Goal: Communication & Community: Answer question/provide support

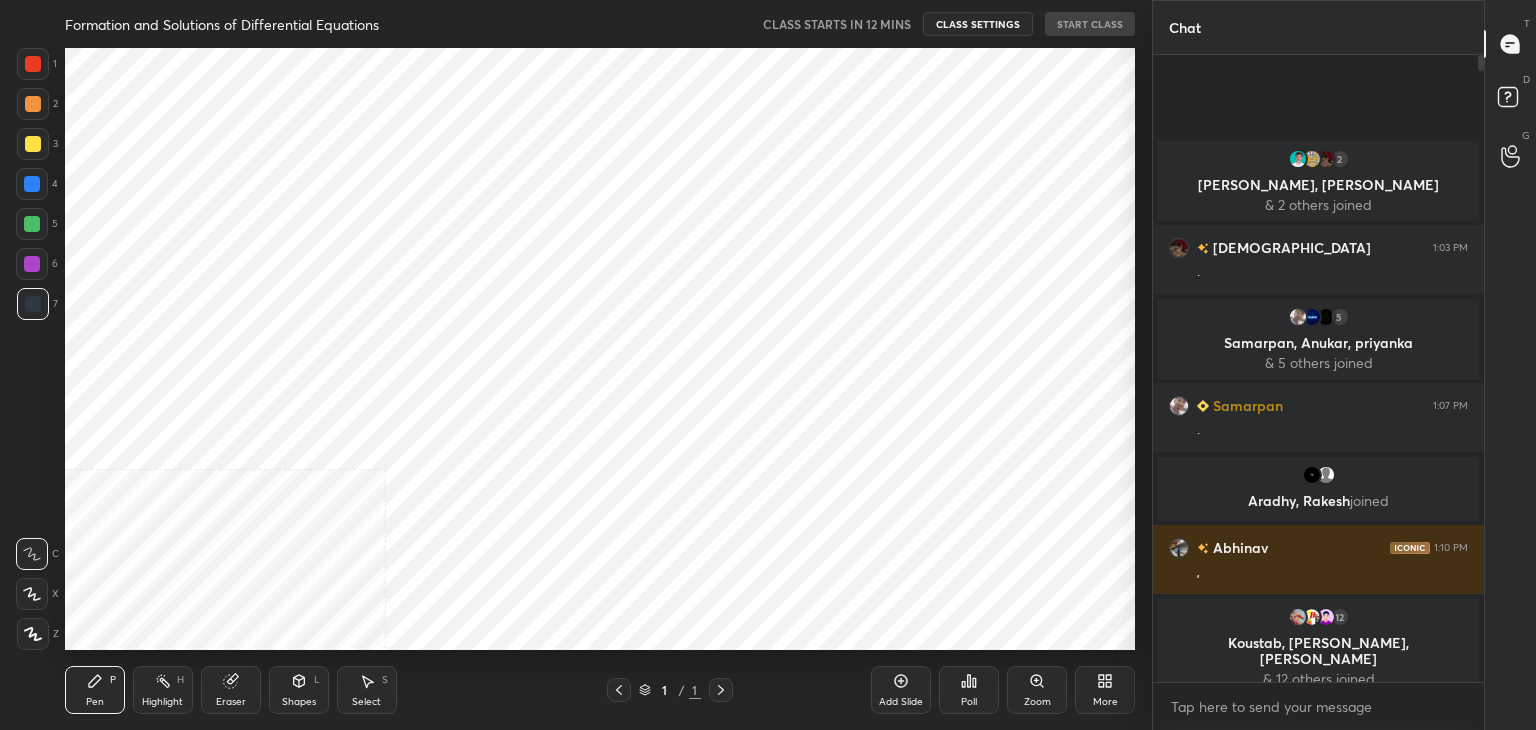
scroll to position [602, 1072]
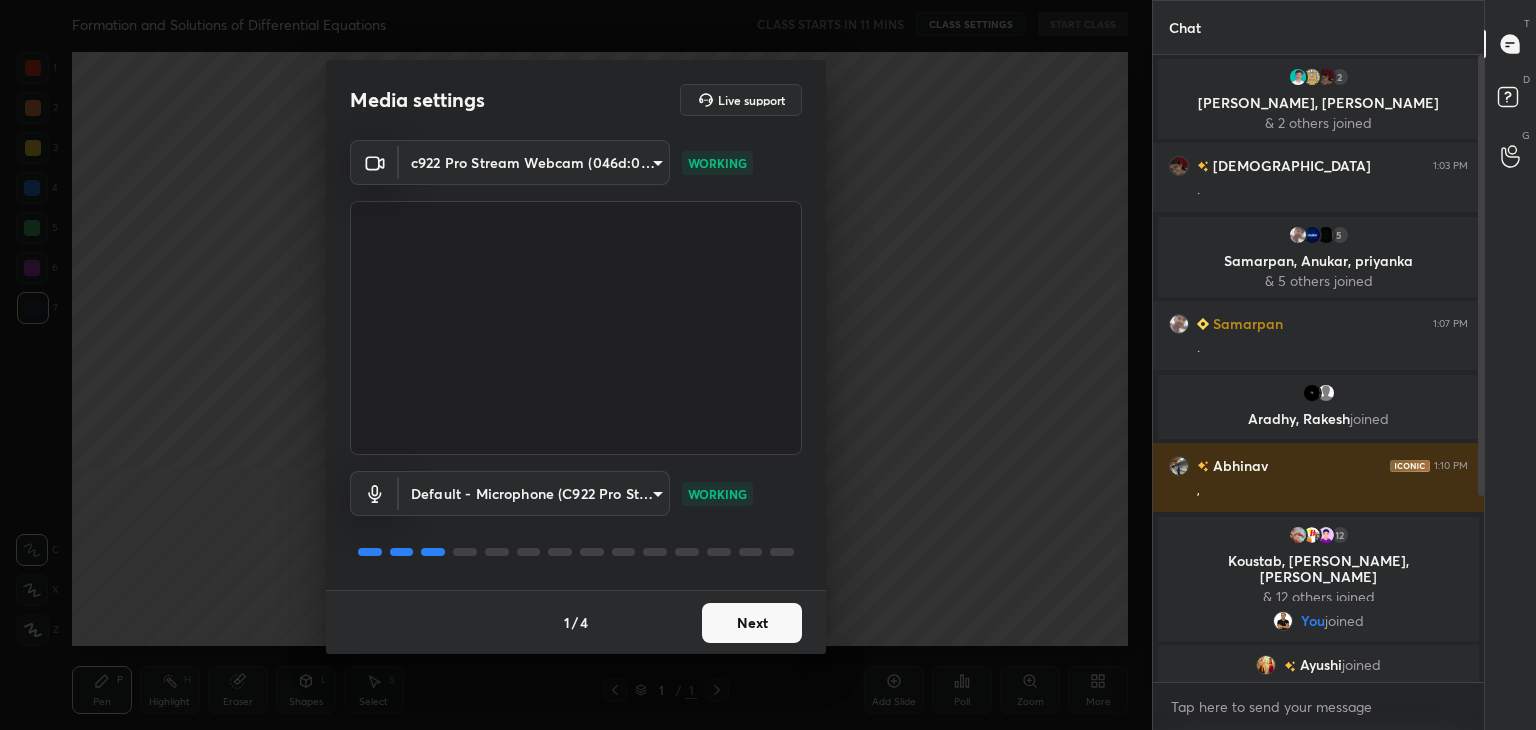
click at [730, 618] on button "Next" at bounding box center [752, 623] width 100 height 40
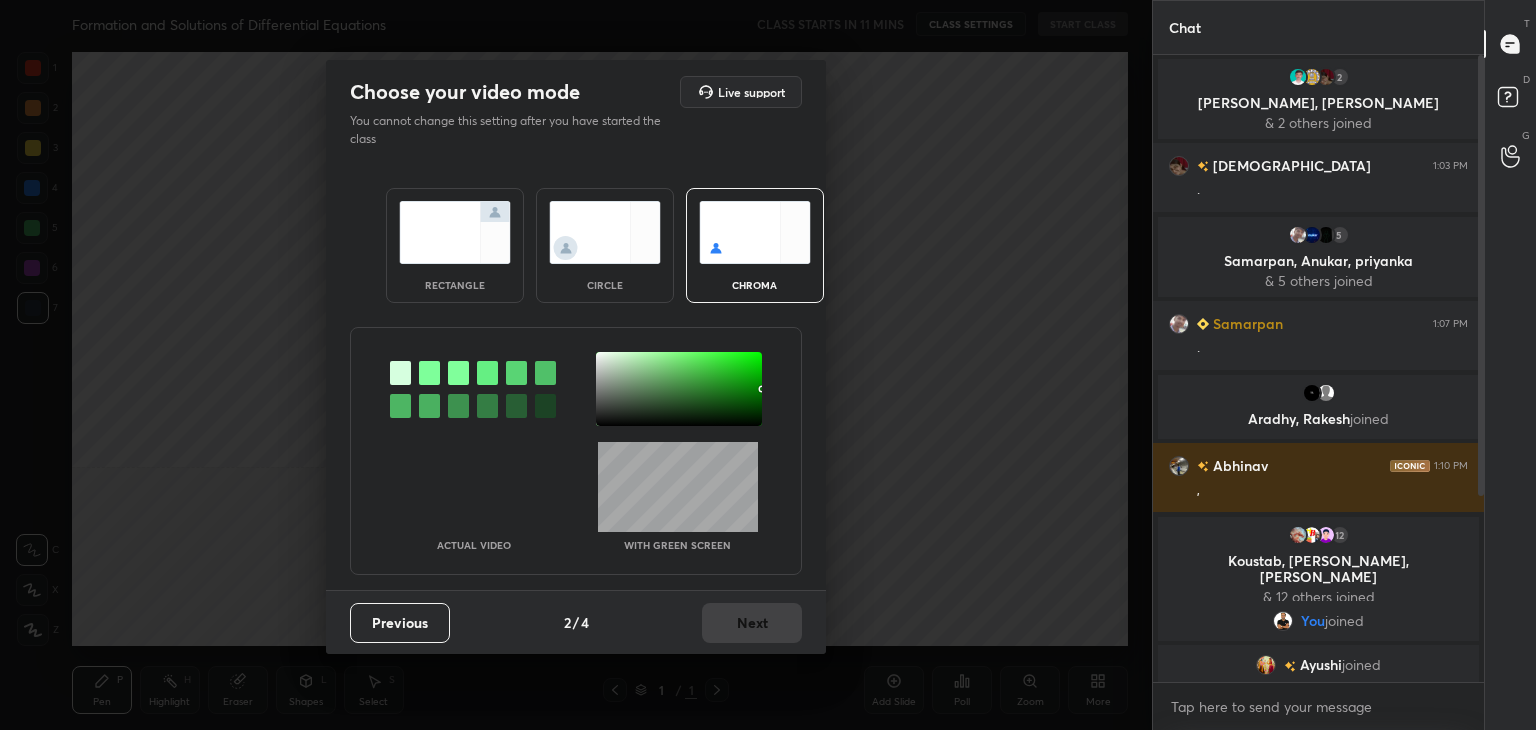
drag, startPoint x: 589, startPoint y: 261, endPoint x: 590, endPoint y: 278, distance: 17.0
click at [588, 261] on img at bounding box center [605, 232] width 112 height 63
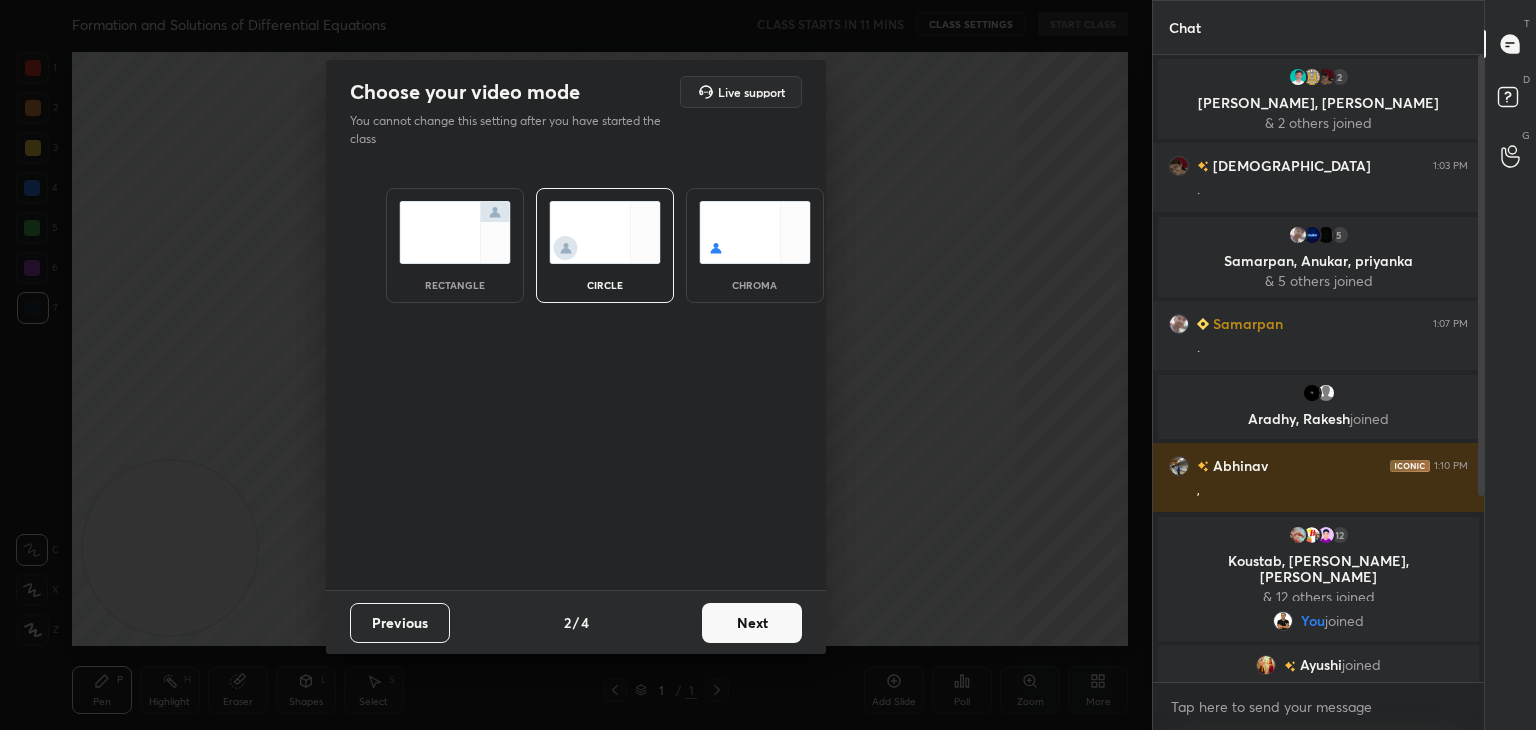
click at [760, 627] on button "Next" at bounding box center [752, 623] width 100 height 40
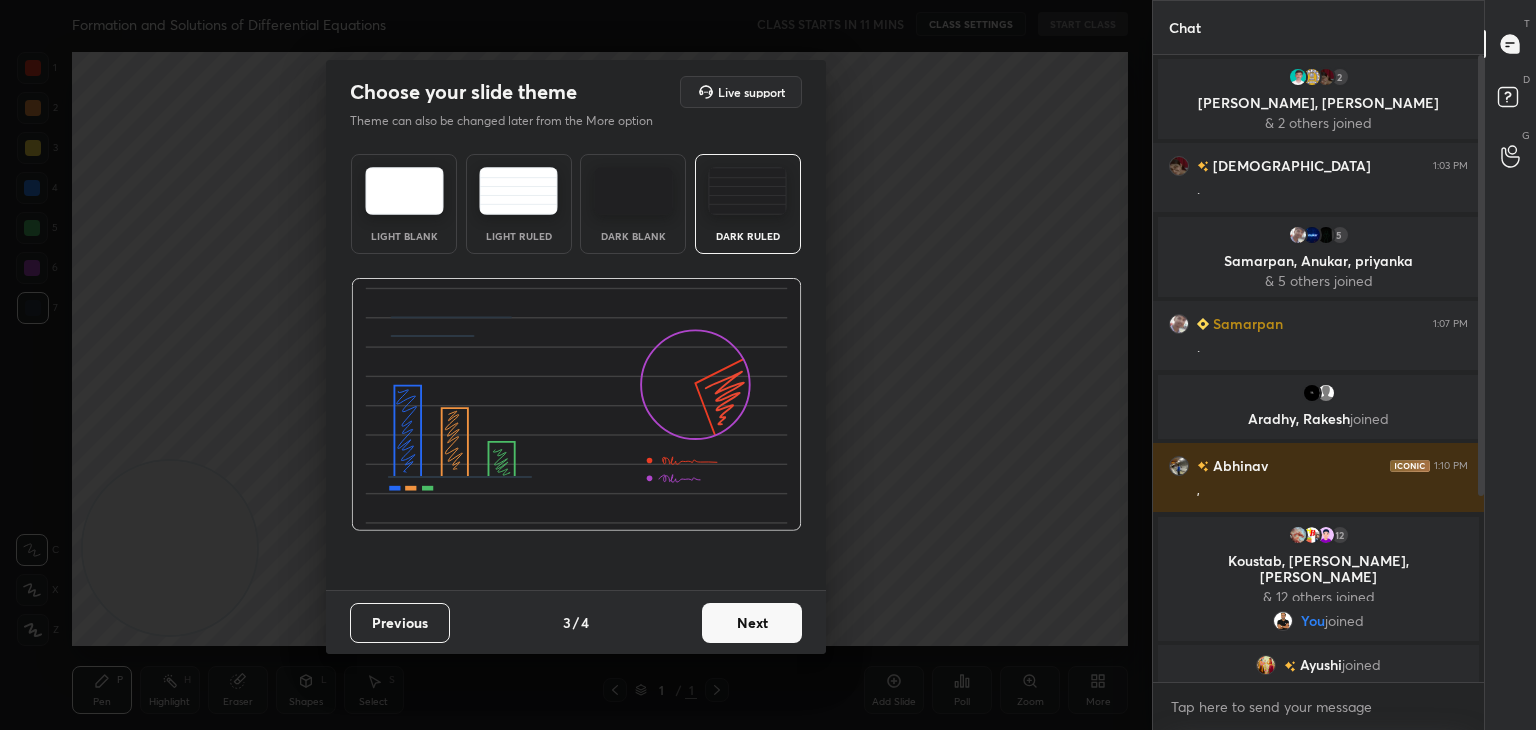
click at [775, 628] on button "Next" at bounding box center [752, 623] width 100 height 40
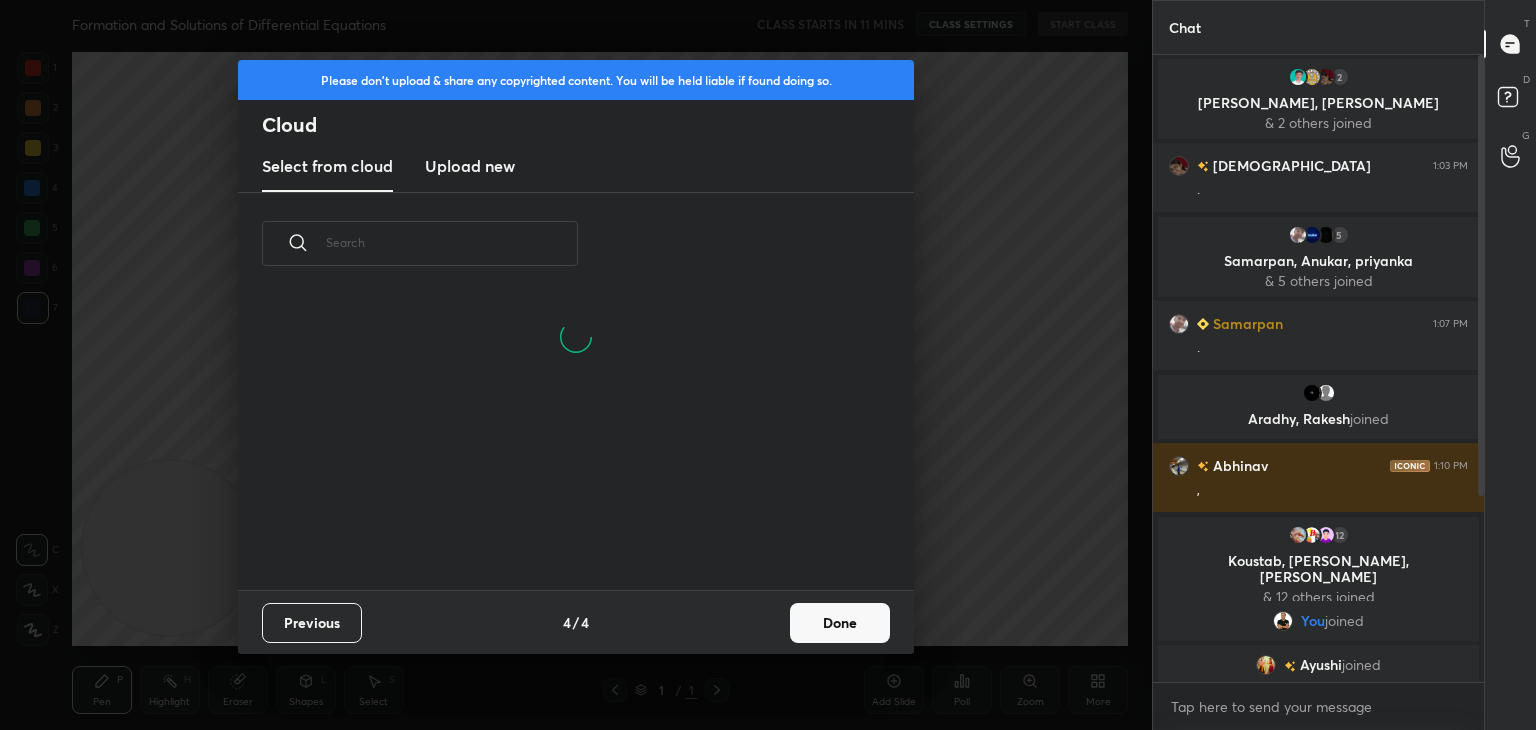
click at [856, 627] on button "Done" at bounding box center [840, 623] width 100 height 40
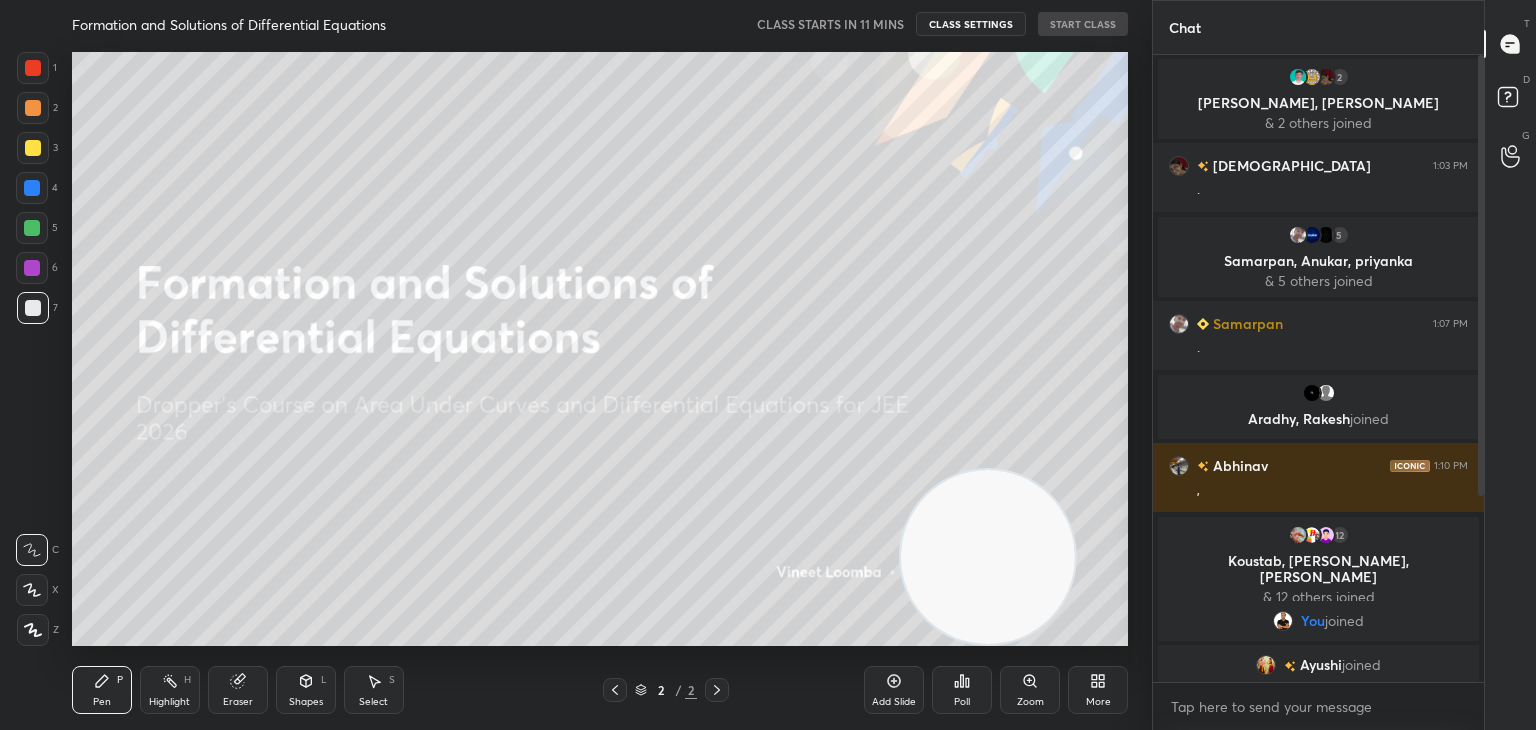
drag, startPoint x: 232, startPoint y: 579, endPoint x: 1038, endPoint y: 596, distance: 806.1
click at [1038, 596] on video at bounding box center [988, 557] width 174 height 174
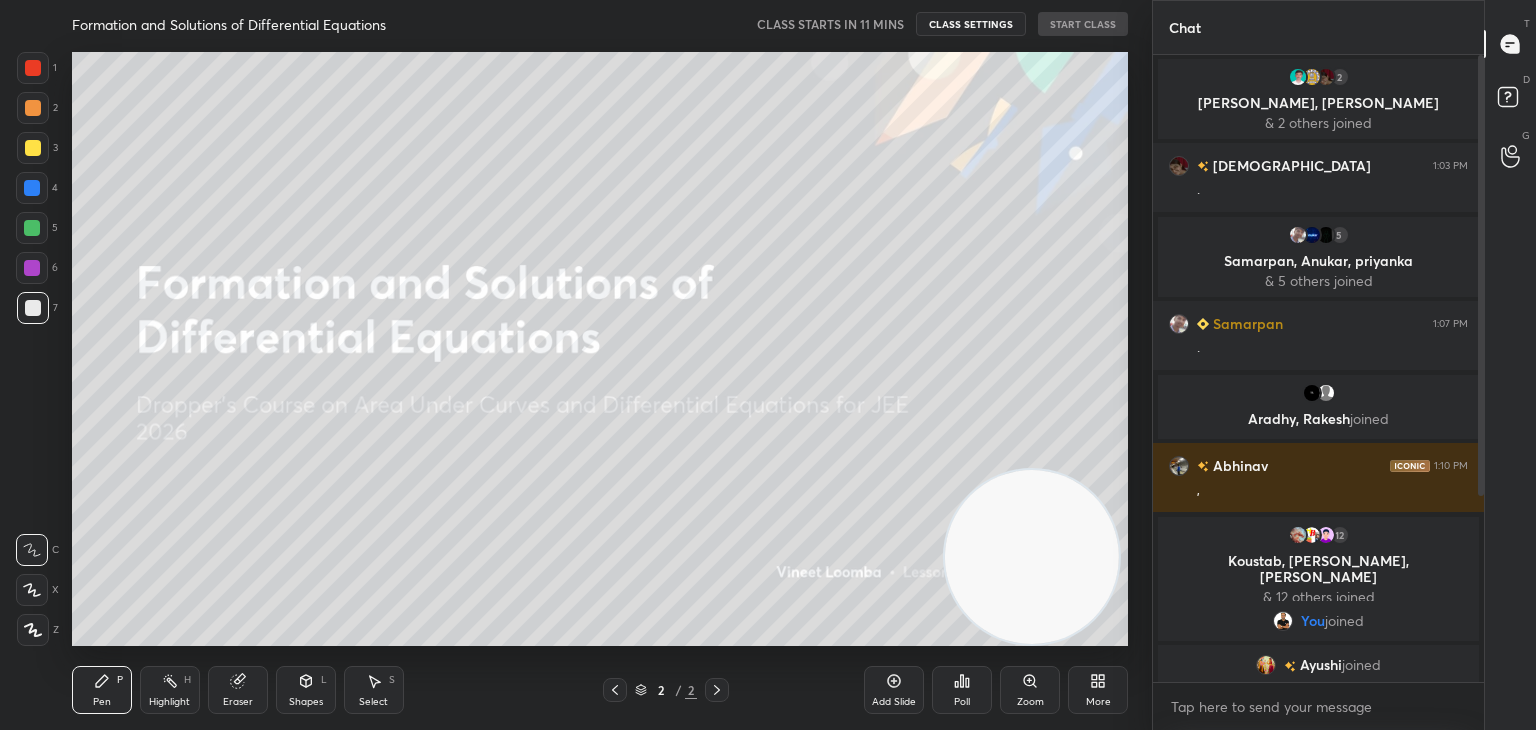
click at [1078, 685] on div "More" at bounding box center [1098, 690] width 60 height 48
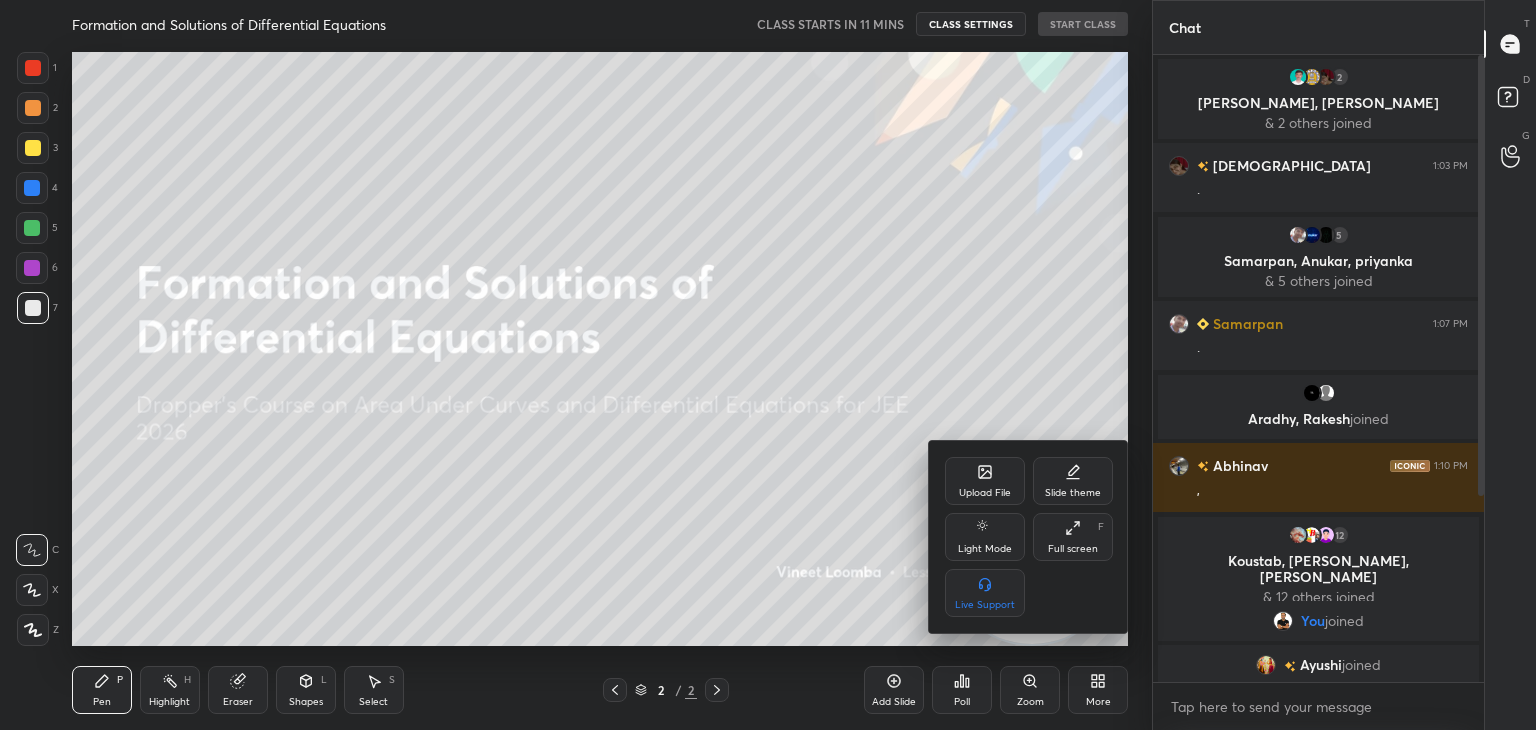
click at [958, 473] on div "Upload File" at bounding box center [985, 481] width 80 height 48
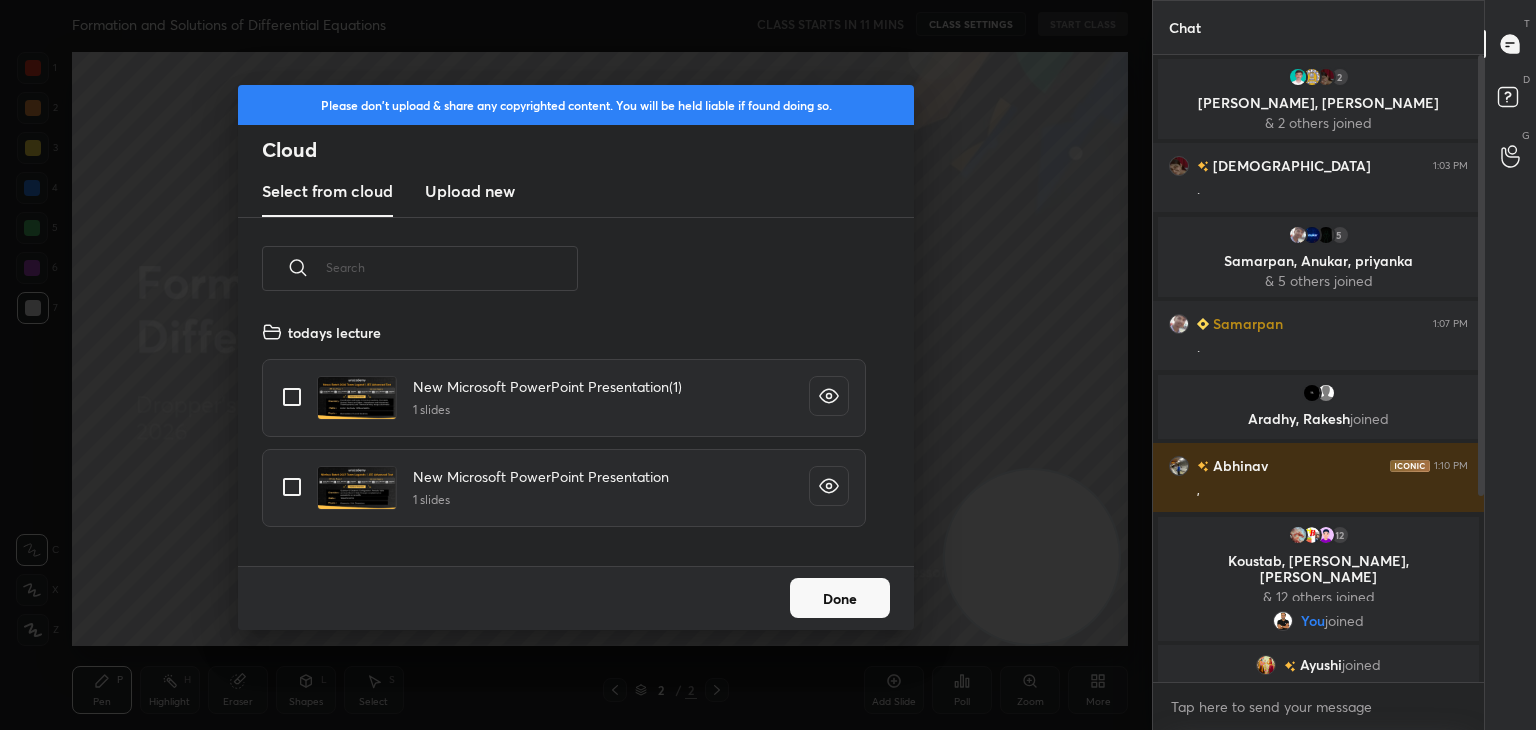
scroll to position [246, 642]
click at [470, 180] on h3 "Upload new" at bounding box center [470, 191] width 90 height 24
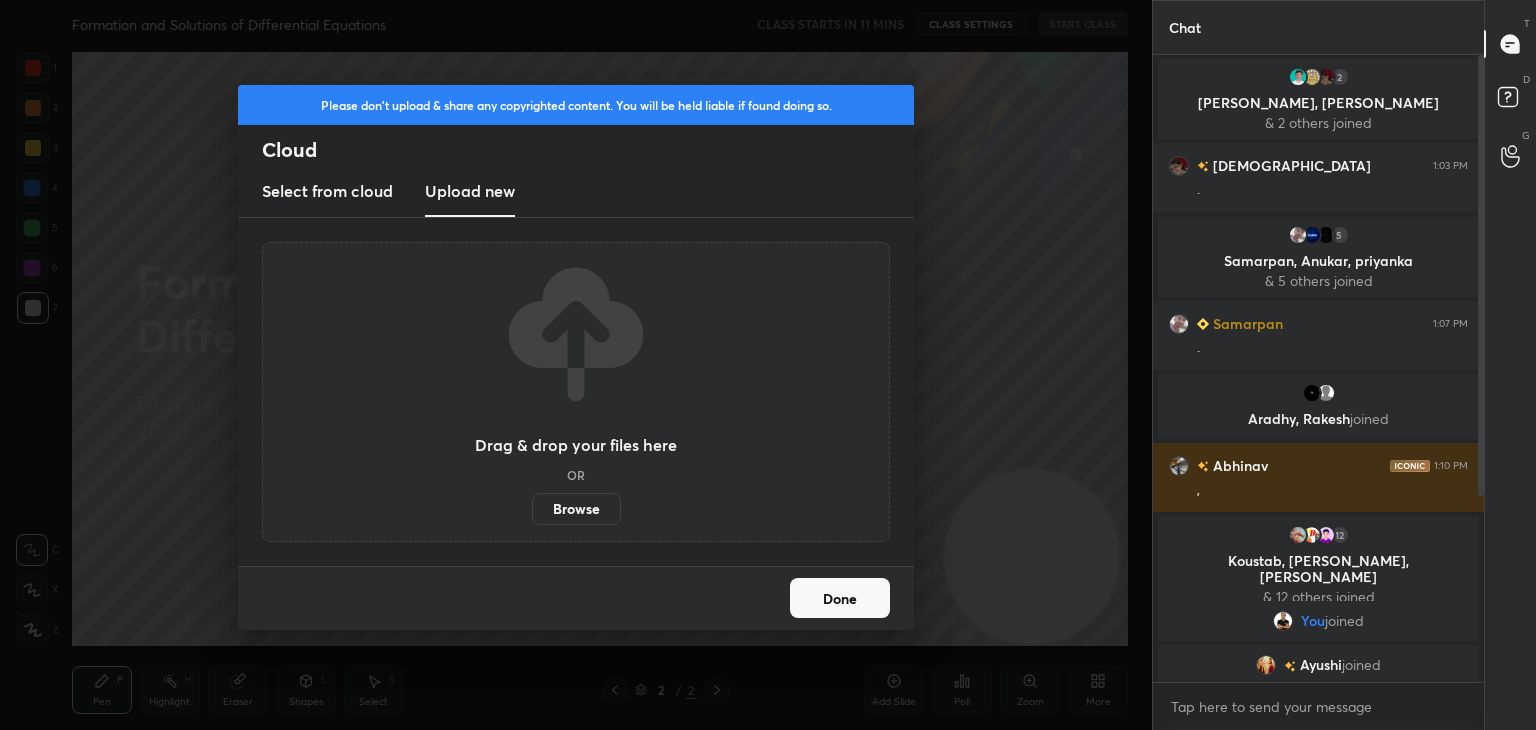
click at [584, 513] on label "Browse" at bounding box center [576, 509] width 89 height 32
click at [532, 513] on input "Browse" at bounding box center [532, 509] width 0 height 32
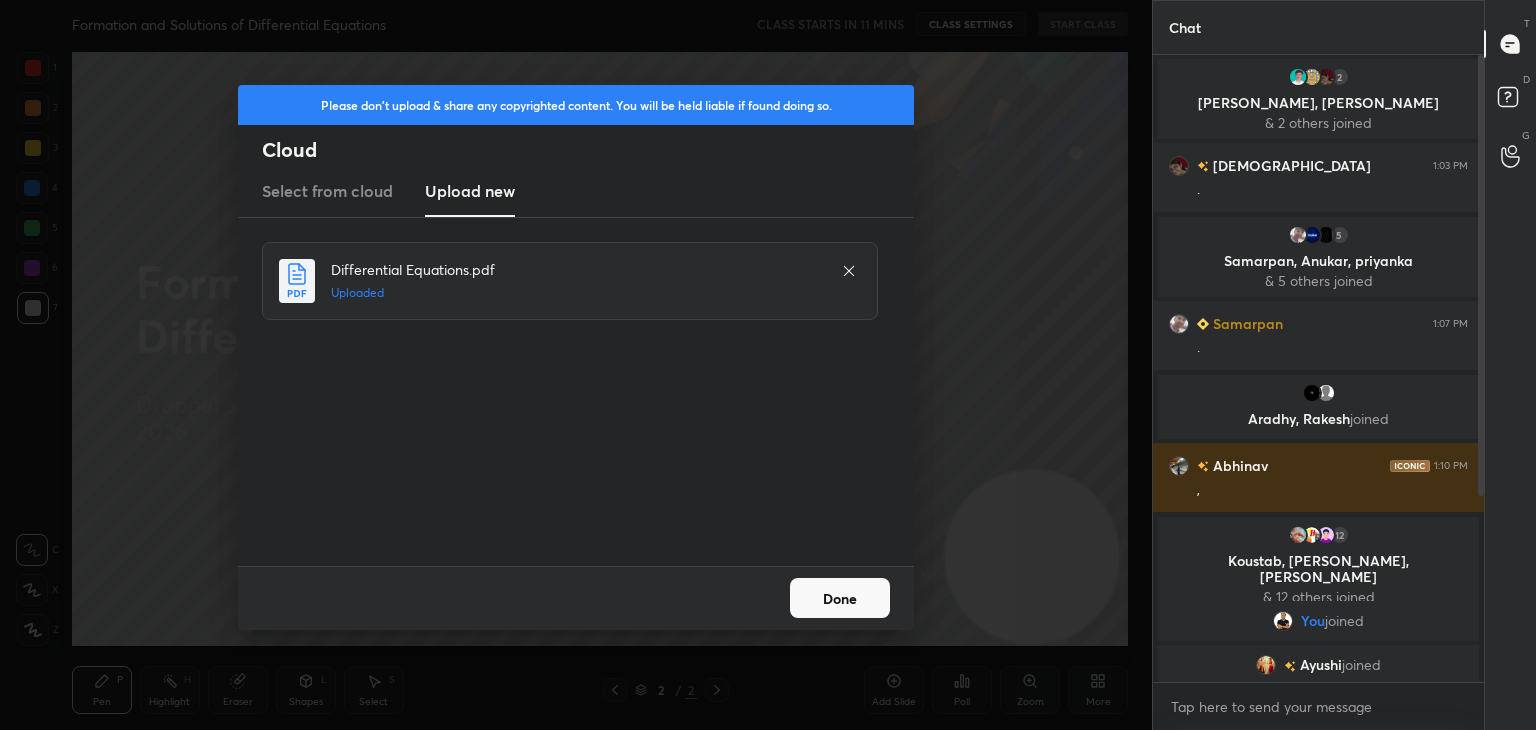
click at [834, 598] on button "Done" at bounding box center [840, 598] width 100 height 40
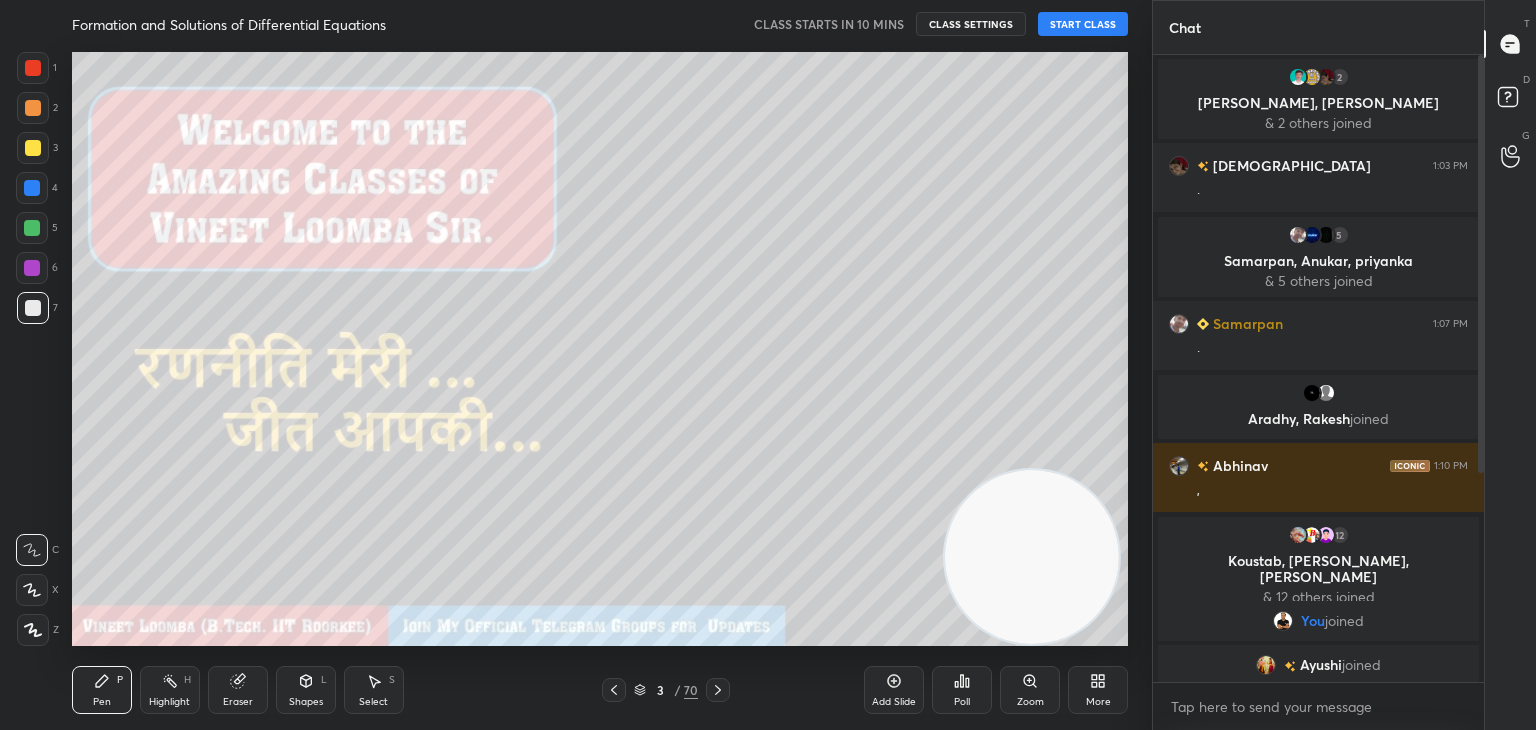
click at [1069, 25] on button "START CLASS" at bounding box center [1083, 24] width 90 height 24
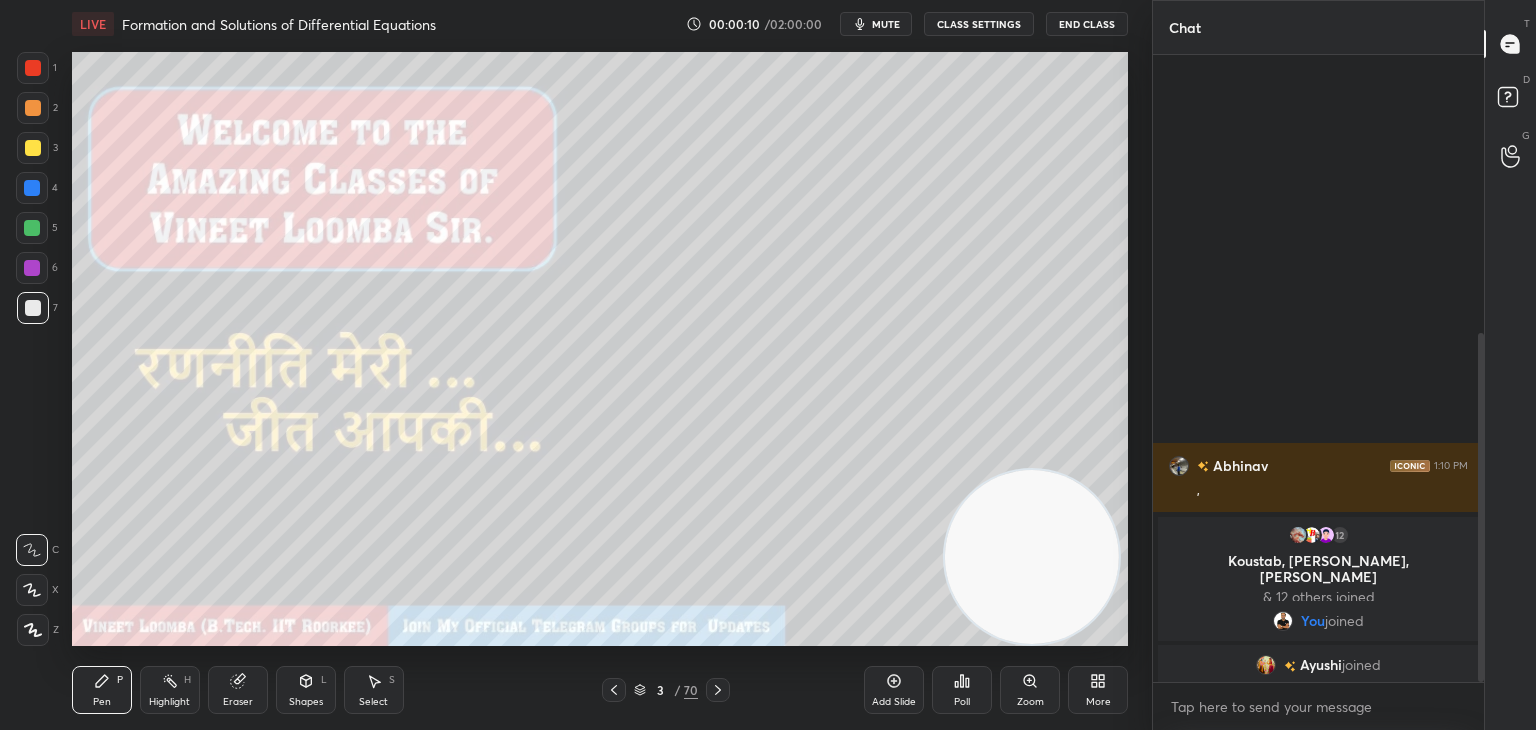
scroll to position [500, 0]
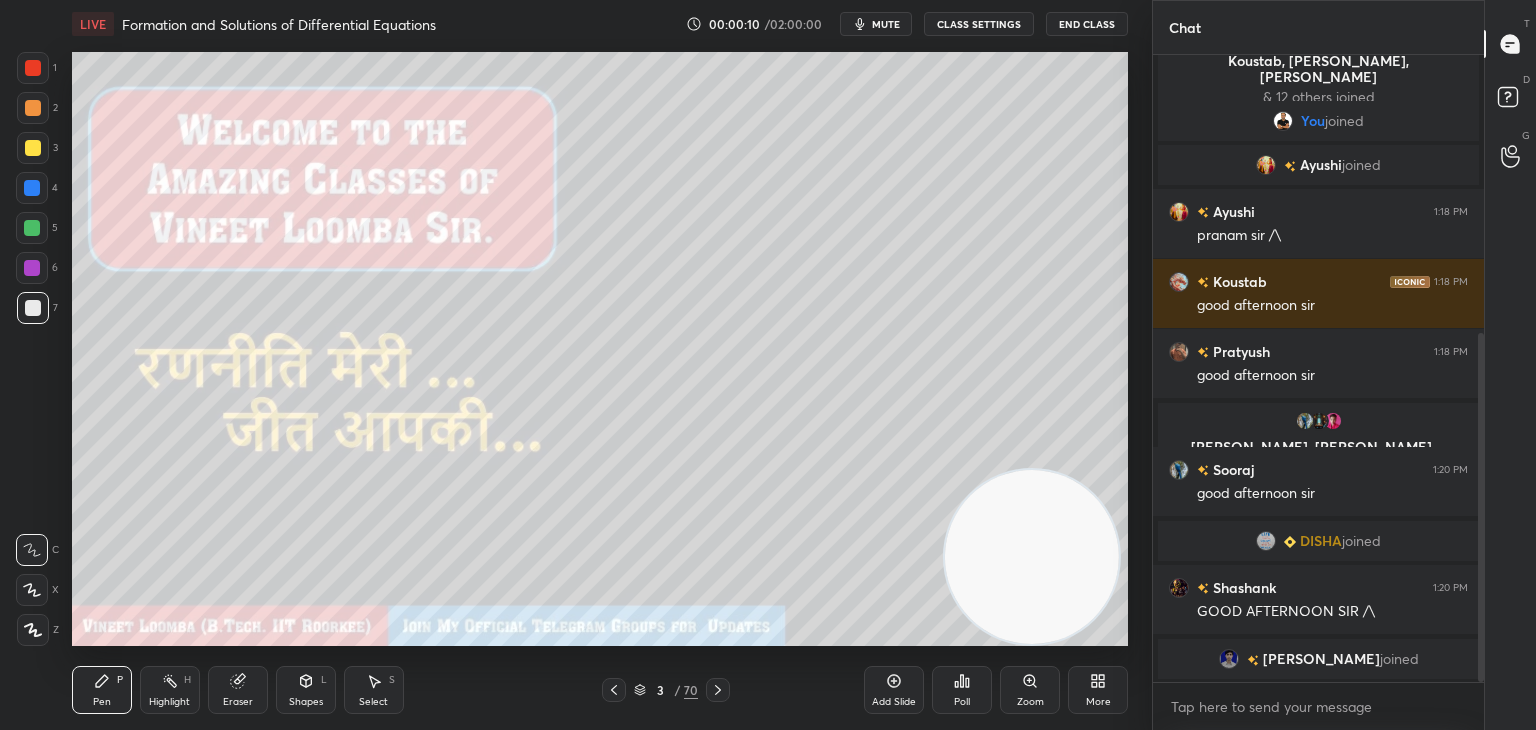
drag, startPoint x: 1479, startPoint y: 353, endPoint x: 1477, endPoint y: 550, distance: 197.0
click at [1480, 552] on div at bounding box center [1481, 507] width 6 height 349
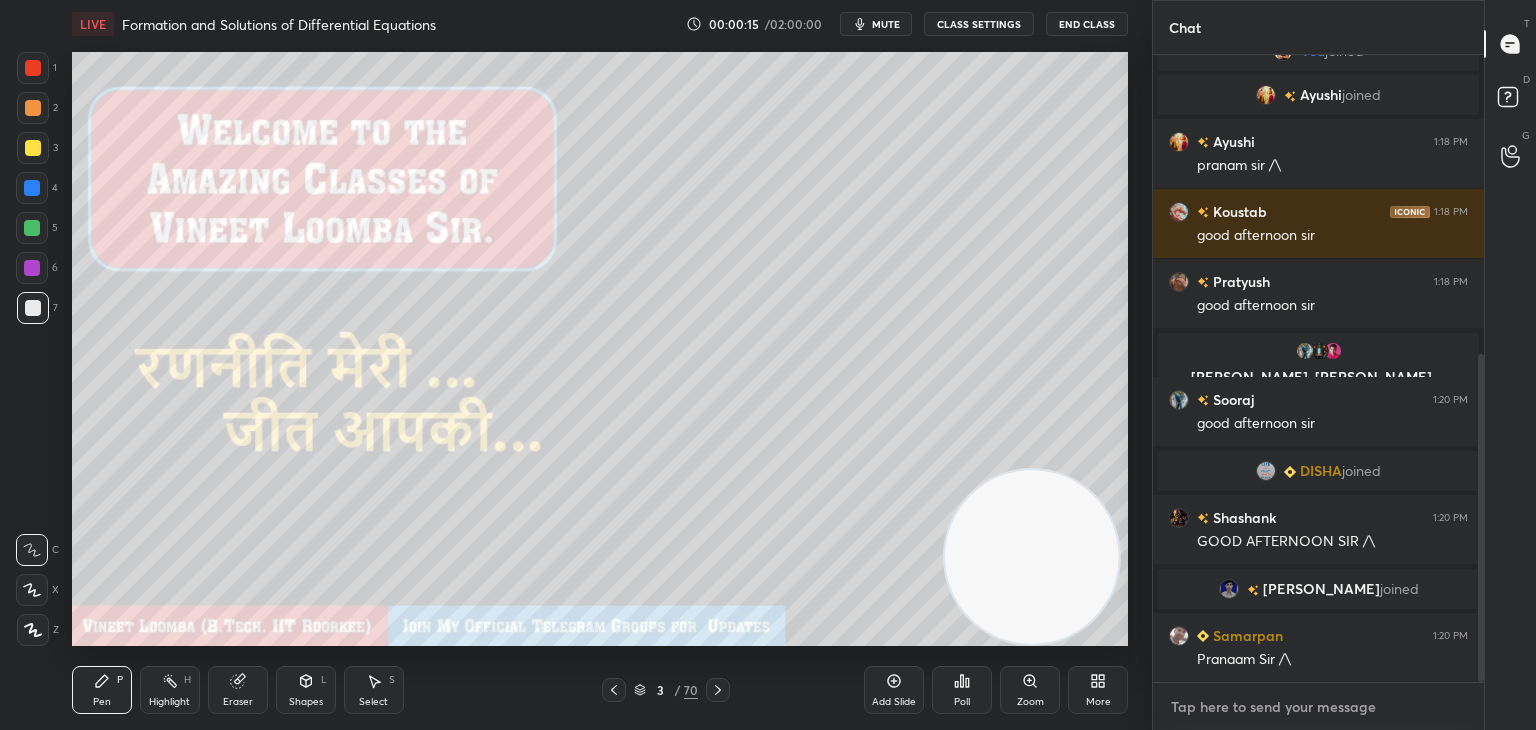
type textarea "x"
click at [1227, 716] on textarea at bounding box center [1318, 707] width 299 height 32
paste textarea "My Unacademy Official Telegram: [URL][DOMAIN_NAME] Use Code VINEETLIVE to renew…"
type textarea "My Unacademy Official Telegram: [URL][DOMAIN_NAME] Use Code VINEETLIVE to renew…"
type textarea "x"
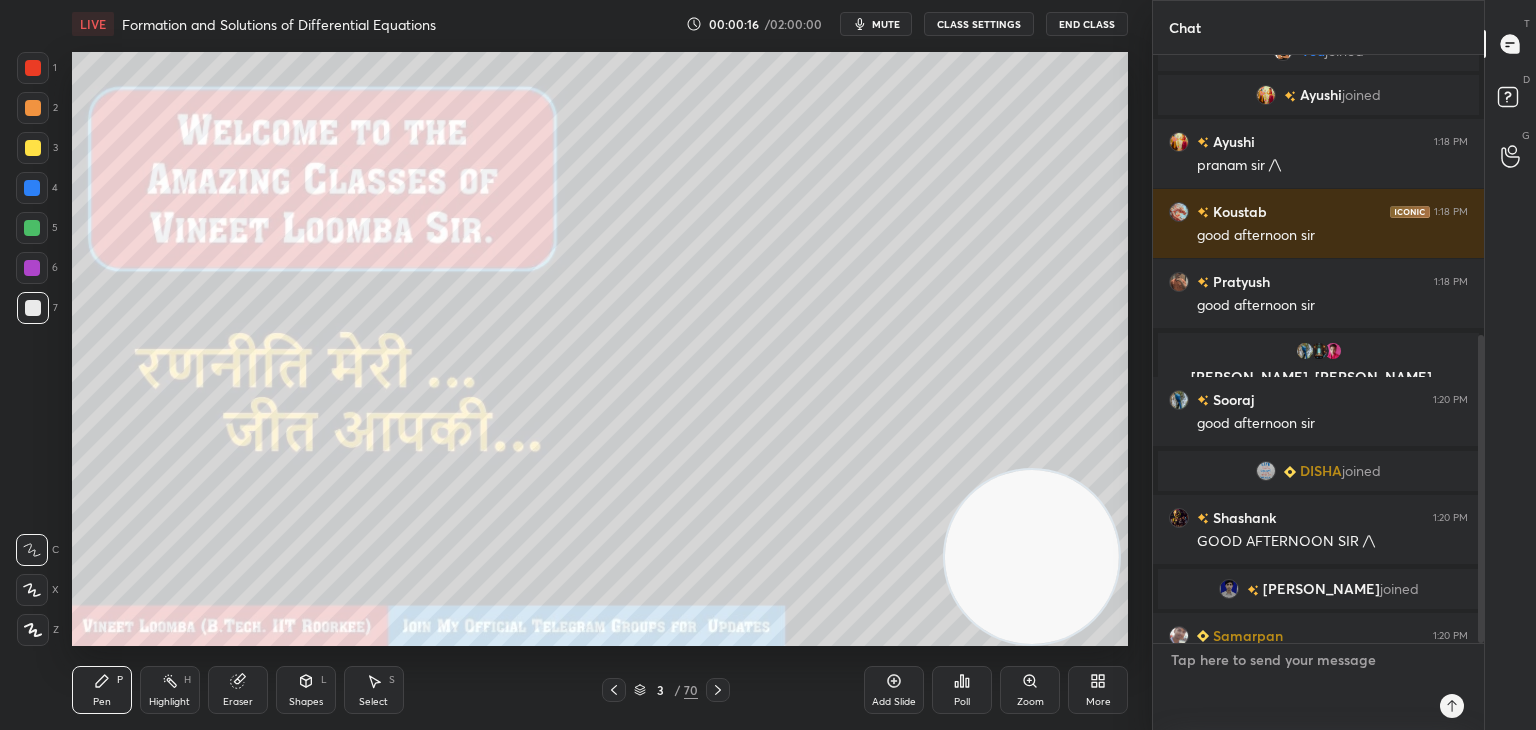
scroll to position [621, 325]
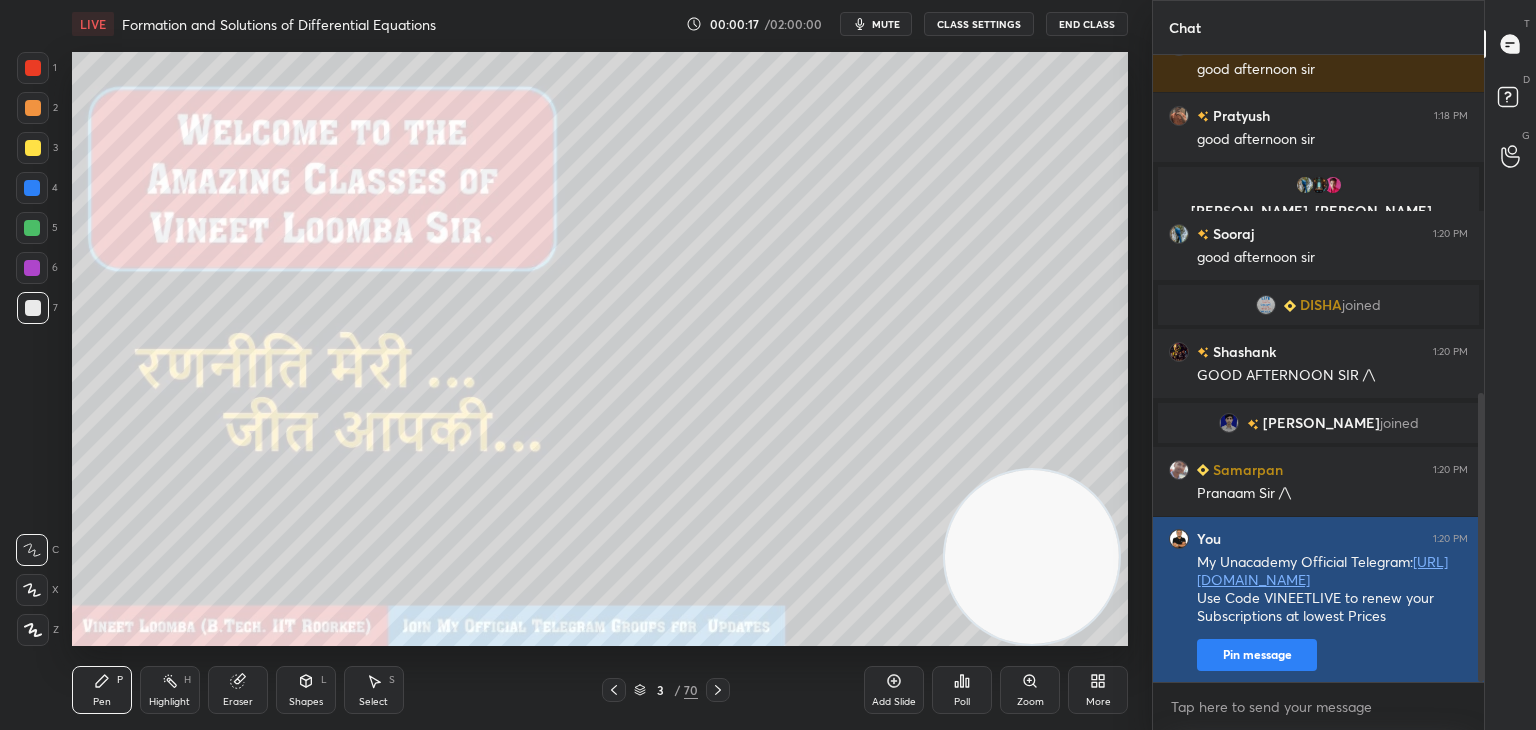
click at [1267, 665] on button "Pin message" at bounding box center [1257, 655] width 120 height 32
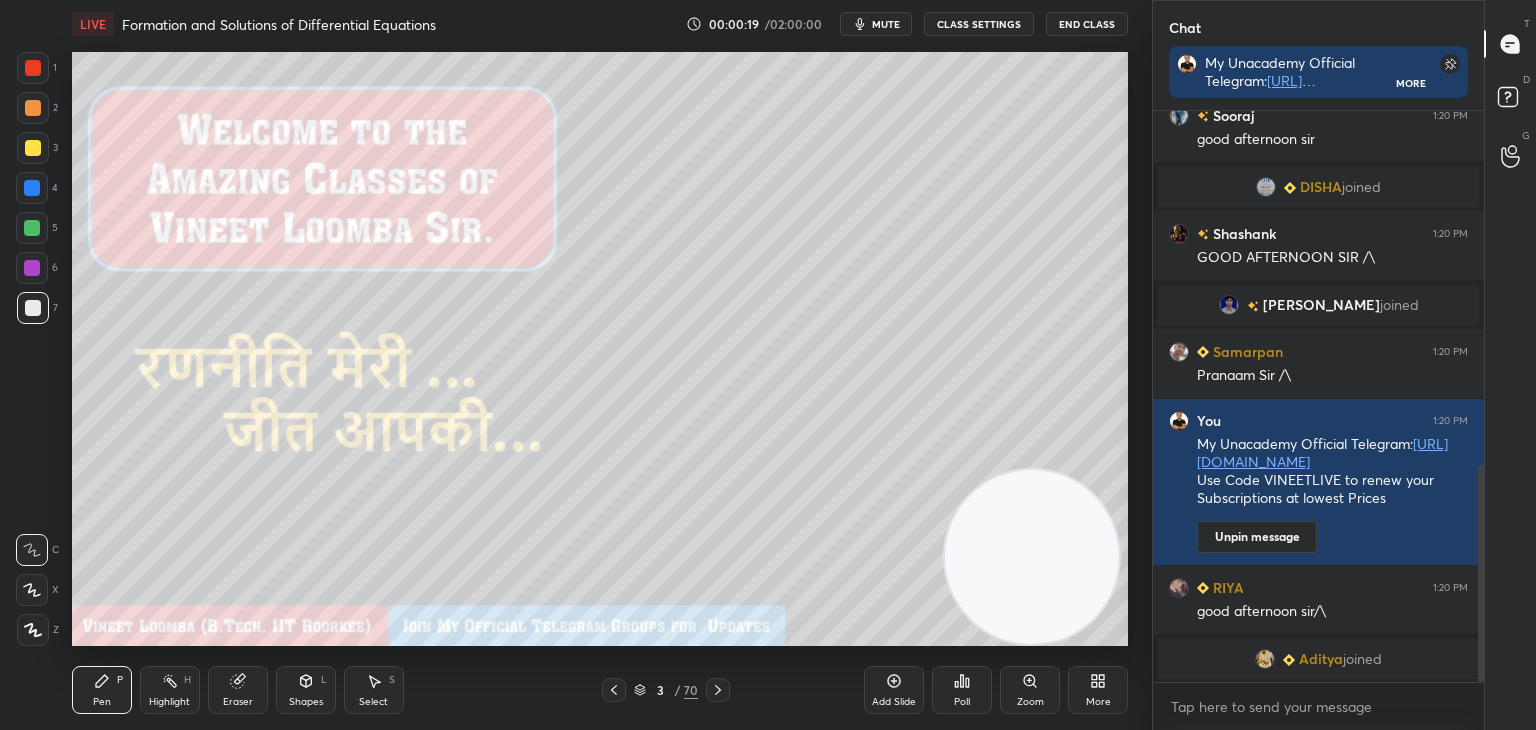
scroll to position [966, 0]
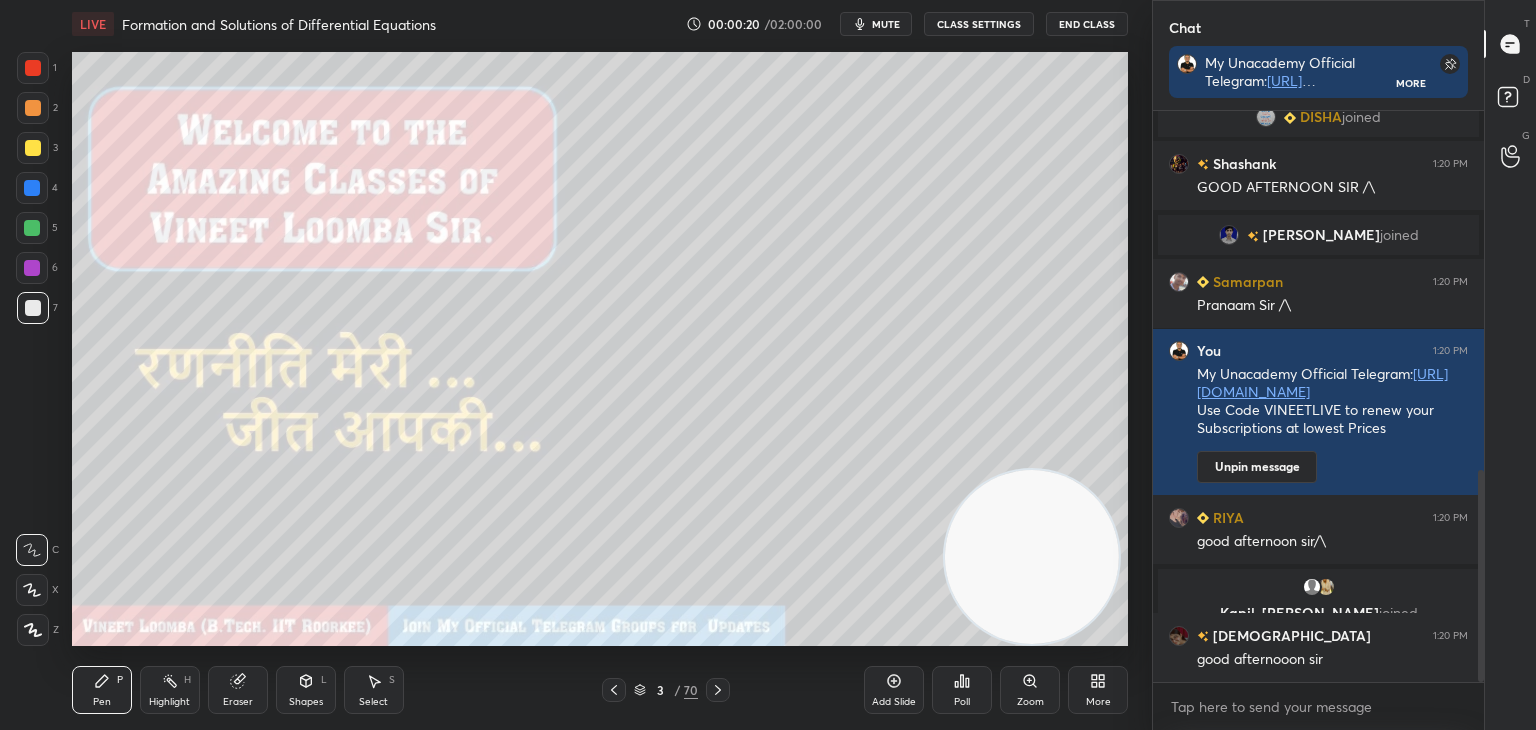
click at [32, 625] on icon at bounding box center [33, 630] width 16 height 12
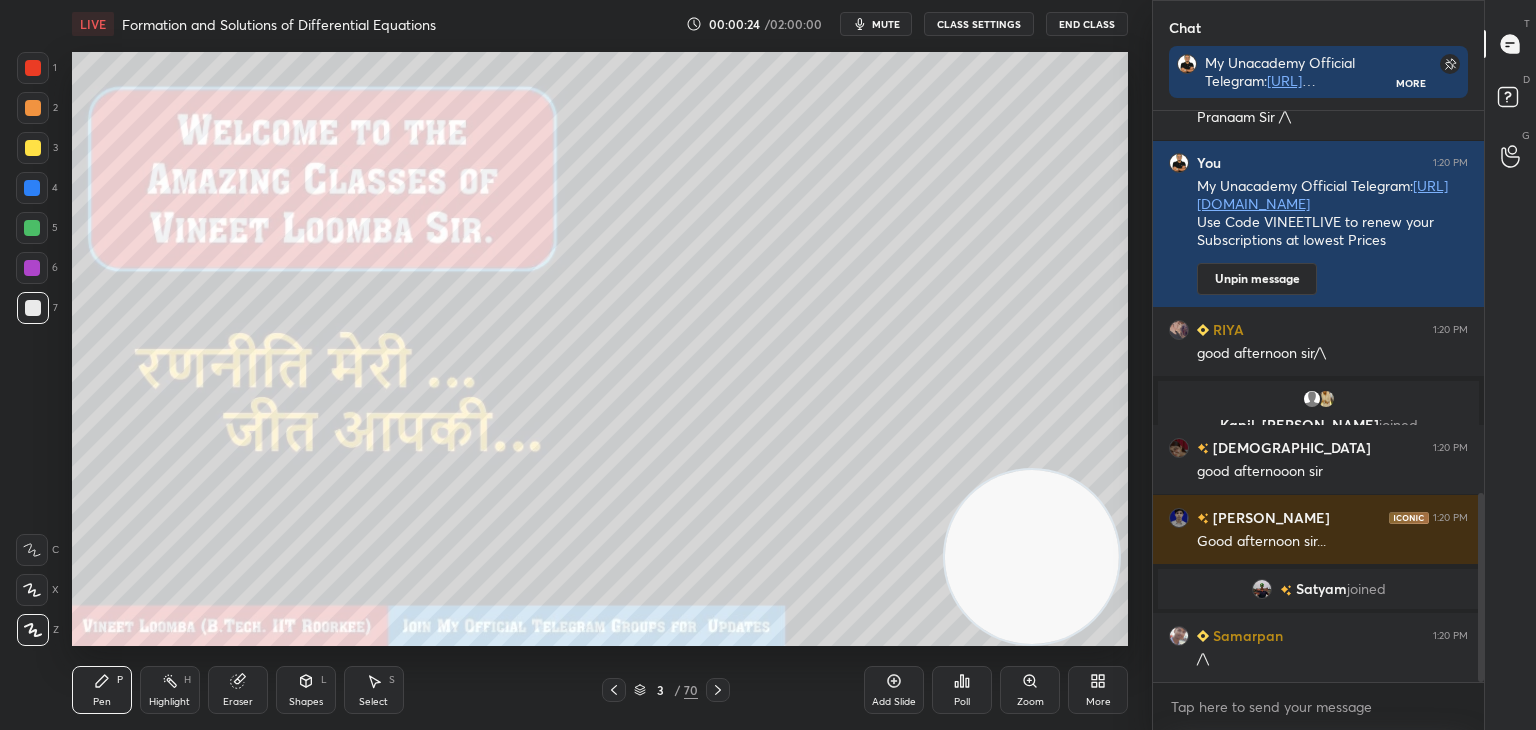
scroll to position [1224, 0]
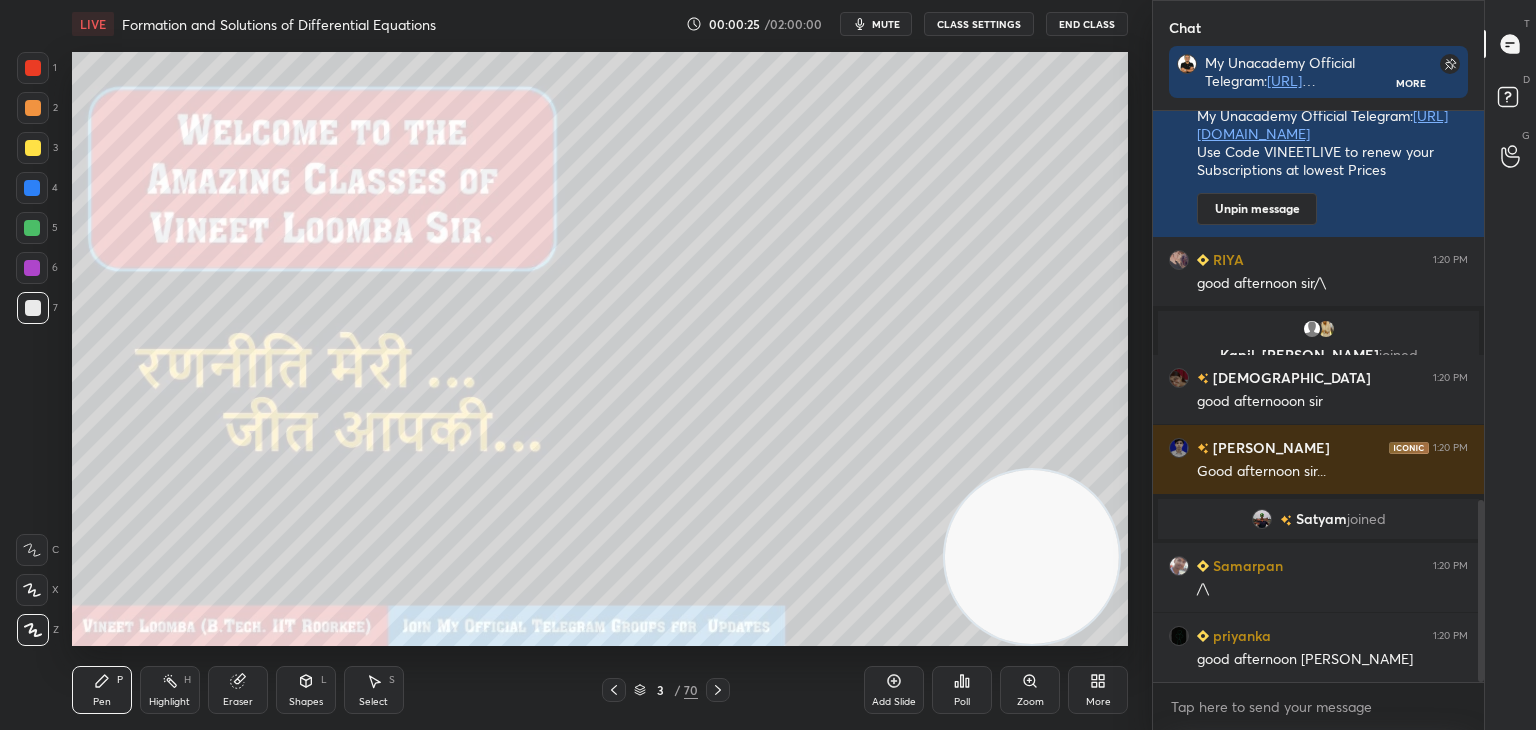
click at [973, 28] on button "CLASS SETTINGS" at bounding box center [979, 24] width 110 height 24
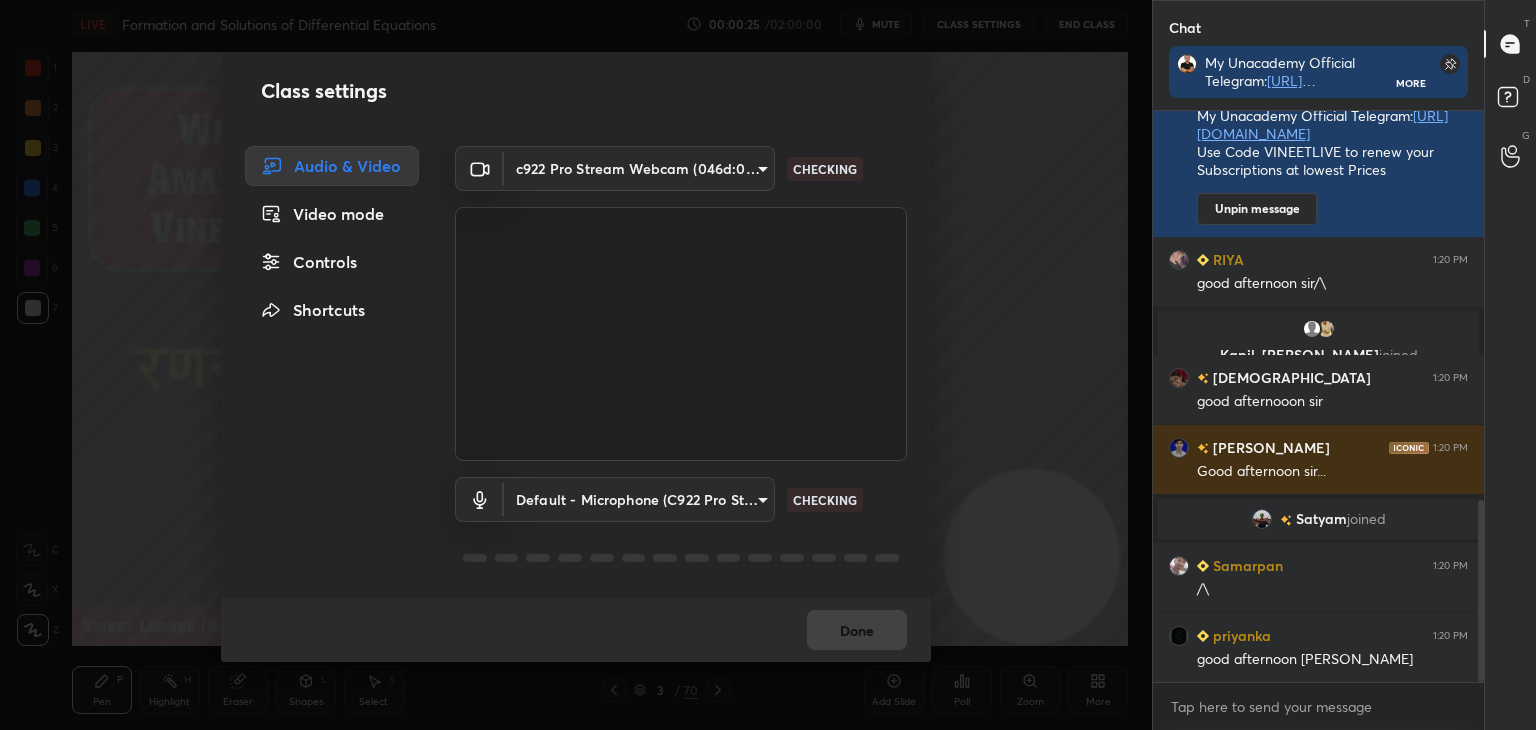
scroll to position [1294, 0]
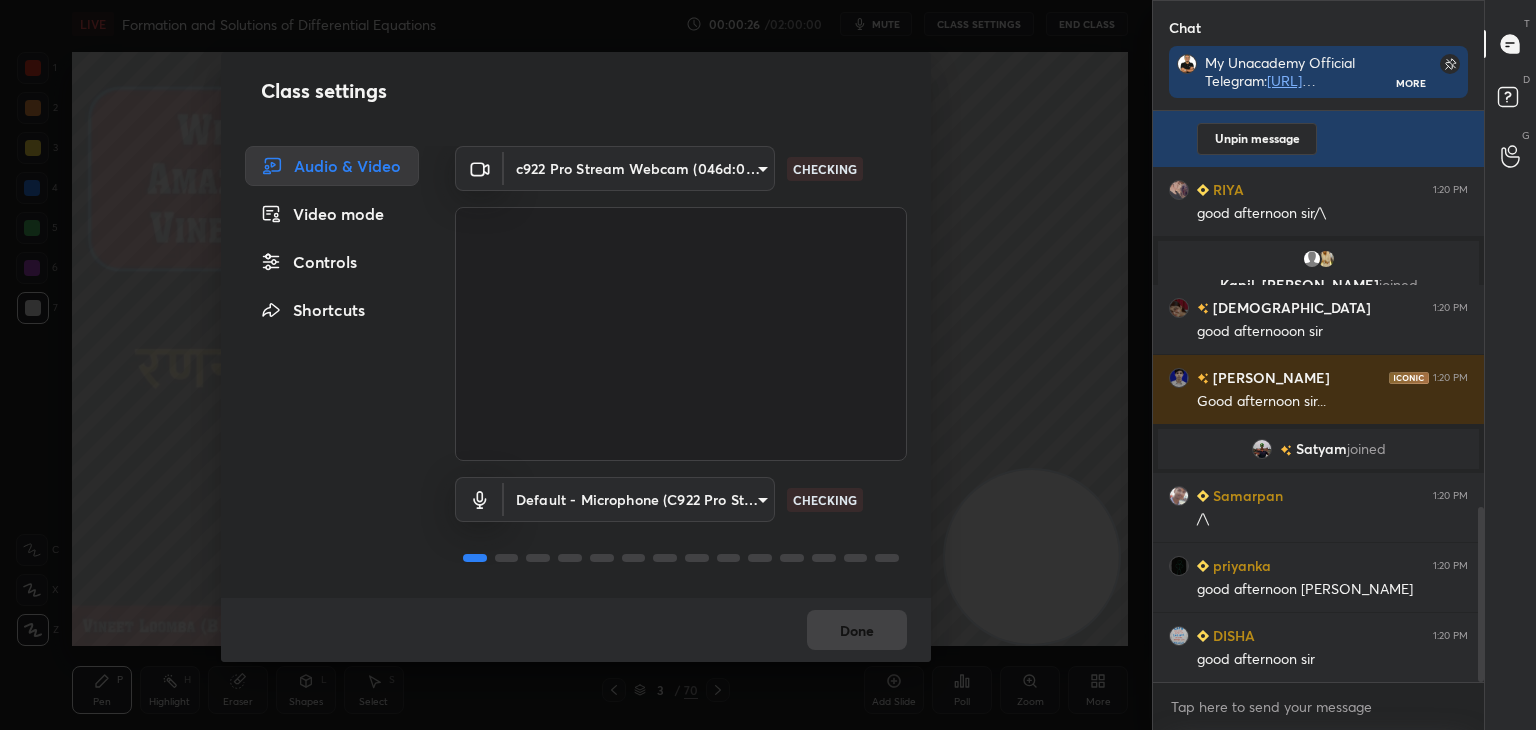
drag, startPoint x: 316, startPoint y: 257, endPoint x: 324, endPoint y: 275, distance: 19.7
click at [316, 257] on div "Controls" at bounding box center [332, 262] width 174 height 40
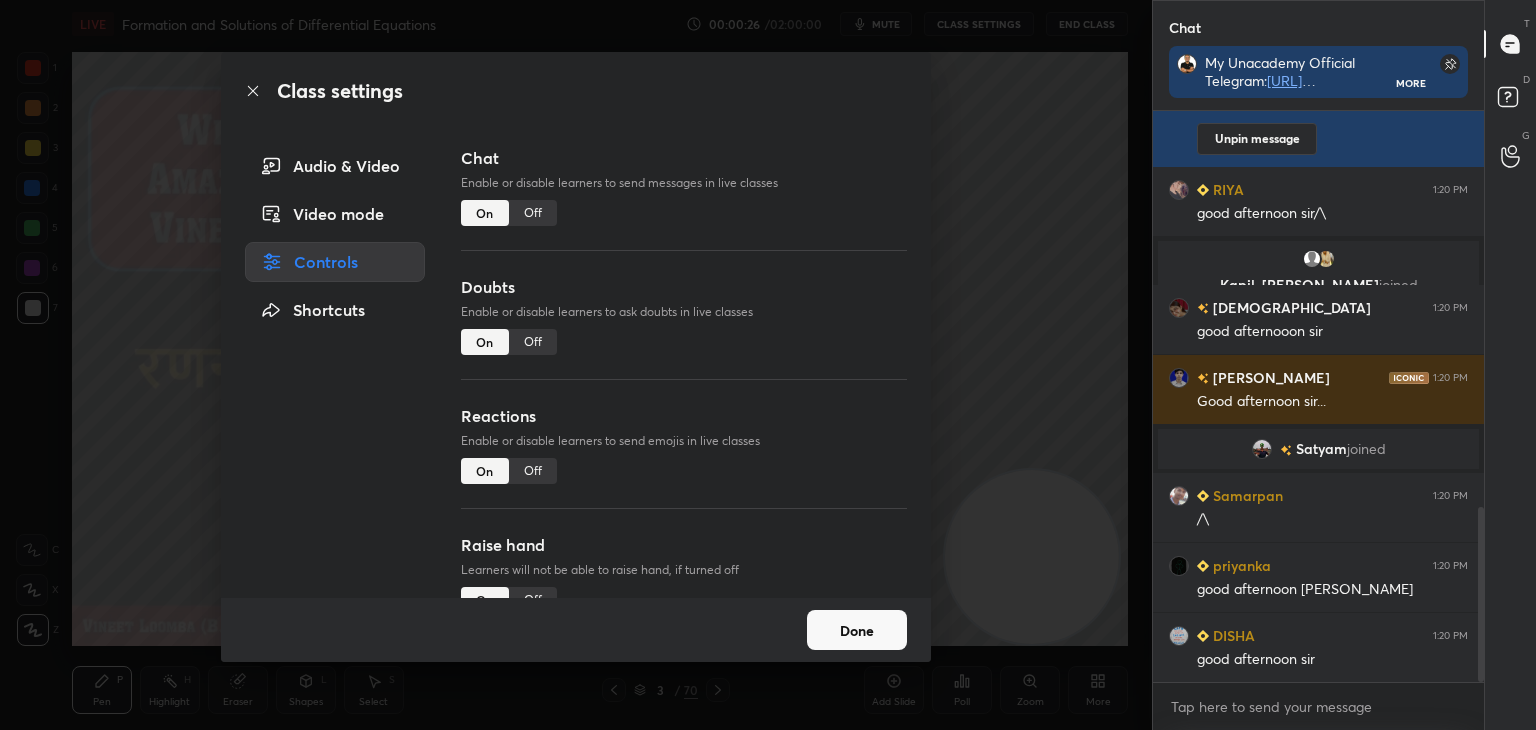
click at [521, 469] on div "Off" at bounding box center [533, 471] width 48 height 26
click at [523, 590] on div "Off" at bounding box center [533, 600] width 48 height 26
click at [859, 644] on button "Done" at bounding box center [857, 630] width 100 height 40
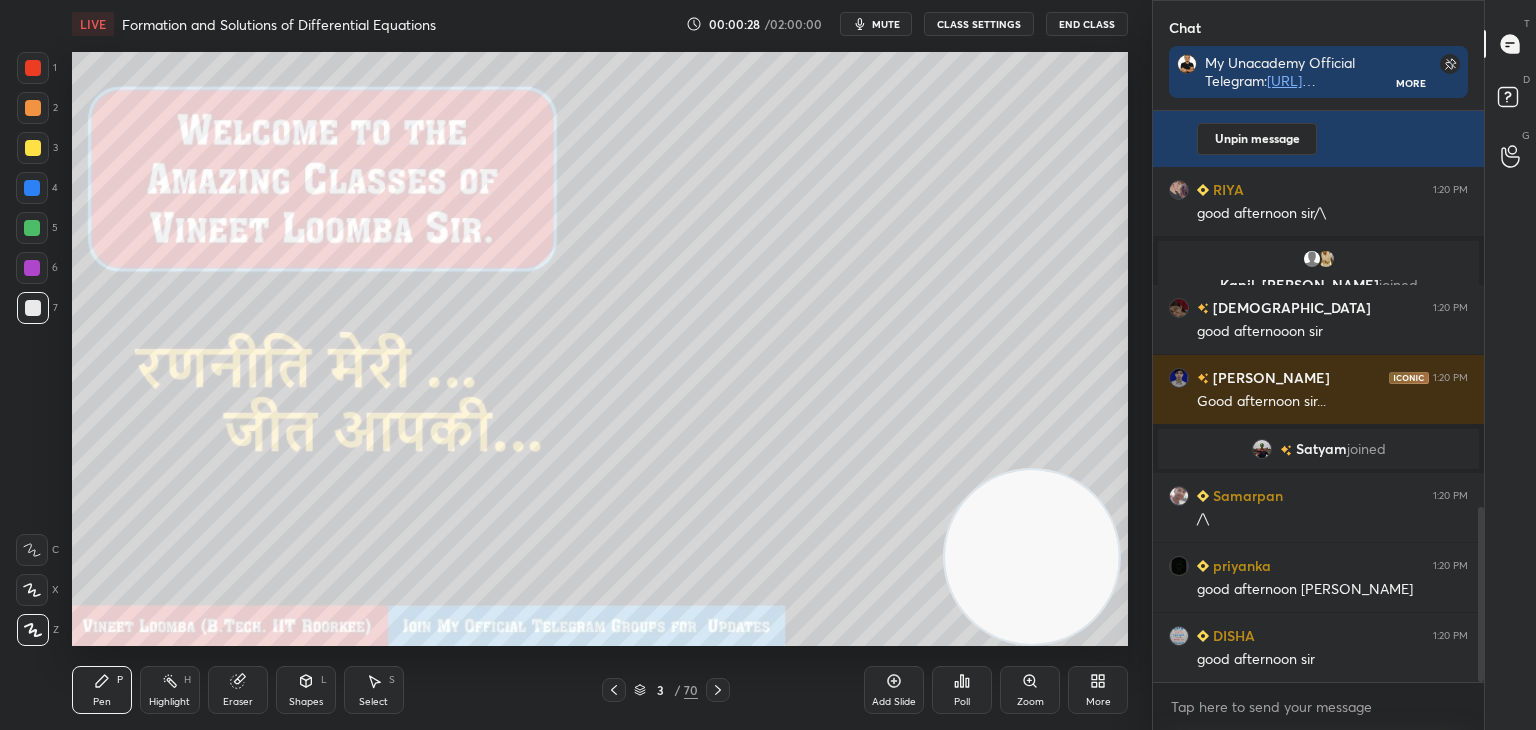
scroll to position [1366, 0]
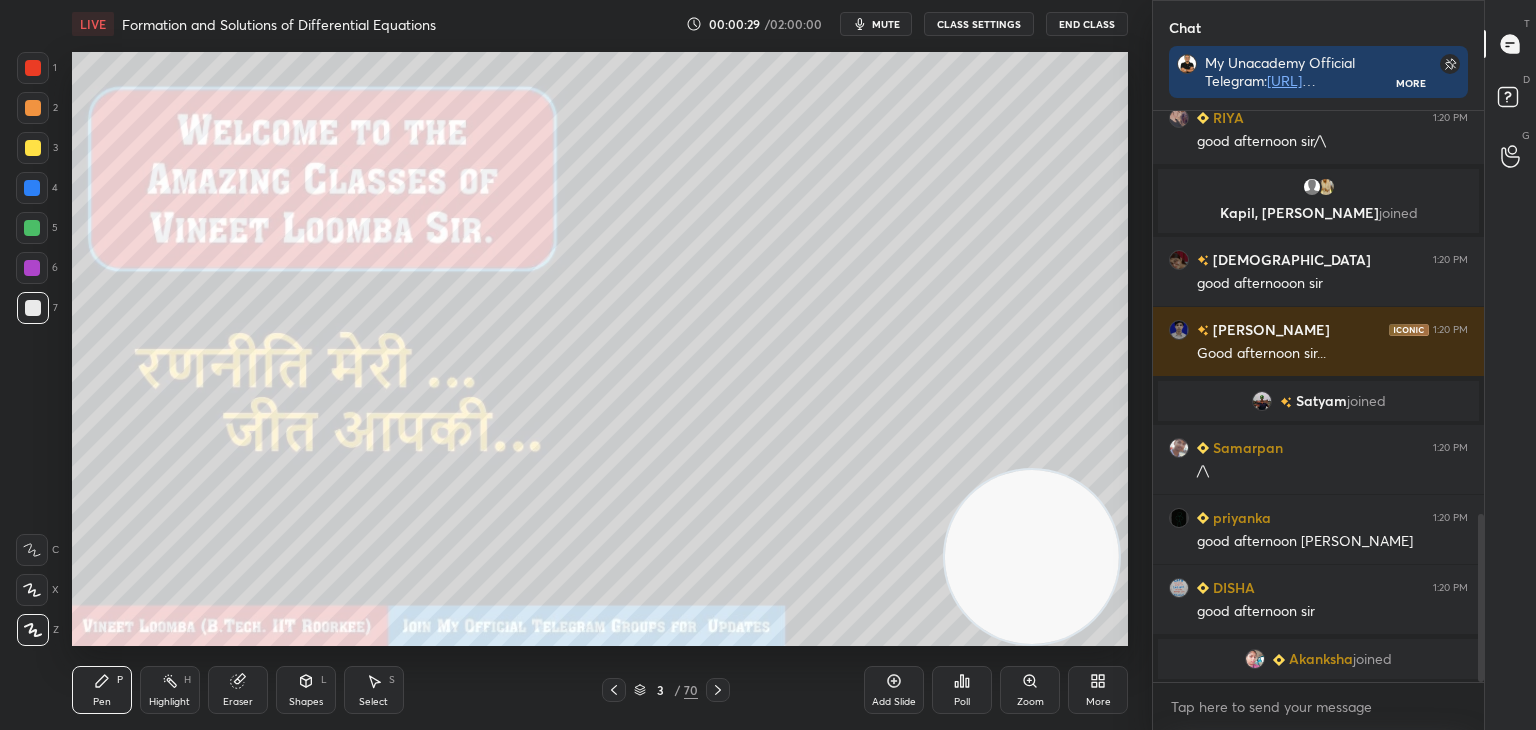
click at [679, 693] on div "/" at bounding box center [677, 690] width 6 height 12
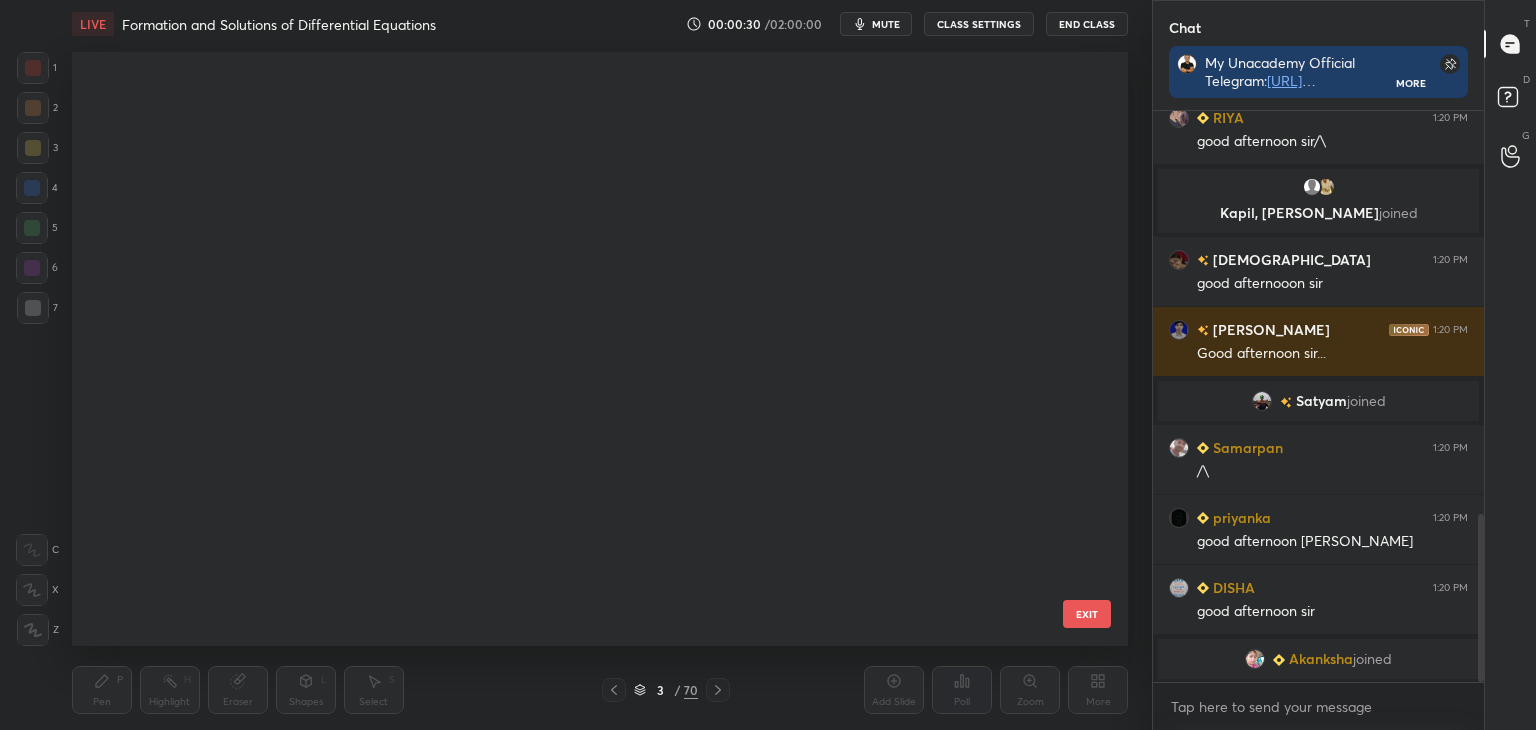
scroll to position [3797, 0]
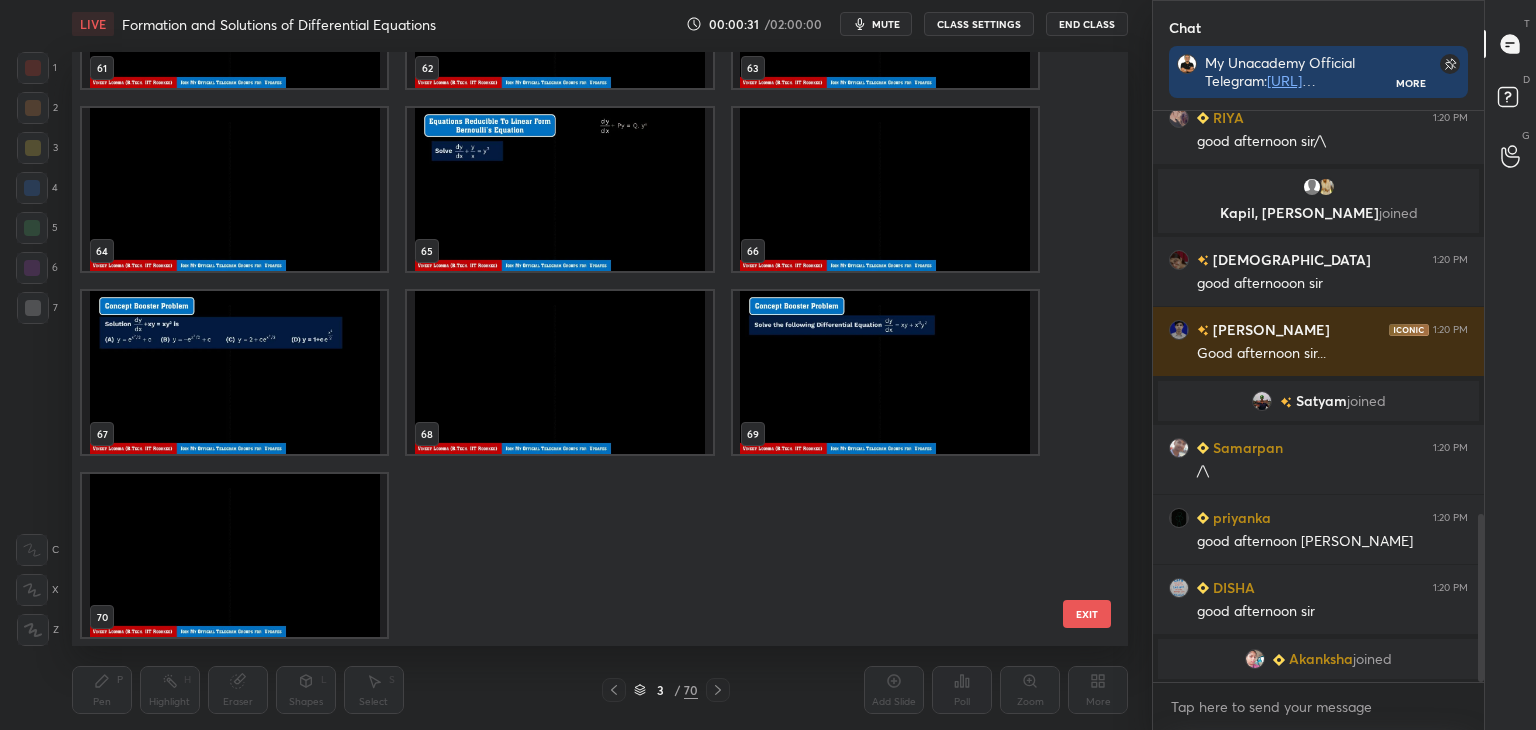
click at [315, 562] on img "grid" at bounding box center [234, 555] width 305 height 163
click at [244, 599] on img "grid" at bounding box center [234, 555] width 305 height 163
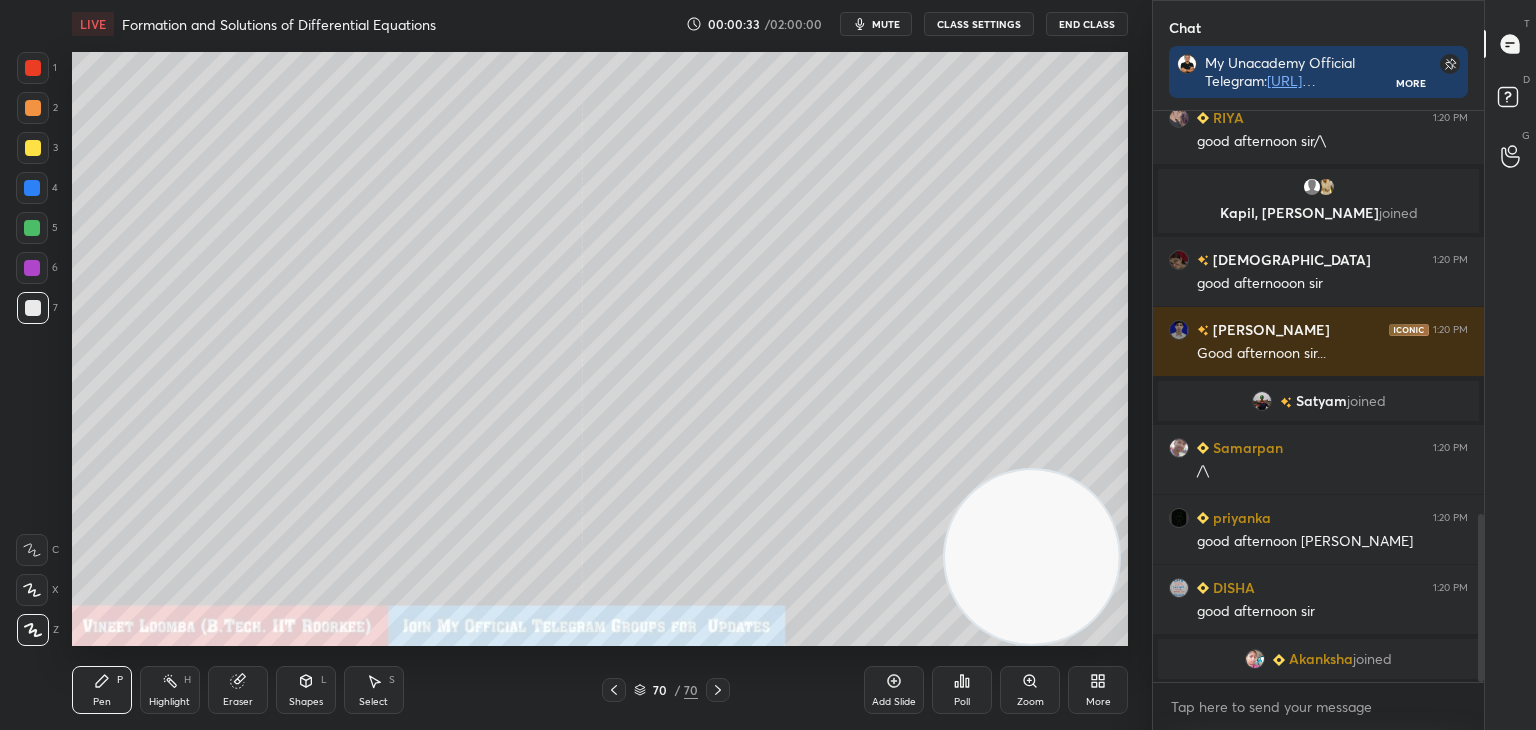
click at [245, 600] on img "grid" at bounding box center [234, 555] width 305 height 163
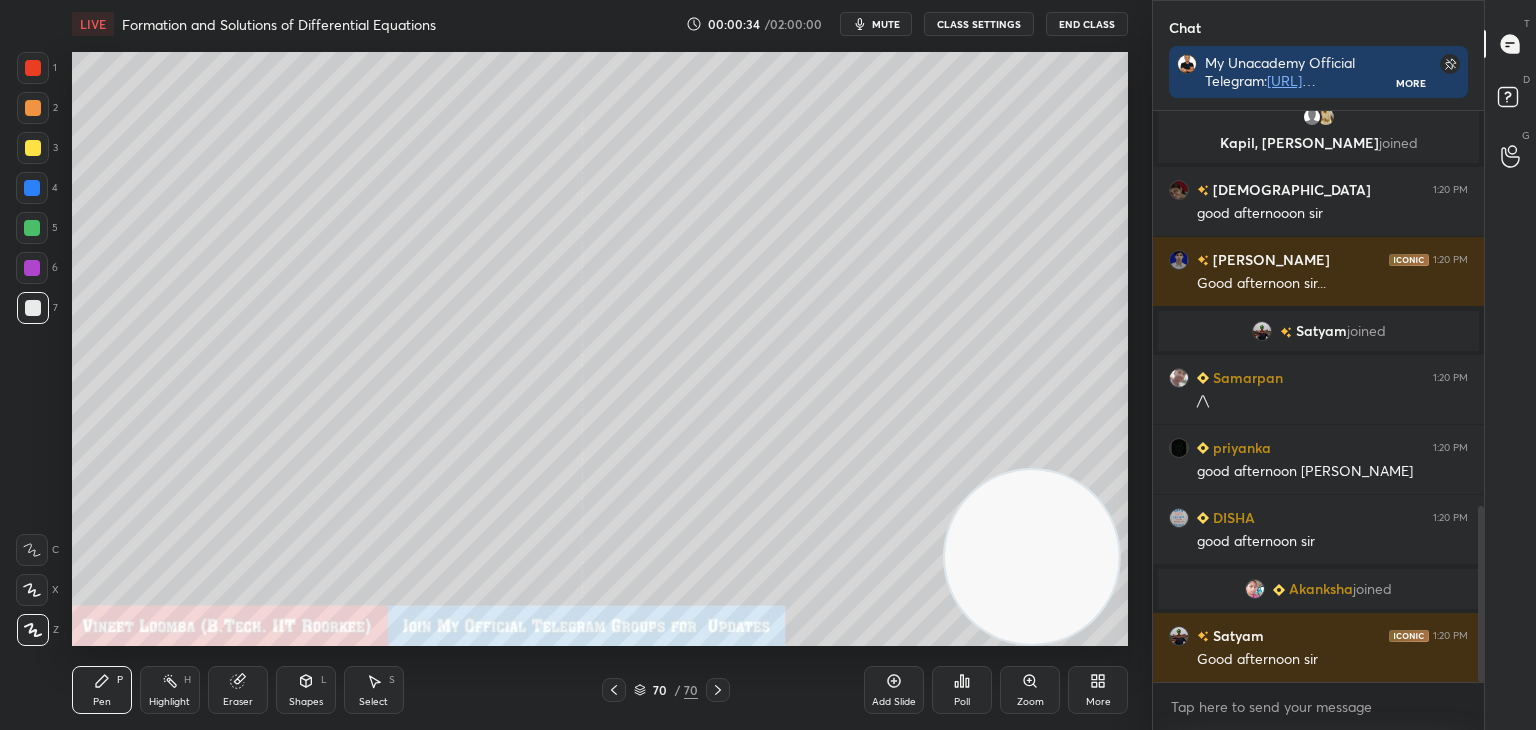
click at [1084, 694] on div "More" at bounding box center [1098, 690] width 60 height 48
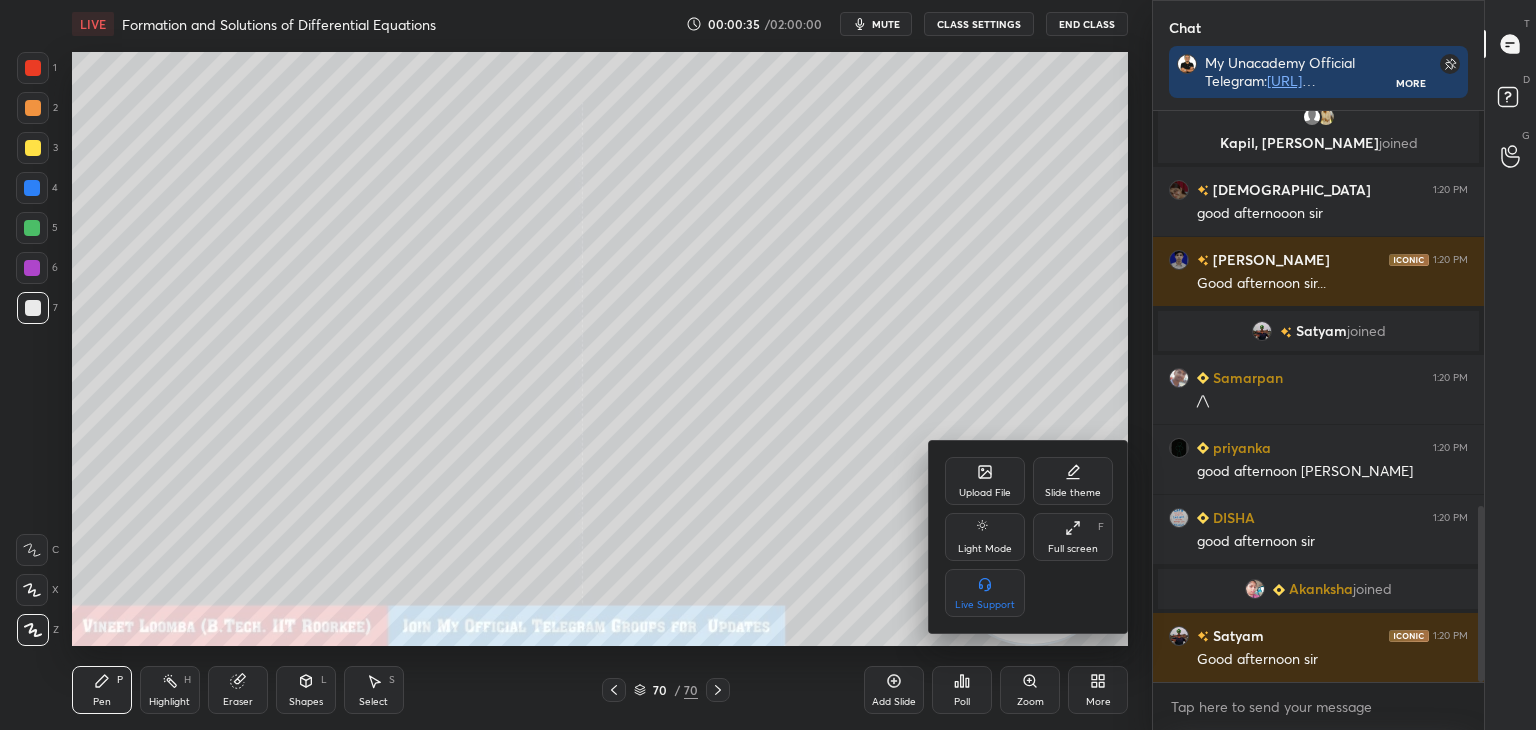
click at [983, 471] on icon at bounding box center [983, 470] width 2 height 2
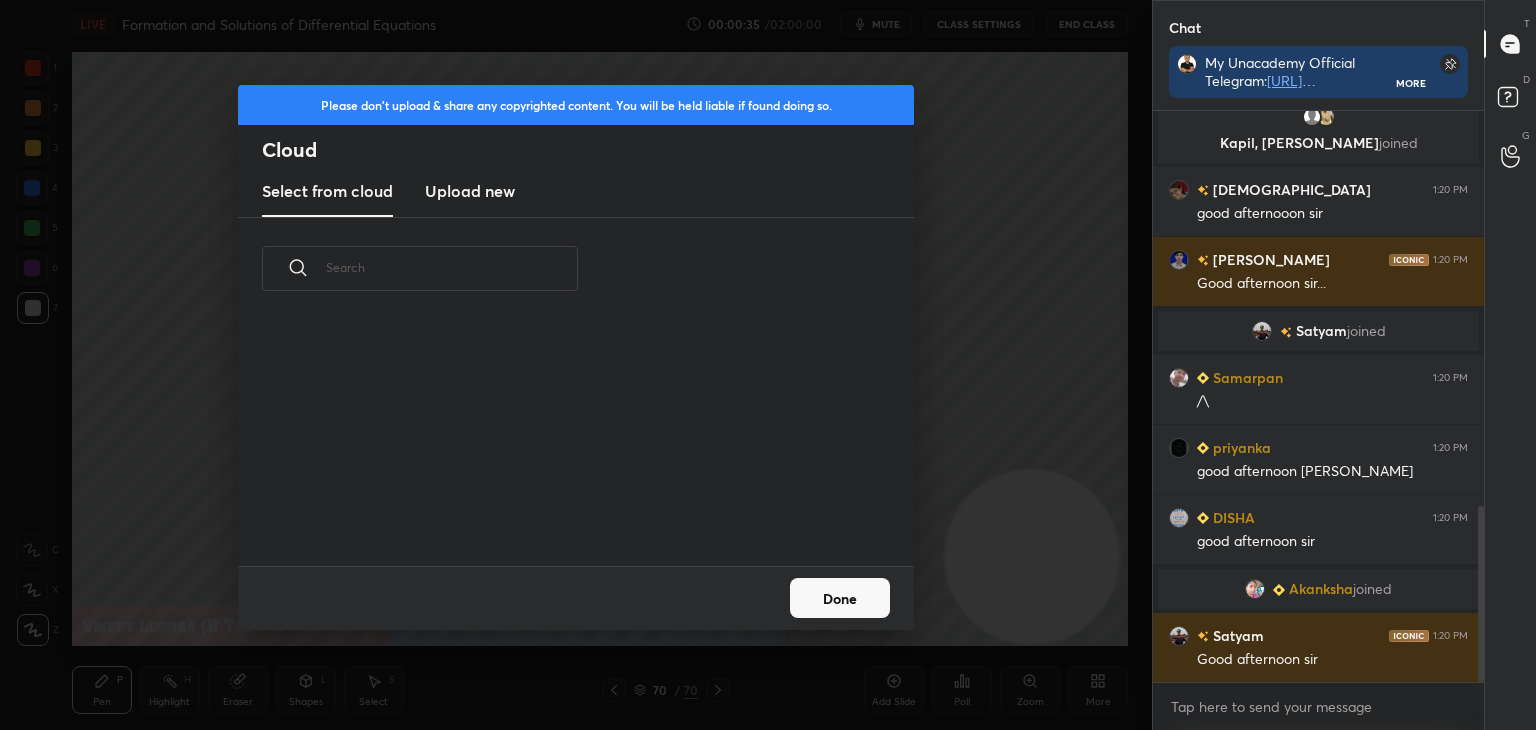
drag, startPoint x: 489, startPoint y: 184, endPoint x: 488, endPoint y: 194, distance: 10.0
click at [488, 194] on h3 "Upload new" at bounding box center [470, 191] width 90 height 24
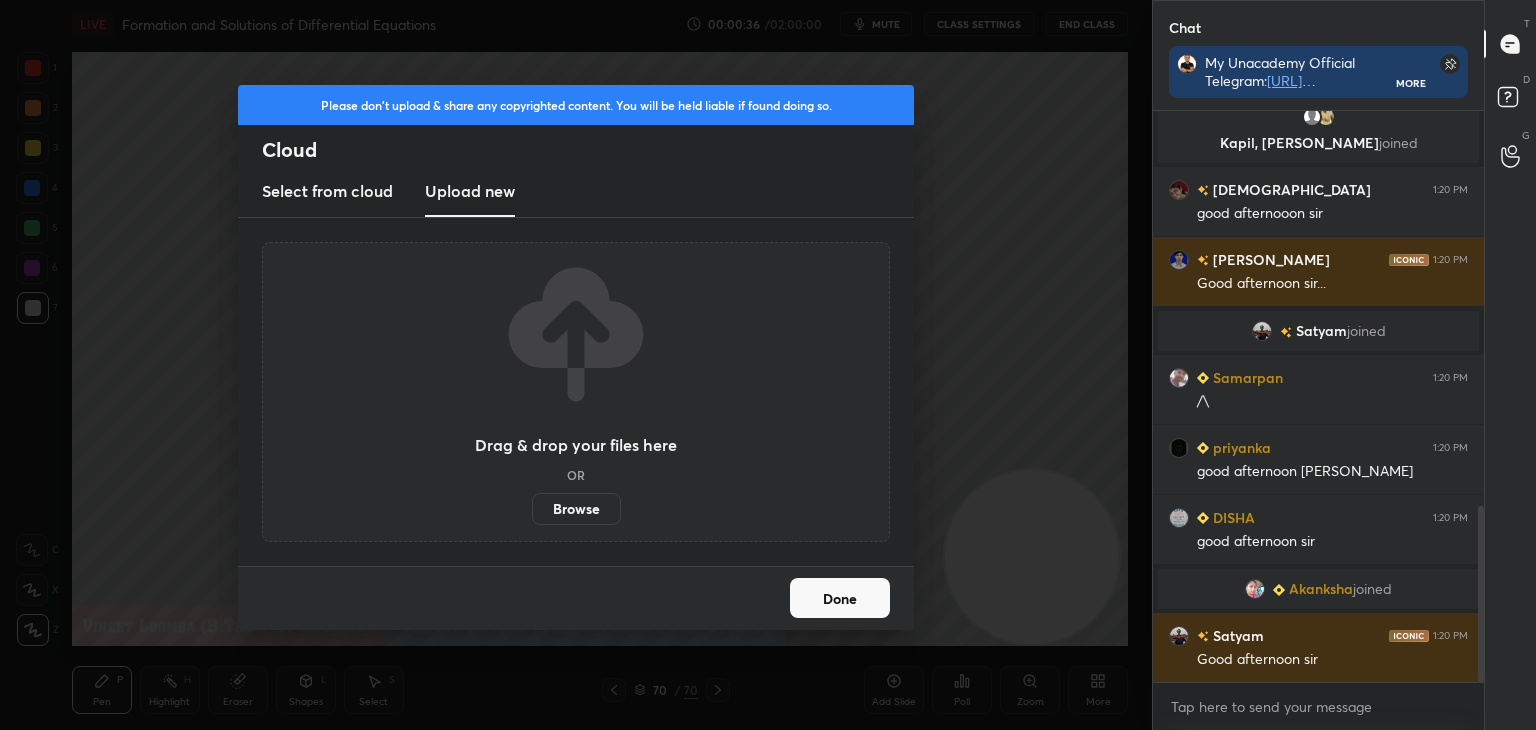
click at [570, 507] on label "Browse" at bounding box center [576, 509] width 89 height 32
click at [532, 507] on input "Browse" at bounding box center [532, 509] width 0 height 32
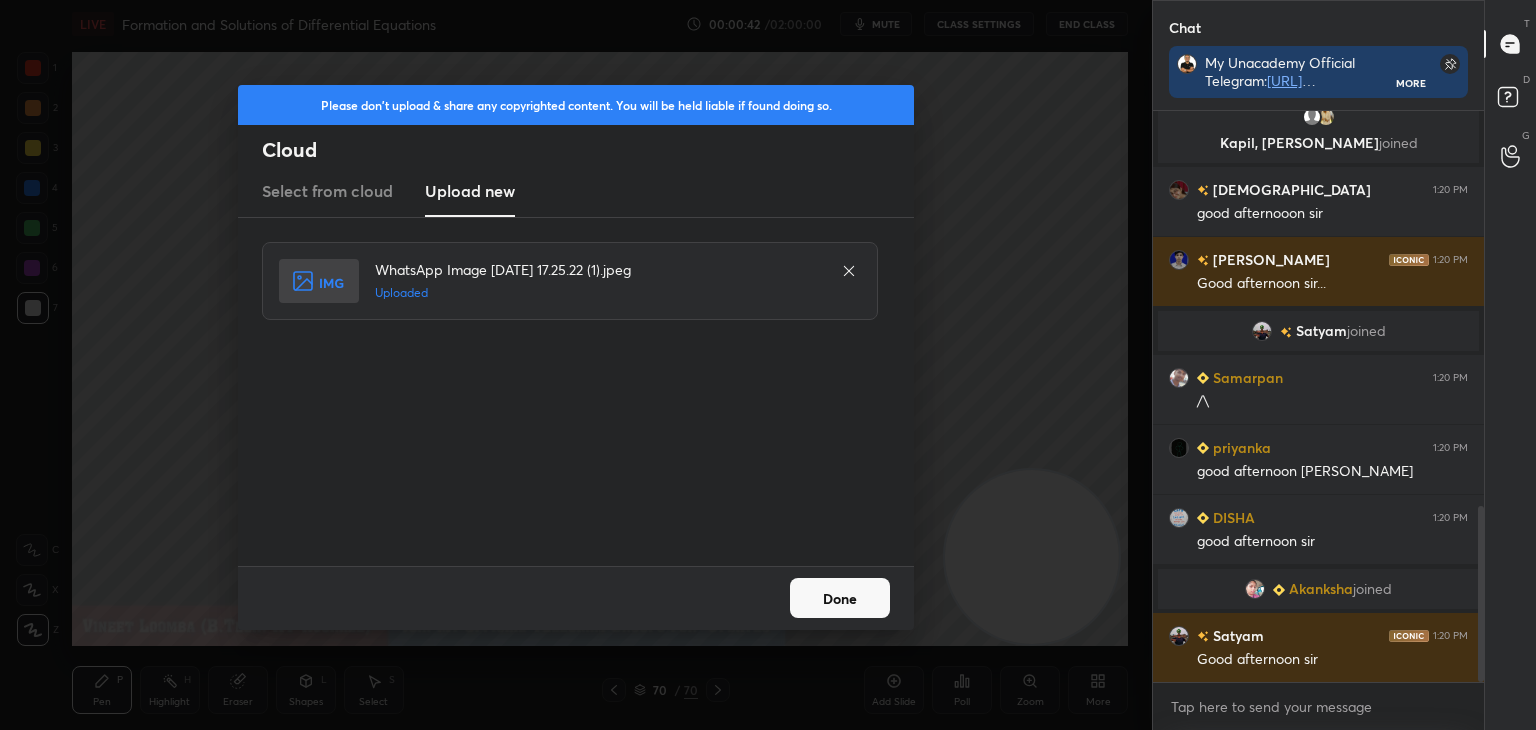
click at [835, 608] on button "Done" at bounding box center [840, 598] width 100 height 40
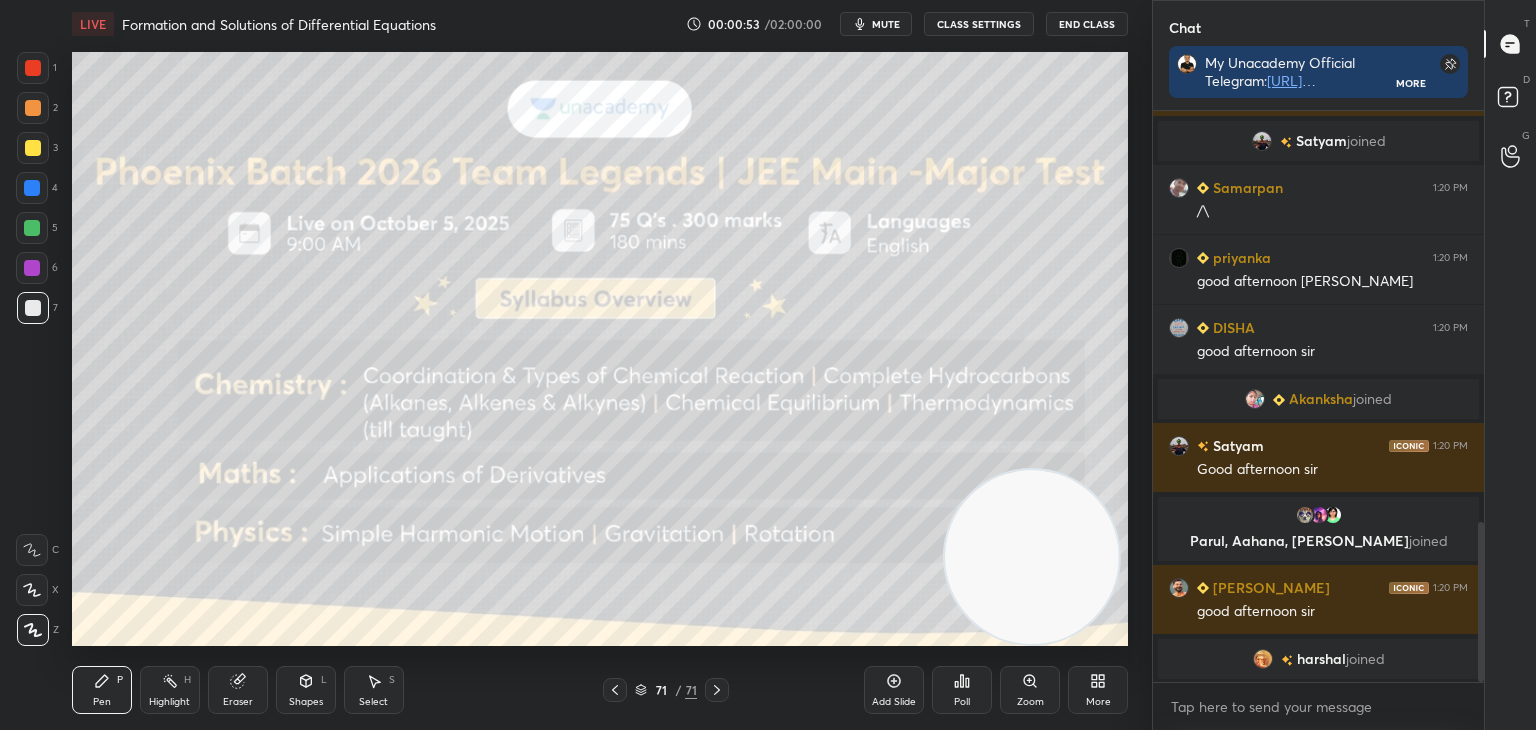
scroll to position [1550, 0]
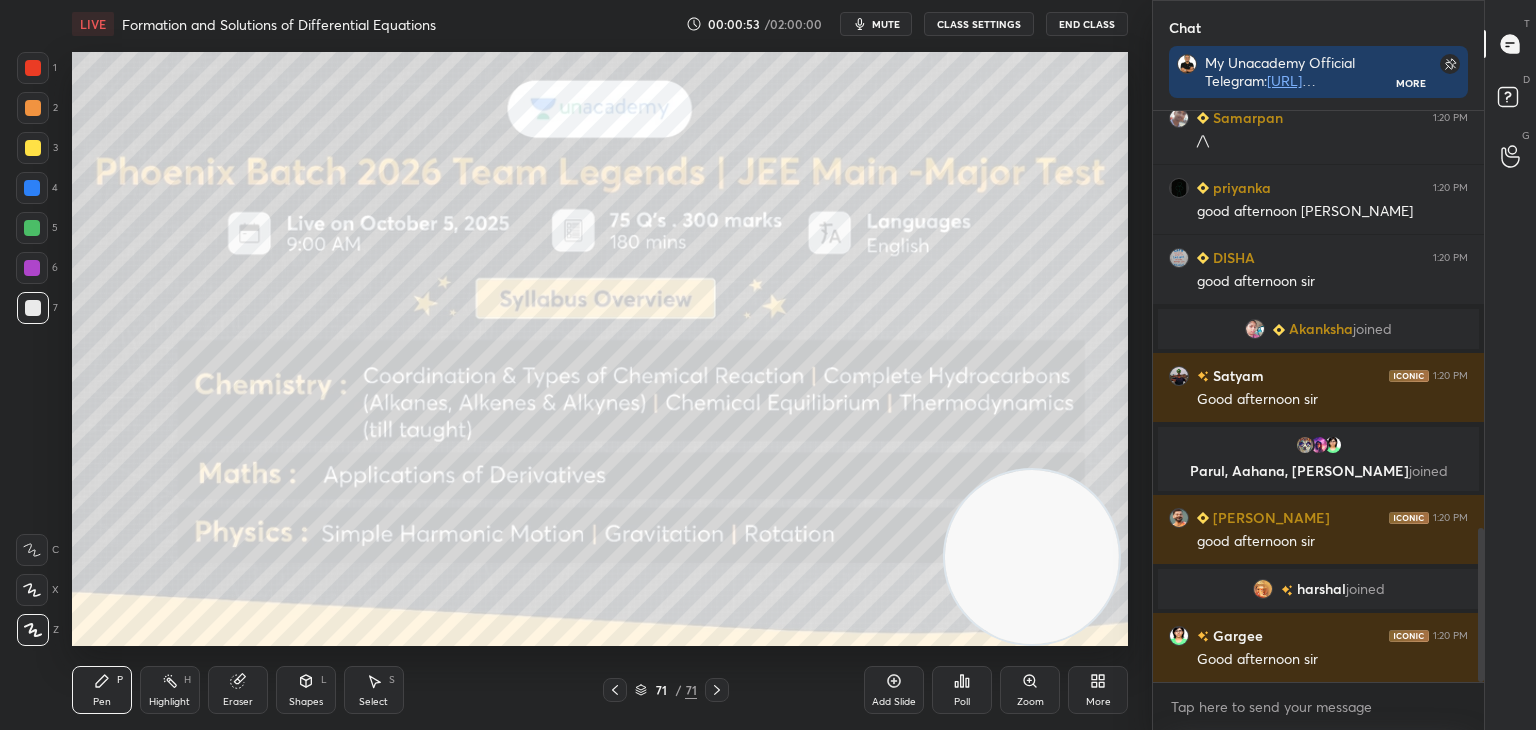
click at [760, 685] on div "71 / 71" at bounding box center [666, 690] width 396 height 24
click at [612, 686] on icon at bounding box center [615, 690] width 16 height 16
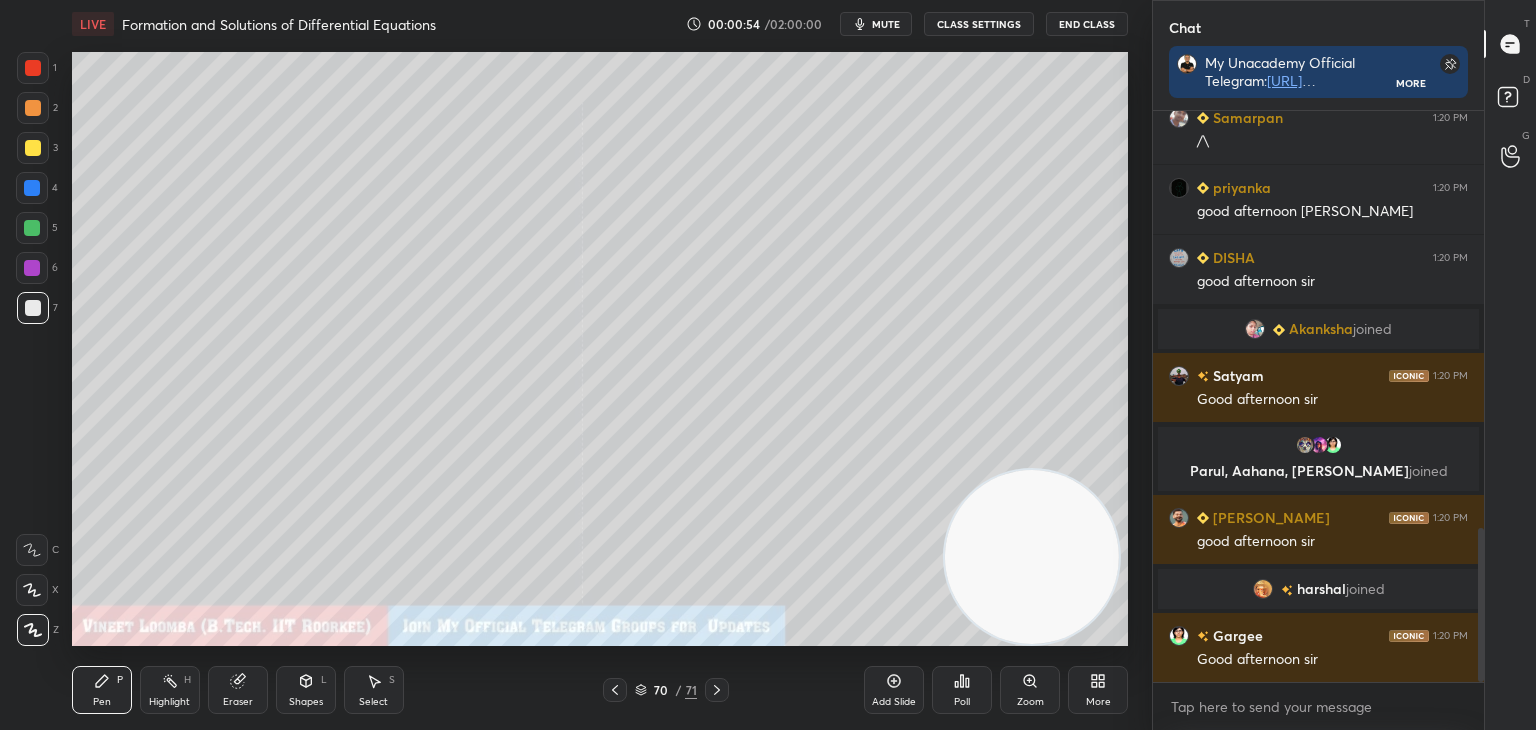
click at [614, 689] on icon at bounding box center [615, 690] width 16 height 16
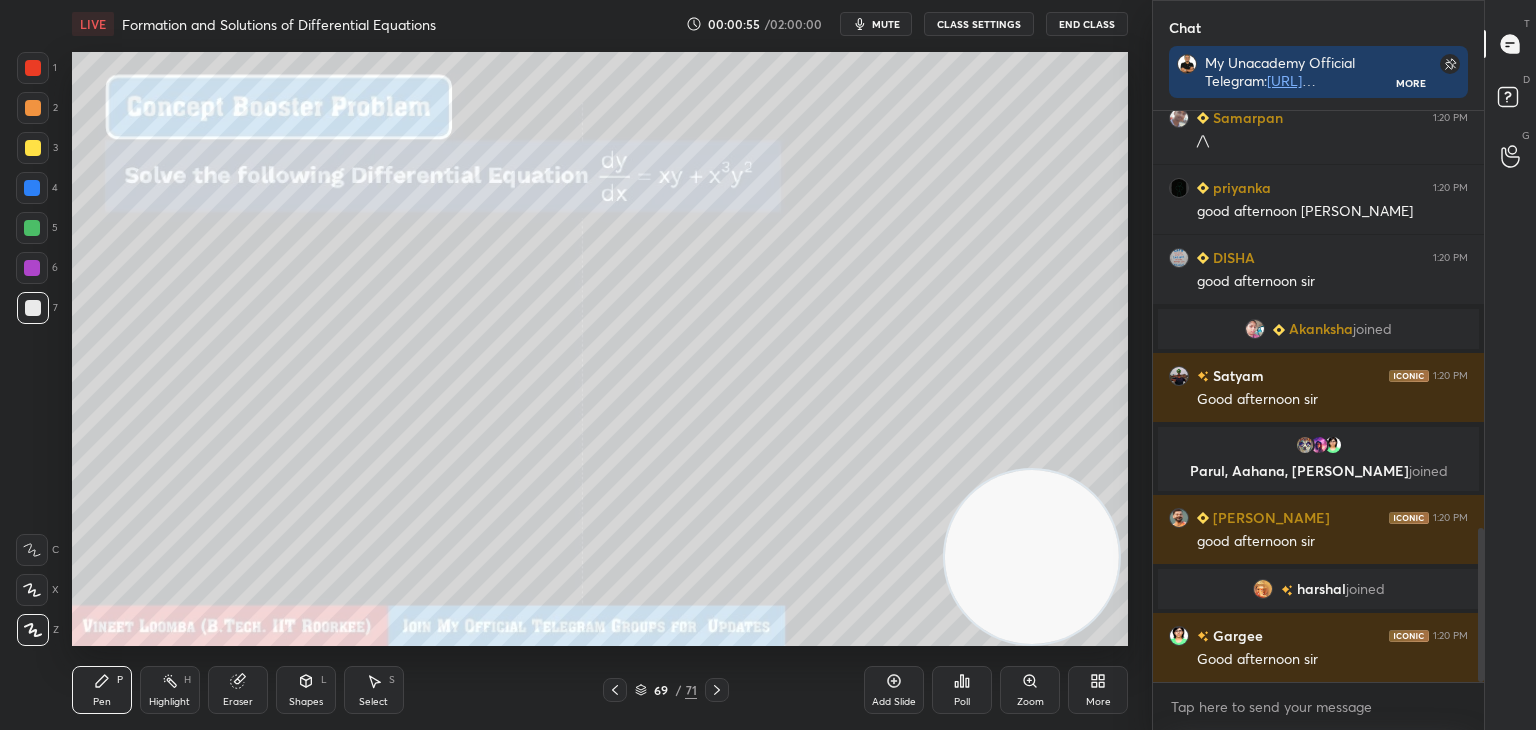
click at [712, 687] on icon at bounding box center [717, 690] width 16 height 16
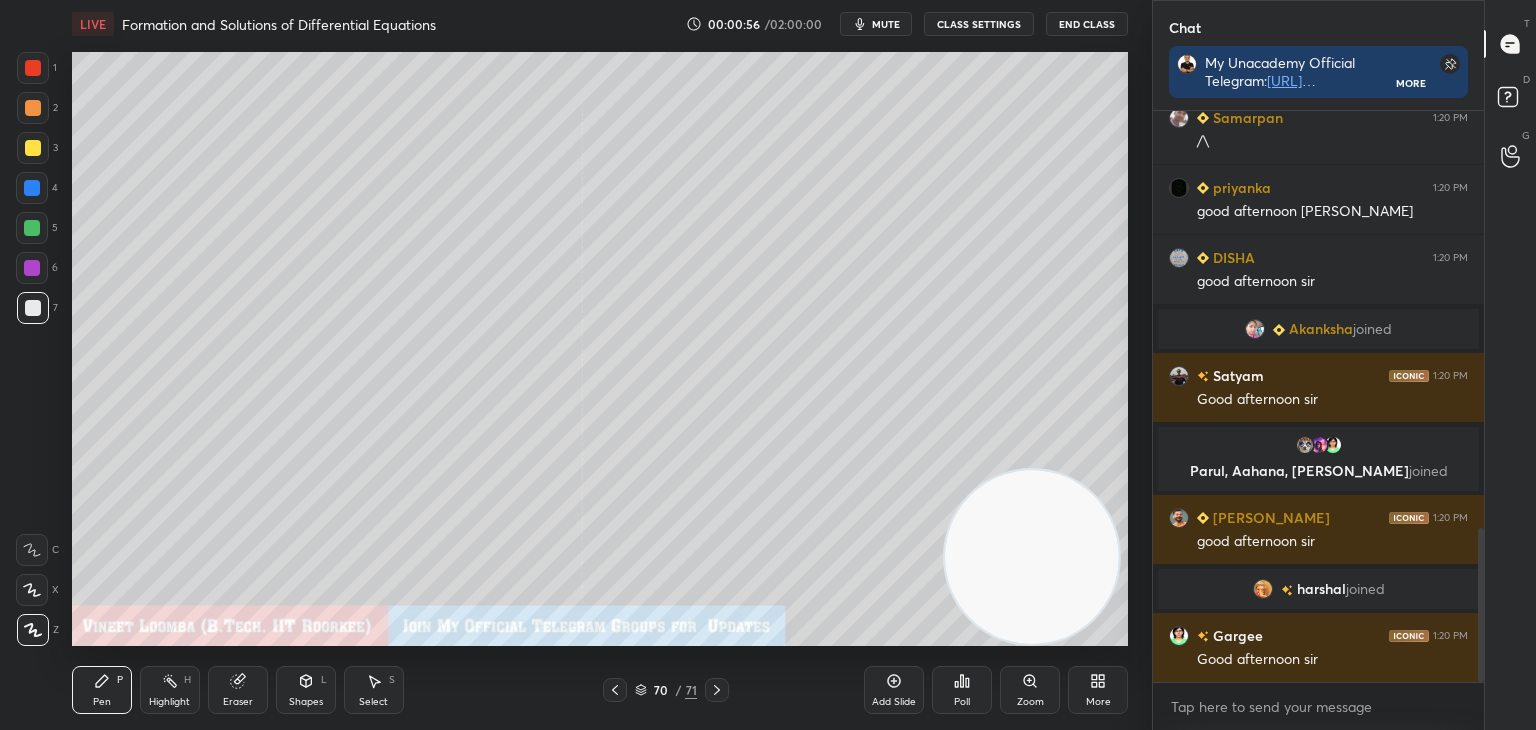
click at [712, 687] on icon at bounding box center [717, 690] width 16 height 16
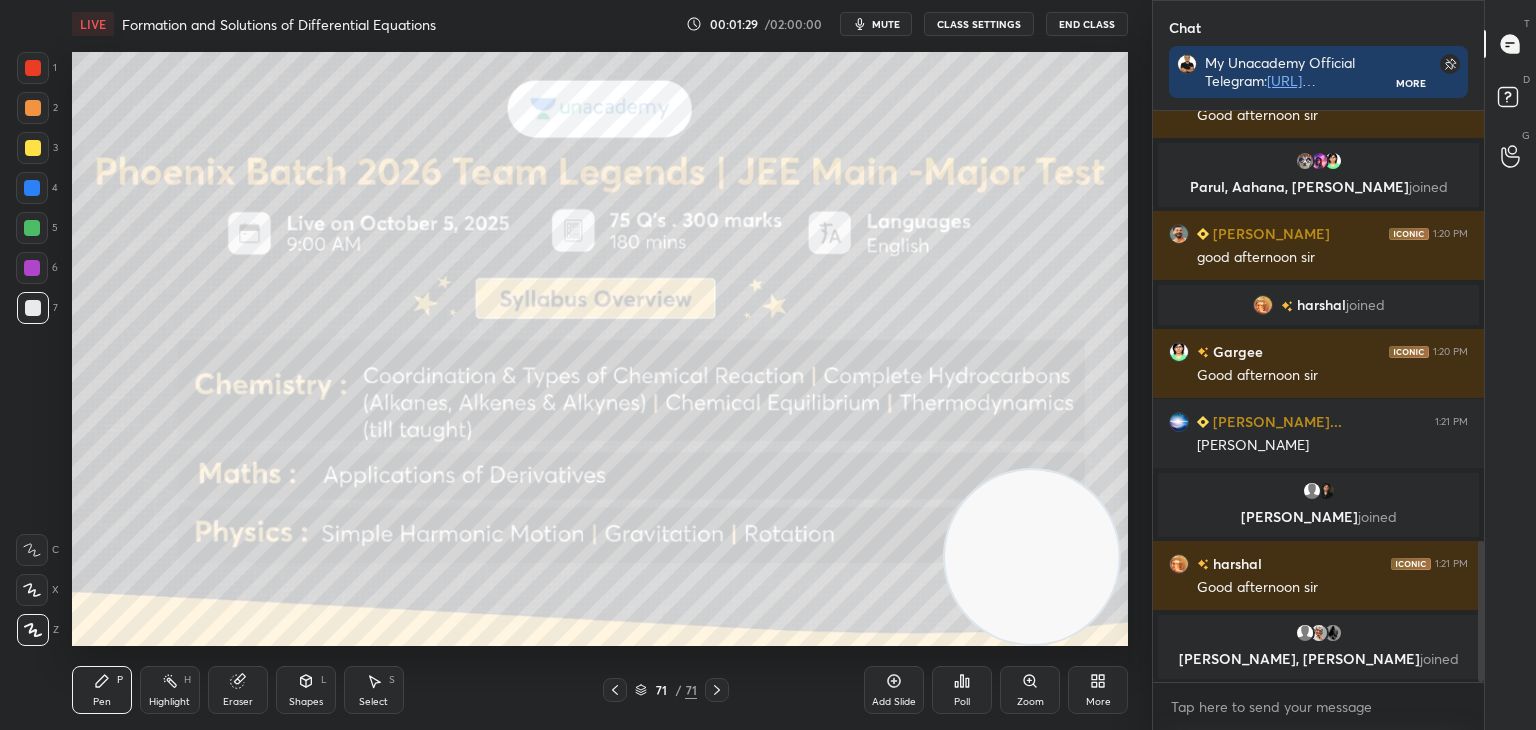
scroll to position [1768, 0]
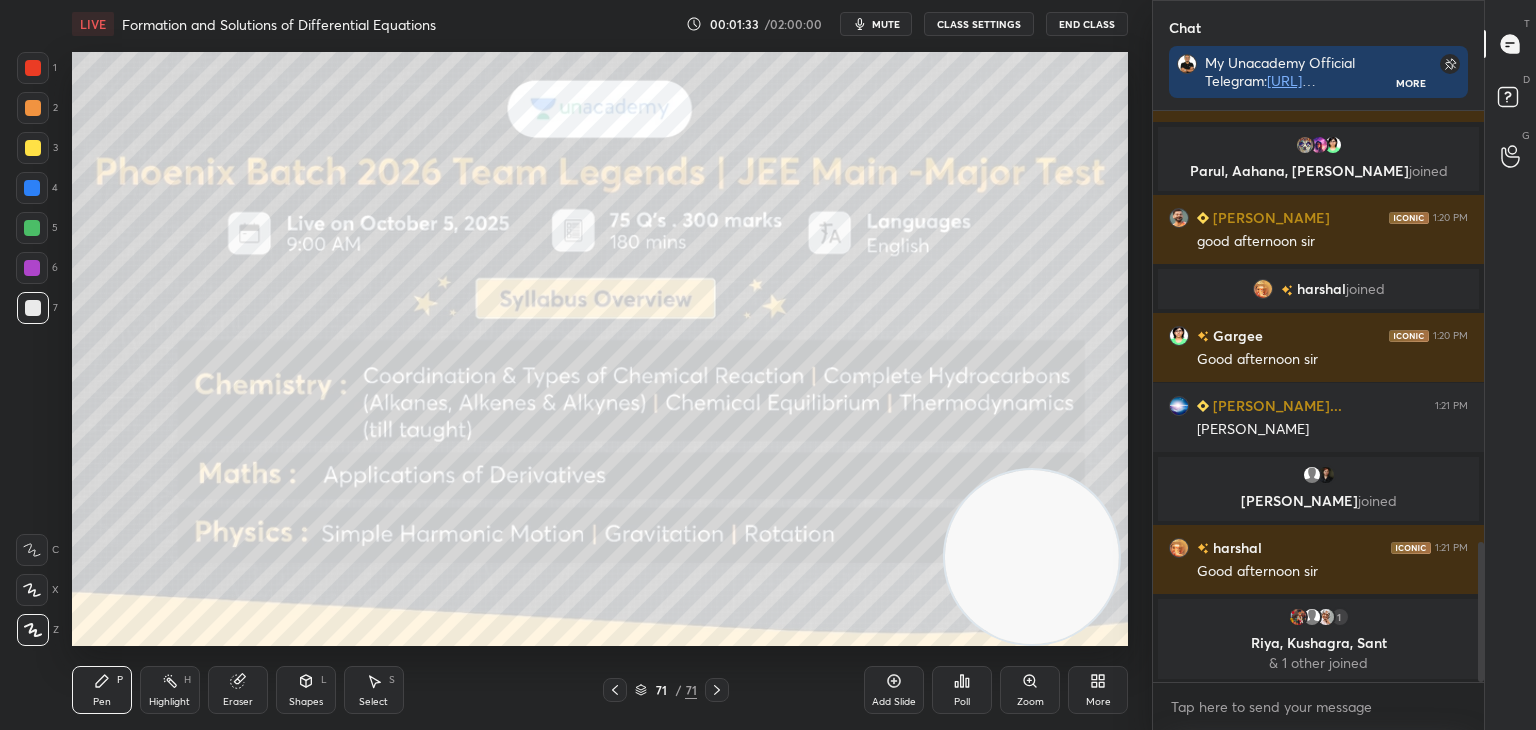
click at [617, 689] on icon at bounding box center [615, 690] width 16 height 16
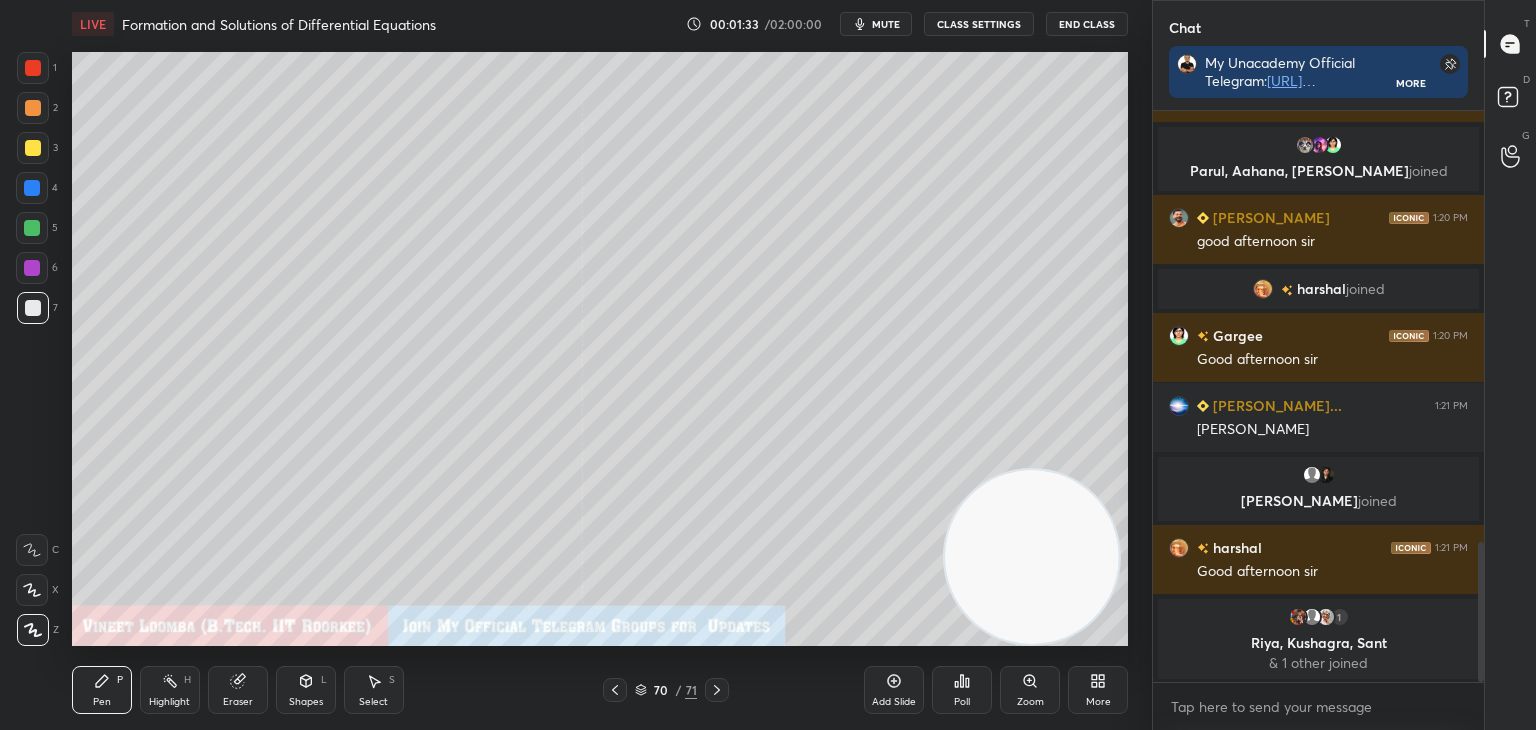
click at [615, 689] on icon at bounding box center [615, 690] width 16 height 16
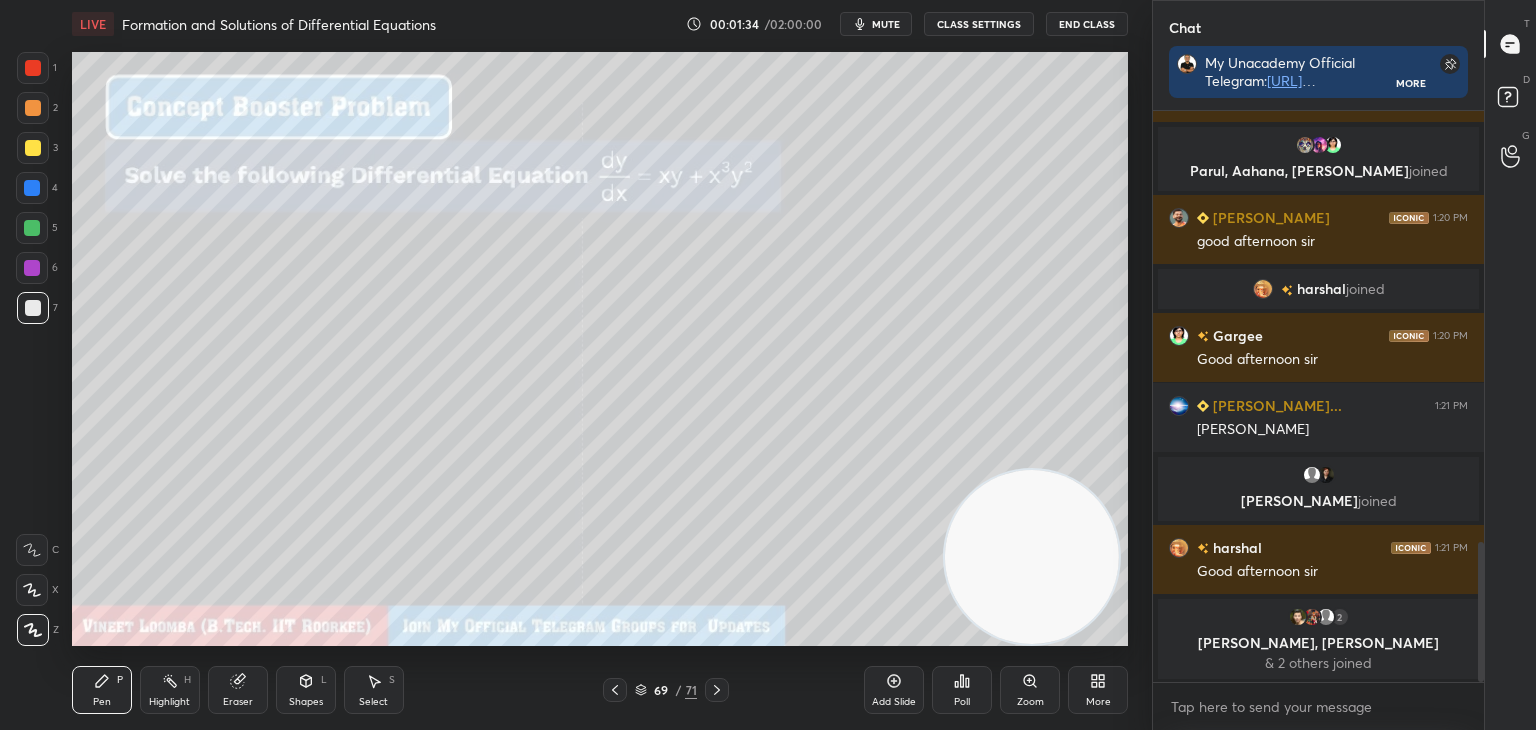
click at [713, 689] on icon at bounding box center [717, 690] width 16 height 16
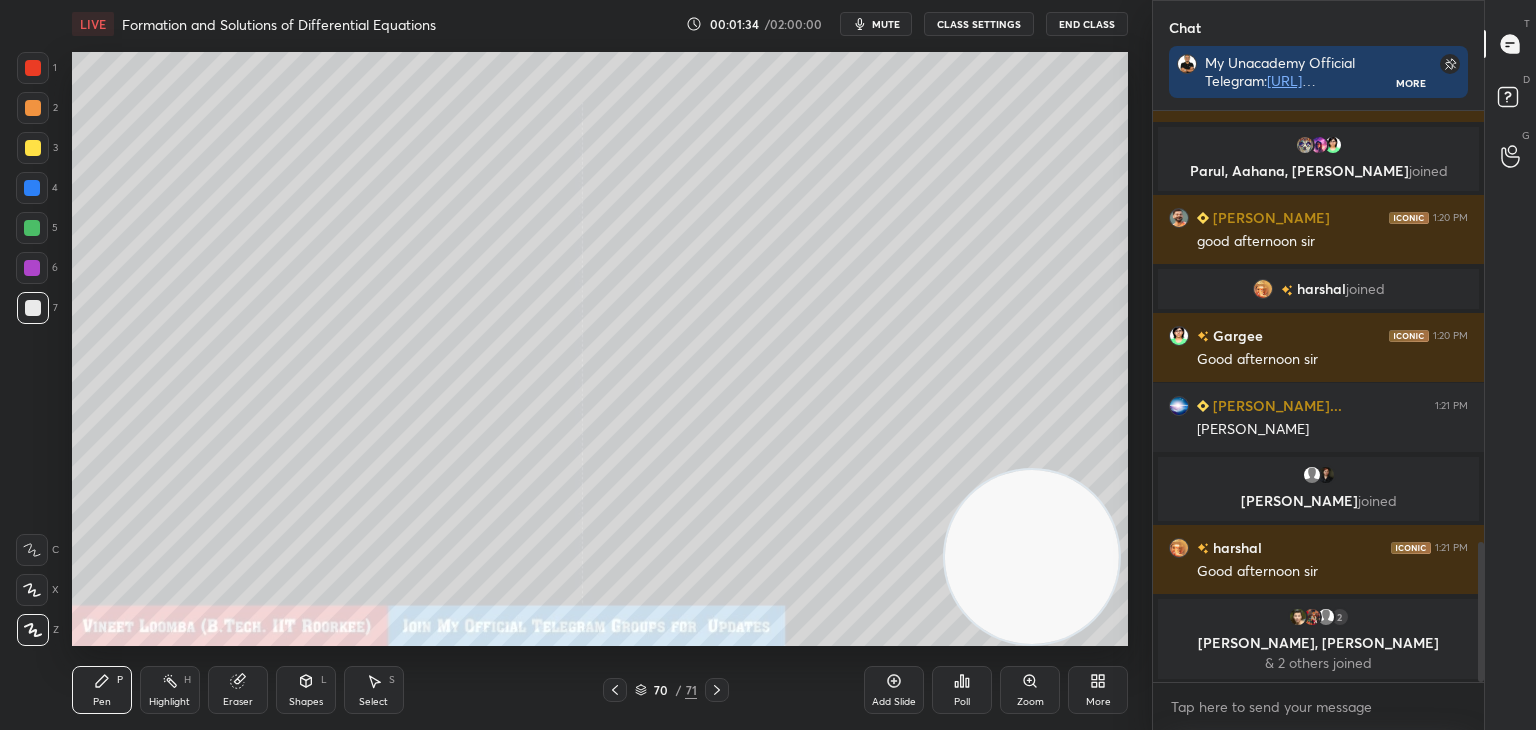
drag, startPoint x: 713, startPoint y: 690, endPoint x: 722, endPoint y: 695, distance: 10.3
click at [713, 689] on icon at bounding box center [717, 690] width 16 height 16
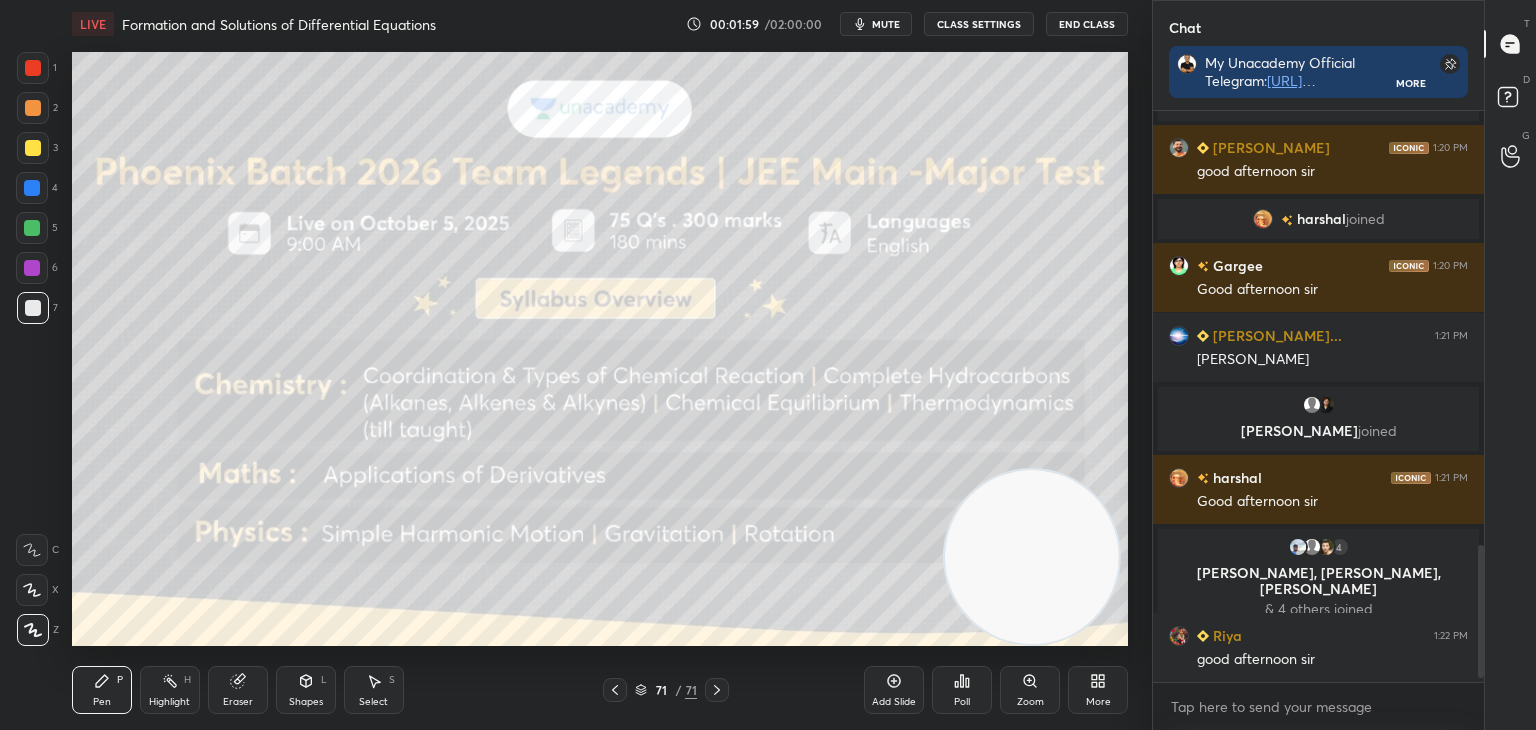
scroll to position [1892, 0]
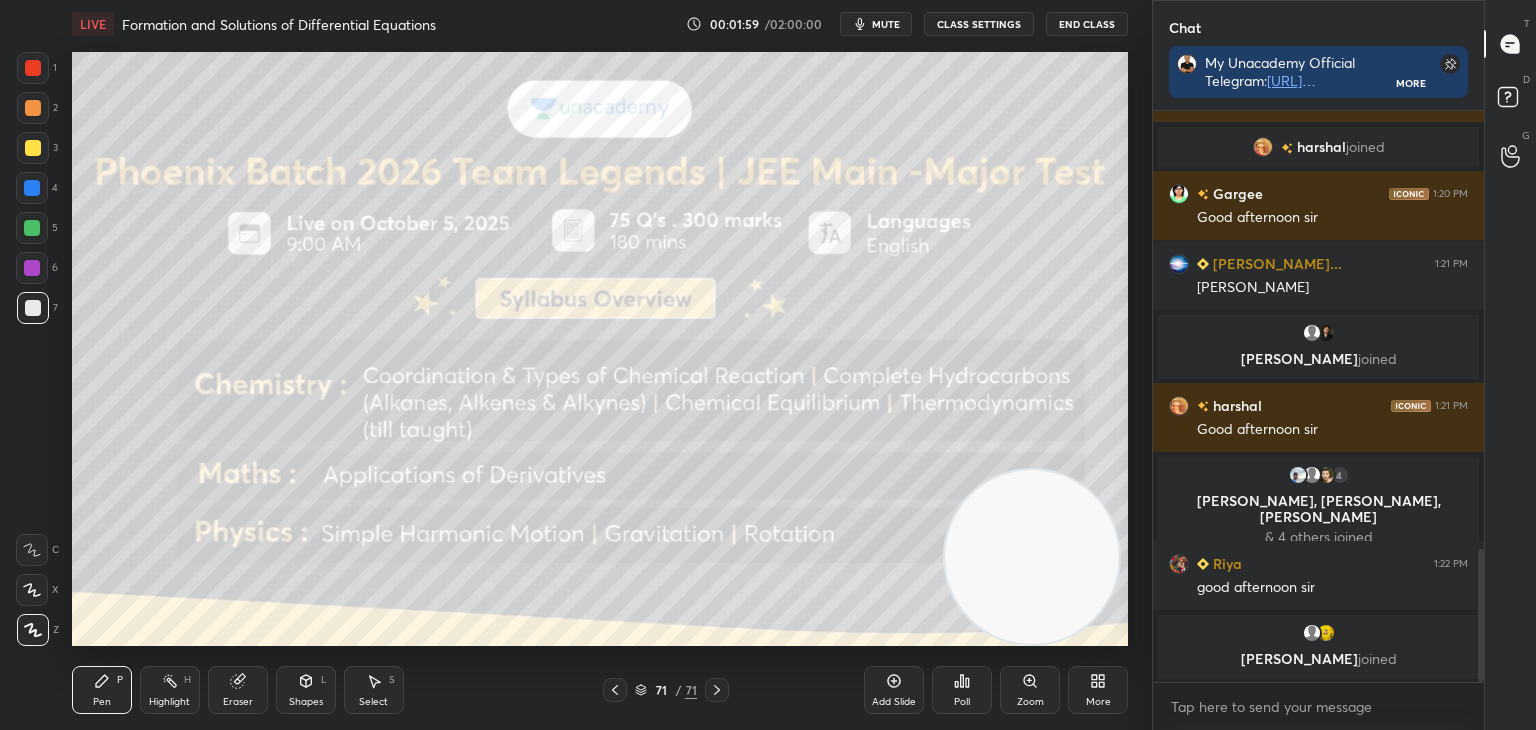
click at [616, 694] on icon at bounding box center [615, 690] width 16 height 16
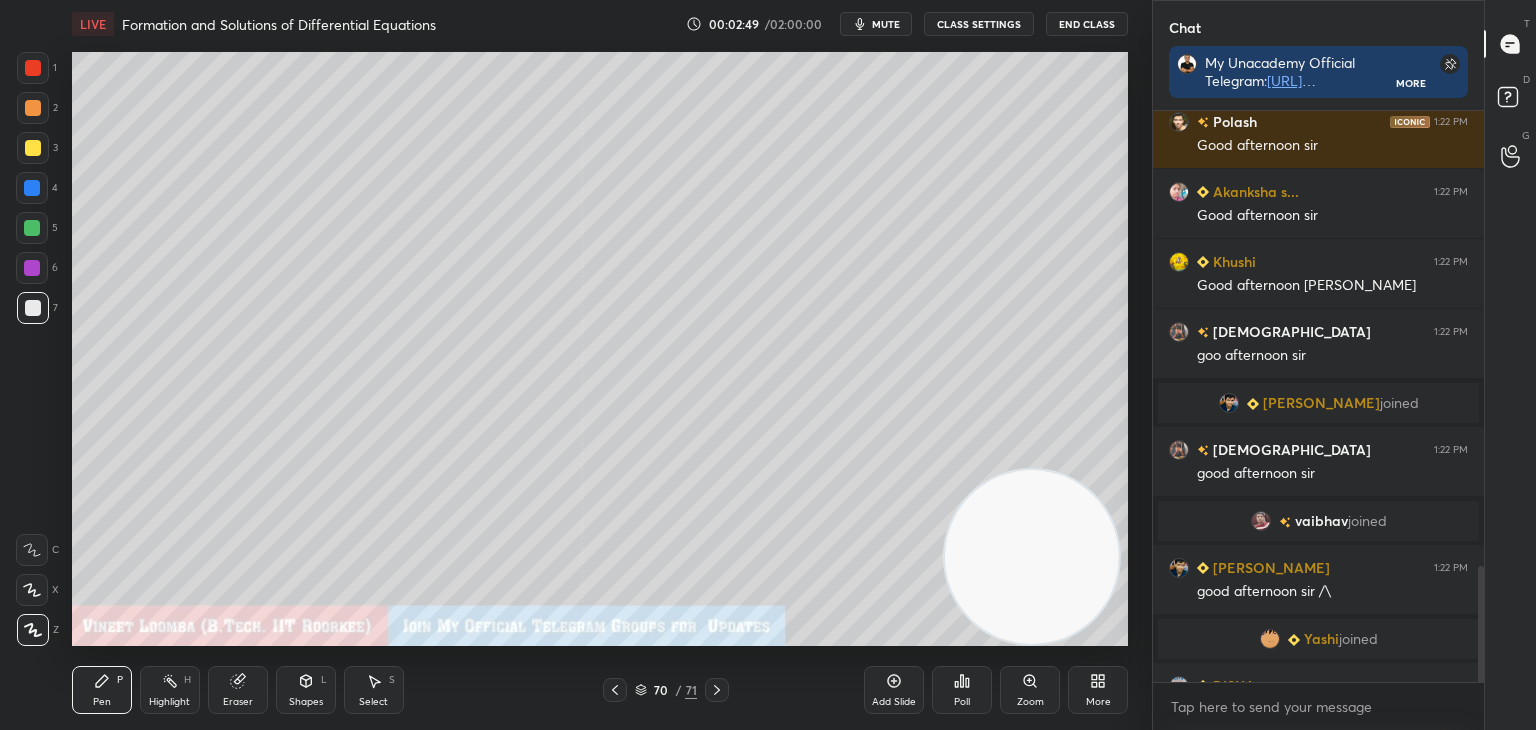
scroll to position [2232, 0]
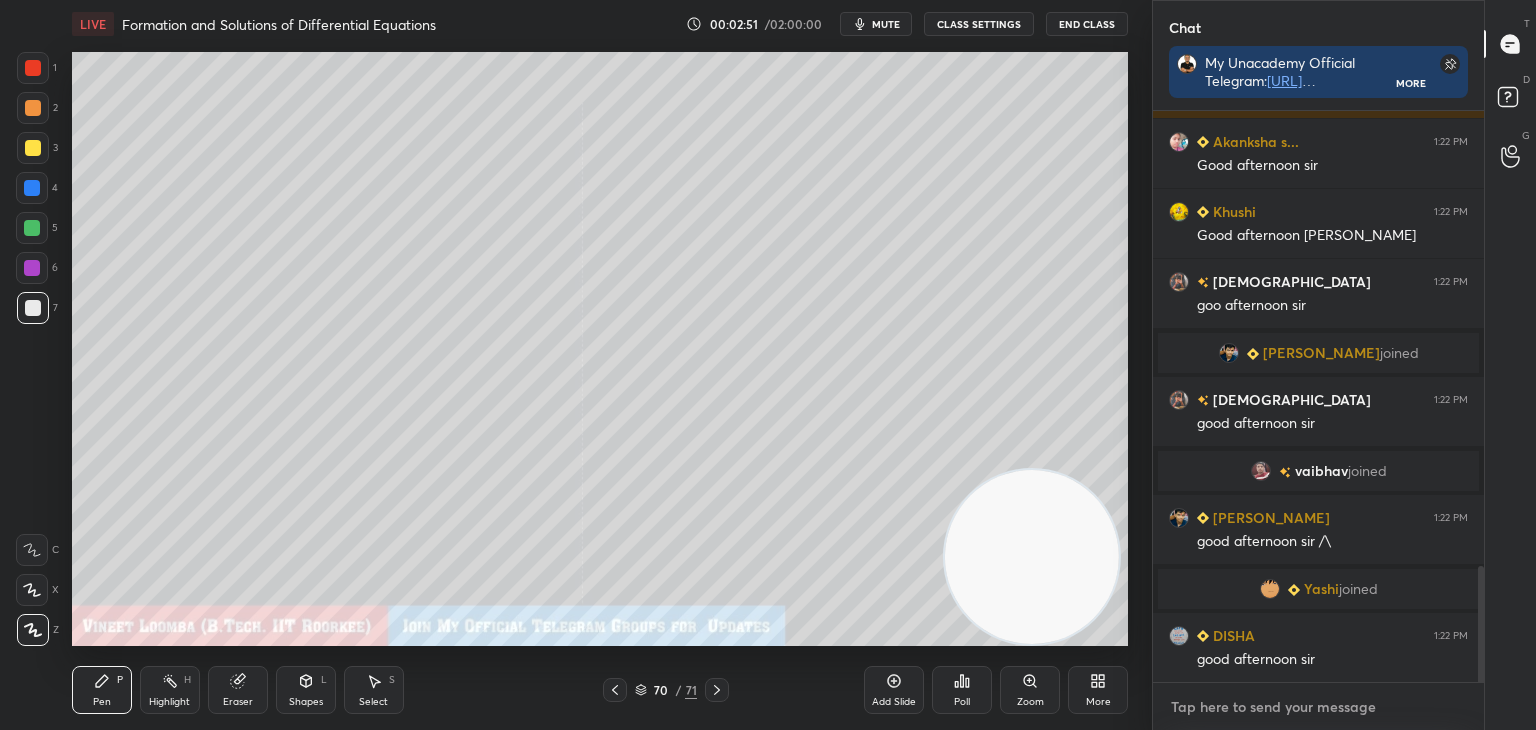
click at [1254, 714] on textarea at bounding box center [1318, 707] width 299 height 32
click at [100, 691] on div "Pen P" at bounding box center [102, 690] width 60 height 48
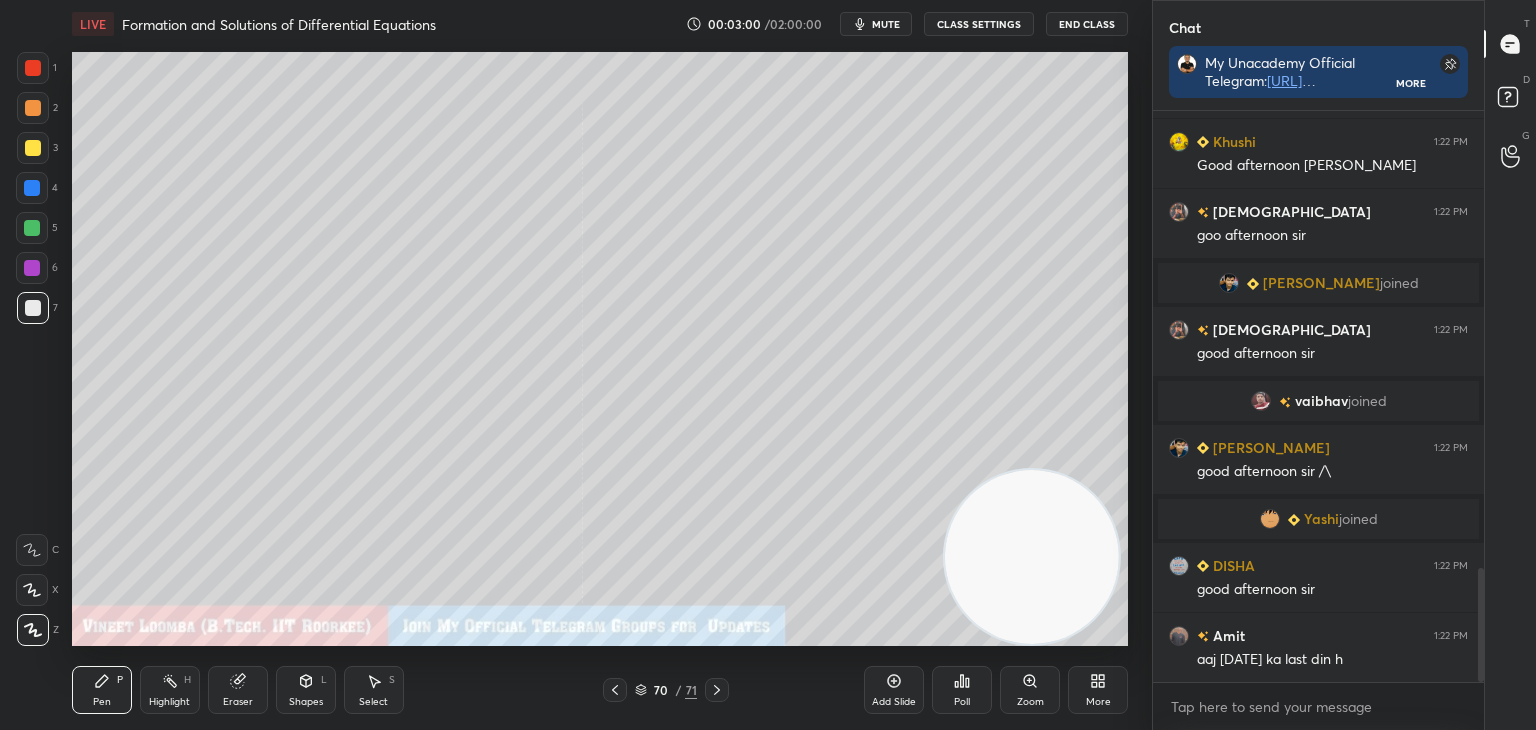
drag, startPoint x: 217, startPoint y: 699, endPoint x: 244, endPoint y: 679, distance: 33.6
click at [222, 694] on div "Eraser" at bounding box center [238, 690] width 60 height 48
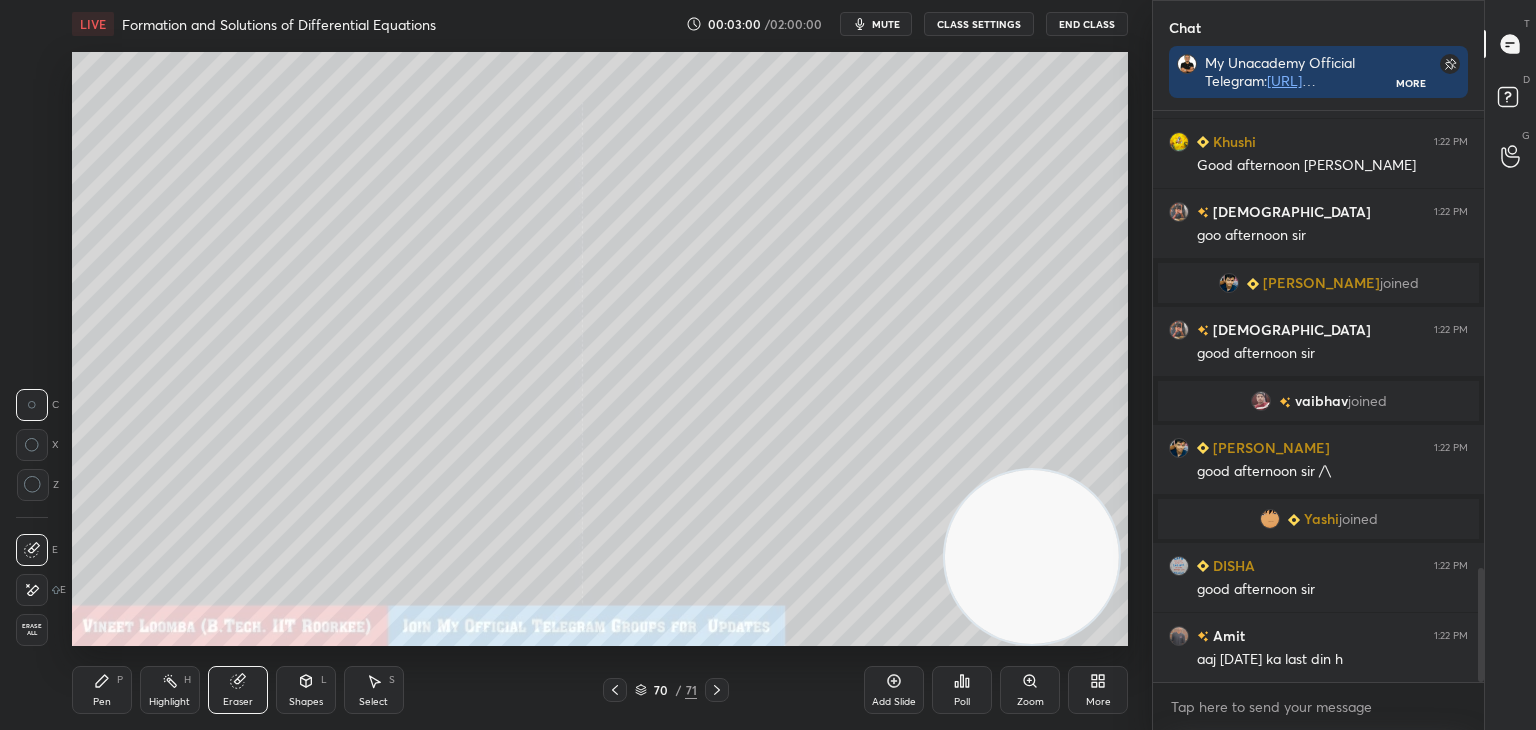
scroll to position [2350, 0]
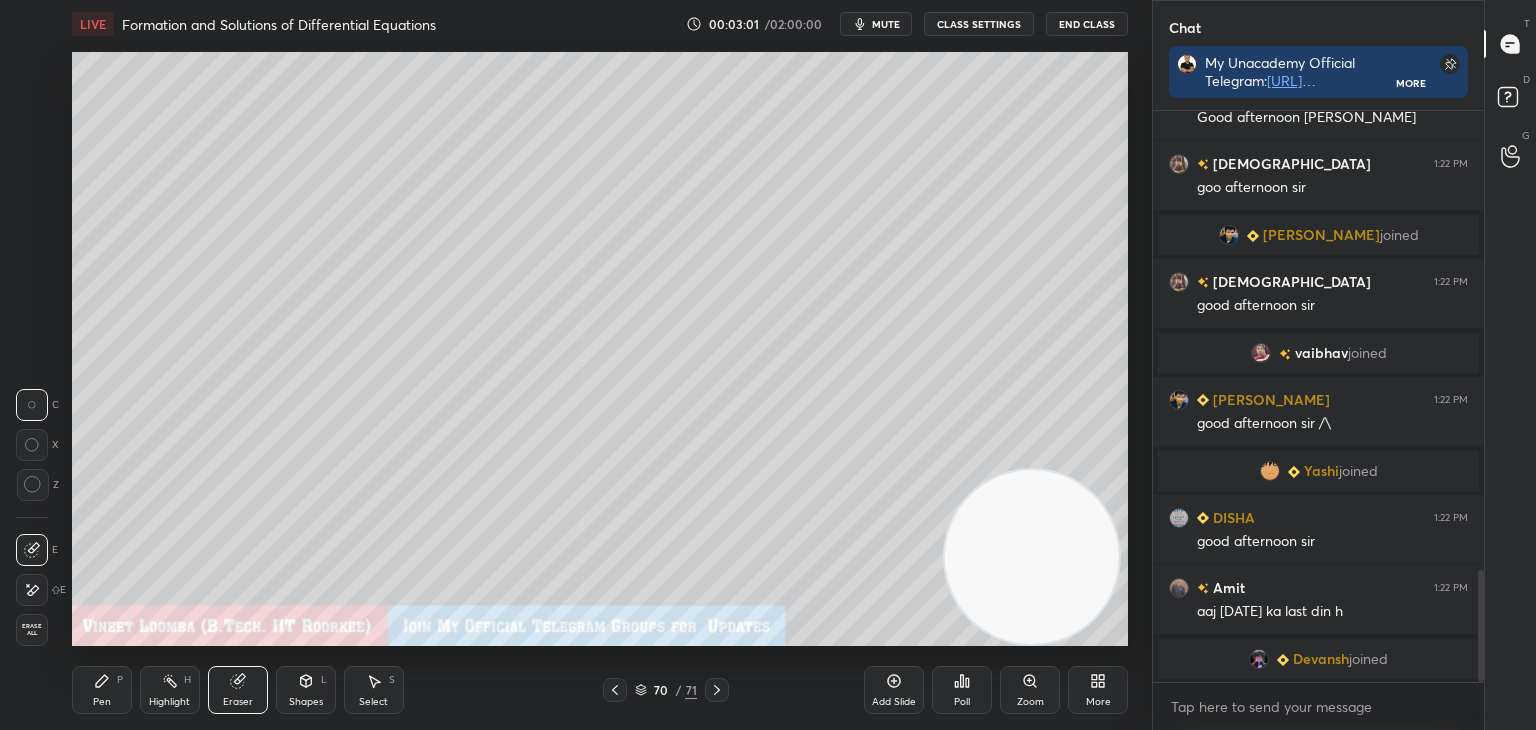
click at [119, 699] on div "Pen P" at bounding box center [102, 690] width 60 height 48
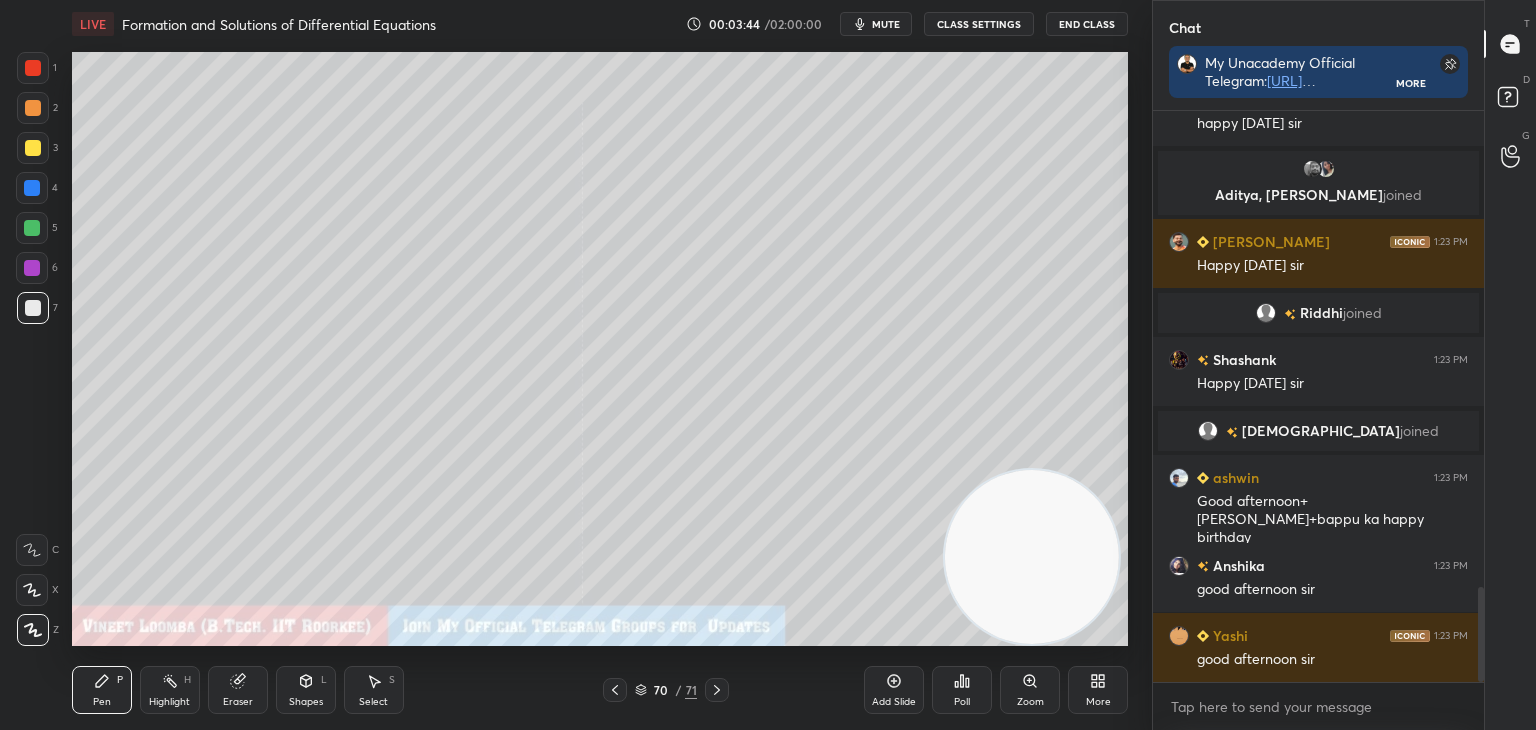
scroll to position [2948, 0]
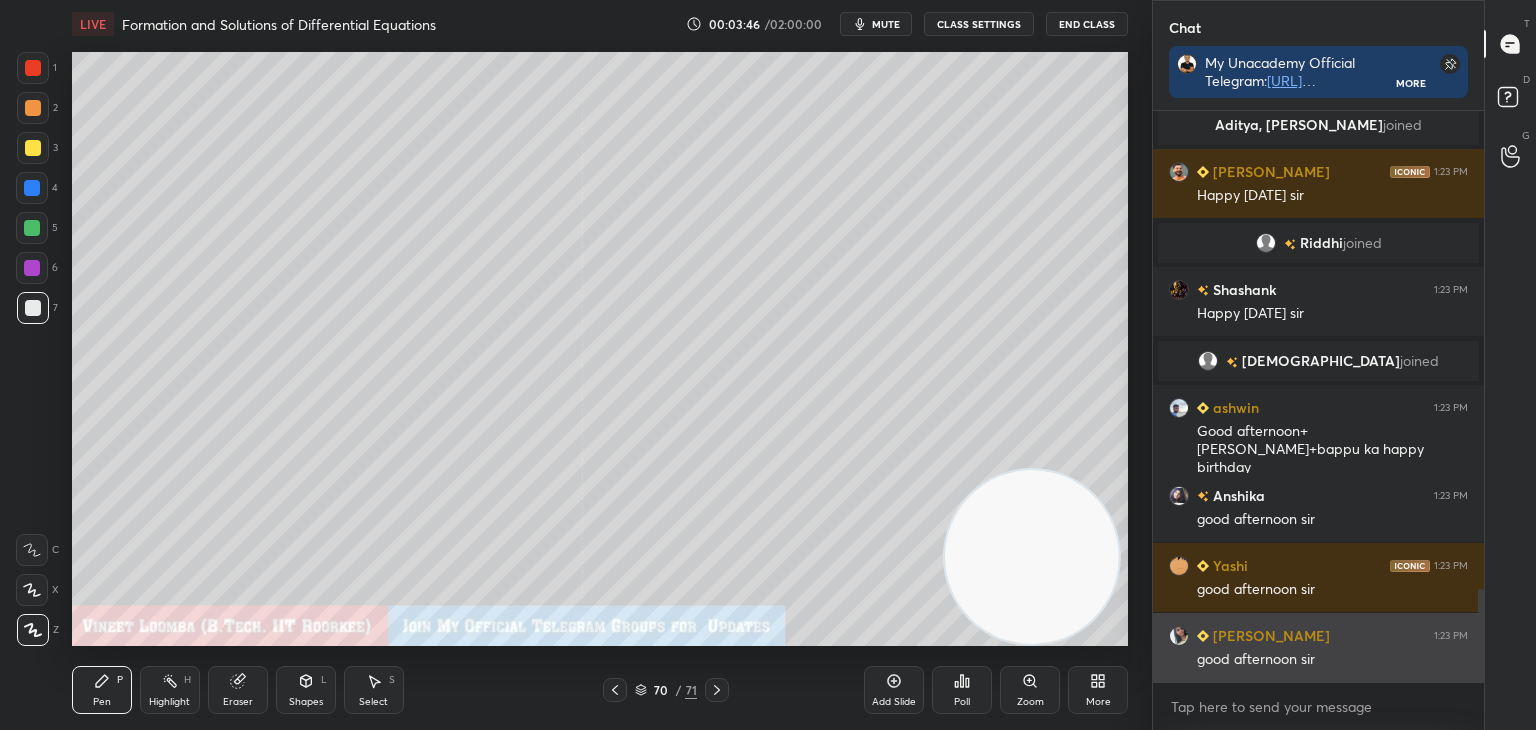
click at [1335, 632] on div "[PERSON_NAME] 1:23 PM" at bounding box center [1318, 635] width 299 height 21
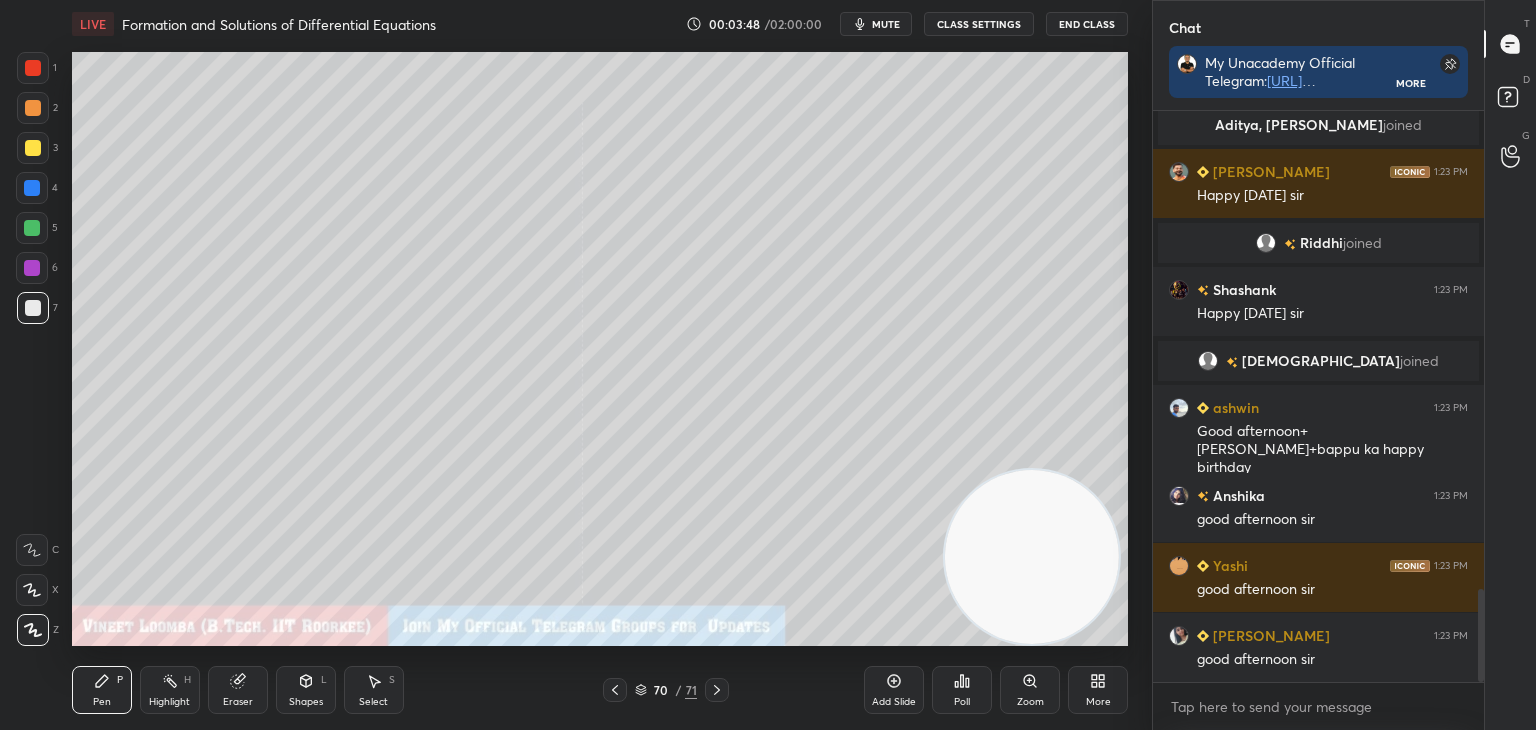
scroll to position [6, 6]
click at [1519, 93] on icon at bounding box center [1511, 100] width 36 height 36
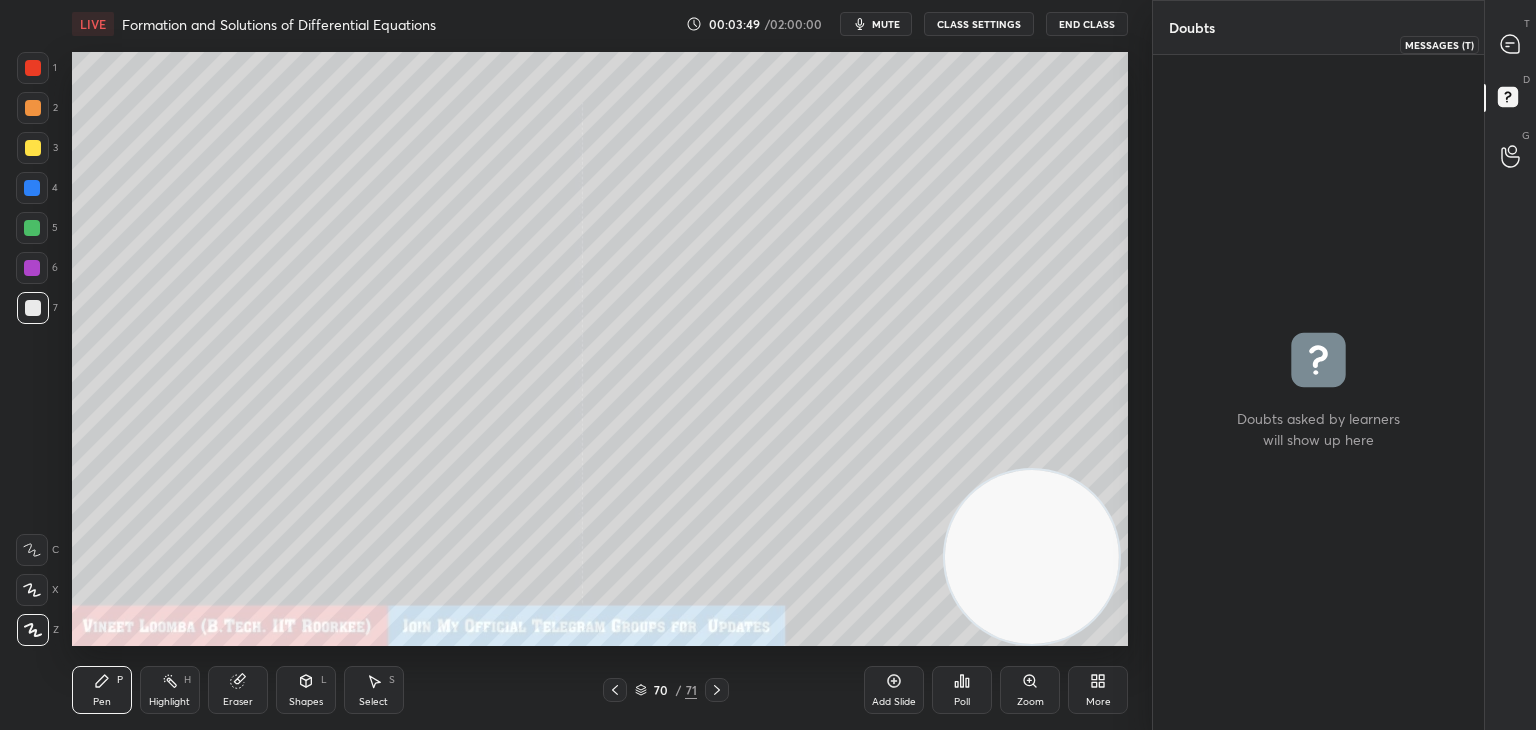
click at [1512, 50] on icon at bounding box center [1510, 44] width 18 height 18
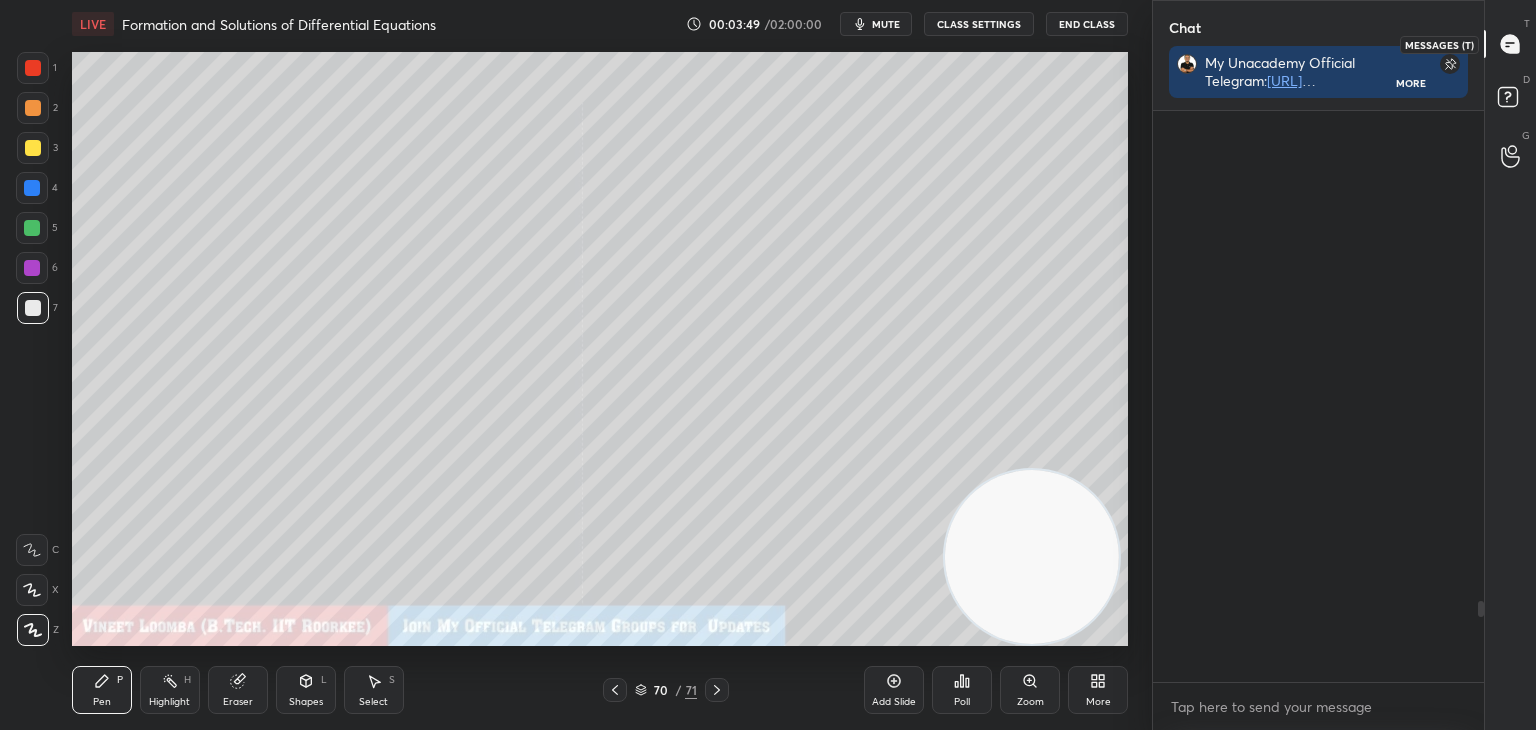
scroll to position [565, 325]
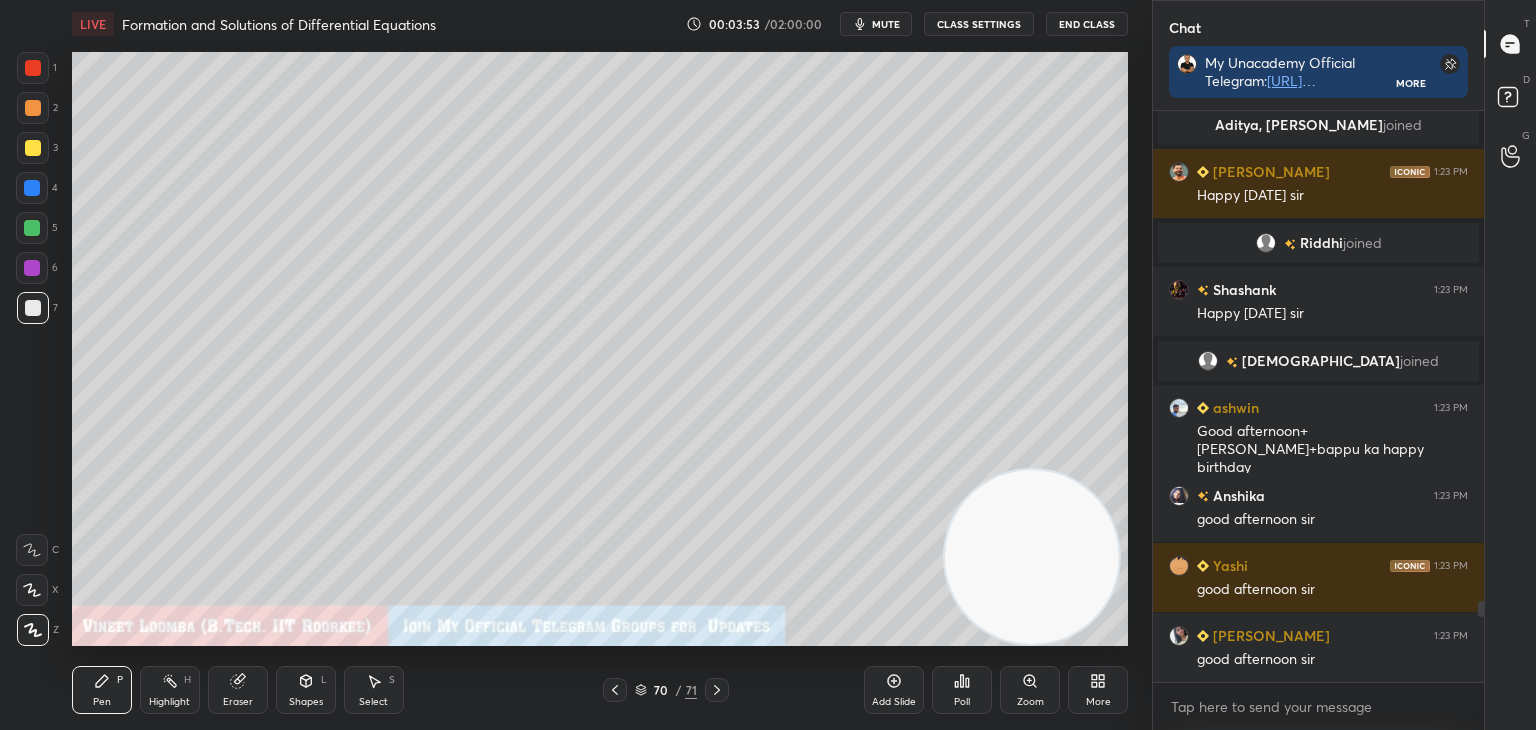
click at [636, 685] on icon at bounding box center [641, 690] width 12 height 12
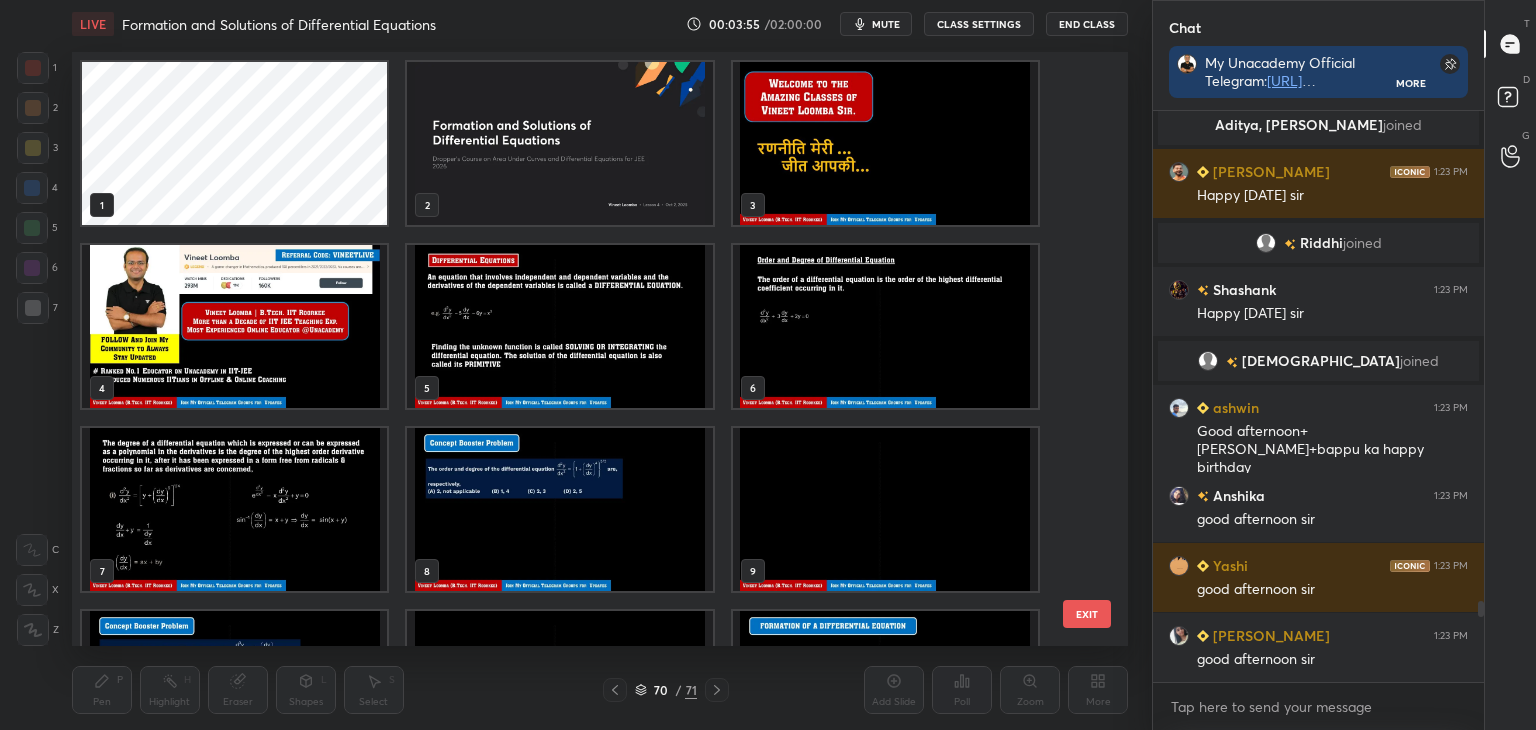
scroll to position [3518, 0]
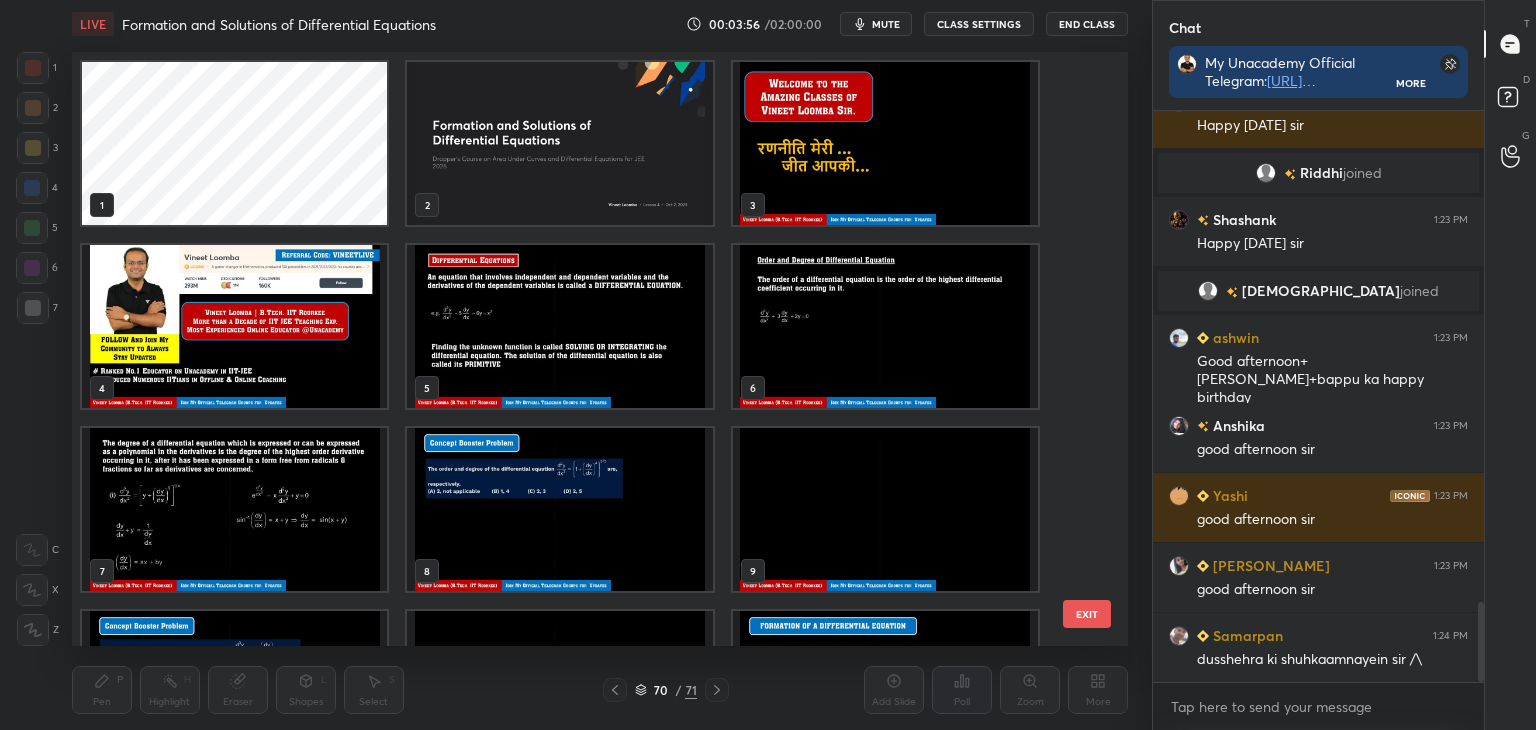
click at [833, 194] on img "grid" at bounding box center [885, 143] width 305 height 163
click at [834, 195] on img "grid" at bounding box center [885, 143] width 305 height 163
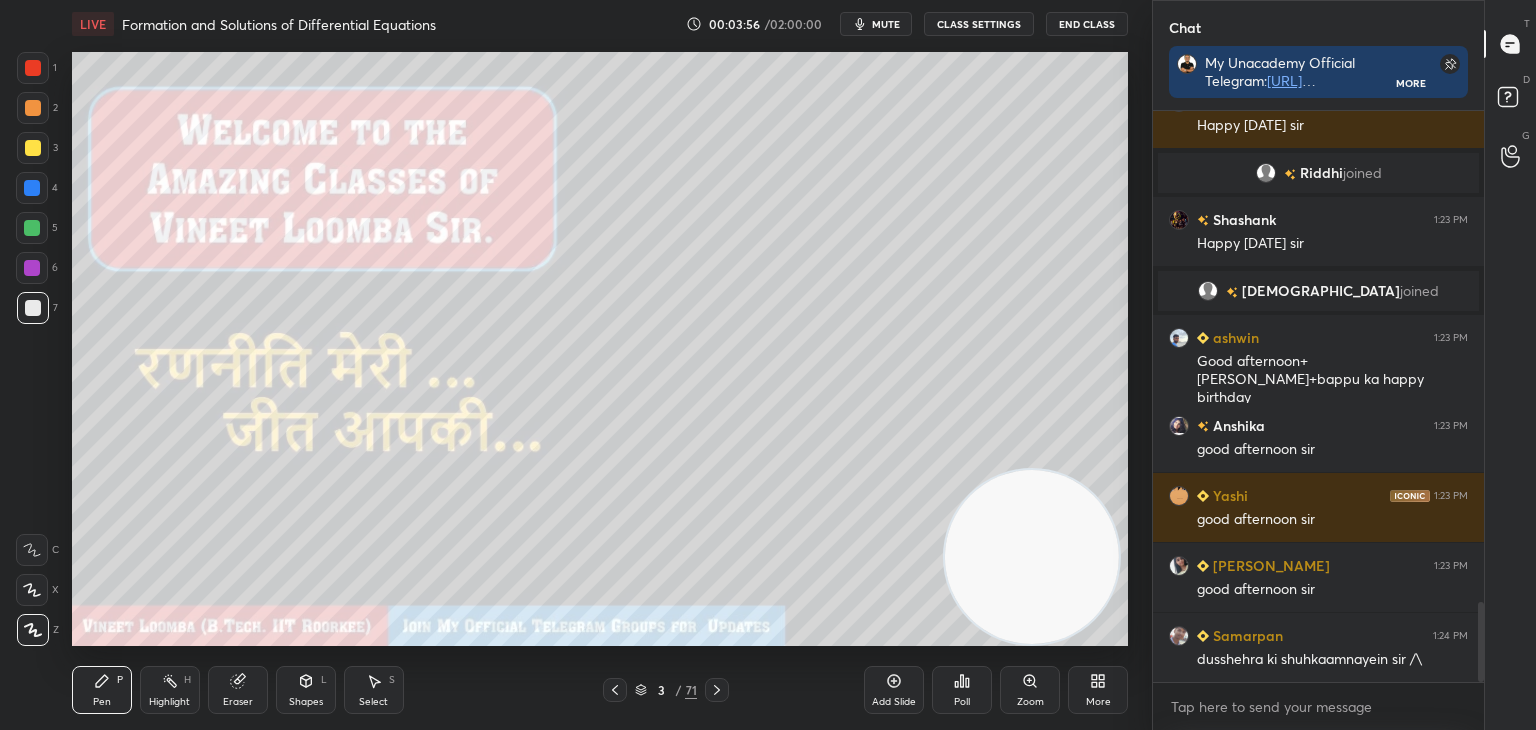
click at [833, 197] on img "grid" at bounding box center [885, 143] width 305 height 163
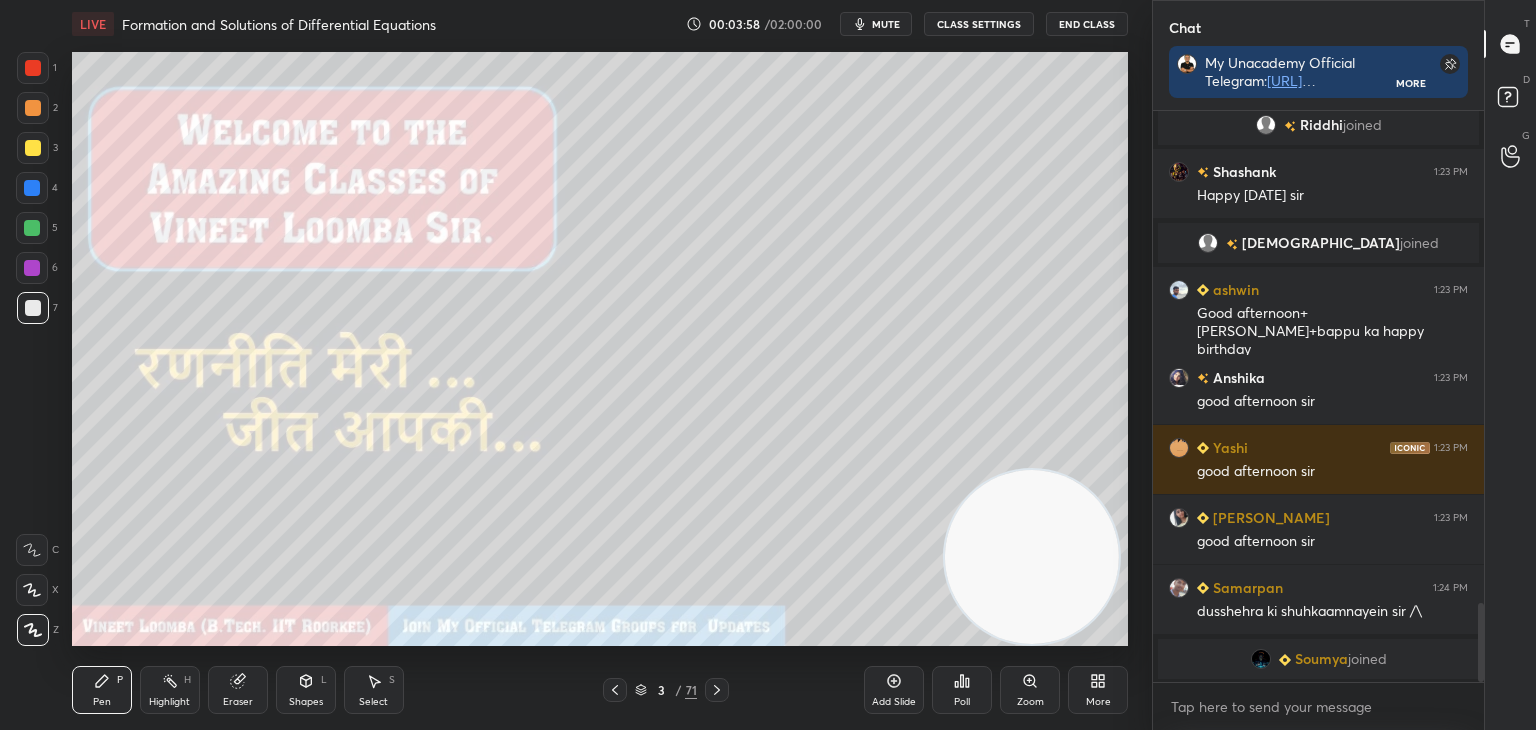
click at [718, 686] on icon at bounding box center [717, 690] width 16 height 16
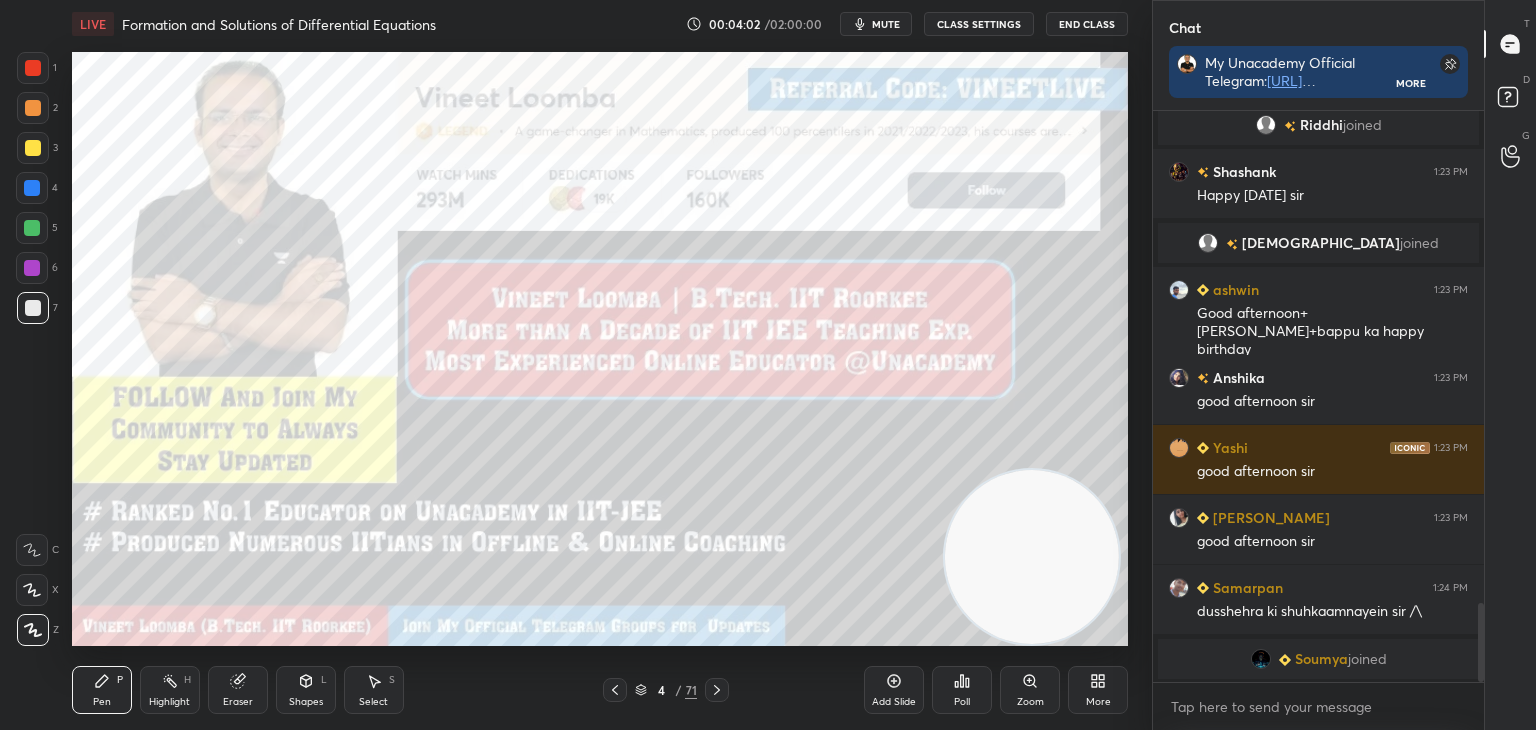
click at [724, 682] on icon at bounding box center [717, 690] width 16 height 16
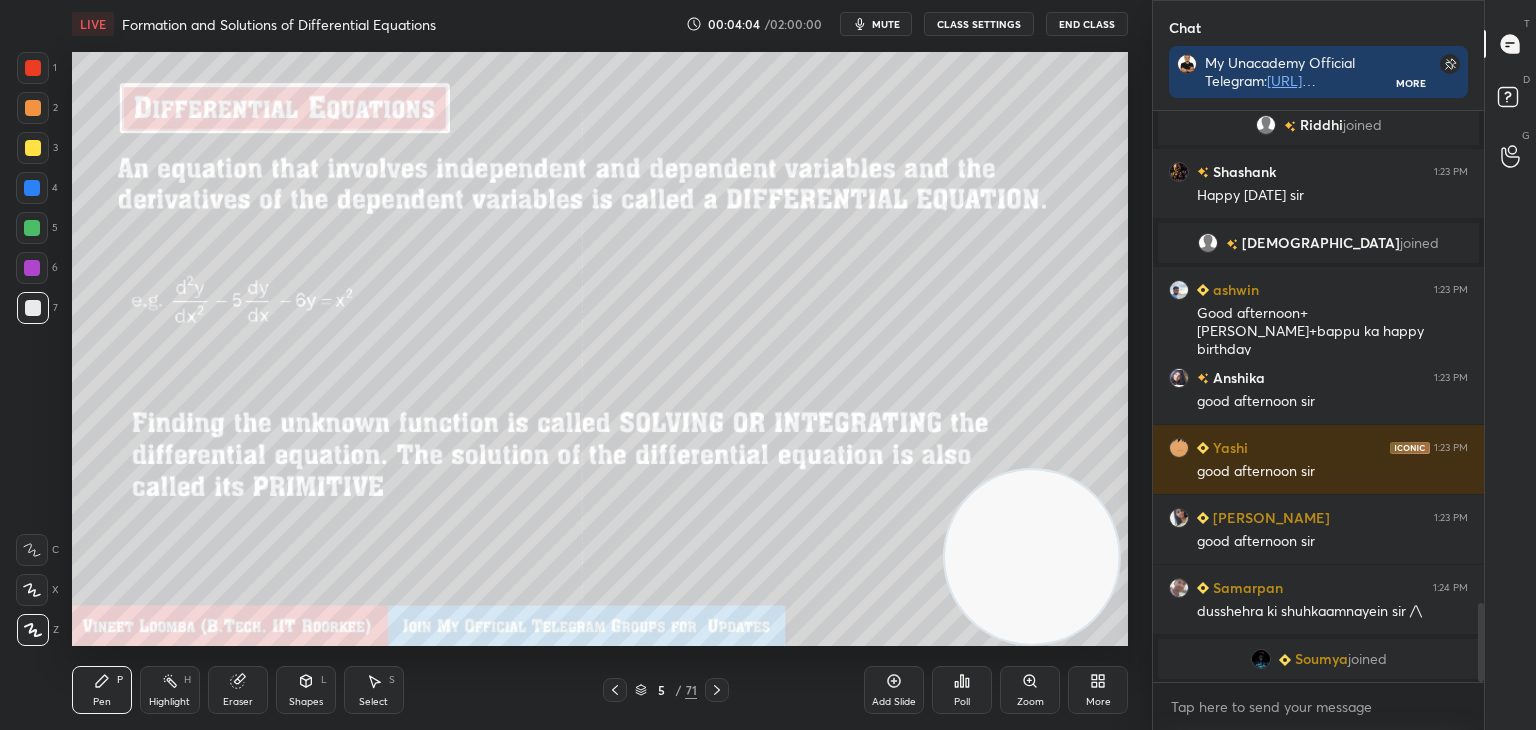
scroll to position [3590, 0]
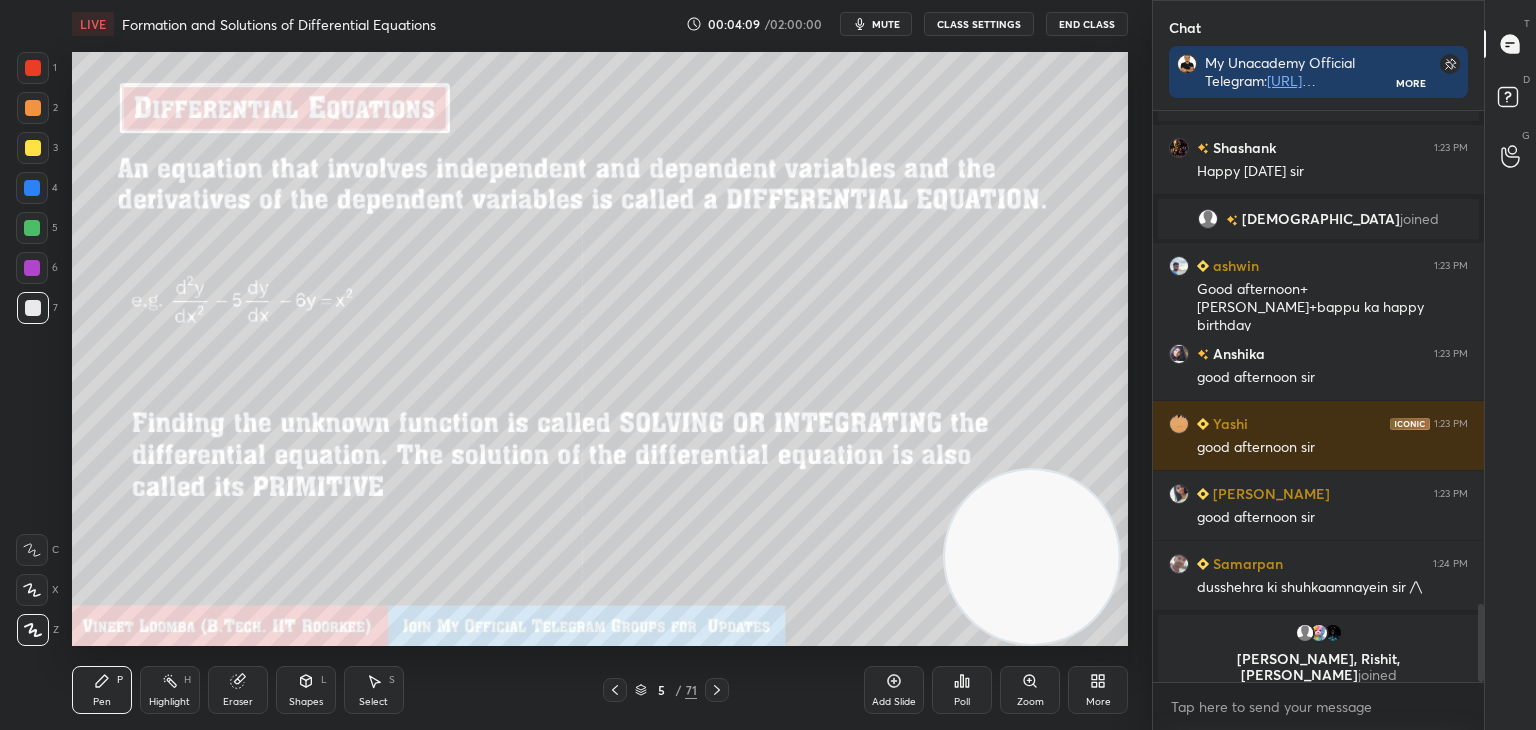
click at [713, 693] on icon at bounding box center [717, 690] width 16 height 16
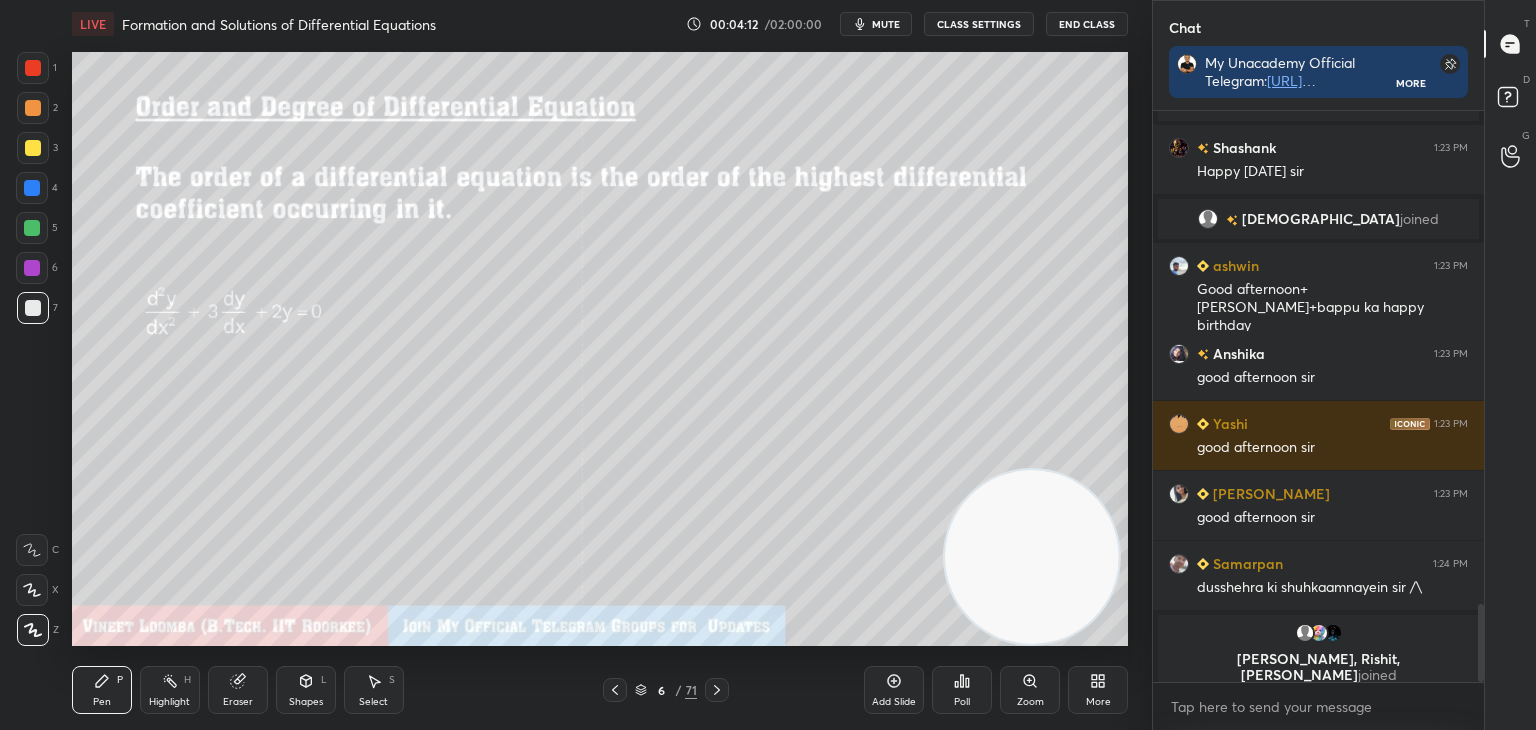
click at [715, 694] on icon at bounding box center [717, 690] width 16 height 16
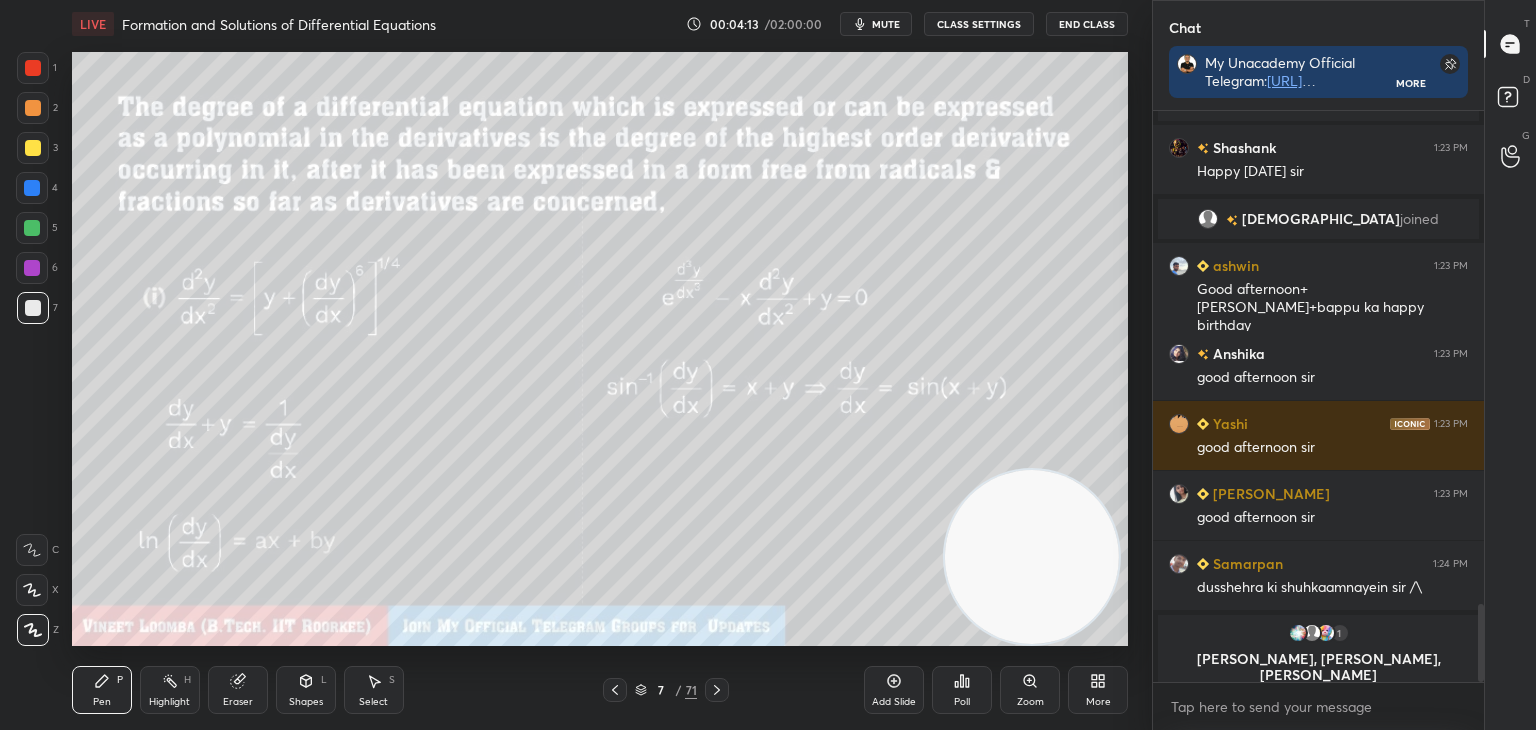
scroll to position [3606, 0]
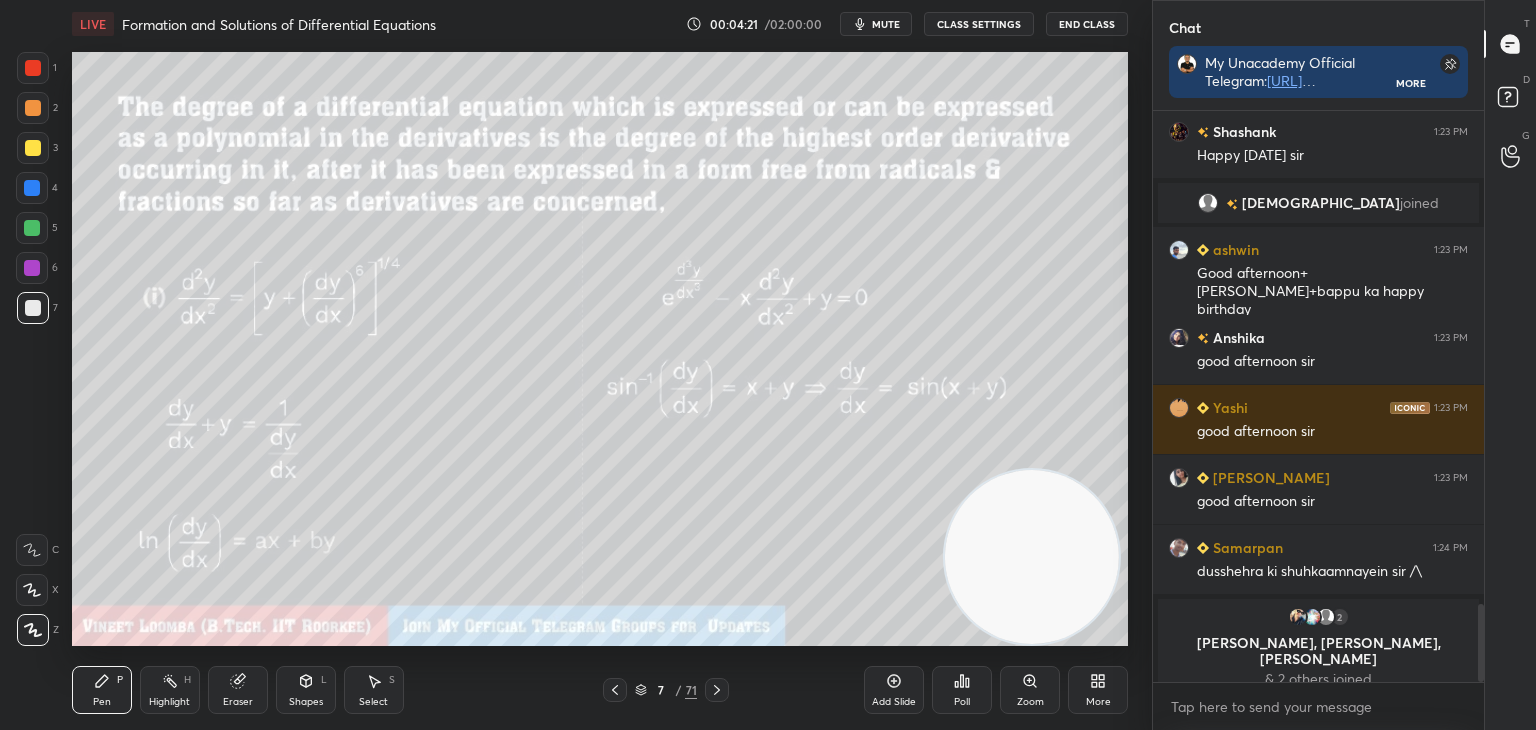
click at [719, 695] on icon at bounding box center [717, 690] width 16 height 16
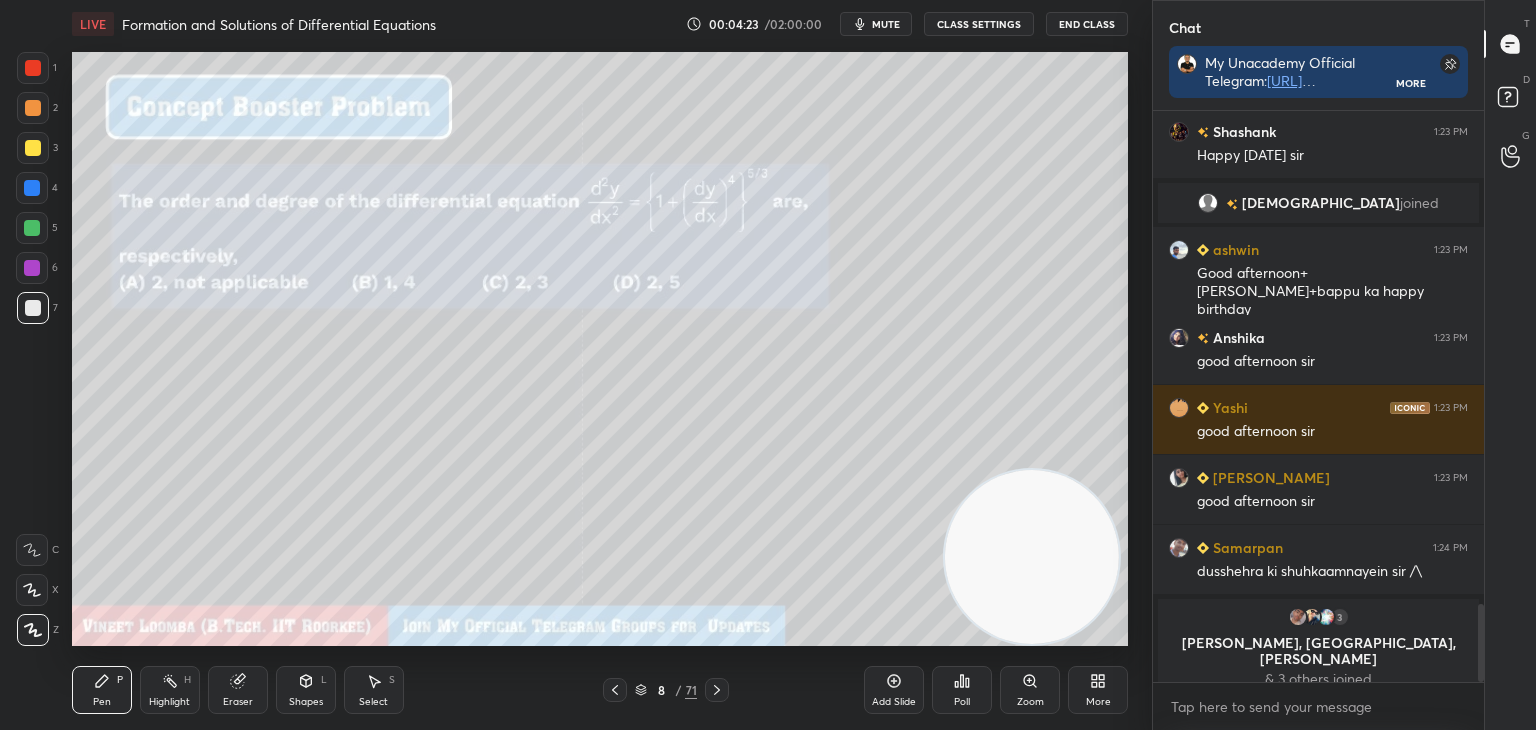
click at [716, 690] on icon at bounding box center [717, 690] width 16 height 16
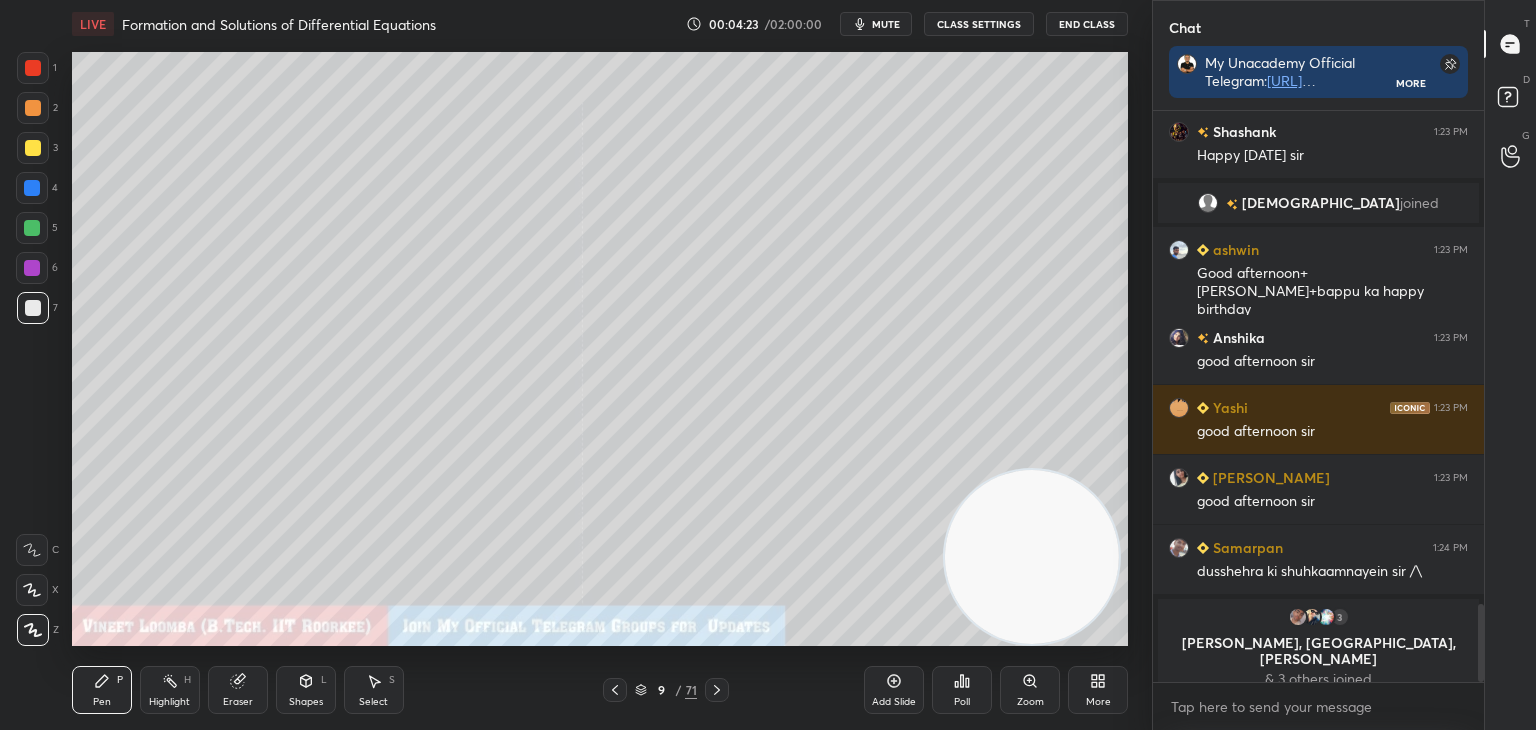
click at [716, 684] on icon at bounding box center [717, 690] width 16 height 16
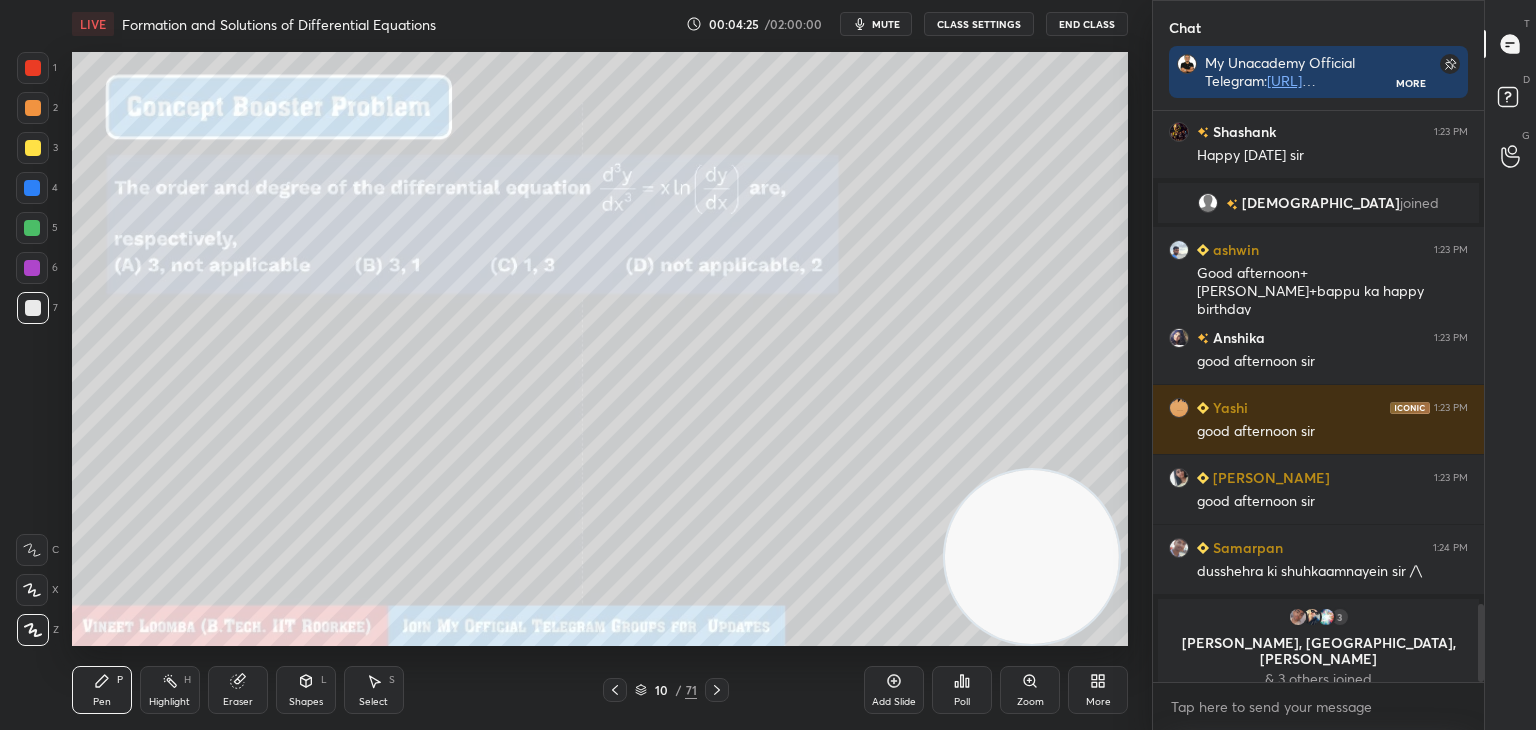
click at [712, 696] on icon at bounding box center [717, 690] width 16 height 16
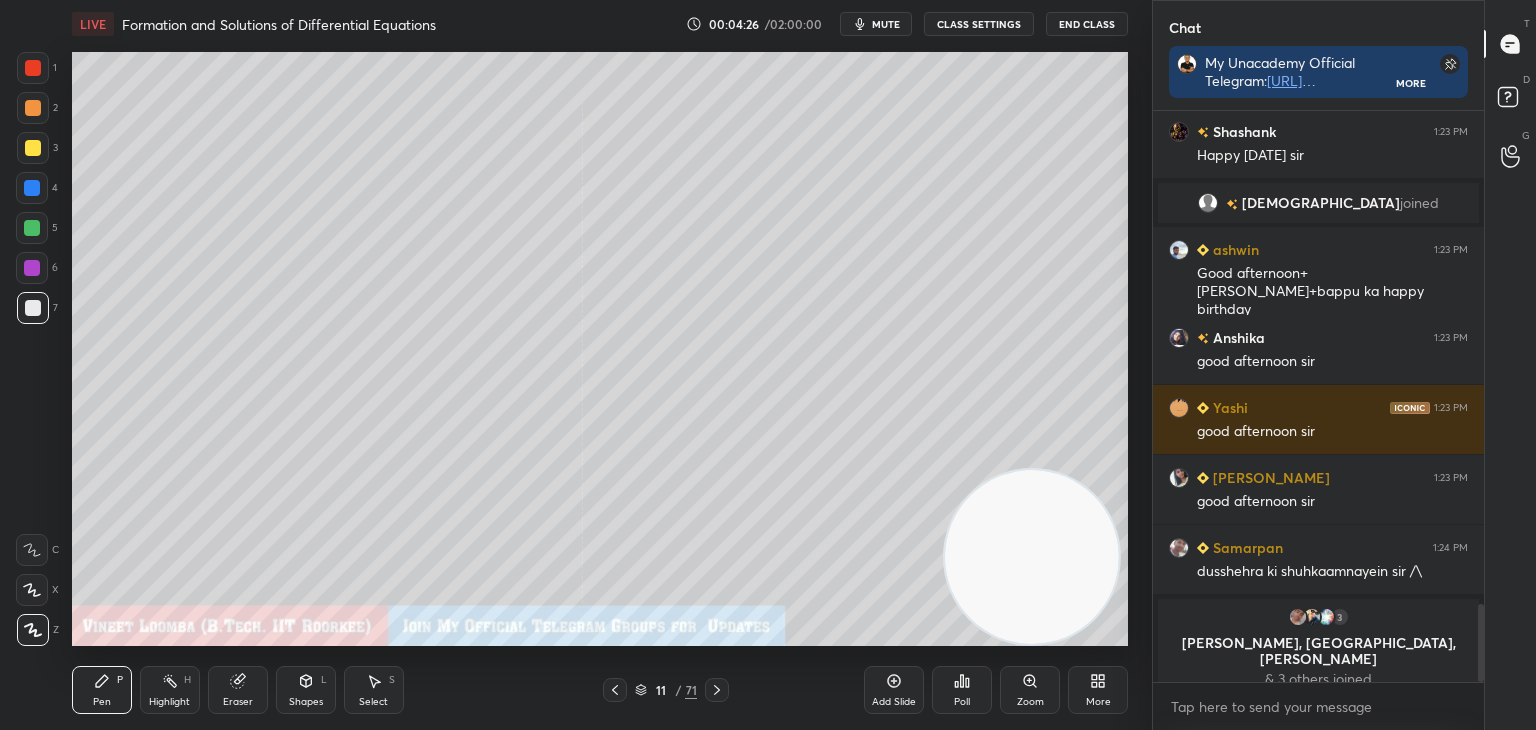
click at [712, 692] on icon at bounding box center [717, 690] width 16 height 16
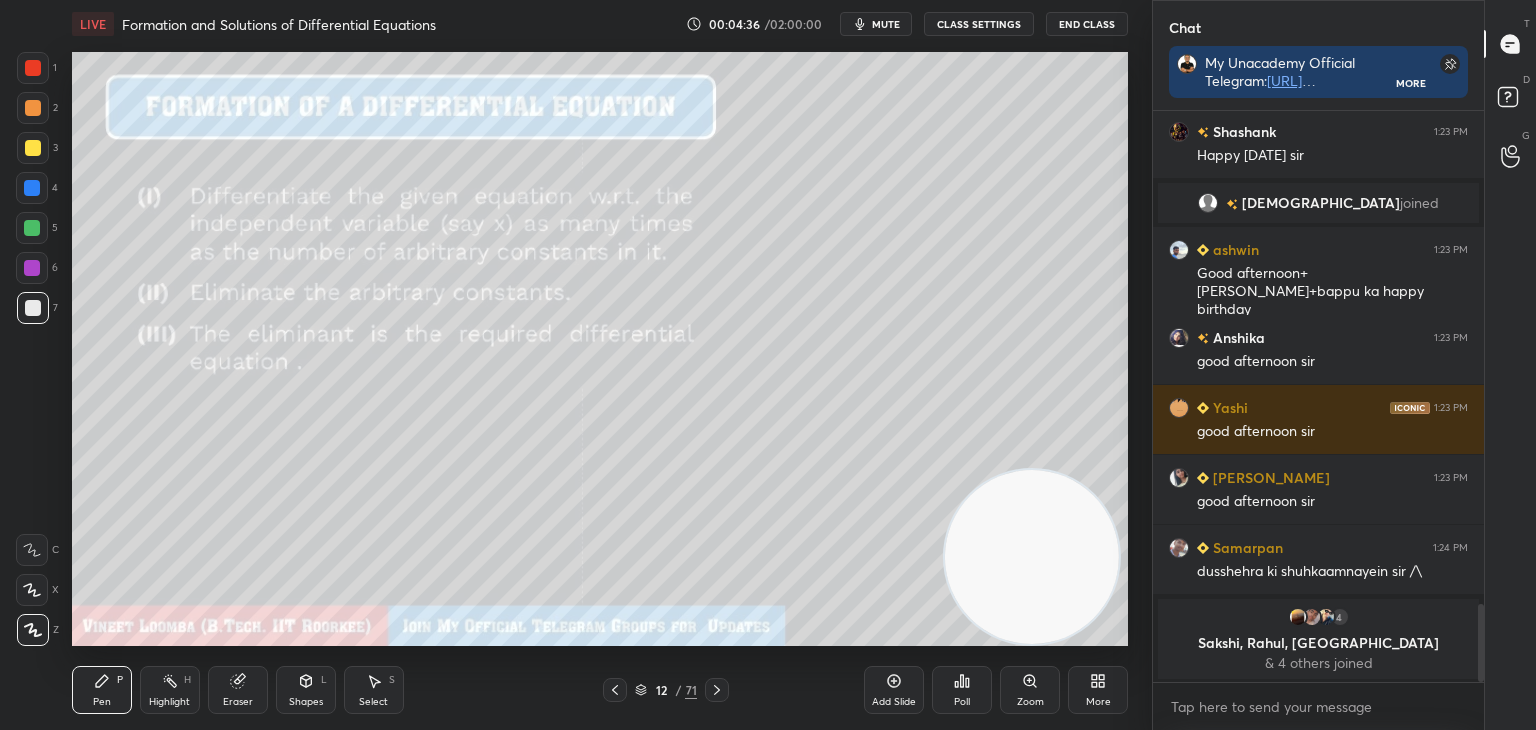
click at [718, 697] on icon at bounding box center [717, 690] width 16 height 16
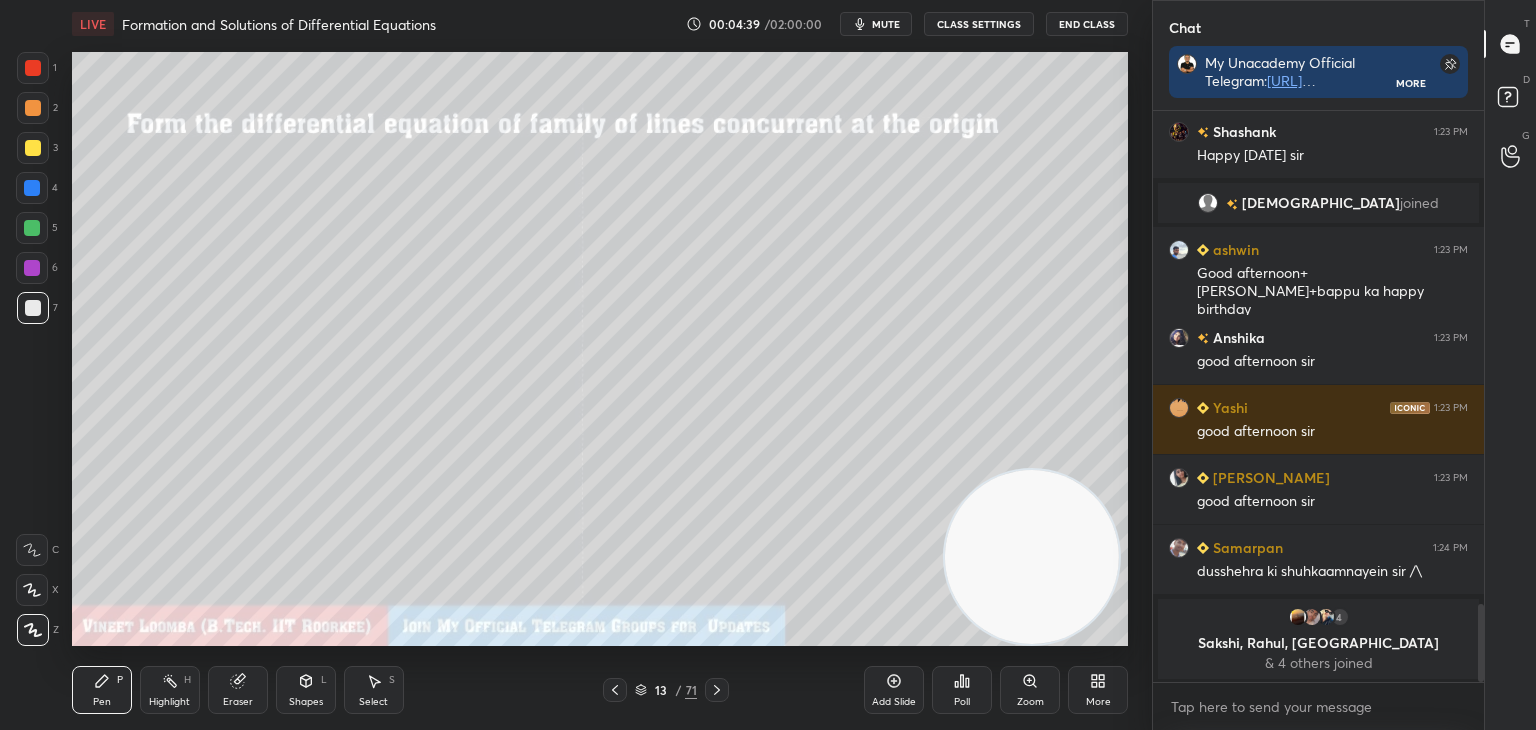
click at [722, 685] on icon at bounding box center [717, 690] width 16 height 16
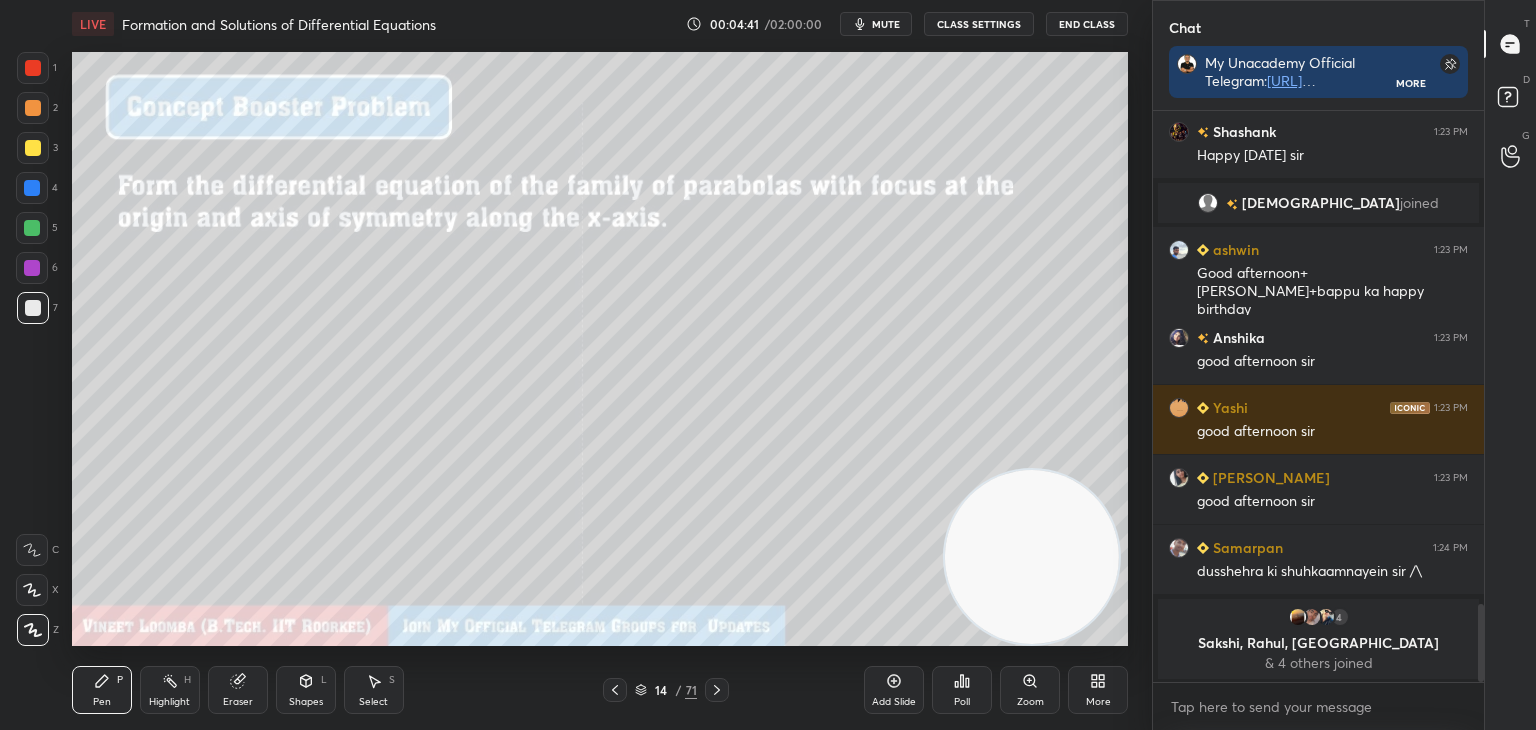
click at [721, 686] on icon at bounding box center [717, 690] width 16 height 16
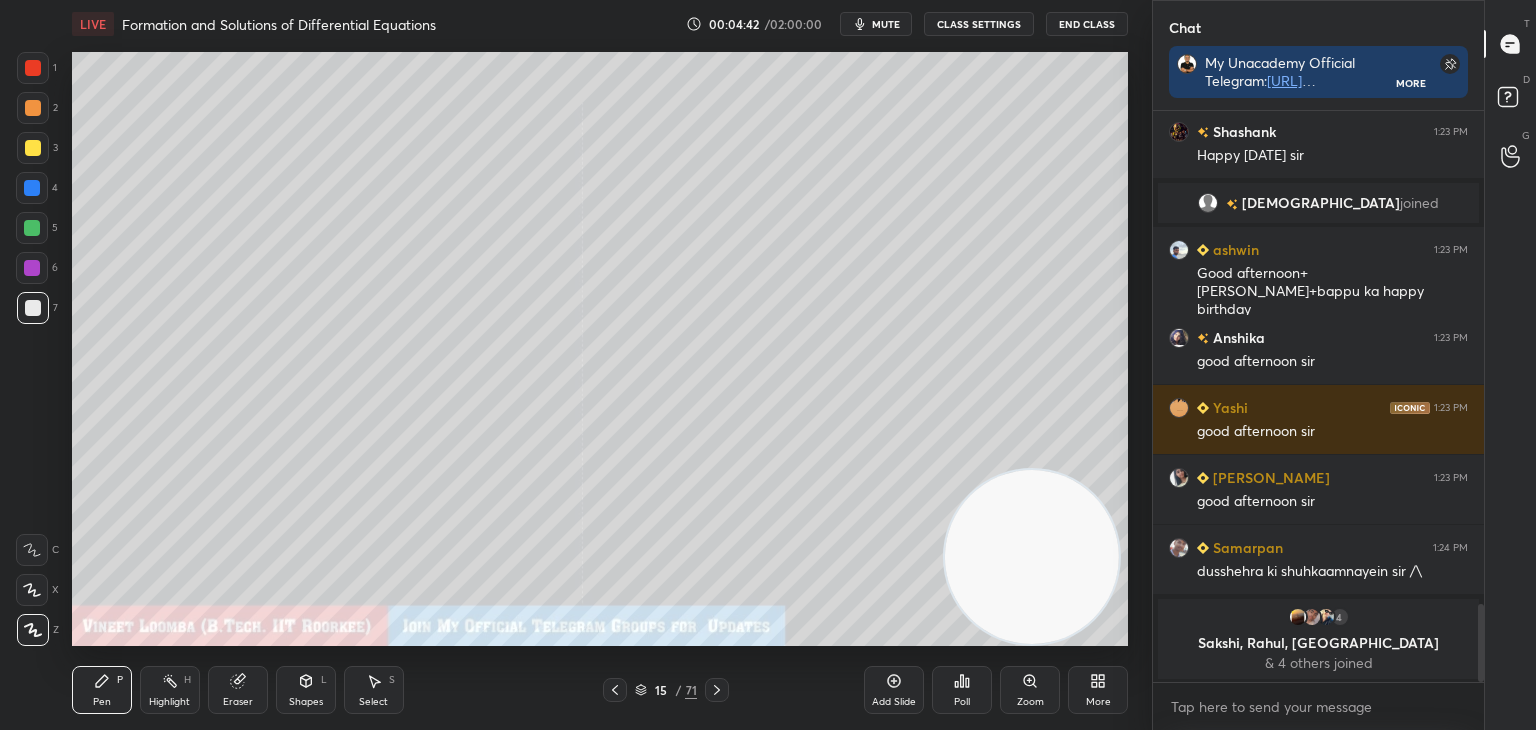
click at [722, 699] on div at bounding box center [717, 690] width 24 height 24
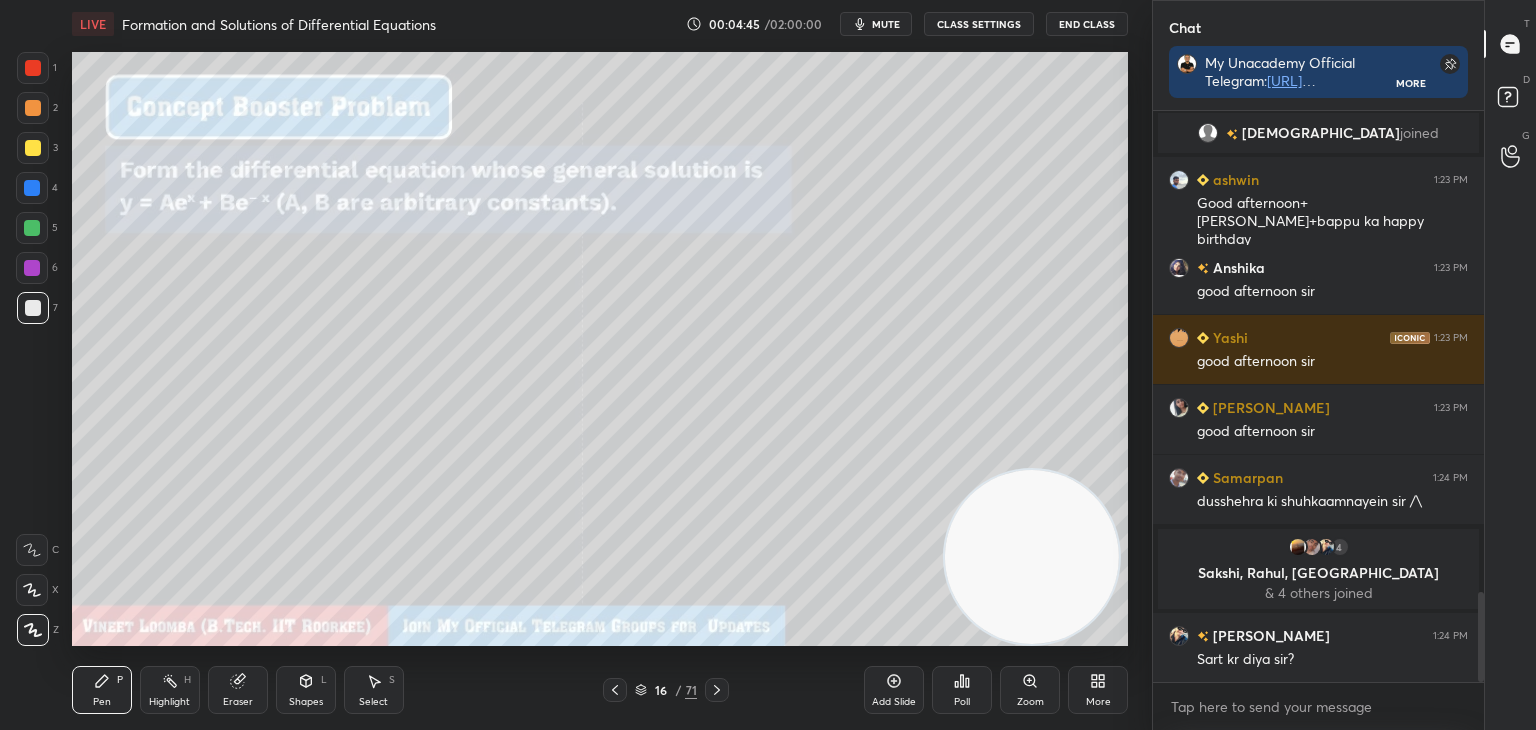
scroll to position [3060, 0]
click at [718, 695] on icon at bounding box center [717, 690] width 16 height 16
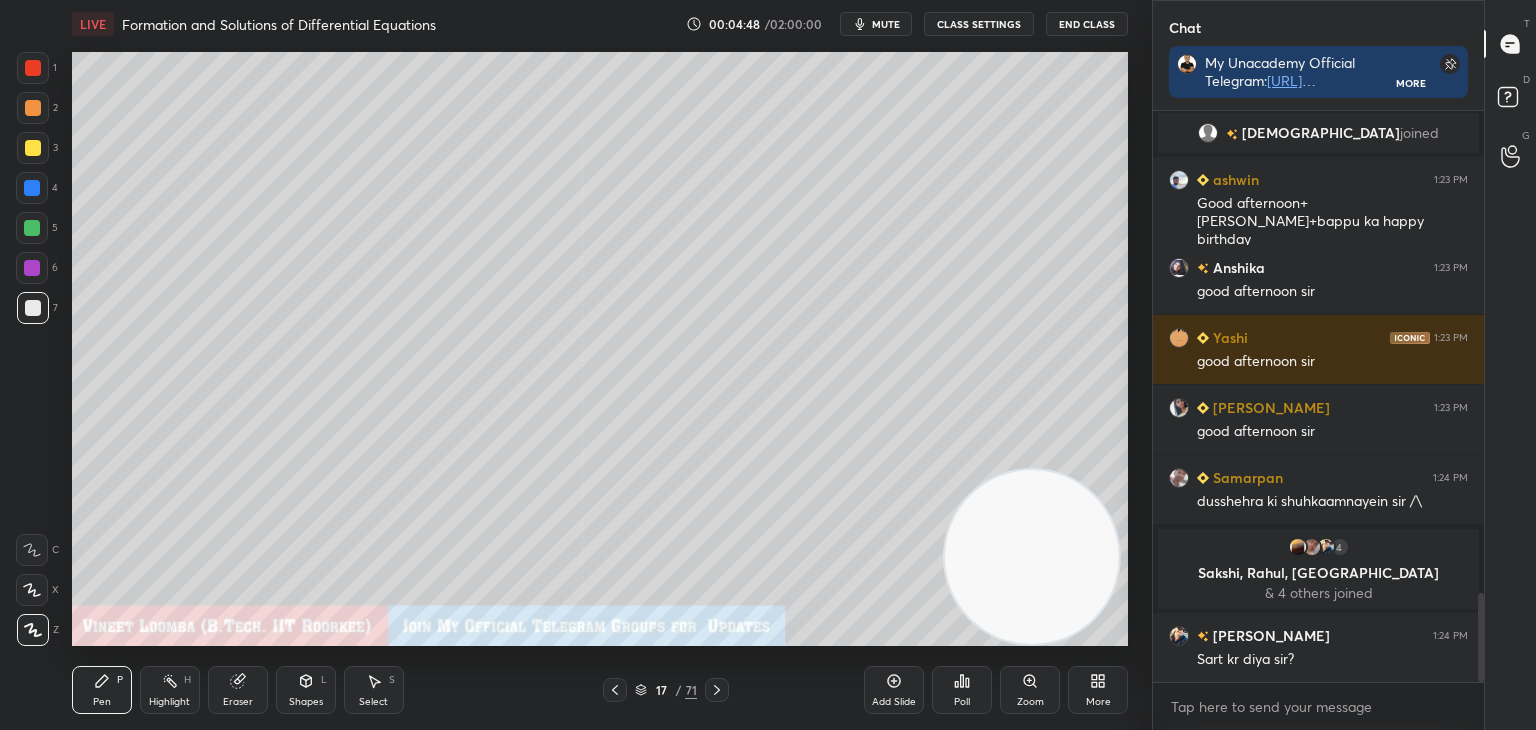
scroll to position [3108, 0]
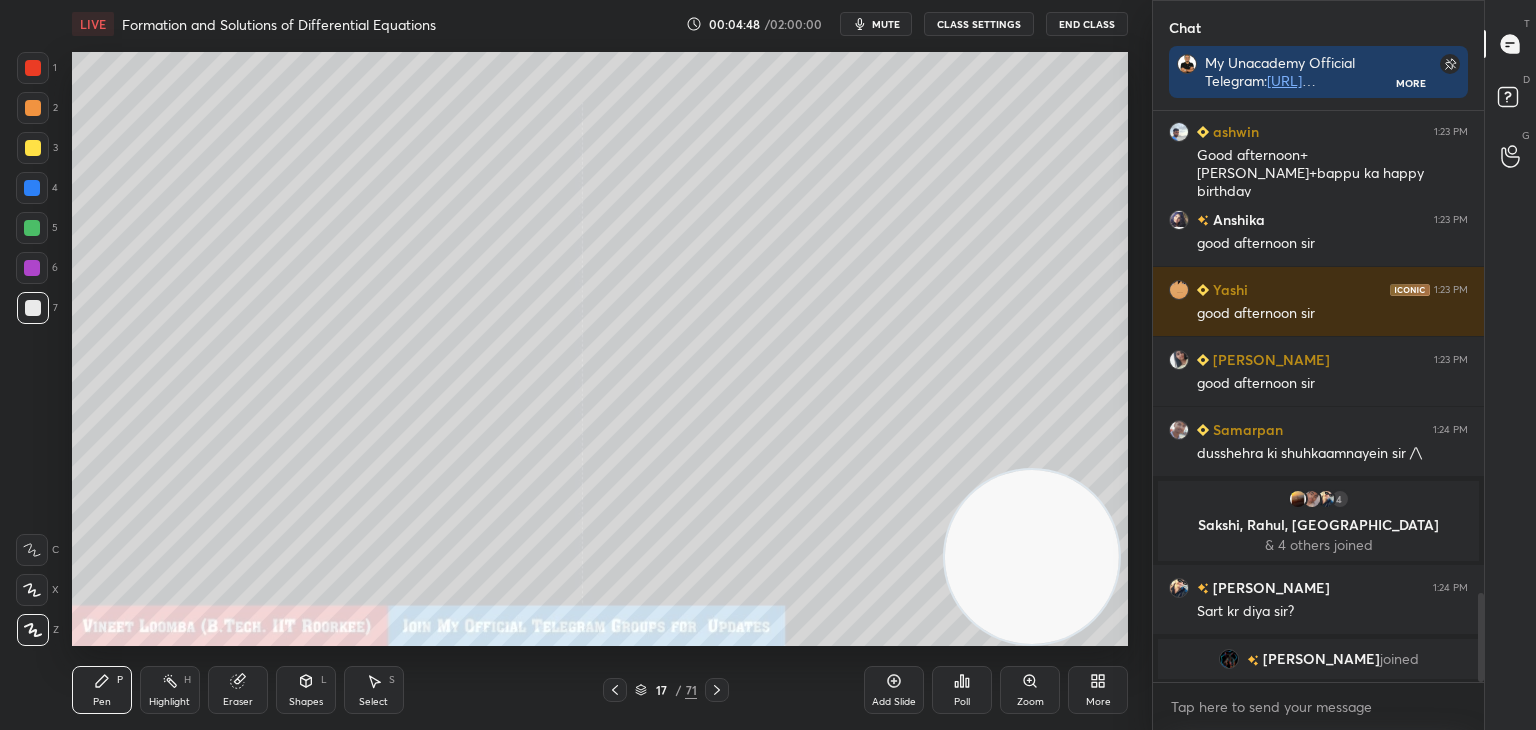
click at [724, 699] on div at bounding box center [717, 690] width 24 height 24
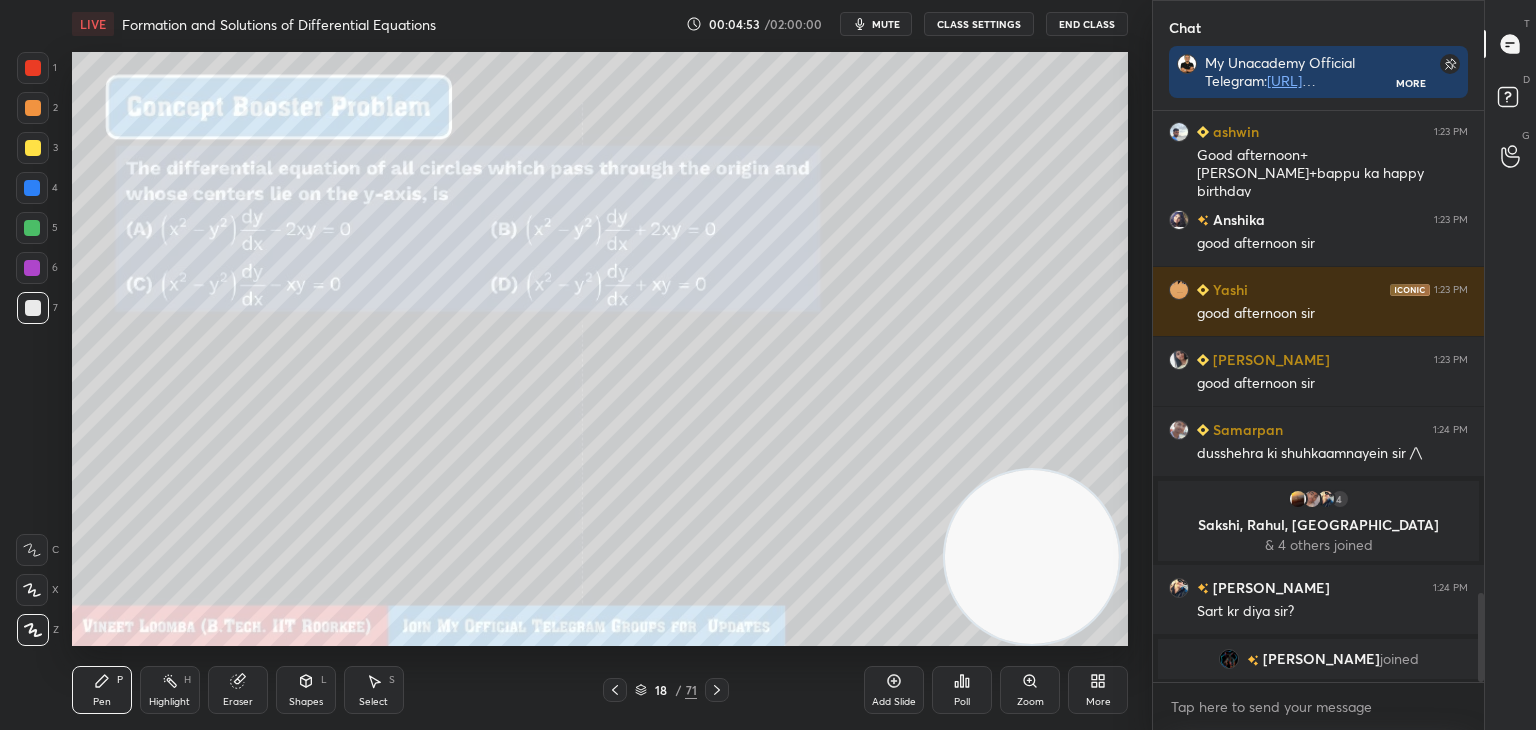
click at [711, 684] on icon at bounding box center [717, 690] width 16 height 16
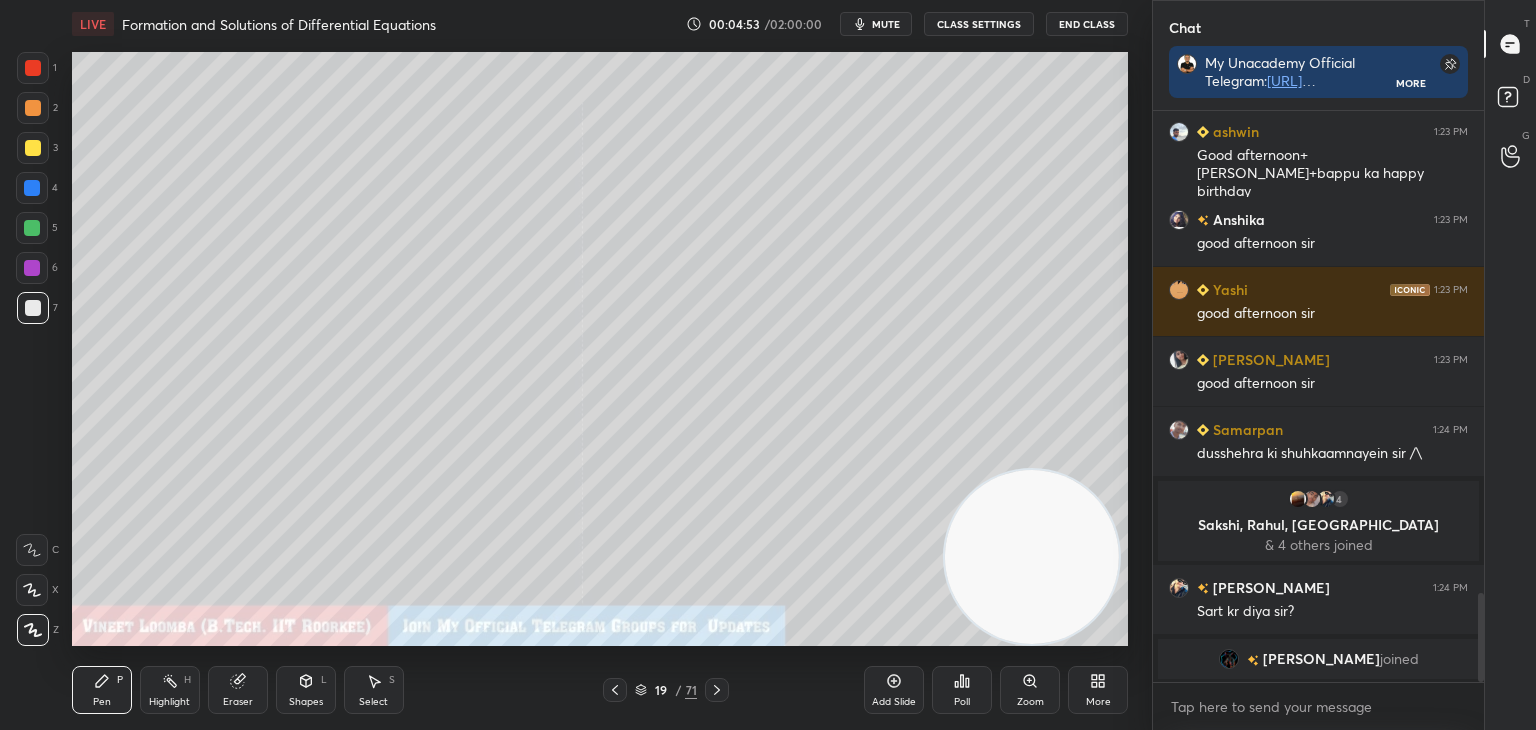
click at [716, 693] on icon at bounding box center [717, 690] width 16 height 16
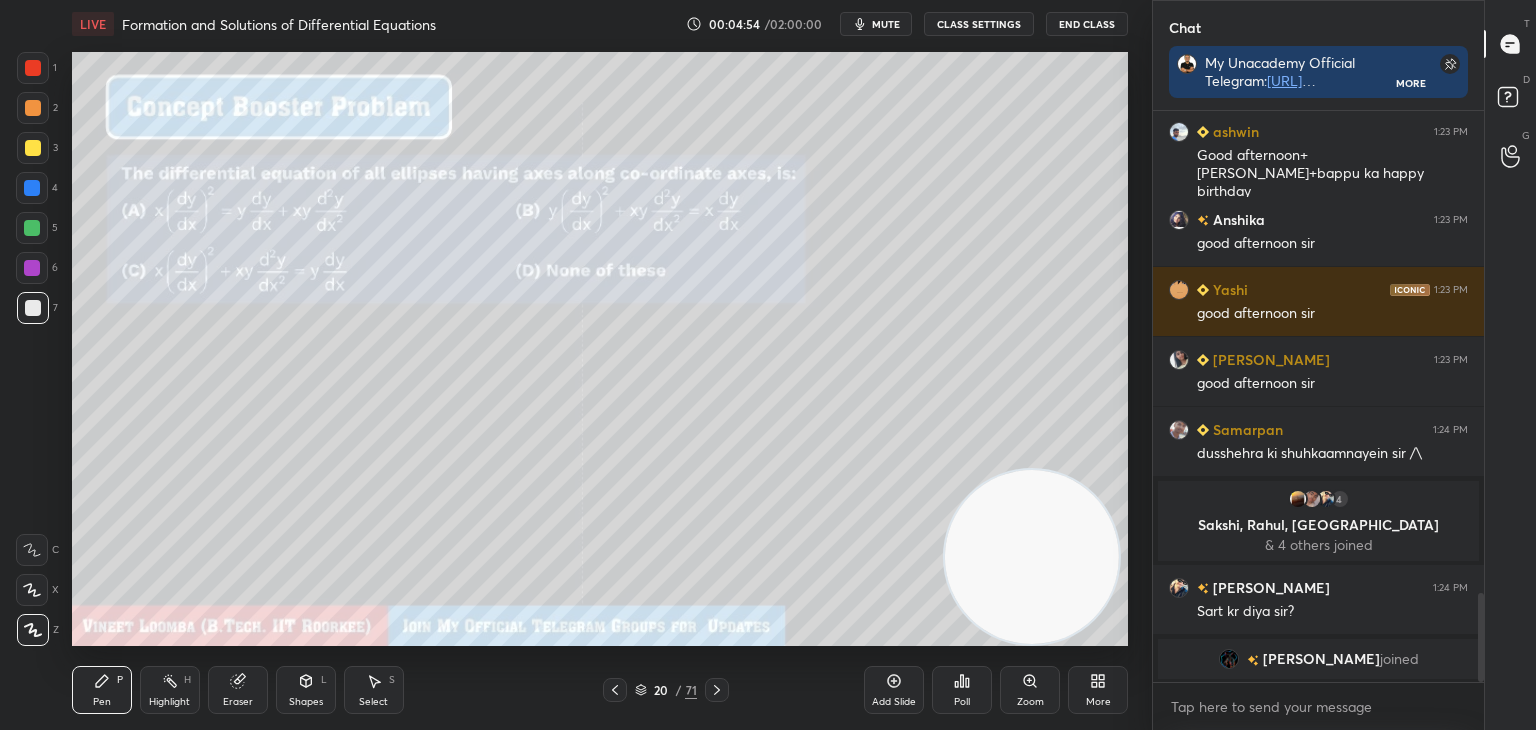
scroll to position [3132, 0]
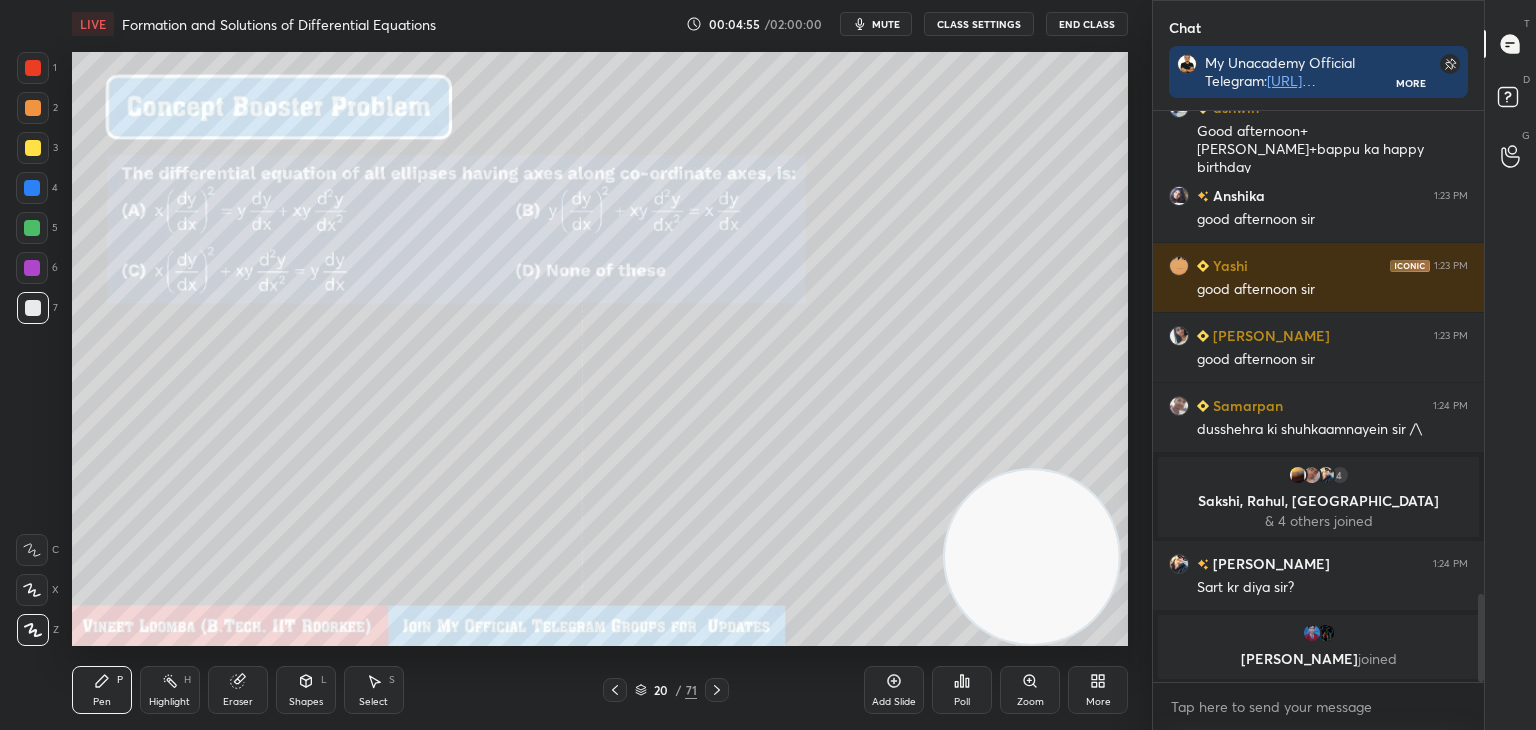
click at [720, 702] on div "Pen P Highlight H Eraser Shapes L Select S 20 / 71 Add Slide Poll Zoom More" at bounding box center [600, 690] width 1056 height 80
click at [720, 703] on div "Pen P Highlight H Eraser Shapes L Select S 20 / 71 Add Slide Poll Zoom More" at bounding box center [600, 690] width 1056 height 80
click at [712, 699] on div at bounding box center [717, 690] width 24 height 24
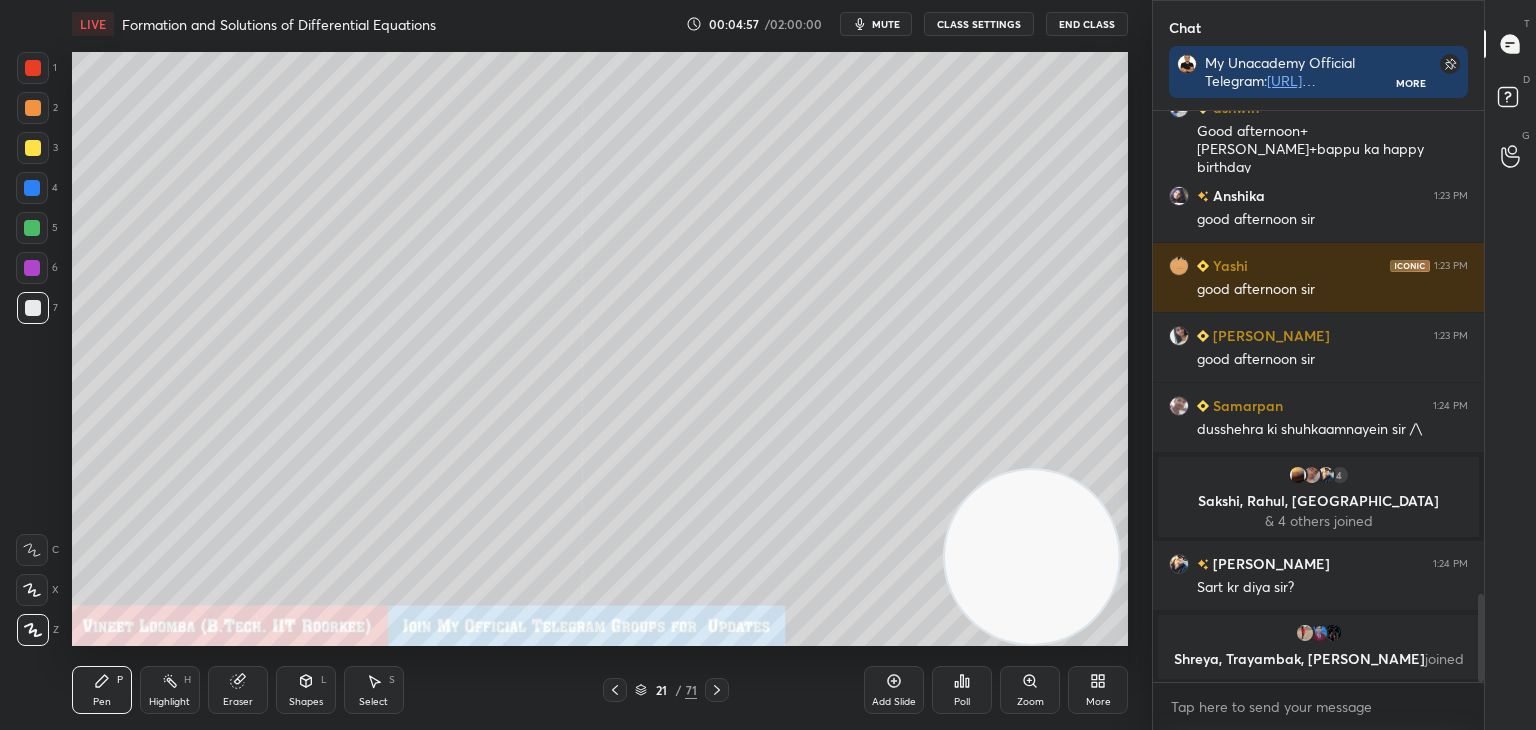
click at [717, 689] on icon at bounding box center [717, 690] width 16 height 16
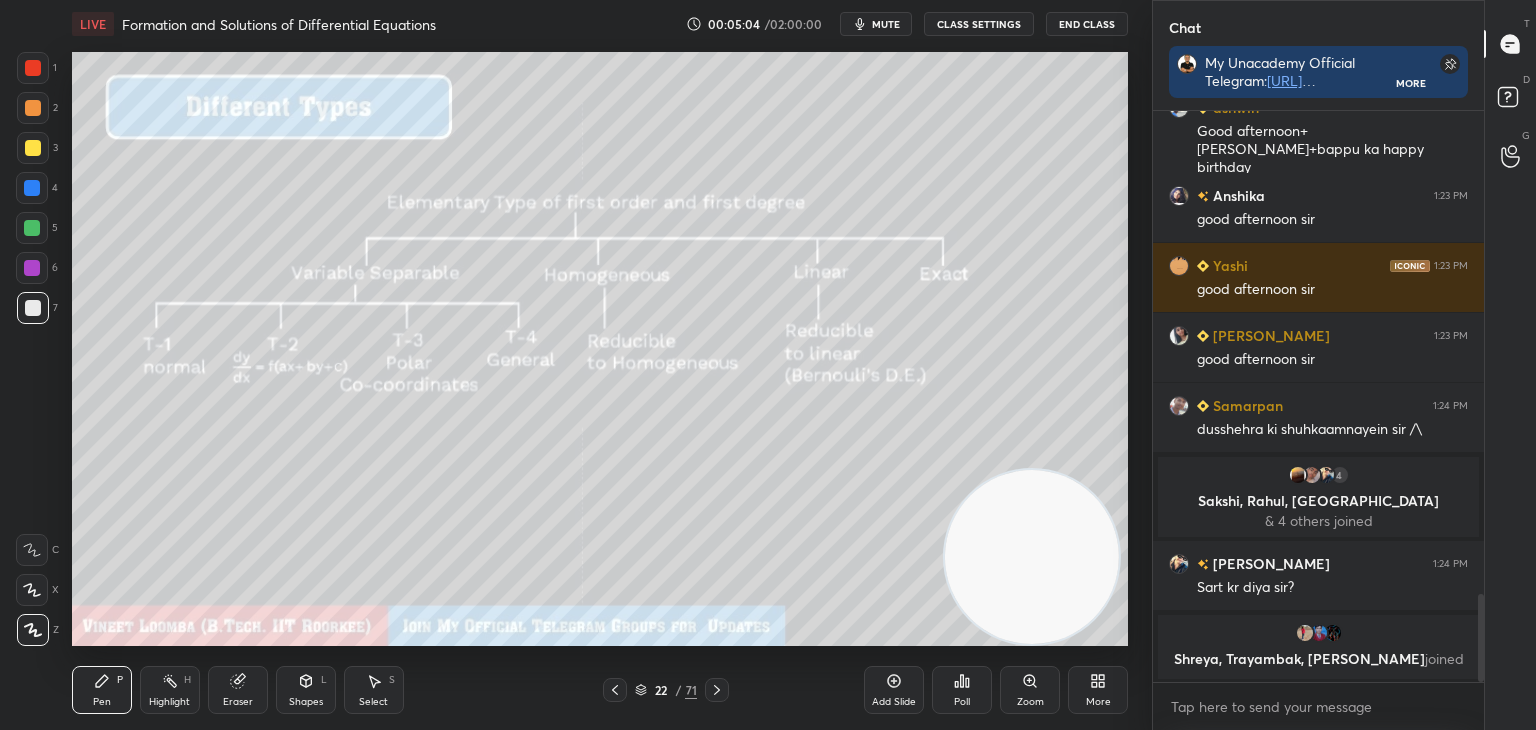
click at [721, 690] on icon at bounding box center [717, 690] width 16 height 16
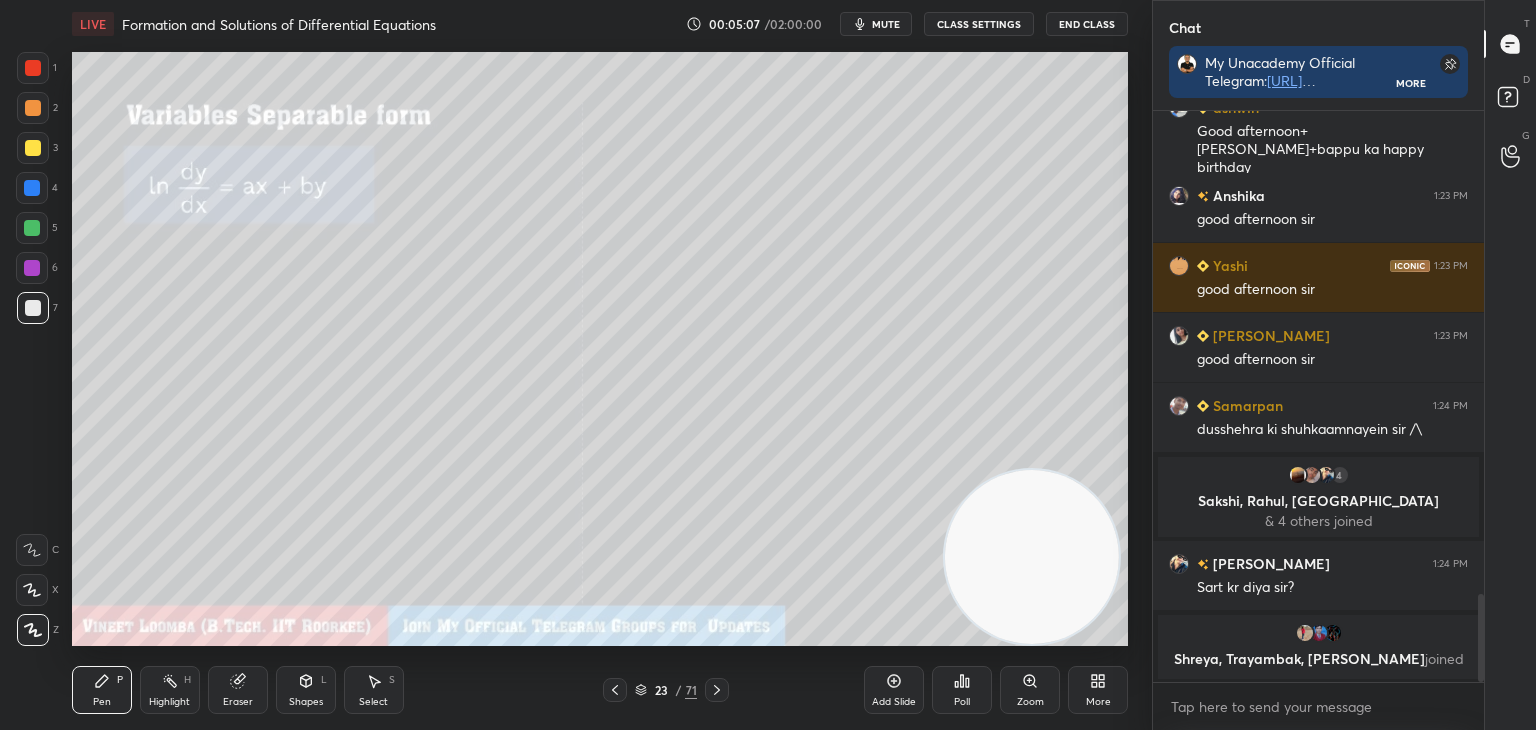
click at [726, 688] on div at bounding box center [717, 690] width 24 height 24
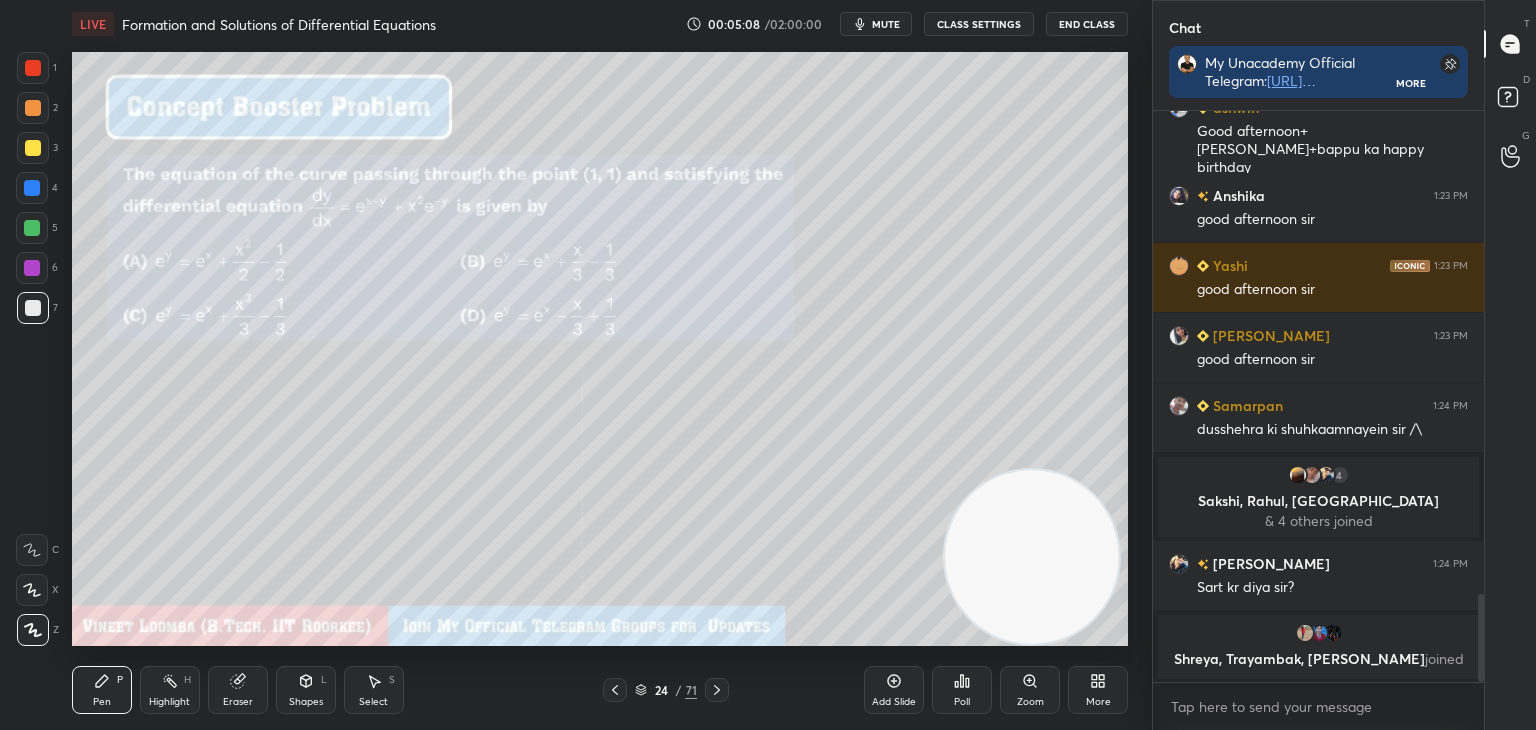
scroll to position [3202, 0]
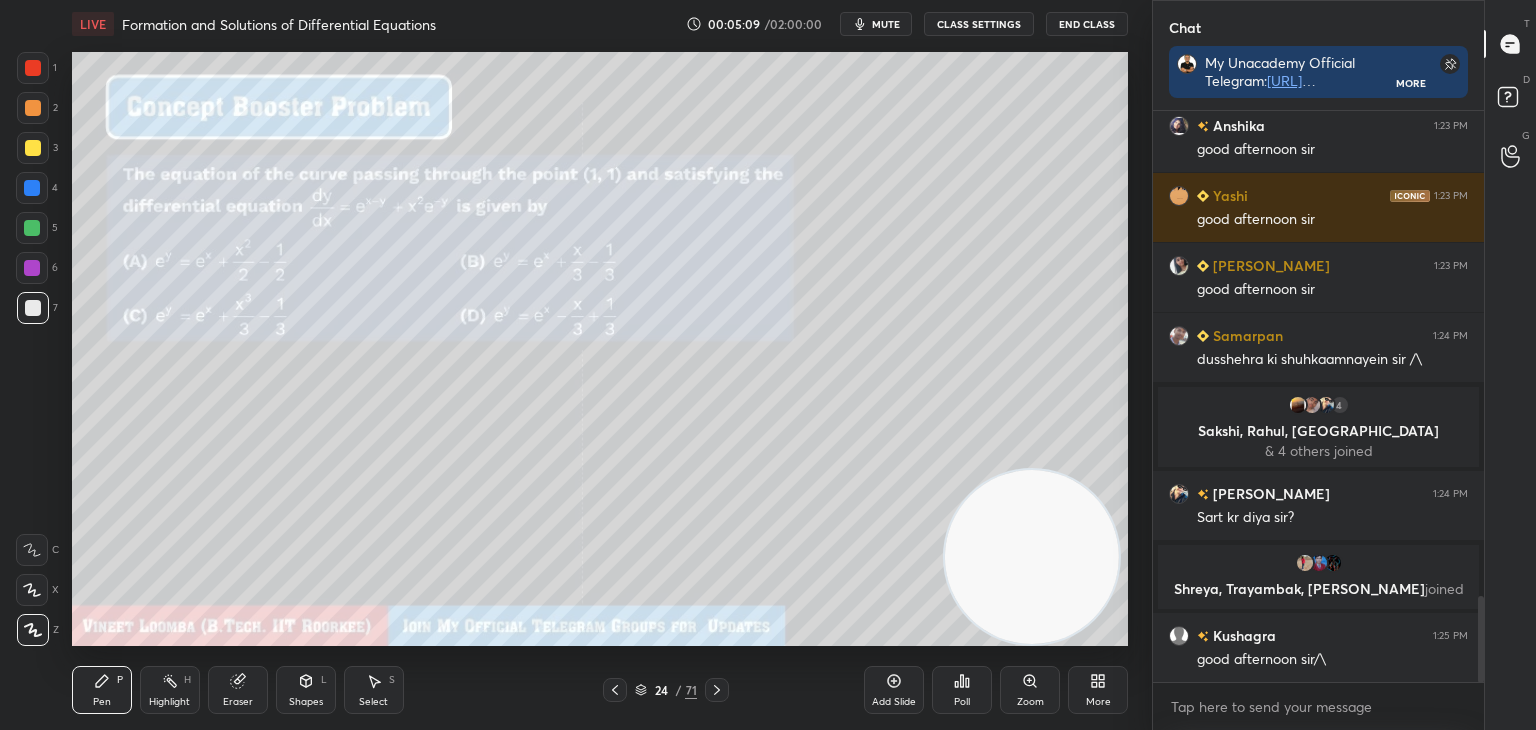
click at [728, 692] on div at bounding box center [717, 690] width 24 height 24
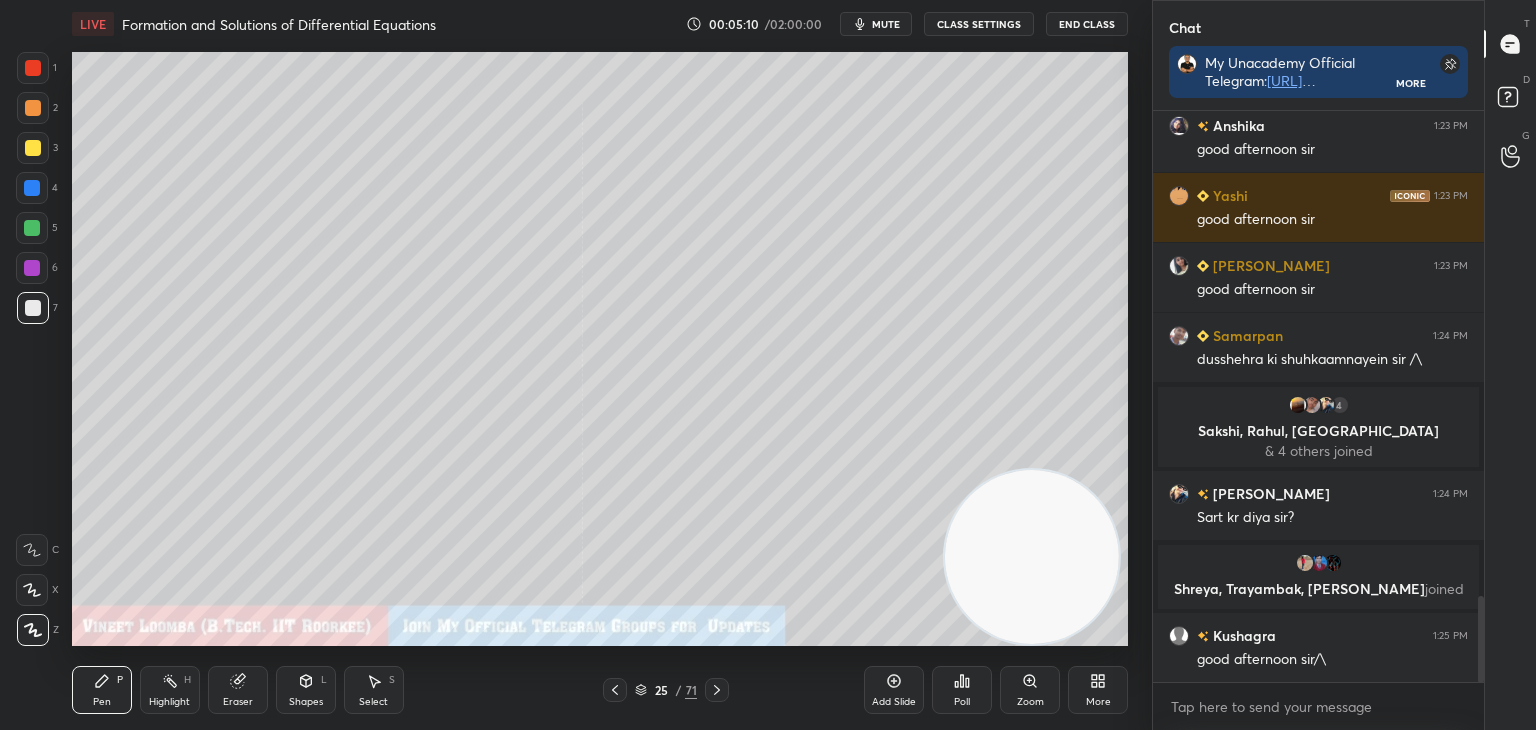
click at [725, 678] on div at bounding box center [717, 690] width 24 height 24
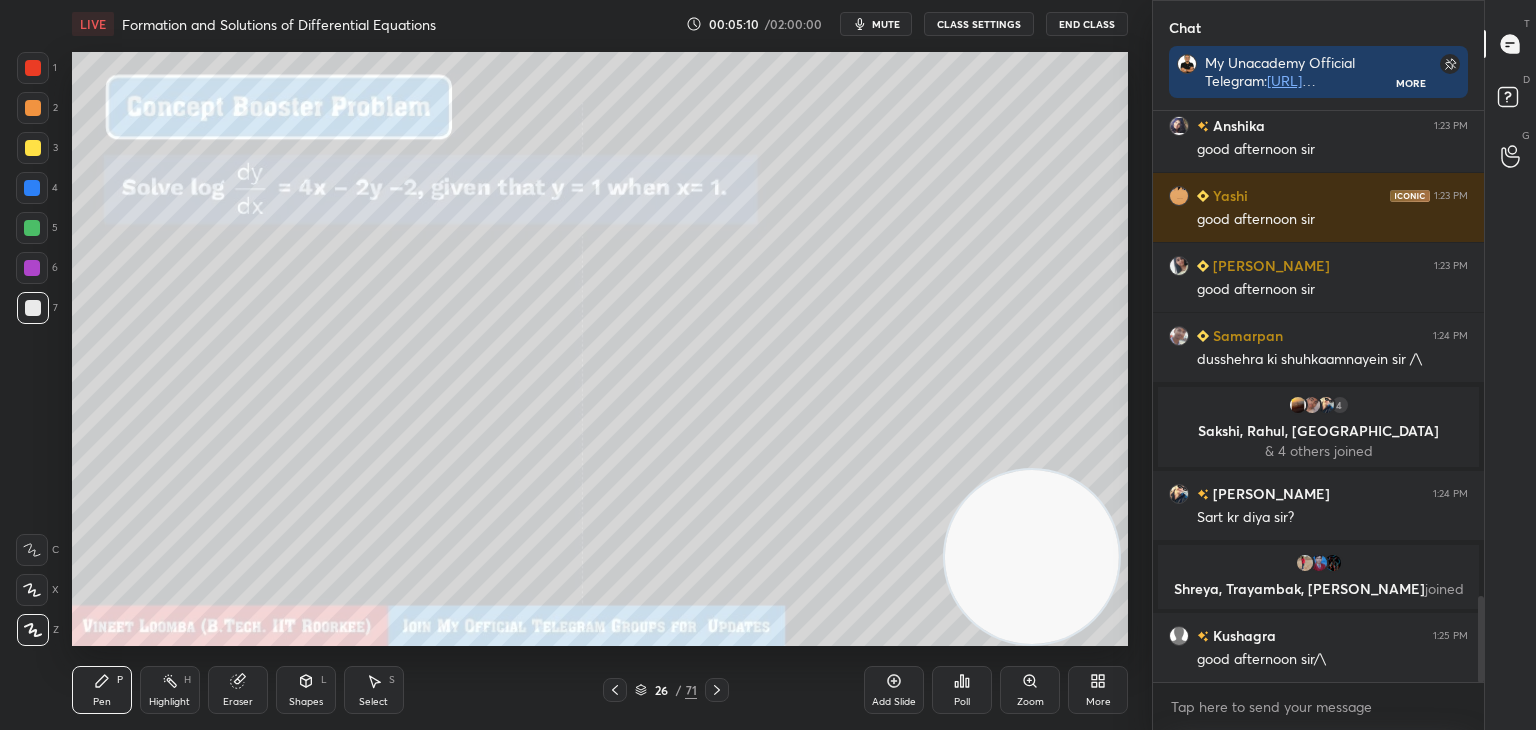
click at [716, 689] on icon at bounding box center [717, 690] width 16 height 16
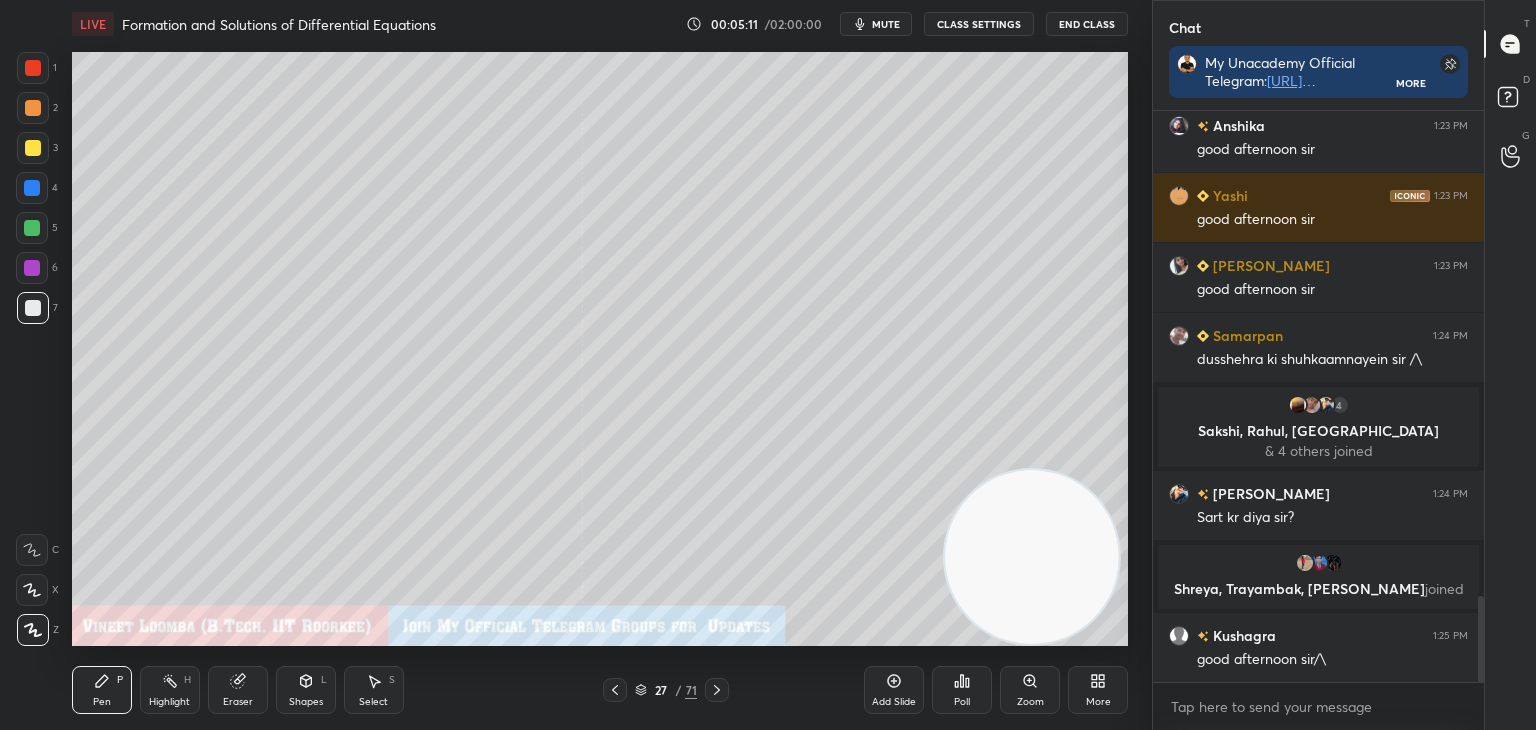
click at [716, 689] on icon at bounding box center [717, 690] width 16 height 16
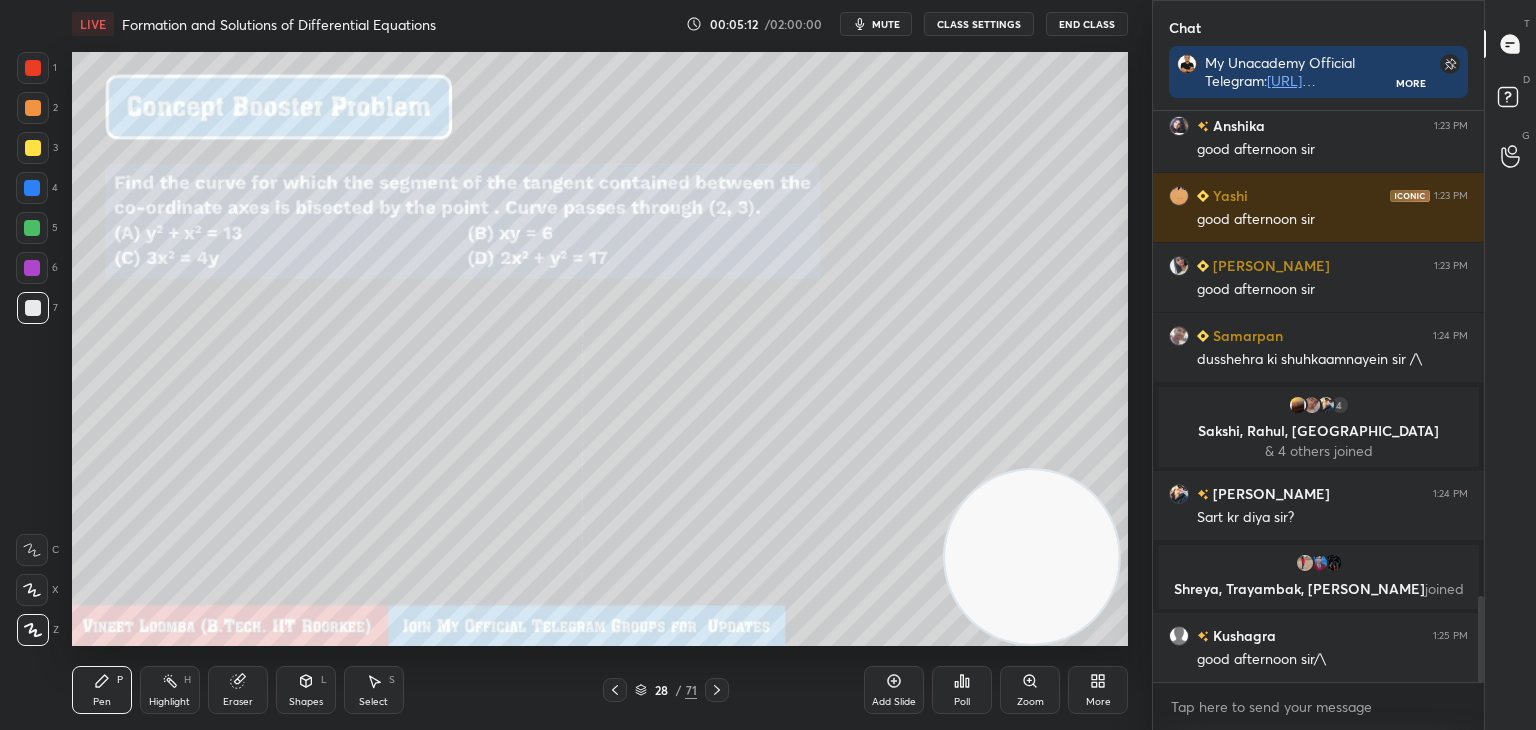
scroll to position [3272, 0]
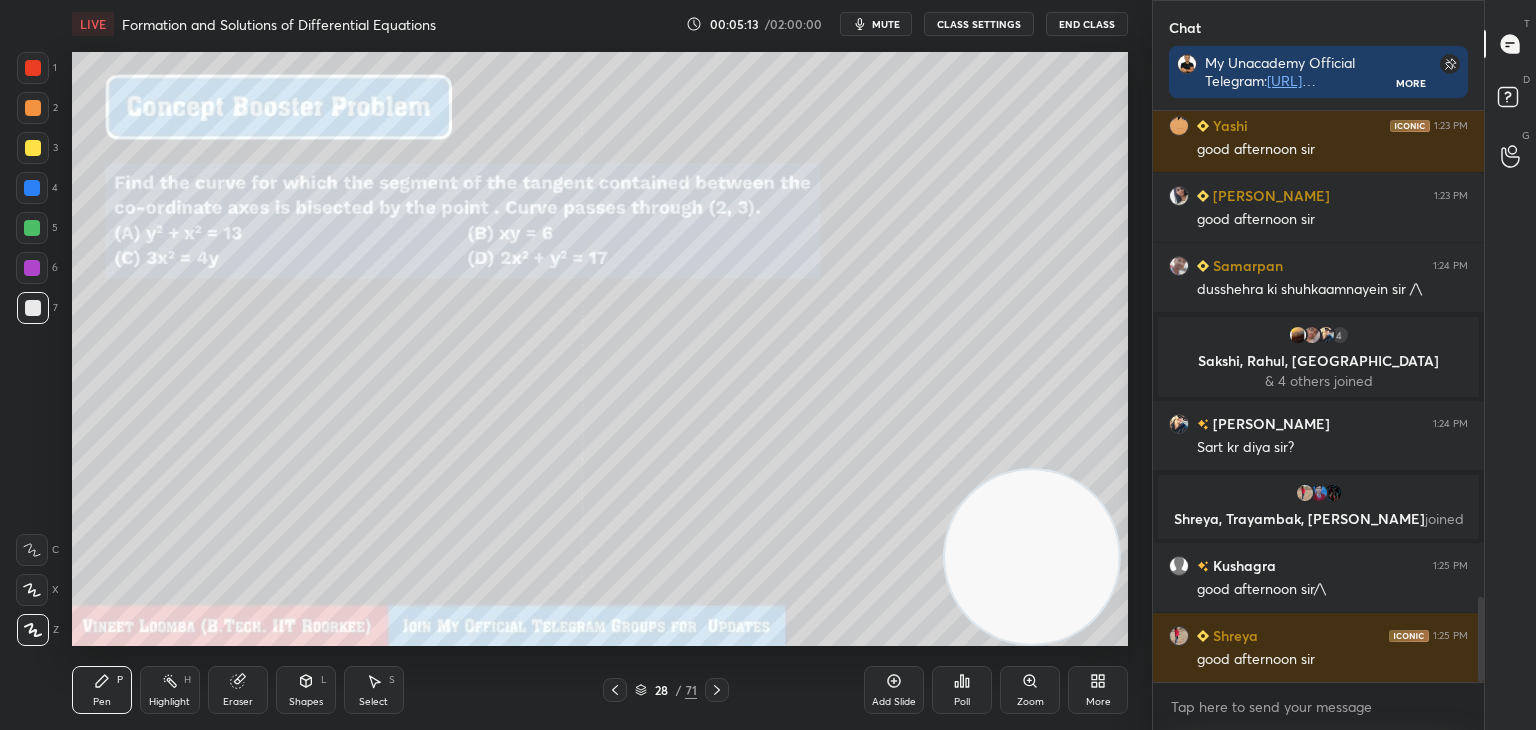
click at [720, 696] on icon at bounding box center [717, 690] width 16 height 16
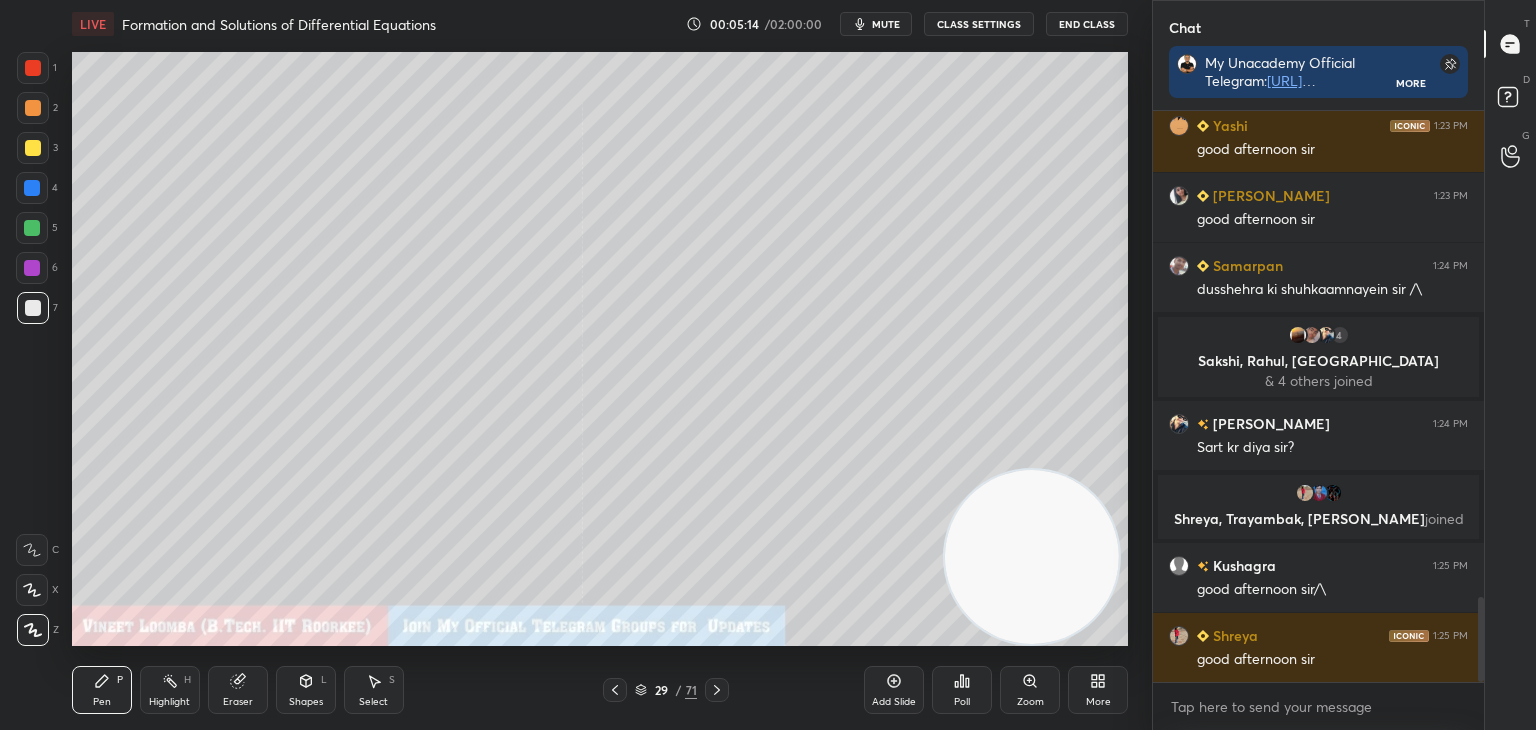
click at [719, 694] on icon at bounding box center [717, 690] width 16 height 16
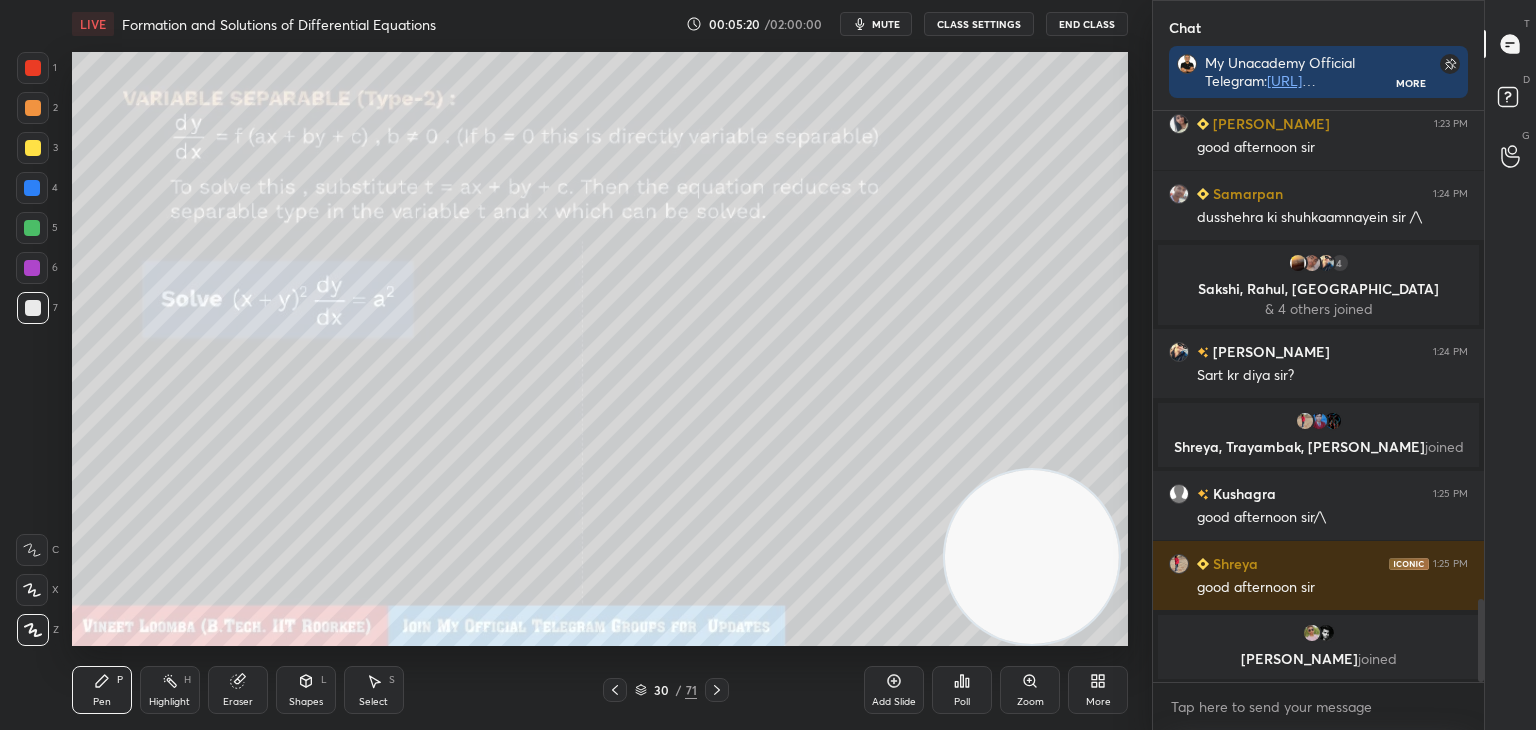
scroll to position [3372, 0]
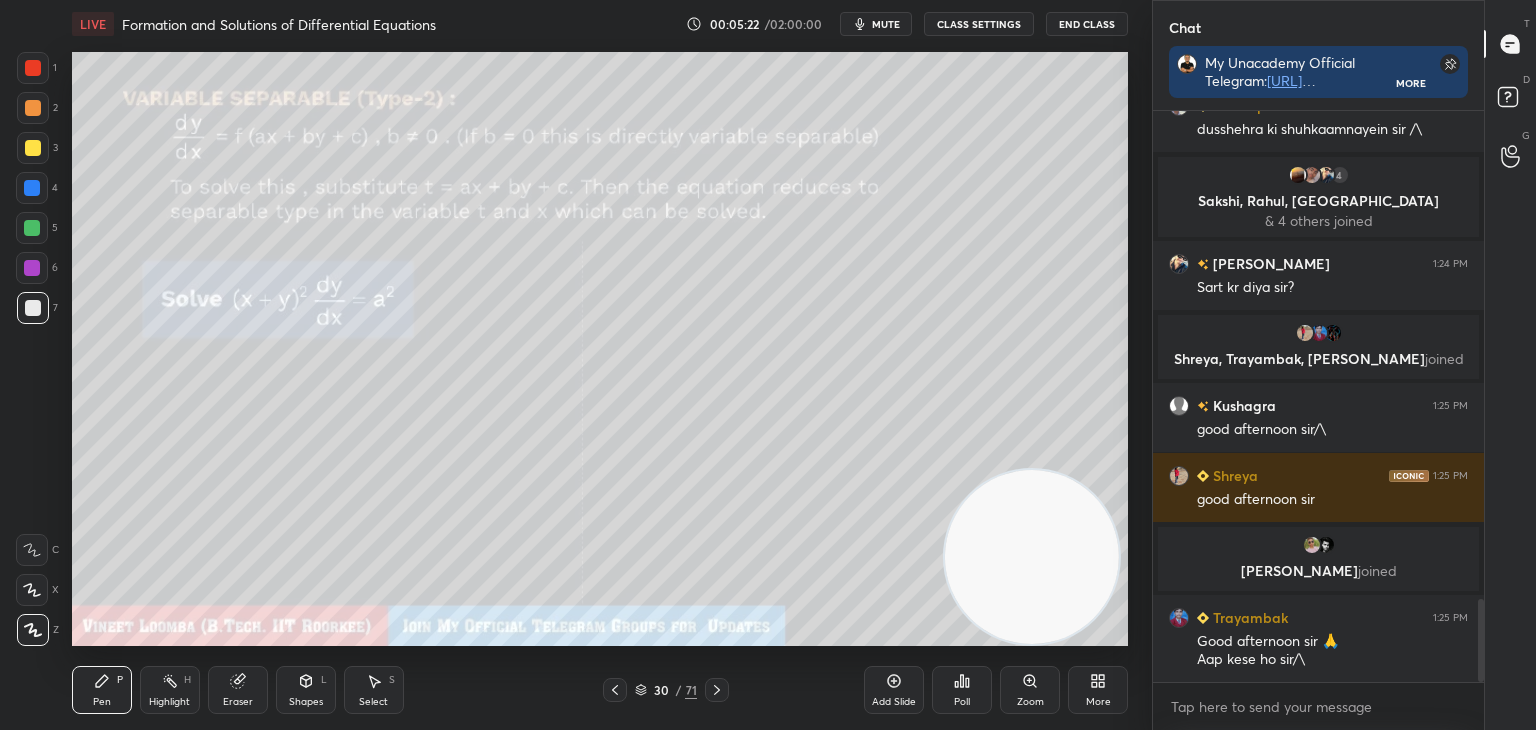
click at [709, 685] on icon at bounding box center [717, 690] width 16 height 16
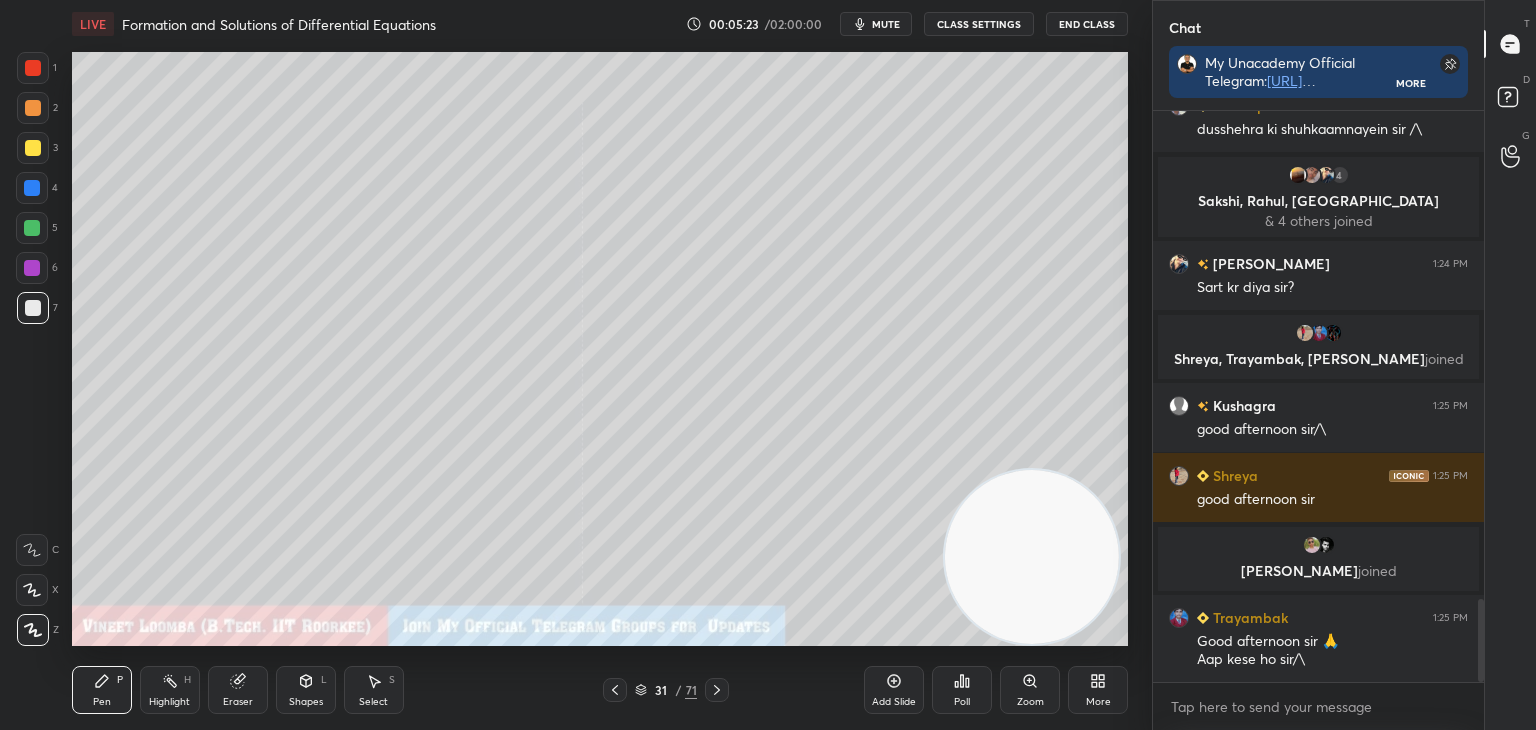
click at [716, 689] on icon at bounding box center [717, 690] width 16 height 16
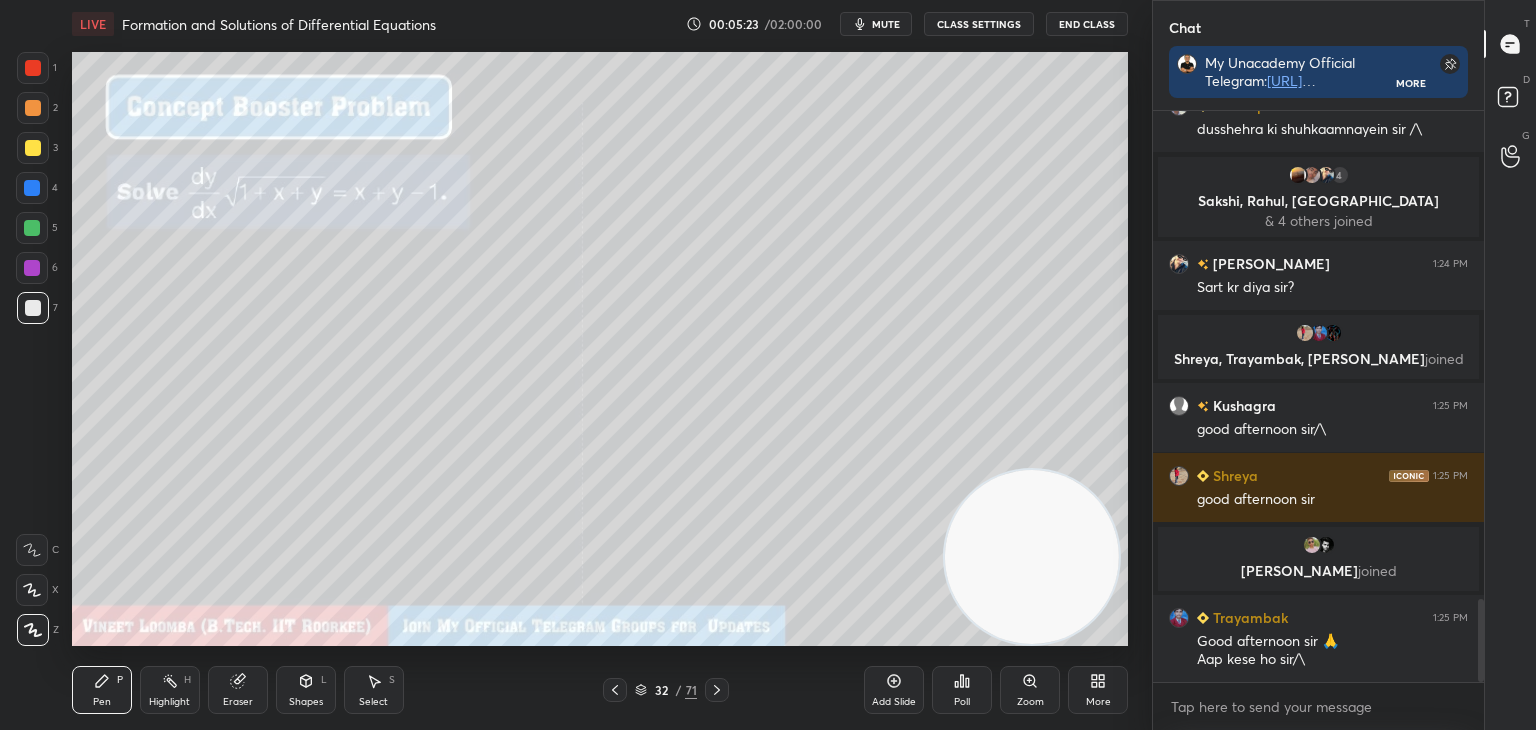
scroll to position [3420, 0]
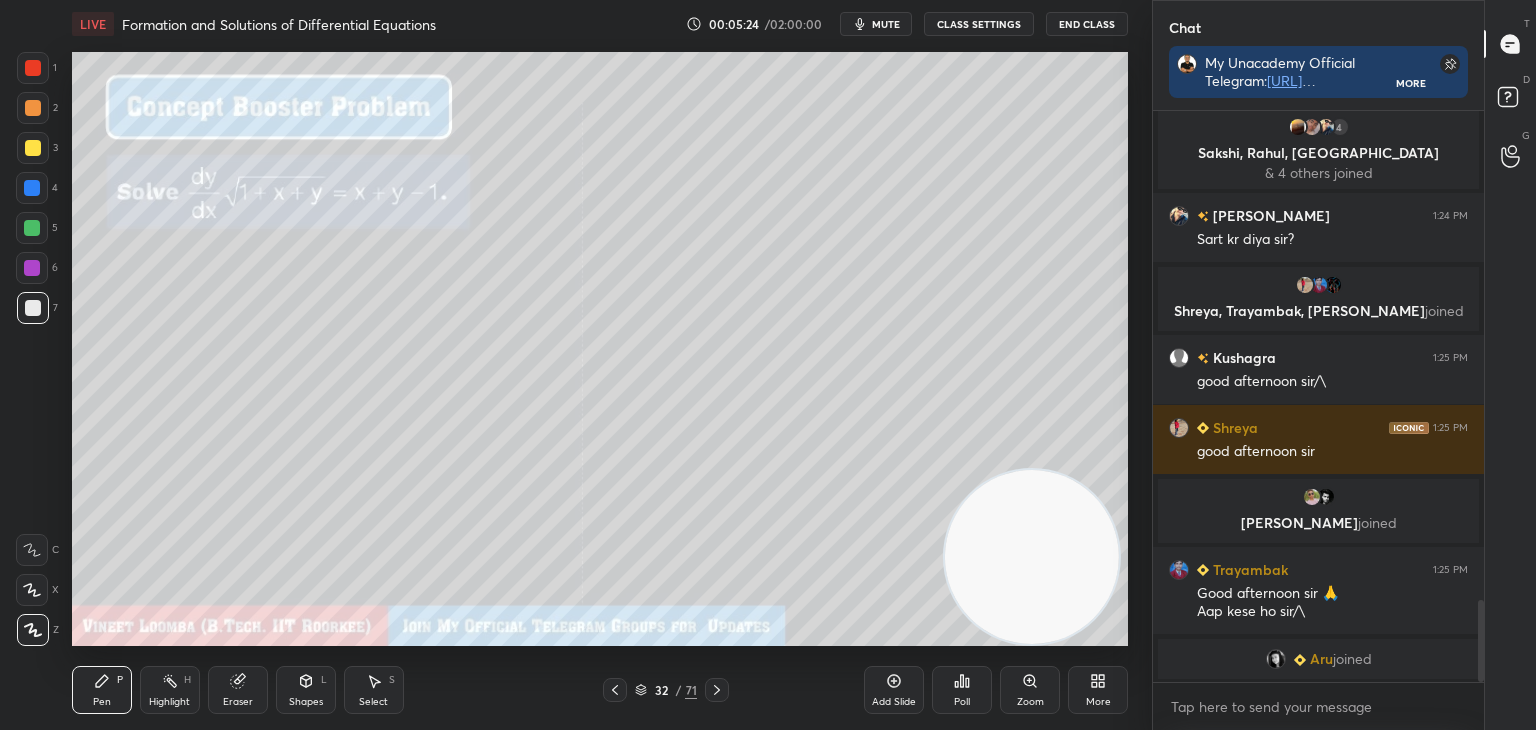
click at [716, 697] on icon at bounding box center [717, 690] width 16 height 16
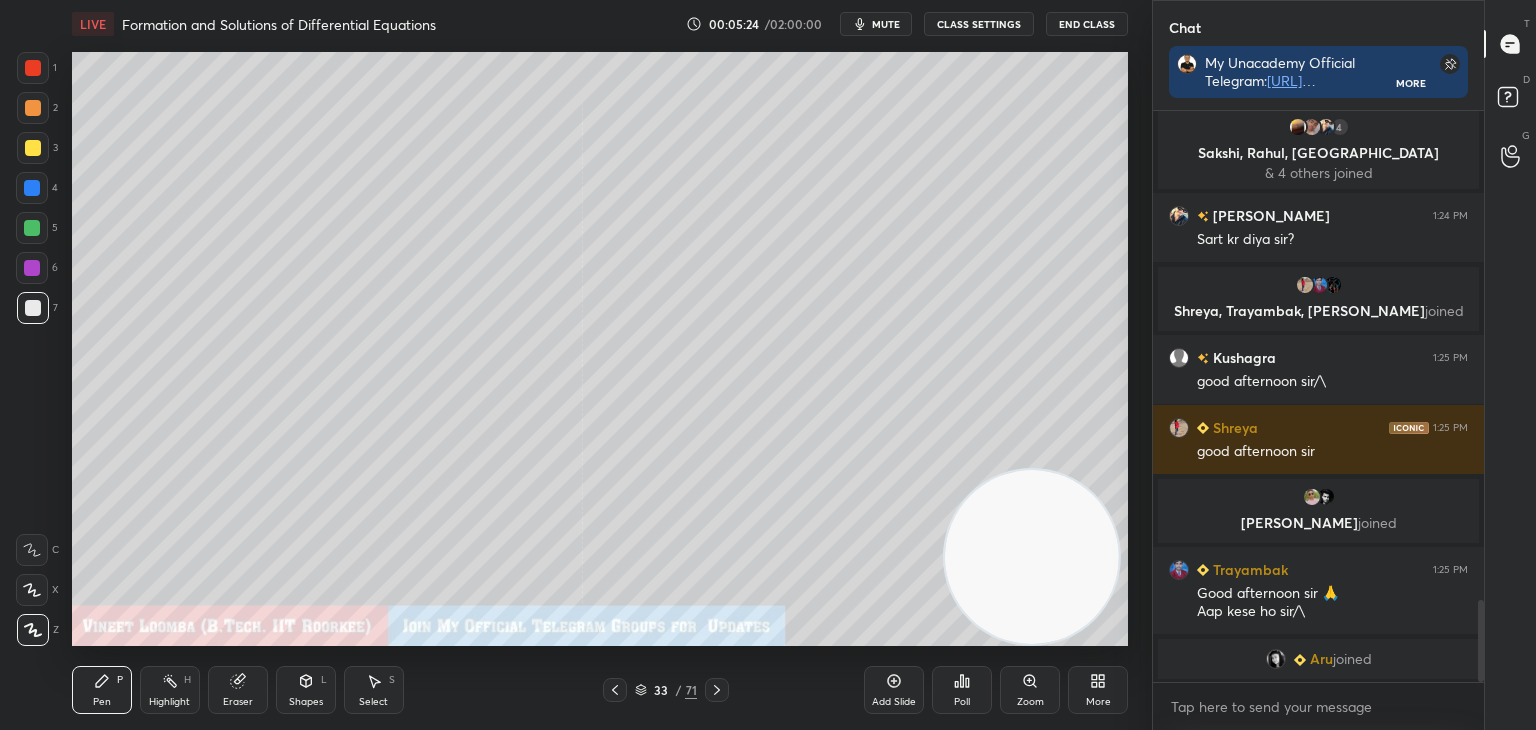
scroll to position [3444, 0]
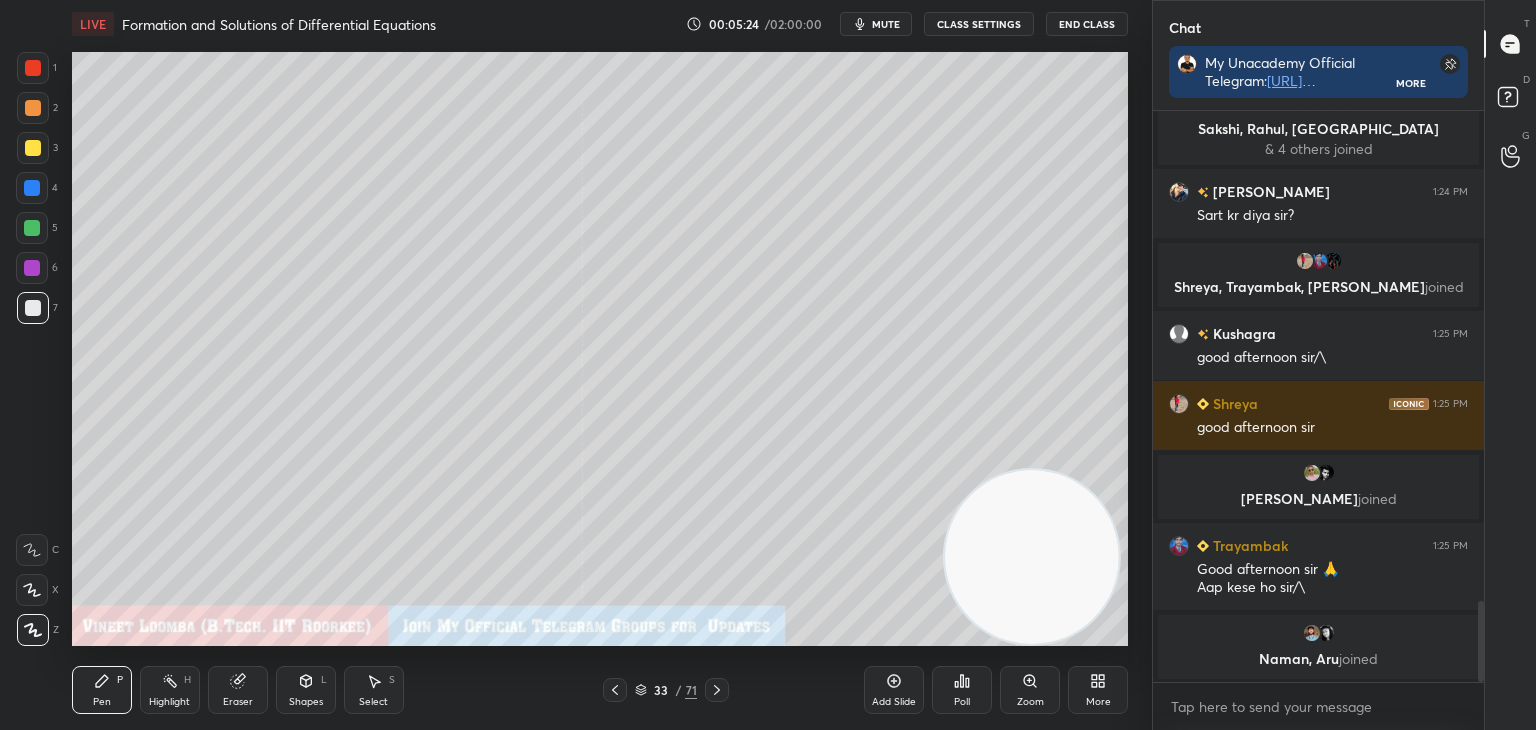
click at [716, 701] on div "Pen P Highlight H Eraser Shapes L Select S 33 / 71 Add Slide Poll Zoom More" at bounding box center [600, 690] width 1056 height 80
click at [716, 699] on div at bounding box center [717, 690] width 24 height 24
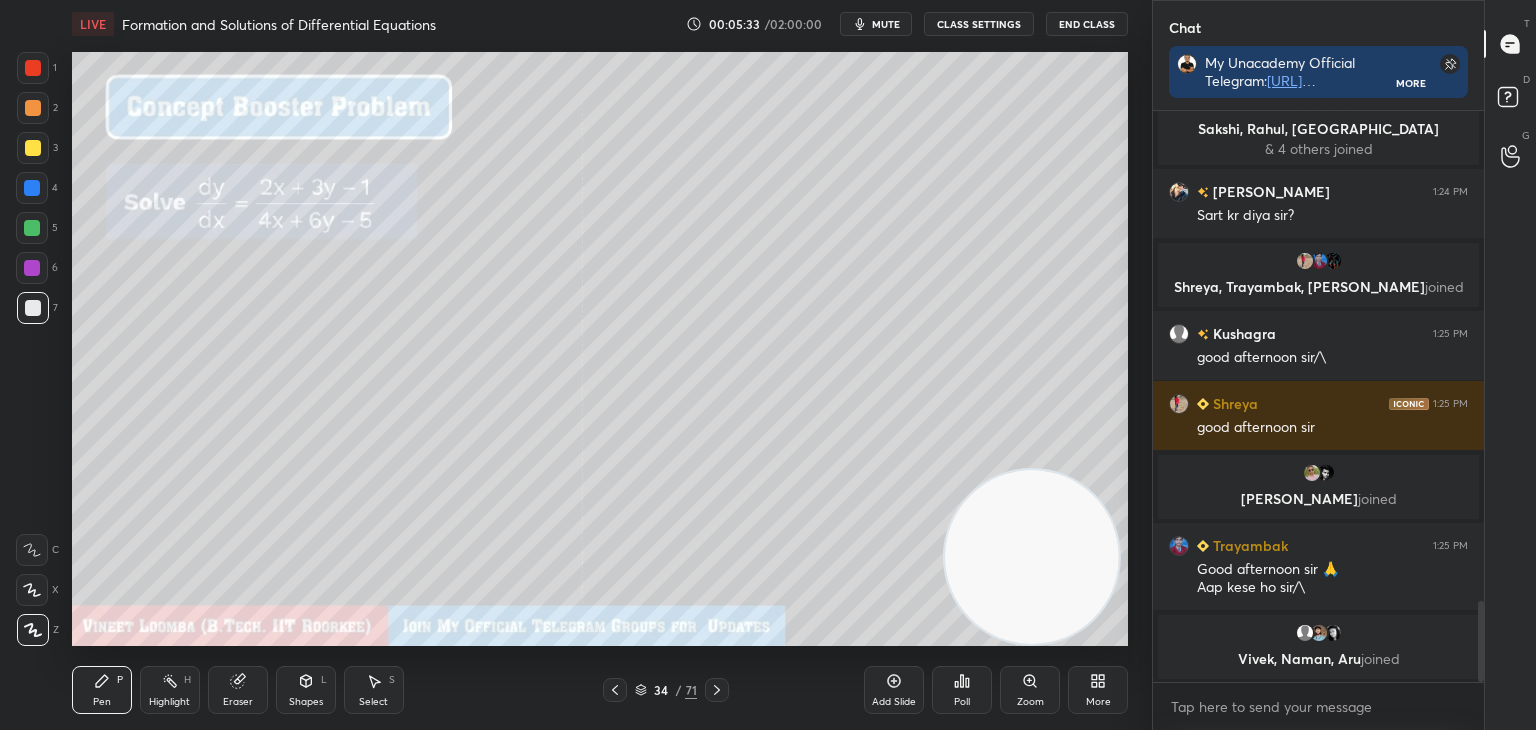
click at [715, 688] on icon at bounding box center [717, 690] width 16 height 16
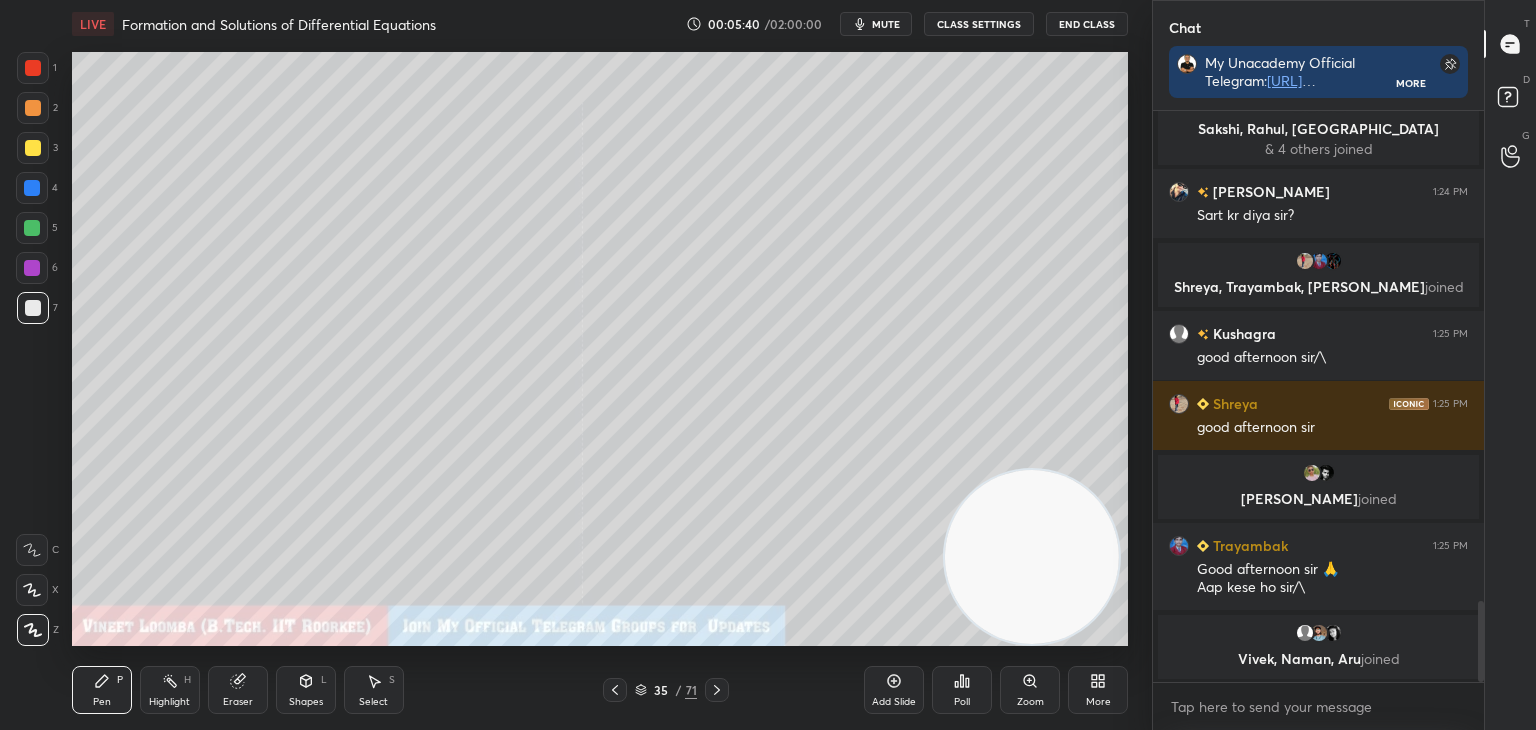
click at [715, 689] on icon at bounding box center [717, 690] width 16 height 16
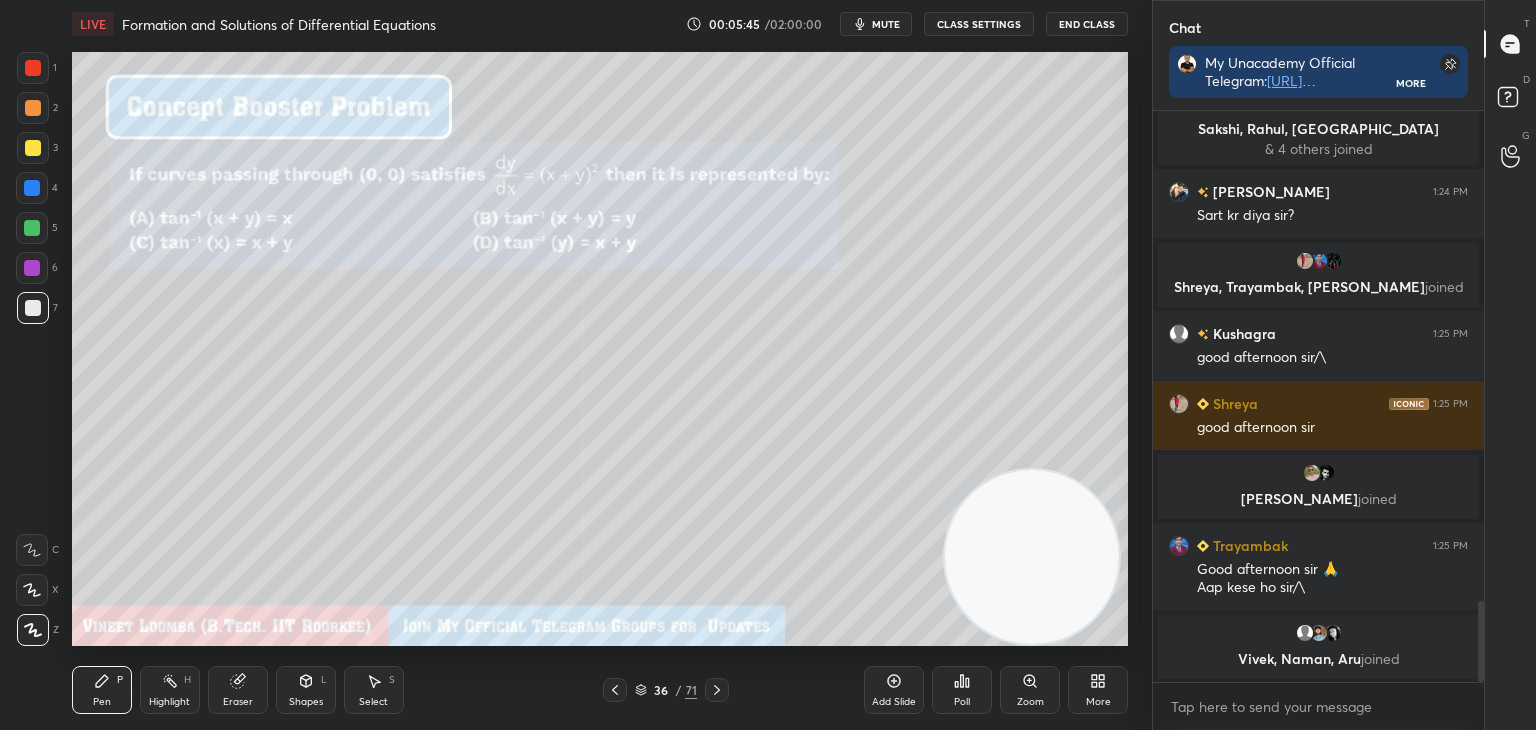
click at [711, 687] on icon at bounding box center [717, 690] width 16 height 16
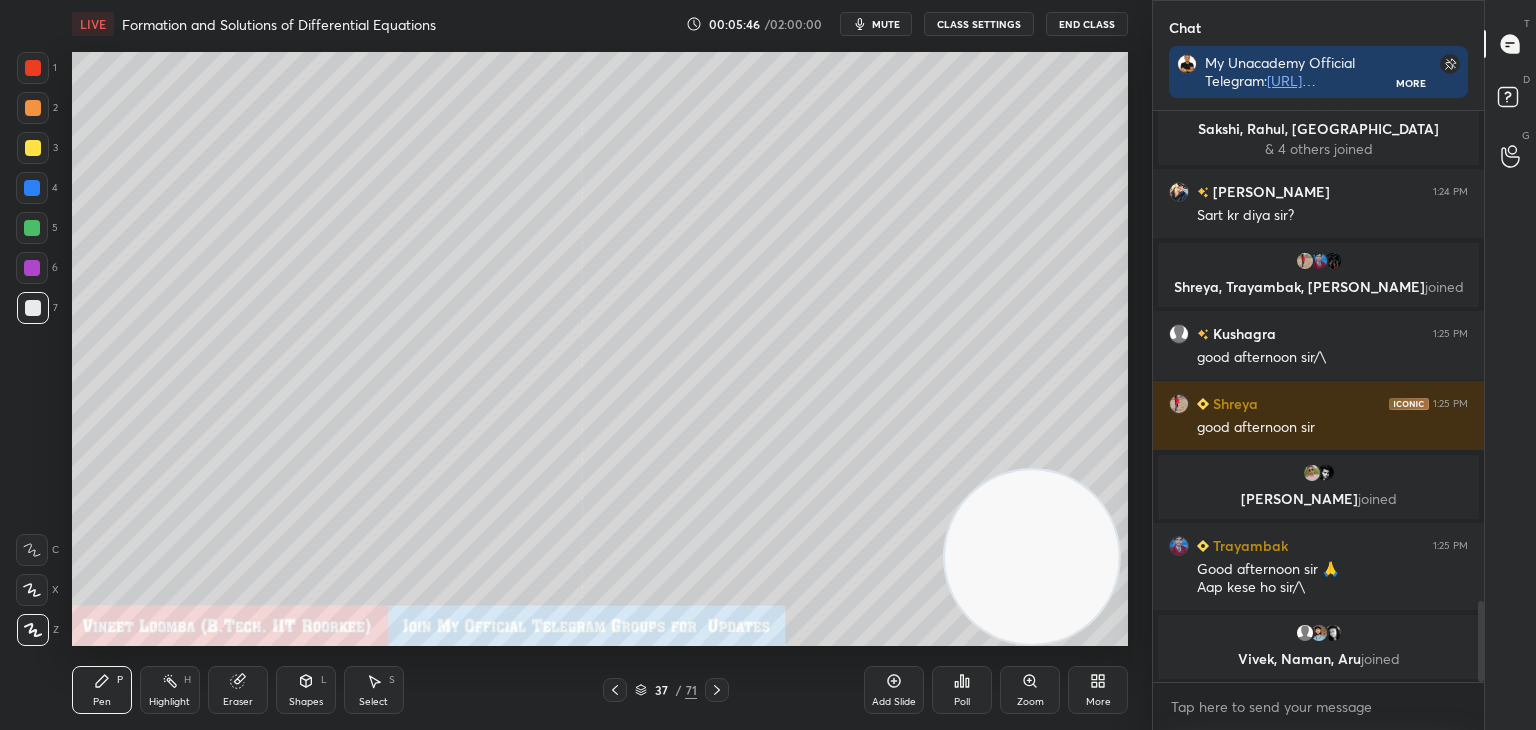
click at [716, 690] on icon at bounding box center [717, 690] width 16 height 16
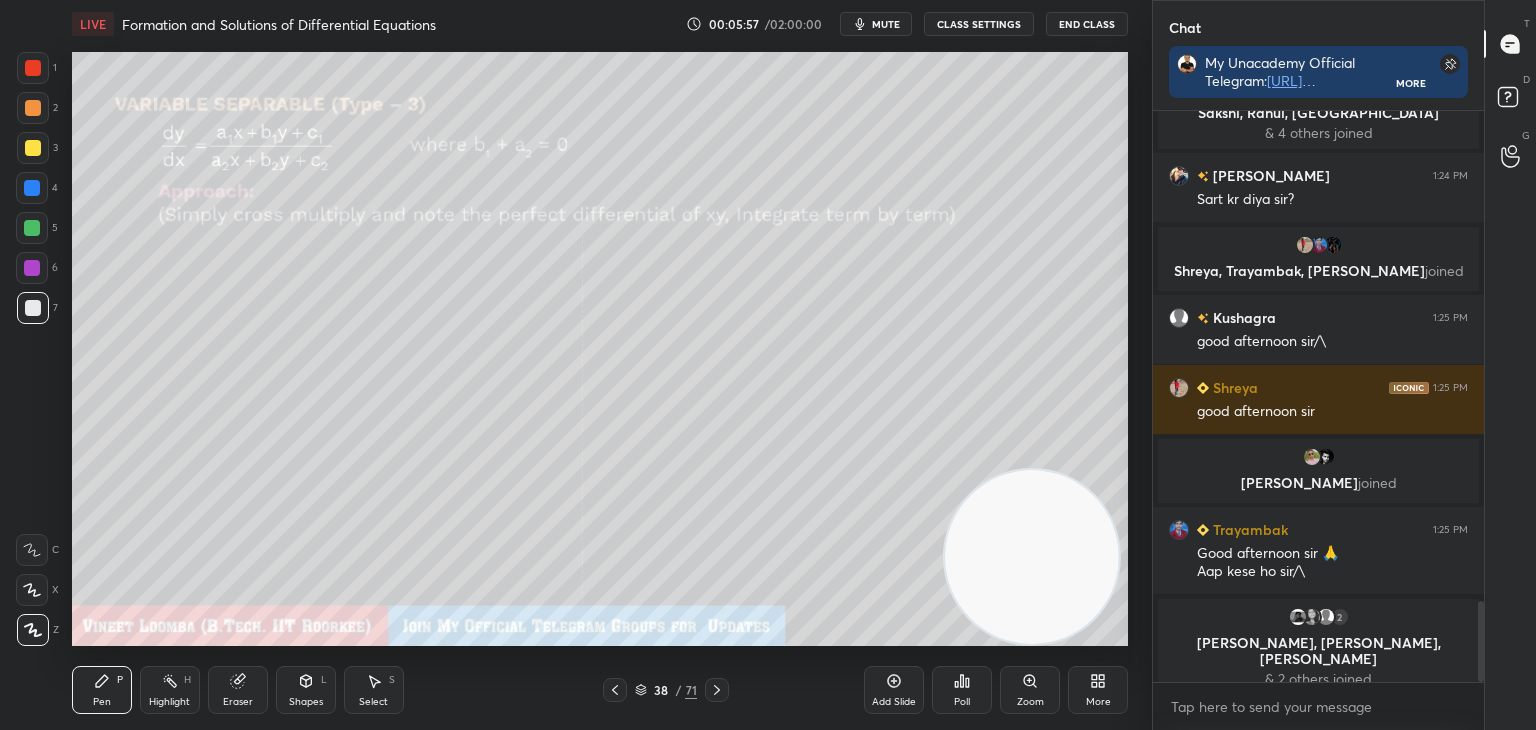
click at [726, 684] on div at bounding box center [717, 690] width 24 height 24
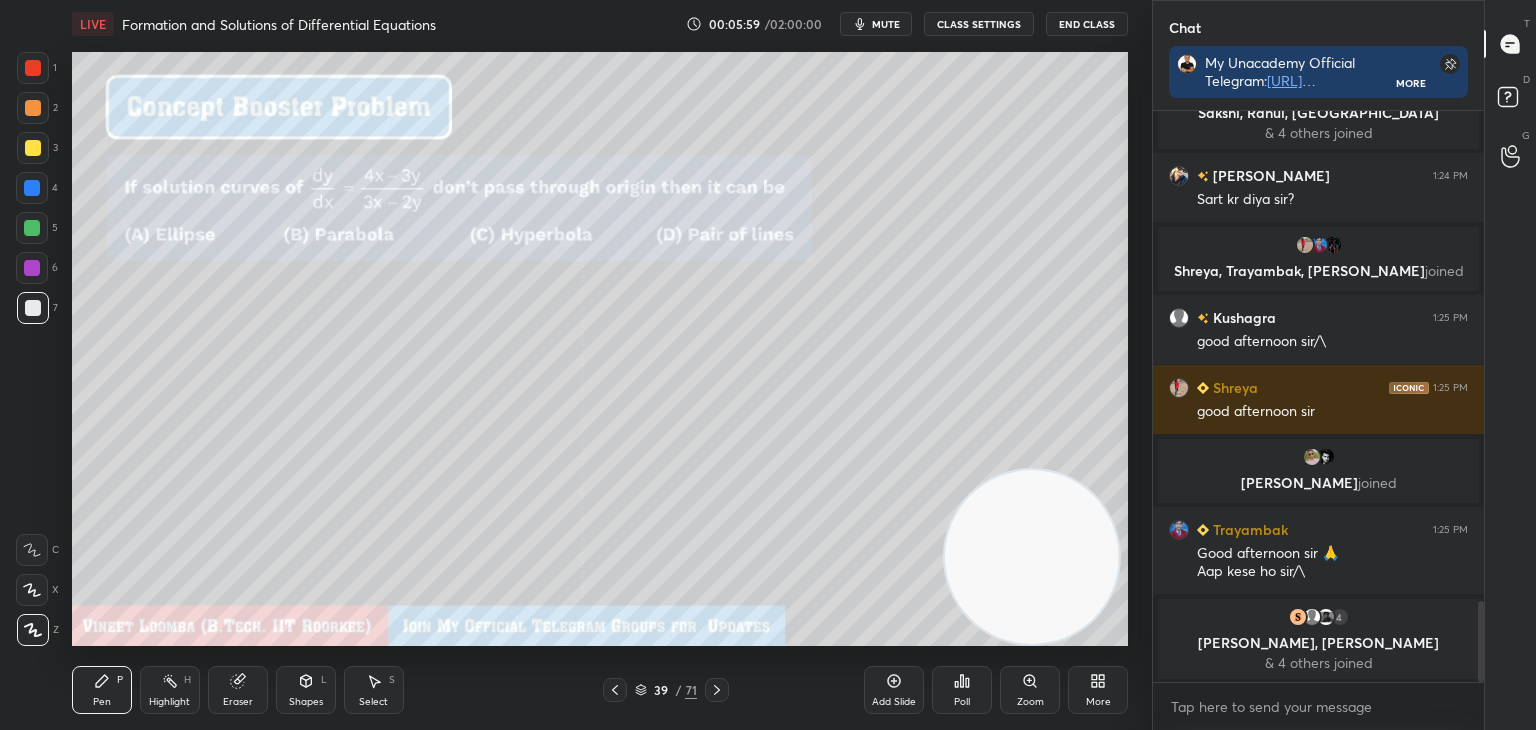
click at [716, 694] on icon at bounding box center [717, 690] width 16 height 16
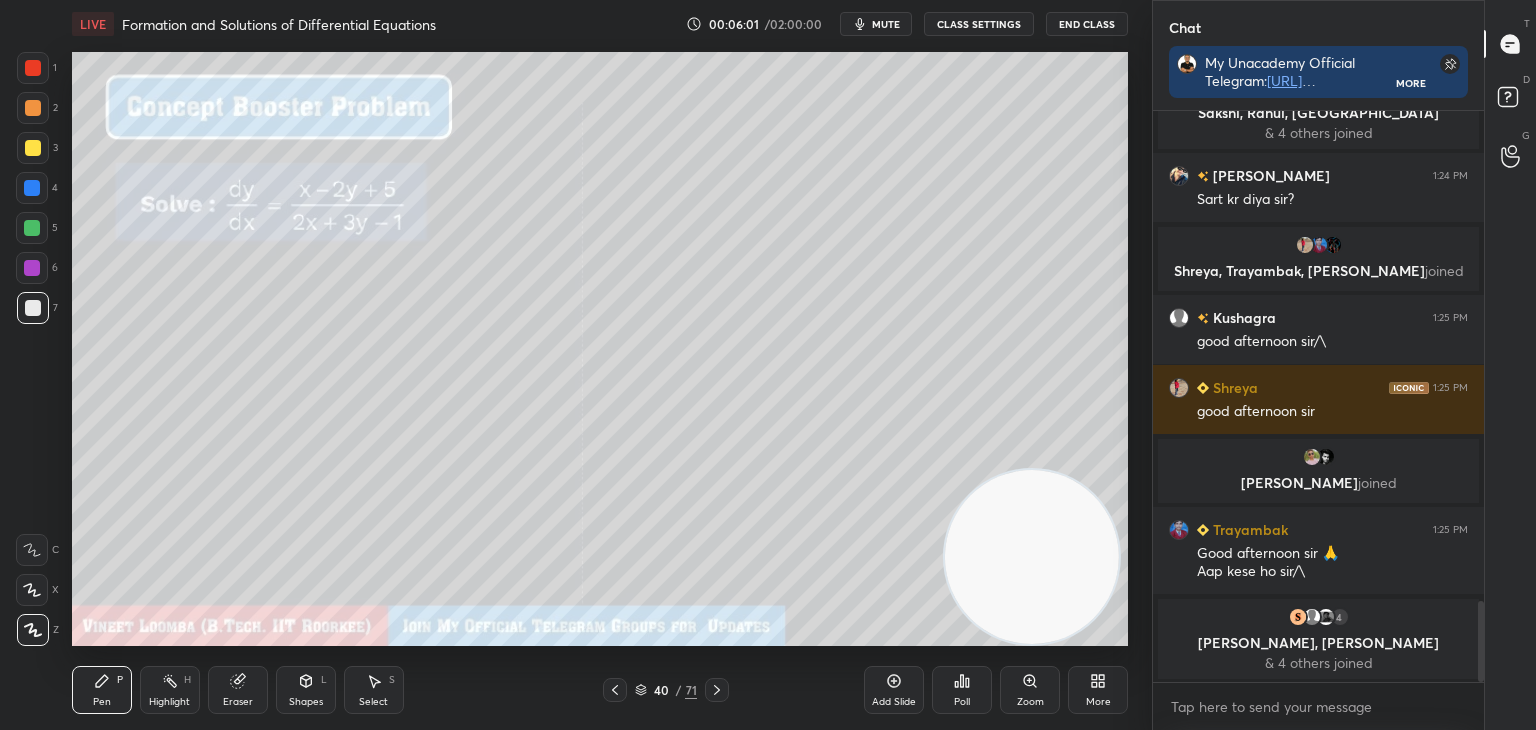
click at [719, 693] on icon at bounding box center [717, 690] width 16 height 16
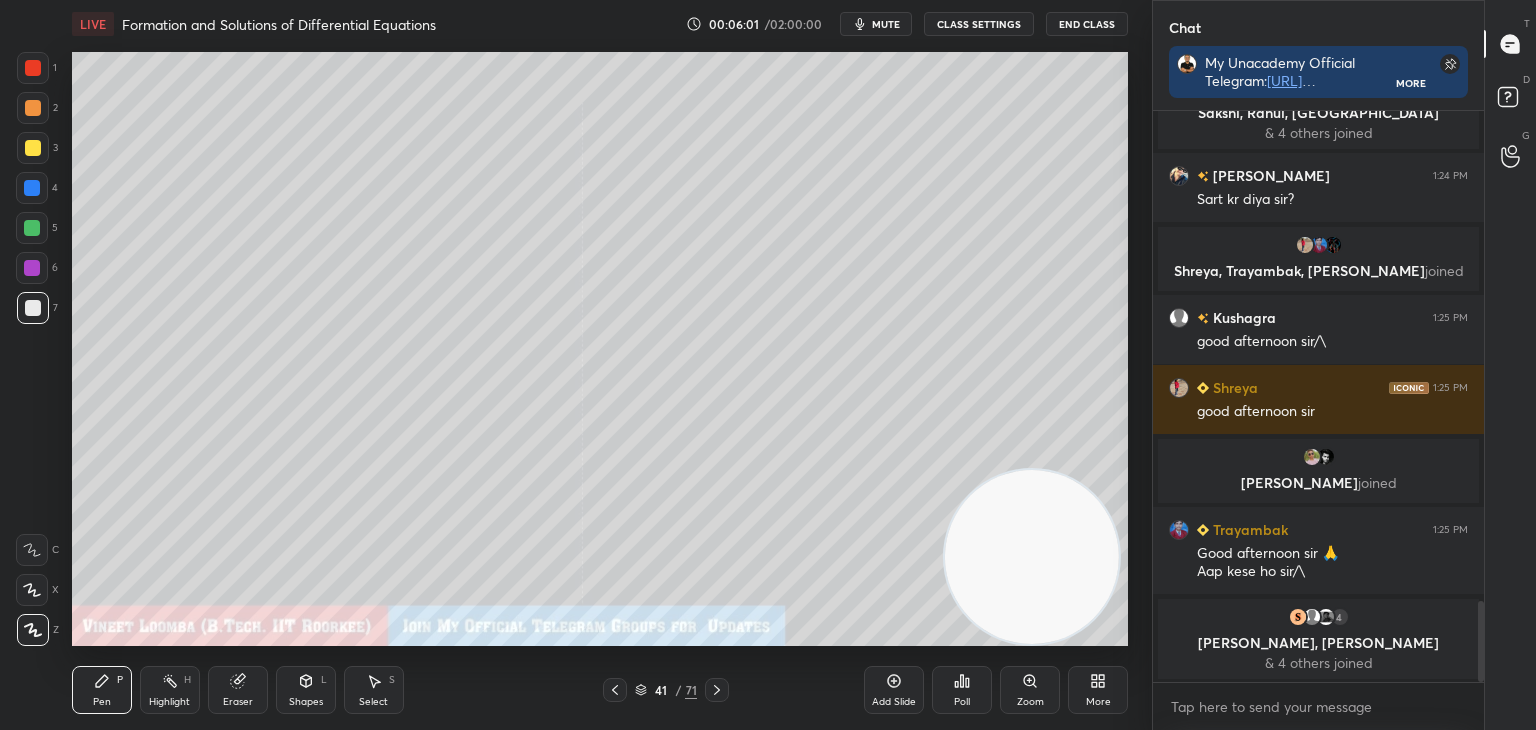
click at [719, 694] on icon at bounding box center [717, 690] width 16 height 16
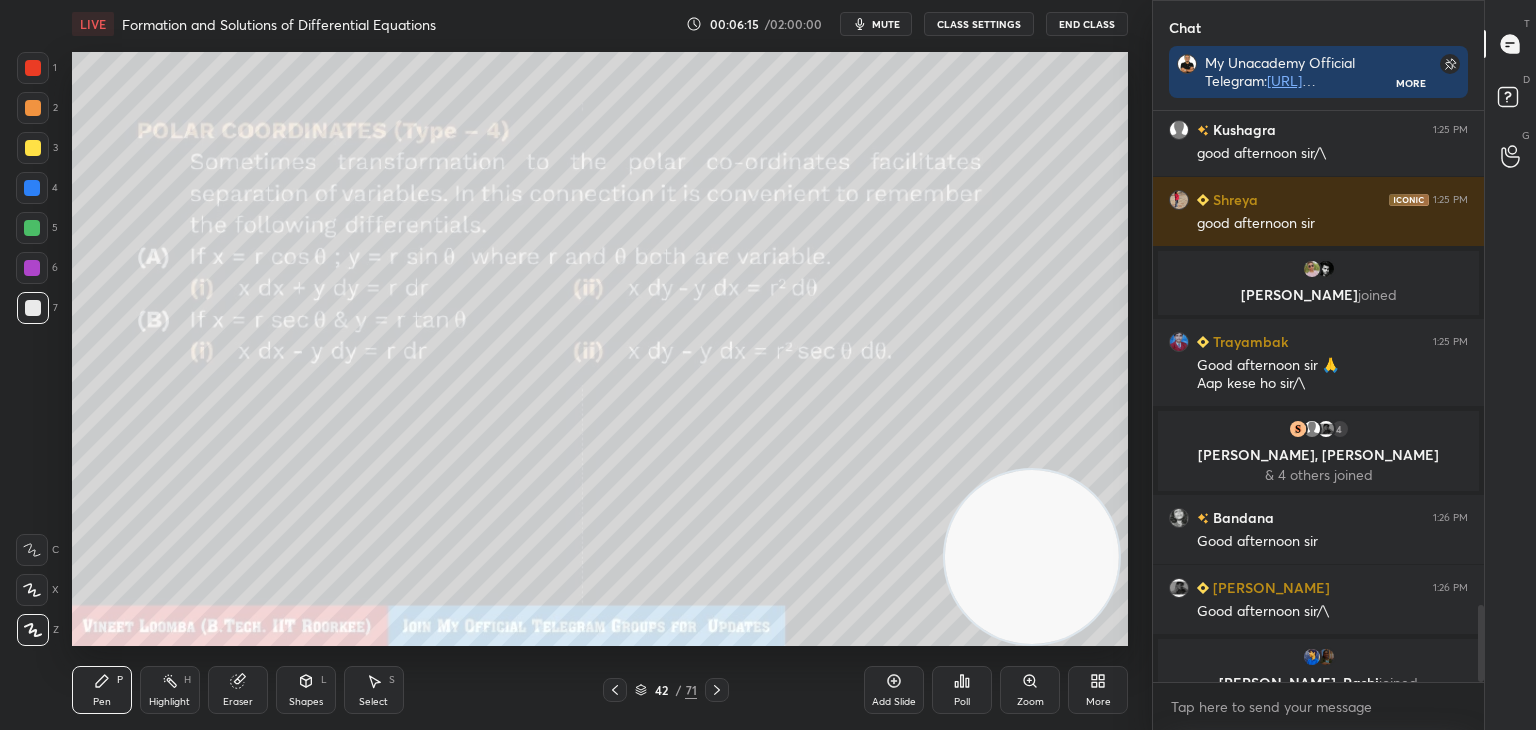
scroll to position [3654, 0]
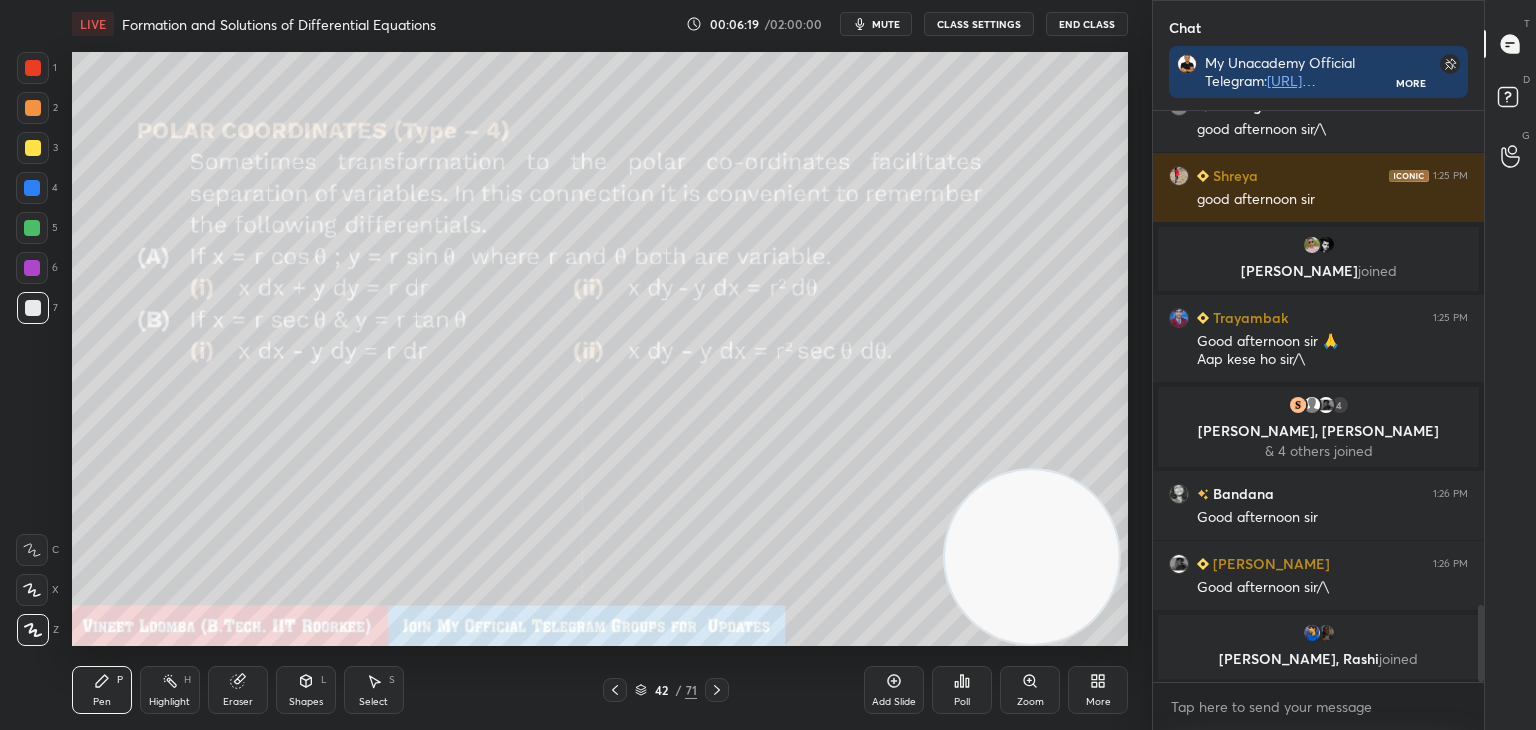
click at [718, 689] on icon at bounding box center [717, 690] width 6 height 10
click at [718, 693] on icon at bounding box center [717, 690] width 16 height 16
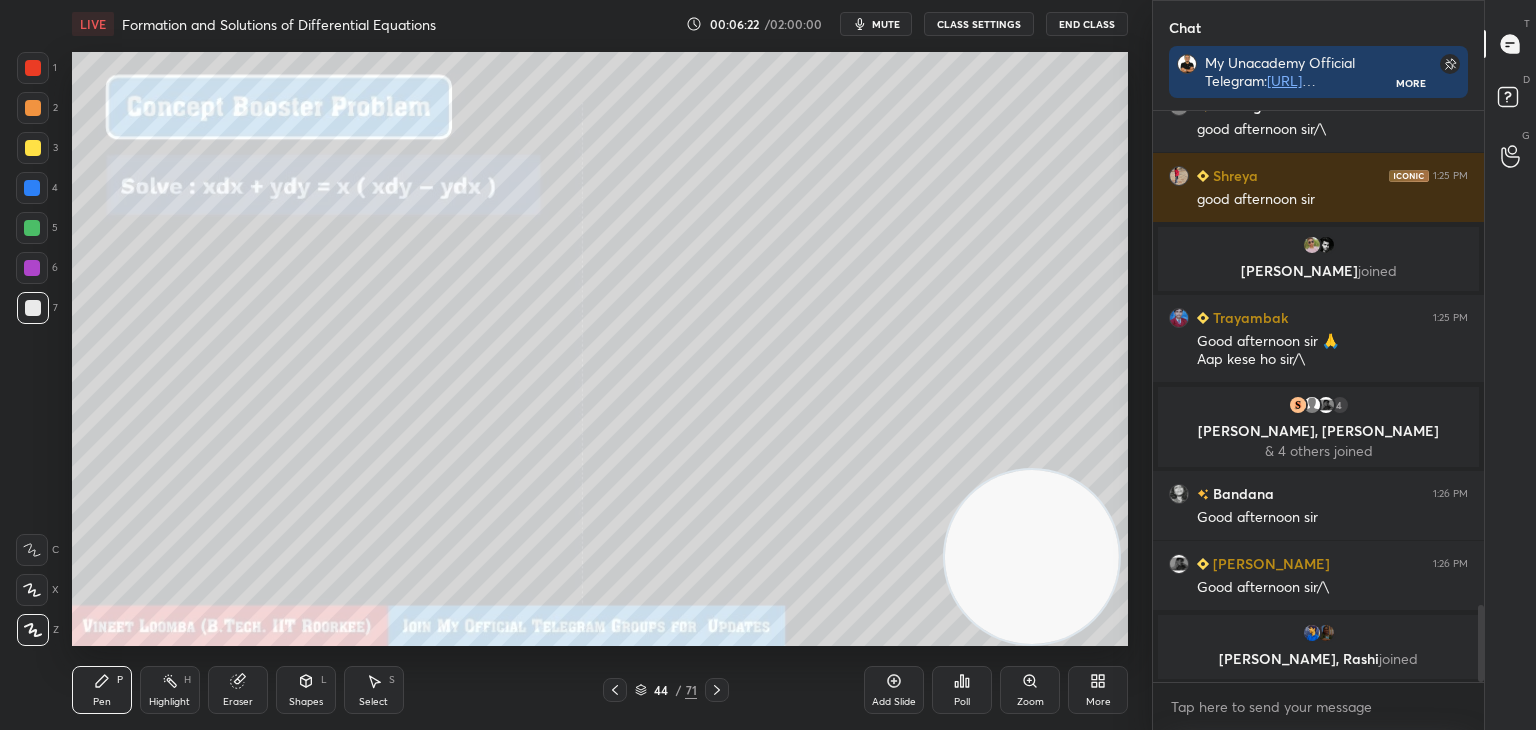
click at [719, 692] on icon at bounding box center [717, 690] width 16 height 16
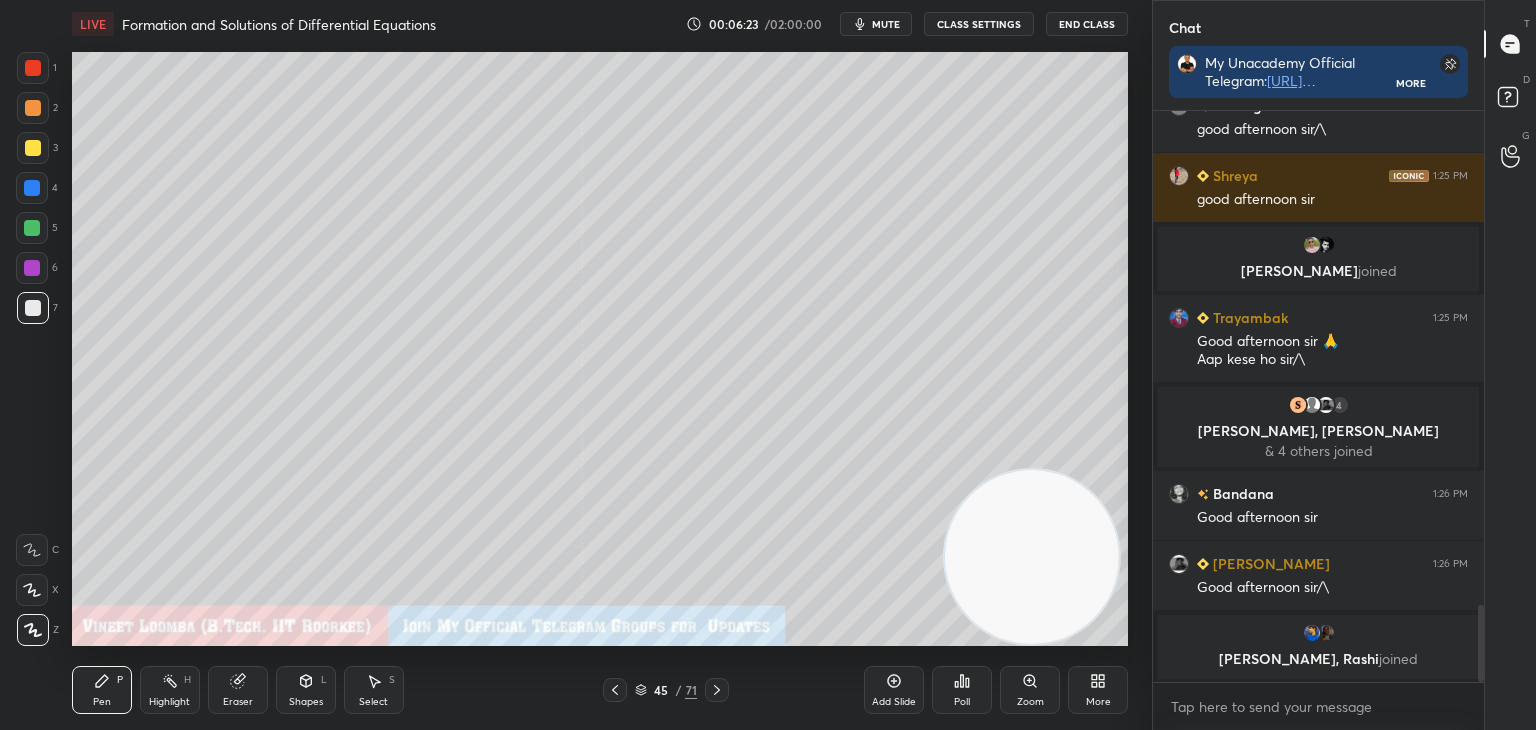
click at [722, 697] on icon at bounding box center [717, 690] width 16 height 16
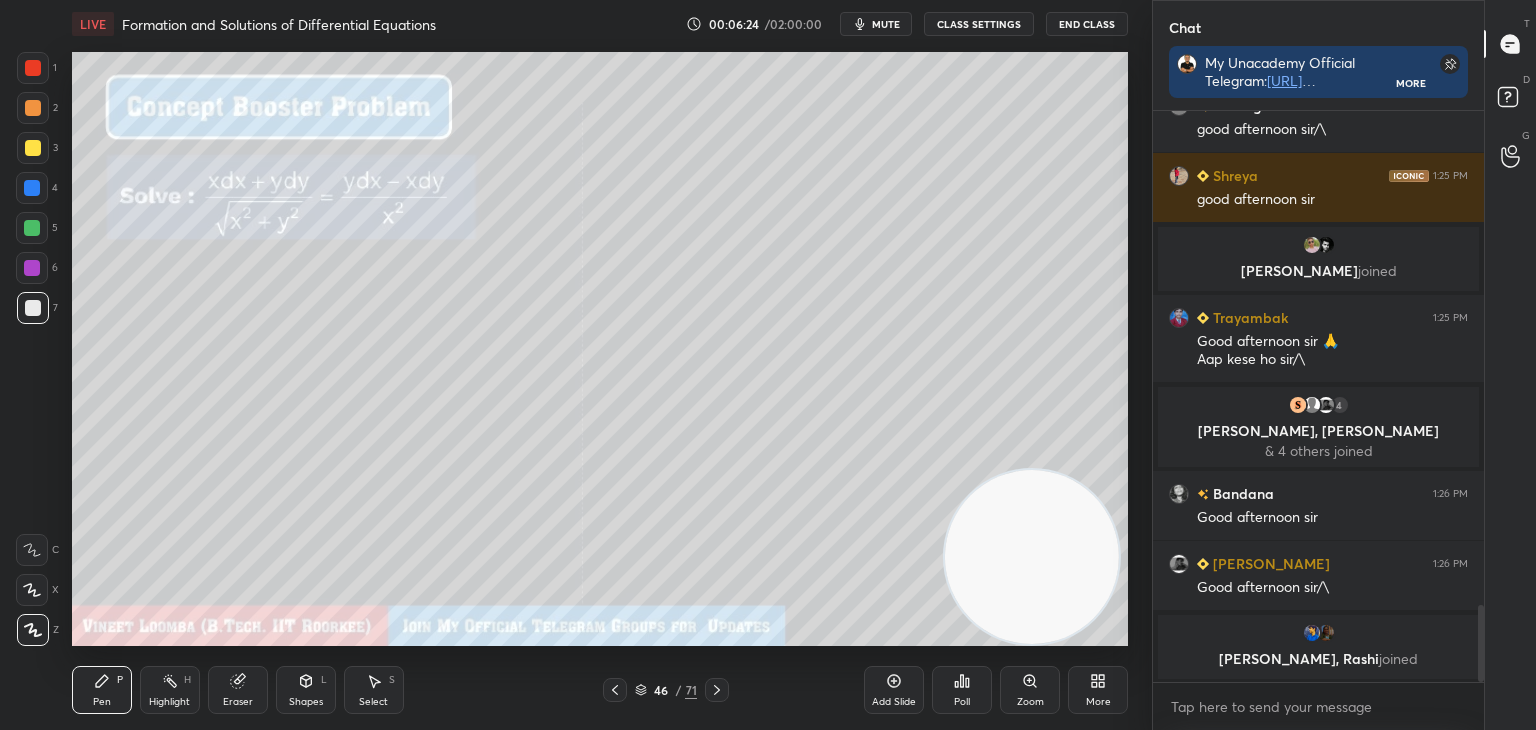
click at [720, 697] on div at bounding box center [717, 690] width 24 height 24
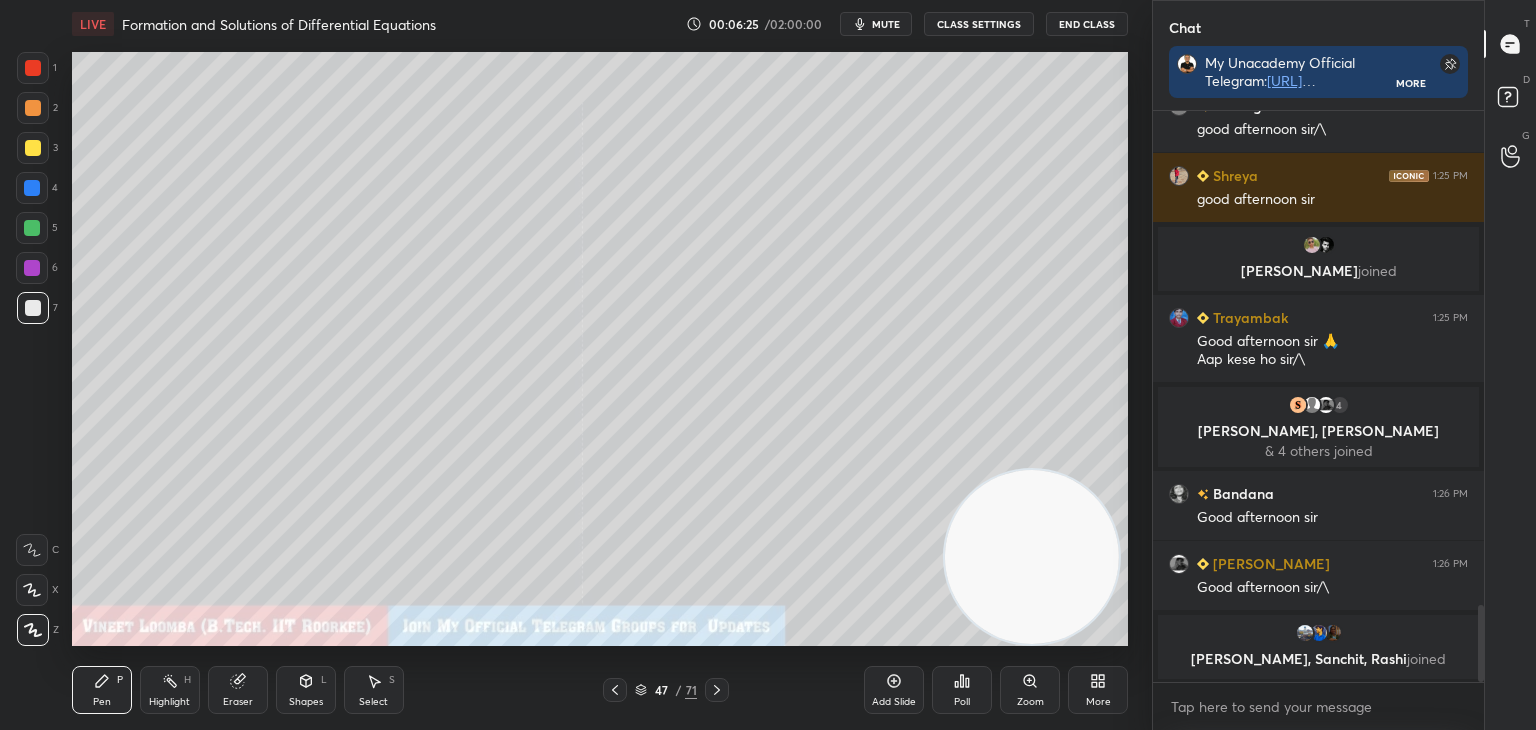
click at [721, 694] on icon at bounding box center [717, 690] width 16 height 16
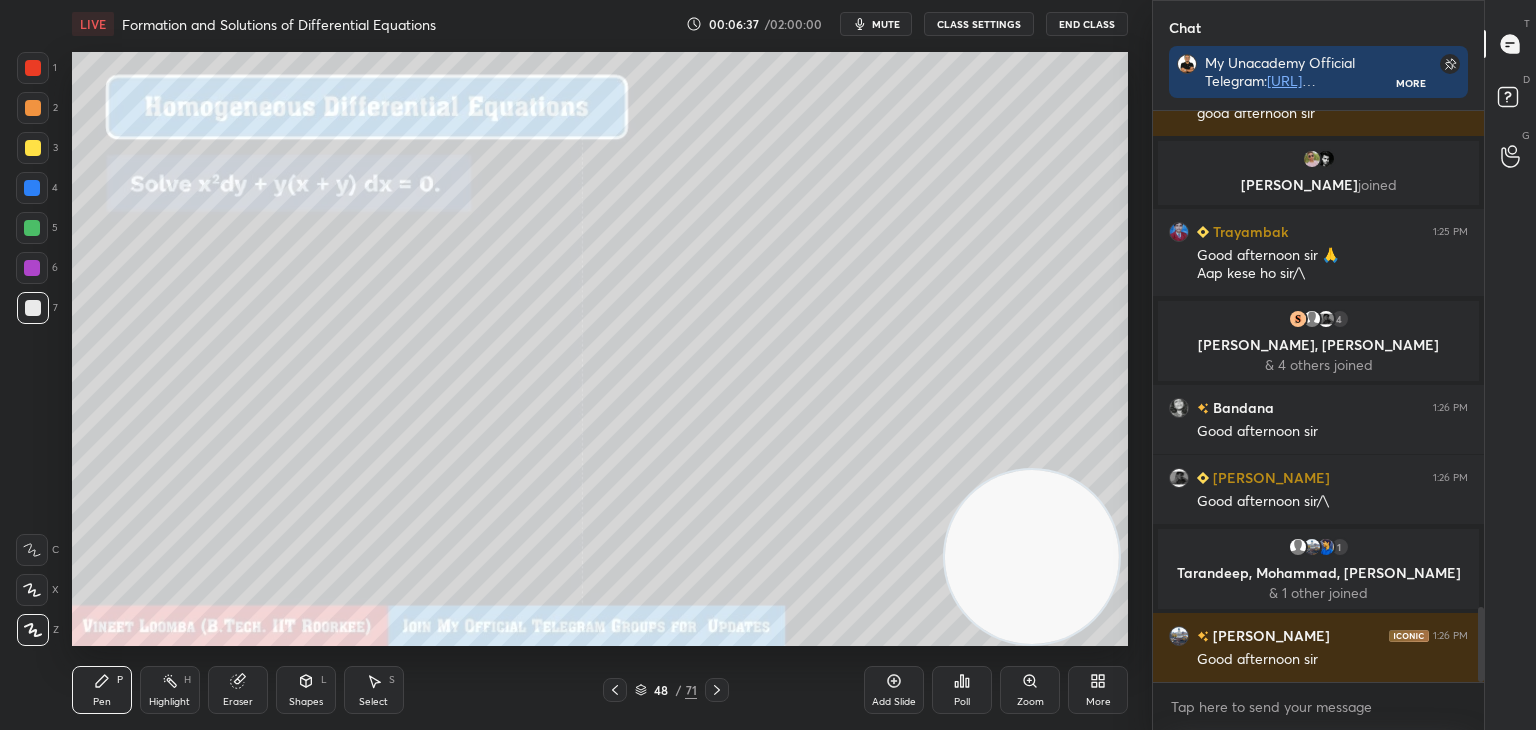
scroll to position [3786, 0]
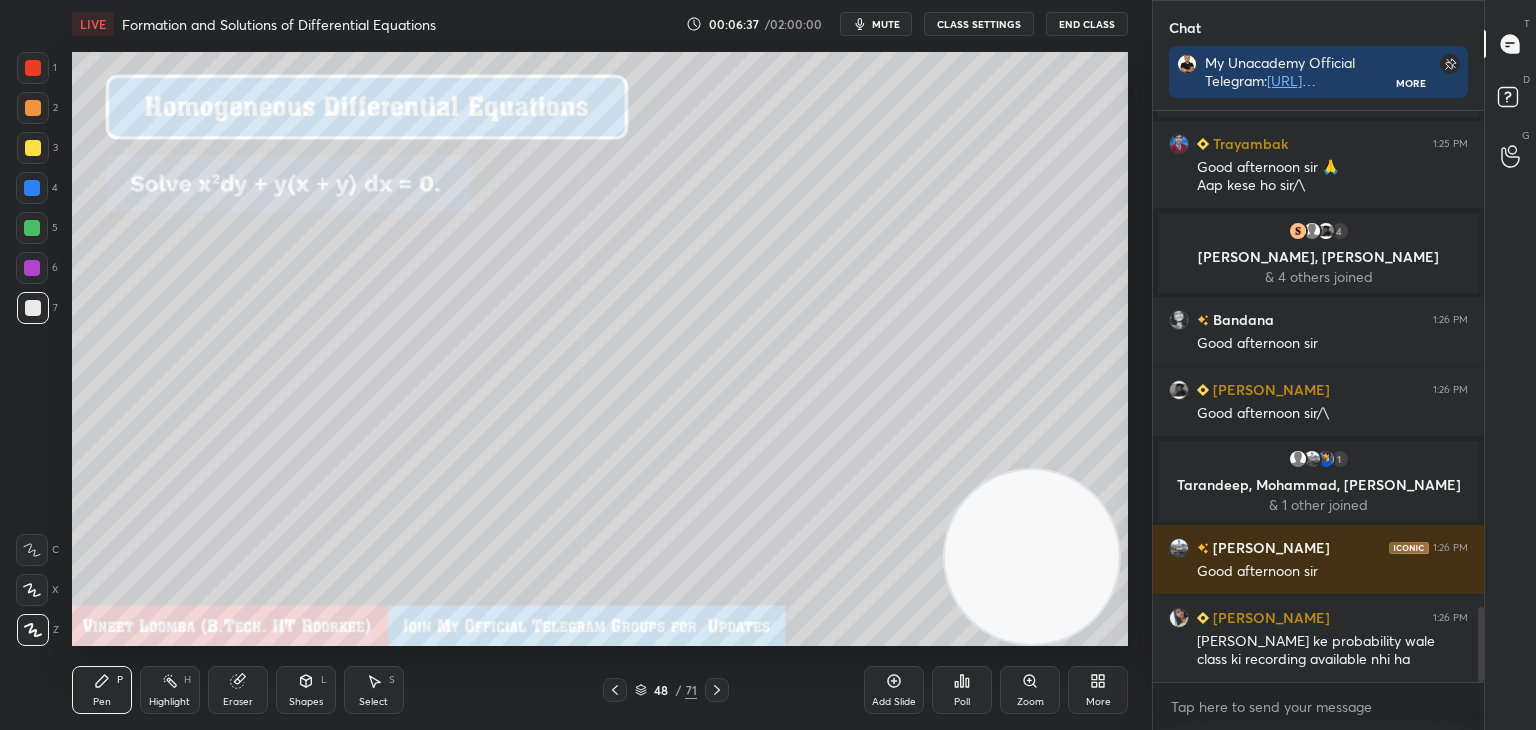
click at [716, 690] on icon at bounding box center [717, 690] width 16 height 16
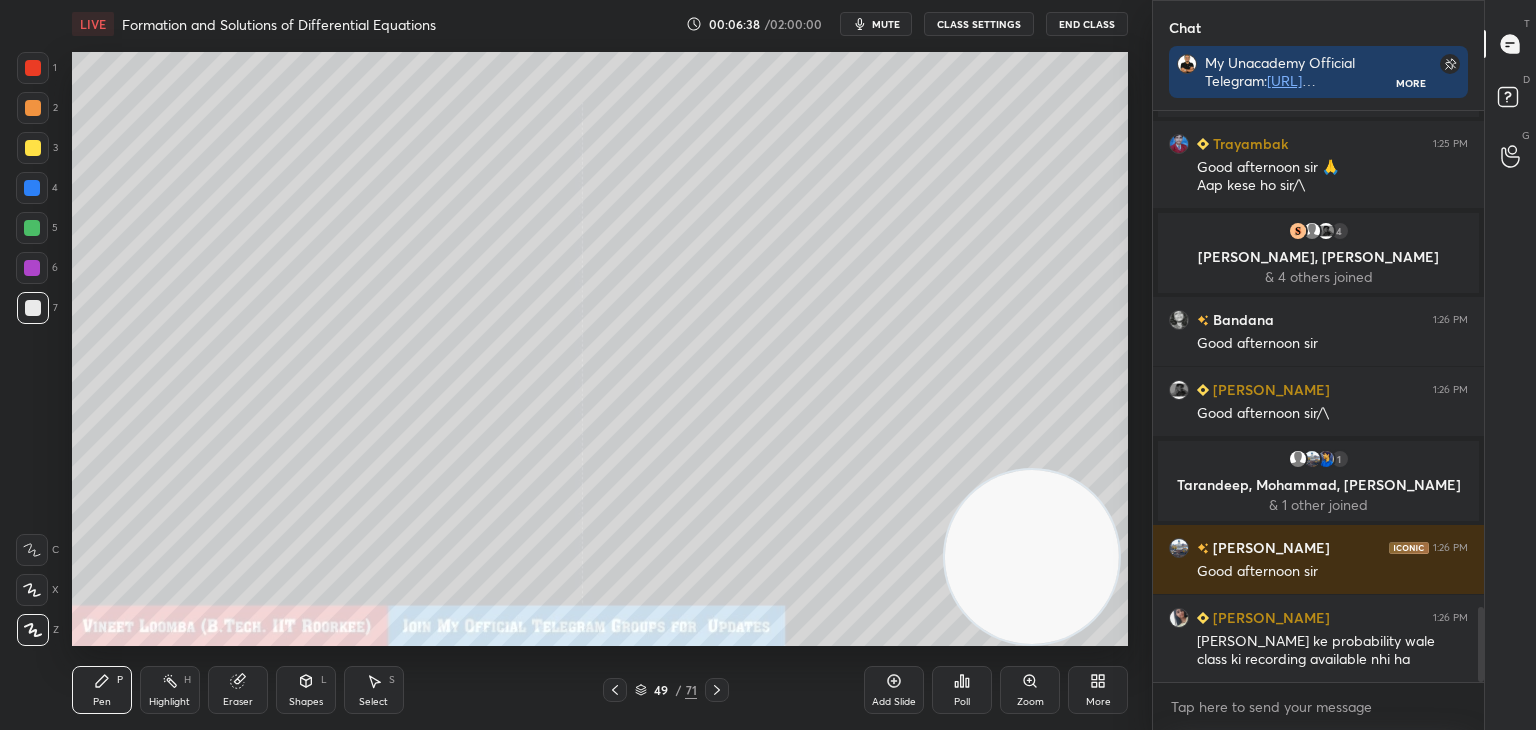
click at [719, 693] on icon at bounding box center [717, 690] width 16 height 16
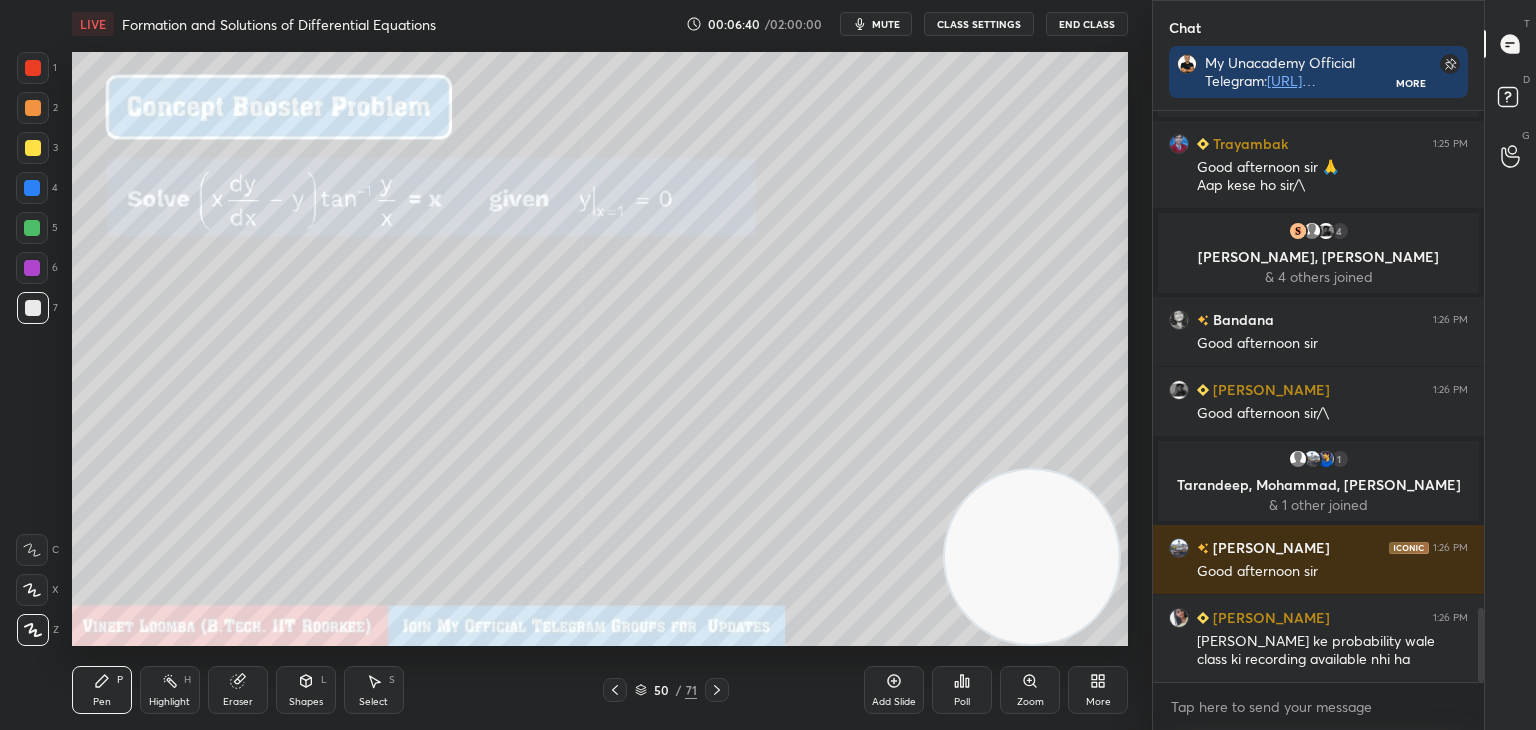
scroll to position [3834, 0]
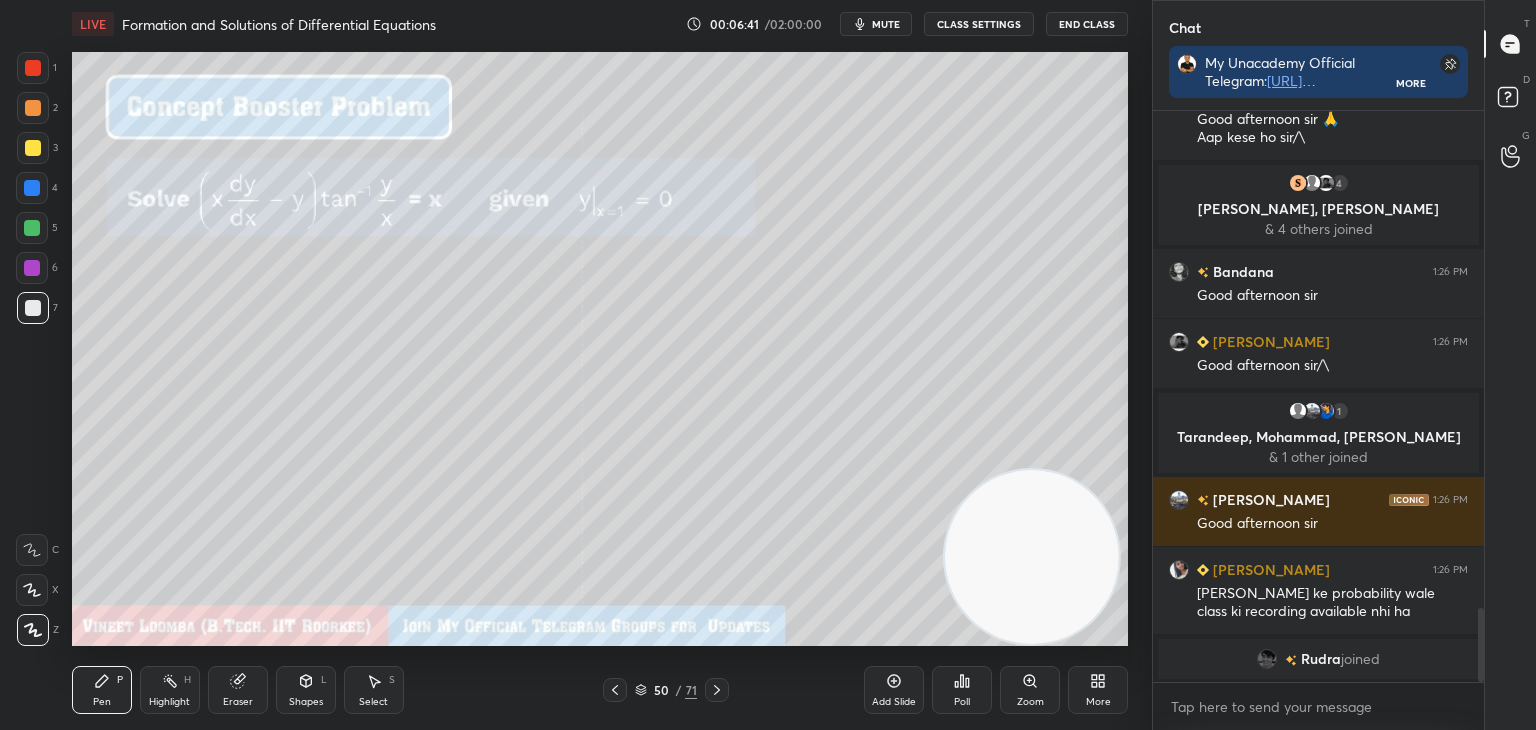
click at [714, 690] on icon at bounding box center [717, 690] width 16 height 16
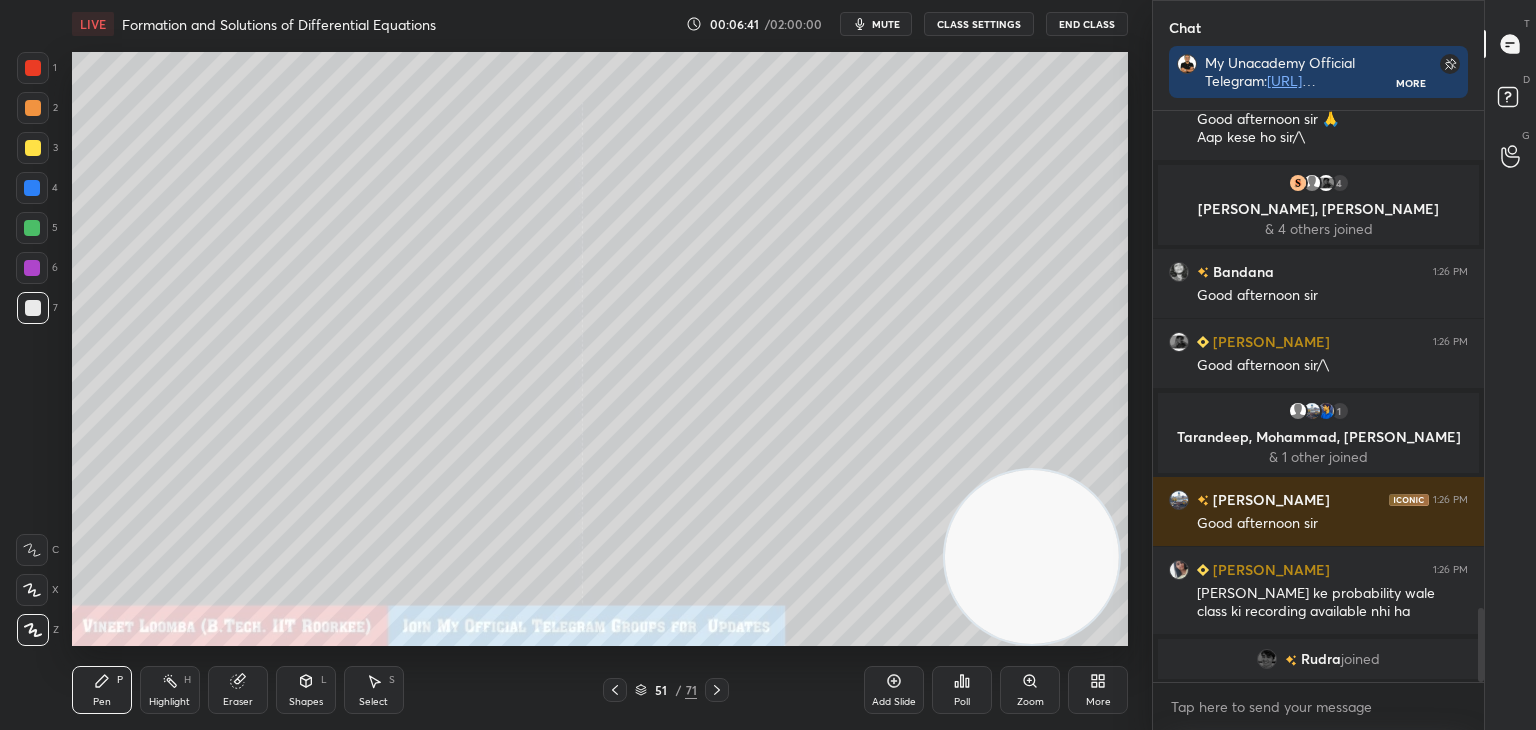
scroll to position [3858, 0]
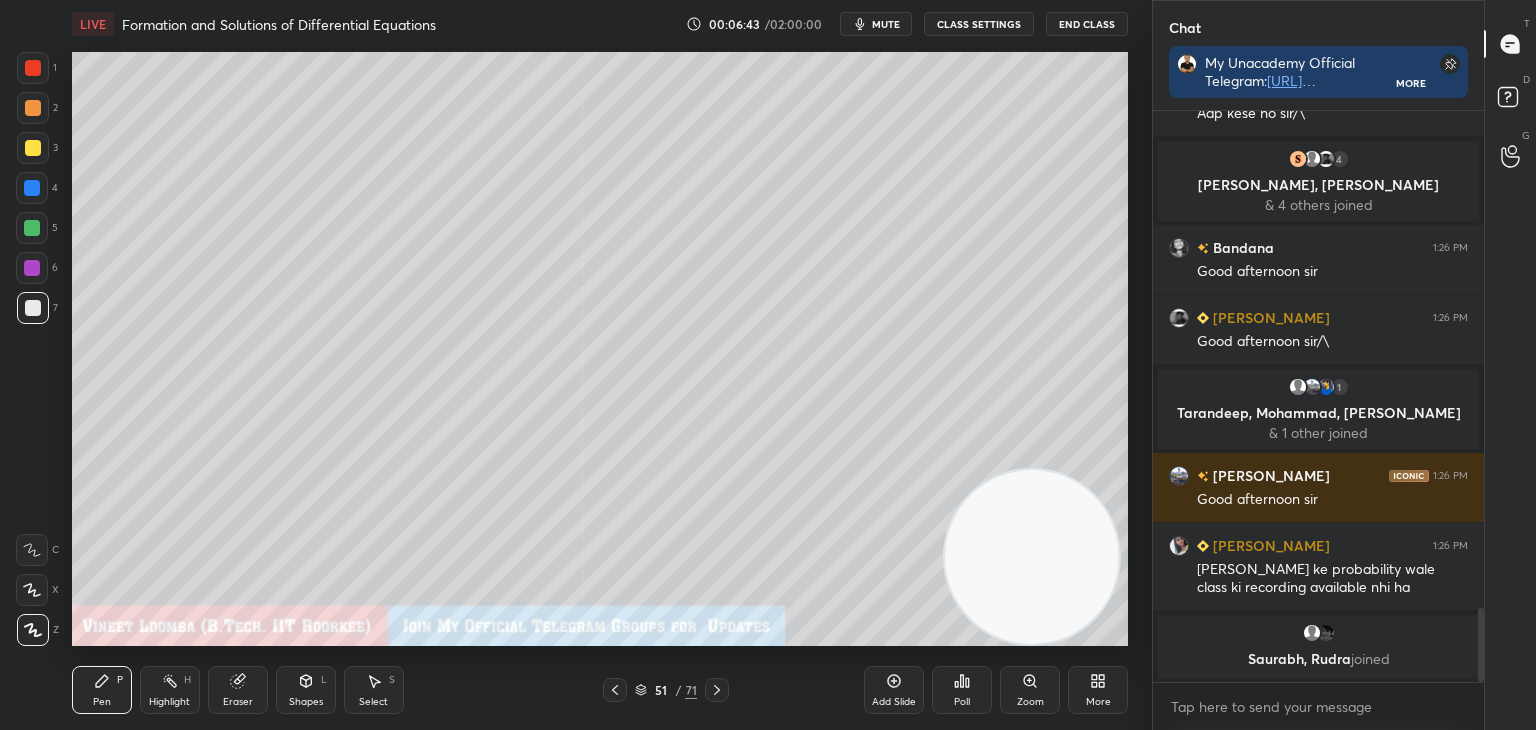
click at [718, 693] on icon at bounding box center [717, 690] width 16 height 16
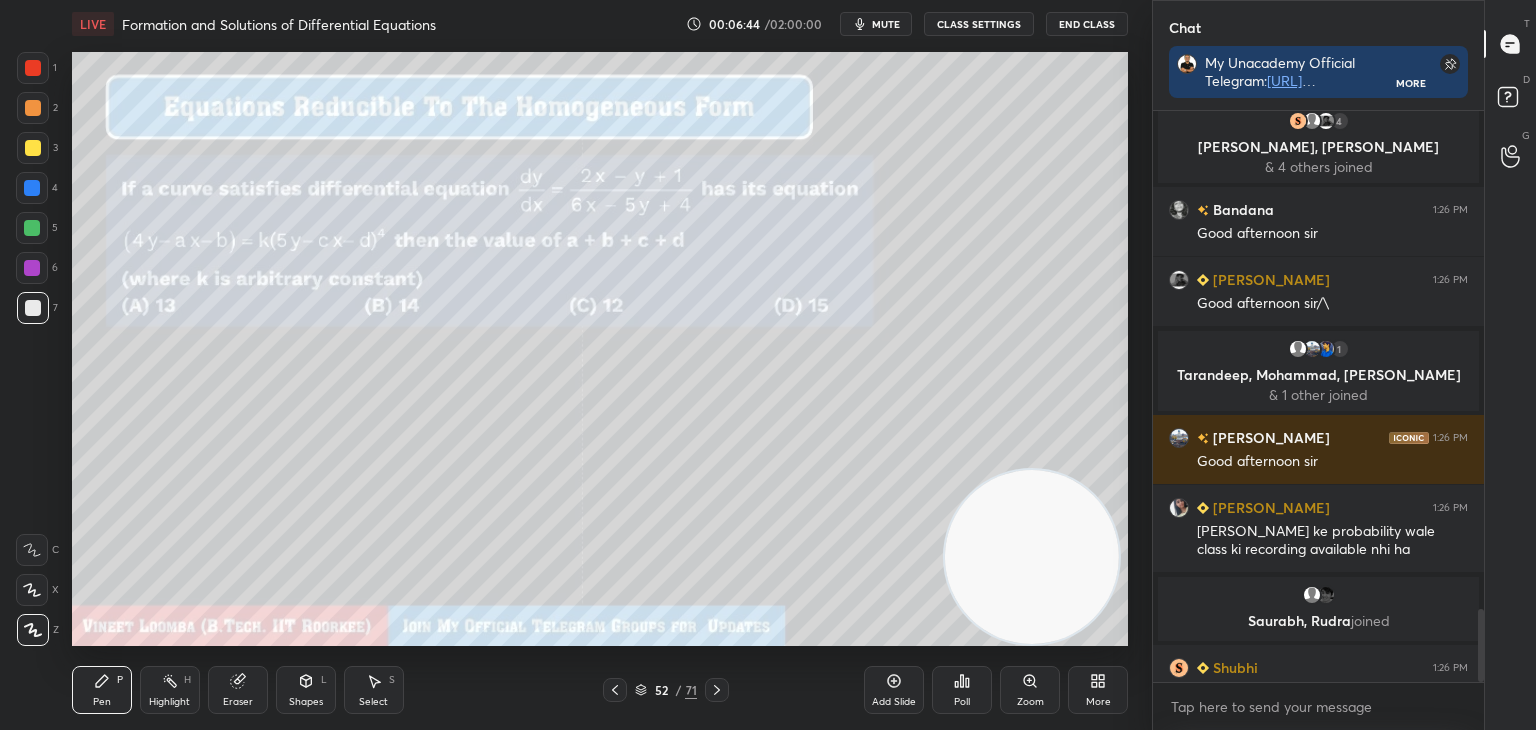
scroll to position [3890, 0]
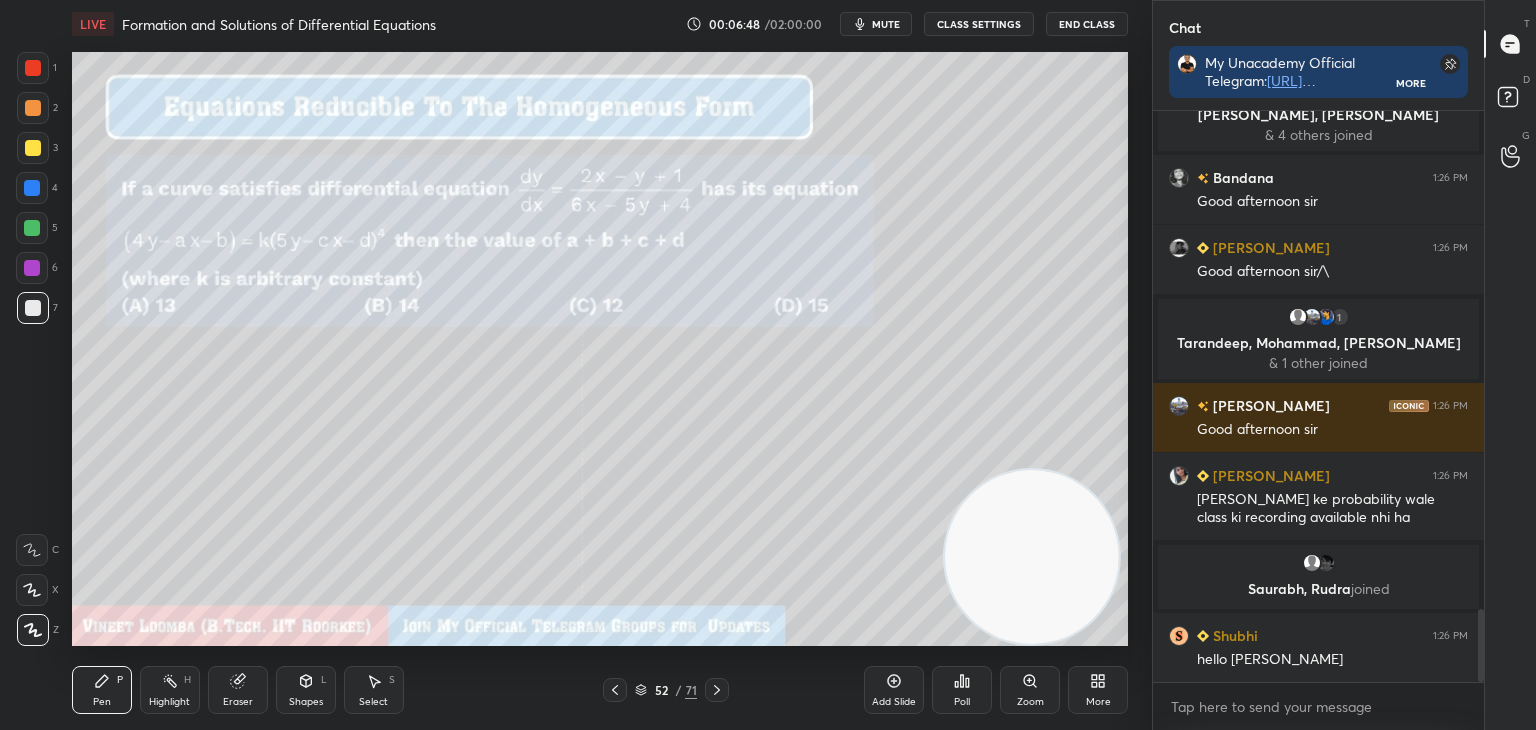
click at [32, 144] on div at bounding box center [33, 148] width 16 height 16
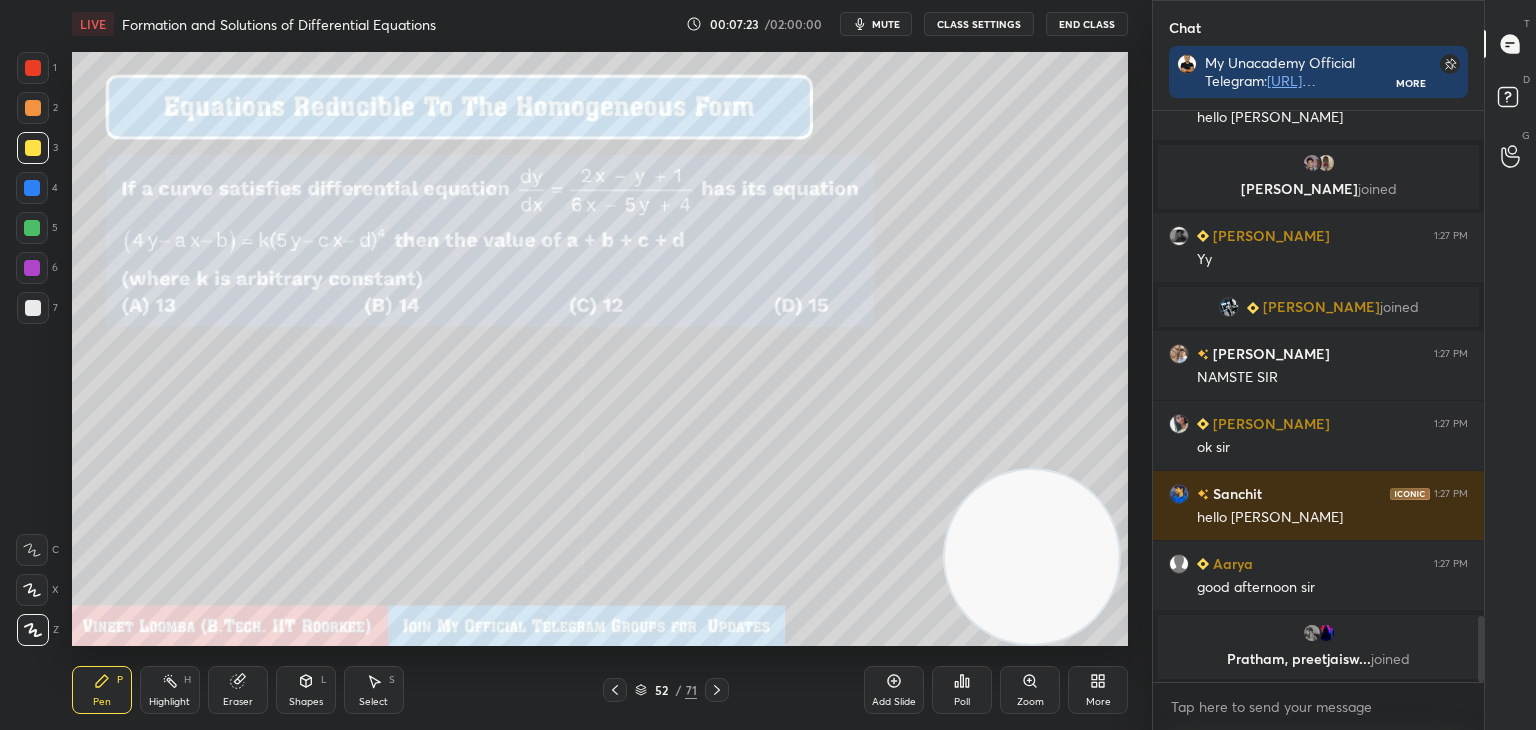
scroll to position [4348, 0]
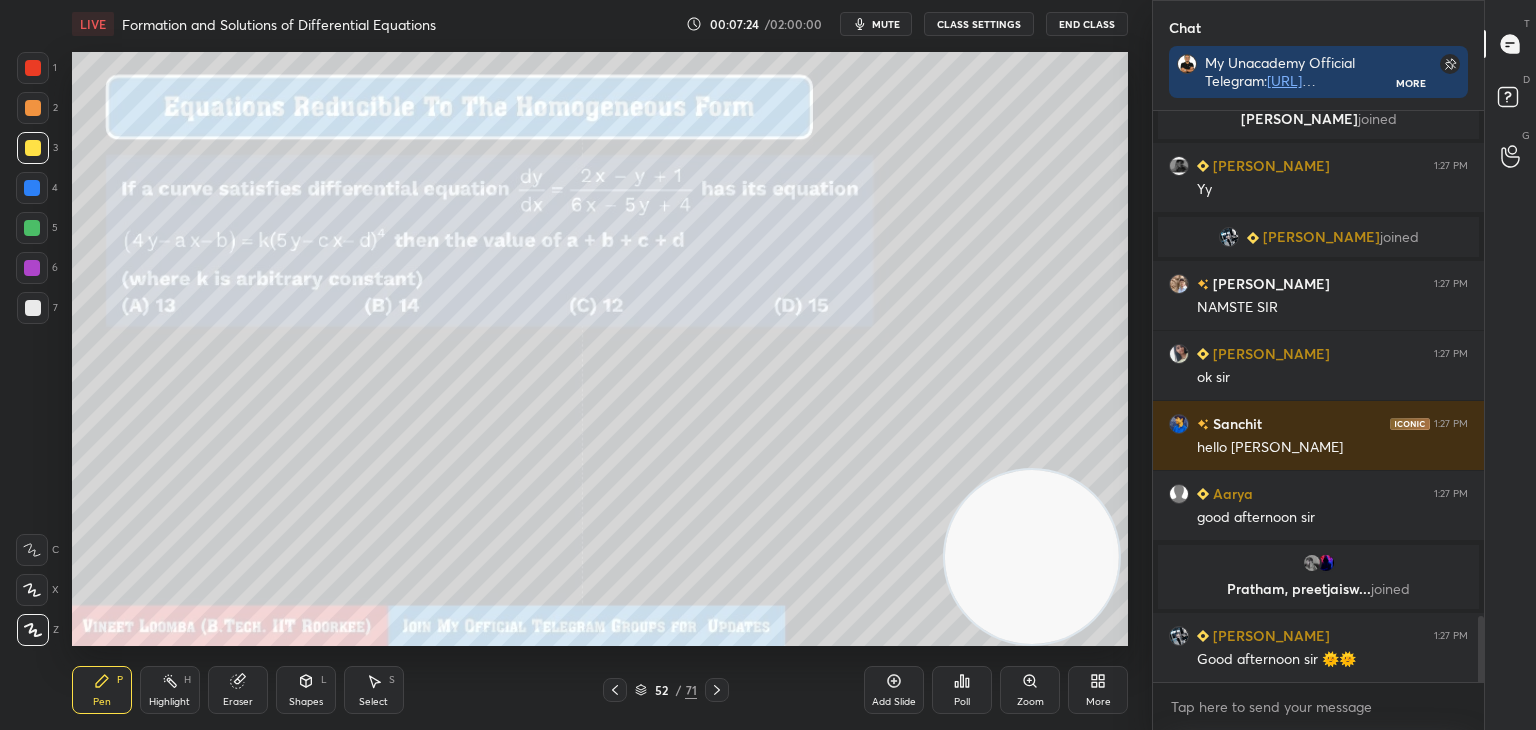
click at [718, 691] on icon at bounding box center [717, 690] width 6 height 10
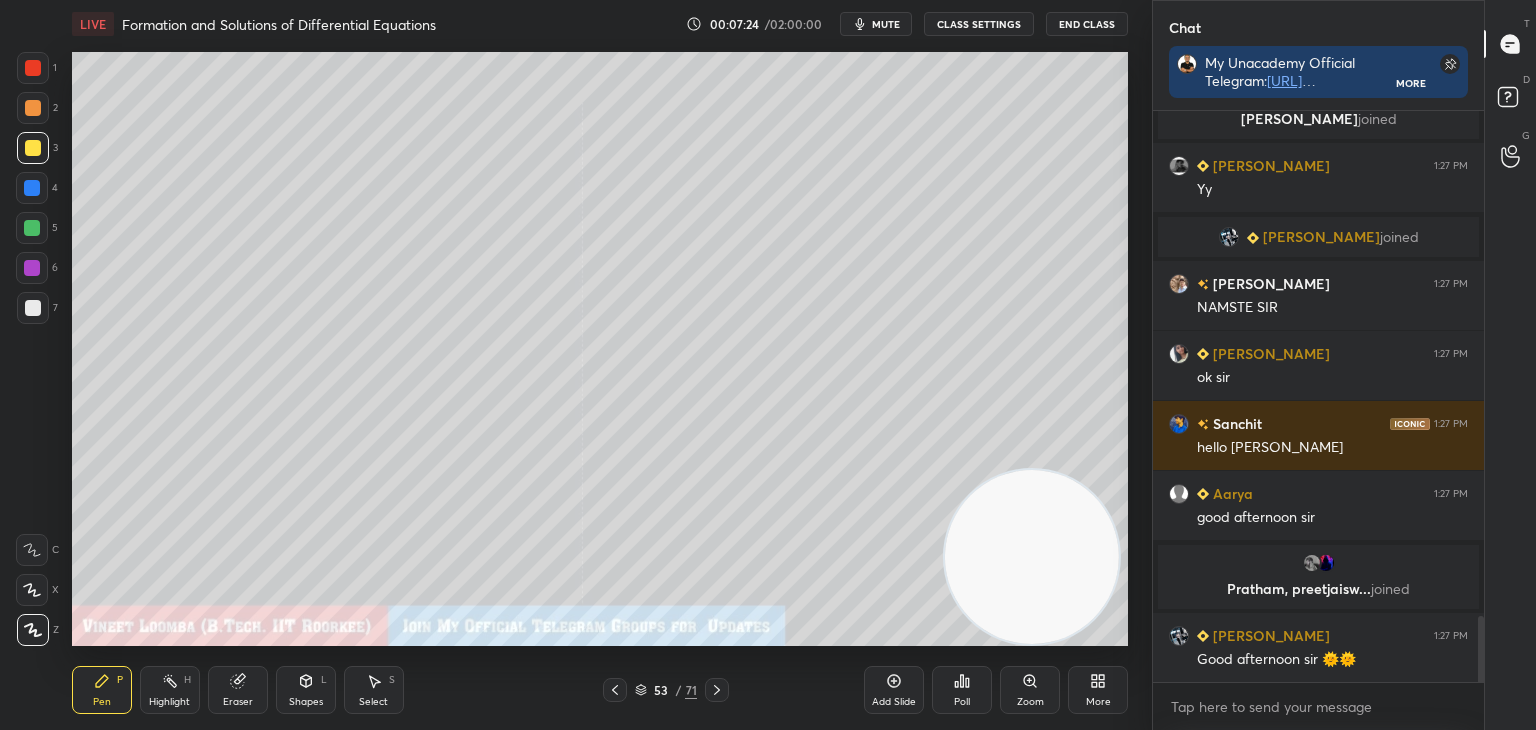
click at [722, 686] on icon at bounding box center [717, 690] width 16 height 16
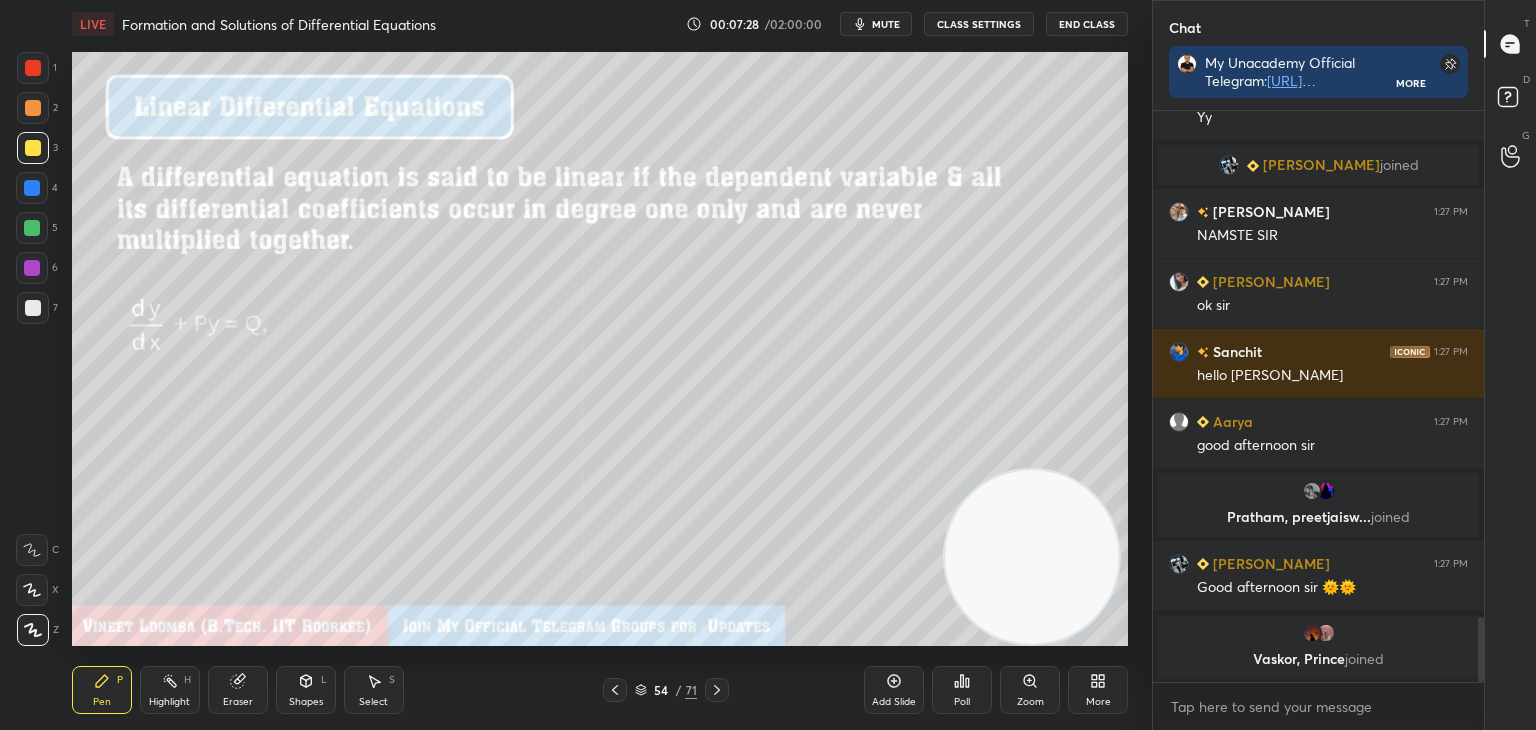
scroll to position [4448, 0]
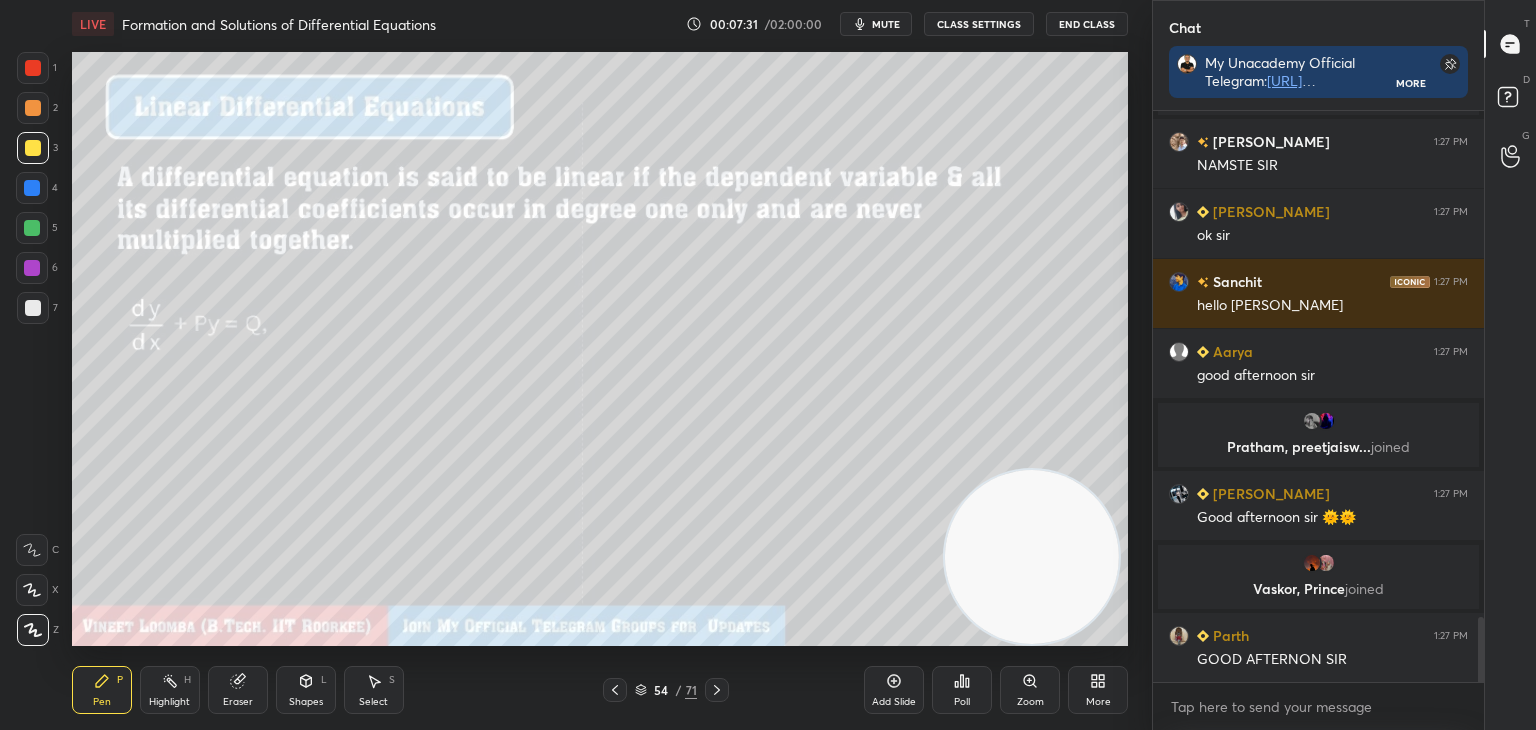
click at [724, 693] on icon at bounding box center [717, 690] width 16 height 16
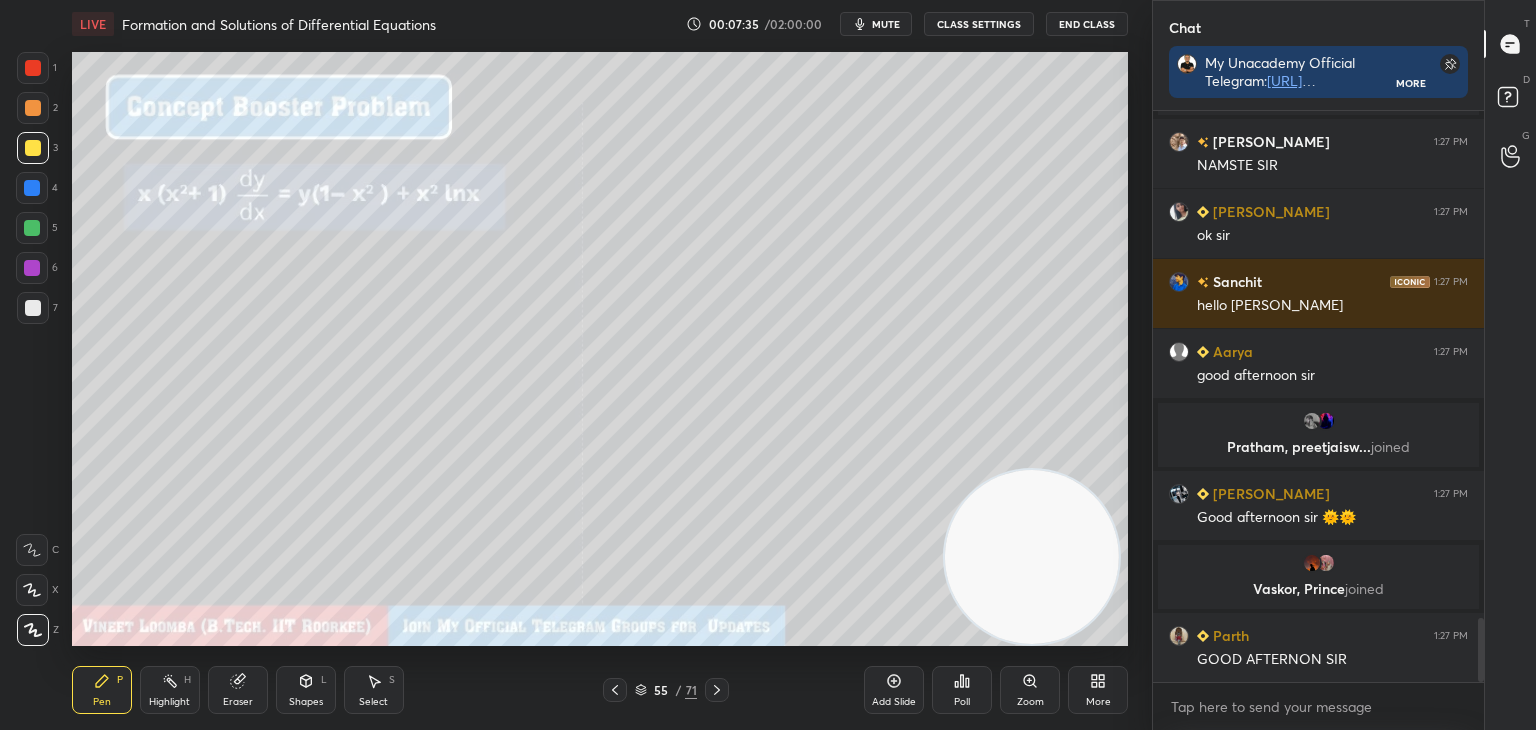
scroll to position [4496, 0]
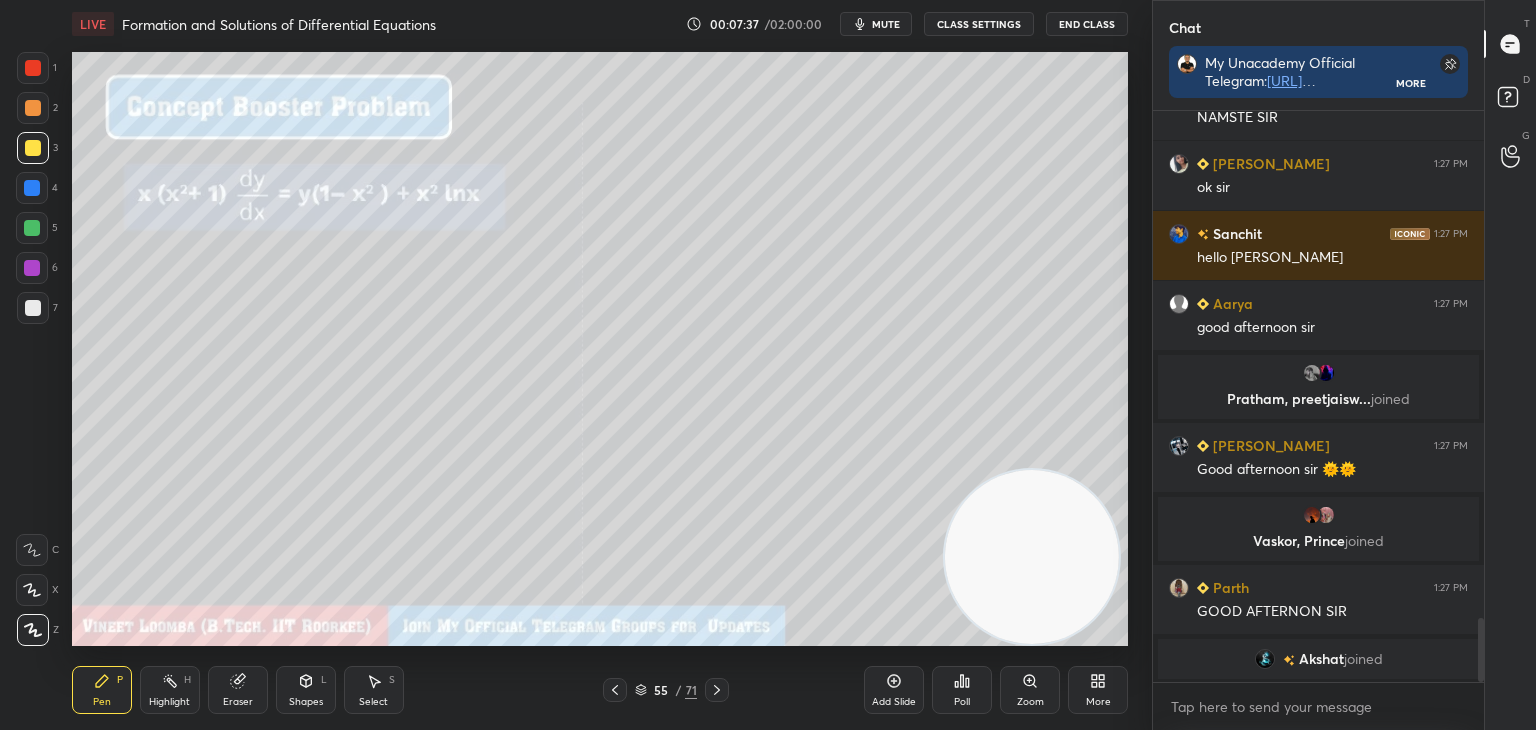
click at [714, 689] on icon at bounding box center [717, 690] width 16 height 16
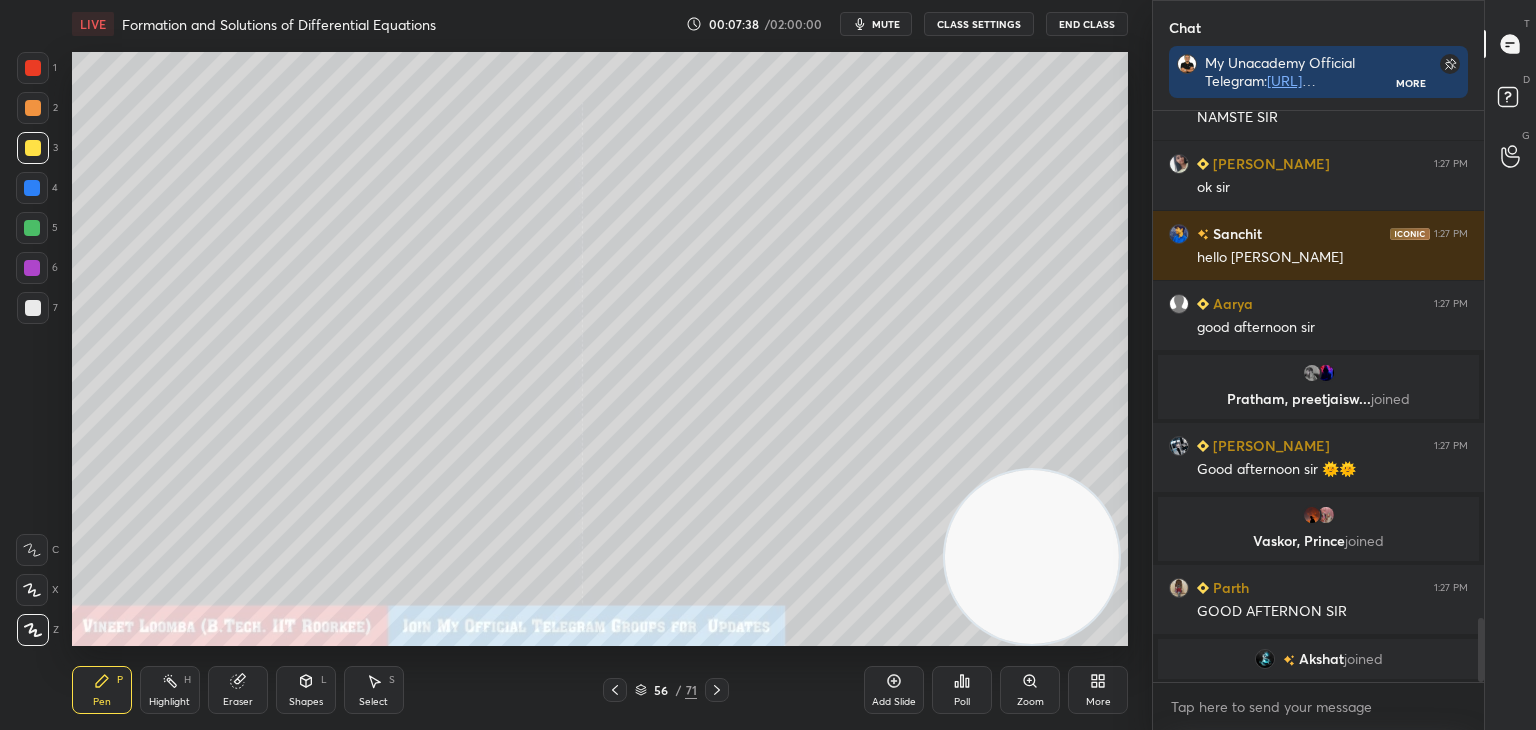
click at [718, 687] on icon at bounding box center [717, 690] width 16 height 16
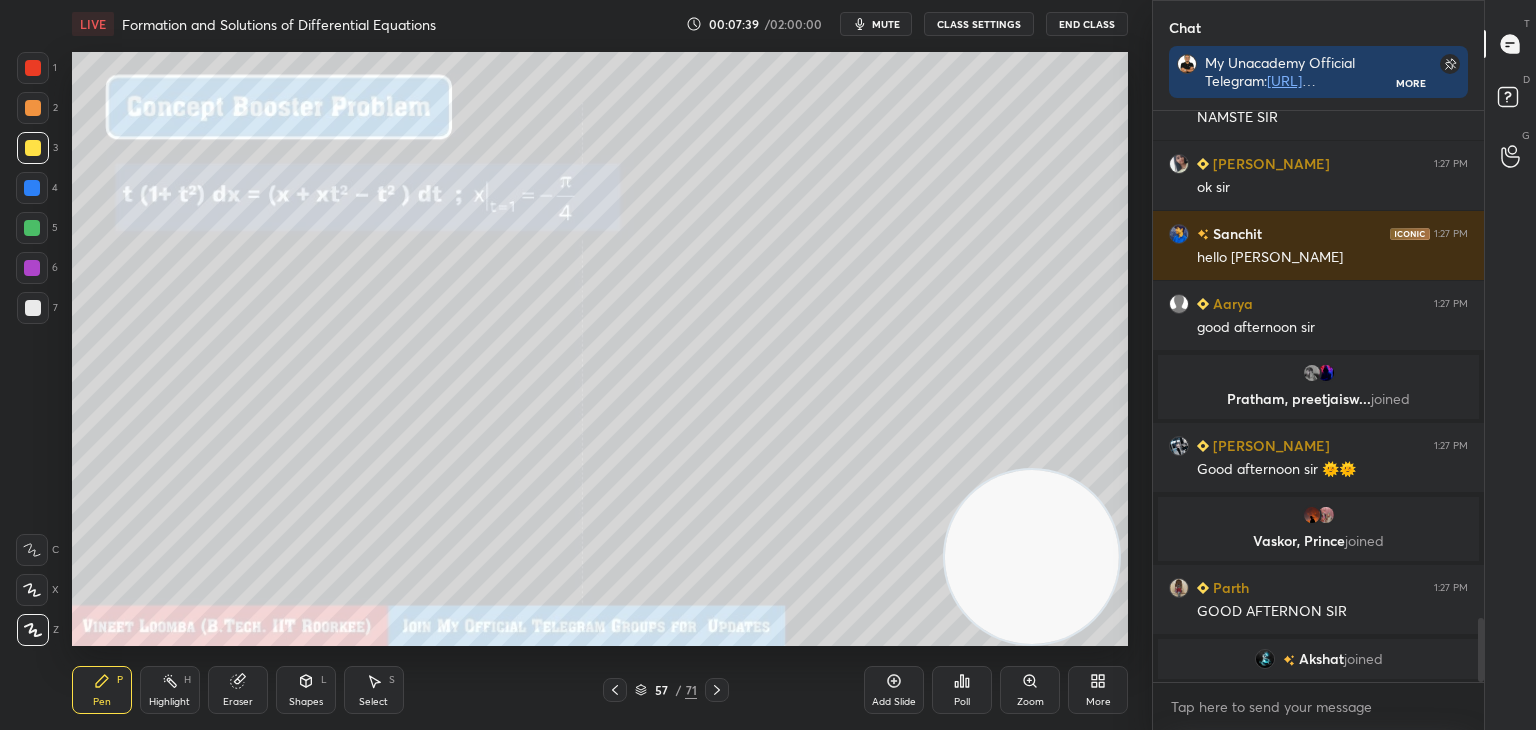
click at [715, 692] on icon at bounding box center [717, 690] width 16 height 16
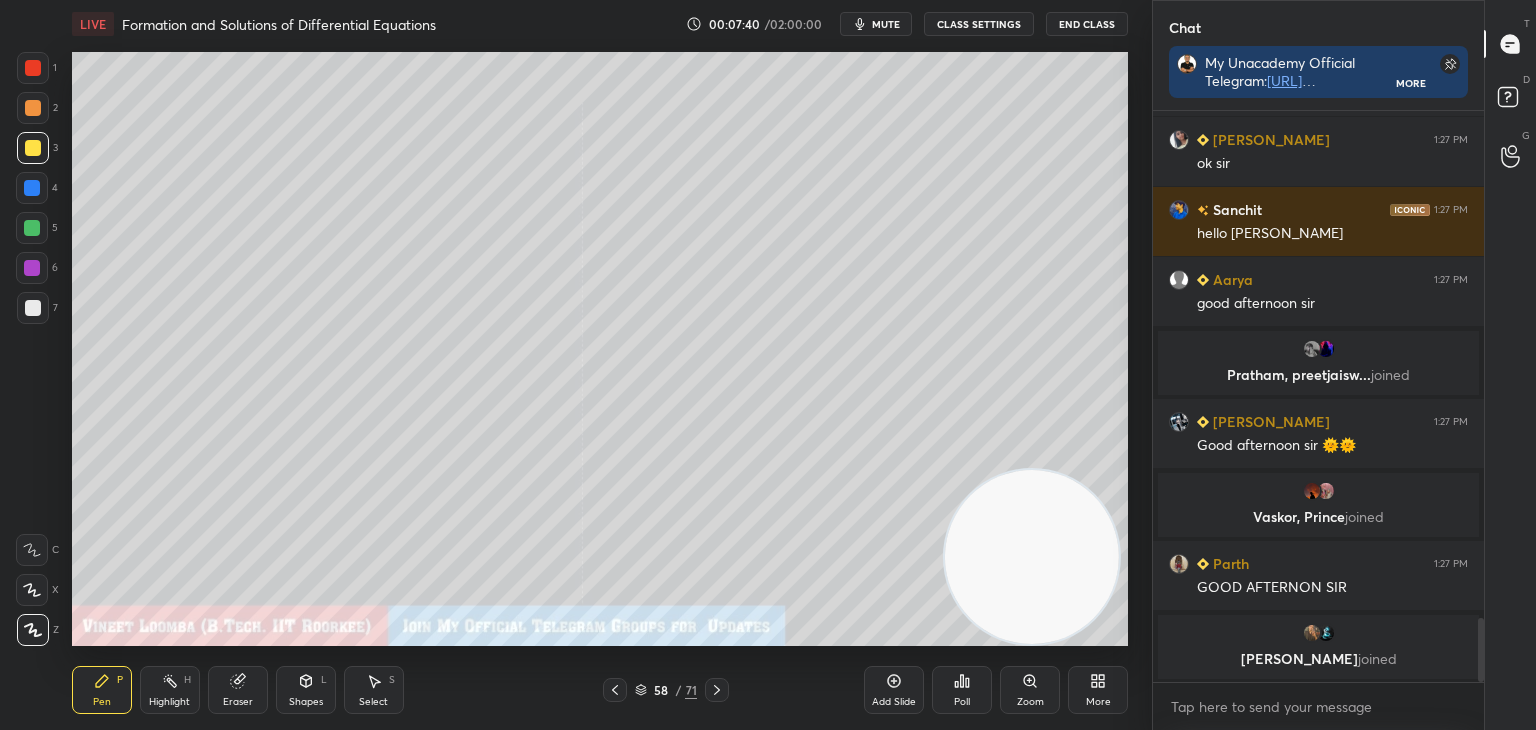
click at [711, 692] on icon at bounding box center [717, 690] width 16 height 16
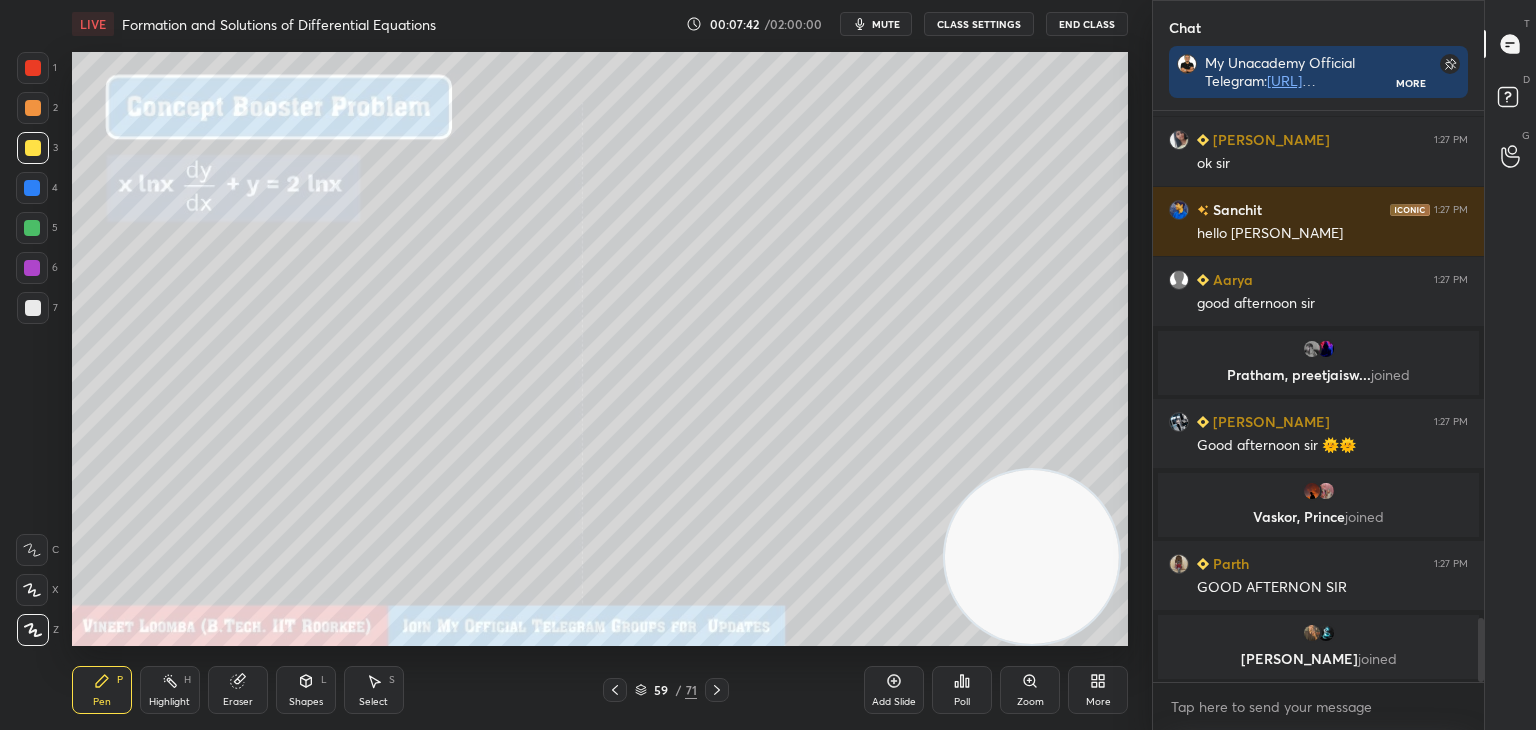
click at [715, 688] on icon at bounding box center [717, 690] width 16 height 16
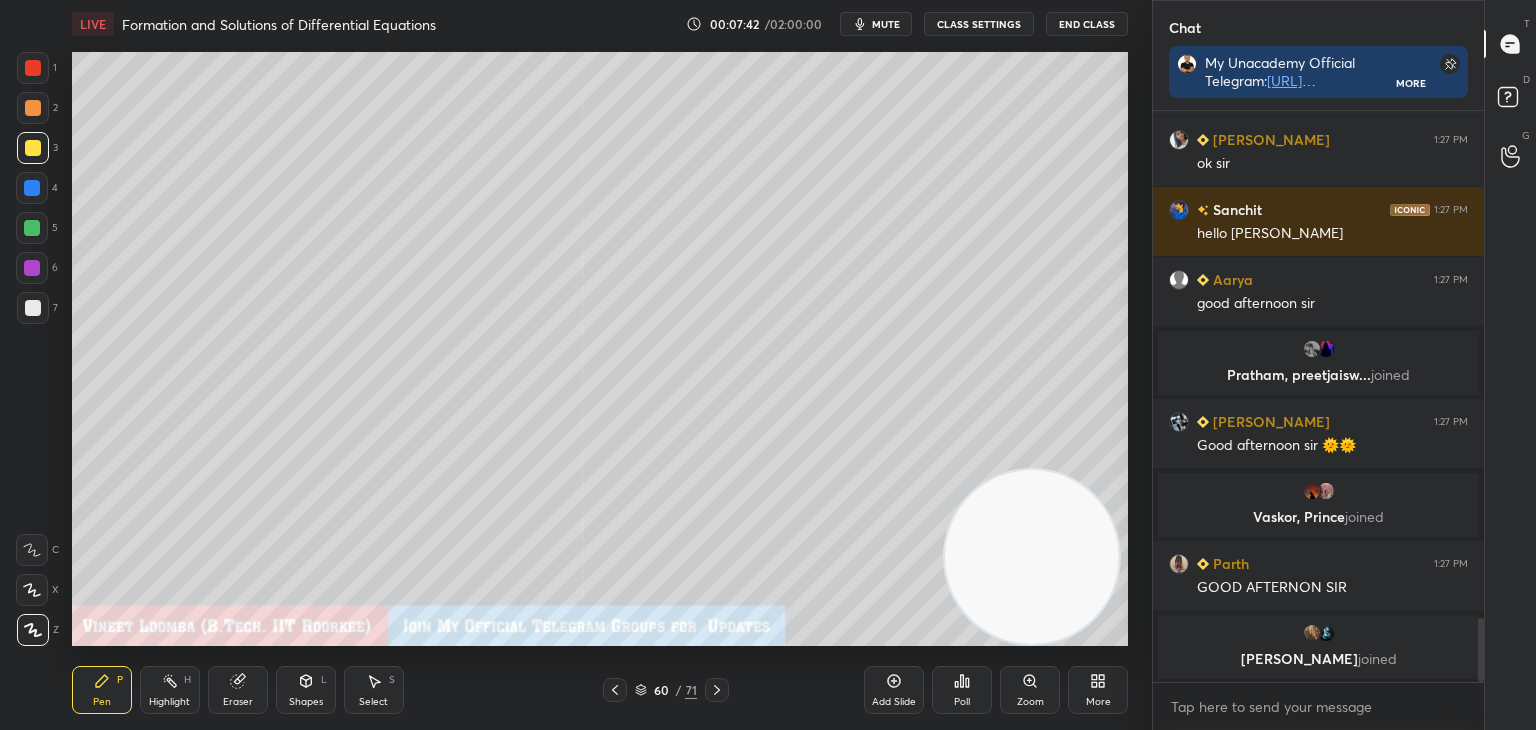
click at [719, 693] on icon at bounding box center [717, 690] width 16 height 16
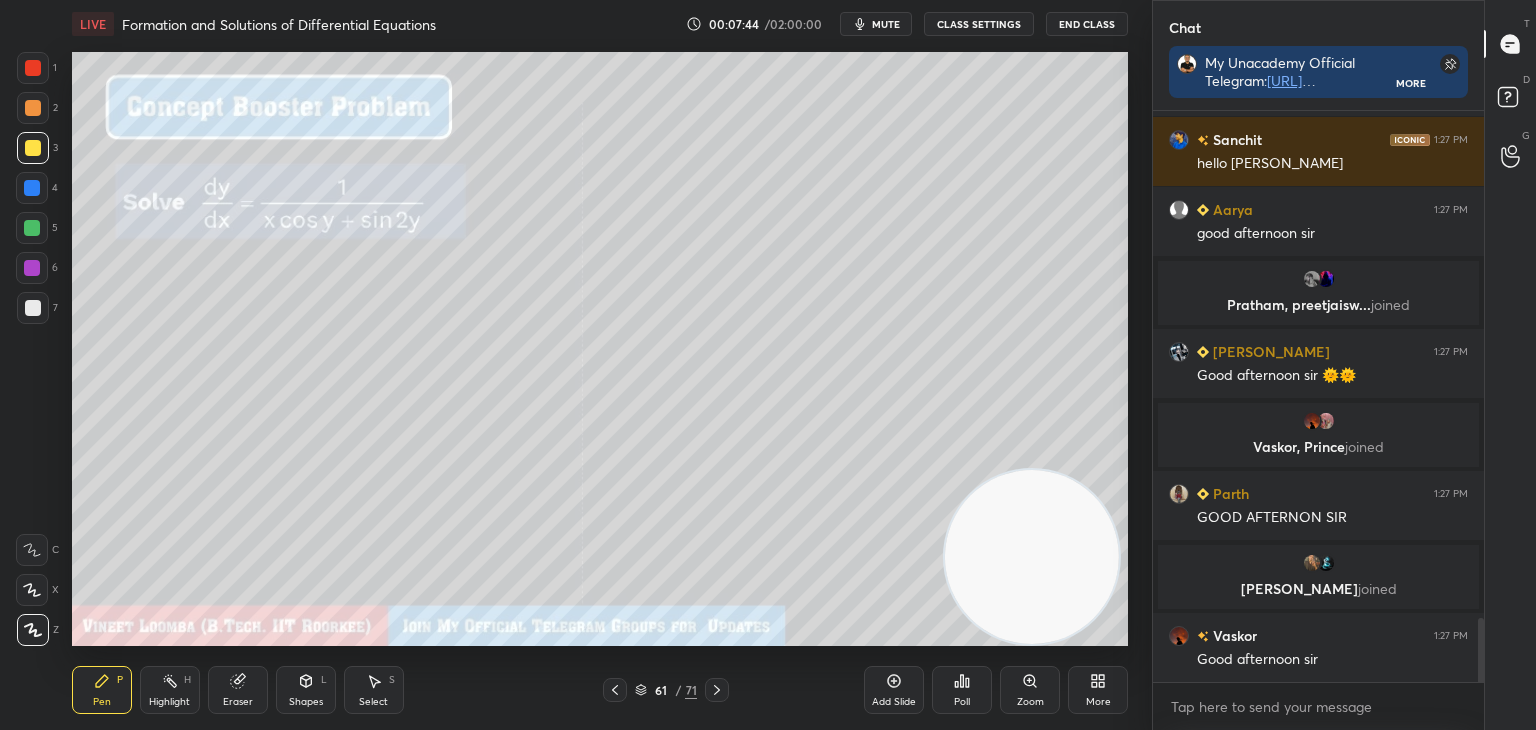
scroll to position [4598, 0]
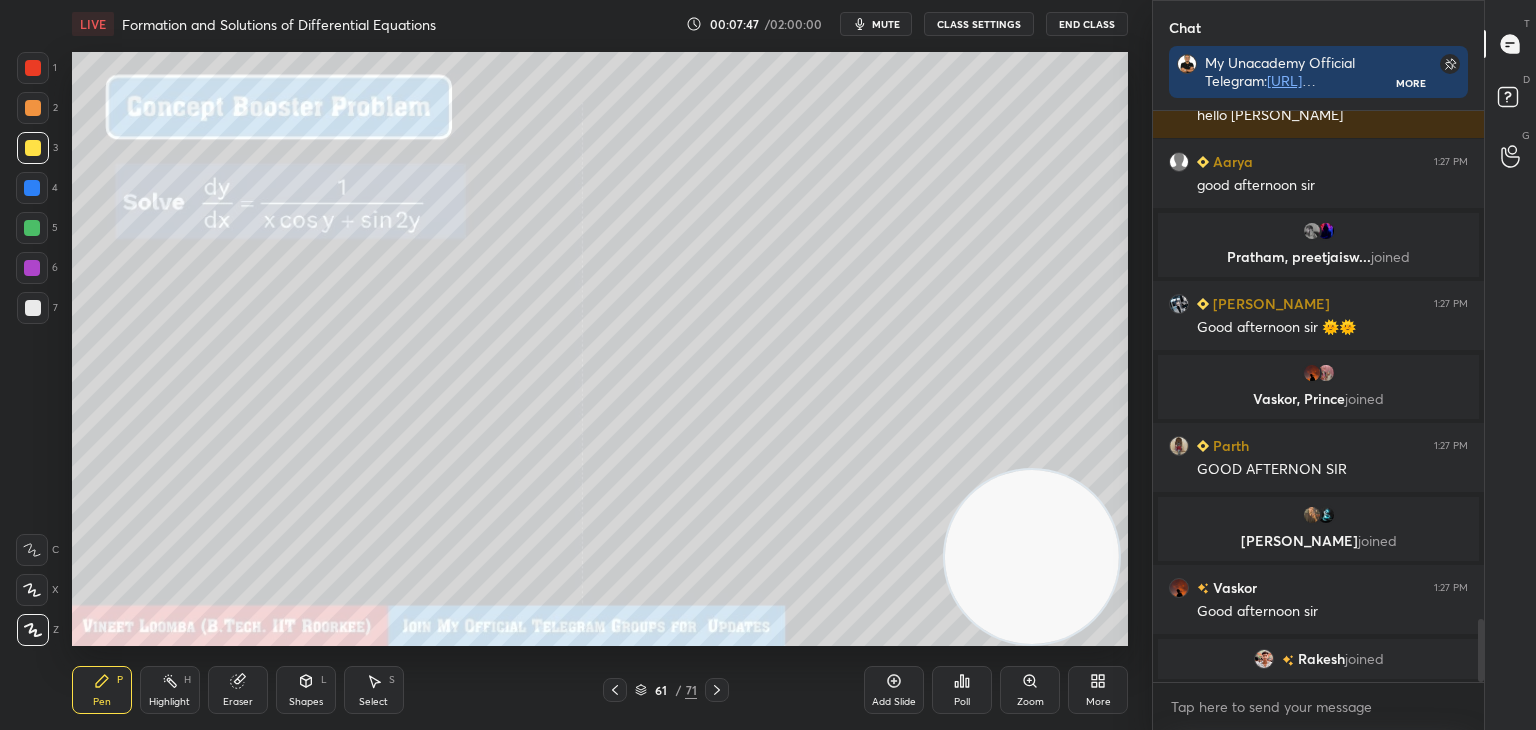
click at [721, 691] on icon at bounding box center [717, 690] width 16 height 16
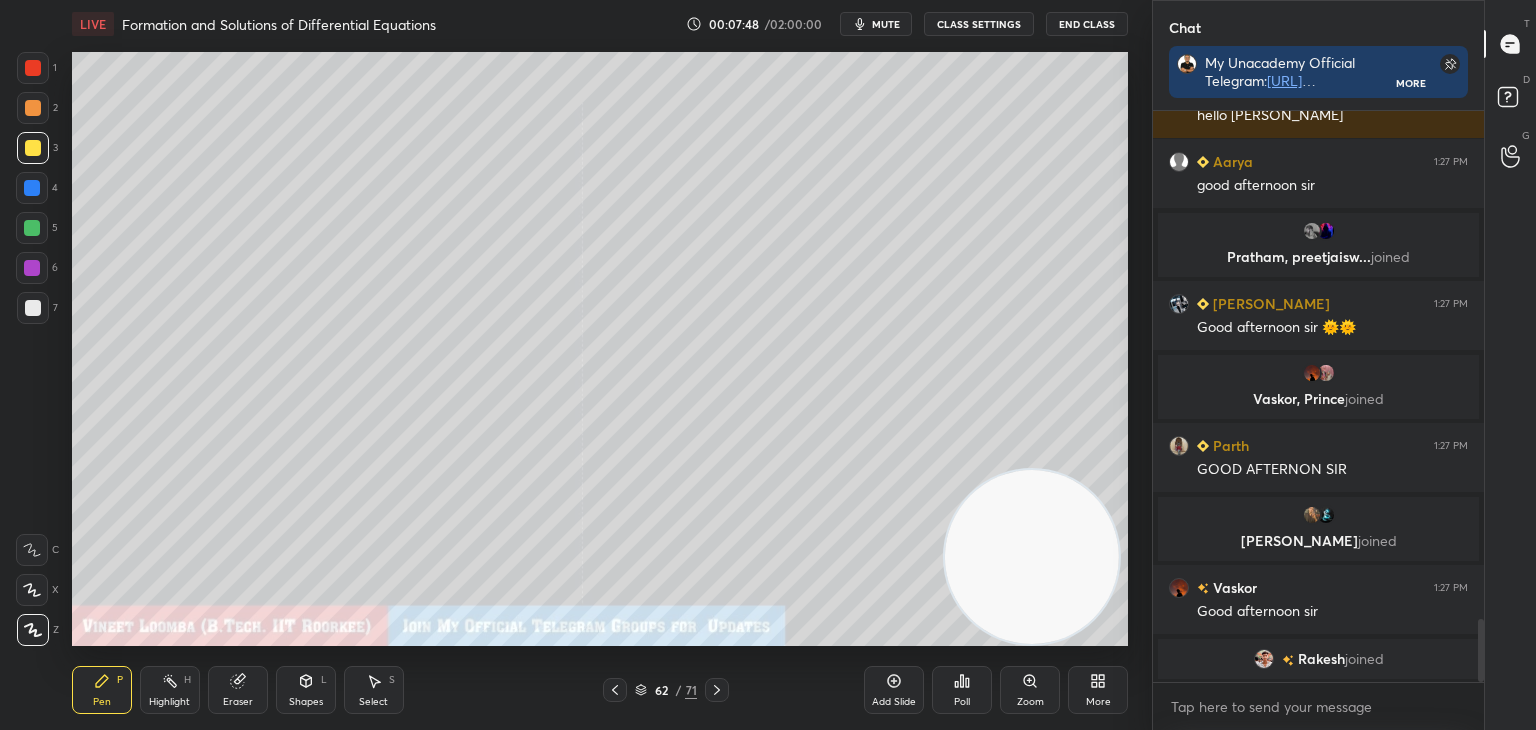
click at [724, 693] on icon at bounding box center [717, 690] width 16 height 16
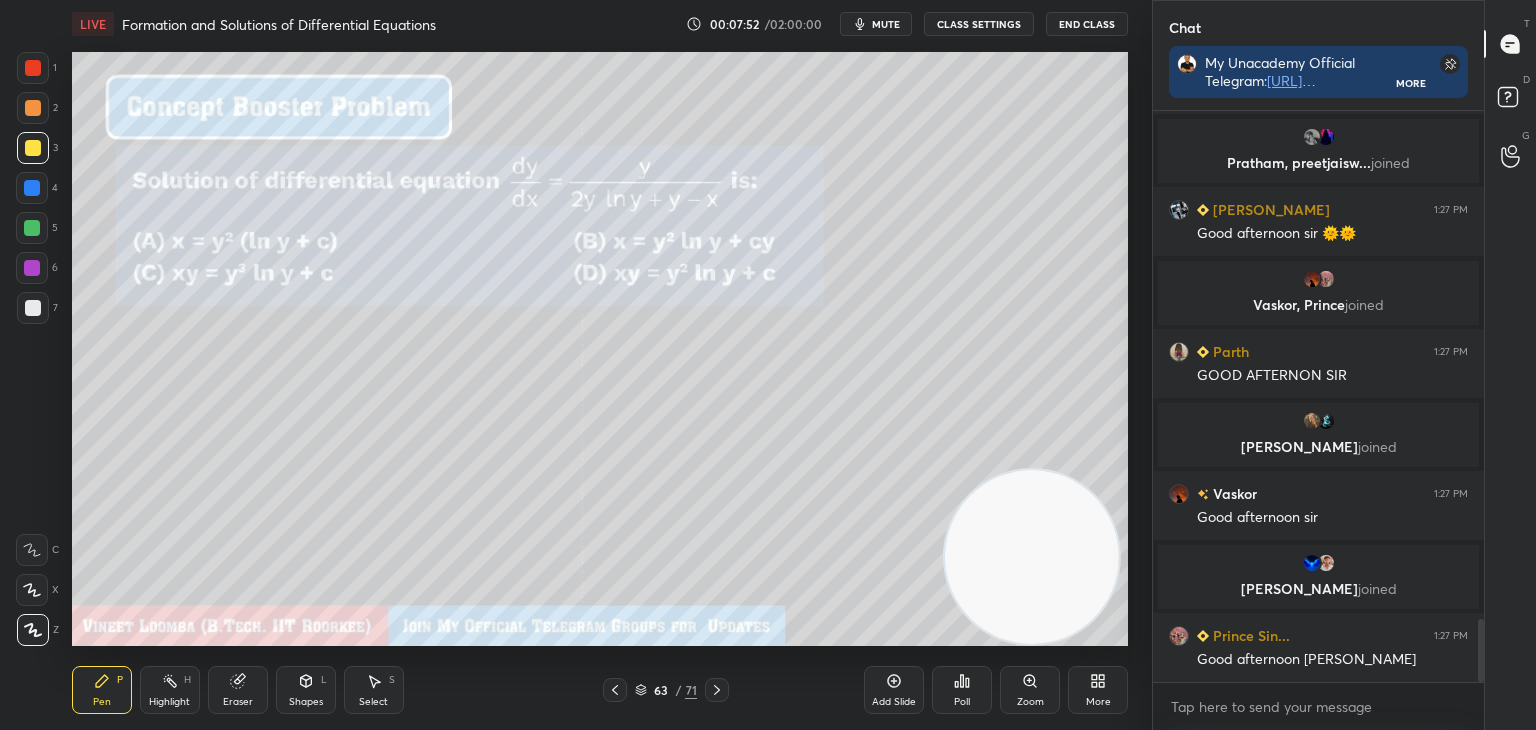
scroll to position [4594, 0]
click at [617, 692] on icon at bounding box center [615, 690] width 16 height 16
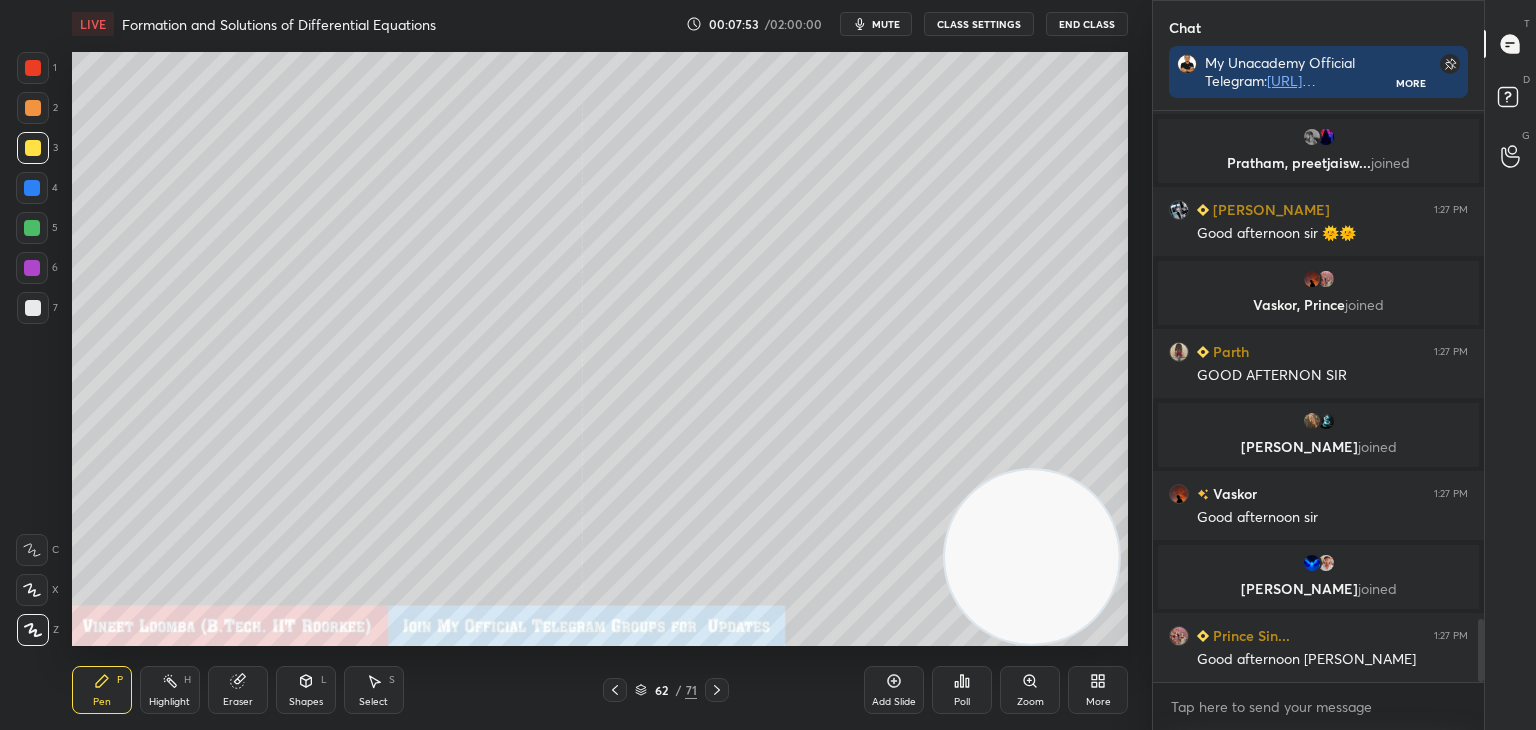
drag, startPoint x: 617, startPoint y: 692, endPoint x: 607, endPoint y: 675, distance: 19.7
click at [616, 692] on icon at bounding box center [615, 690] width 16 height 16
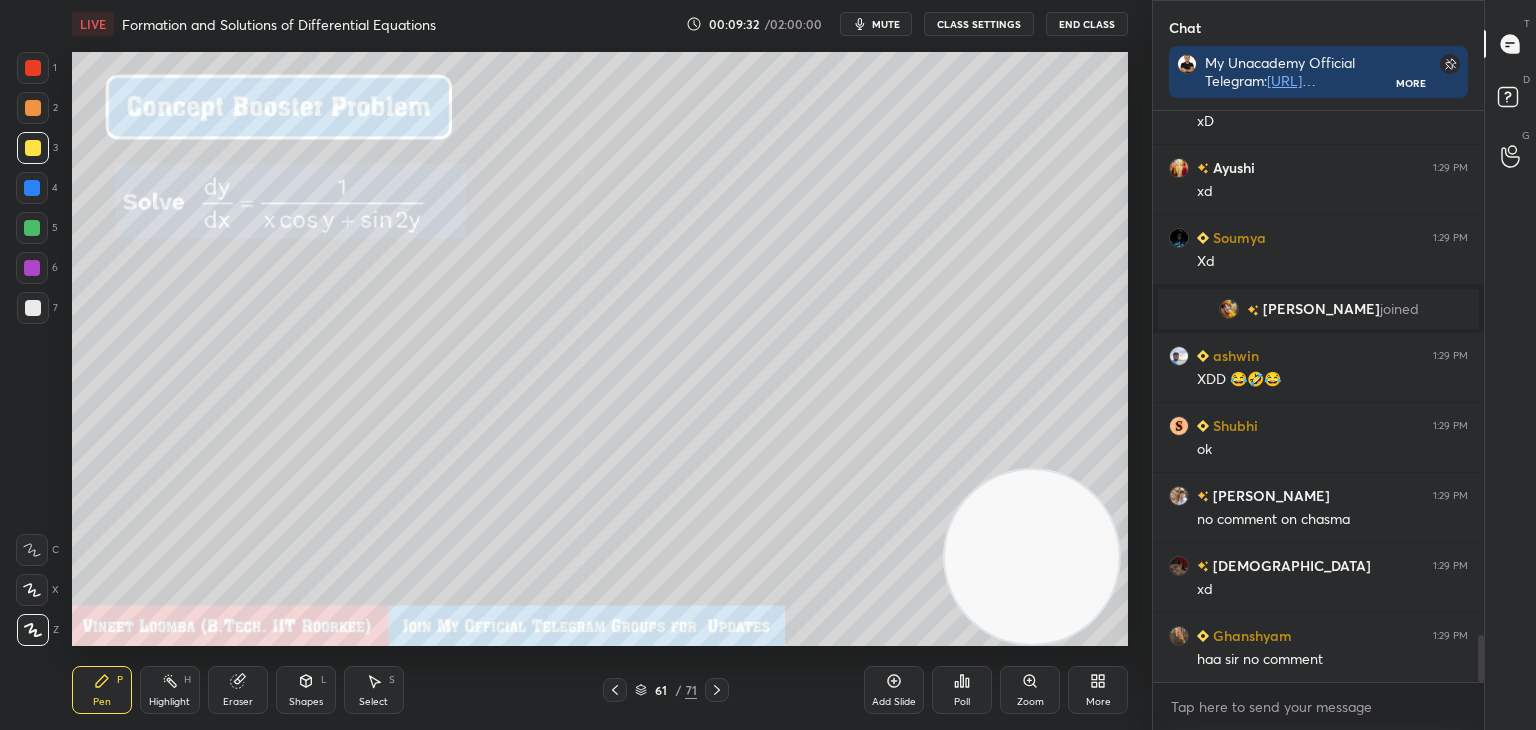
scroll to position [6417, 0]
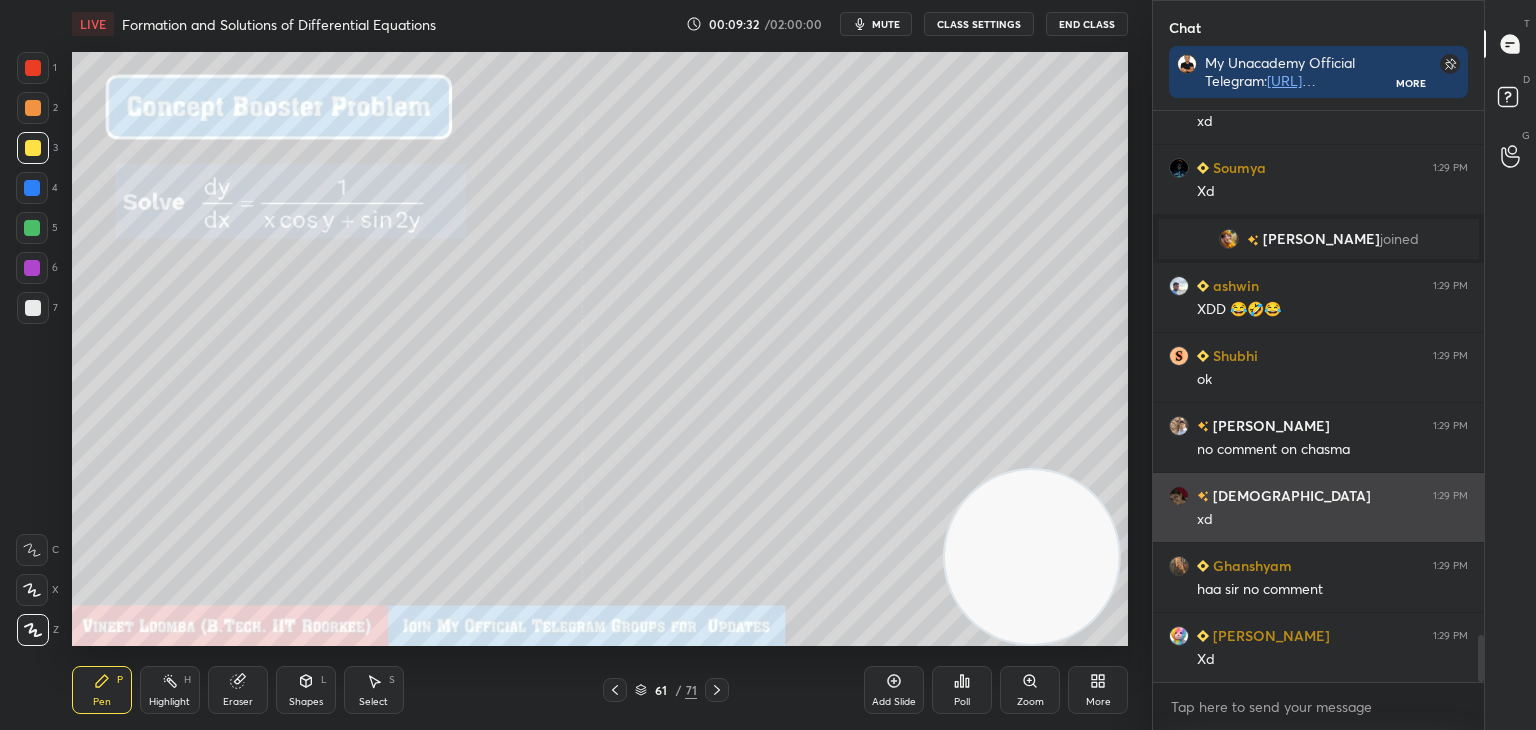
click at [1225, 513] on div "xd" at bounding box center [1332, 520] width 271 height 20
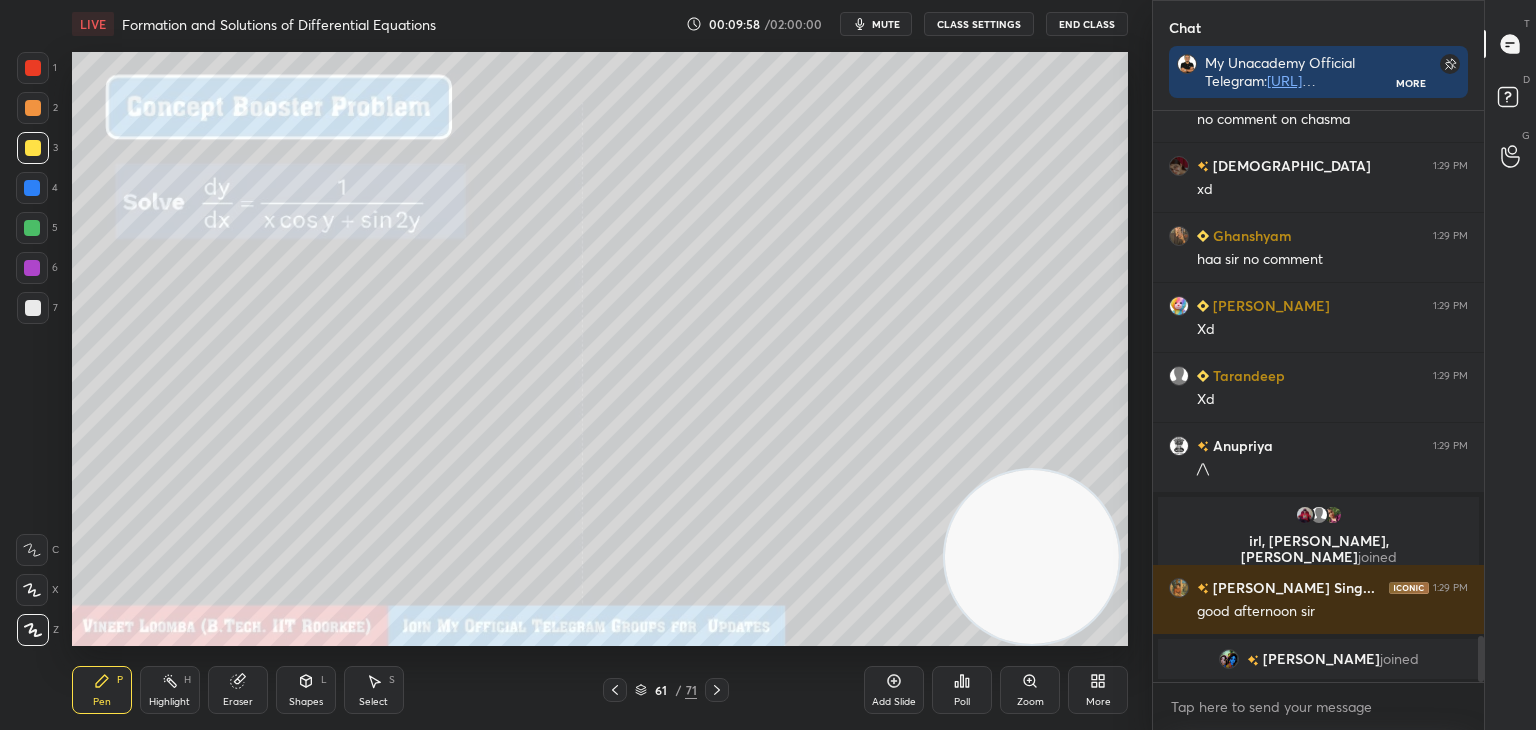
scroll to position [6603, 0]
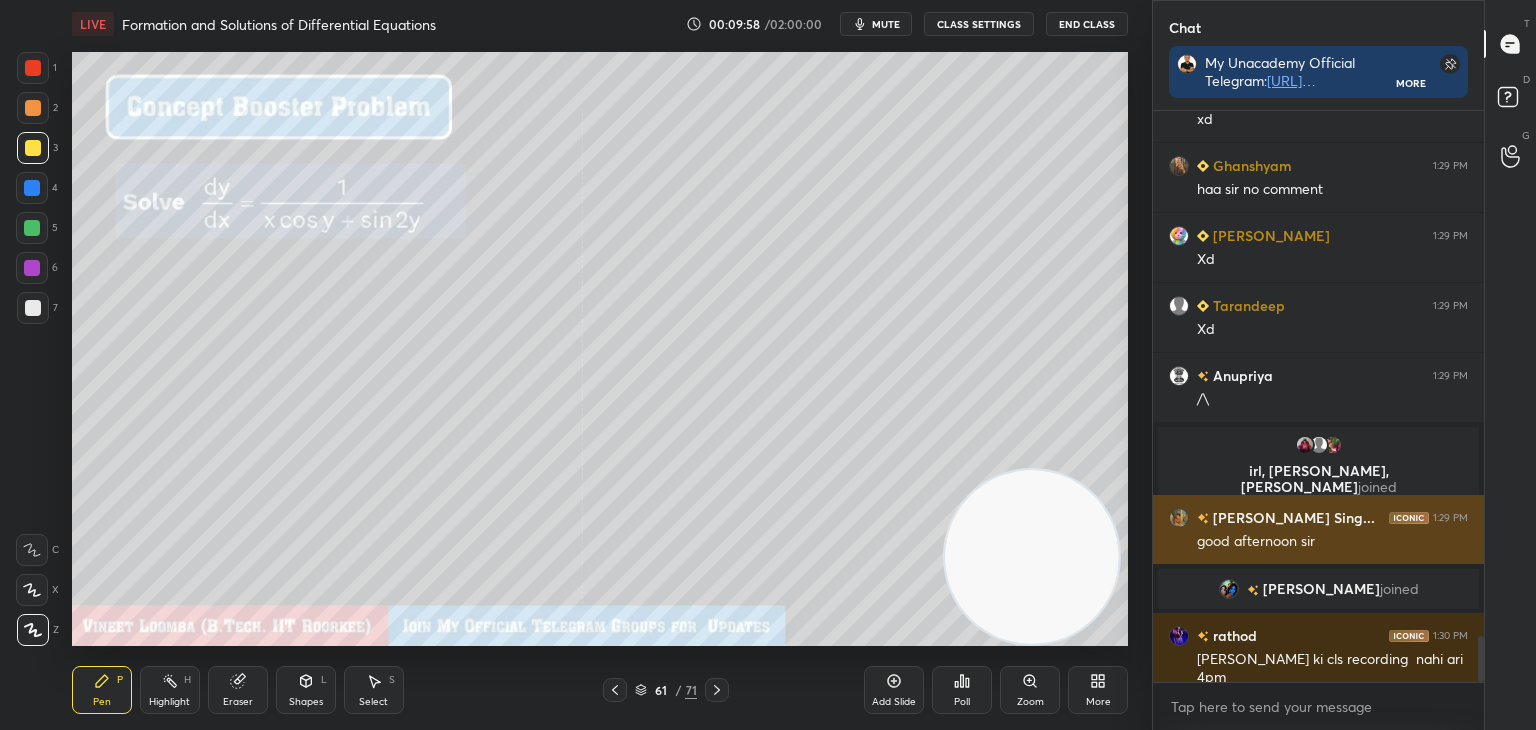
click at [1312, 534] on div "good afternoon sir" at bounding box center [1332, 542] width 271 height 20
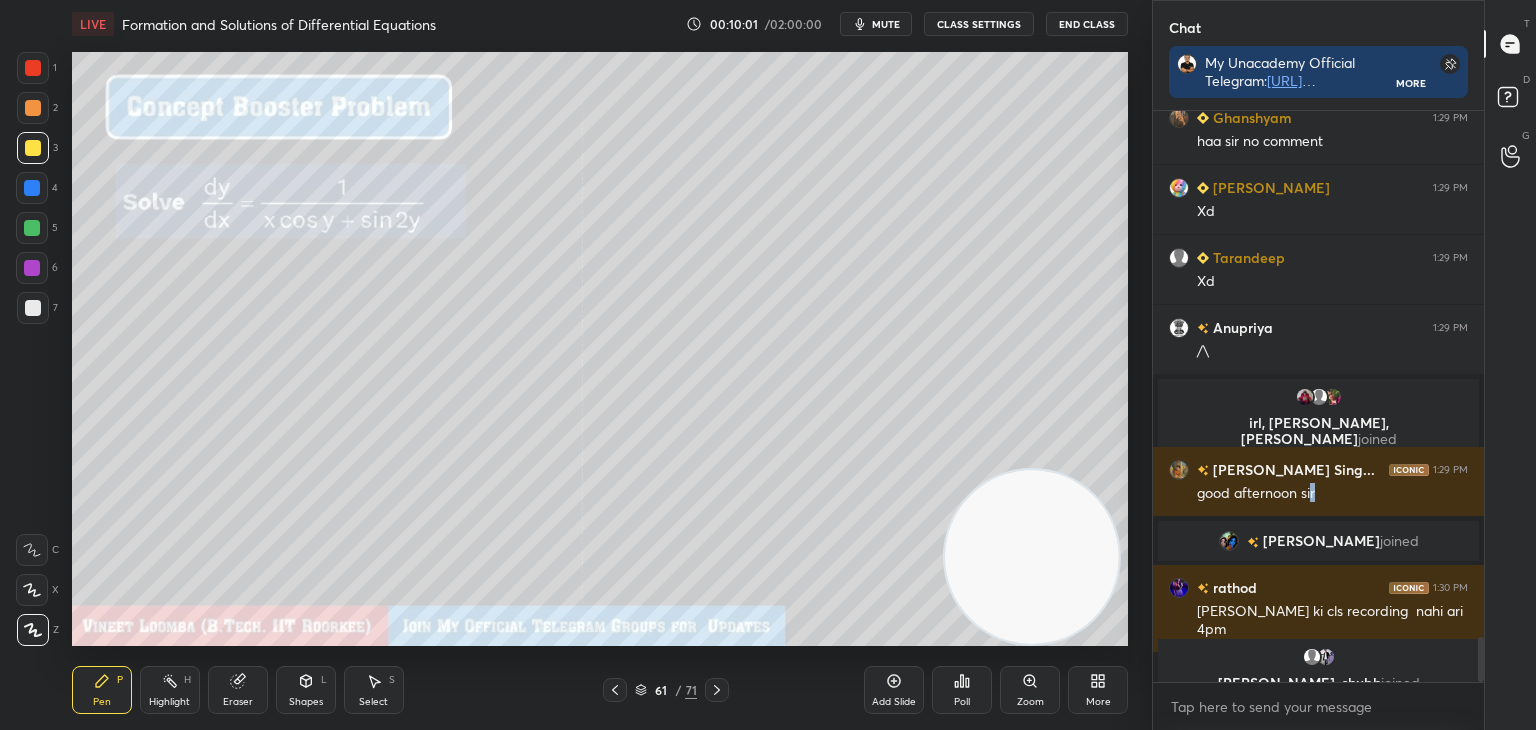
scroll to position [6675, 0]
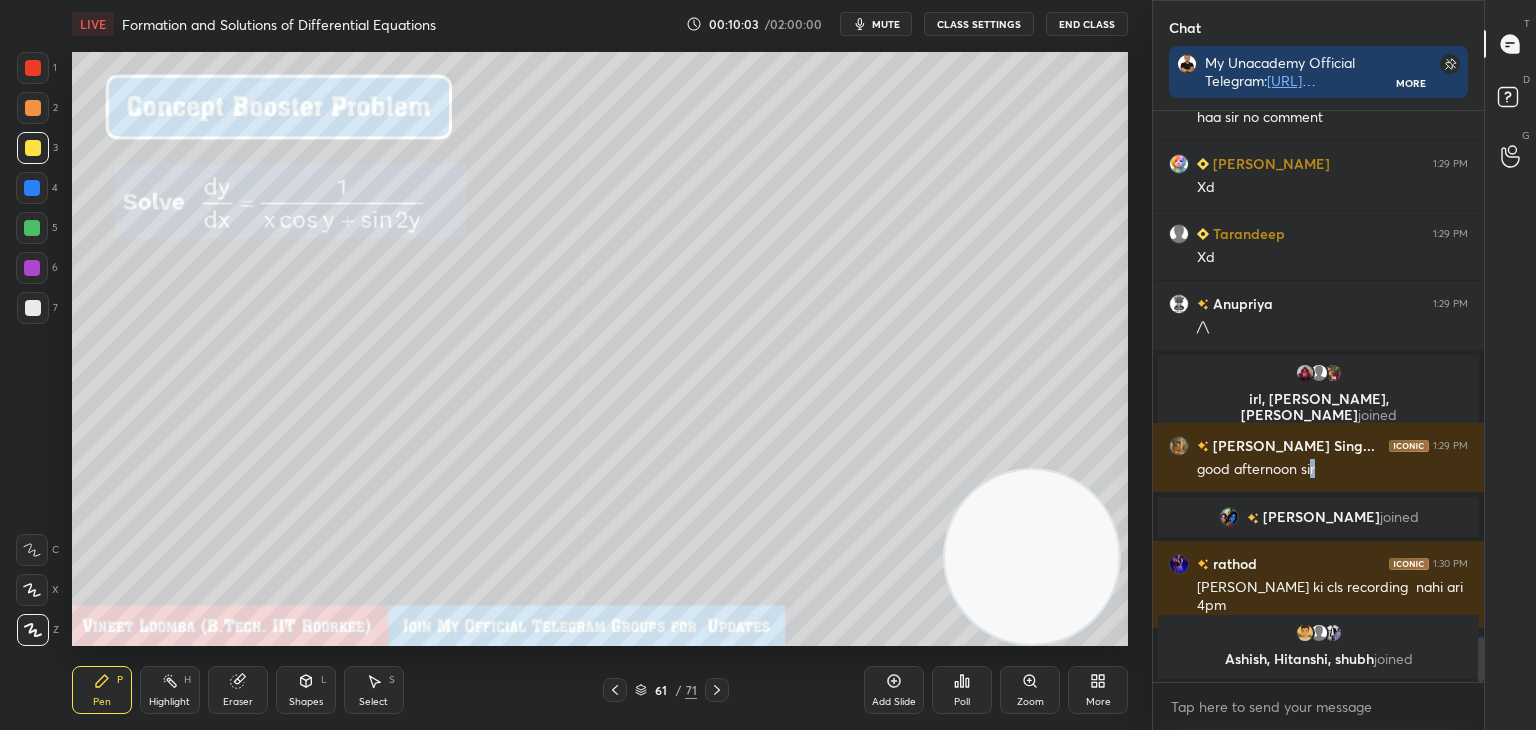
click at [717, 686] on icon at bounding box center [717, 690] width 16 height 16
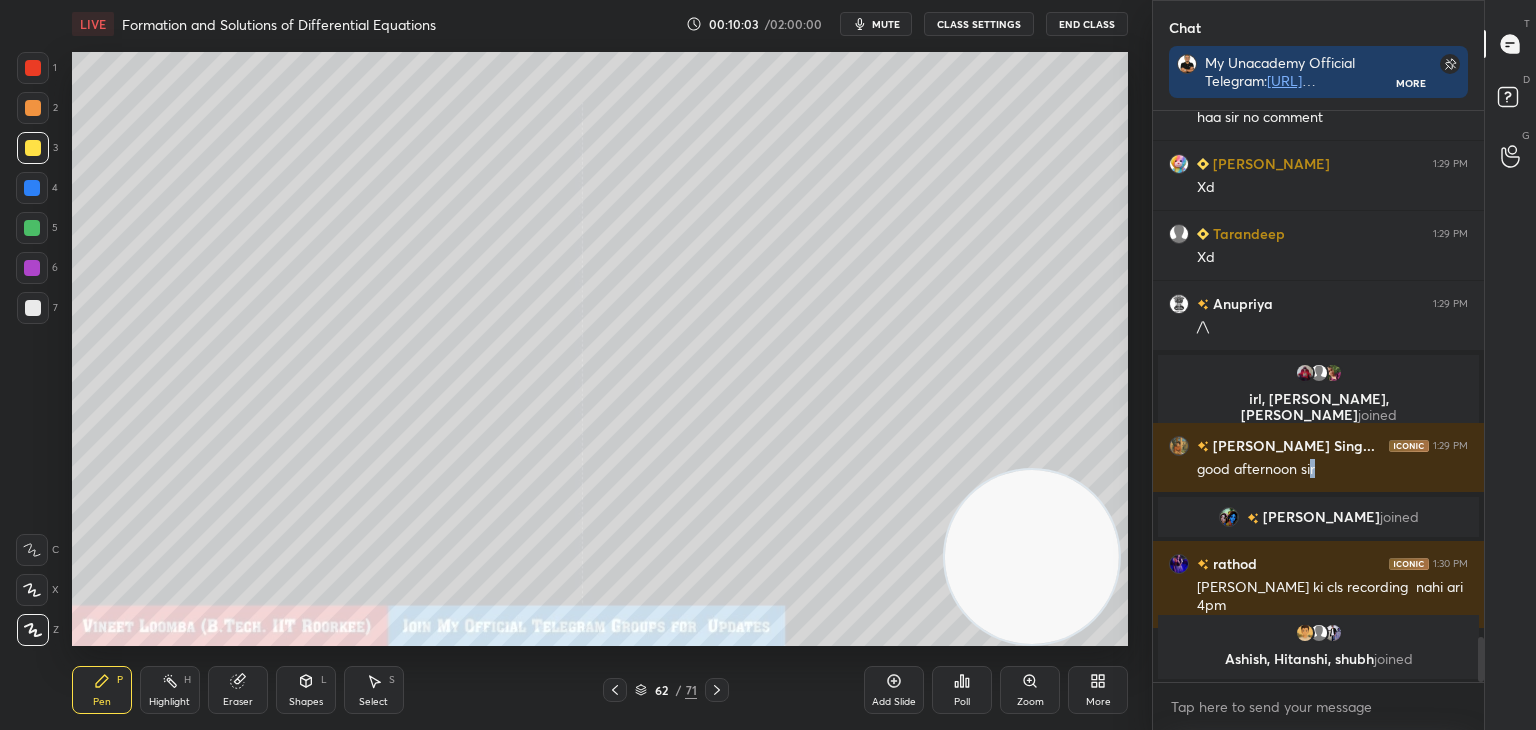
click at [714, 688] on icon at bounding box center [717, 690] width 16 height 16
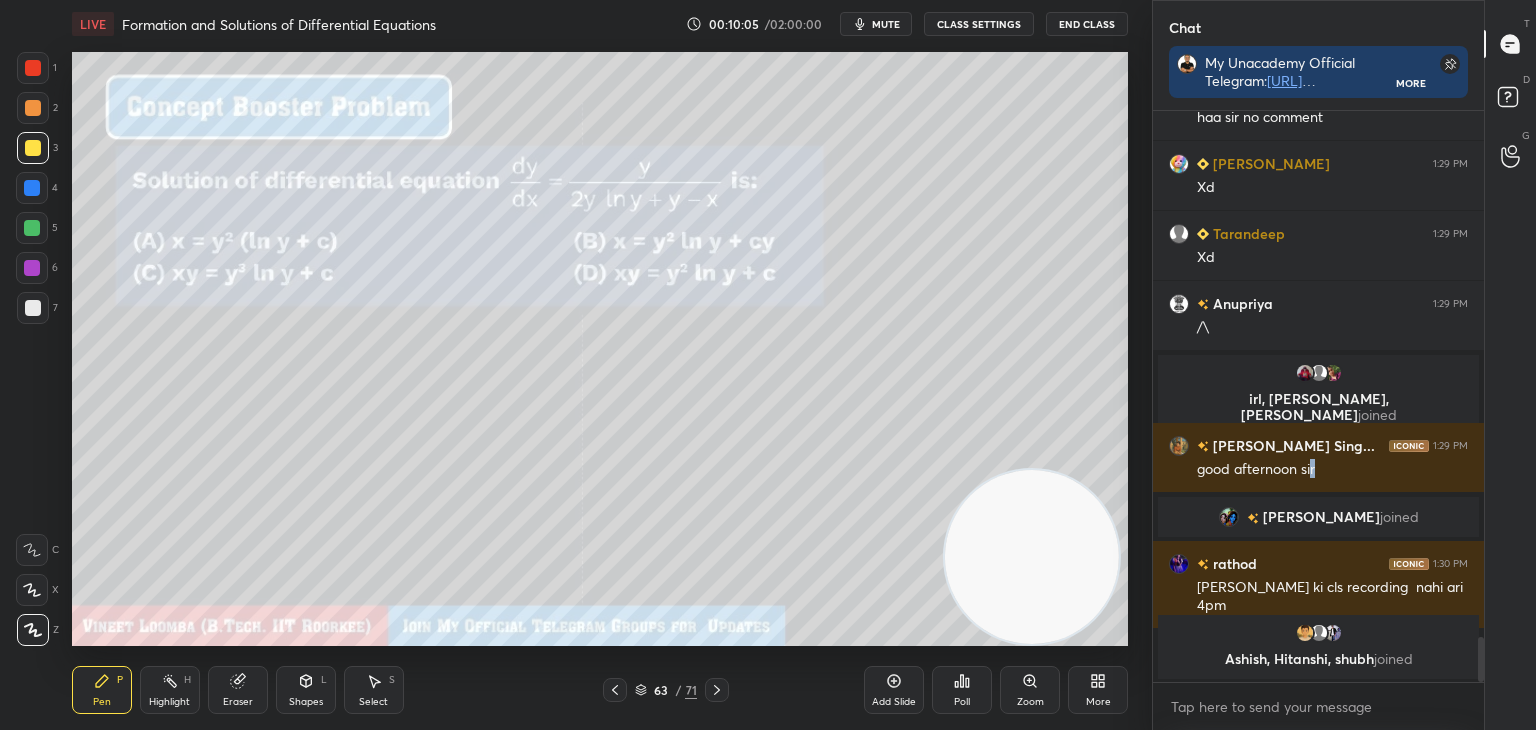
click at [92, 689] on div "Pen P" at bounding box center [102, 690] width 60 height 48
click at [32, 317] on div at bounding box center [33, 308] width 32 height 32
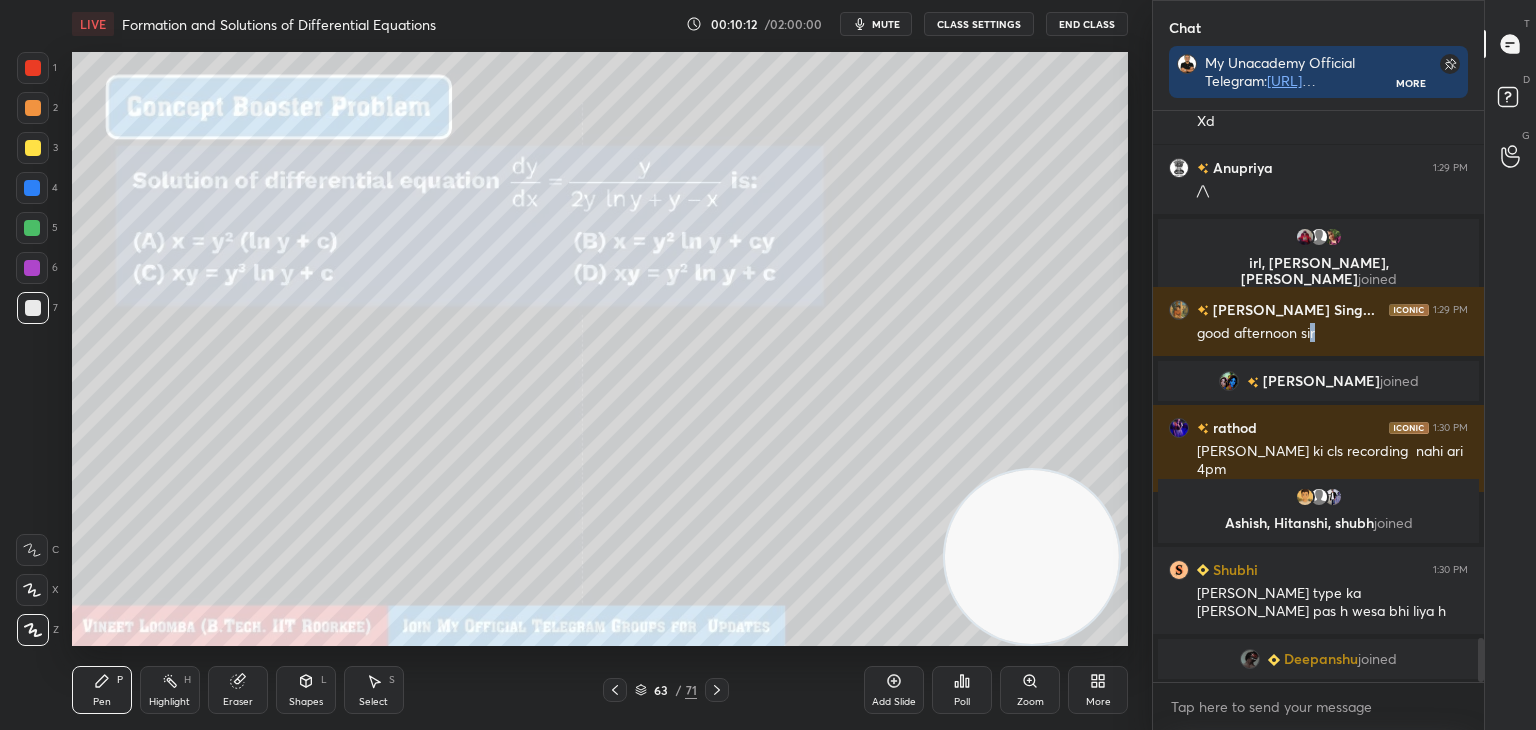
scroll to position [6797, 0]
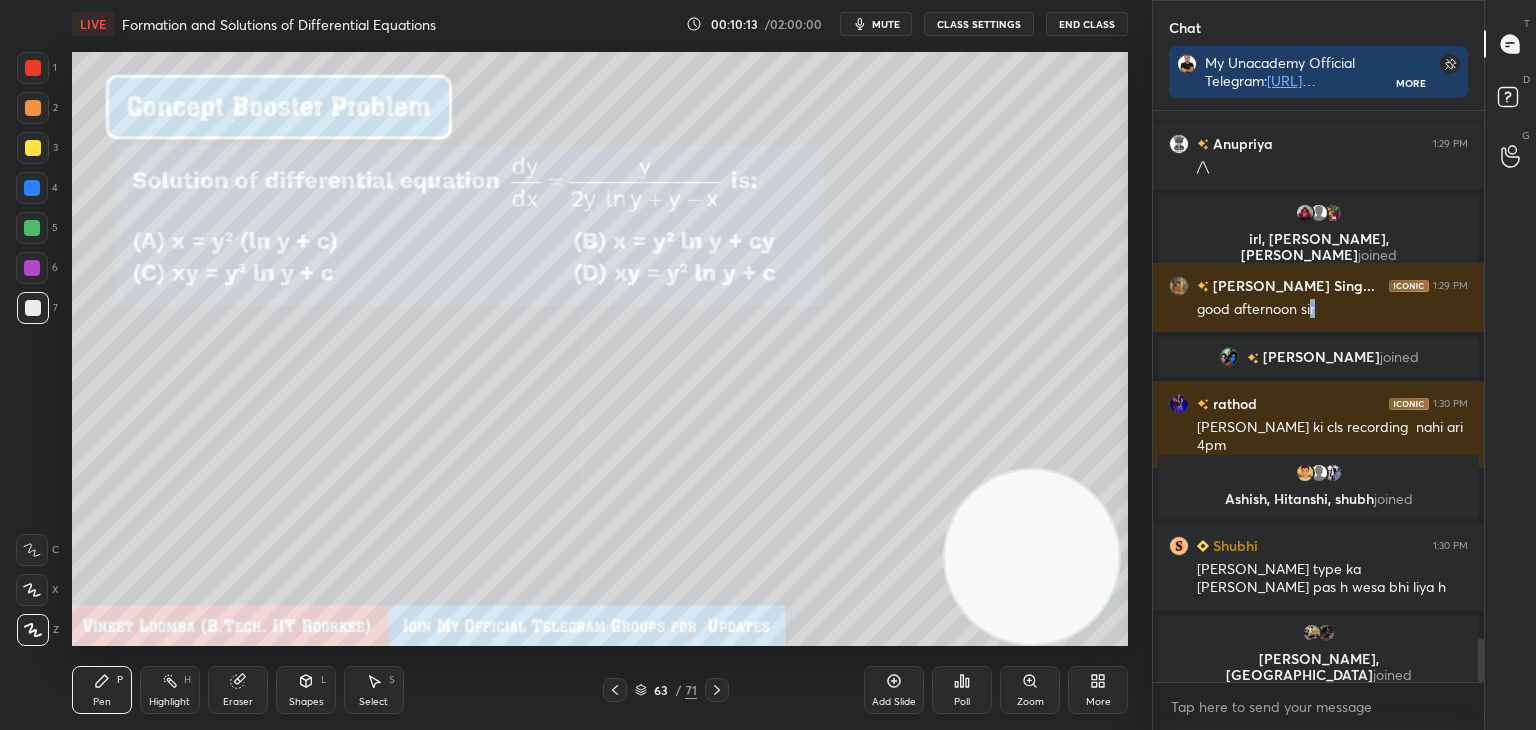
click at [99, 689] on div "Pen P" at bounding box center [102, 690] width 60 height 48
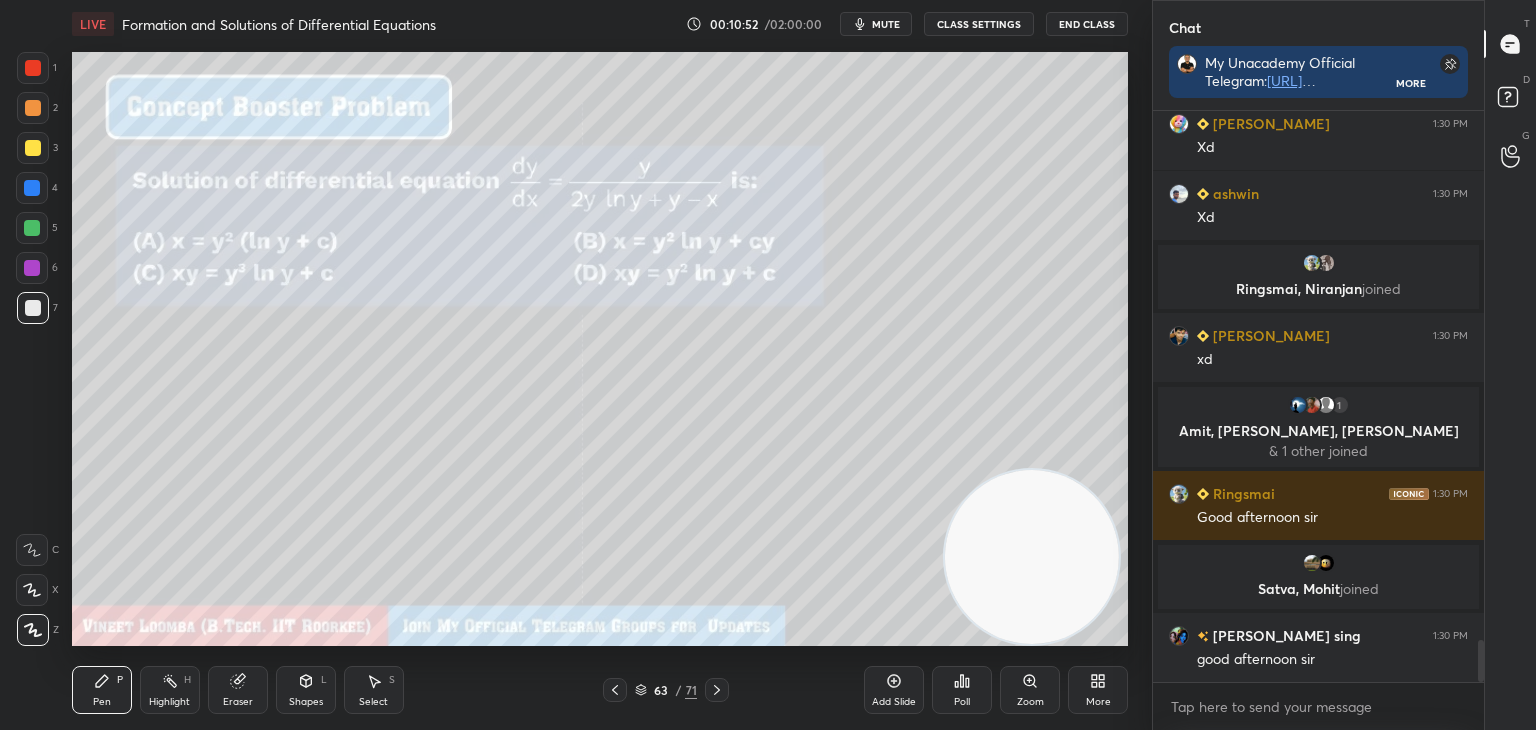
scroll to position [7249, 0]
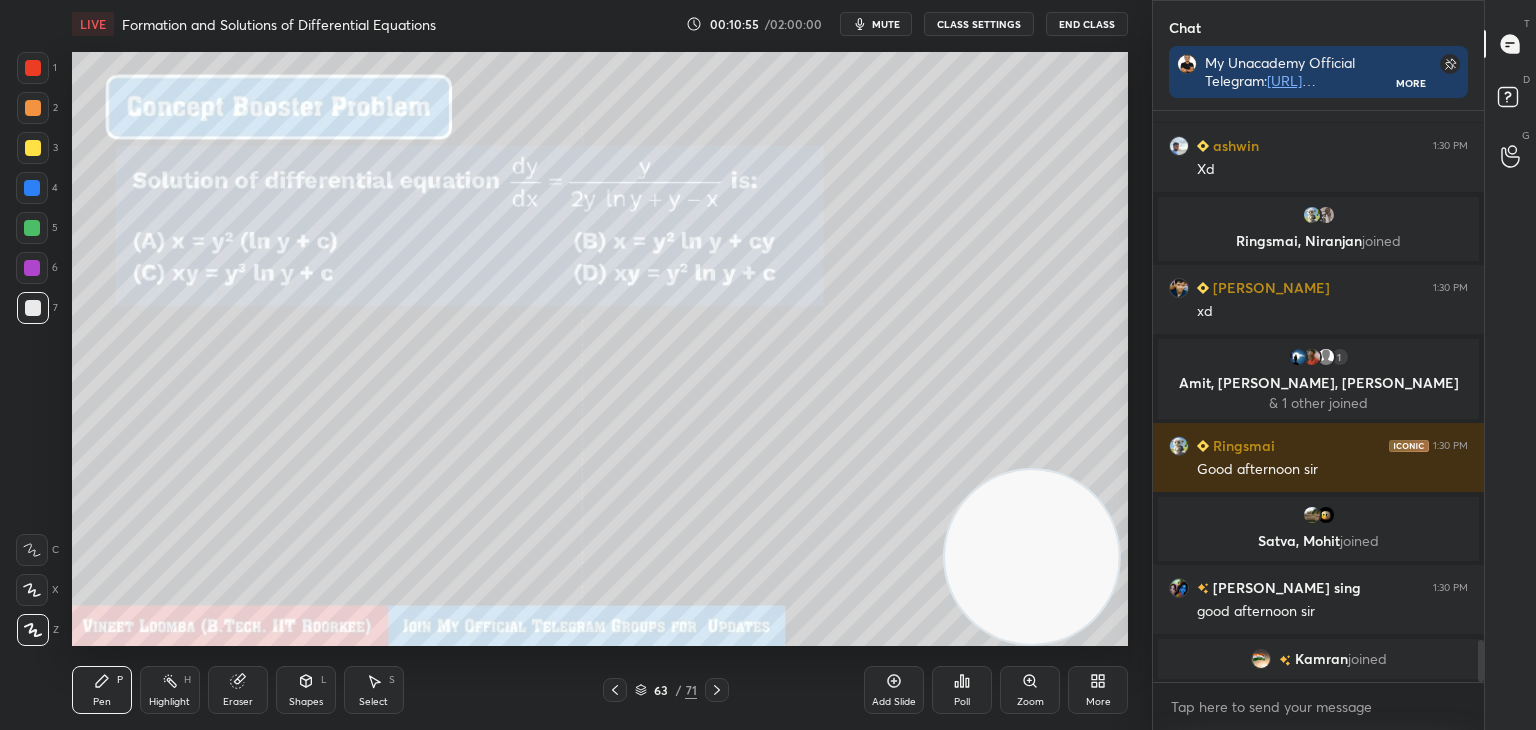
click at [372, 693] on div "Select S" at bounding box center [374, 690] width 60 height 48
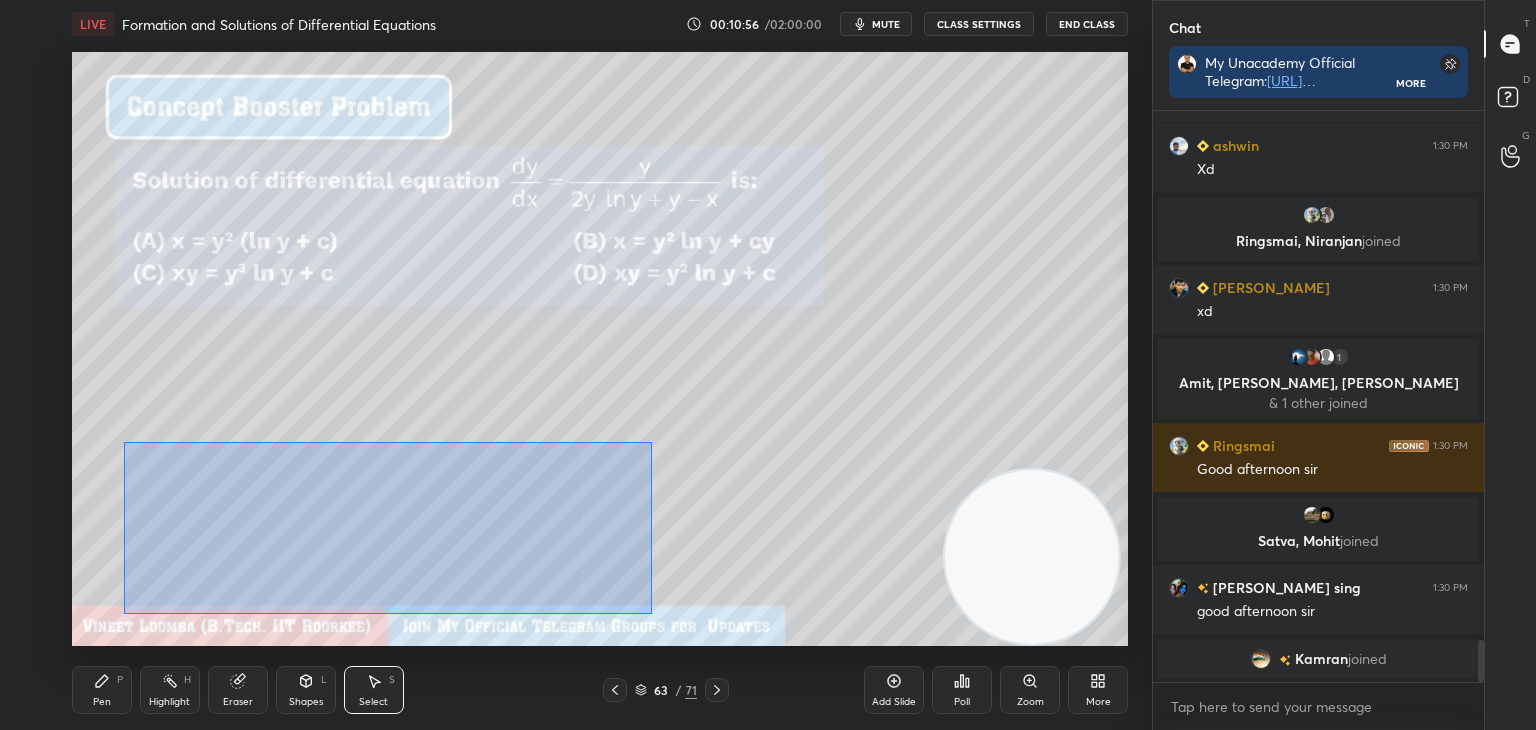
drag, startPoint x: 130, startPoint y: 445, endPoint x: 664, endPoint y: 576, distance: 549.8
click at [652, 611] on div "0 ° Undo Copy Duplicate Duplicate to new slide Delete" at bounding box center [600, 349] width 1056 height 594
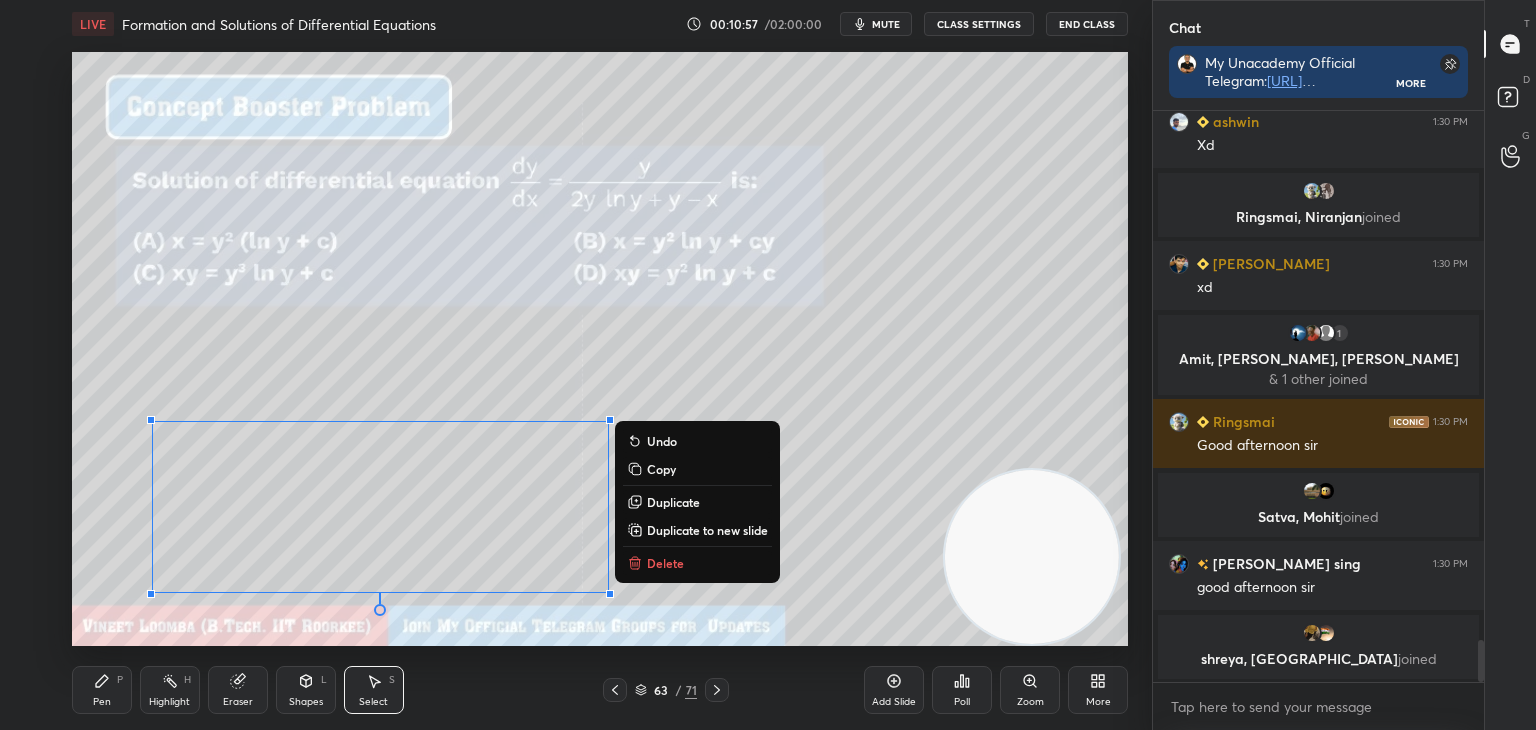
click at [696, 528] on p "Duplicate to new slide" at bounding box center [707, 530] width 121 height 16
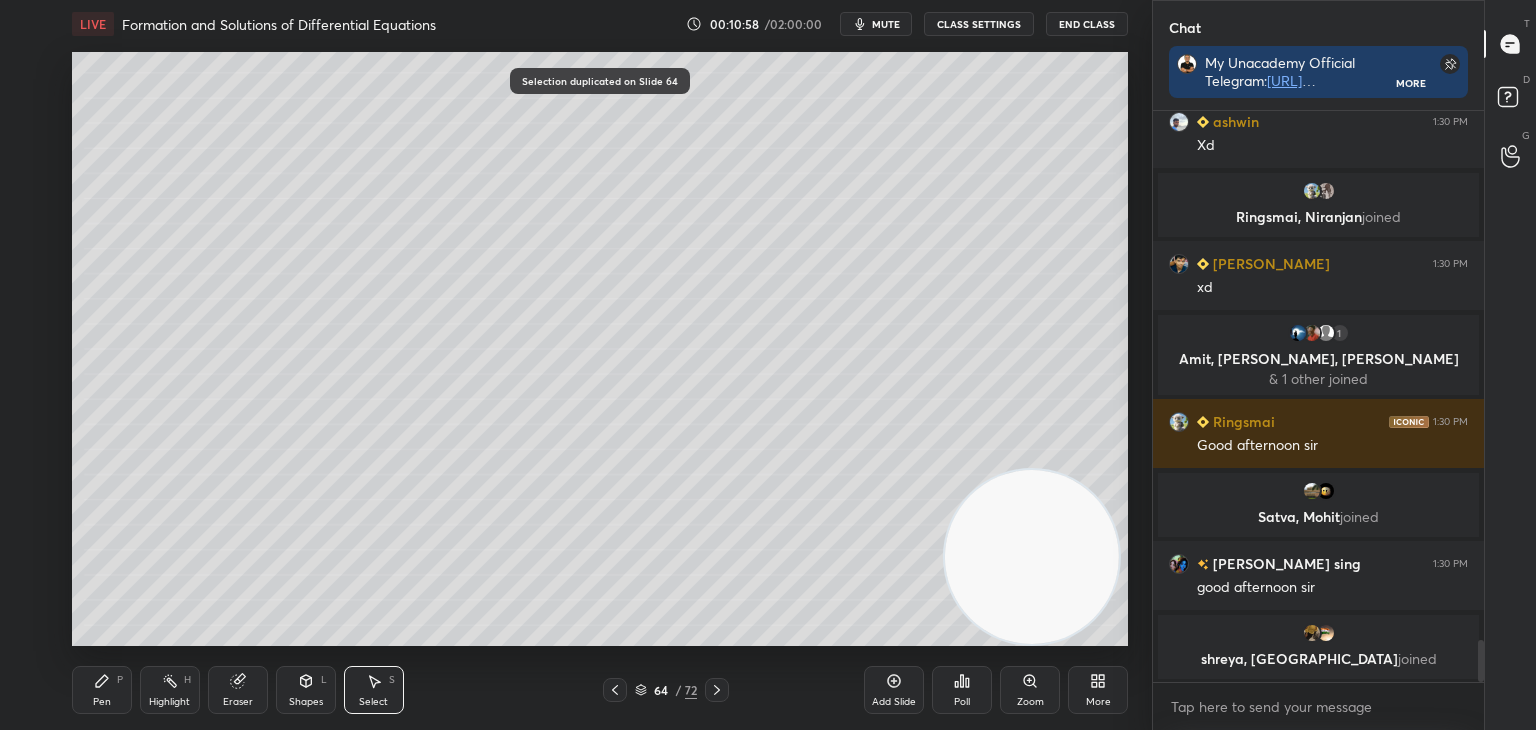
scroll to position [7323, 0]
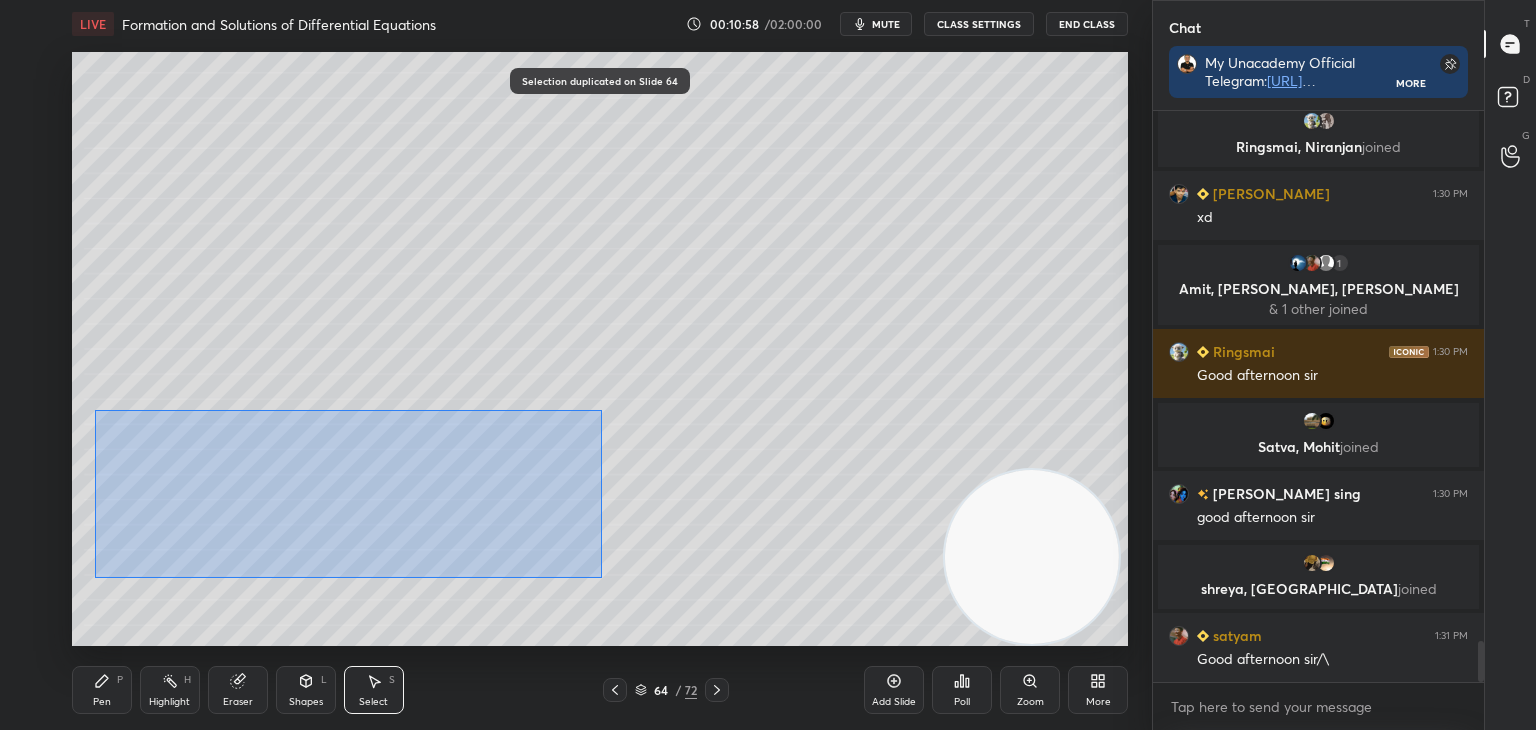
drag, startPoint x: 124, startPoint y: 418, endPoint x: 645, endPoint y: 597, distance: 550.8
click at [767, 648] on div "0 ° Undo Copy Duplicate Duplicate to new slide Delete Selection duplicated on S…" at bounding box center [600, 349] width 1072 height 602
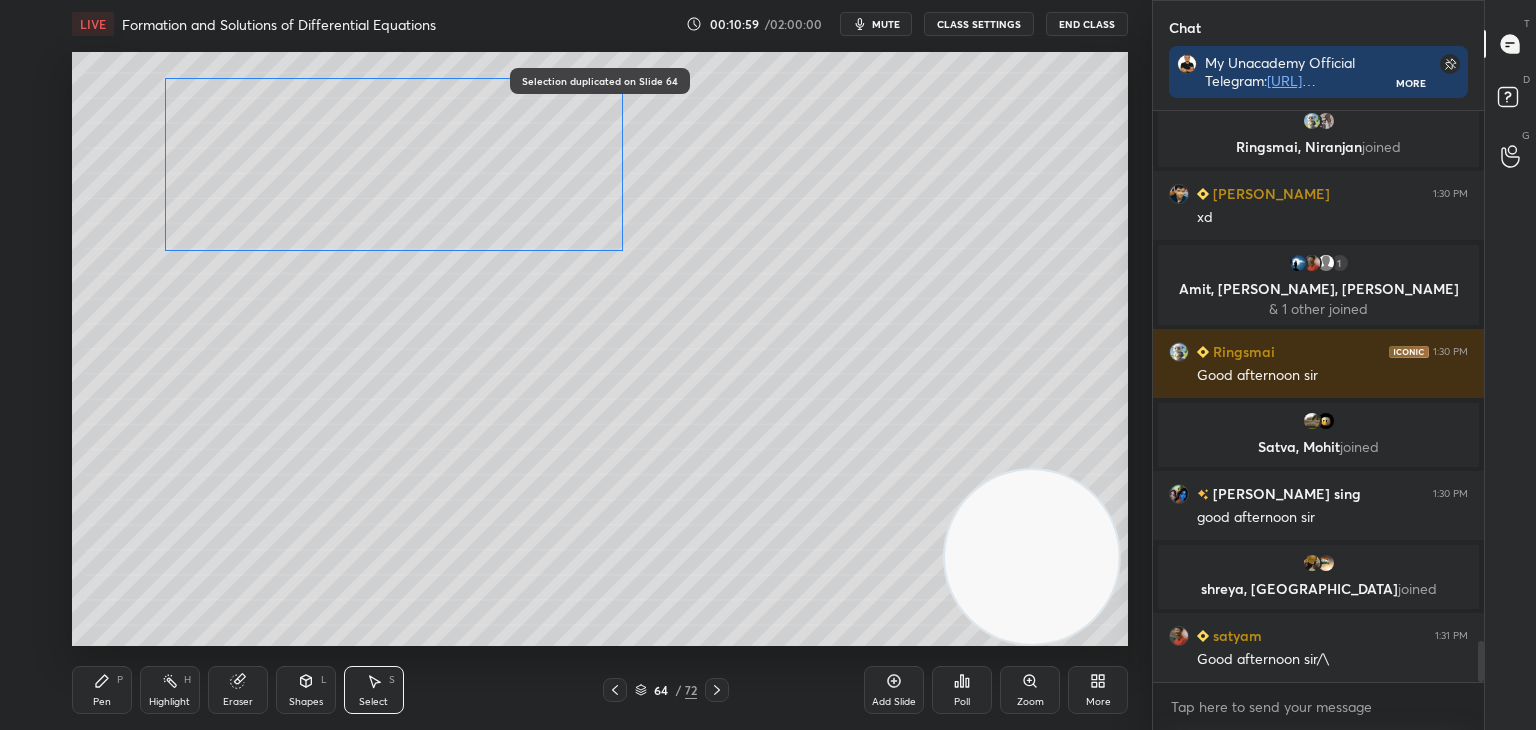
drag, startPoint x: 457, startPoint y: 533, endPoint x: 447, endPoint y: 221, distance: 312.1
click at [472, 189] on div "0 ° Undo Copy Duplicate Duplicate to new slide Delete" at bounding box center [600, 349] width 1056 height 594
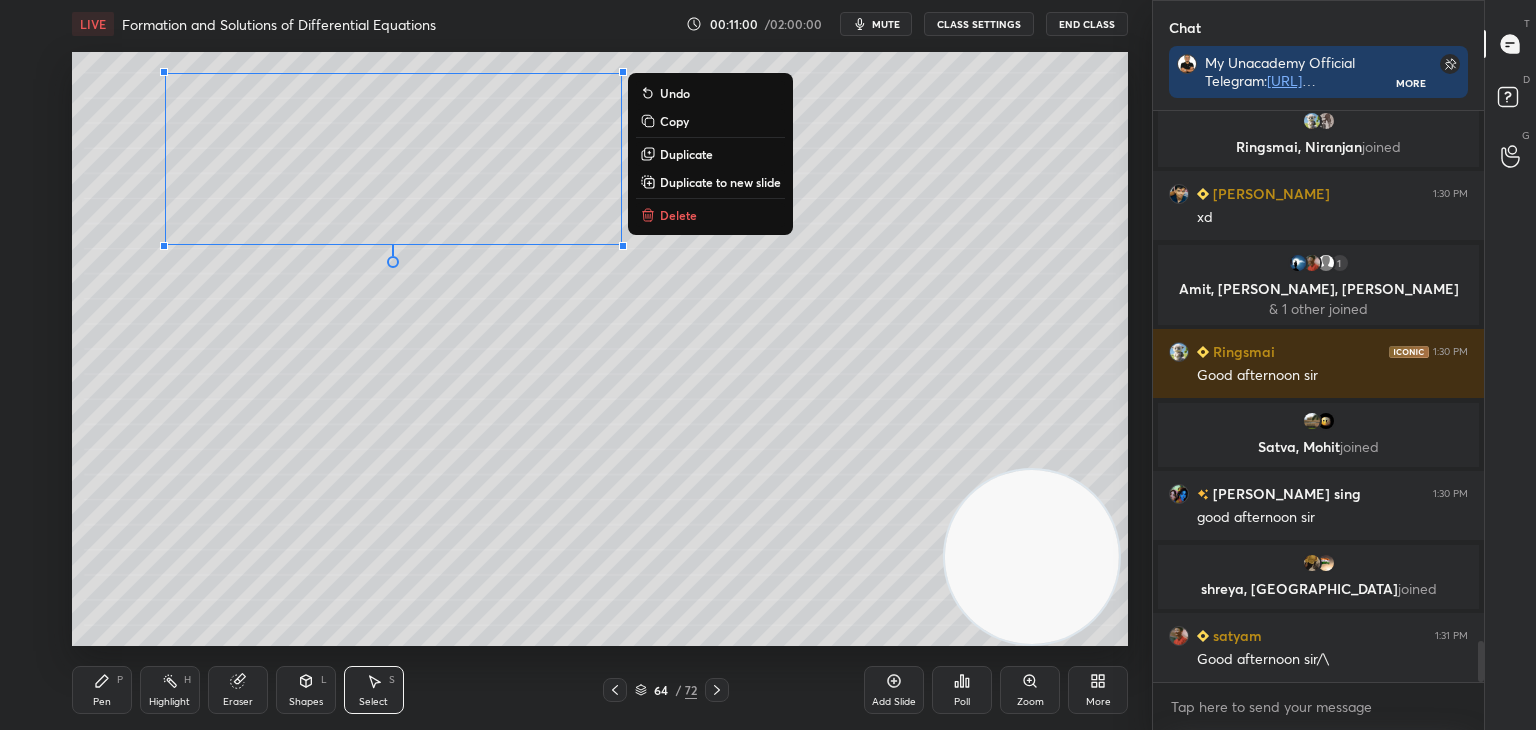
drag, startPoint x: 100, startPoint y: 697, endPoint x: 100, endPoint y: 657, distance: 40.0
click at [97, 693] on div "Pen P" at bounding box center [102, 690] width 60 height 48
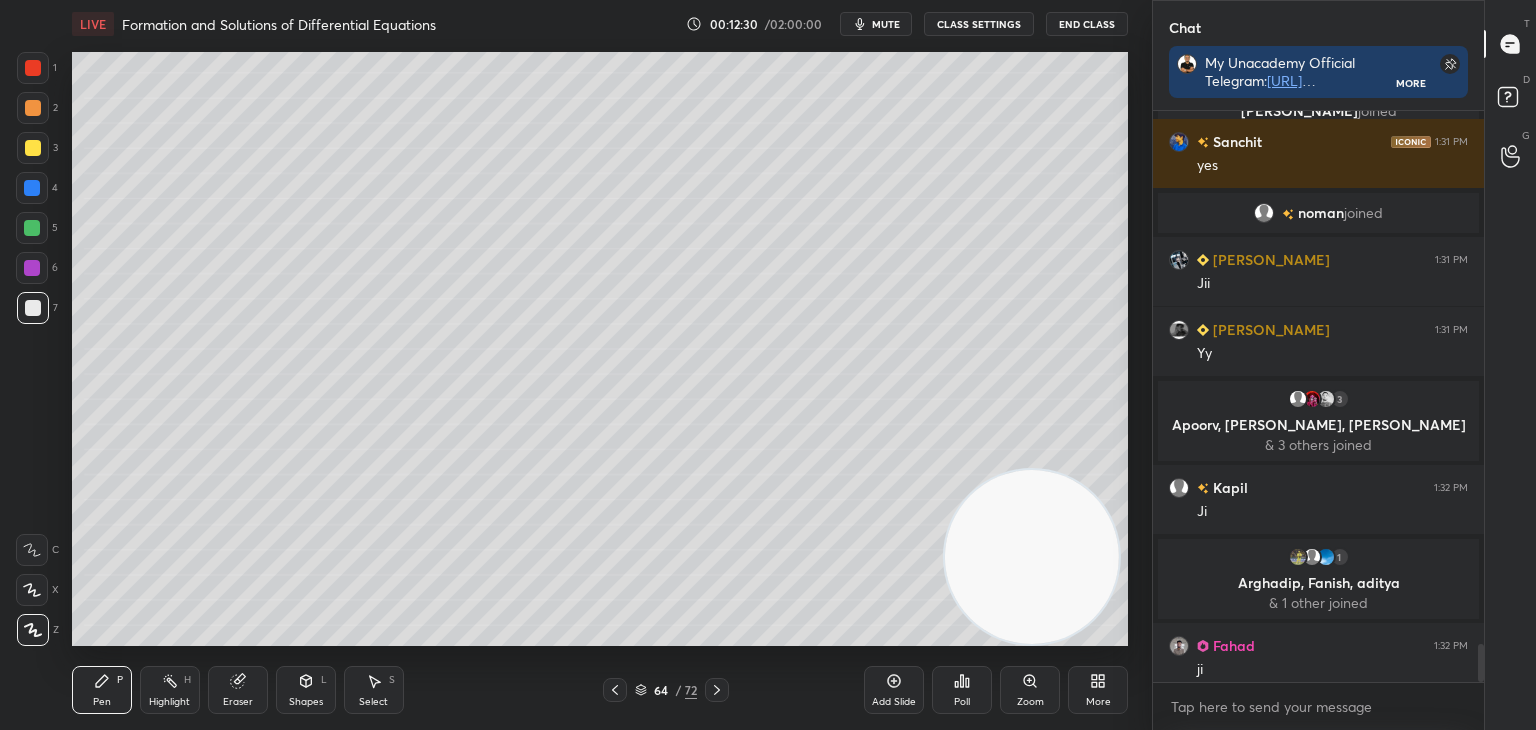
scroll to position [7959, 0]
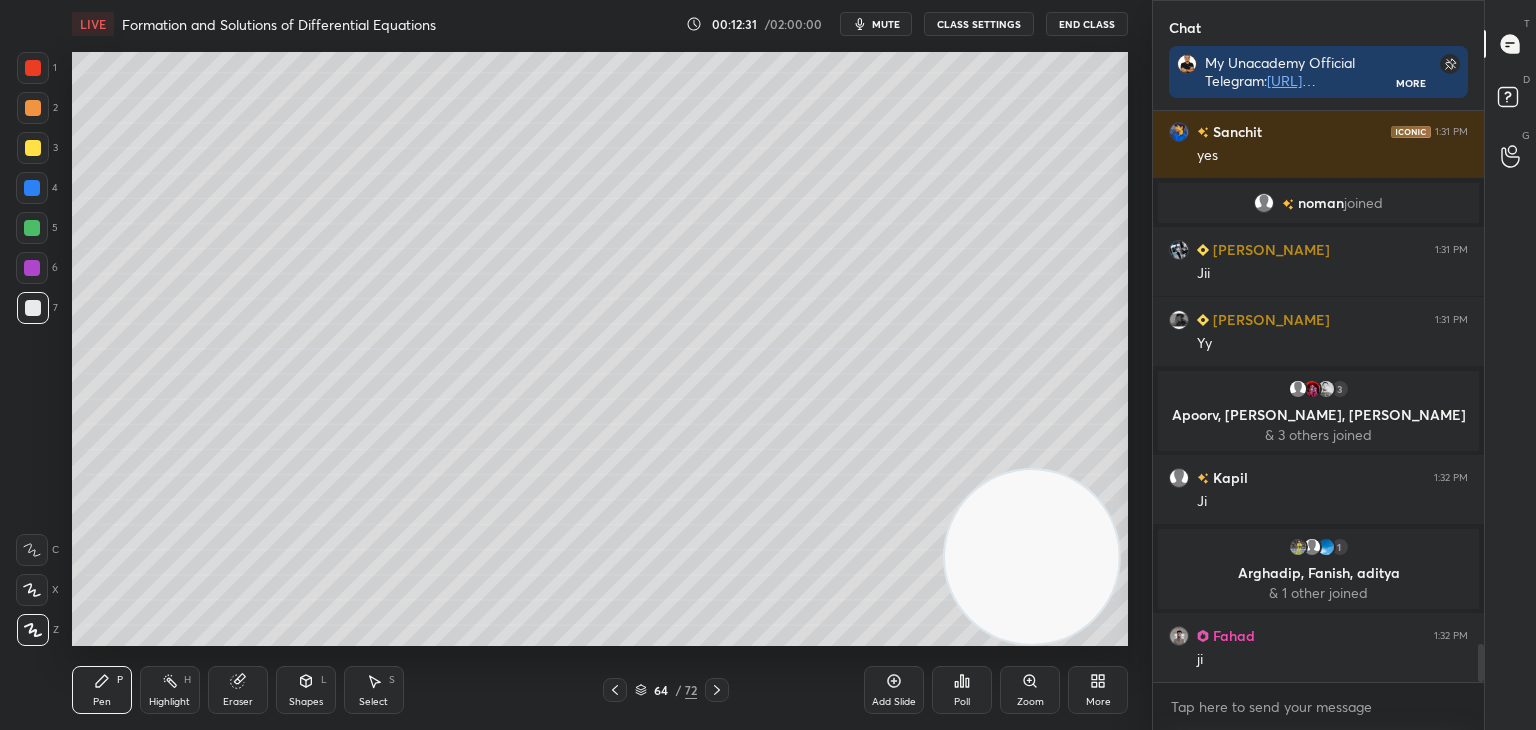
drag, startPoint x: 620, startPoint y: 688, endPoint x: 636, endPoint y: 649, distance: 42.2
click at [619, 686] on icon at bounding box center [615, 690] width 16 height 16
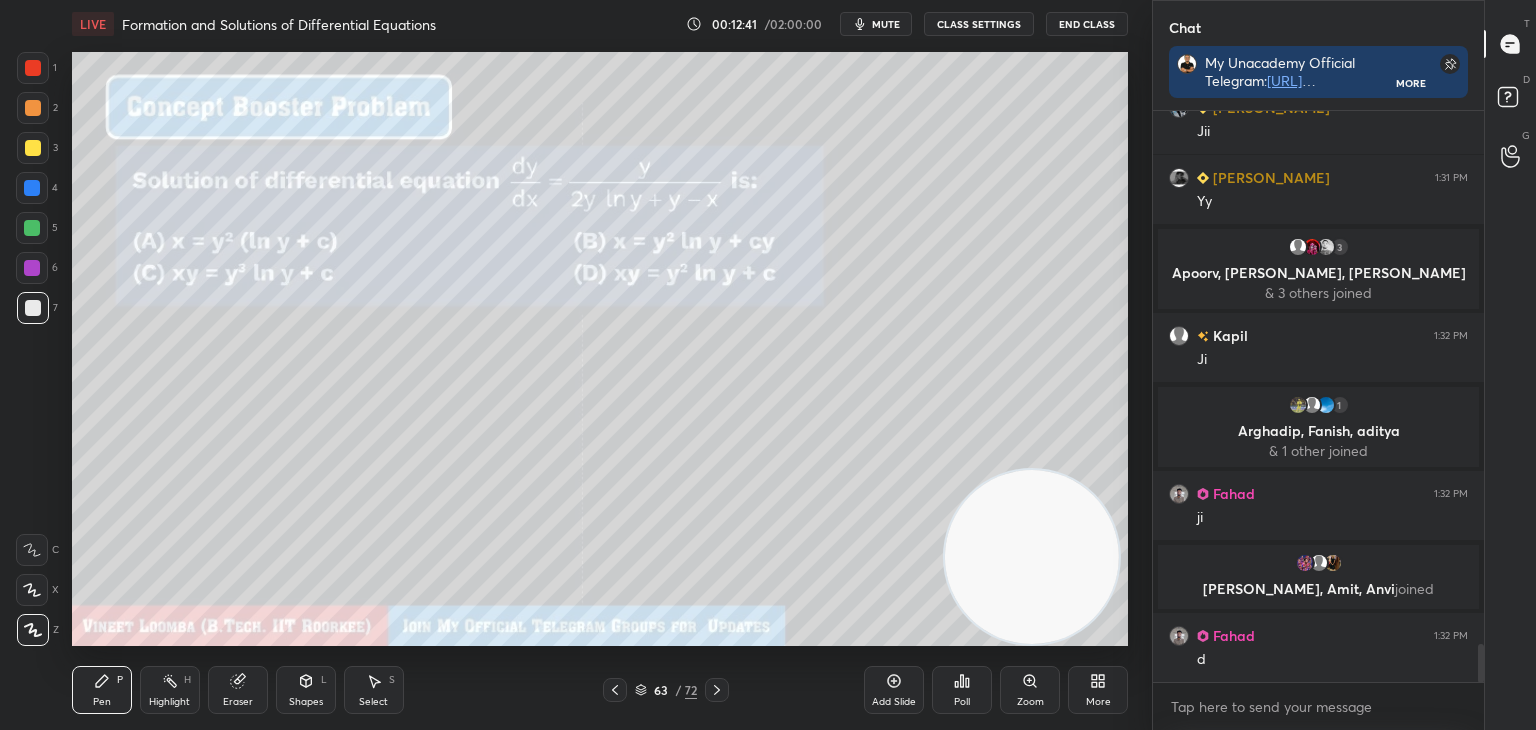
scroll to position [8109, 0]
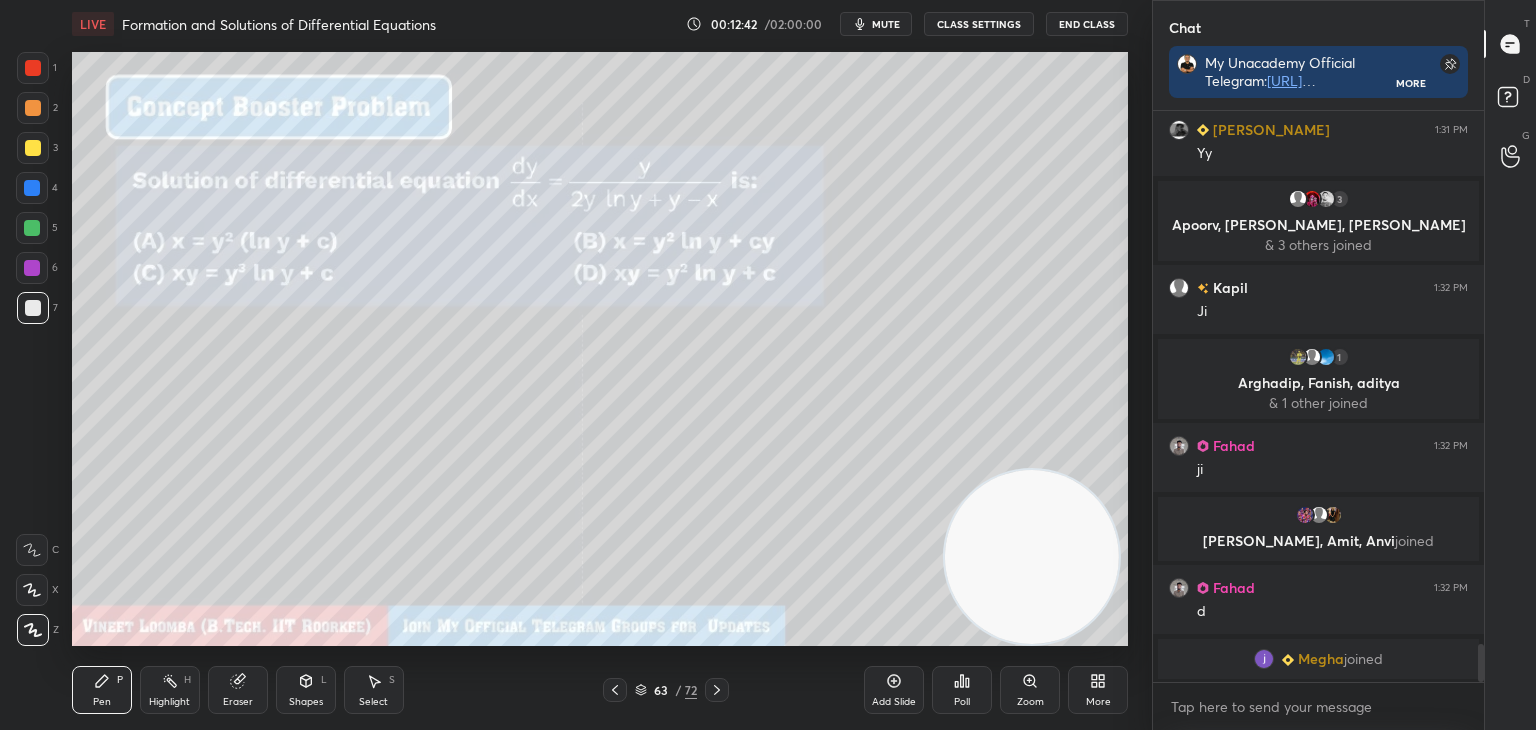
click at [722, 691] on icon at bounding box center [717, 690] width 16 height 16
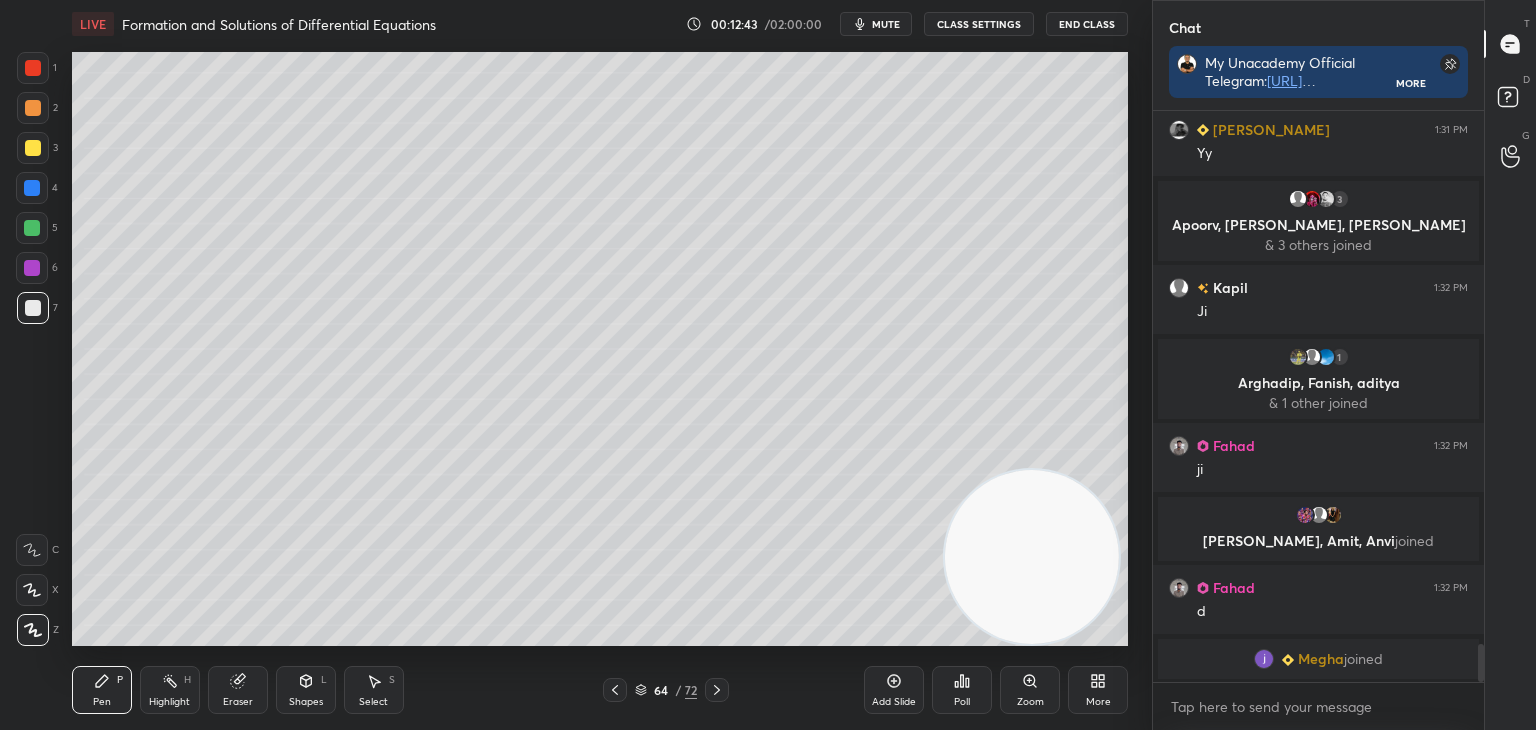
click at [721, 693] on icon at bounding box center [717, 690] width 16 height 16
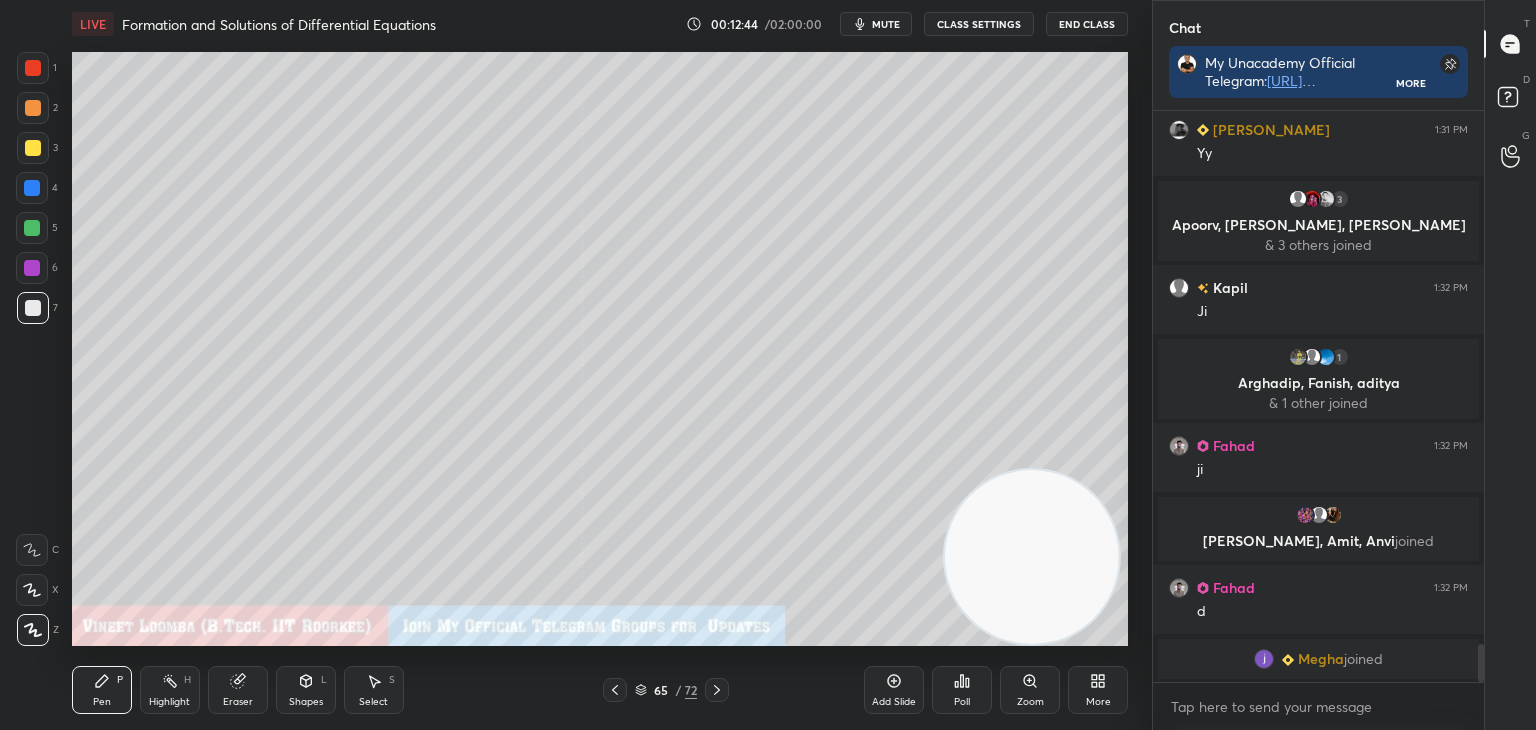
click at [714, 691] on icon at bounding box center [717, 690] width 16 height 16
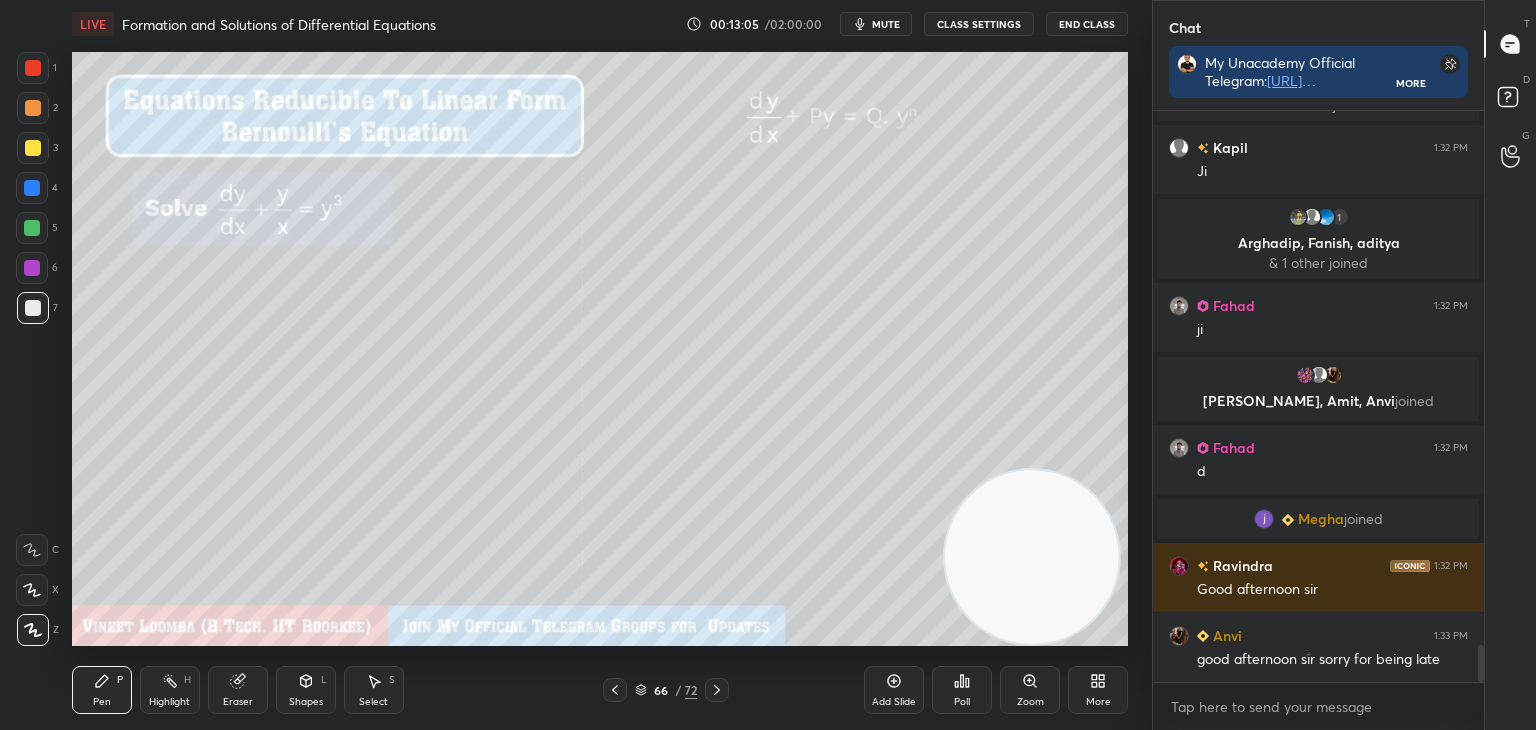
scroll to position [8275, 0]
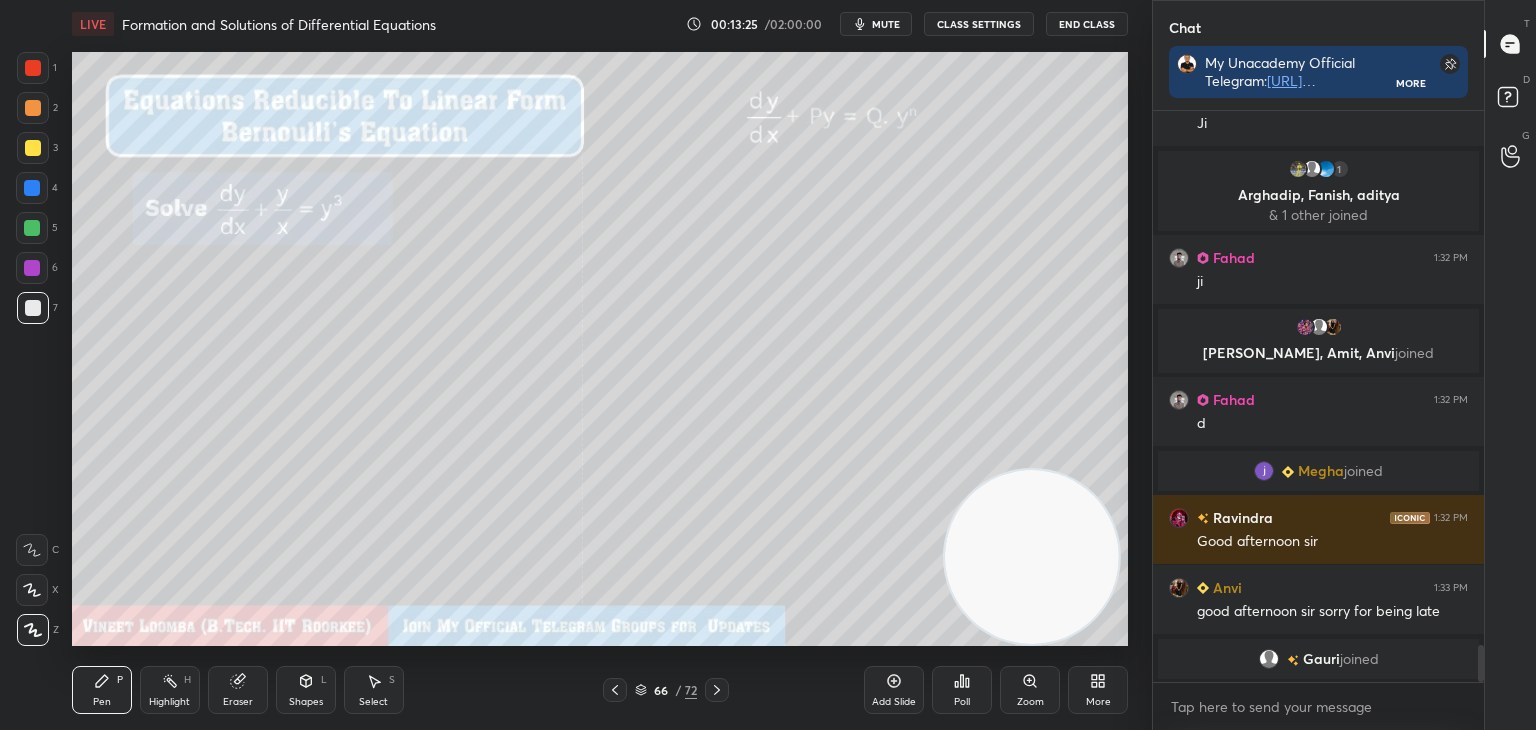
click at [226, 709] on div "Eraser" at bounding box center [238, 690] width 60 height 48
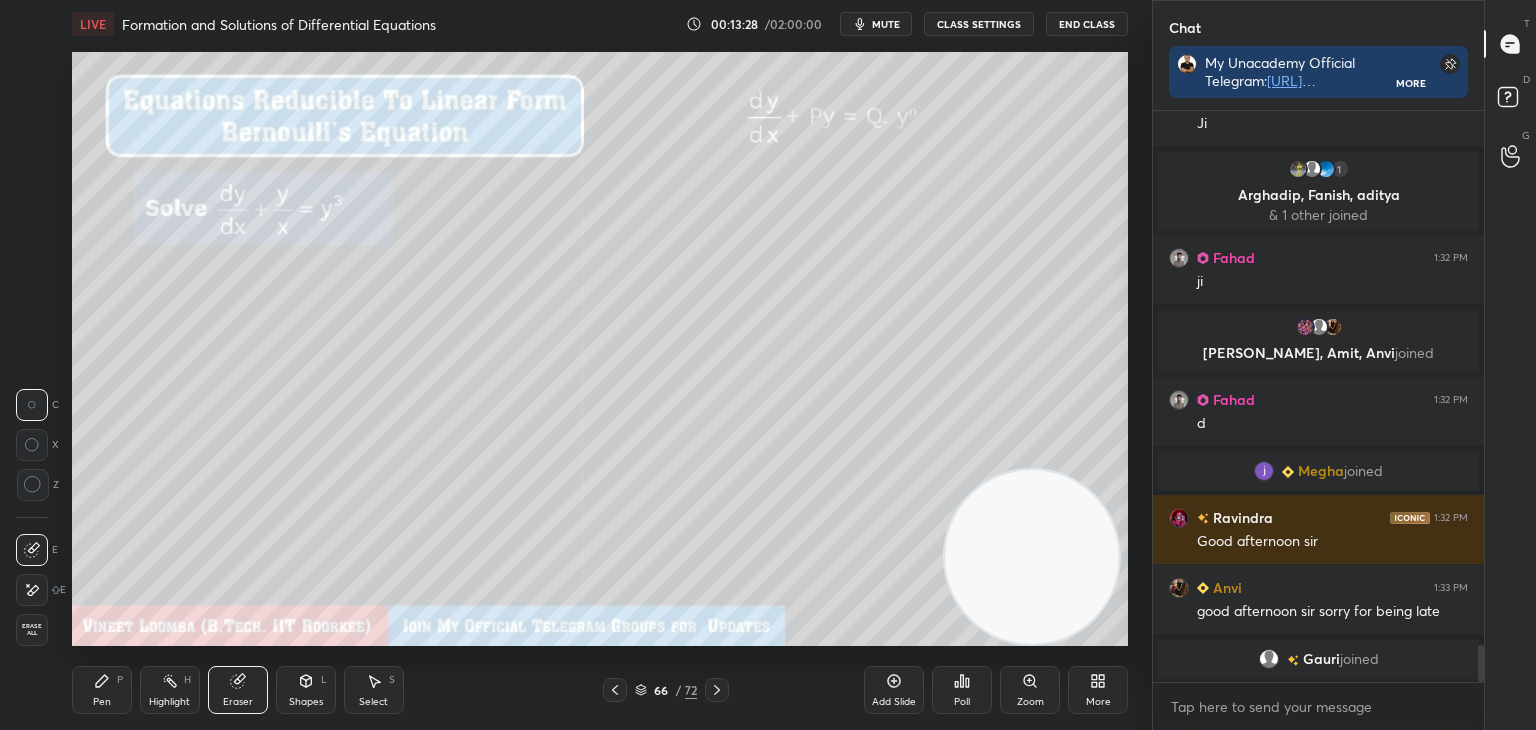
click at [37, 589] on icon at bounding box center [33, 590] width 11 height 10
click at [104, 678] on icon at bounding box center [102, 681] width 16 height 16
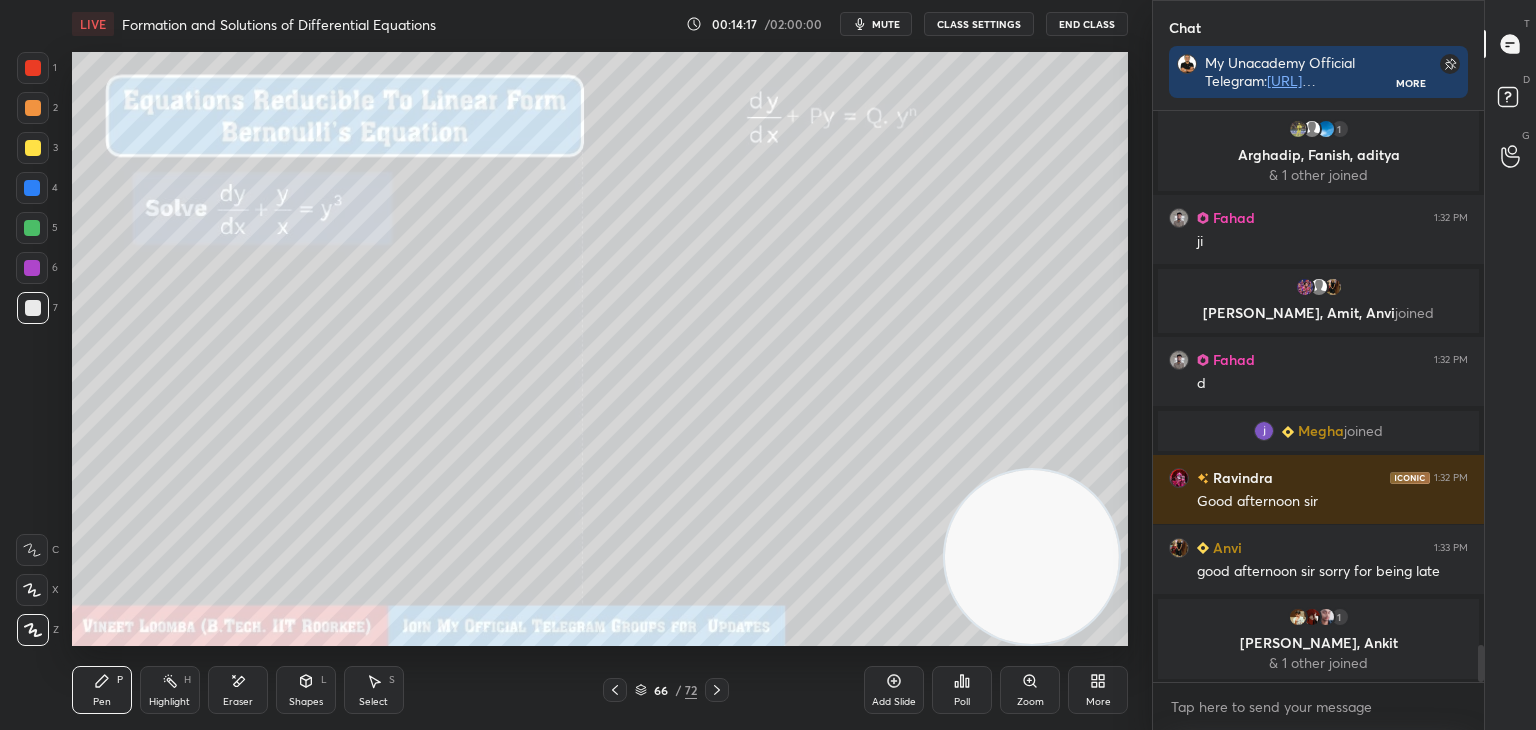
scroll to position [8265, 0]
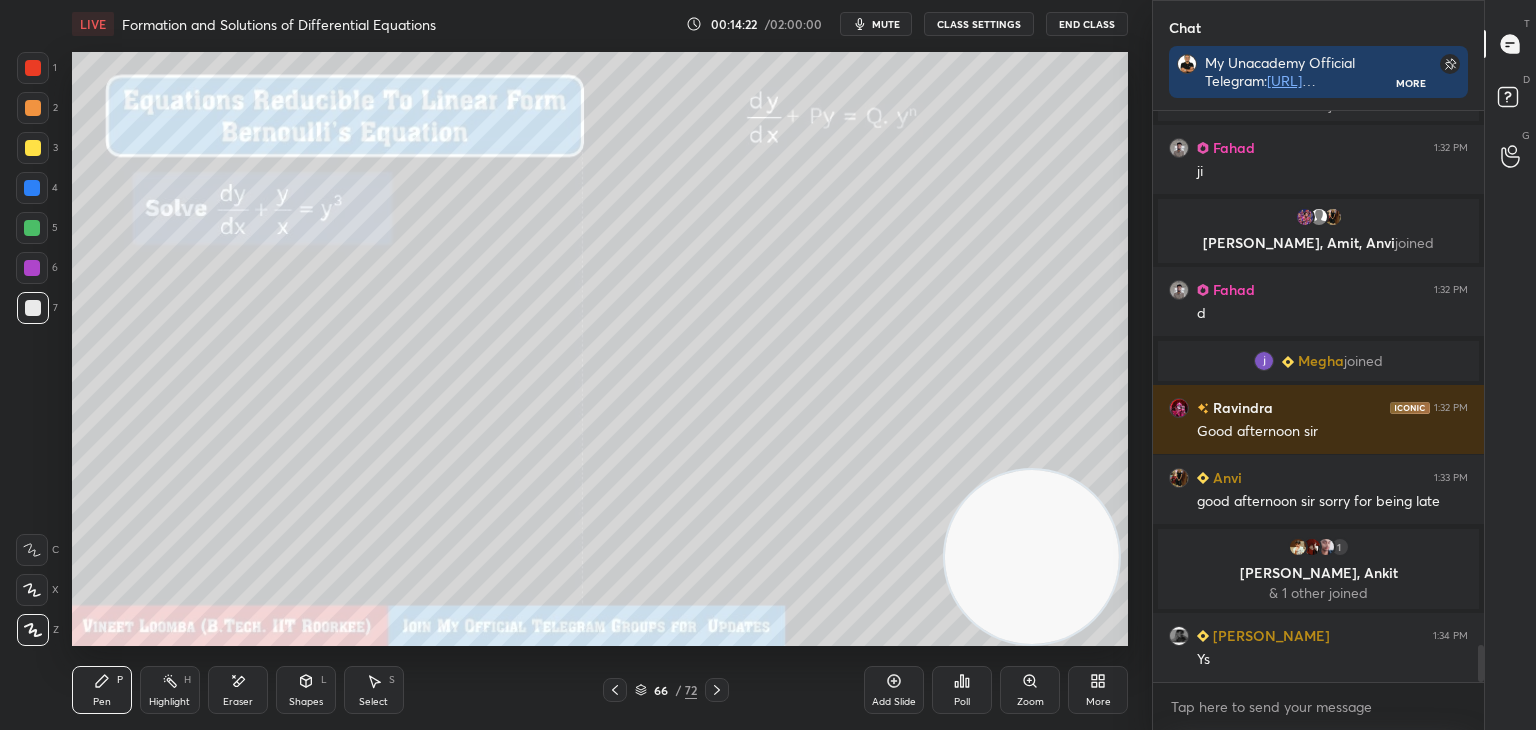
drag, startPoint x: 388, startPoint y: 686, endPoint x: 358, endPoint y: 660, distance: 39.7
click at [385, 685] on div "Select S" at bounding box center [374, 690] width 60 height 48
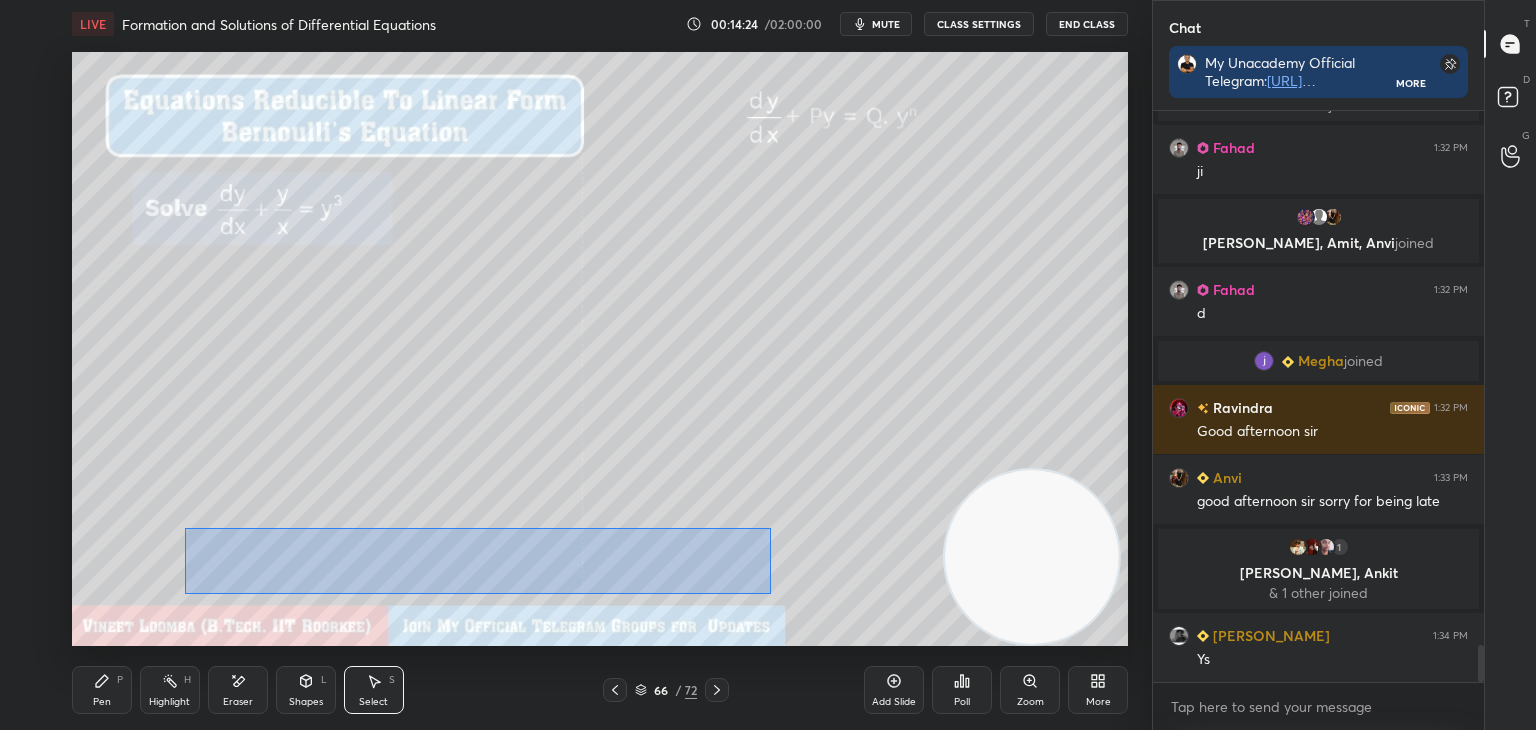
drag, startPoint x: 226, startPoint y: 539, endPoint x: 794, endPoint y: 588, distance: 570.1
click at [794, 591] on div "0 ° Undo Copy Duplicate Duplicate to new slide Delete" at bounding box center [600, 349] width 1056 height 594
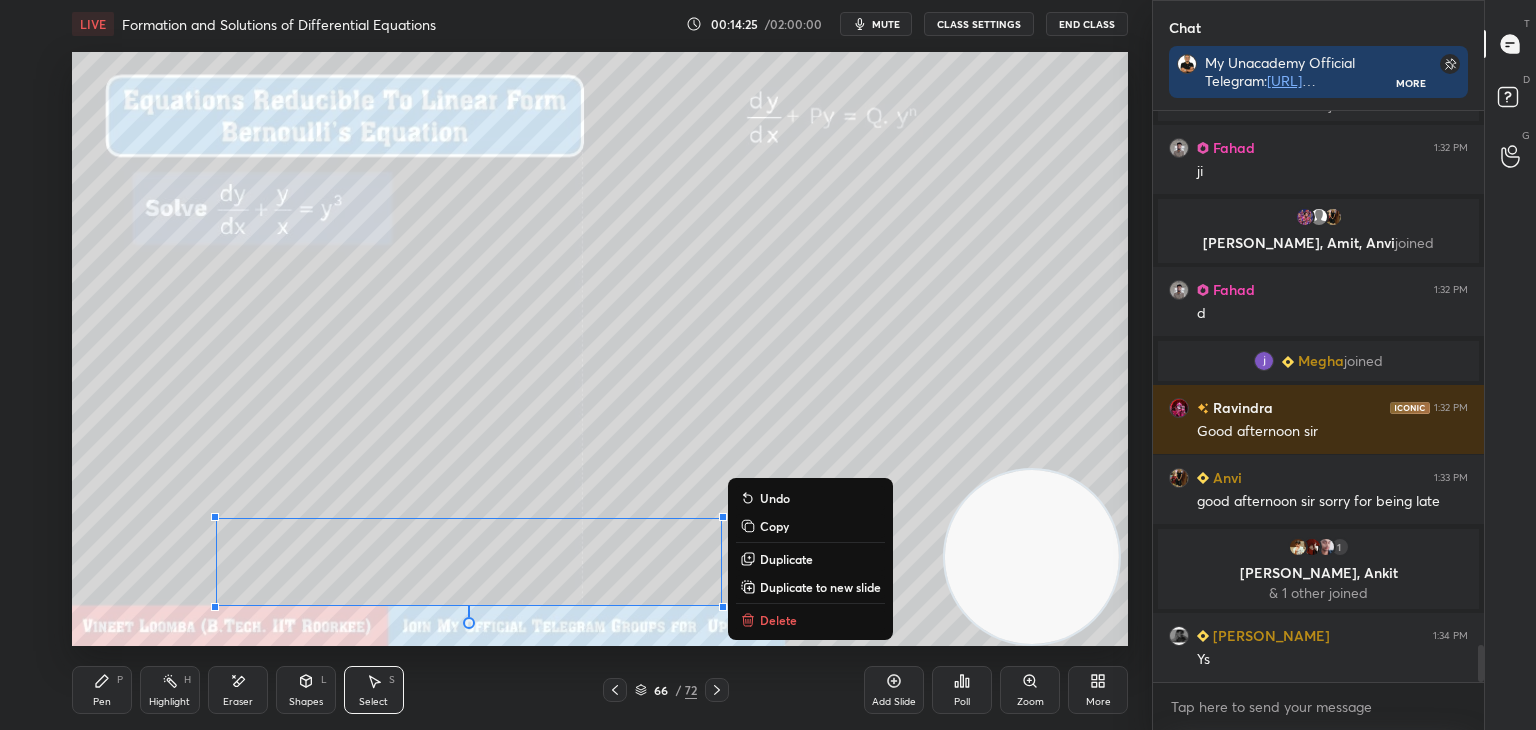
click at [810, 584] on p "Duplicate to new slide" at bounding box center [820, 587] width 121 height 16
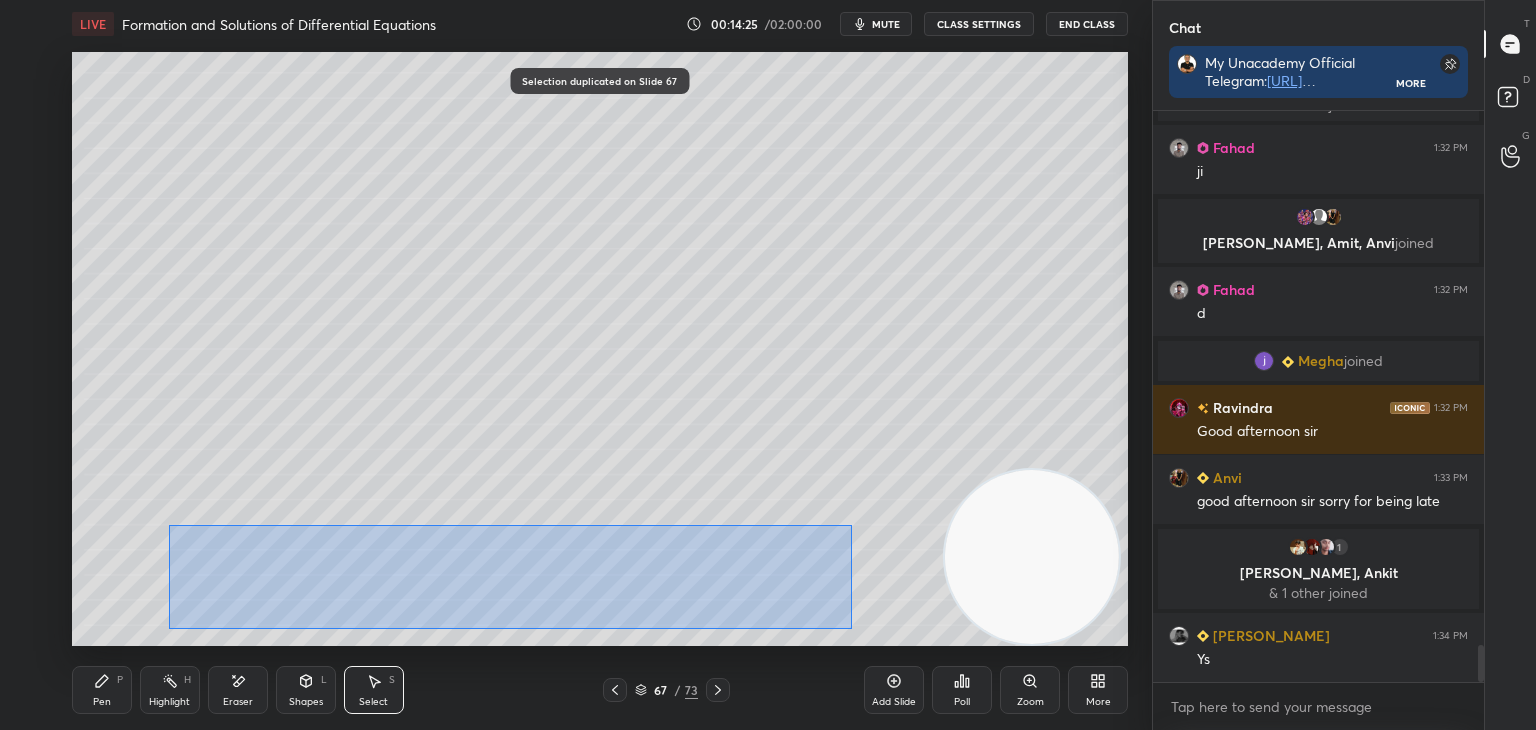
drag, startPoint x: 191, startPoint y: 531, endPoint x: 849, endPoint y: 628, distance: 665.1
click at [849, 628] on div "0 ° Undo Copy Duplicate Duplicate to new slide Delete" at bounding box center [600, 349] width 1056 height 594
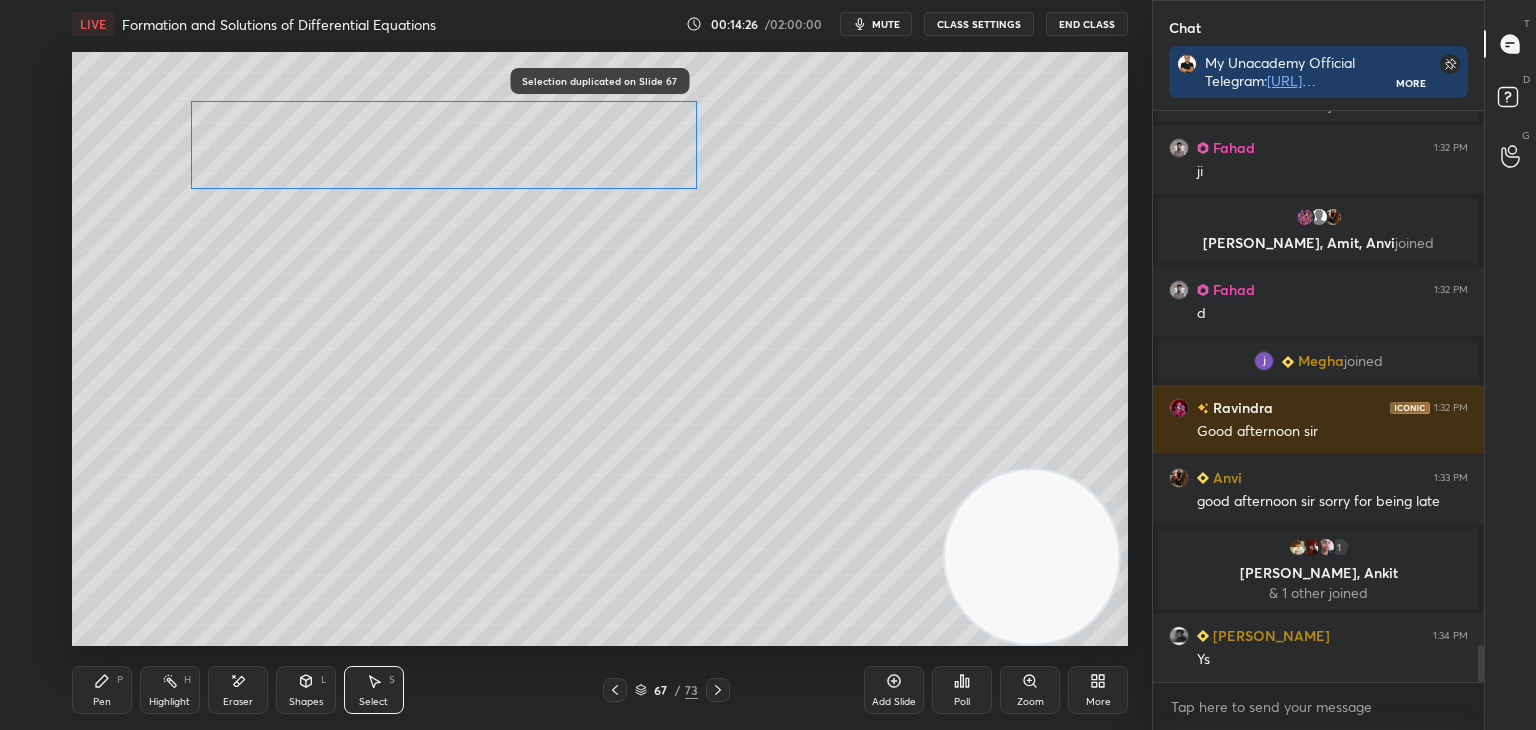
drag, startPoint x: 465, startPoint y: 549, endPoint x: 460, endPoint y: 152, distance: 397.0
click at [464, 152] on div "0 ° Undo Copy Duplicate Duplicate to new slide Delete" at bounding box center [600, 349] width 1056 height 594
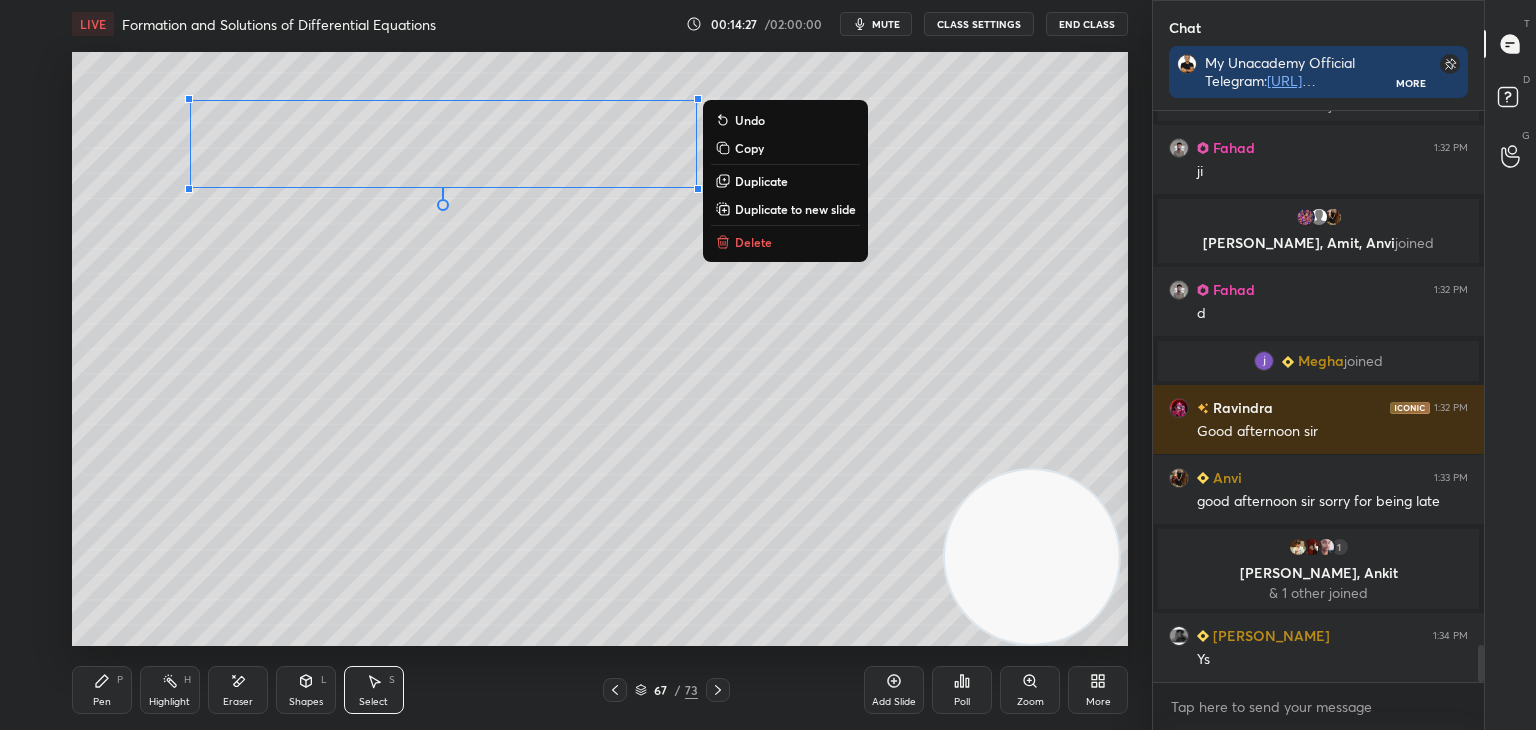
drag, startPoint x: 91, startPoint y: 697, endPoint x: 75, endPoint y: 649, distance: 50.6
click at [94, 696] on div "Pen P" at bounding box center [102, 690] width 60 height 48
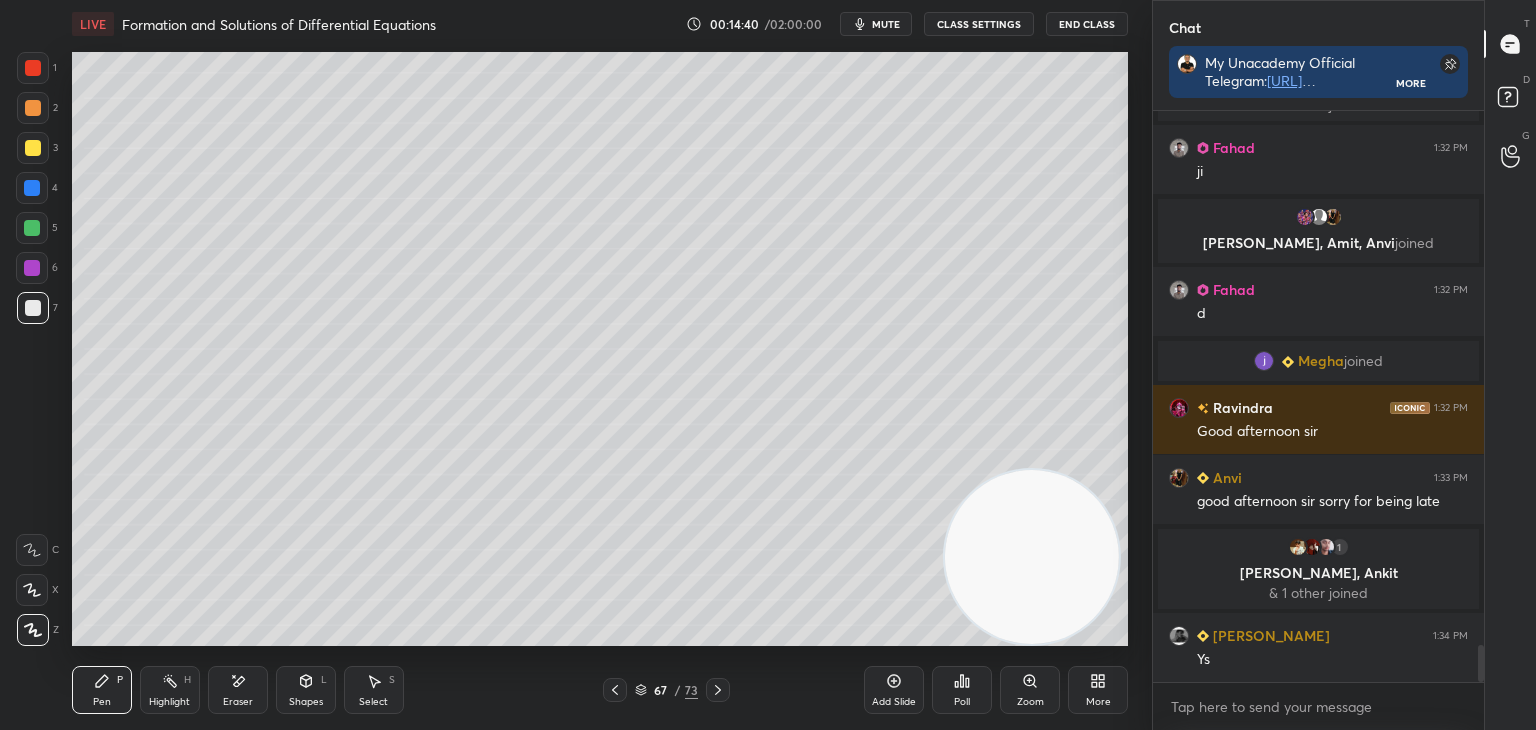
scroll to position [8313, 0]
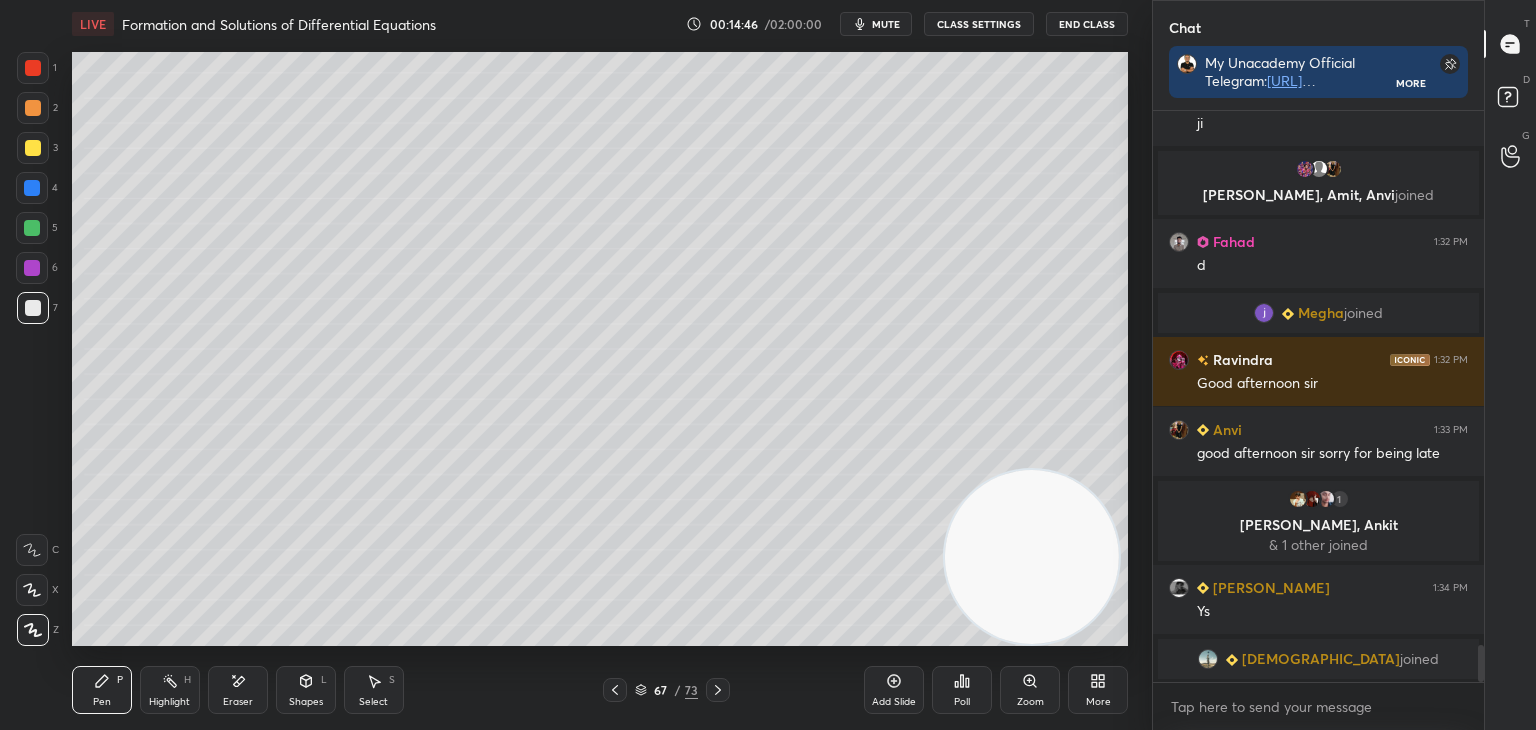
click at [241, 687] on div "Eraser" at bounding box center [238, 690] width 60 height 48
drag, startPoint x: 97, startPoint y: 677, endPoint x: 110, endPoint y: 649, distance: 30.9
click at [97, 675] on icon at bounding box center [102, 681] width 16 height 16
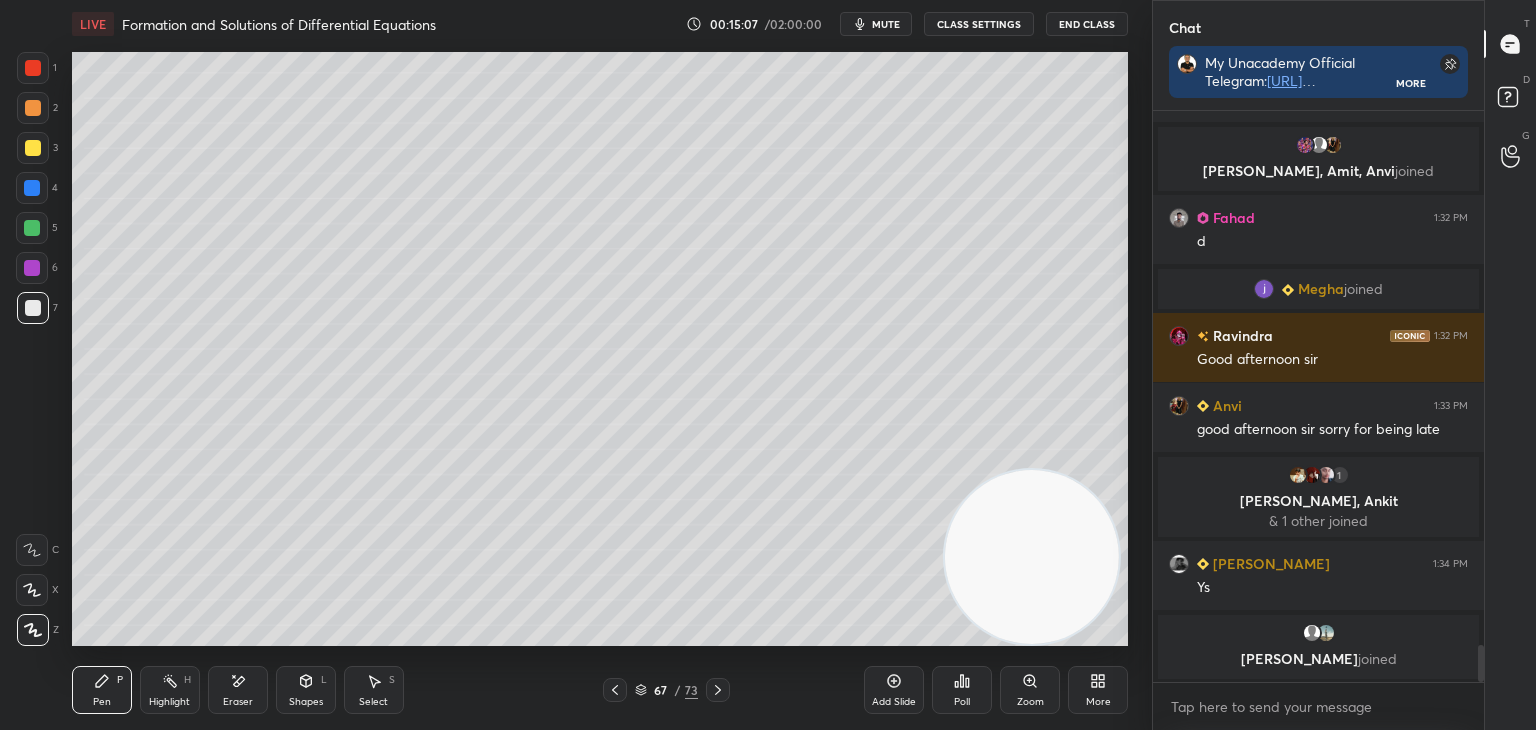
click at [614, 688] on icon at bounding box center [615, 690] width 6 height 10
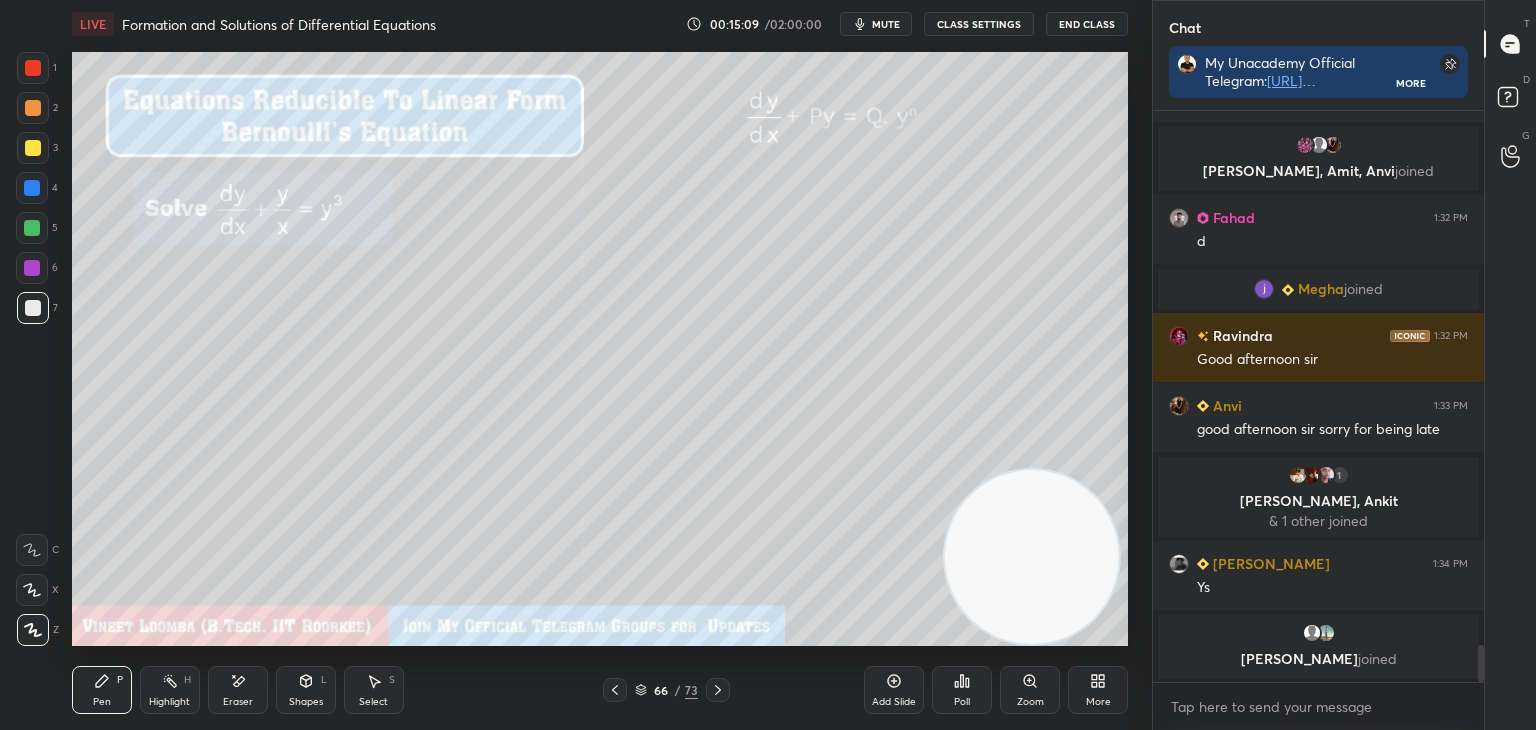
click at [710, 687] on icon at bounding box center [718, 690] width 16 height 16
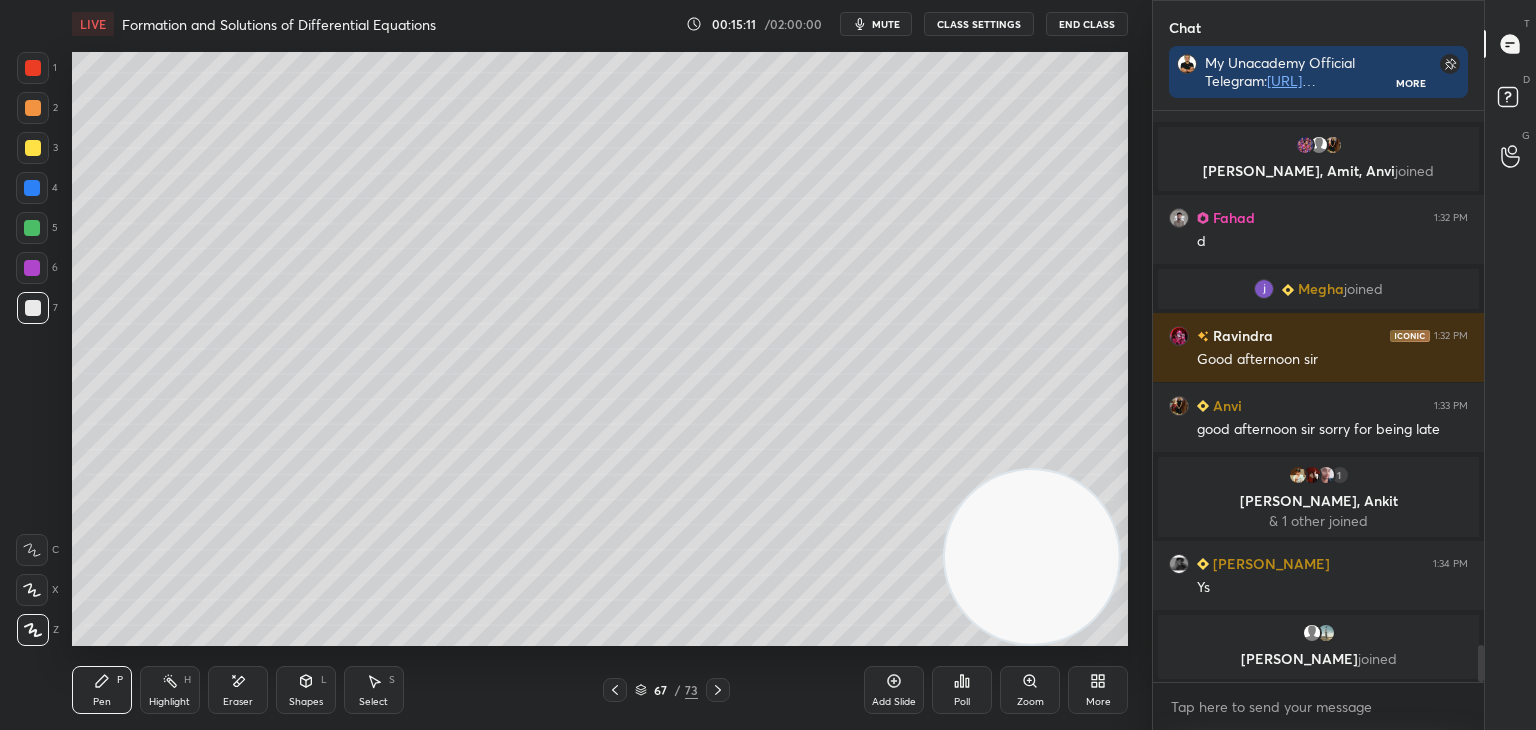
click at [379, 683] on icon at bounding box center [374, 681] width 16 height 16
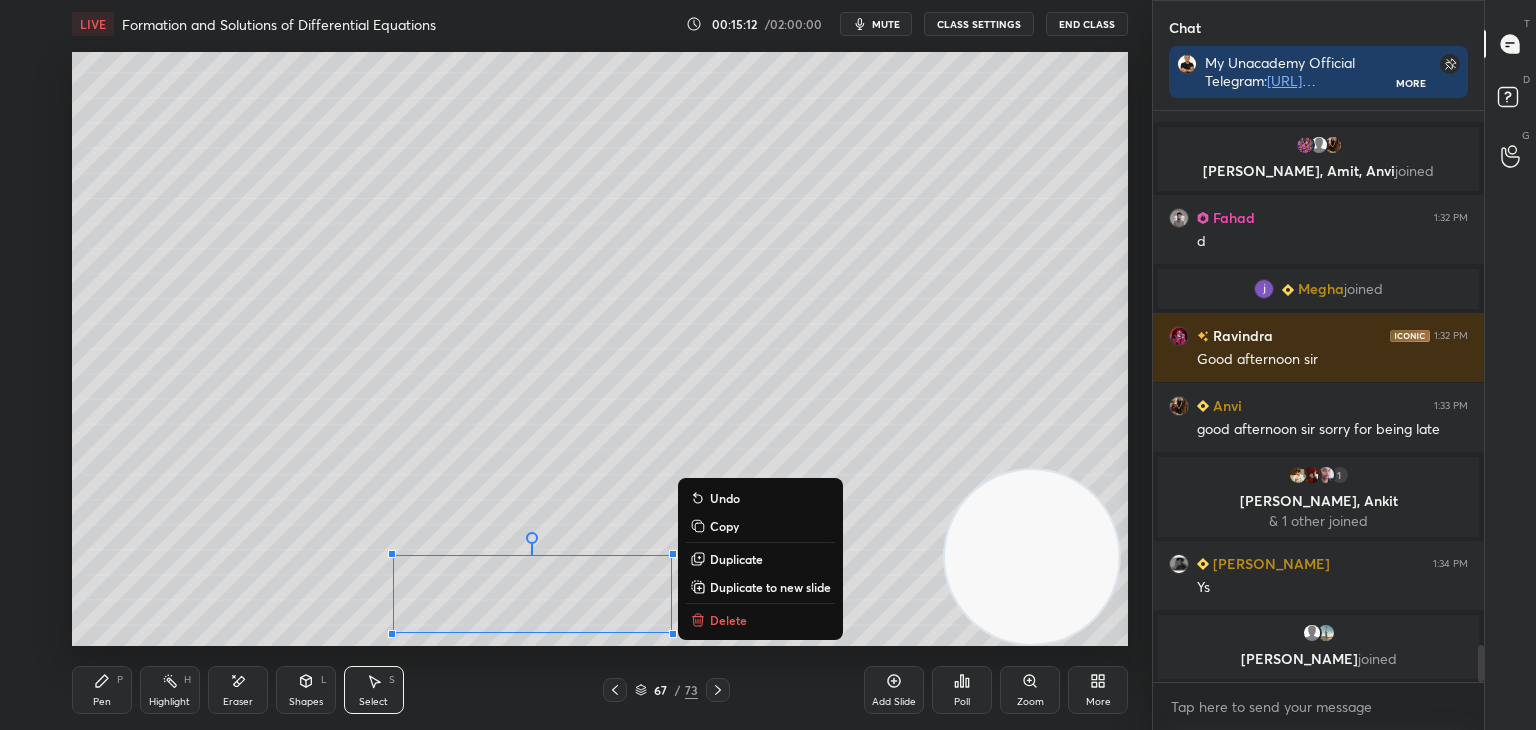
drag, startPoint x: 371, startPoint y: 565, endPoint x: 715, endPoint y: 645, distance: 353.1
click at [760, 664] on div "LIVE Formation and Solutions of Differential Equations 00:15:12 / 02:00:00 mute…" at bounding box center [600, 365] width 1072 height 730
click at [316, 558] on div "0 ° Undo Copy Duplicate Duplicate to new slide Delete" at bounding box center [600, 349] width 1056 height 594
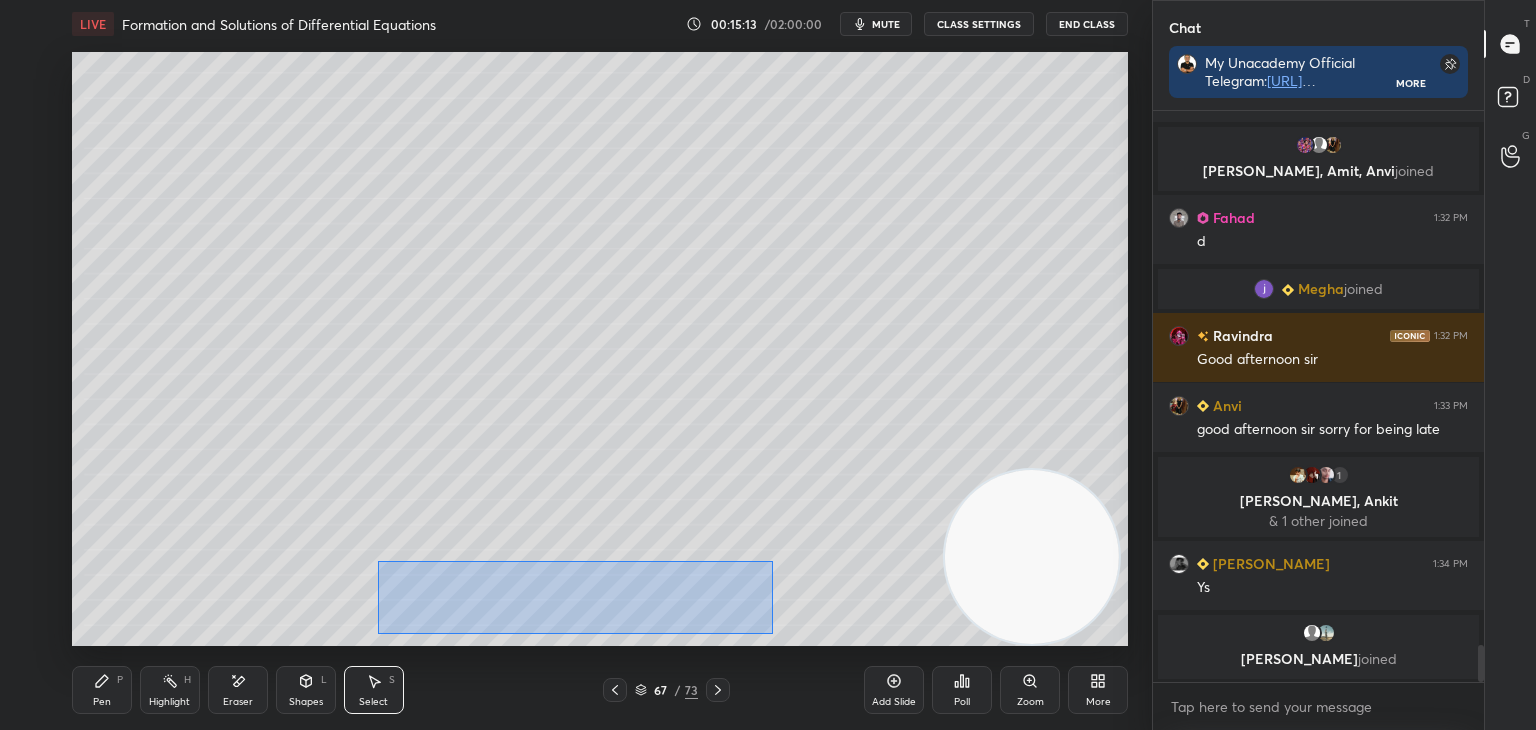
drag, startPoint x: 378, startPoint y: 561, endPoint x: 724, endPoint y: 628, distance: 352.4
click at [793, 645] on div "0 ° Undo Copy Duplicate Duplicate to new slide Delete" at bounding box center [600, 349] width 1056 height 594
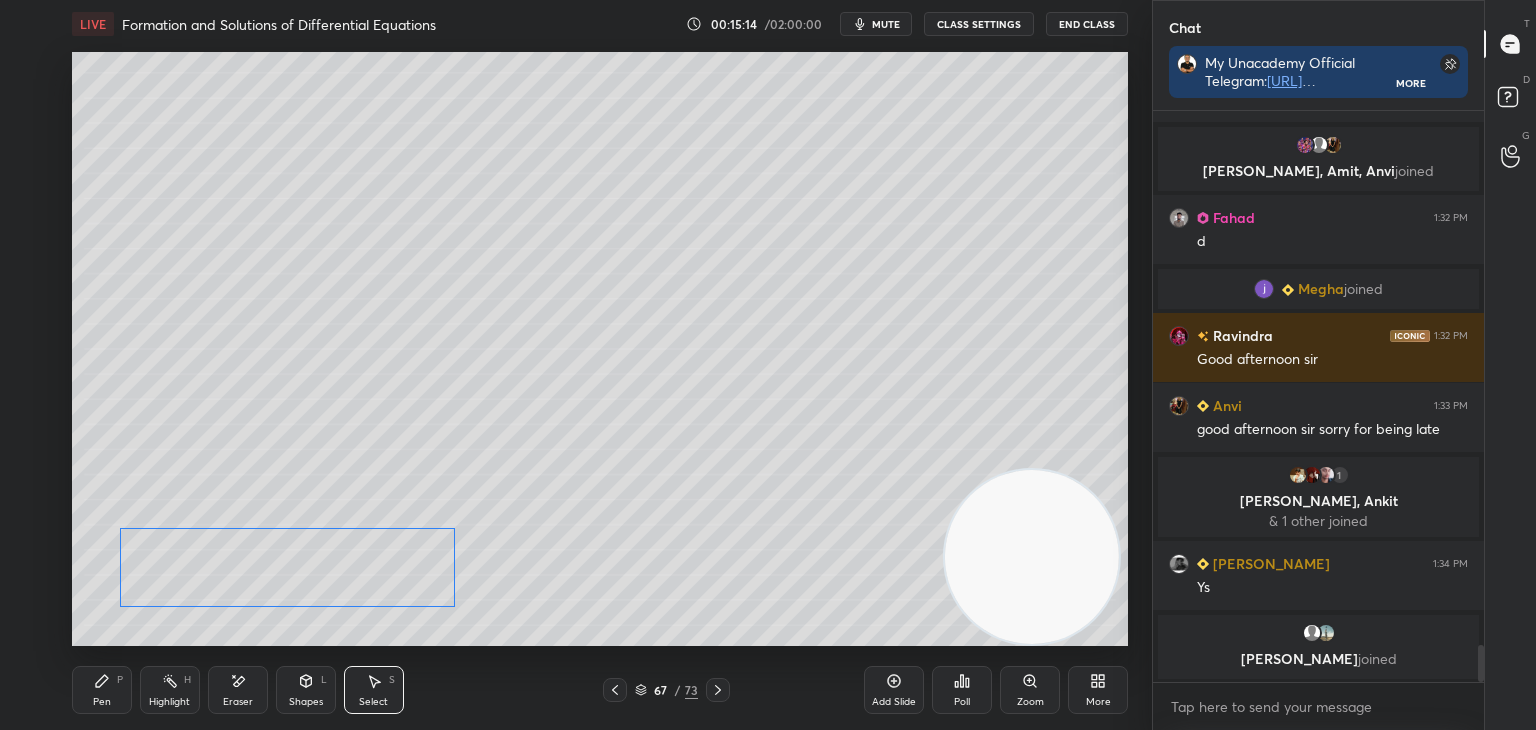
drag, startPoint x: 635, startPoint y: 600, endPoint x: 361, endPoint y: 575, distance: 275.1
click at [367, 575] on div "0 ° Undo Copy Duplicate Duplicate to new slide Delete" at bounding box center [600, 349] width 1056 height 594
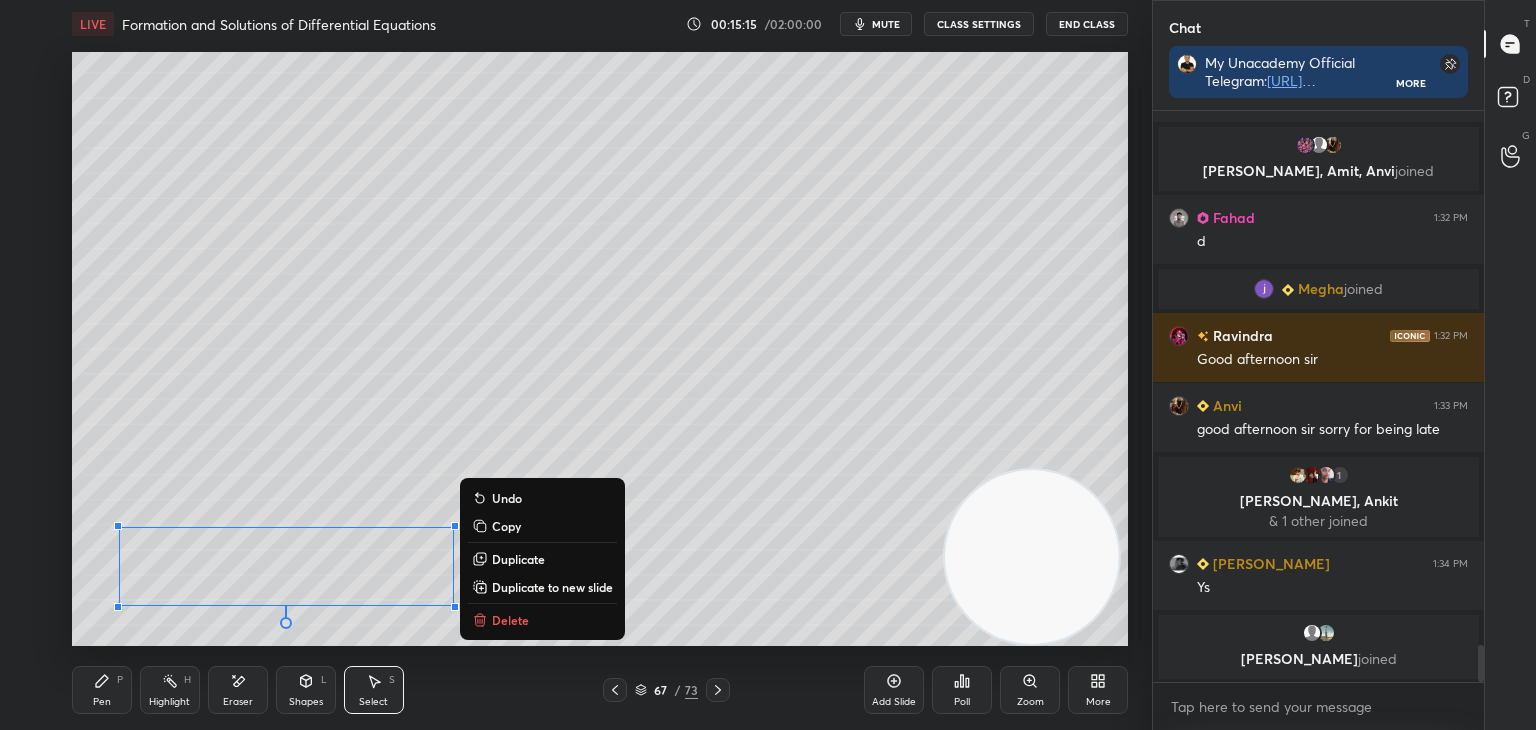
click at [141, 637] on div "0 ° Undo Copy Duplicate Duplicate to new slide Delete" at bounding box center [600, 349] width 1056 height 594
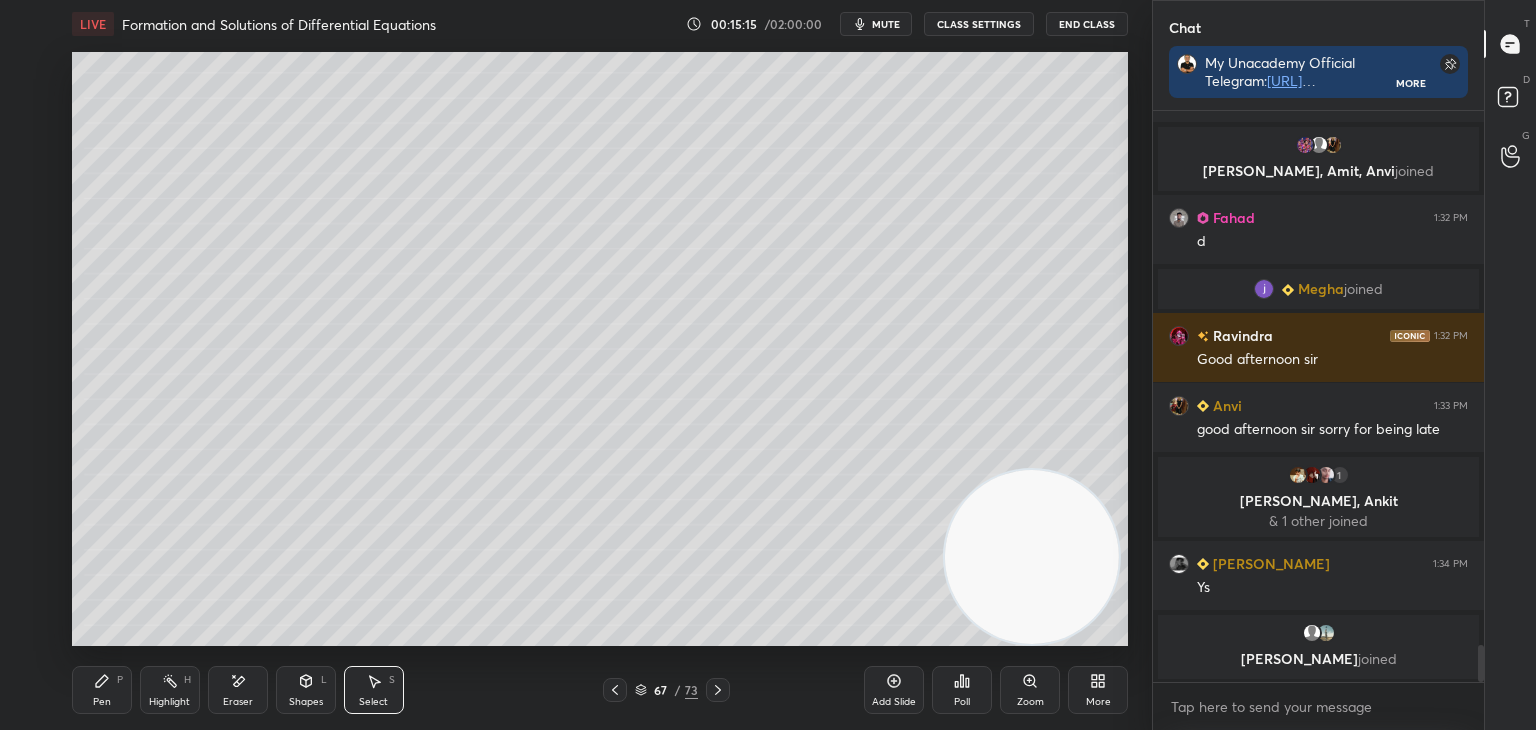
drag, startPoint x: 88, startPoint y: 695, endPoint x: 104, endPoint y: 681, distance: 21.3
click at [94, 687] on div "Pen P" at bounding box center [102, 690] width 60 height 48
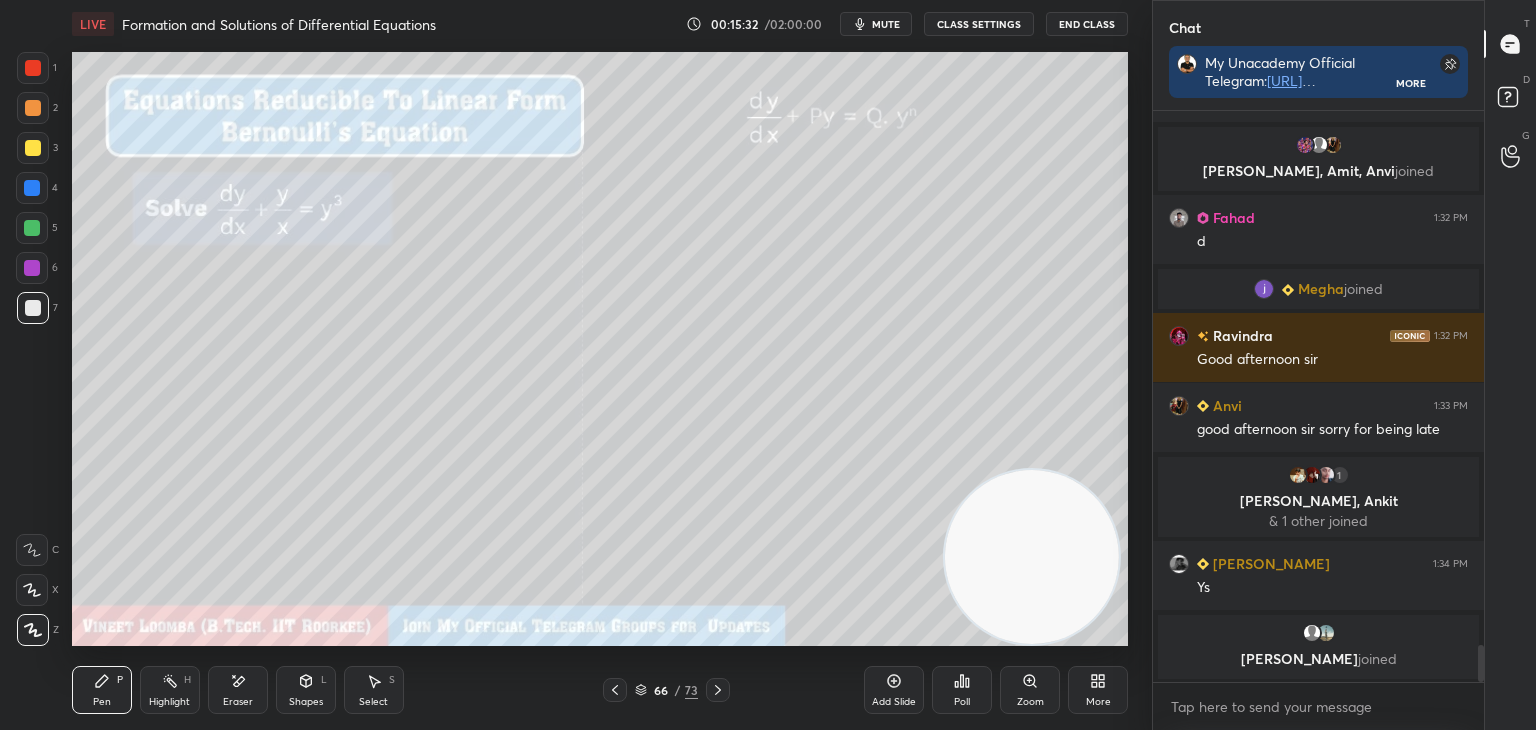
click at [171, 682] on rect at bounding box center [172, 683] width 10 height 10
click at [708, 681] on div at bounding box center [718, 690] width 24 height 24
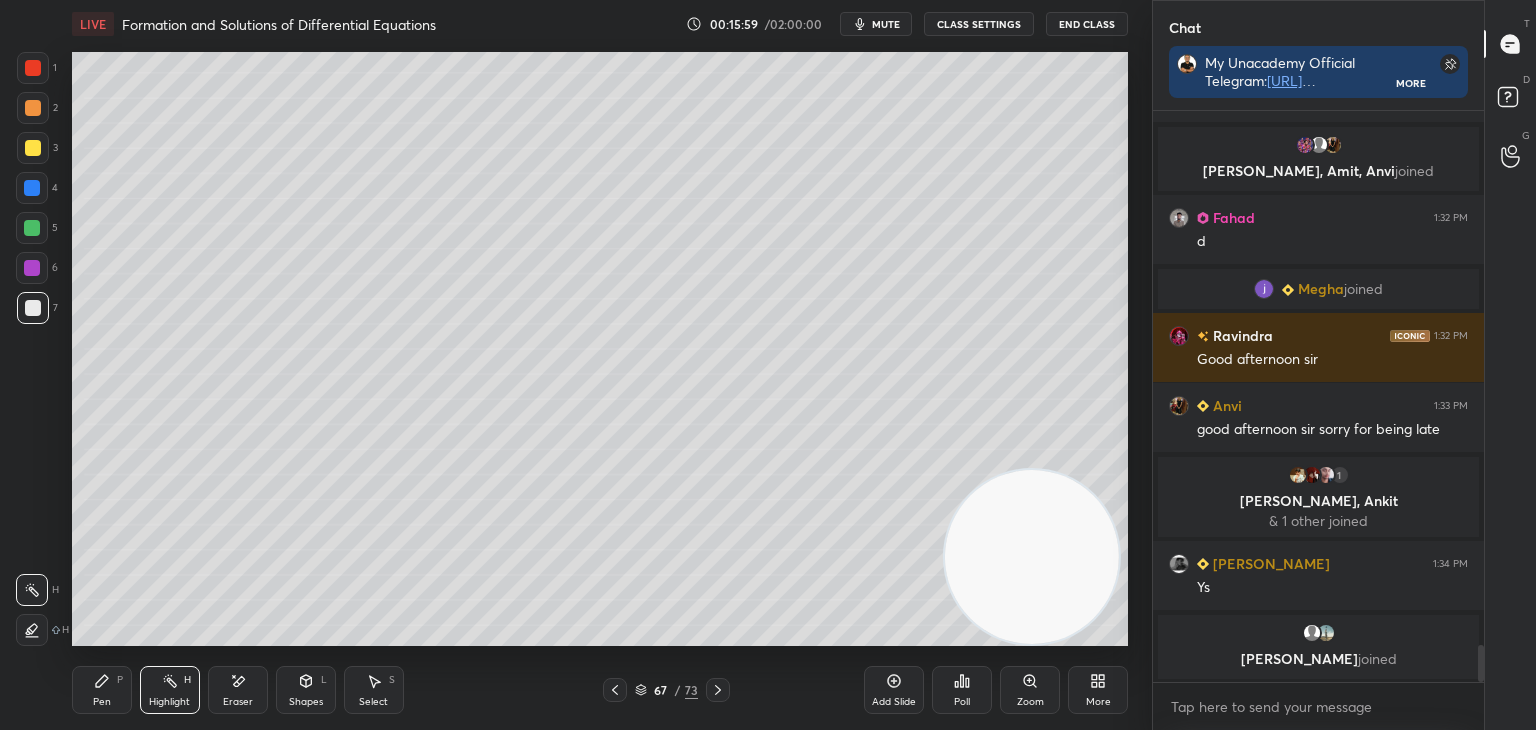
click at [718, 684] on icon at bounding box center [718, 690] width 16 height 16
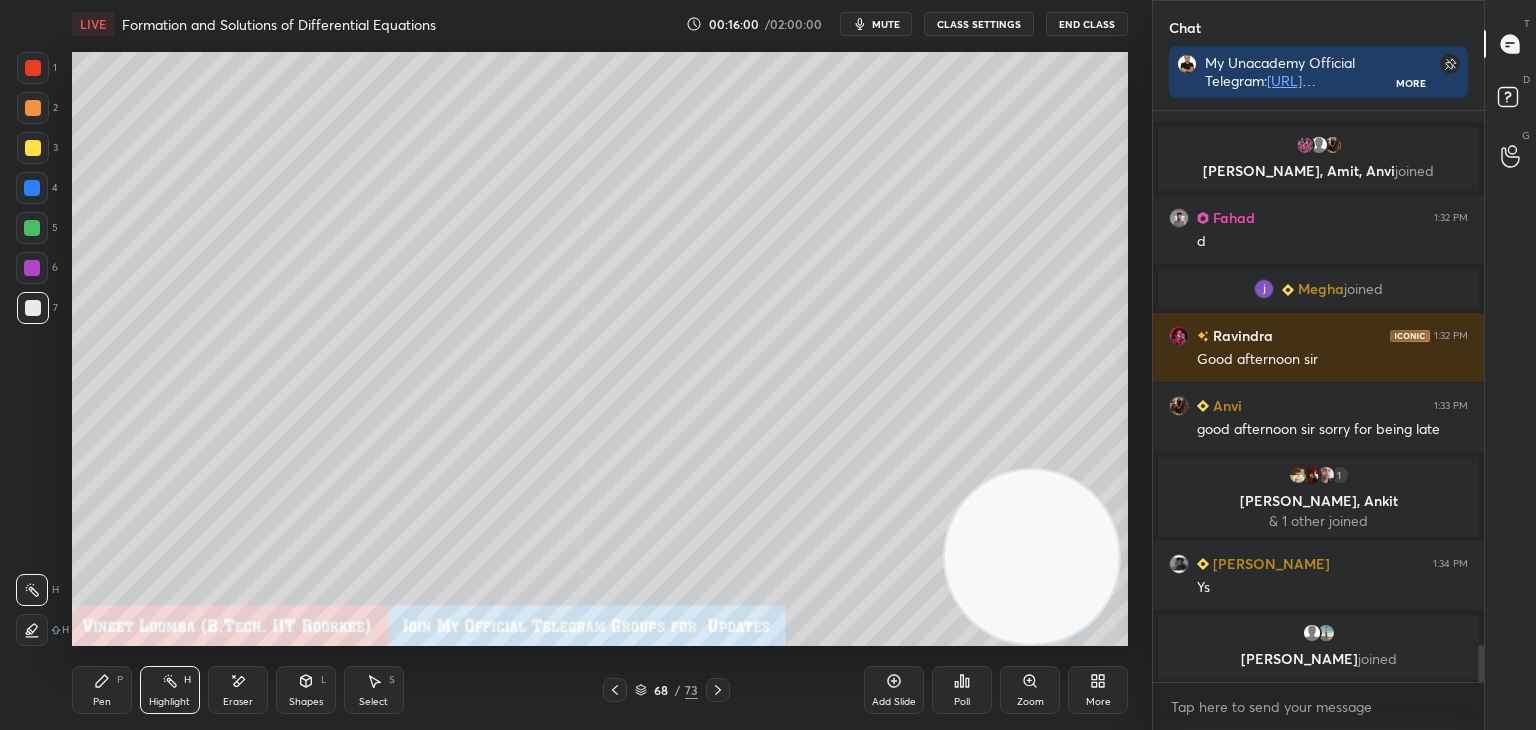
click at [720, 689] on icon at bounding box center [718, 690] width 16 height 16
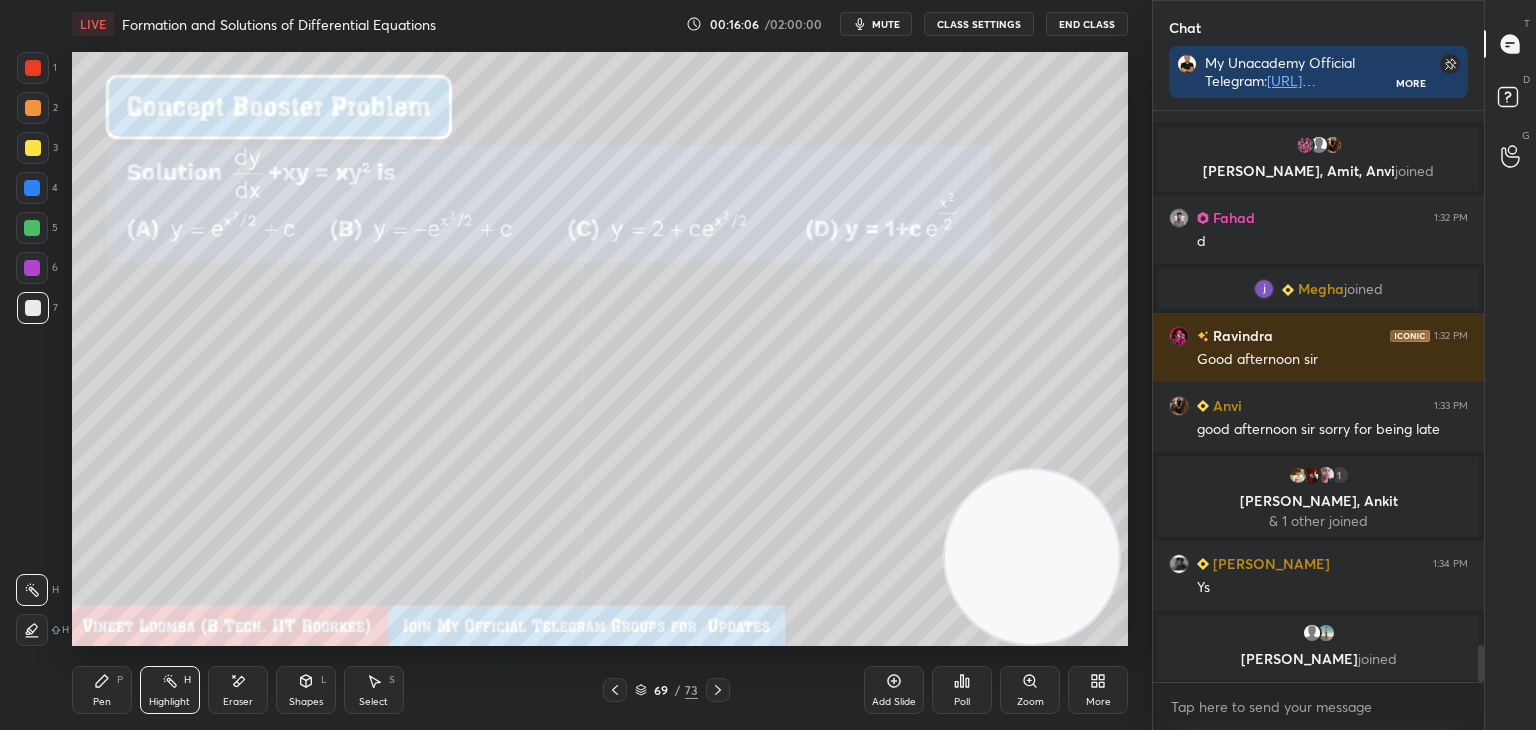
click at [96, 697] on div "Pen" at bounding box center [102, 702] width 18 height 10
drag, startPoint x: 30, startPoint y: 144, endPoint x: 14, endPoint y: 138, distance: 17.1
click at [29, 144] on div at bounding box center [33, 148] width 16 height 16
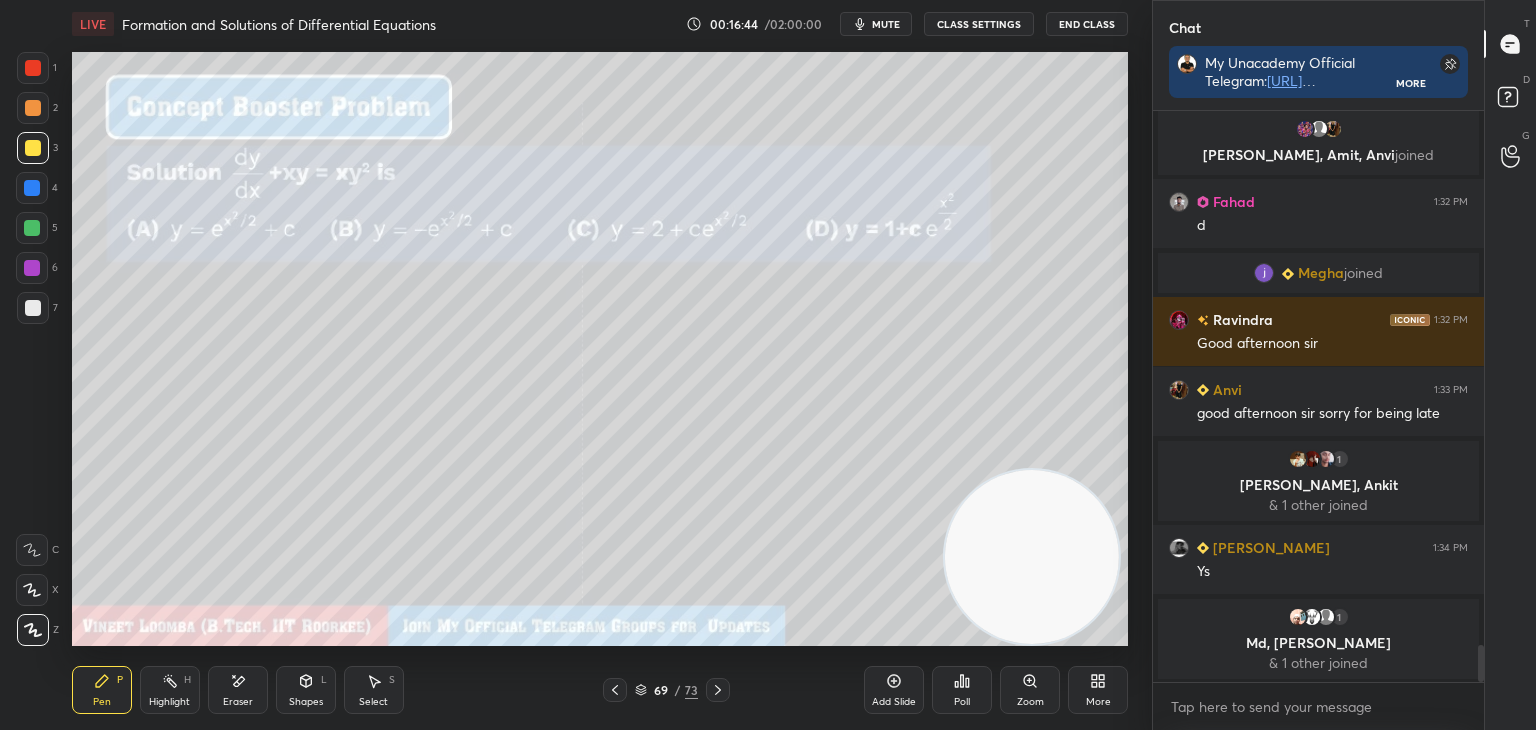
click at [208, 689] on div "Eraser" at bounding box center [238, 690] width 60 height 48
drag, startPoint x: 112, startPoint y: 687, endPoint x: 134, endPoint y: 649, distance: 43.9
click at [113, 684] on div "Pen P" at bounding box center [102, 690] width 60 height 48
drag, startPoint x: 237, startPoint y: 685, endPoint x: 271, endPoint y: 651, distance: 48.1
click at [244, 677] on icon at bounding box center [238, 681] width 16 height 17
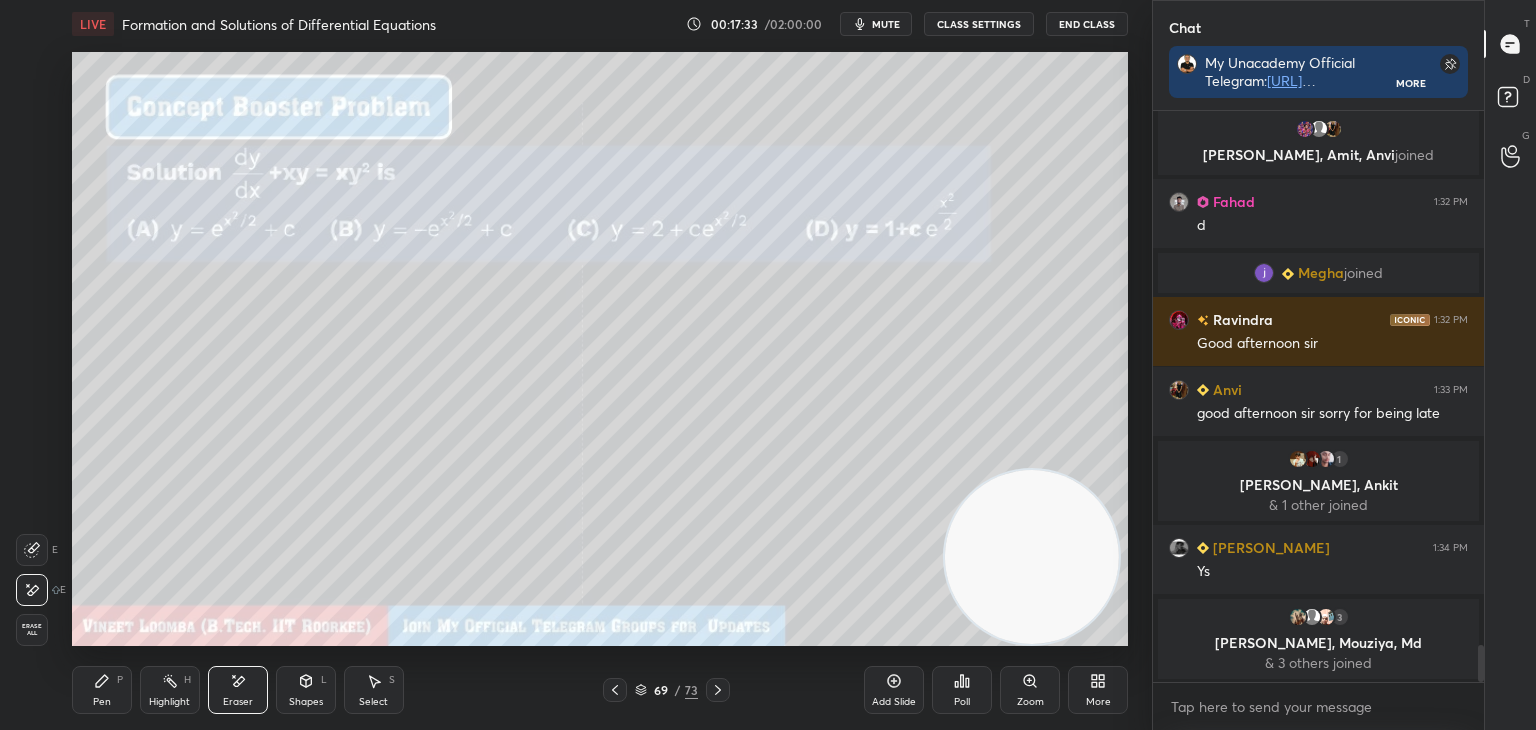
click at [108, 688] on icon at bounding box center [102, 681] width 16 height 16
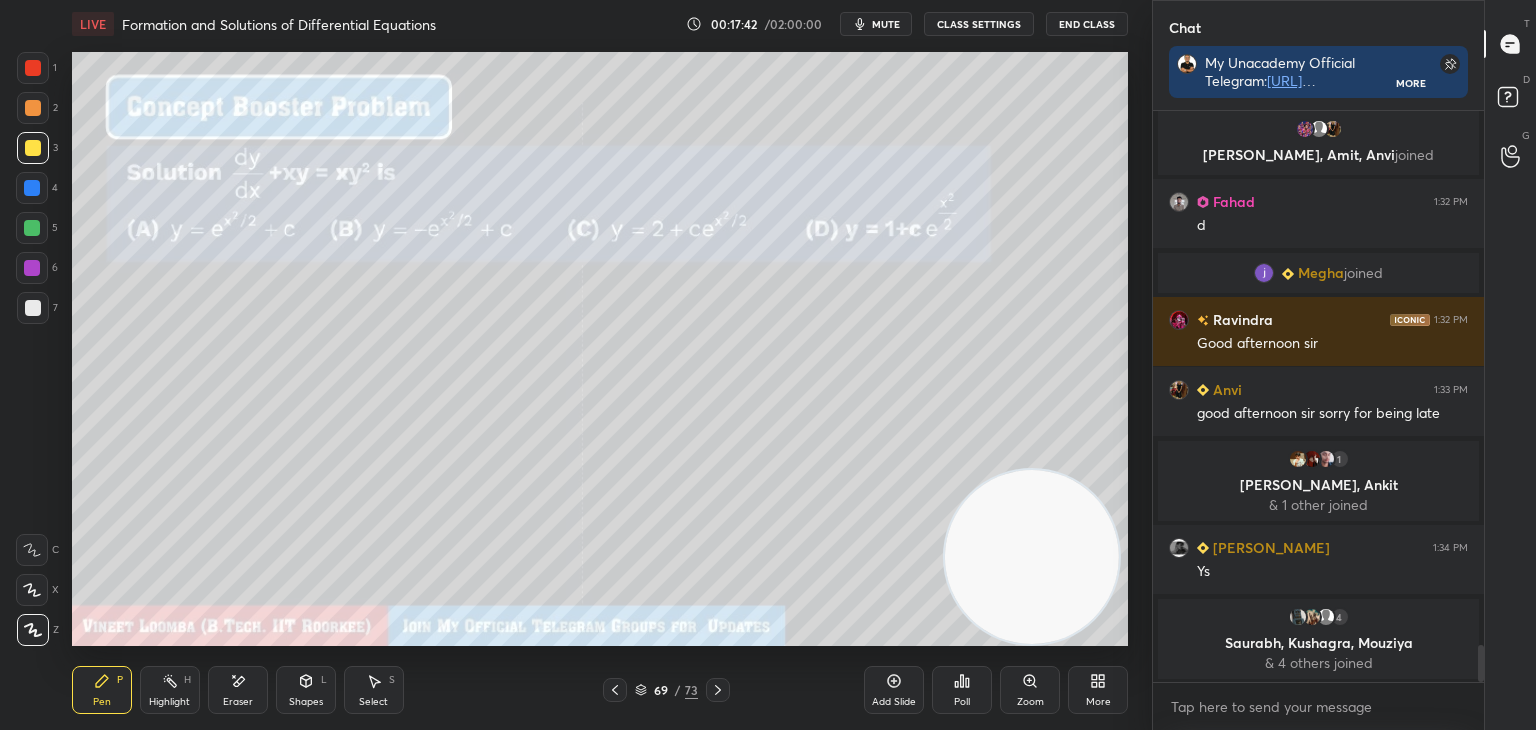
click at [713, 689] on icon at bounding box center [718, 690] width 16 height 16
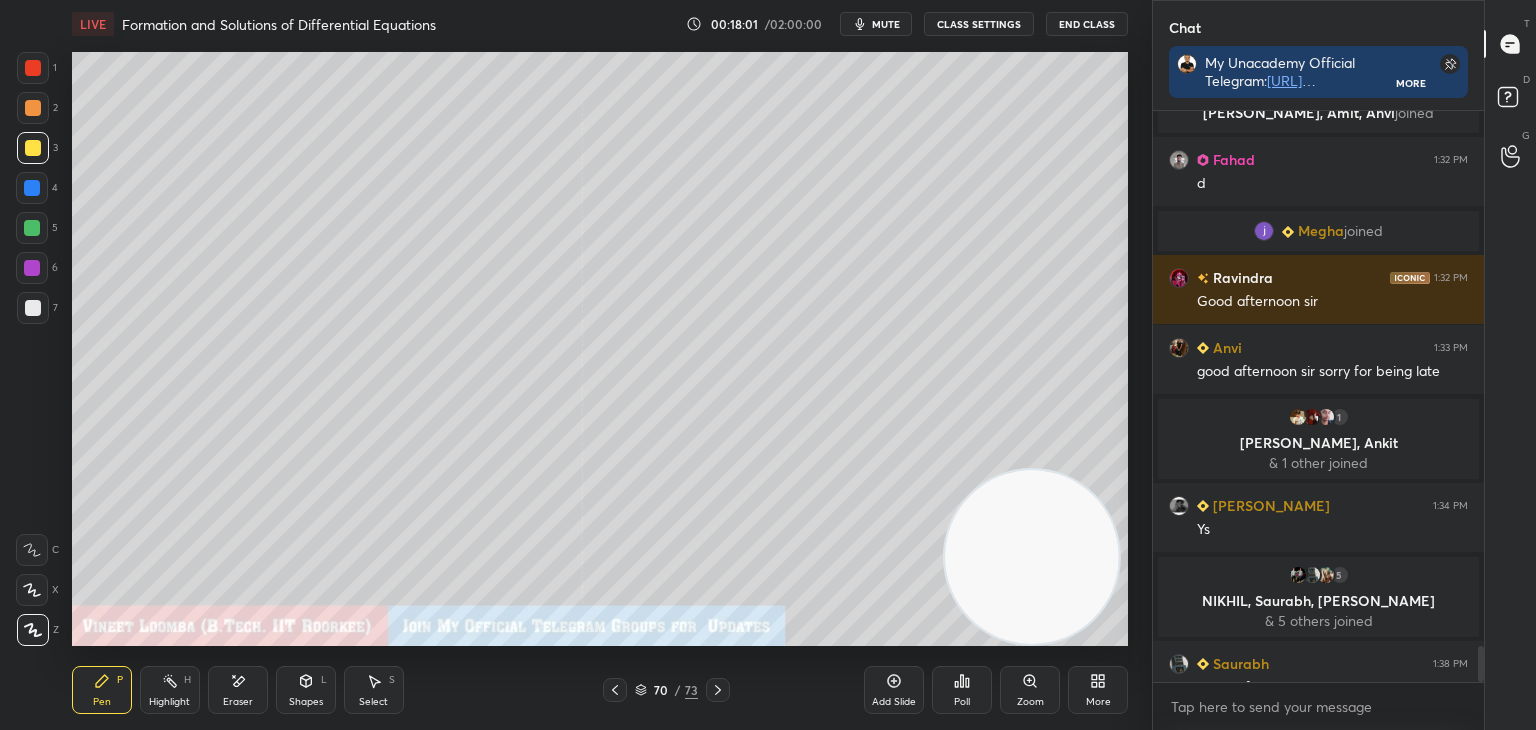
scroll to position [8381, 0]
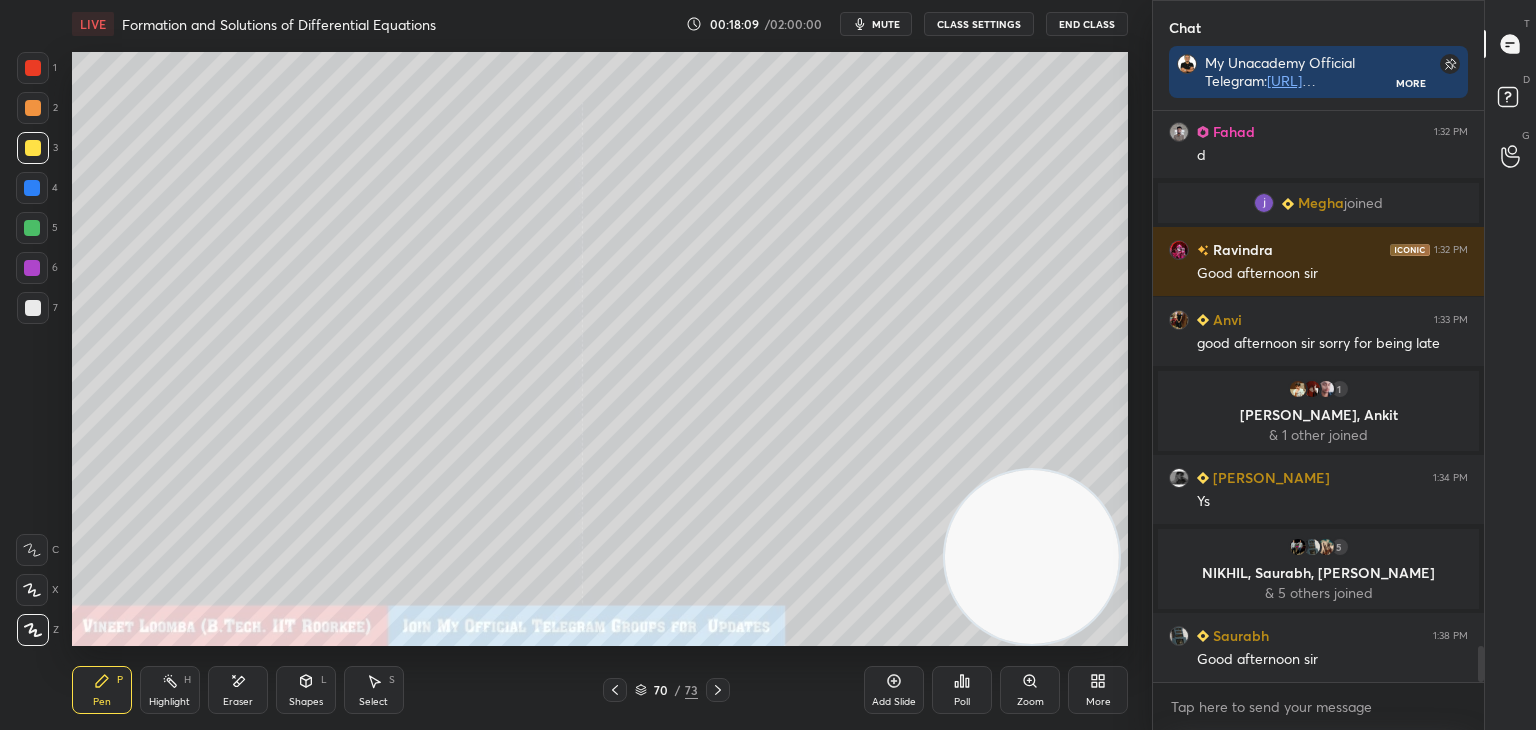
click at [612, 684] on icon at bounding box center [615, 690] width 16 height 16
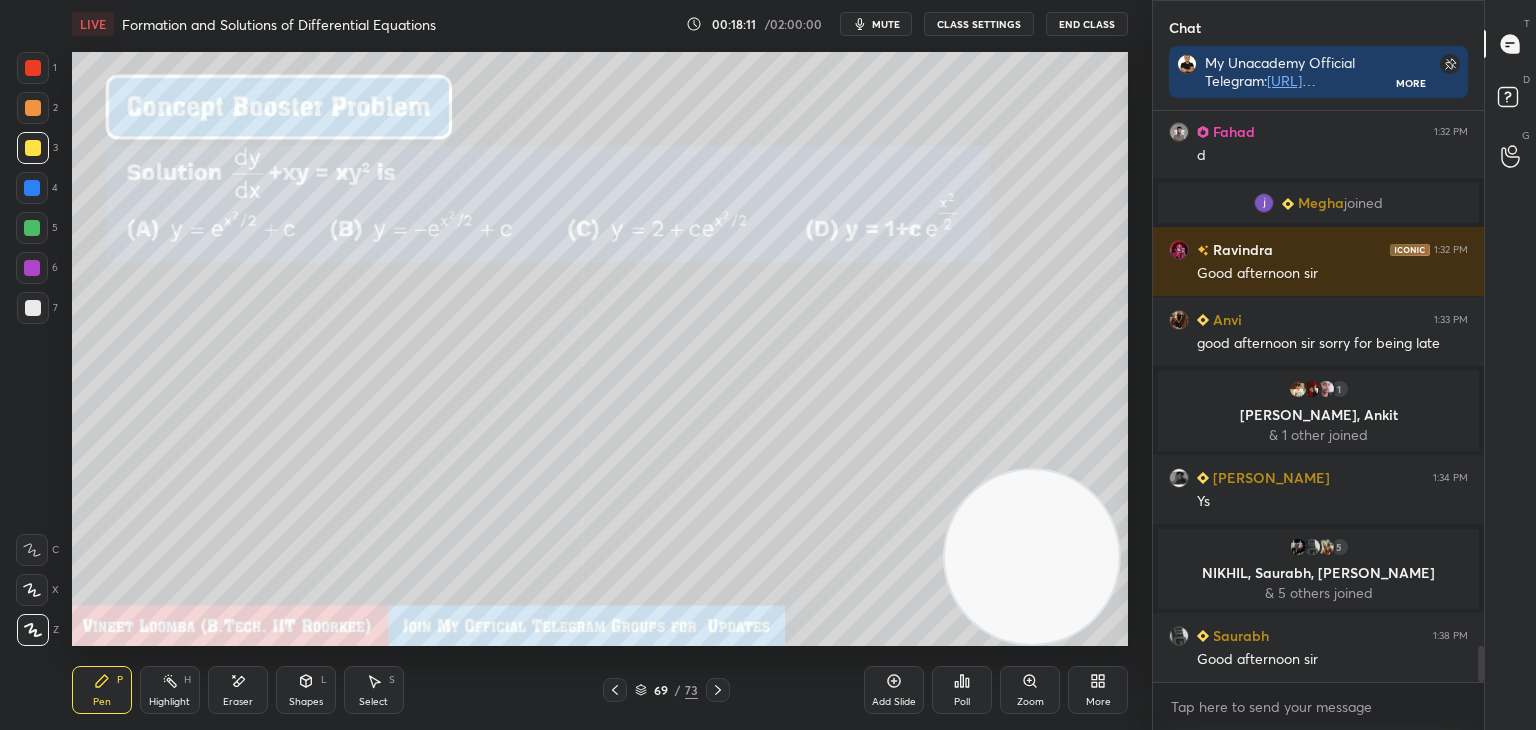
click at [715, 687] on icon at bounding box center [718, 690] width 16 height 16
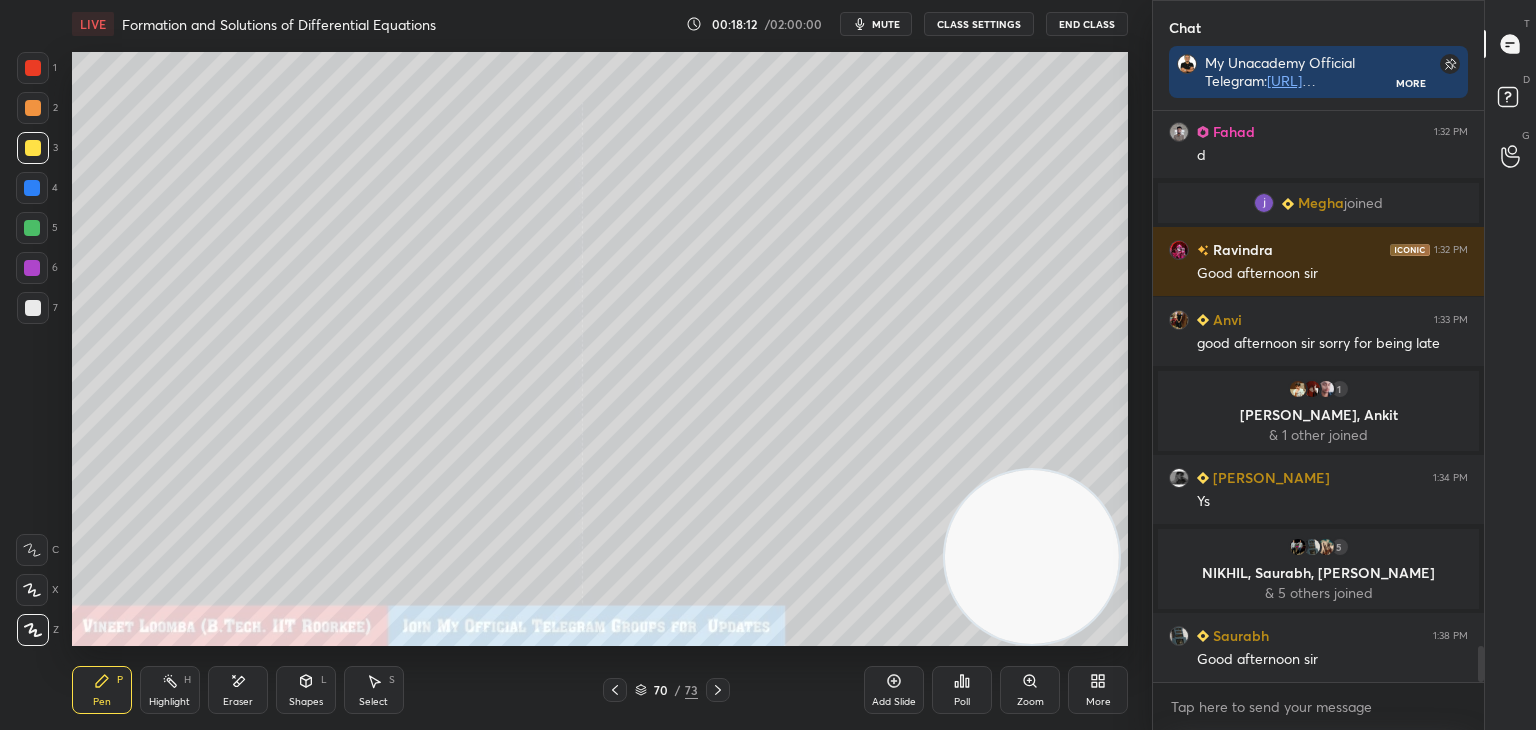
click at [243, 685] on div "Eraser" at bounding box center [238, 690] width 60 height 48
click at [99, 682] on icon at bounding box center [102, 681] width 12 height 12
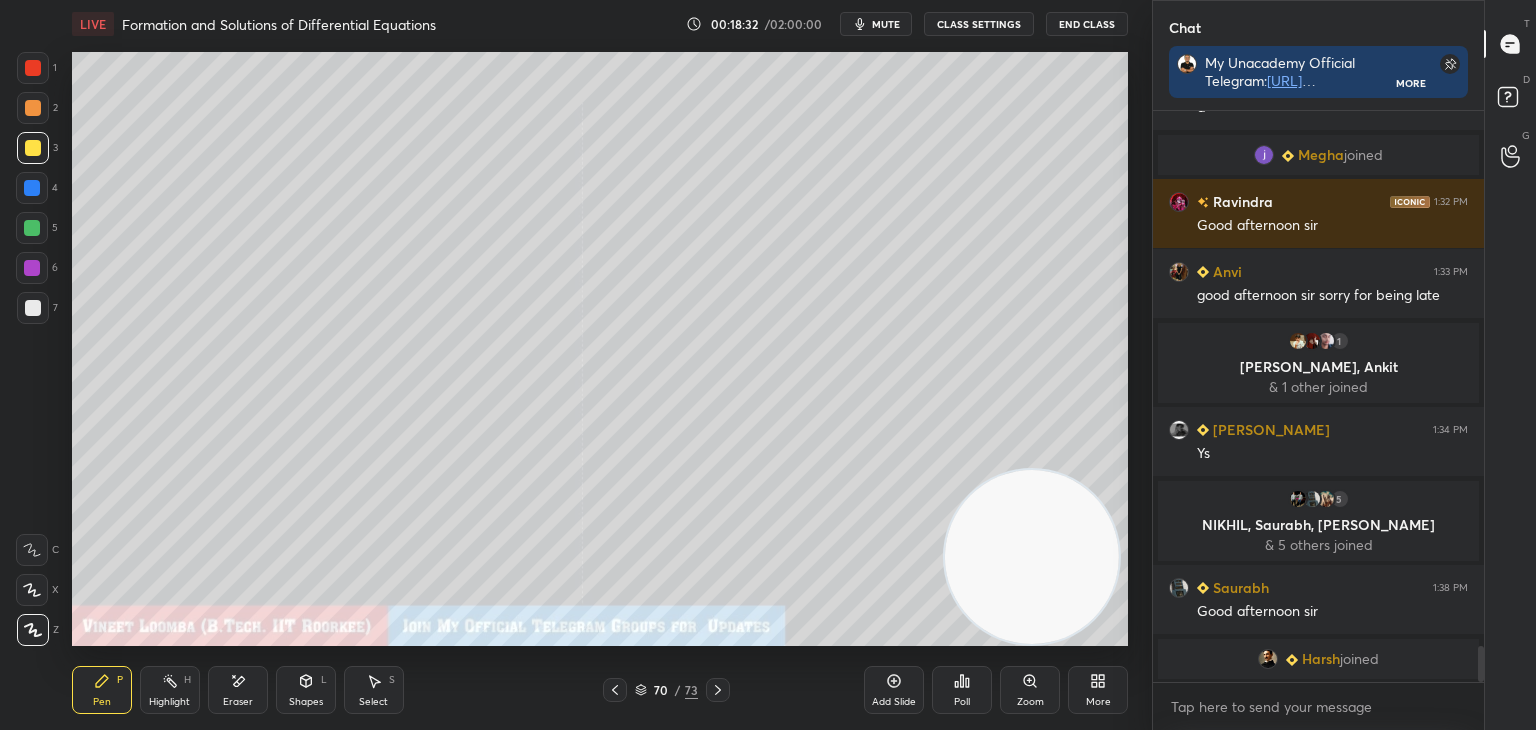
click at [616, 686] on icon at bounding box center [615, 690] width 16 height 16
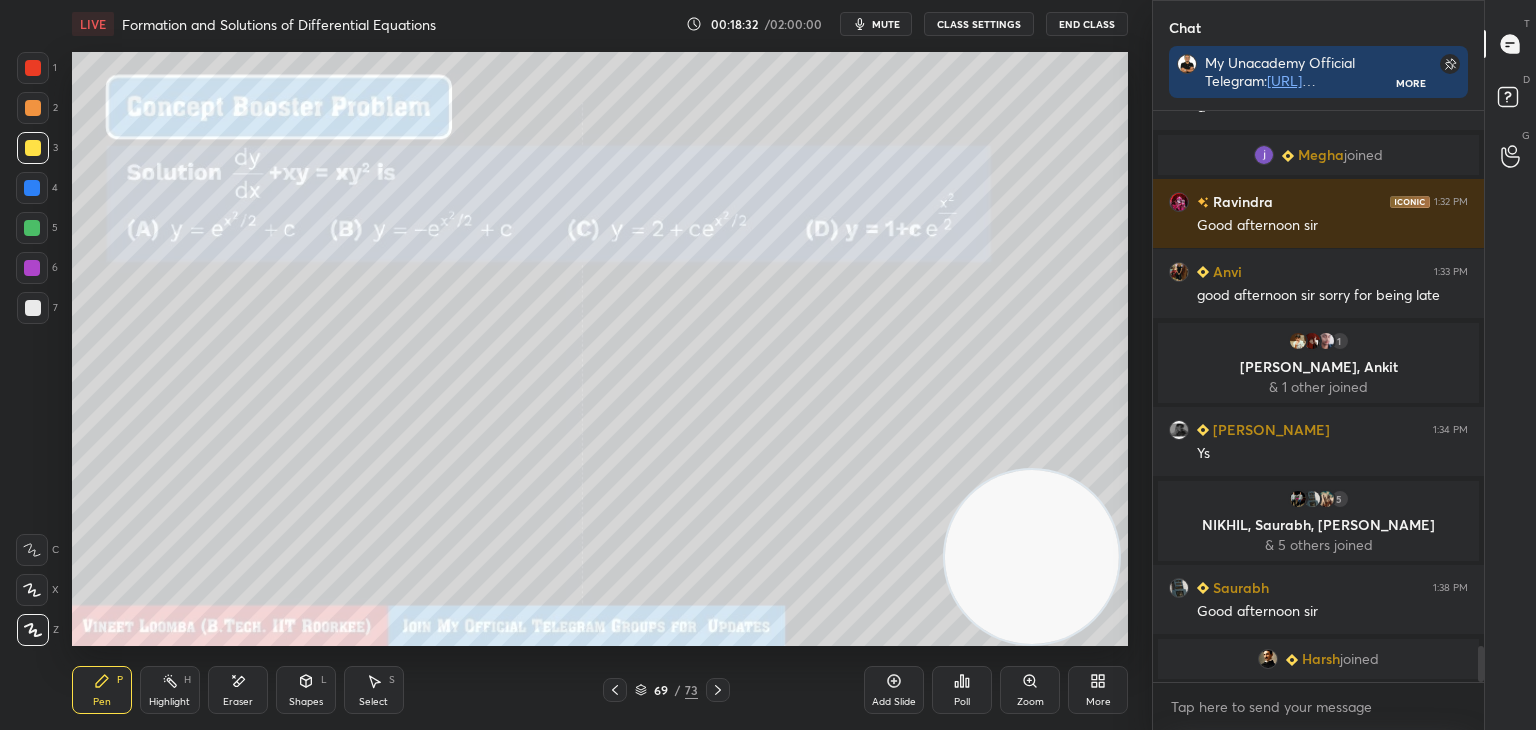
click at [616, 688] on icon at bounding box center [615, 690] width 16 height 16
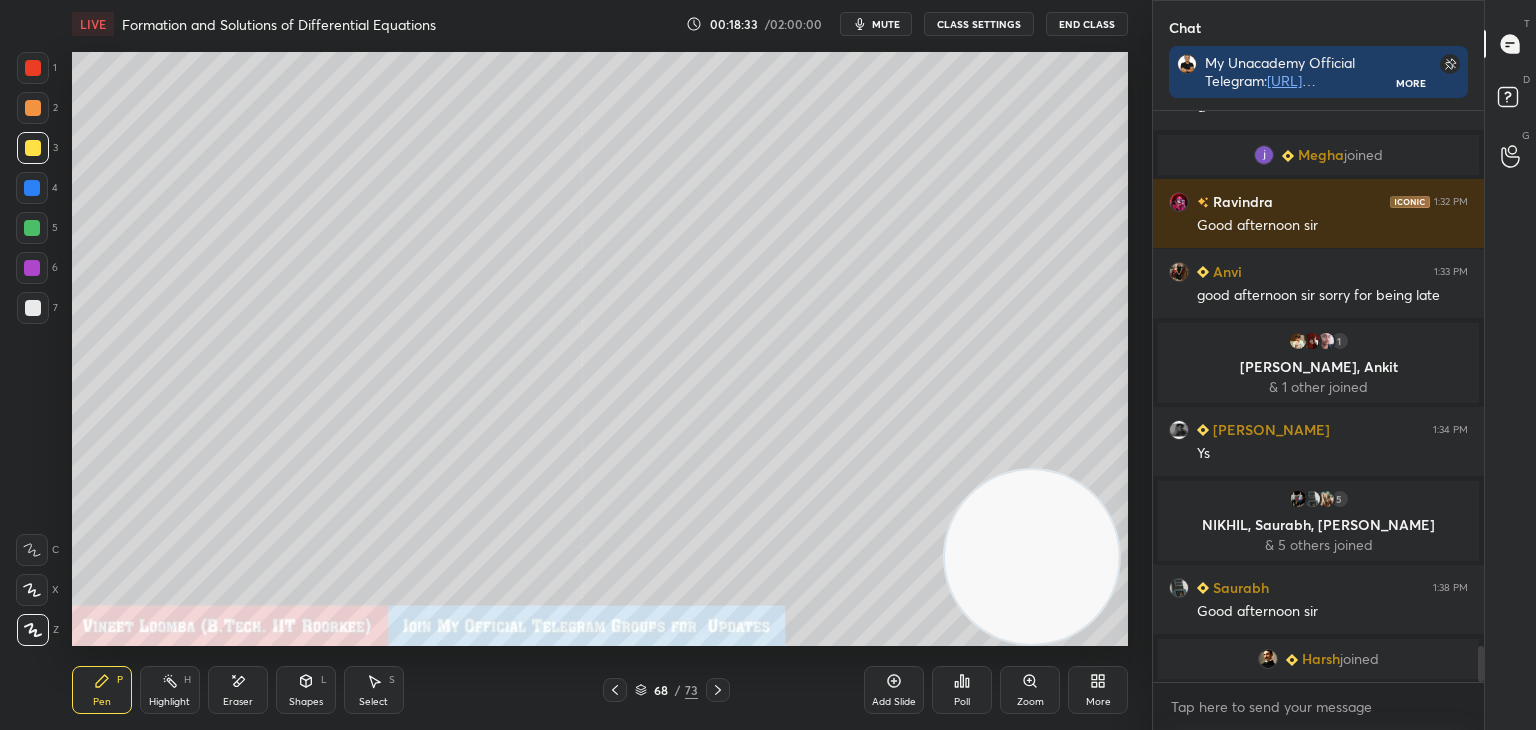
click at [712, 686] on icon at bounding box center [718, 690] width 16 height 16
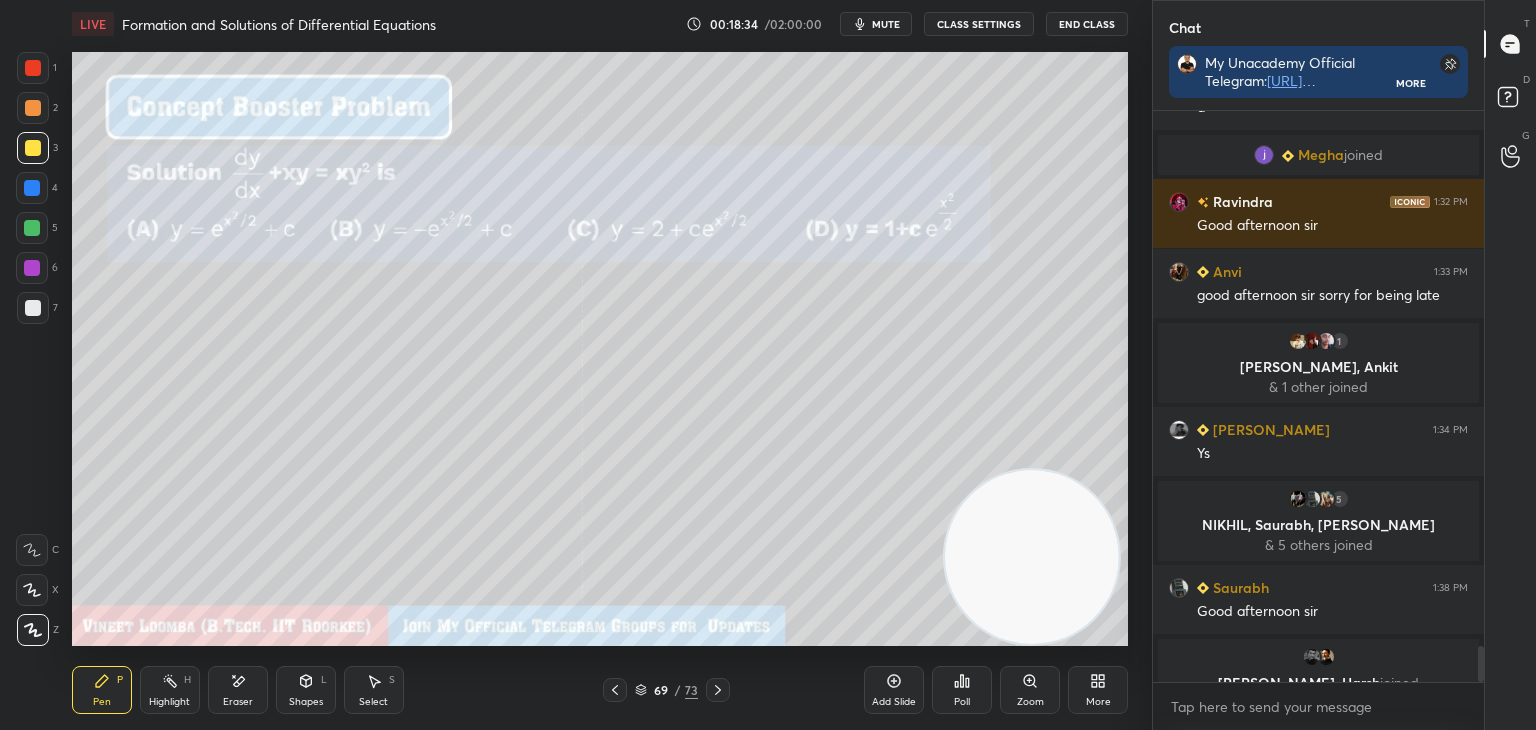
scroll to position [8453, 0]
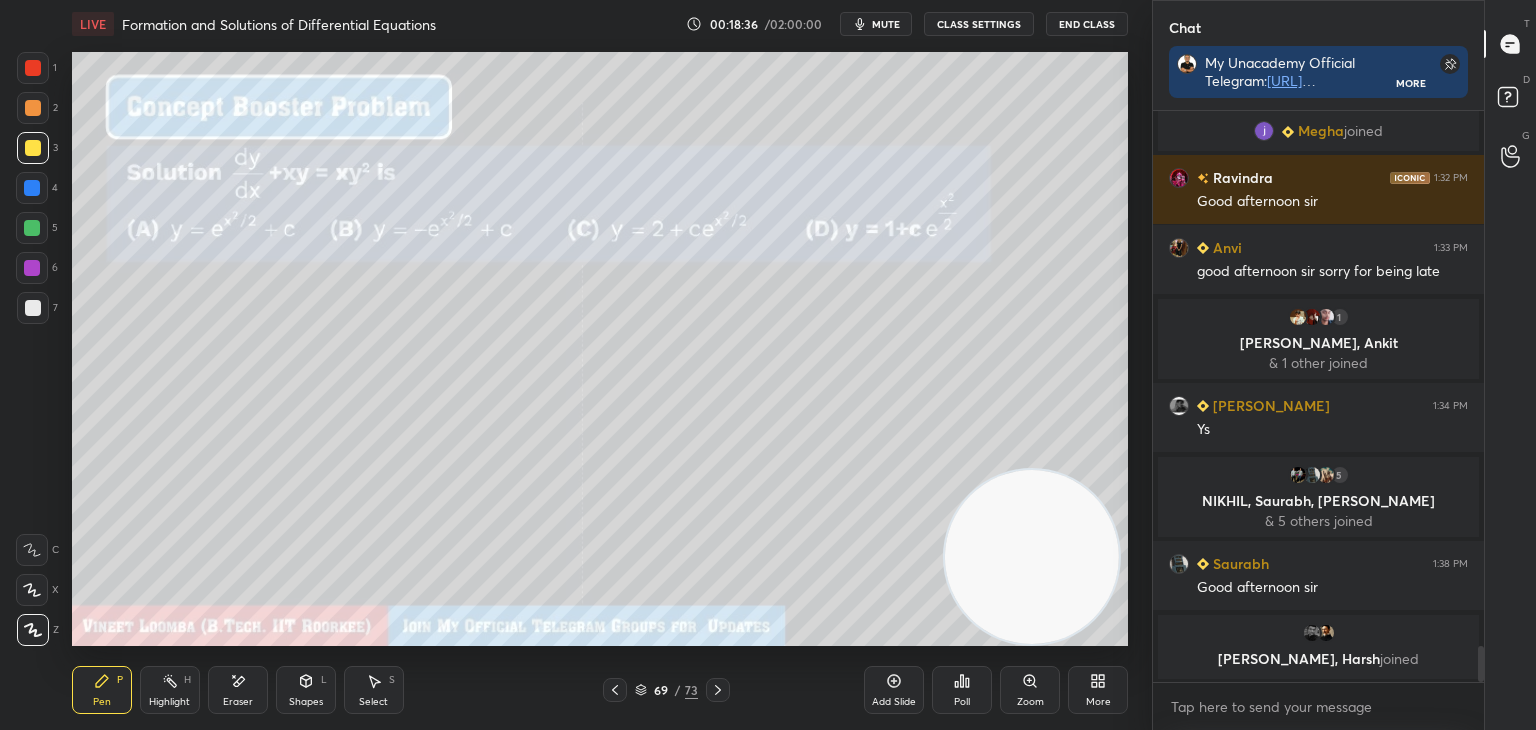
click at [716, 692] on icon at bounding box center [718, 690] width 16 height 16
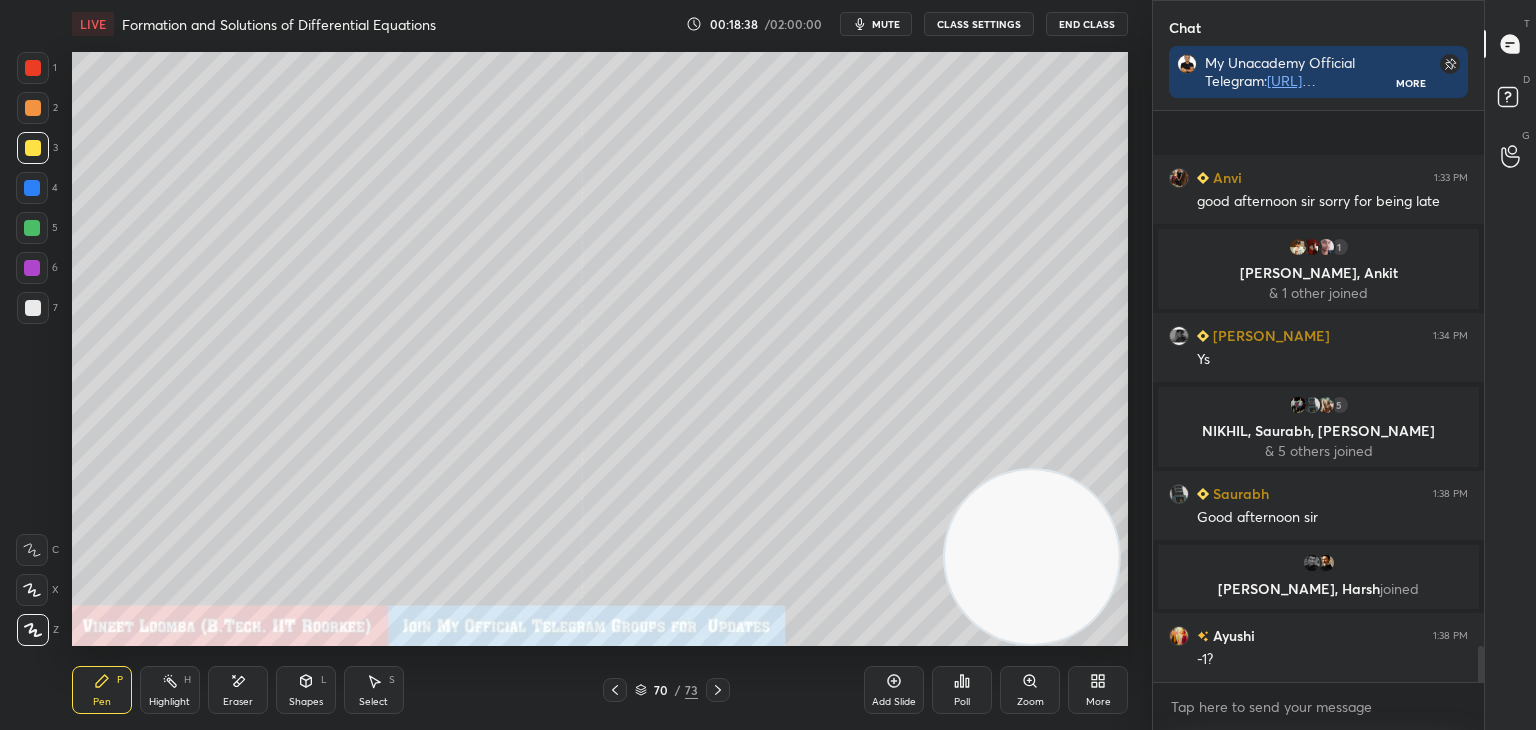
scroll to position [8503, 0]
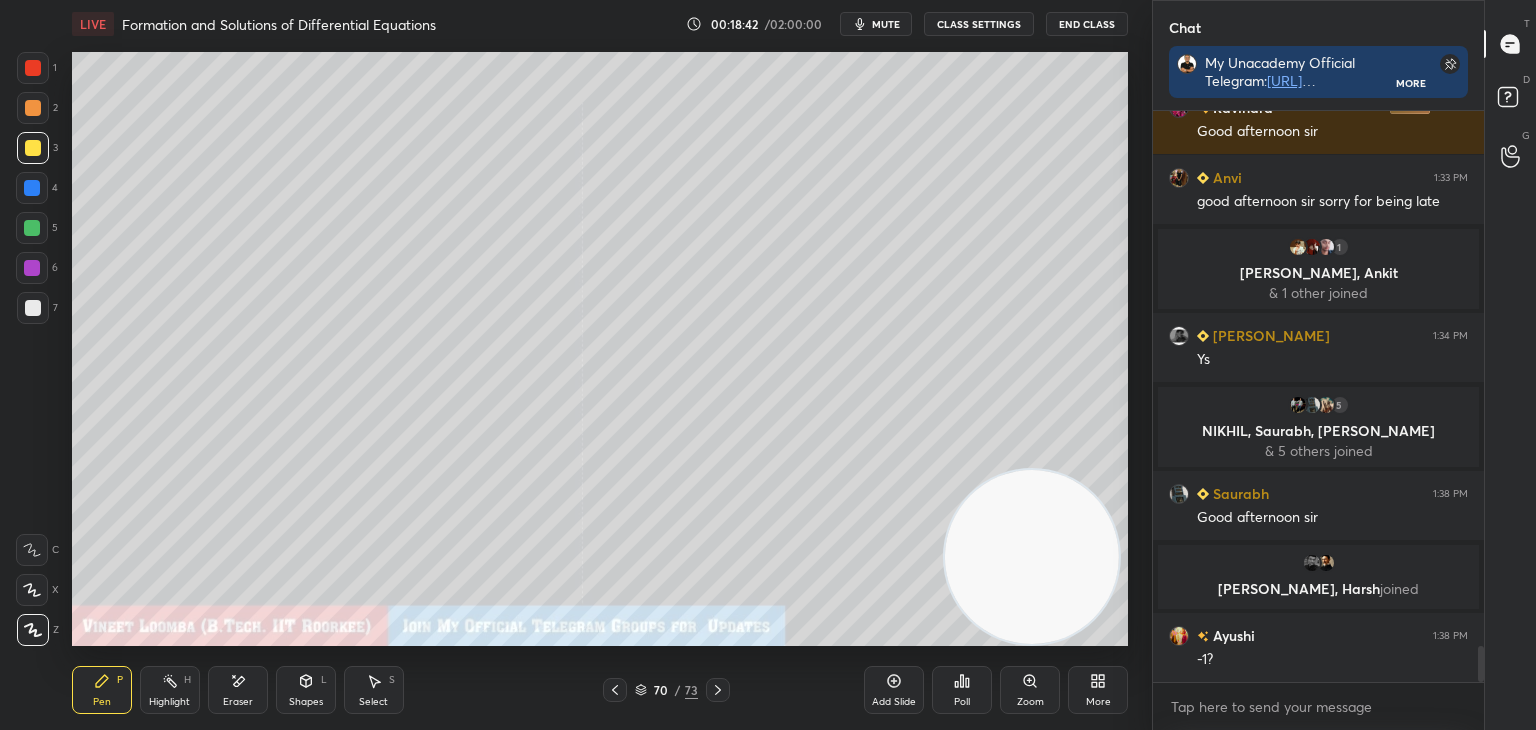
click at [617, 686] on icon at bounding box center [615, 690] width 16 height 16
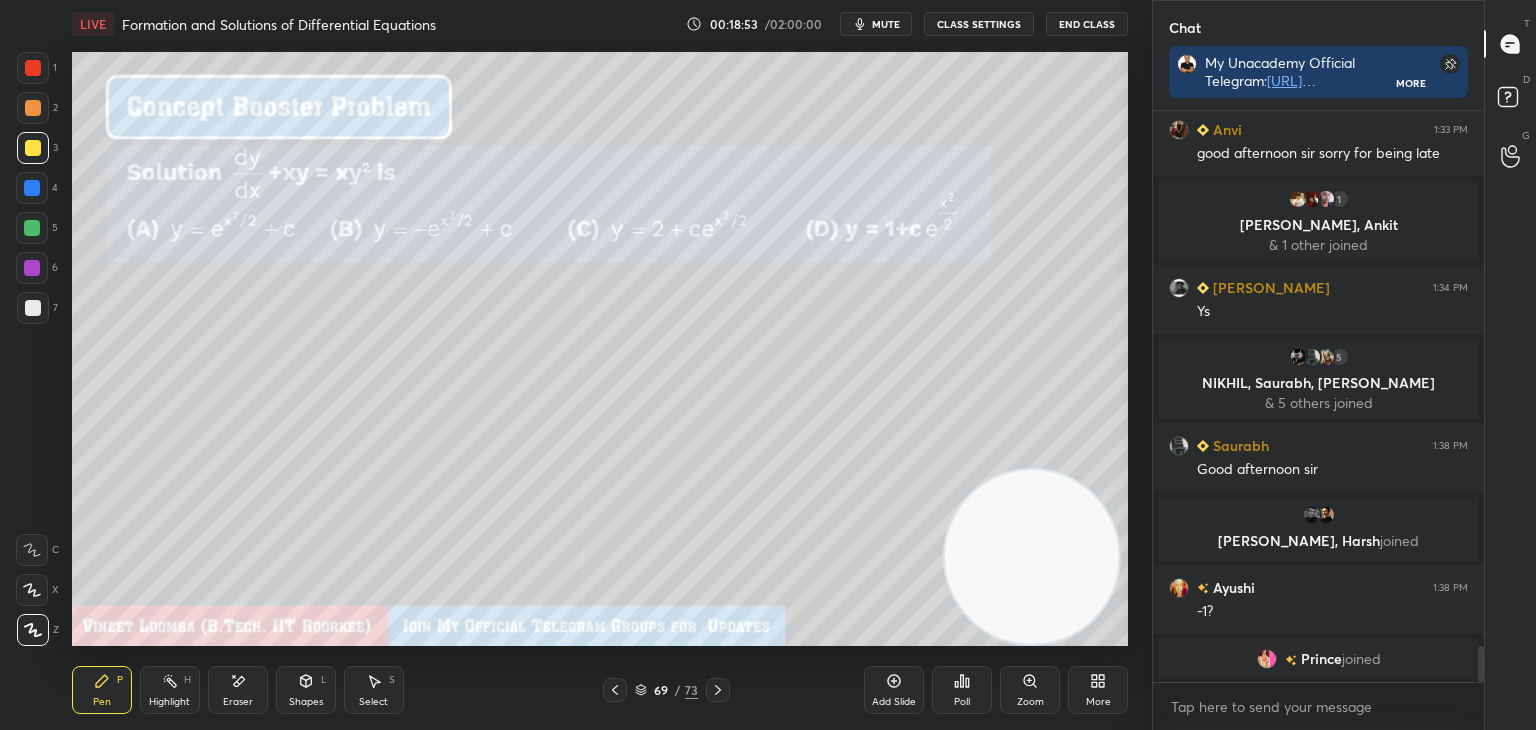
scroll to position [8579, 0]
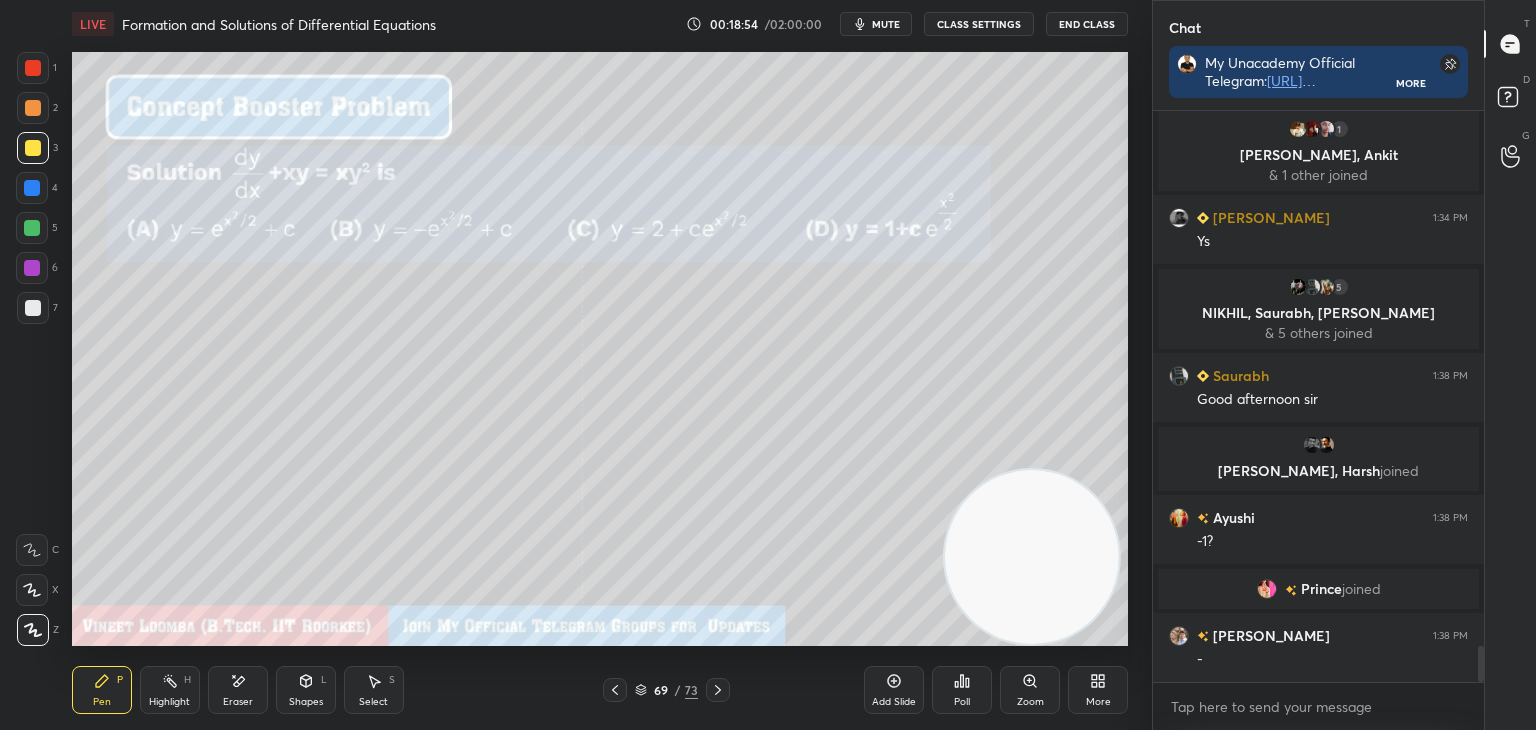
click at [708, 692] on div at bounding box center [718, 690] width 24 height 24
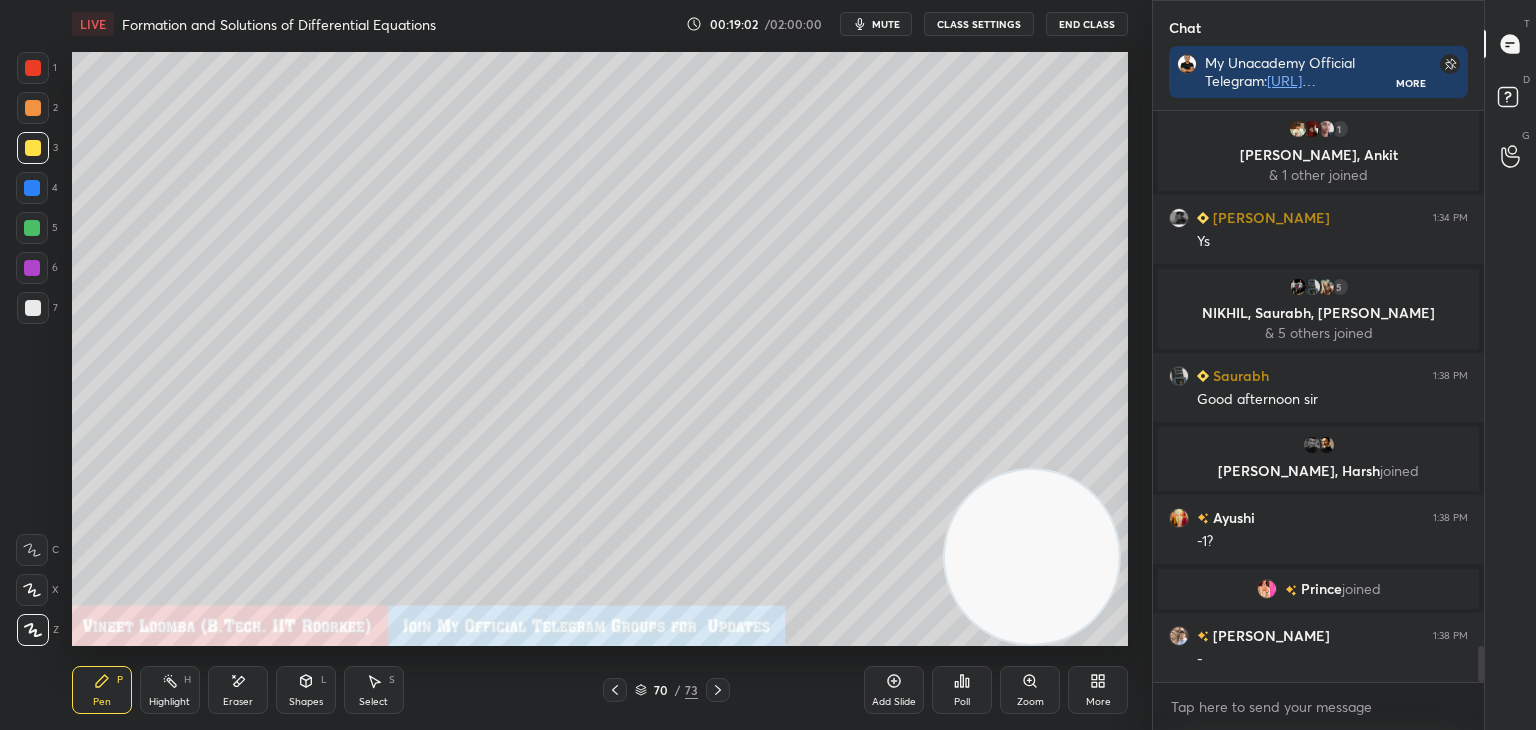
scroll to position [8627, 0]
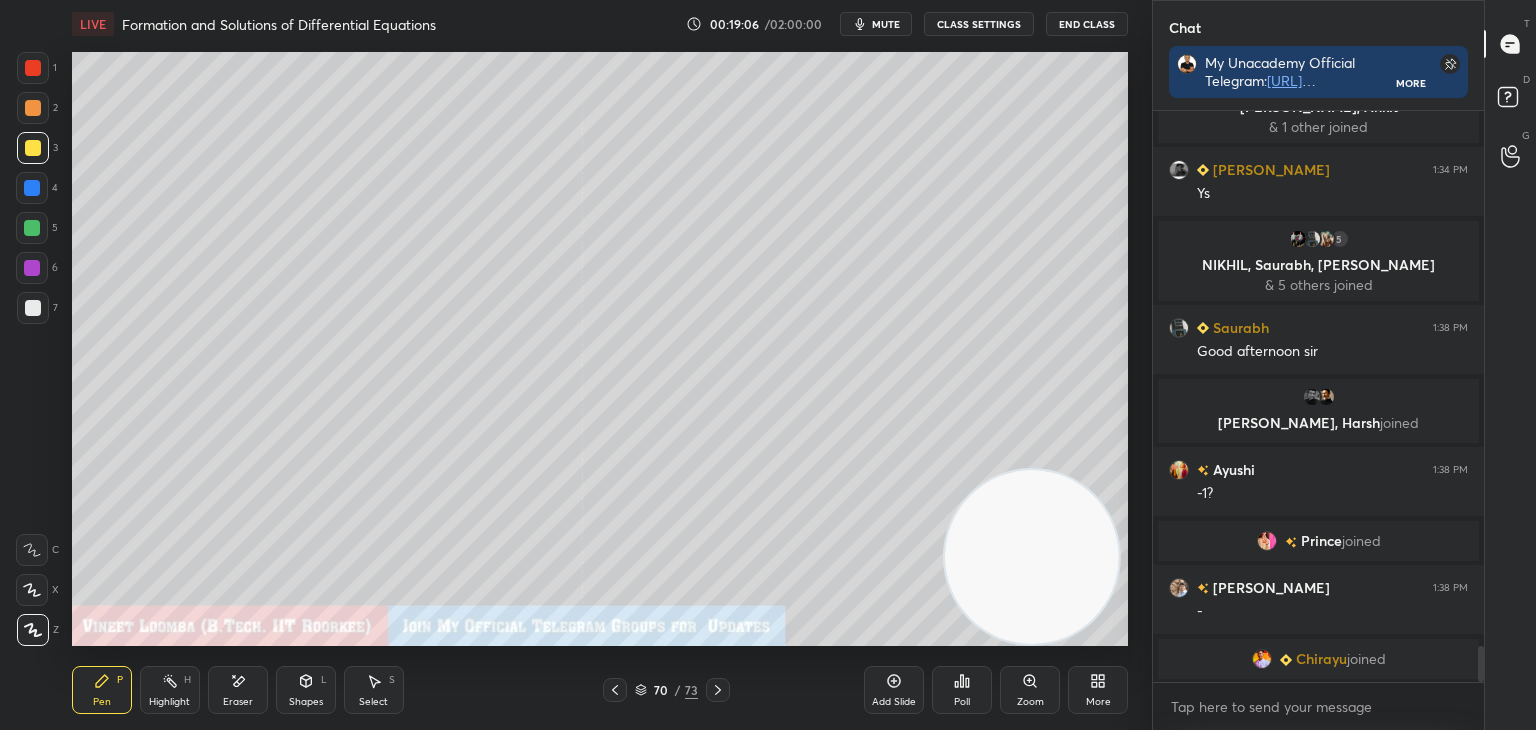
click at [625, 690] on div at bounding box center [615, 690] width 24 height 24
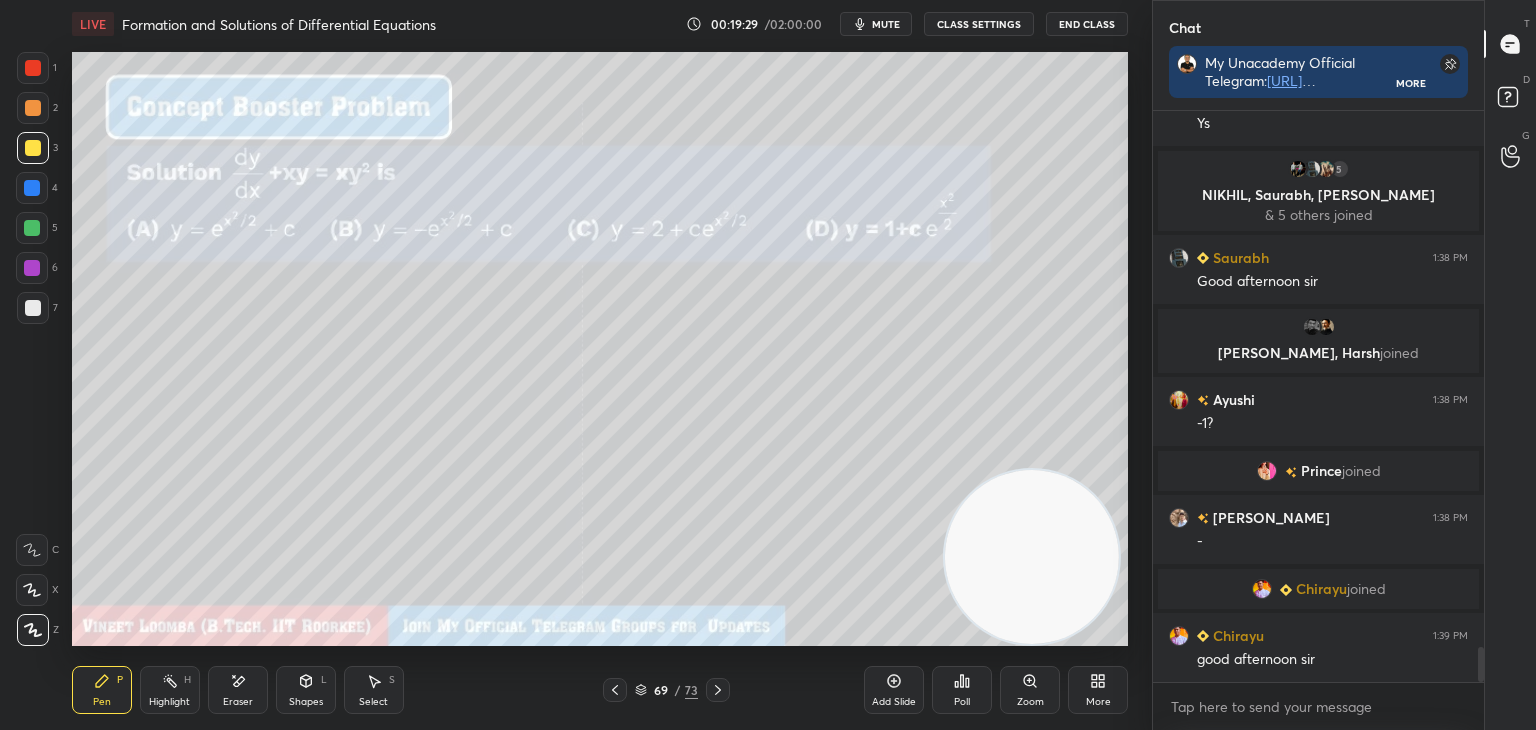
scroll to position [8725, 0]
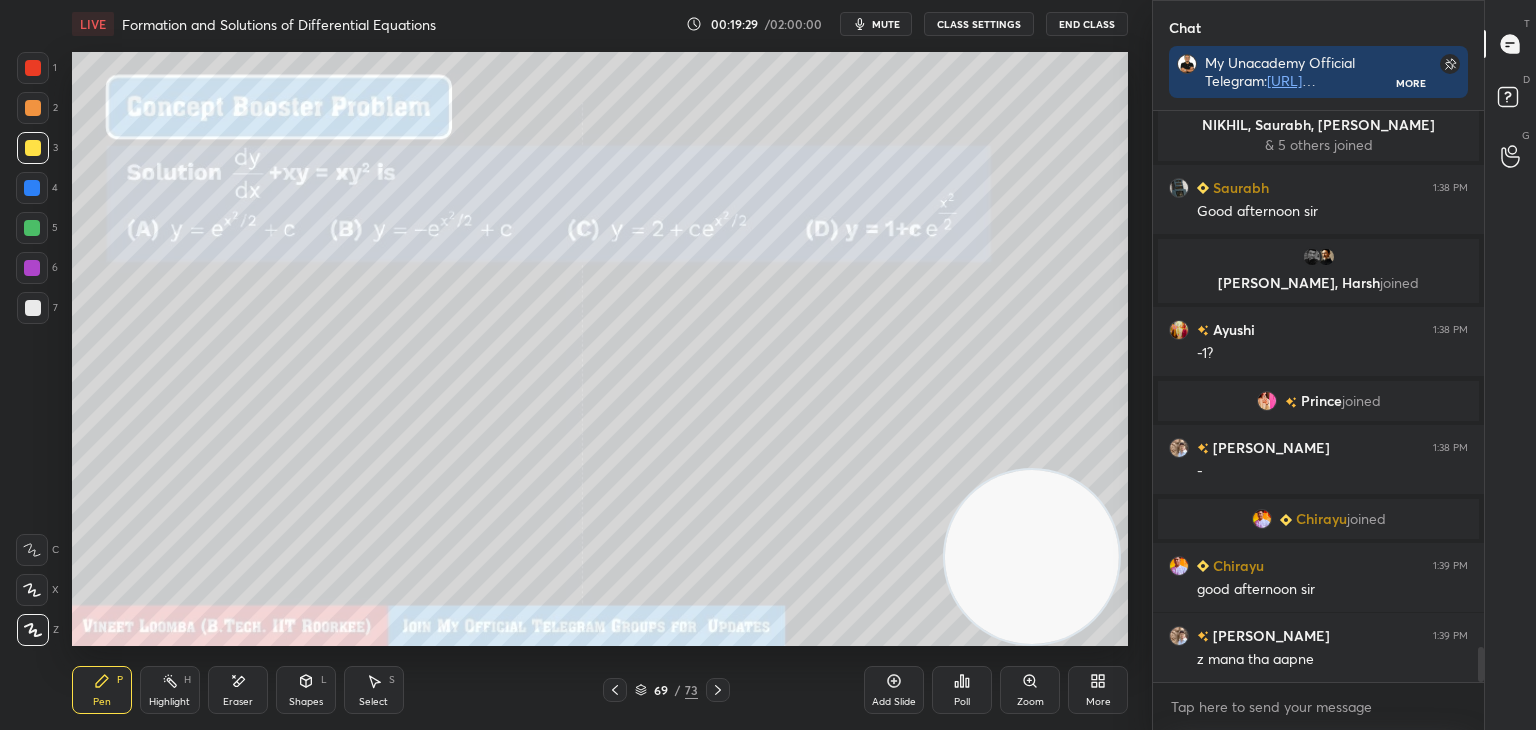
click at [725, 689] on div at bounding box center [718, 690] width 24 height 24
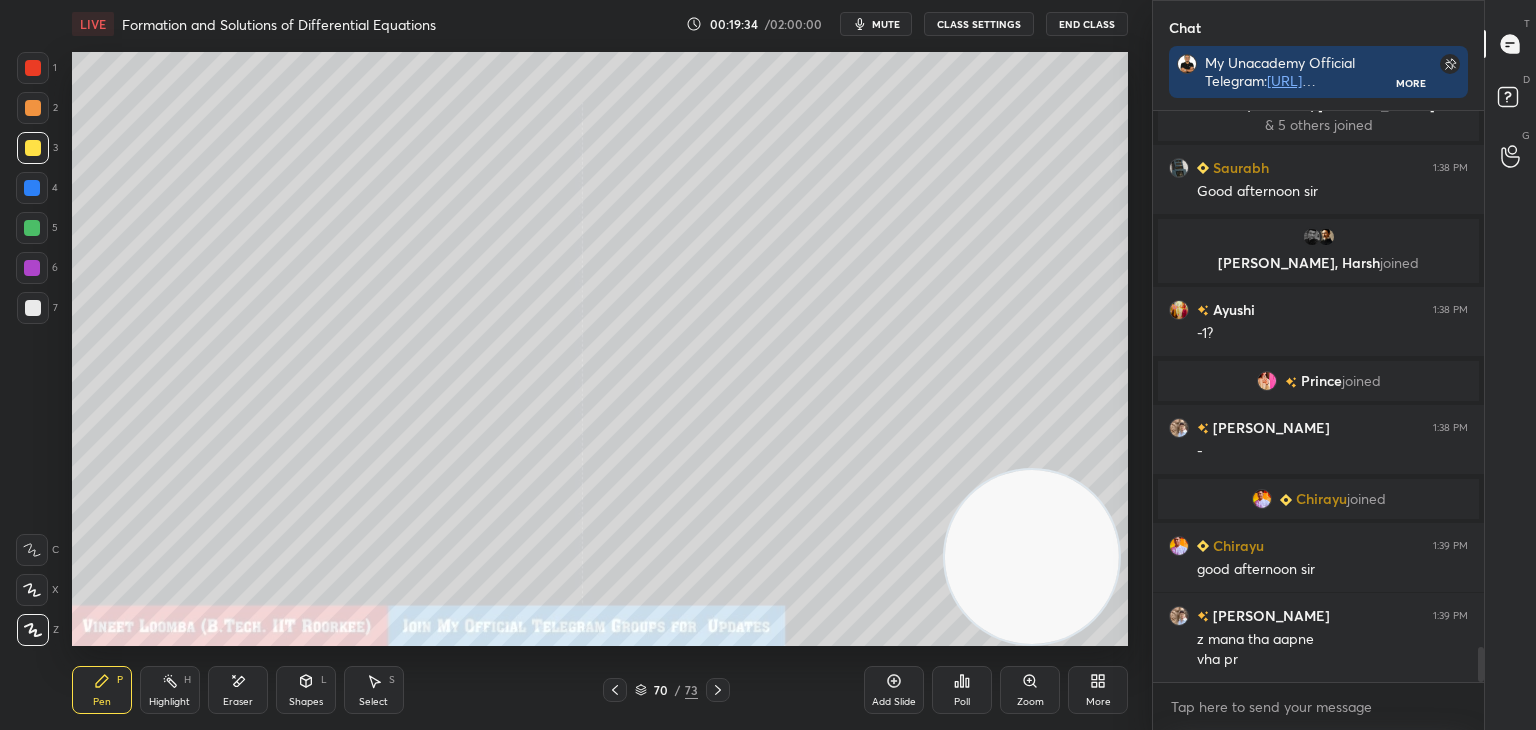
scroll to position [8815, 0]
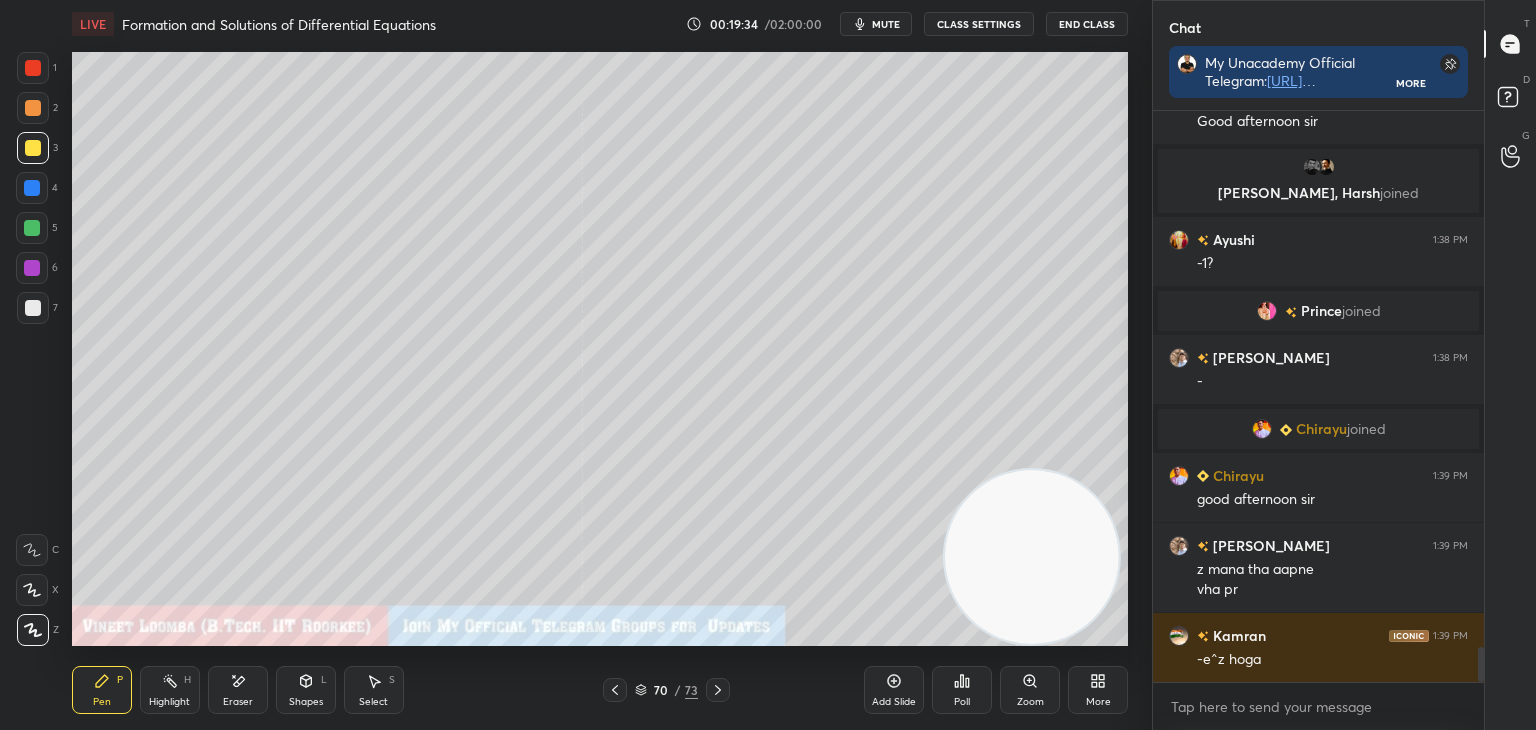
click at [608, 625] on div "LIVE Formation and Solutions of Differential Equations 00:19:34 / 02:00:00 mute…" at bounding box center [600, 365] width 1072 height 730
click at [615, 689] on icon at bounding box center [615, 690] width 16 height 16
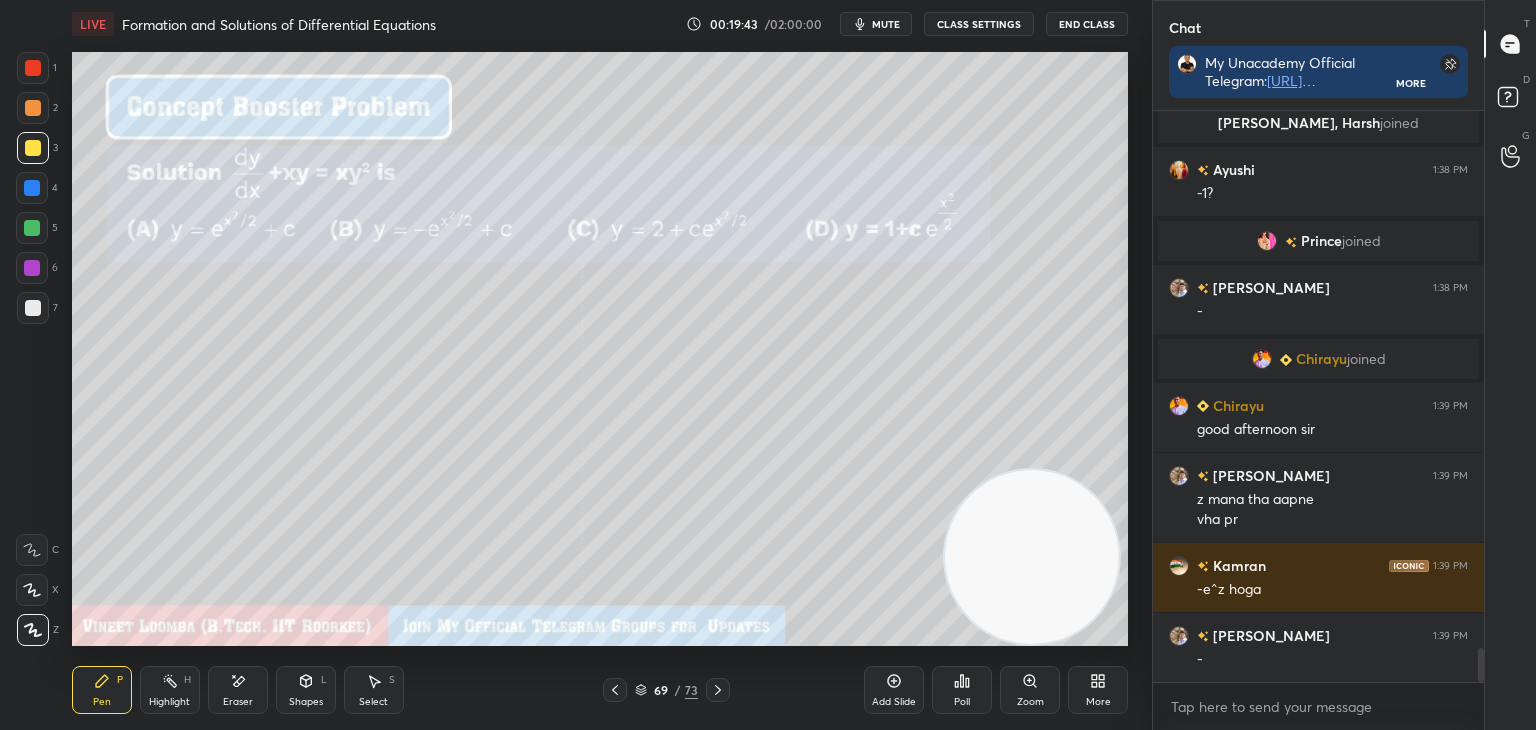
scroll to position [8933, 0]
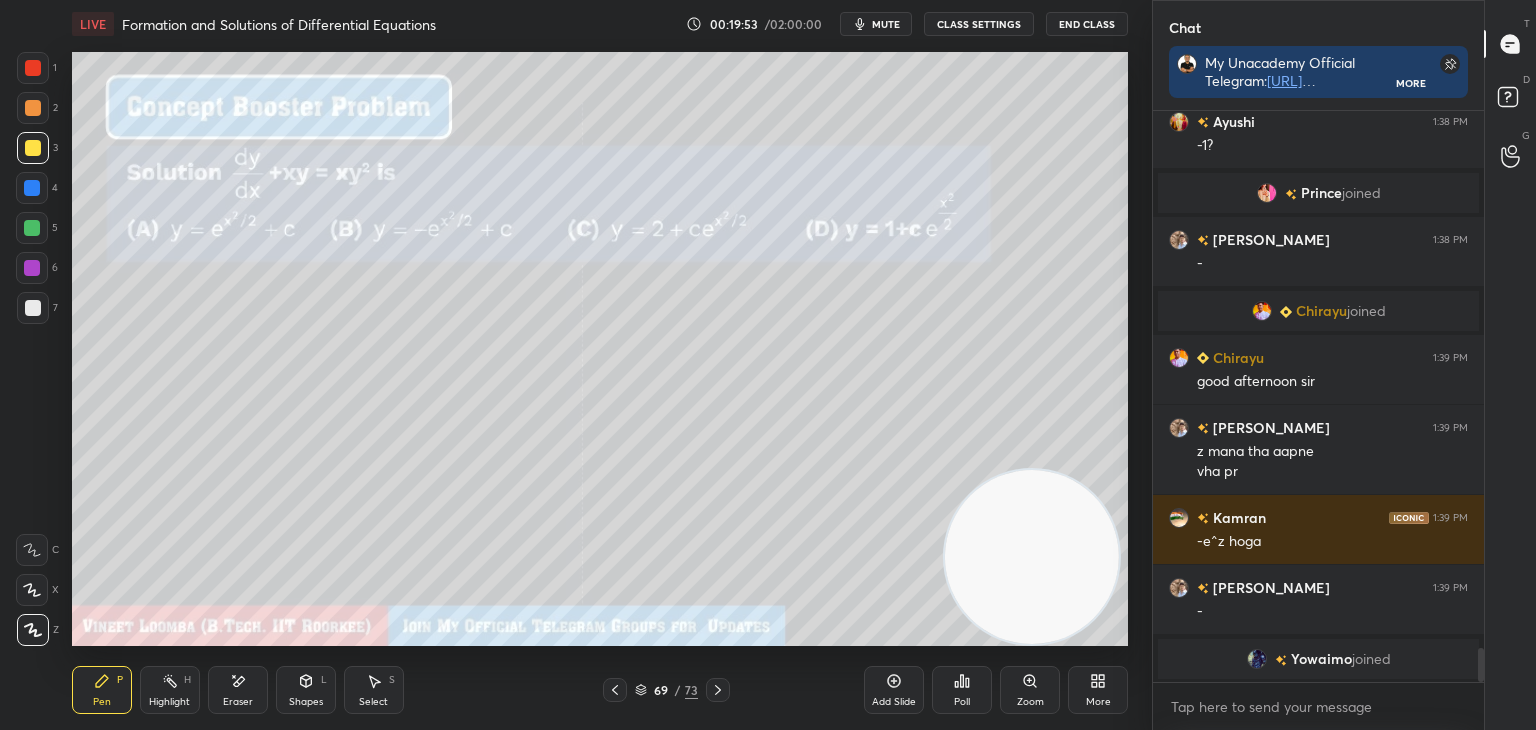
drag, startPoint x: 712, startPoint y: 691, endPoint x: 688, endPoint y: 691, distance: 24.0
click at [712, 690] on icon at bounding box center [718, 690] width 16 height 16
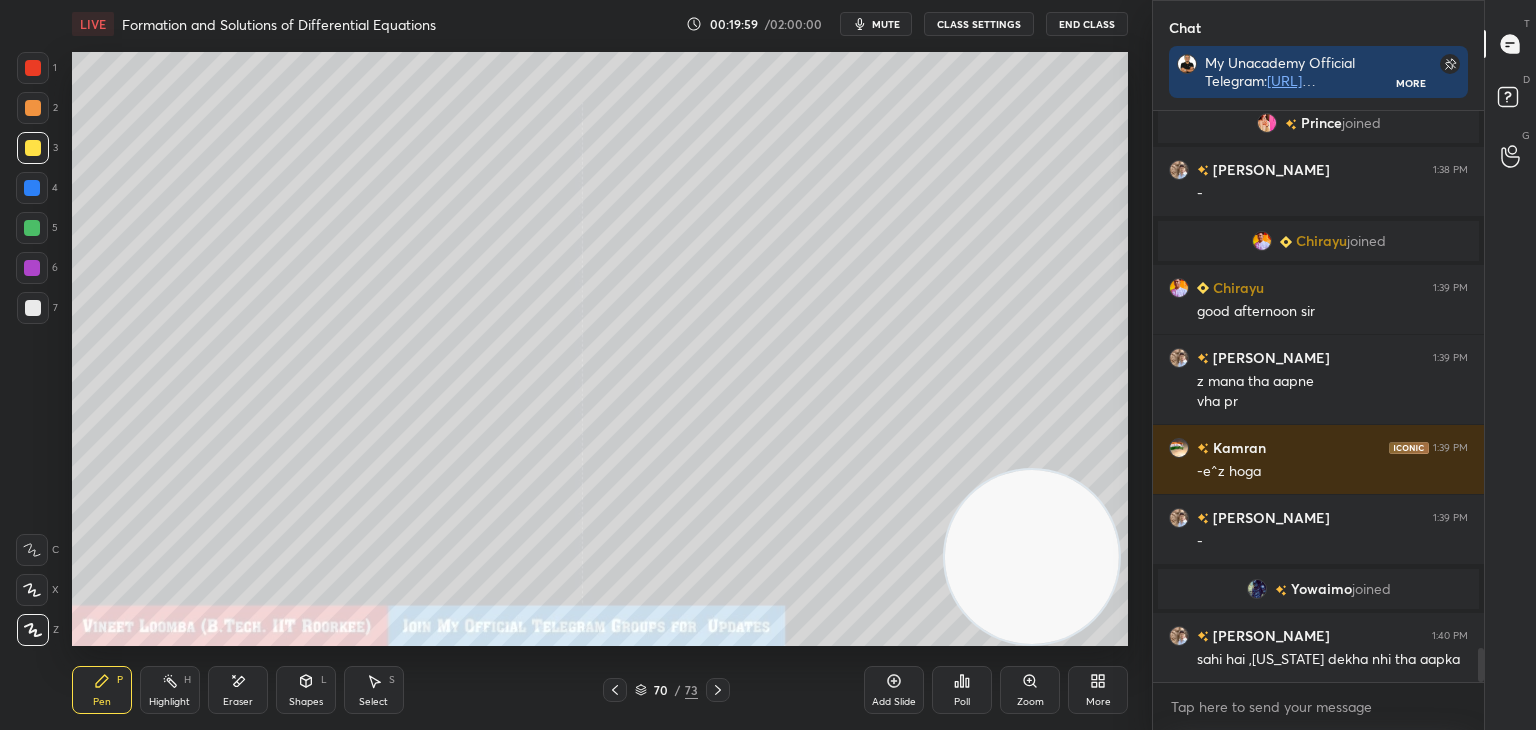
scroll to position [8997, 0]
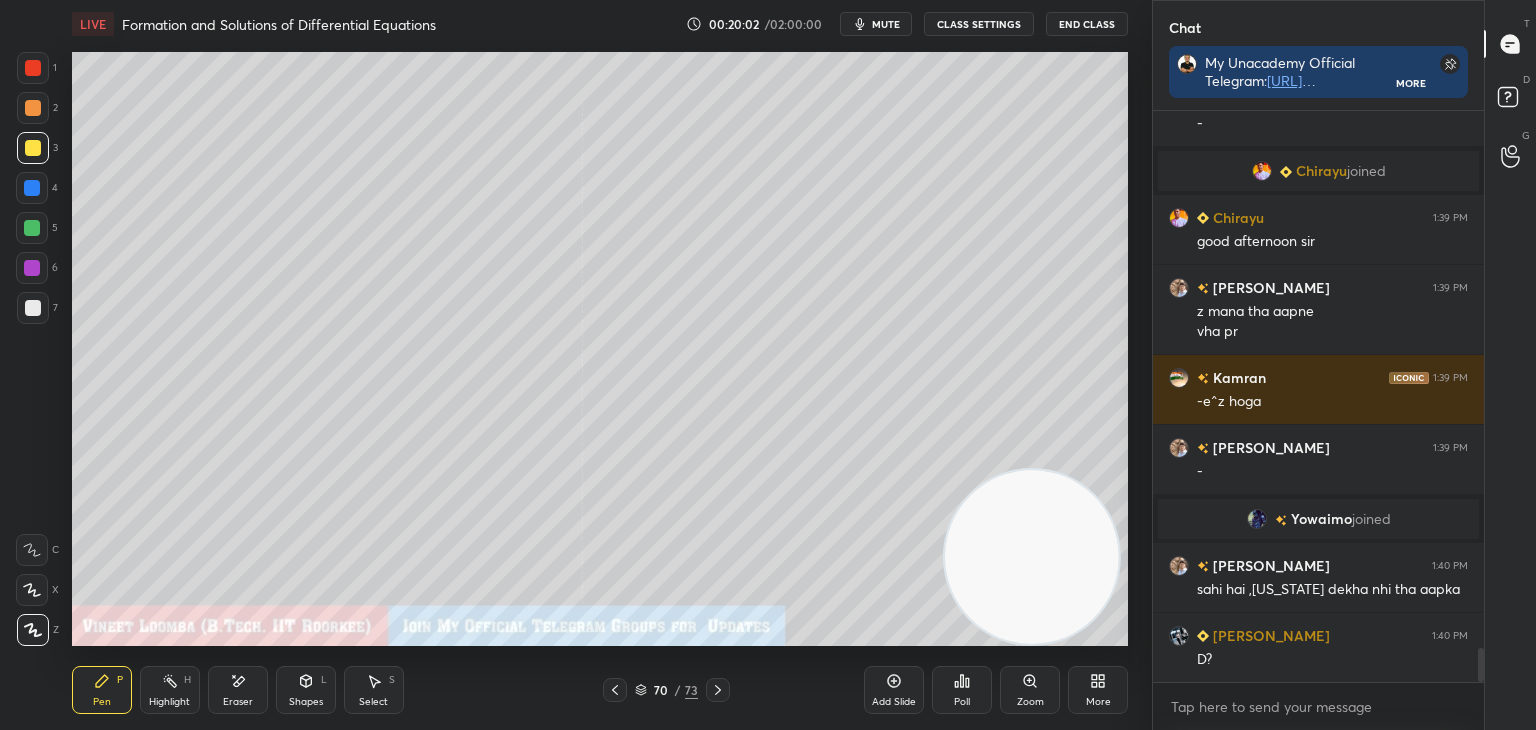
click at [617, 684] on icon at bounding box center [615, 690] width 16 height 16
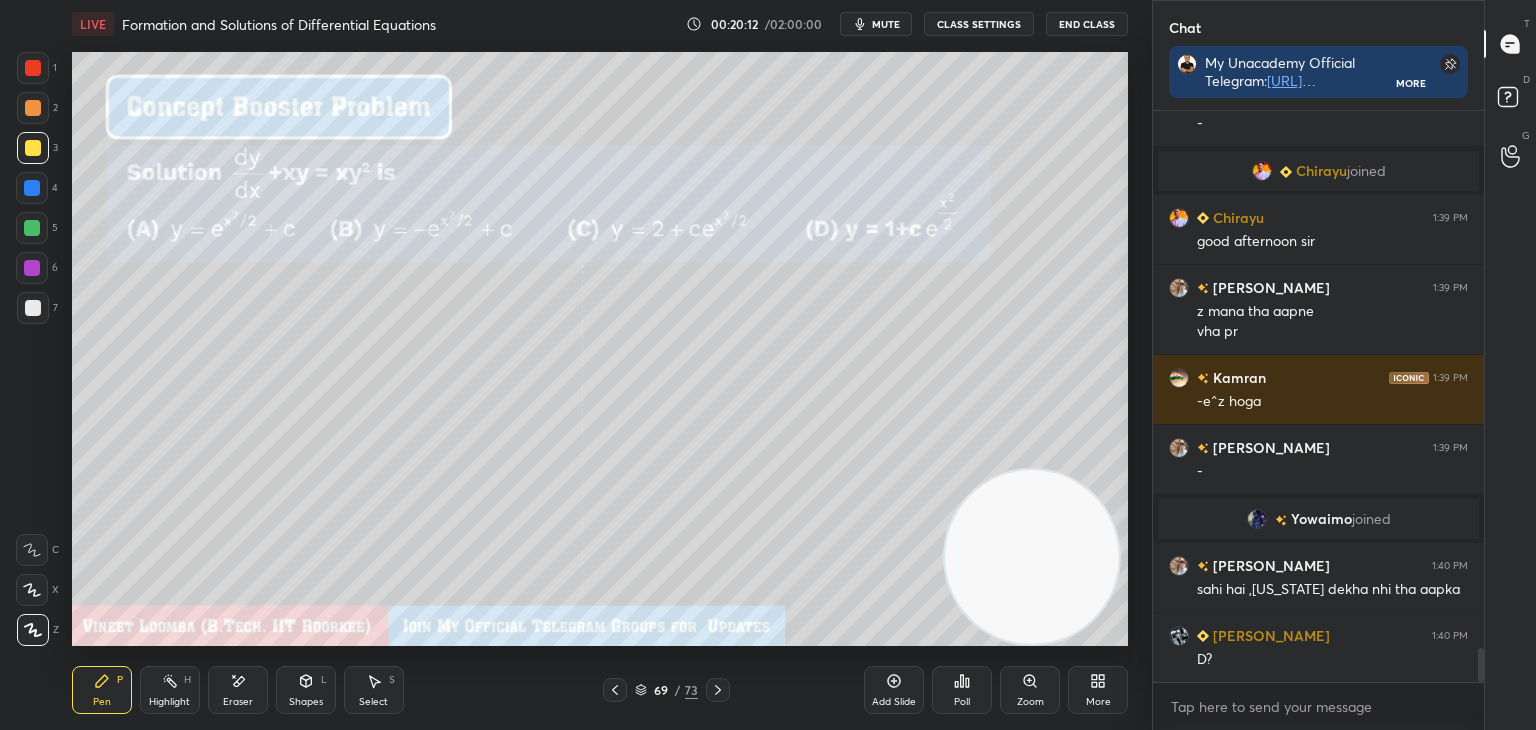
click at [719, 689] on icon at bounding box center [718, 690] width 6 height 10
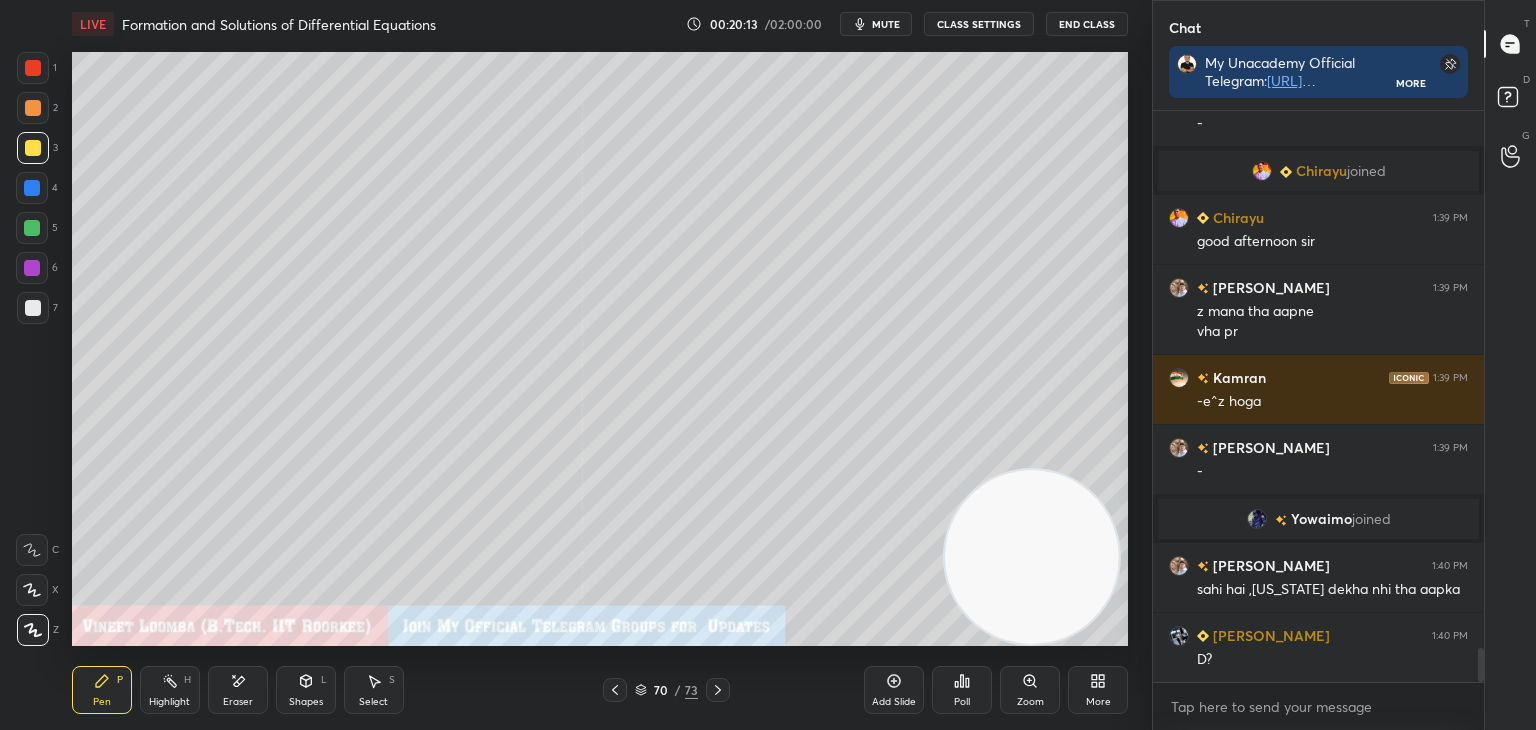
scroll to position [9067, 0]
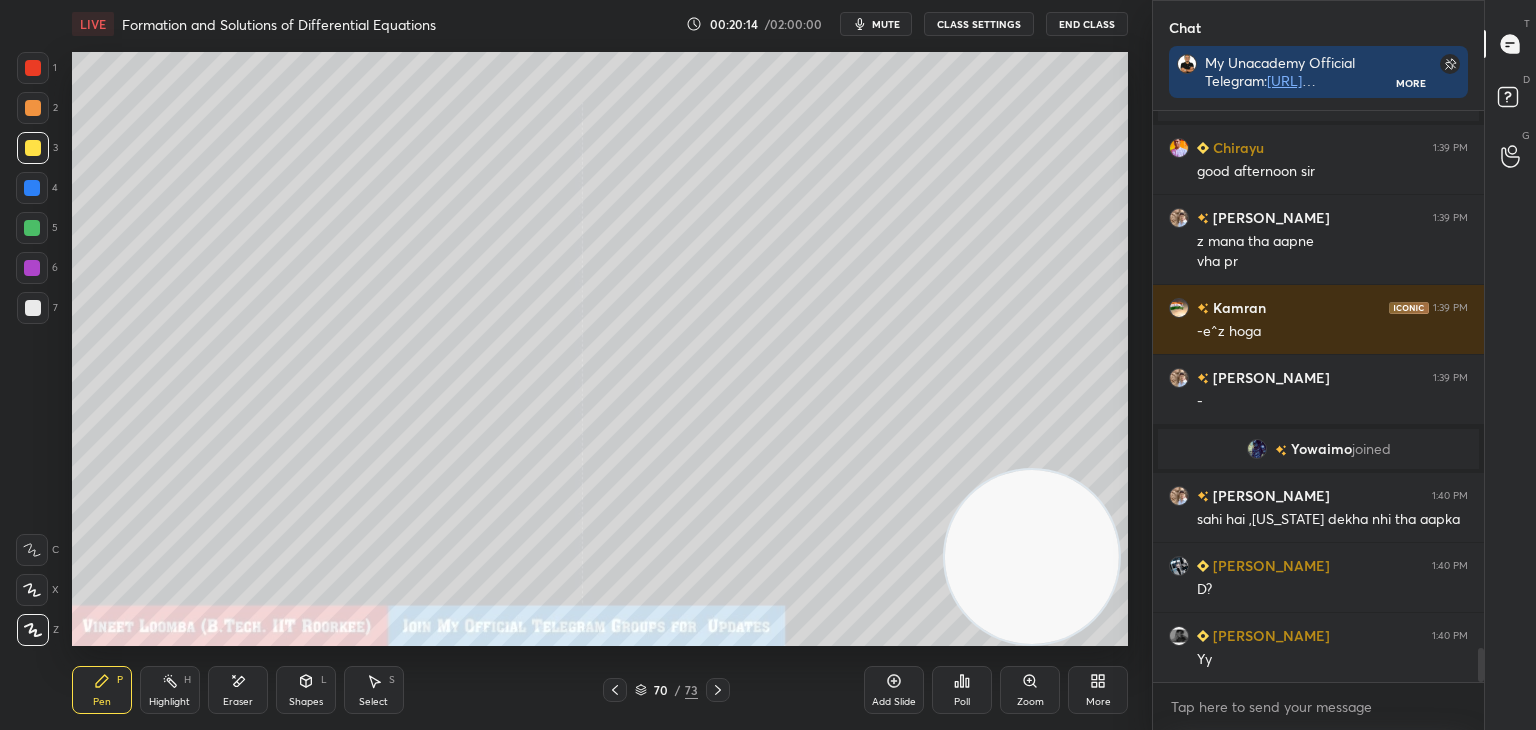
click at [623, 693] on div at bounding box center [615, 690] width 24 height 24
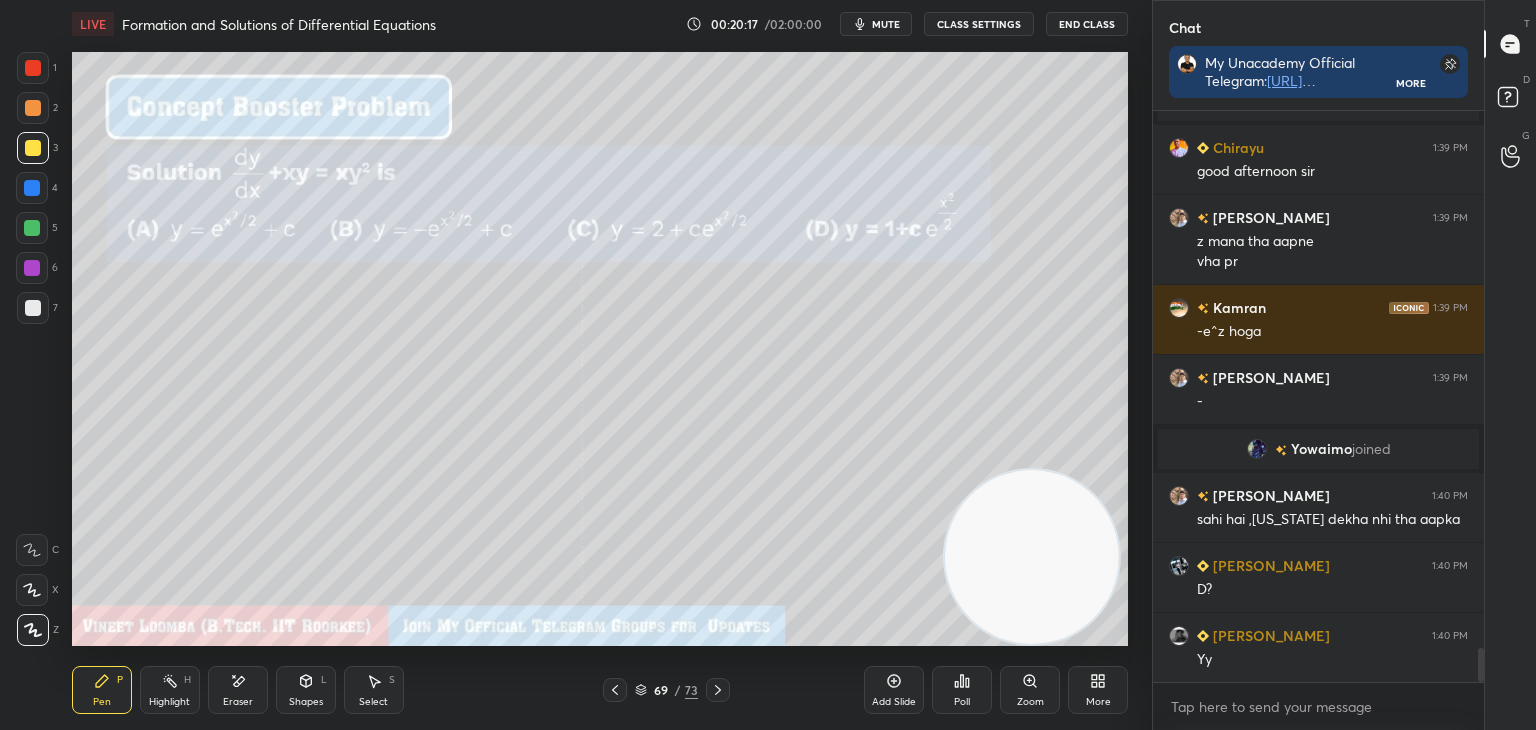
drag, startPoint x: 708, startPoint y: 695, endPoint x: 673, endPoint y: 677, distance: 39.4
click at [708, 694] on div at bounding box center [718, 690] width 24 height 24
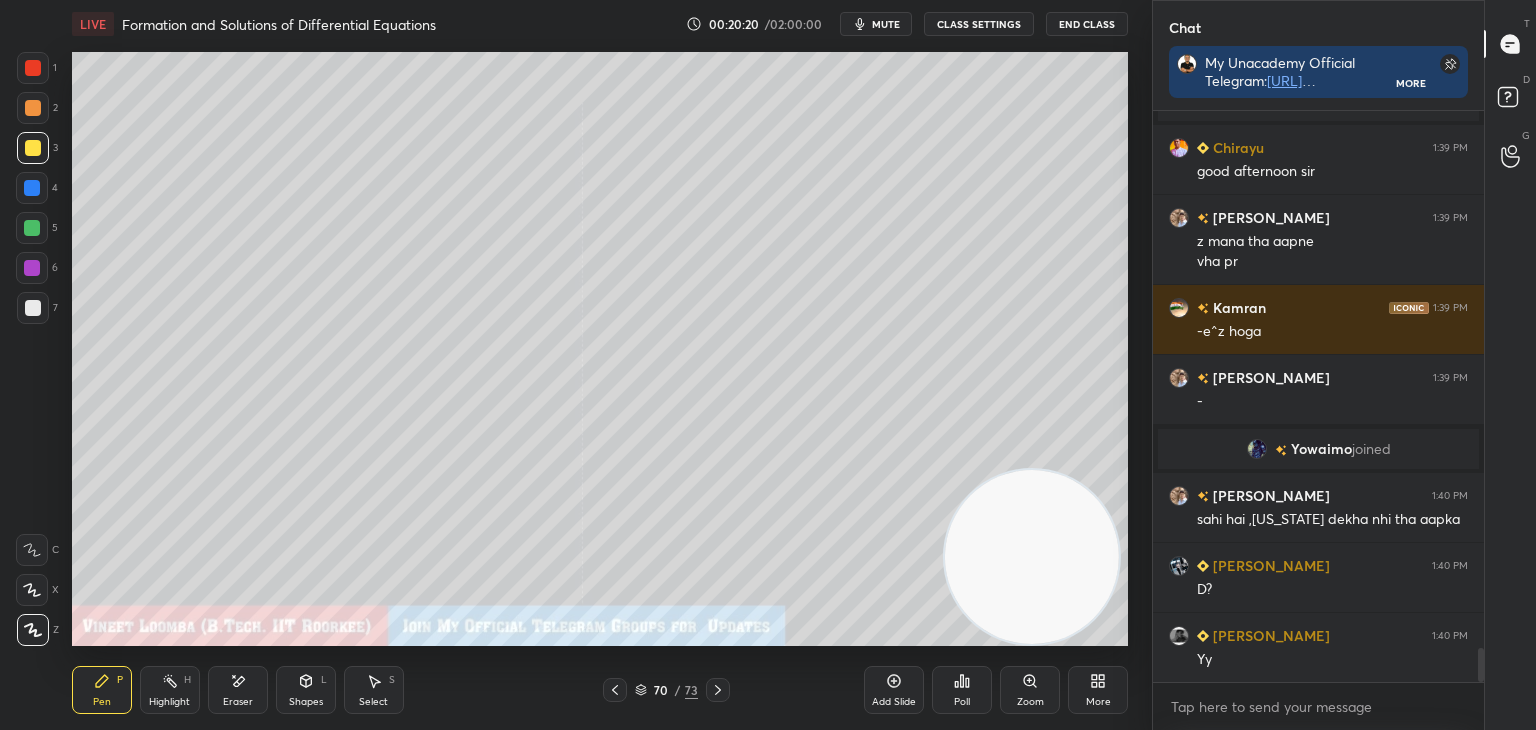
click at [616, 693] on icon at bounding box center [615, 690] width 6 height 10
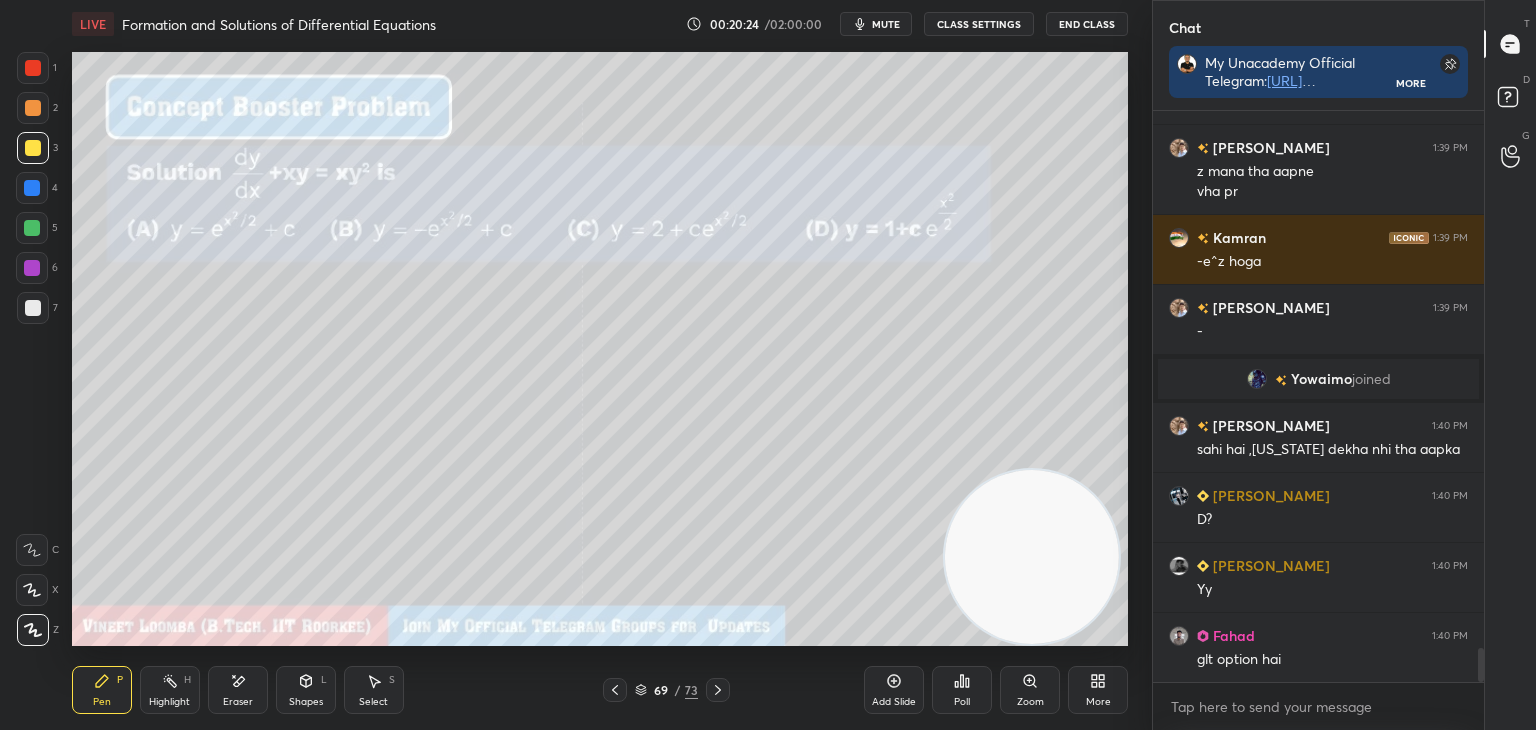
scroll to position [9207, 0]
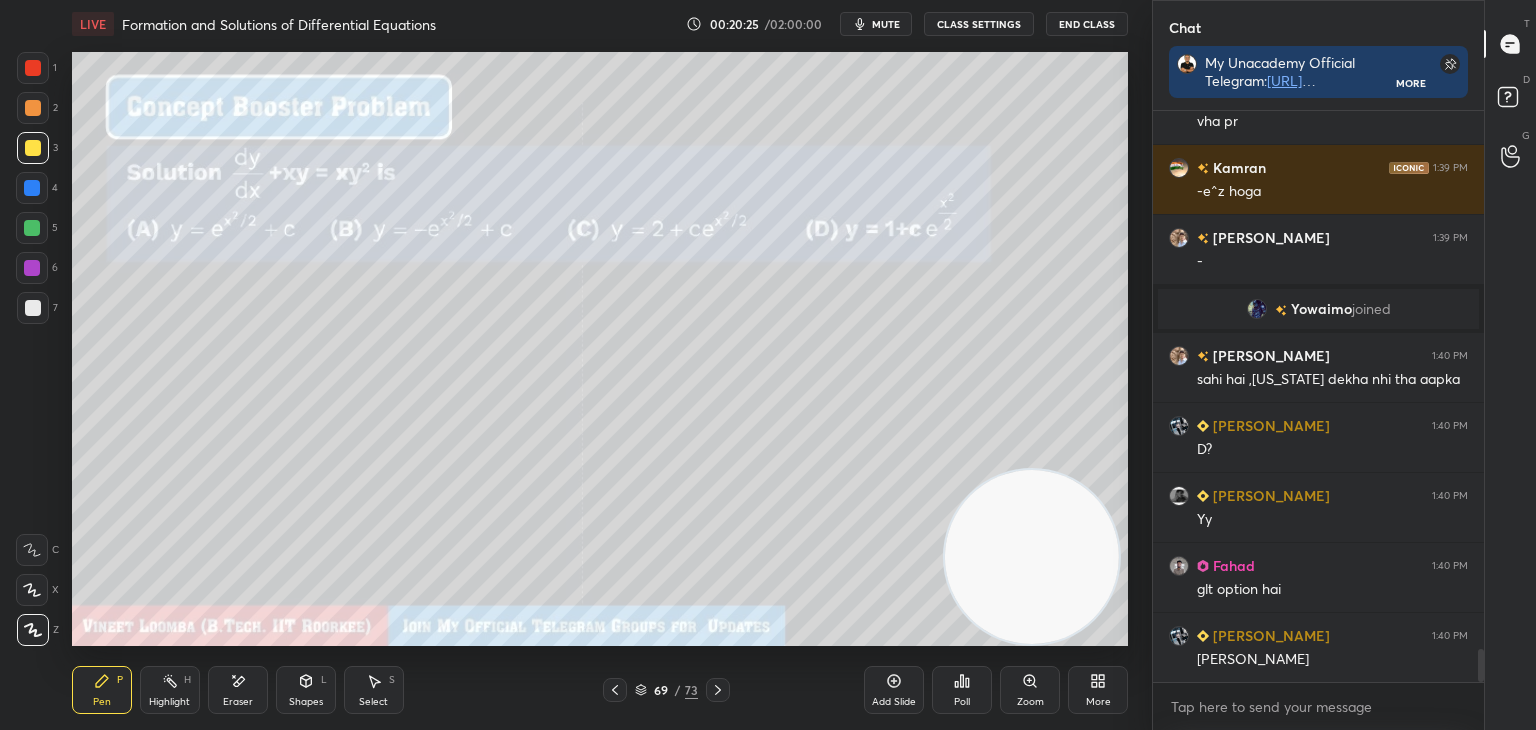
click at [725, 693] on div at bounding box center [718, 690] width 24 height 24
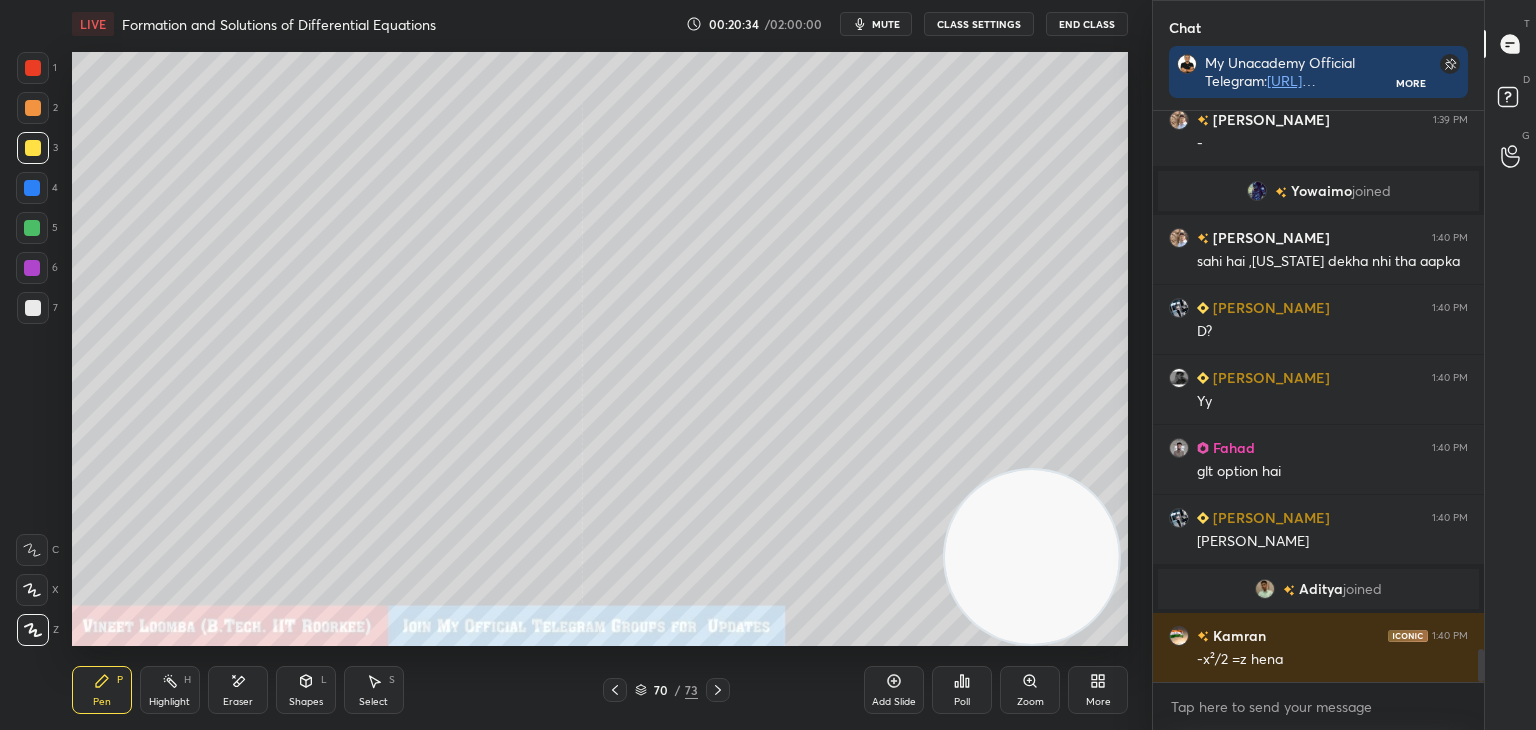
scroll to position [9237, 0]
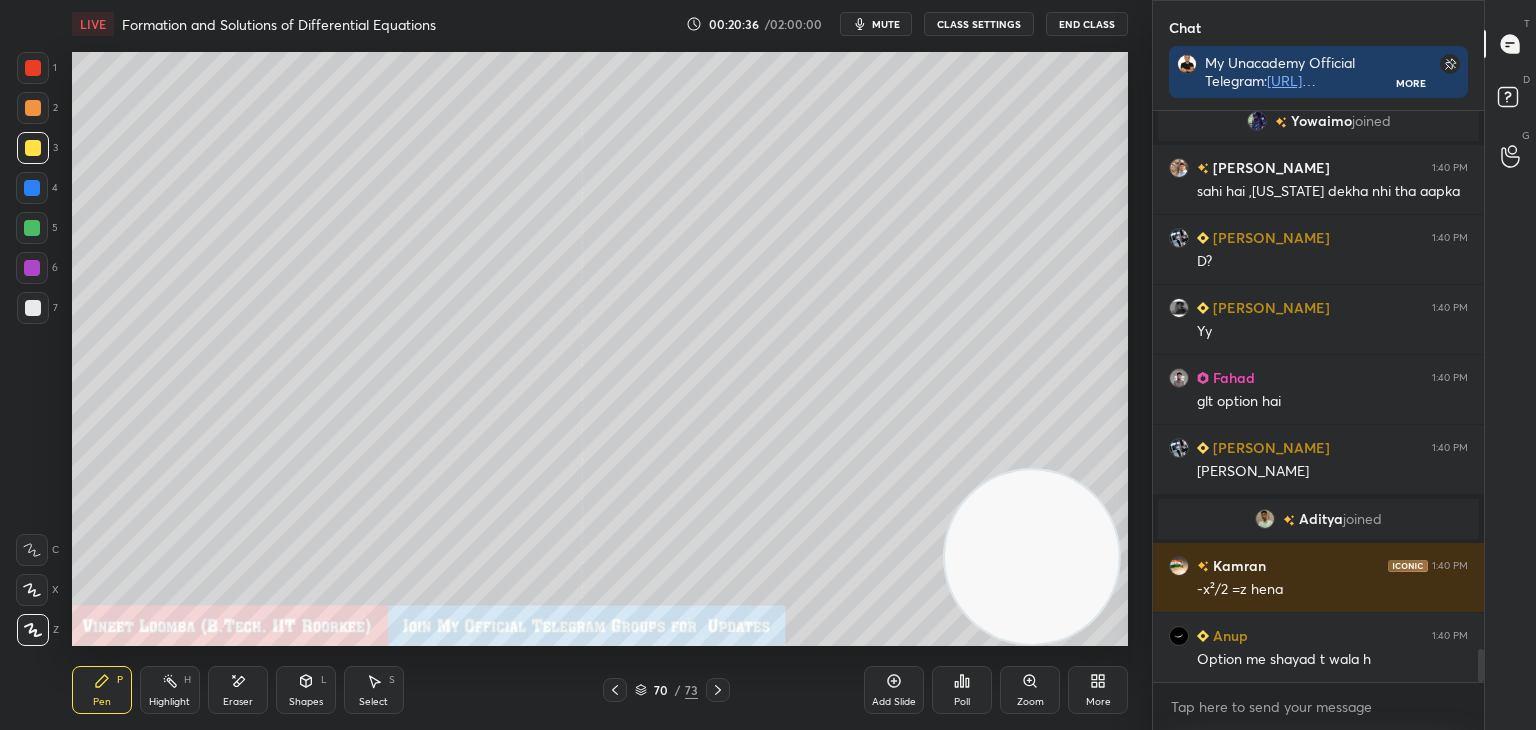
click at [612, 693] on icon at bounding box center [615, 690] width 16 height 16
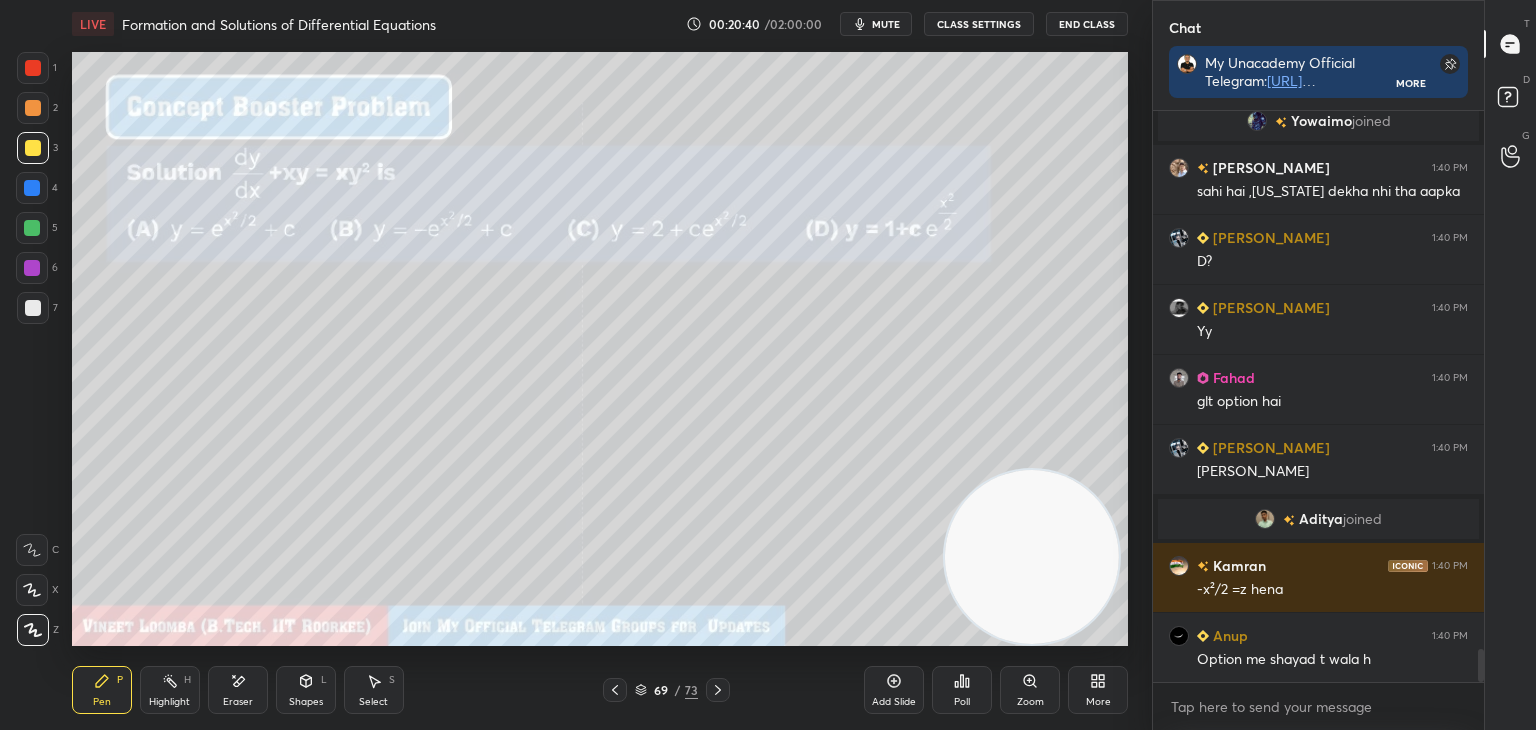
scroll to position [9307, 0]
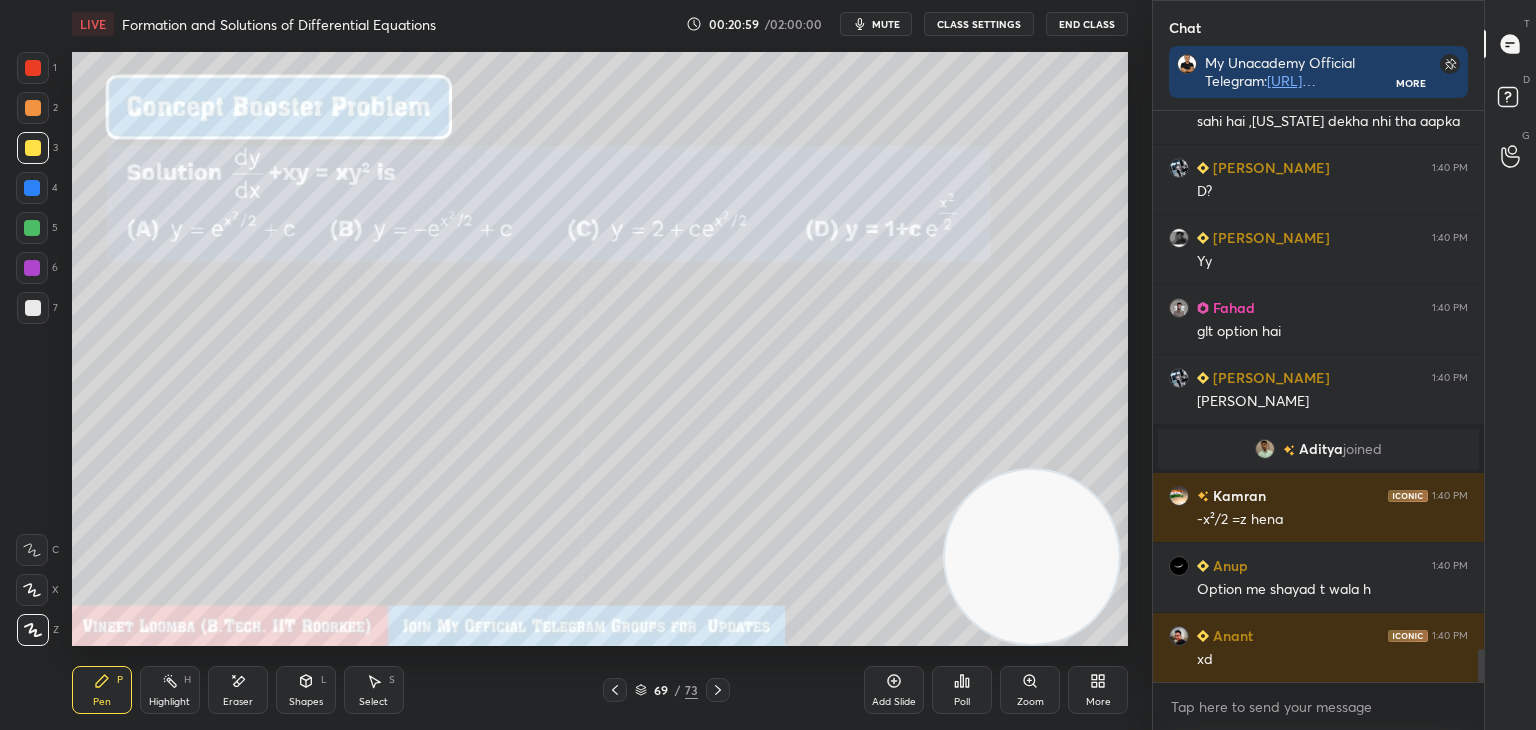
click at [728, 691] on div at bounding box center [718, 690] width 24 height 24
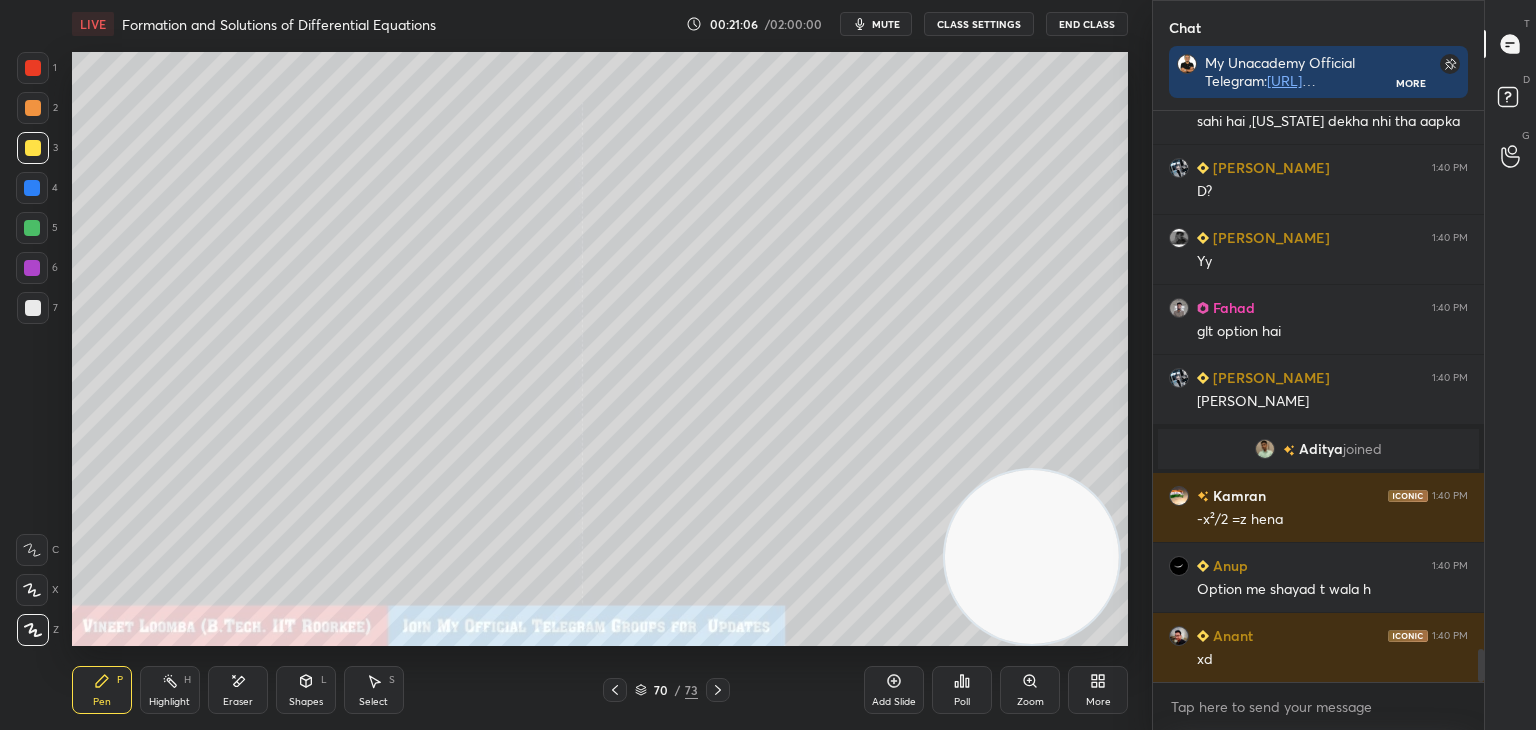
scroll to position [9377, 0]
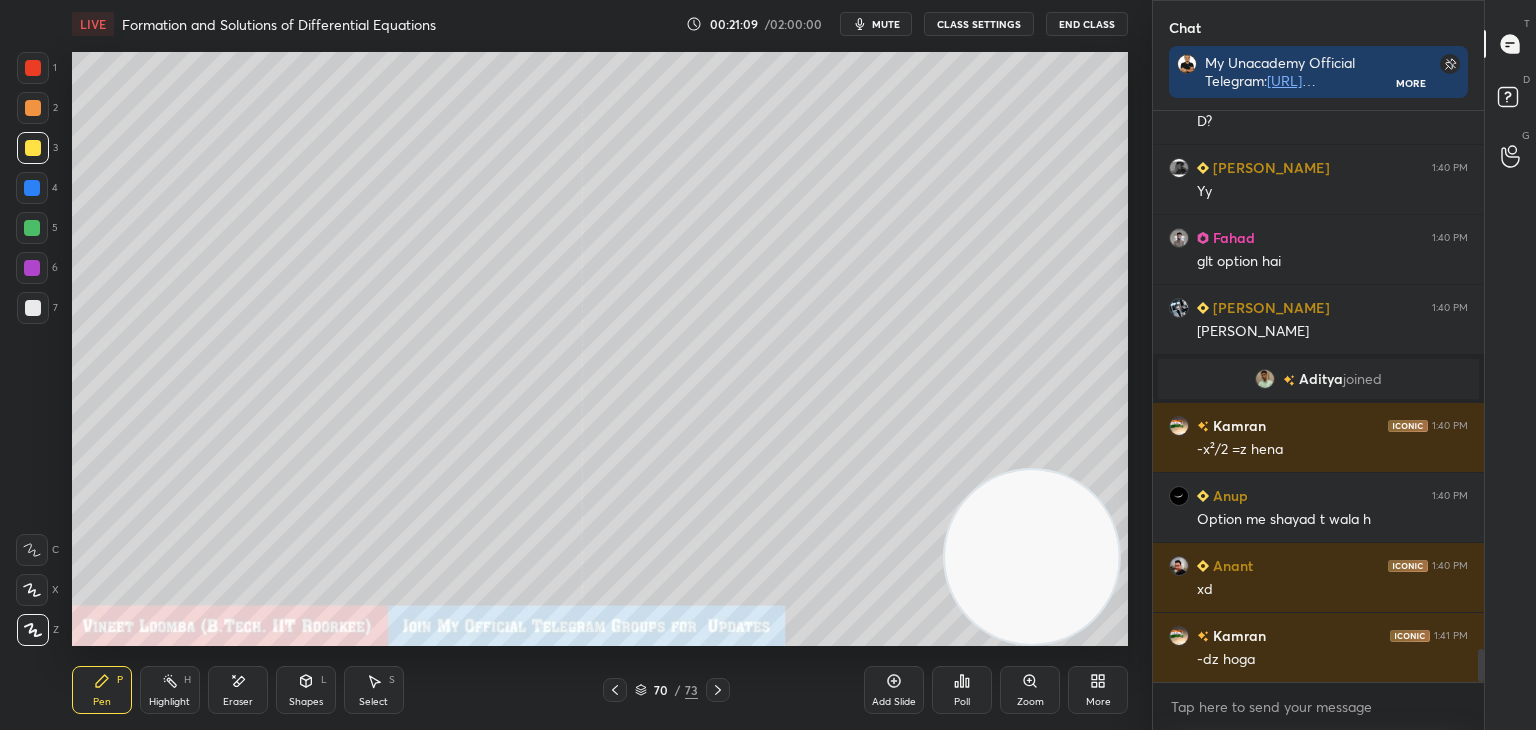
click at [612, 694] on icon at bounding box center [615, 690] width 16 height 16
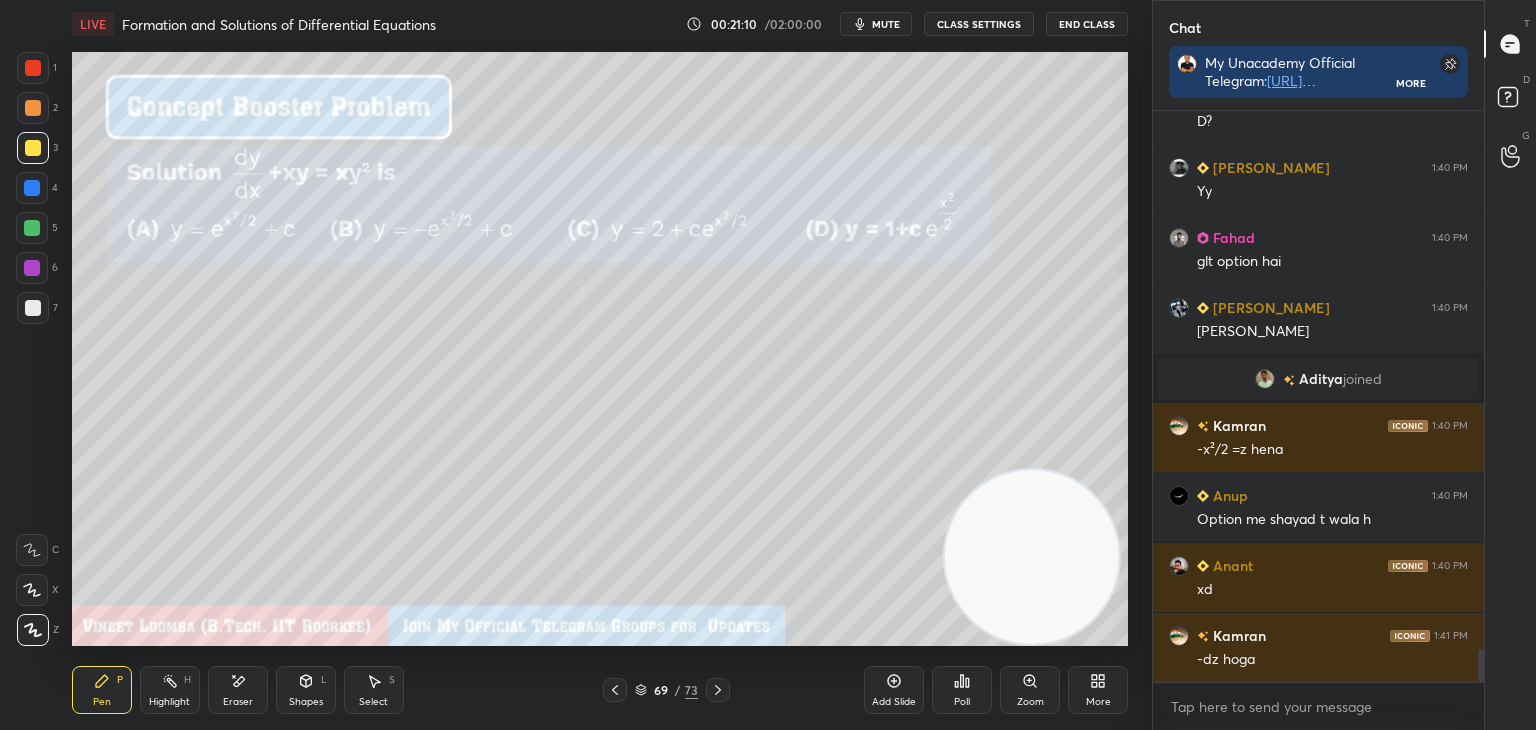
click at [171, 692] on div "Highlight H" at bounding box center [170, 690] width 60 height 48
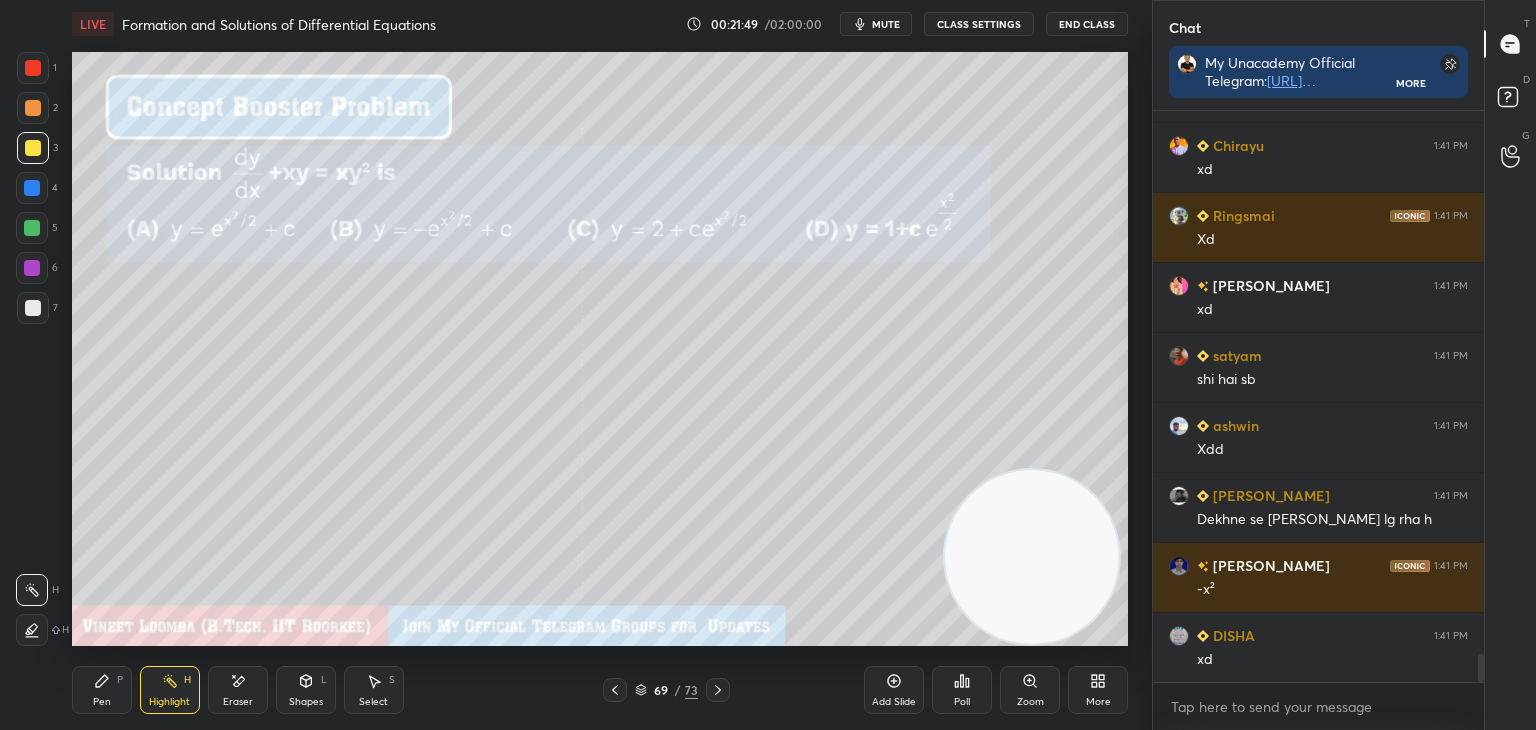
scroll to position [11007, 0]
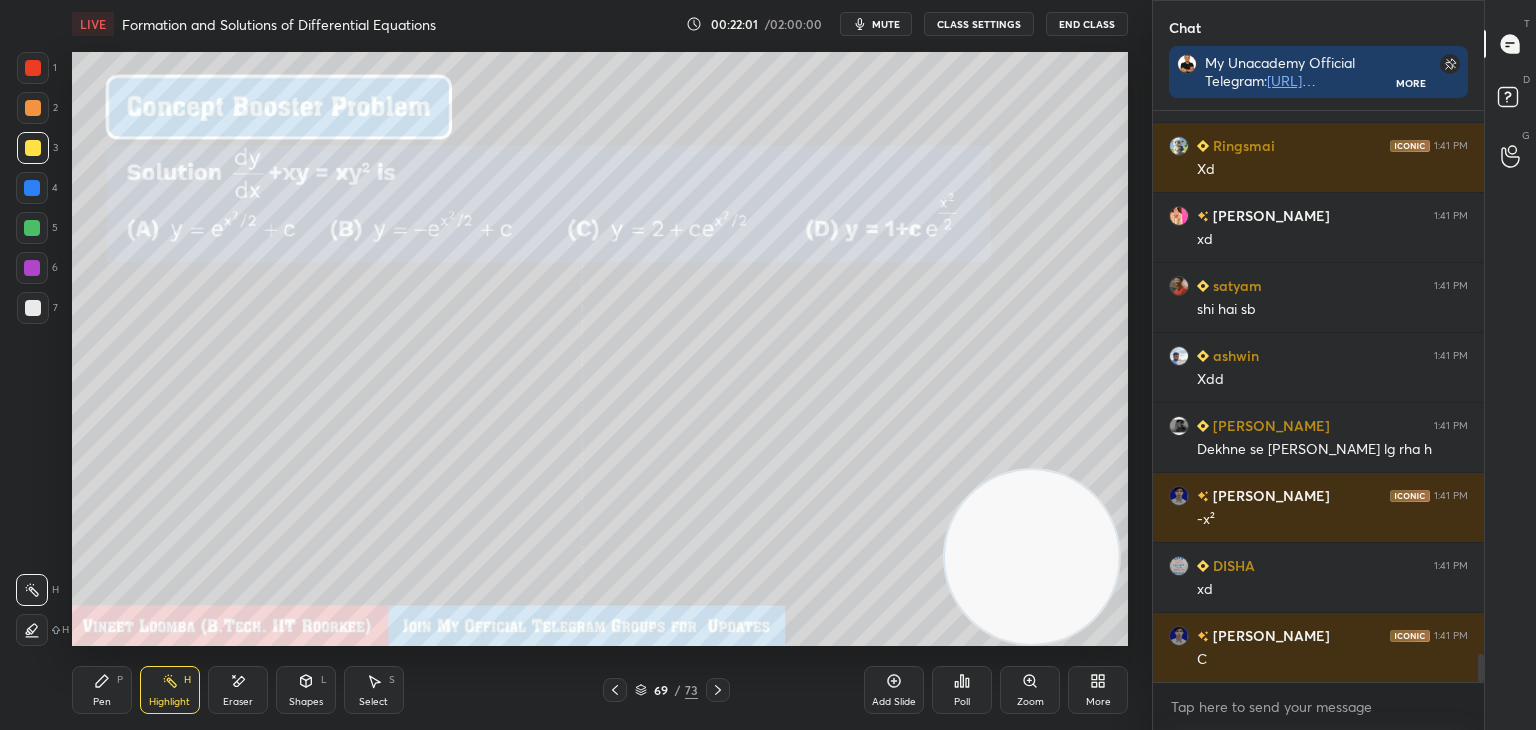
click at [716, 685] on icon at bounding box center [718, 690] width 16 height 16
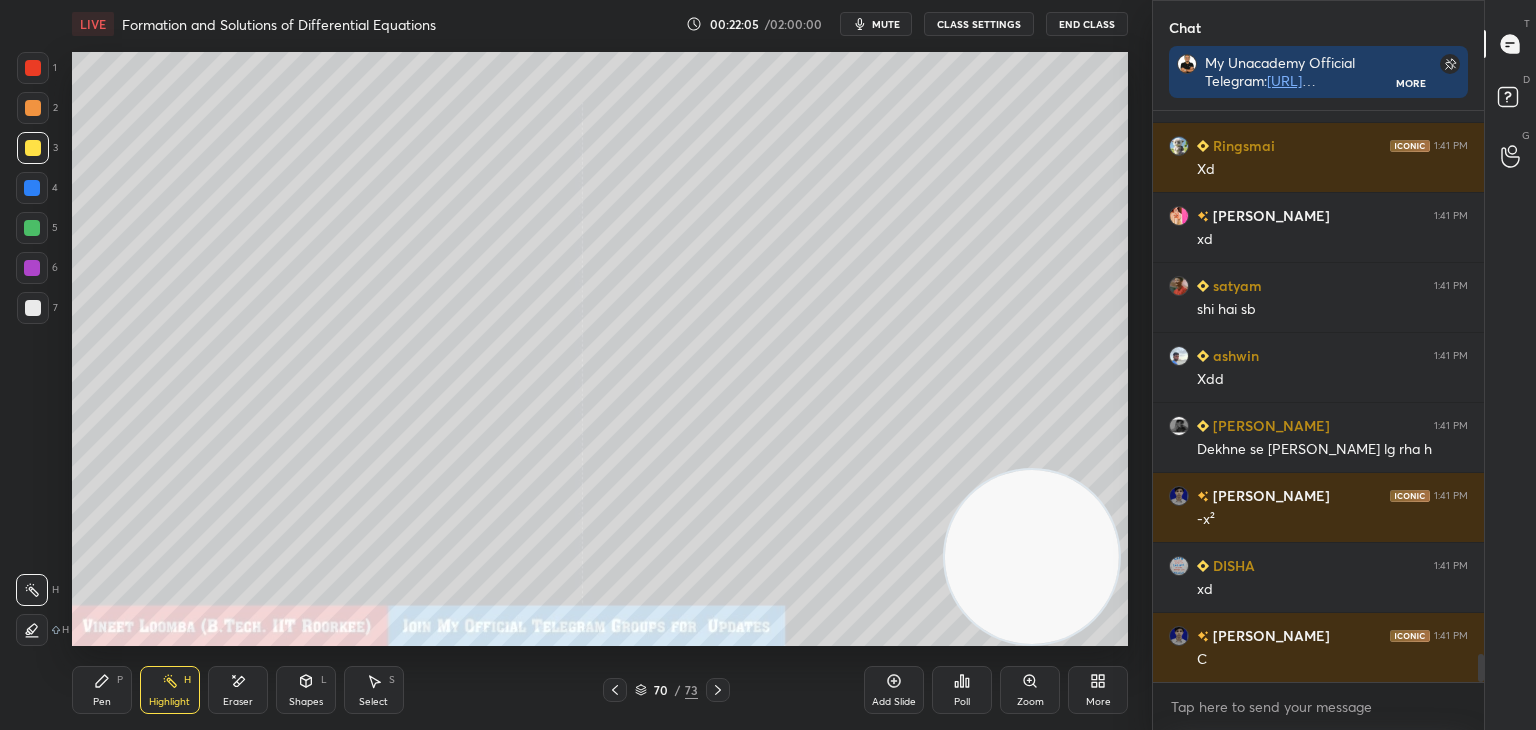
drag, startPoint x: 610, startPoint y: 683, endPoint x: 604, endPoint y: 661, distance: 22.8
click at [610, 682] on icon at bounding box center [615, 690] width 16 height 16
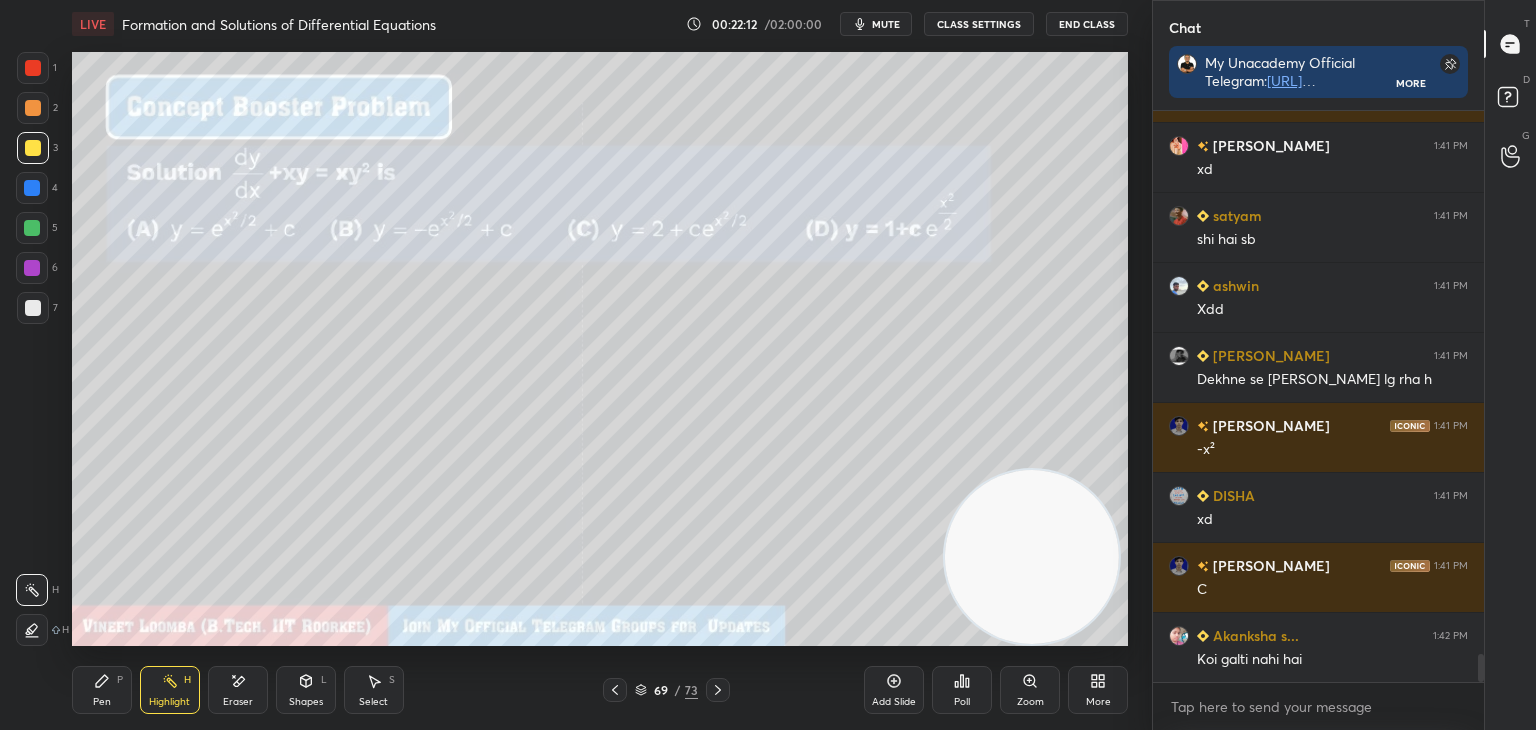
scroll to position [11147, 0]
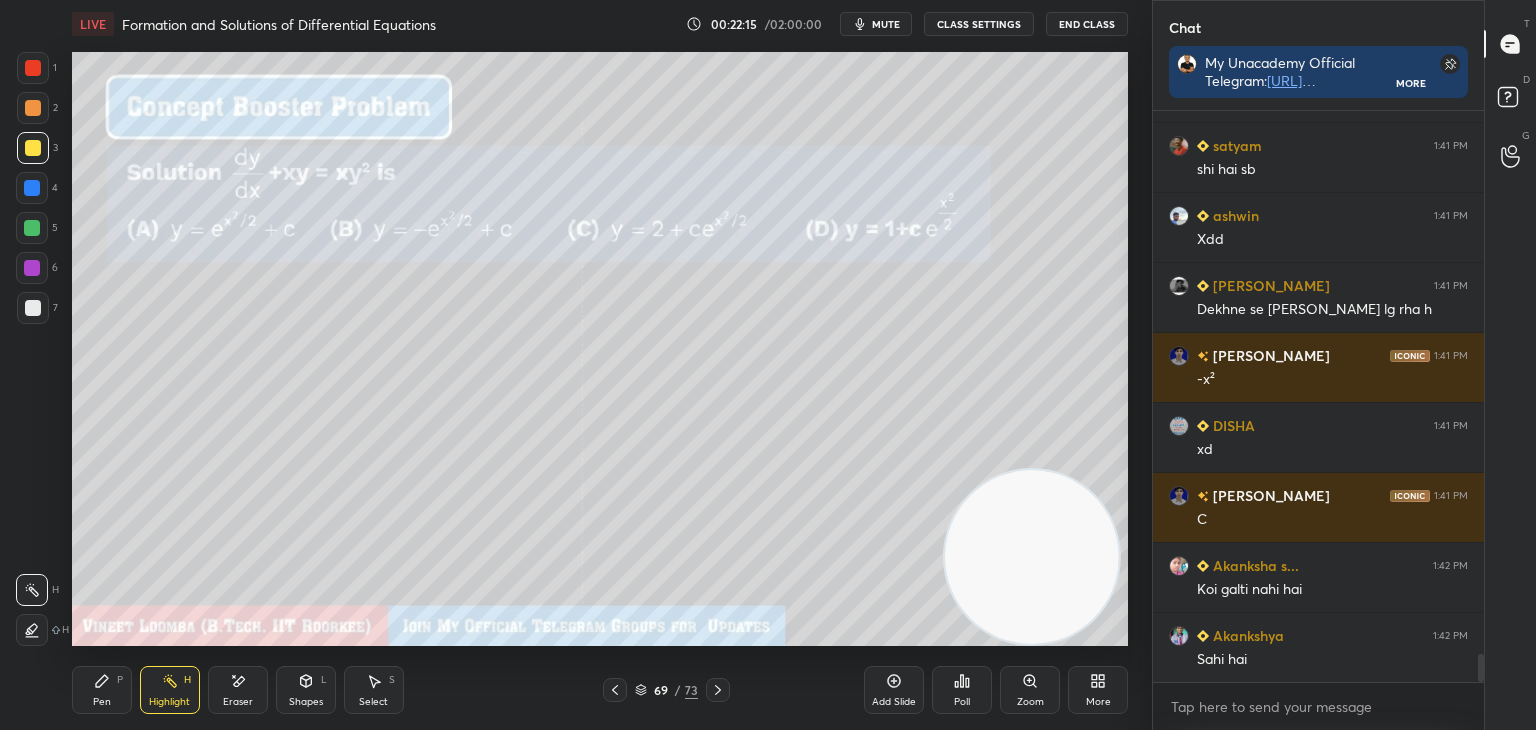
click at [721, 695] on icon at bounding box center [718, 690] width 16 height 16
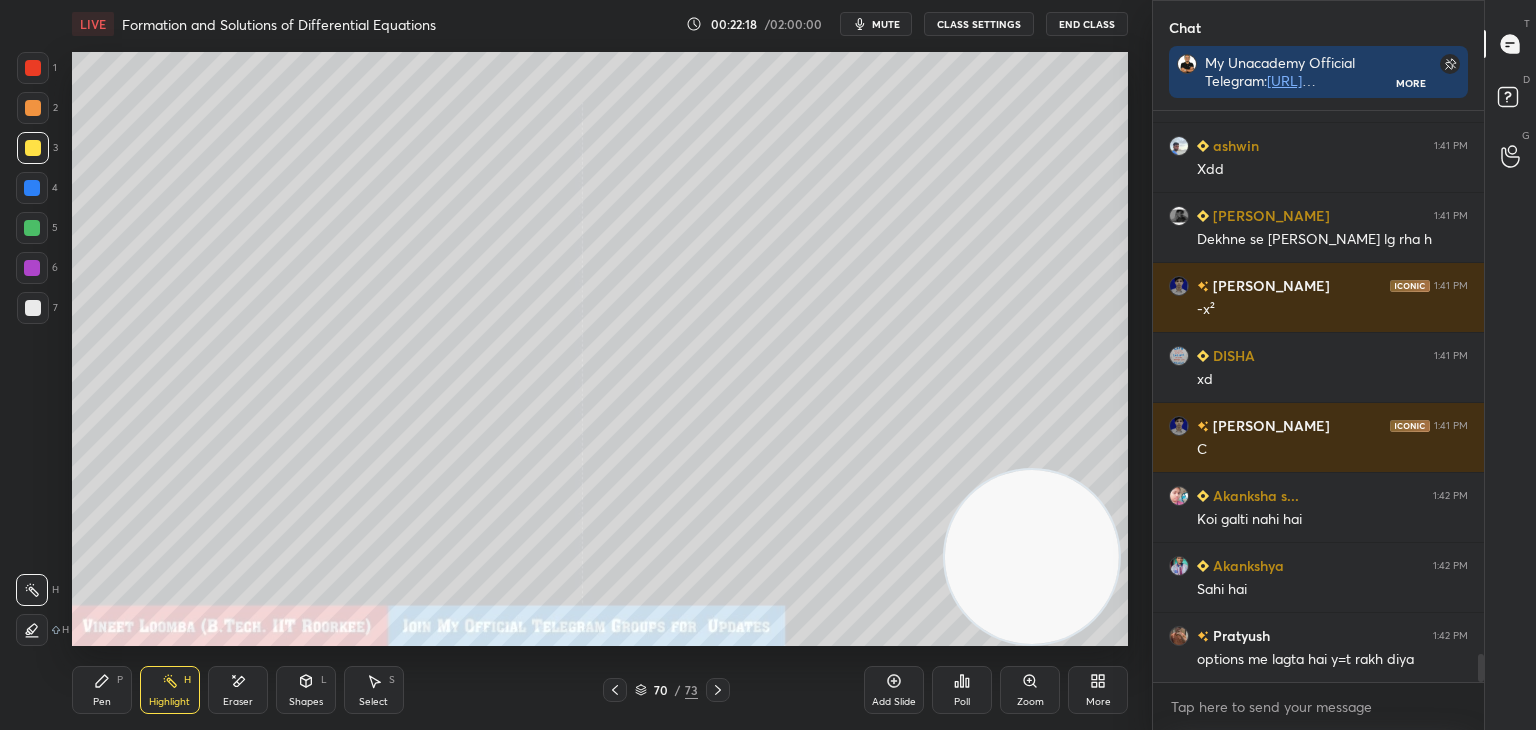
scroll to position [11287, 0]
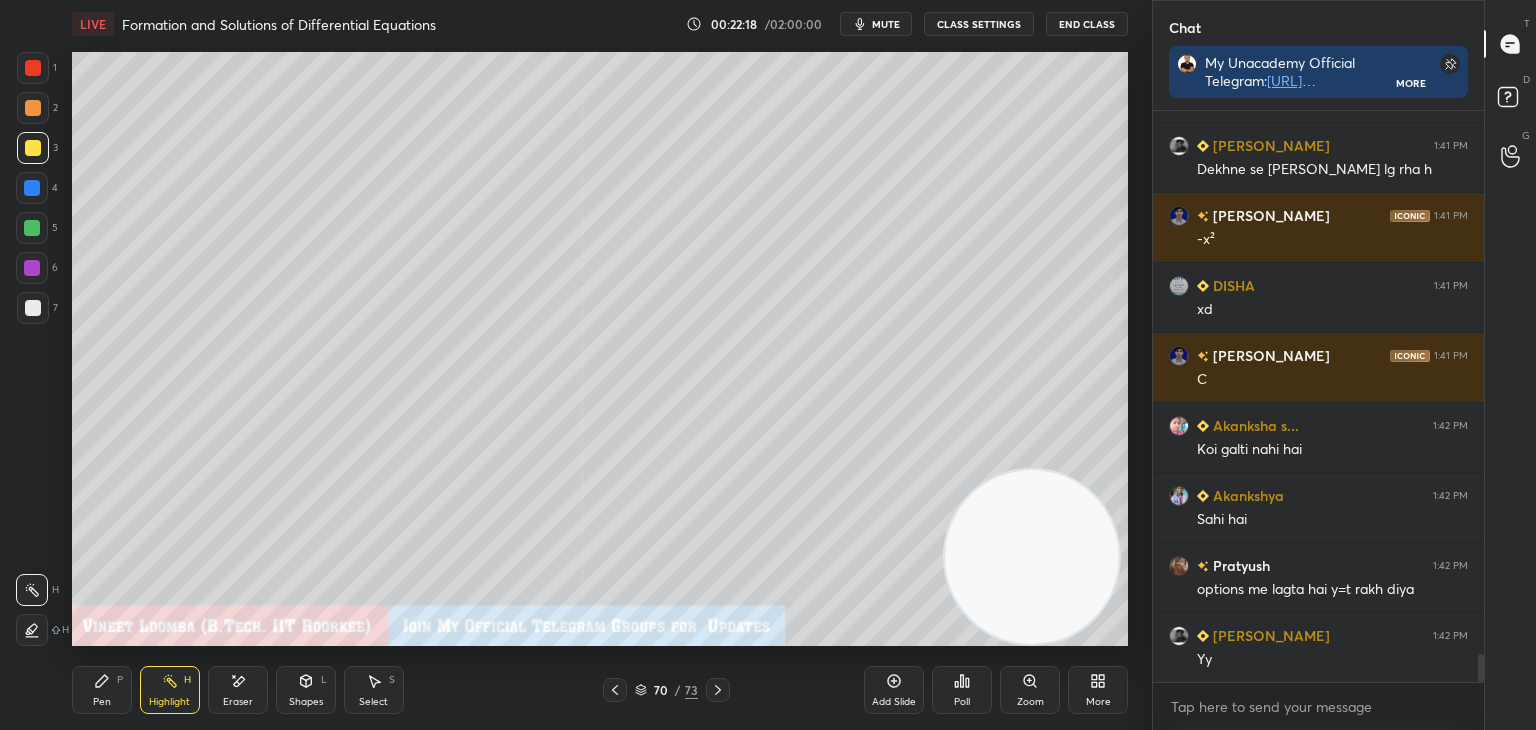
click at [614, 688] on icon at bounding box center [615, 690] width 16 height 16
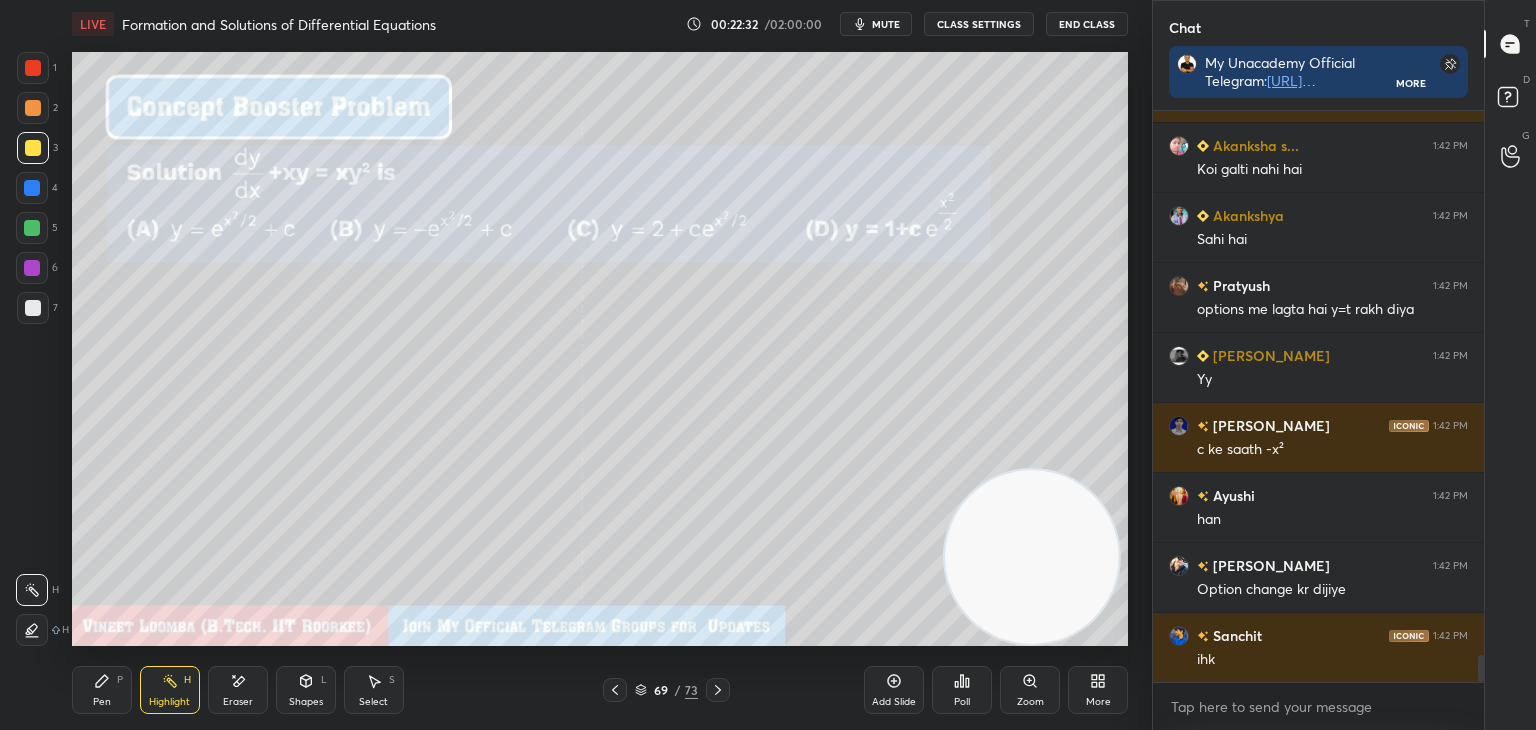
scroll to position [11587, 0]
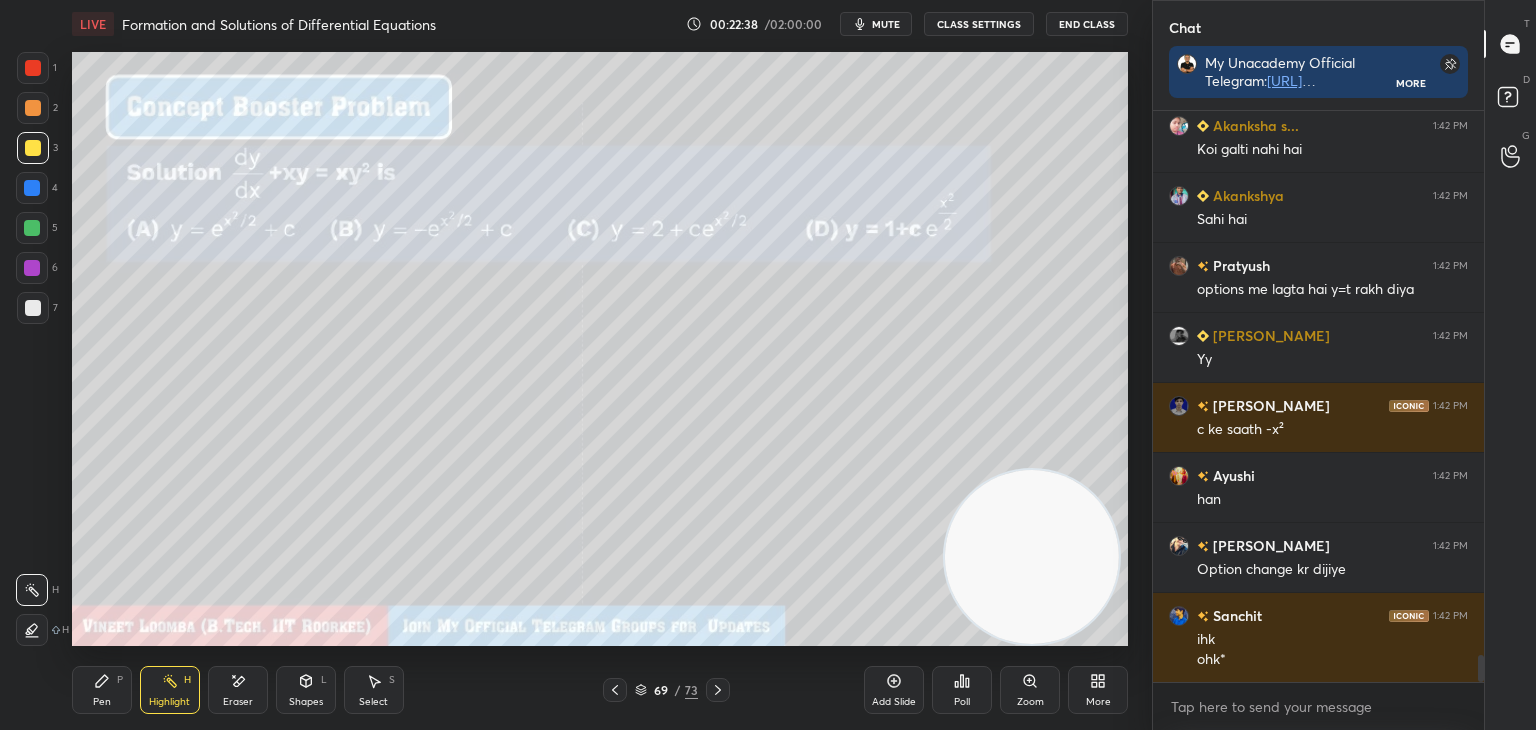
click at [720, 682] on div at bounding box center [718, 690] width 24 height 24
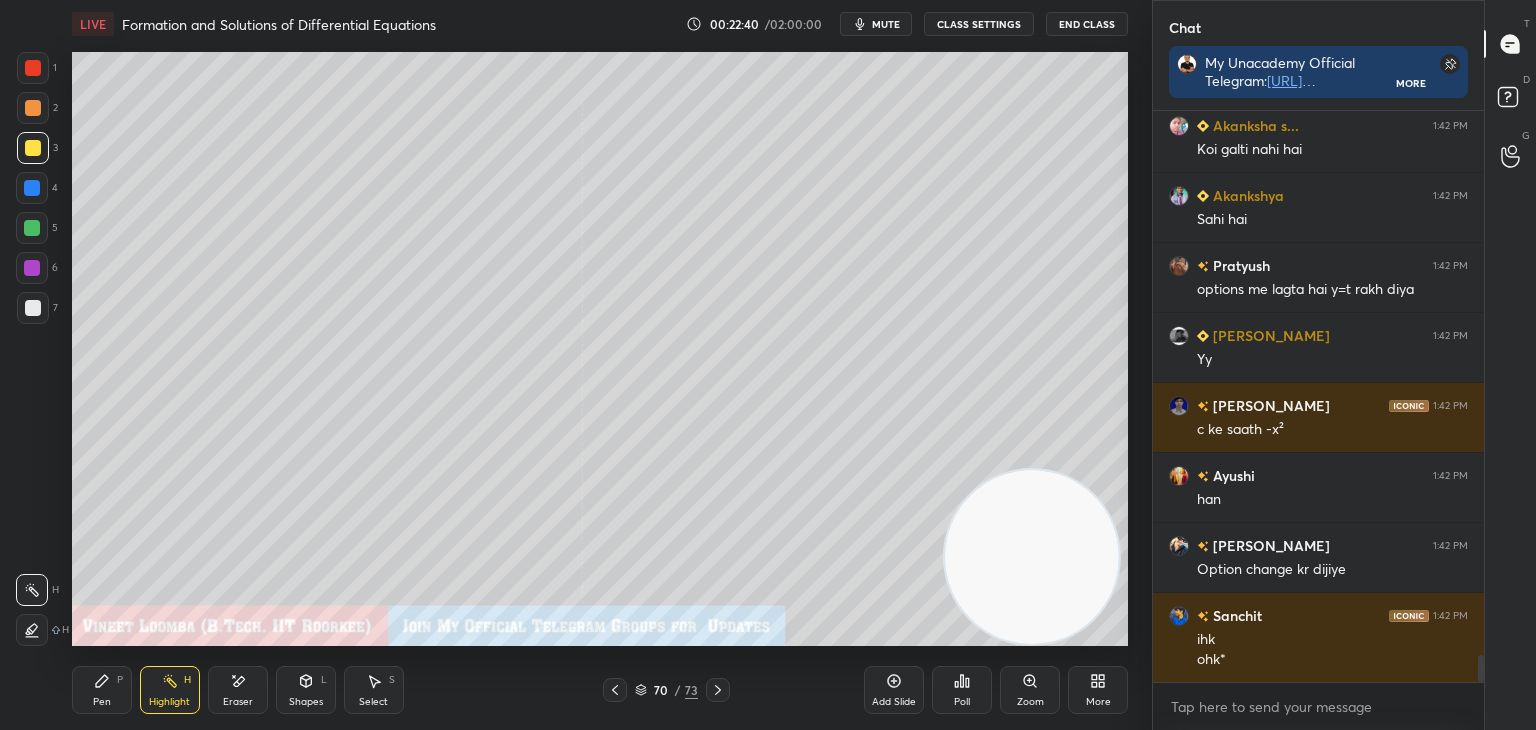
drag, startPoint x: 92, startPoint y: 689, endPoint x: 149, endPoint y: 653, distance: 67.4
click at [92, 686] on div "Pen P" at bounding box center [102, 690] width 60 height 48
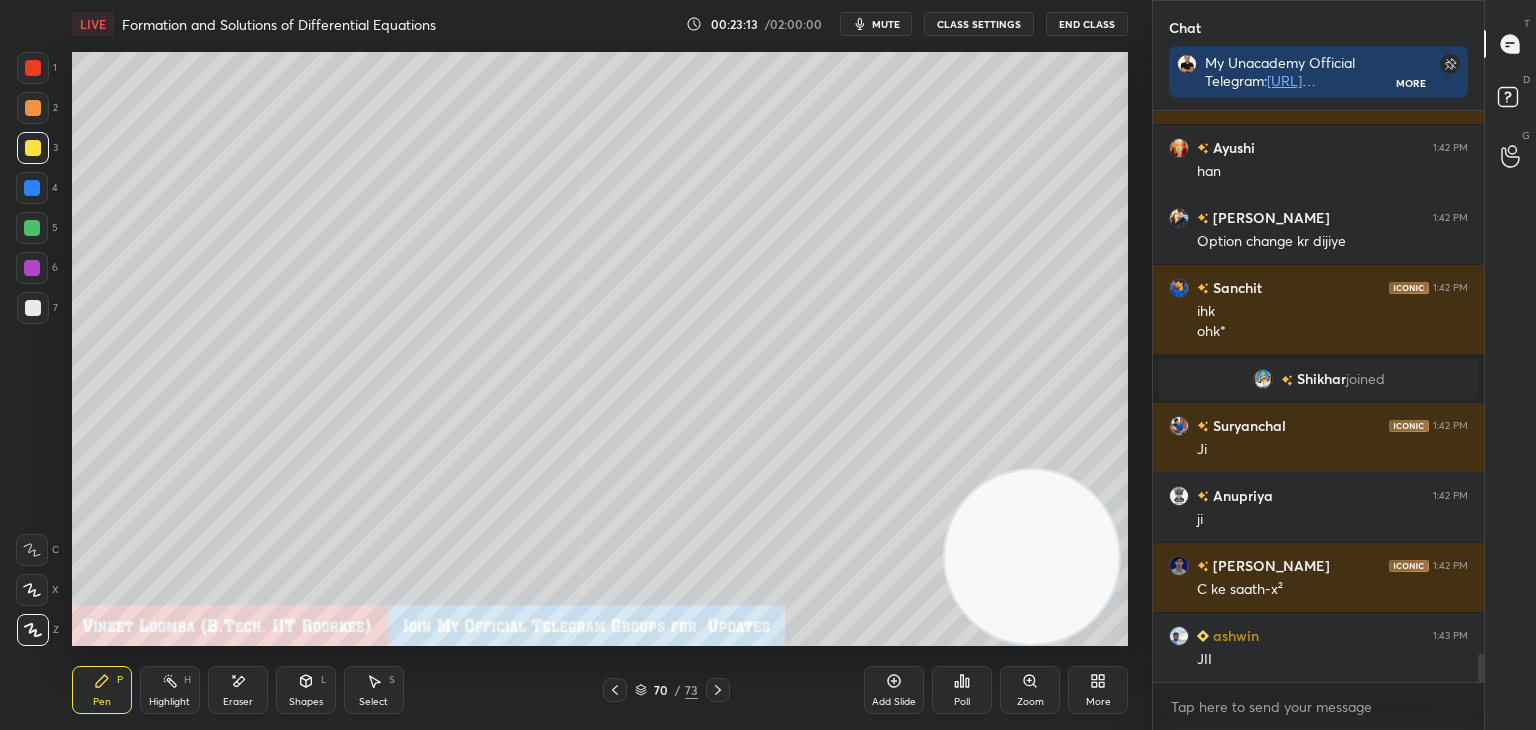
scroll to position [11313, 0]
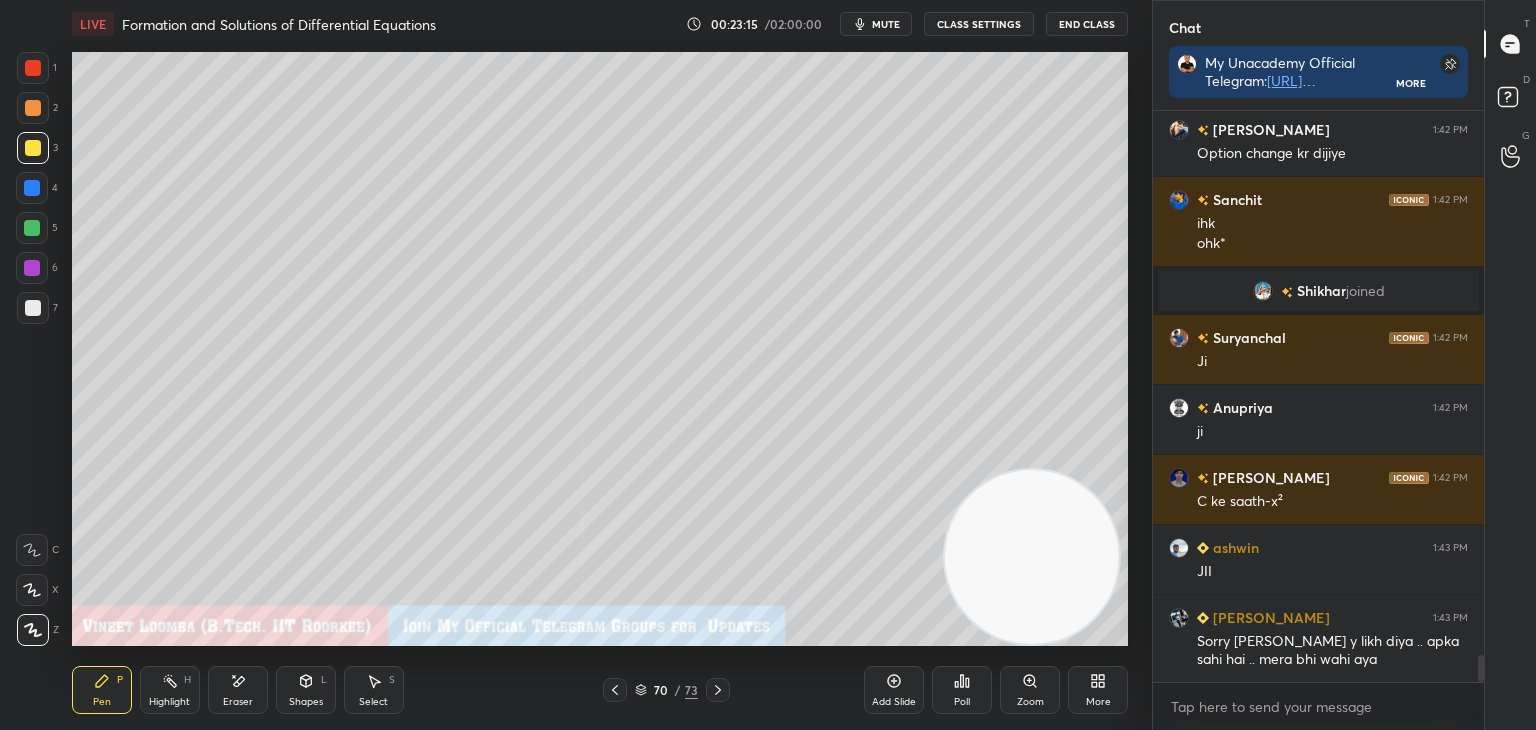
click at [227, 697] on div "Eraser" at bounding box center [238, 702] width 30 height 10
click at [110, 703] on div "Pen" at bounding box center [102, 702] width 18 height 10
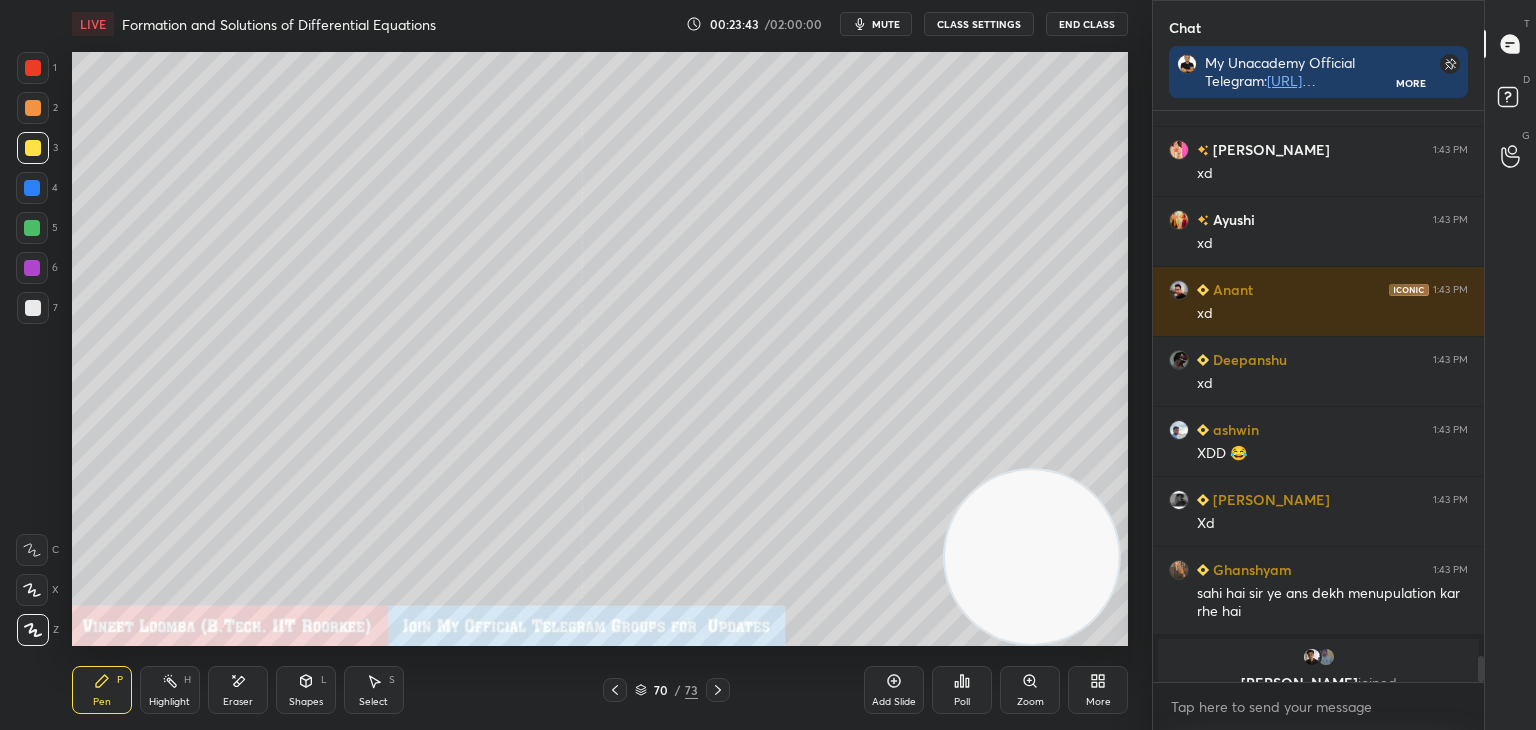
scroll to position [11963, 0]
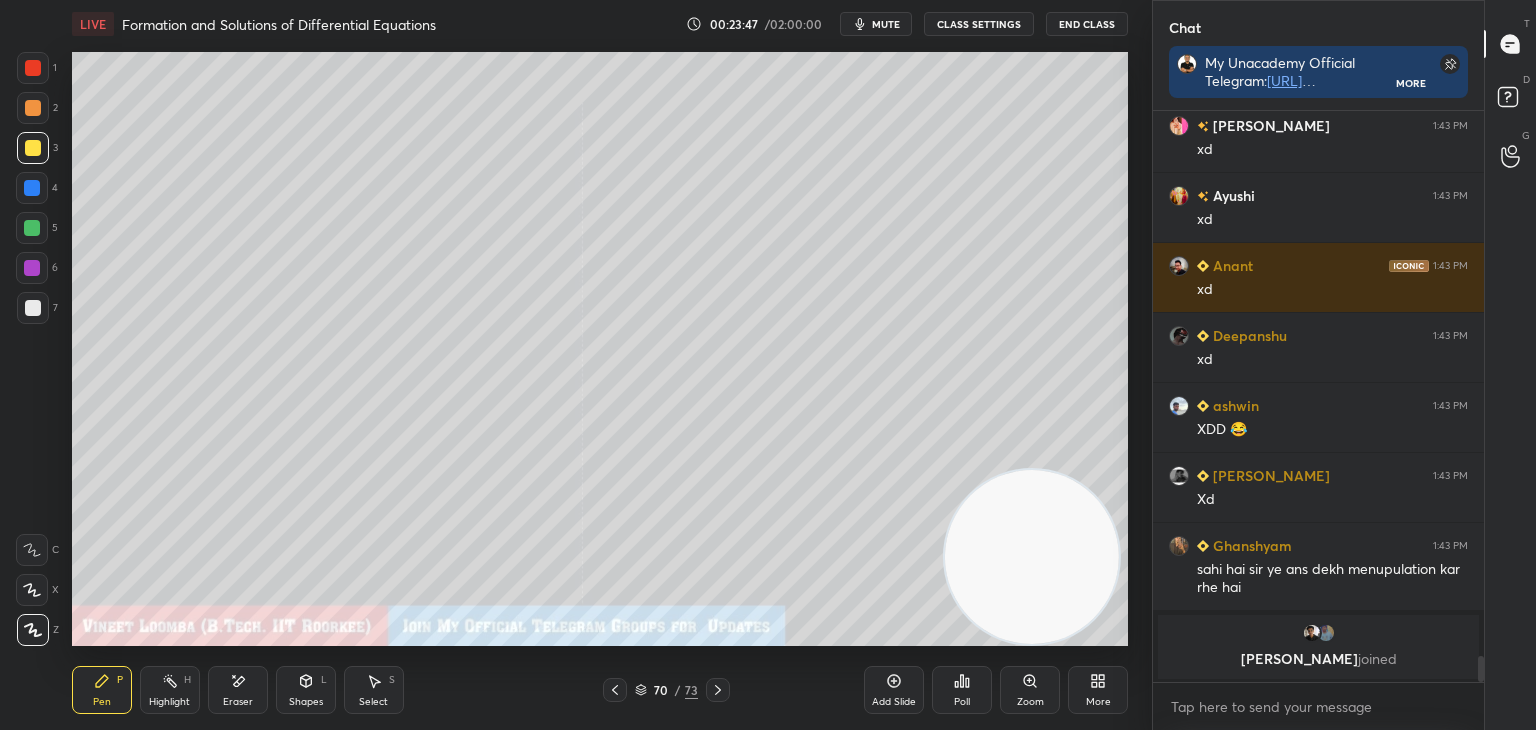
click at [712, 689] on icon at bounding box center [718, 690] width 16 height 16
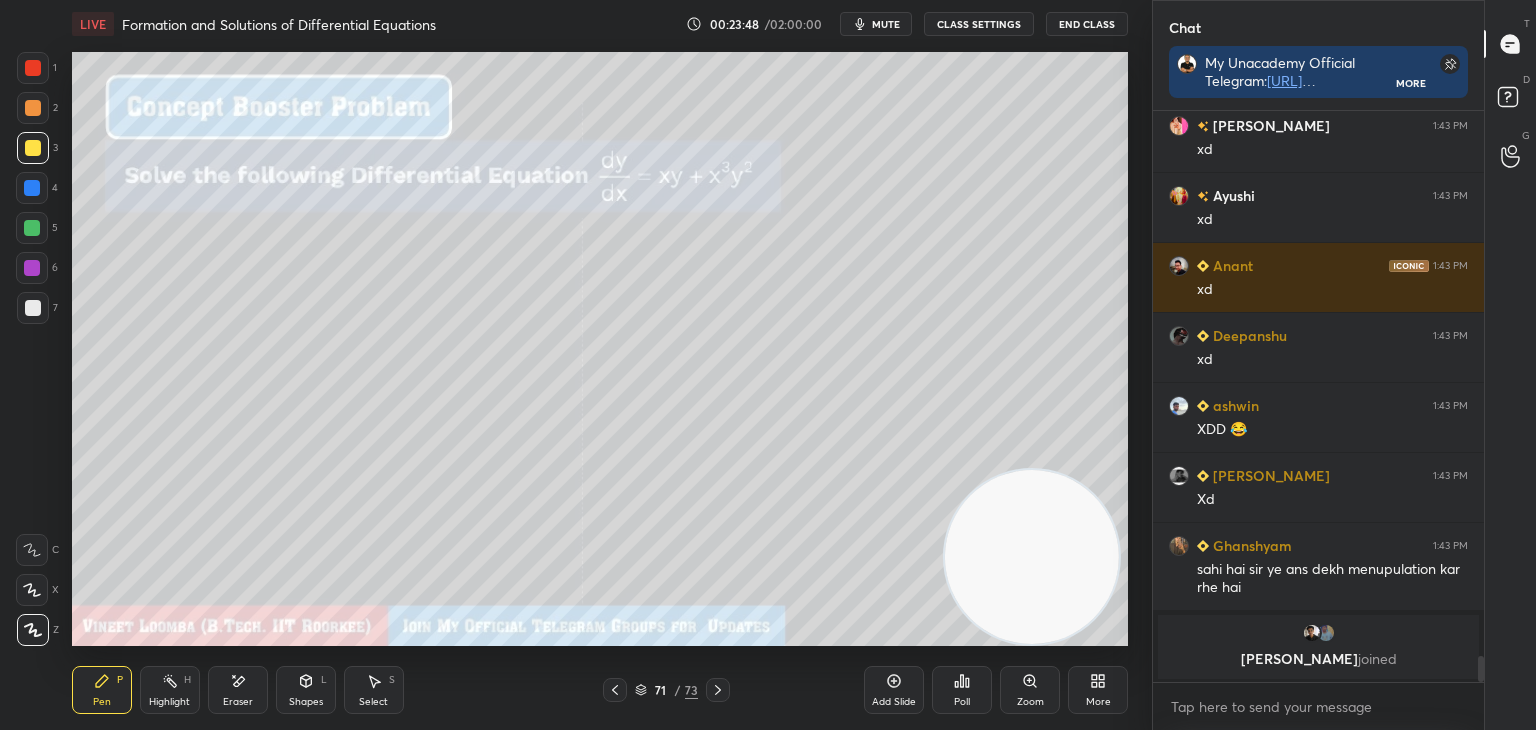
click at [117, 698] on div "Pen P" at bounding box center [102, 690] width 60 height 48
click at [32, 309] on div at bounding box center [33, 308] width 16 height 16
drag, startPoint x: 240, startPoint y: 693, endPoint x: 237, endPoint y: 649, distance: 44.1
click at [239, 691] on div "Eraser" at bounding box center [238, 690] width 60 height 48
drag, startPoint x: 112, startPoint y: 679, endPoint x: 105, endPoint y: 651, distance: 28.9
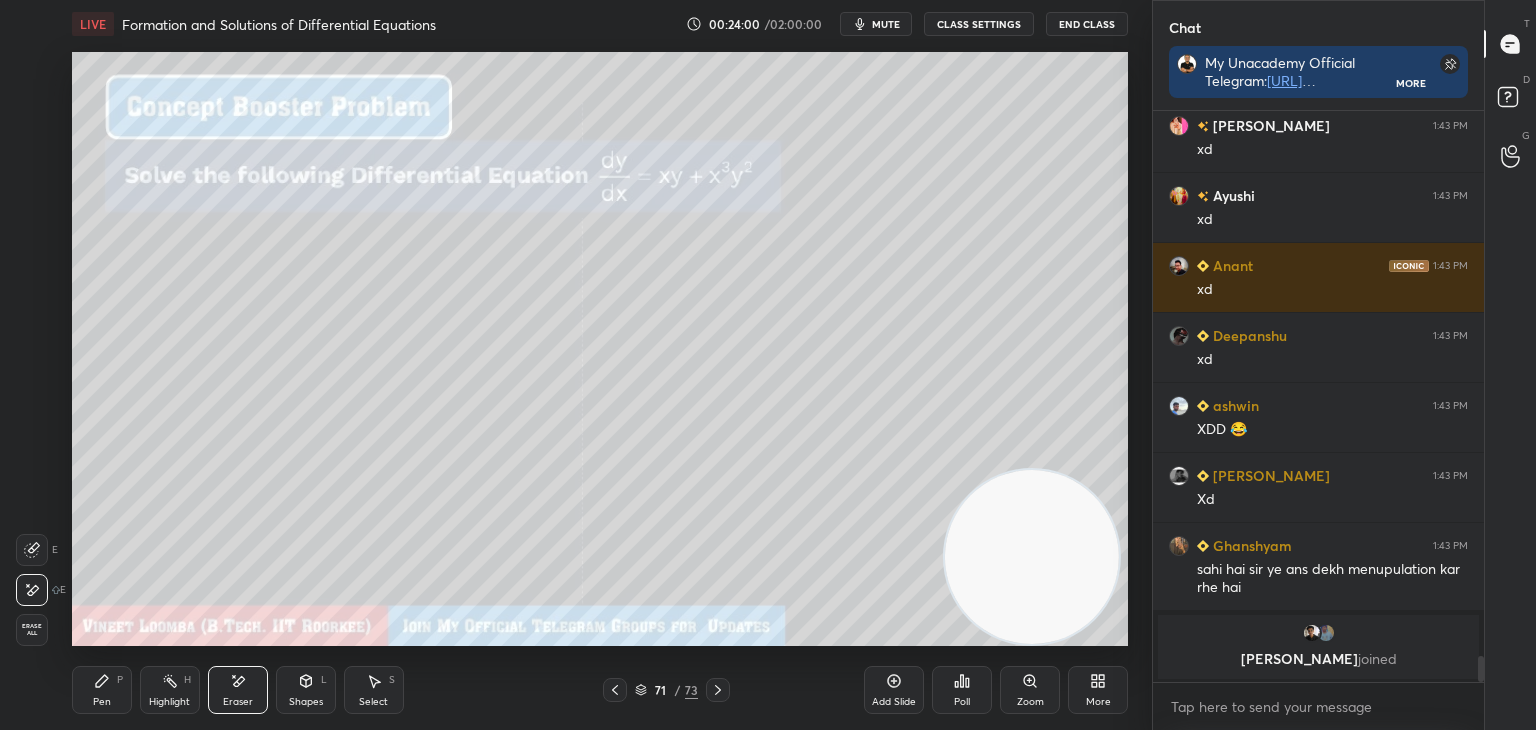
click at [112, 673] on div "Pen P" at bounding box center [102, 690] width 60 height 48
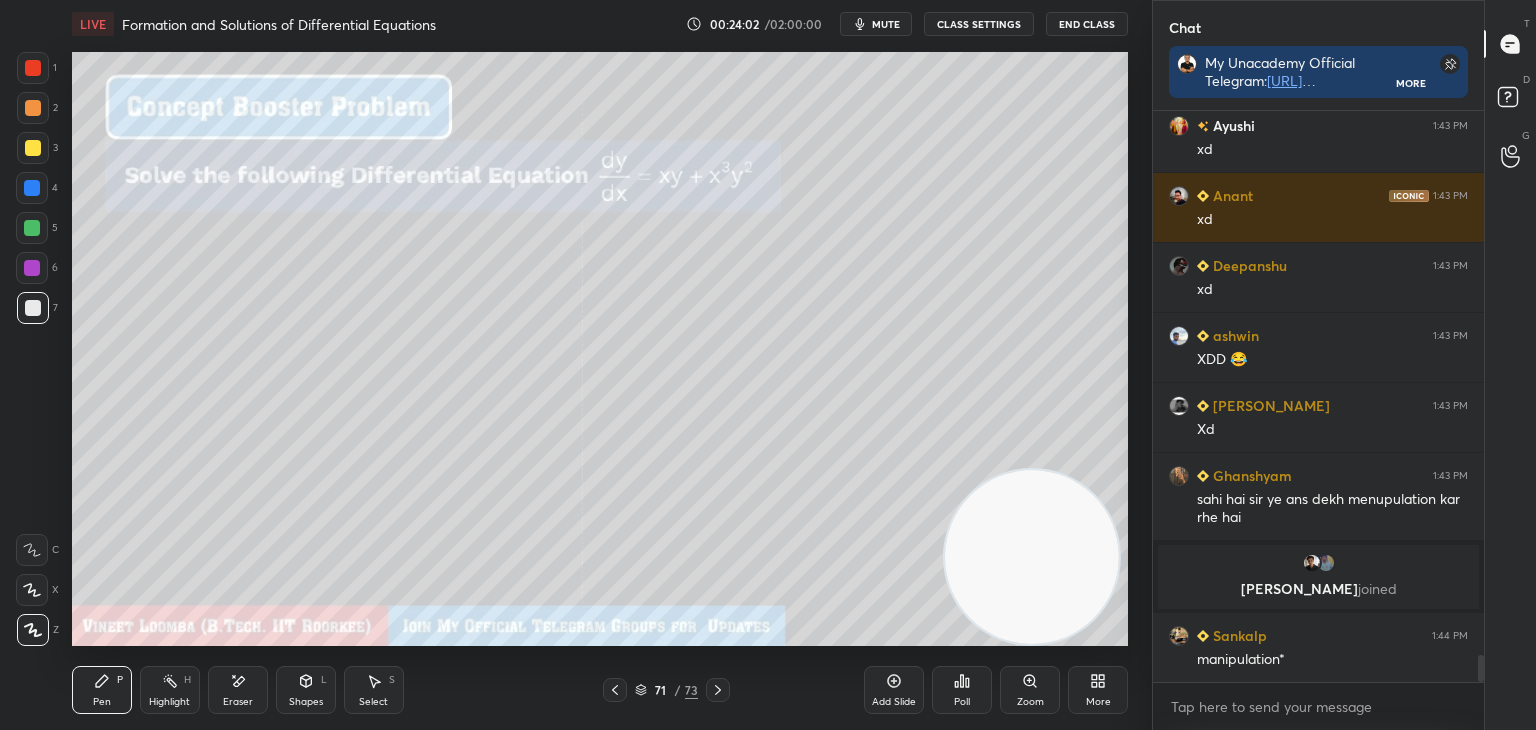
scroll to position [11733, 0]
click at [41, 151] on div at bounding box center [33, 148] width 32 height 32
drag, startPoint x: 376, startPoint y: 693, endPoint x: 387, endPoint y: 657, distance: 37.6
click at [376, 686] on div "Select S" at bounding box center [374, 690] width 60 height 48
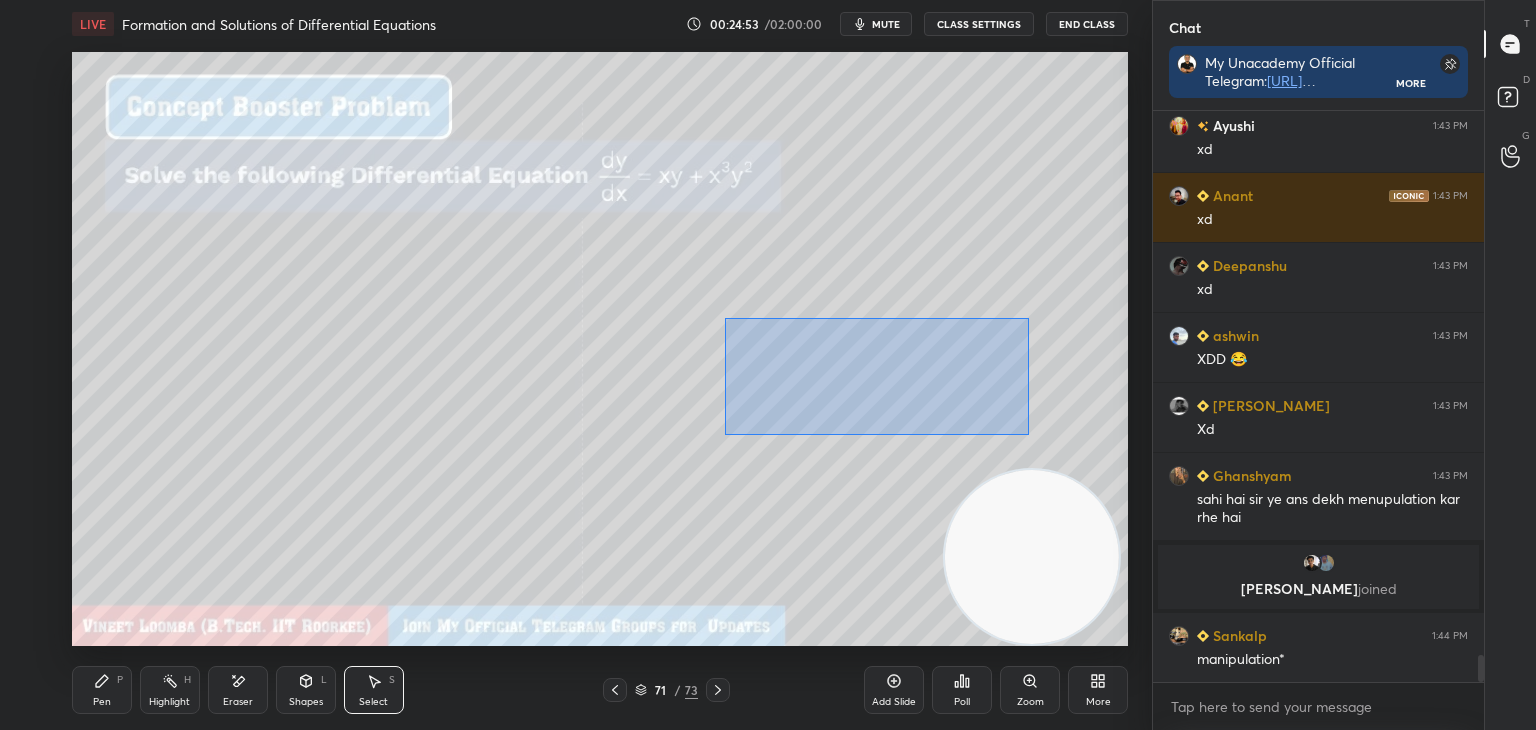
drag, startPoint x: 724, startPoint y: 318, endPoint x: 1027, endPoint y: 434, distance: 324.4
click at [1027, 432] on div "0 ° Undo Copy Duplicate Duplicate to new slide Delete" at bounding box center [600, 349] width 1056 height 594
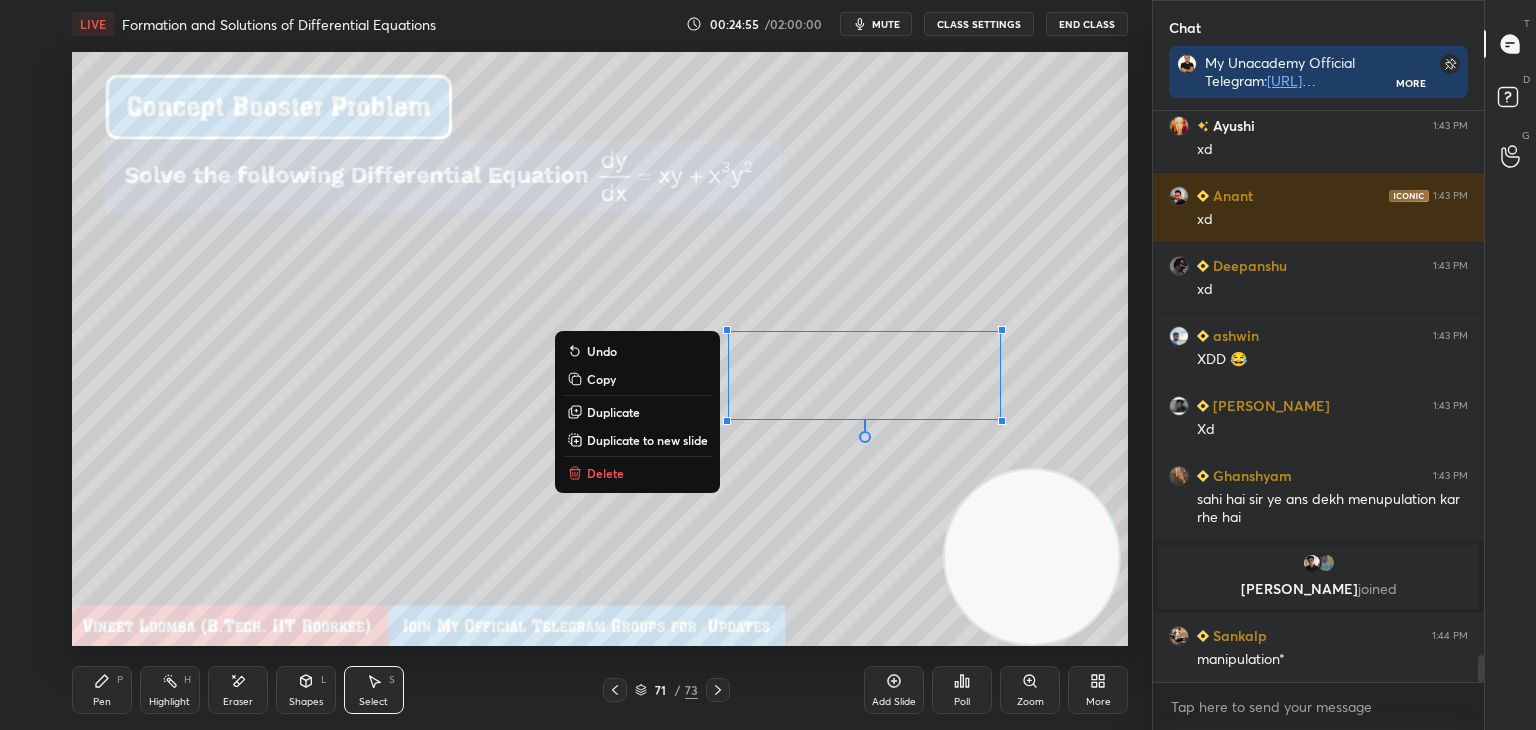
click at [639, 440] on p "Duplicate to new slide" at bounding box center [647, 440] width 121 height 16
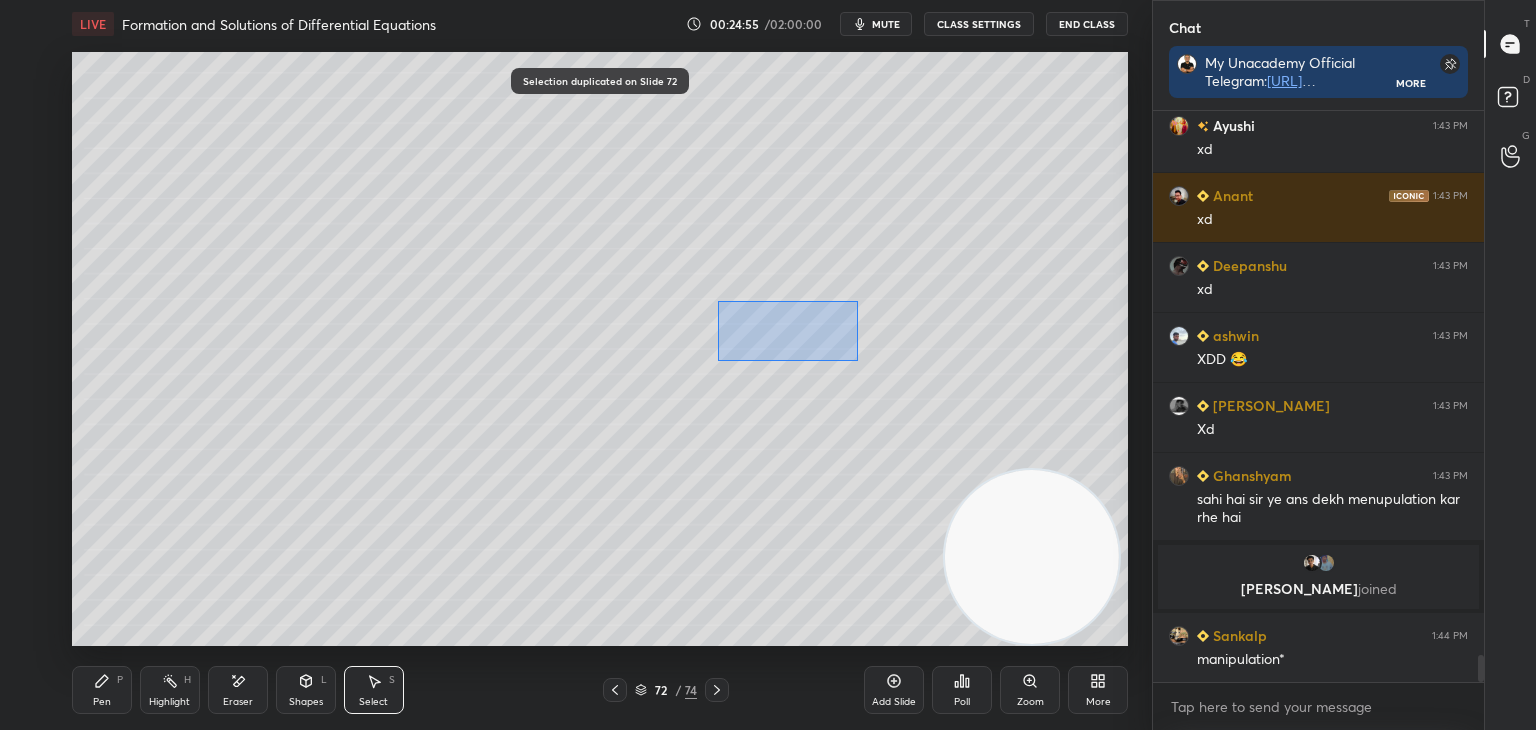
drag, startPoint x: 748, startPoint y: 323, endPoint x: 1048, endPoint y: 418, distance: 314.7
click at [1048, 418] on div "0 ° Undo Copy Duplicate Duplicate to new slide Delete" at bounding box center [600, 349] width 1056 height 594
drag, startPoint x: 898, startPoint y: 390, endPoint x: 405, endPoint y: 201, distance: 527.9
click at [408, 154] on div "0 ° Undo Copy Duplicate Duplicate to new slide Delete" at bounding box center [600, 349] width 1056 height 594
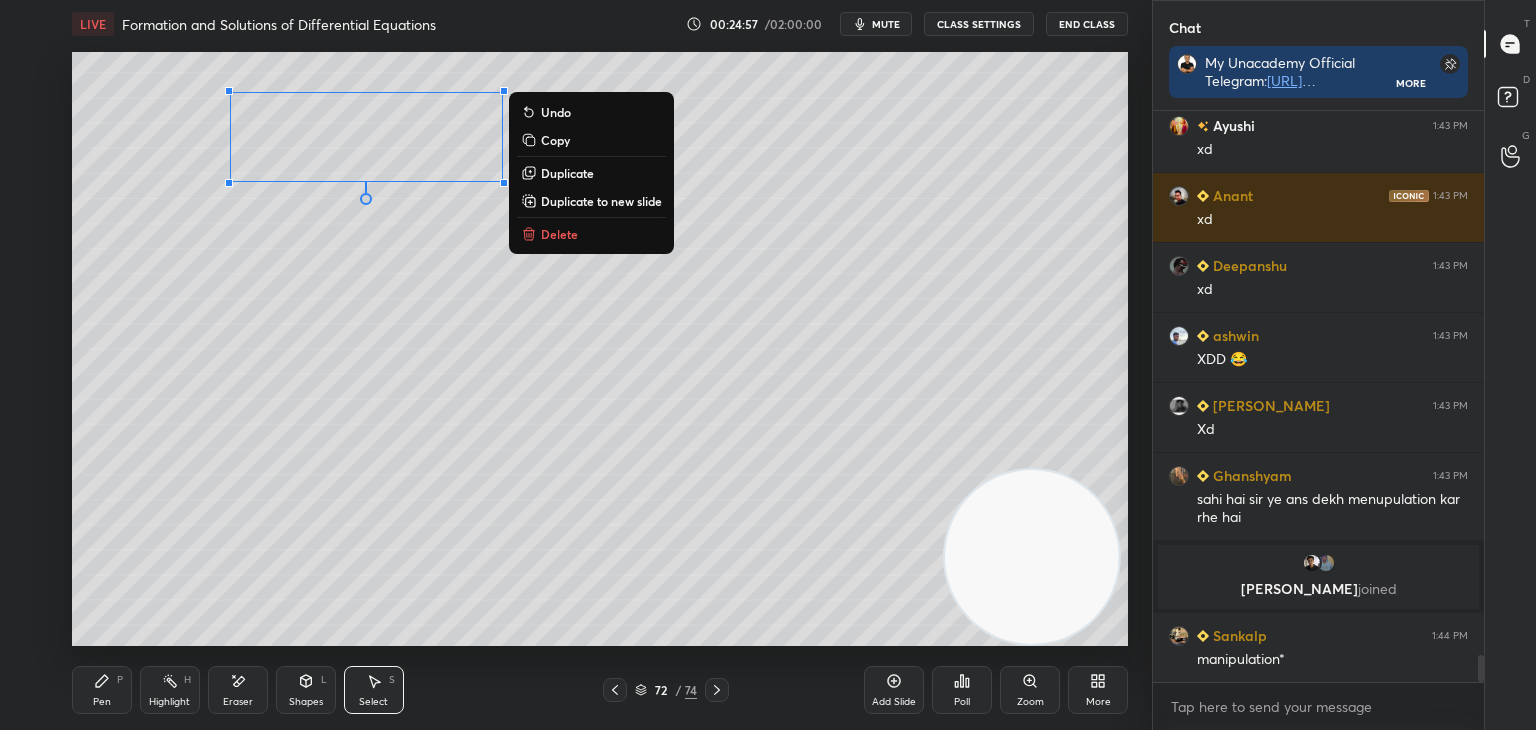
click at [107, 698] on div "Pen" at bounding box center [102, 702] width 18 height 10
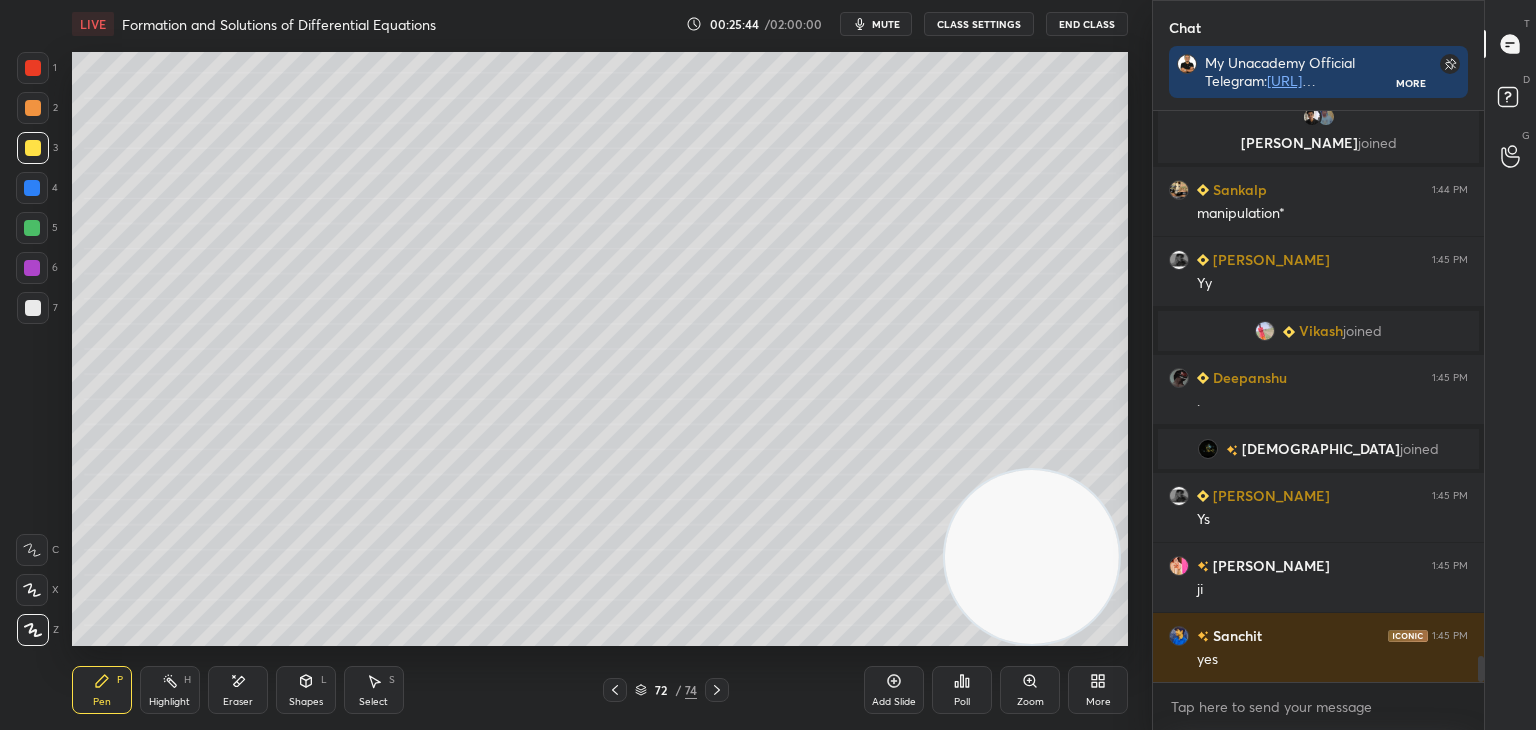
scroll to position [12169, 0]
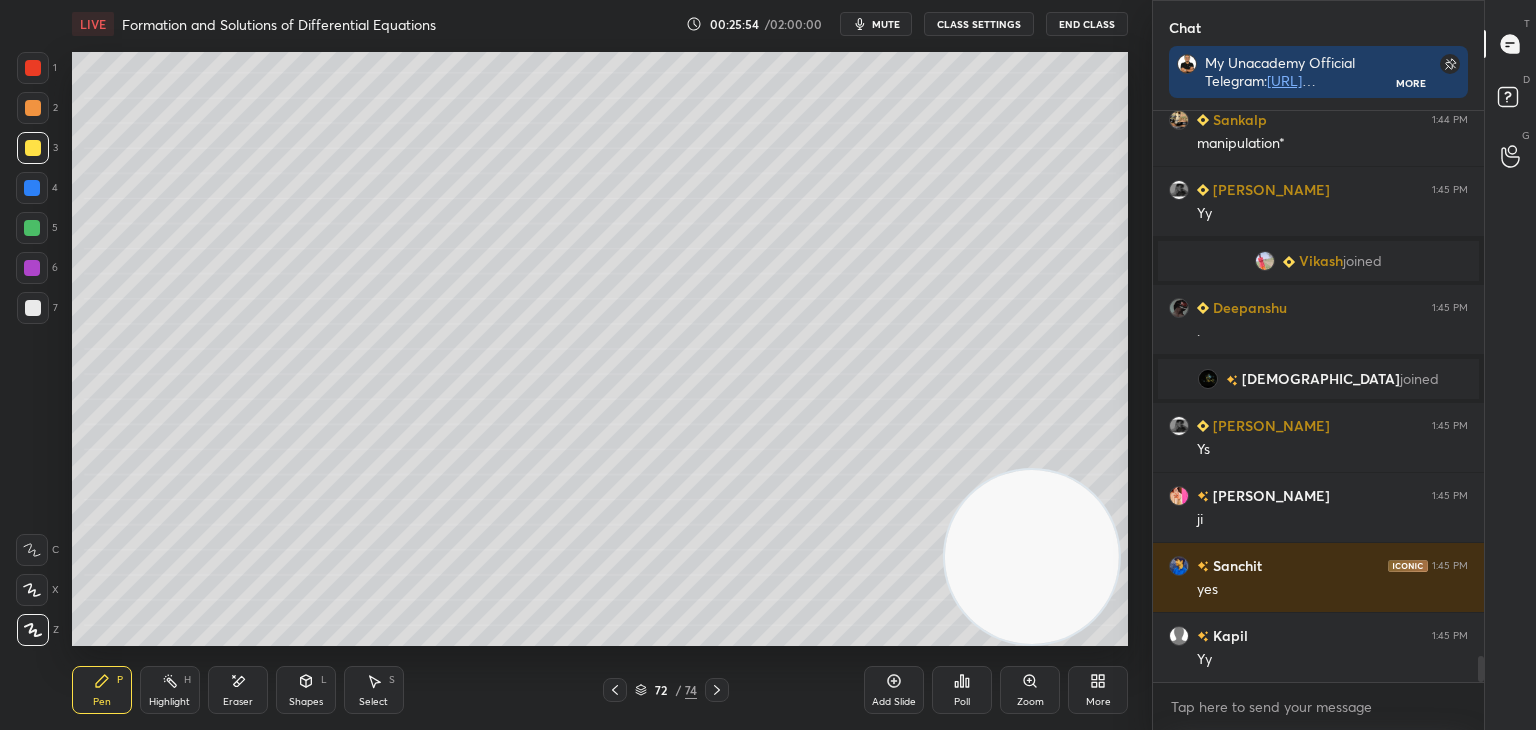
drag, startPoint x: 880, startPoint y: 24, endPoint x: 871, endPoint y: 8, distance: 18.4
click at [880, 22] on span "mute" at bounding box center [886, 24] width 28 height 14
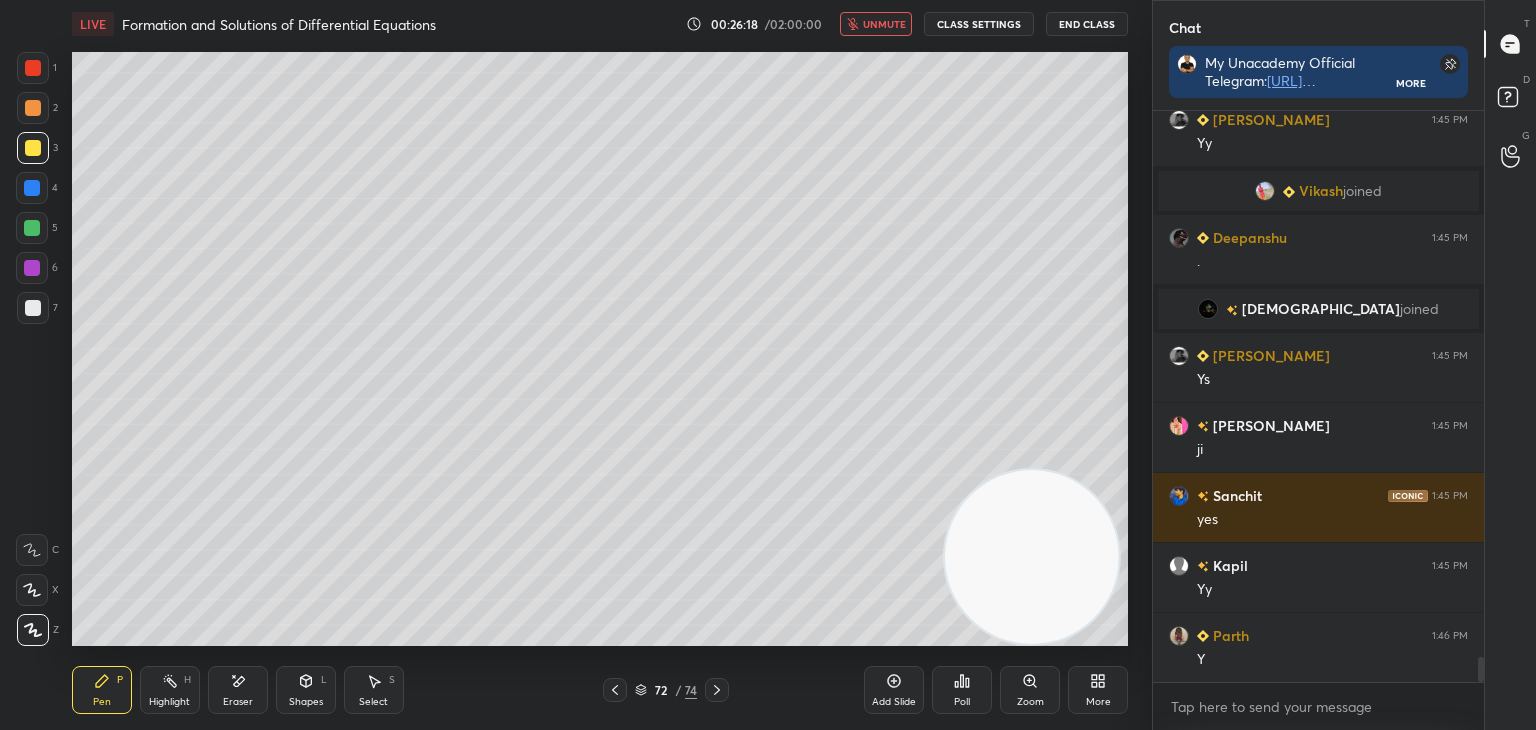
drag, startPoint x: 878, startPoint y: 25, endPoint x: 868, endPoint y: 41, distance: 18.9
click at [876, 29] on span "unmute" at bounding box center [884, 24] width 43 height 14
click at [614, 689] on icon at bounding box center [615, 690] width 16 height 16
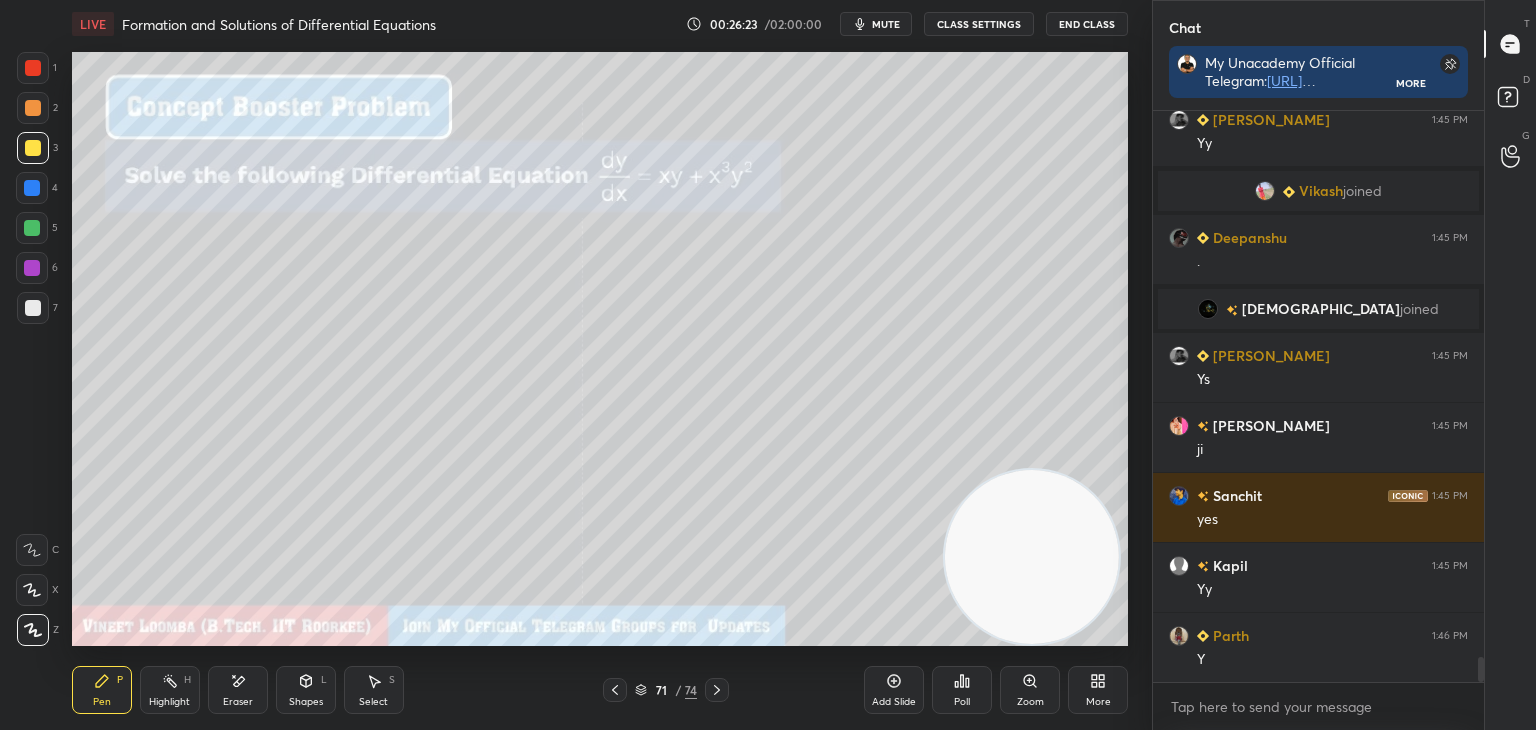
click at [715, 691] on icon at bounding box center [717, 690] width 16 height 16
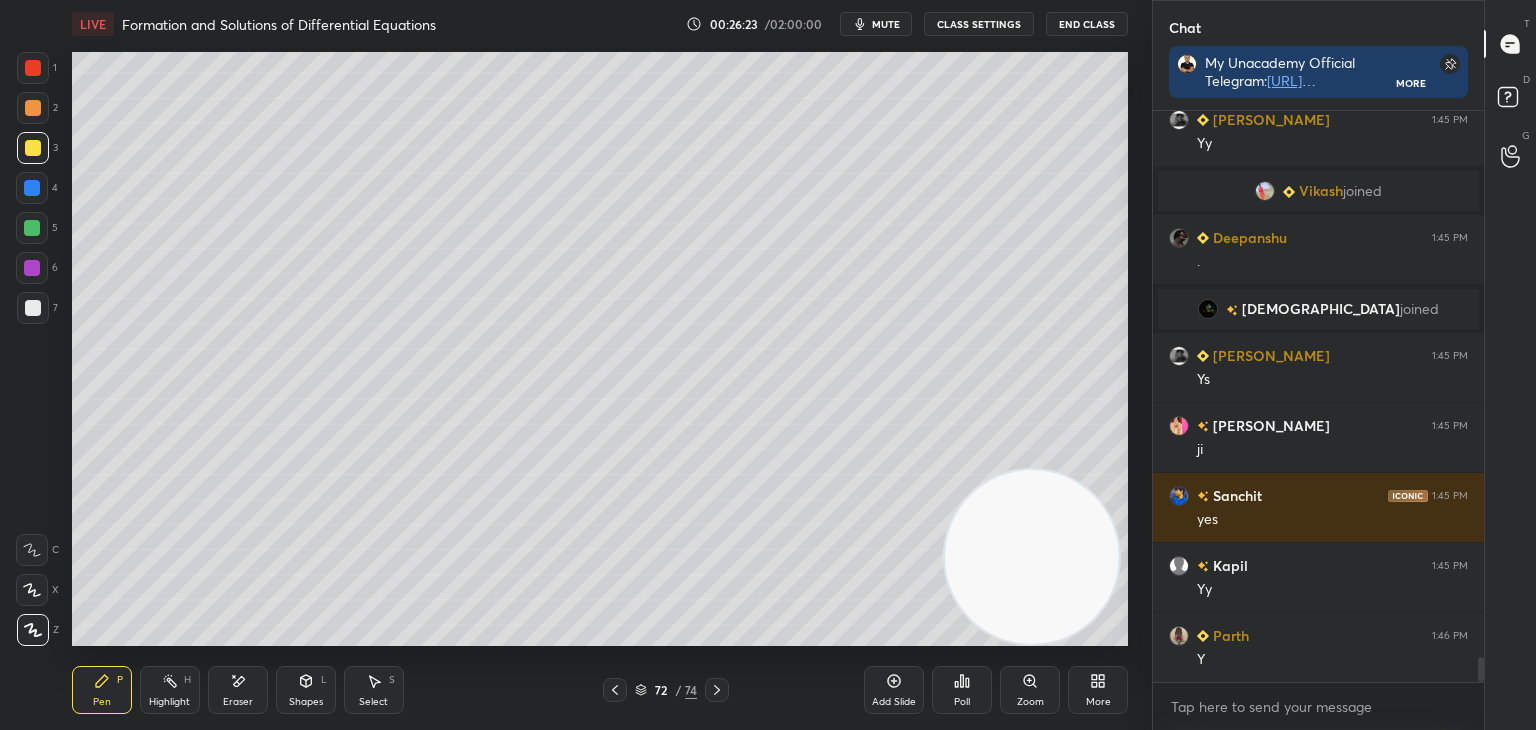
click at [718, 693] on icon at bounding box center [717, 690] width 16 height 16
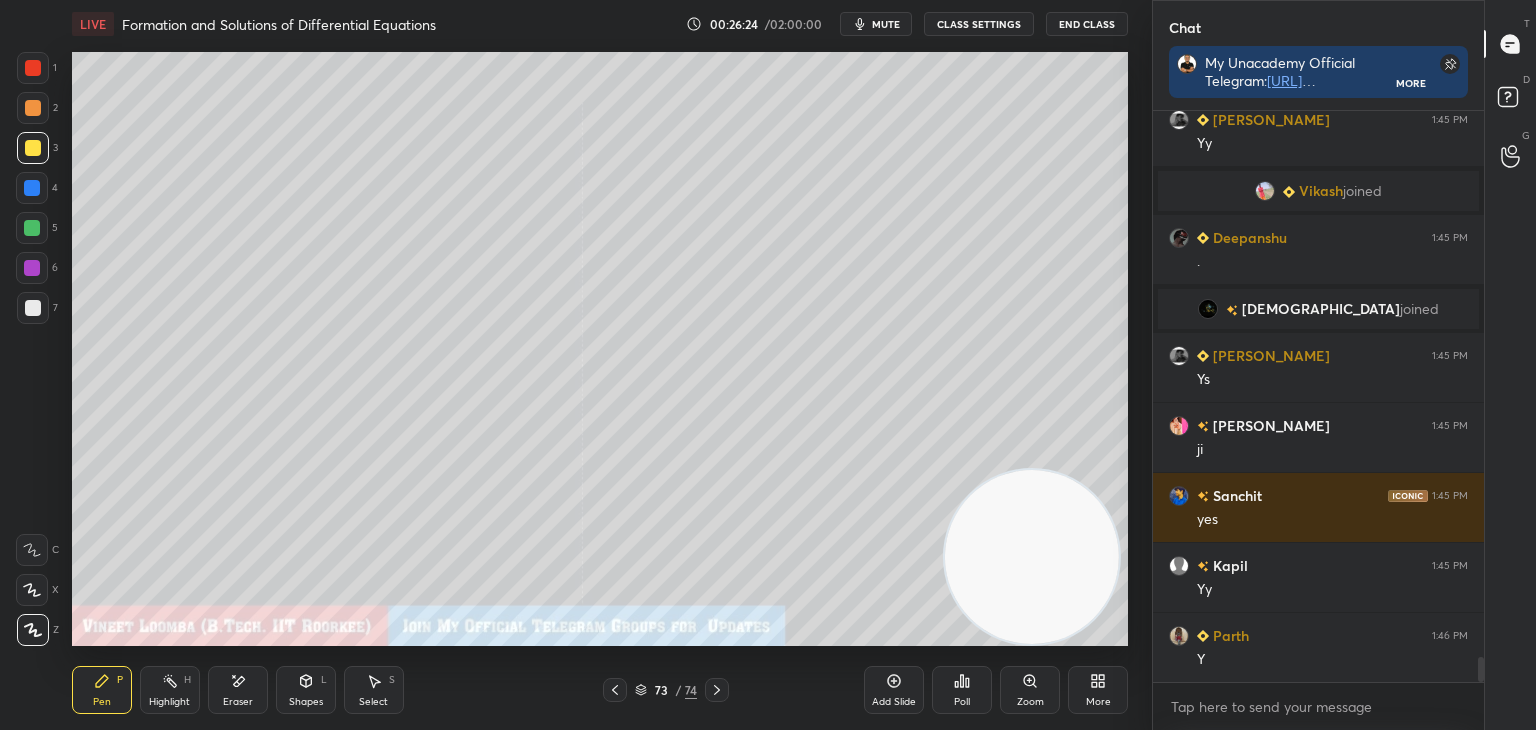
click at [717, 693] on icon at bounding box center [717, 690] width 16 height 16
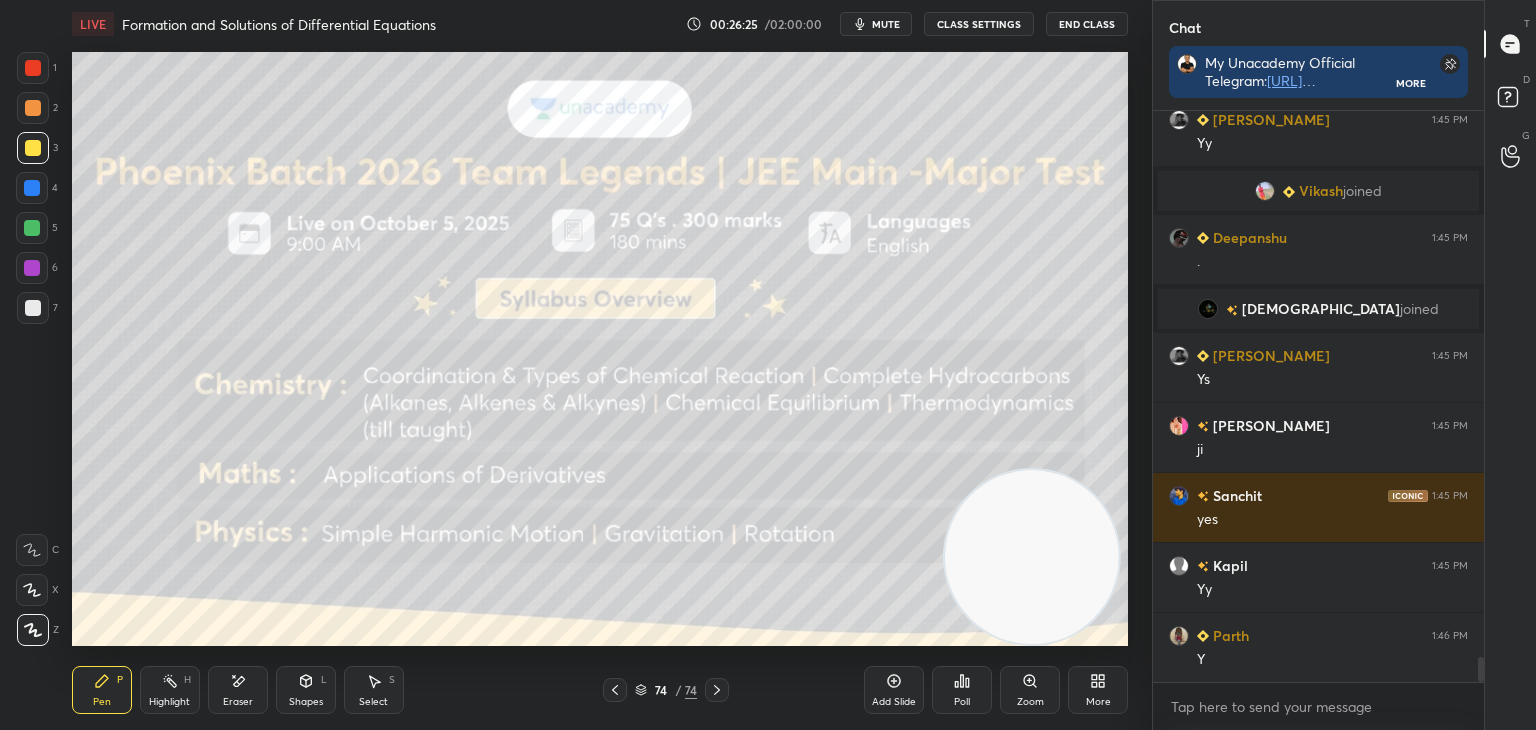
click at [610, 689] on icon at bounding box center [615, 690] width 16 height 16
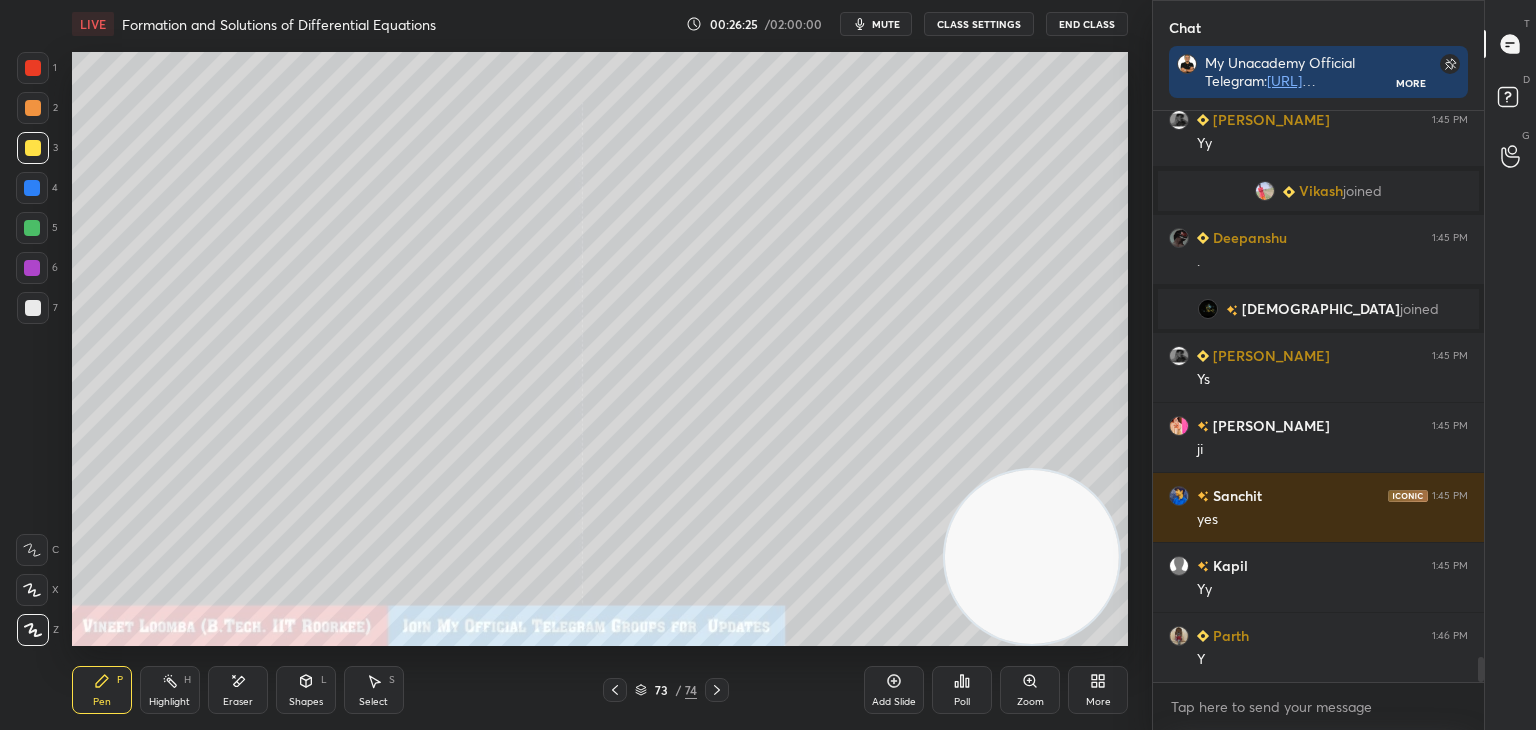
click at [615, 686] on icon at bounding box center [615, 690] width 16 height 16
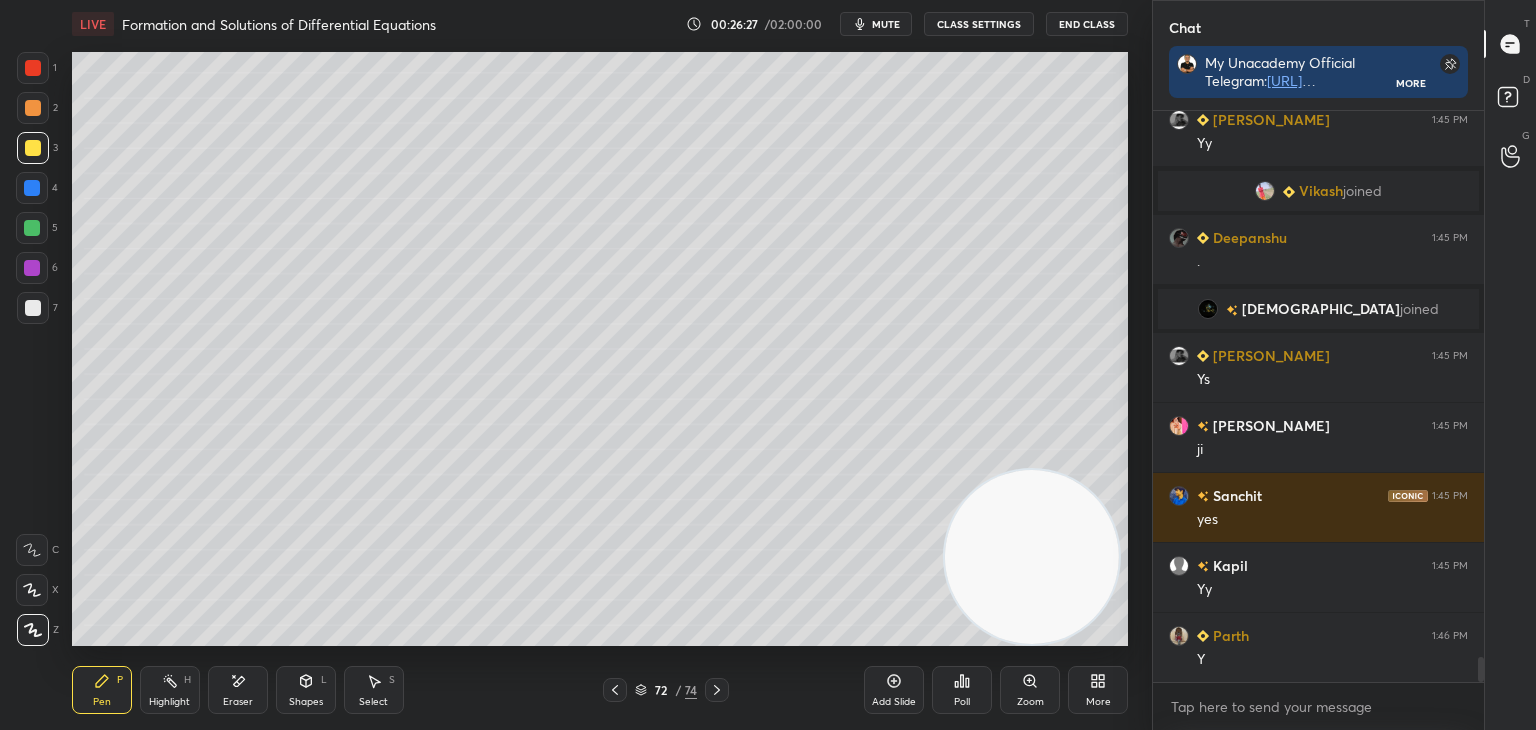
click at [879, 27] on span "mute" at bounding box center [886, 24] width 28 height 14
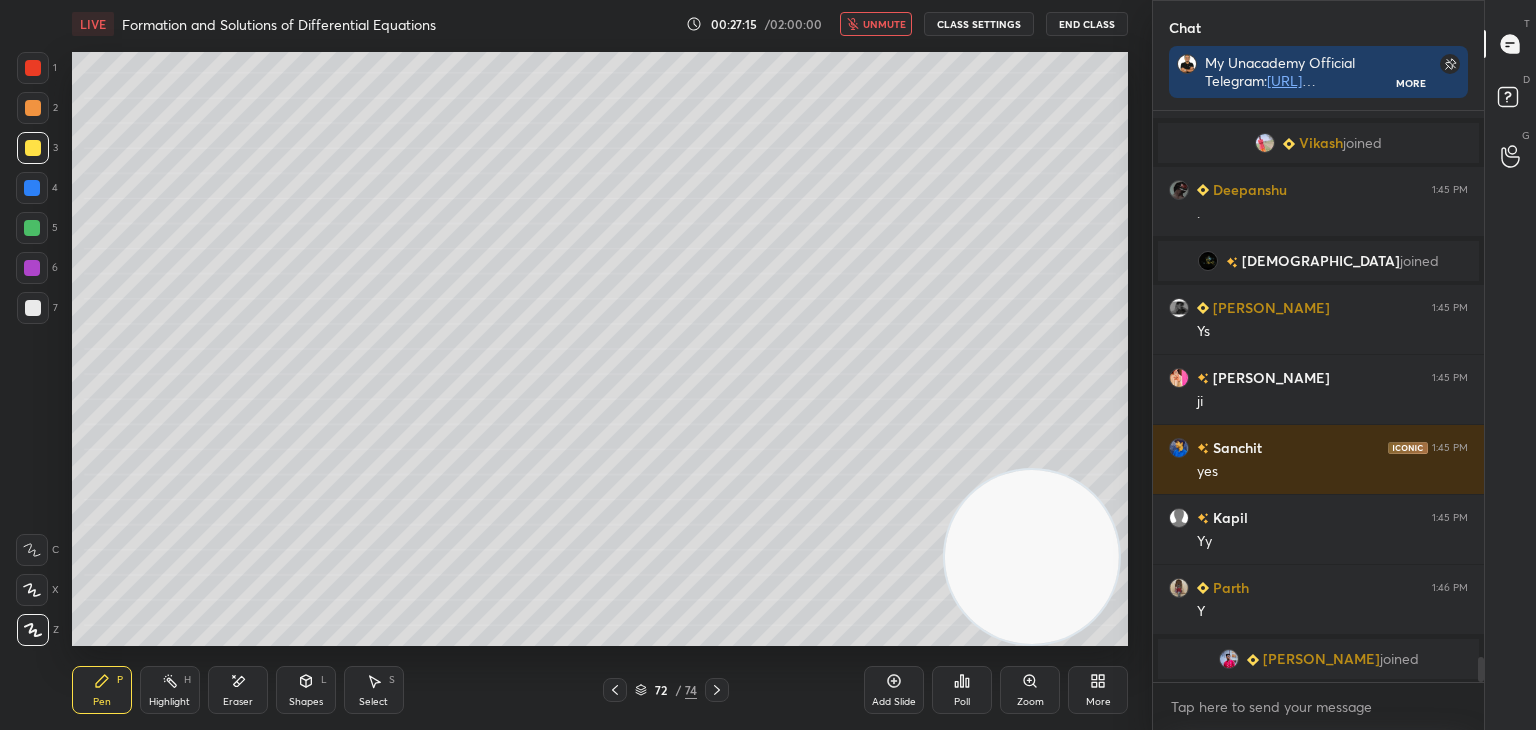
click at [882, 17] on button "unmute" at bounding box center [876, 24] width 72 height 24
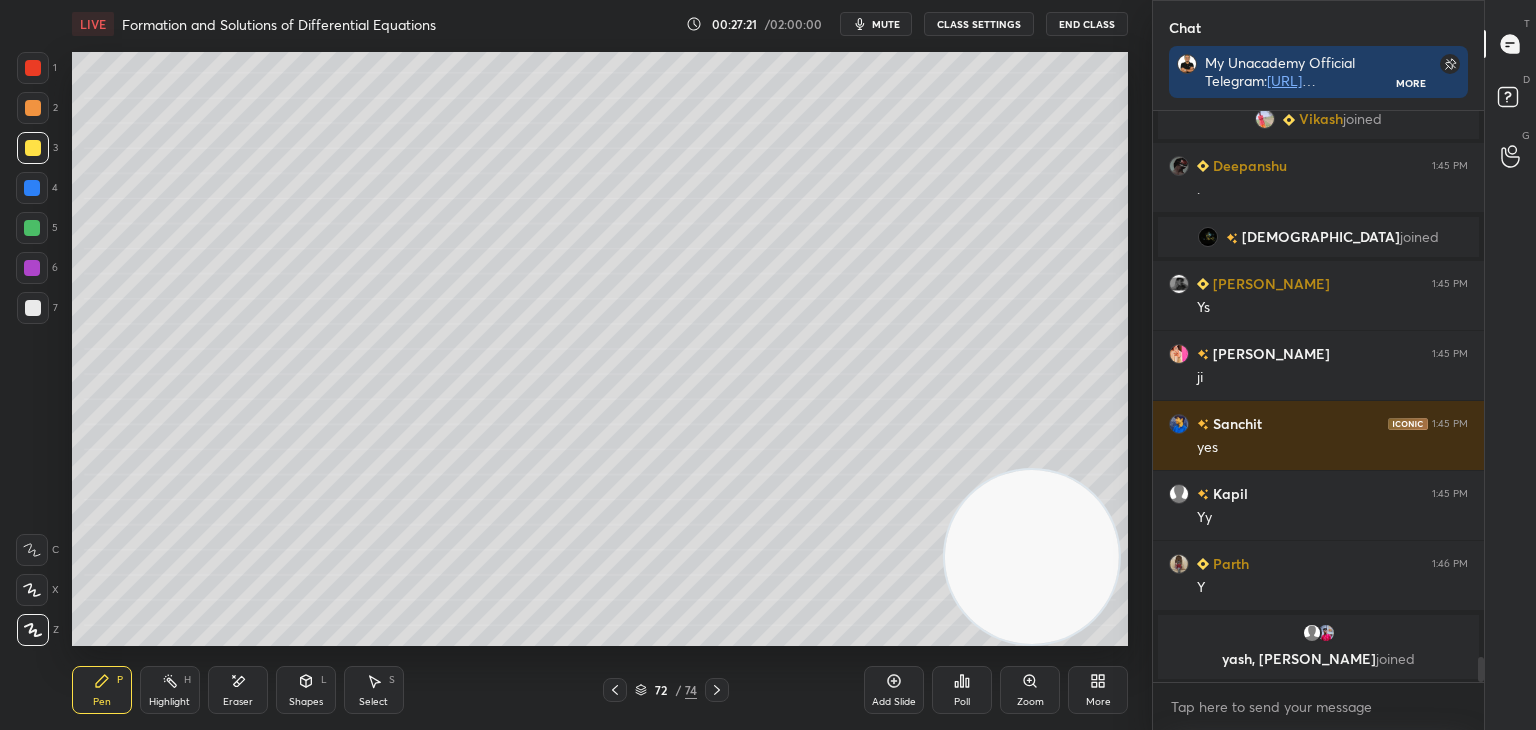
click at [236, 693] on div "Eraser" at bounding box center [238, 690] width 60 height 48
click at [106, 689] on div "Pen P" at bounding box center [102, 690] width 60 height 48
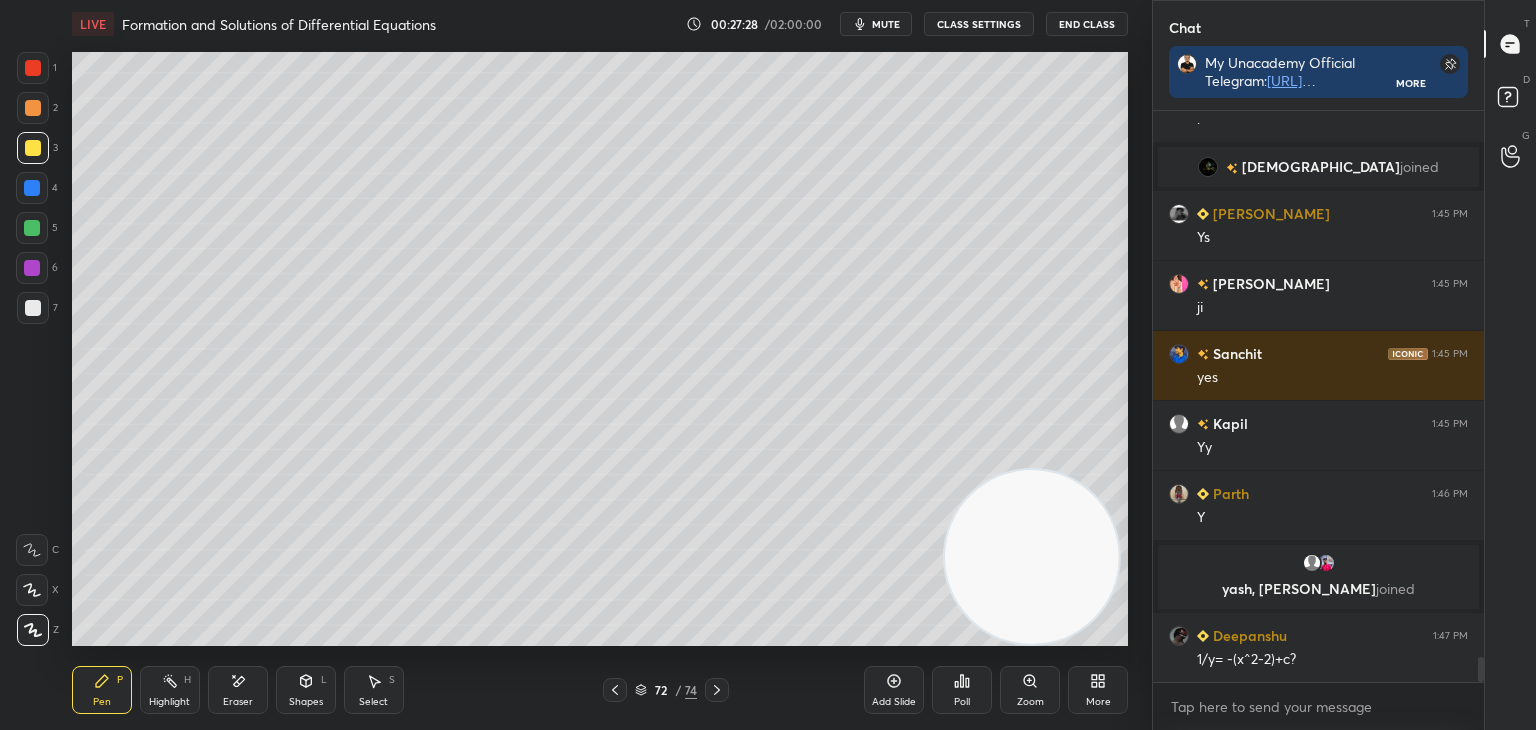
click at [232, 697] on div "Eraser" at bounding box center [238, 702] width 30 height 10
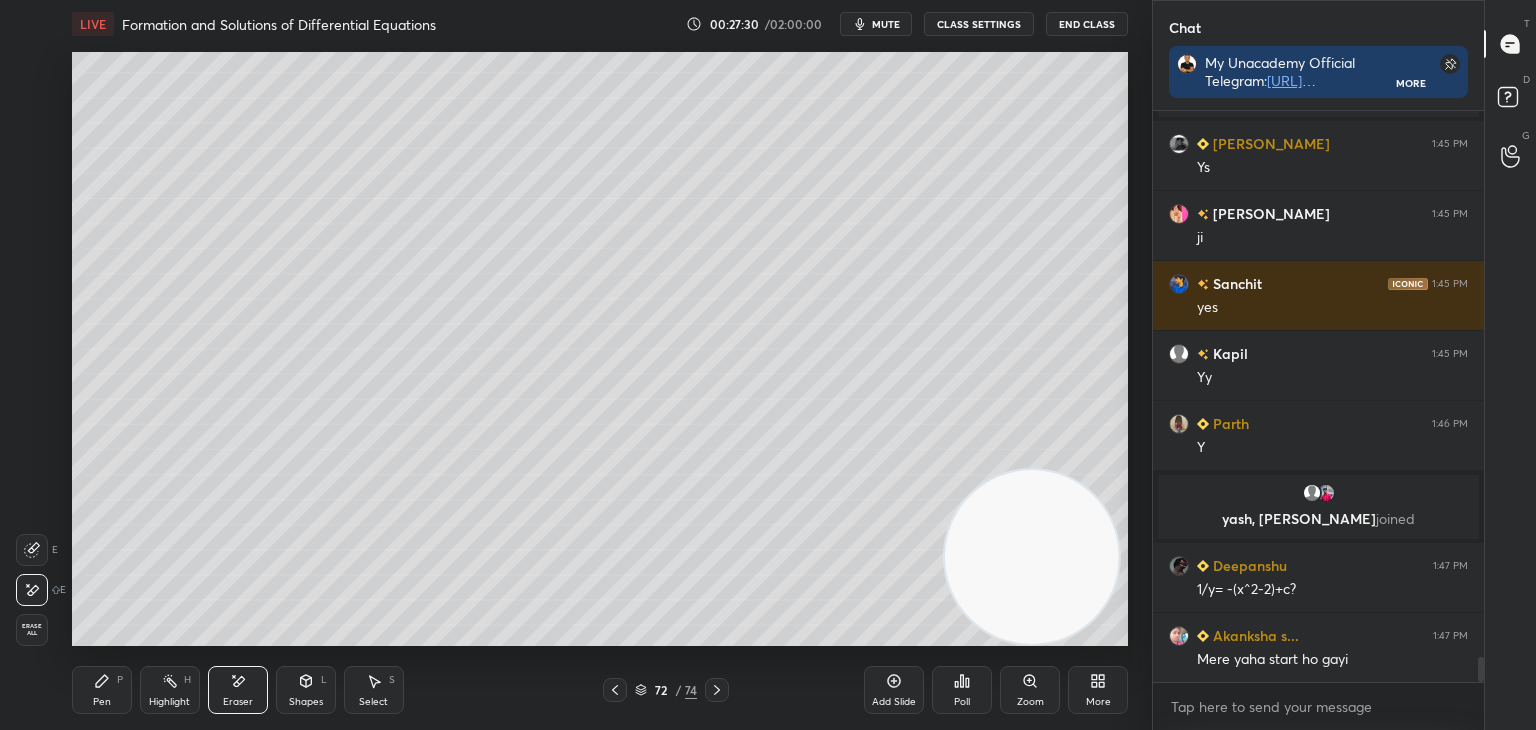
click at [116, 693] on div "Pen P" at bounding box center [102, 690] width 60 height 48
click at [895, 692] on div "Add Slide" at bounding box center [894, 690] width 60 height 48
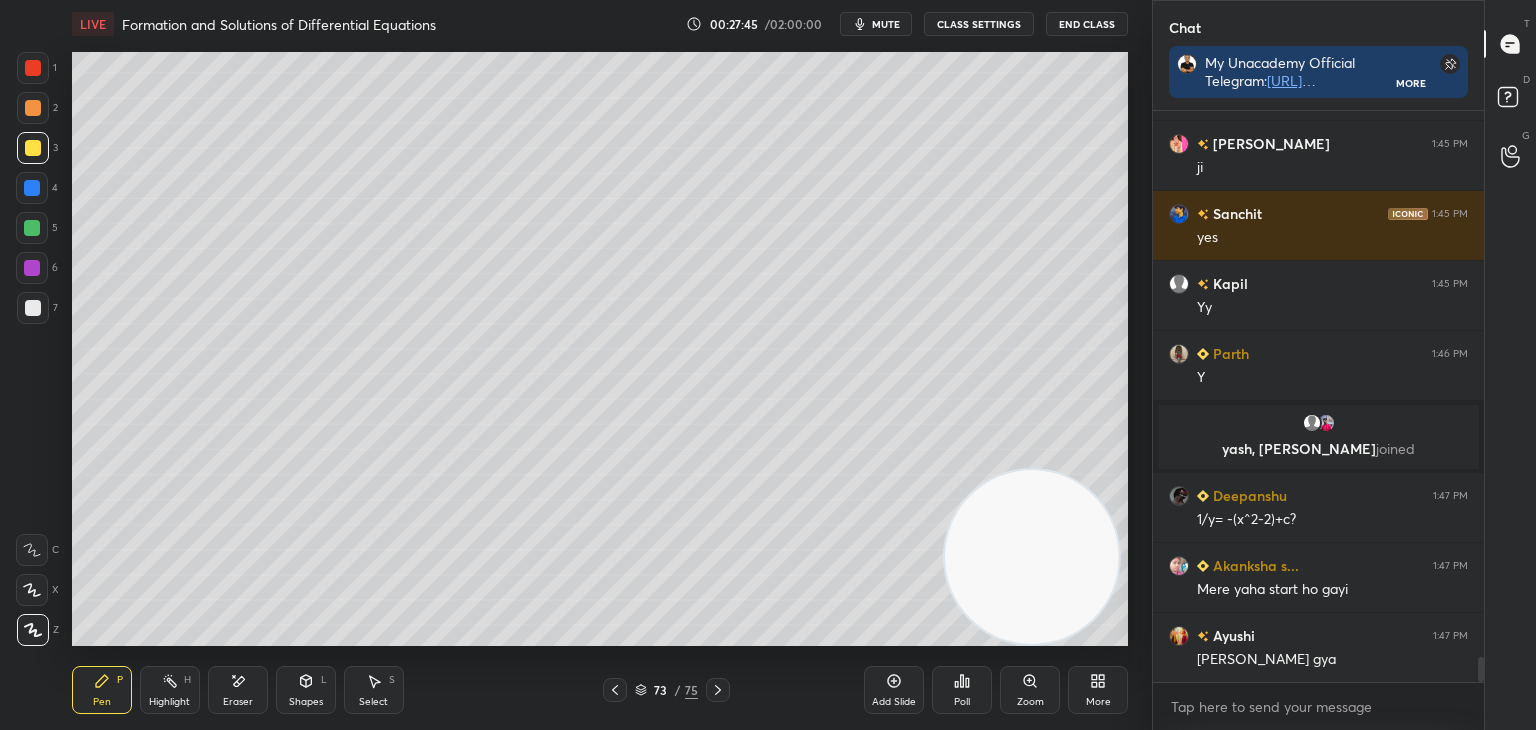
click at [616, 691] on icon at bounding box center [615, 690] width 16 height 16
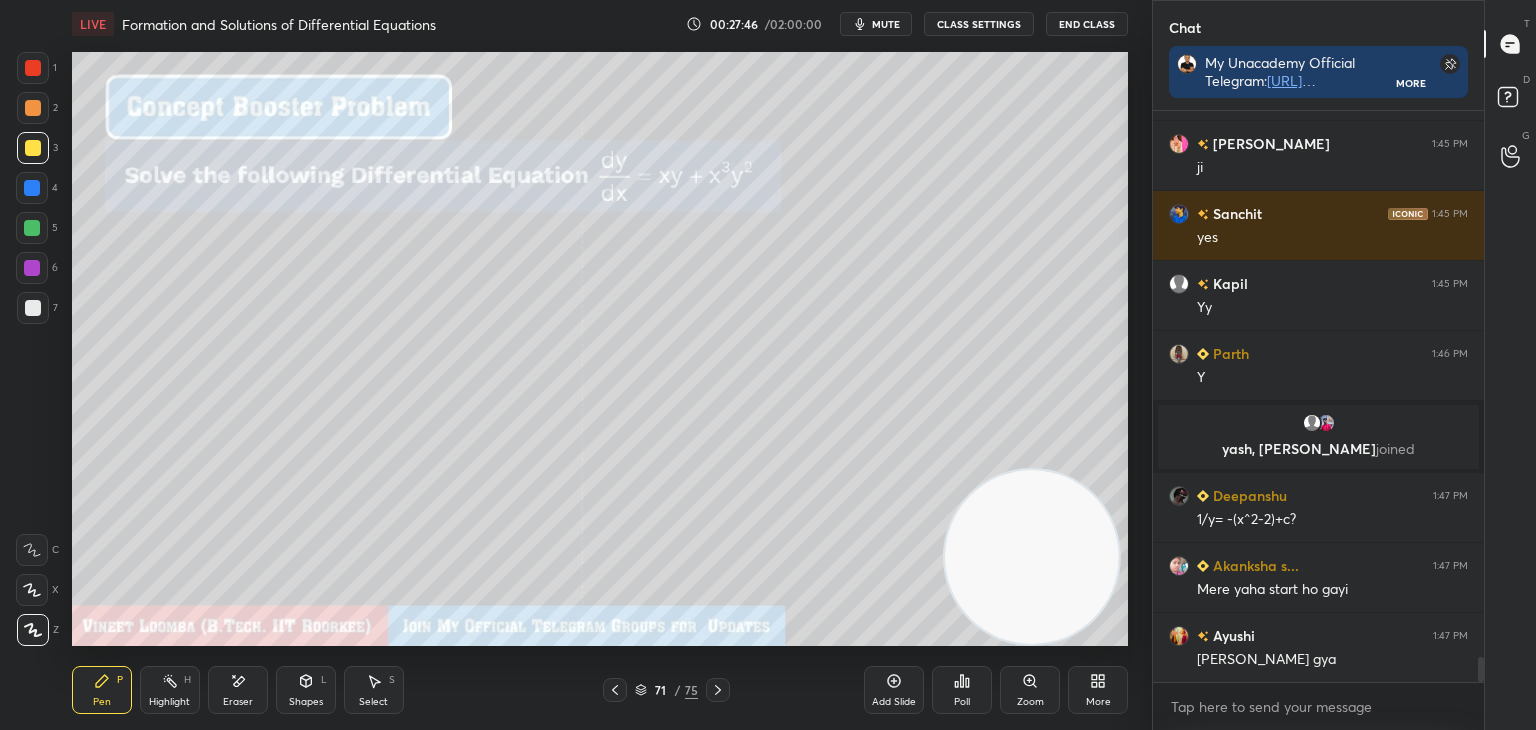
click at [714, 687] on icon at bounding box center [718, 690] width 16 height 16
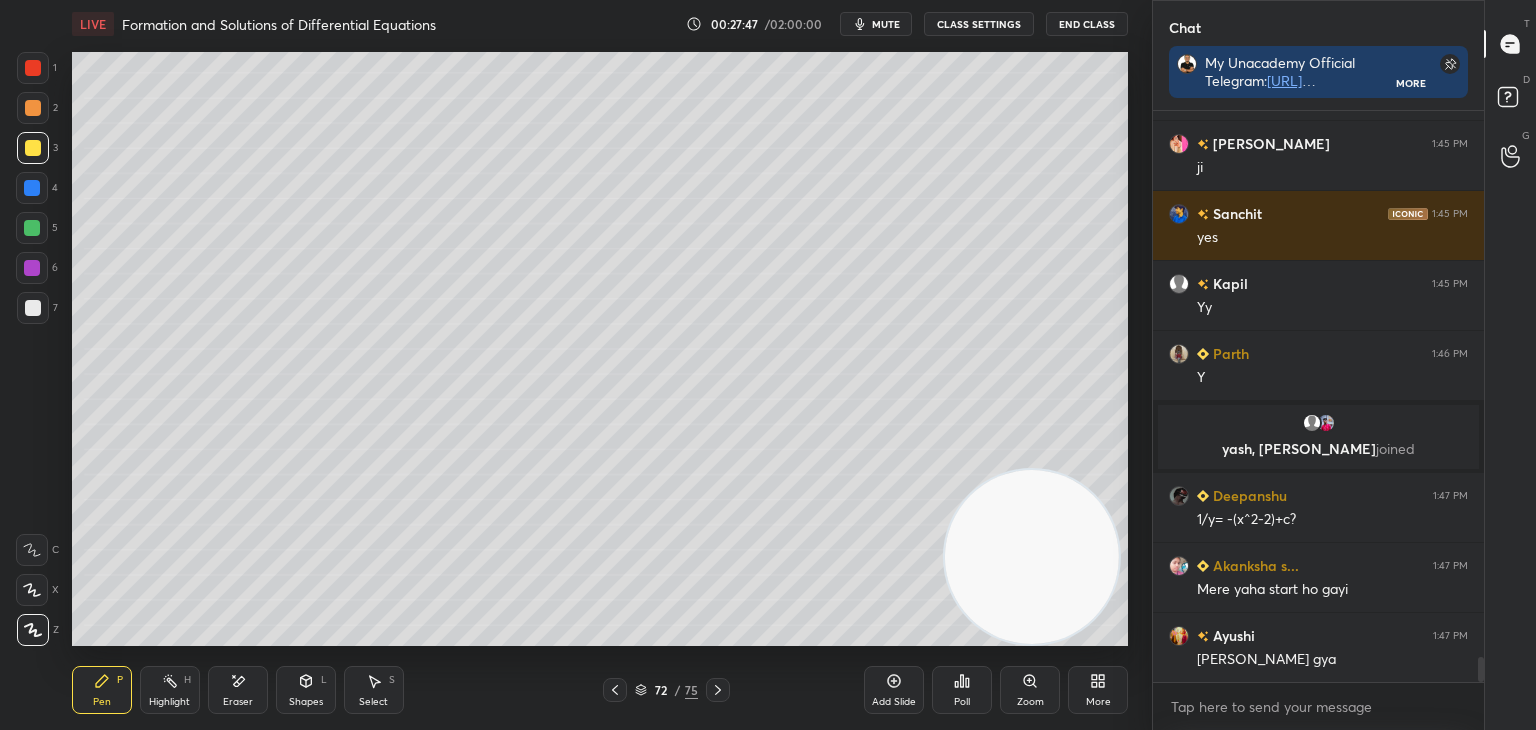
click at [711, 689] on icon at bounding box center [718, 690] width 16 height 16
click at [611, 687] on icon at bounding box center [615, 690] width 16 height 16
click at [713, 689] on icon at bounding box center [718, 690] width 16 height 16
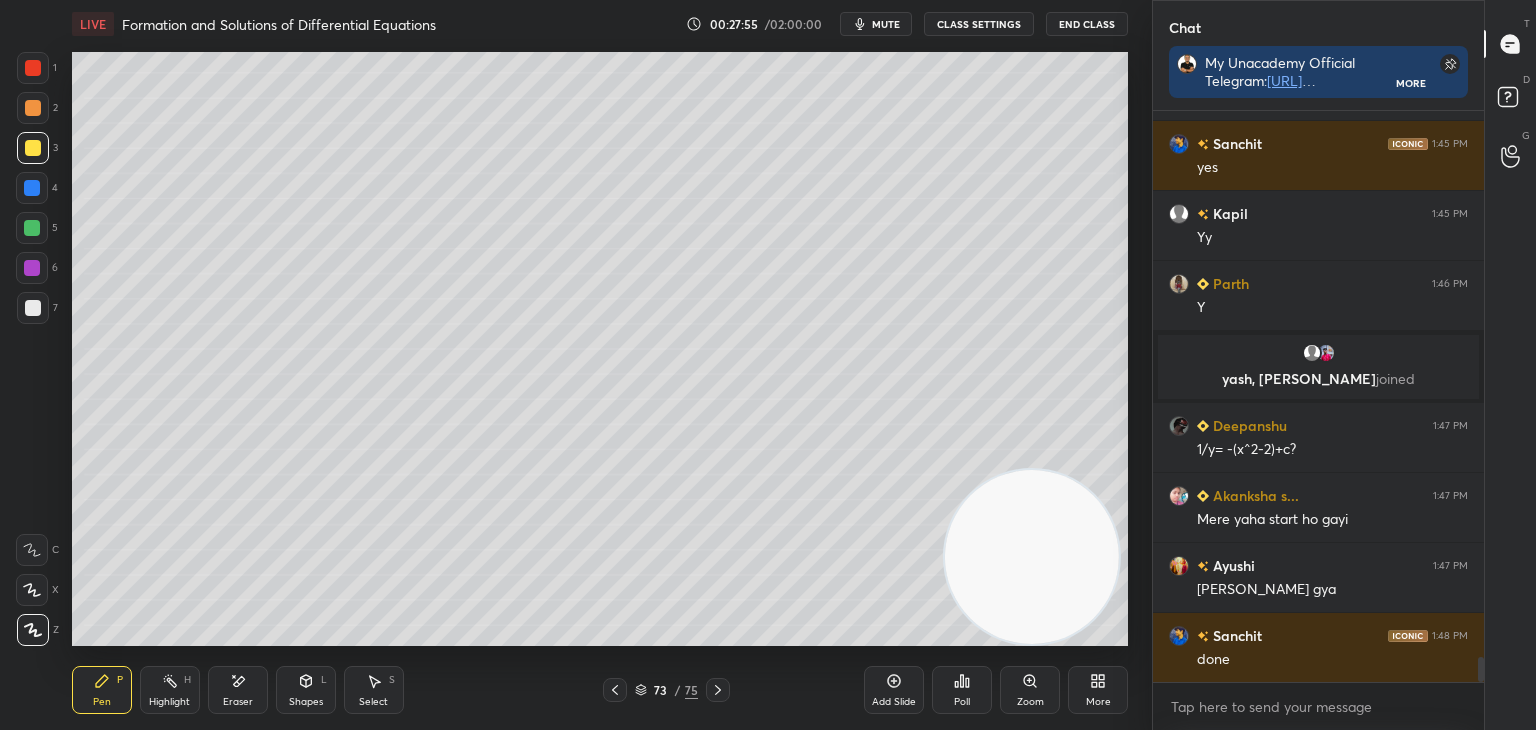
click at [616, 685] on icon at bounding box center [615, 690] width 16 height 16
click at [710, 691] on icon at bounding box center [718, 690] width 16 height 16
click at [612, 693] on icon at bounding box center [615, 690] width 16 height 16
click at [722, 684] on icon at bounding box center [718, 690] width 16 height 16
click at [616, 694] on icon at bounding box center [615, 690] width 6 height 10
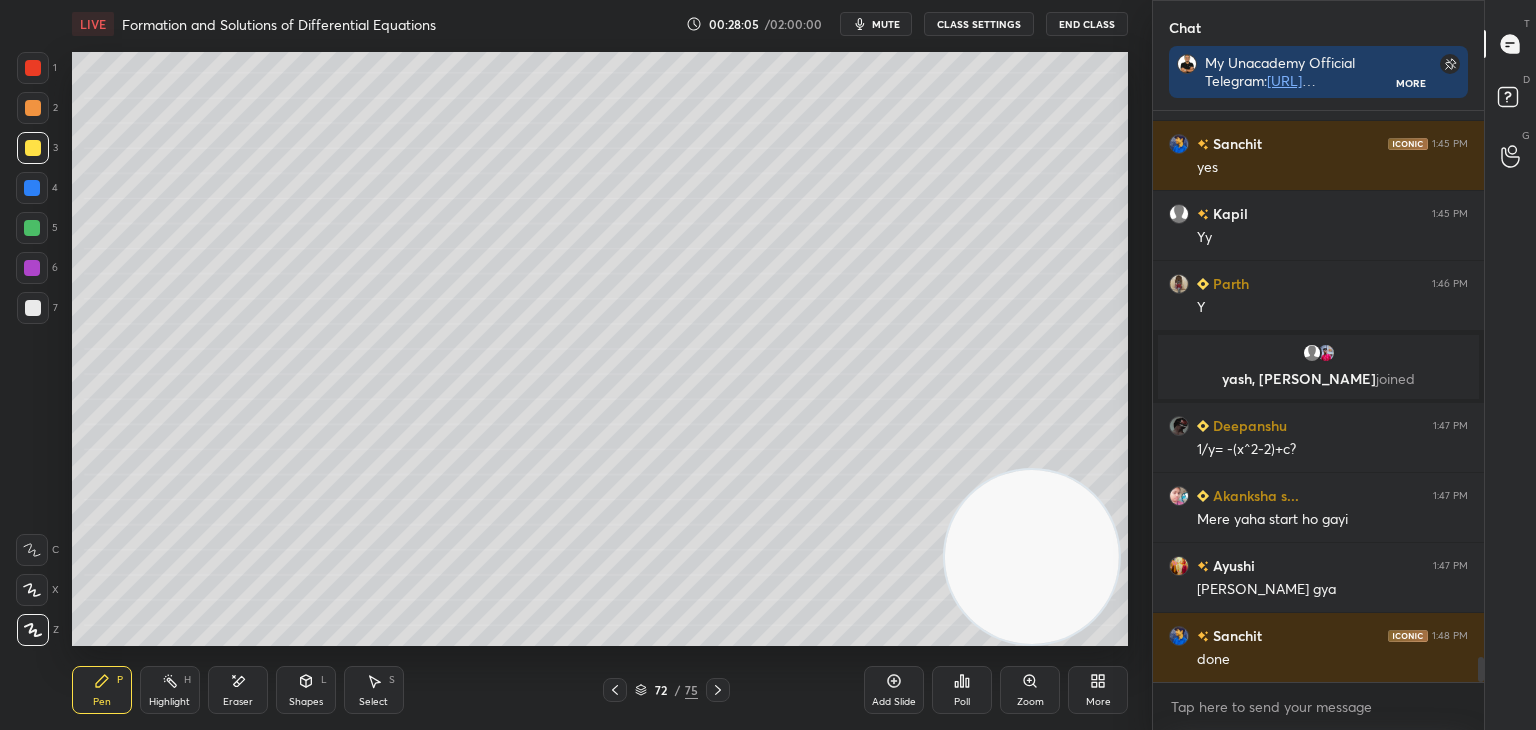
click at [714, 693] on icon at bounding box center [718, 690] width 16 height 16
click at [616, 695] on icon at bounding box center [615, 690] width 16 height 16
click at [717, 692] on icon at bounding box center [718, 690] width 6 height 10
drag, startPoint x: 615, startPoint y: 689, endPoint x: 630, endPoint y: 692, distance: 15.3
click at [617, 689] on icon at bounding box center [615, 690] width 16 height 16
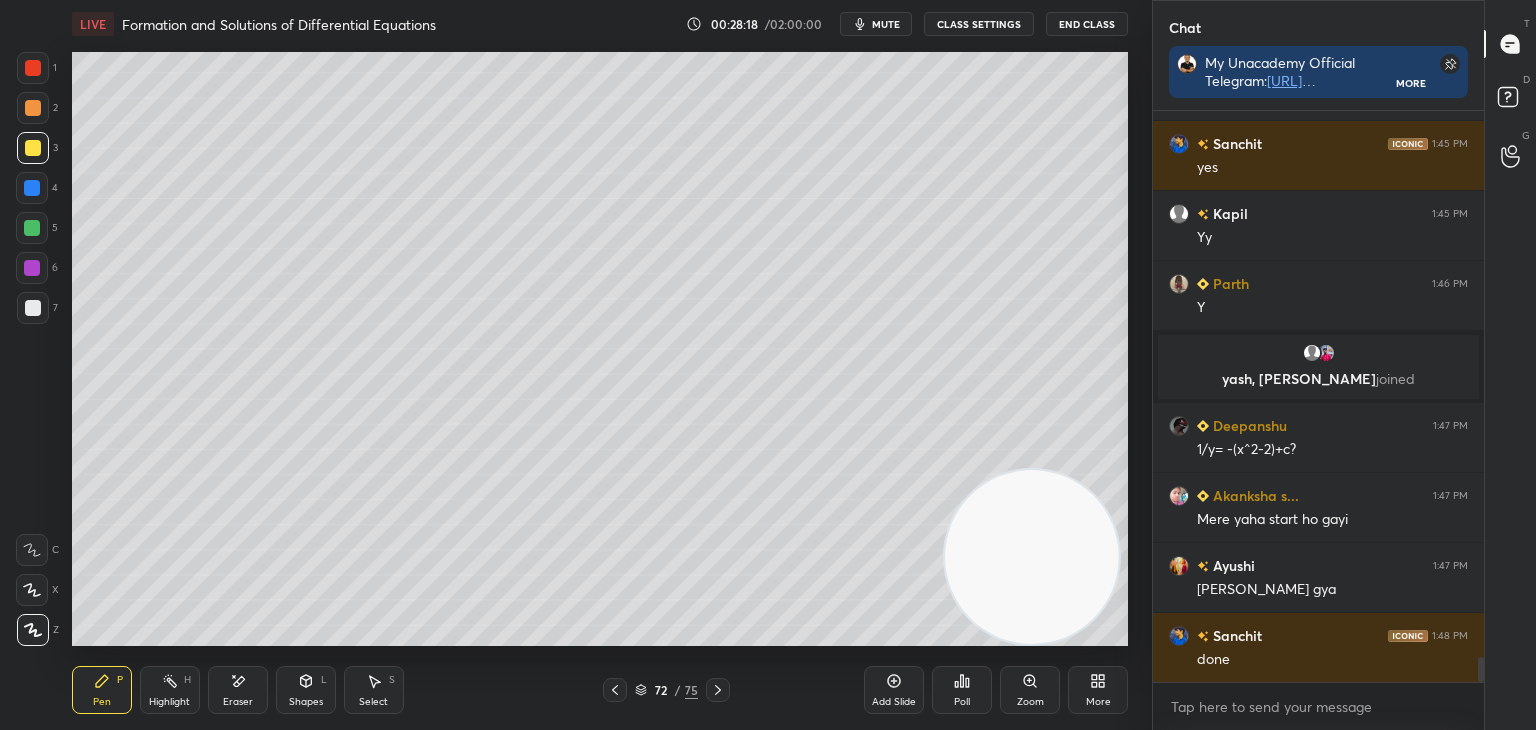
click at [716, 691] on icon at bounding box center [718, 690] width 16 height 16
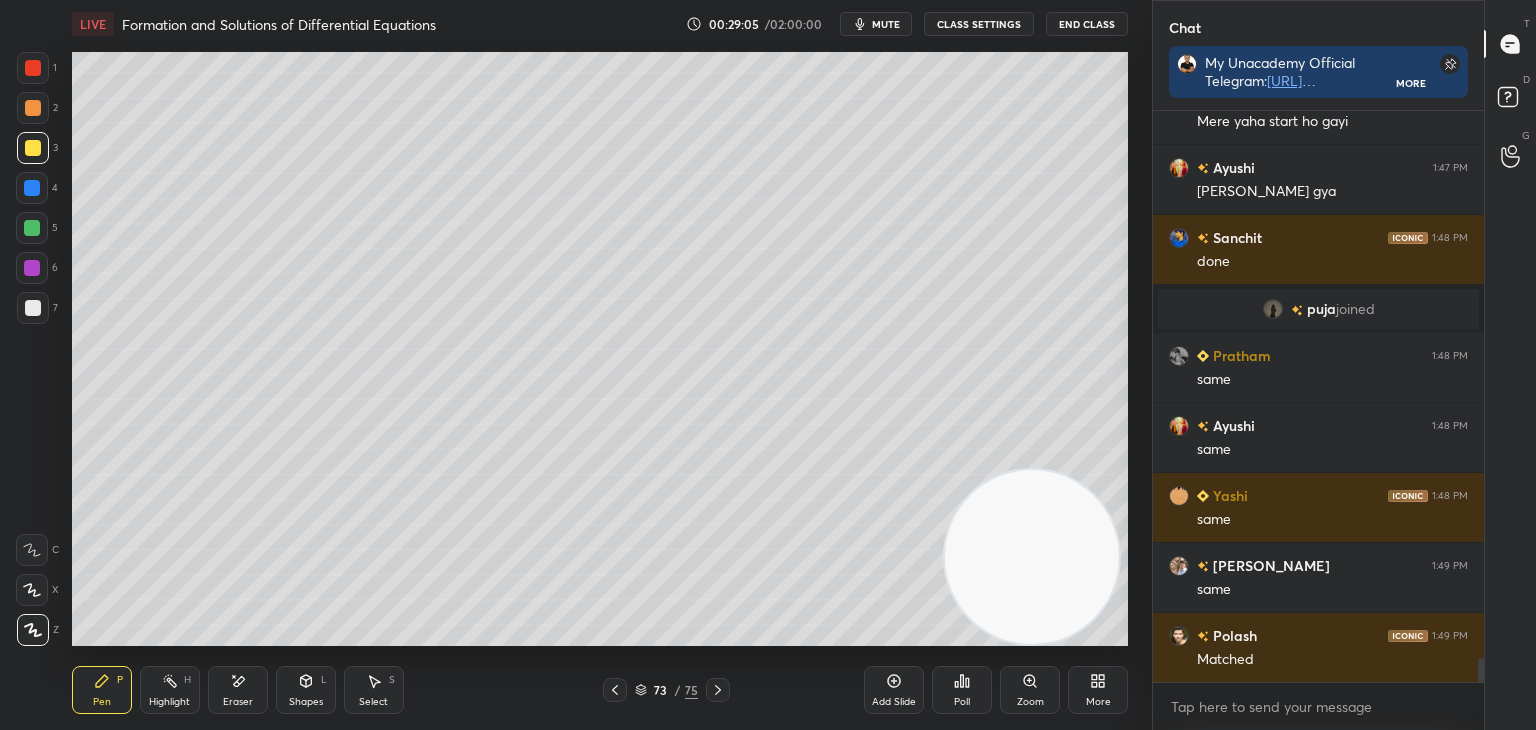
scroll to position [12803, 0]
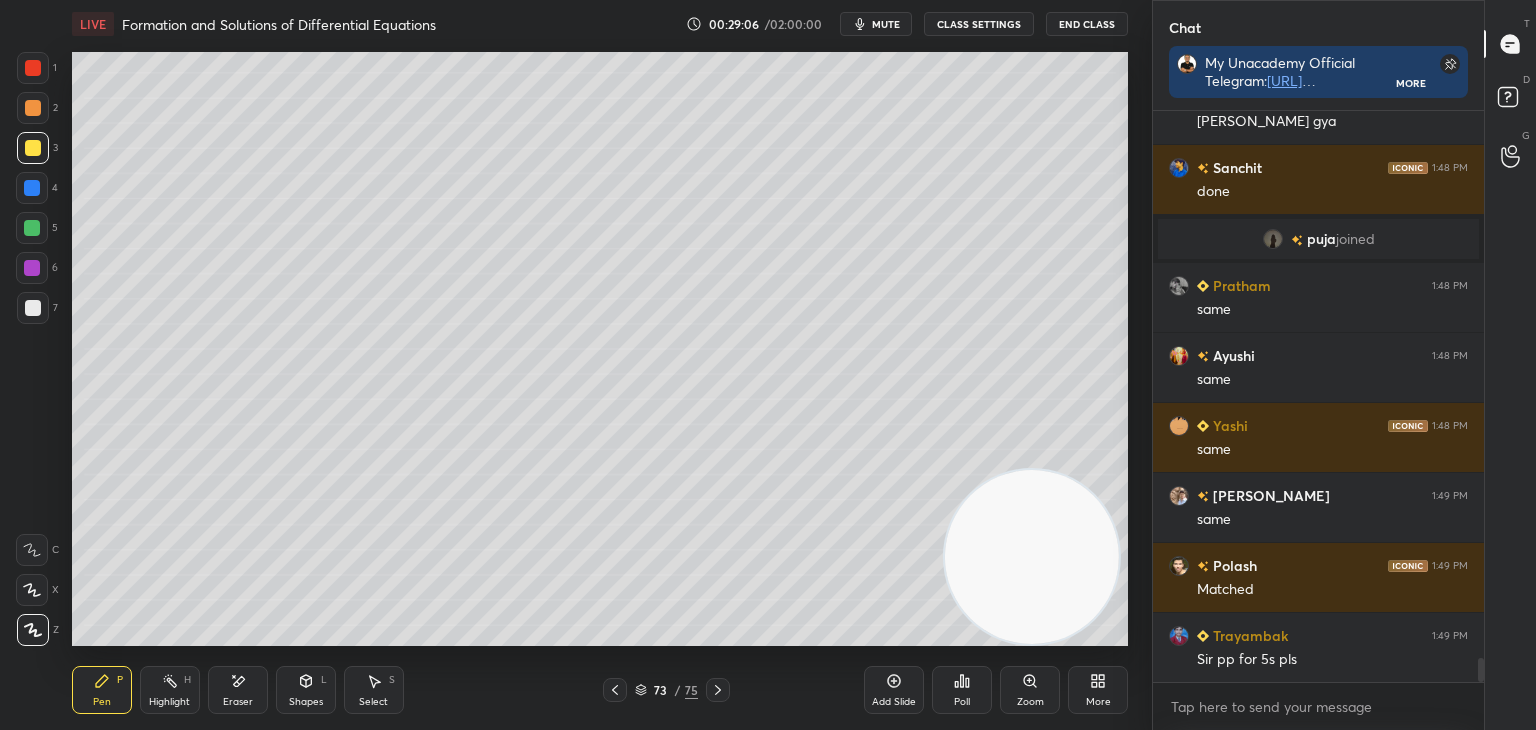
click at [1275, 234] on img "grid" at bounding box center [1273, 239] width 20 height 20
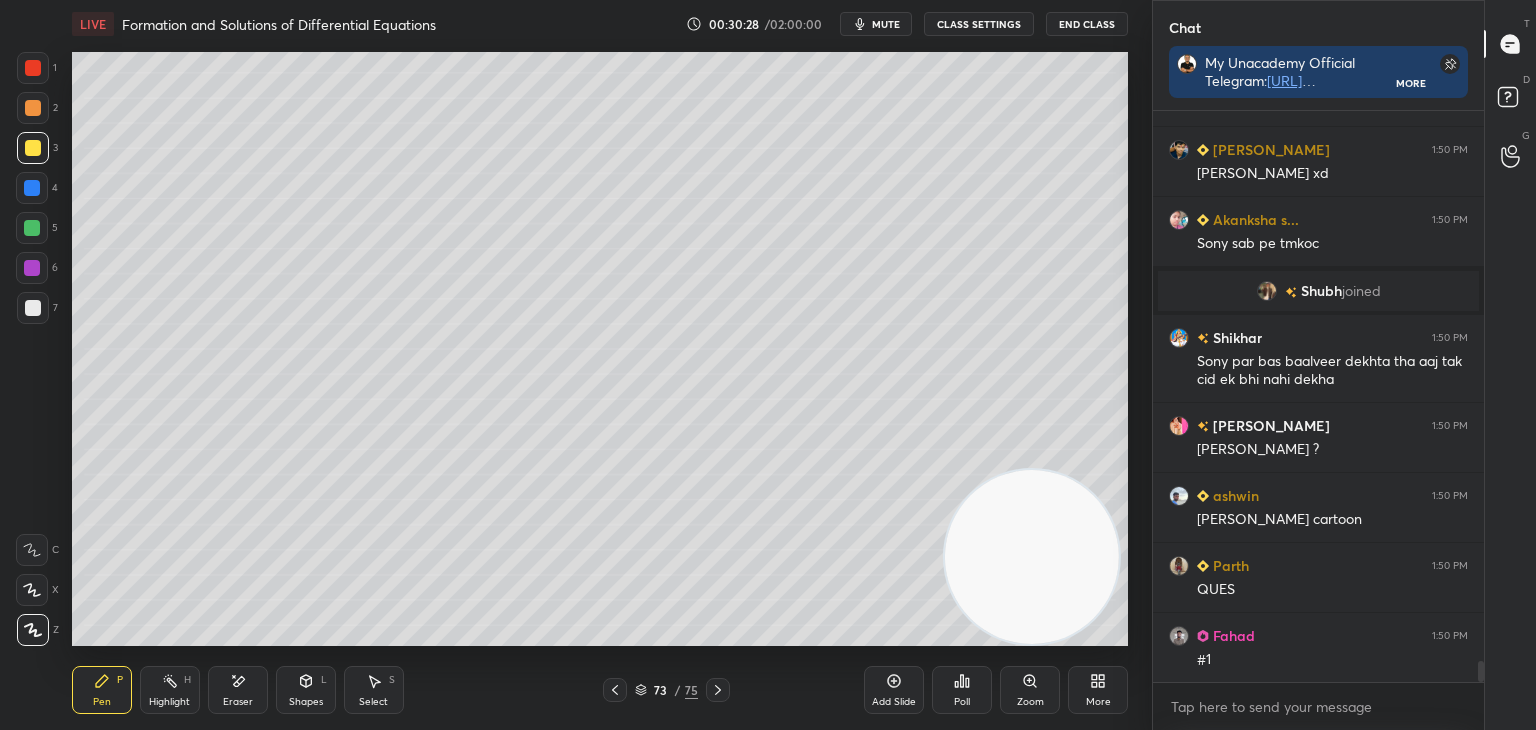
scroll to position [14793, 0]
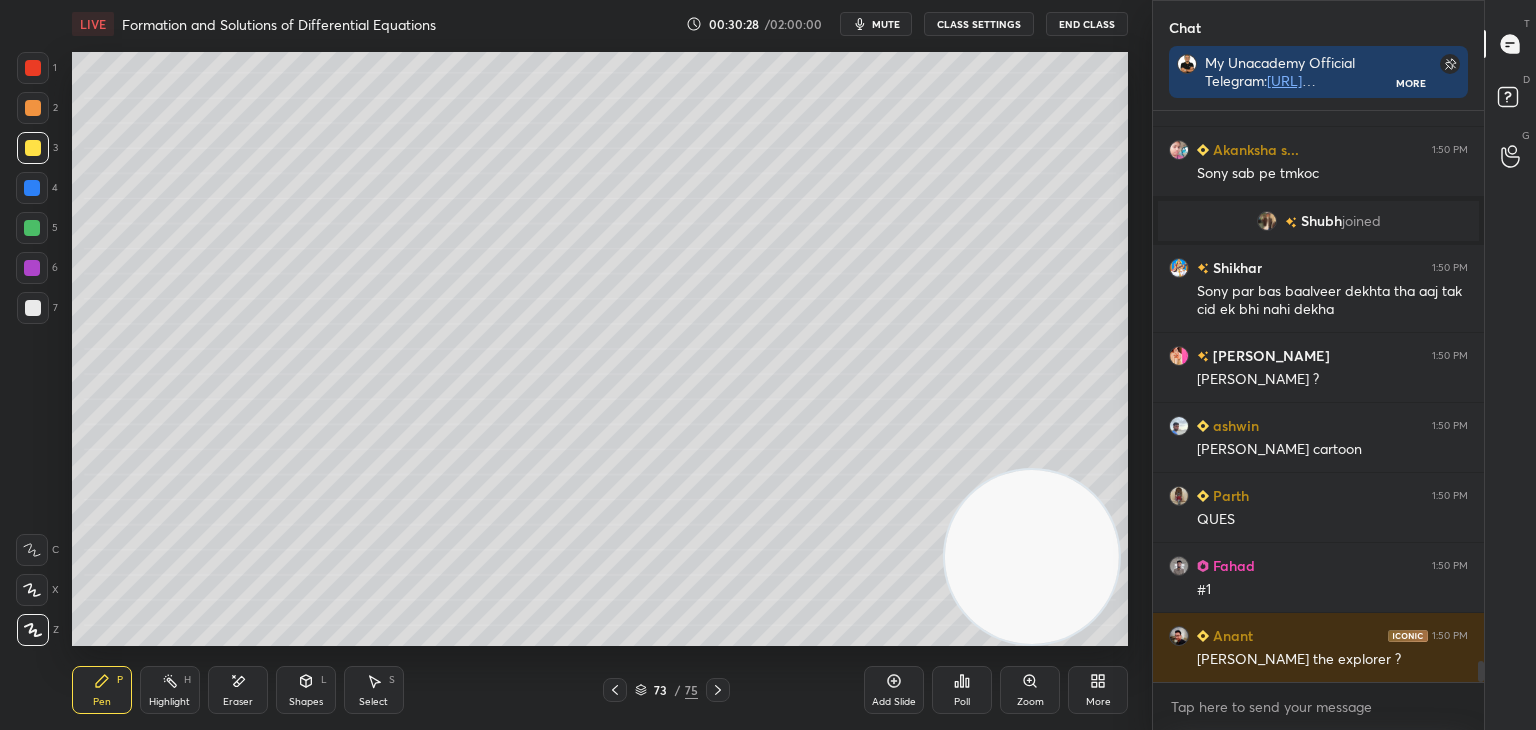
drag, startPoint x: 608, startPoint y: 688, endPoint x: 654, endPoint y: 689, distance: 46.0
click at [607, 687] on icon at bounding box center [615, 690] width 16 height 16
click at [718, 689] on icon at bounding box center [718, 690] width 16 height 16
click at [628, 690] on div "73 / 75" at bounding box center [666, 690] width 127 height 24
click at [627, 692] on div "73 / 75" at bounding box center [666, 690] width 127 height 24
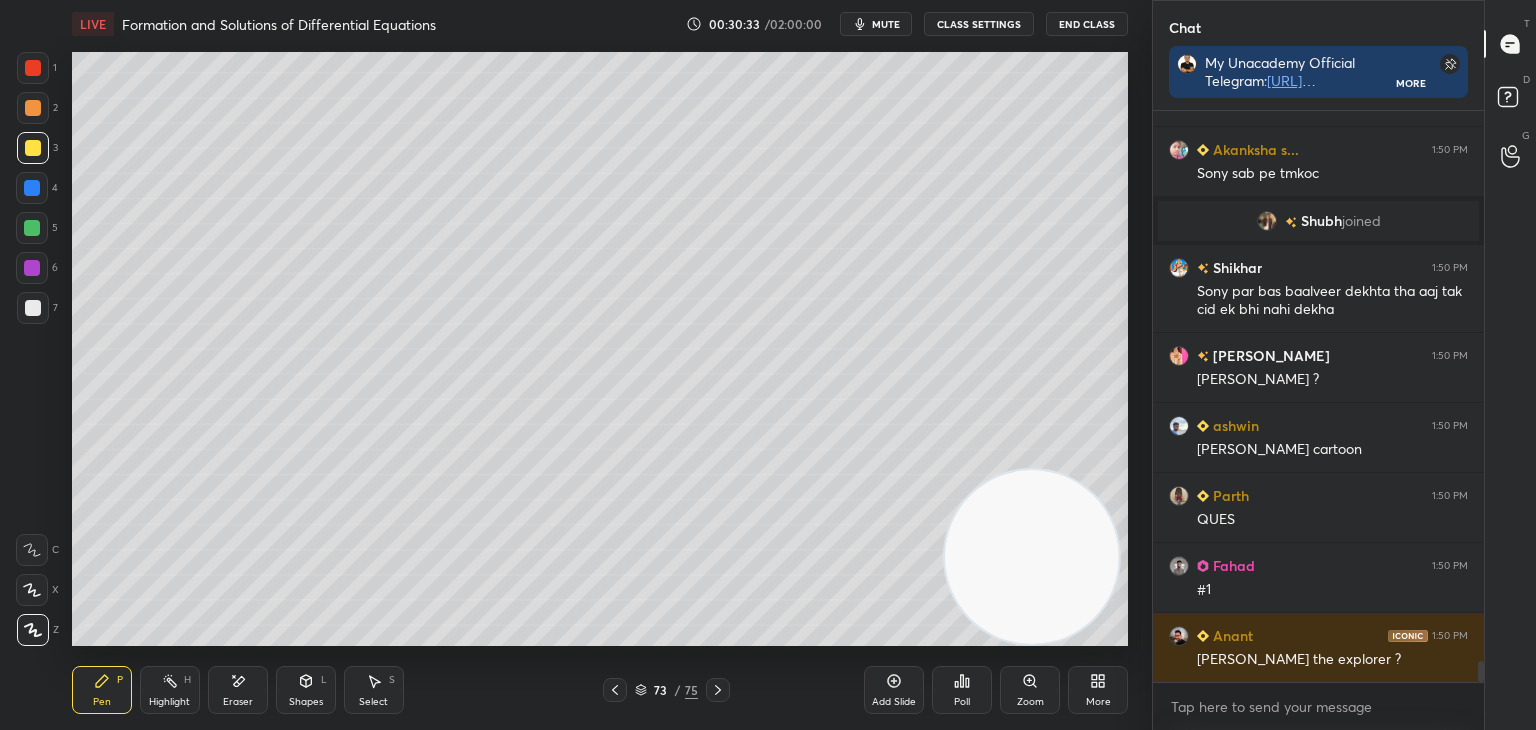
scroll to position [14863, 0]
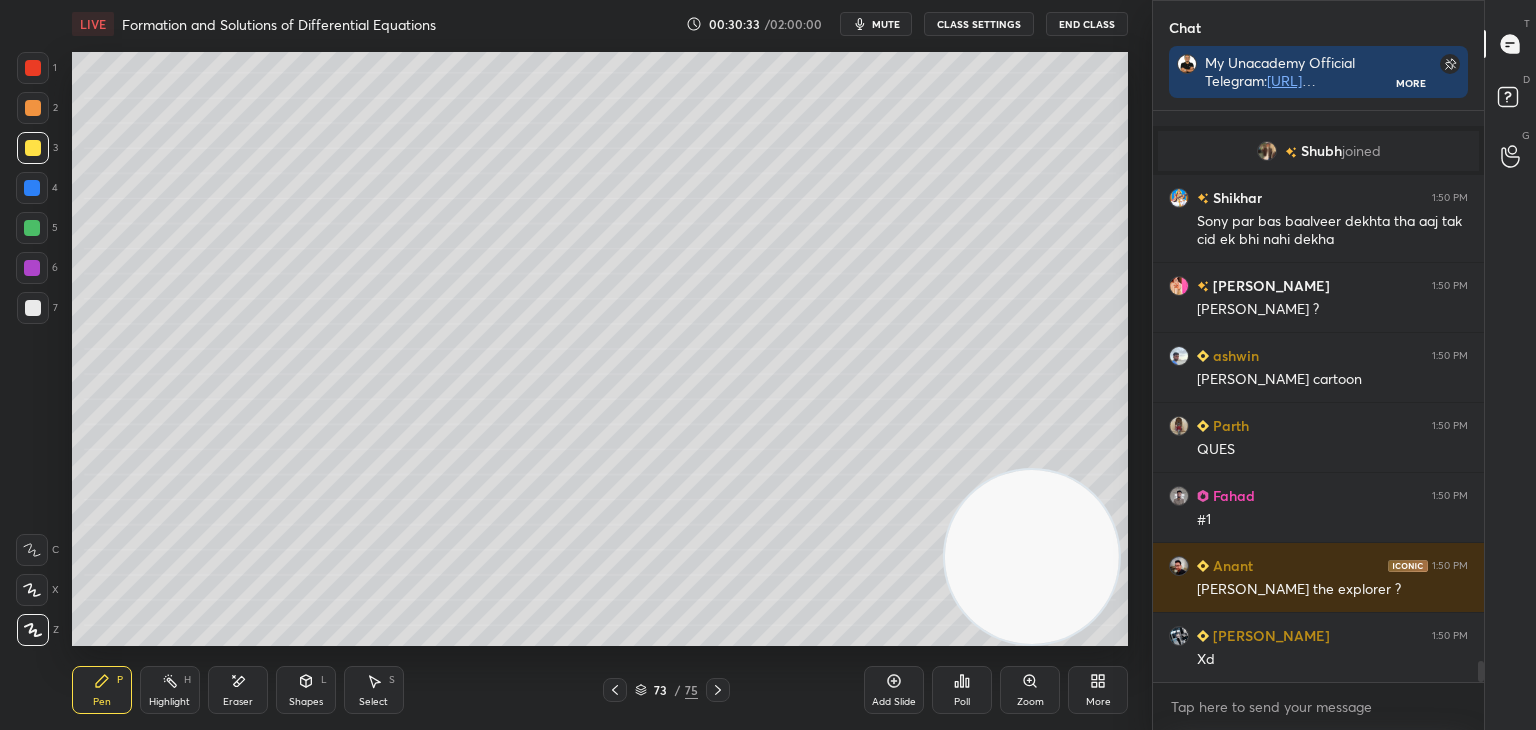
click at [621, 694] on icon at bounding box center [615, 690] width 16 height 16
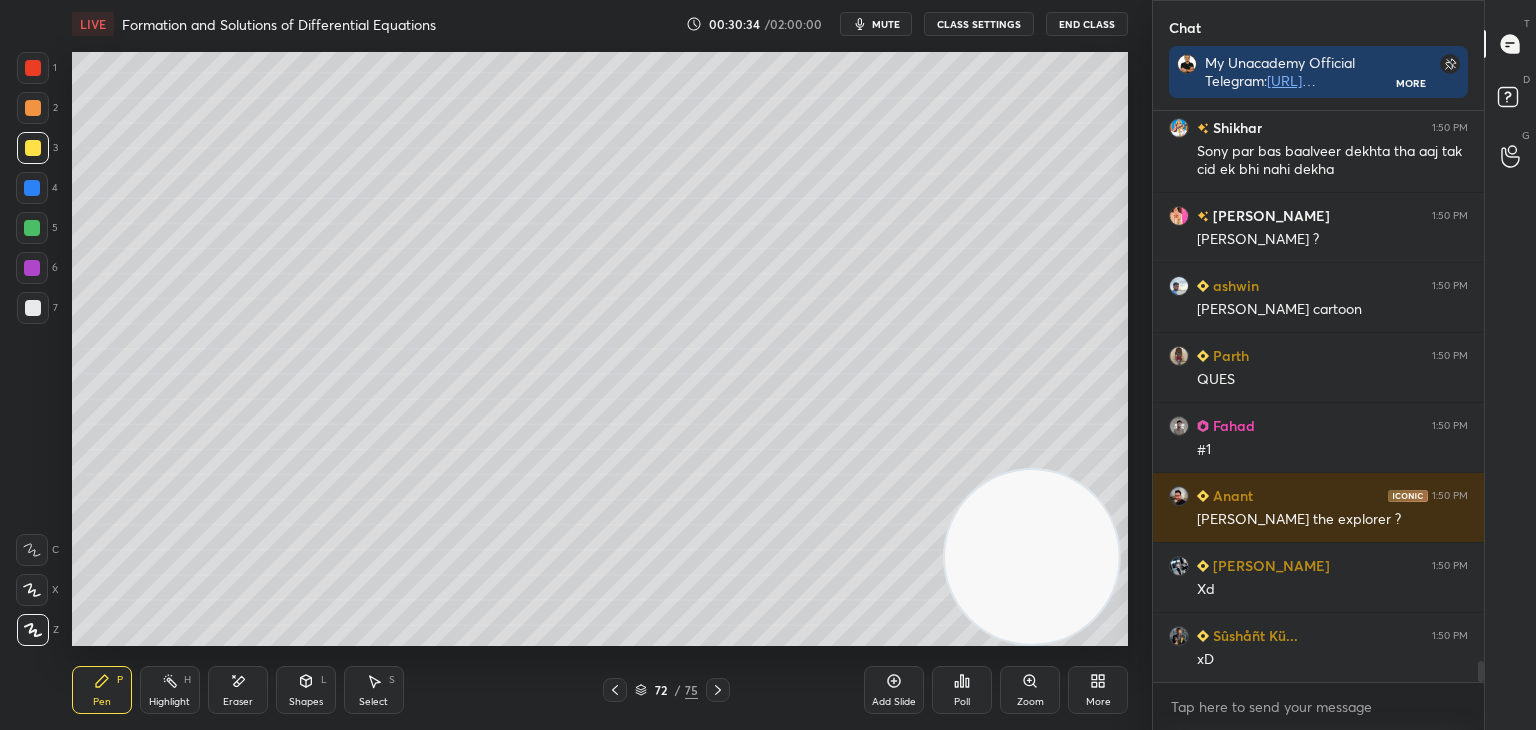
click at [618, 693] on icon at bounding box center [615, 690] width 16 height 16
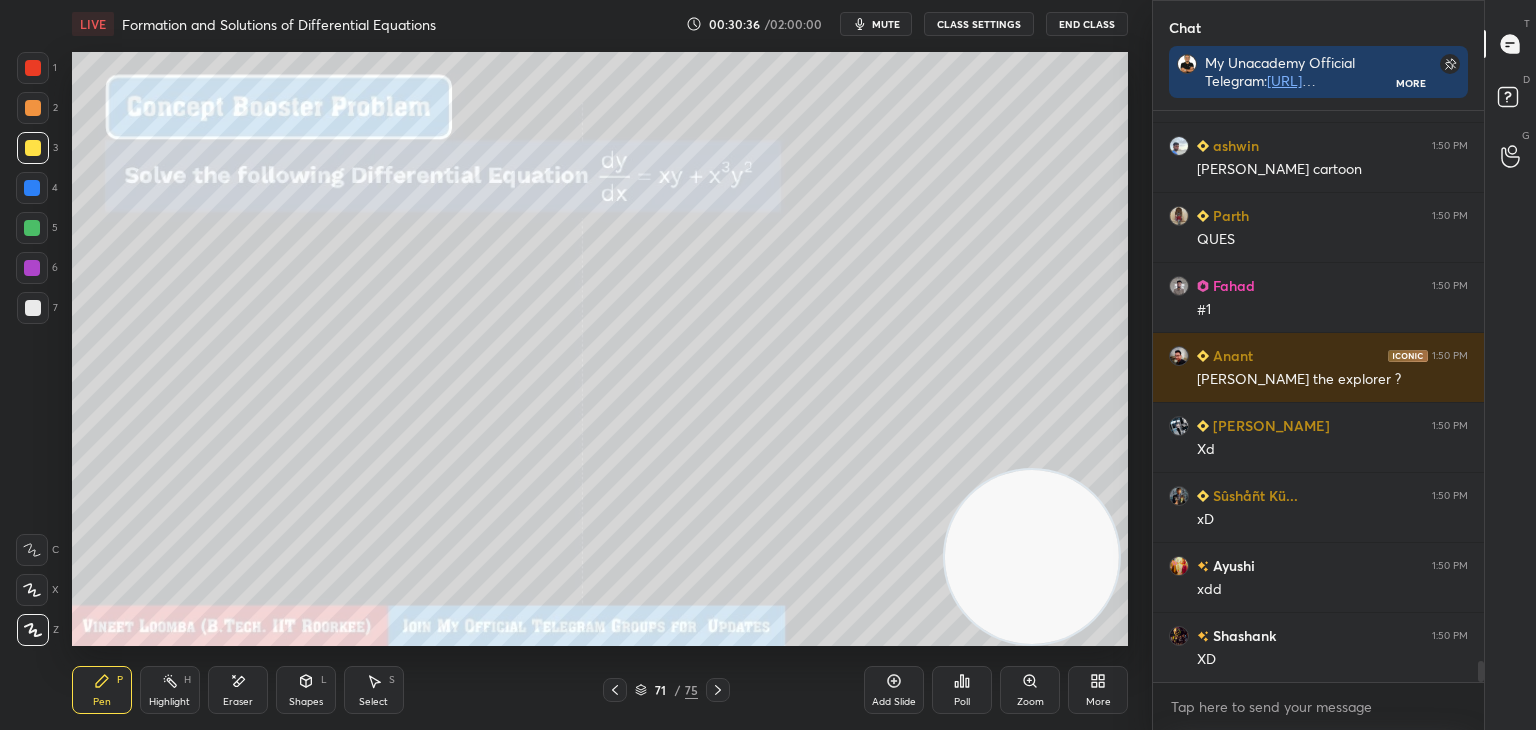
click at [716, 686] on icon at bounding box center [718, 690] width 6 height 10
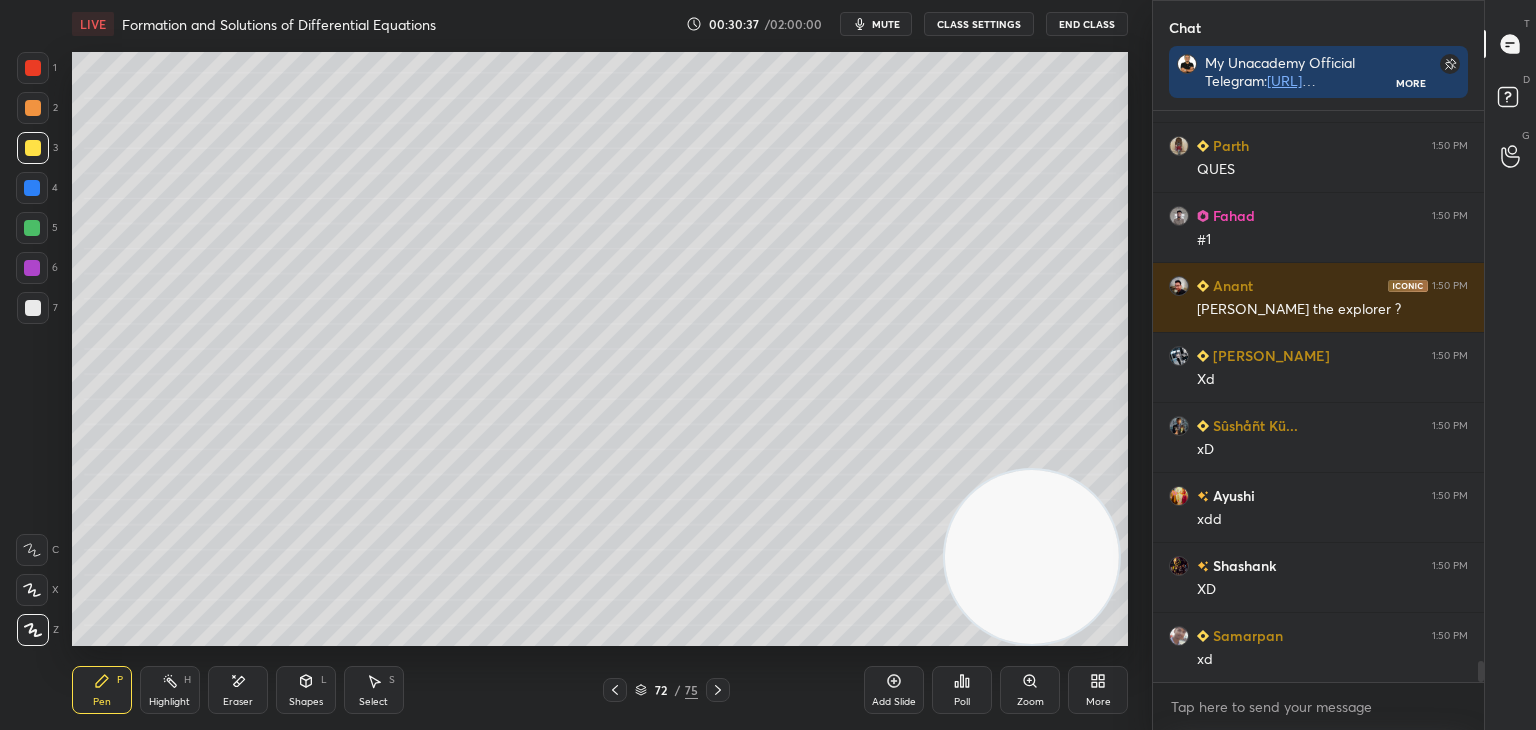
scroll to position [15213, 0]
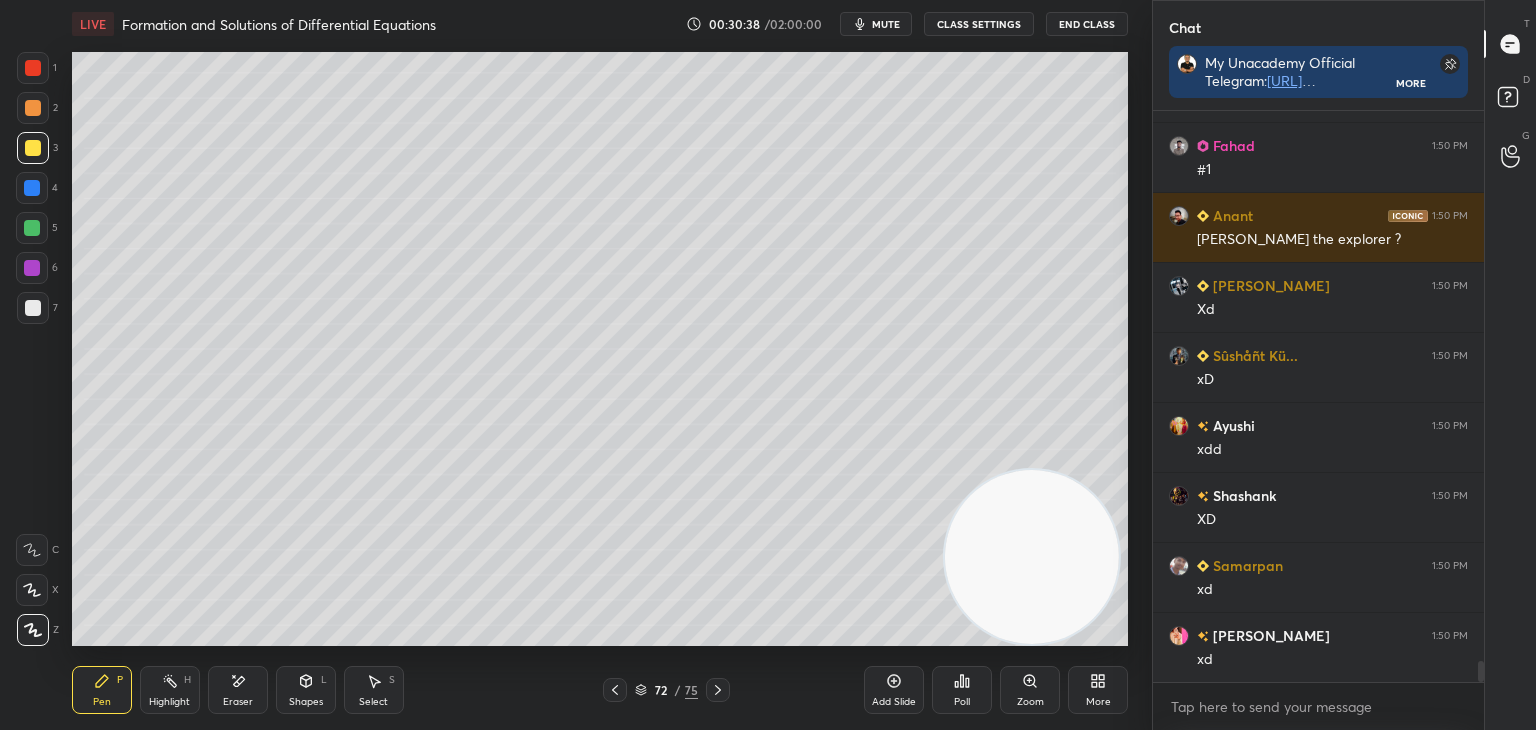
click at [713, 686] on icon at bounding box center [718, 690] width 16 height 16
click at [1097, 681] on icon at bounding box center [1098, 681] width 16 height 16
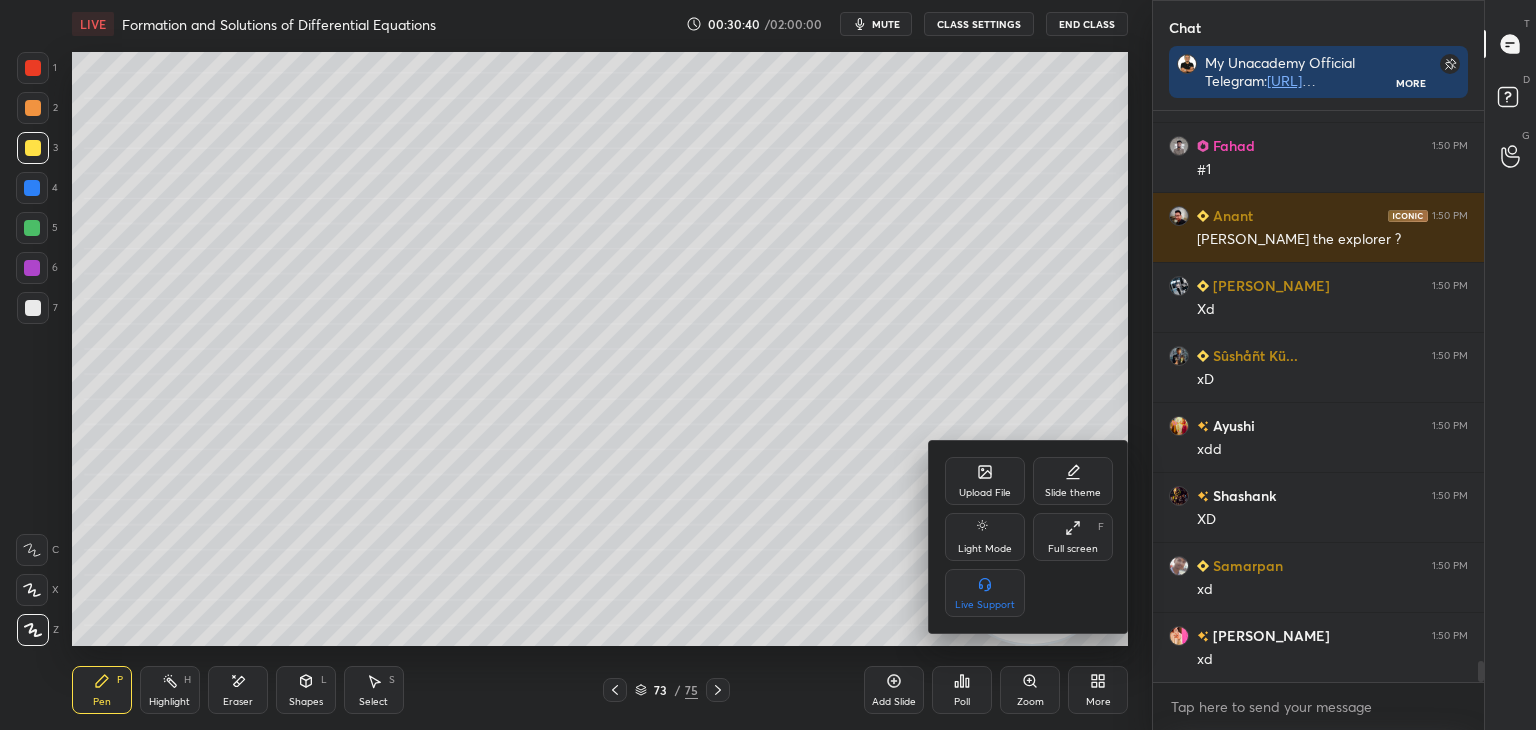
scroll to position [15283, 0]
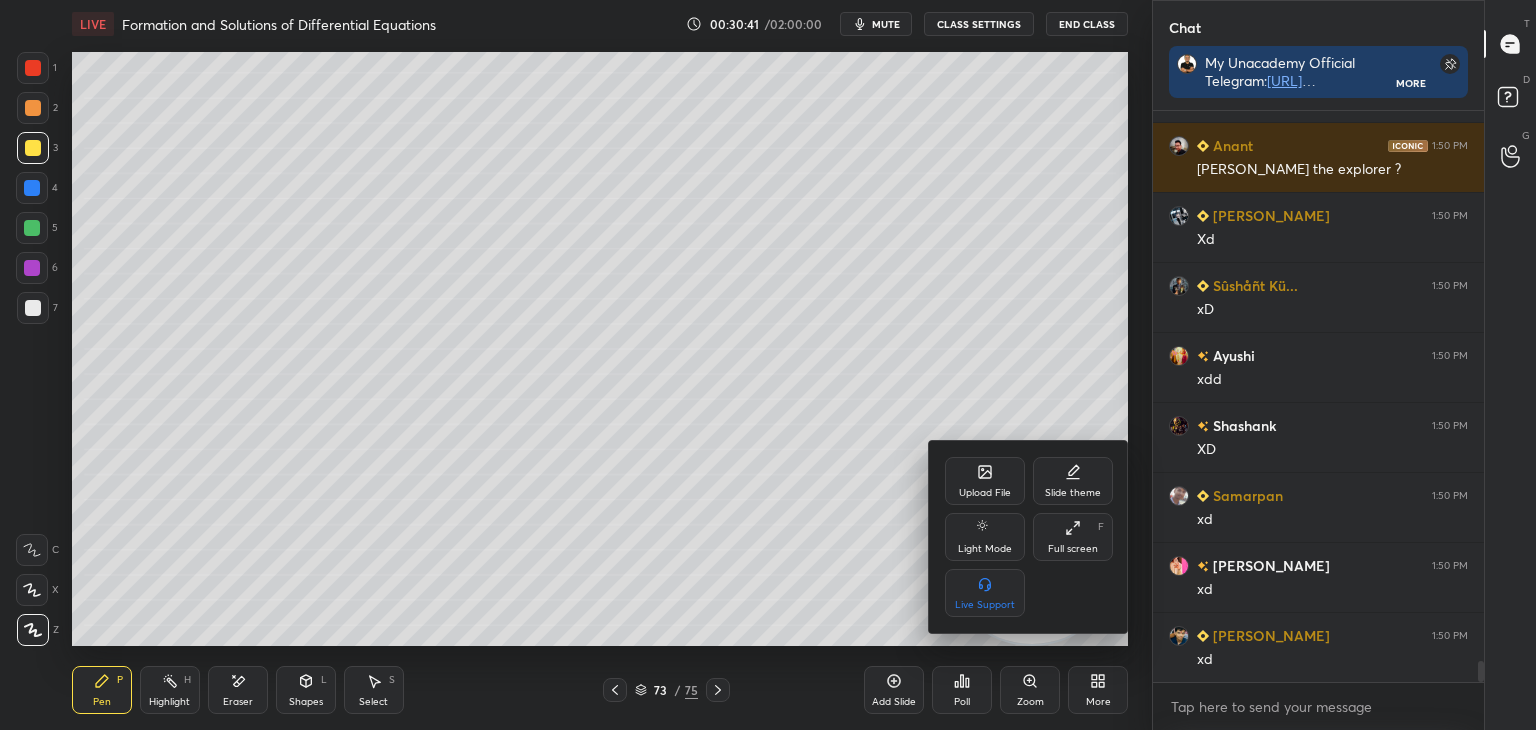
click at [979, 473] on icon at bounding box center [985, 472] width 12 height 12
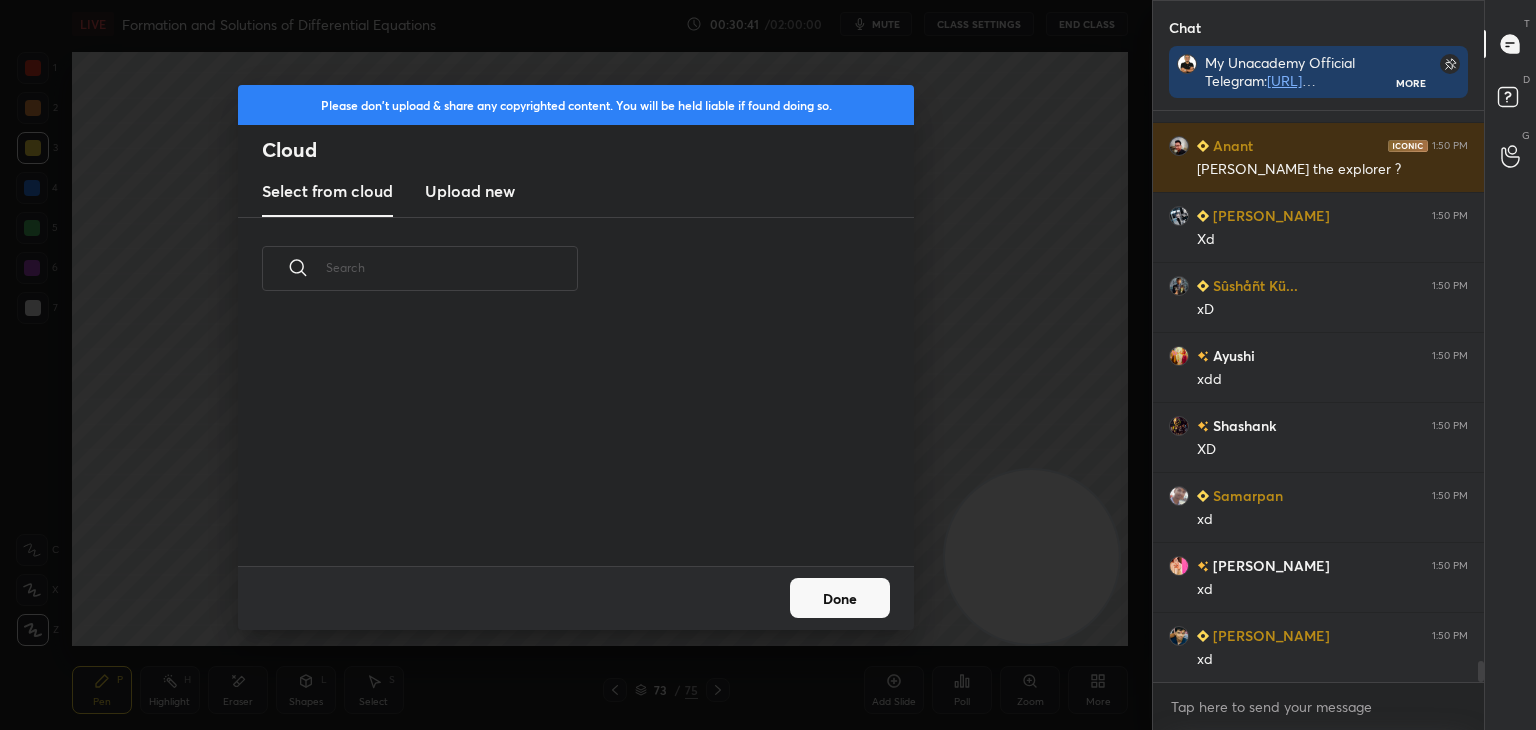
scroll to position [15353, 0]
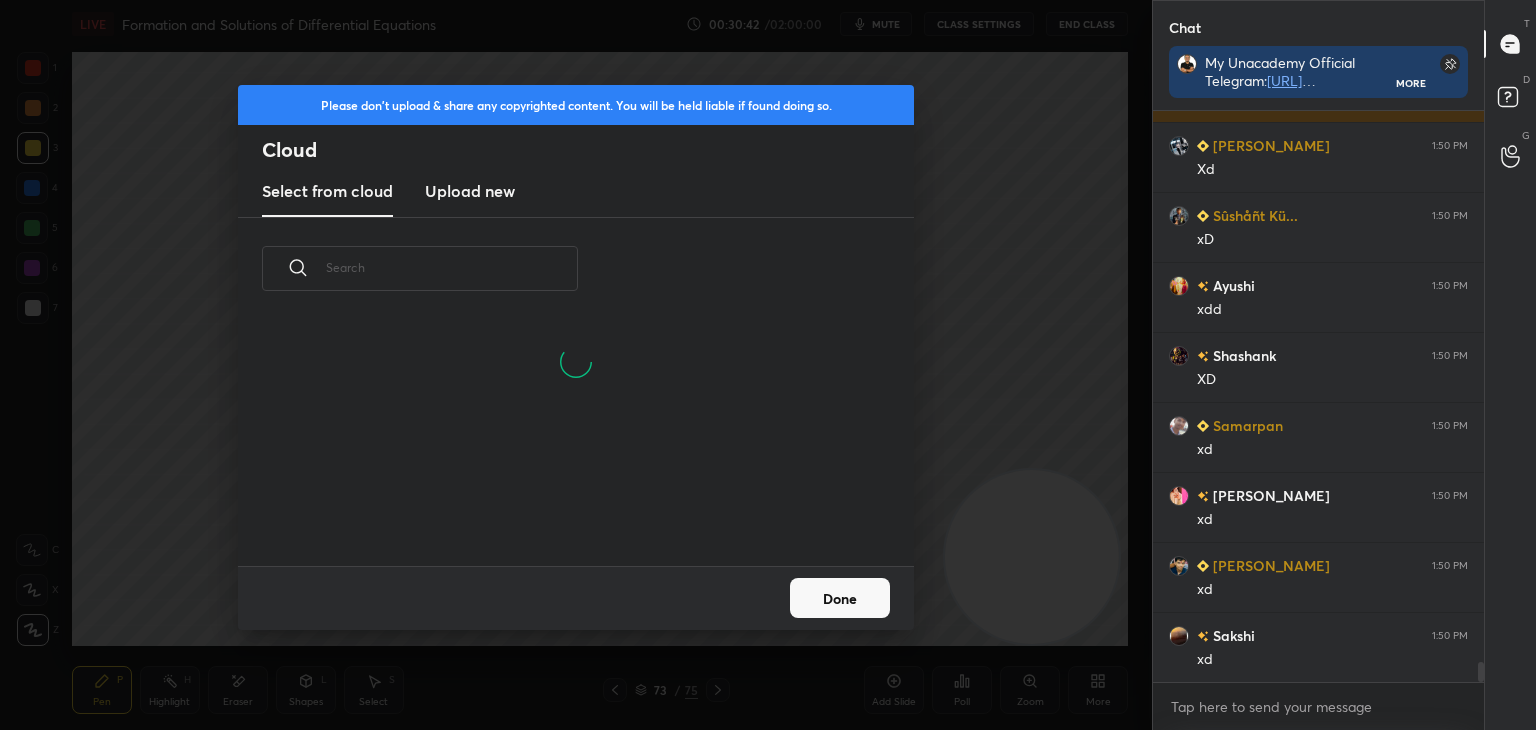
drag, startPoint x: 454, startPoint y: 191, endPoint x: 461, endPoint y: 213, distance: 23.1
click at [460, 194] on h3 "Upload new" at bounding box center [470, 191] width 90 height 24
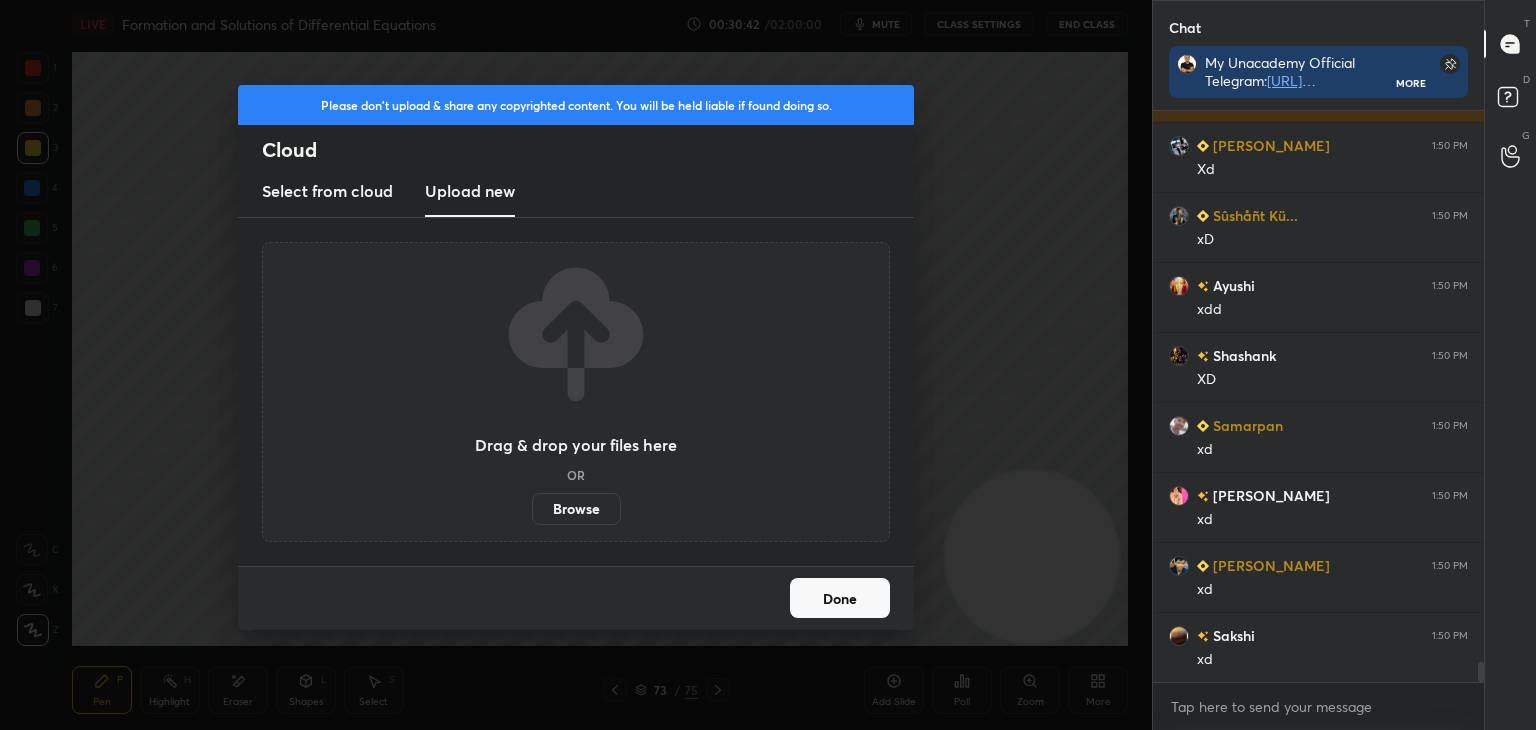
click at [597, 513] on label "Browse" at bounding box center [576, 509] width 89 height 32
click at [532, 513] on input "Browse" at bounding box center [532, 509] width 0 height 32
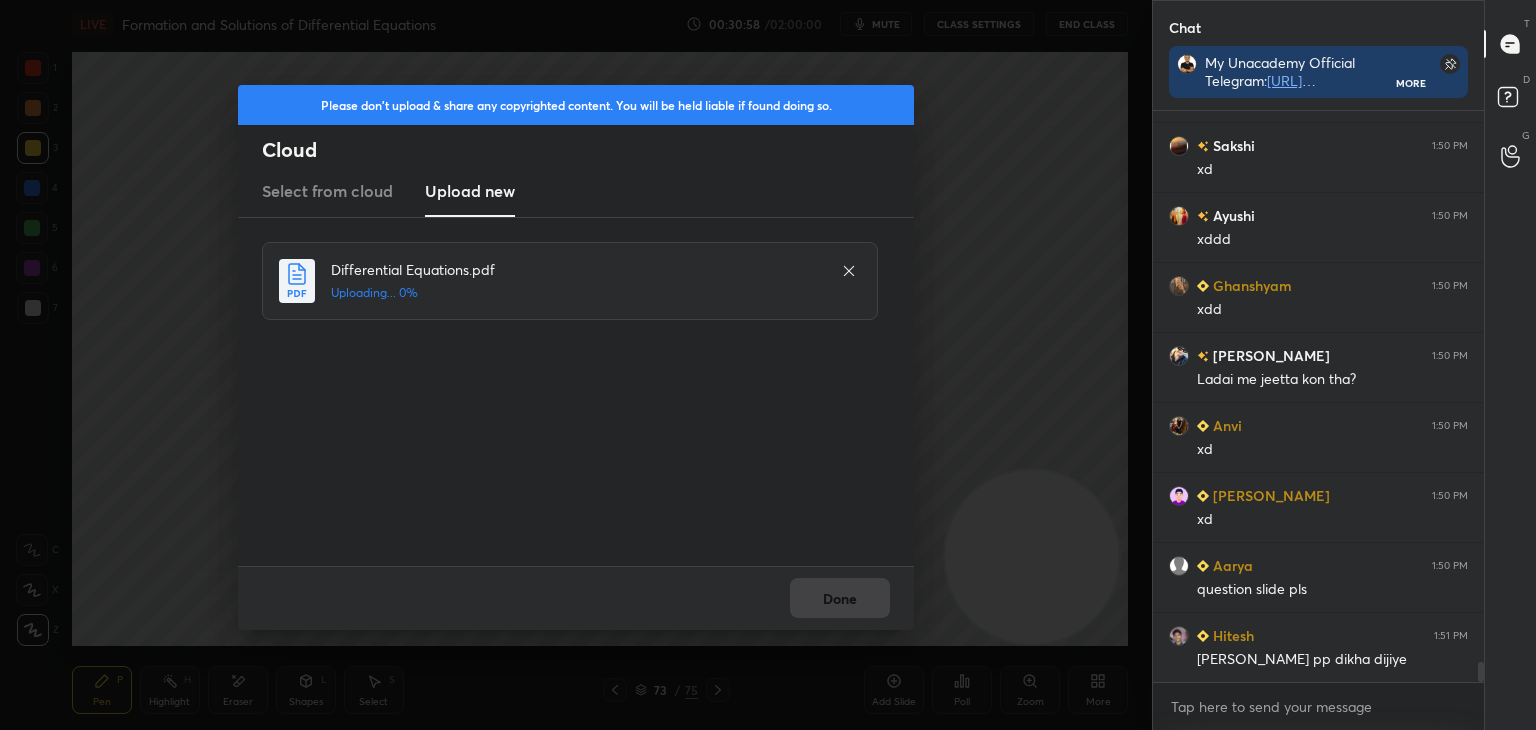
scroll to position [15913, 0]
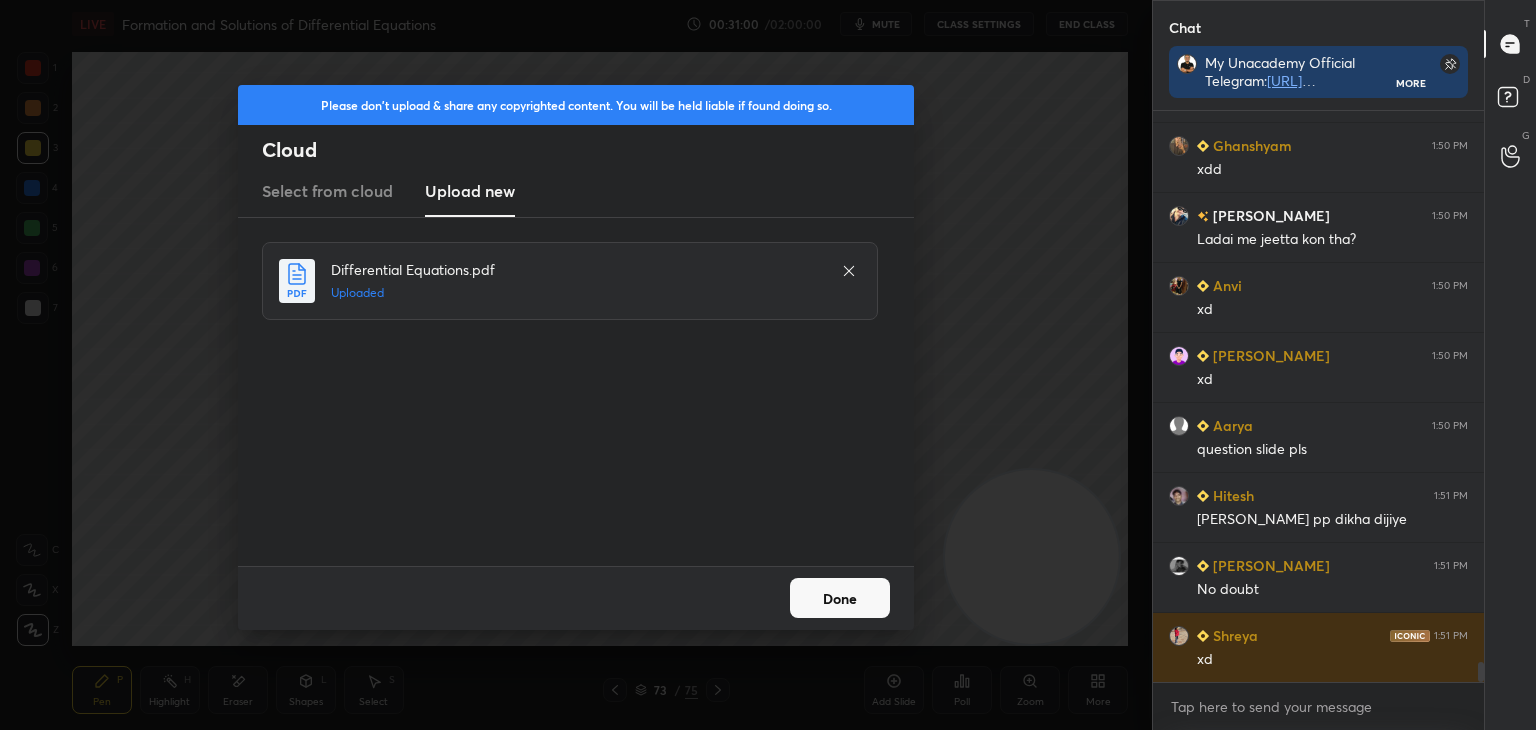
drag, startPoint x: 828, startPoint y: 598, endPoint x: 790, endPoint y: 610, distance: 39.8
click at [825, 599] on button "Done" at bounding box center [840, 598] width 100 height 40
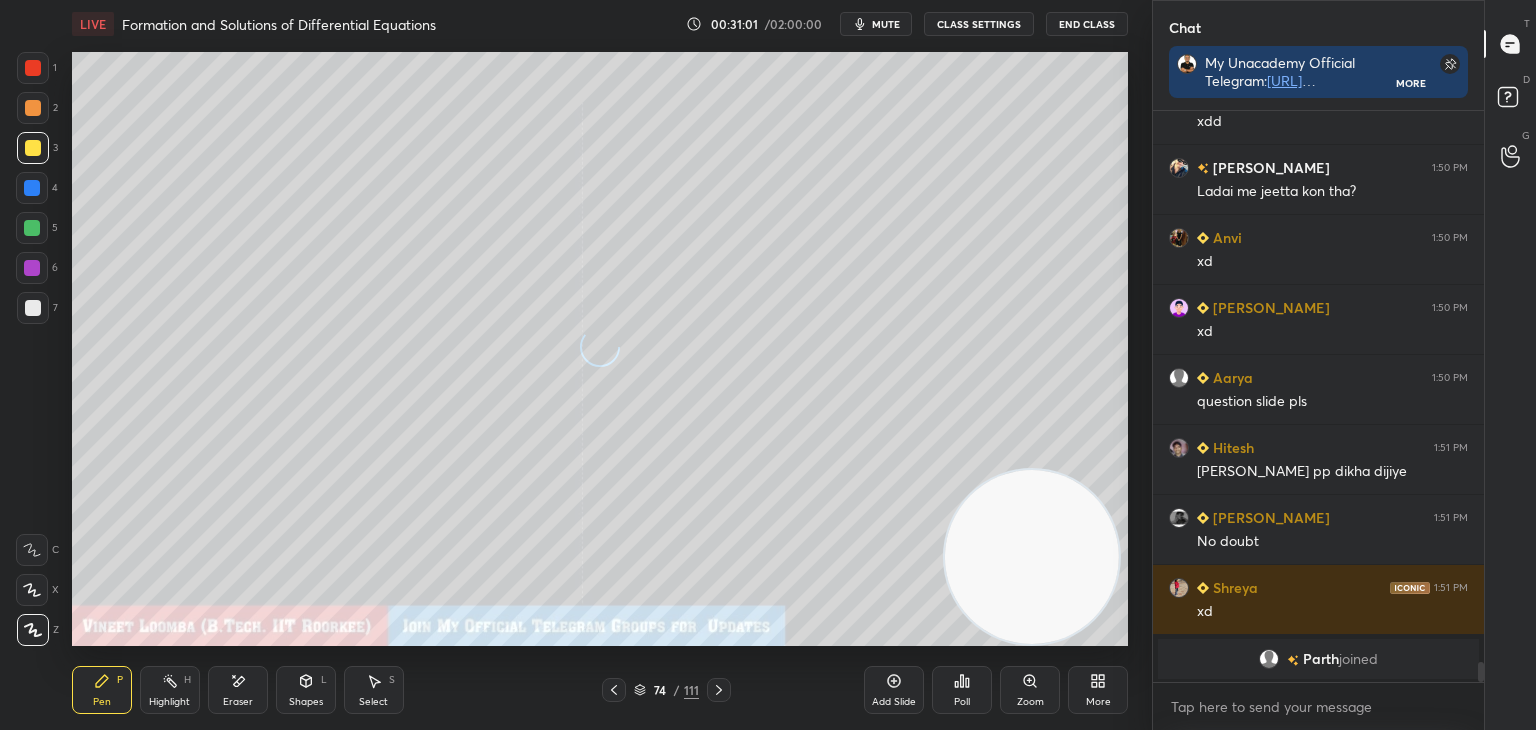
click at [596, 698] on div "74 / 111" at bounding box center [666, 690] width 396 height 24
click at [608, 688] on icon at bounding box center [614, 690] width 16 height 16
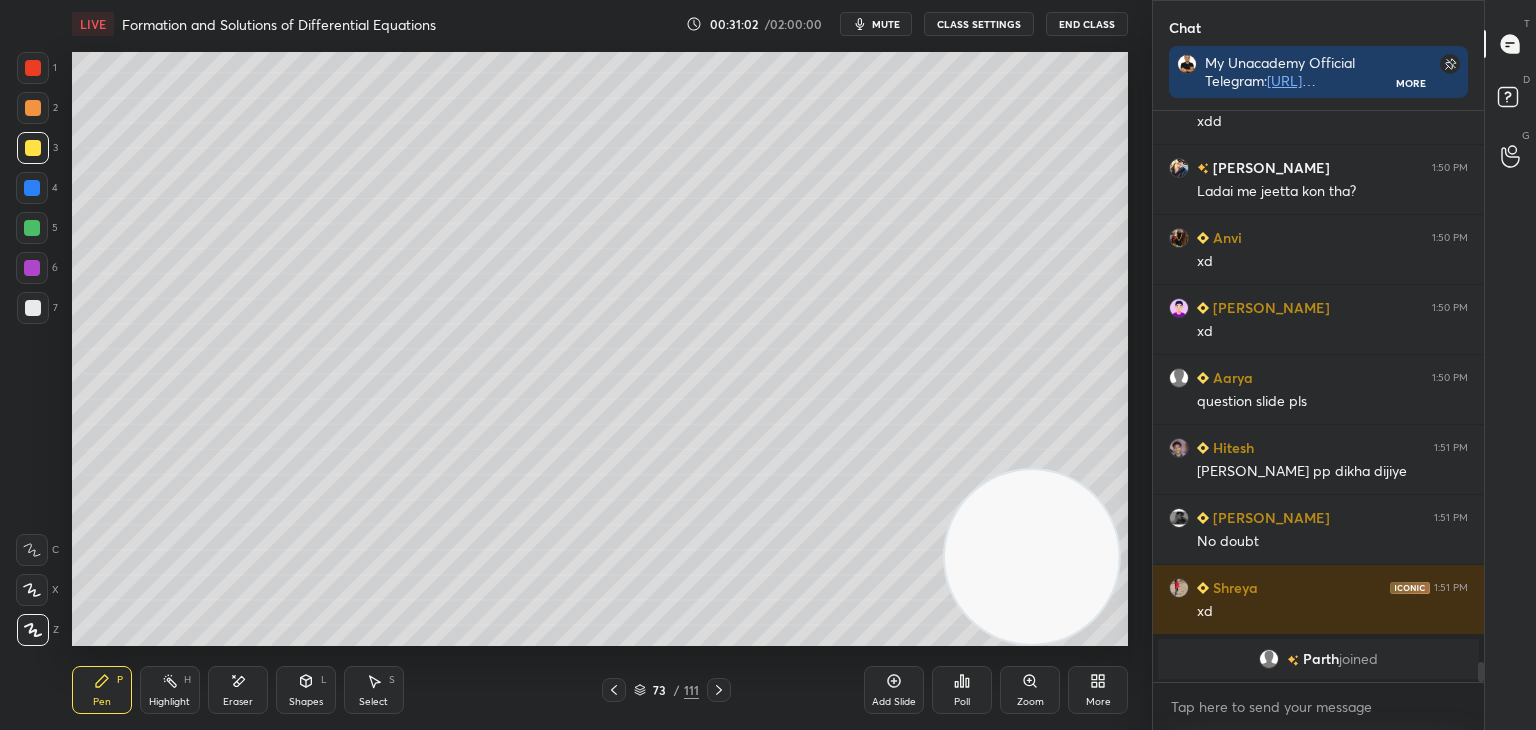
click at [612, 687] on icon at bounding box center [614, 690] width 16 height 16
click at [615, 687] on icon at bounding box center [614, 690] width 16 height 16
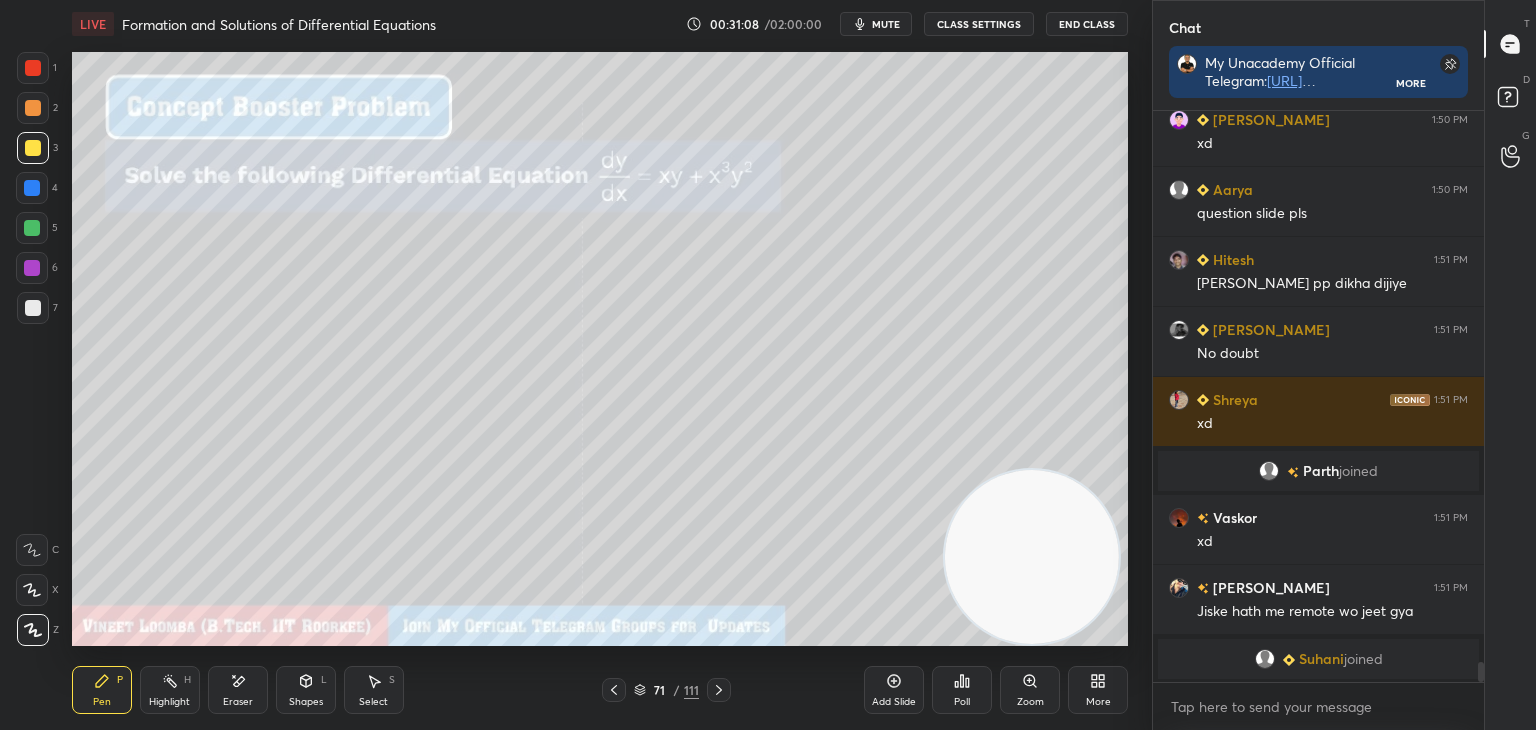
scroll to position [15773, 0]
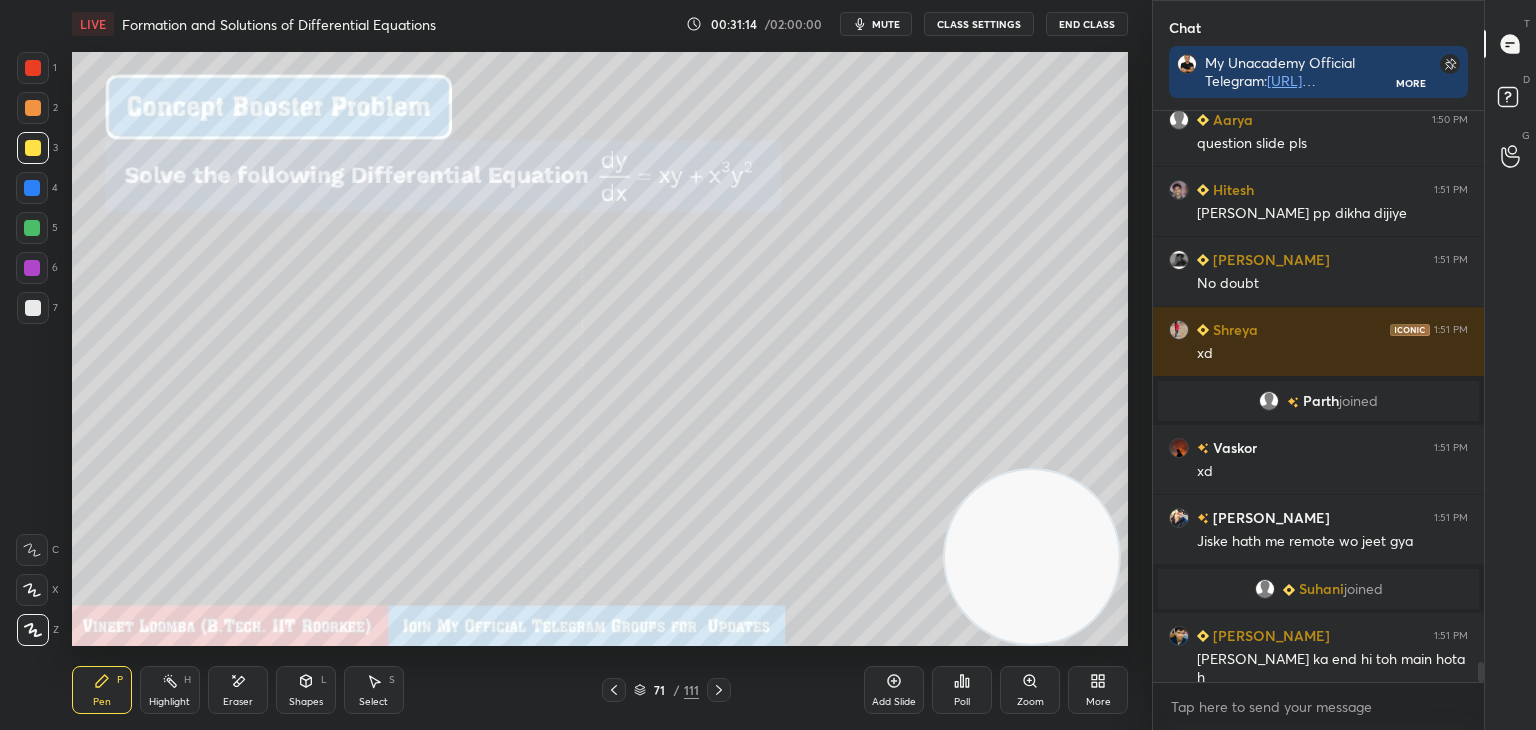
click at [720, 689] on icon at bounding box center [719, 690] width 16 height 16
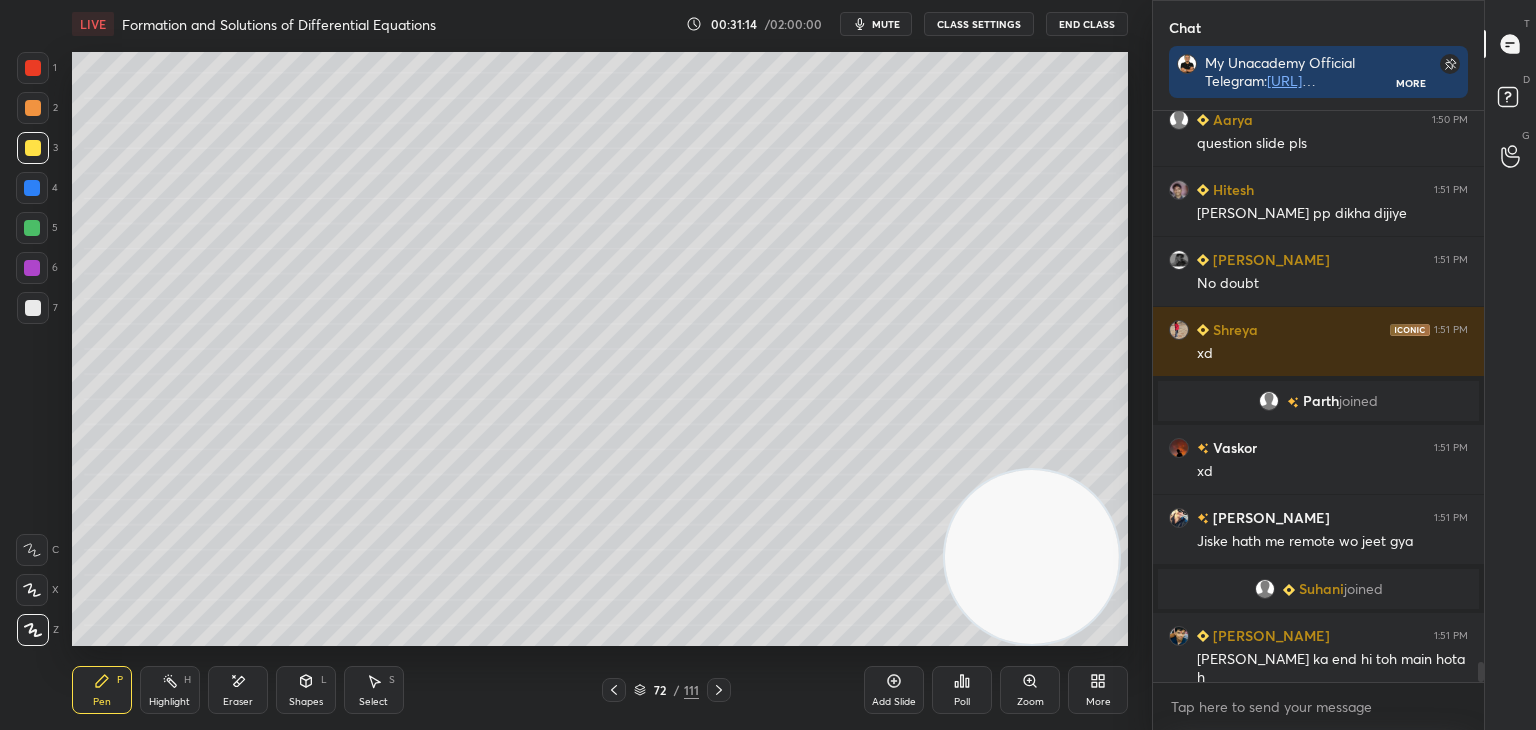
click at [716, 687] on icon at bounding box center [719, 690] width 16 height 16
click at [715, 686] on icon at bounding box center [719, 690] width 16 height 16
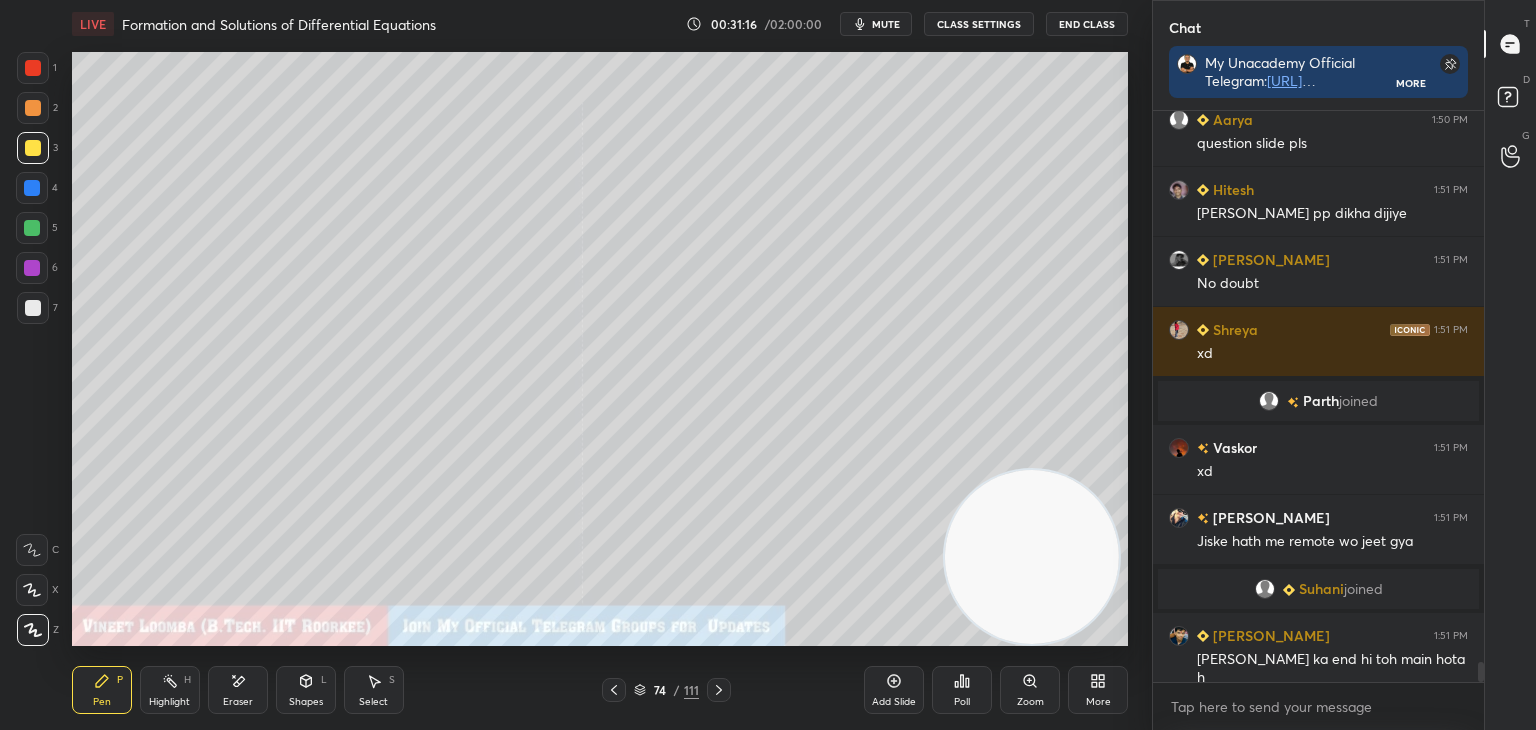
click at [712, 689] on icon at bounding box center [719, 690] width 16 height 16
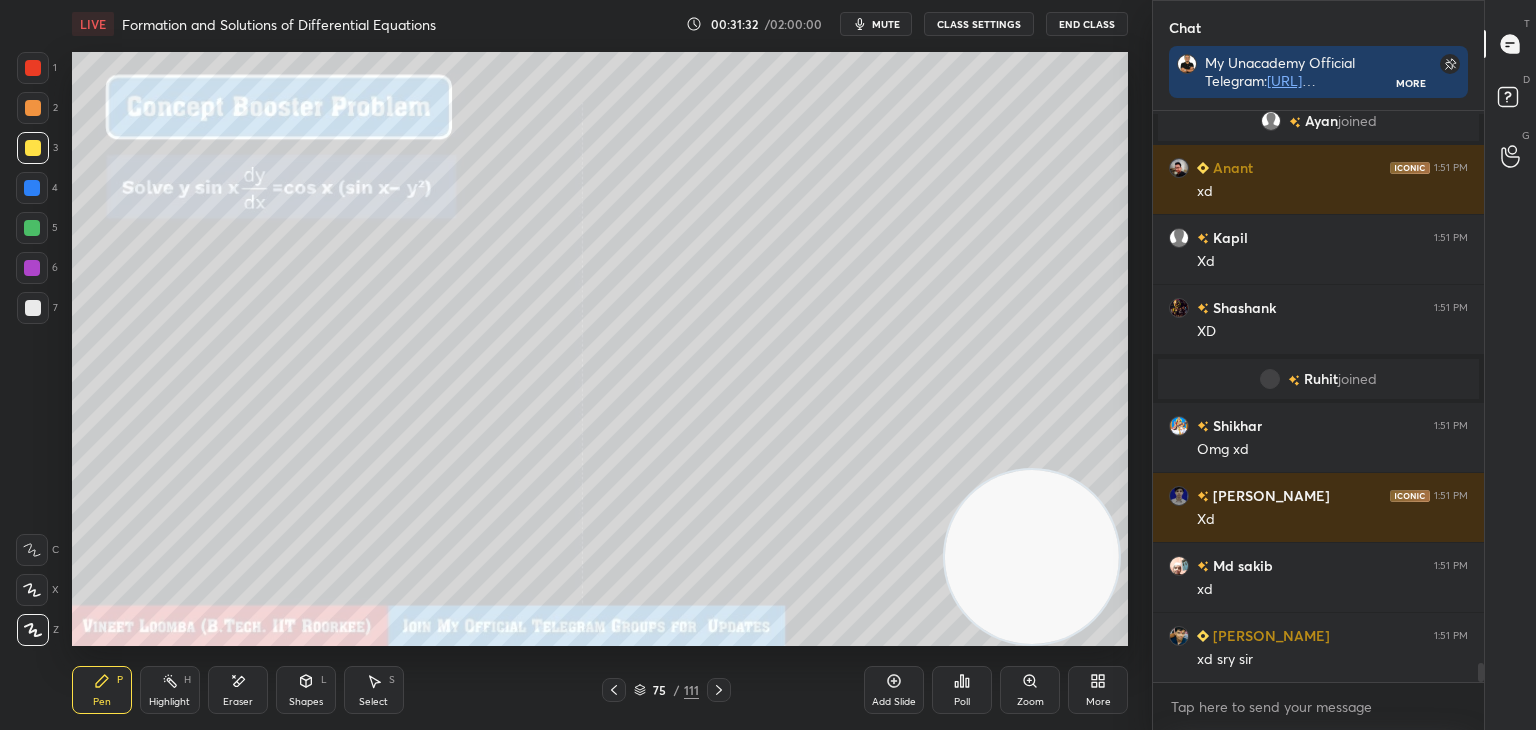
scroll to position [16309, 0]
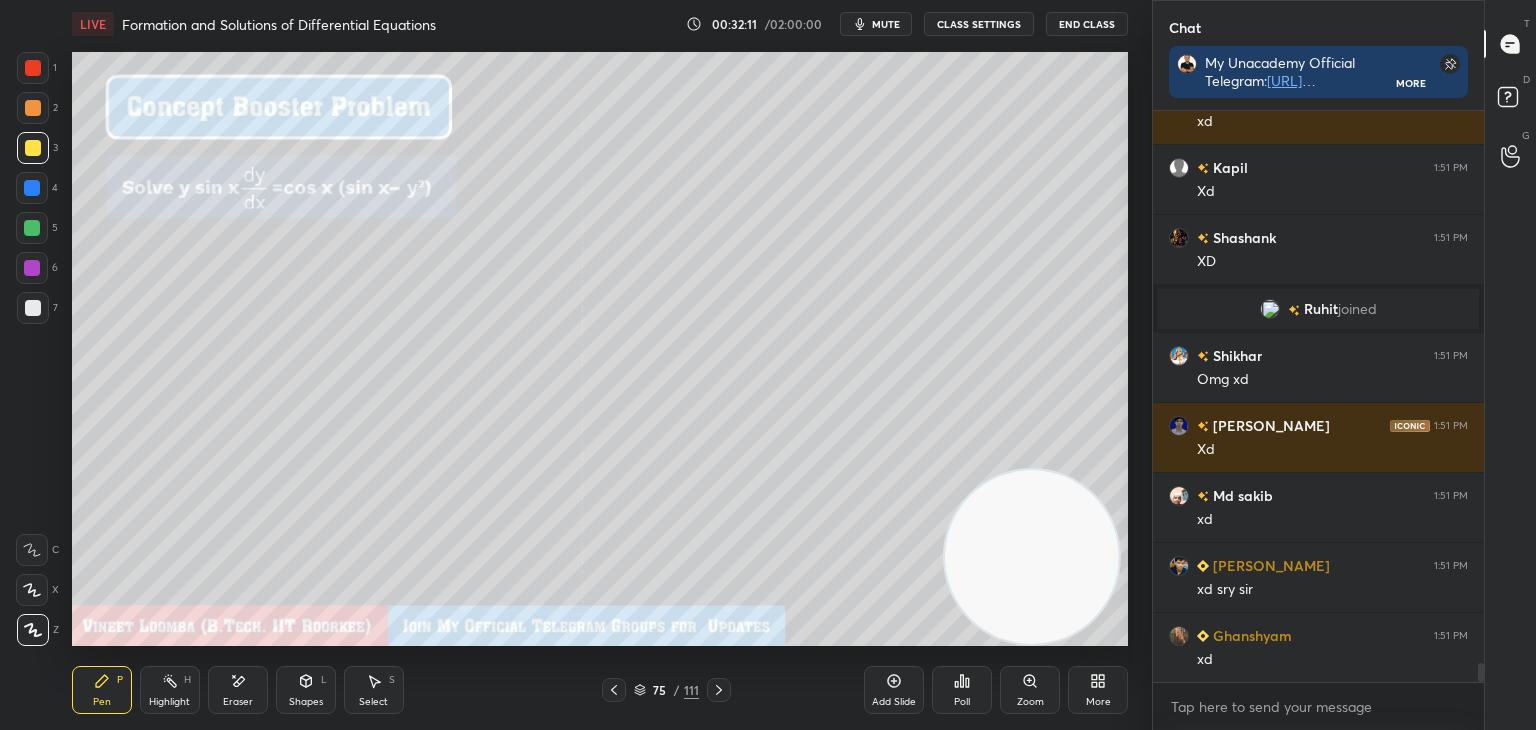
drag, startPoint x: 167, startPoint y: 685, endPoint x: 168, endPoint y: 653, distance: 32.0
click at [168, 680] on icon at bounding box center [170, 681] width 16 height 16
drag, startPoint x: 96, startPoint y: 701, endPoint x: 123, endPoint y: 649, distance: 58.6
click at [96, 700] on div "Pen" at bounding box center [102, 702] width 18 height 10
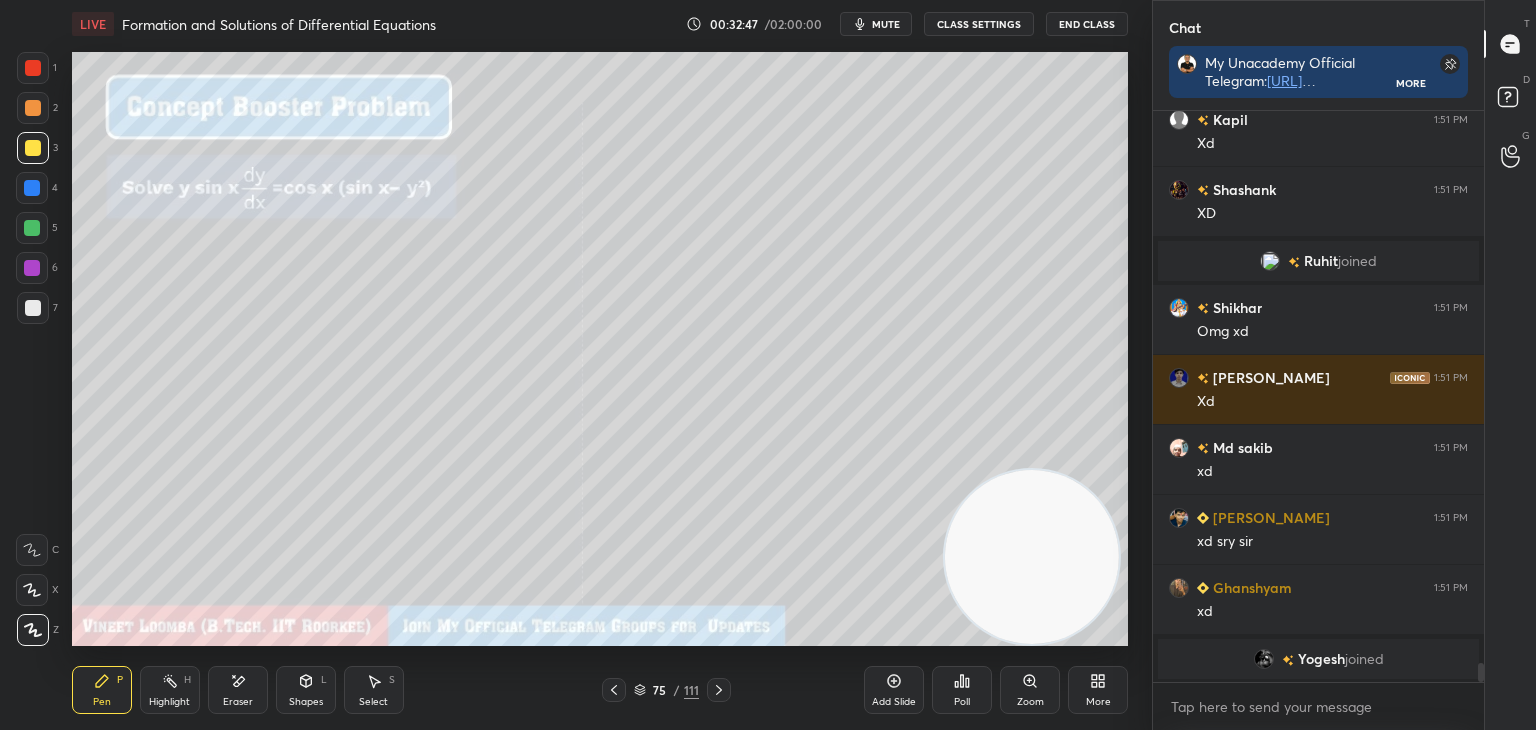
drag, startPoint x: 177, startPoint y: 688, endPoint x: 225, endPoint y: 647, distance: 63.1
click at [177, 686] on div "Highlight H" at bounding box center [170, 690] width 60 height 48
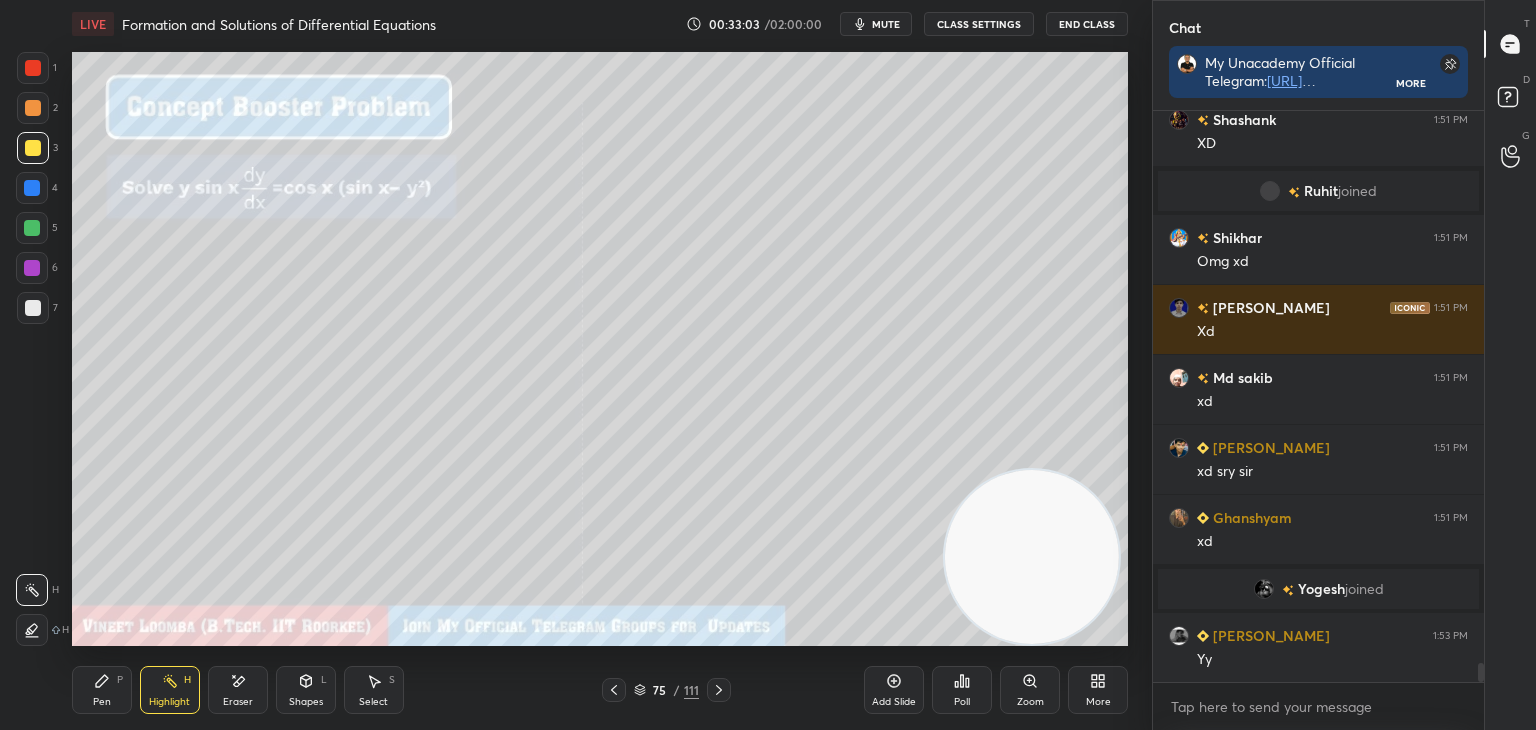
scroll to position [16377, 0]
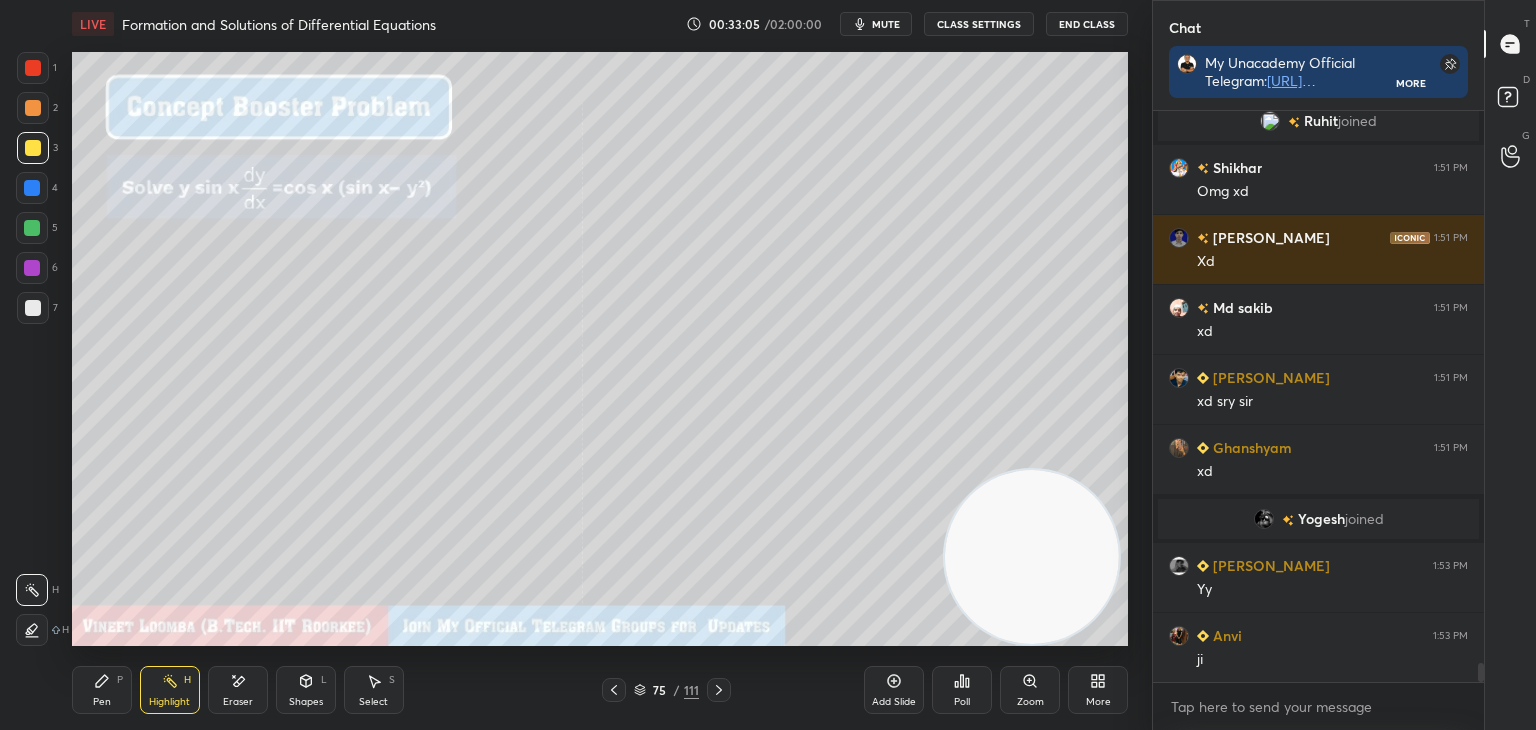
click at [612, 689] on icon at bounding box center [614, 690] width 16 height 16
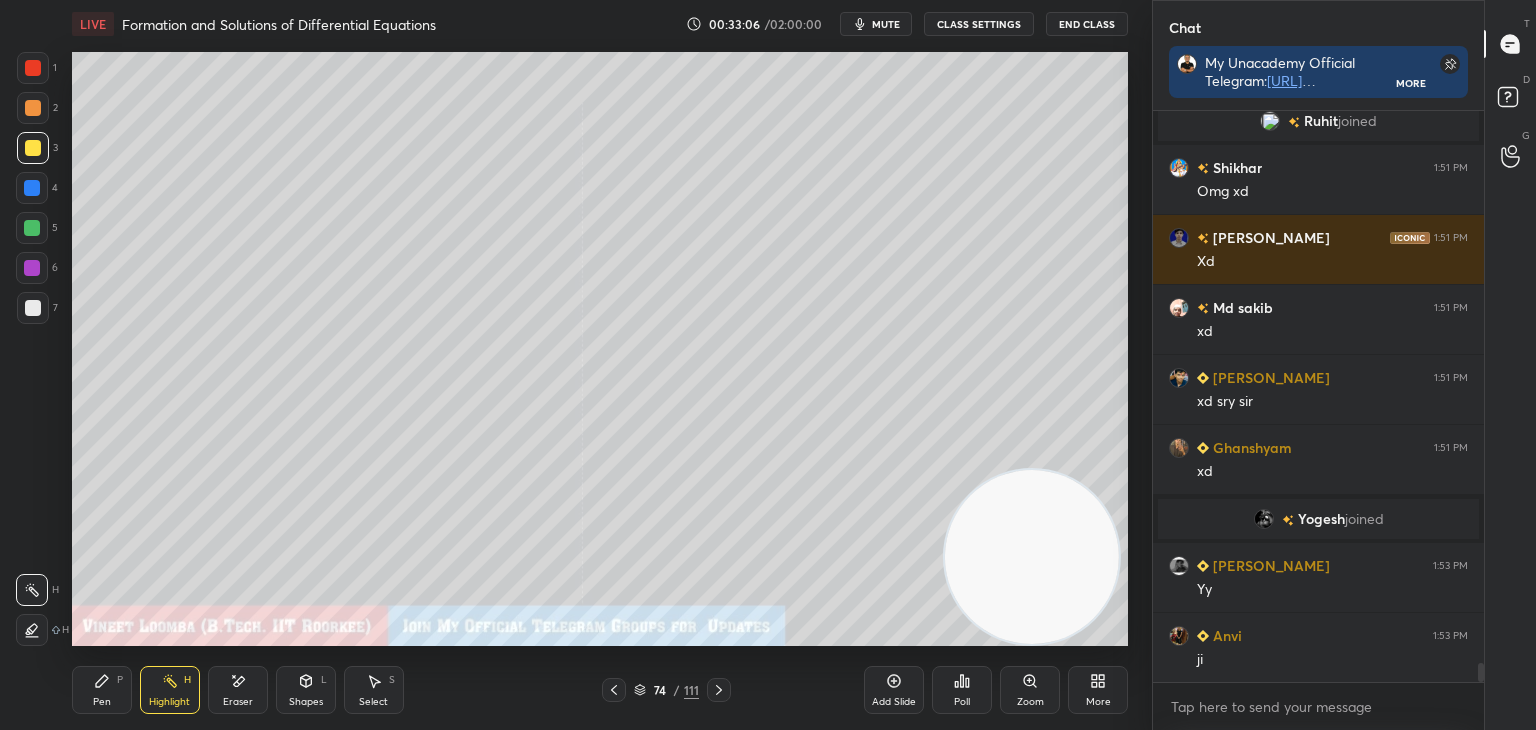
click at [612, 692] on icon at bounding box center [614, 690] width 16 height 16
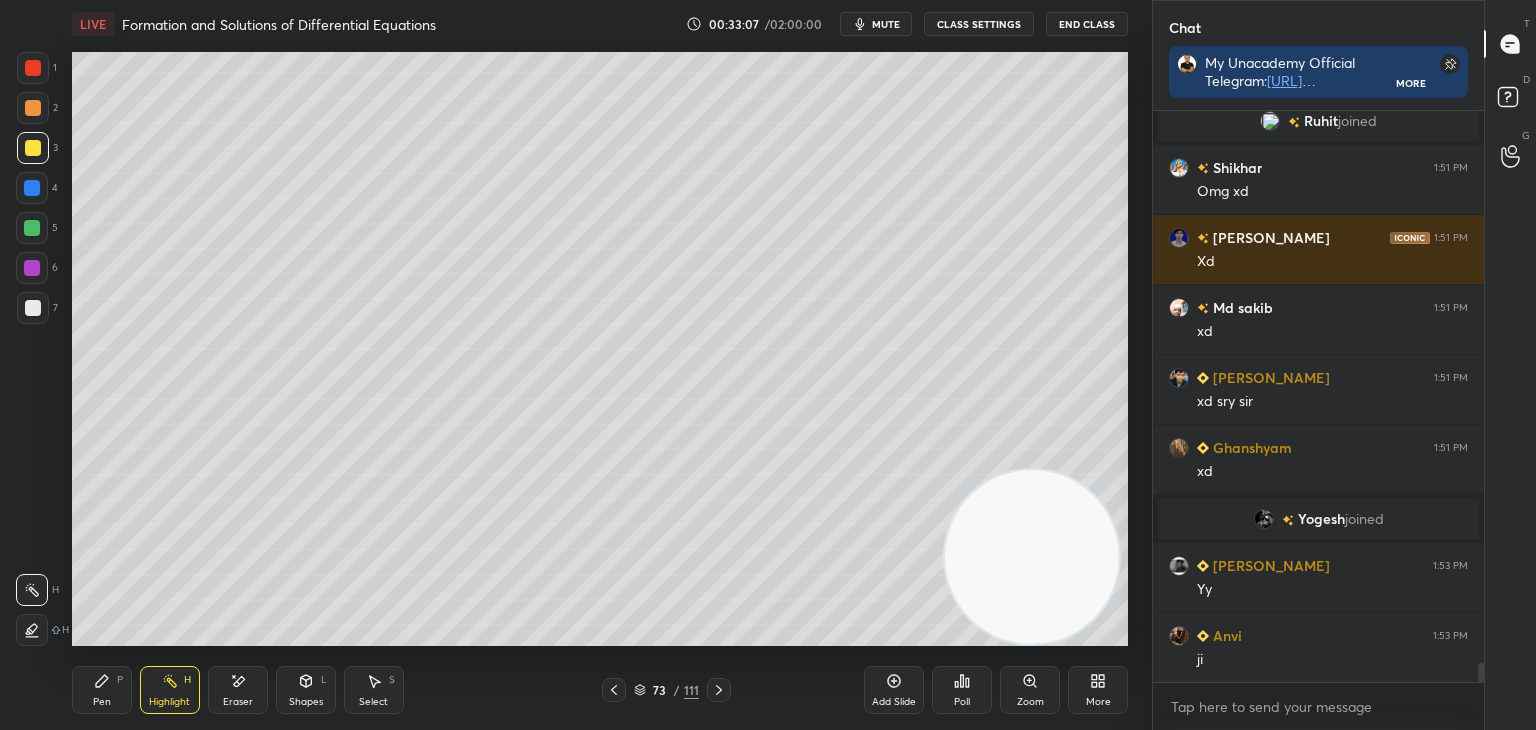
click at [611, 696] on icon at bounding box center [614, 690] width 16 height 16
click at [611, 697] on icon at bounding box center [614, 690] width 16 height 16
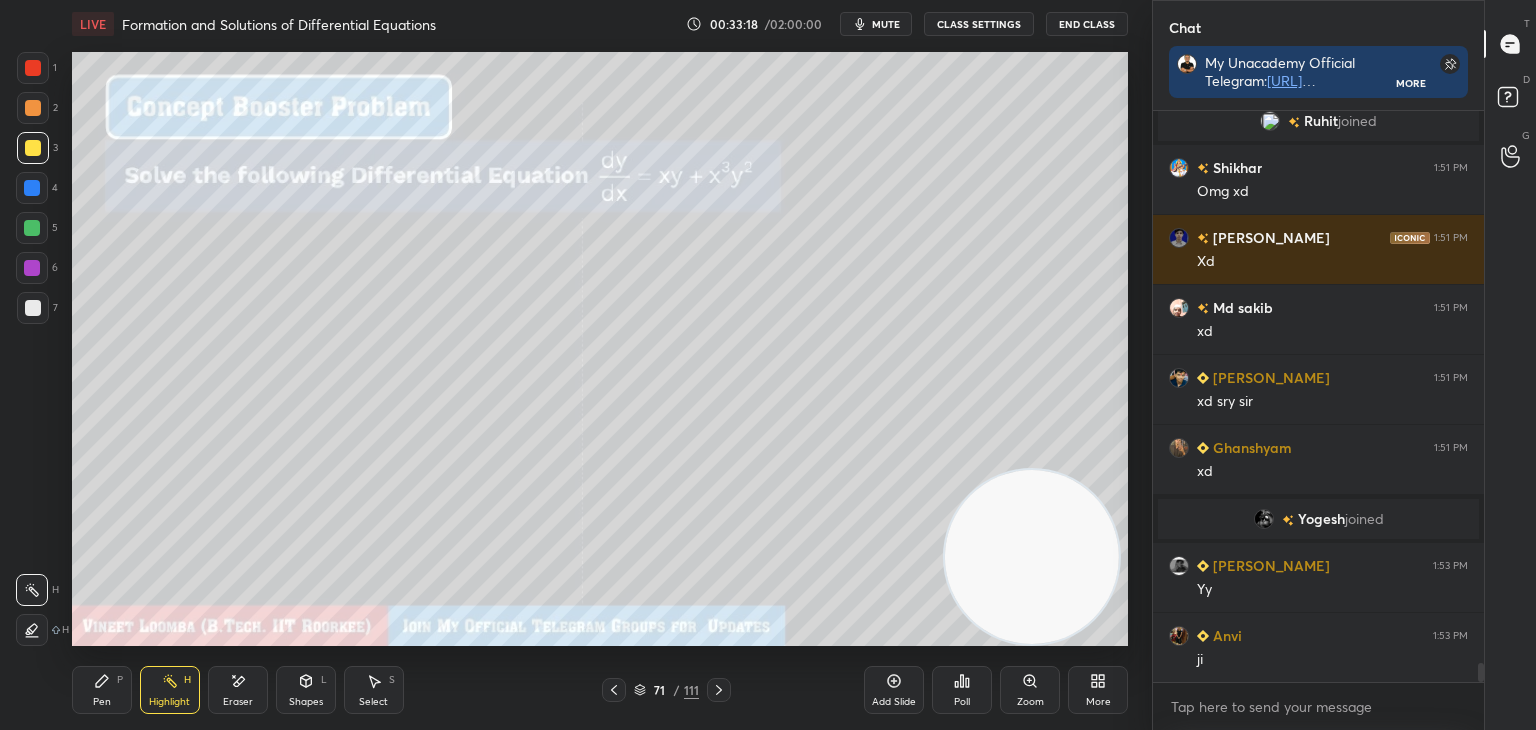
scroll to position [16447, 0]
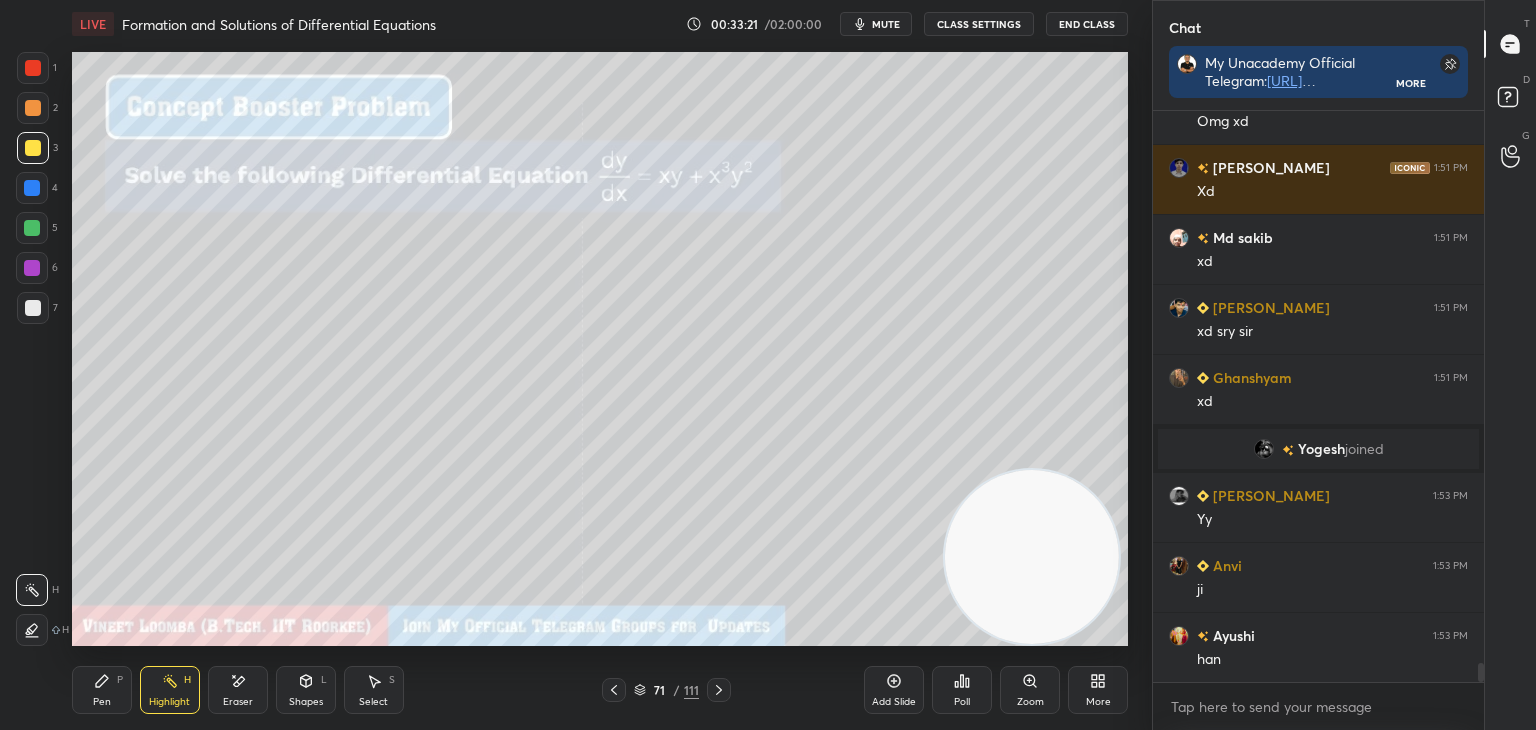
click at [612, 695] on icon at bounding box center [614, 690] width 16 height 16
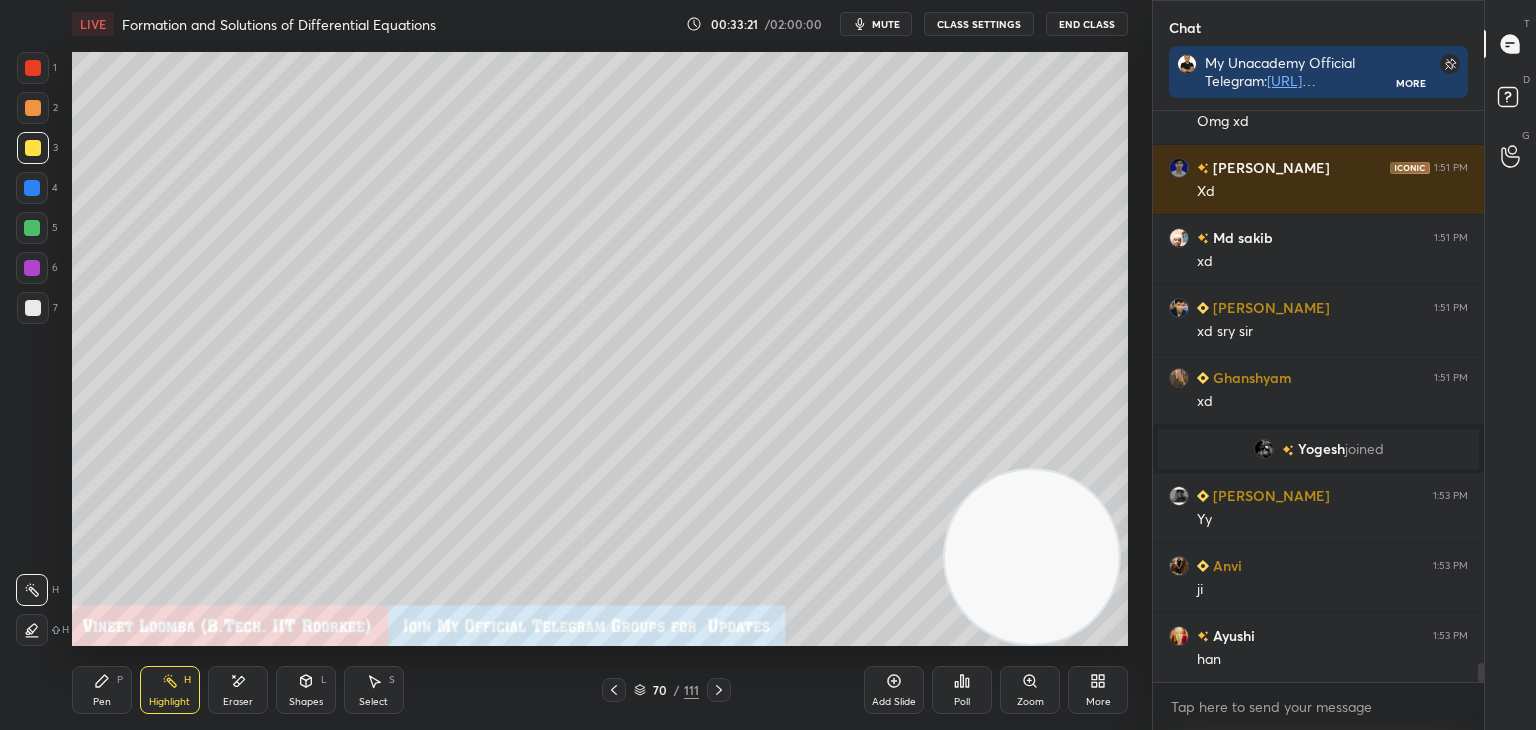
click at [615, 696] on icon at bounding box center [614, 690] width 16 height 16
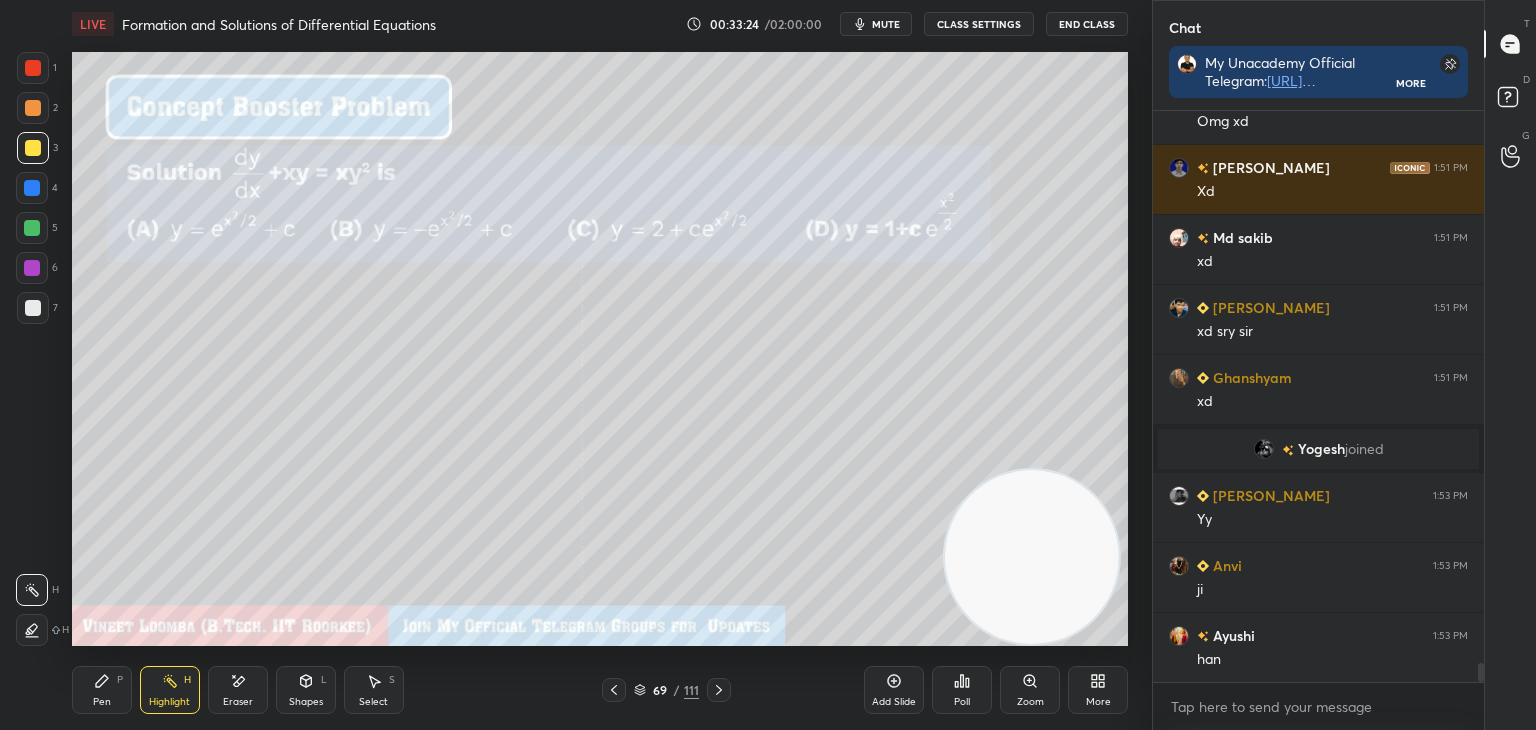
click at [611, 682] on icon at bounding box center [614, 690] width 16 height 16
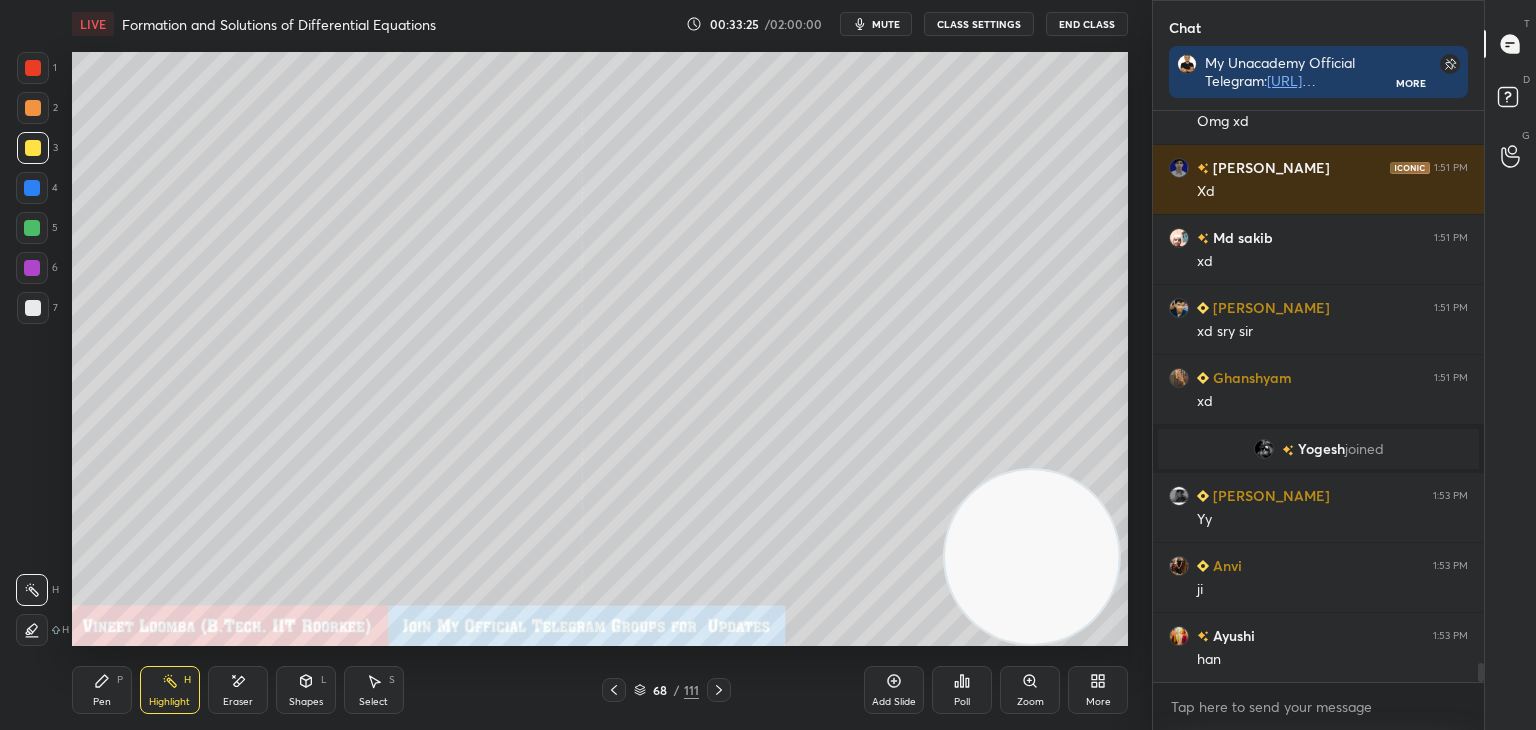
click at [608, 689] on icon at bounding box center [614, 690] width 16 height 16
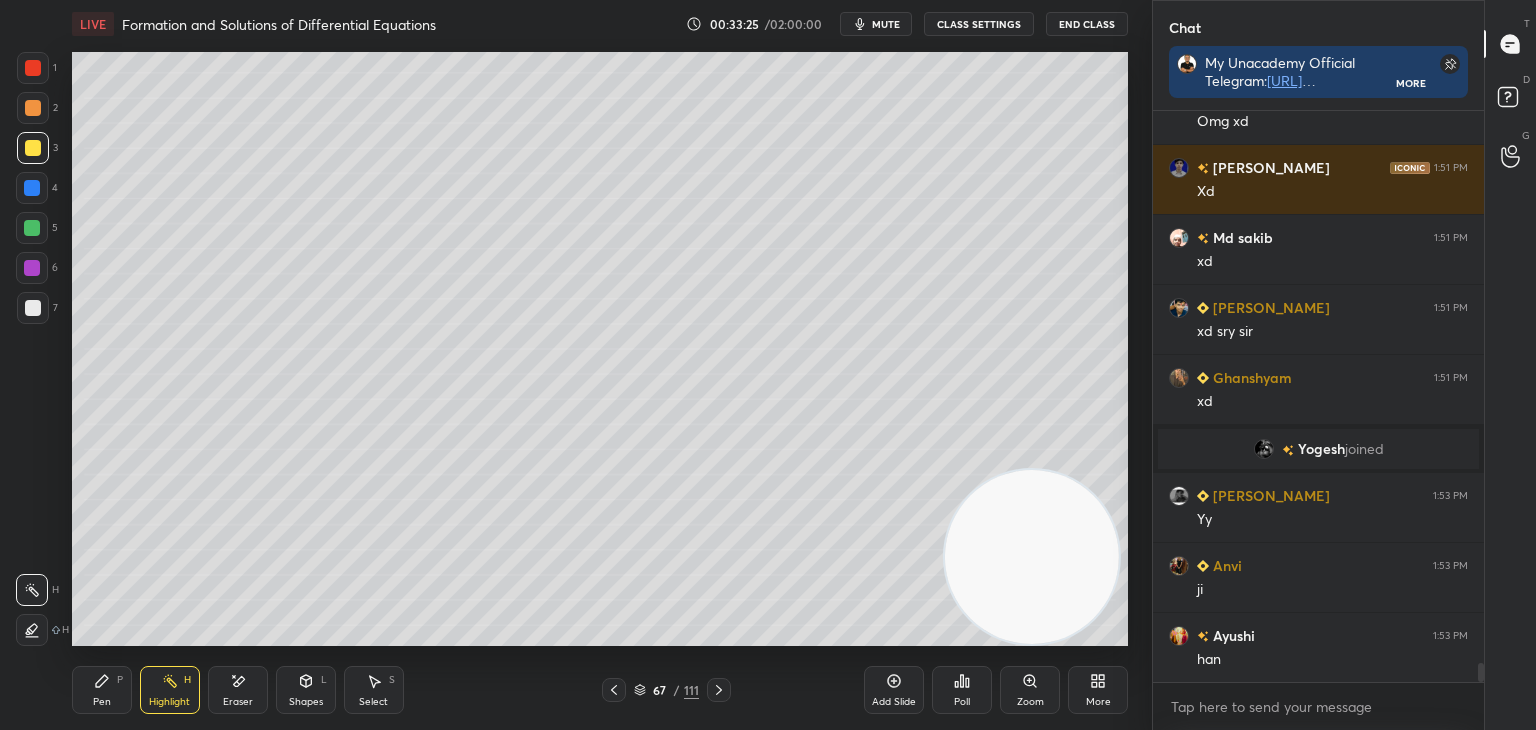
click at [616, 685] on icon at bounding box center [614, 690] width 16 height 16
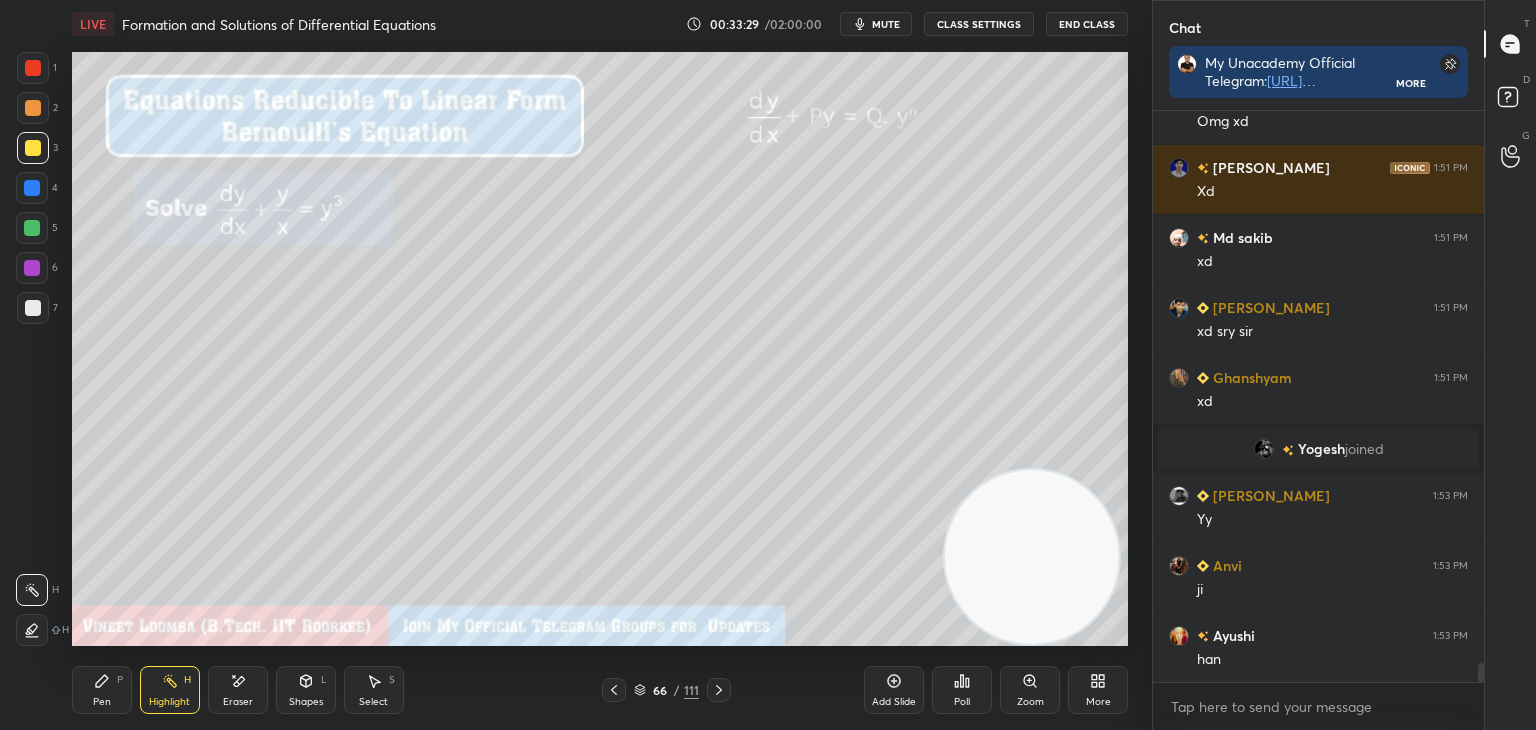
scroll to position [16495, 0]
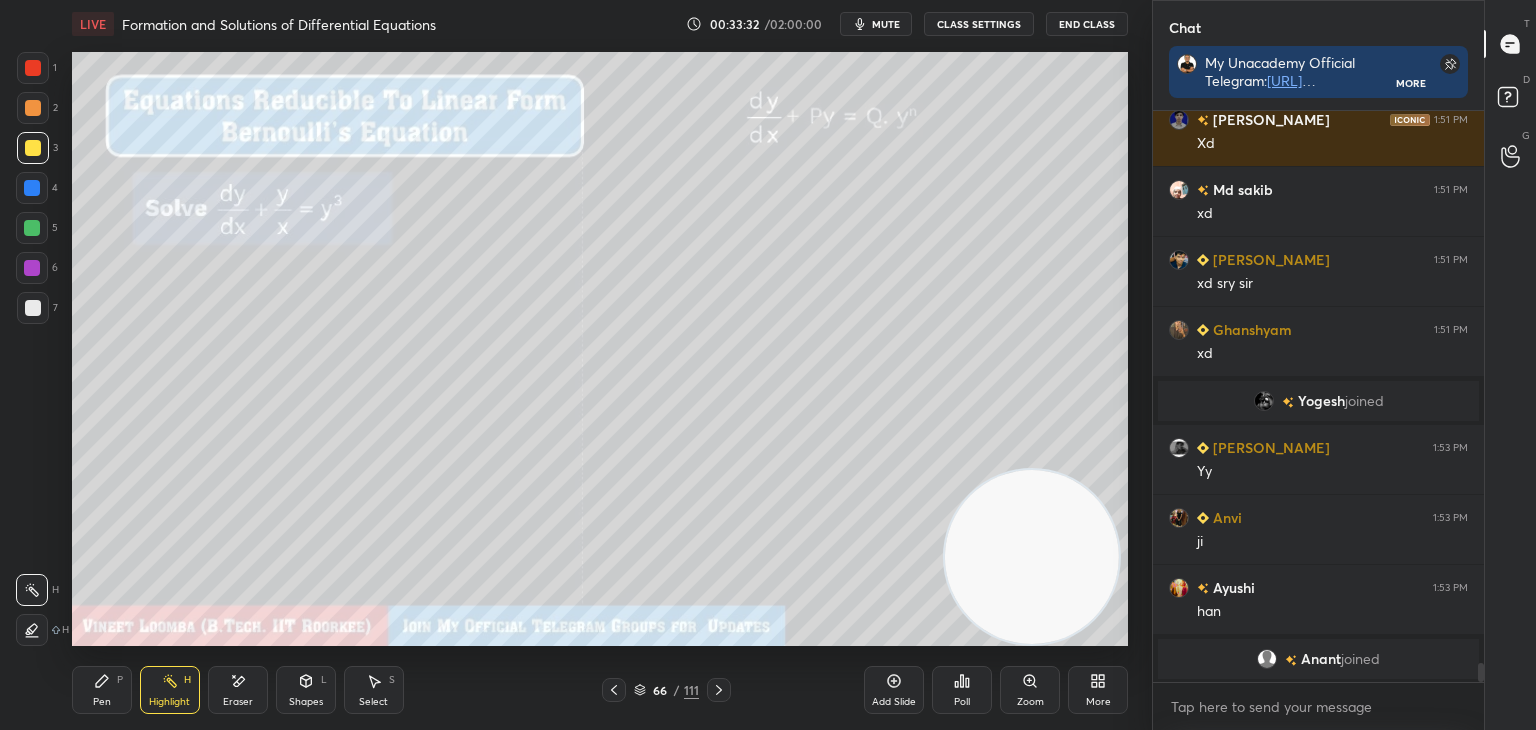
click at [719, 689] on icon at bounding box center [719, 690] width 6 height 10
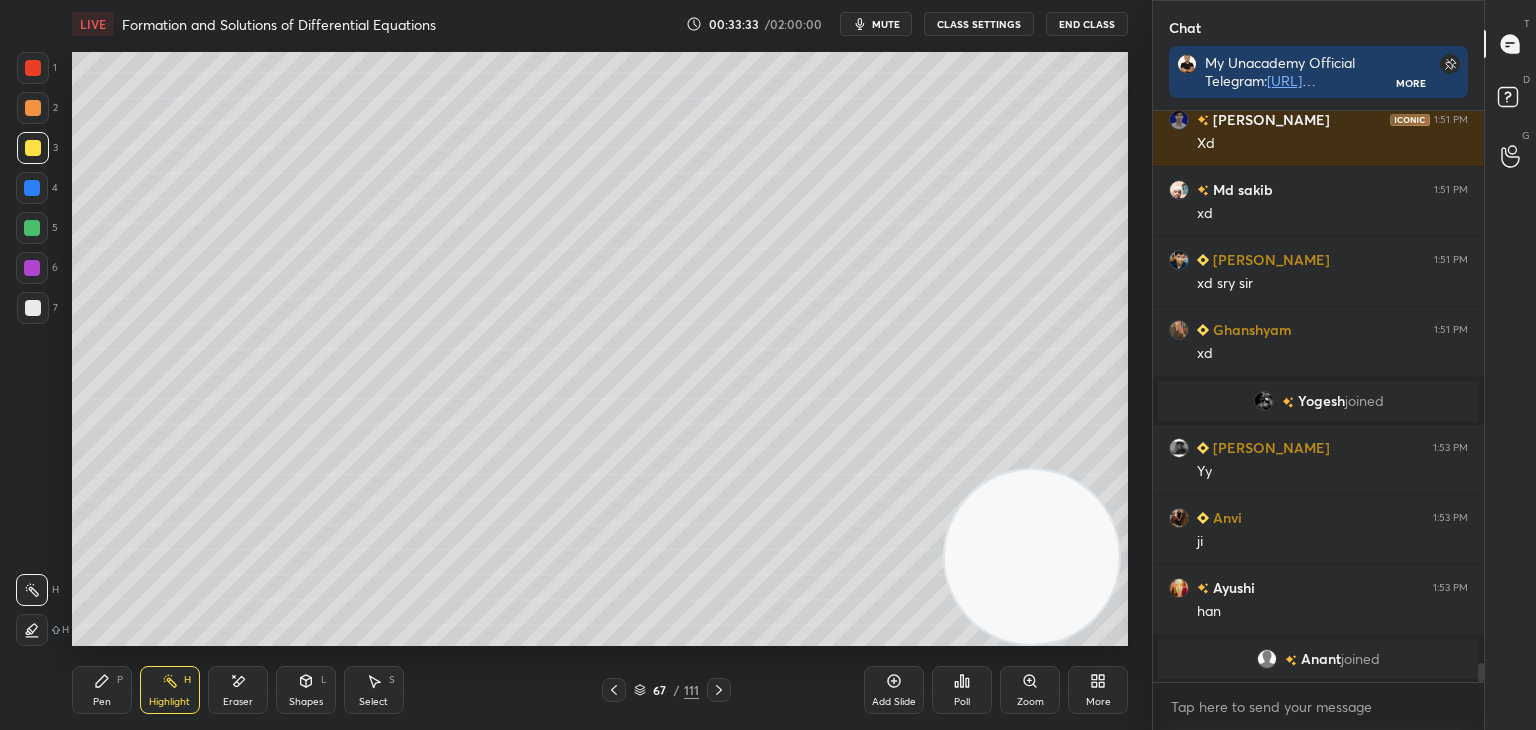
click at [718, 691] on icon at bounding box center [719, 690] width 16 height 16
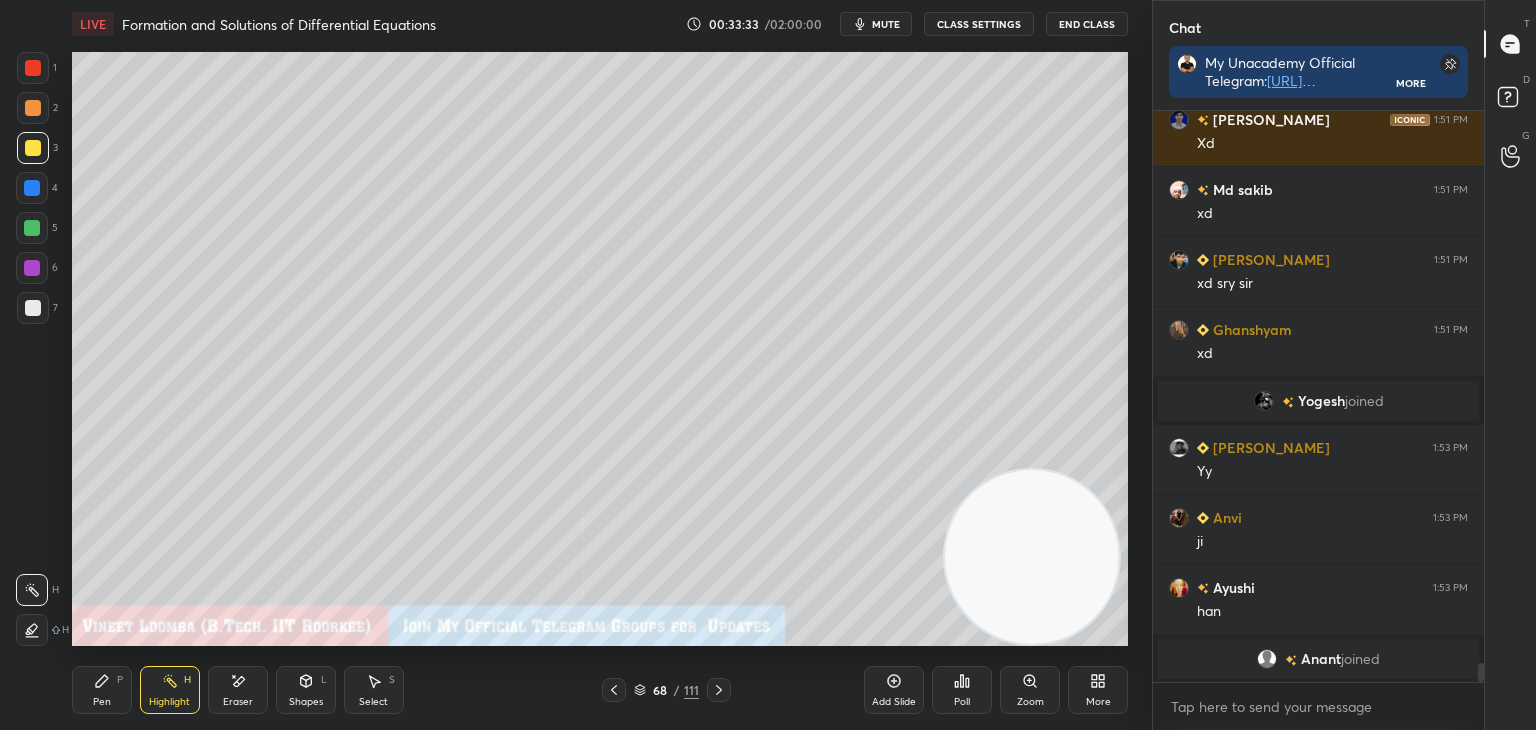
click at [717, 688] on icon at bounding box center [719, 690] width 16 height 16
click at [719, 687] on icon at bounding box center [719, 690] width 16 height 16
click at [720, 689] on icon at bounding box center [719, 690] width 16 height 16
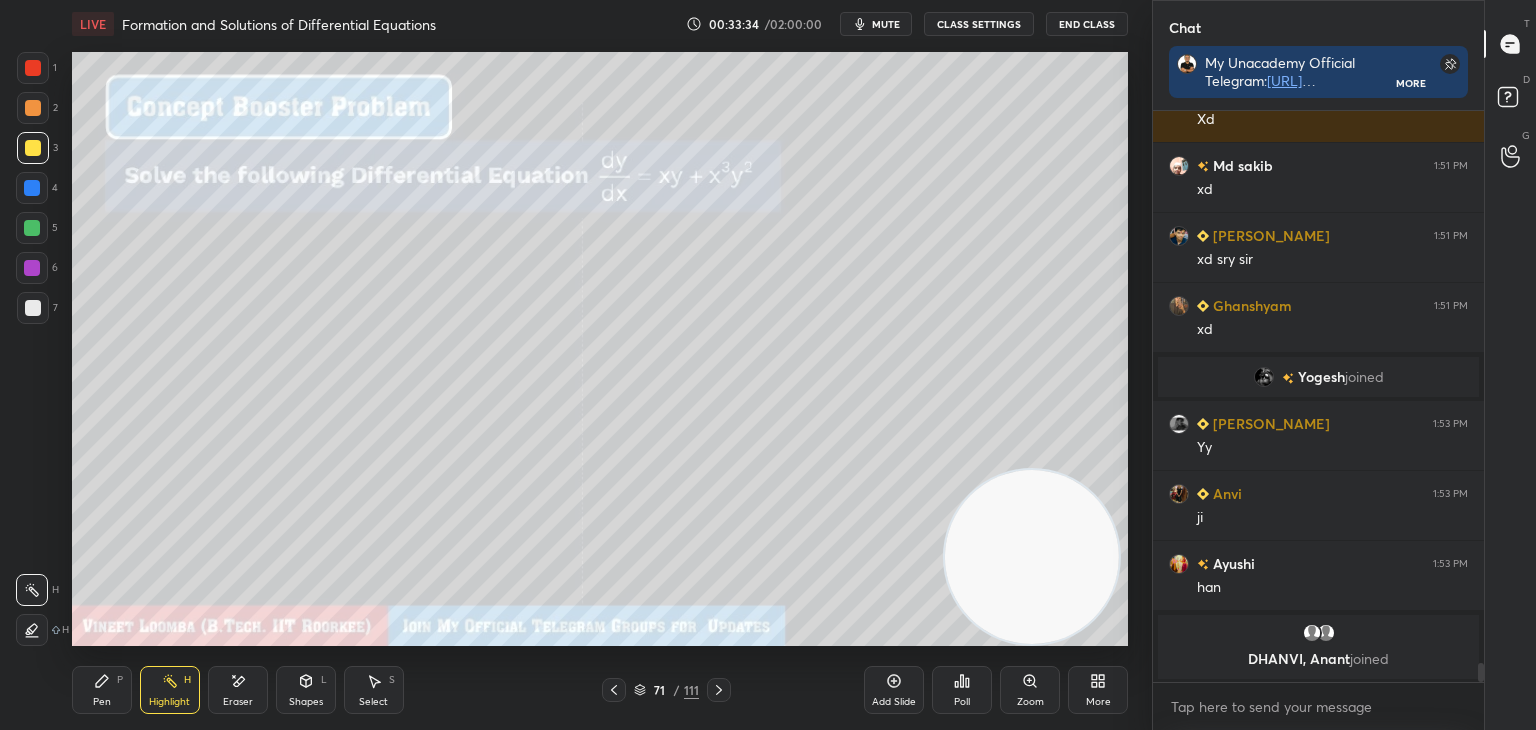
click at [719, 691] on icon at bounding box center [719, 690] width 16 height 16
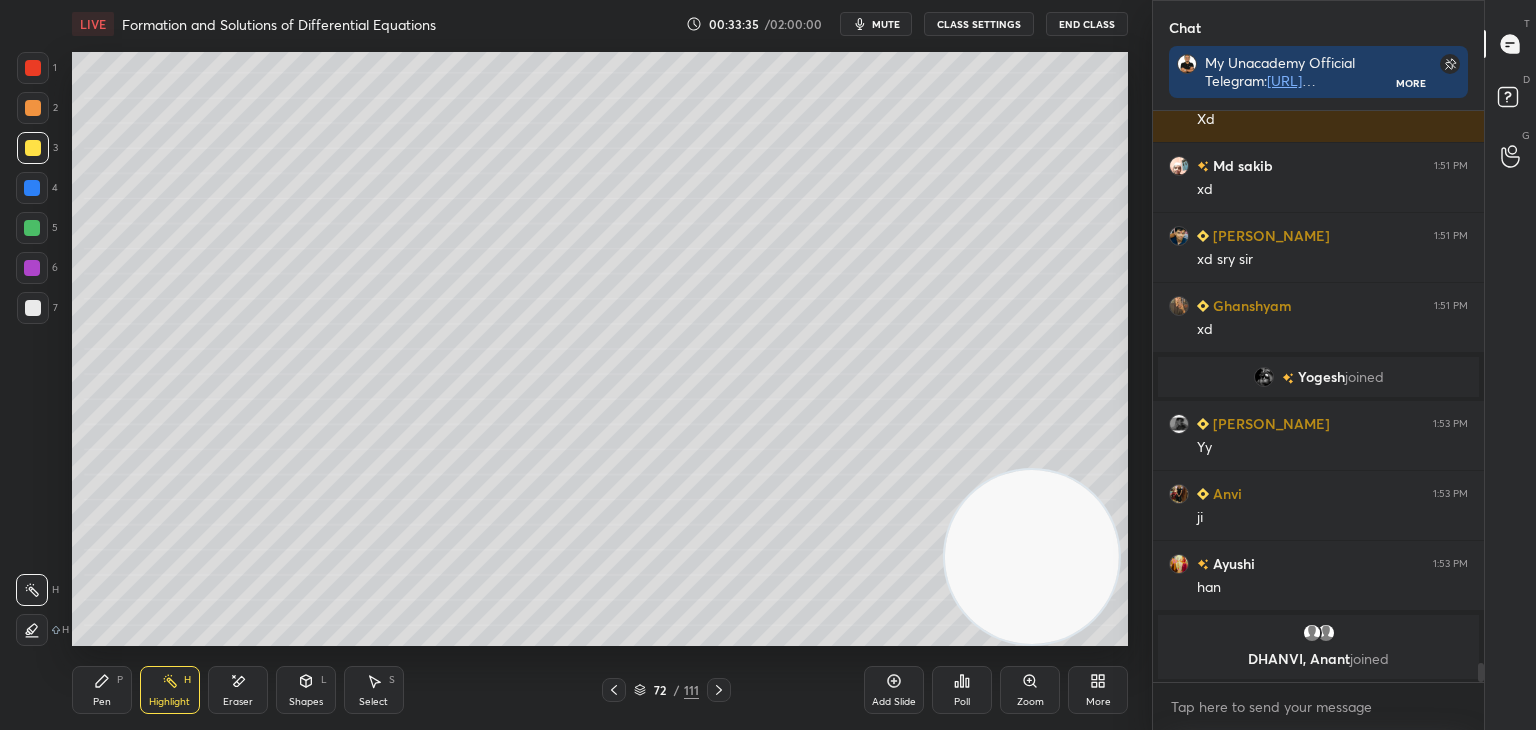
click at [717, 691] on icon at bounding box center [719, 690] width 16 height 16
click at [719, 687] on icon at bounding box center [719, 690] width 16 height 16
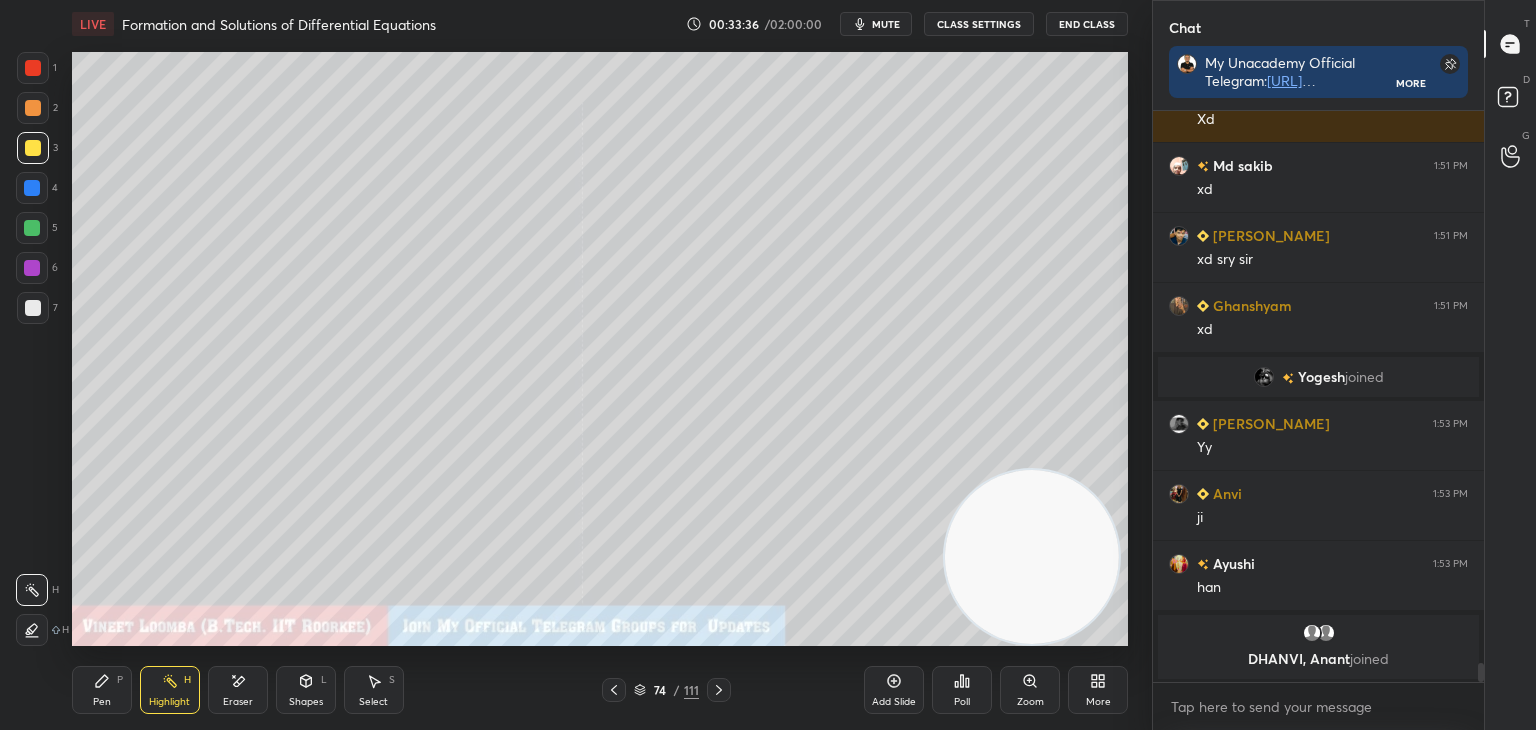
click at [721, 682] on icon at bounding box center [719, 690] width 16 height 16
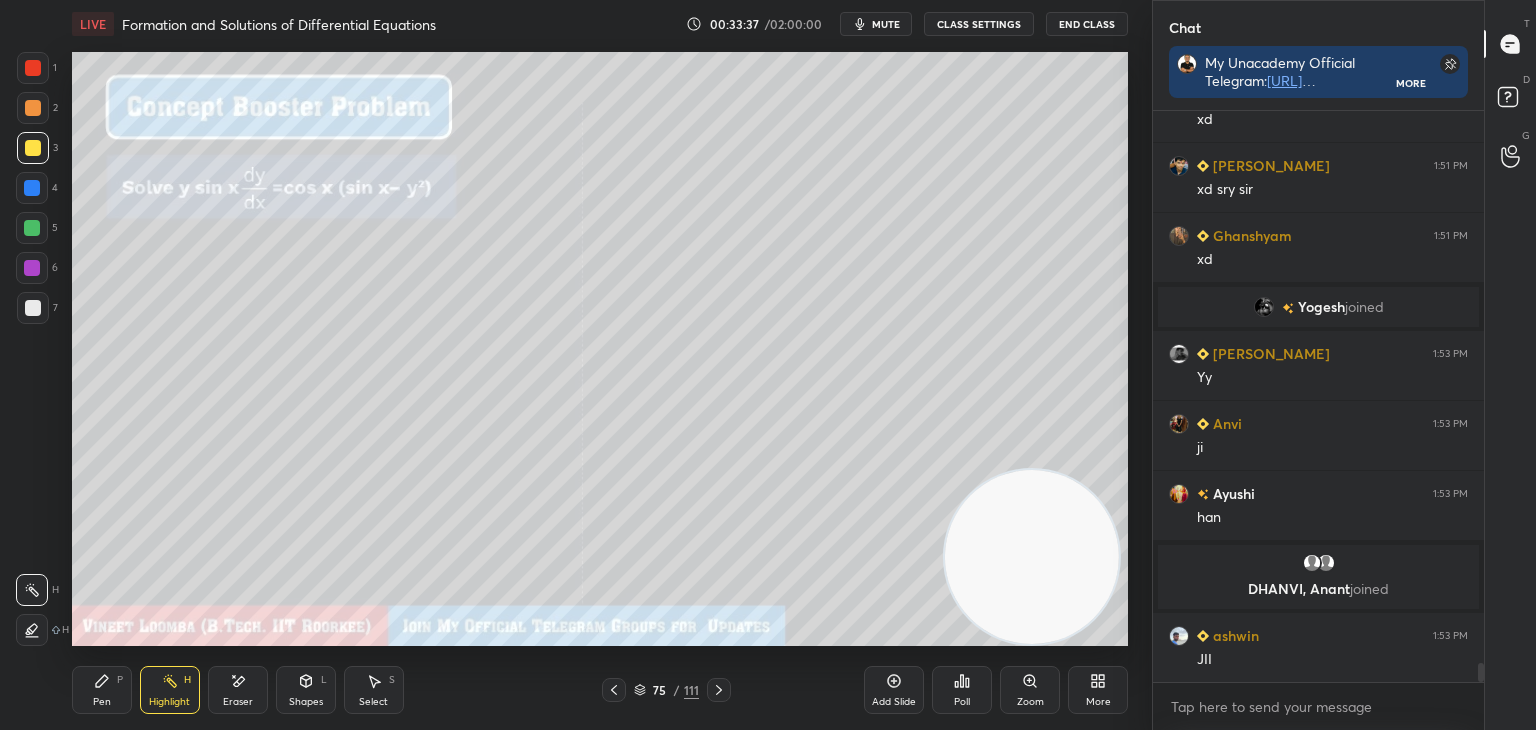
scroll to position [16489, 0]
drag, startPoint x: 109, startPoint y: 685, endPoint x: 120, endPoint y: 649, distance: 37.6
click at [109, 681] on icon at bounding box center [102, 681] width 16 height 16
click at [367, 693] on div "Select S" at bounding box center [374, 690] width 60 height 48
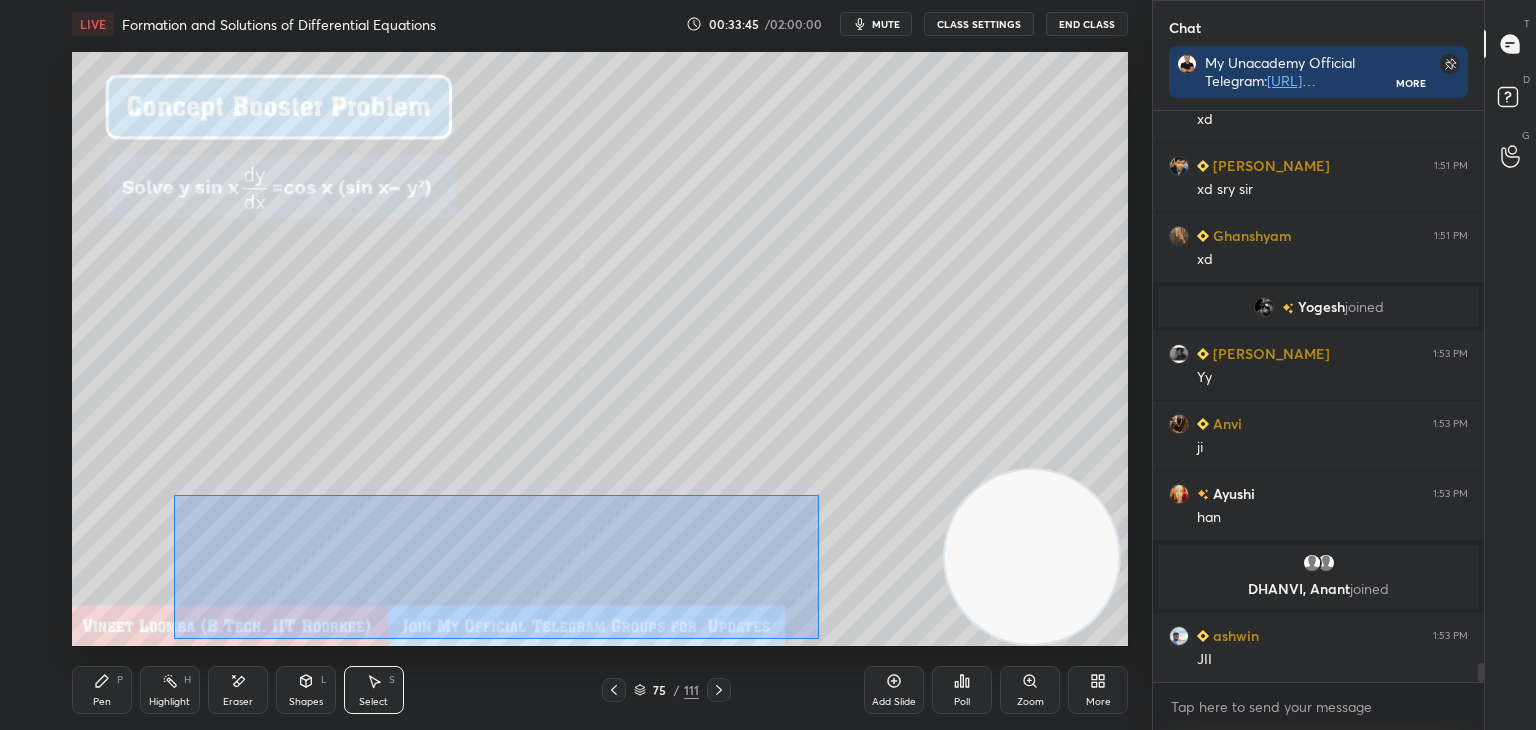
drag, startPoint x: 174, startPoint y: 494, endPoint x: 807, endPoint y: 628, distance: 647.0
click at [812, 633] on div "0 ° Undo Copy Duplicate Duplicate to new slide Delete" at bounding box center [600, 349] width 1056 height 594
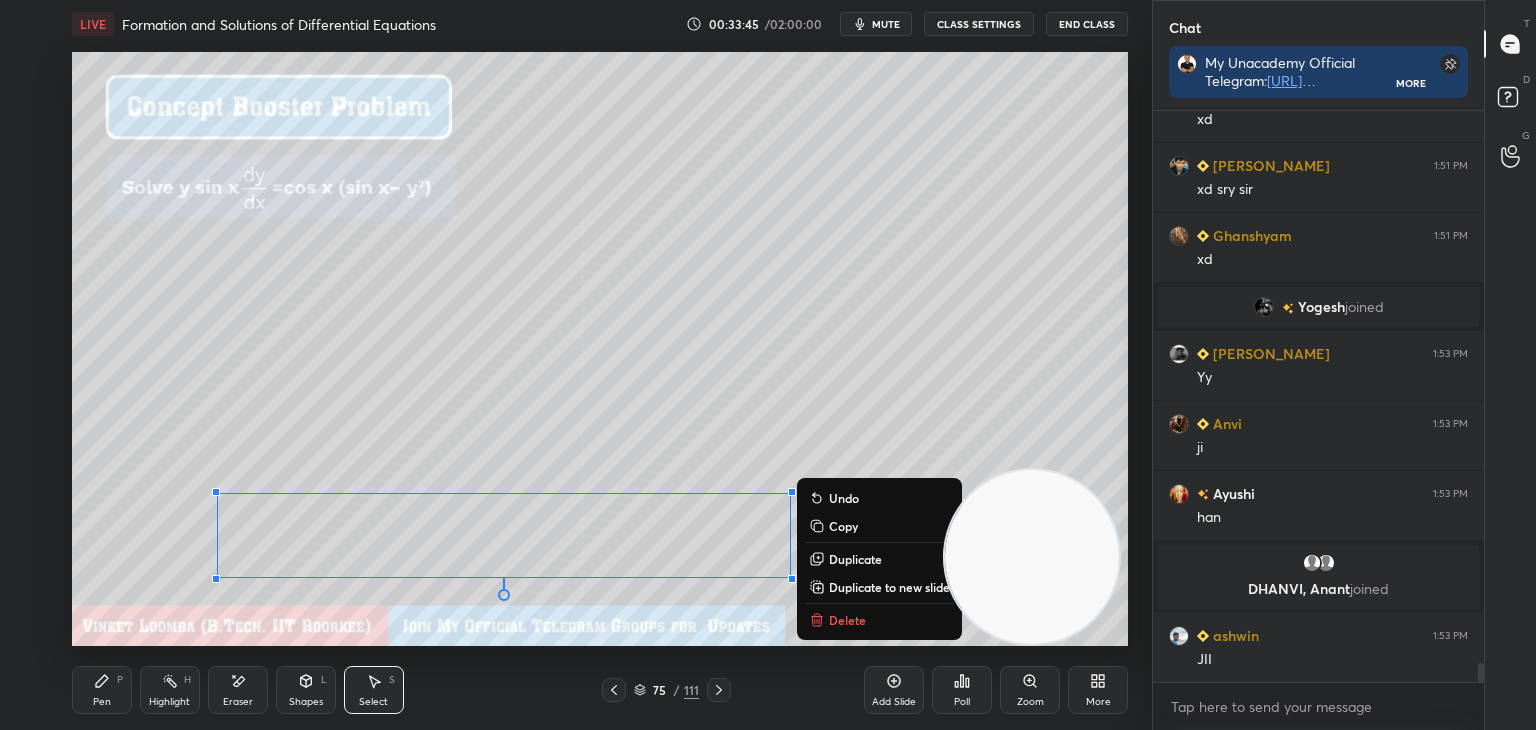
click at [856, 589] on p "Duplicate to new slide" at bounding box center [889, 587] width 121 height 16
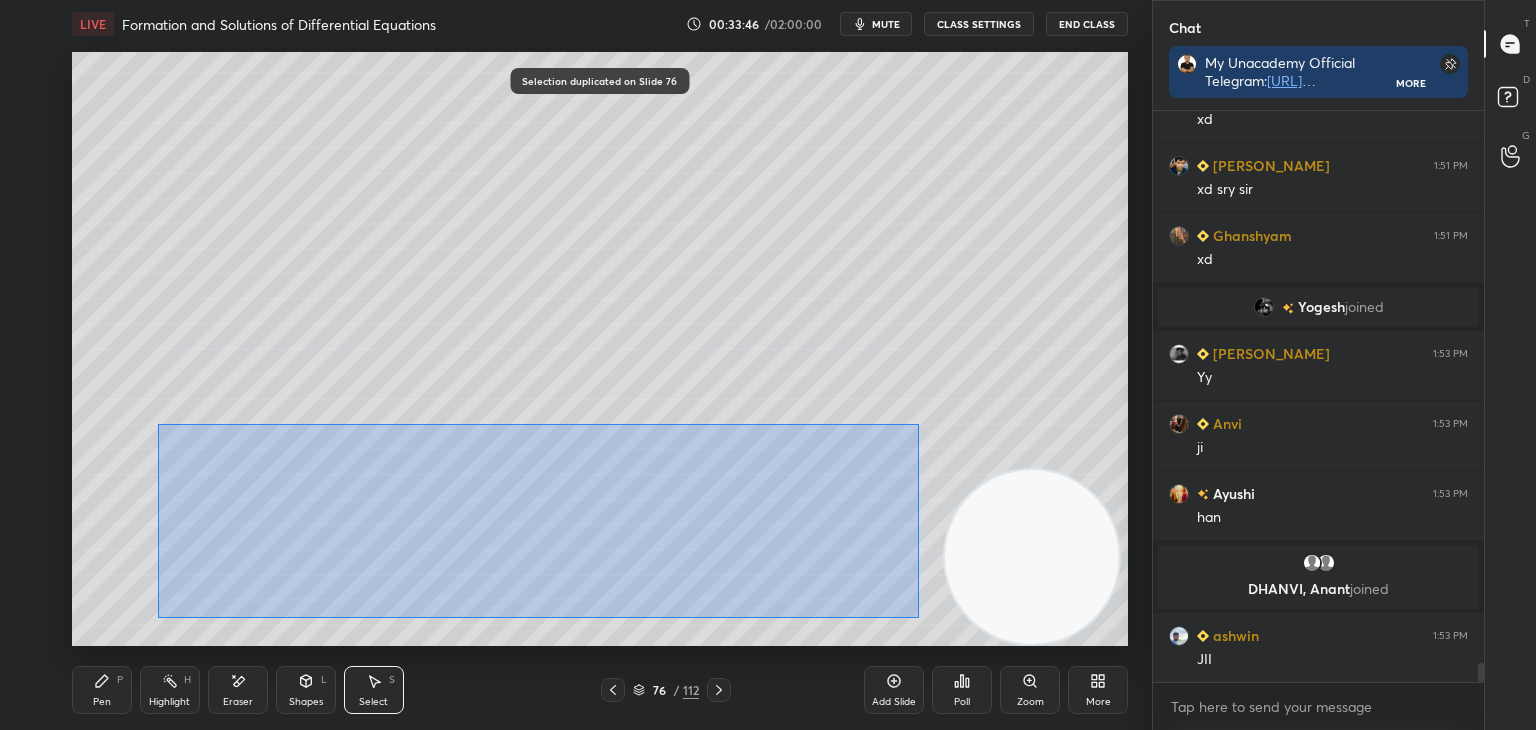
drag, startPoint x: 194, startPoint y: 437, endPoint x: 903, endPoint y: 610, distance: 729.7
click at [903, 610] on div "0 ° Undo Copy Duplicate Duplicate to new slide Delete" at bounding box center [600, 349] width 1056 height 594
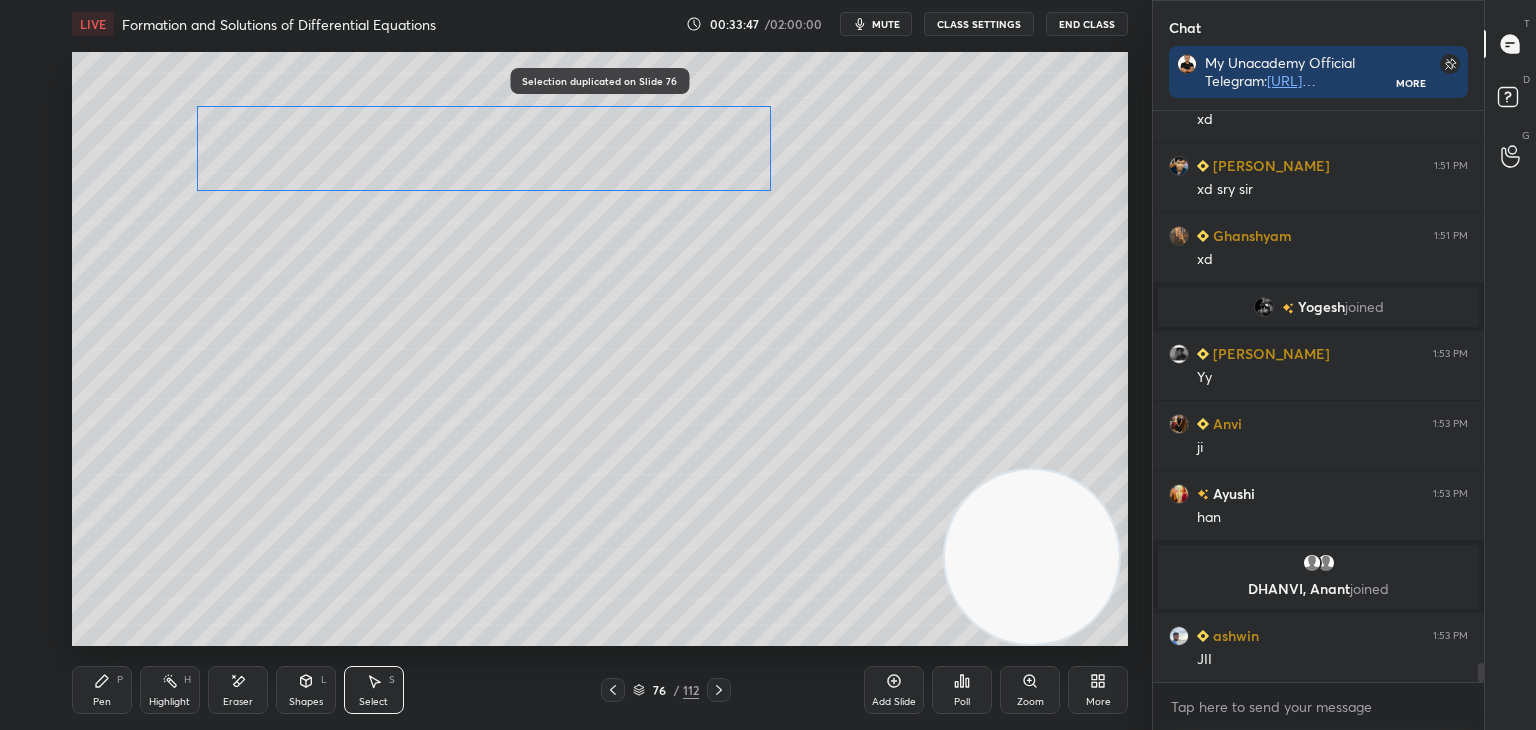
drag, startPoint x: 594, startPoint y: 501, endPoint x: 513, endPoint y: 196, distance: 315.5
click at [572, 112] on div "0 ° Undo Copy Duplicate Duplicate to new slide Delete" at bounding box center [600, 349] width 1056 height 594
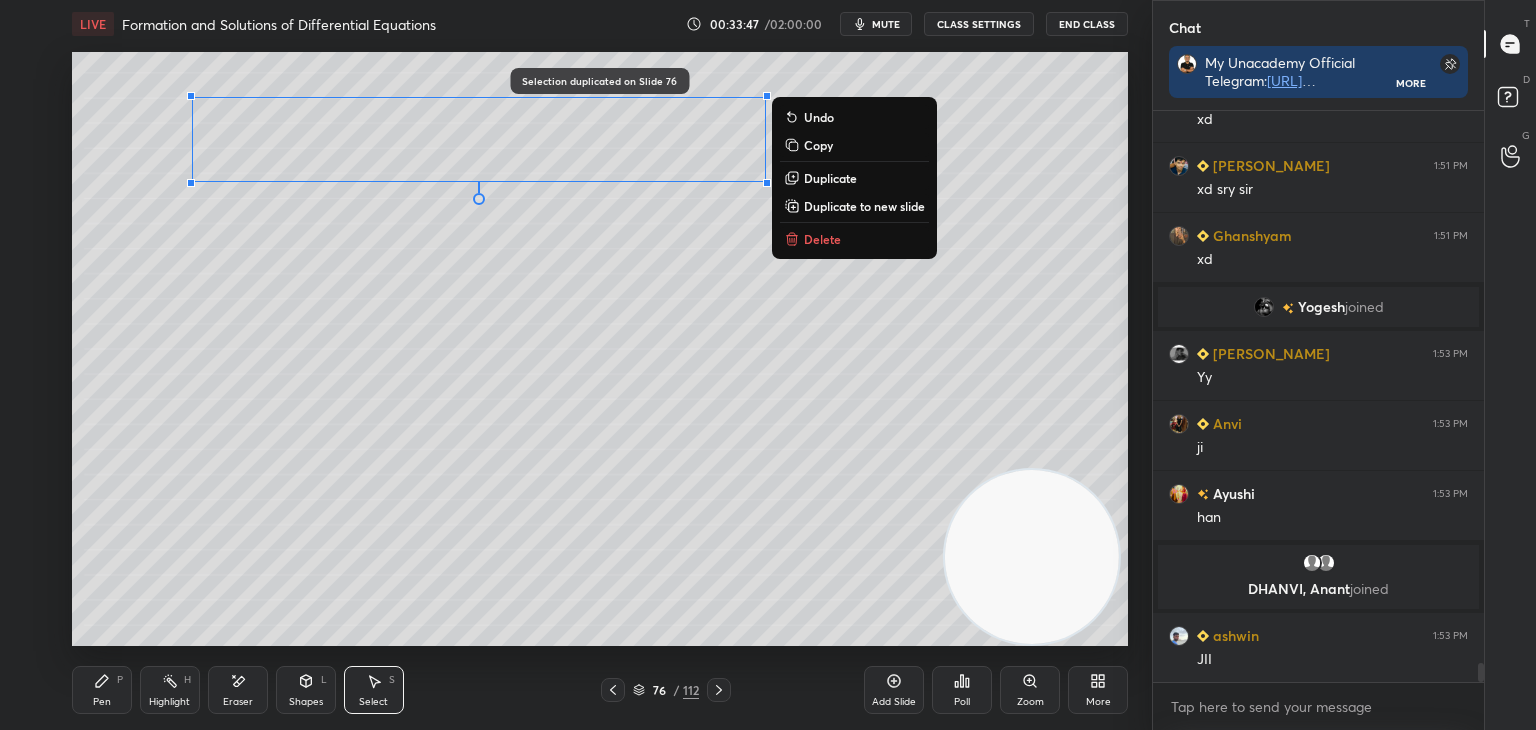
drag, startPoint x: 91, startPoint y: 685, endPoint x: 89, endPoint y: 651, distance: 34.1
click at [89, 685] on div "Pen P" at bounding box center [102, 690] width 60 height 48
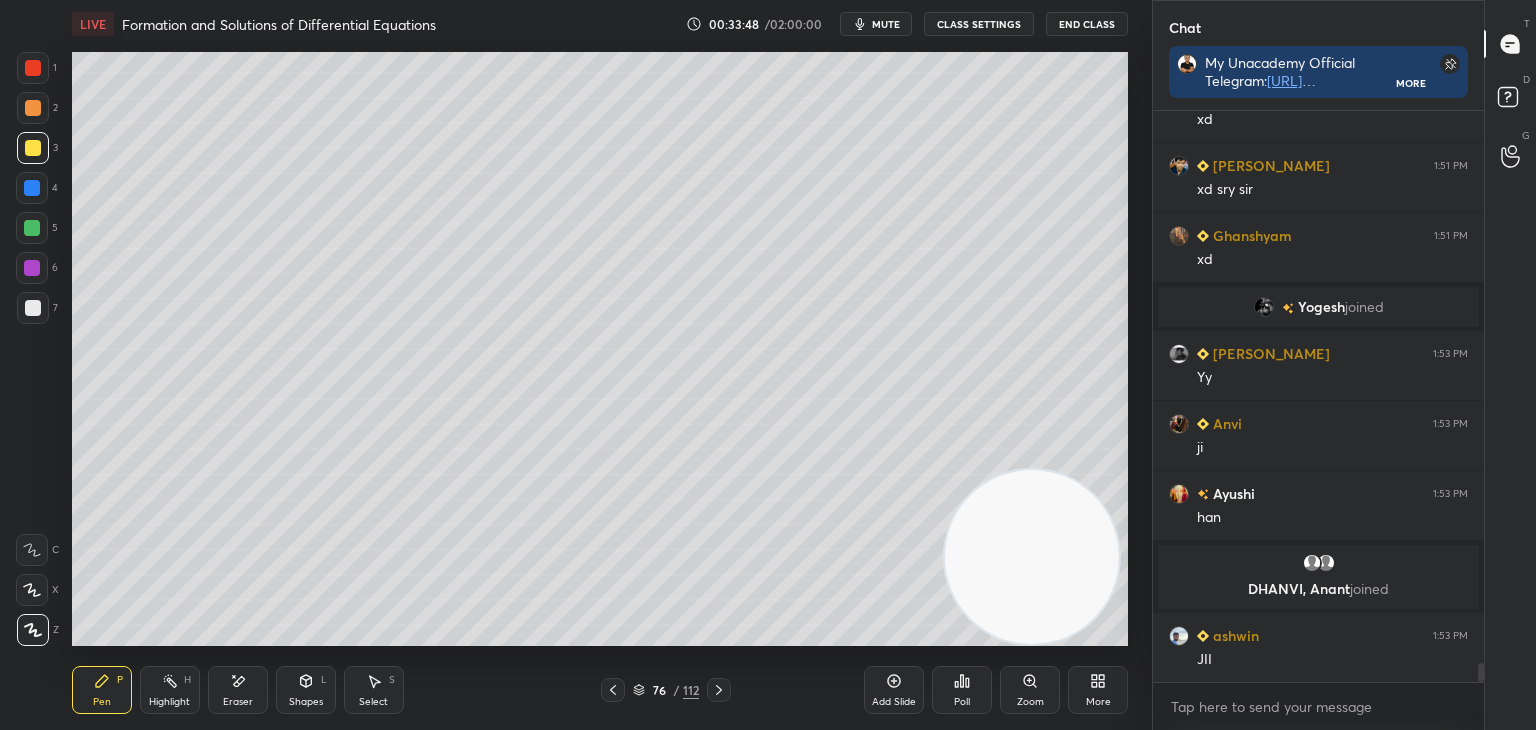
click at [38, 305] on div at bounding box center [33, 308] width 16 height 16
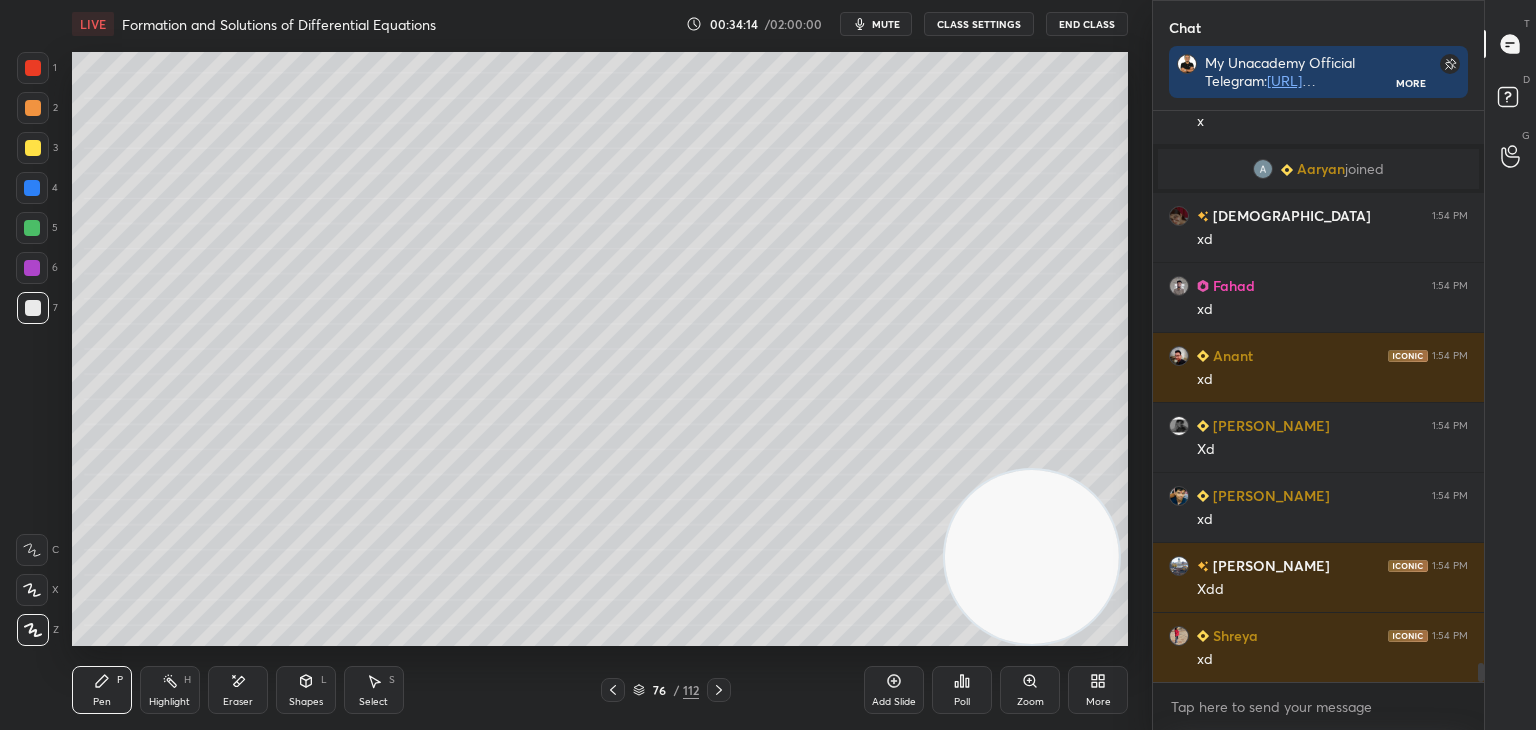
scroll to position [17128, 0]
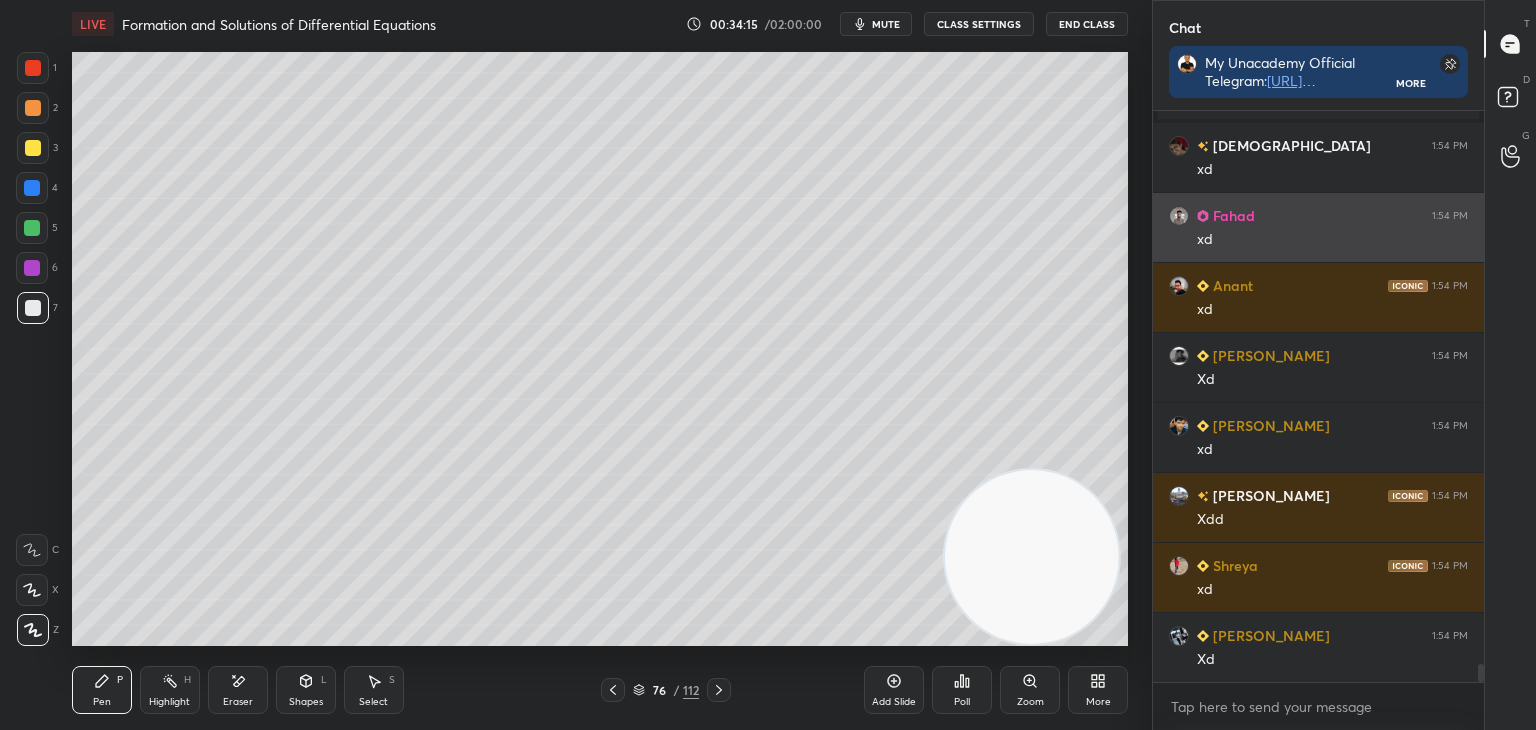
click at [1180, 222] on img "grid" at bounding box center [1179, 216] width 20 height 20
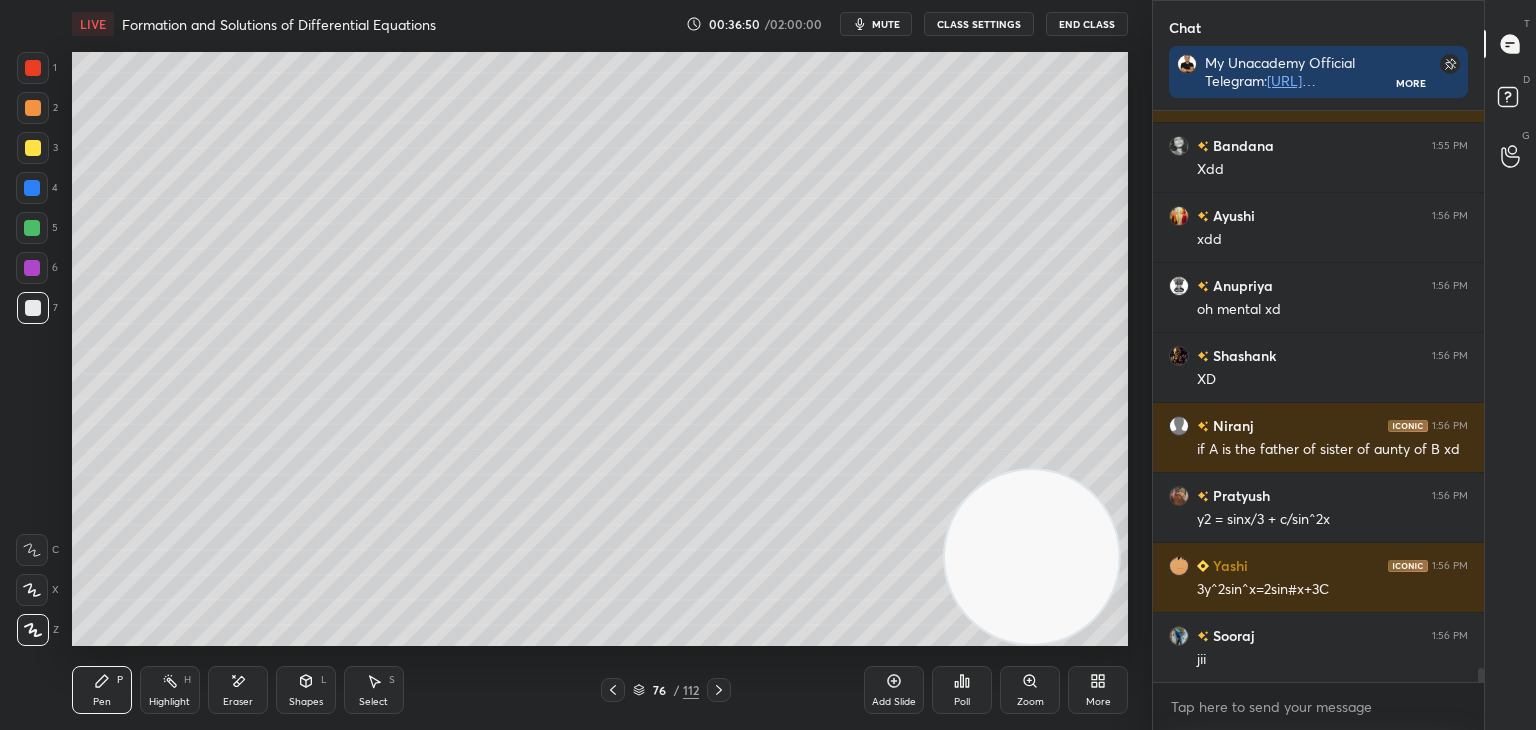
scroll to position [23638, 0]
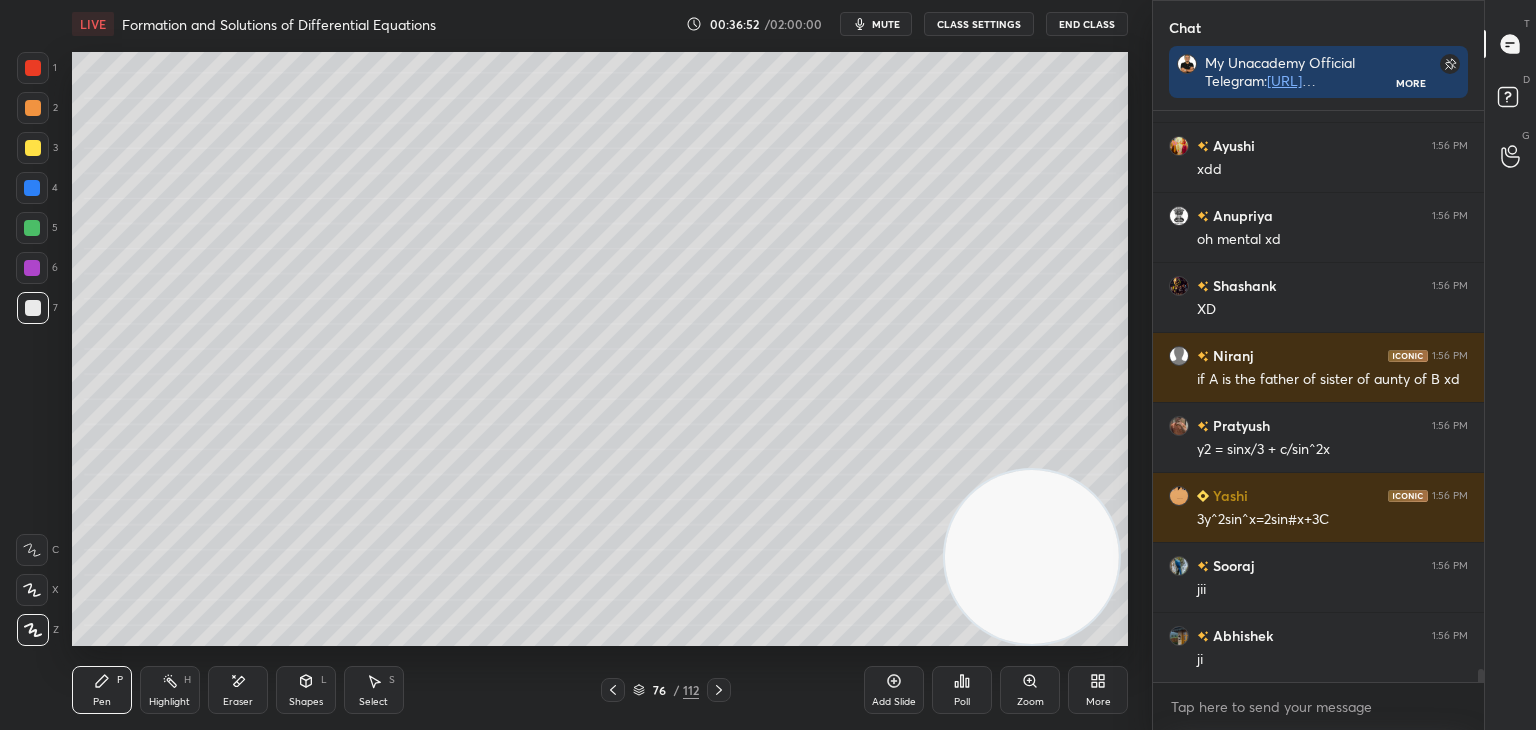
drag, startPoint x: 230, startPoint y: 688, endPoint x: 207, endPoint y: 648, distance: 46.1
click at [231, 689] on icon at bounding box center [238, 681] width 16 height 17
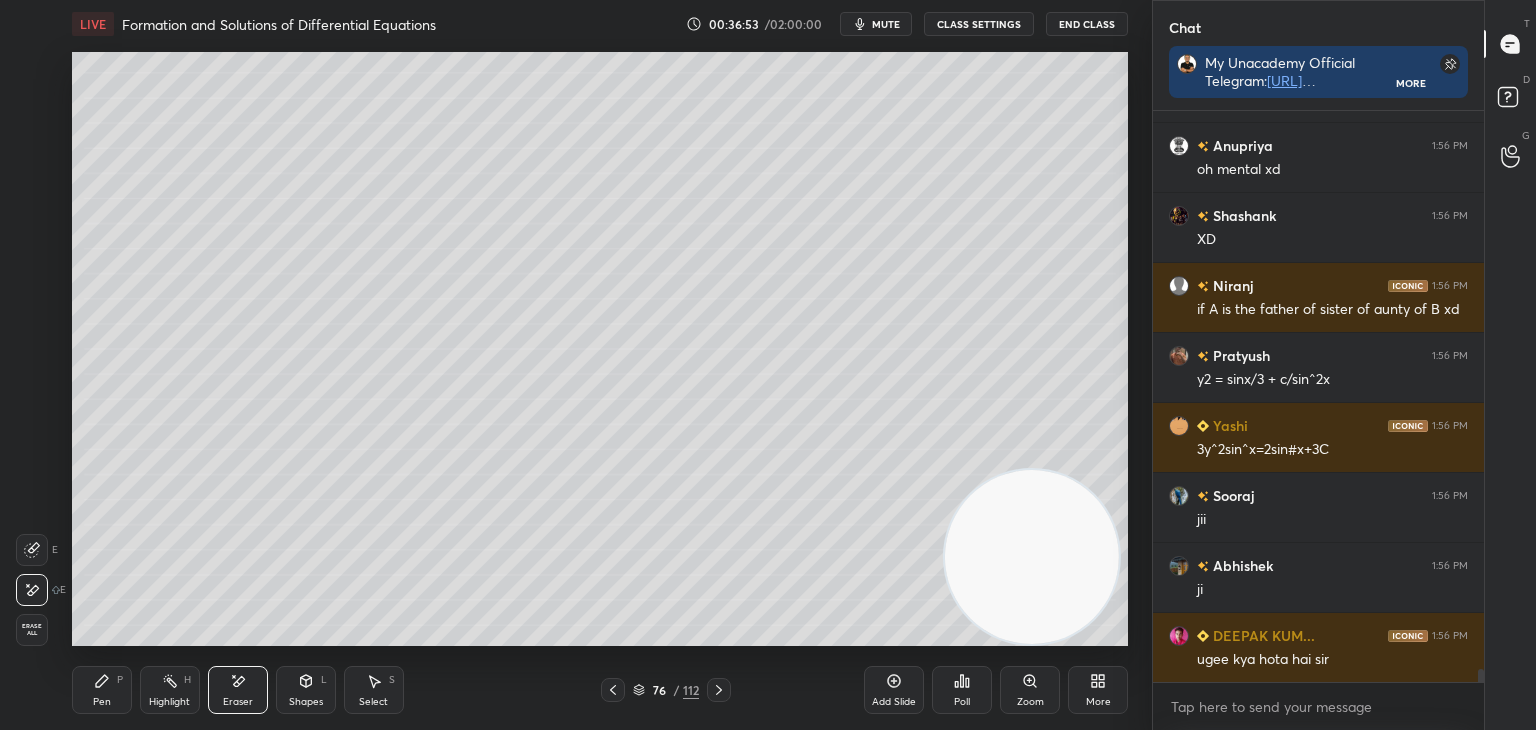
scroll to position [23848, 0]
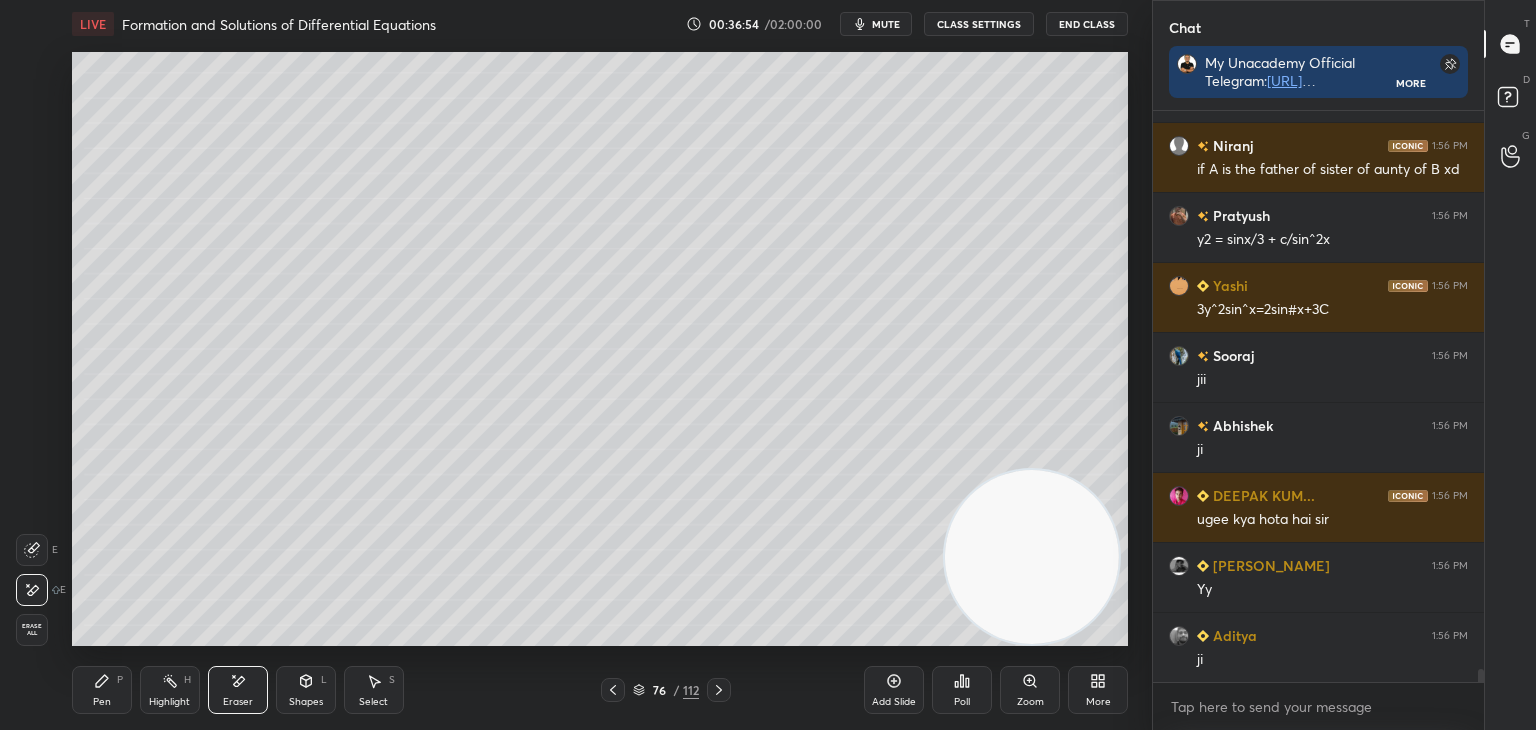
click at [80, 672] on div "Pen P" at bounding box center [102, 690] width 60 height 48
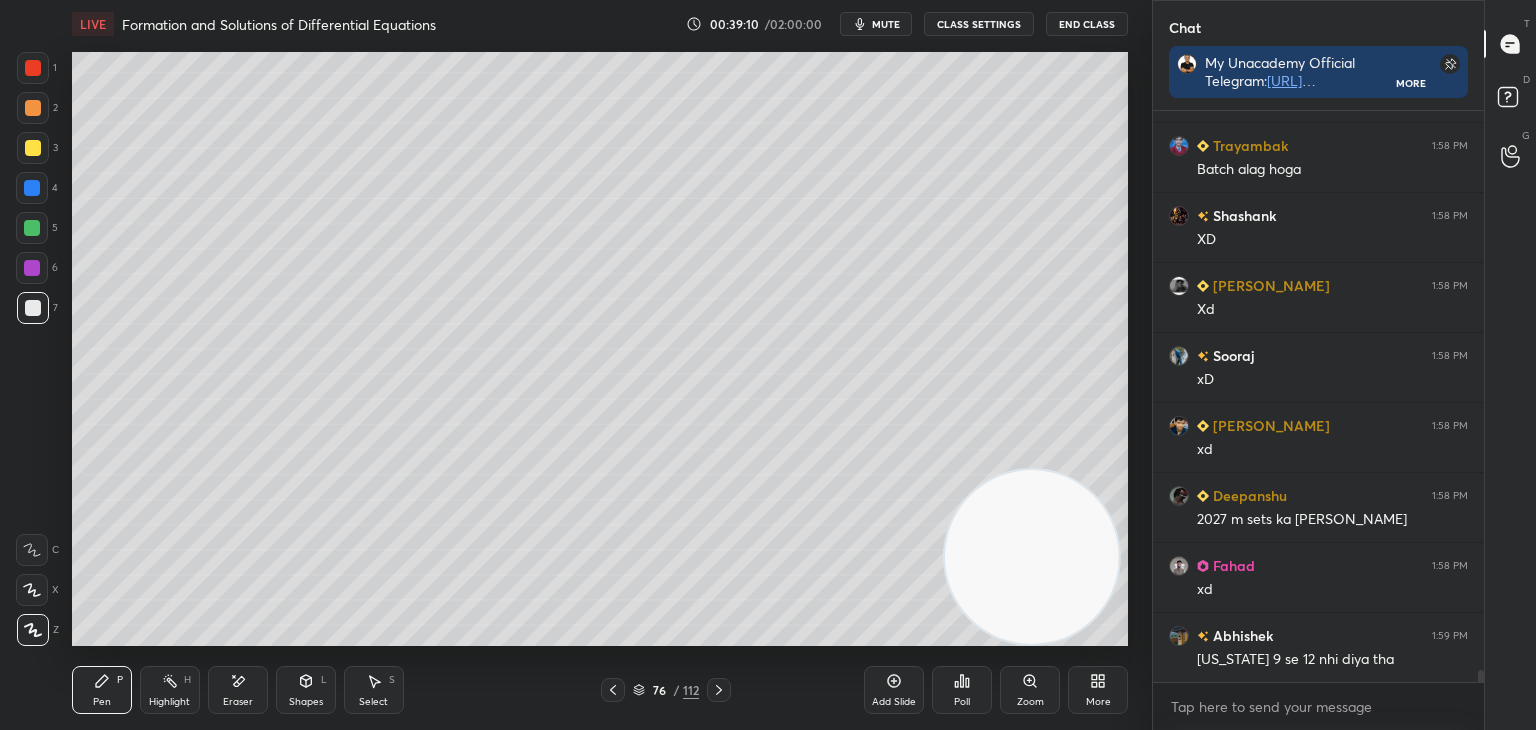
scroll to position [27018, 0]
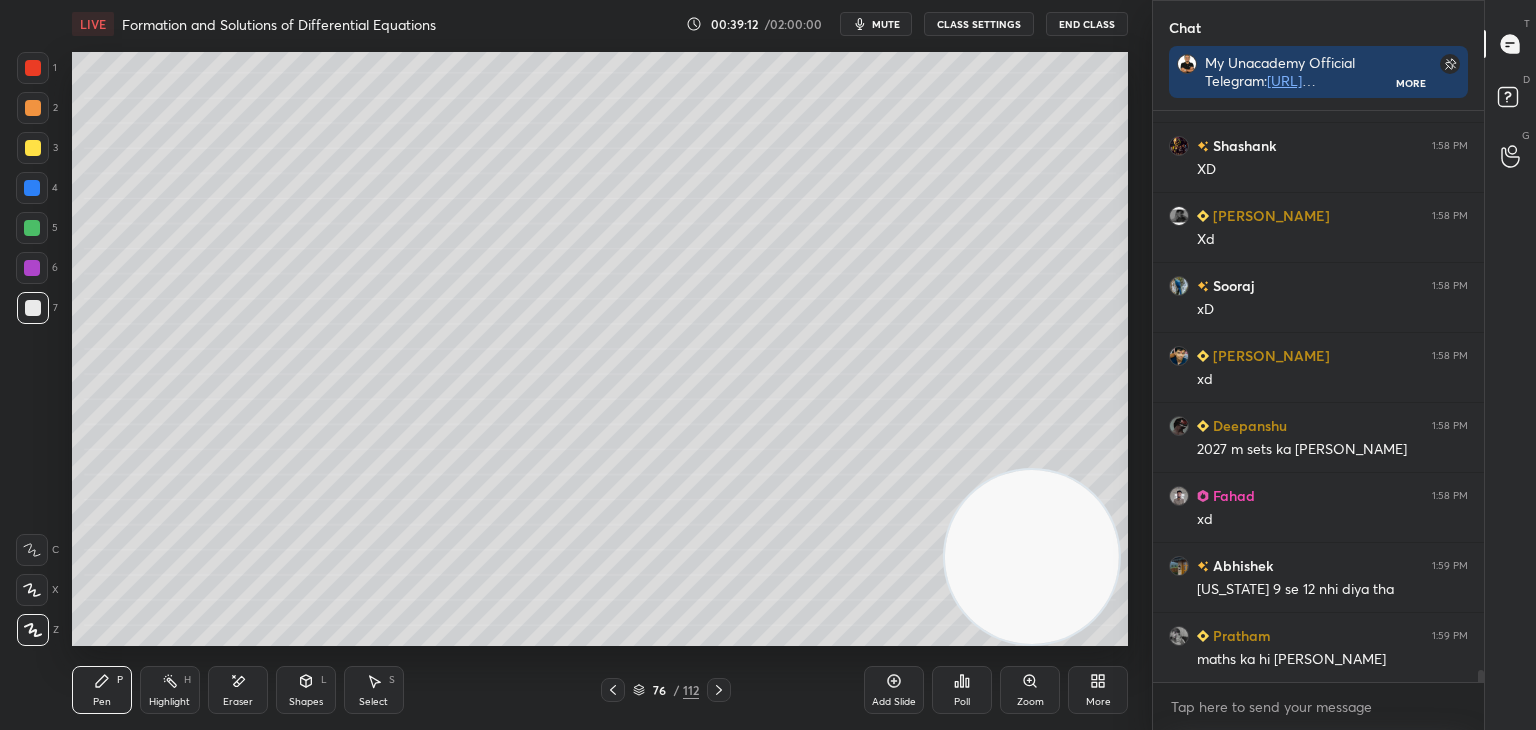
click at [718, 688] on icon at bounding box center [719, 690] width 6 height 10
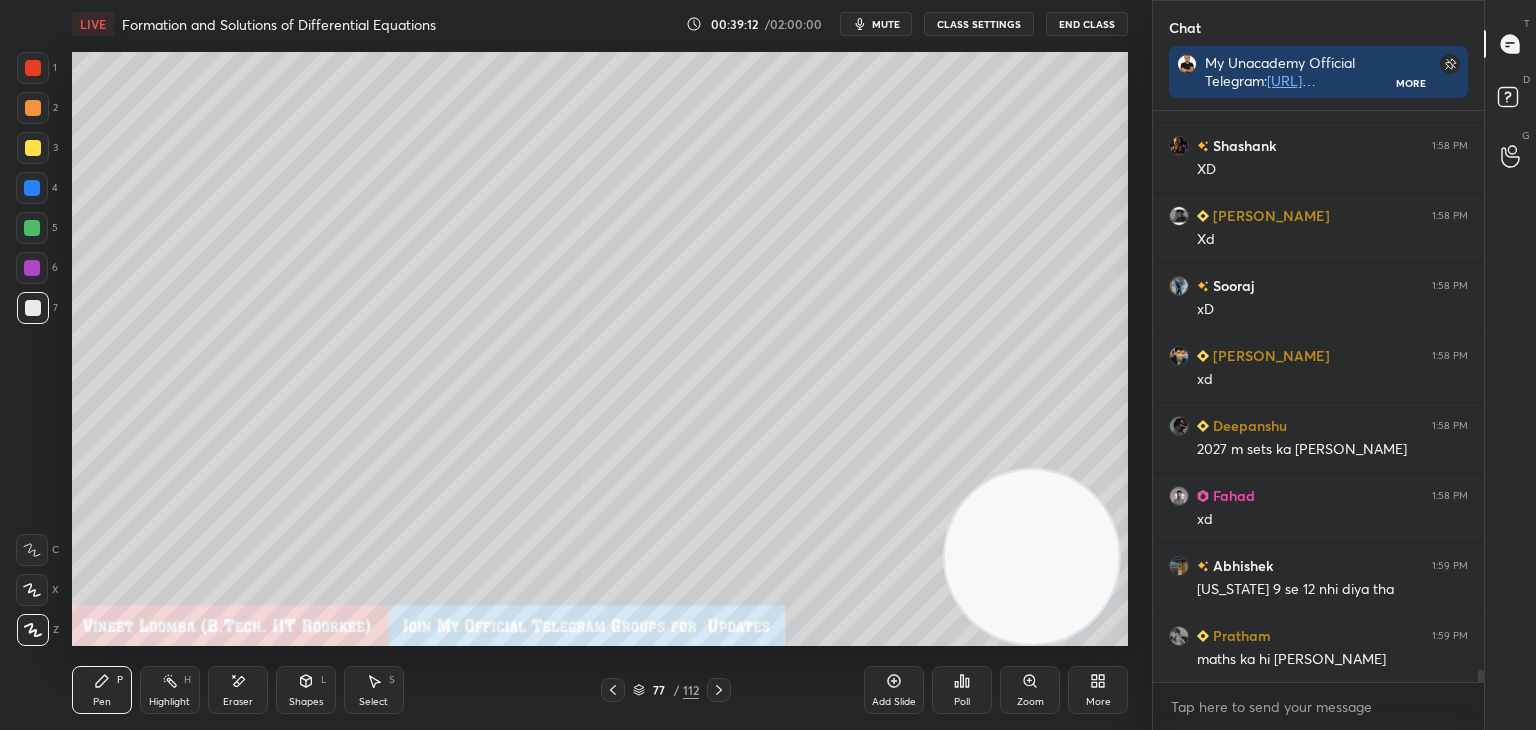
scroll to position [27088, 0]
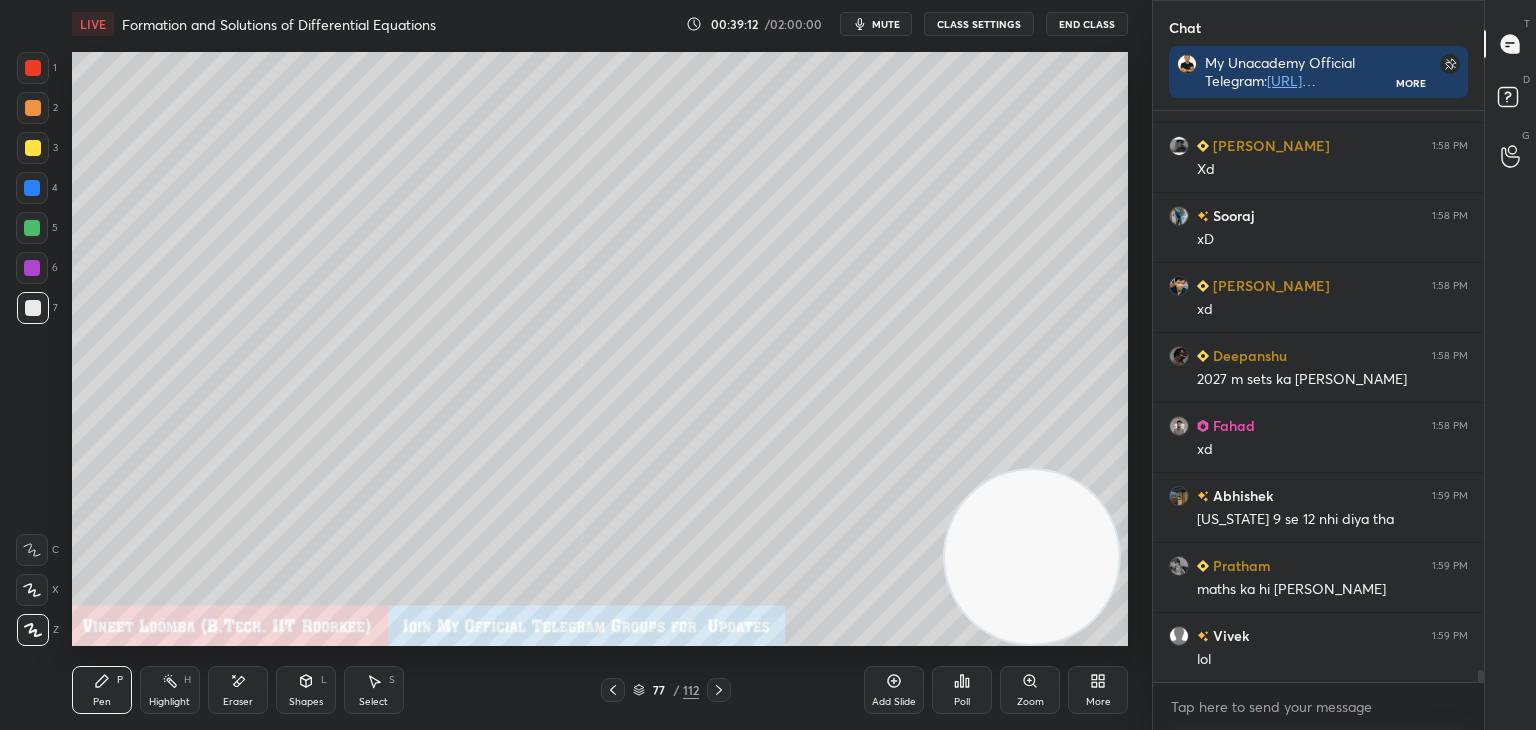
click at [717, 688] on icon at bounding box center [719, 690] width 16 height 16
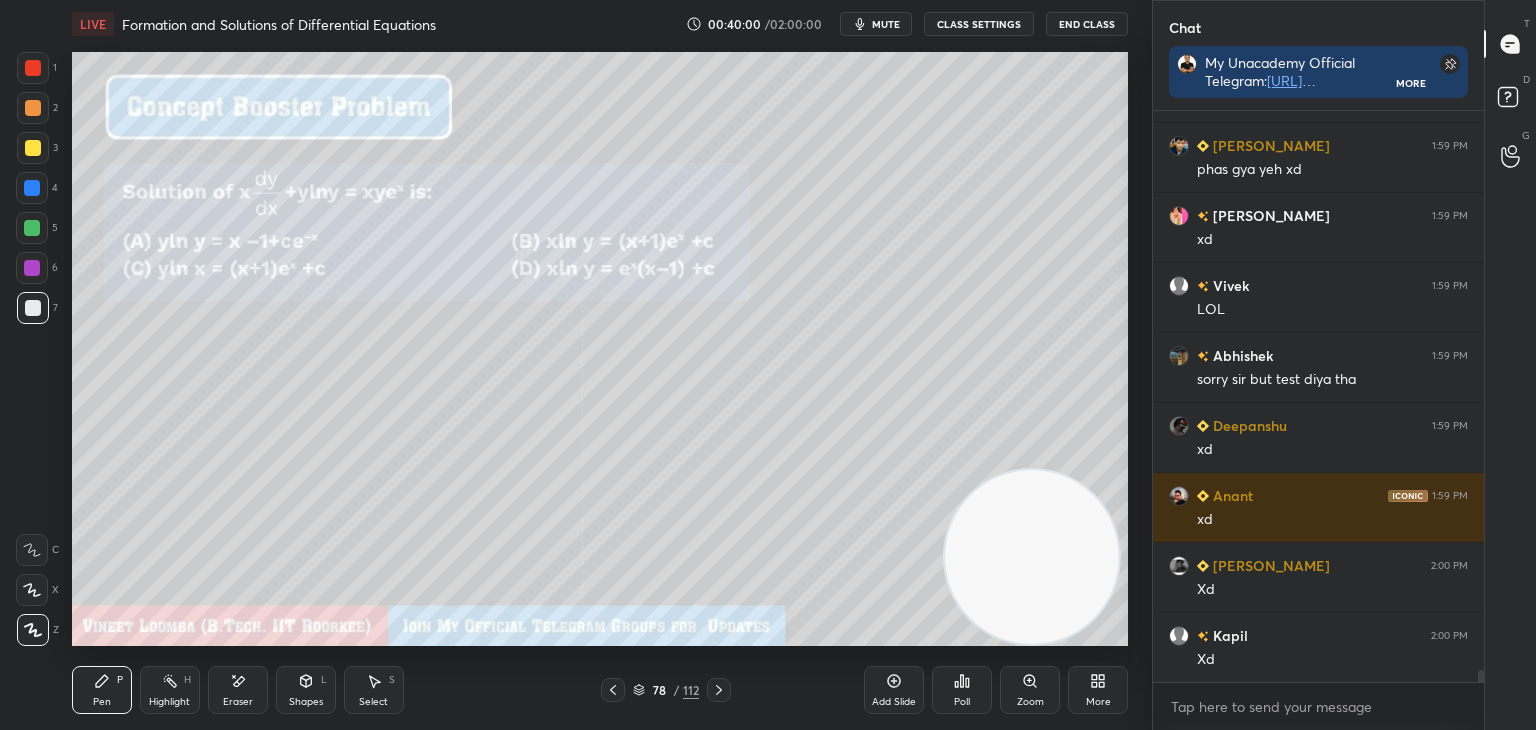
scroll to position [27718, 0]
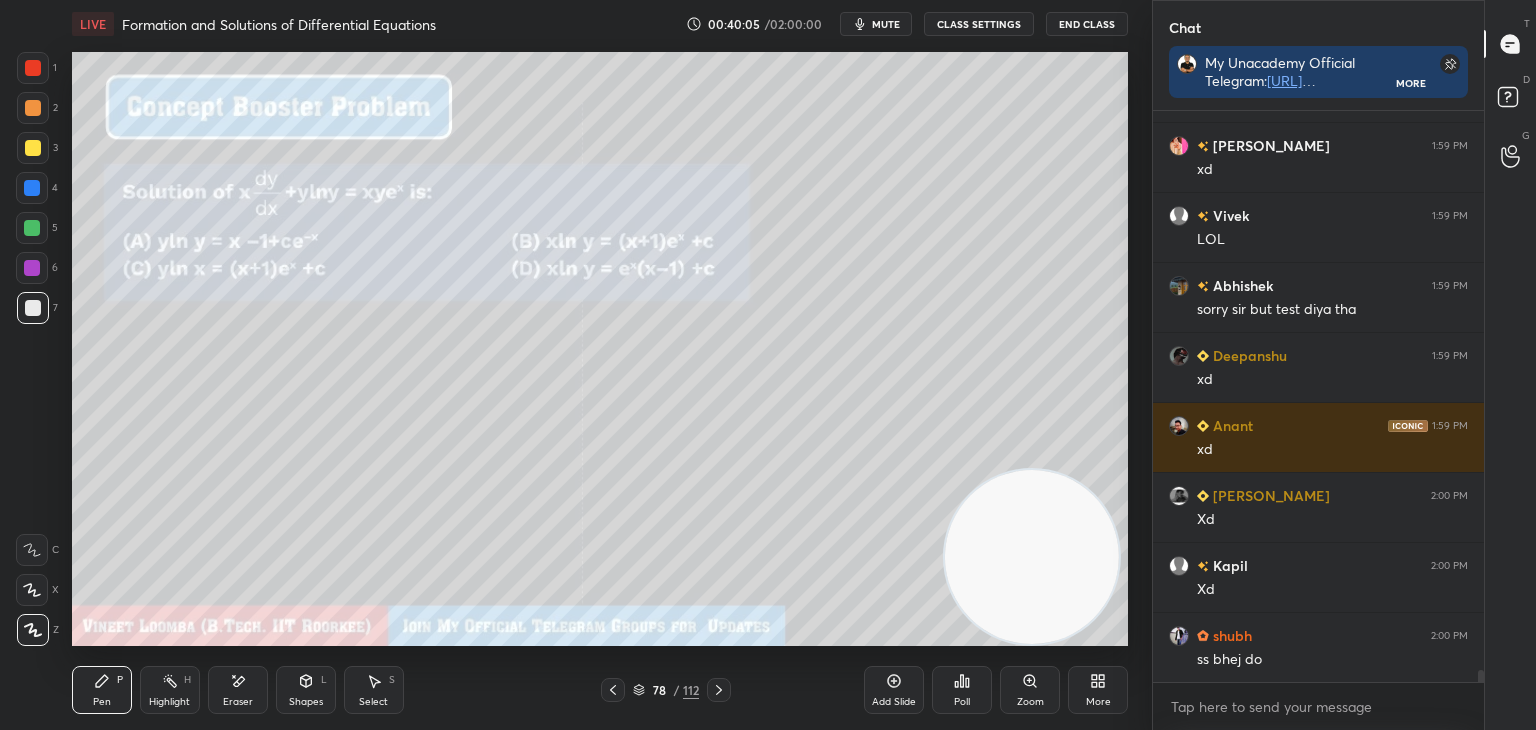
drag, startPoint x: 107, startPoint y: 708, endPoint x: 102, endPoint y: 650, distance: 58.2
click at [107, 697] on div "Pen" at bounding box center [102, 702] width 18 height 10
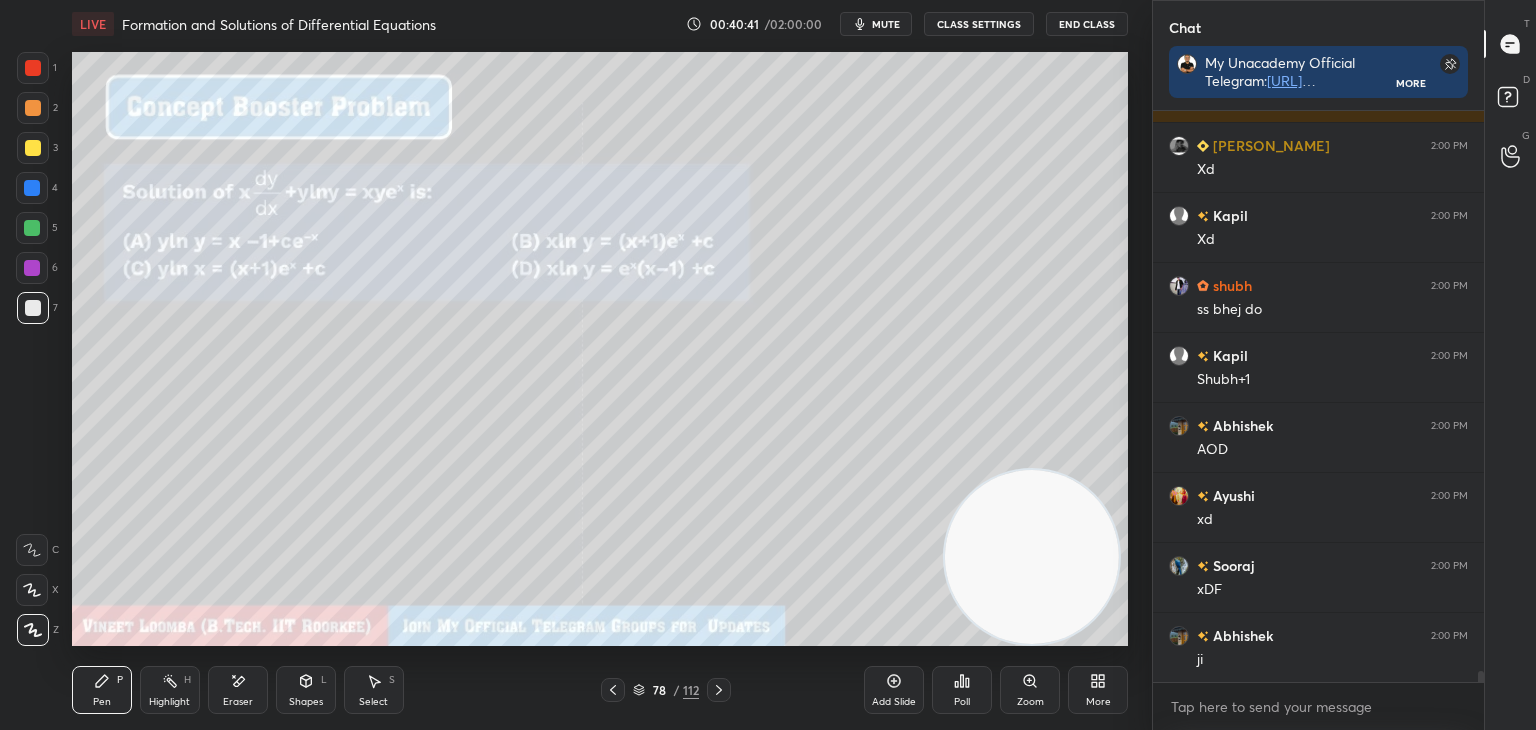
scroll to position [28137, 0]
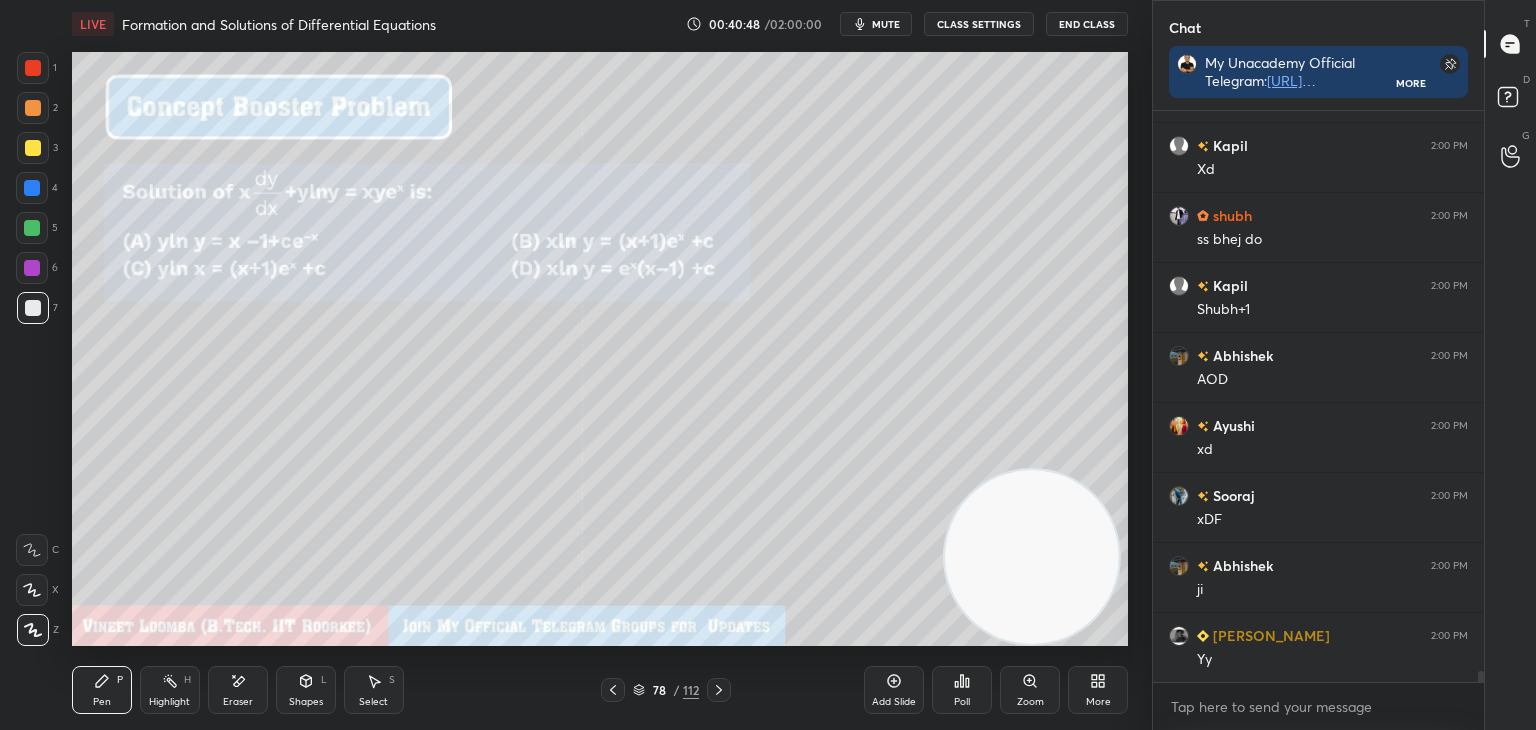
drag, startPoint x: 33, startPoint y: 68, endPoint x: 62, endPoint y: 112, distance: 52.7
click at [32, 70] on div at bounding box center [33, 68] width 16 height 16
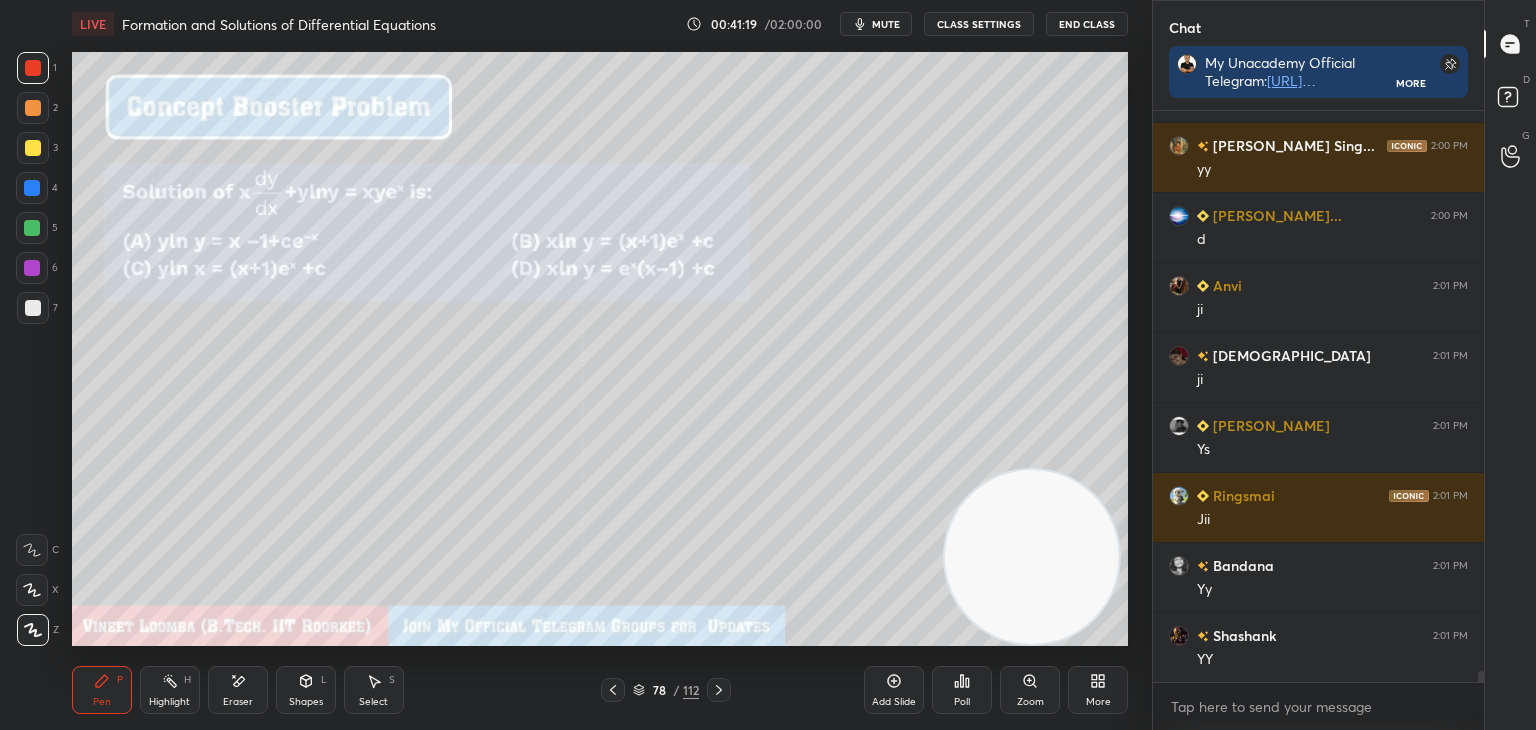
scroll to position [28767, 0]
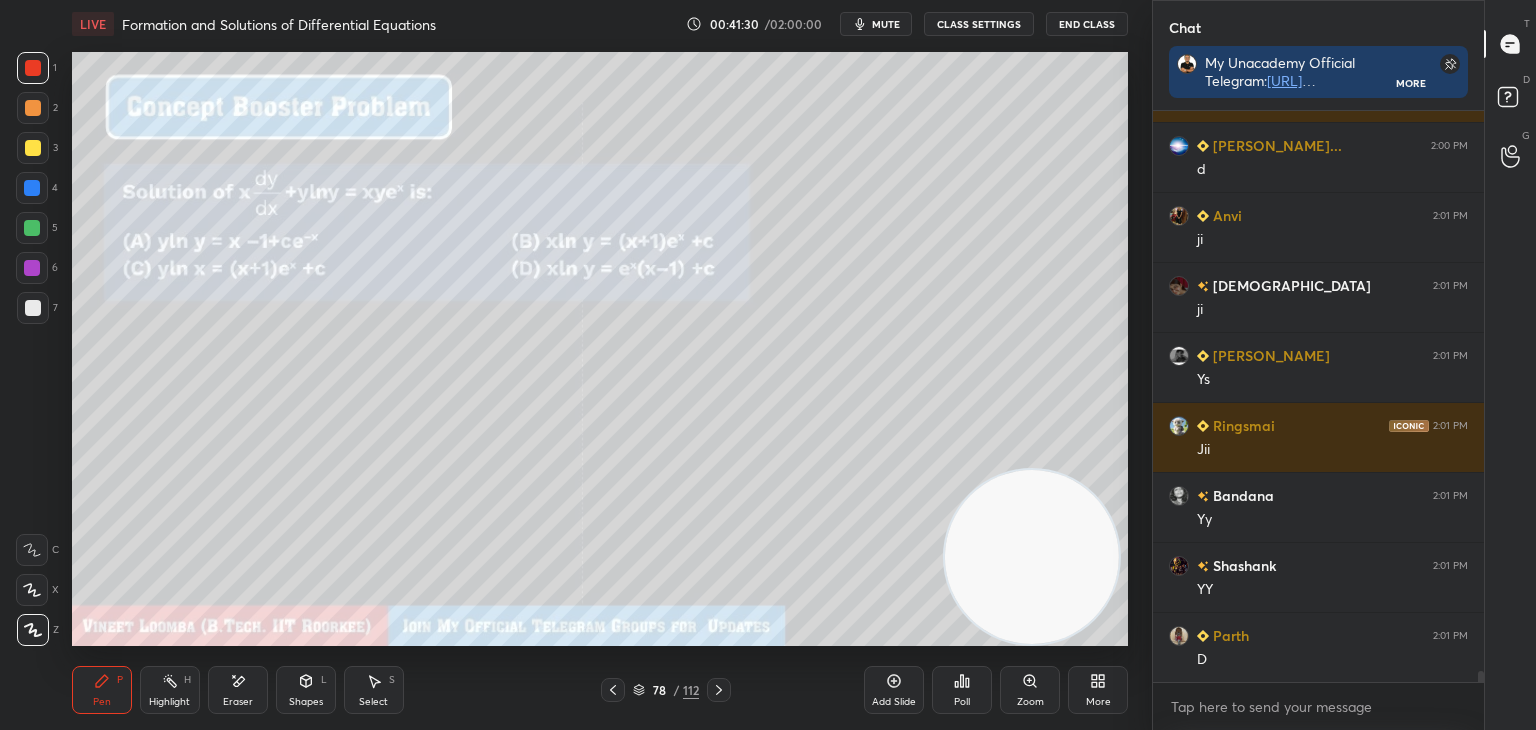
click at [718, 694] on icon at bounding box center [719, 690] width 16 height 16
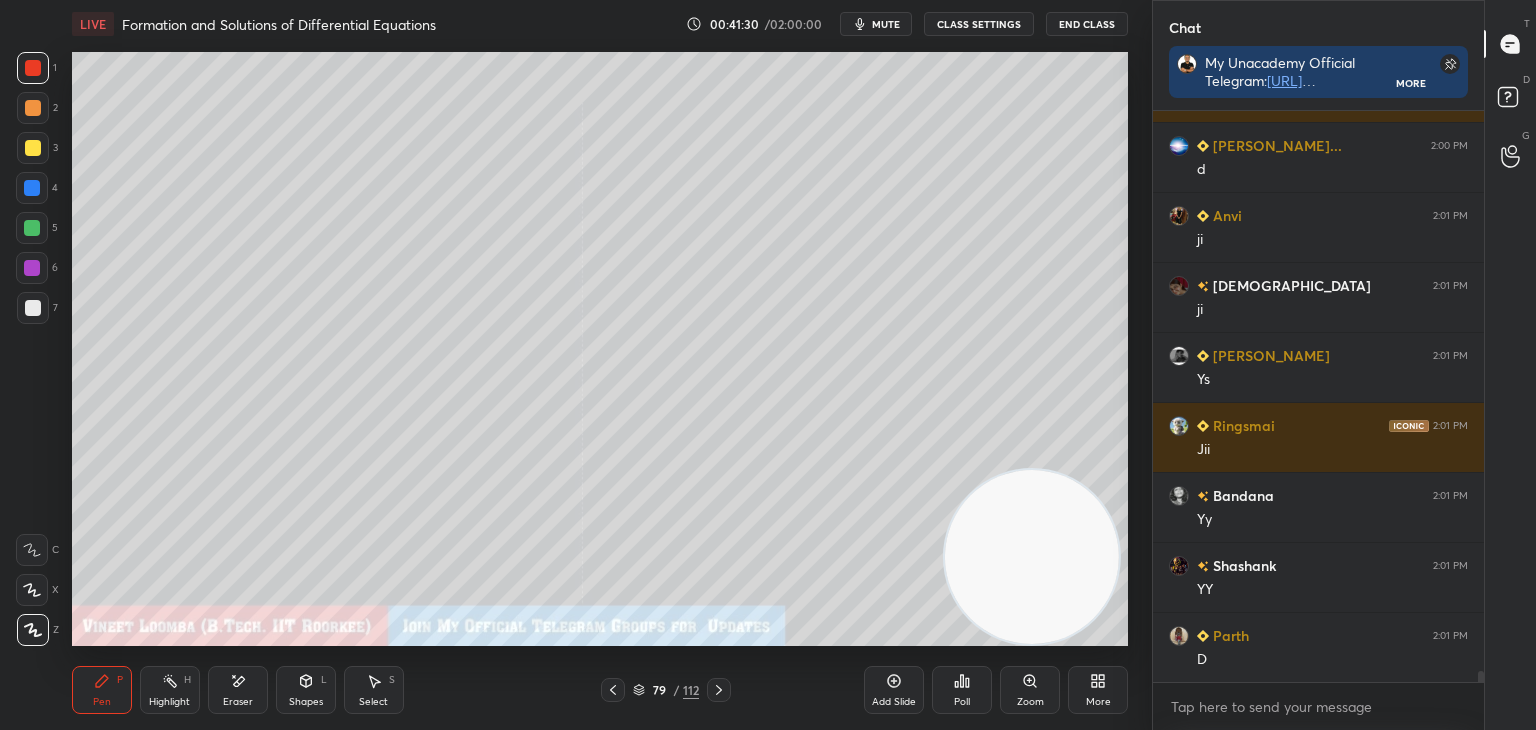
scroll to position [28837, 0]
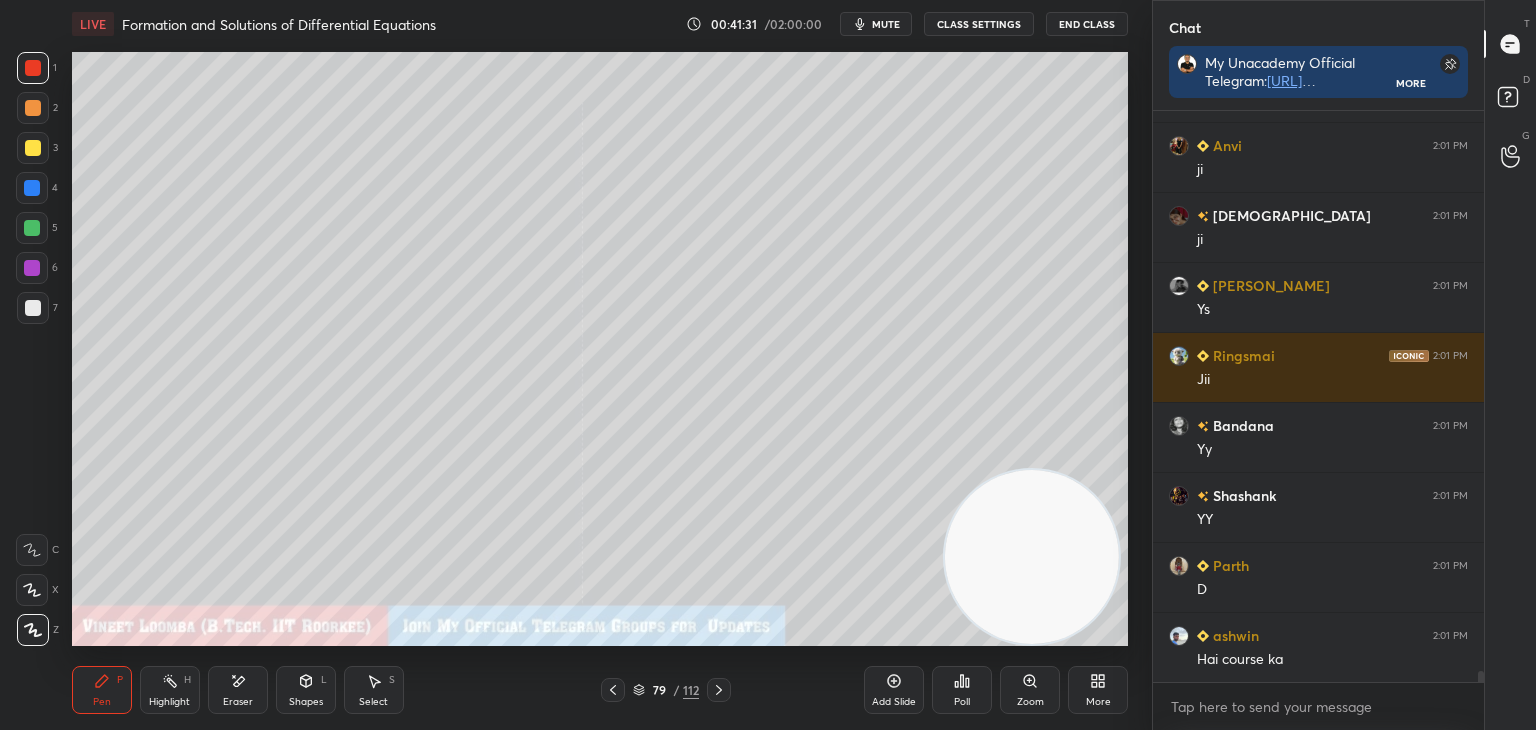
click at [617, 697] on icon at bounding box center [613, 690] width 16 height 16
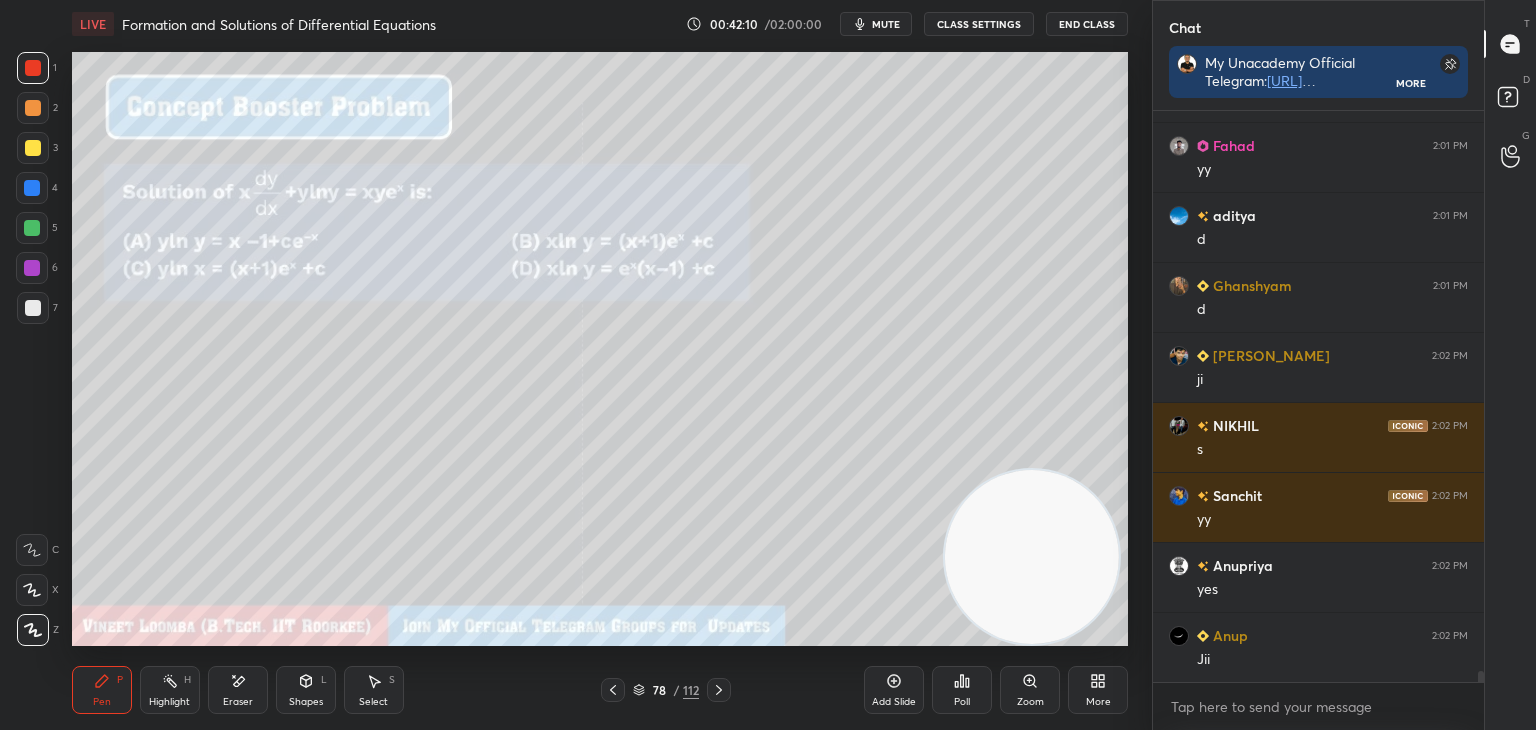
scroll to position [29817, 0]
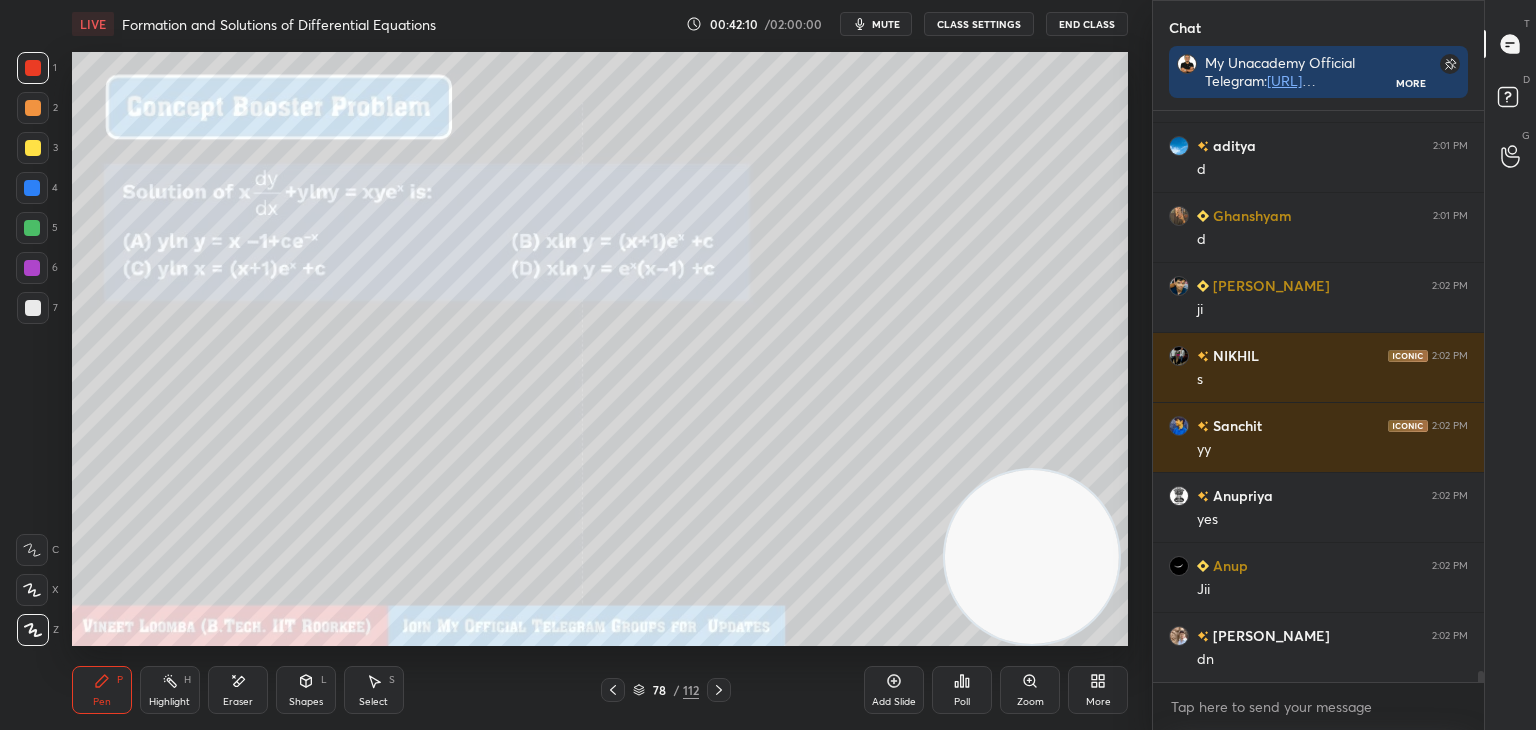
click at [717, 692] on icon at bounding box center [719, 690] width 16 height 16
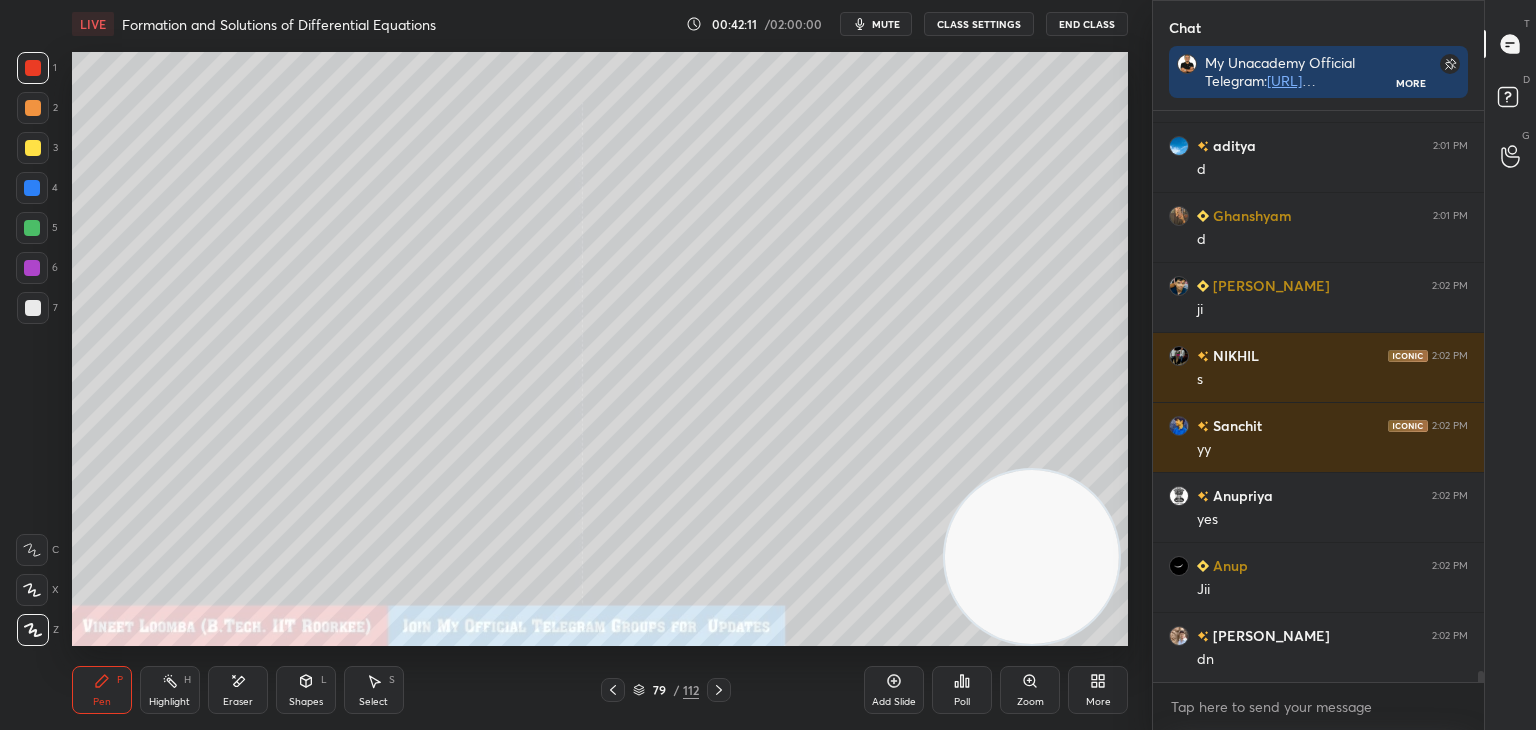
click at [711, 689] on icon at bounding box center [719, 690] width 16 height 16
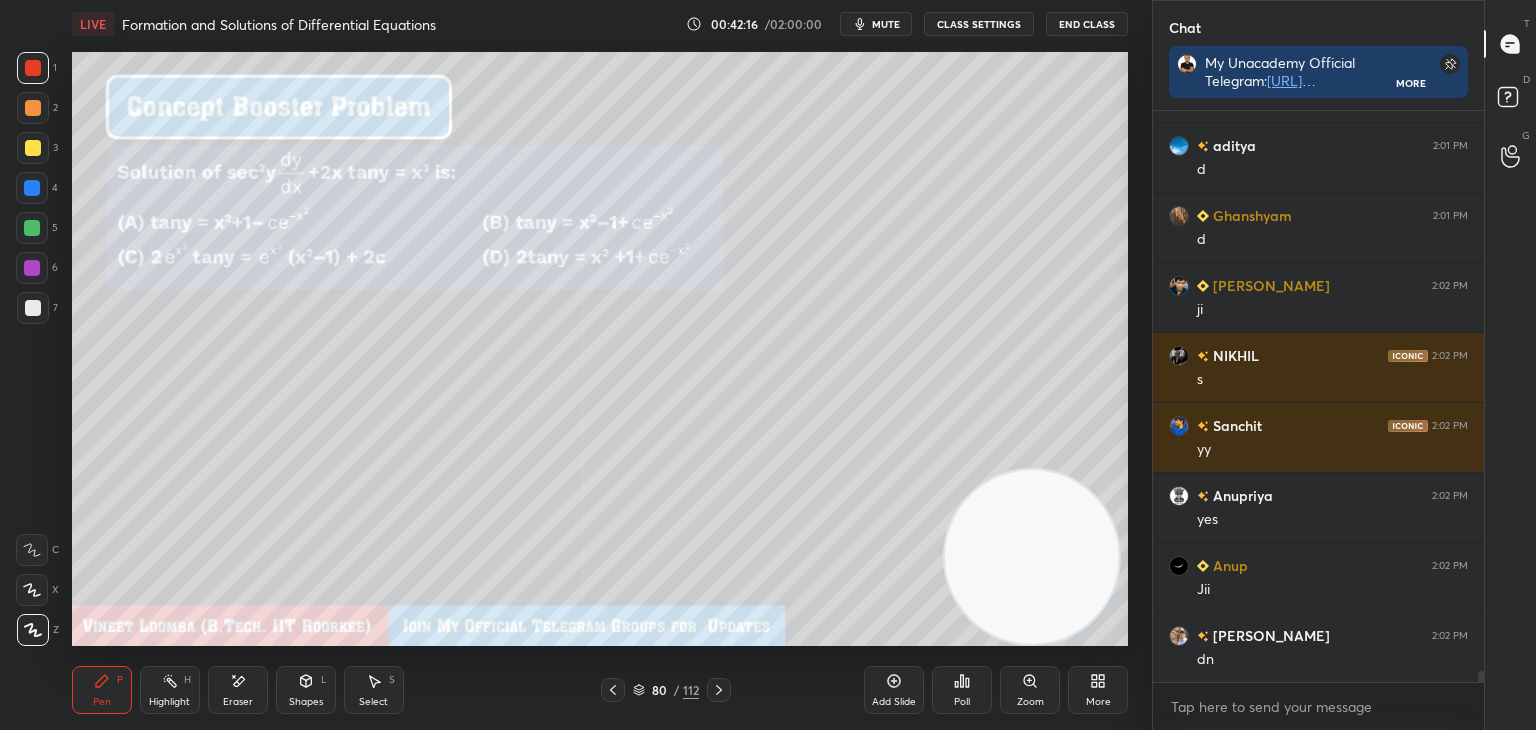
drag, startPoint x: 35, startPoint y: 313, endPoint x: 45, endPoint y: 300, distance: 16.4
click at [37, 310] on div at bounding box center [33, 308] width 16 height 16
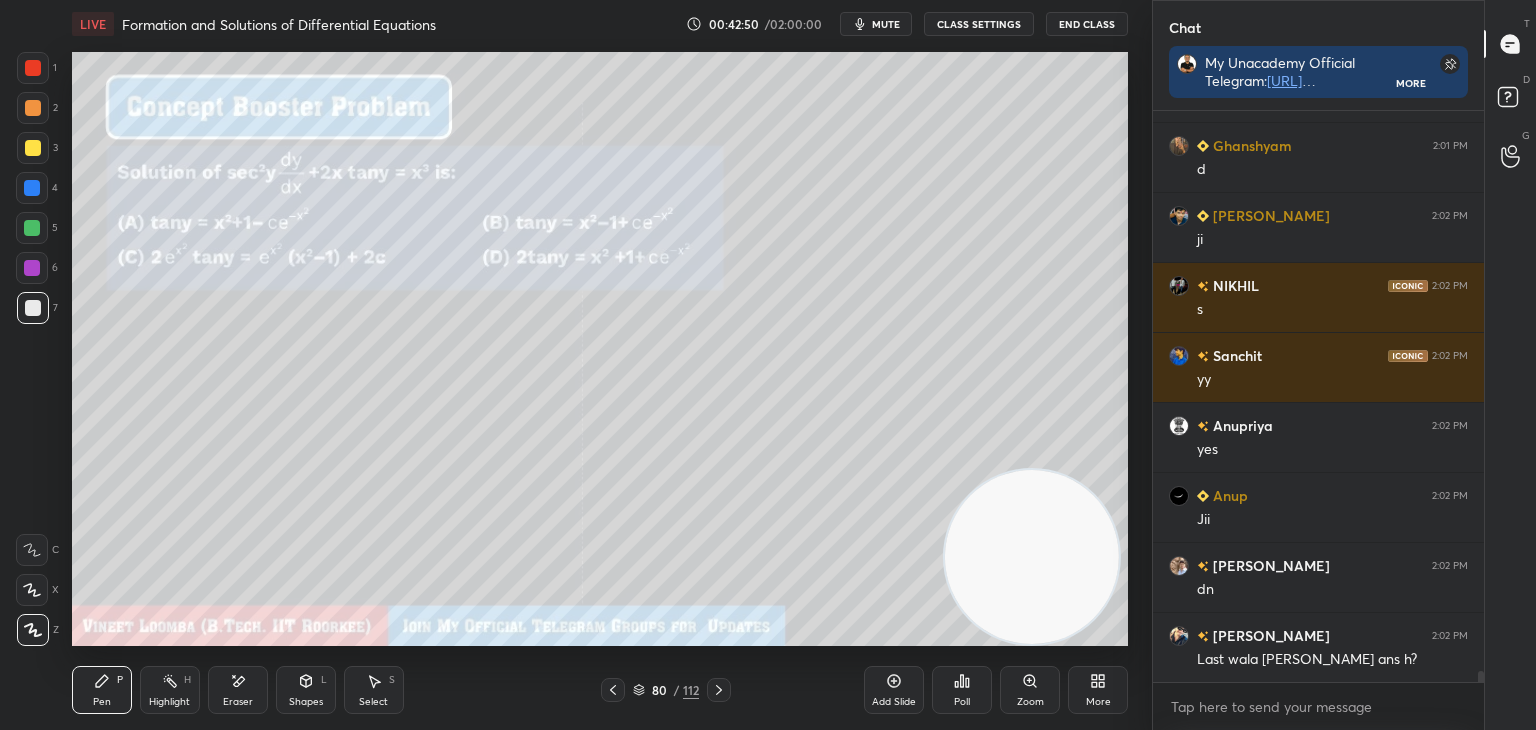
click at [608, 685] on icon at bounding box center [613, 690] width 16 height 16
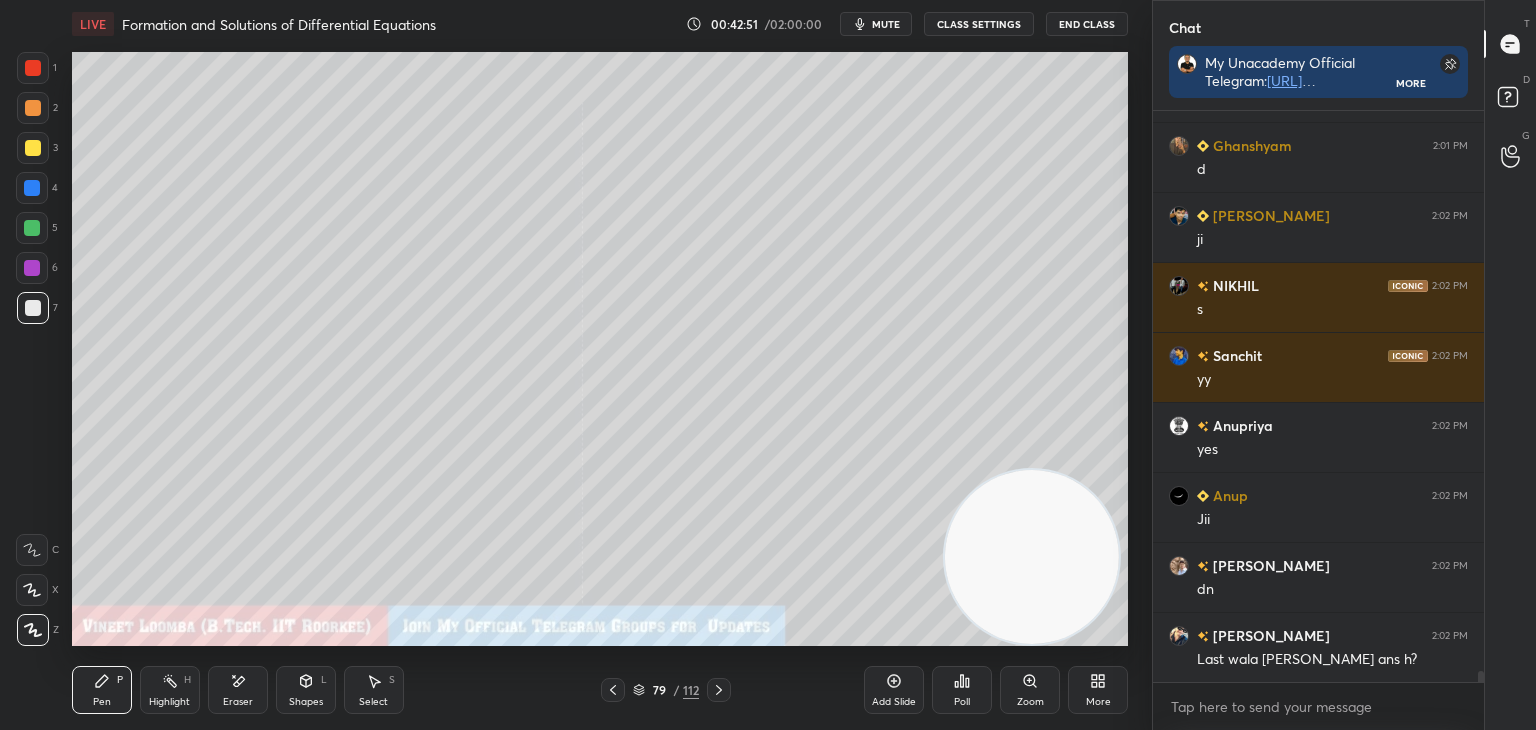
click at [608, 690] on icon at bounding box center [613, 690] width 16 height 16
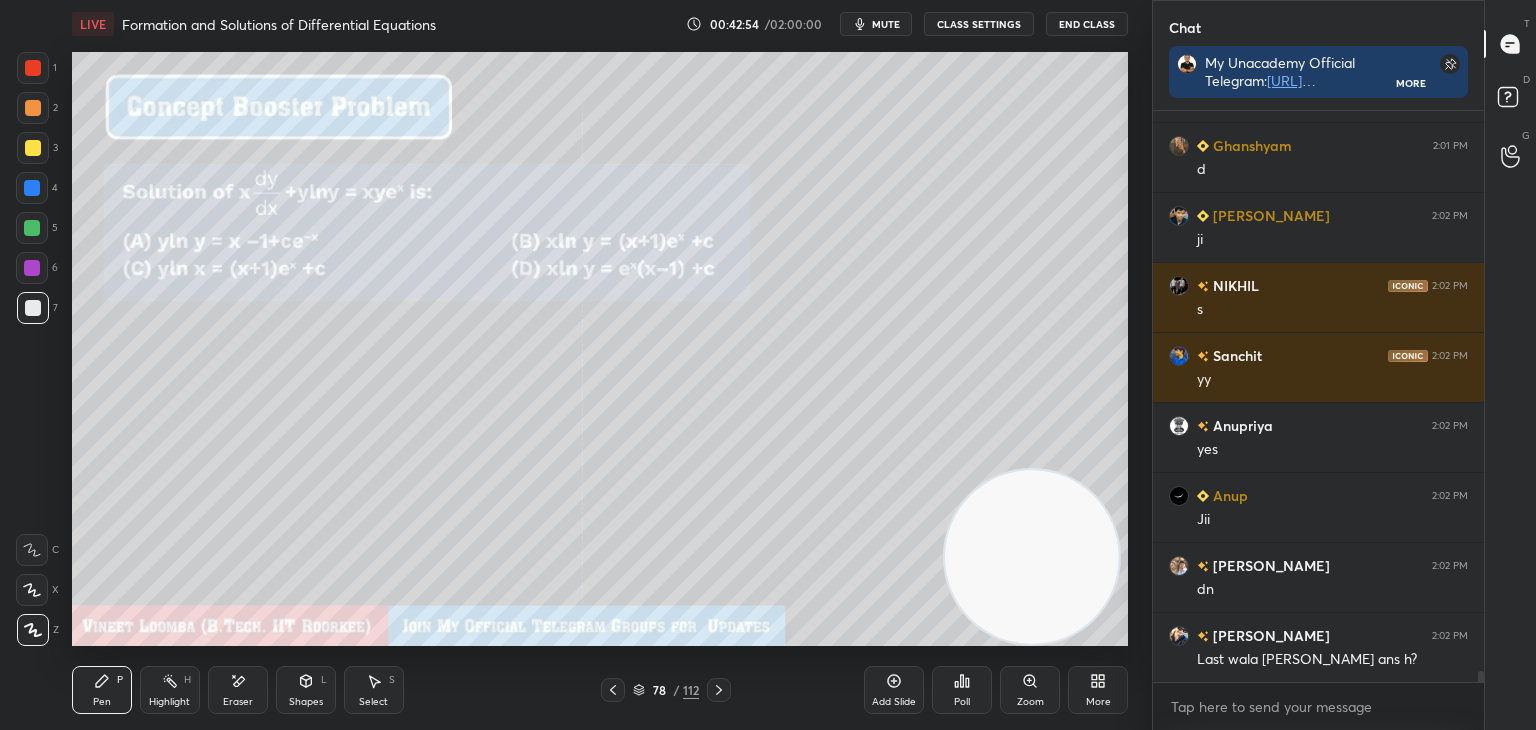
click at [723, 685] on icon at bounding box center [719, 690] width 16 height 16
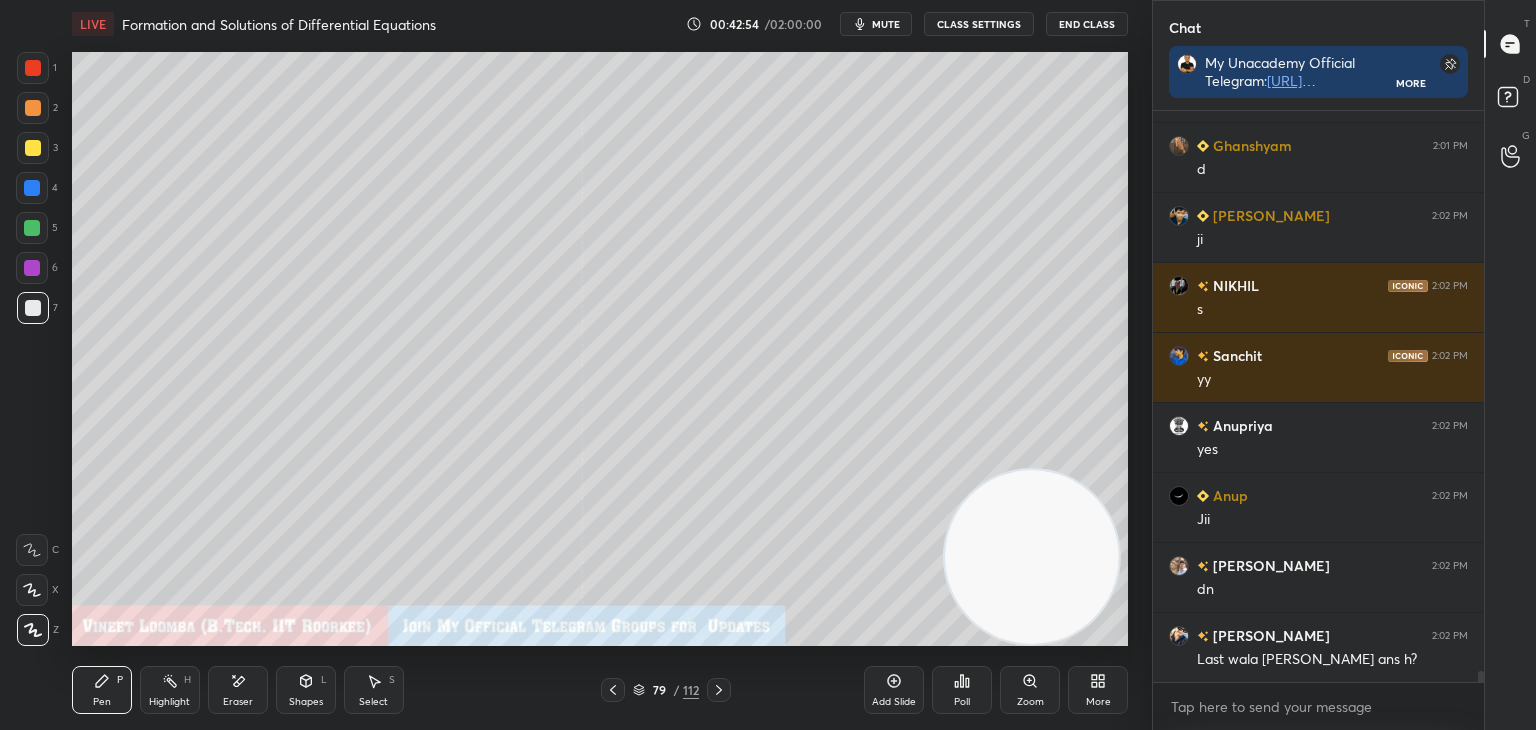
click at [724, 684] on icon at bounding box center [719, 690] width 16 height 16
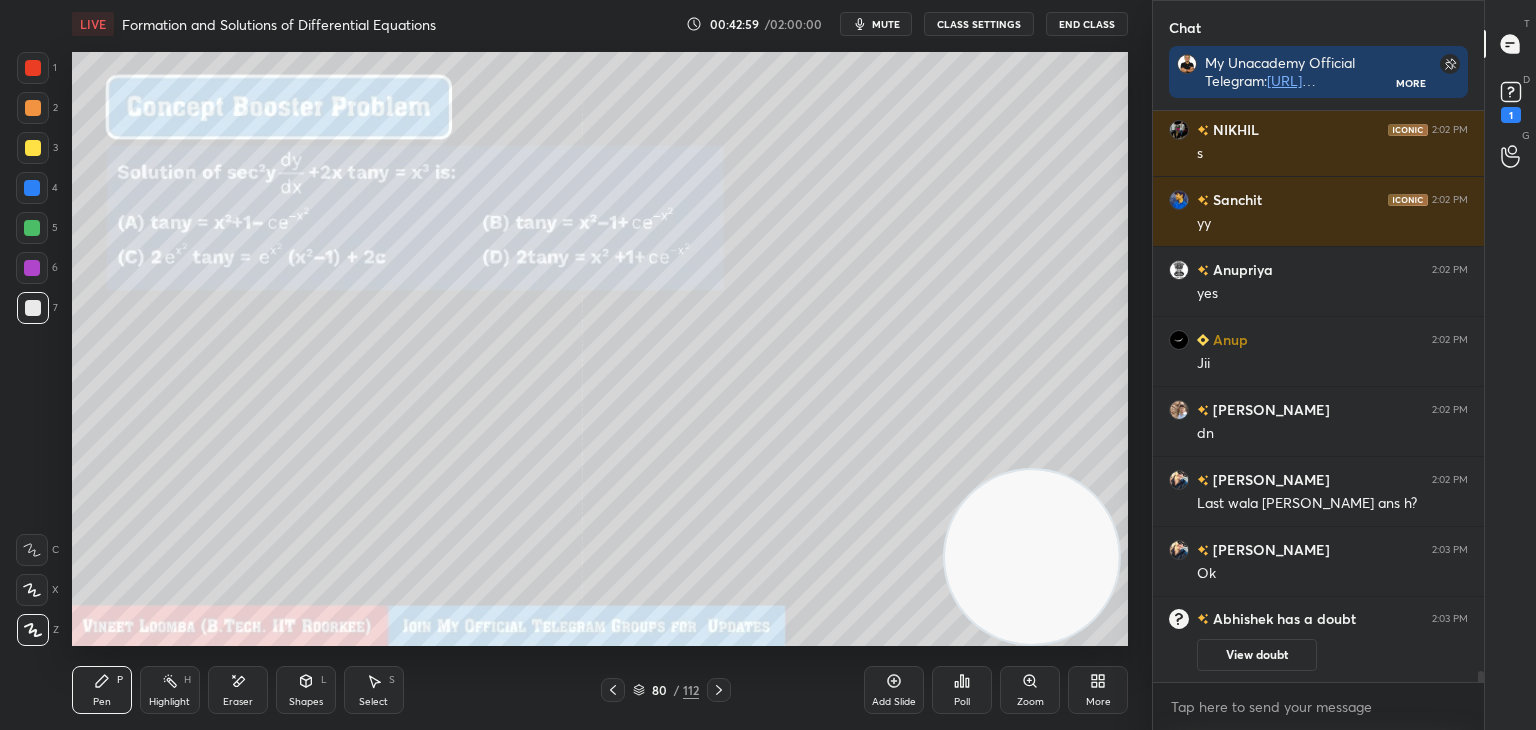
scroll to position [26362, 0]
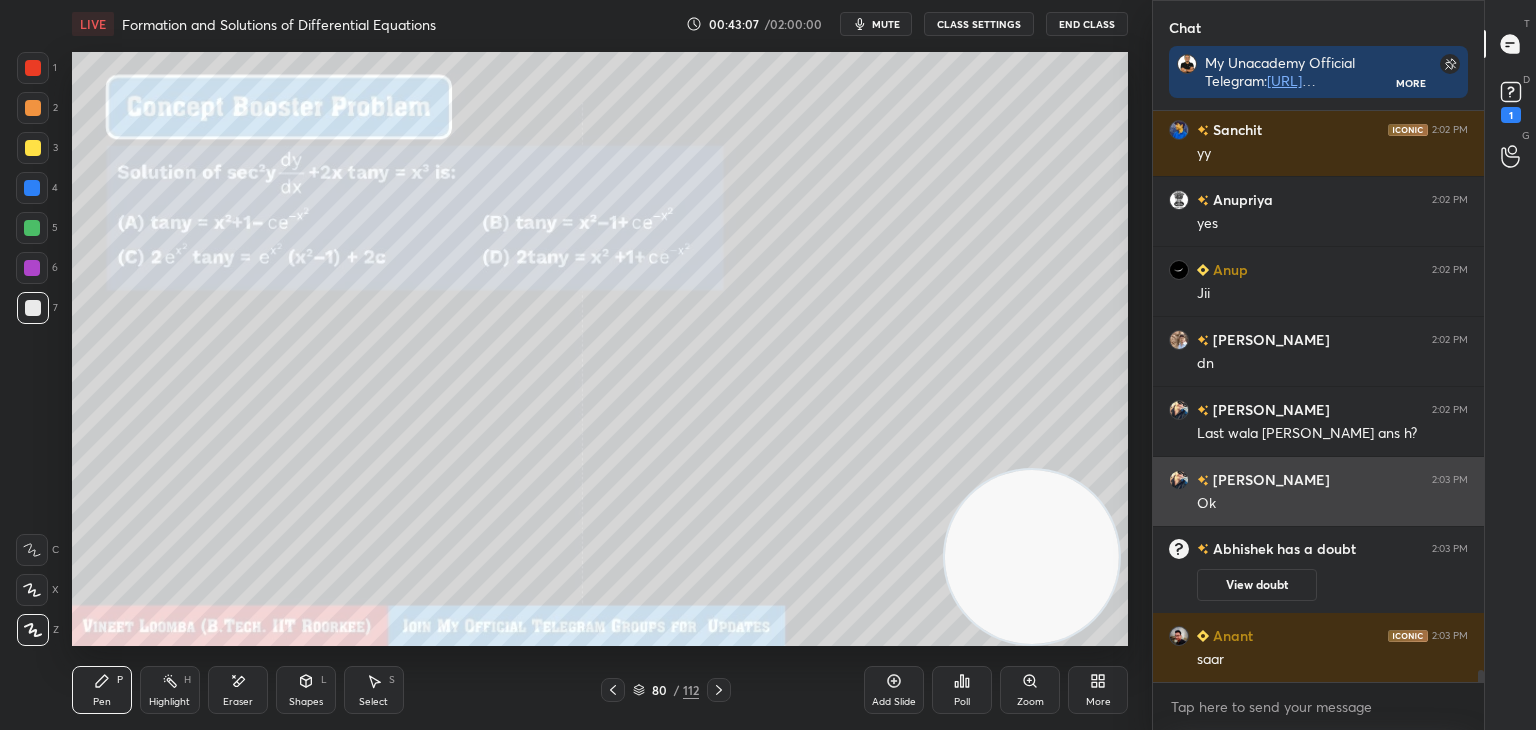
click at [1183, 487] on img "grid" at bounding box center [1179, 480] width 20 height 20
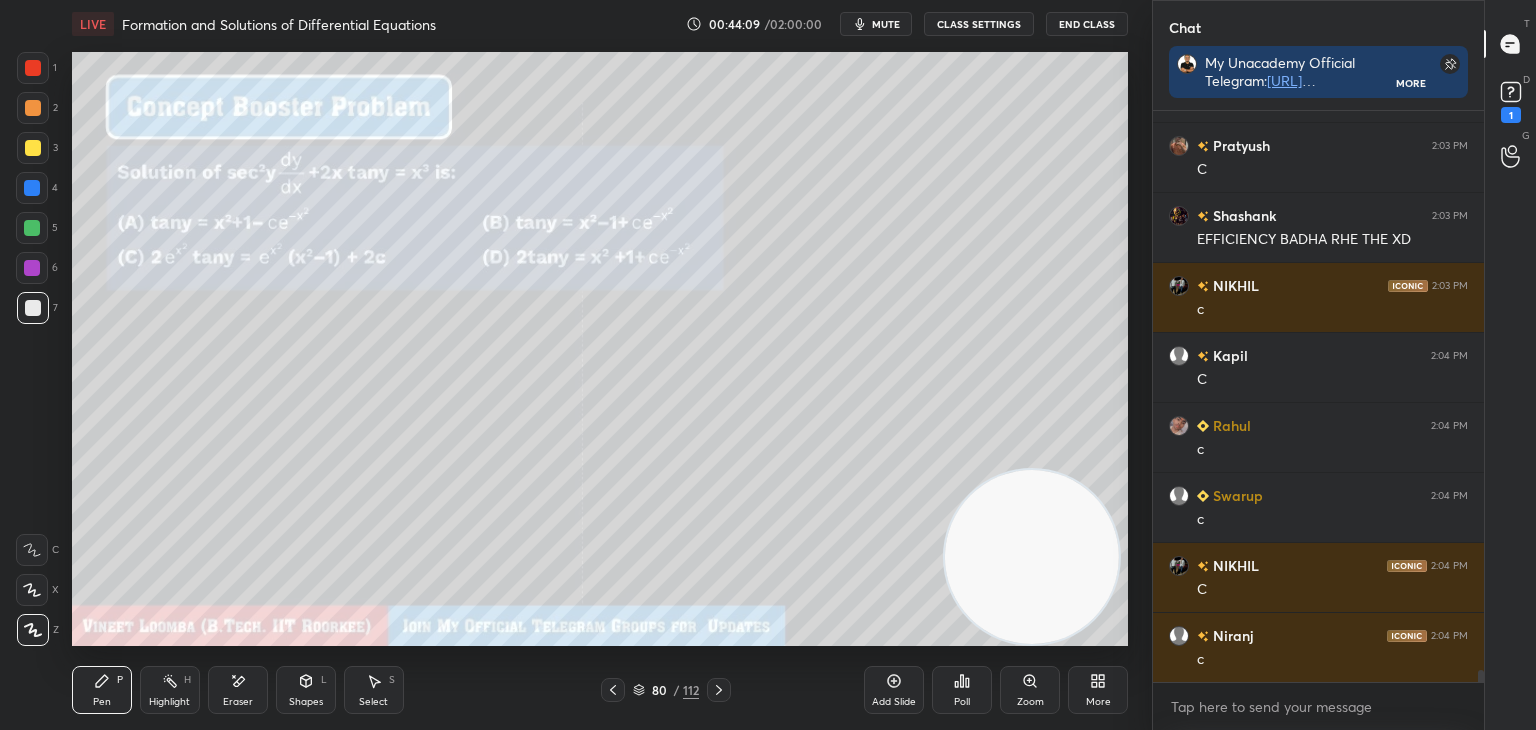
scroll to position [27180, 0]
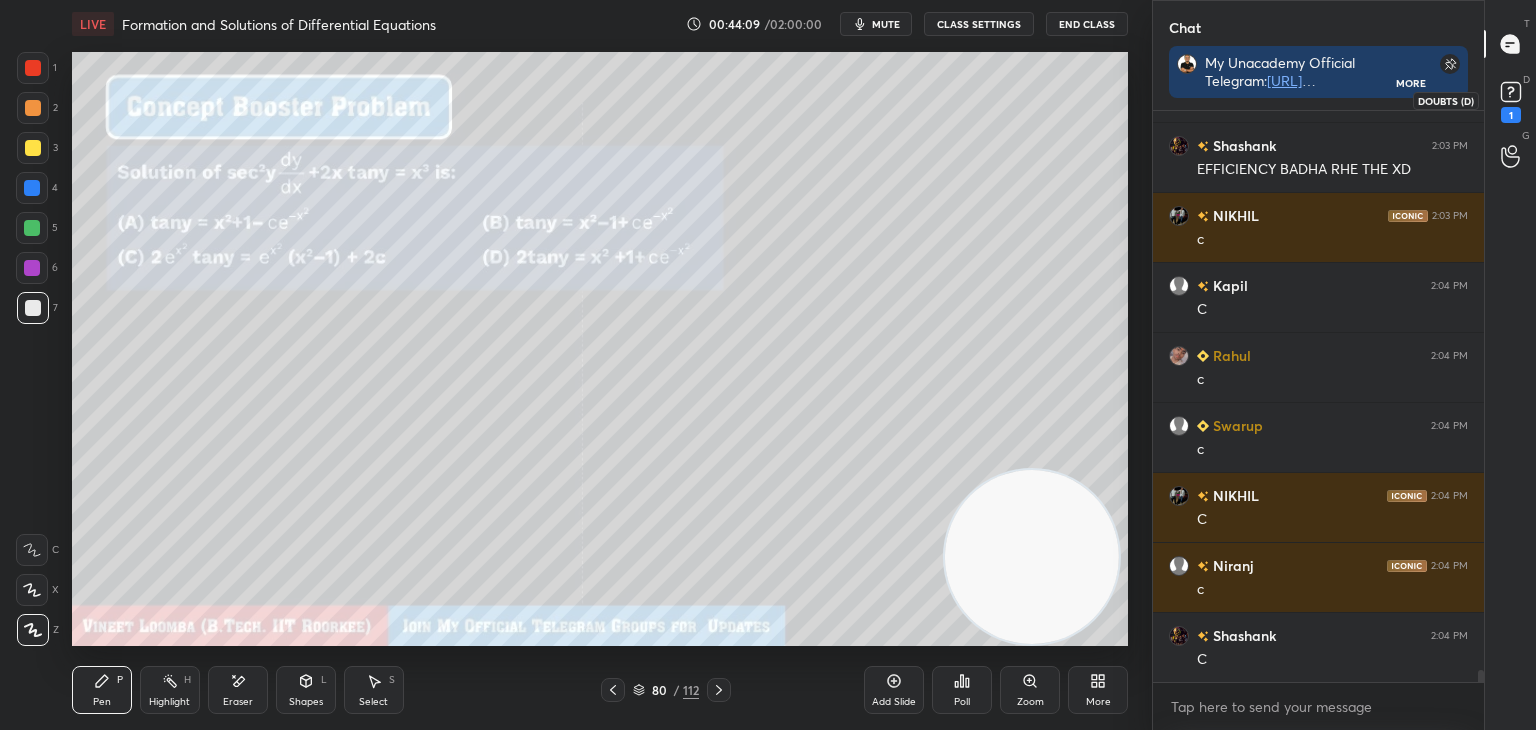
click at [1527, 88] on div "1" at bounding box center [1511, 100] width 40 height 36
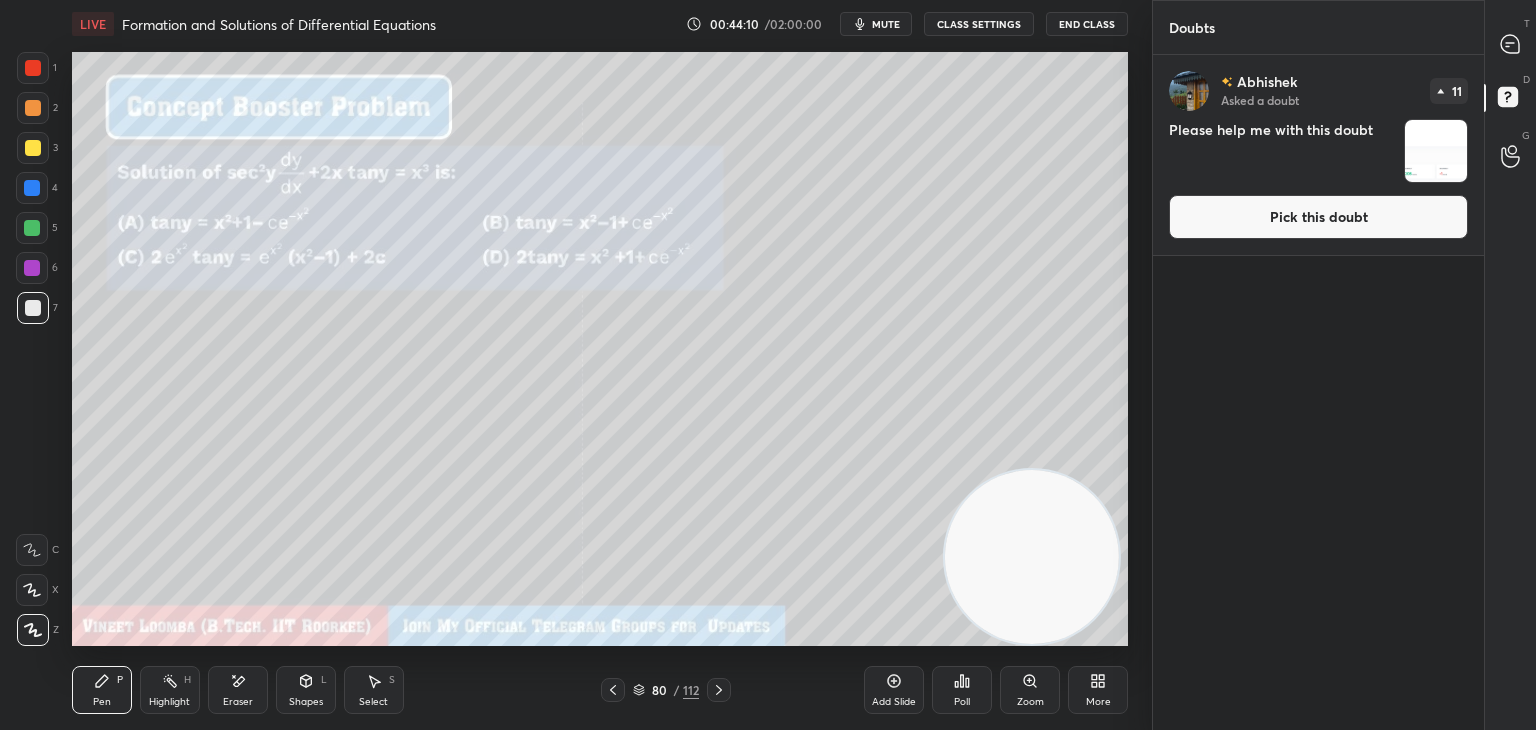
click at [1385, 225] on button "Pick this doubt" at bounding box center [1318, 217] width 299 height 44
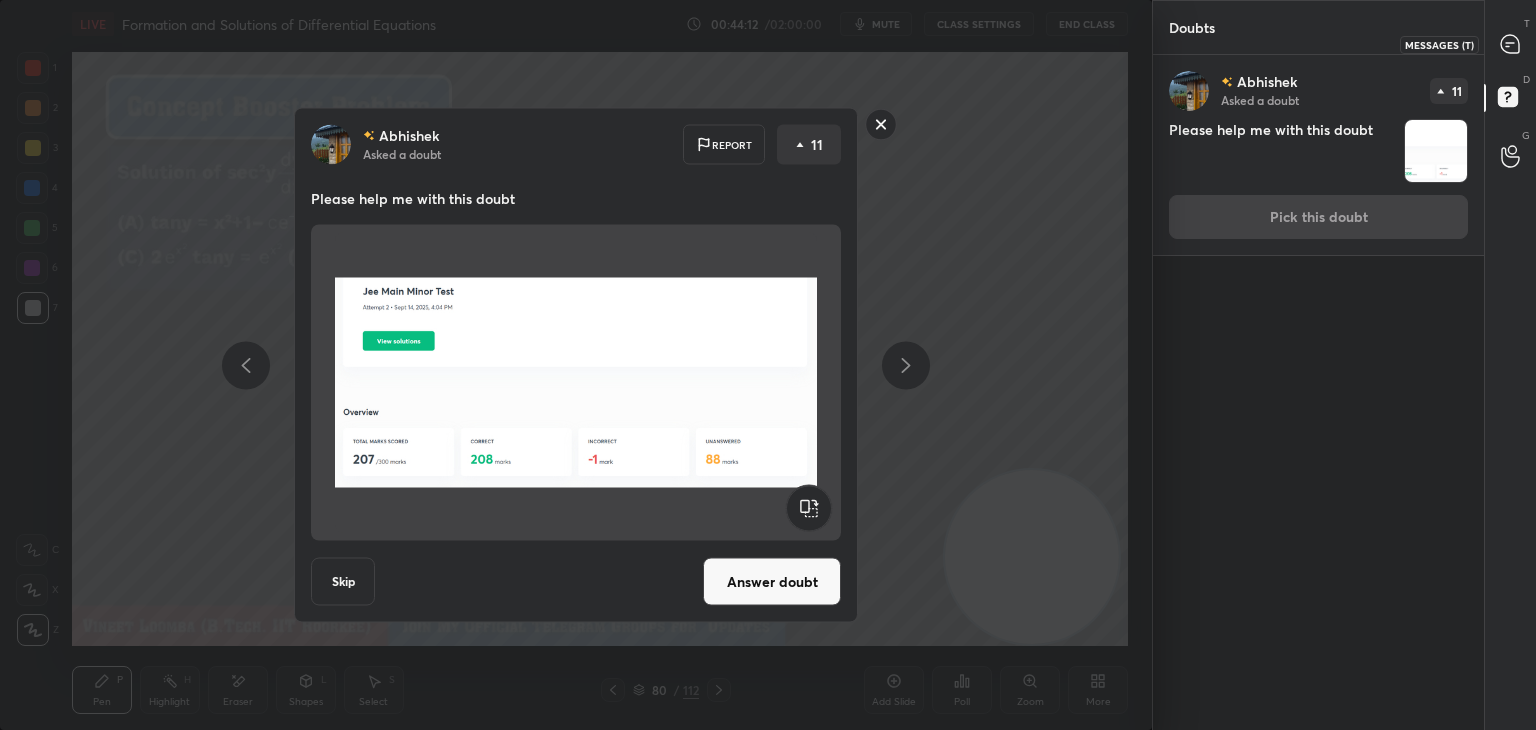
click at [1500, 48] on icon at bounding box center [1510, 44] width 21 height 21
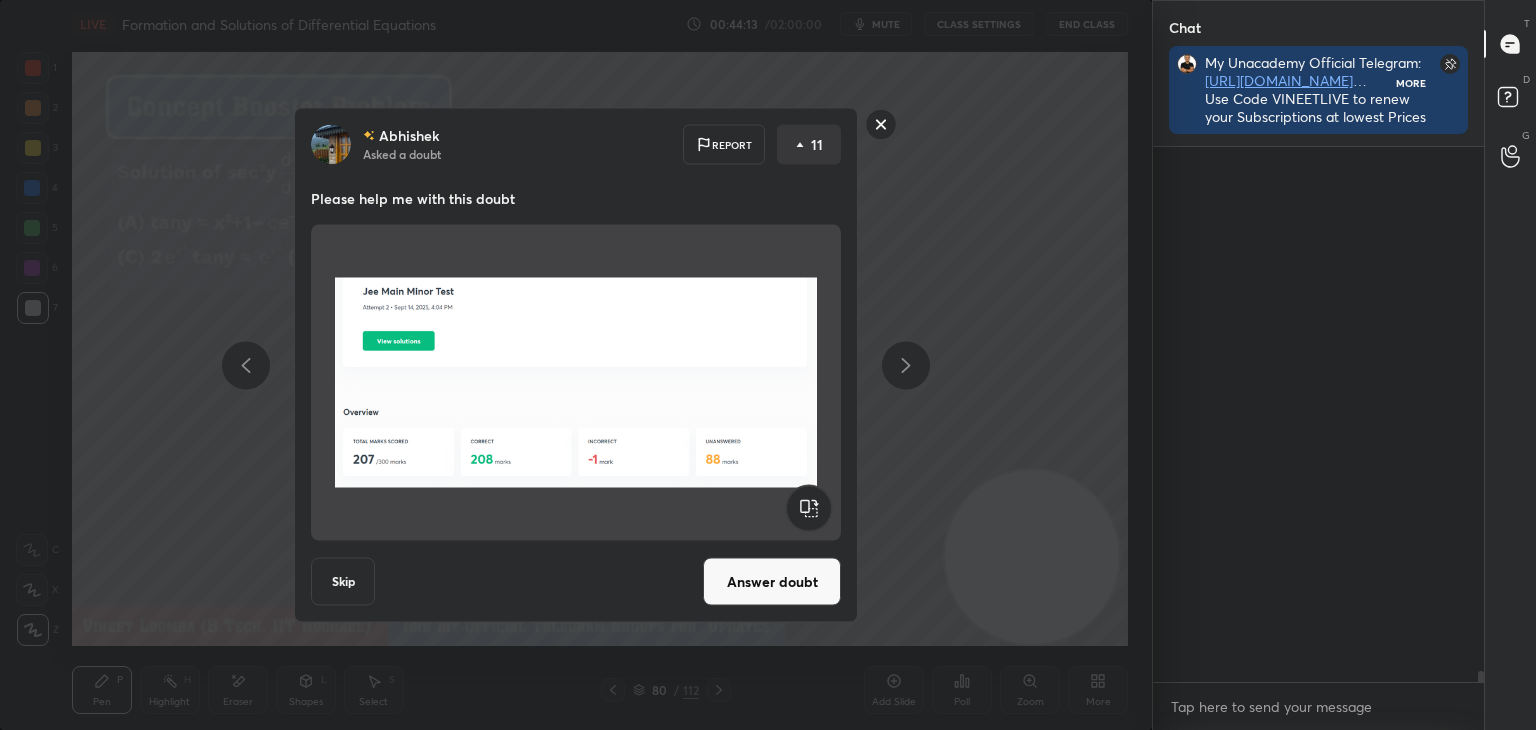
scroll to position [6, 6]
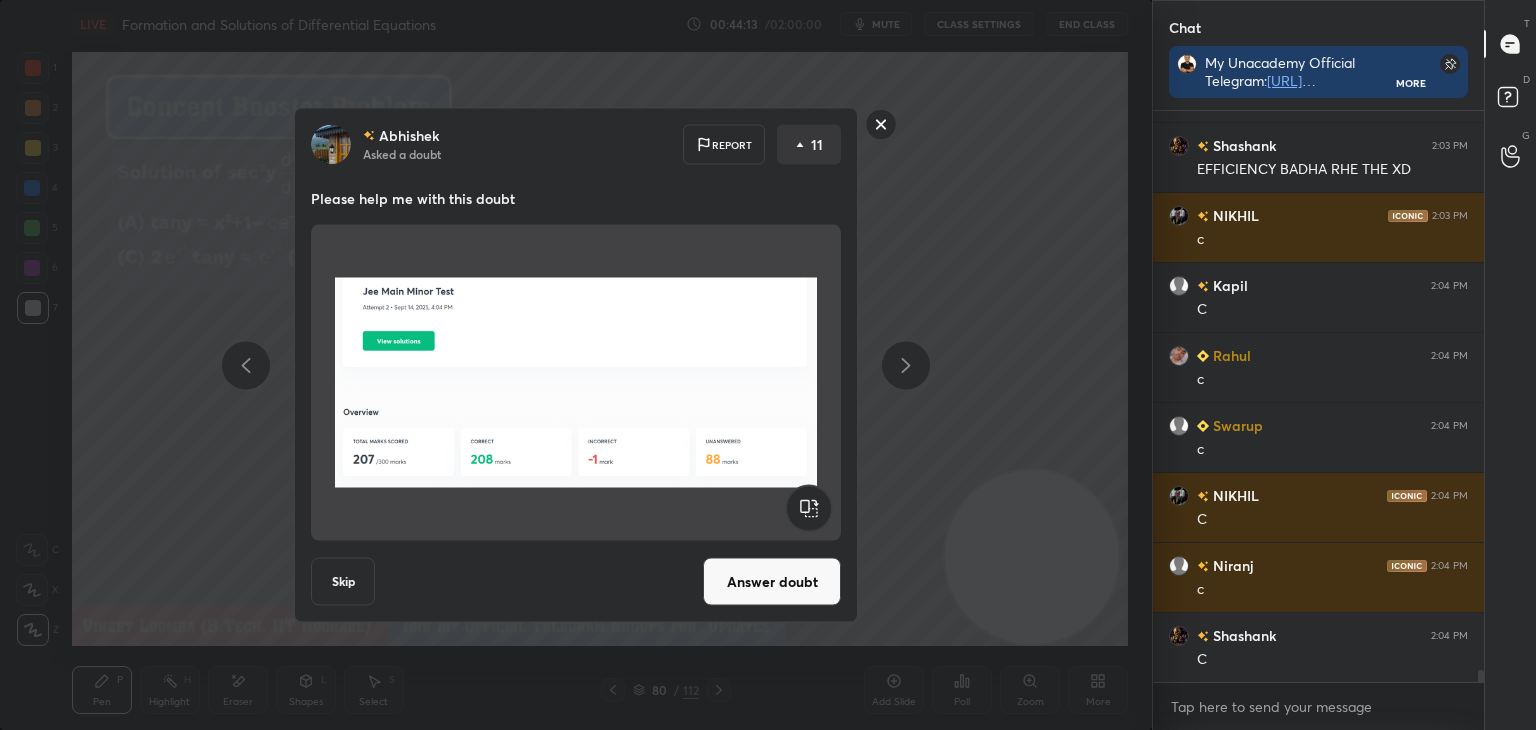
click at [795, 602] on button "Answer doubt" at bounding box center [772, 582] width 138 height 48
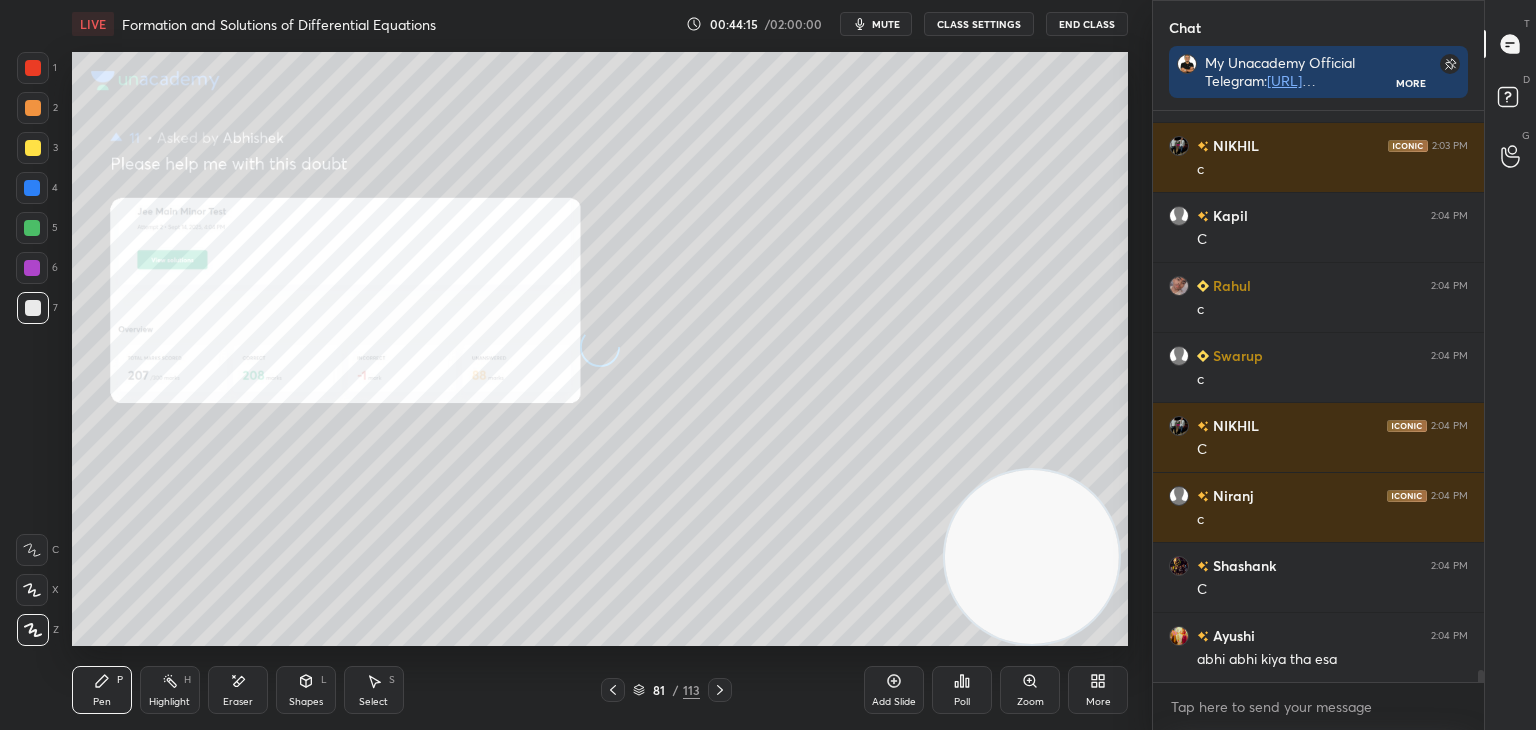
scroll to position [27174, 0]
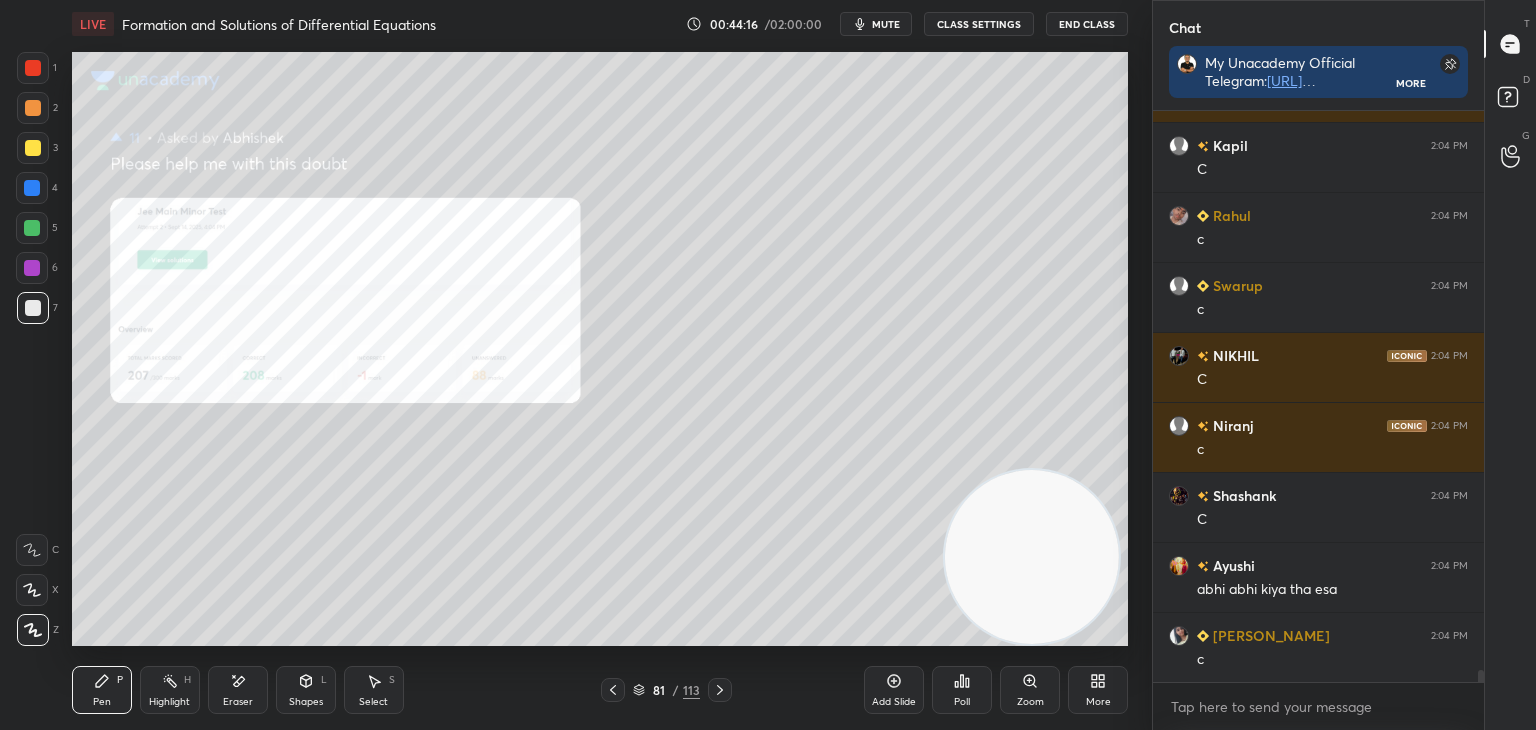
click at [1045, 683] on div "Zoom" at bounding box center [1030, 690] width 60 height 48
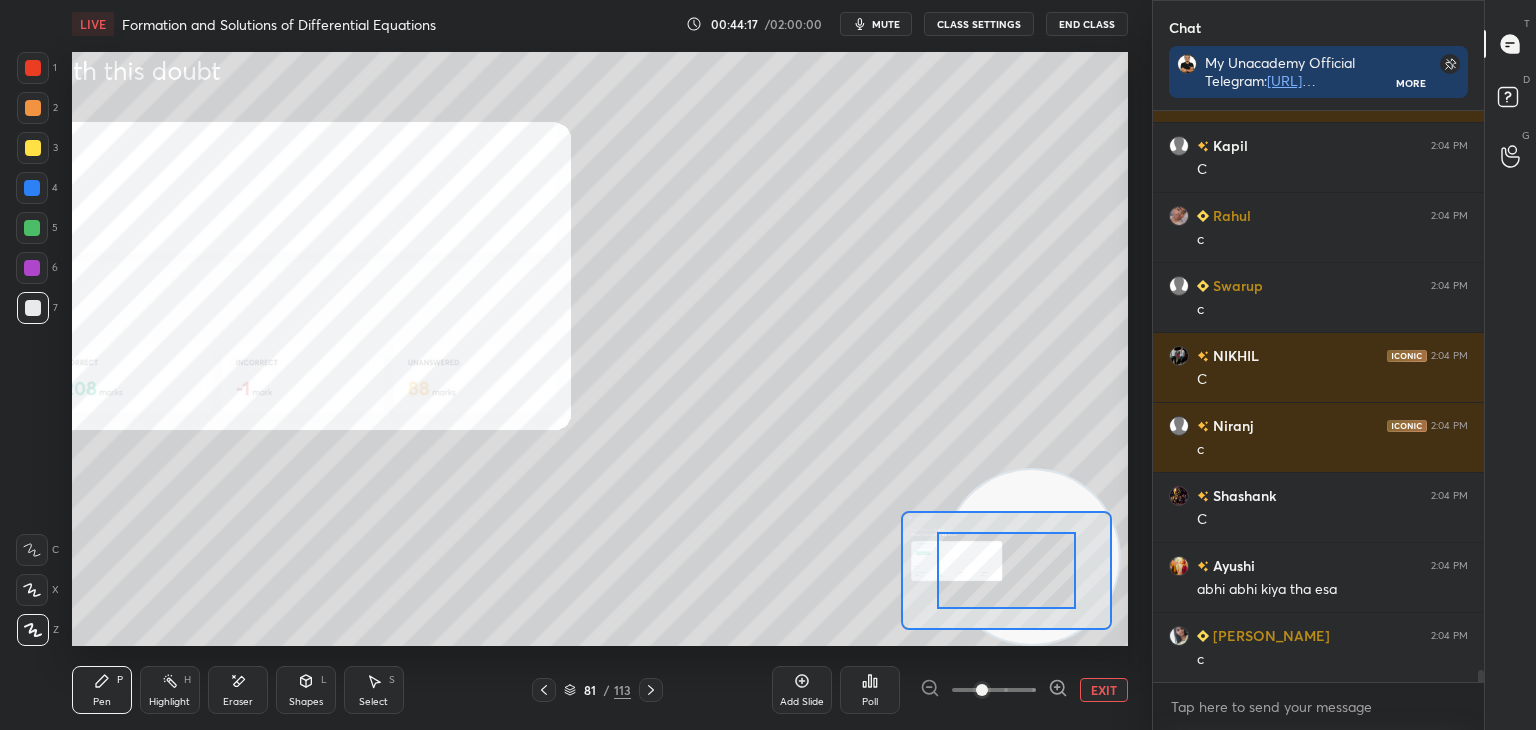
click at [1036, 689] on div at bounding box center [994, 690] width 148 height 24
drag, startPoint x: 1034, startPoint y: 693, endPoint x: 1036, endPoint y: 651, distance: 42.0
click at [1035, 689] on div at bounding box center [994, 690] width 148 height 24
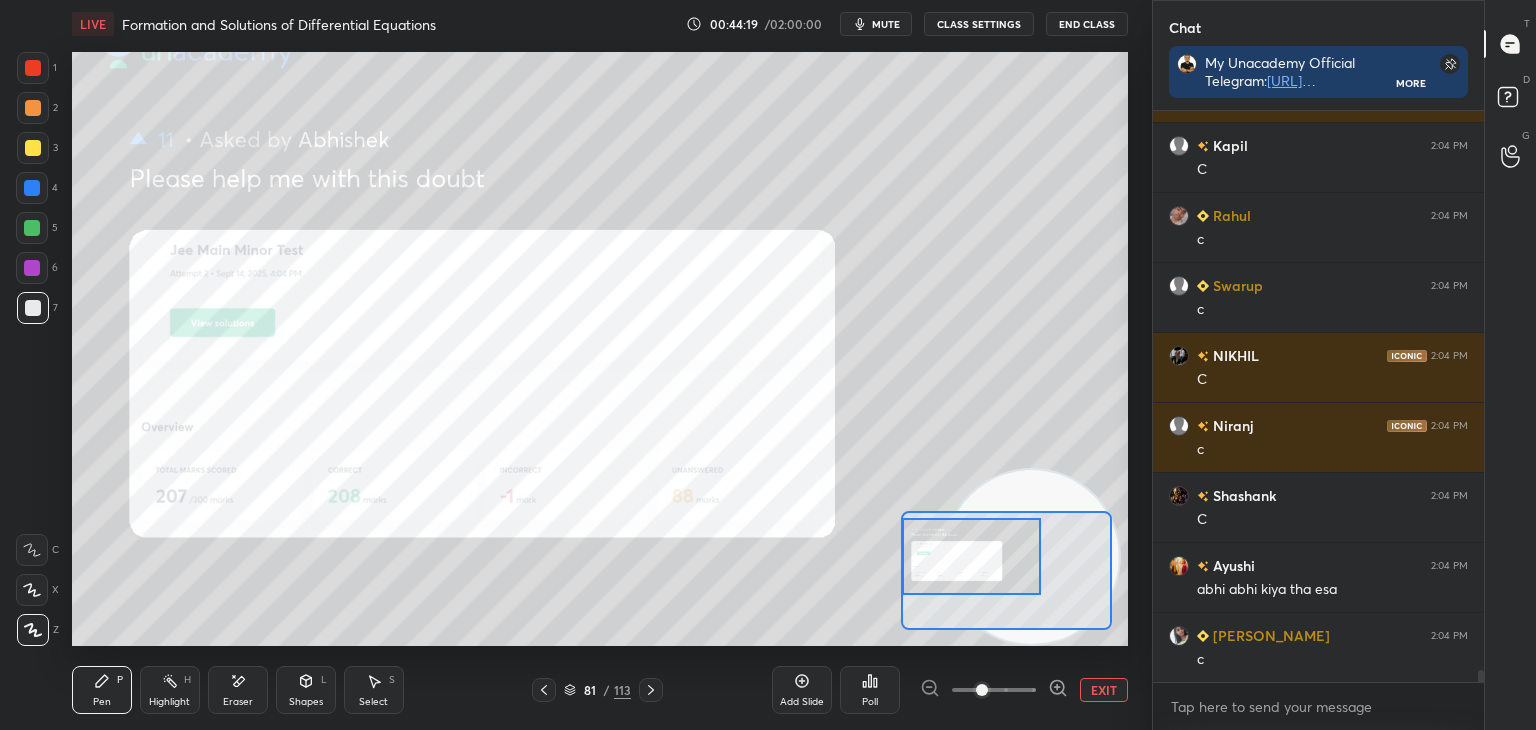
click at [886, 562] on div "Setting up your live class Poll for secs No correct answer Start poll" at bounding box center [600, 349] width 1056 height 594
click at [12, 64] on div "1 2 3 4 5 6 7 C X Z E E Erase all H H" at bounding box center [32, 349] width 64 height 594
click at [27, 69] on div at bounding box center [33, 68] width 16 height 16
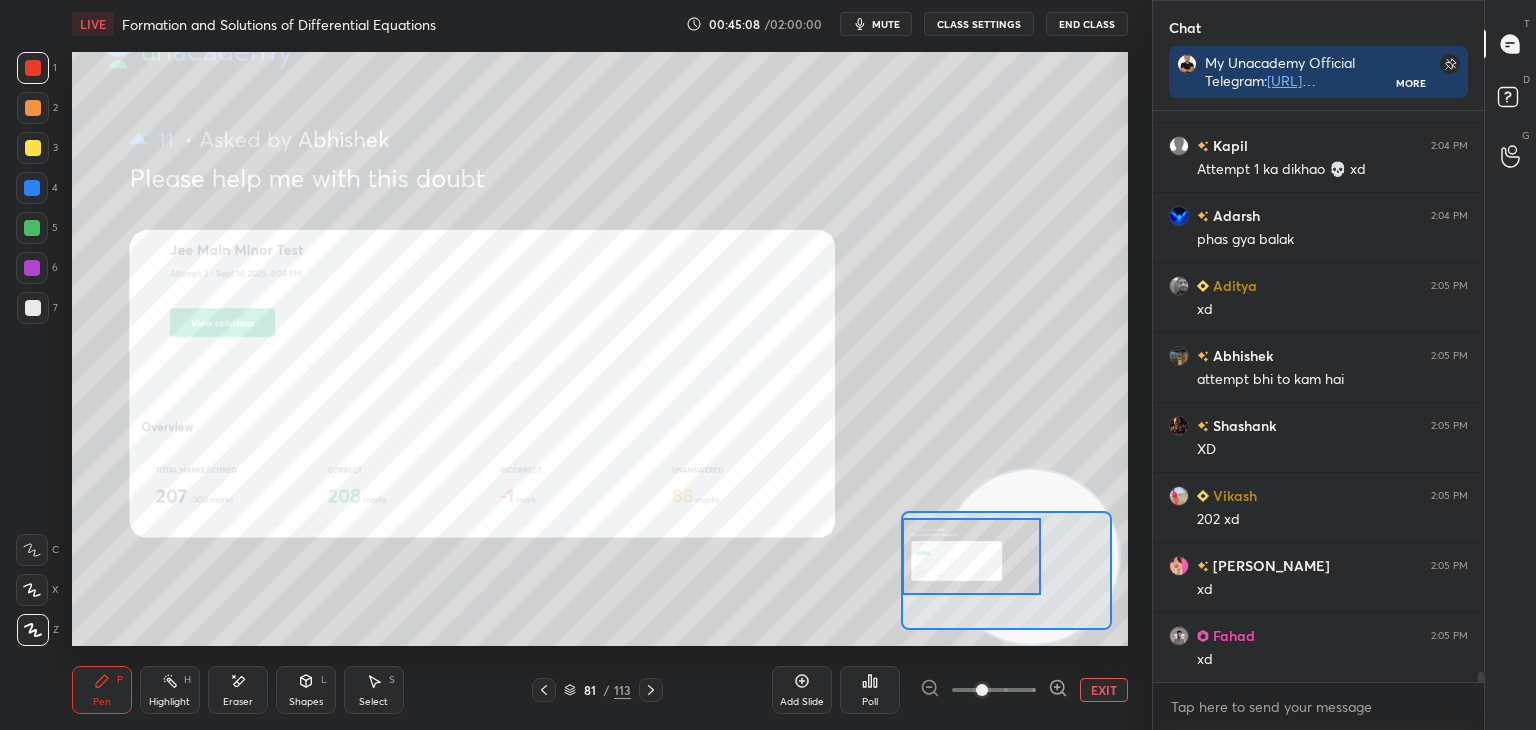
scroll to position [30813, 0]
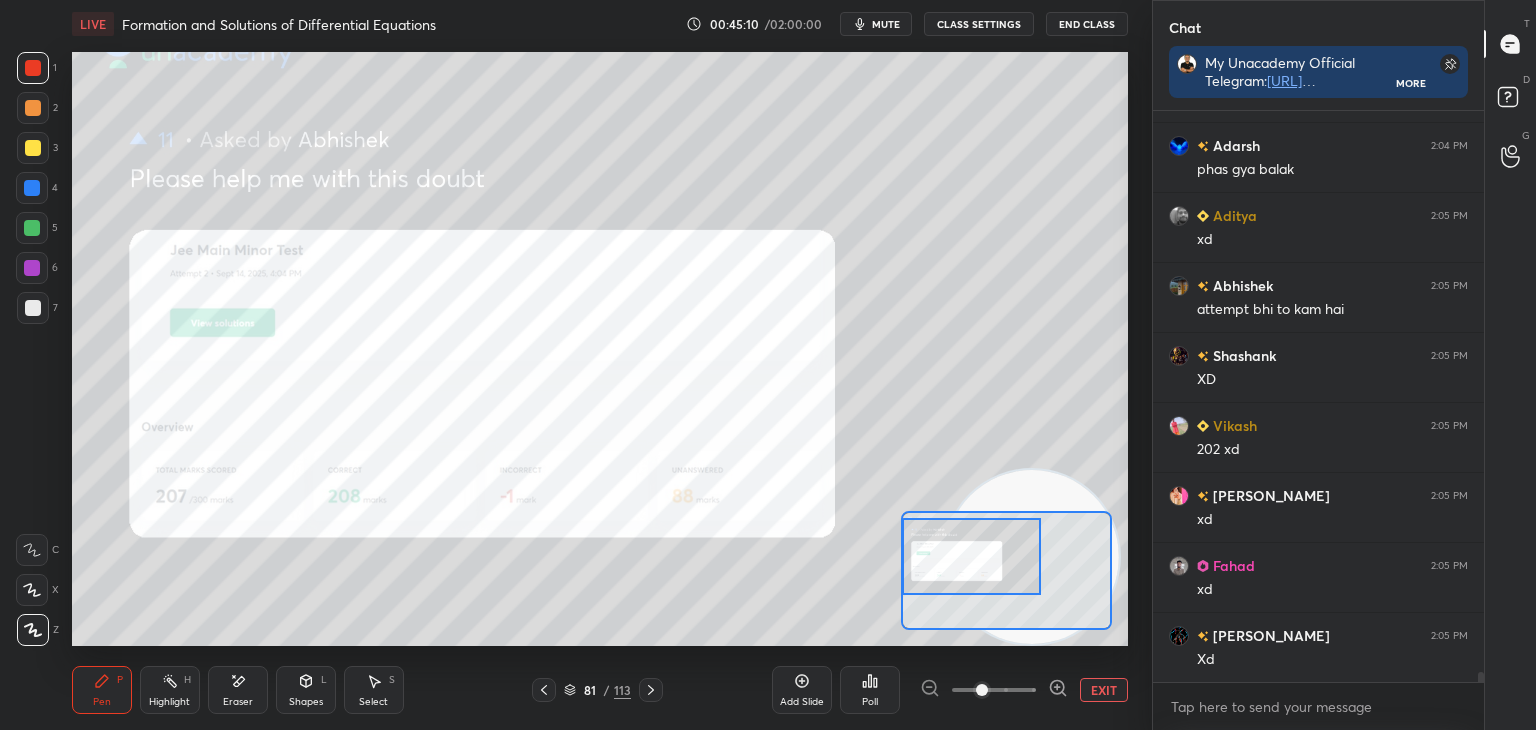
drag, startPoint x: 540, startPoint y: 694, endPoint x: 565, endPoint y: 680, distance: 28.7
click at [537, 695] on icon at bounding box center [544, 690] width 16 height 16
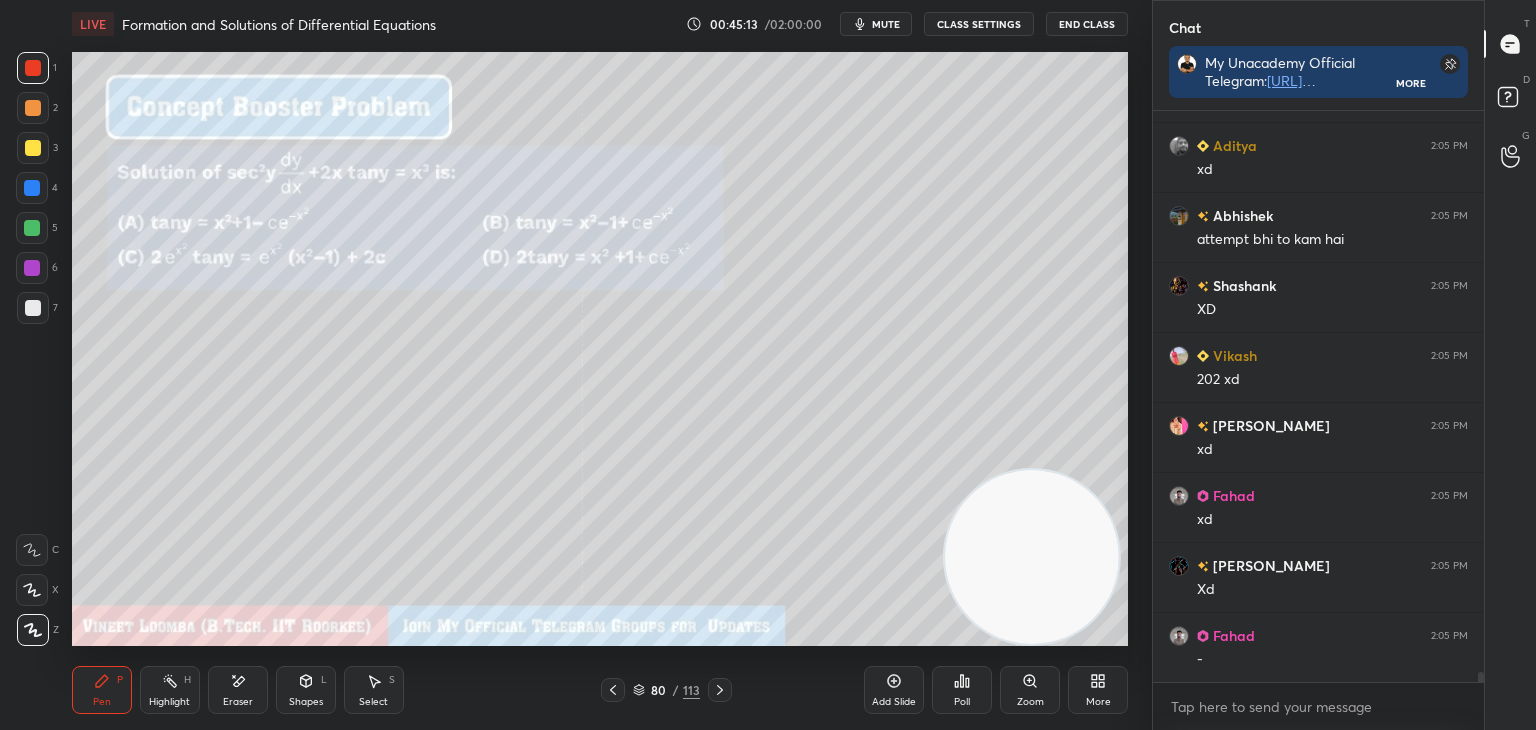
scroll to position [30953, 0]
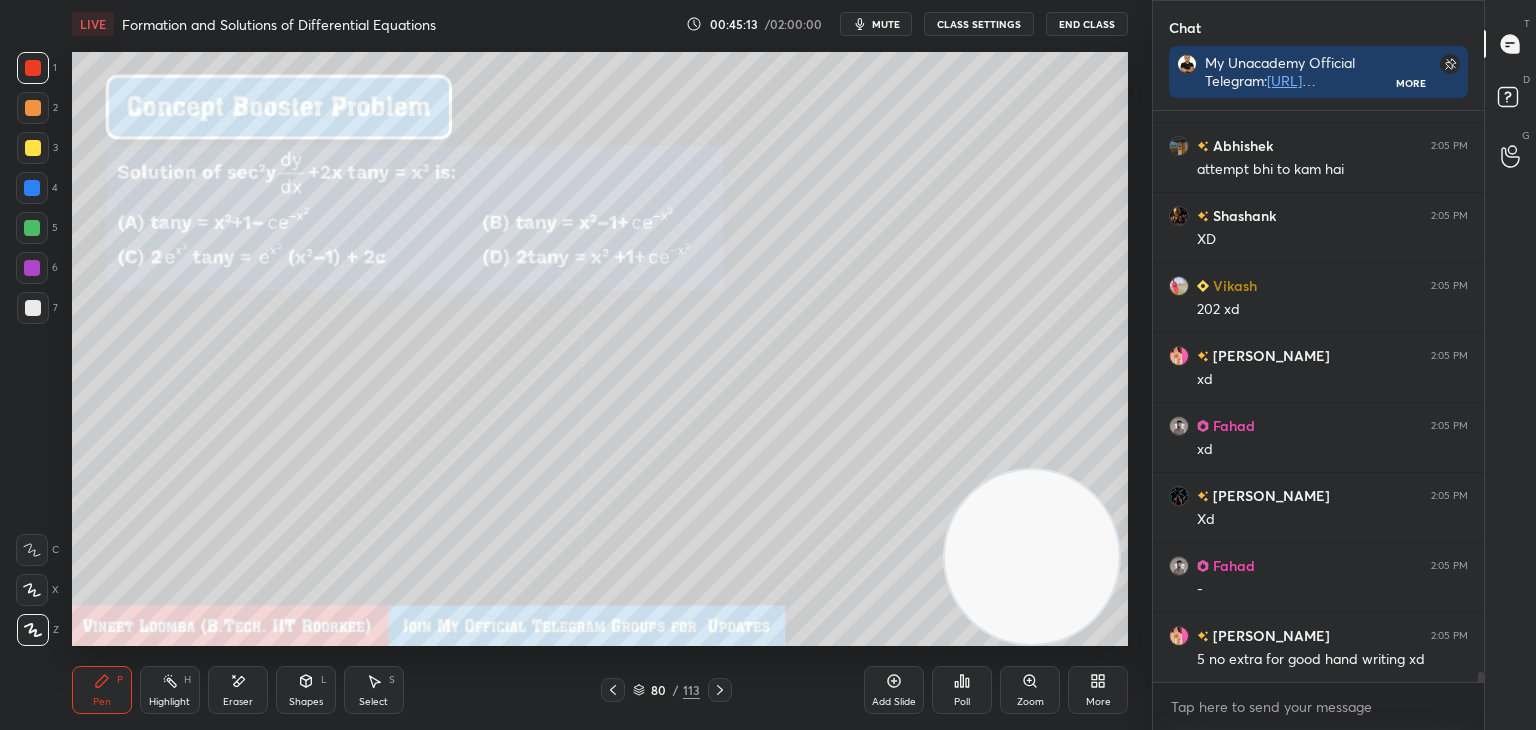
click at [722, 692] on icon at bounding box center [720, 690] width 16 height 16
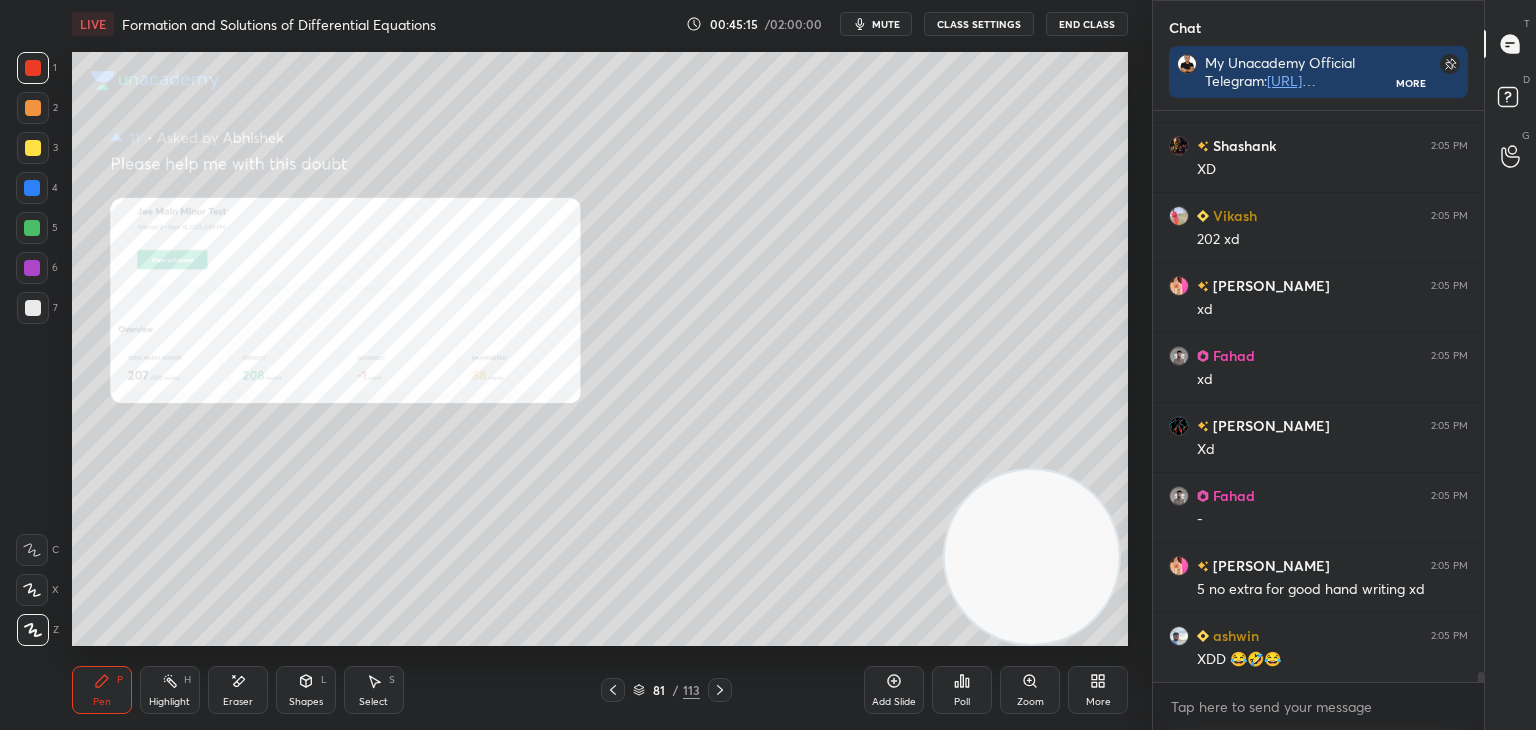
scroll to position [31093, 0]
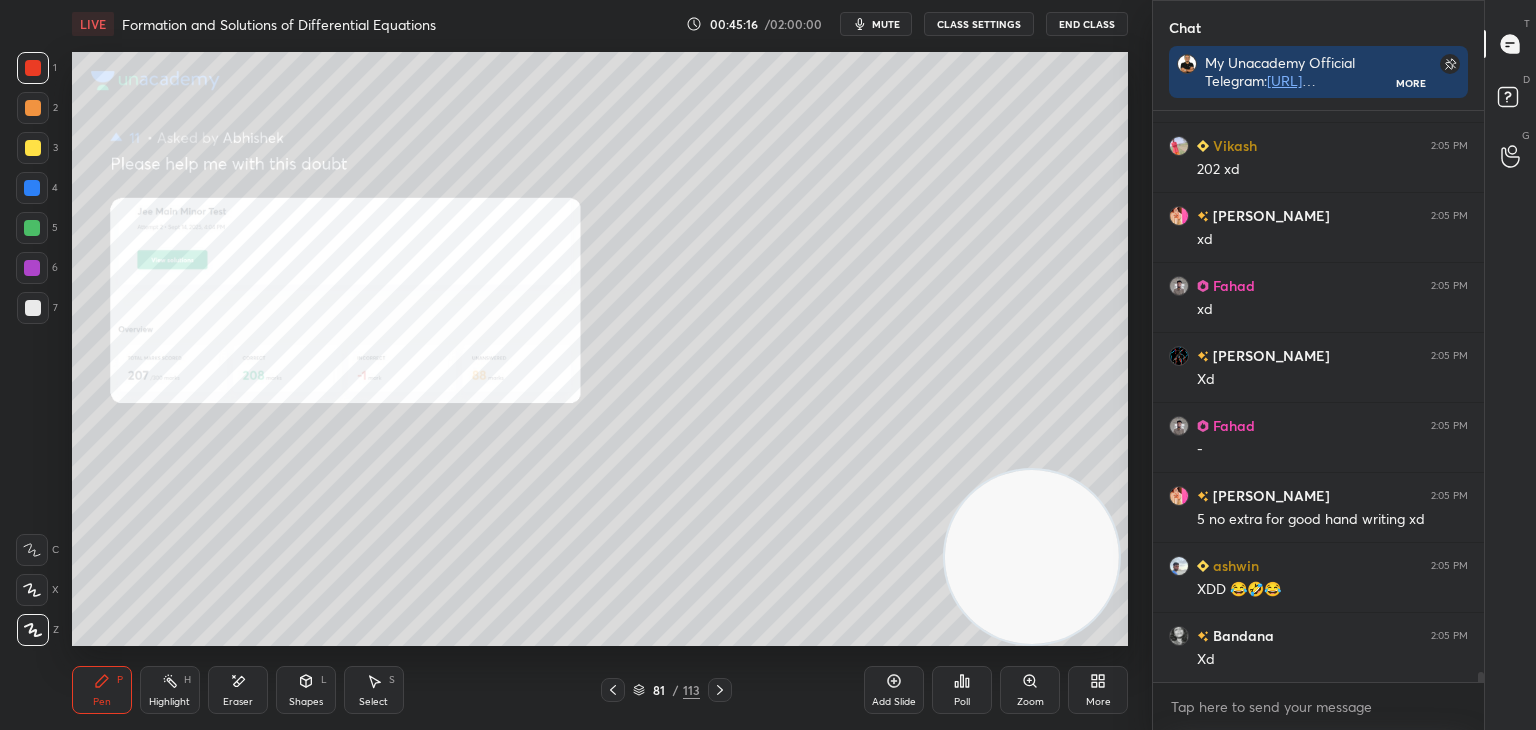
click at [715, 690] on icon at bounding box center [720, 690] width 16 height 16
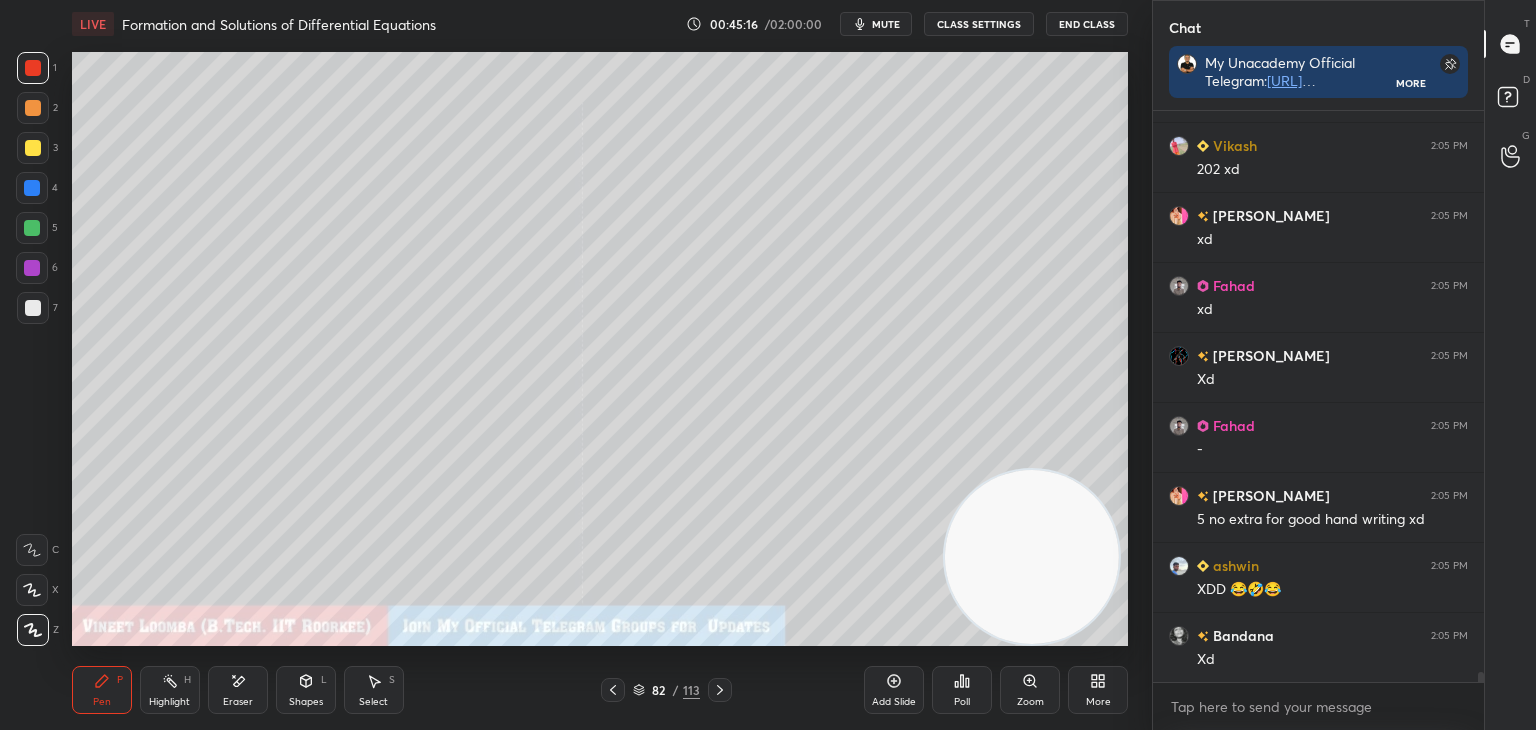
click at [716, 691] on icon at bounding box center [720, 690] width 16 height 16
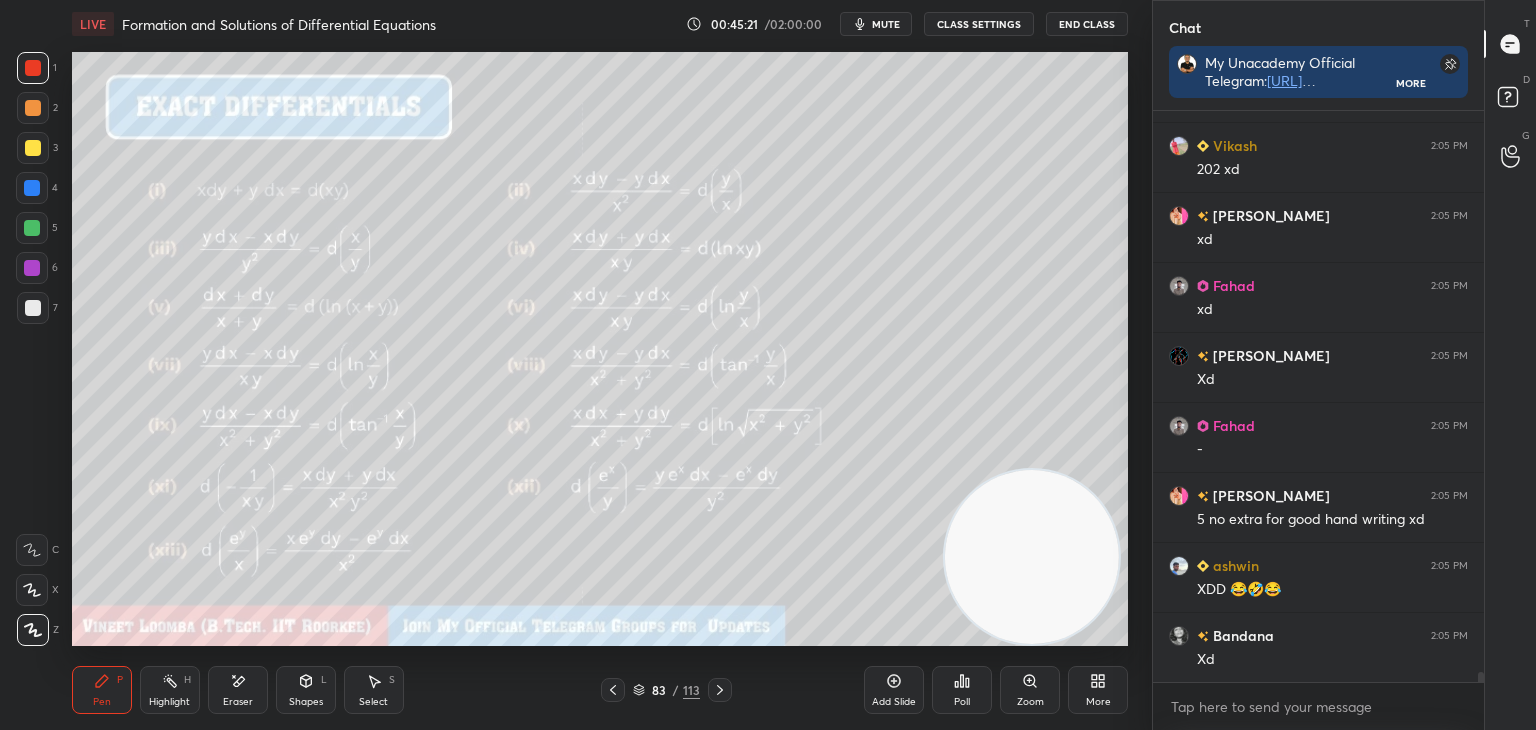
drag, startPoint x: 724, startPoint y: 693, endPoint x: 714, endPoint y: 700, distance: 12.2
click at [723, 694] on icon at bounding box center [720, 690] width 16 height 16
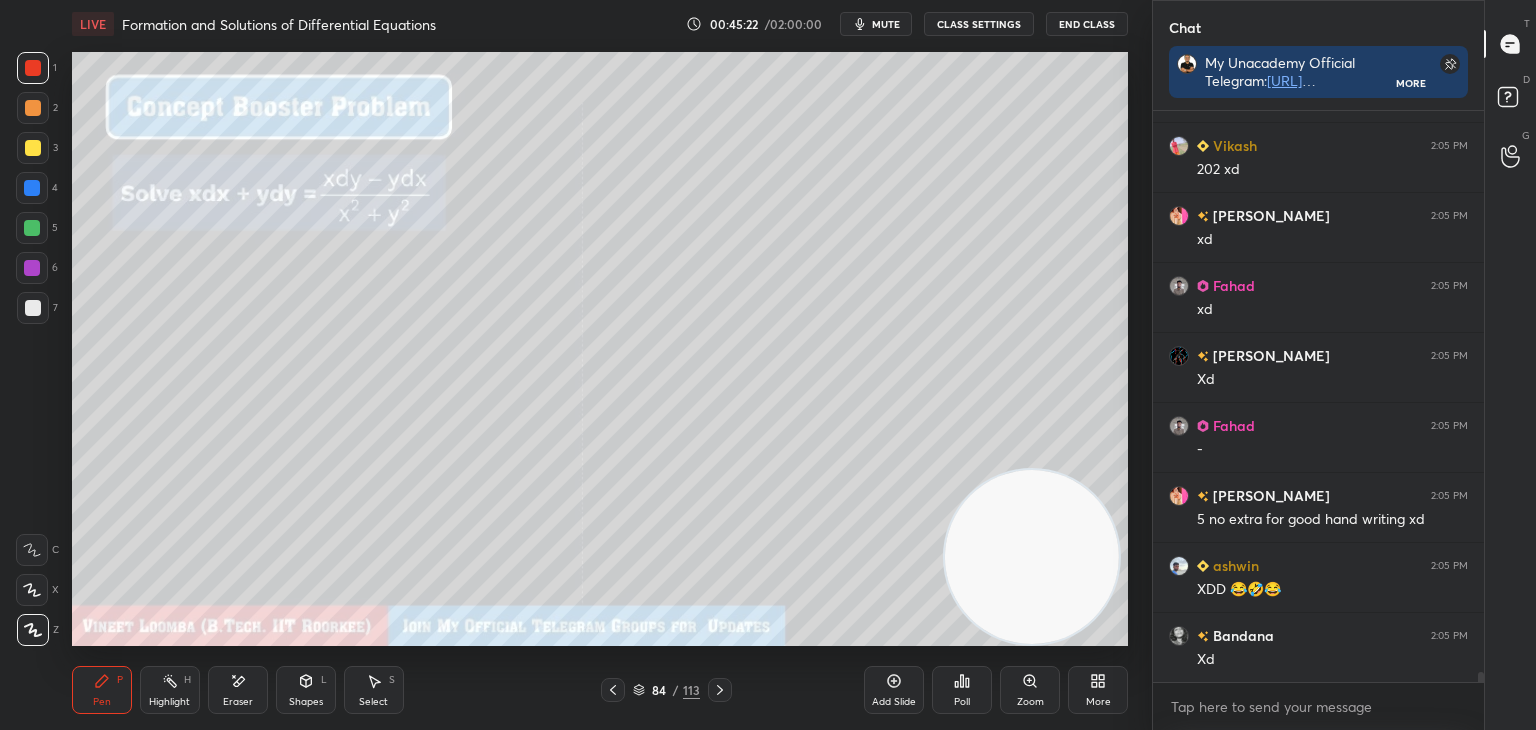
click at [613, 695] on icon at bounding box center [613, 690] width 16 height 16
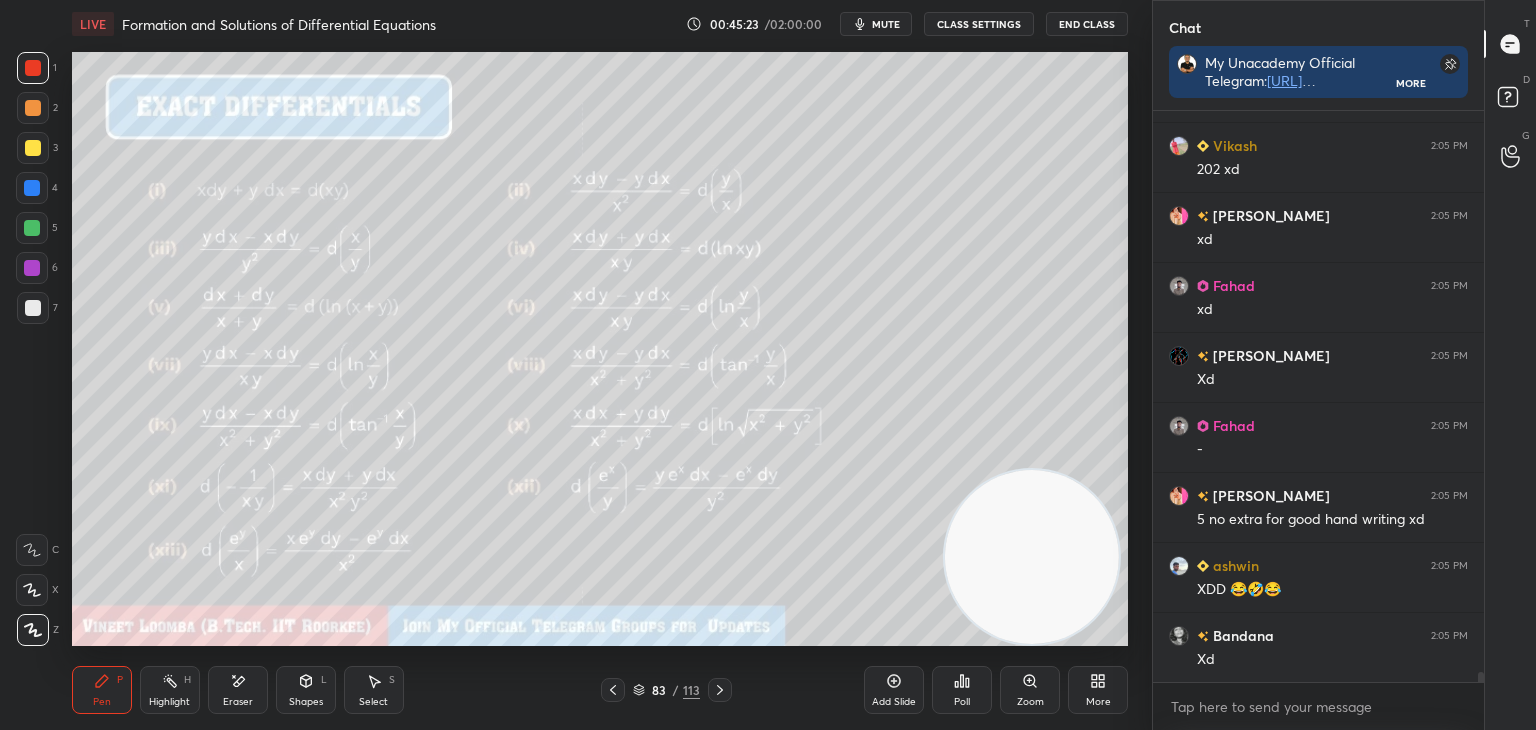
scroll to position [31163, 0]
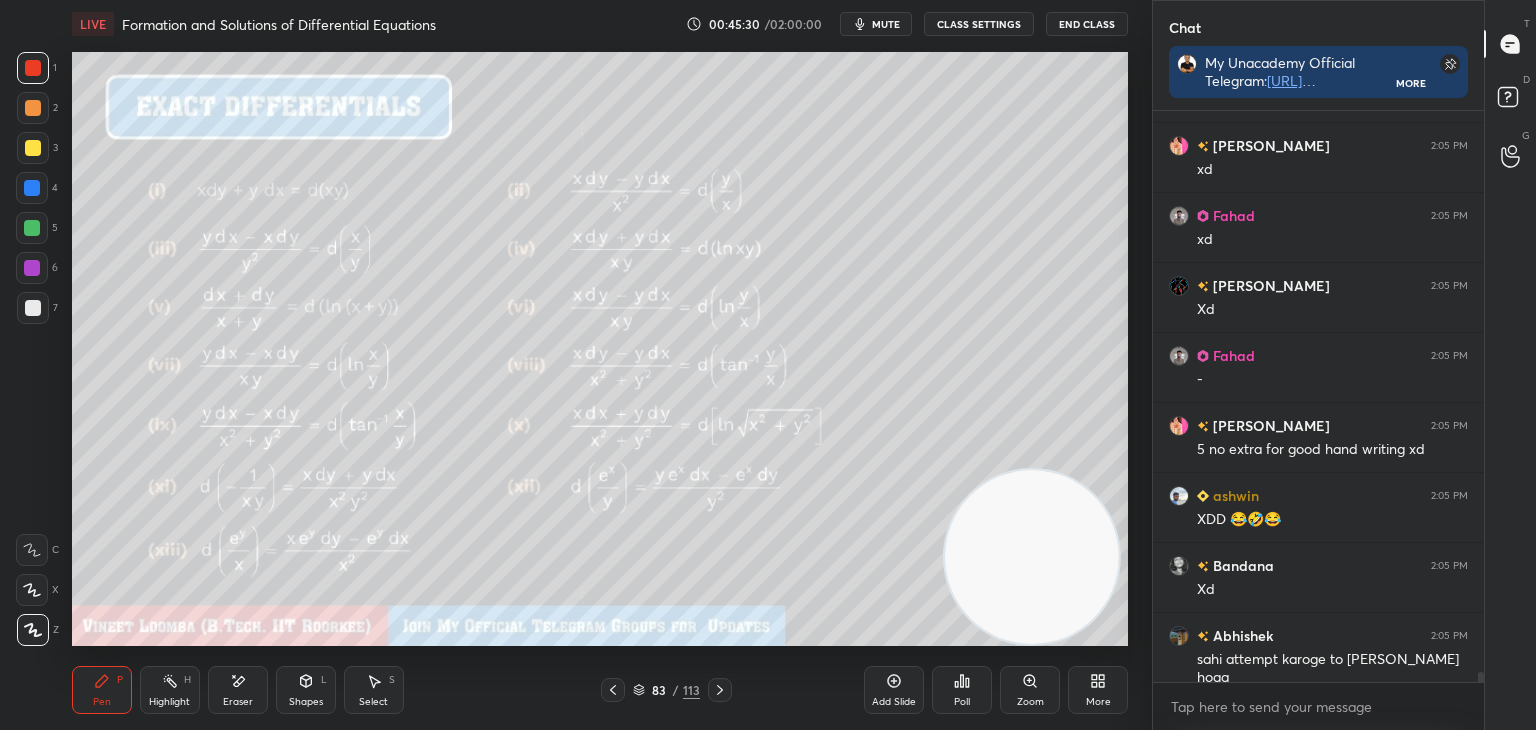
click at [170, 681] on icon at bounding box center [170, 681] width 16 height 16
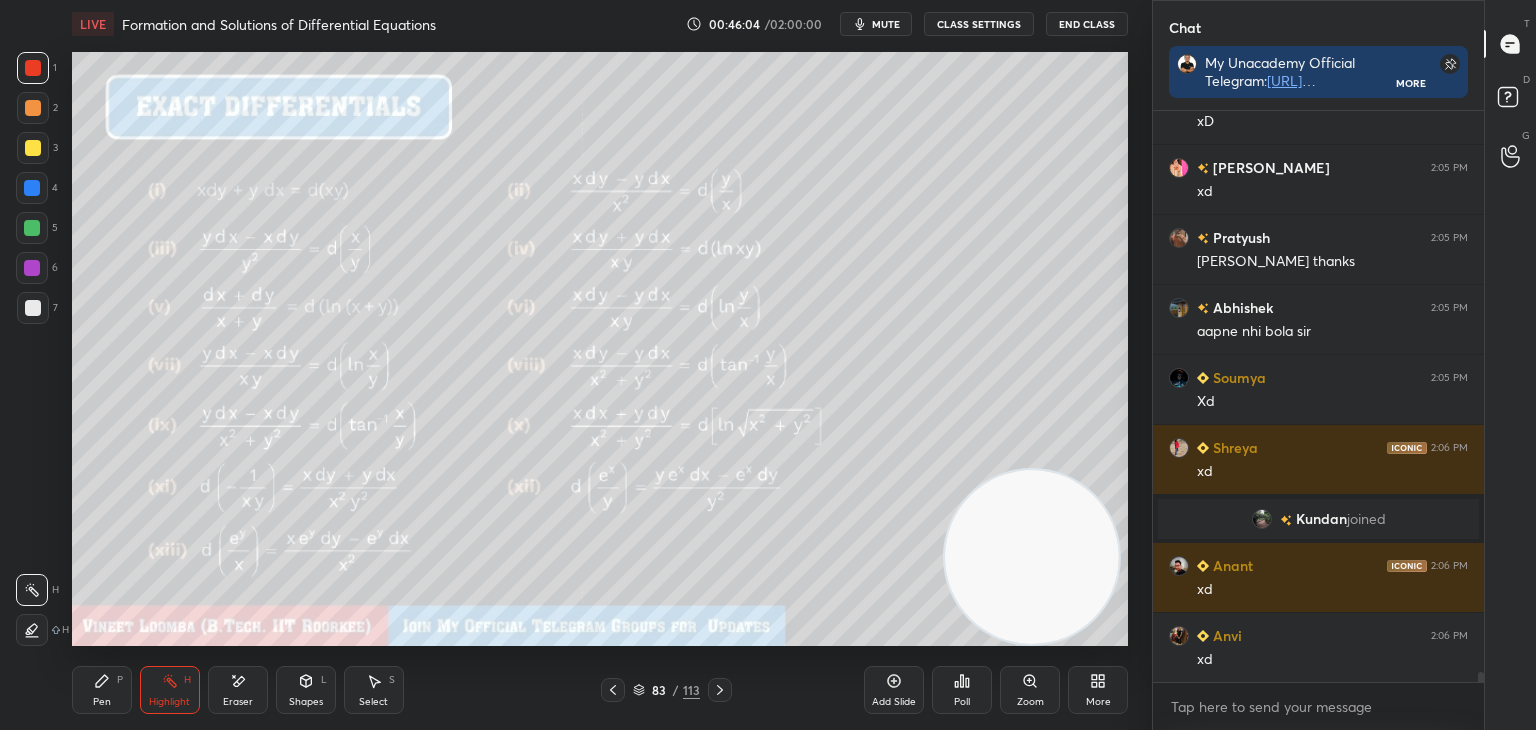
scroll to position [30961, 0]
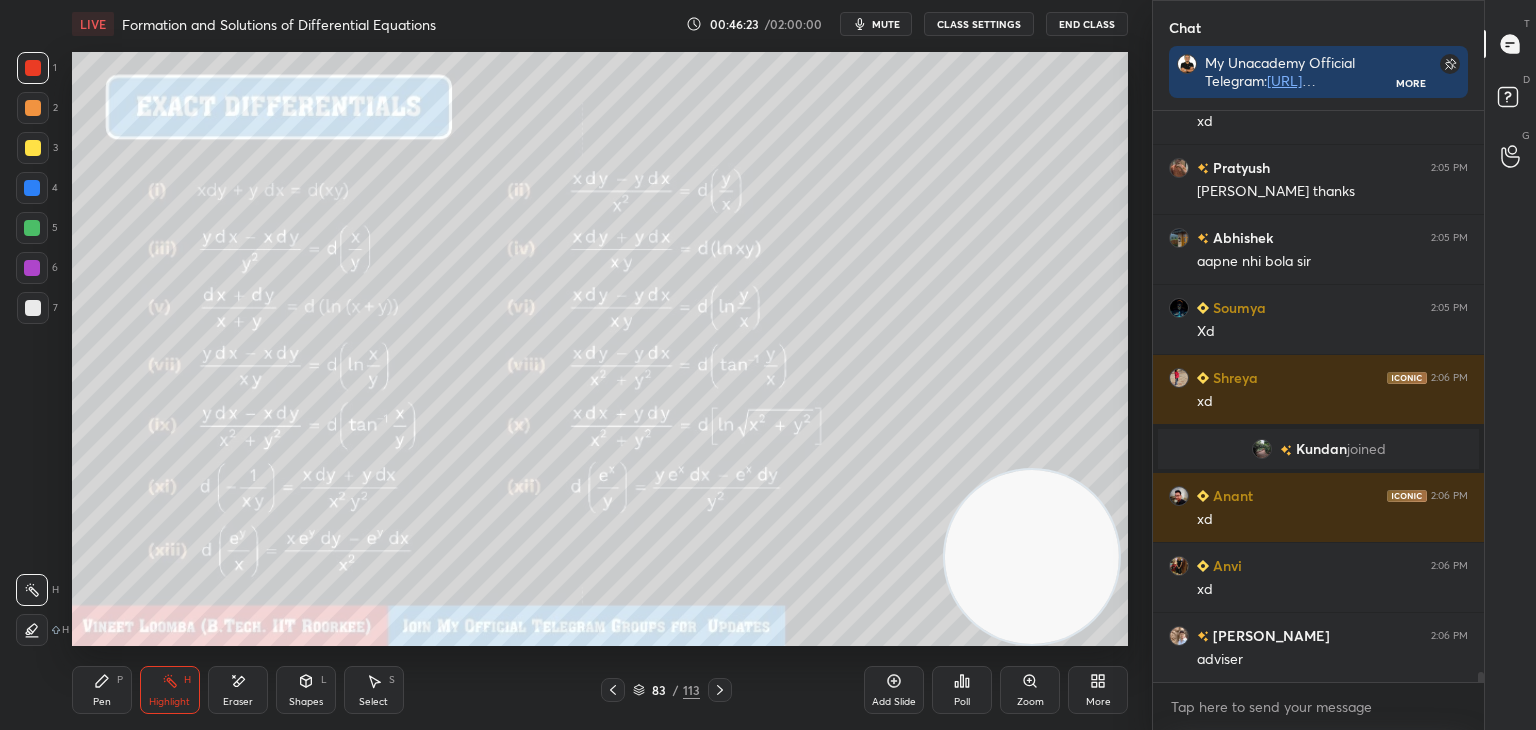
click at [99, 684] on icon at bounding box center [102, 681] width 12 height 12
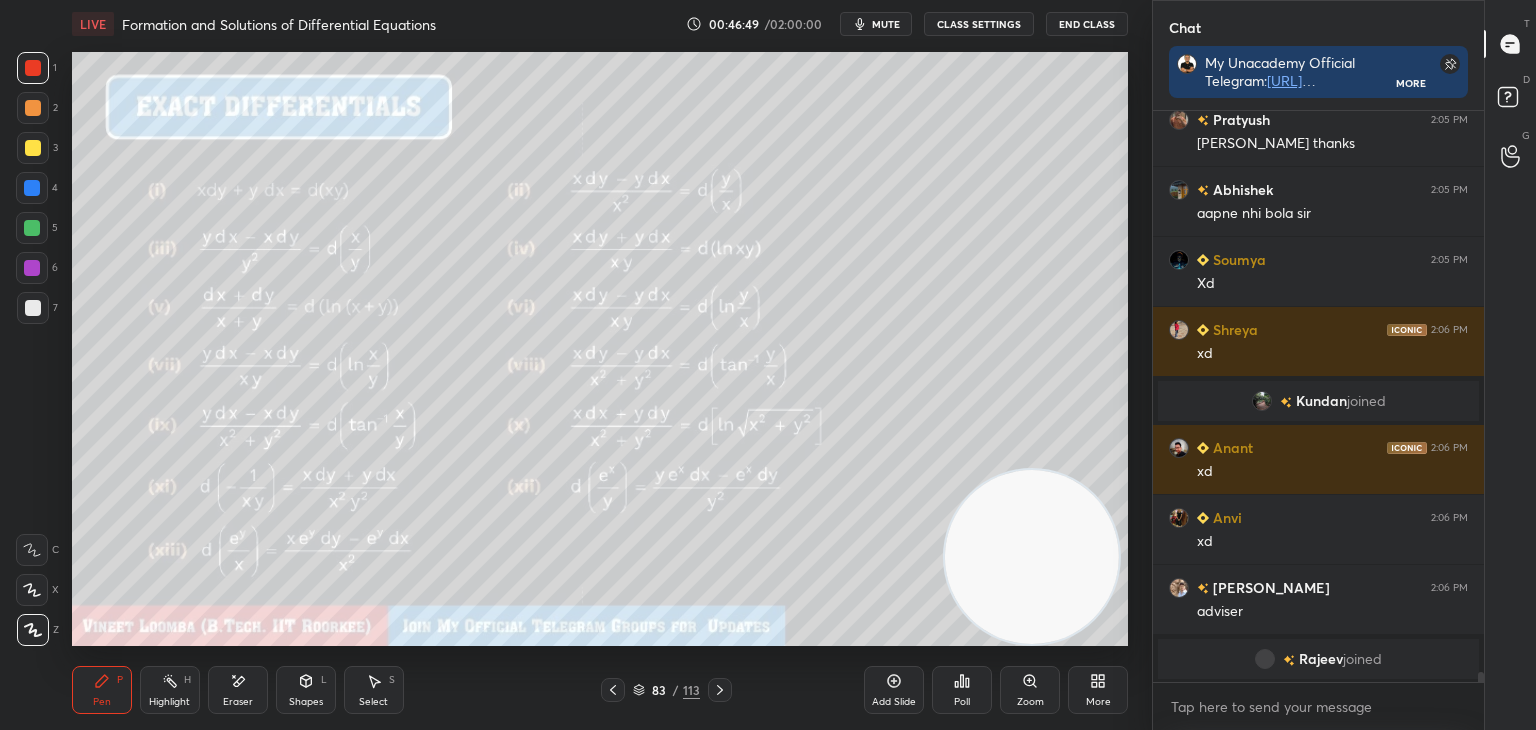
scroll to position [30999, 0]
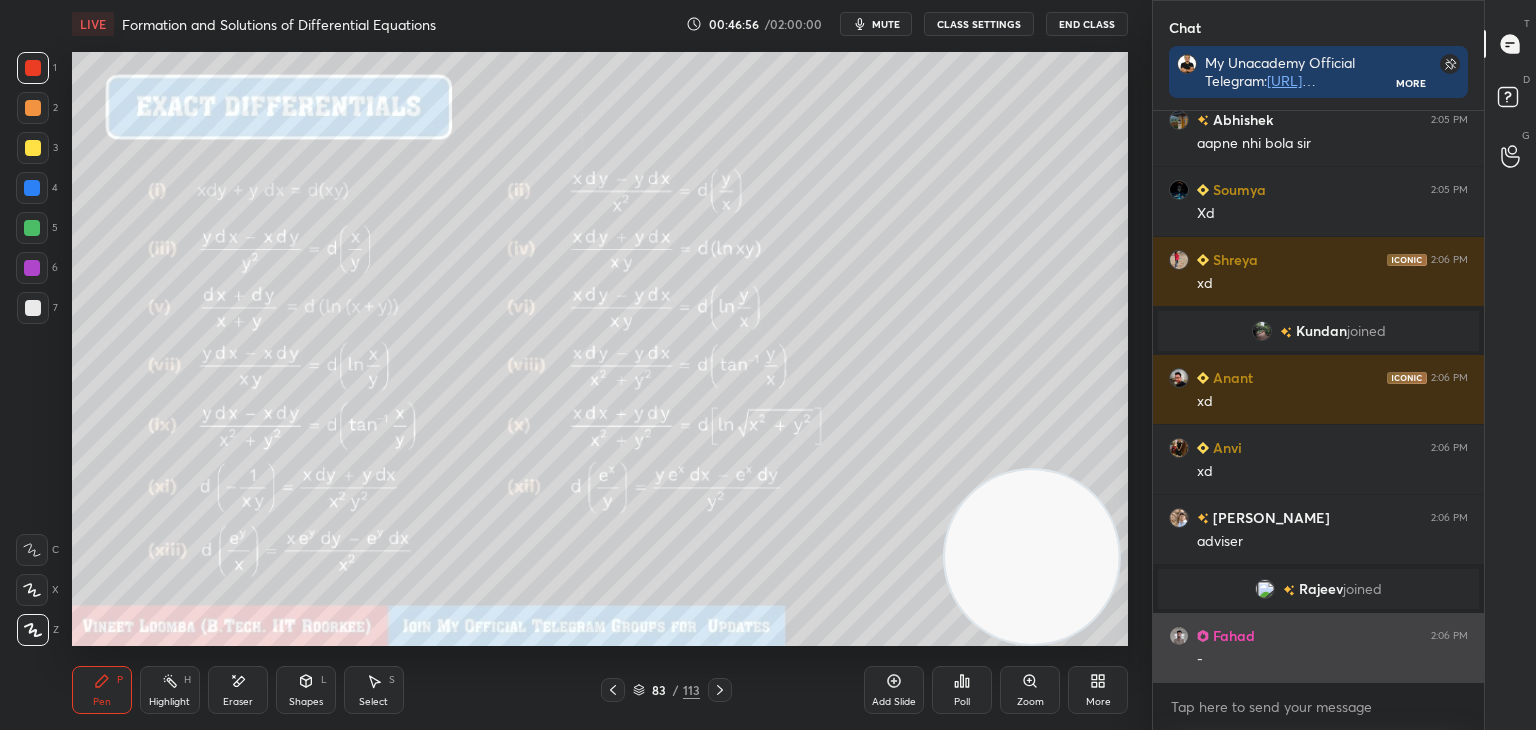
click at [1188, 639] on div "grid" at bounding box center [1183, 636] width 28 height 20
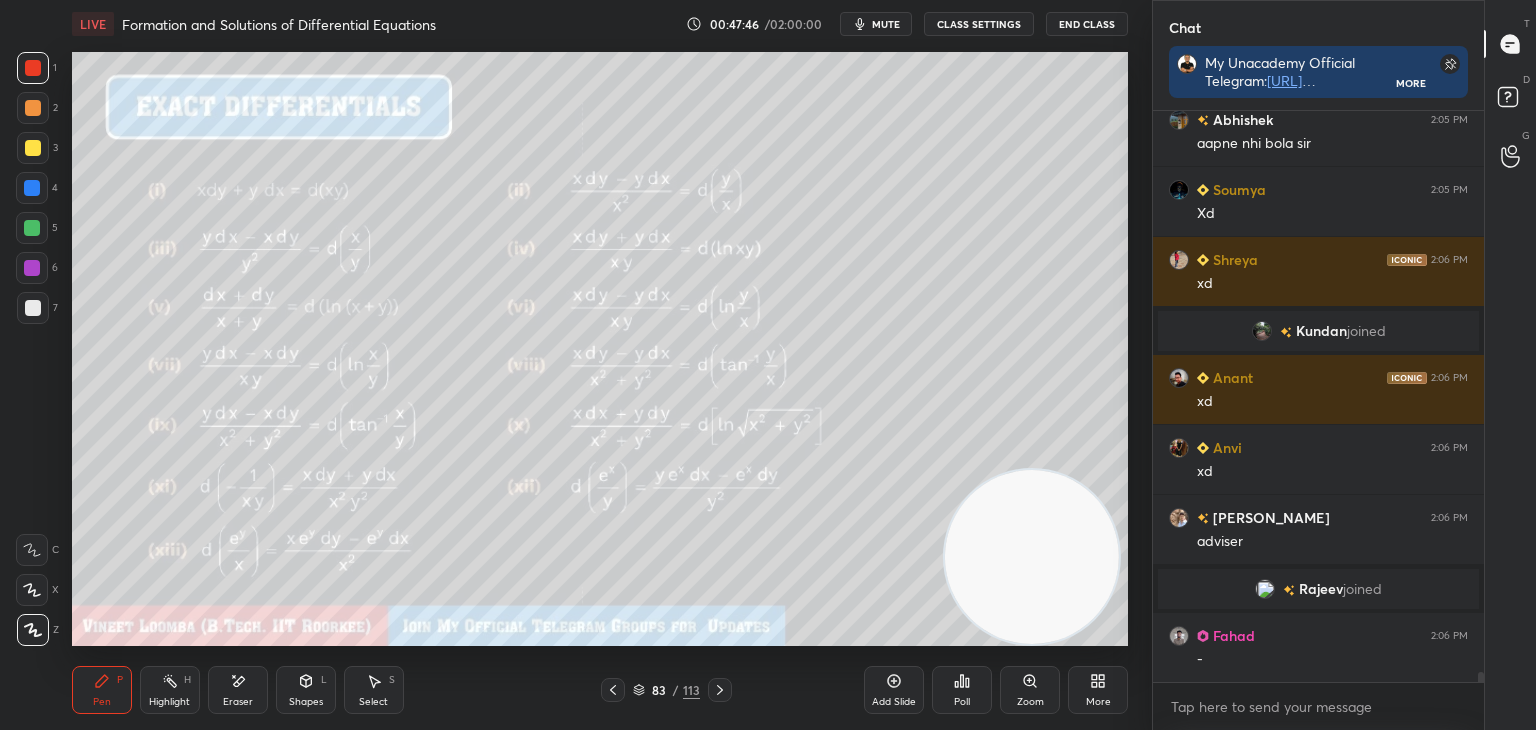
scroll to position [31087, 0]
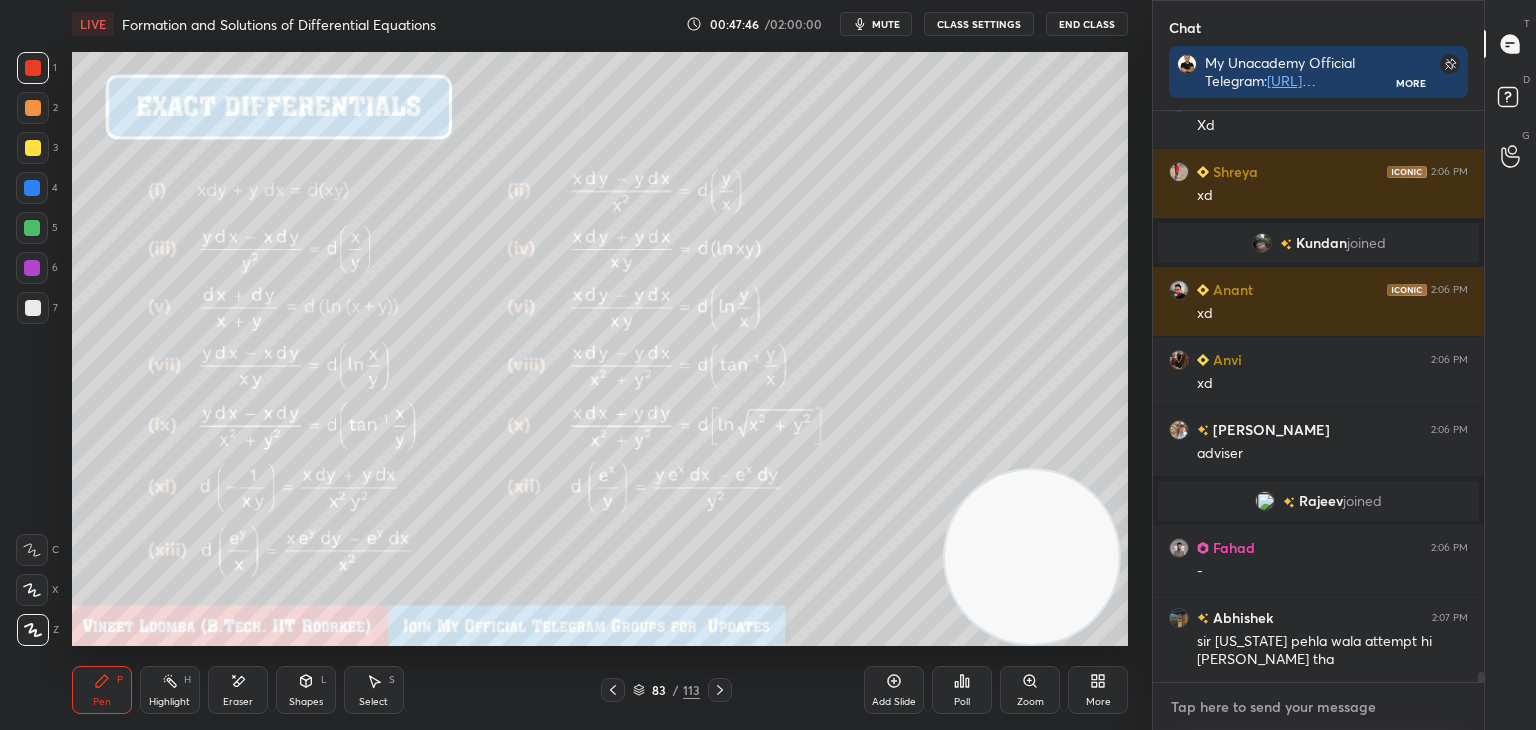
click at [1191, 701] on textarea at bounding box center [1318, 707] width 299 height 32
click at [713, 687] on icon at bounding box center [720, 690] width 16 height 16
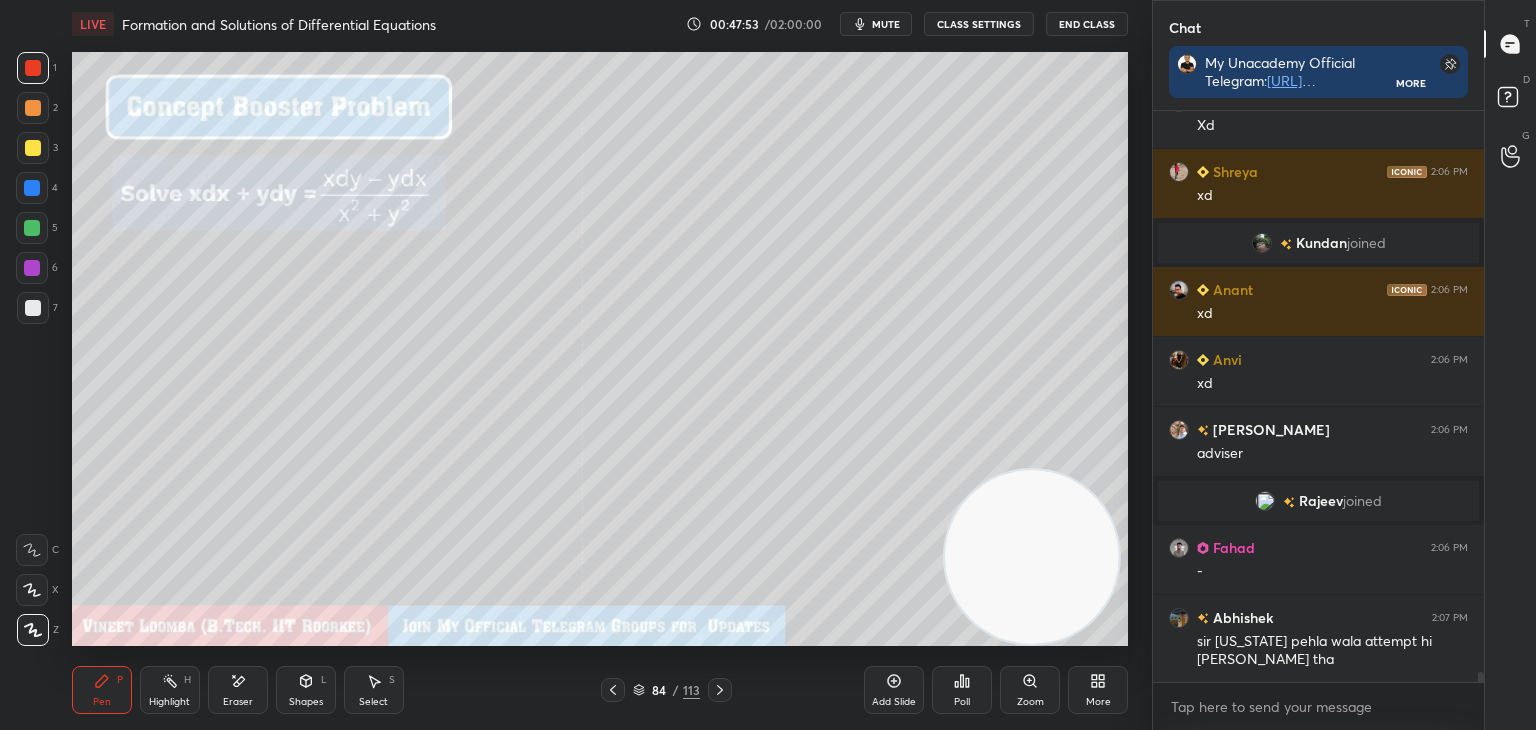
click at [712, 688] on icon at bounding box center [720, 690] width 16 height 16
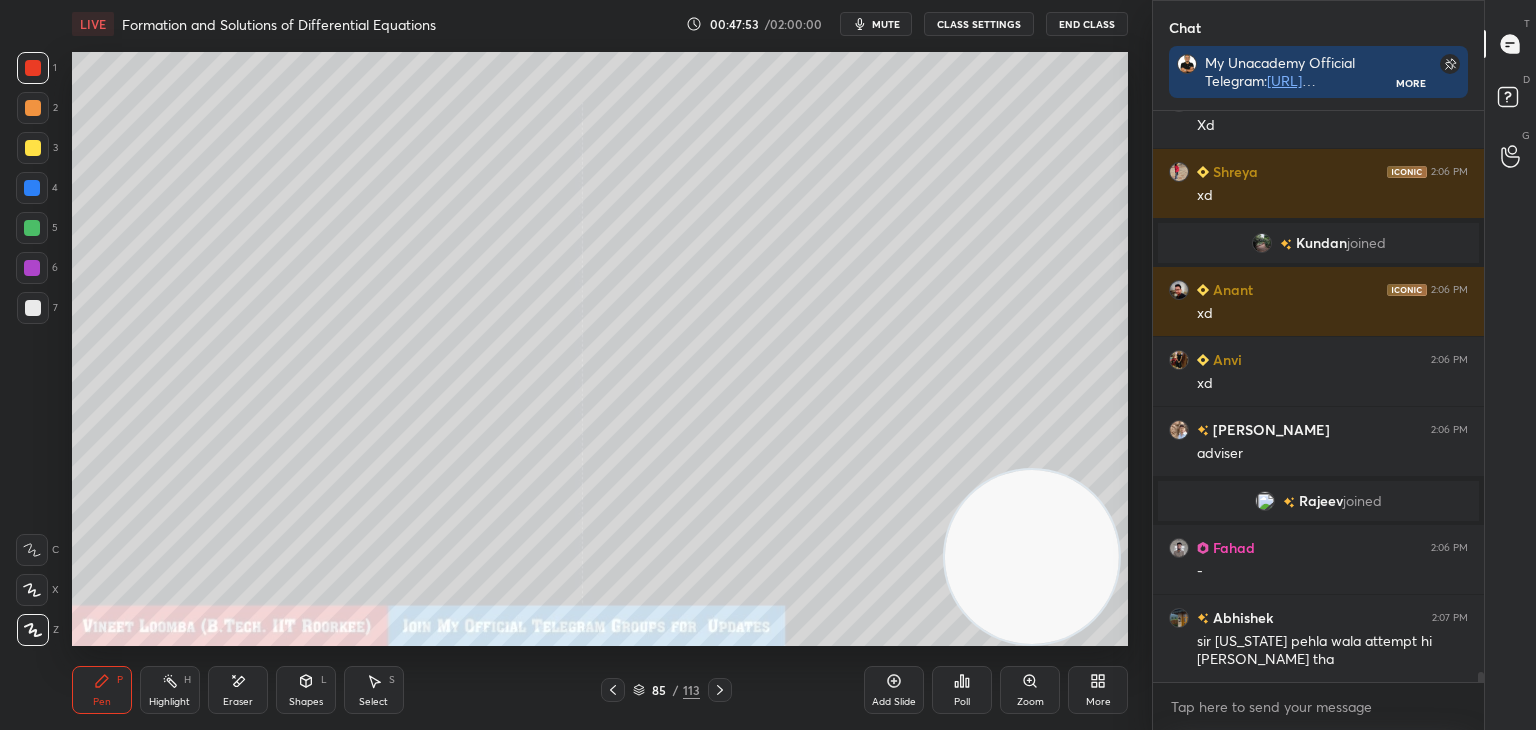
click at [617, 697] on icon at bounding box center [613, 690] width 16 height 16
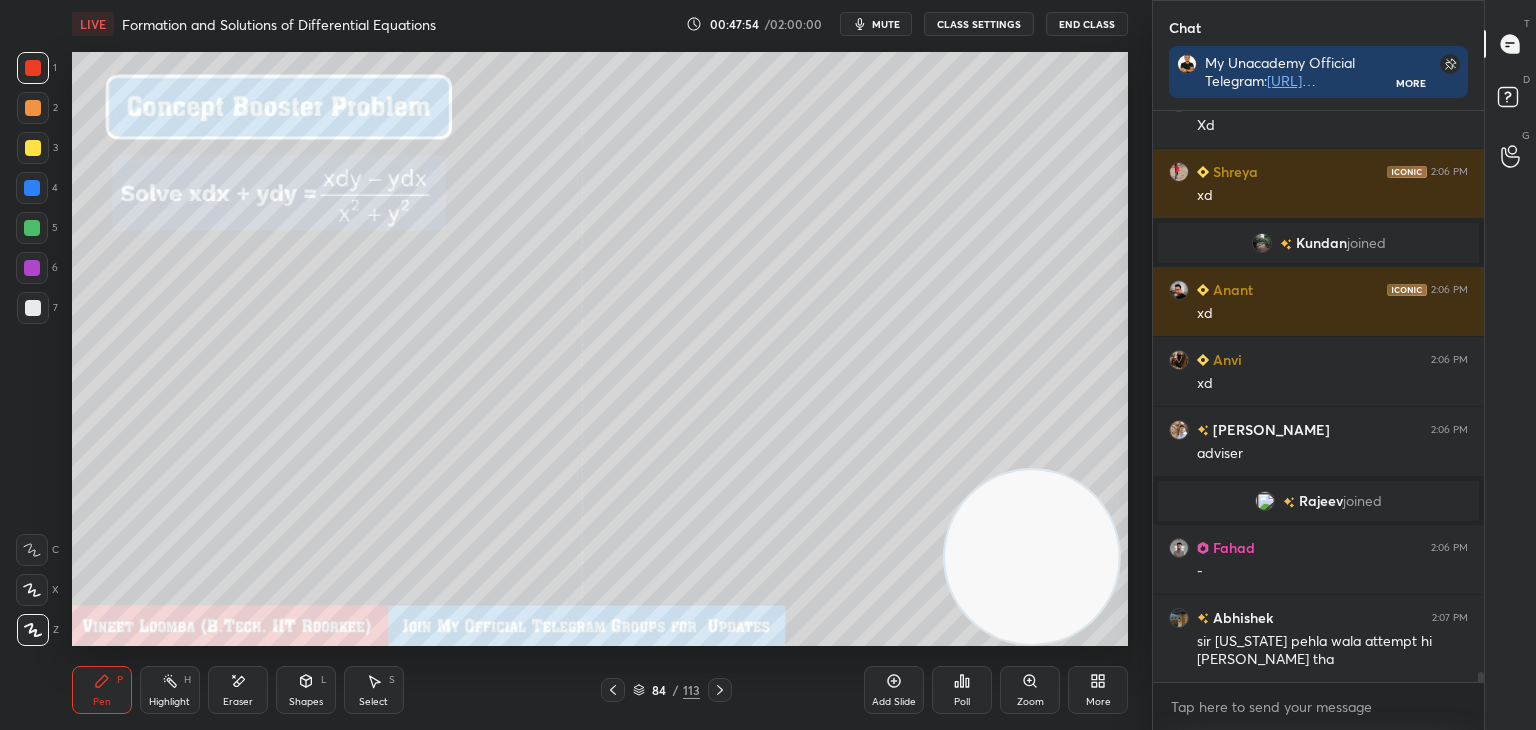
click at [613, 693] on icon at bounding box center [613, 690] width 16 height 16
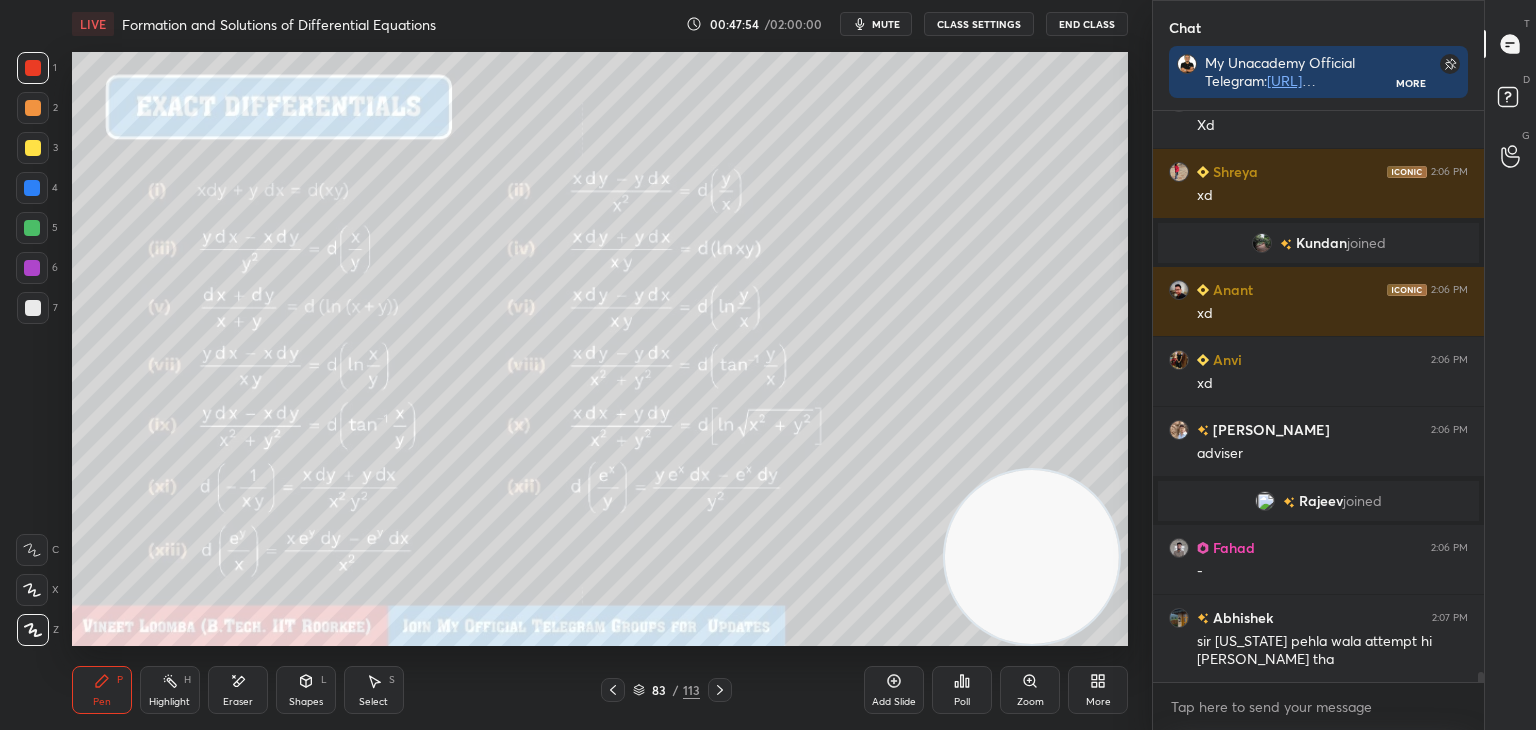
click at [614, 694] on icon at bounding box center [613, 690] width 16 height 16
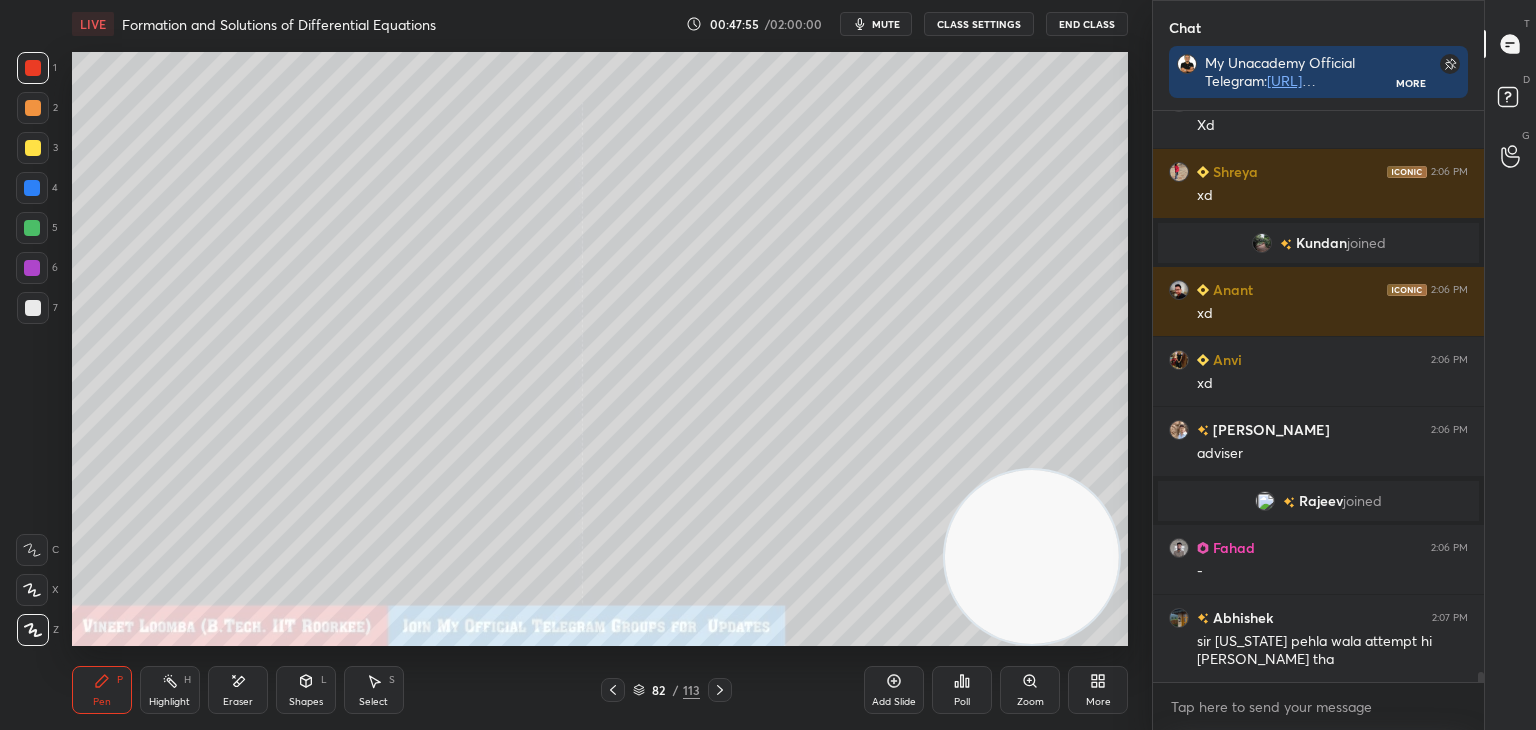
click at [611, 689] on icon at bounding box center [613, 690] width 6 height 10
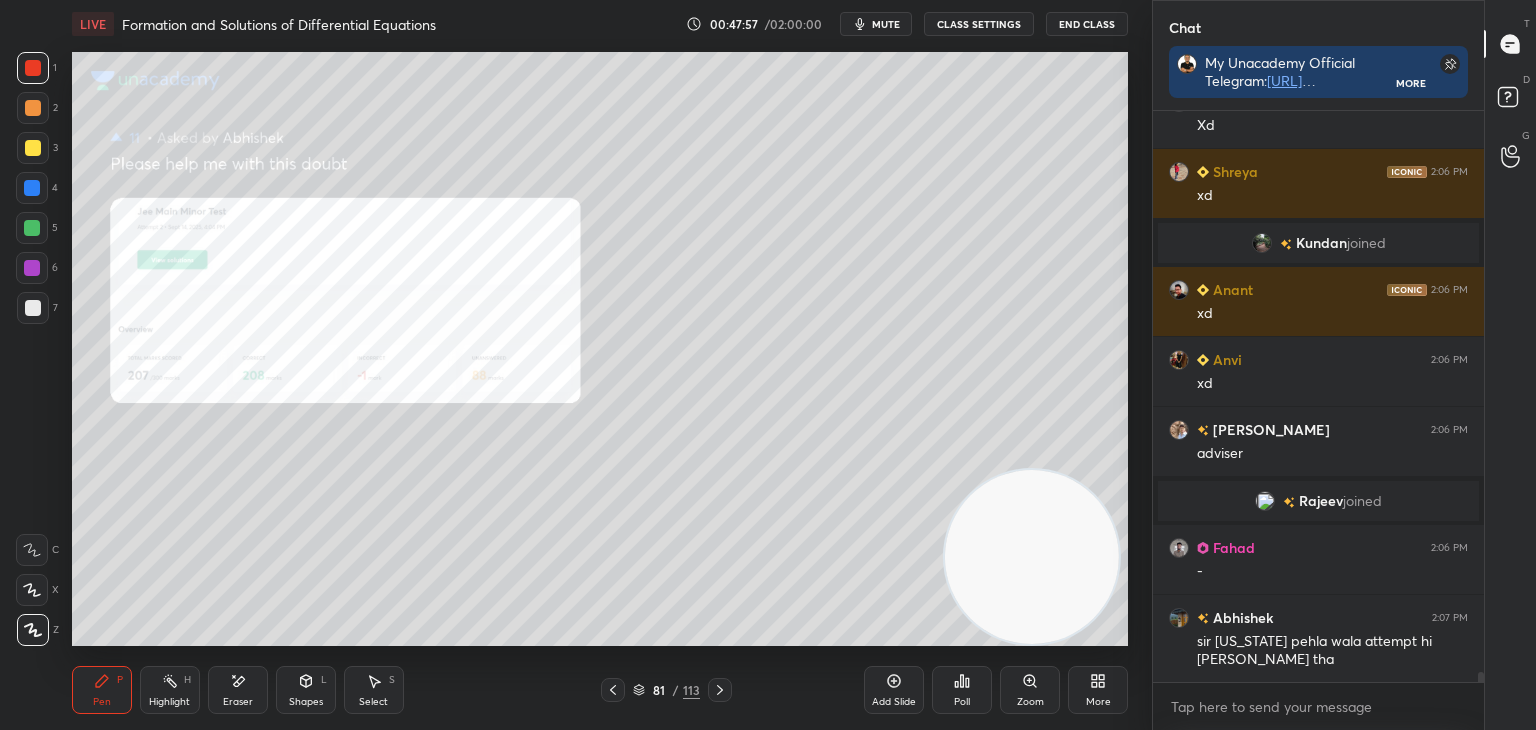
click at [1017, 697] on div "Zoom" at bounding box center [1030, 702] width 27 height 10
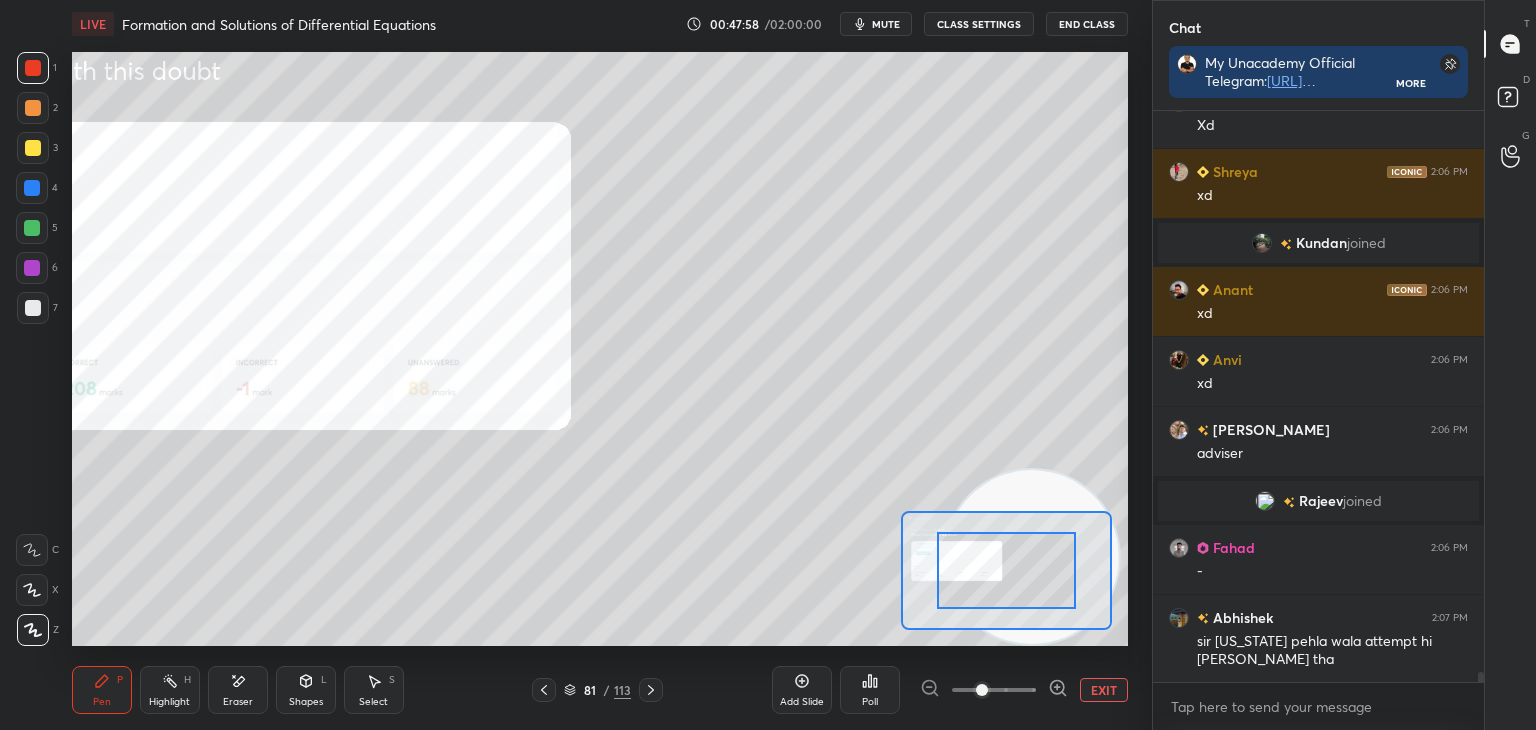
click at [1020, 693] on span at bounding box center [994, 690] width 84 height 30
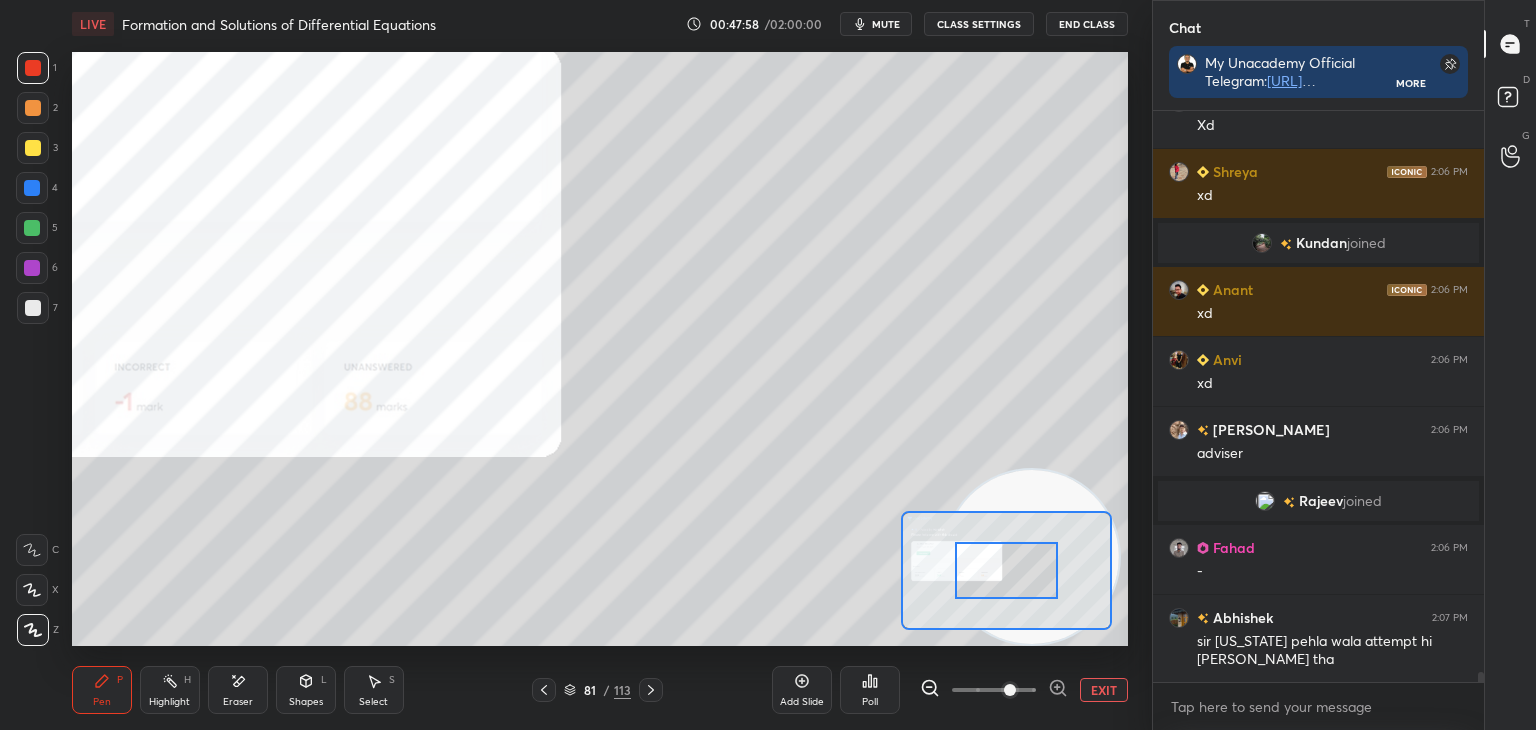
drag, startPoint x: 1025, startPoint y: 694, endPoint x: 1010, endPoint y: 632, distance: 63.8
click at [1016, 694] on span at bounding box center [1010, 690] width 12 height 12
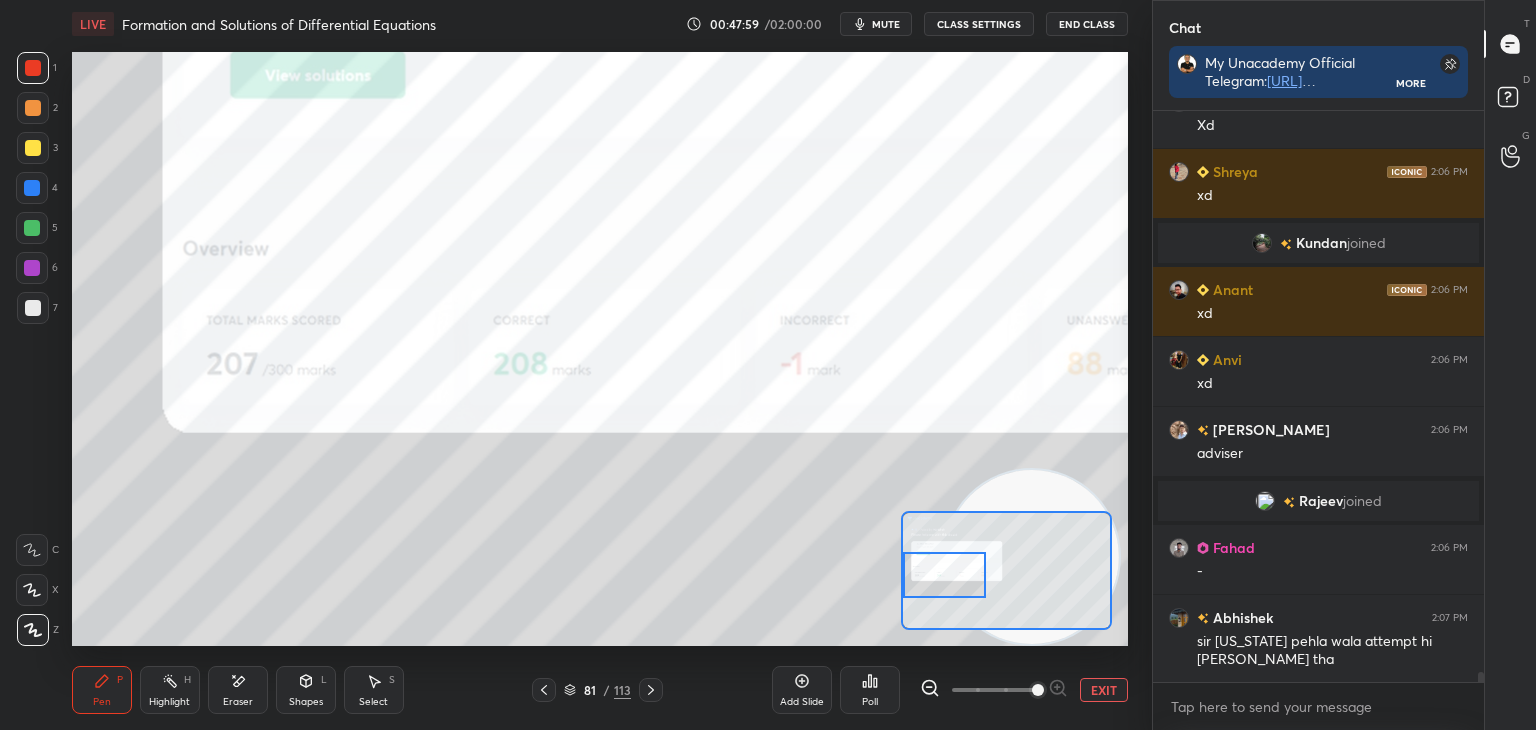
click at [891, 566] on div "Setting up your live class Poll for secs No correct answer Start poll" at bounding box center [600, 349] width 1056 height 594
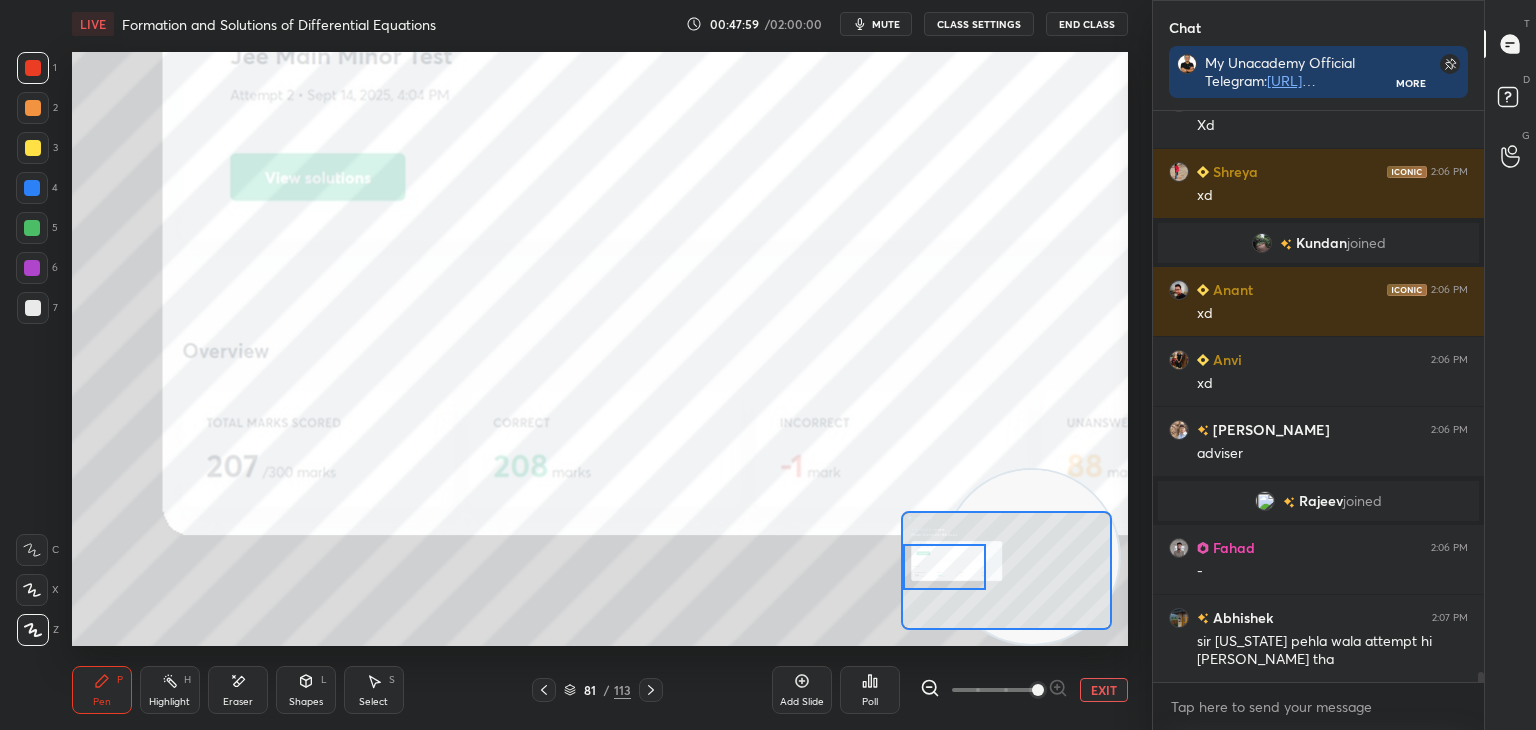
drag, startPoint x: 920, startPoint y: 578, endPoint x: 907, endPoint y: 563, distance: 19.8
click at [909, 554] on div at bounding box center [944, 567] width 83 height 46
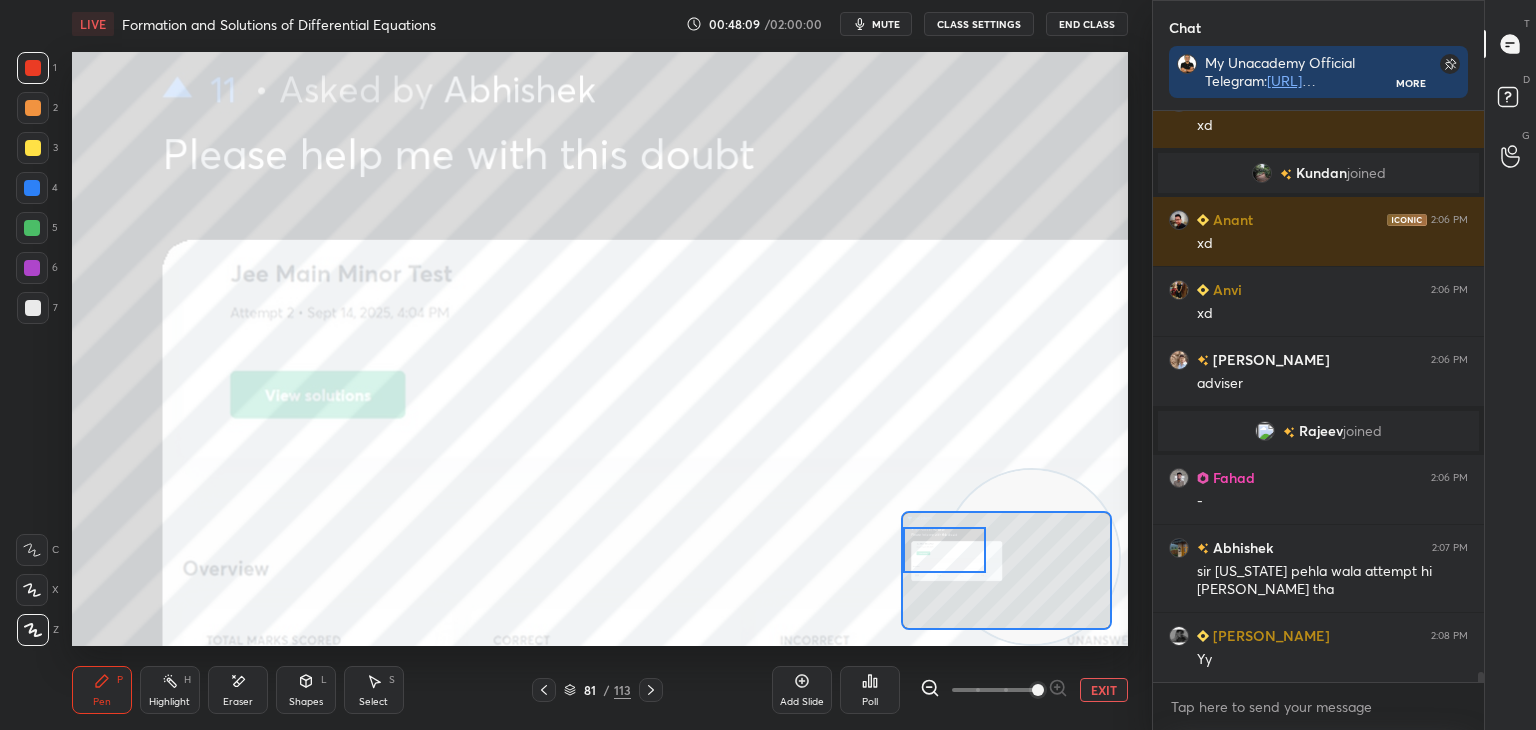
scroll to position [31227, 0]
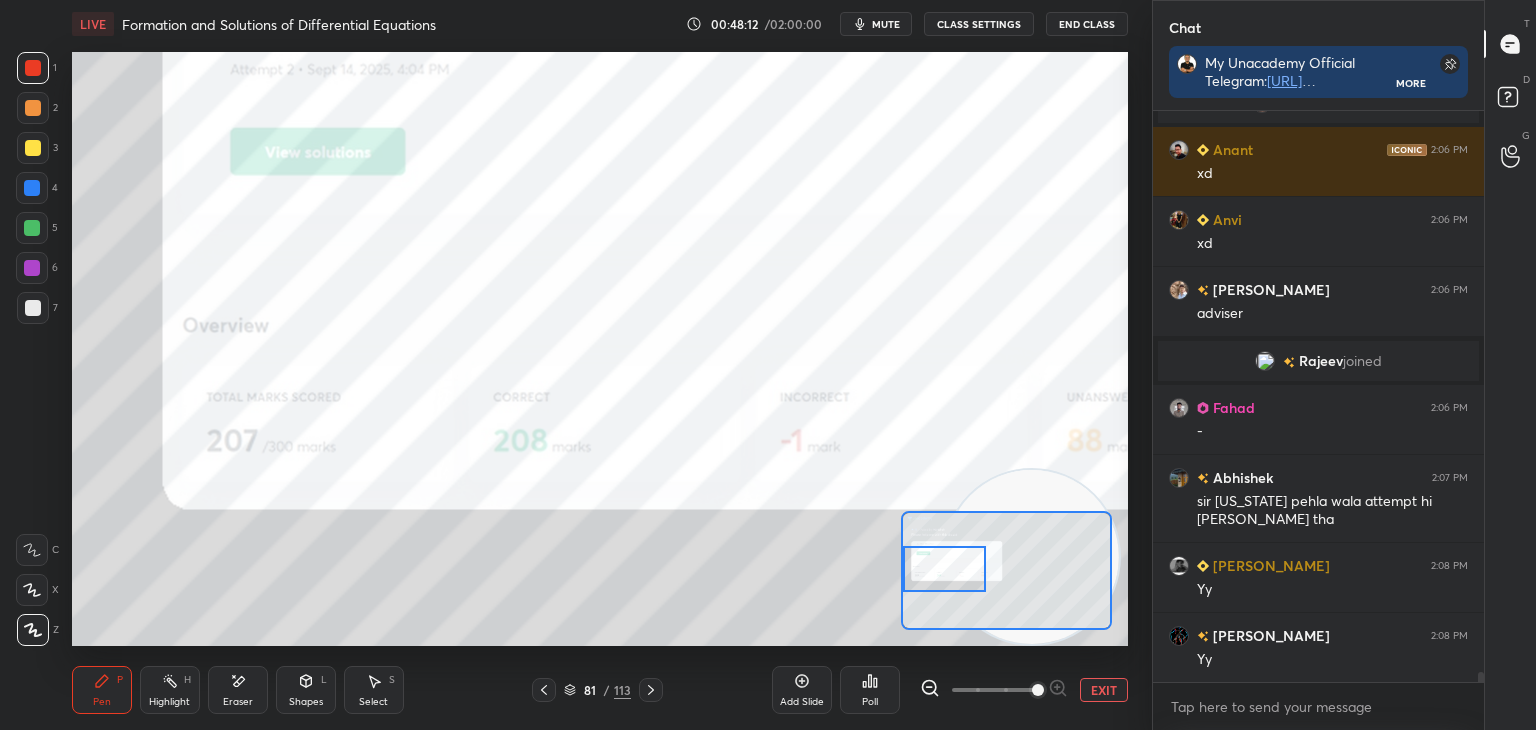
drag, startPoint x: 944, startPoint y: 571, endPoint x: 913, endPoint y: 581, distance: 32.6
click at [929, 587] on div at bounding box center [944, 569] width 83 height 46
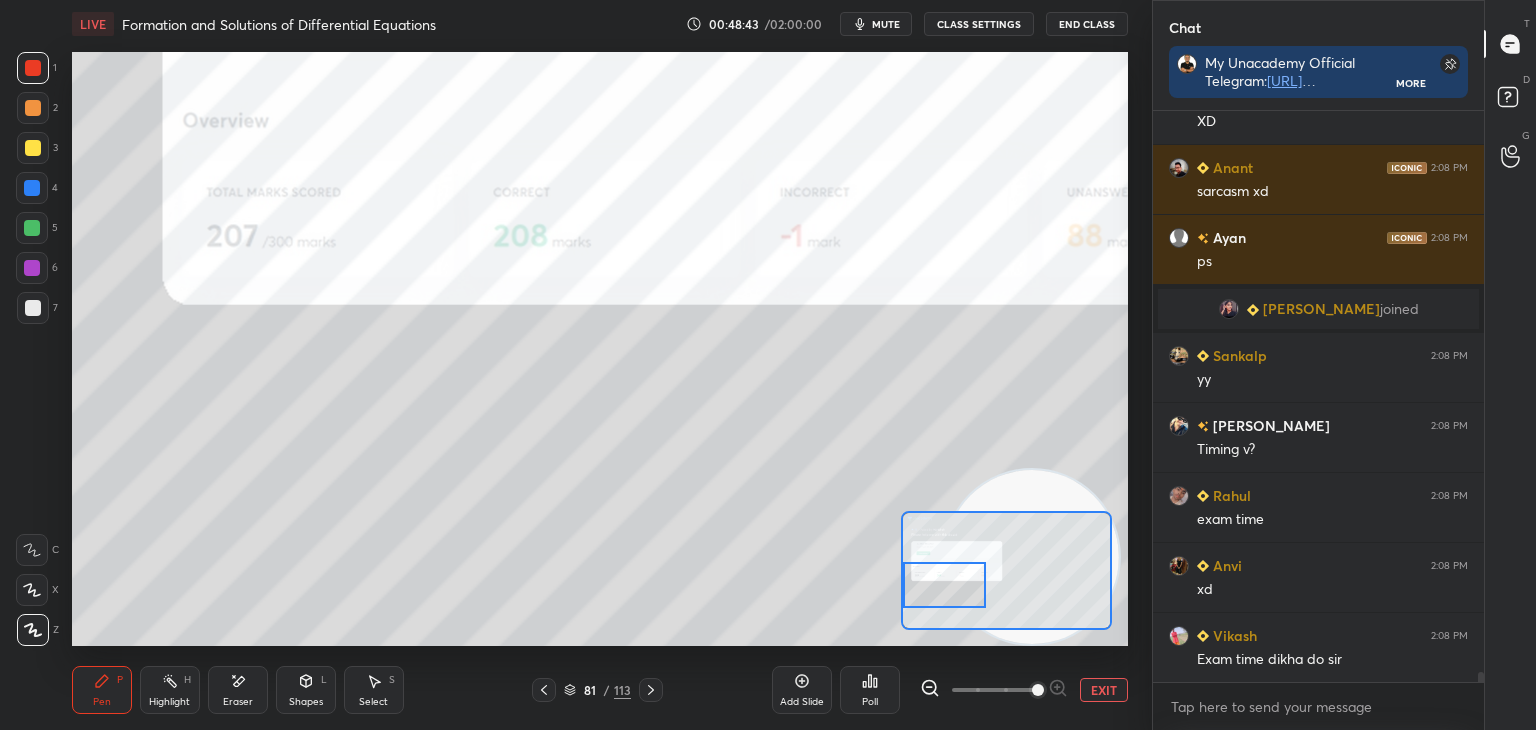
scroll to position [32461, 0]
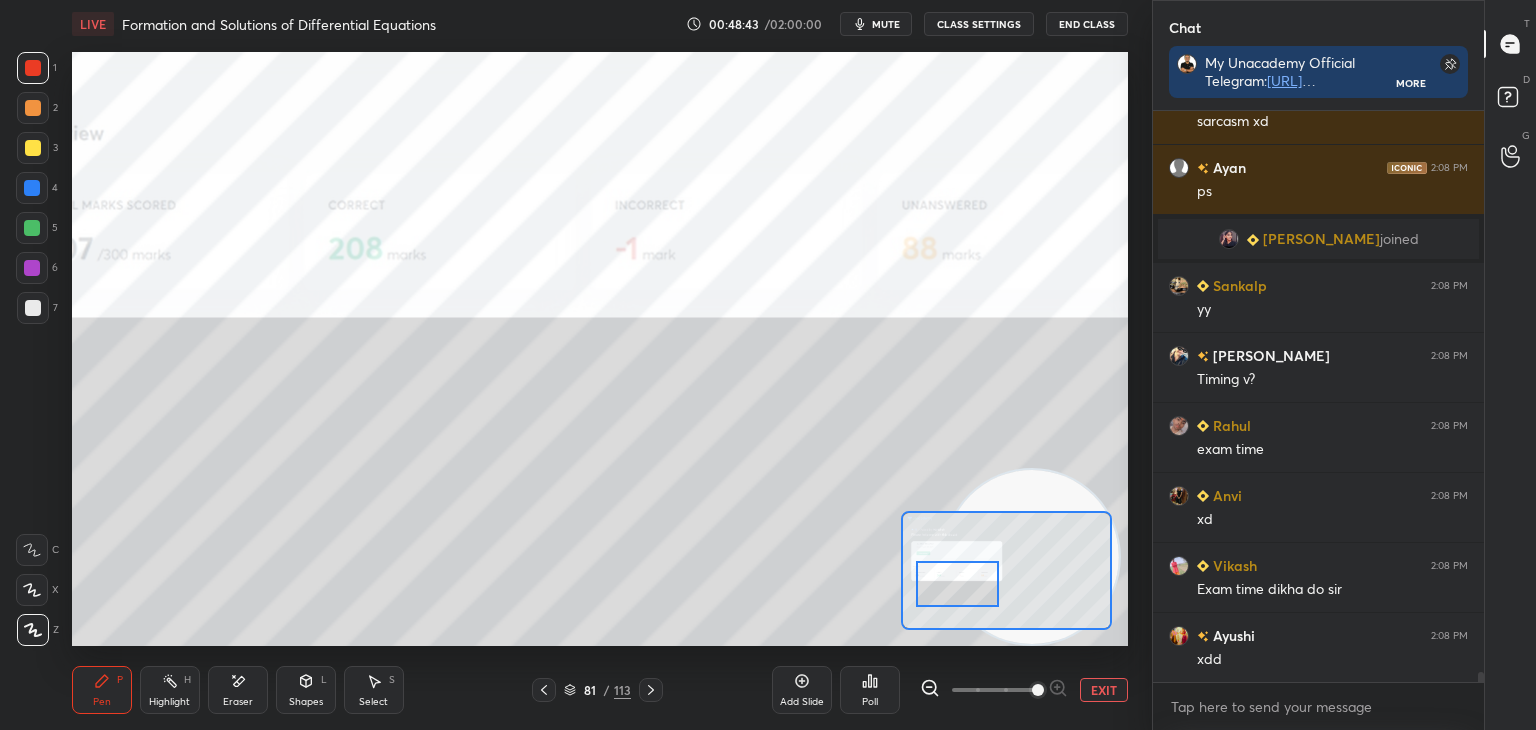
drag, startPoint x: 947, startPoint y: 567, endPoint x: 936, endPoint y: 577, distance: 14.9
click at [957, 584] on div at bounding box center [957, 584] width 83 height 46
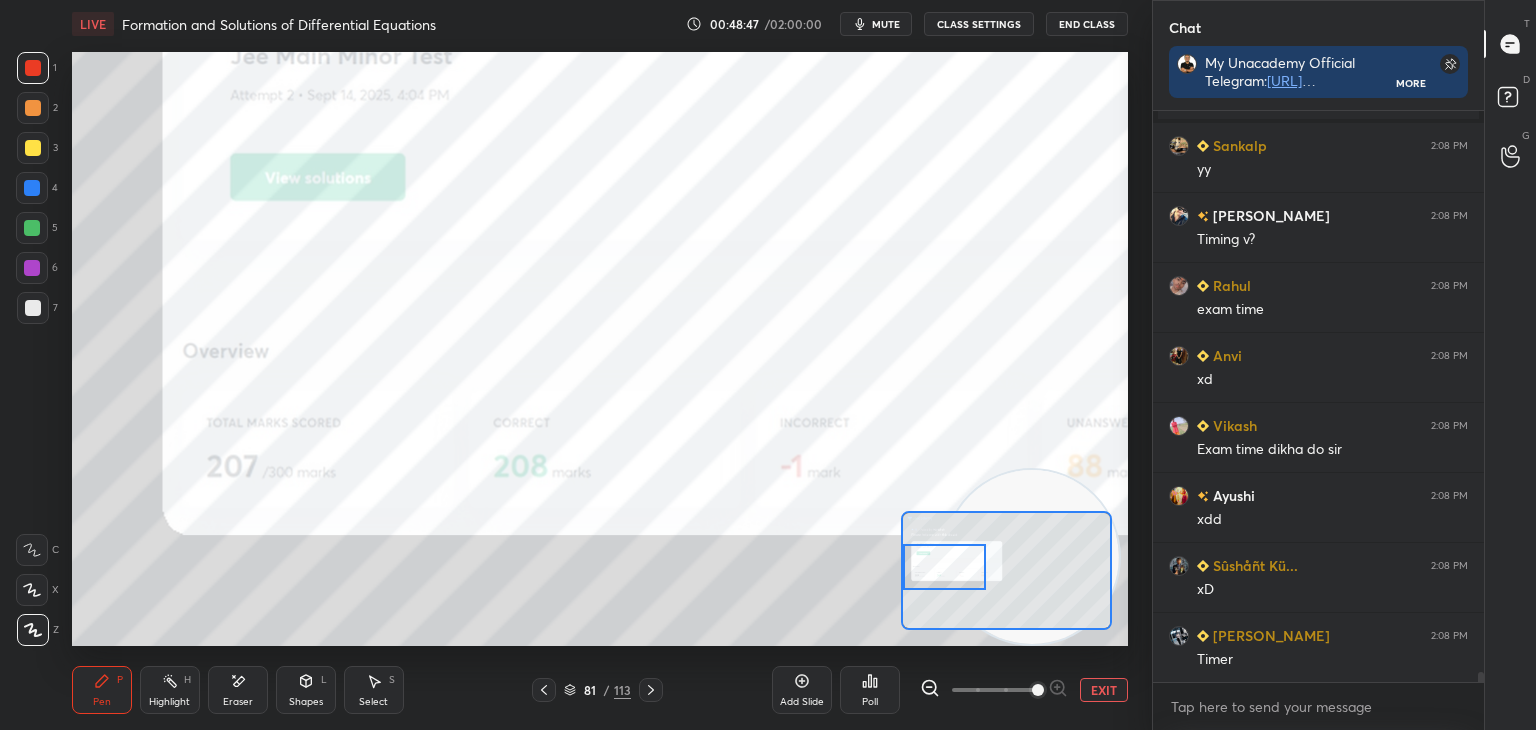
scroll to position [32671, 0]
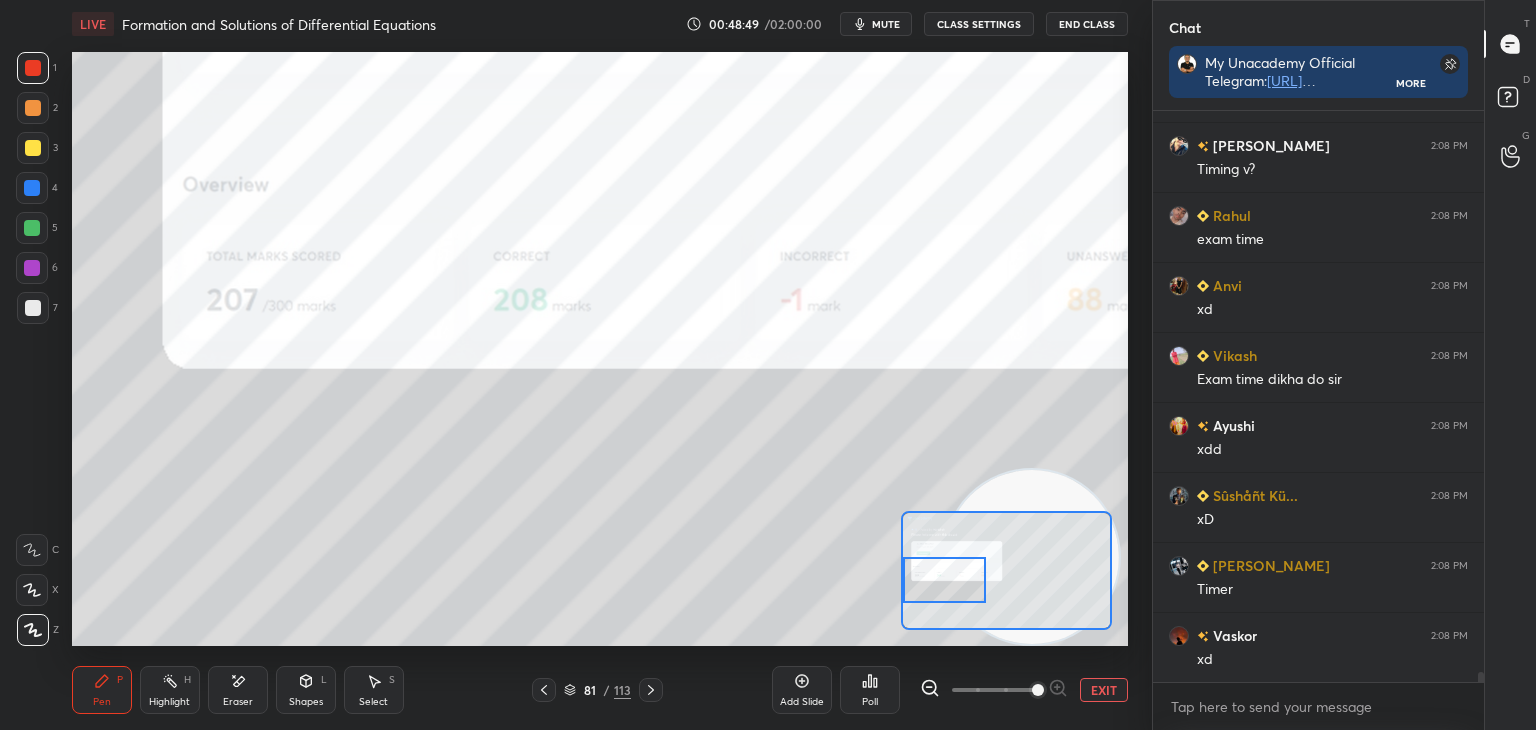
drag, startPoint x: 945, startPoint y: 565, endPoint x: 866, endPoint y: 683, distance: 142.0
click at [875, 652] on div "LIVE Formation and Solutions of Differential Equations 00:48:49 / 02:00:00 mute…" at bounding box center [600, 365] width 1072 height 730
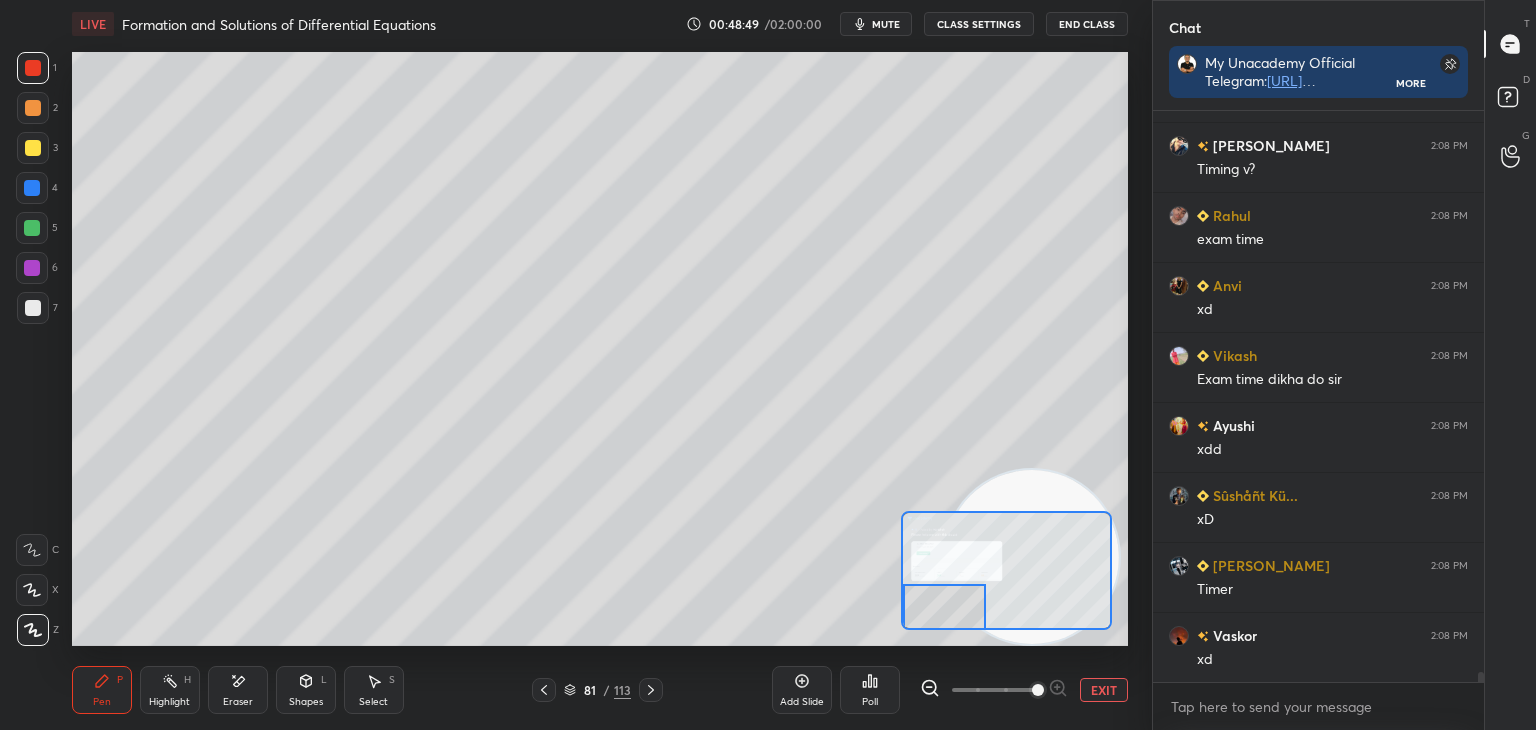
scroll to position [32741, 0]
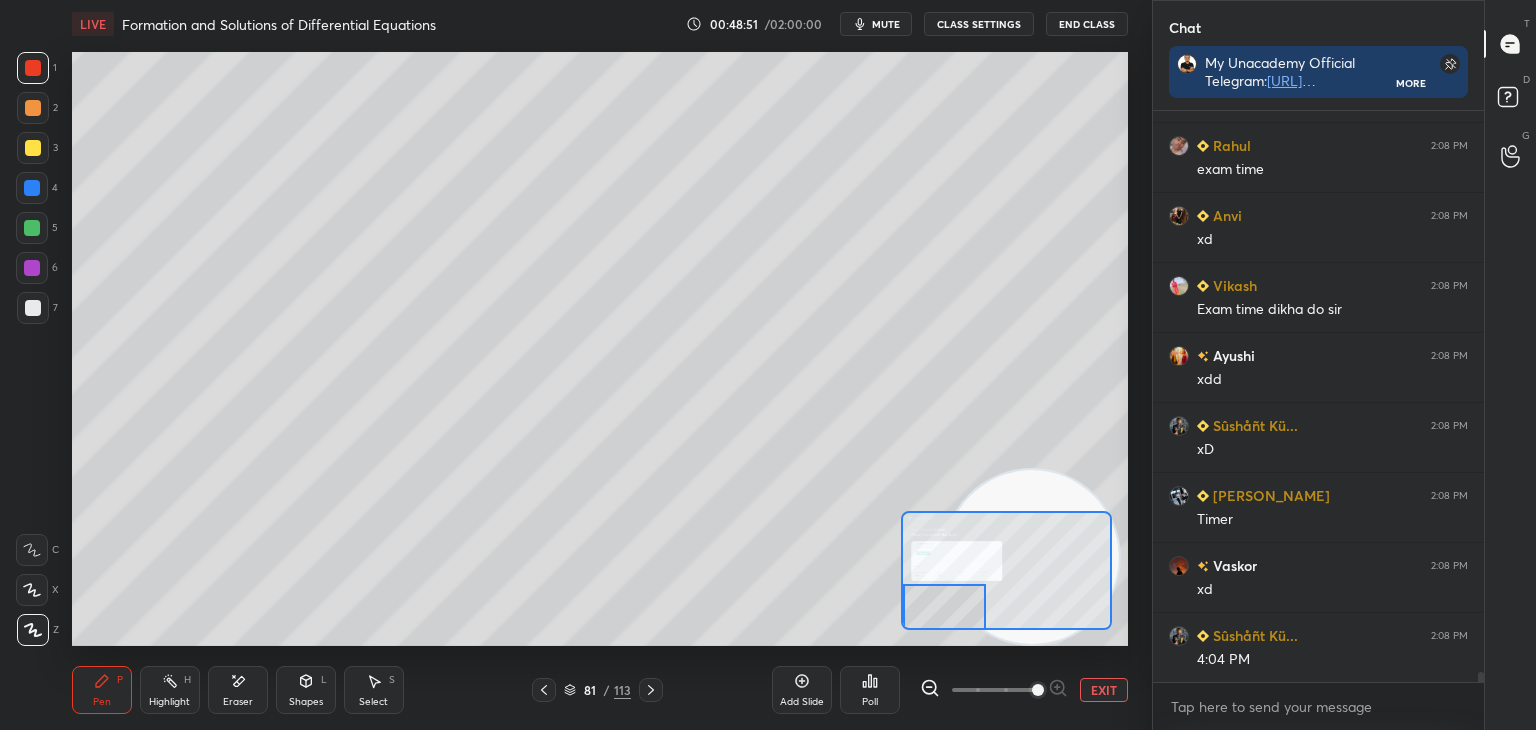
click at [1102, 685] on button "EXIT" at bounding box center [1104, 690] width 48 height 24
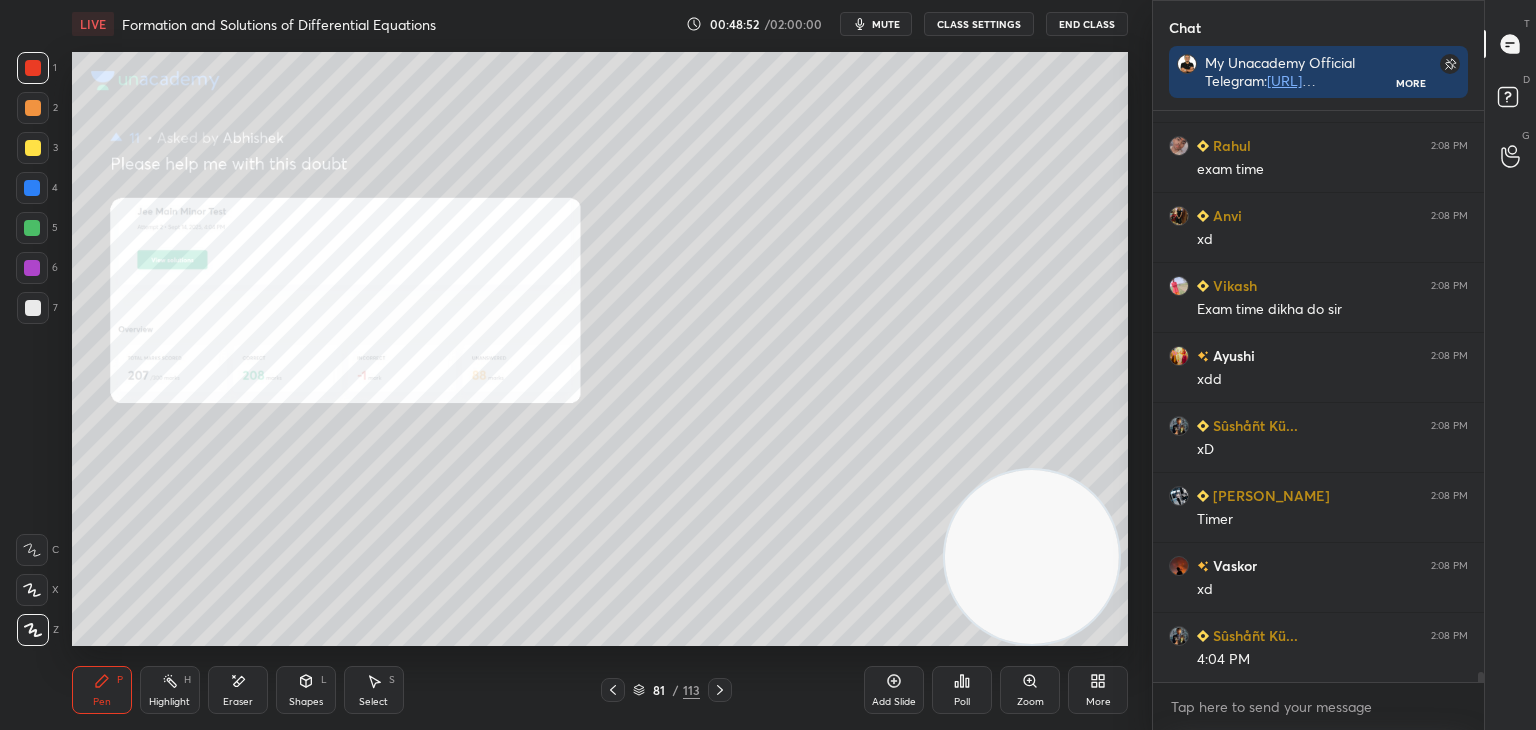
click at [614, 688] on icon at bounding box center [613, 690] width 16 height 16
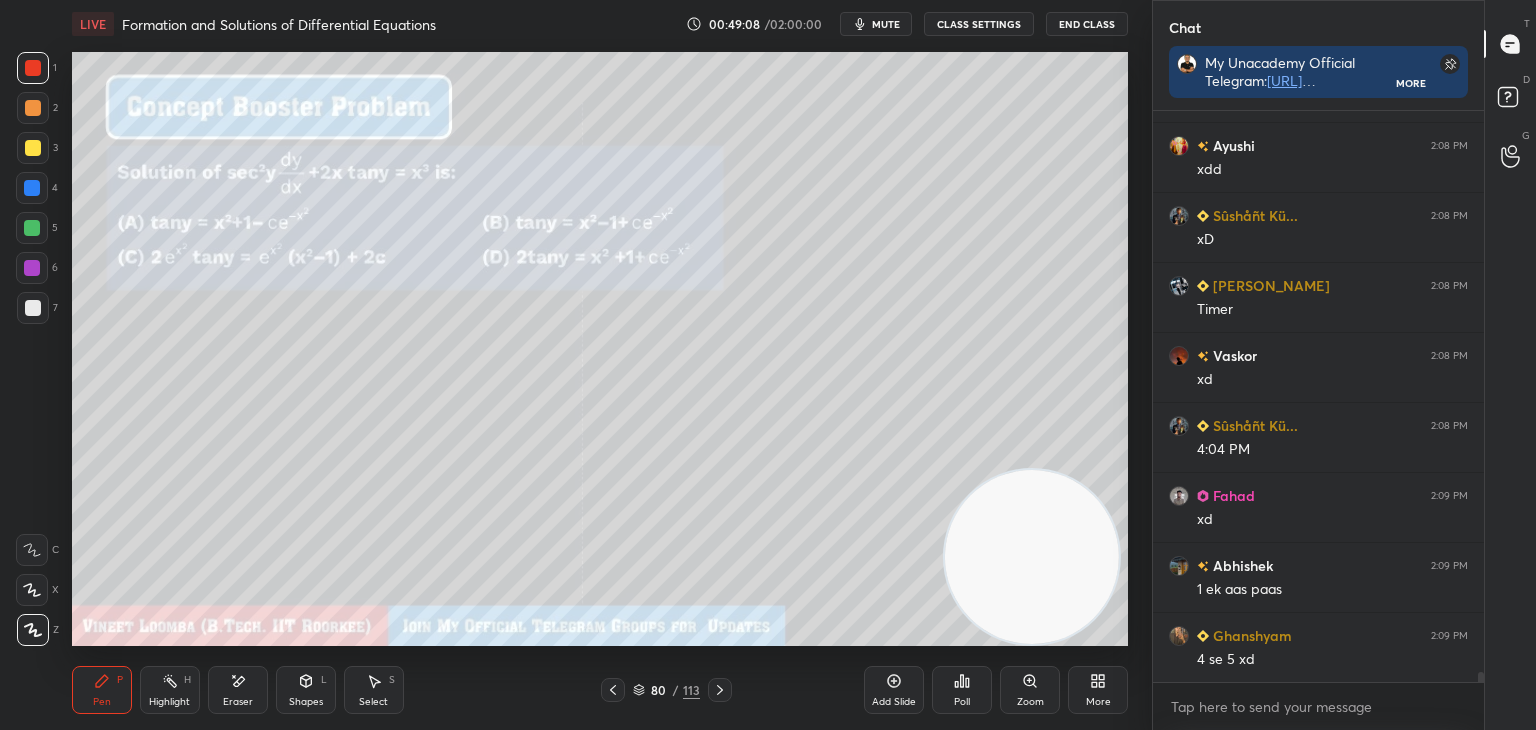
scroll to position [33021, 0]
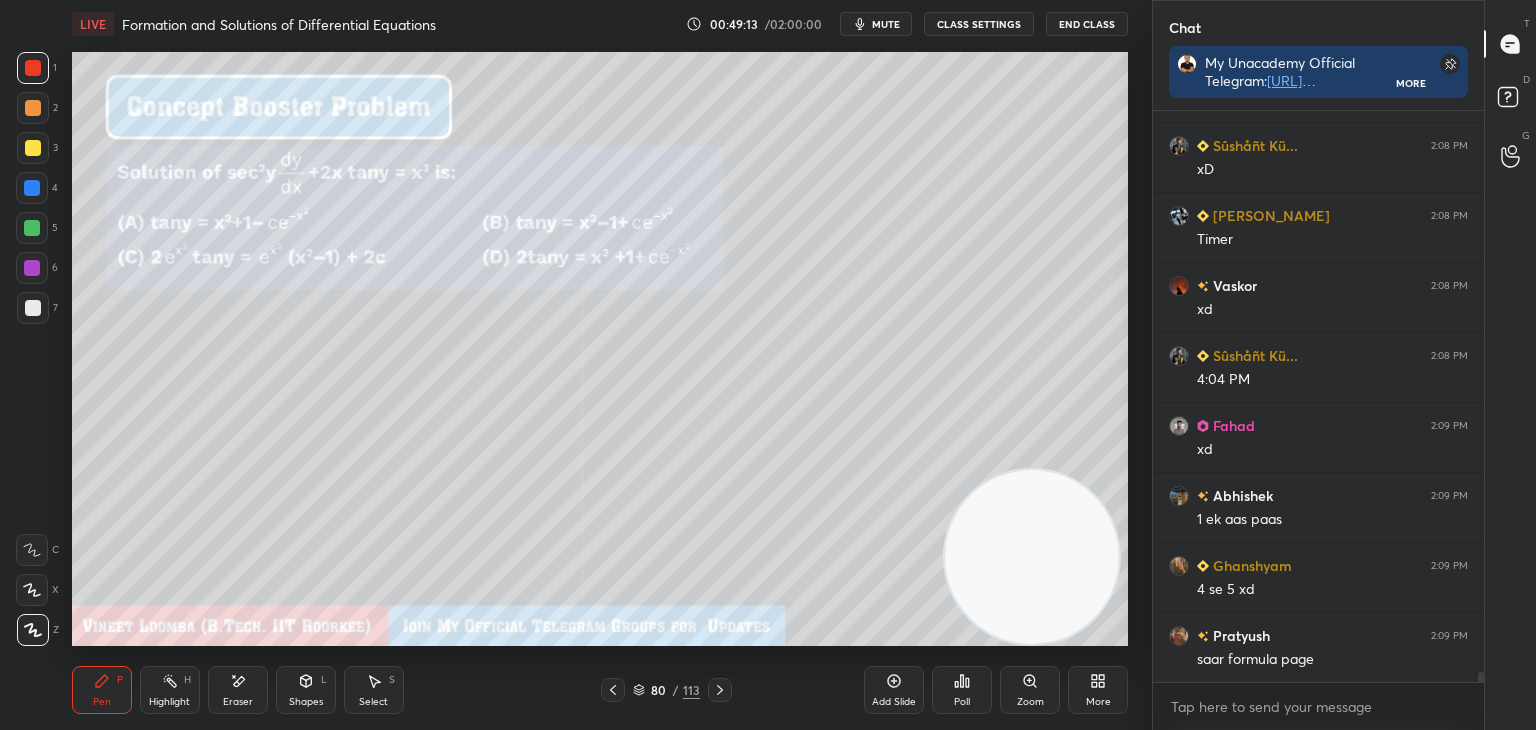
click at [720, 690] on icon at bounding box center [720, 690] width 6 height 10
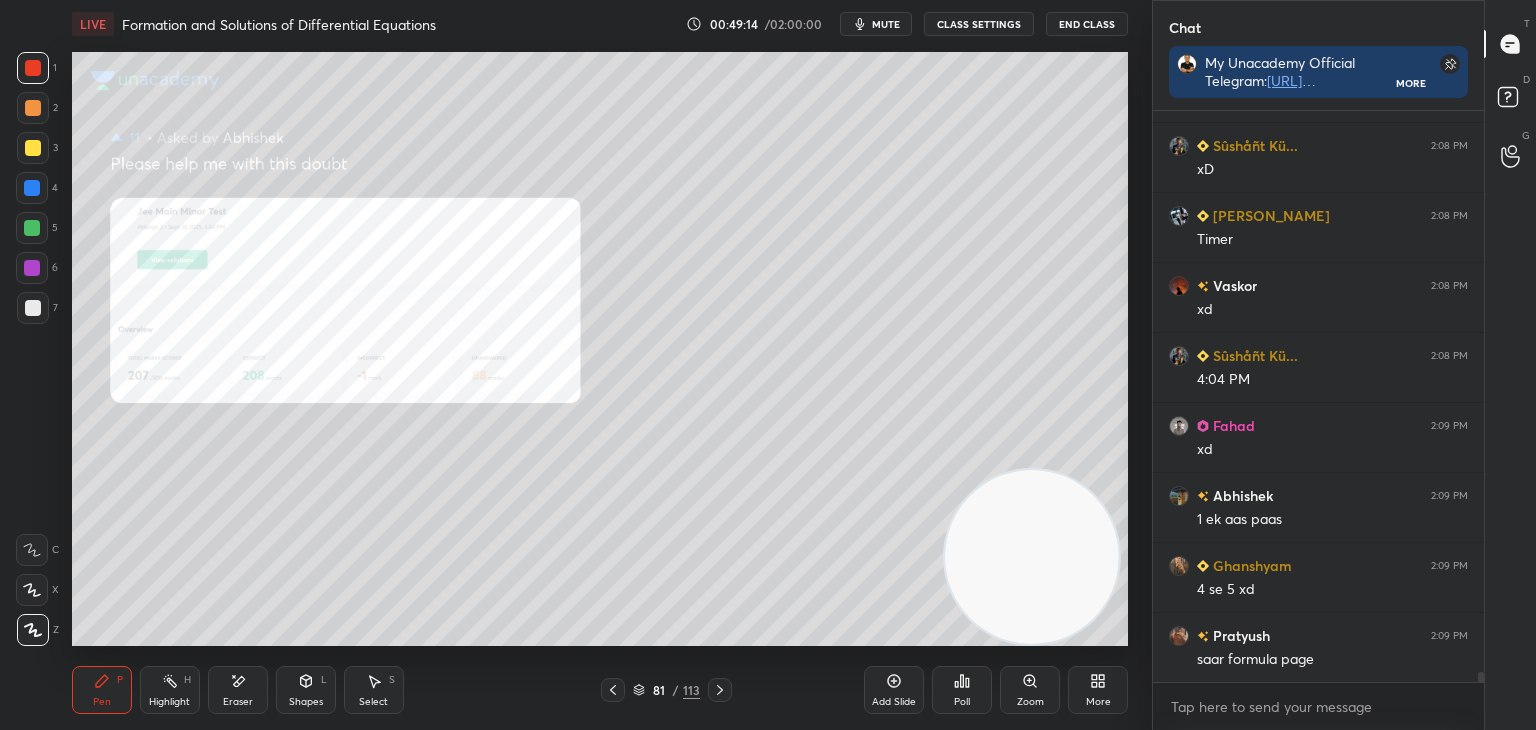
click at [720, 692] on icon at bounding box center [720, 690] width 16 height 16
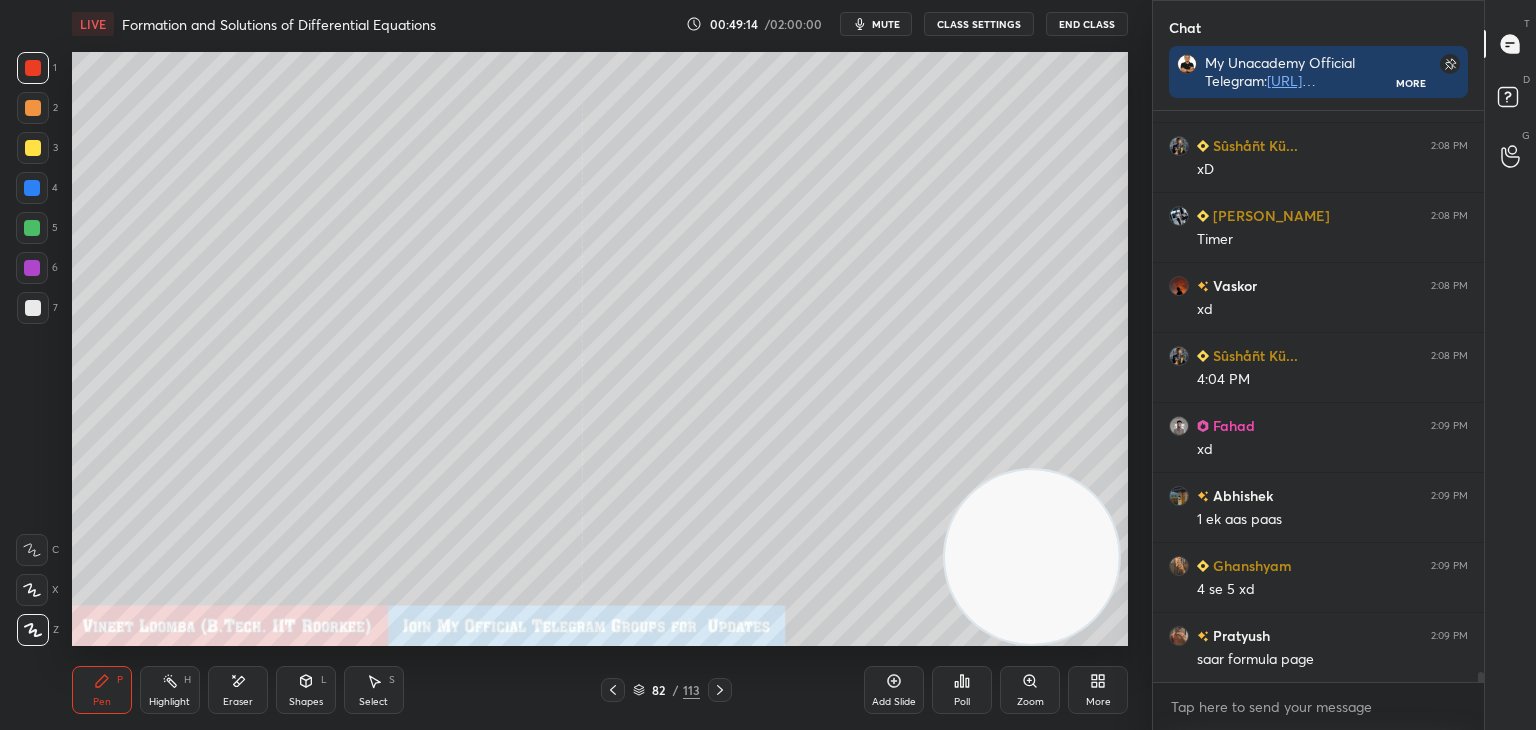
click at [720, 689] on icon at bounding box center [720, 690] width 16 height 16
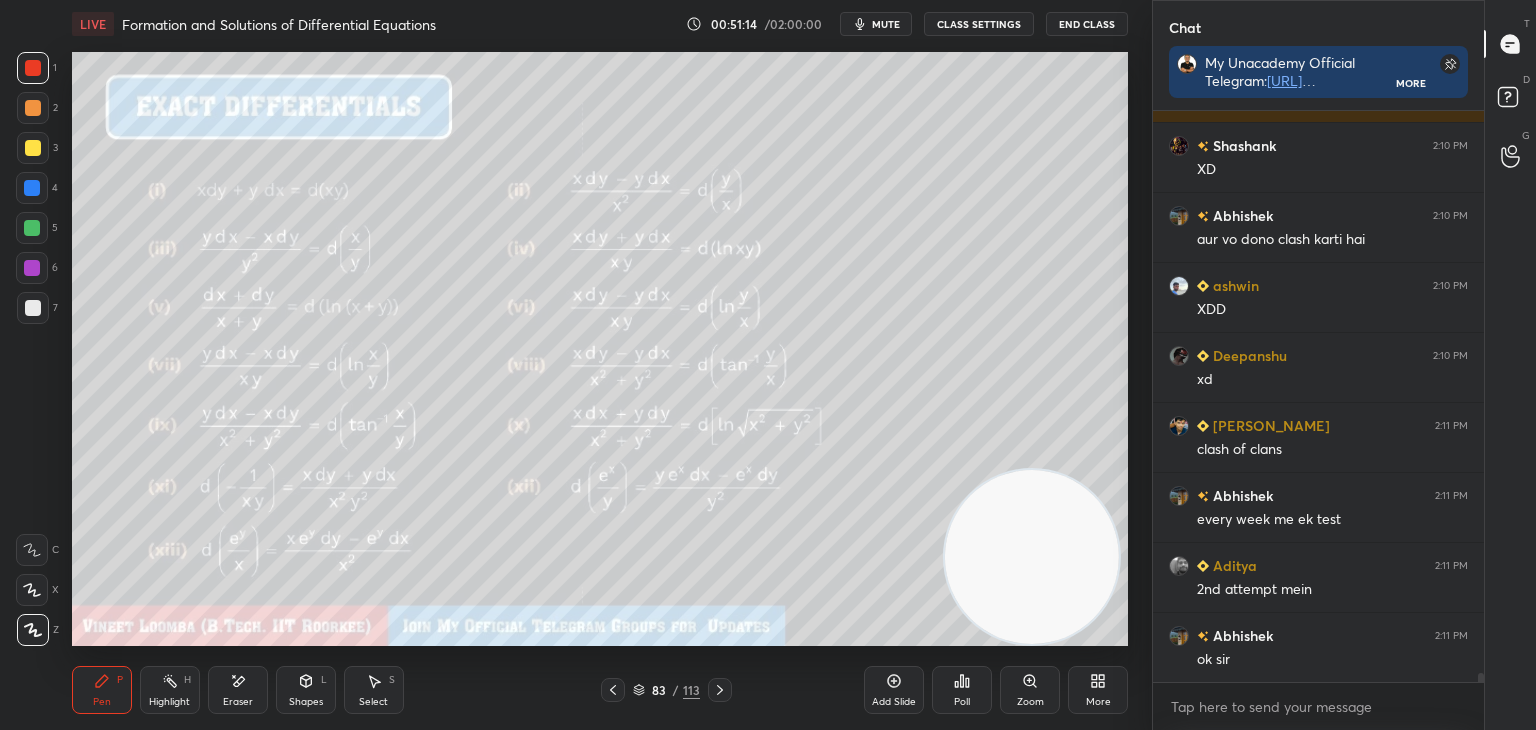
scroll to position [34701, 0]
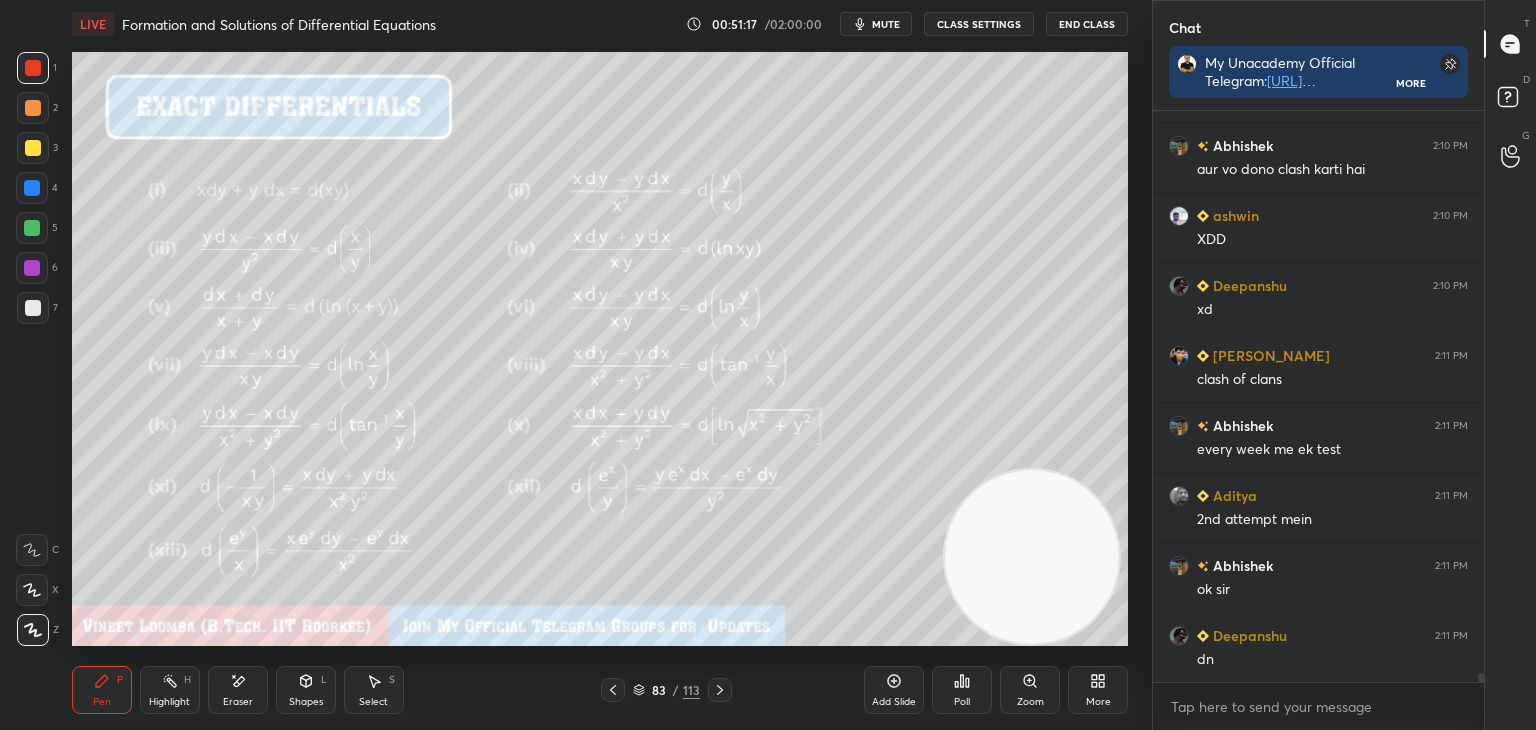
click at [718, 685] on icon at bounding box center [720, 690] width 16 height 16
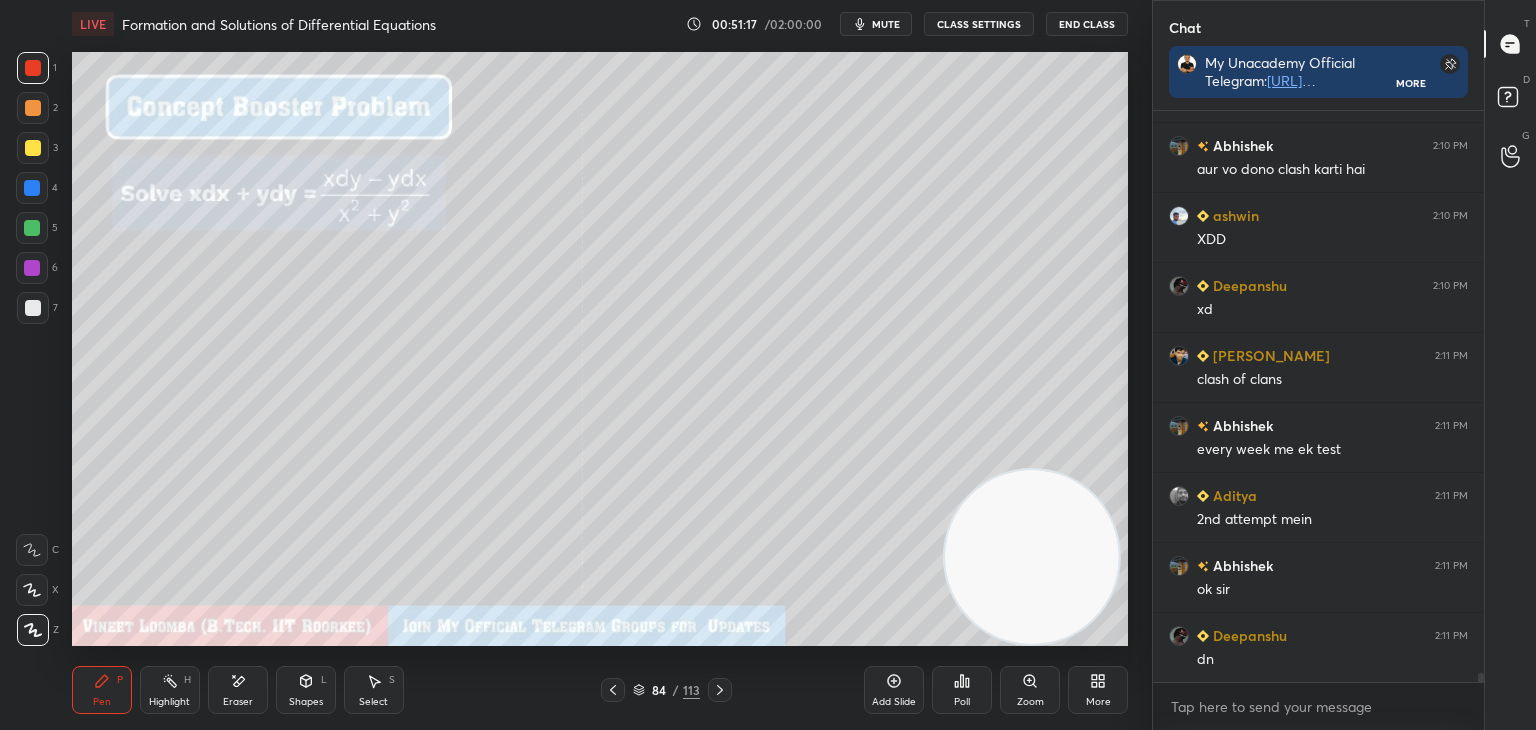
click at [722, 686] on icon at bounding box center [720, 690] width 16 height 16
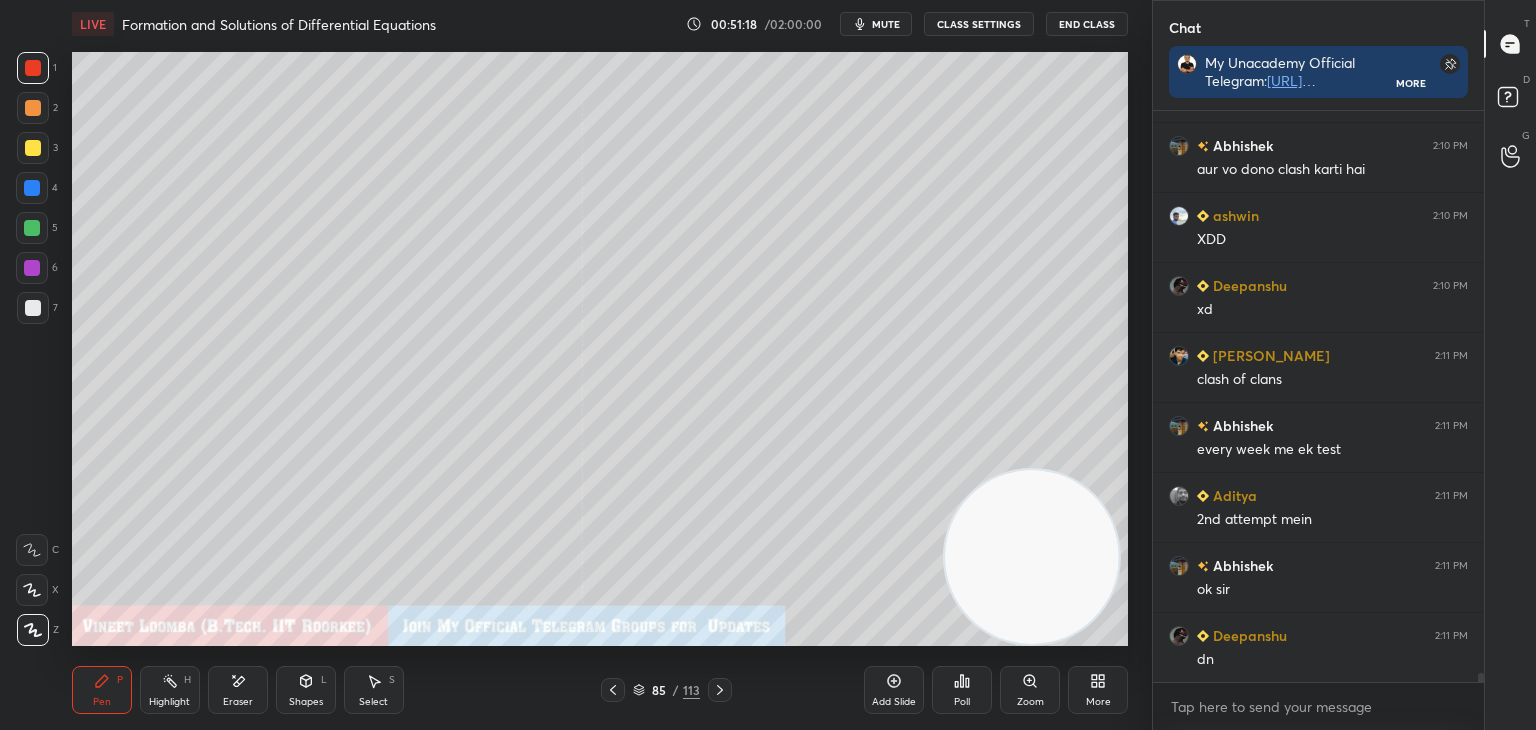
click at [611, 696] on icon at bounding box center [613, 690] width 16 height 16
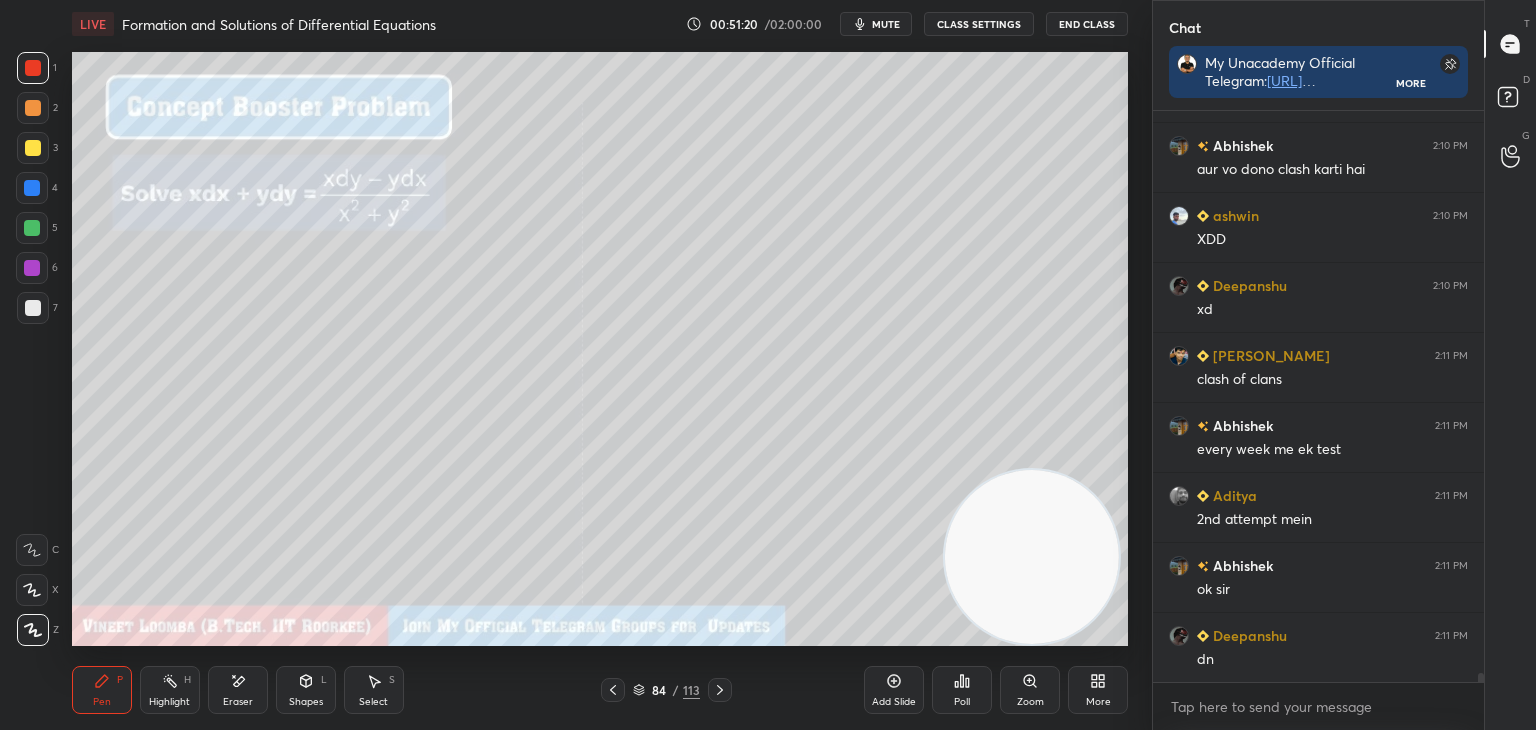
scroll to position [34771, 0]
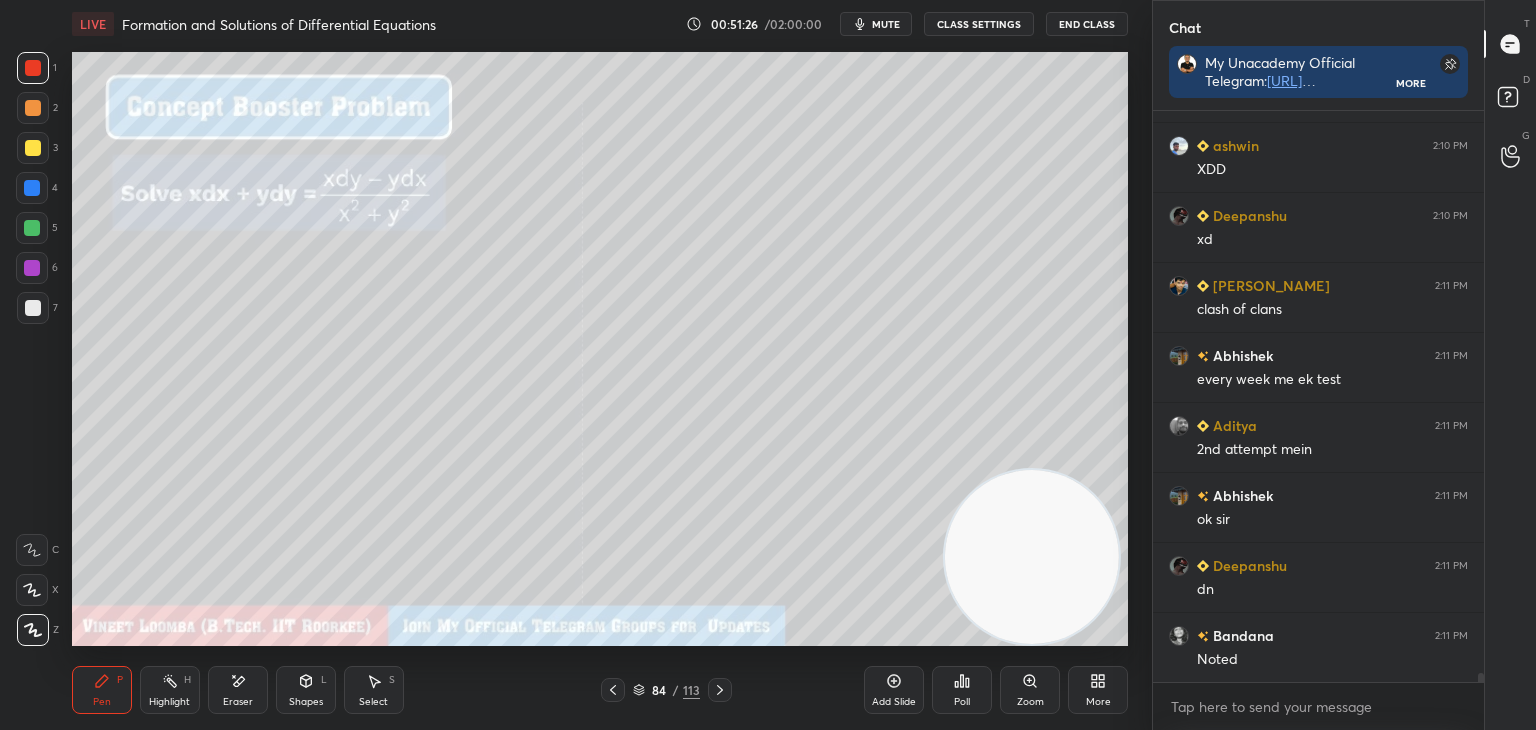
click at [613, 694] on icon at bounding box center [613, 690] width 16 height 16
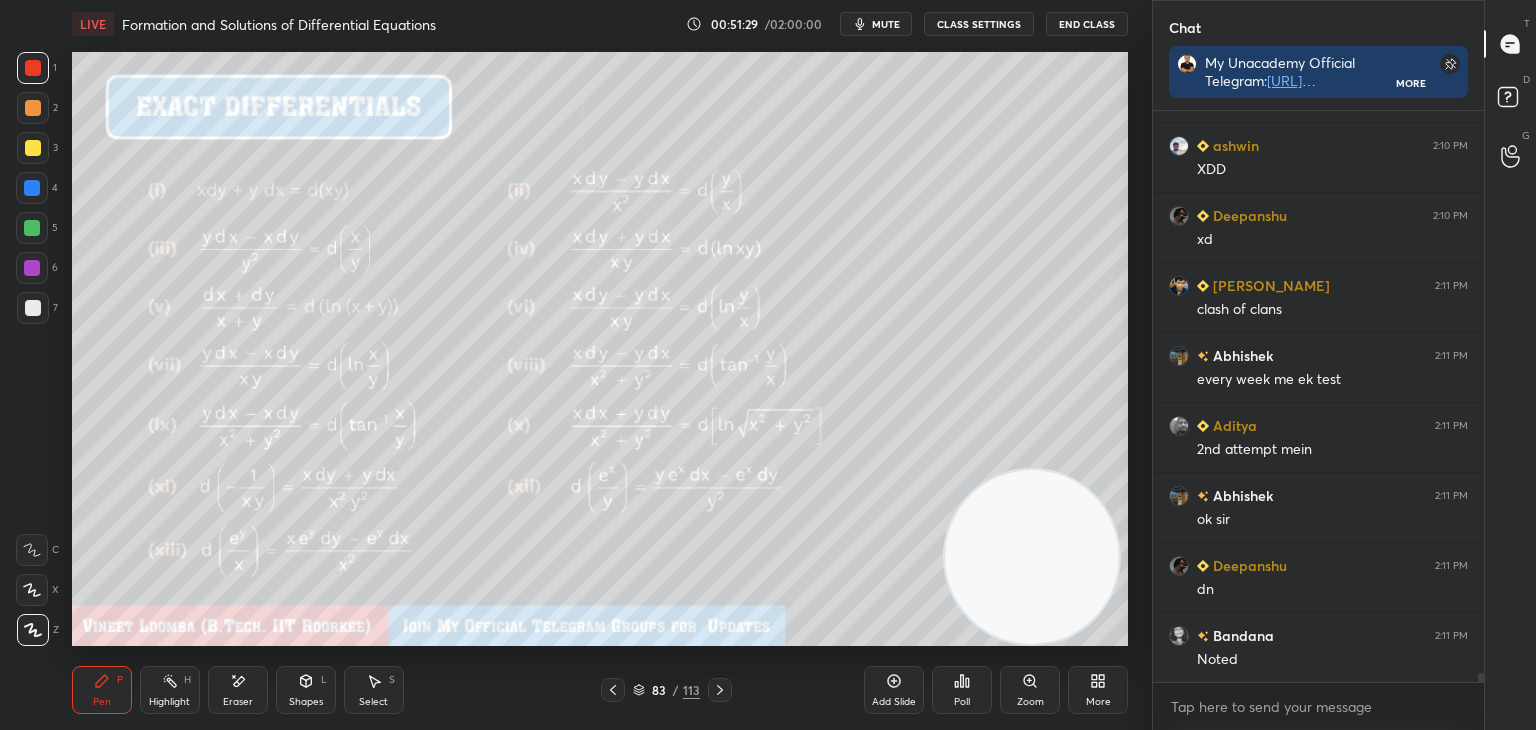
scroll to position [34859, 0]
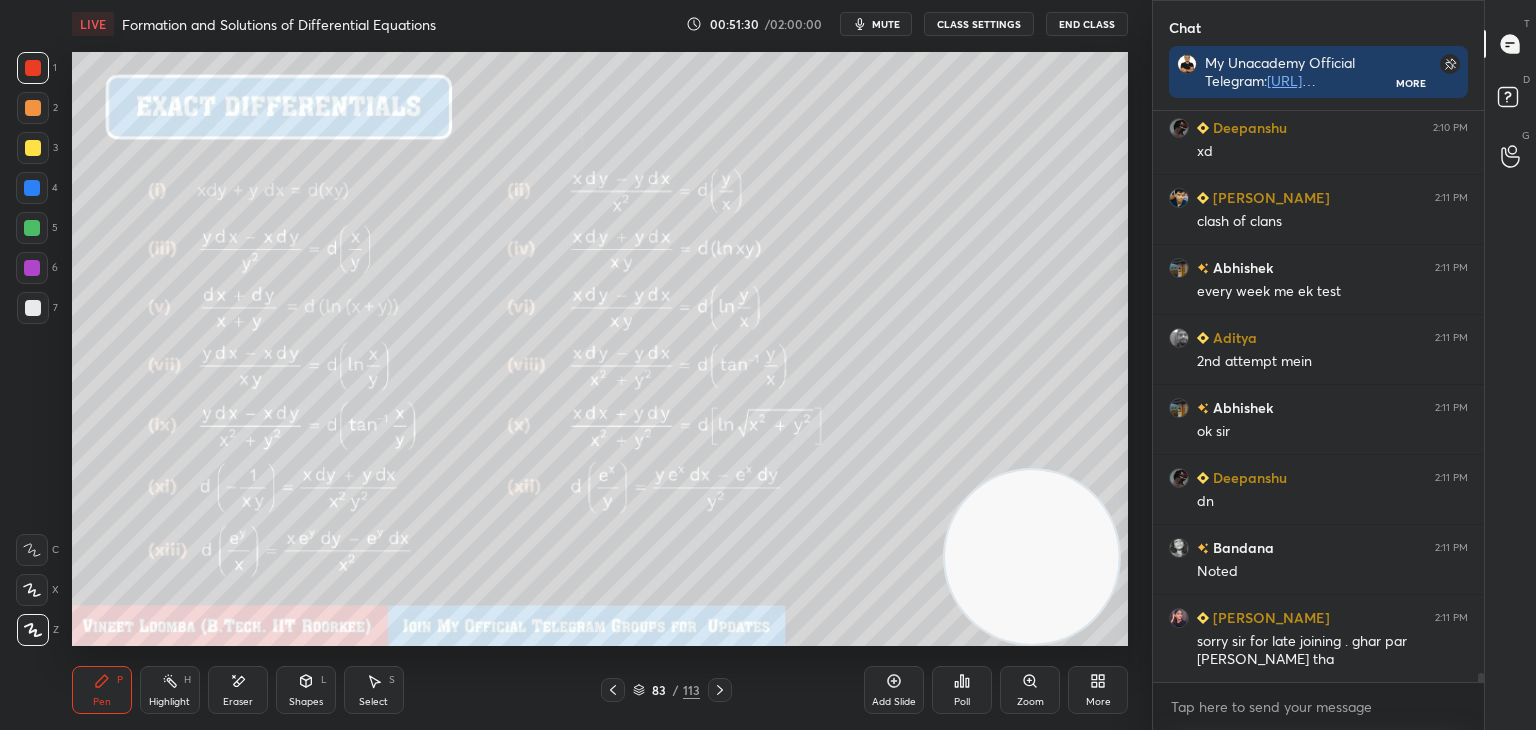
click at [720, 693] on icon at bounding box center [720, 690] width 16 height 16
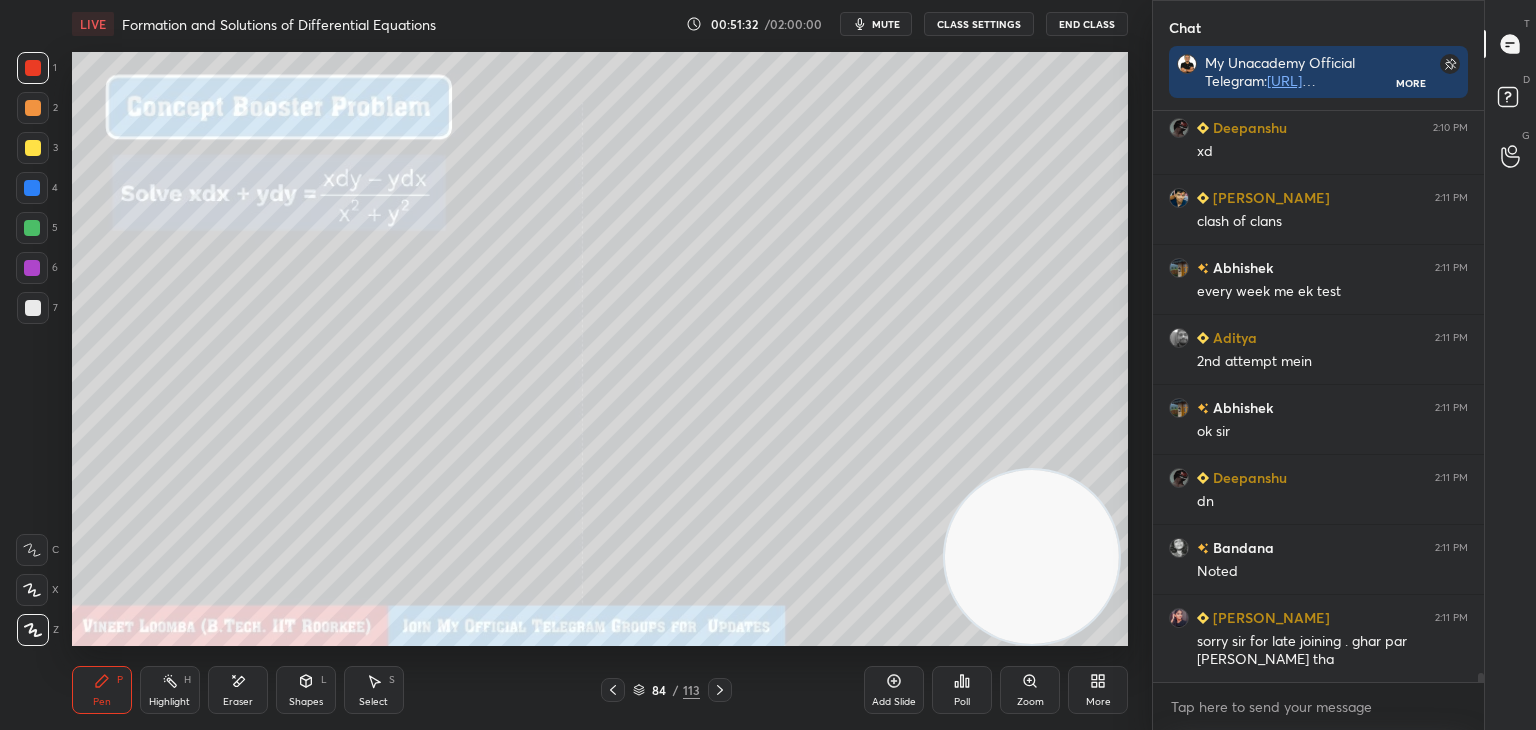
click at [608, 693] on icon at bounding box center [613, 690] width 16 height 16
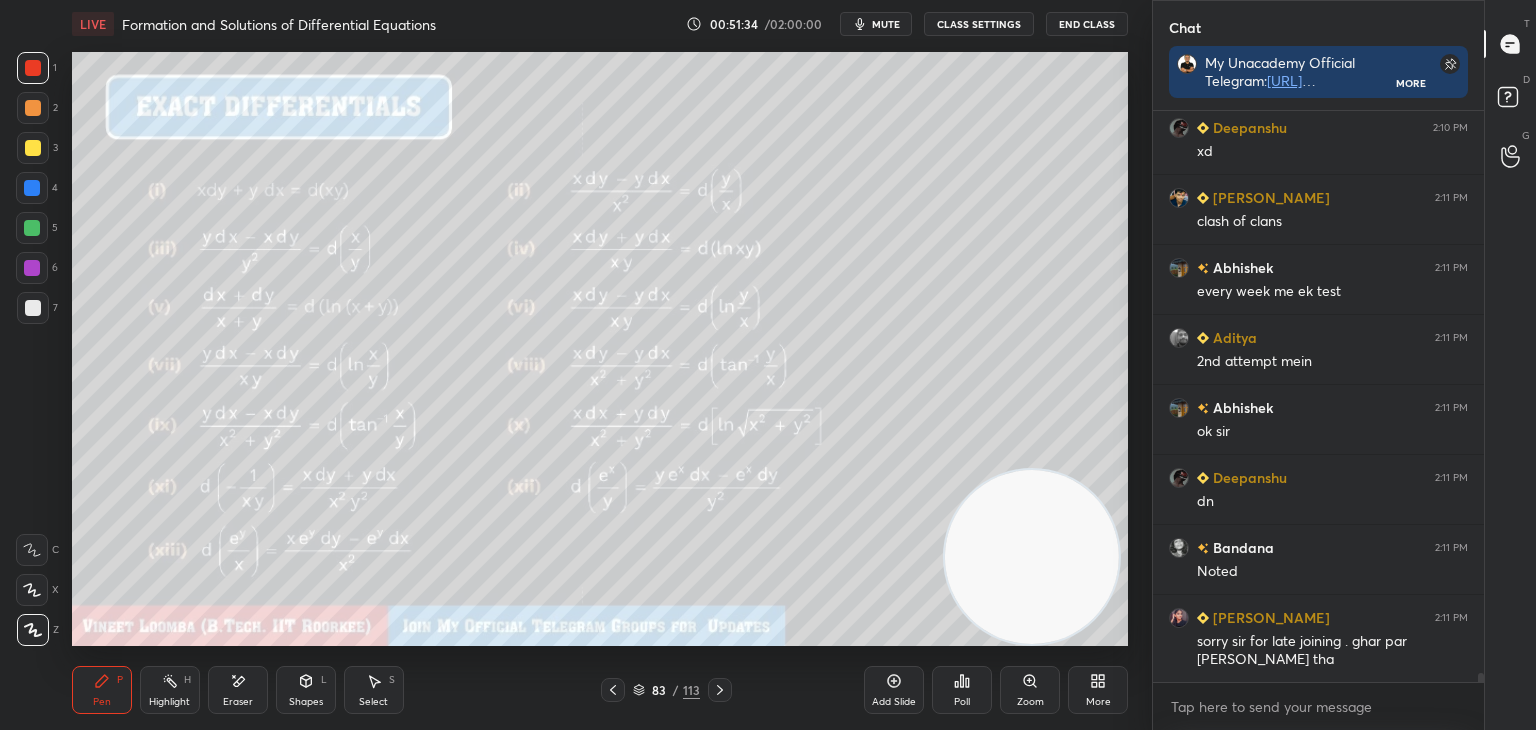
click at [712, 691] on icon at bounding box center [720, 690] width 16 height 16
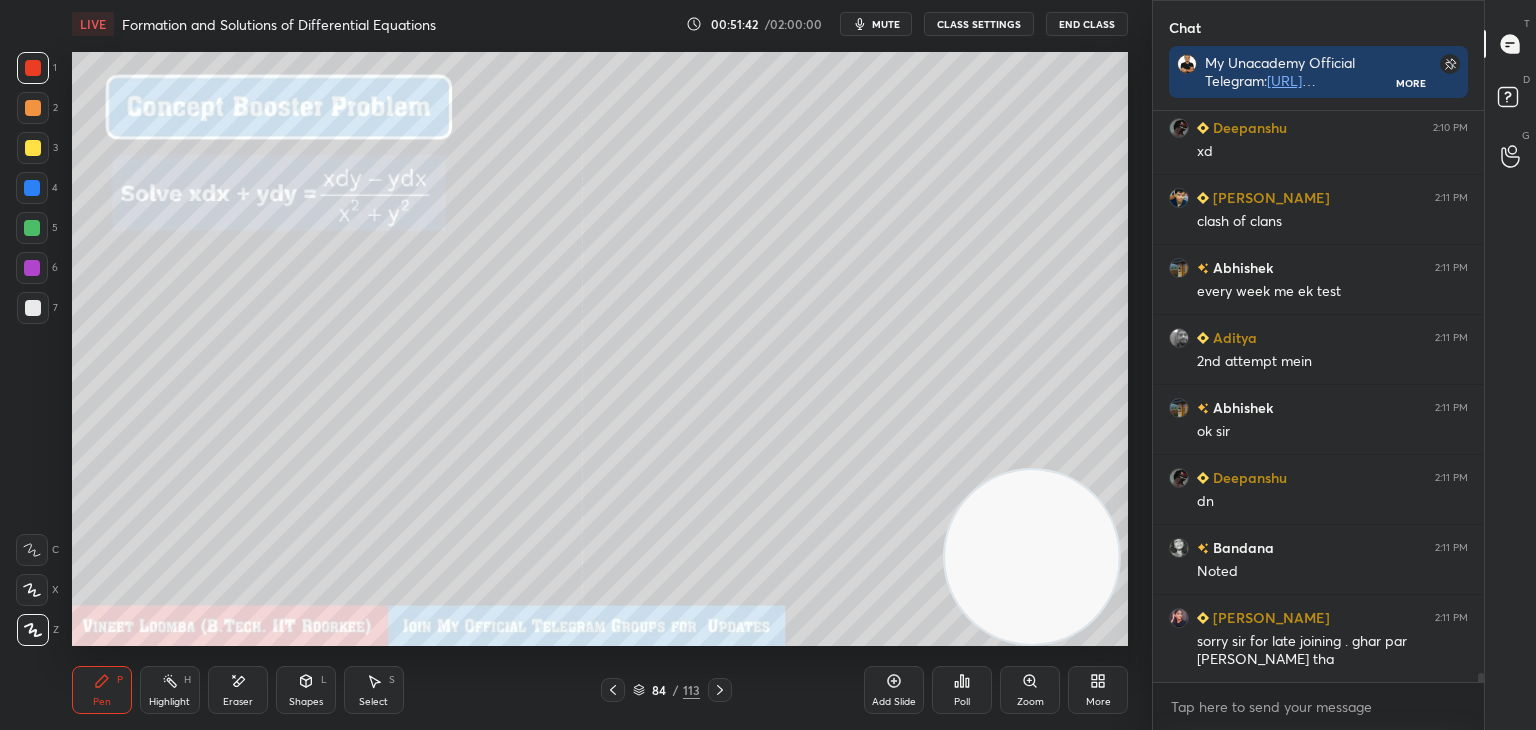
click at [610, 694] on icon at bounding box center [613, 690] width 16 height 16
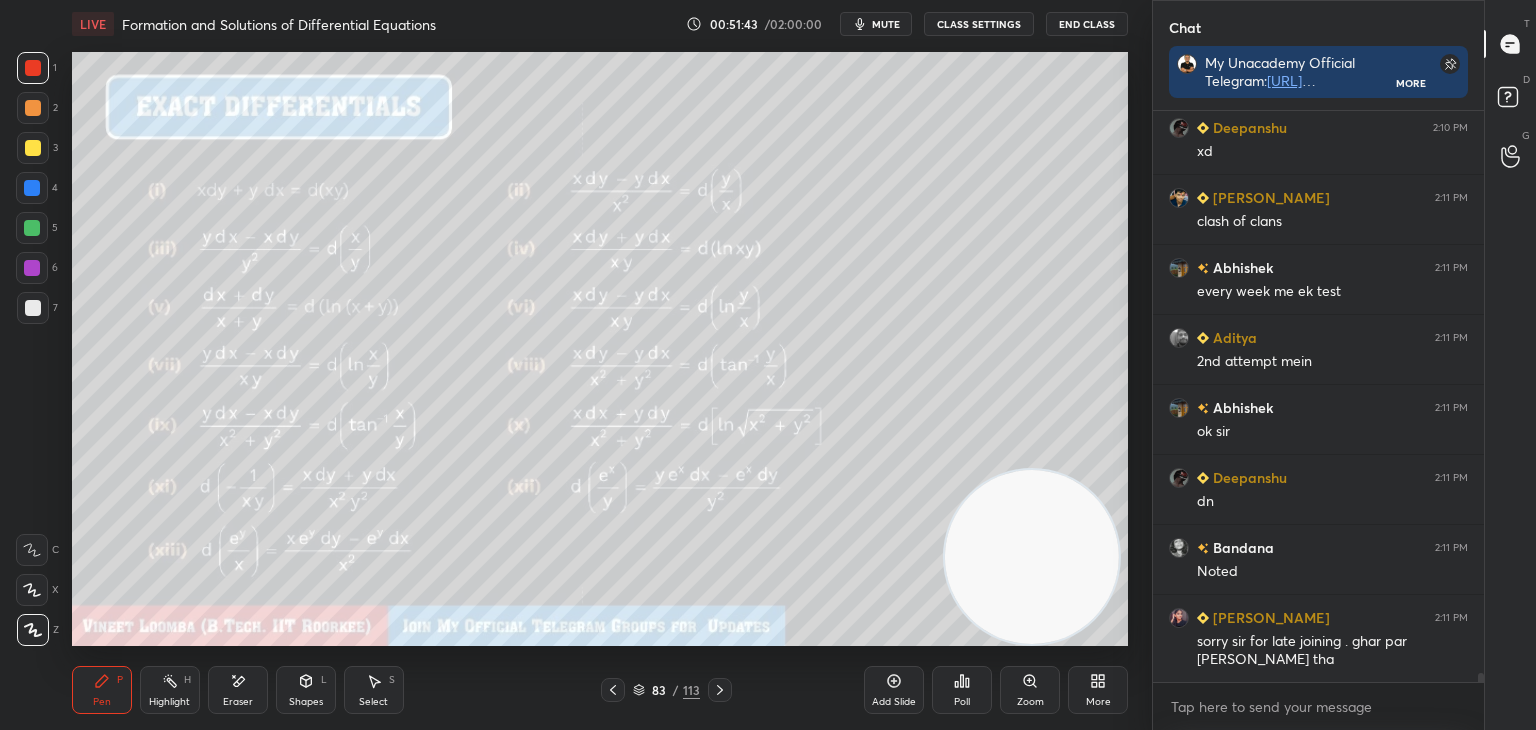
click at [715, 688] on icon at bounding box center [720, 690] width 16 height 16
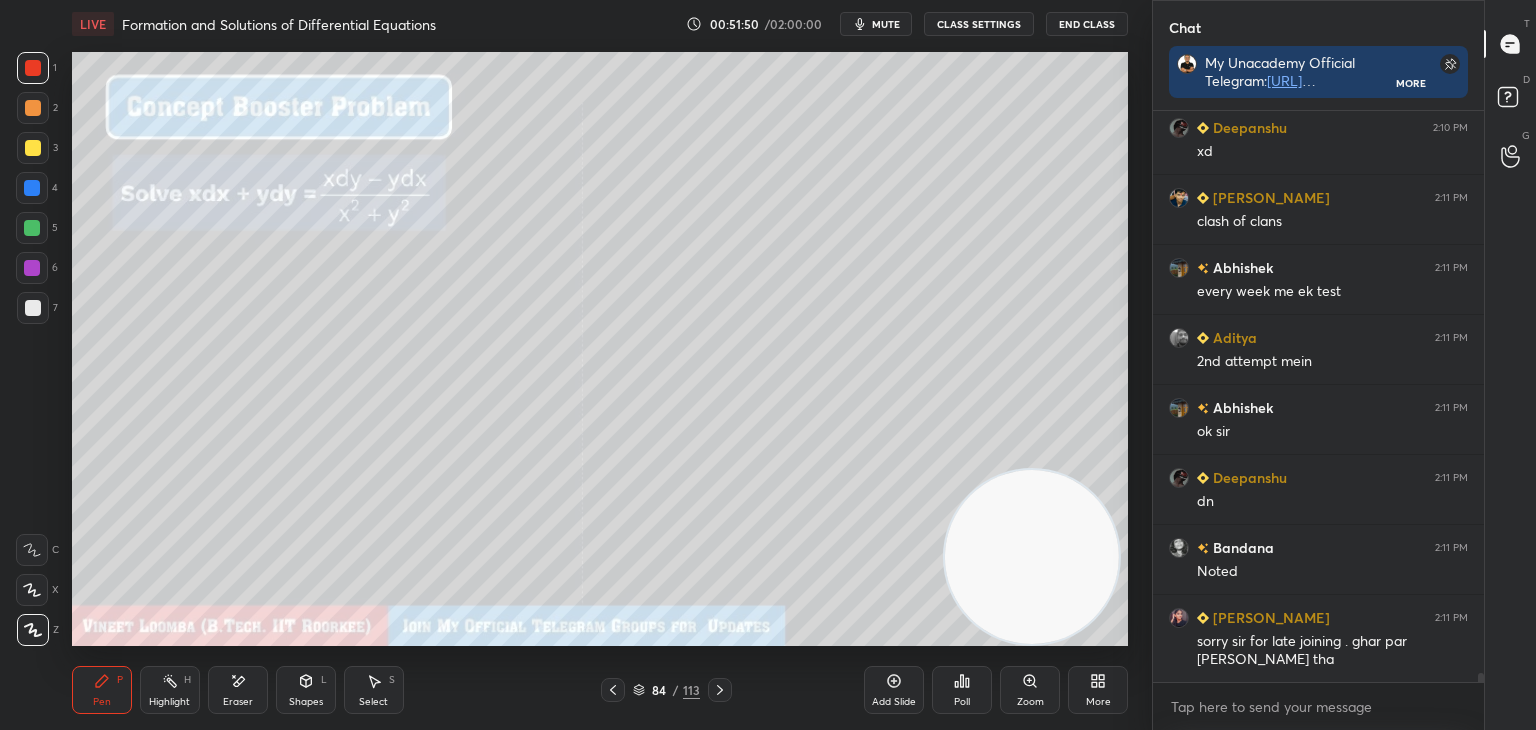
drag, startPoint x: 241, startPoint y: 701, endPoint x: 249, endPoint y: 683, distance: 19.7
click at [242, 697] on div "Eraser" at bounding box center [238, 702] width 30 height 10
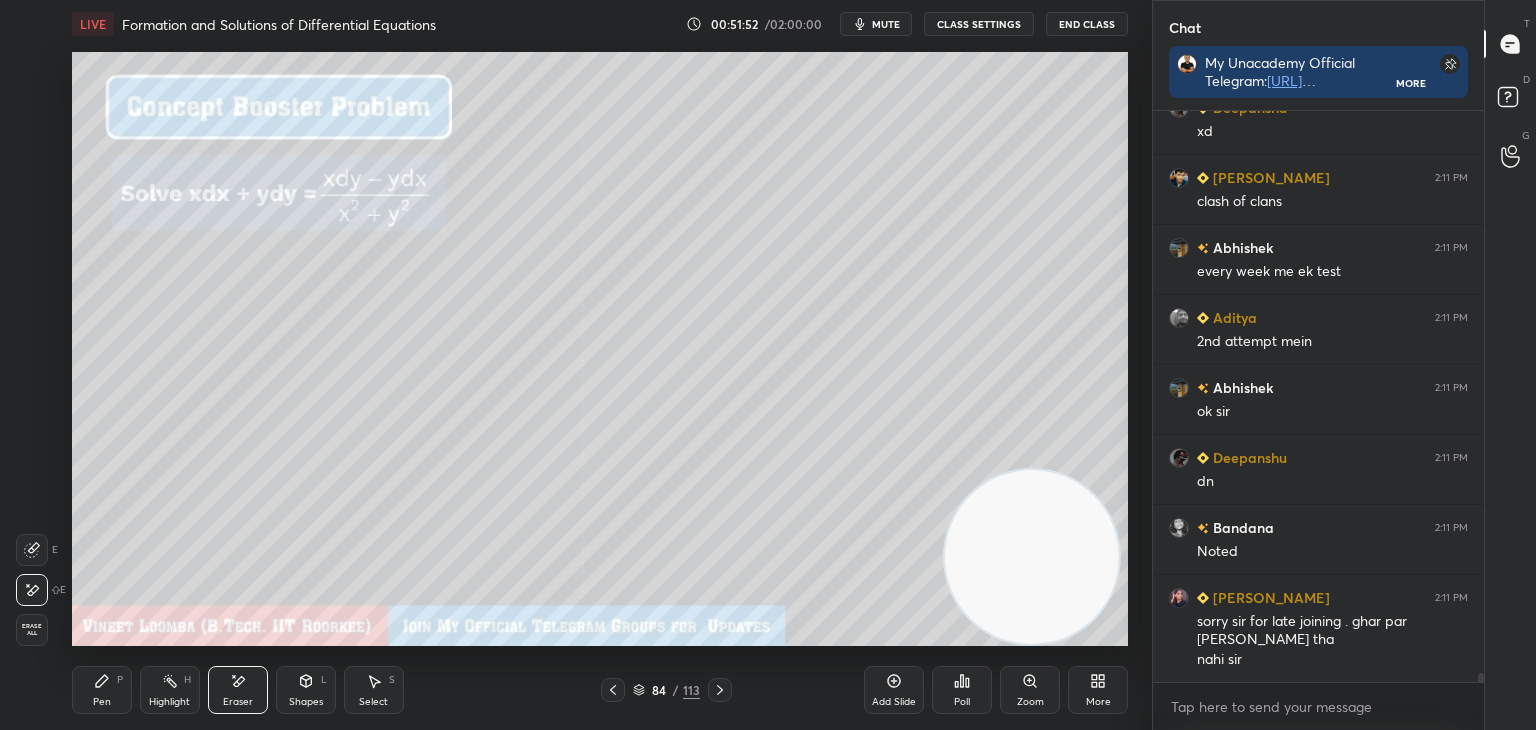
click at [116, 709] on div "Pen P" at bounding box center [102, 690] width 60 height 48
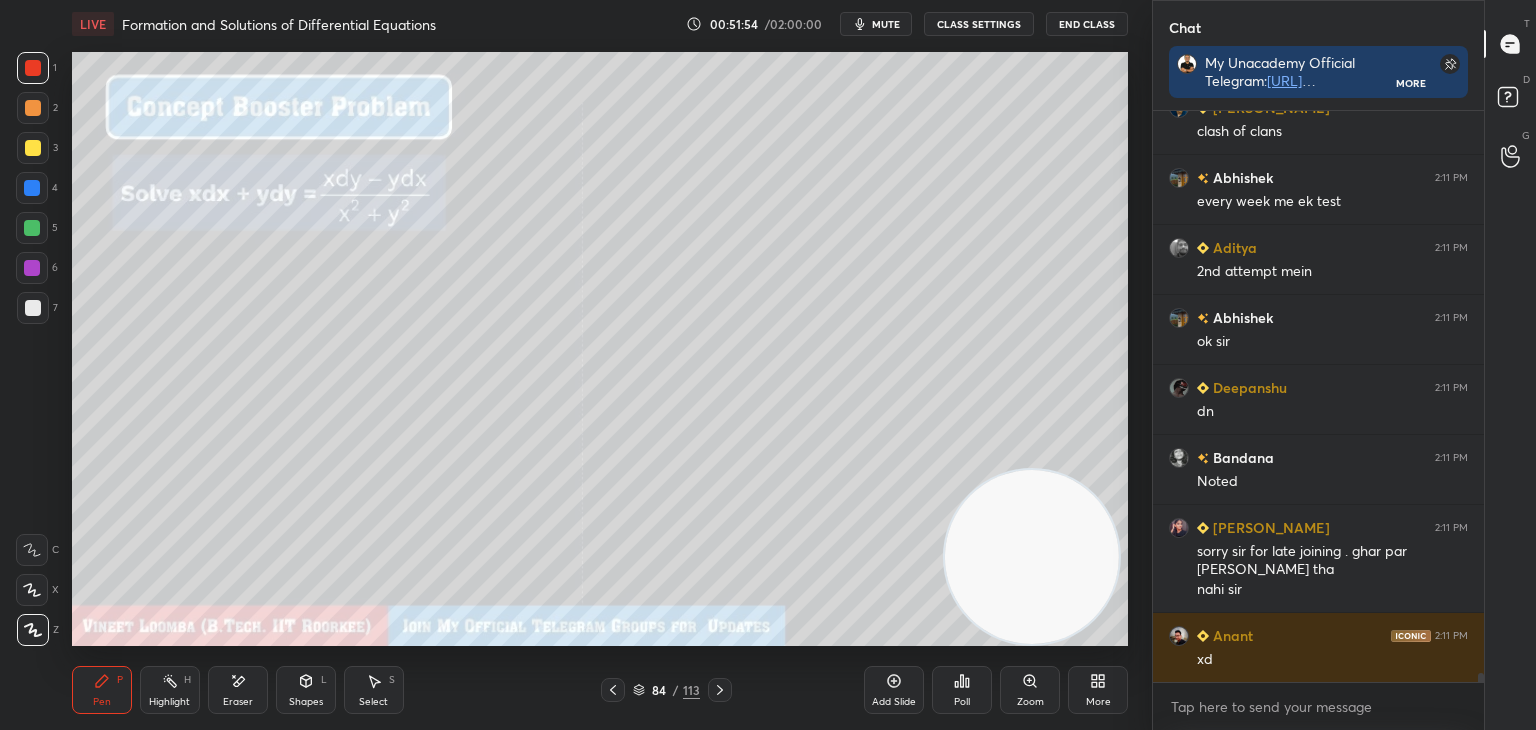
click at [240, 697] on div "Eraser" at bounding box center [238, 702] width 30 height 10
click at [98, 681] on icon at bounding box center [102, 681] width 16 height 16
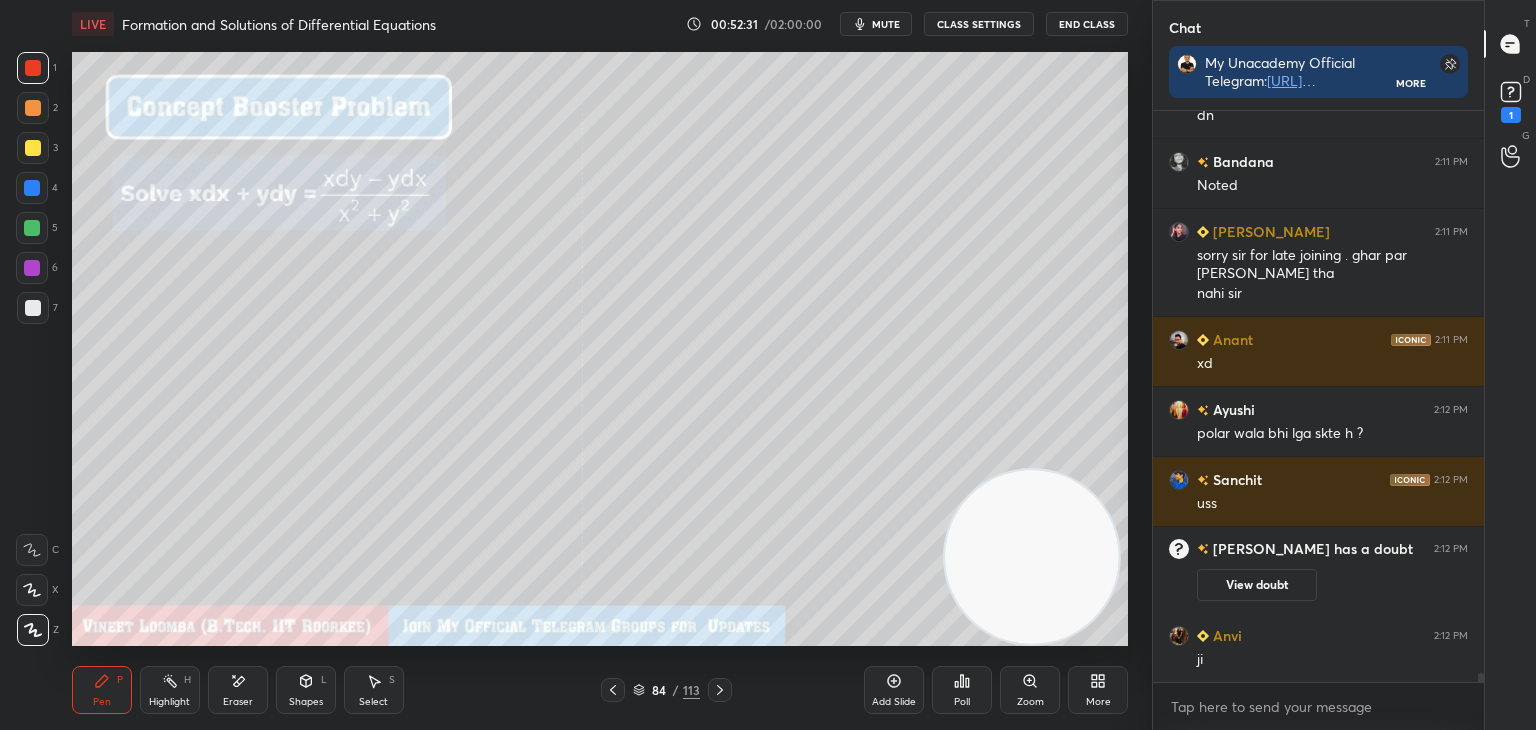
scroll to position [34399, 0]
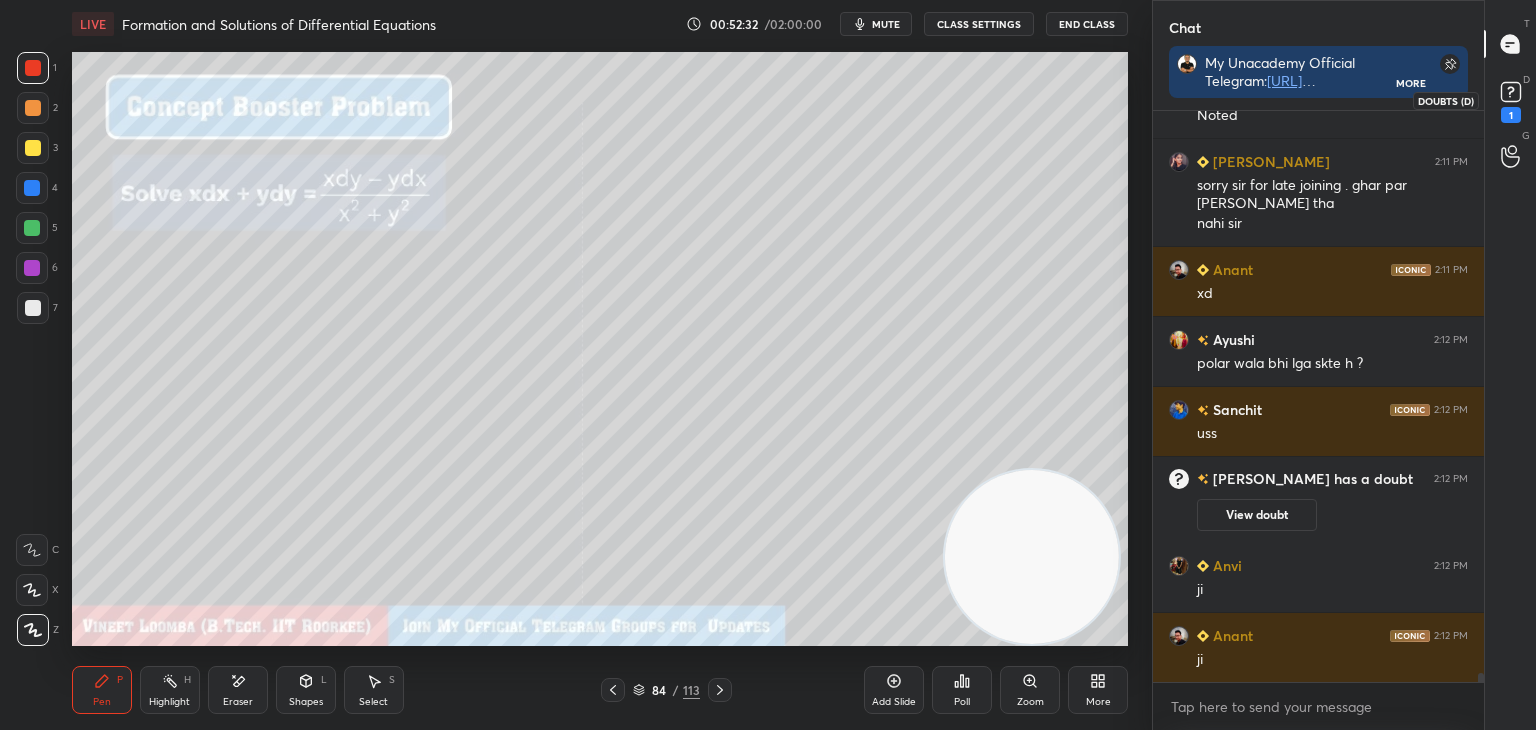
click at [1506, 107] on div "1" at bounding box center [1511, 115] width 20 height 16
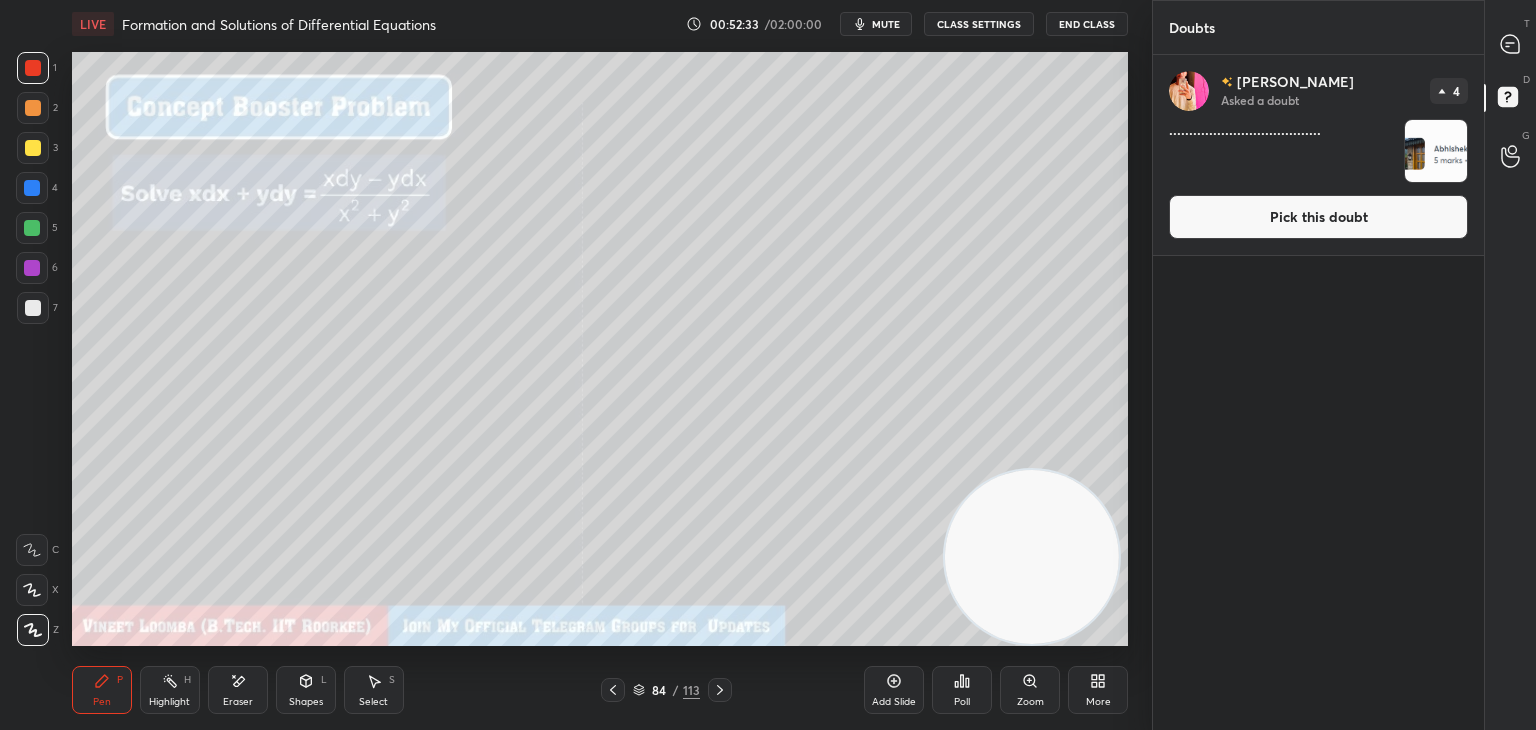
click at [1446, 220] on button "Pick this doubt" at bounding box center [1318, 217] width 299 height 44
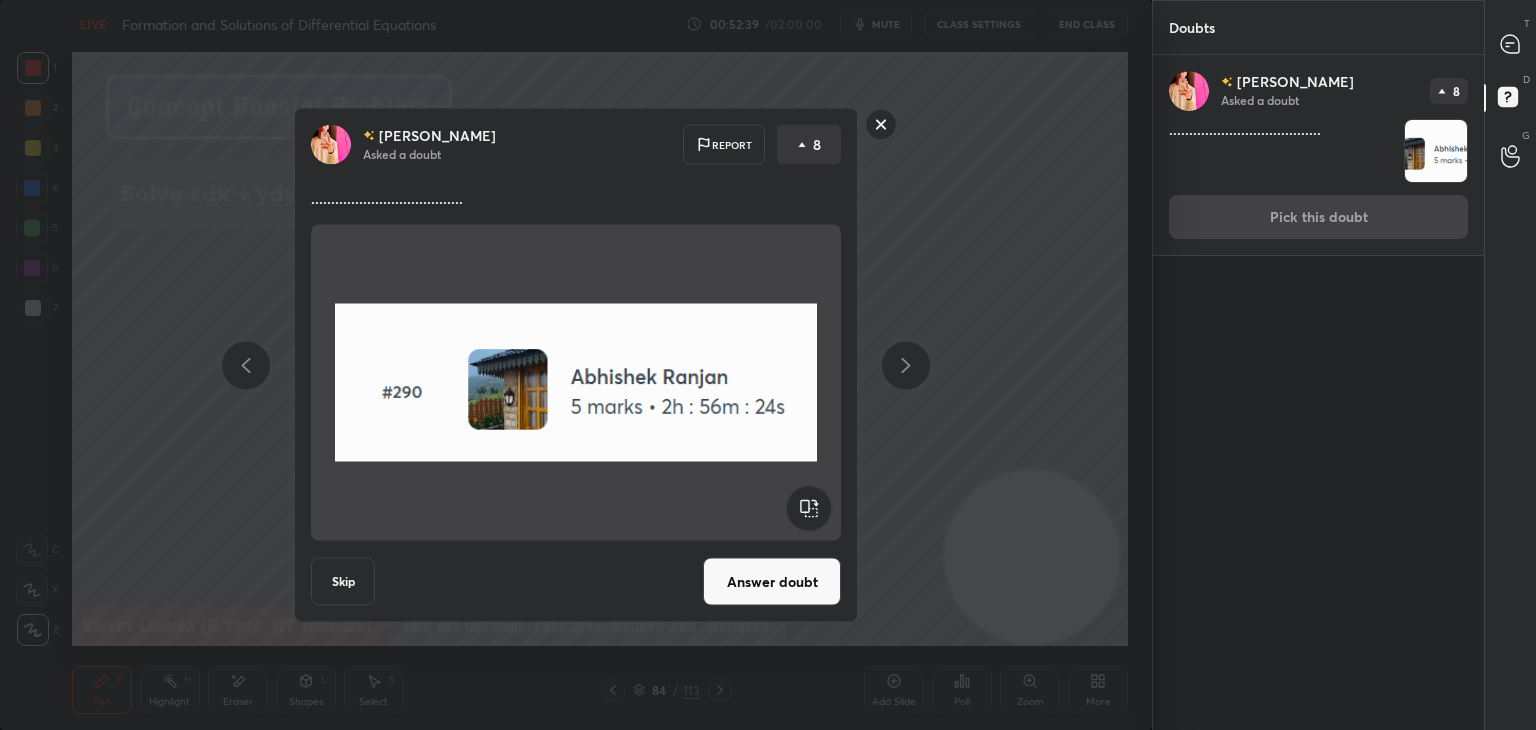
click at [817, 590] on button "Answer doubt" at bounding box center [772, 582] width 138 height 48
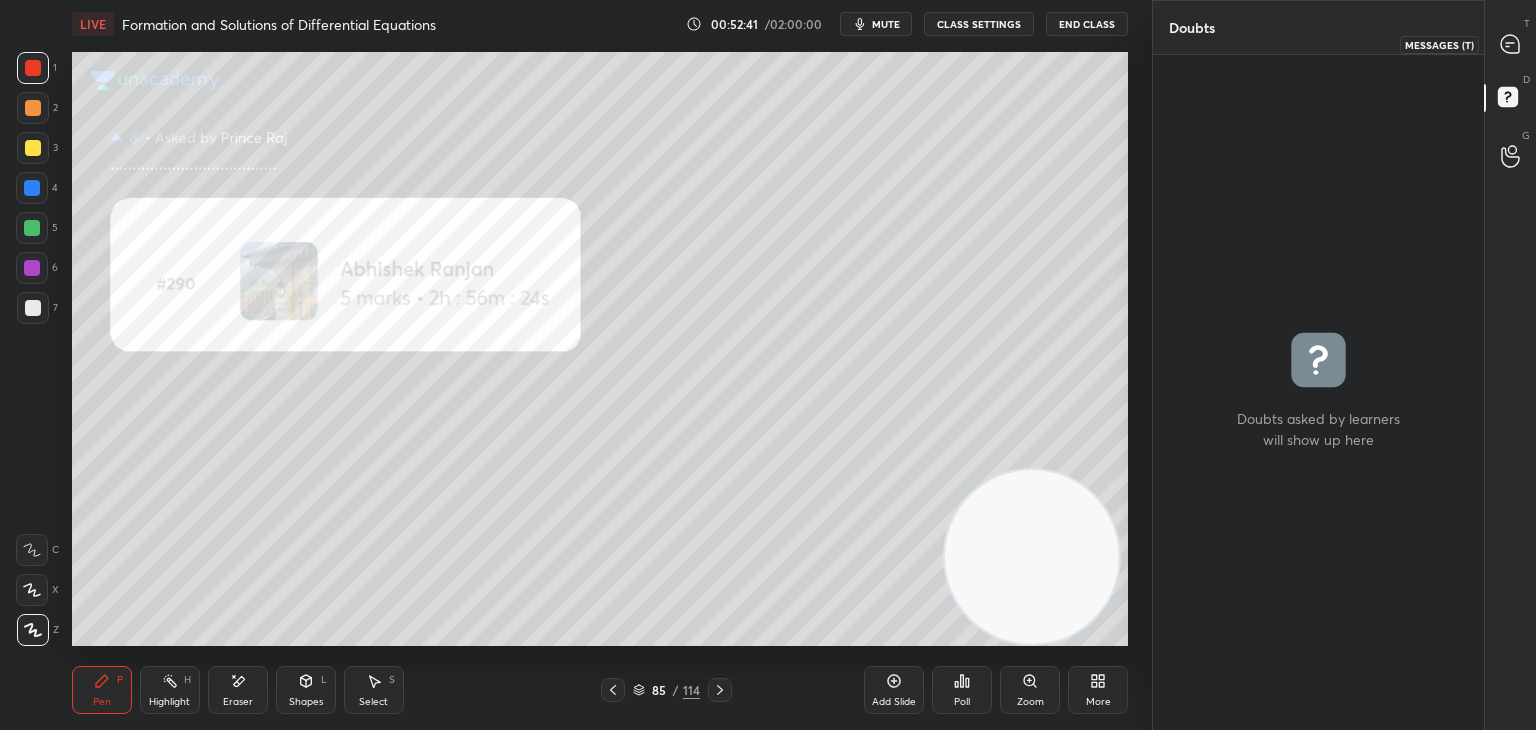
click at [1509, 50] on icon at bounding box center [1510, 44] width 18 height 18
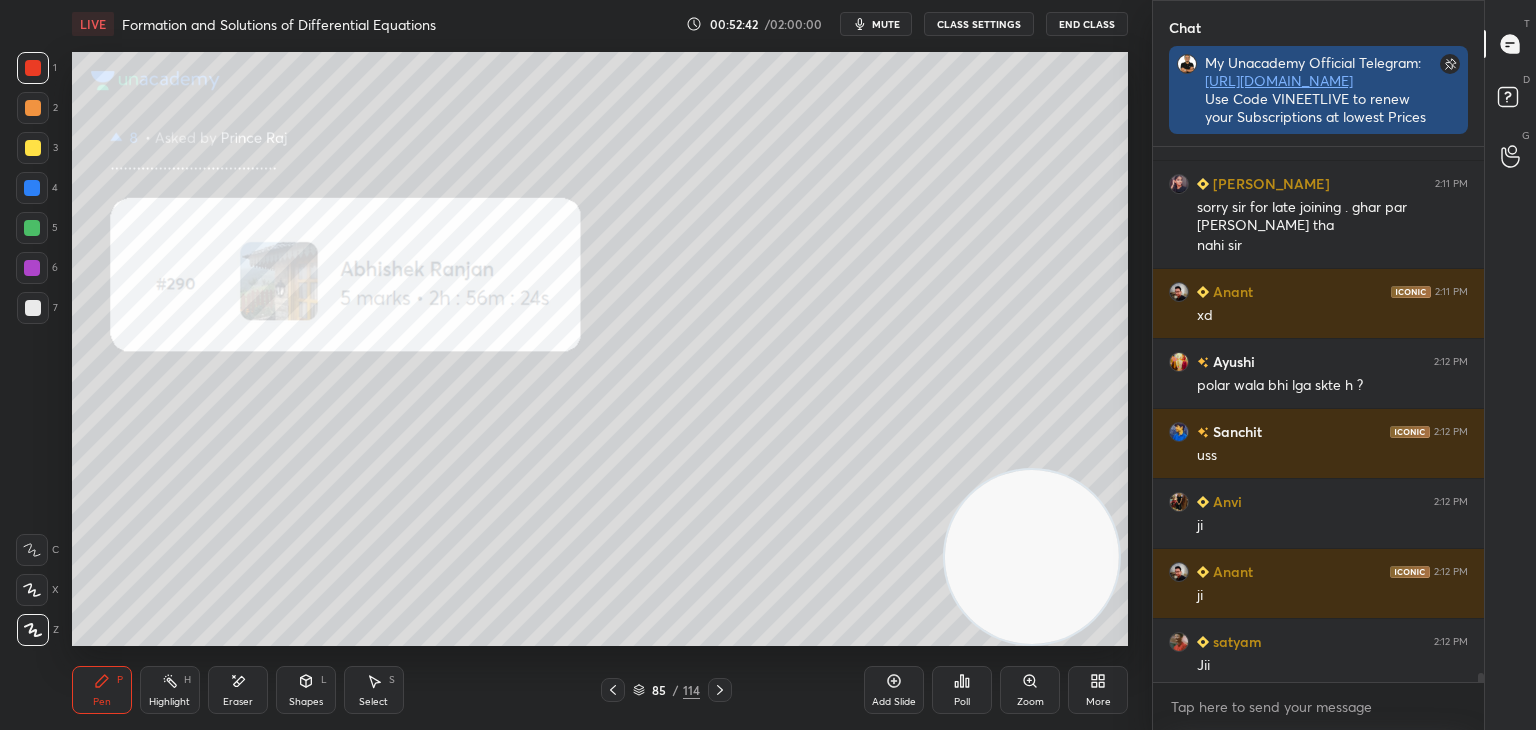
scroll to position [6, 6]
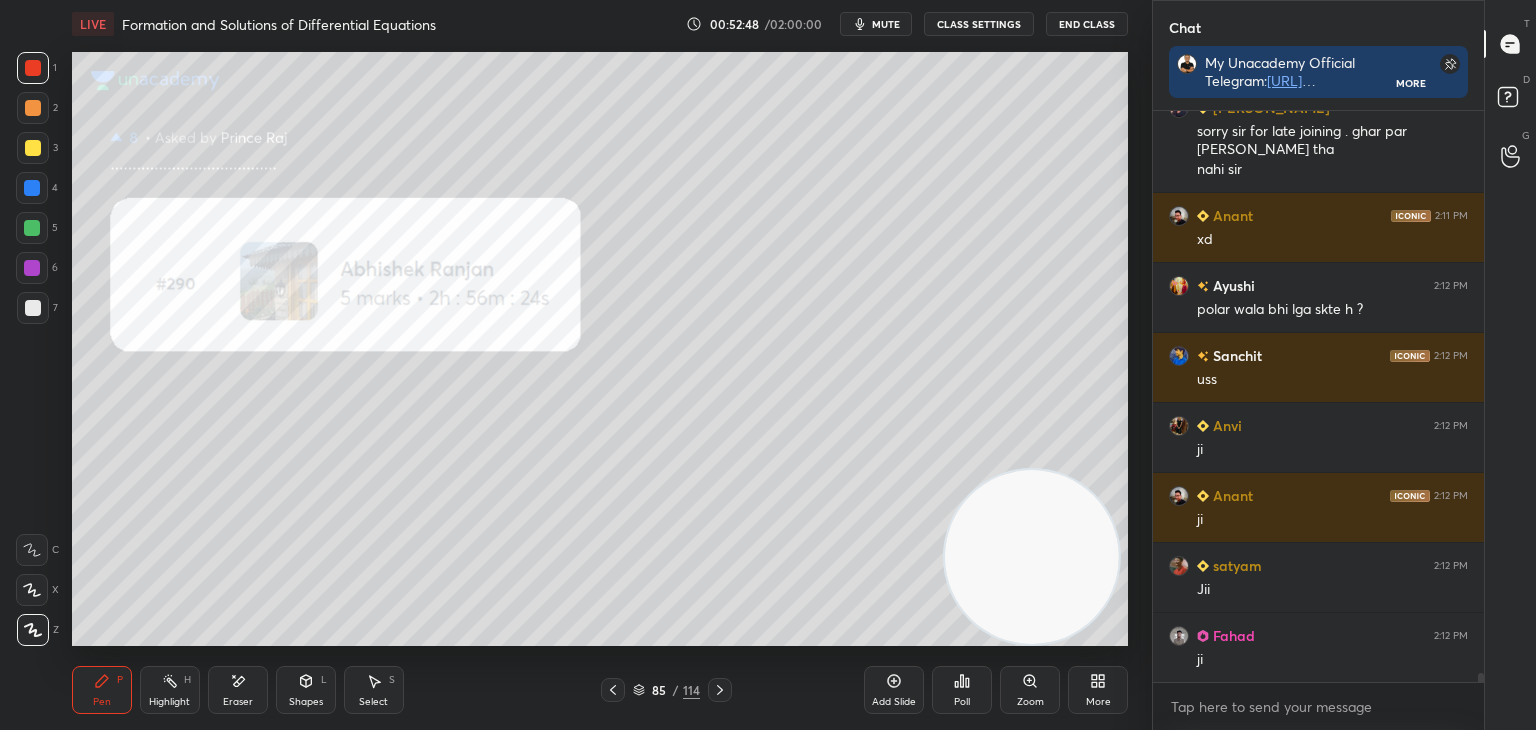
drag, startPoint x: 1479, startPoint y: 679, endPoint x: 1464, endPoint y: 698, distance: 24.2
click at [1469, 701] on div "Bandana 2:11 PM Noted [PERSON_NAME] 2:11 PM sorry sir for late joining . ghar p…" at bounding box center [1318, 420] width 331 height 619
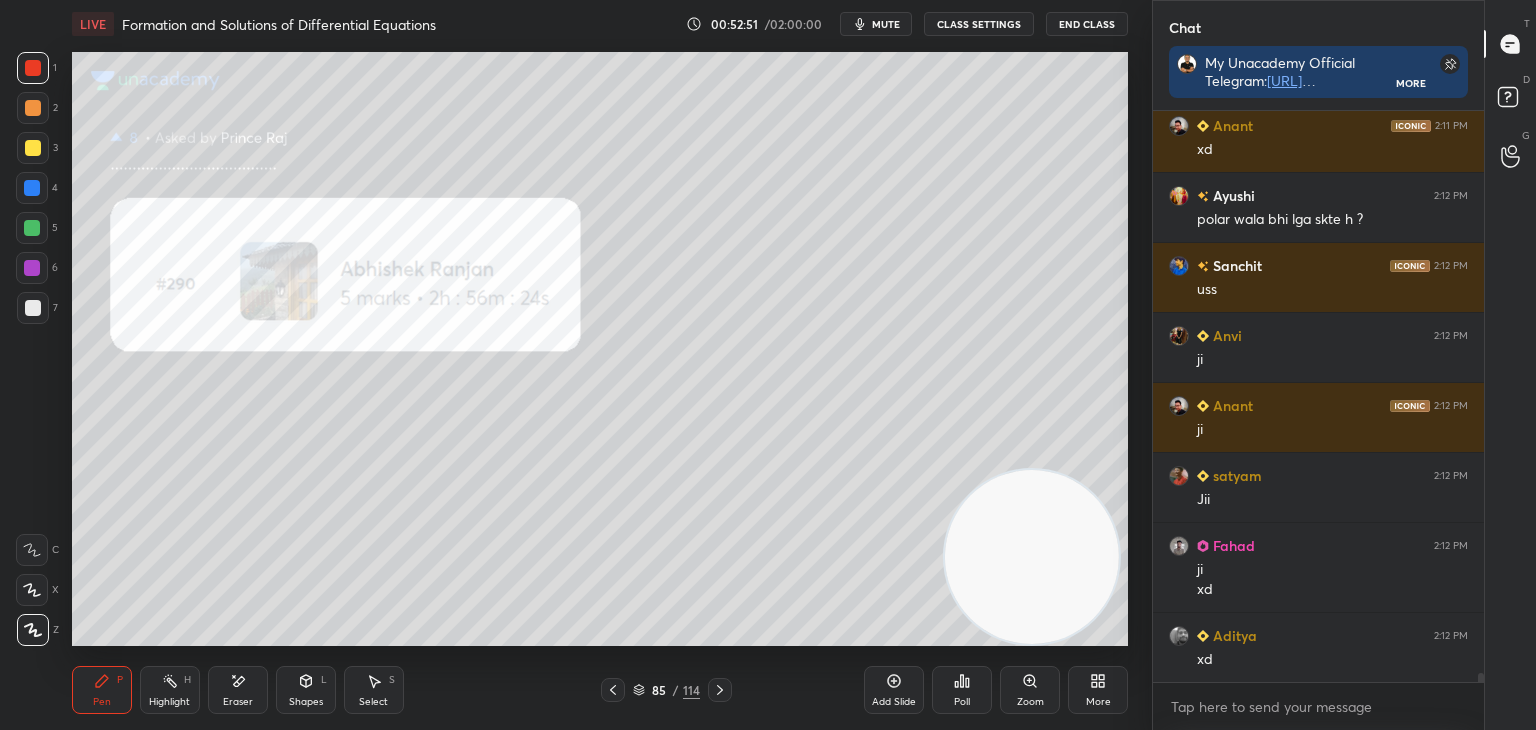
scroll to position [35113, 0]
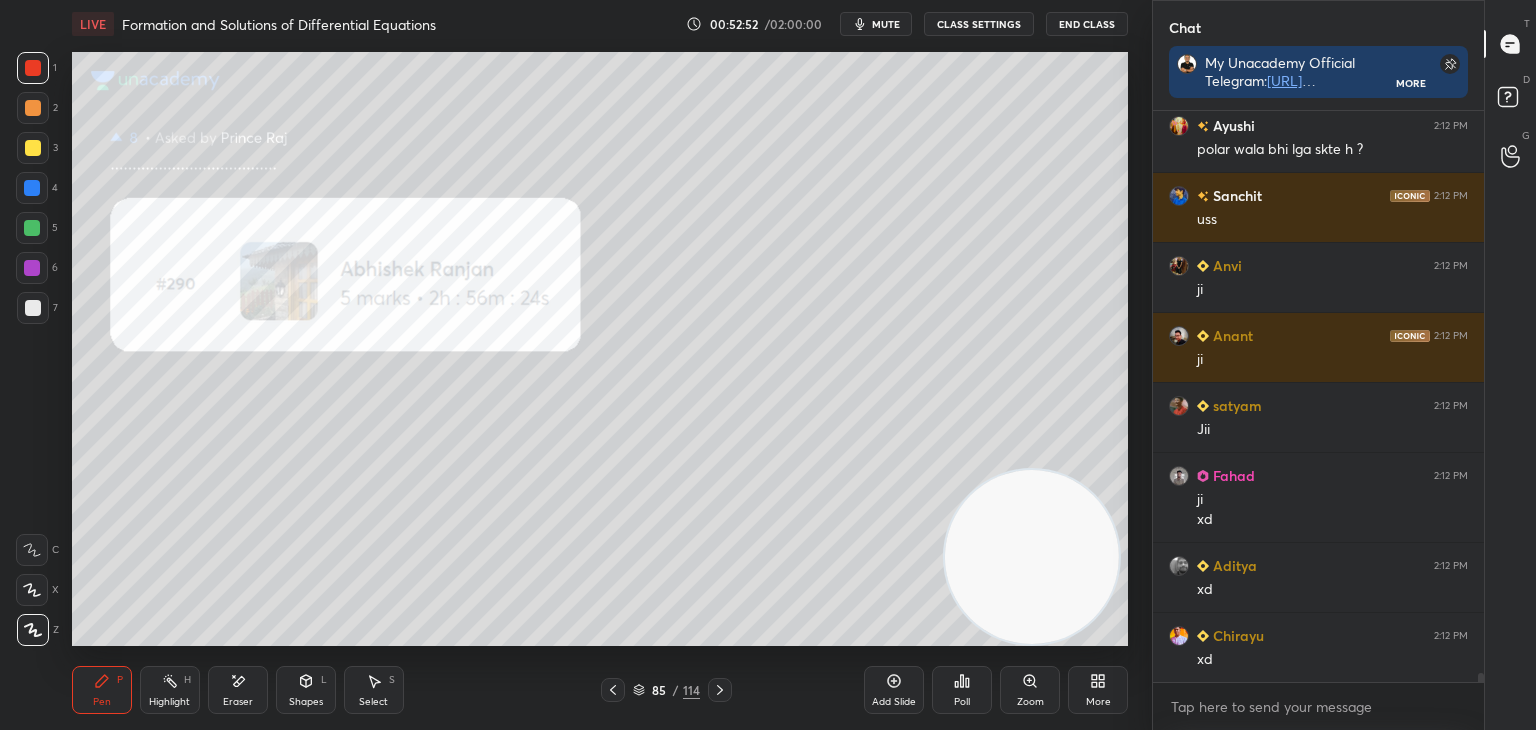
click at [616, 682] on icon at bounding box center [613, 690] width 16 height 16
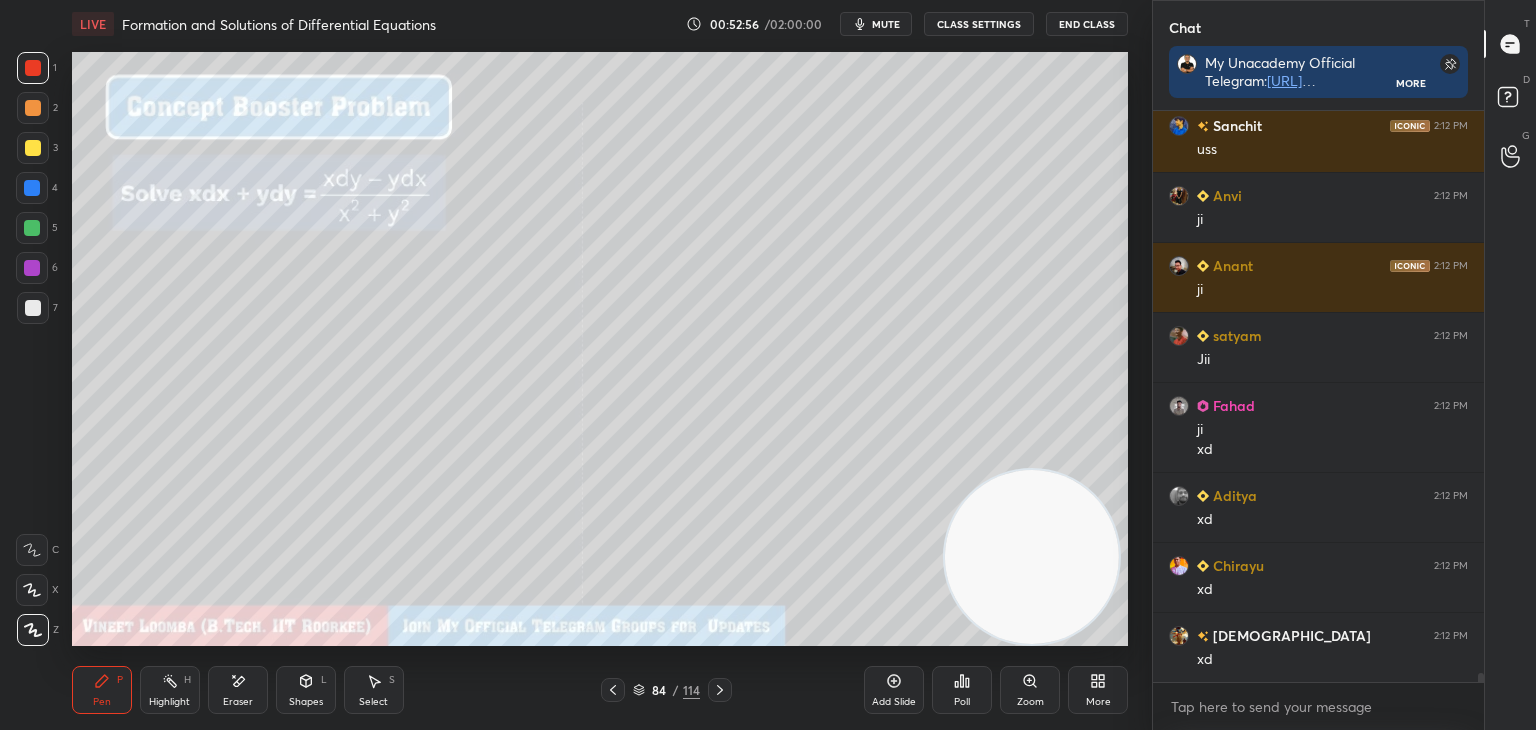
scroll to position [35253, 0]
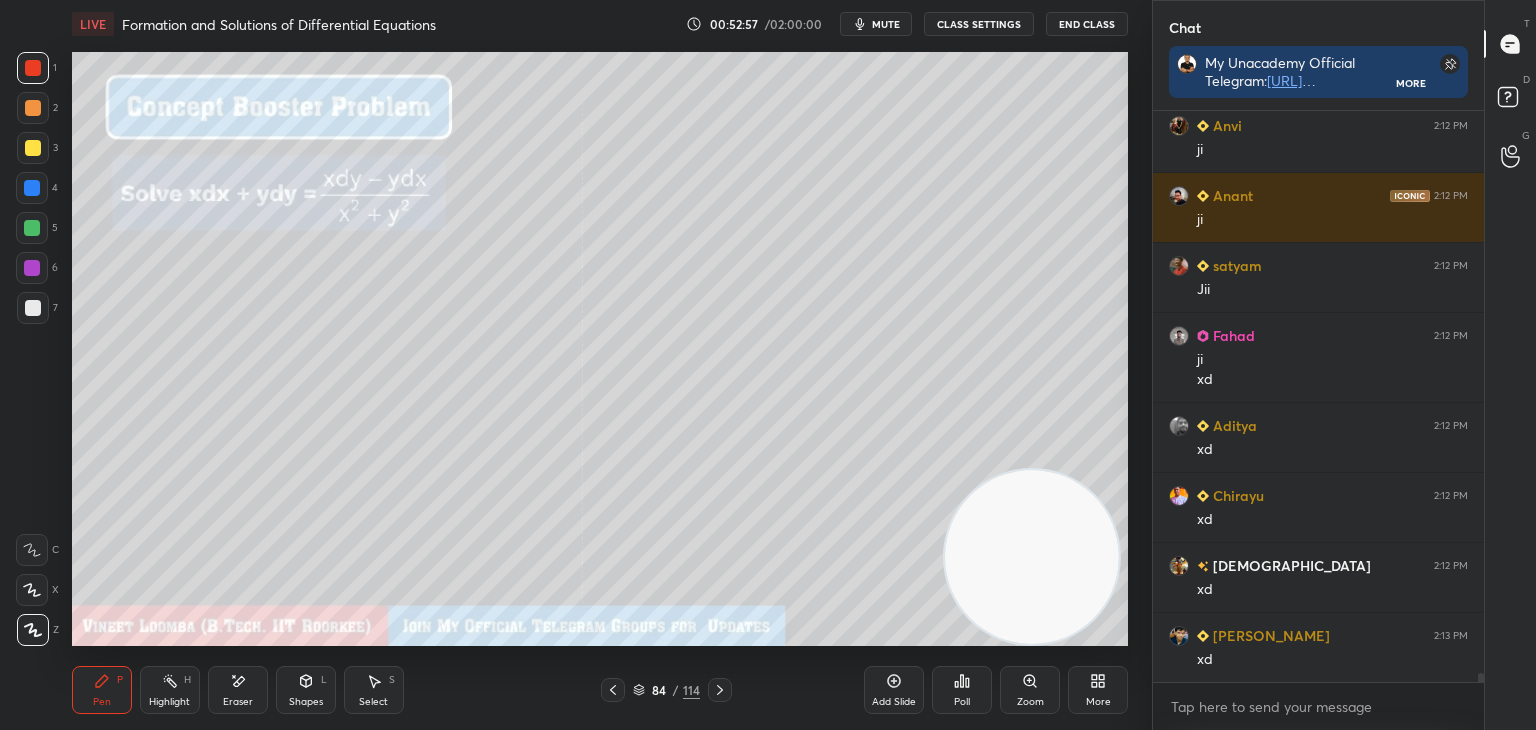
click at [716, 684] on icon at bounding box center [720, 690] width 16 height 16
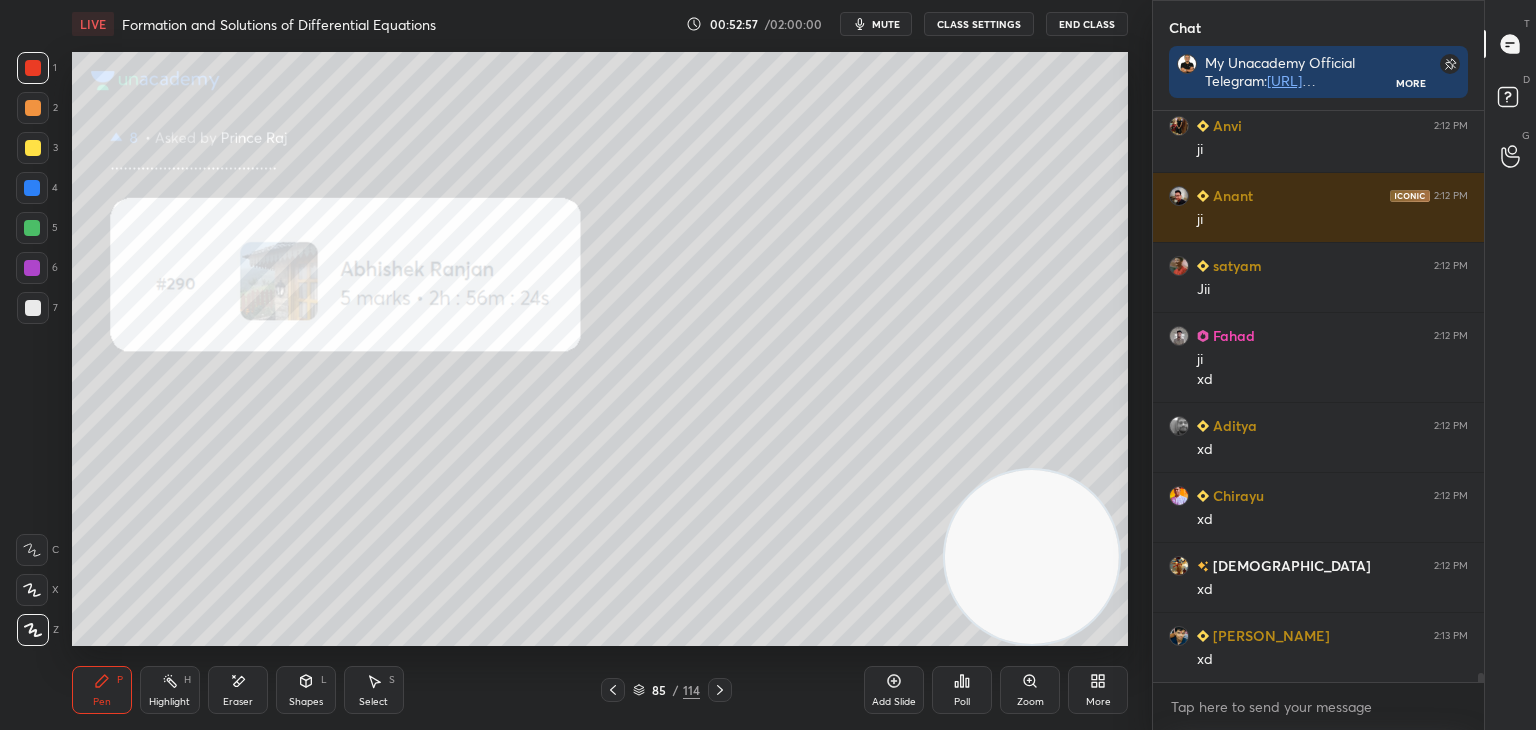
click at [720, 686] on icon at bounding box center [720, 690] width 16 height 16
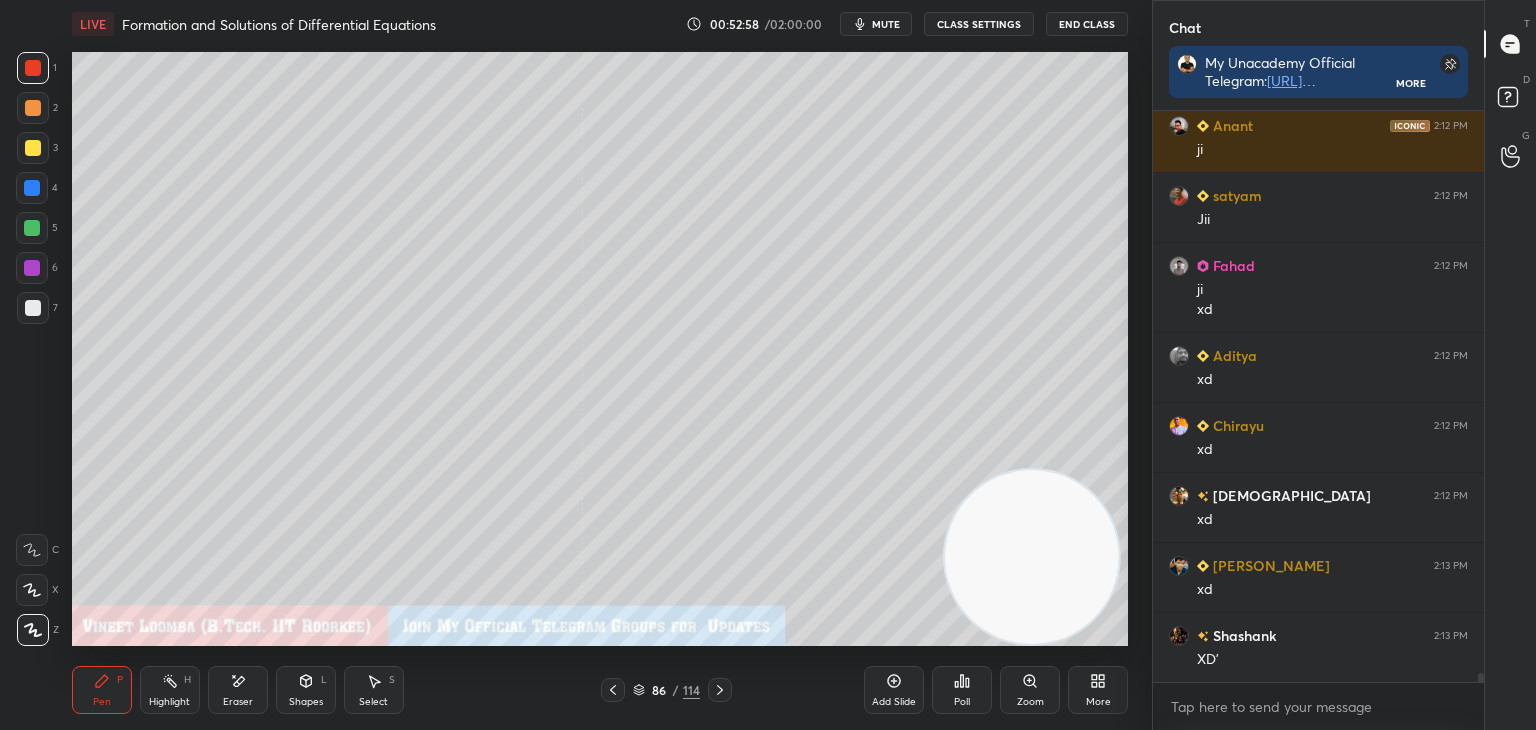
scroll to position [35393, 0]
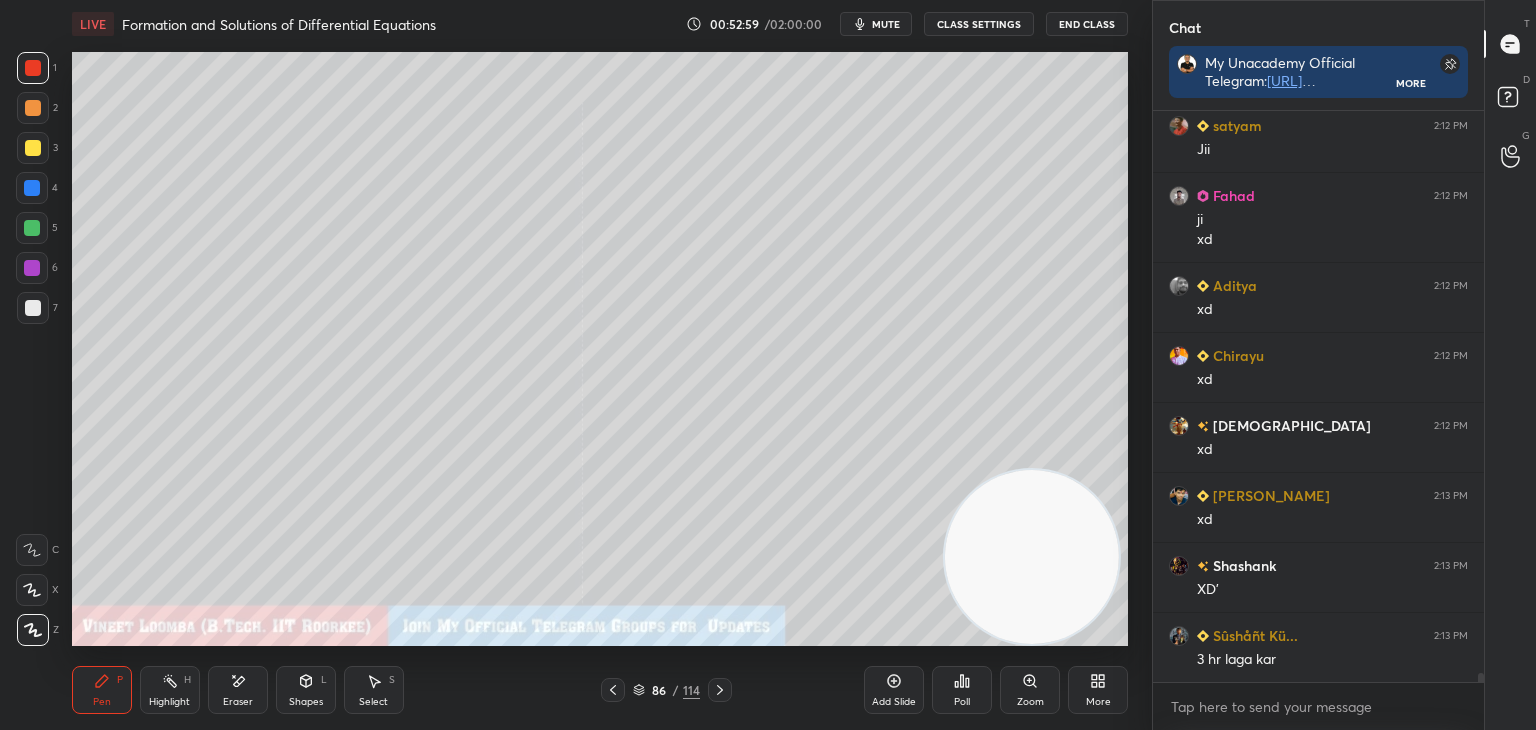
click at [718, 687] on icon at bounding box center [720, 690] width 16 height 16
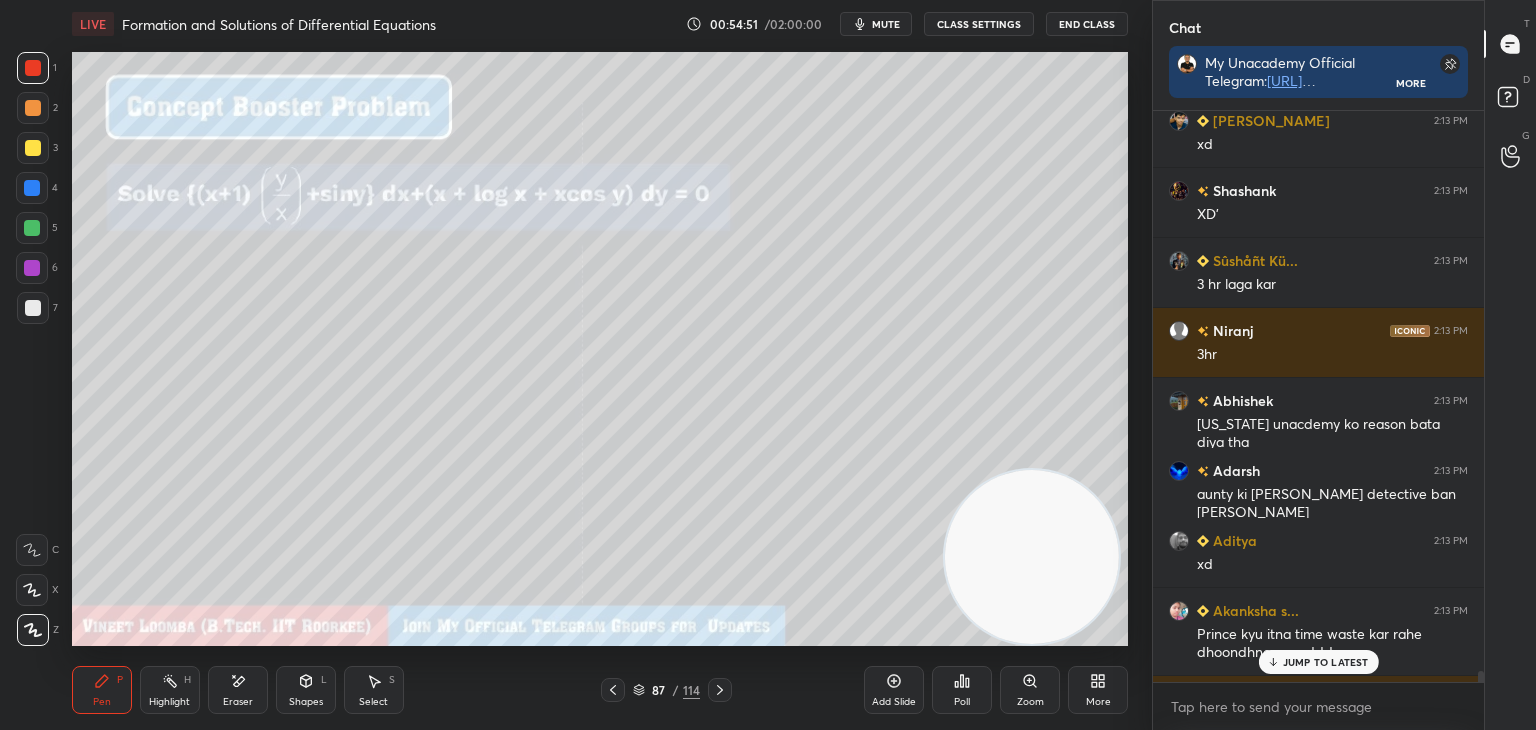
scroll to position [35704, 0]
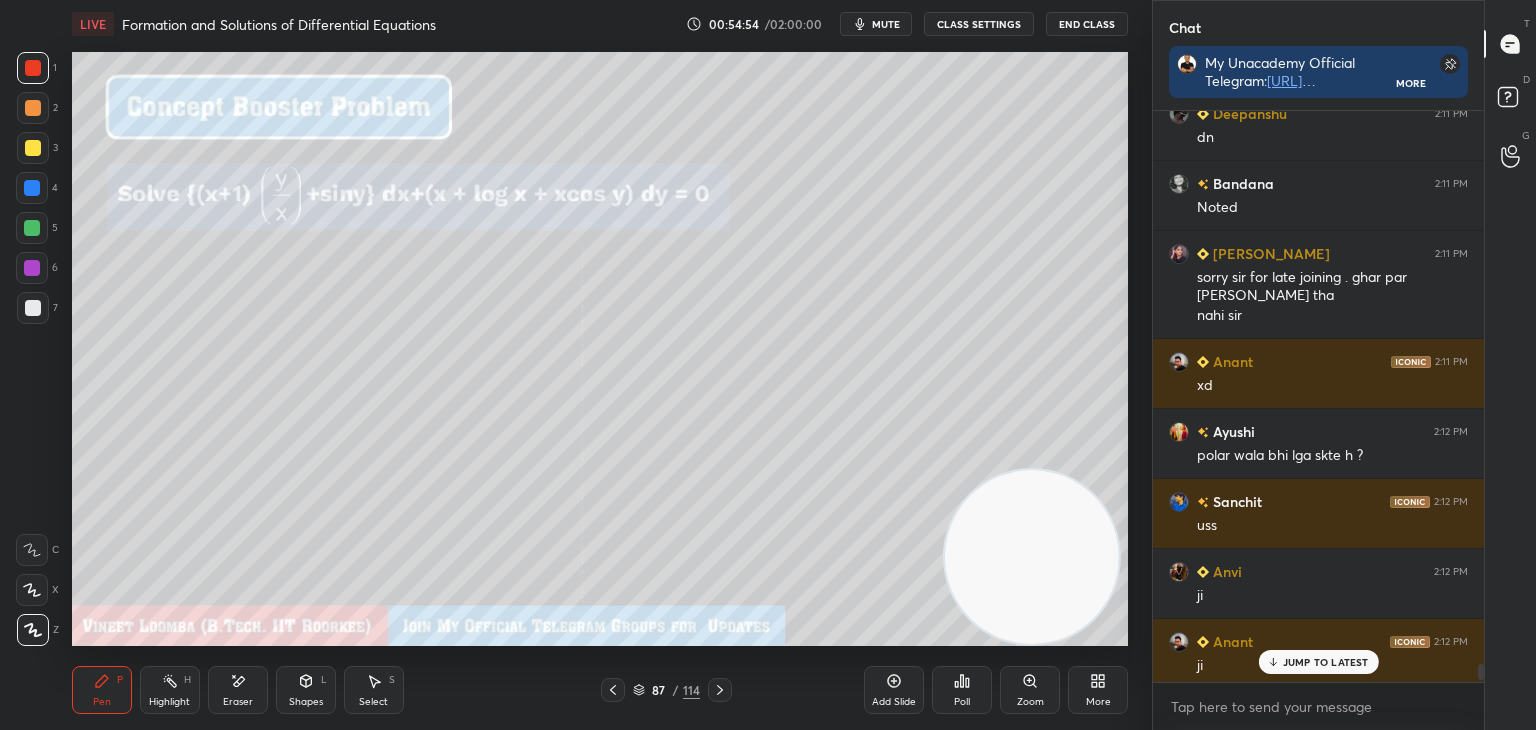
drag, startPoint x: 1478, startPoint y: 677, endPoint x: 1477, endPoint y: 650, distance: 27.0
click at [1479, 657] on div at bounding box center [1478, 396] width 12 height 571
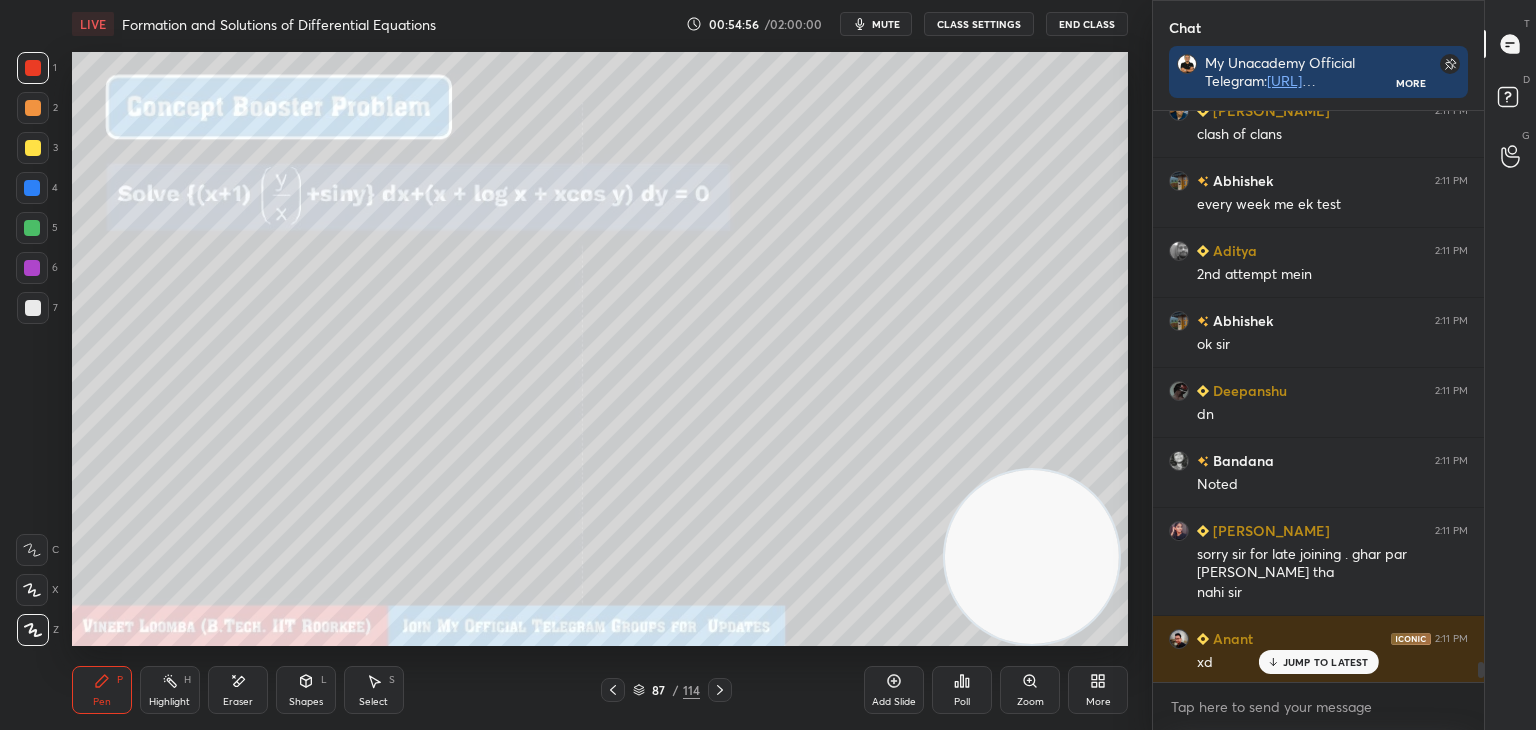
scroll to position [34293, 0]
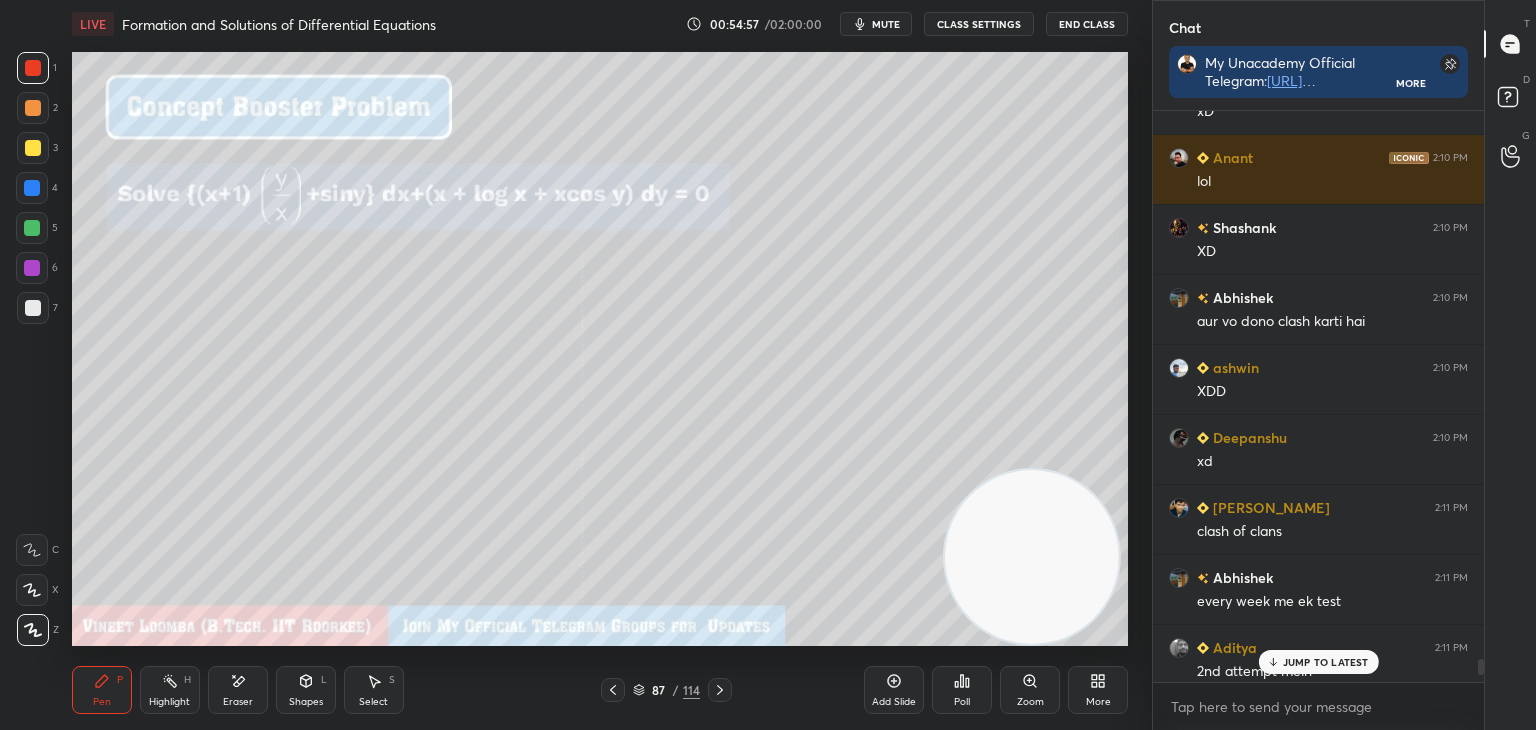
click at [1487, 666] on div "Chat My Unacademy Official Telegram: [URL][DOMAIN_NAME] Use Code VINEETLIVE to …" at bounding box center [1344, 365] width 384 height 730
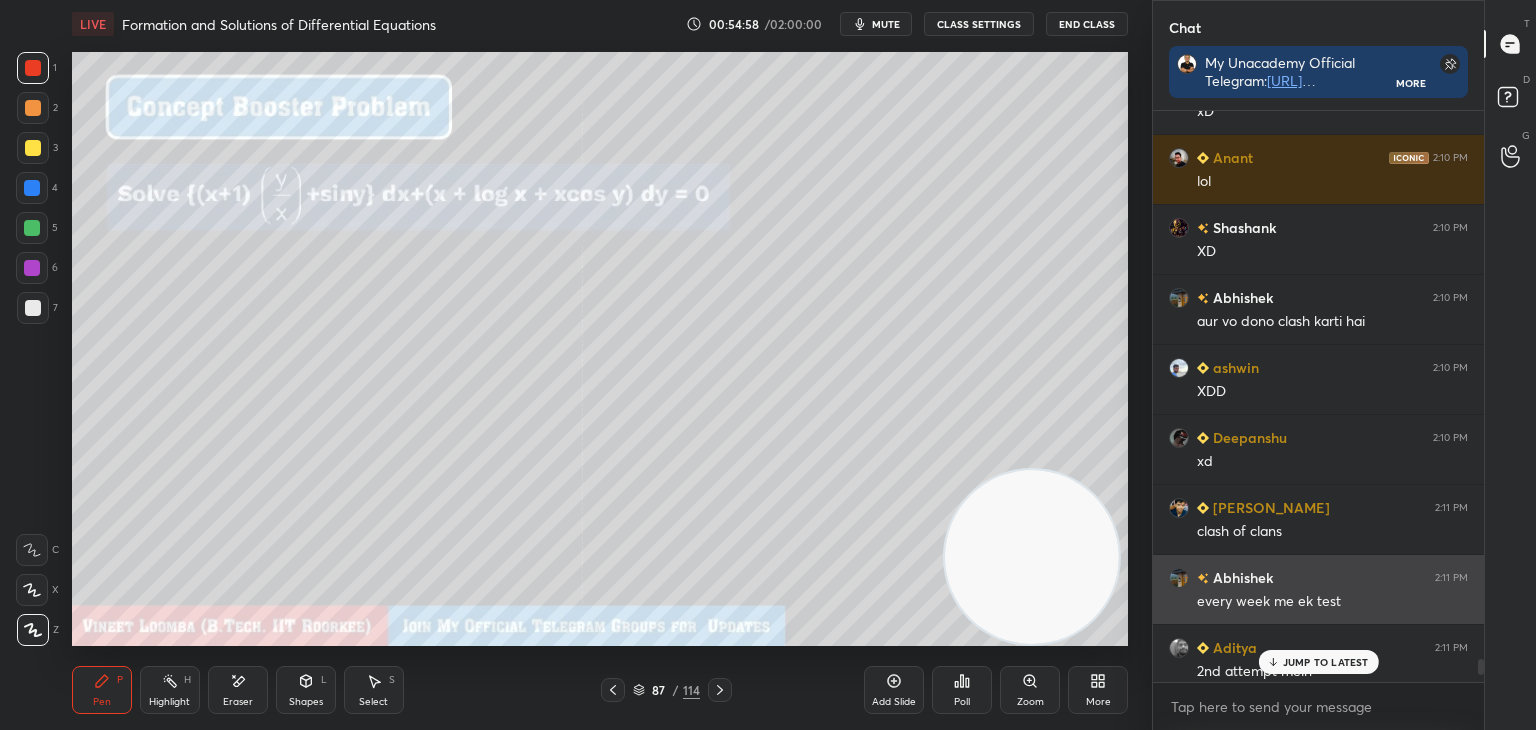
click at [1284, 578] on div "Abhishek 2:11 PM" at bounding box center [1318, 577] width 299 height 21
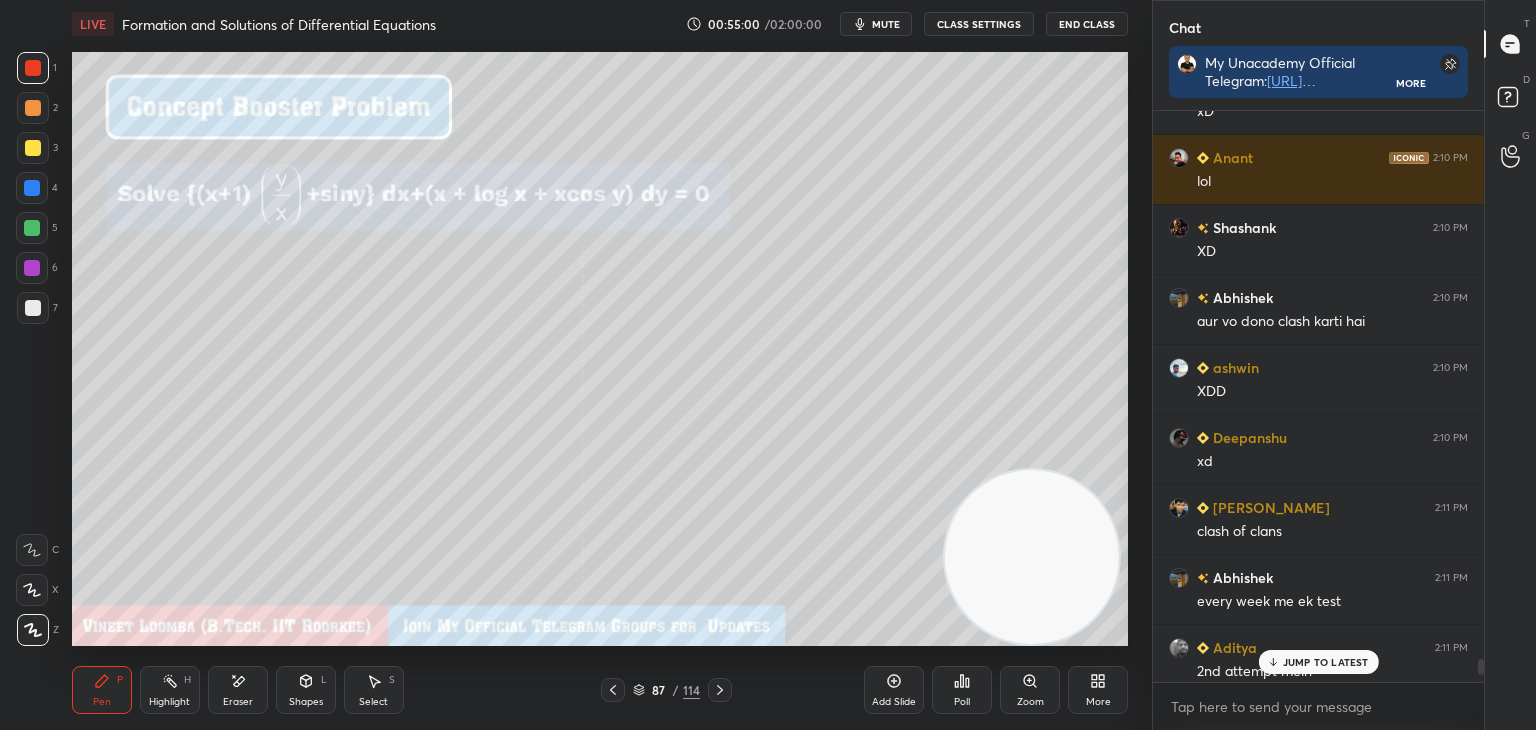
click at [1300, 665] on p "JUMP TO LATEST" at bounding box center [1326, 662] width 86 height 12
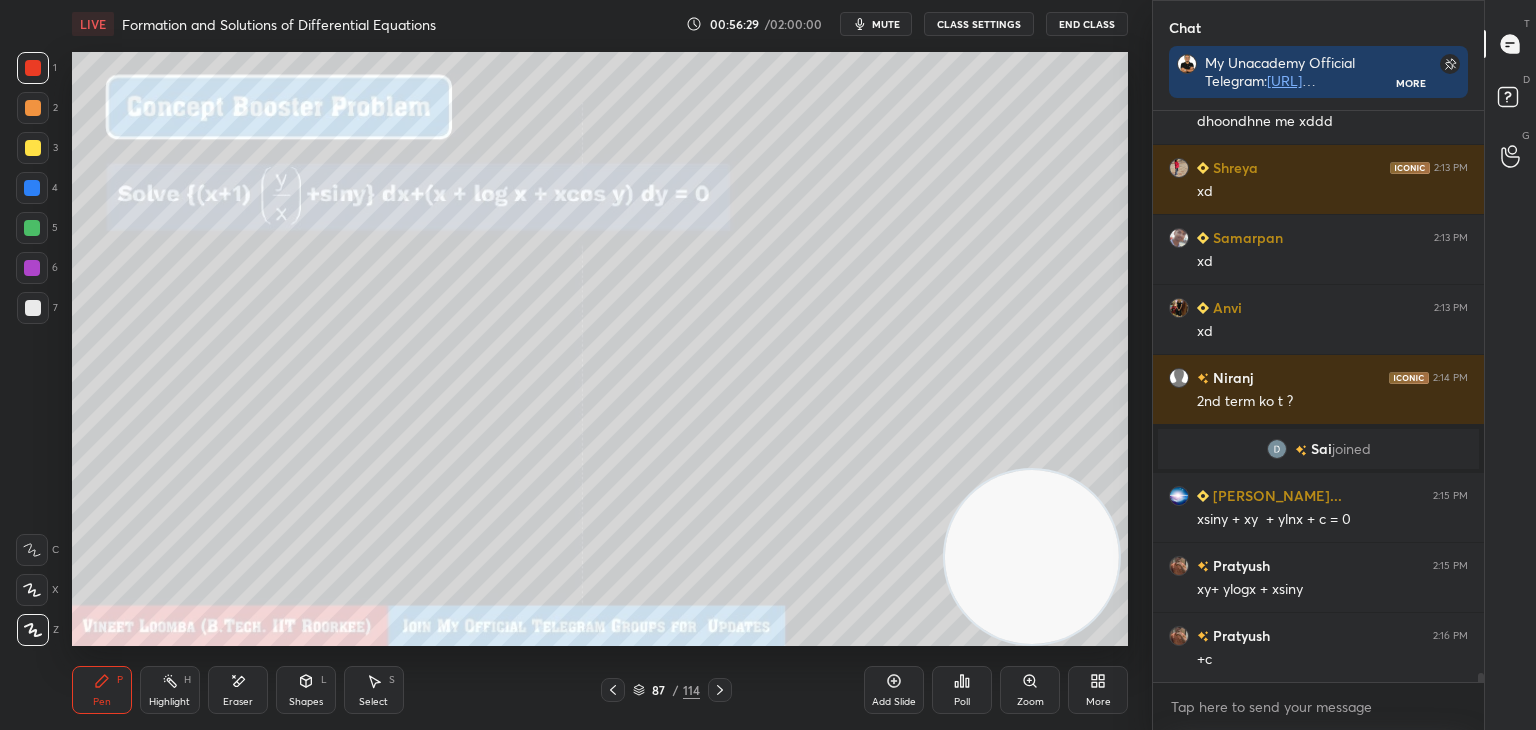
scroll to position [36029, 0]
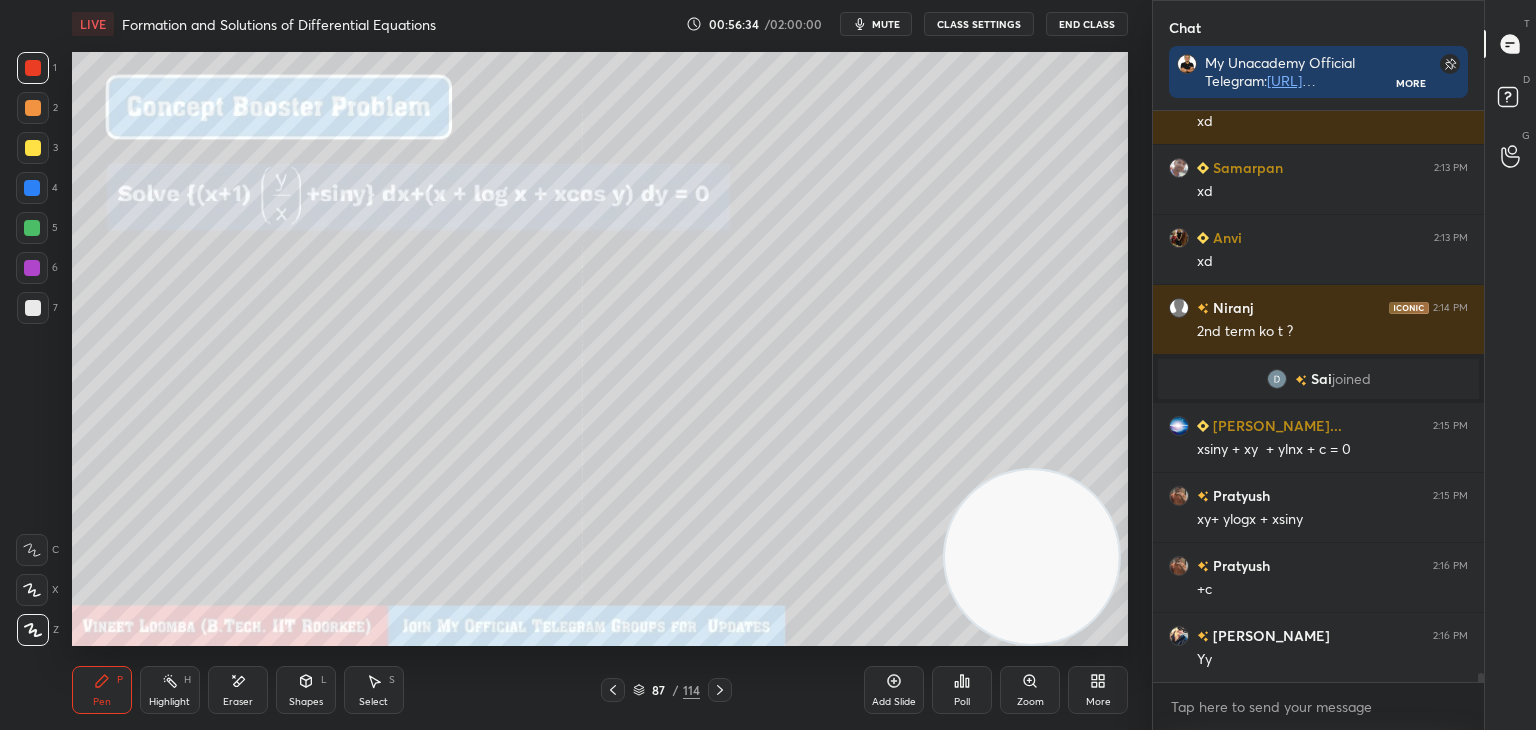
click at [720, 691] on icon at bounding box center [720, 690] width 6 height 10
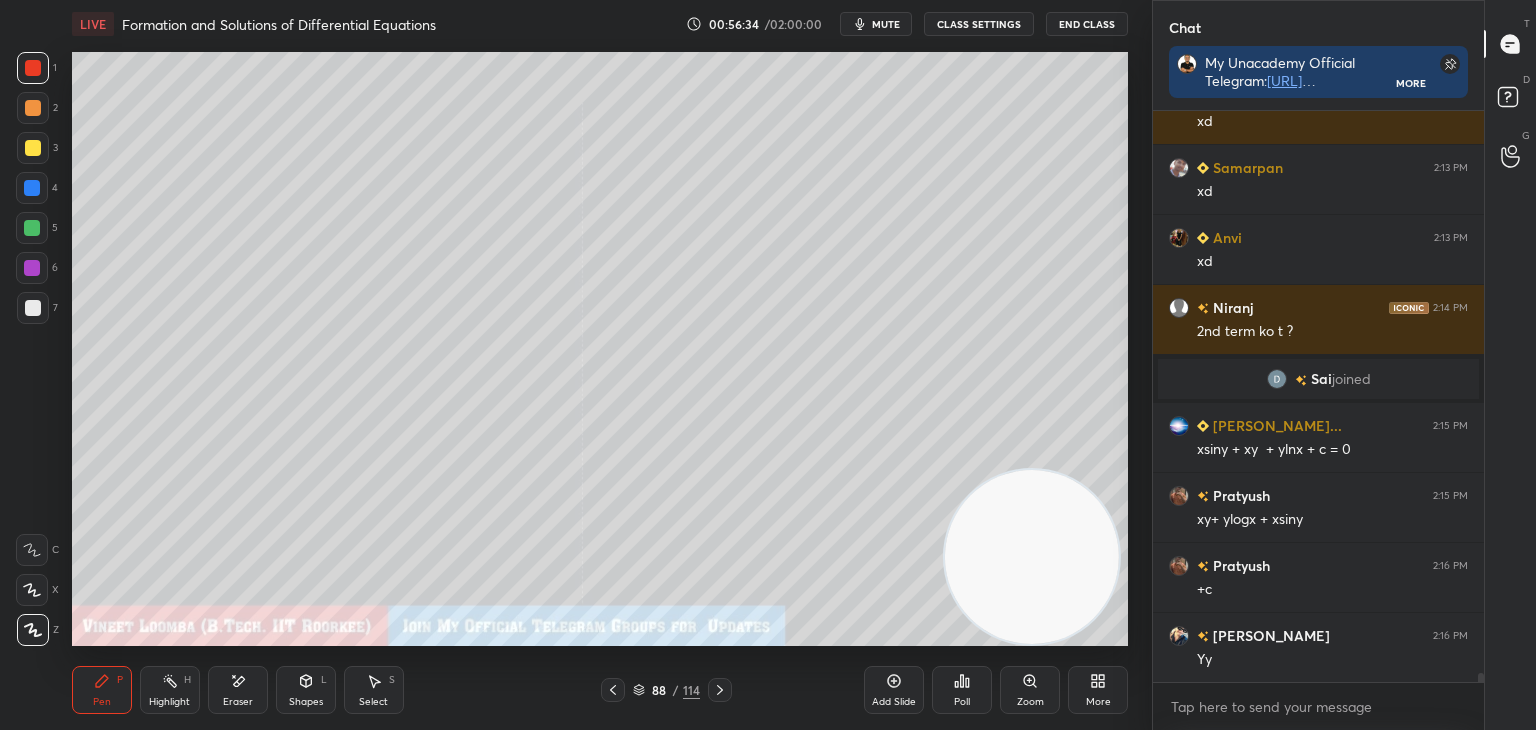
click at [720, 687] on icon at bounding box center [720, 690] width 16 height 16
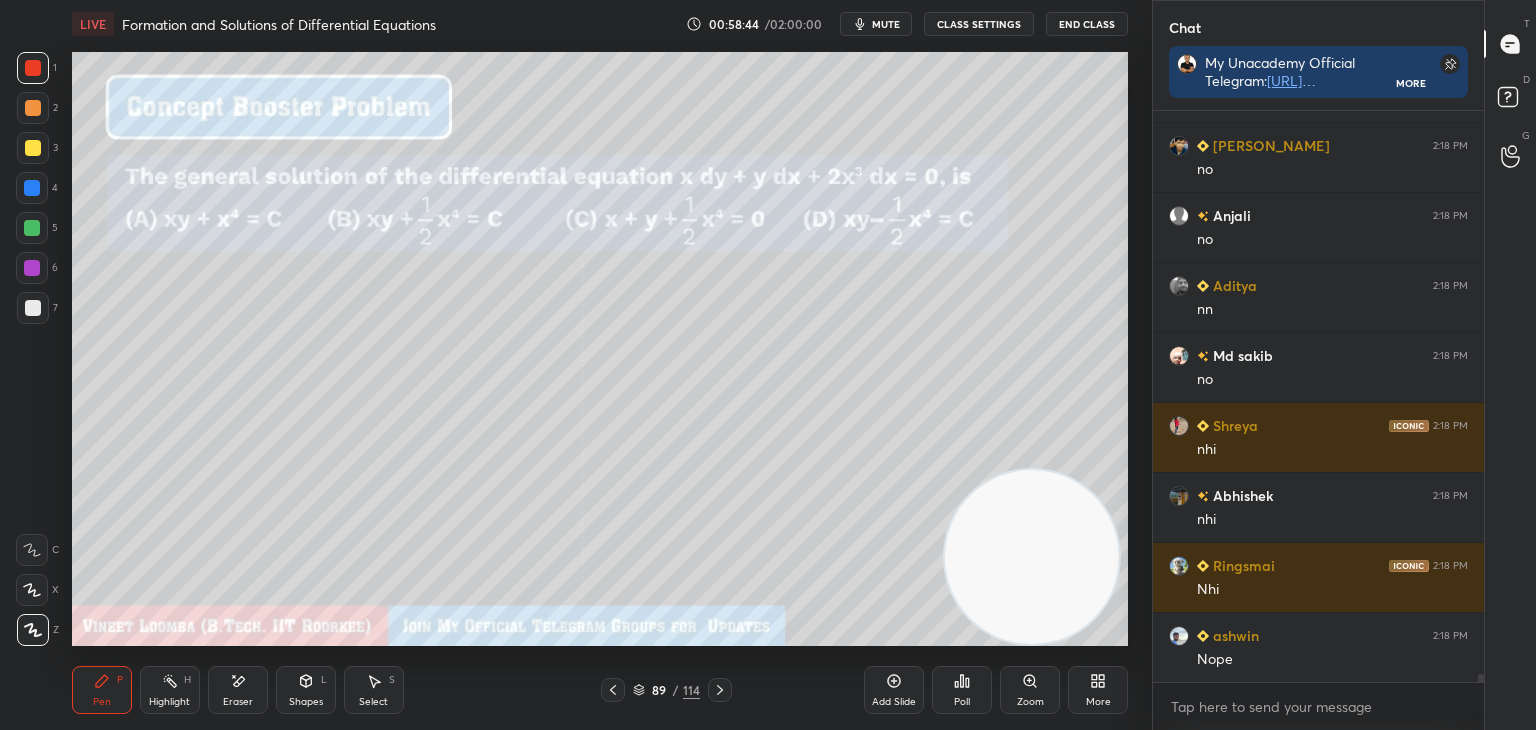
scroll to position [40448, 0]
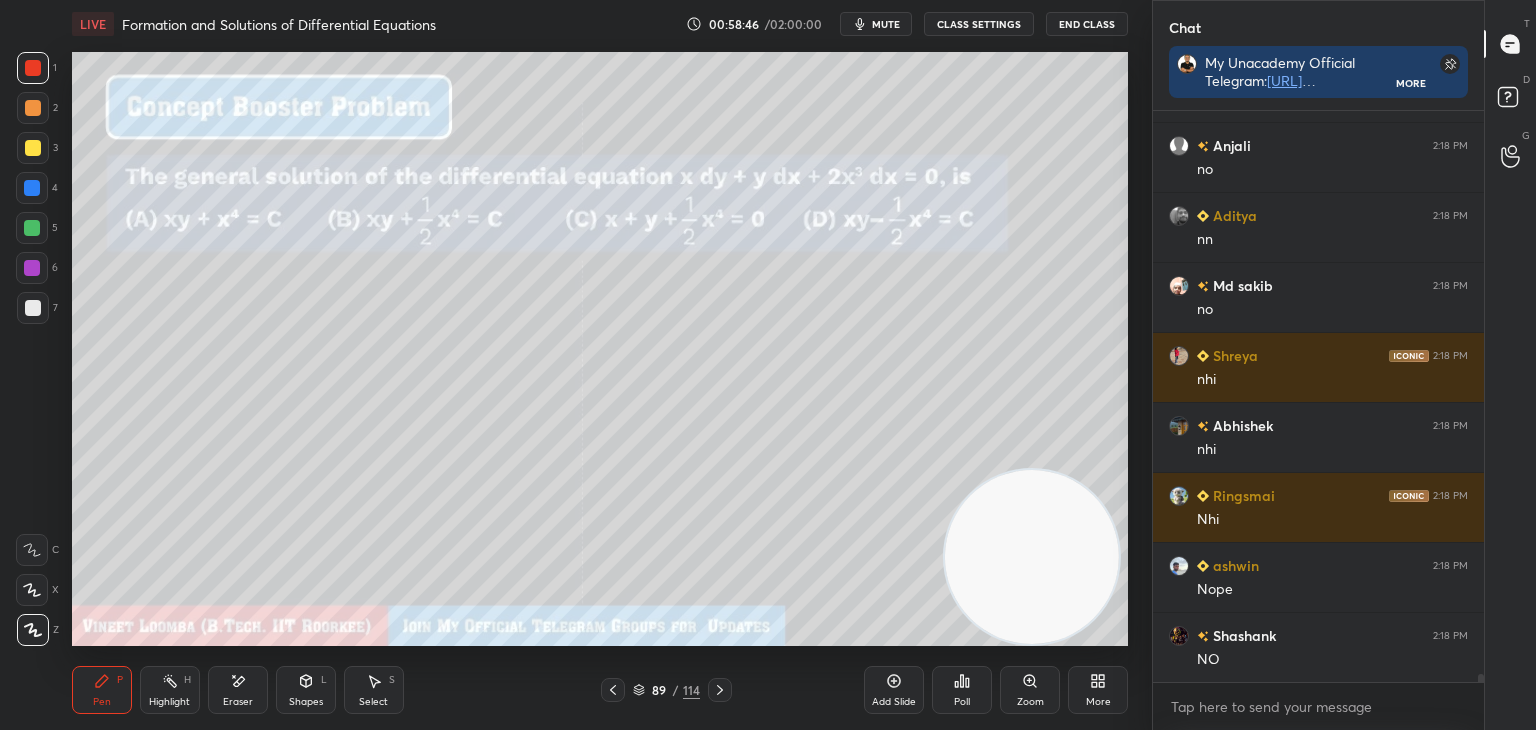
drag, startPoint x: 236, startPoint y: 701, endPoint x: 233, endPoint y: 687, distance: 14.3
click at [235, 697] on div "Eraser" at bounding box center [238, 702] width 30 height 10
click at [86, 701] on div "Pen P" at bounding box center [102, 690] width 60 height 48
drag, startPoint x: 244, startPoint y: 687, endPoint x: 241, endPoint y: 653, distance: 34.1
click at [242, 685] on icon at bounding box center [238, 681] width 16 height 17
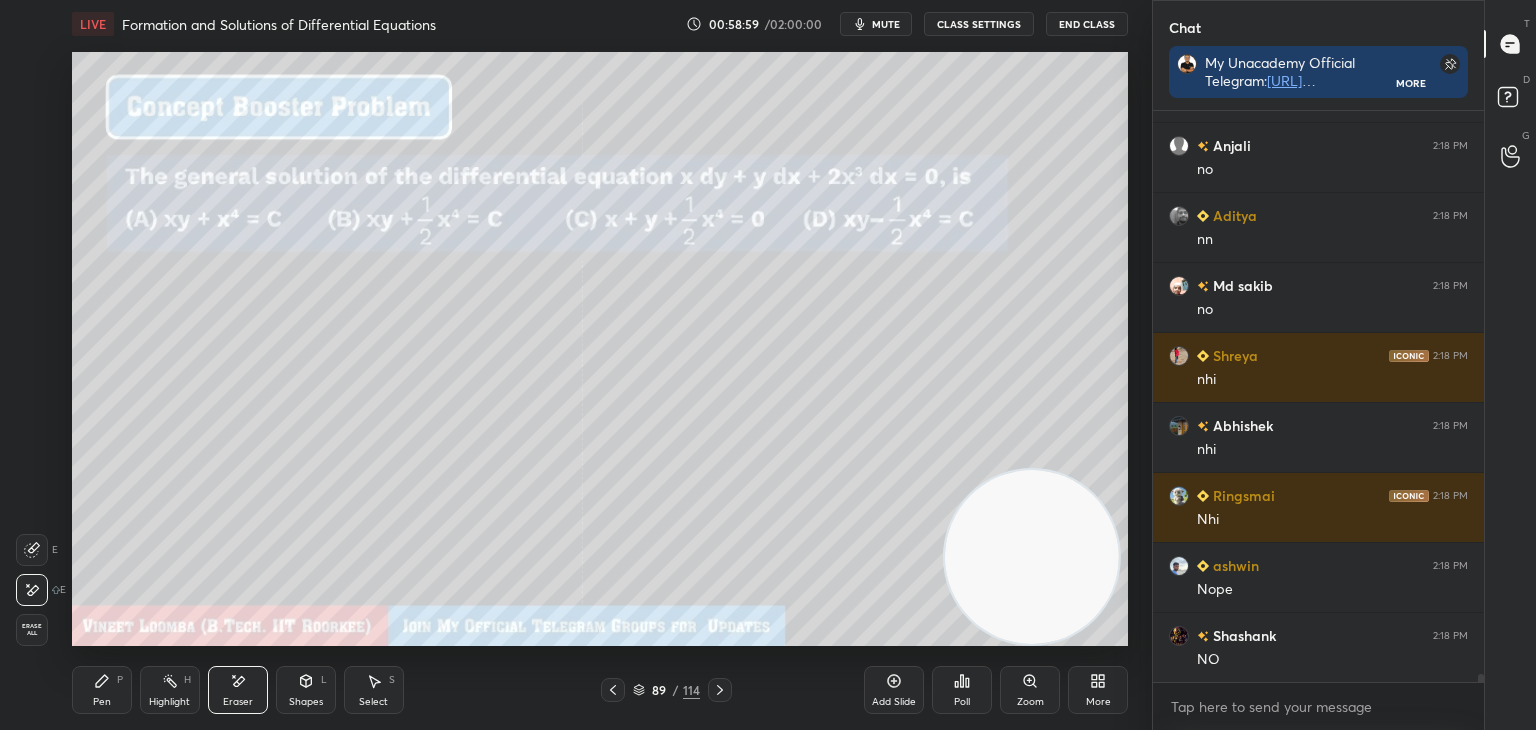
drag, startPoint x: 87, startPoint y: 697, endPoint x: 97, endPoint y: 649, distance: 49.0
click at [88, 693] on div "Pen P" at bounding box center [102, 690] width 60 height 48
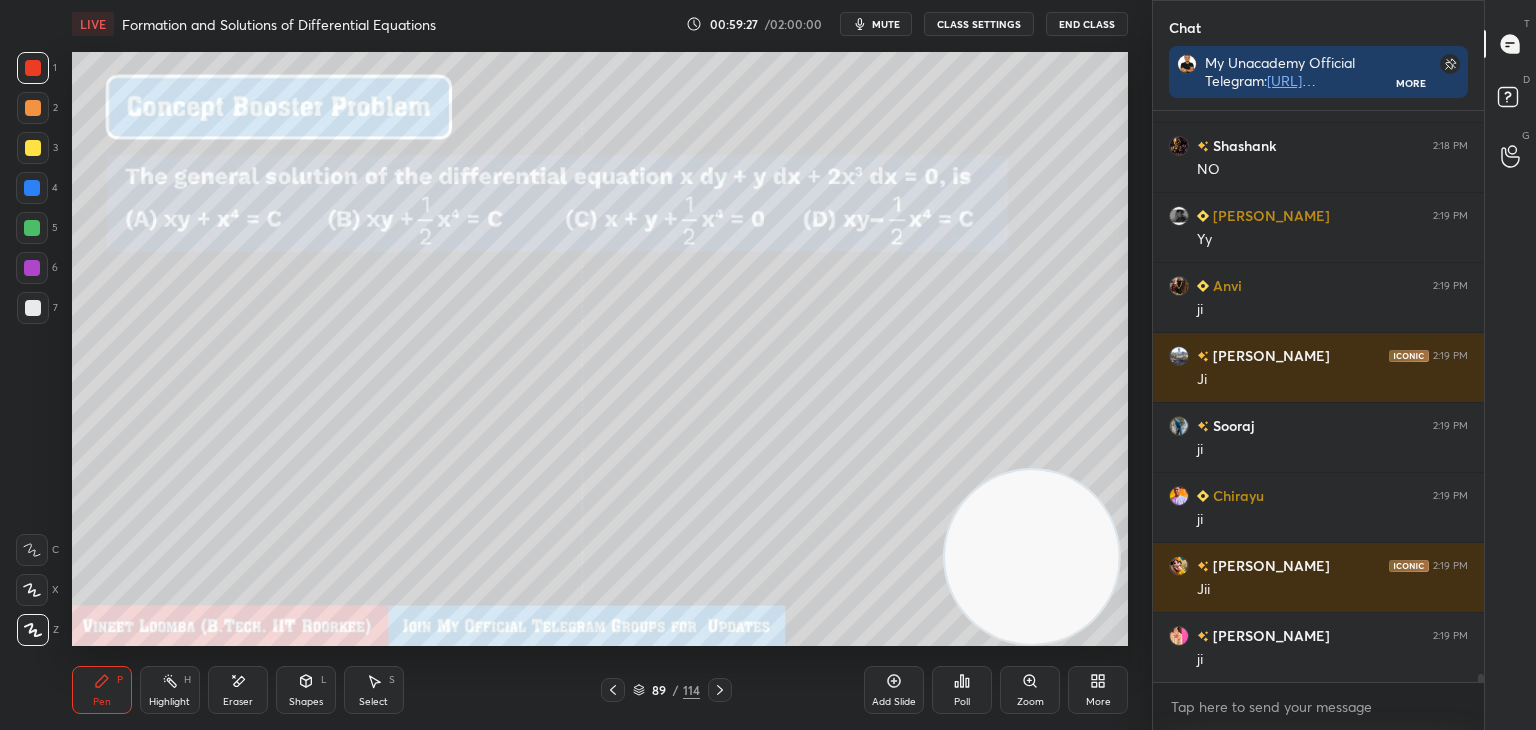
scroll to position [41008, 0]
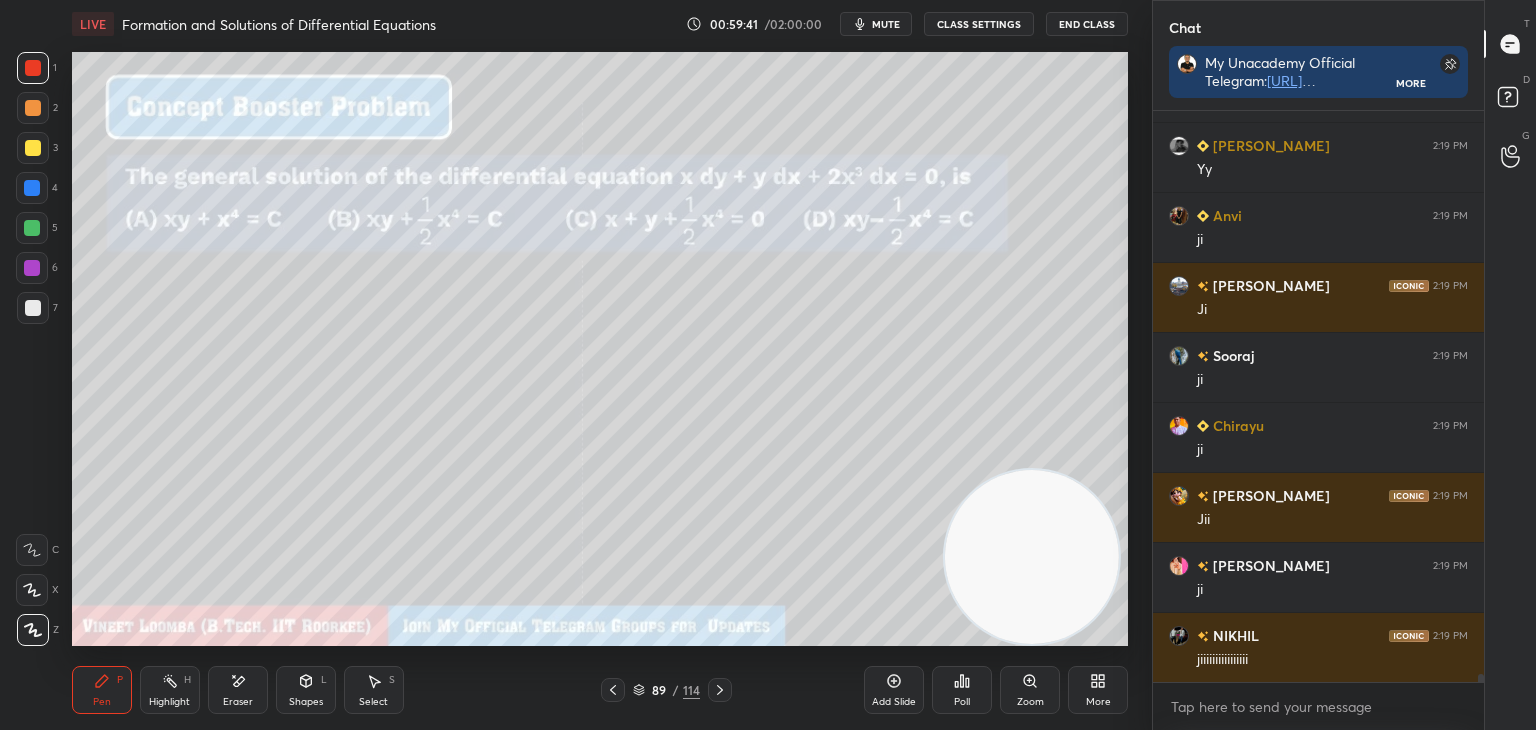
drag, startPoint x: 236, startPoint y: 703, endPoint x: 243, endPoint y: 648, distance: 55.4
click at [237, 697] on div "Eraser" at bounding box center [238, 702] width 30 height 10
click at [117, 701] on div "Pen P" at bounding box center [102, 690] width 60 height 48
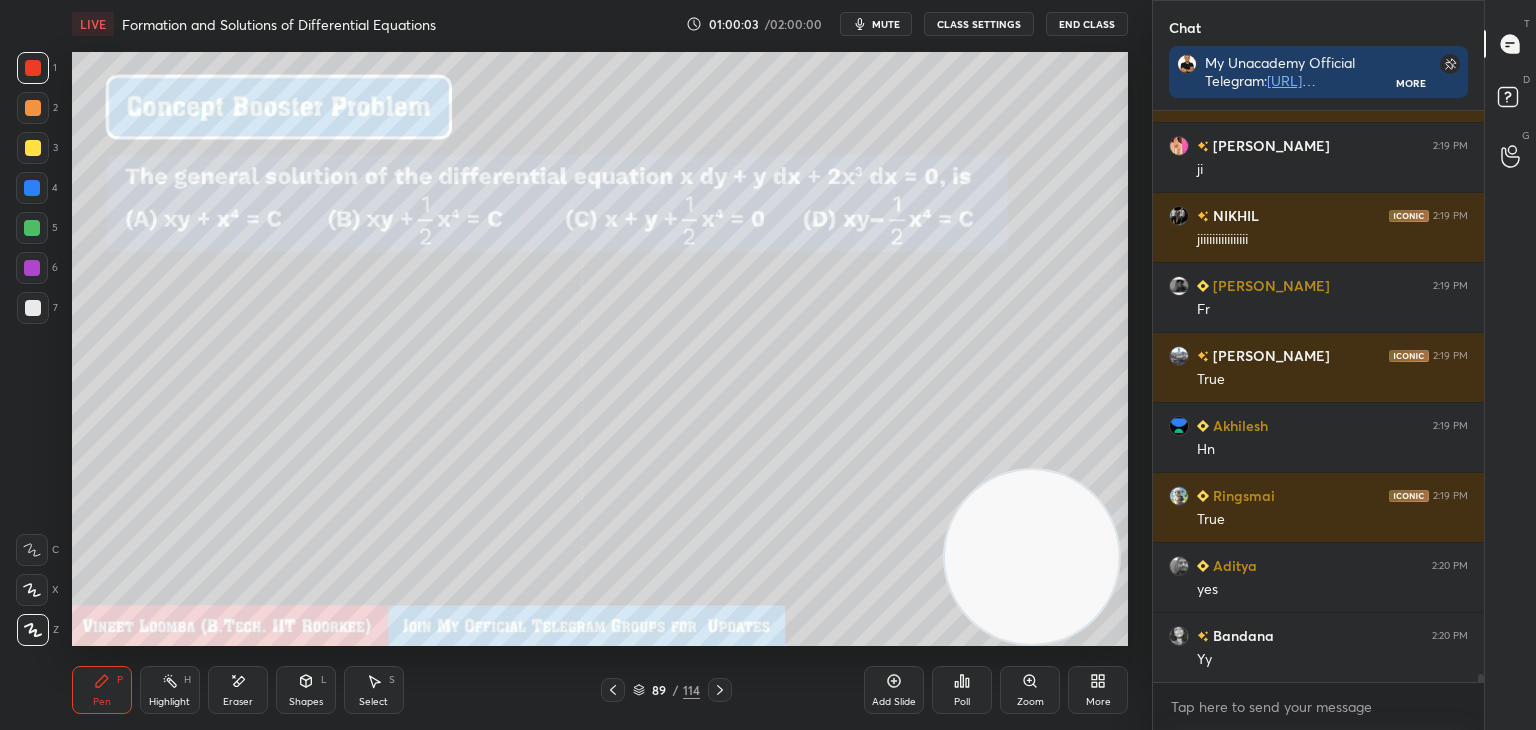
scroll to position [41498, 0]
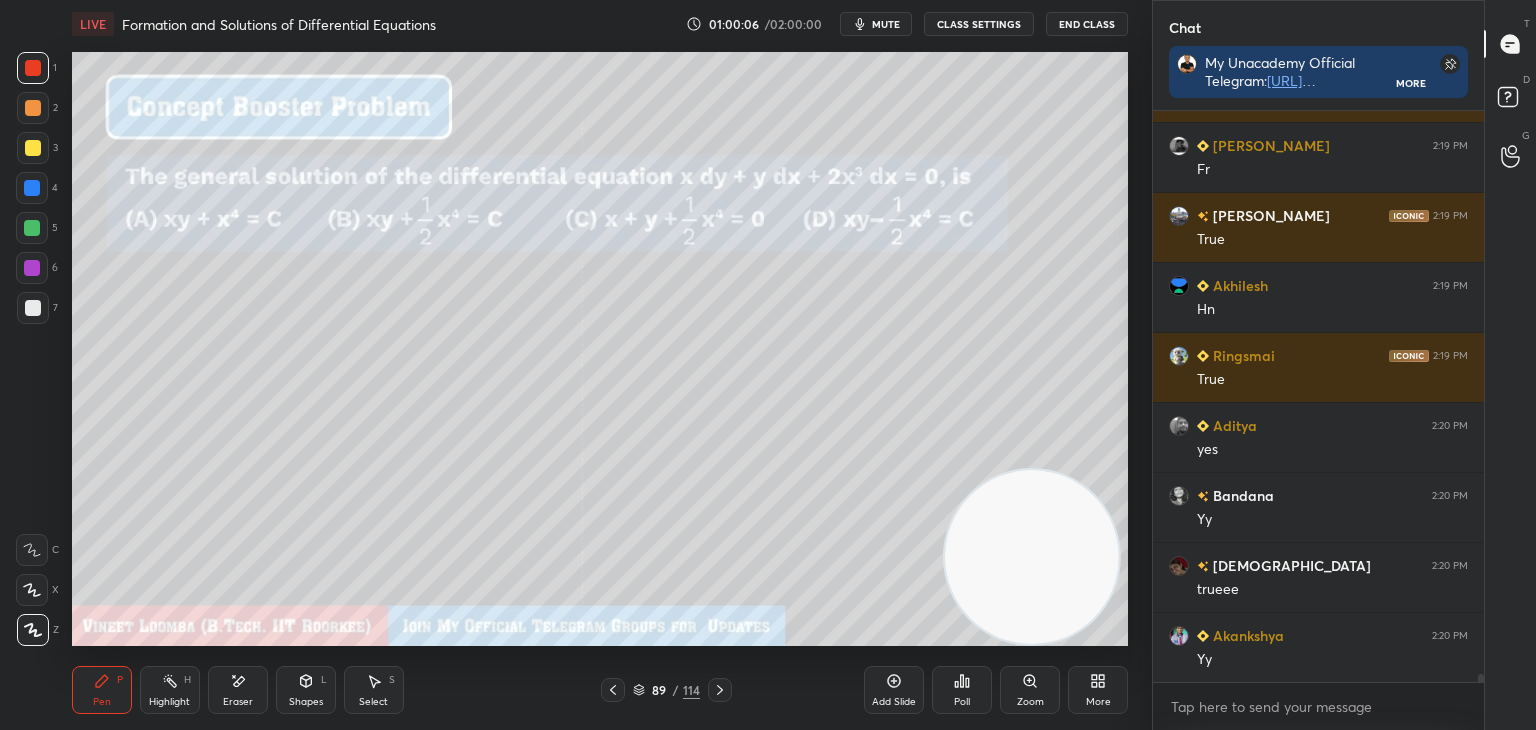
click at [236, 692] on div "Eraser" at bounding box center [238, 690] width 60 height 48
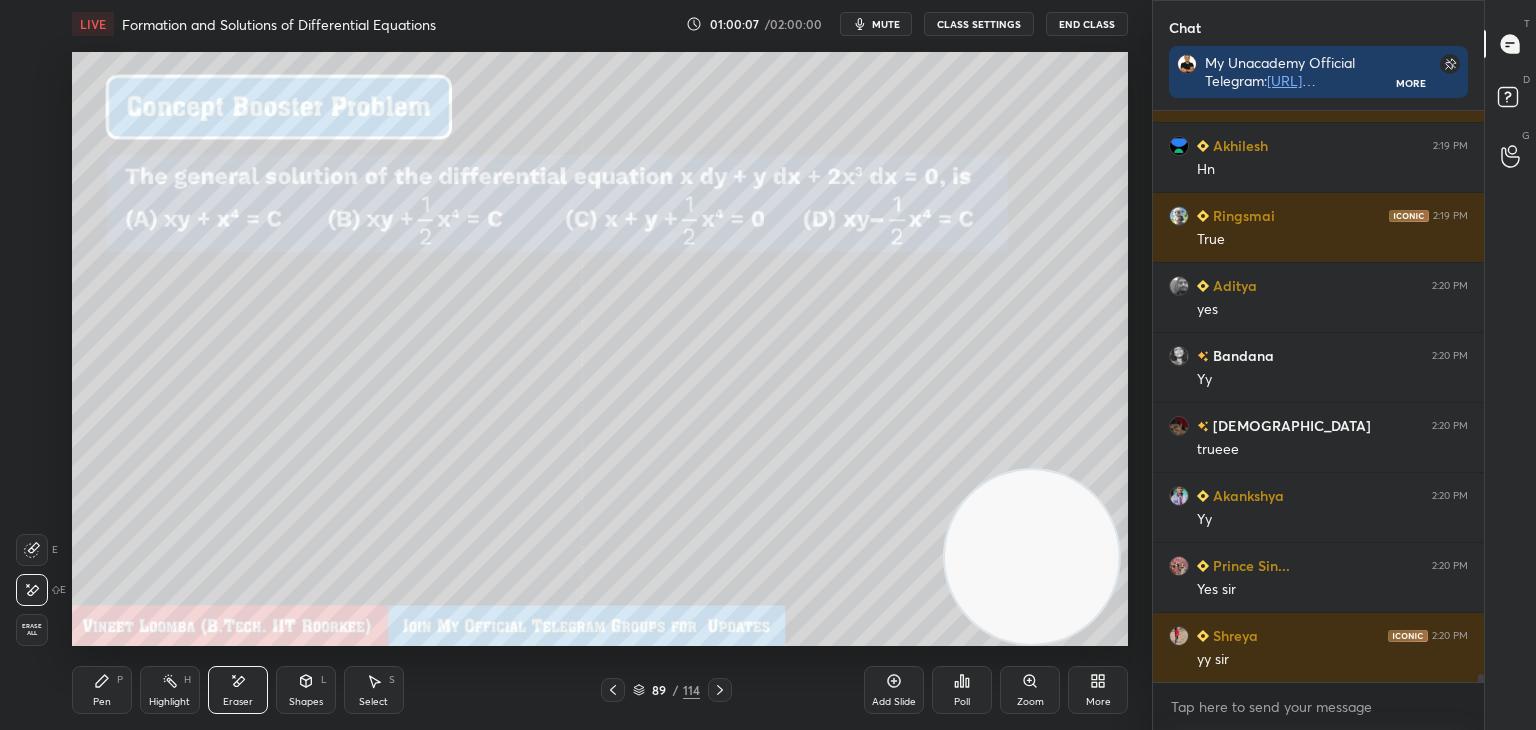
scroll to position [41778, 0]
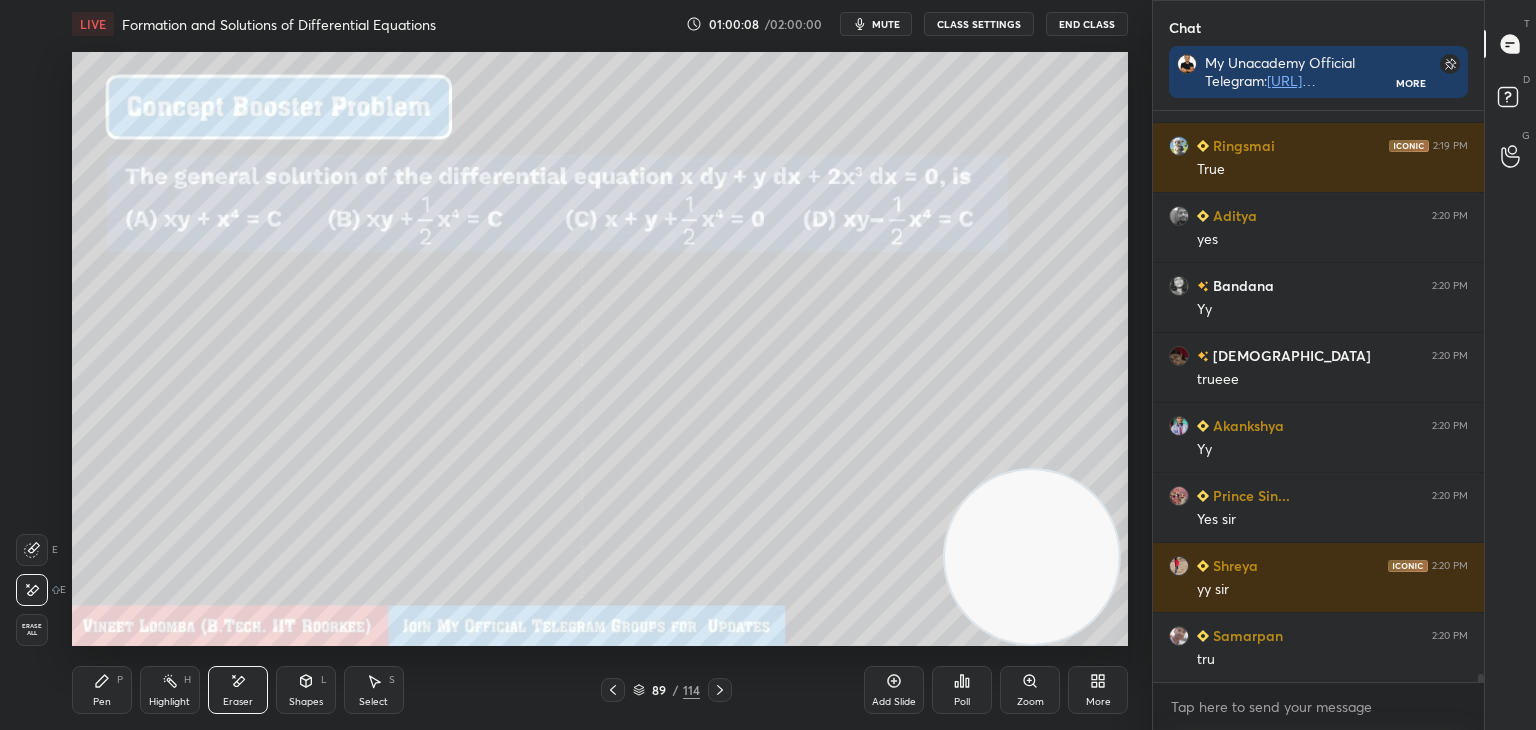
click at [103, 684] on icon at bounding box center [102, 681] width 16 height 16
drag, startPoint x: 119, startPoint y: 699, endPoint x: 112, endPoint y: 681, distance: 19.3
click at [116, 690] on div "Pen P" at bounding box center [102, 690] width 60 height 48
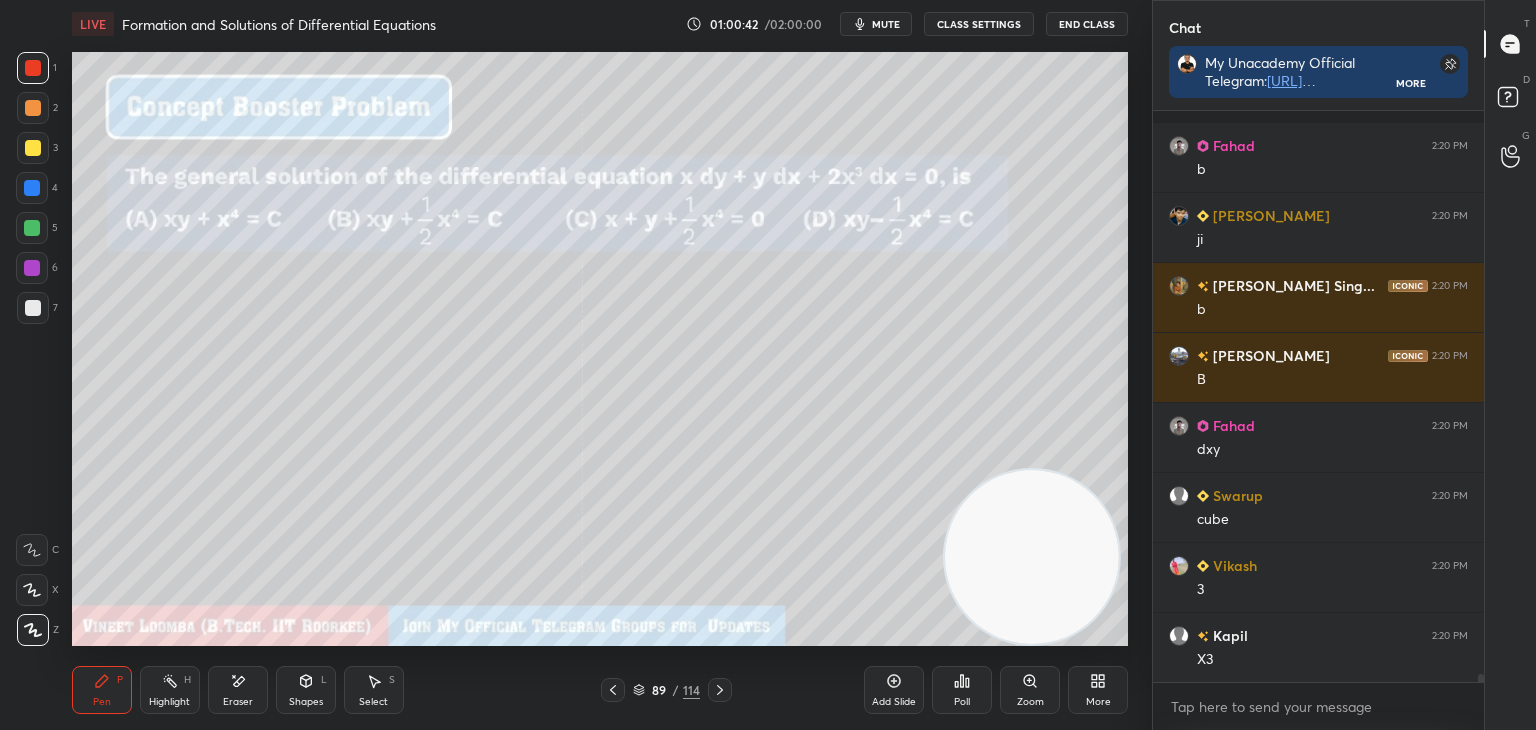
scroll to position [42548, 0]
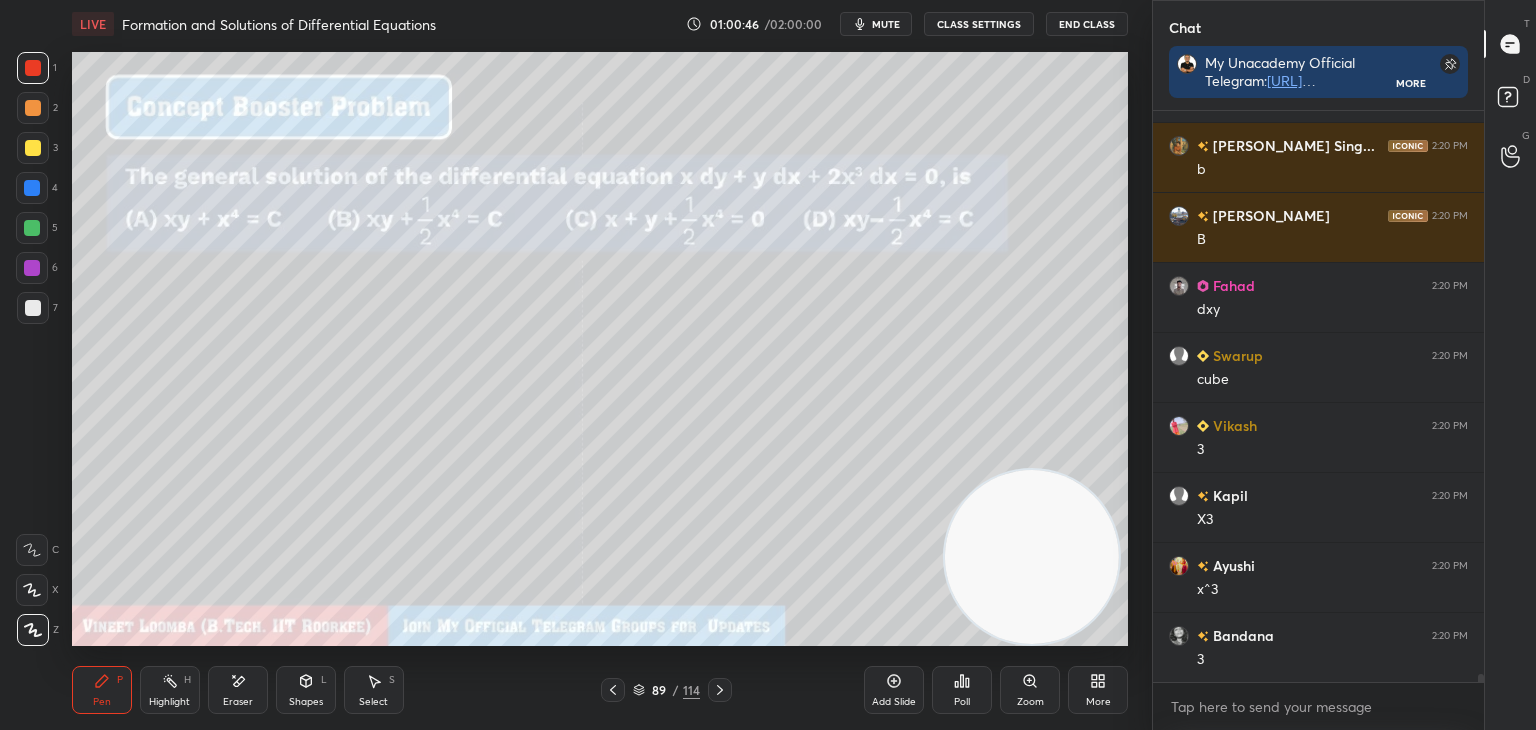
click at [96, 705] on div "Pen P" at bounding box center [102, 690] width 60 height 48
click at [32, 314] on div at bounding box center [33, 308] width 16 height 16
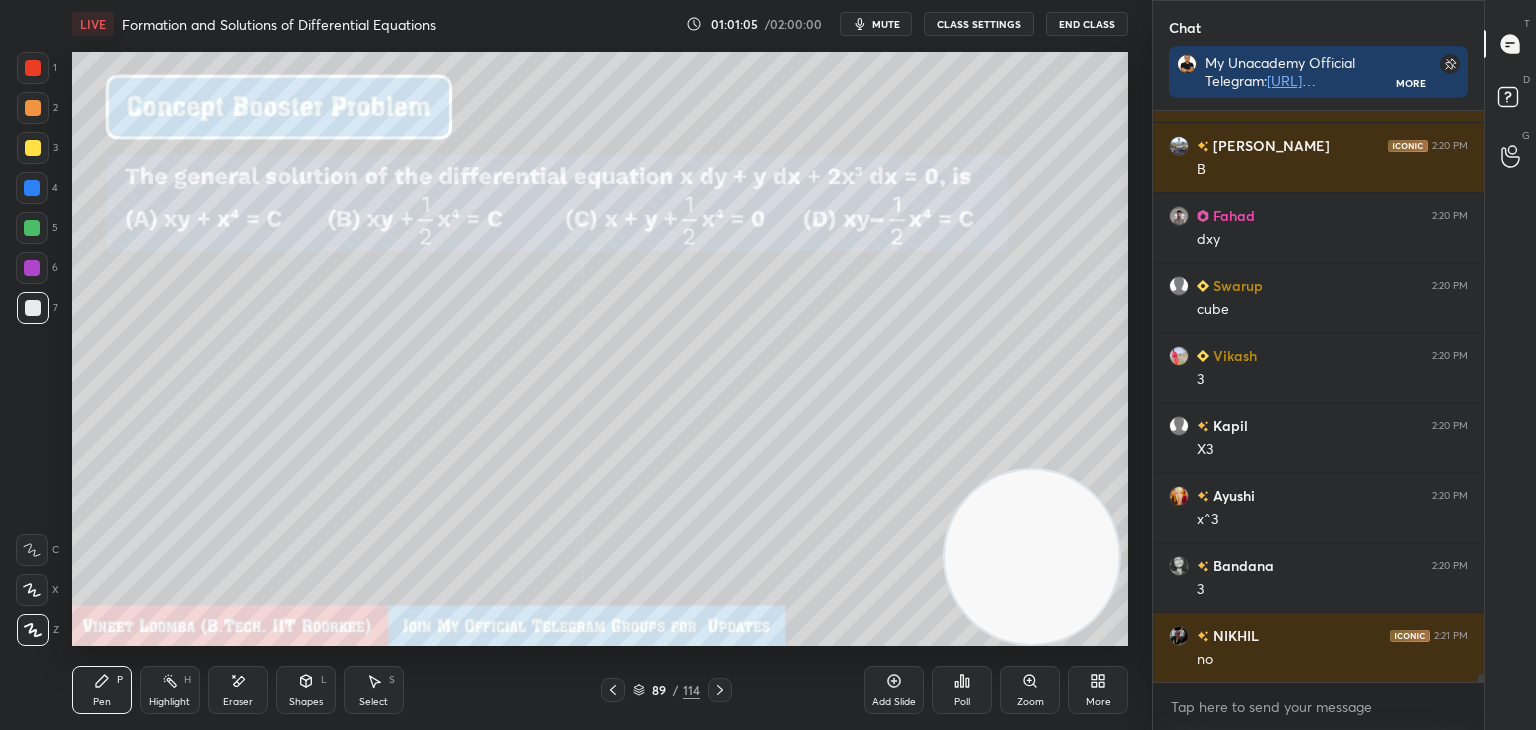
click at [253, 684] on div "Eraser" at bounding box center [238, 690] width 60 height 48
drag, startPoint x: 88, startPoint y: 697, endPoint x: 151, endPoint y: 658, distance: 74.1
click at [90, 697] on div "Pen P" at bounding box center [102, 690] width 60 height 48
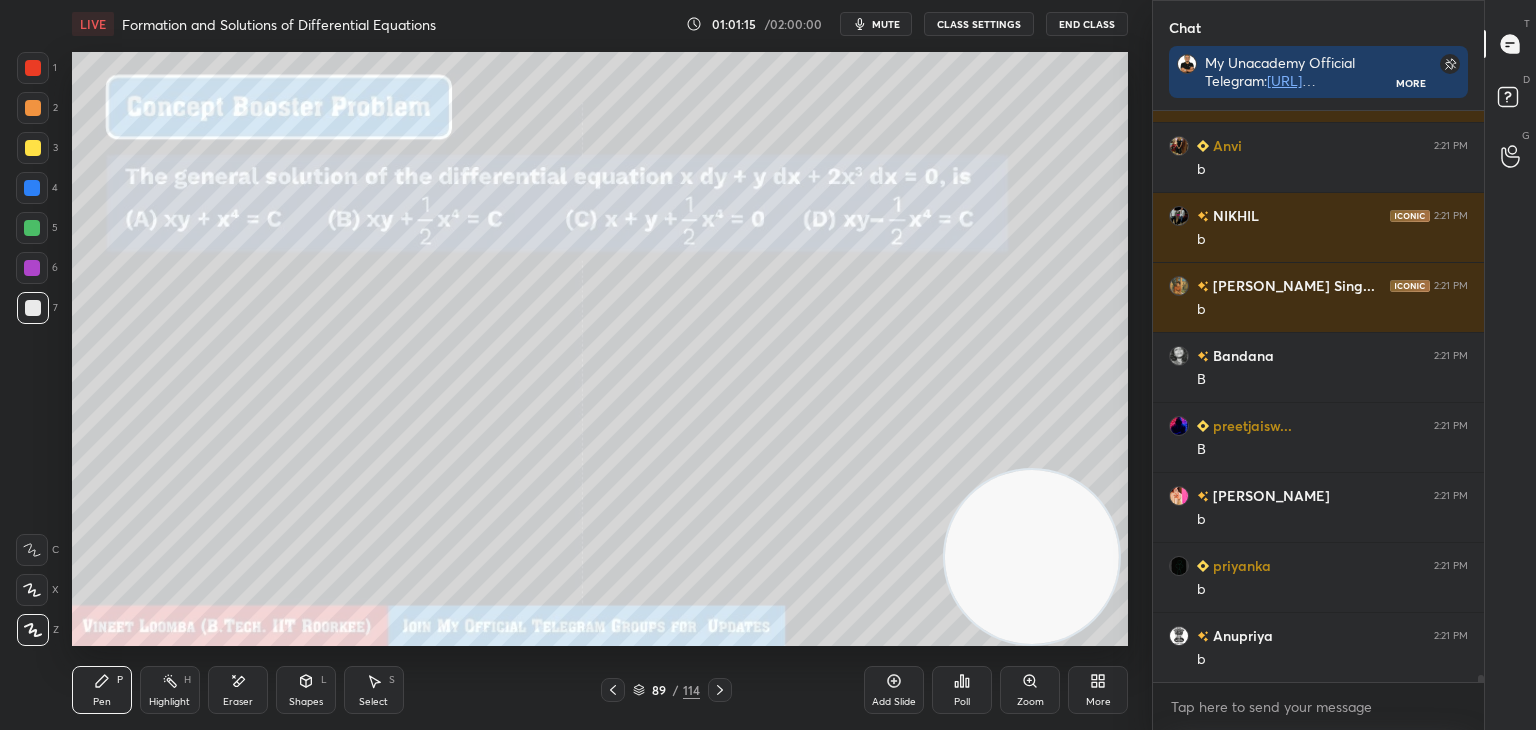
scroll to position [43248, 0]
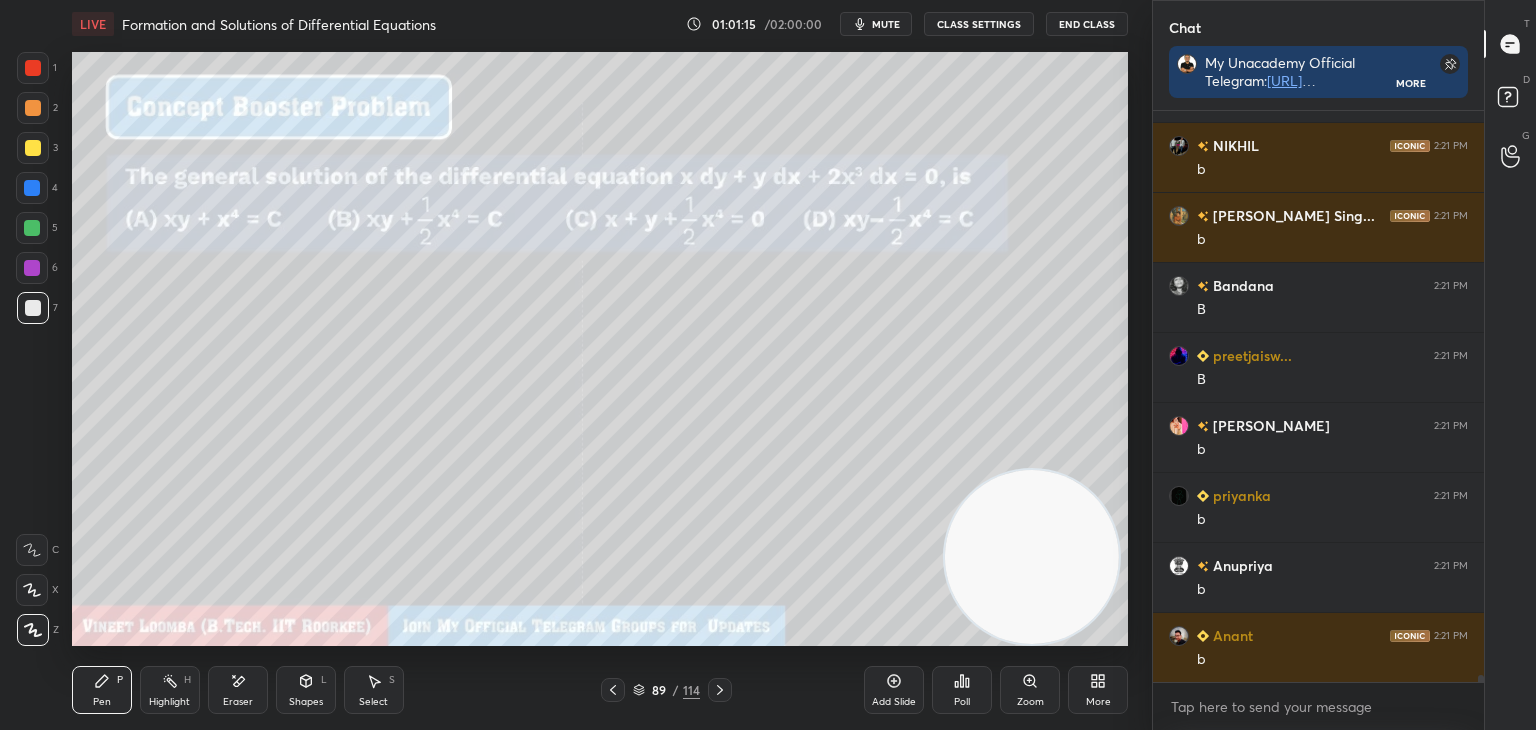
click at [1088, 685] on div "More" at bounding box center [1098, 690] width 60 height 48
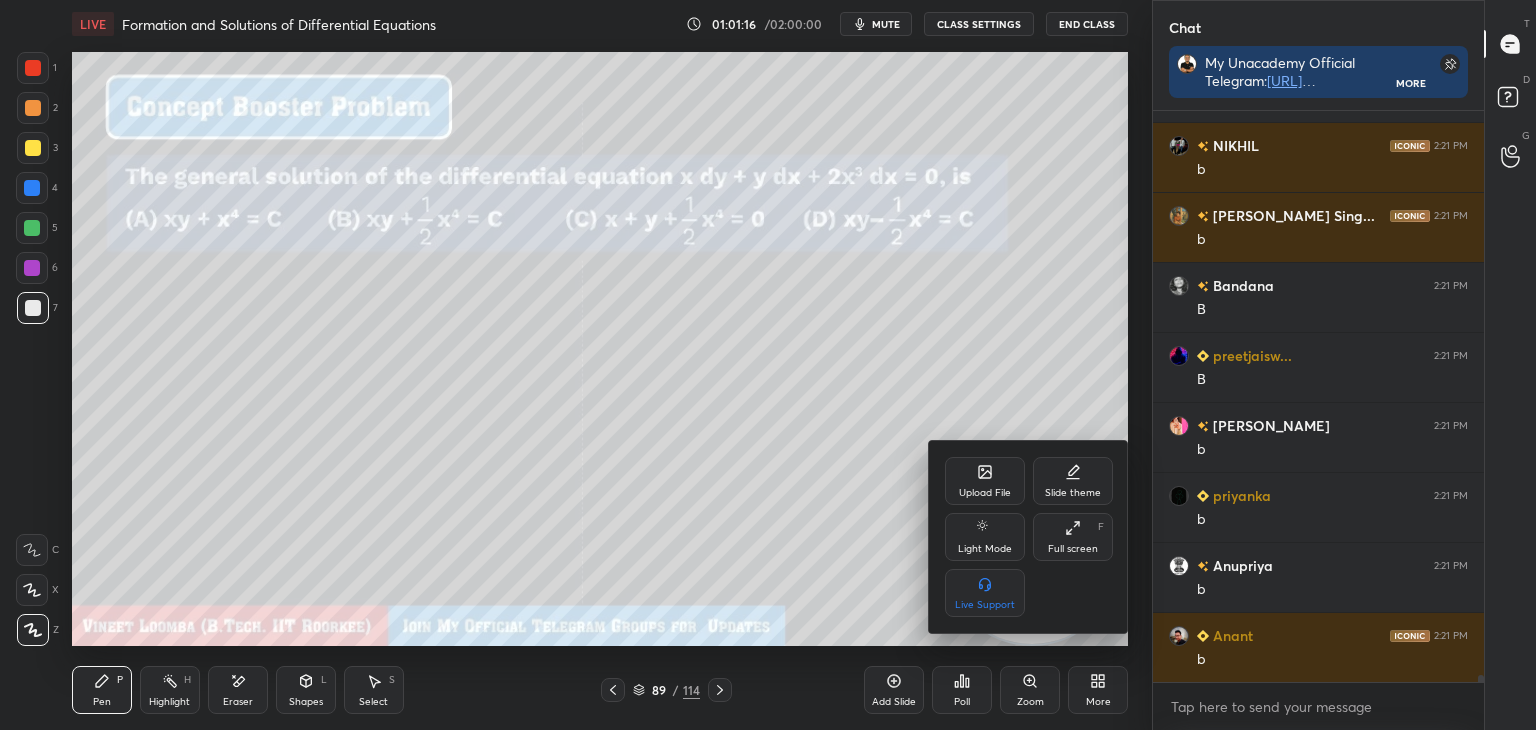
scroll to position [43318, 0]
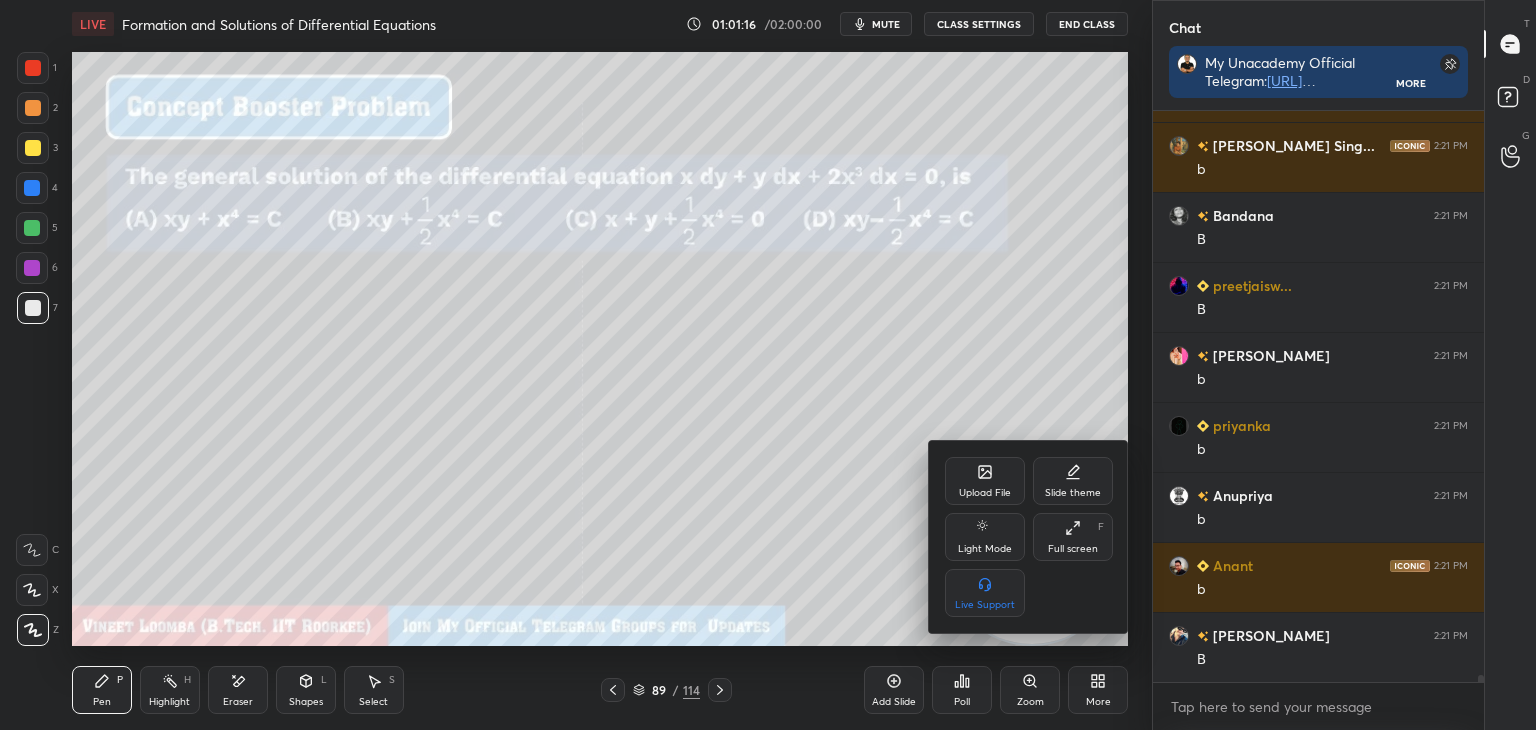
click at [806, 590] on div at bounding box center [768, 365] width 1536 height 730
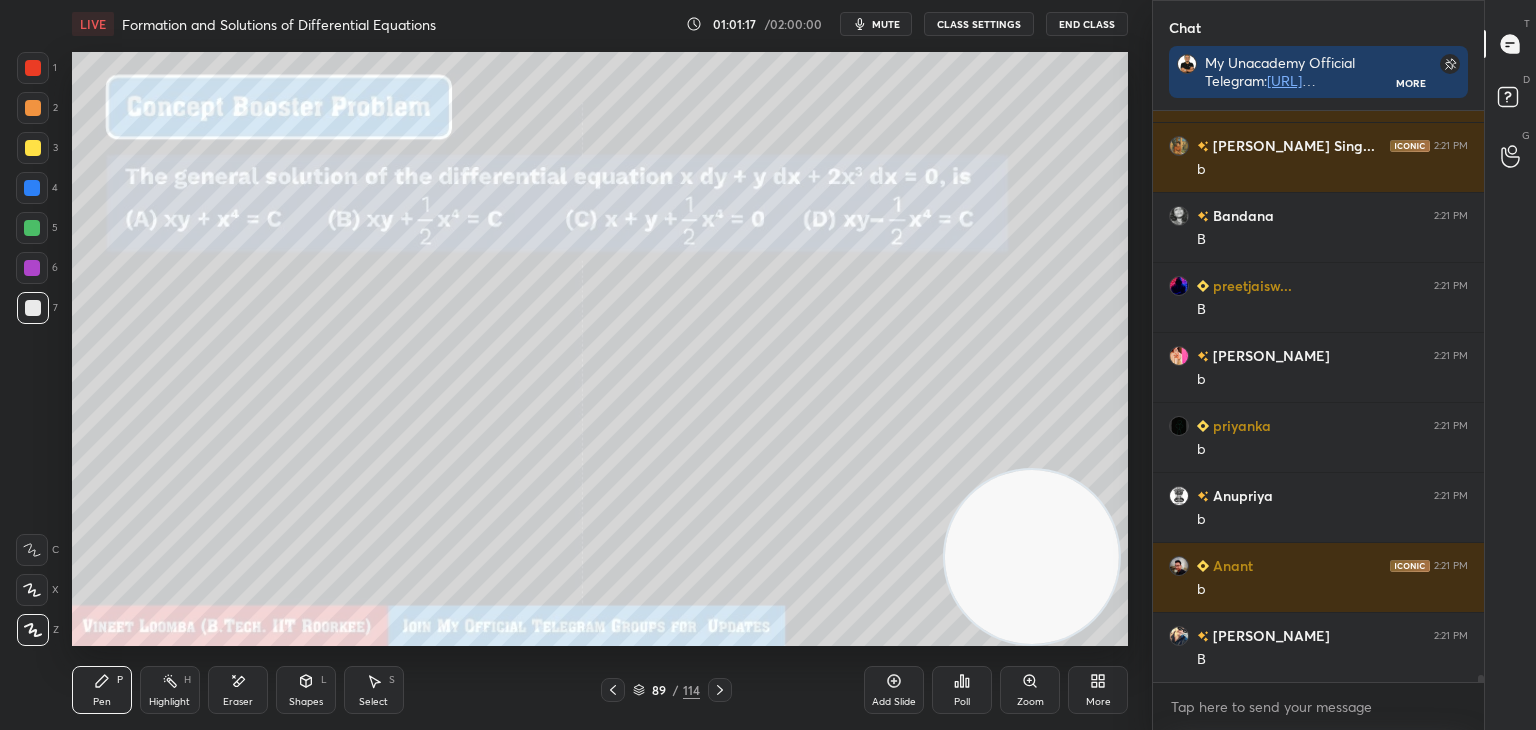
click at [716, 687] on icon at bounding box center [720, 690] width 16 height 16
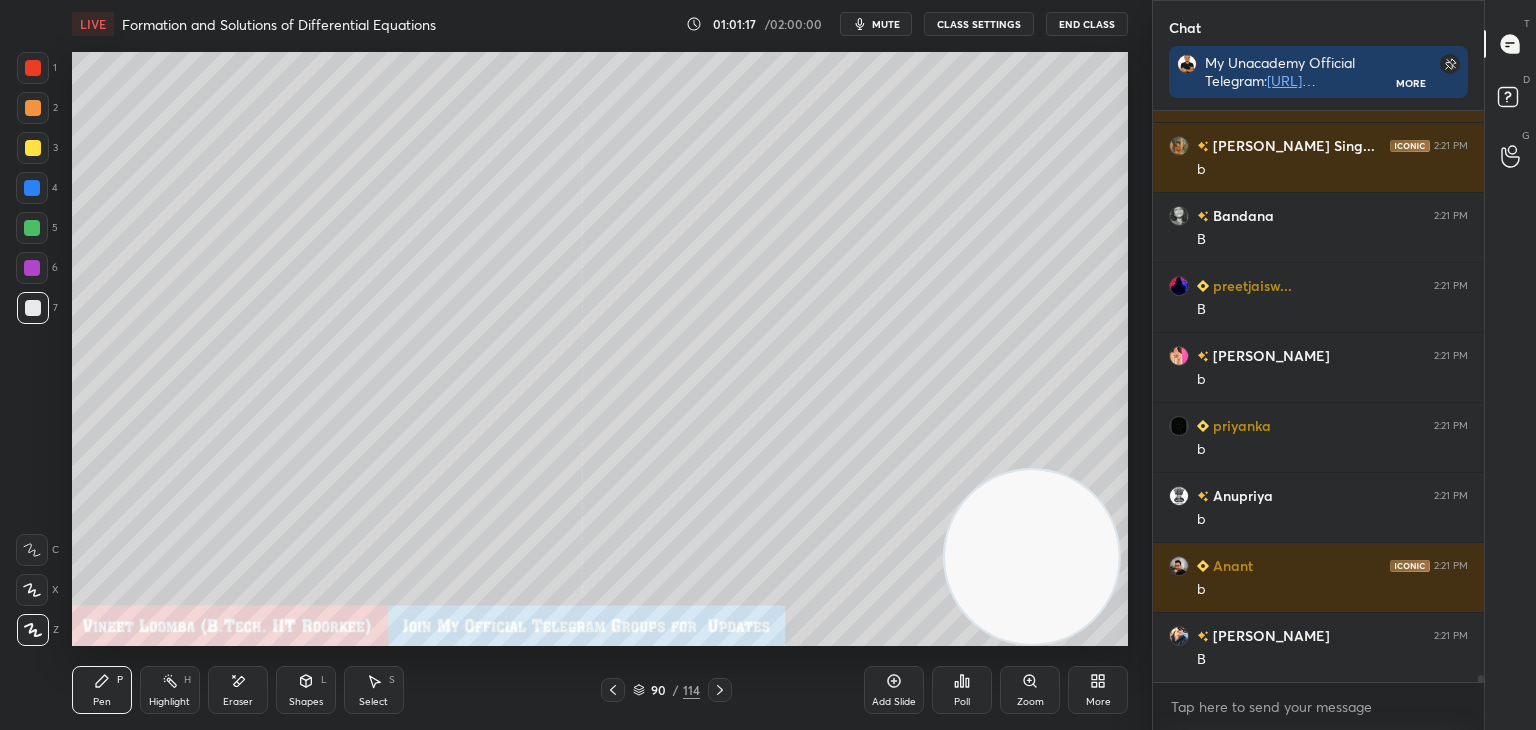
drag, startPoint x: 724, startPoint y: 687, endPoint x: 727, endPoint y: 675, distance: 12.4
click at [724, 685] on icon at bounding box center [720, 690] width 16 height 16
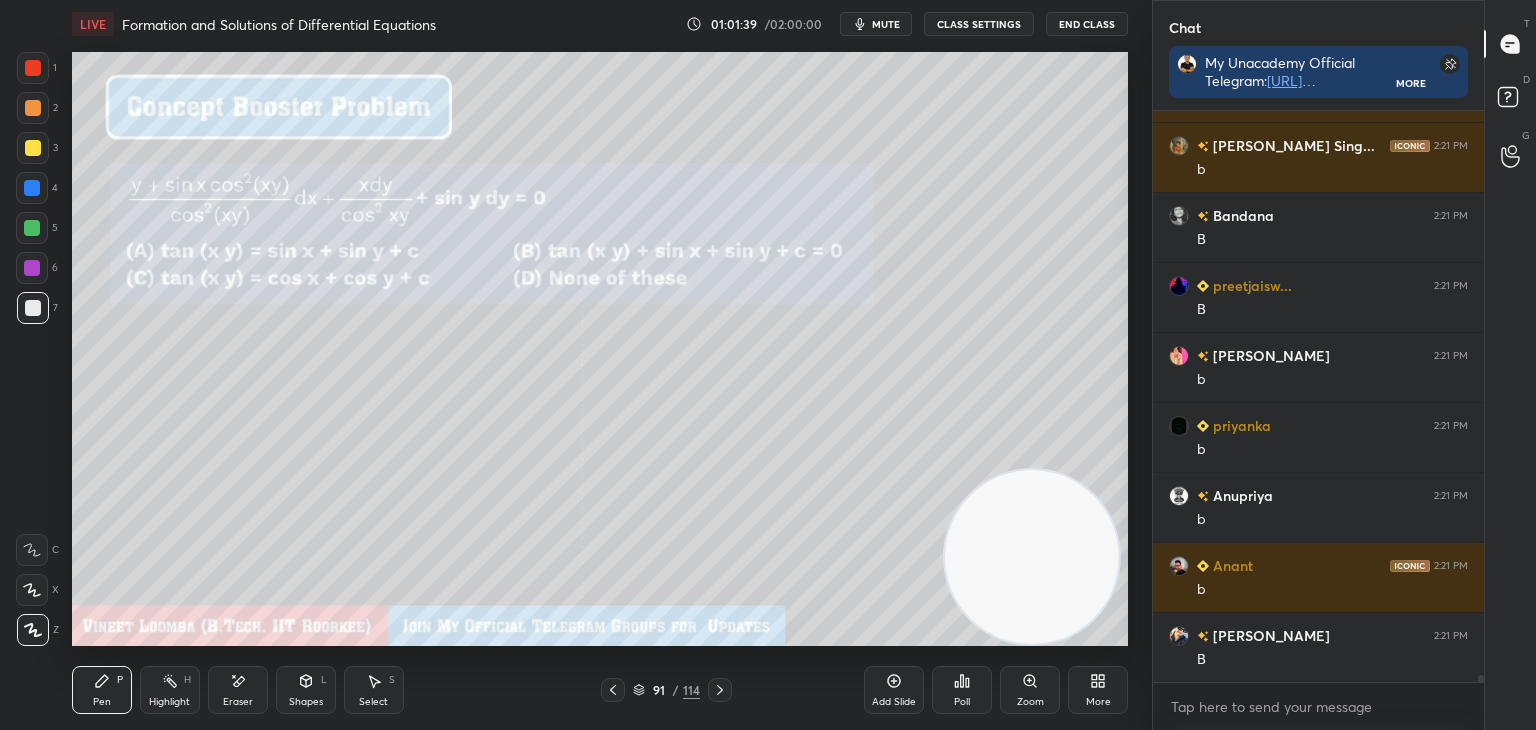
drag, startPoint x: 36, startPoint y: 138, endPoint x: 22, endPoint y: 127, distance: 17.8
click at [36, 137] on div at bounding box center [33, 148] width 32 height 32
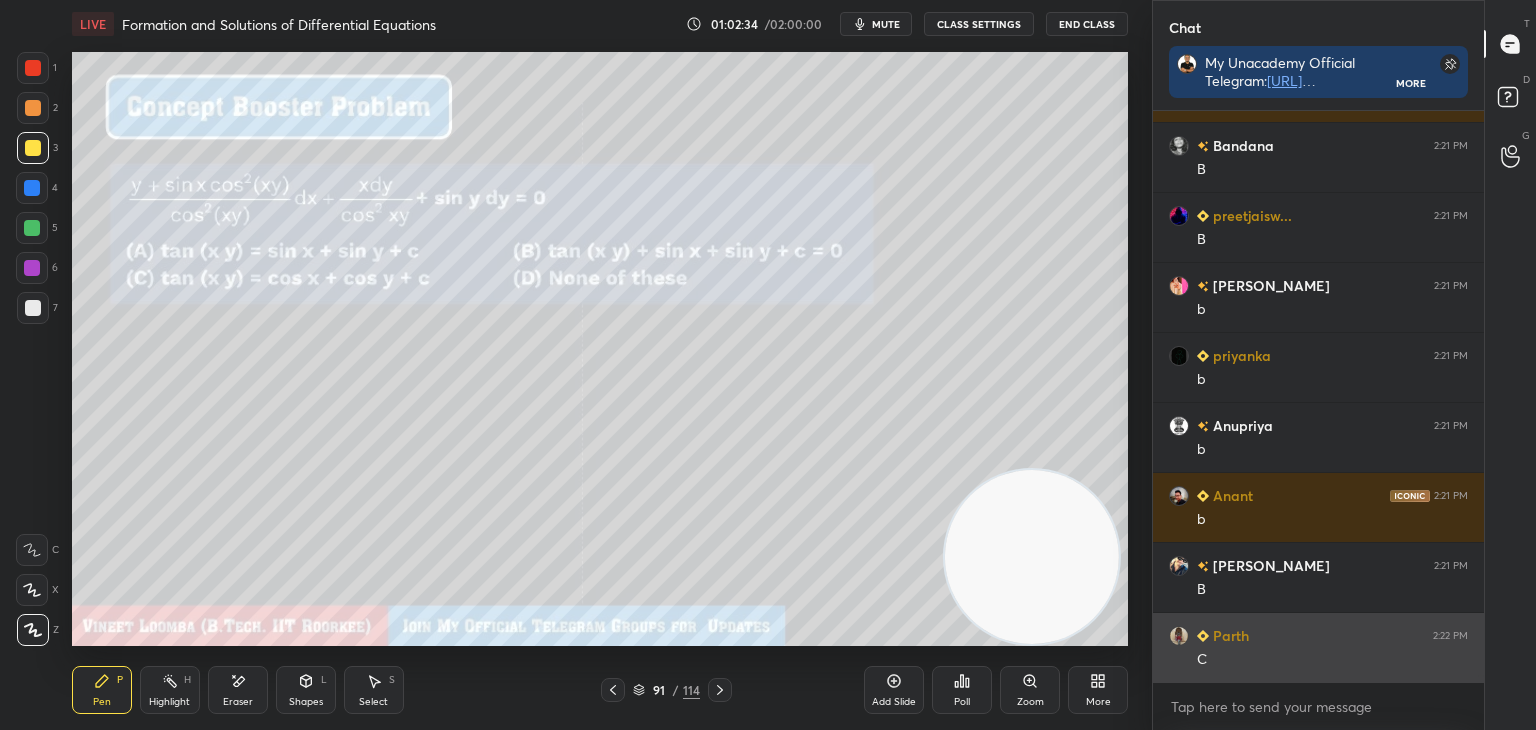
click at [1327, 656] on div "C" at bounding box center [1332, 660] width 271 height 20
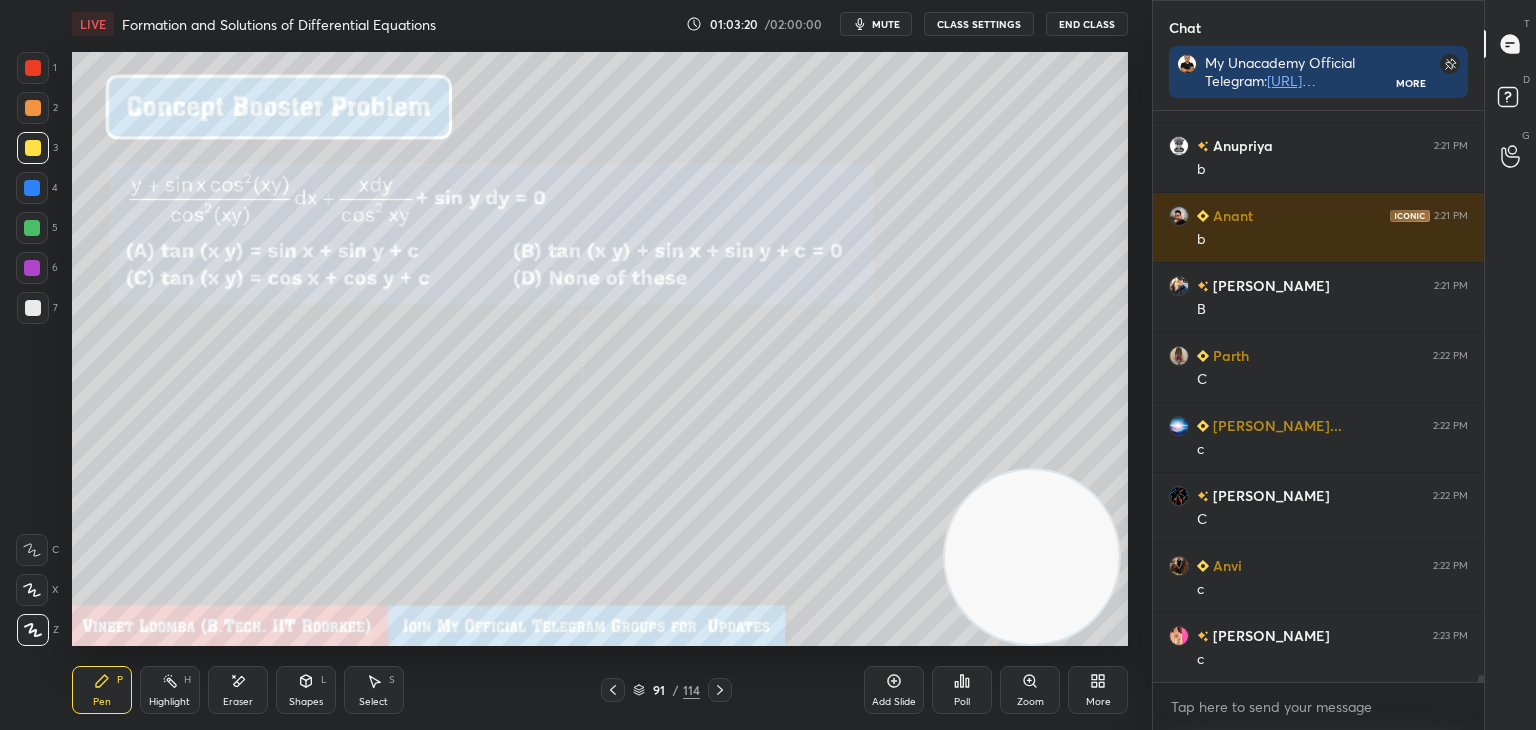
scroll to position [43738, 0]
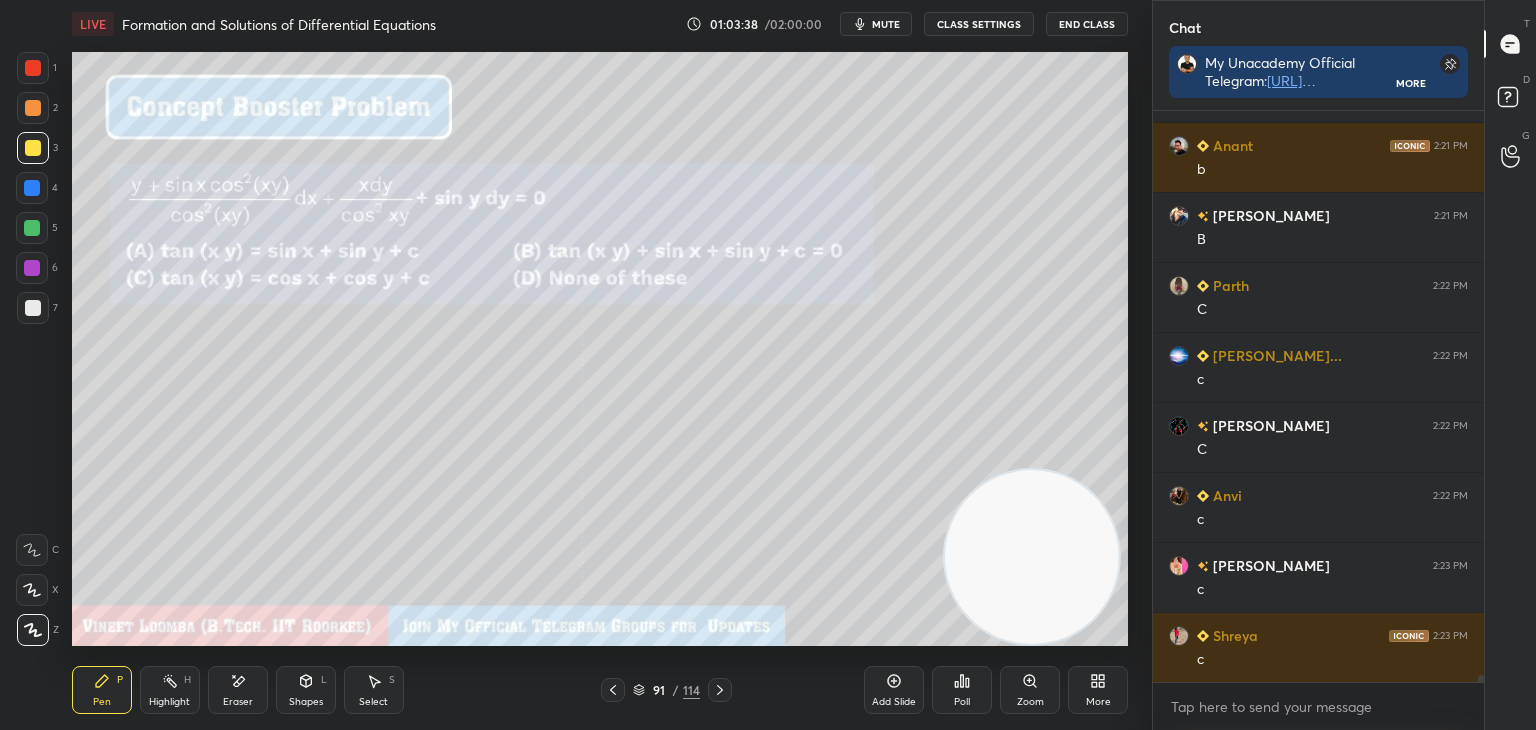
click at [723, 689] on icon at bounding box center [720, 690] width 16 height 16
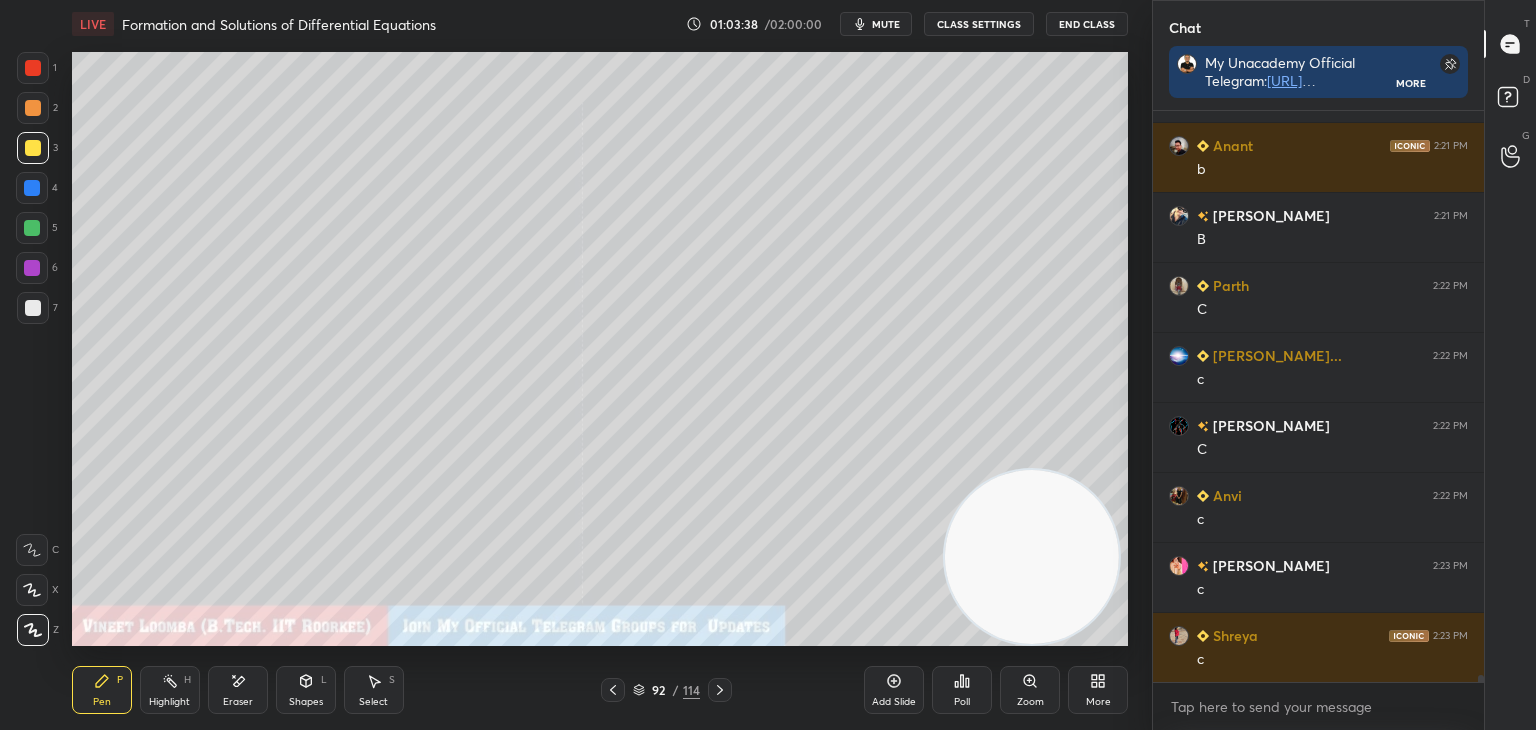
click at [721, 688] on icon at bounding box center [720, 690] width 16 height 16
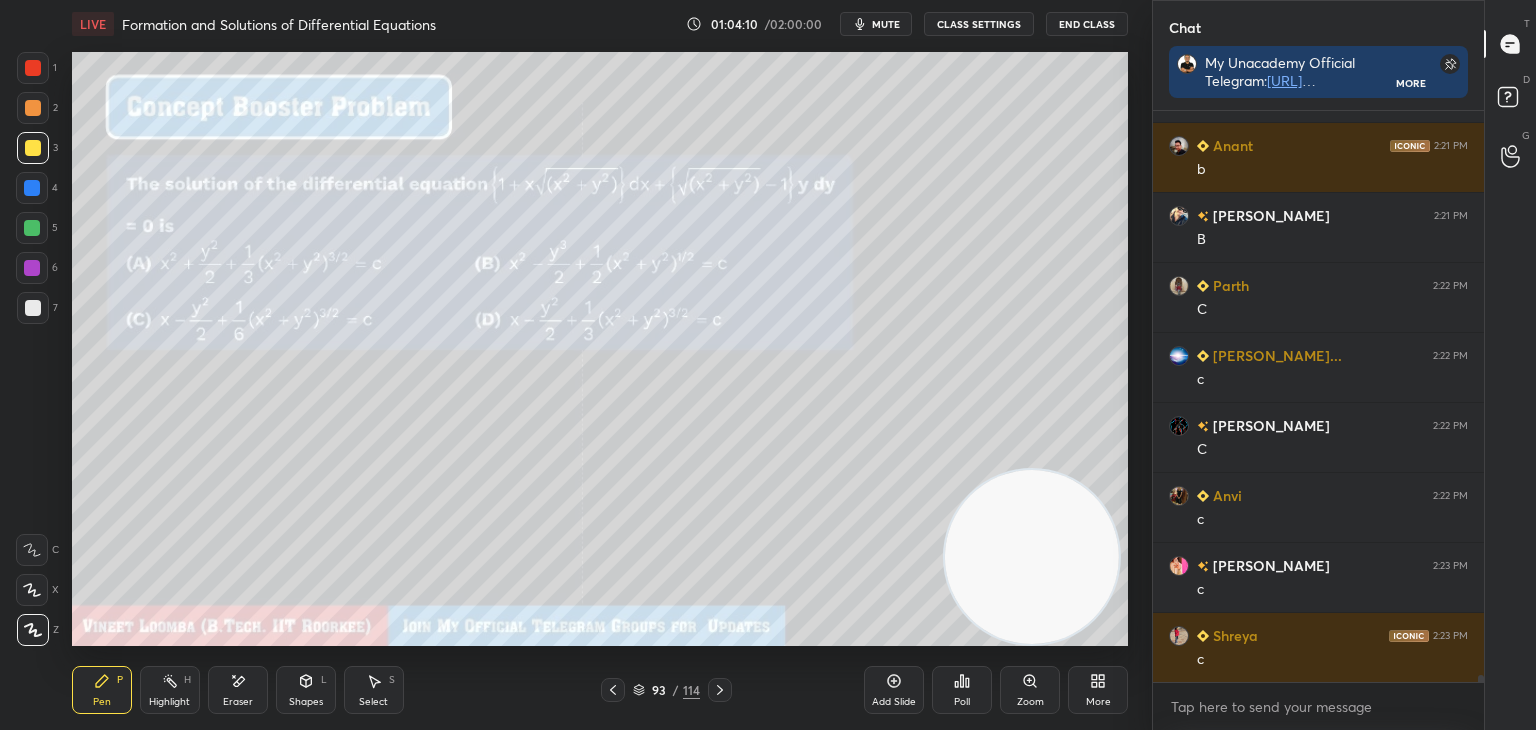
scroll to position [43808, 0]
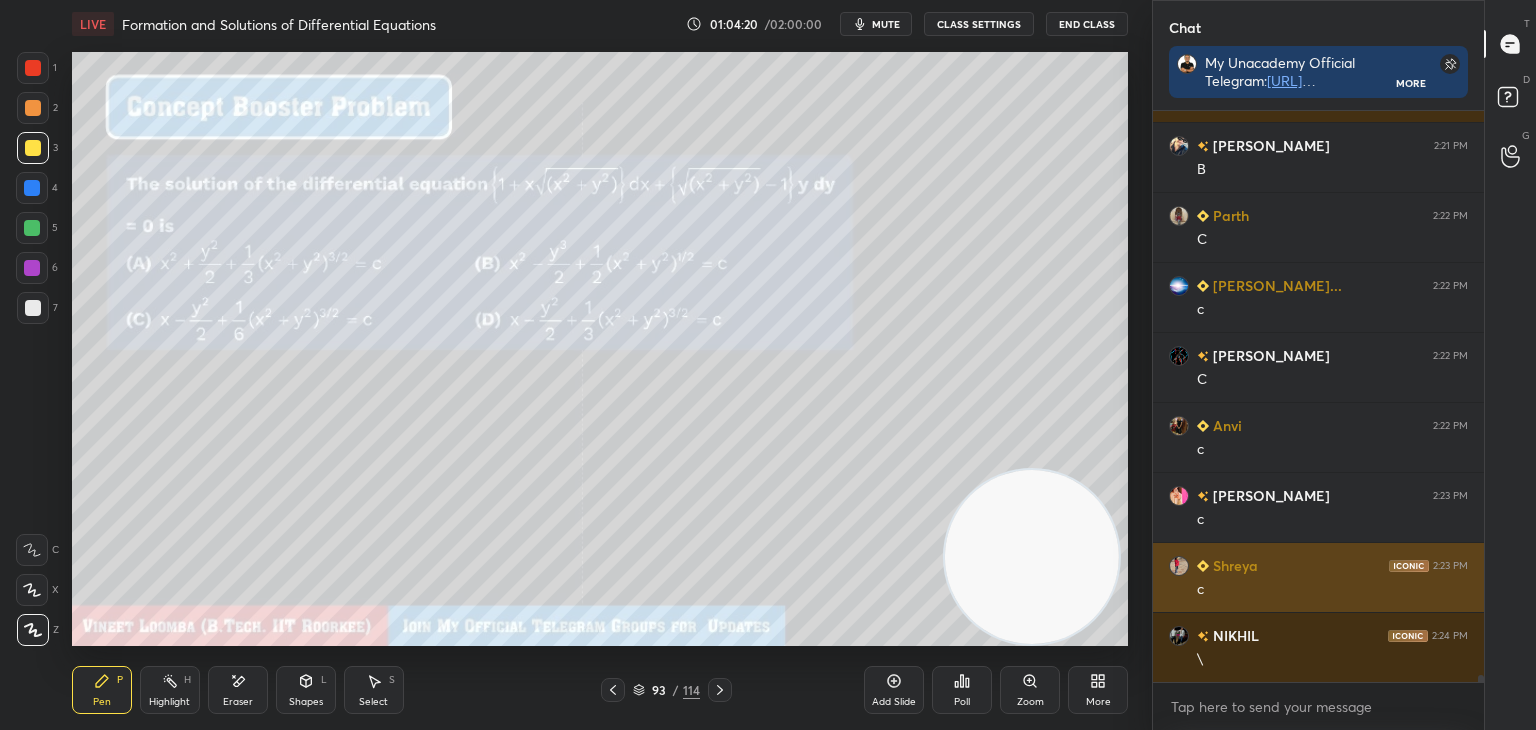
click at [1295, 568] on div "Shreya 2:23 PM" at bounding box center [1318, 565] width 299 height 21
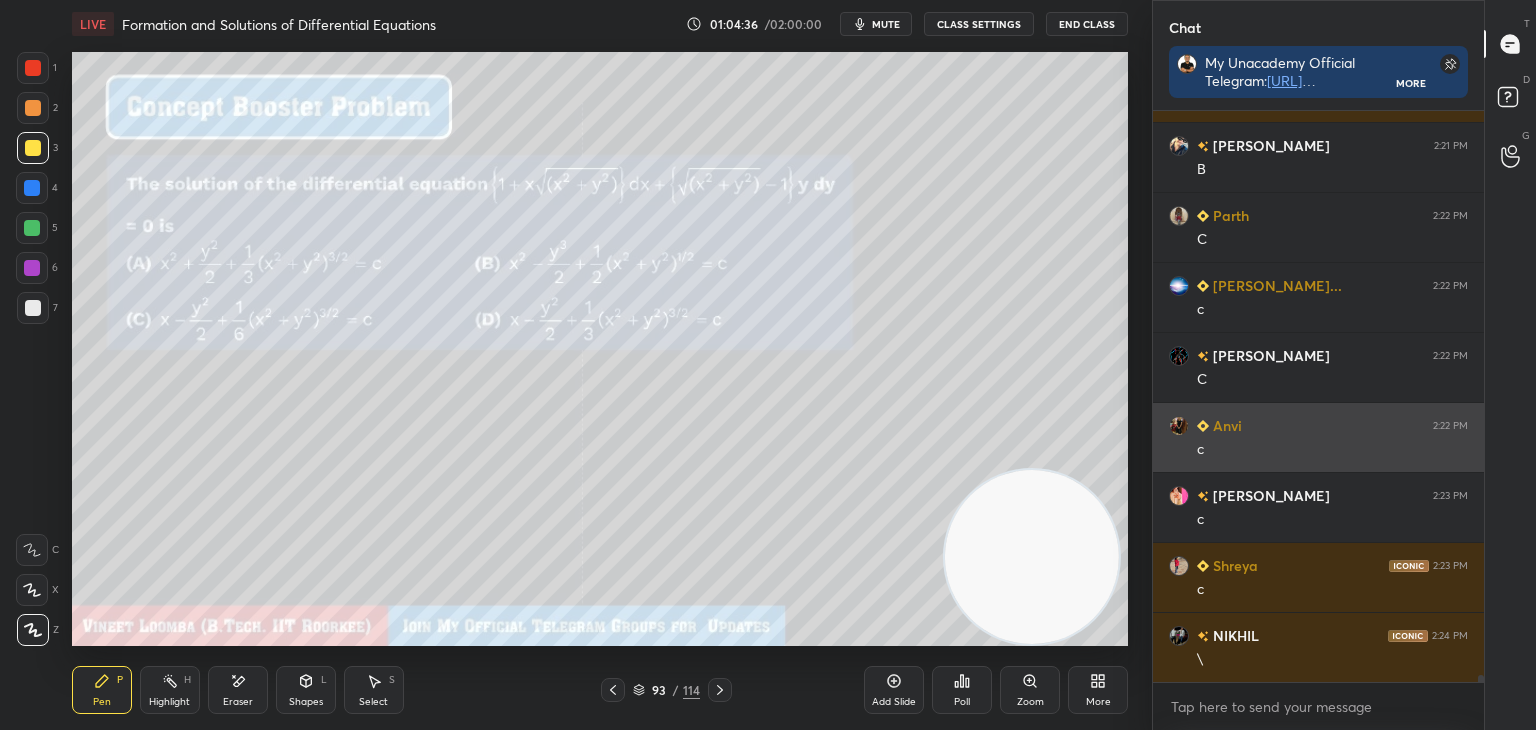
click at [1224, 432] on h6 "Anvi" at bounding box center [1225, 425] width 33 height 21
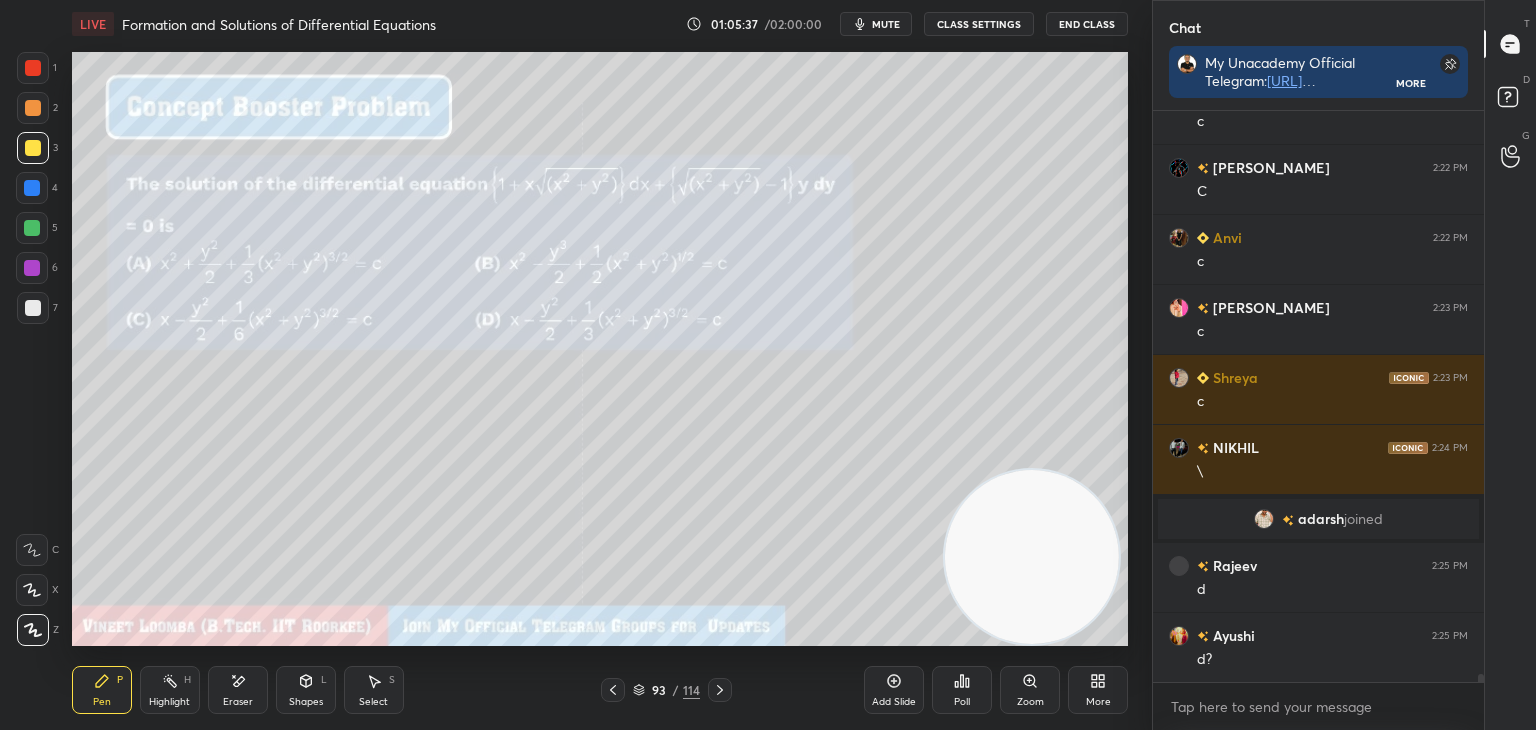
scroll to position [41932, 0]
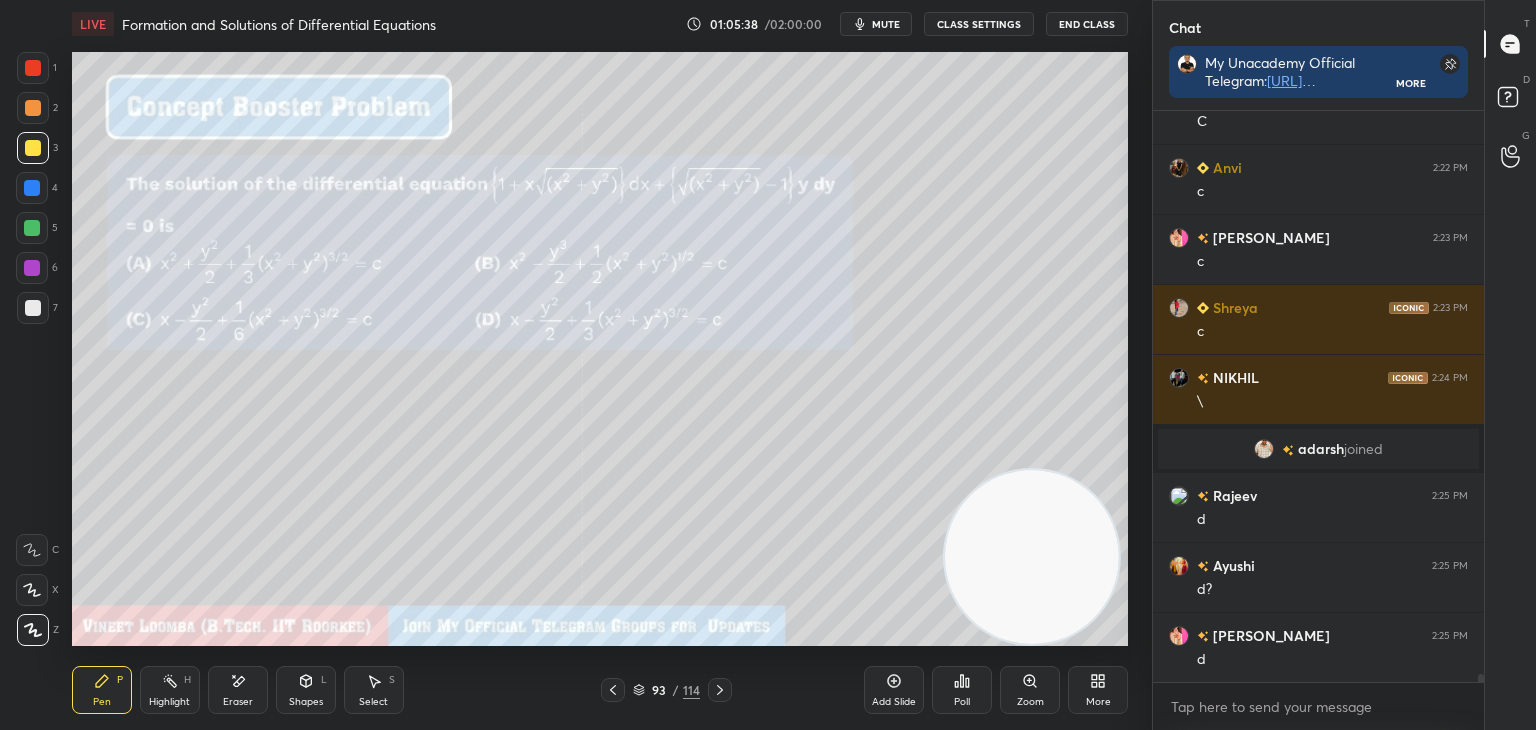
click at [240, 684] on icon at bounding box center [238, 681] width 16 height 17
click at [89, 680] on div "Pen P" at bounding box center [102, 690] width 60 height 48
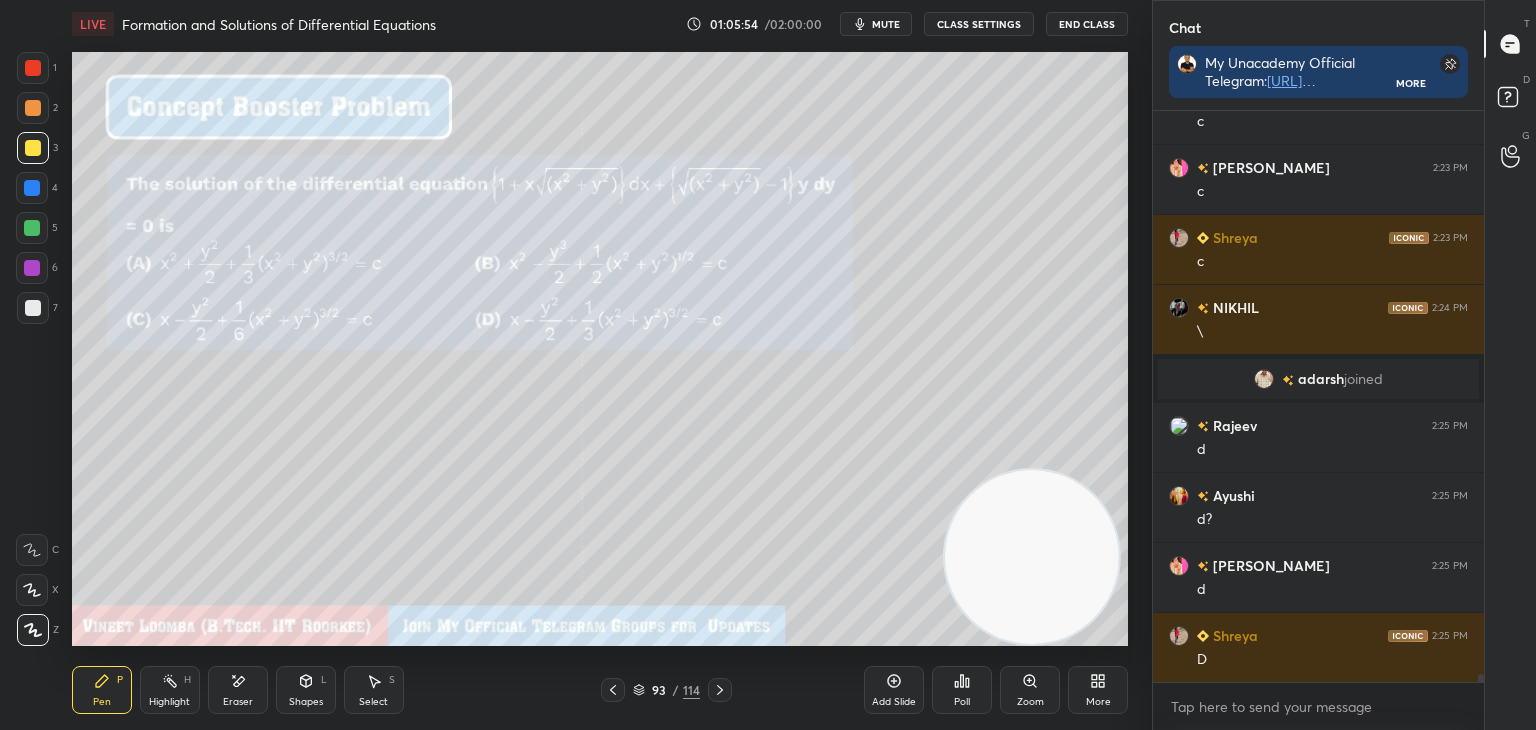
scroll to position [42072, 0]
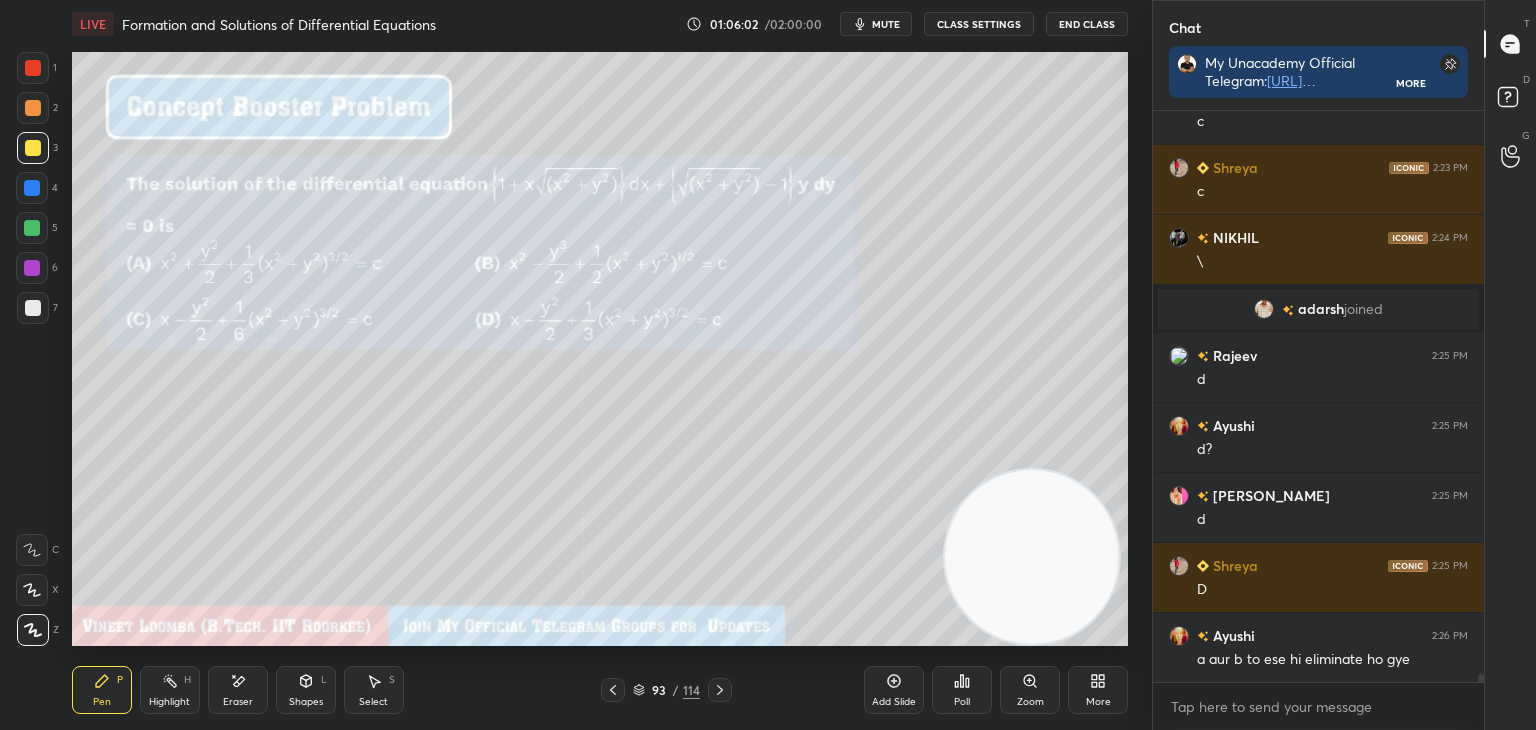
click at [244, 693] on div "Eraser" at bounding box center [238, 690] width 60 height 48
click at [108, 686] on div "Pen P" at bounding box center [102, 690] width 60 height 48
click at [239, 685] on div "Eraser" at bounding box center [238, 690] width 60 height 48
click at [98, 697] on div "Pen" at bounding box center [102, 702] width 18 height 10
click at [366, 687] on icon at bounding box center [374, 681] width 16 height 16
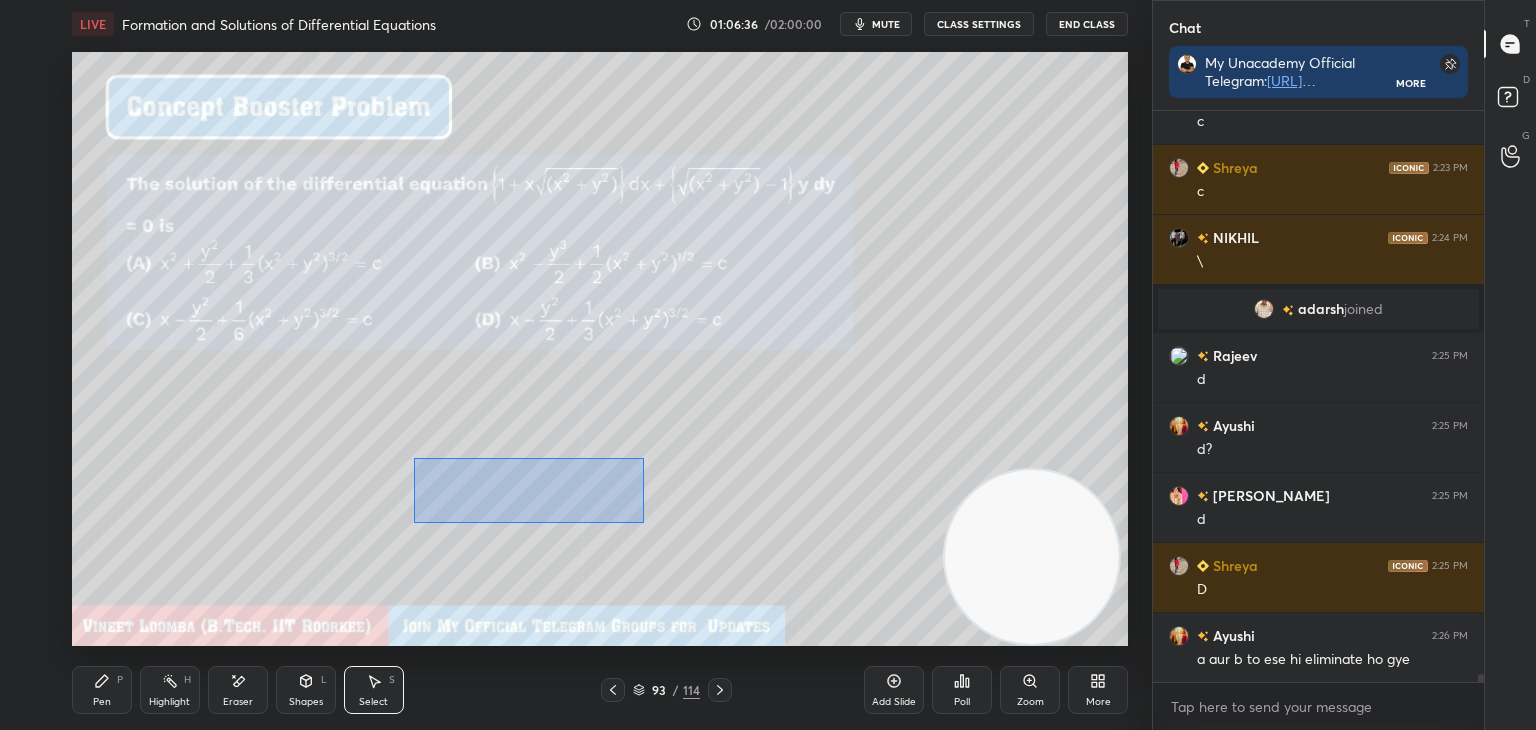
drag, startPoint x: 644, startPoint y: 523, endPoint x: 421, endPoint y: 456, distance: 232.8
click at [415, 458] on div "0 ° Undo Copy Duplicate Duplicate to new slide Delete" at bounding box center [600, 349] width 1056 height 594
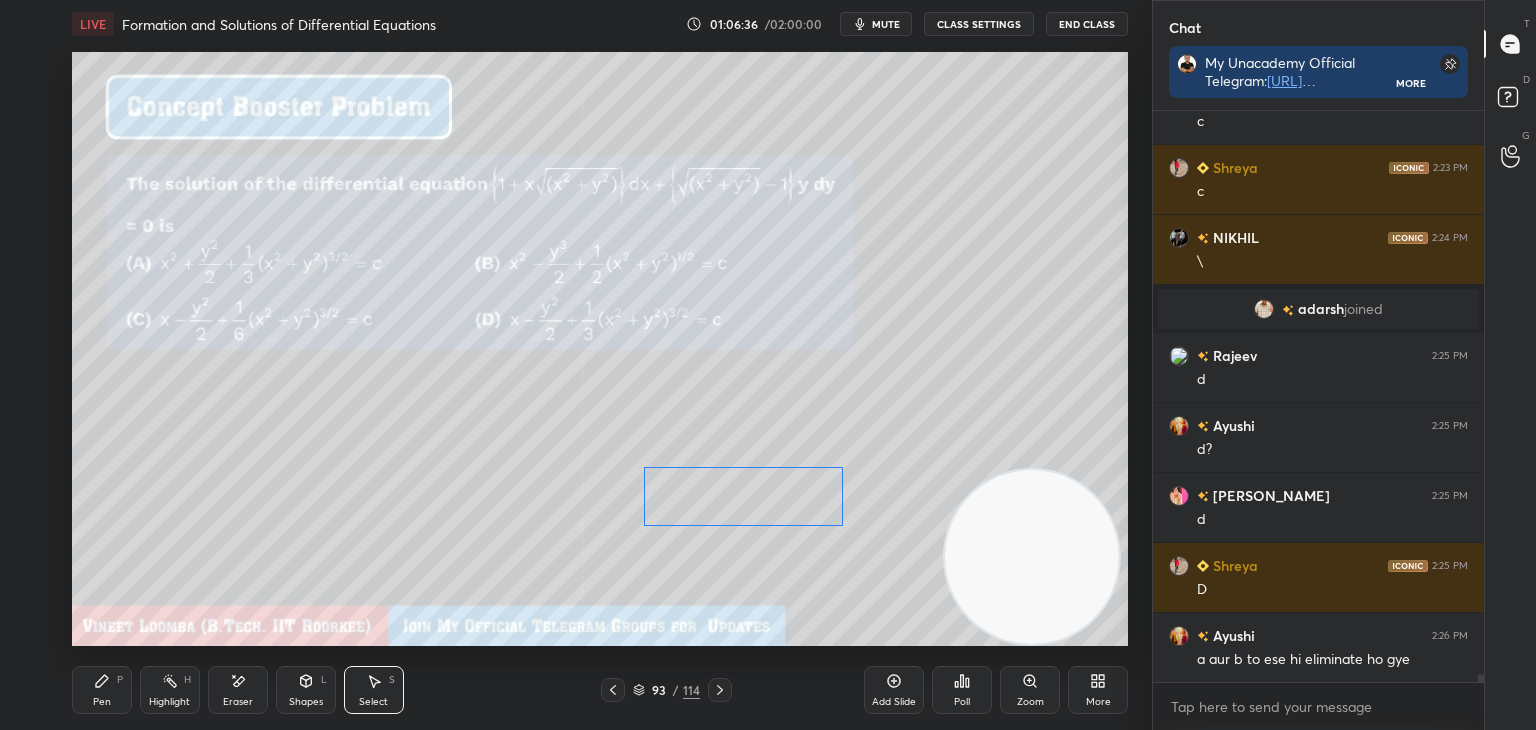
drag, startPoint x: 438, startPoint y: 466, endPoint x: 662, endPoint y: 473, distance: 224.1
click at [662, 473] on div "0 ° Undo Copy Duplicate Duplicate to new slide Delete" at bounding box center [600, 349] width 1056 height 594
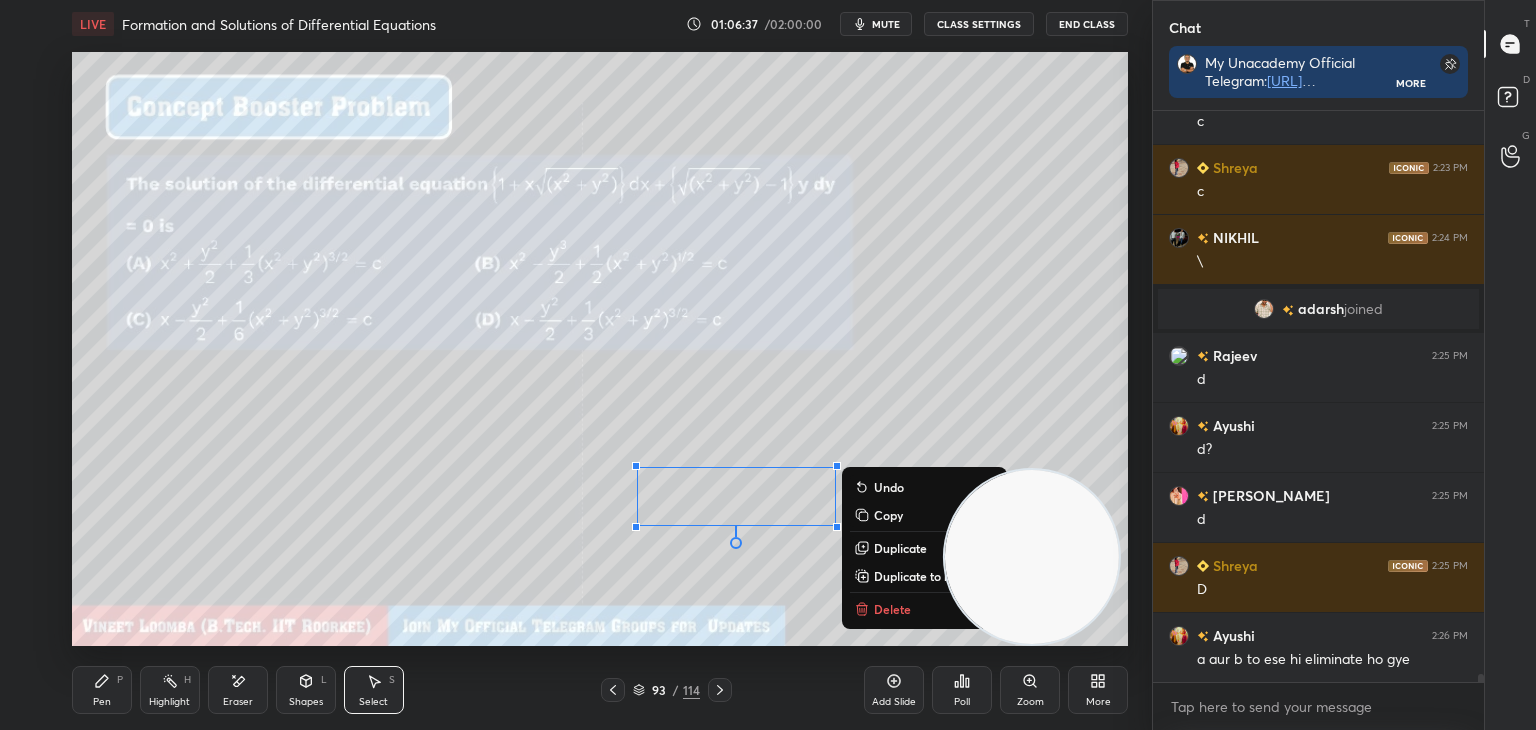
click at [548, 573] on div "0 ° Undo Copy Duplicate Duplicate to new slide Delete" at bounding box center [600, 349] width 1056 height 594
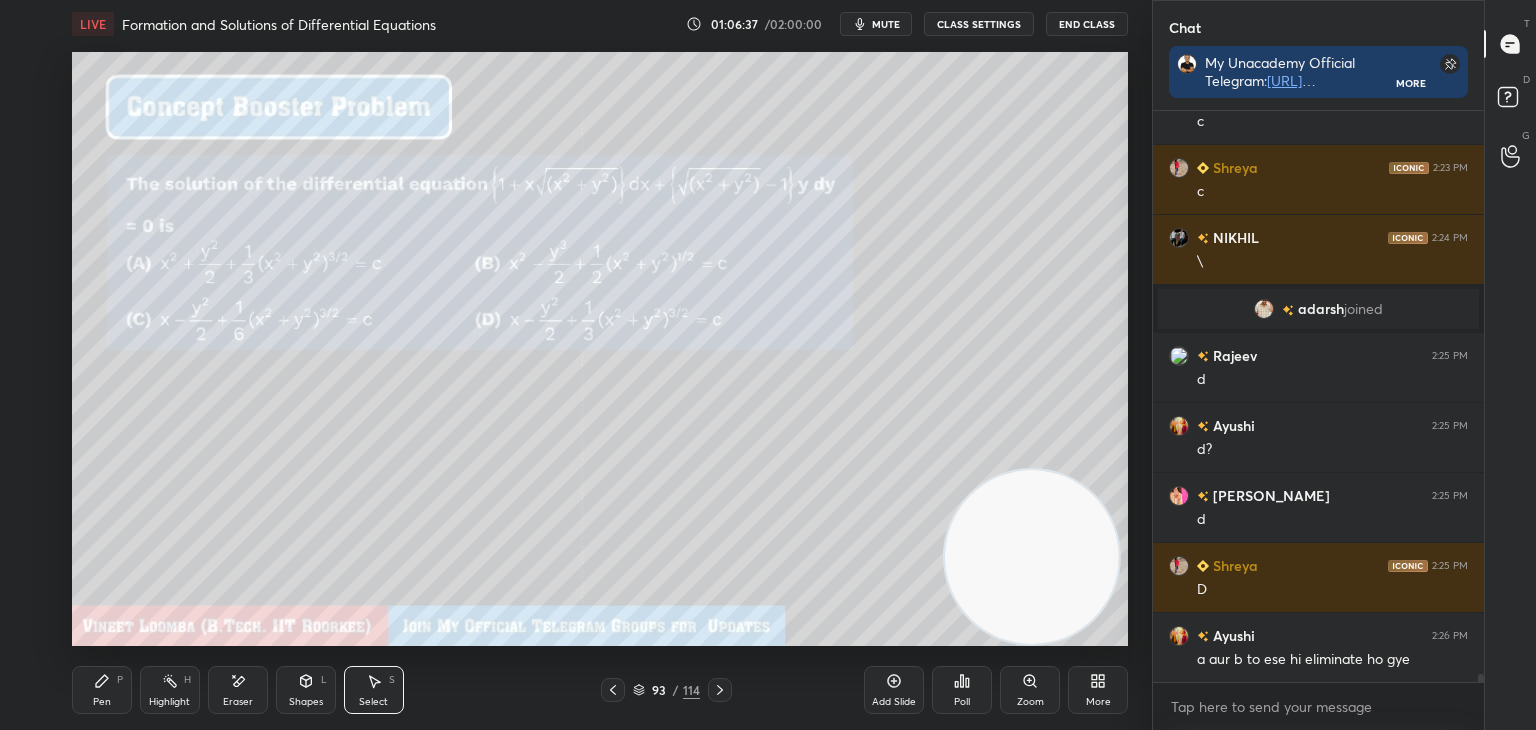
click at [140, 692] on div "Highlight H" at bounding box center [170, 690] width 60 height 48
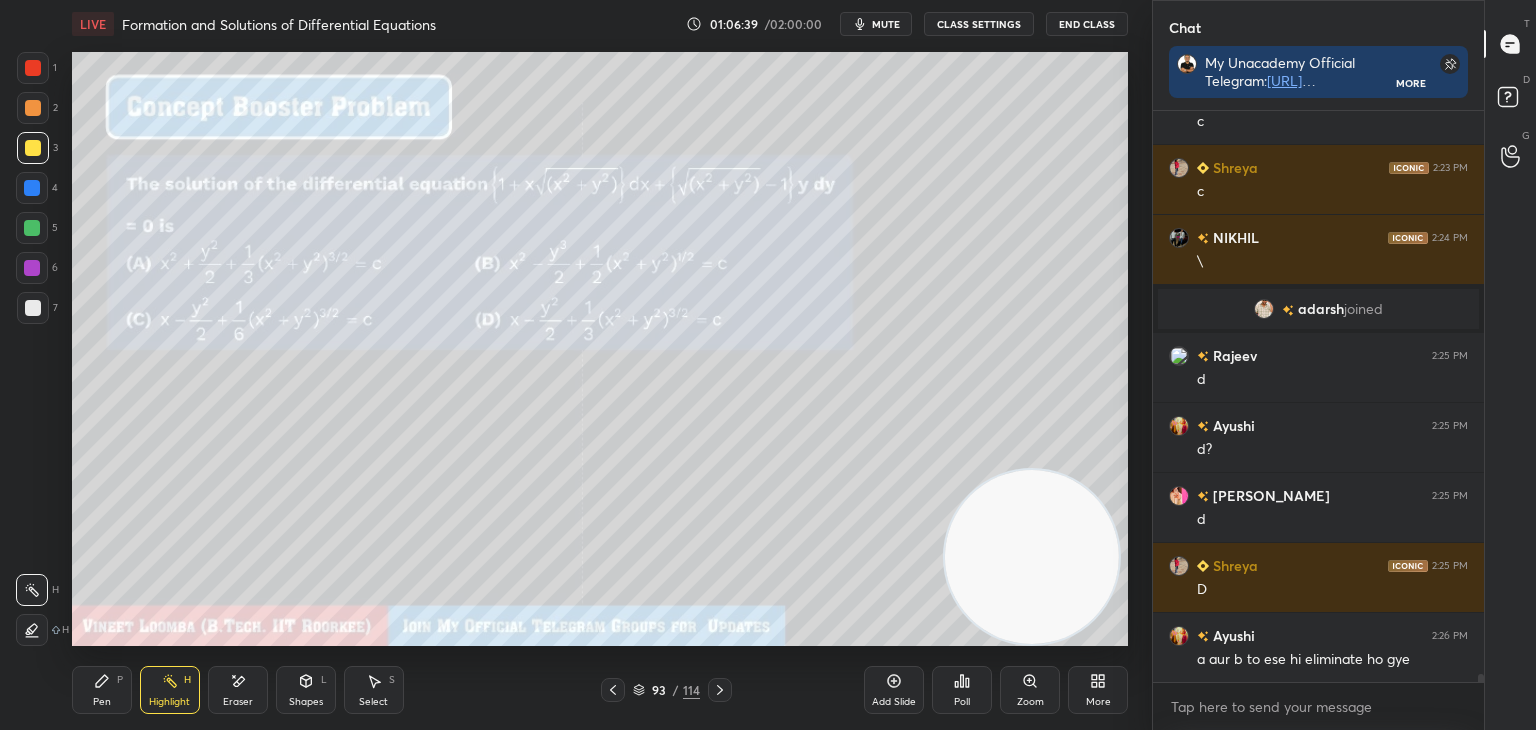
click at [95, 681] on icon at bounding box center [102, 681] width 16 height 16
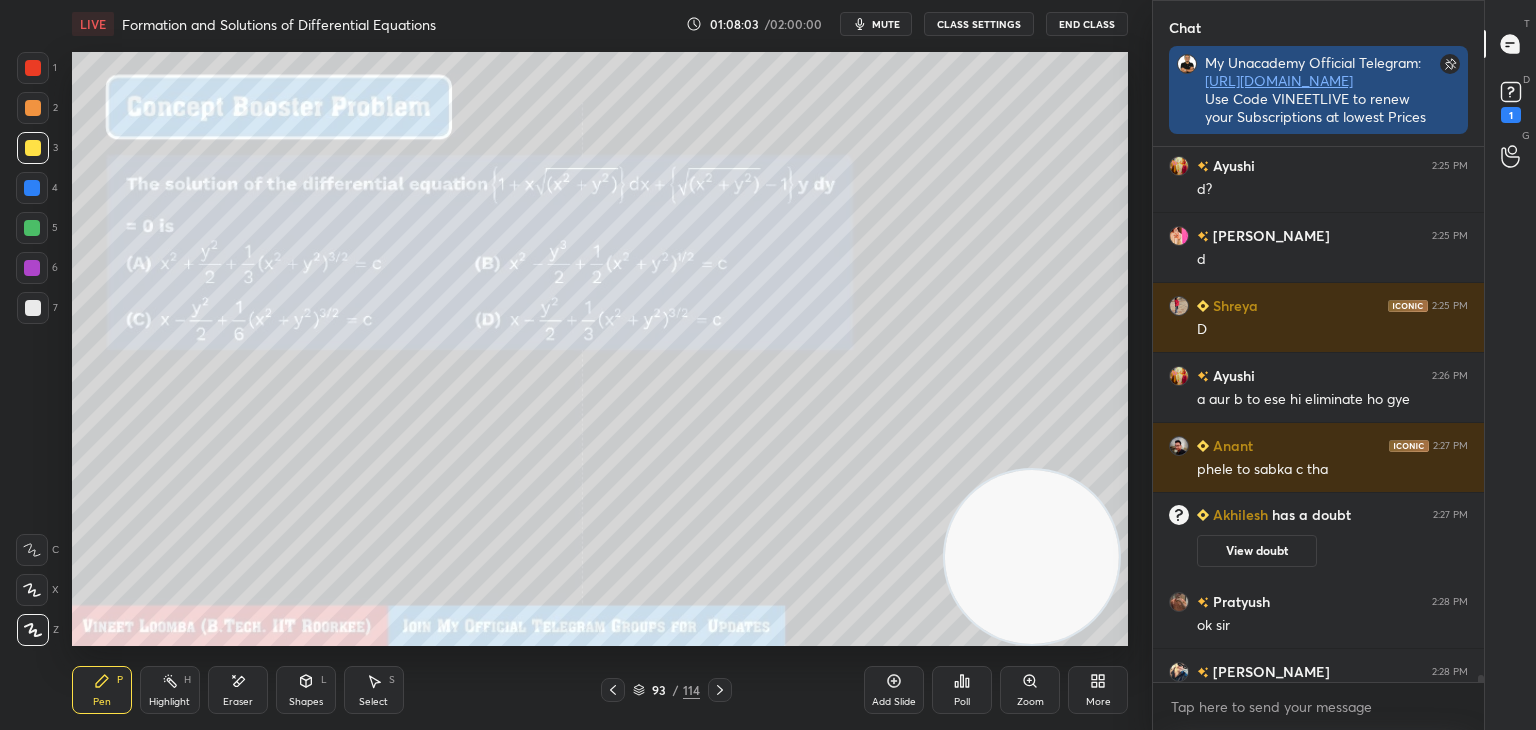
scroll to position [6, 6]
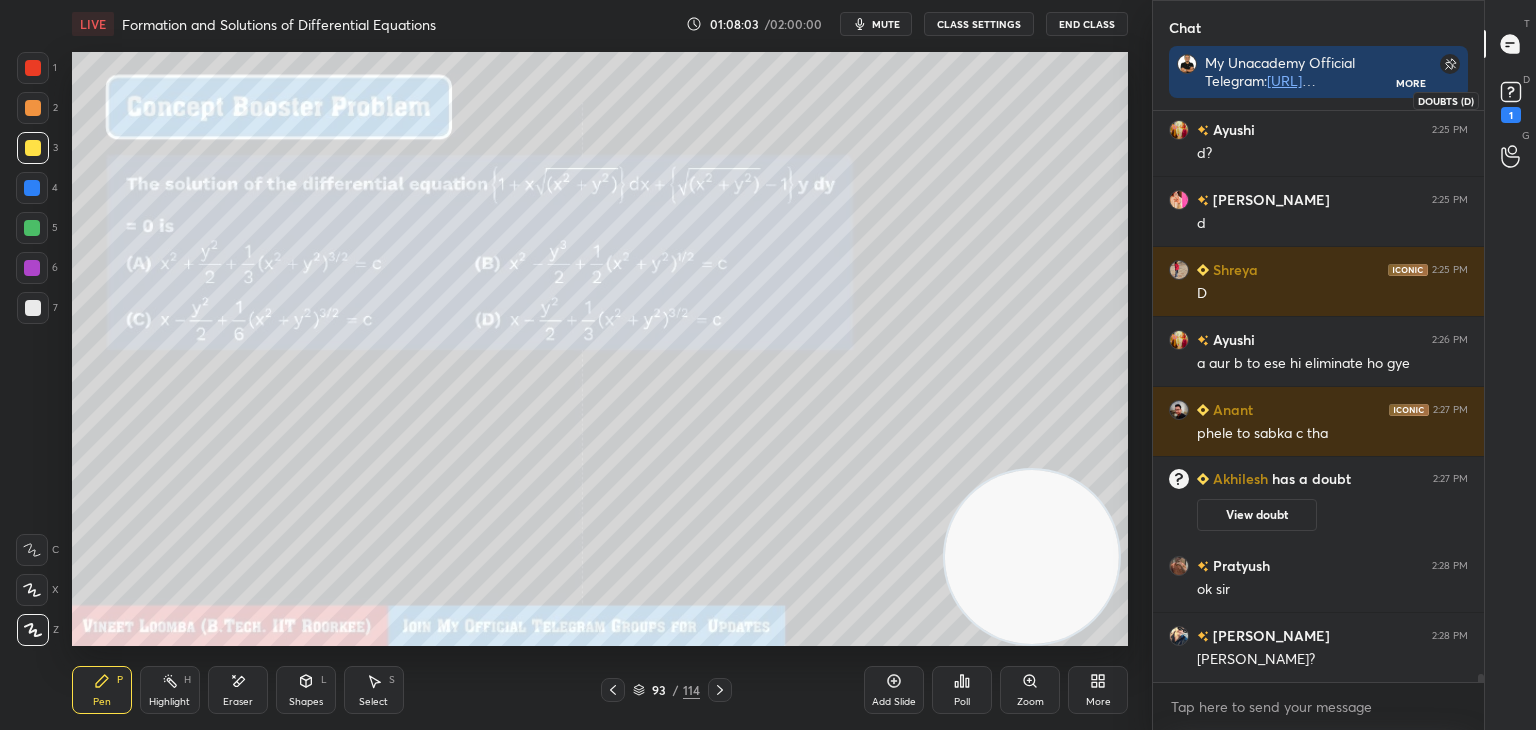
click at [1510, 83] on rect at bounding box center [1510, 92] width 19 height 19
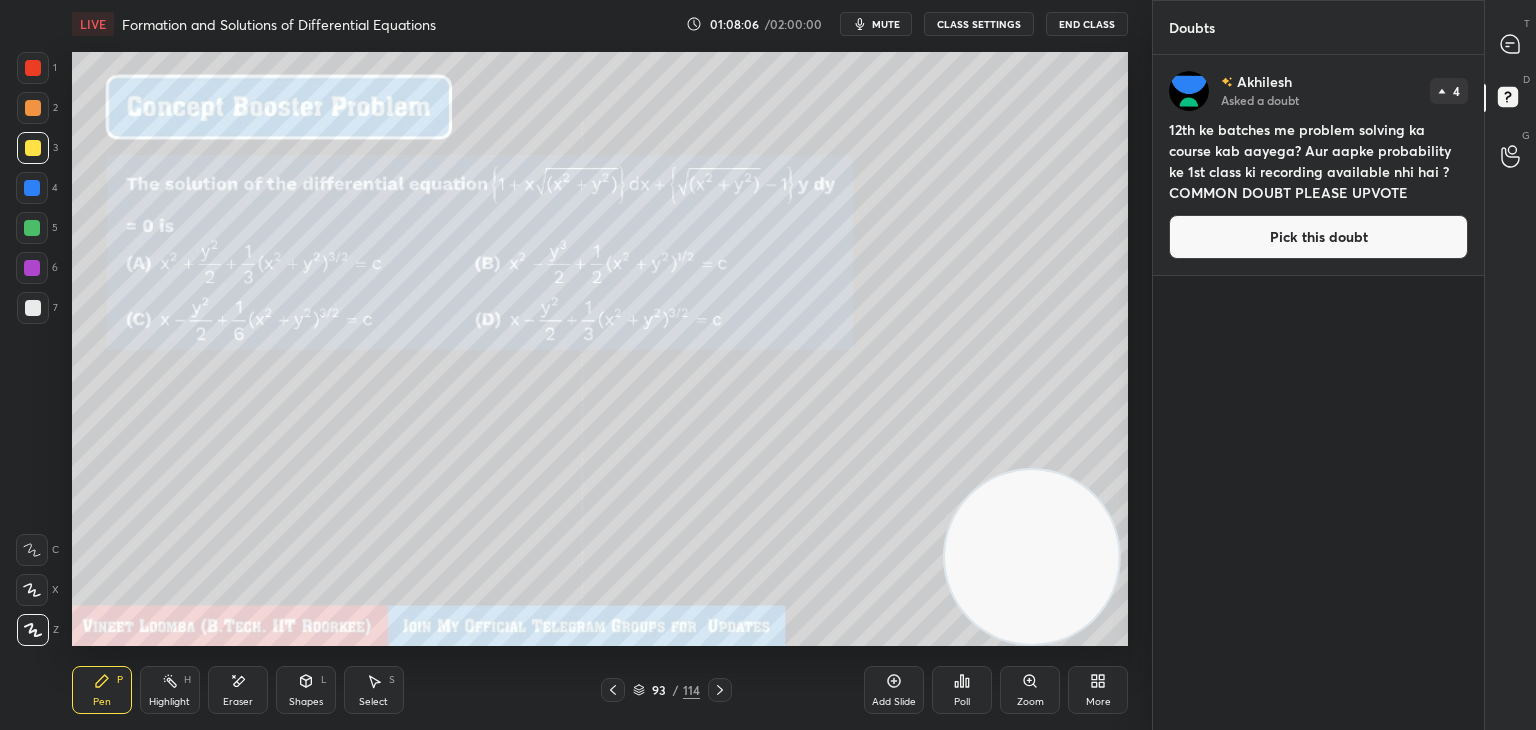
click at [1418, 238] on button "Pick this doubt" at bounding box center [1318, 237] width 299 height 44
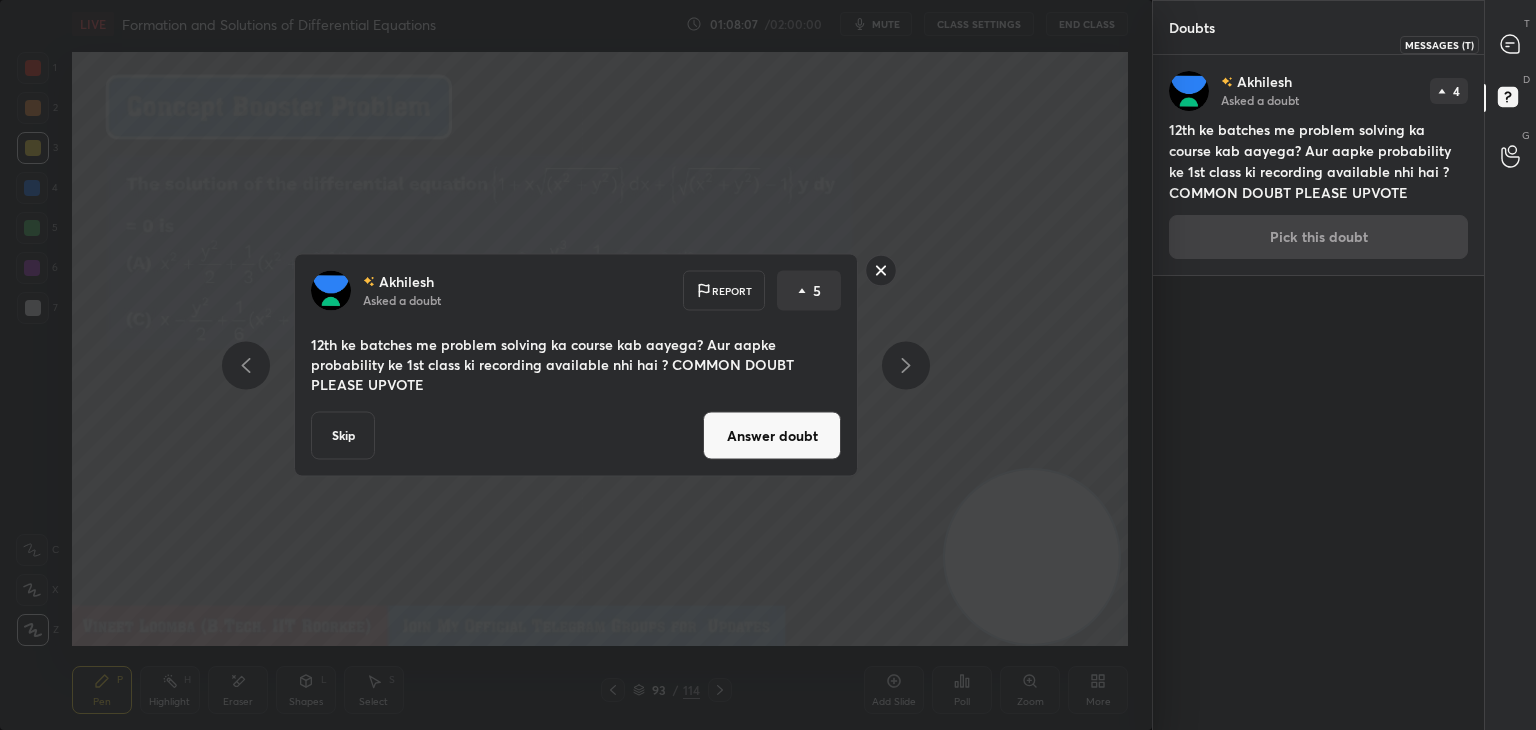
click at [1505, 43] on icon at bounding box center [1510, 44] width 18 height 18
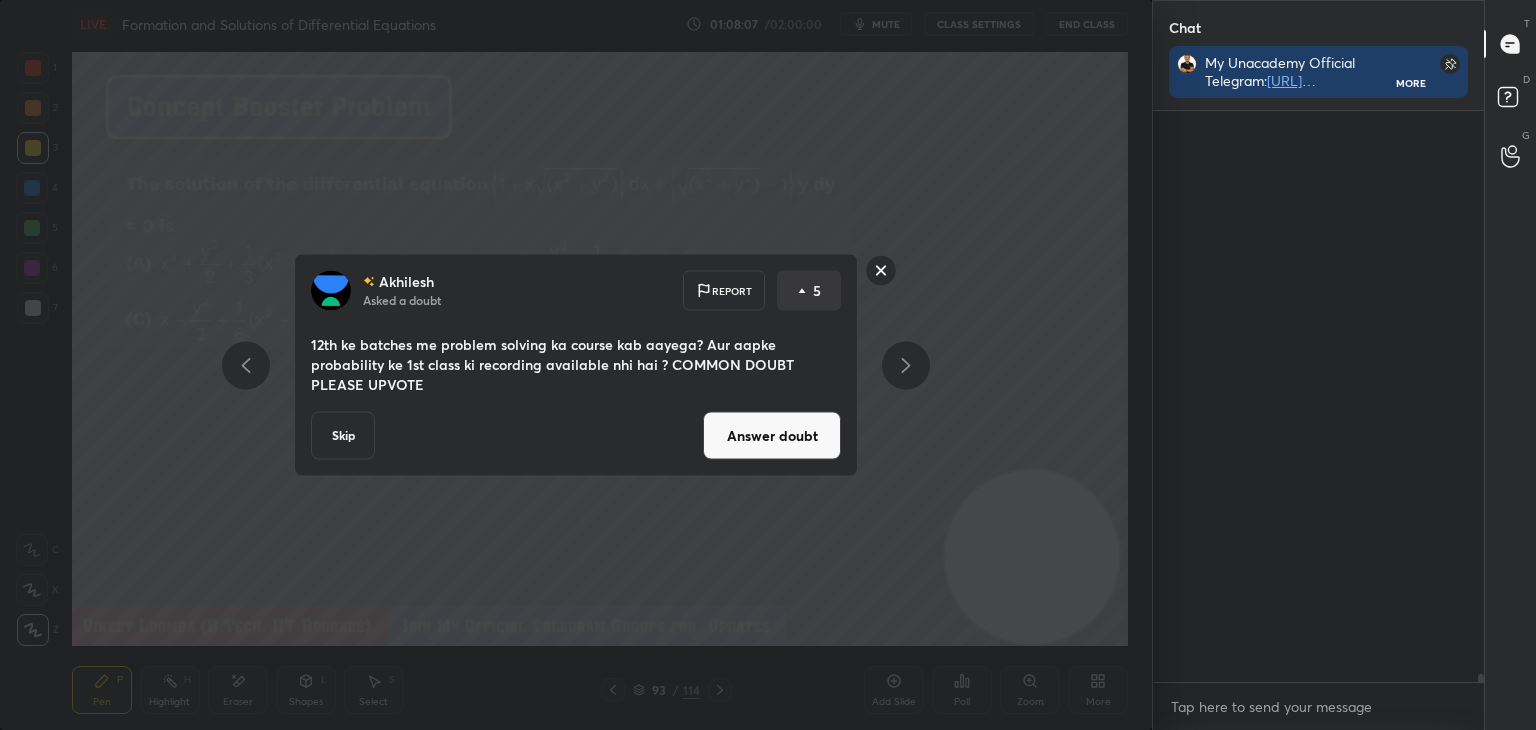
scroll to position [565, 325]
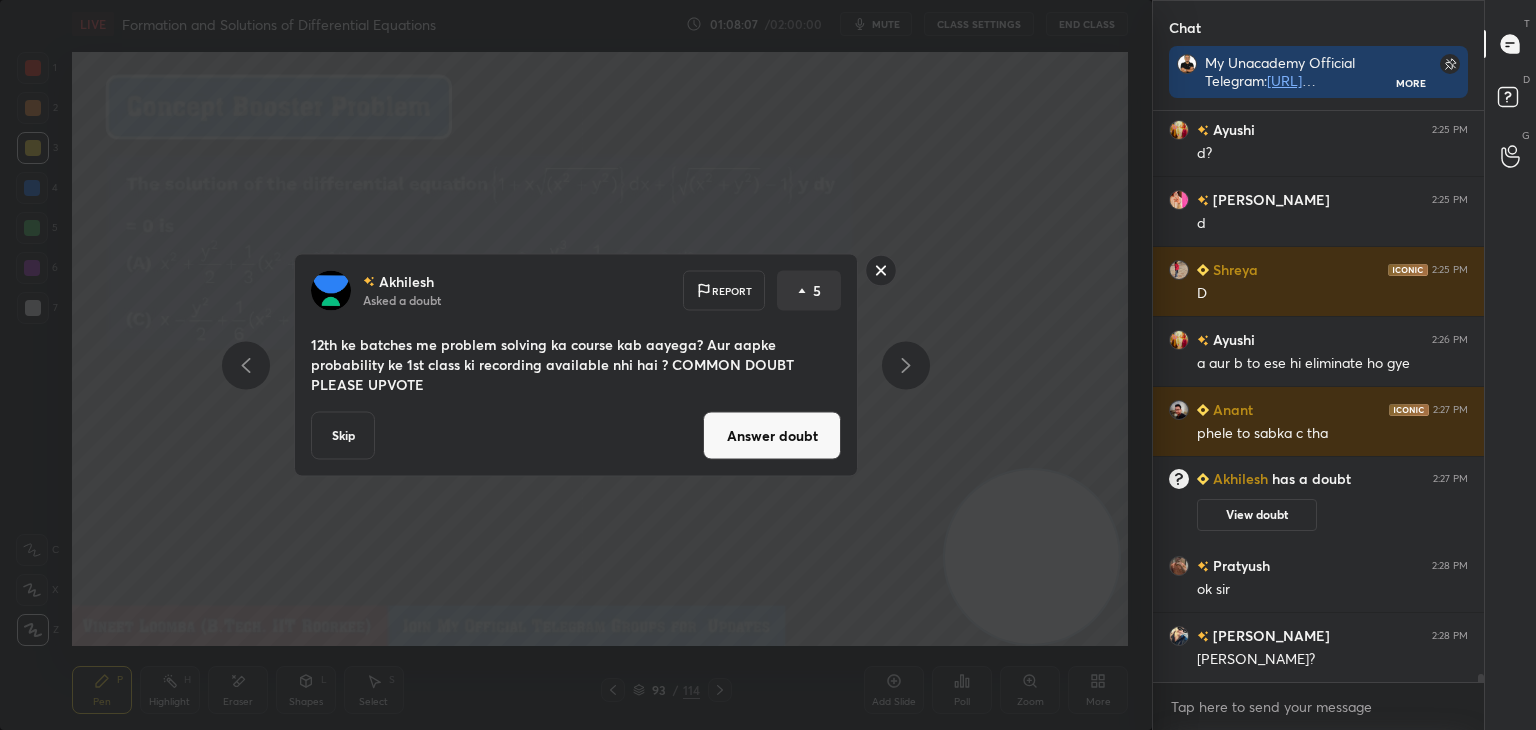
drag, startPoint x: 776, startPoint y: 435, endPoint x: 777, endPoint y: 413, distance: 22.0
click at [776, 433] on button "Answer doubt" at bounding box center [772, 436] width 138 height 48
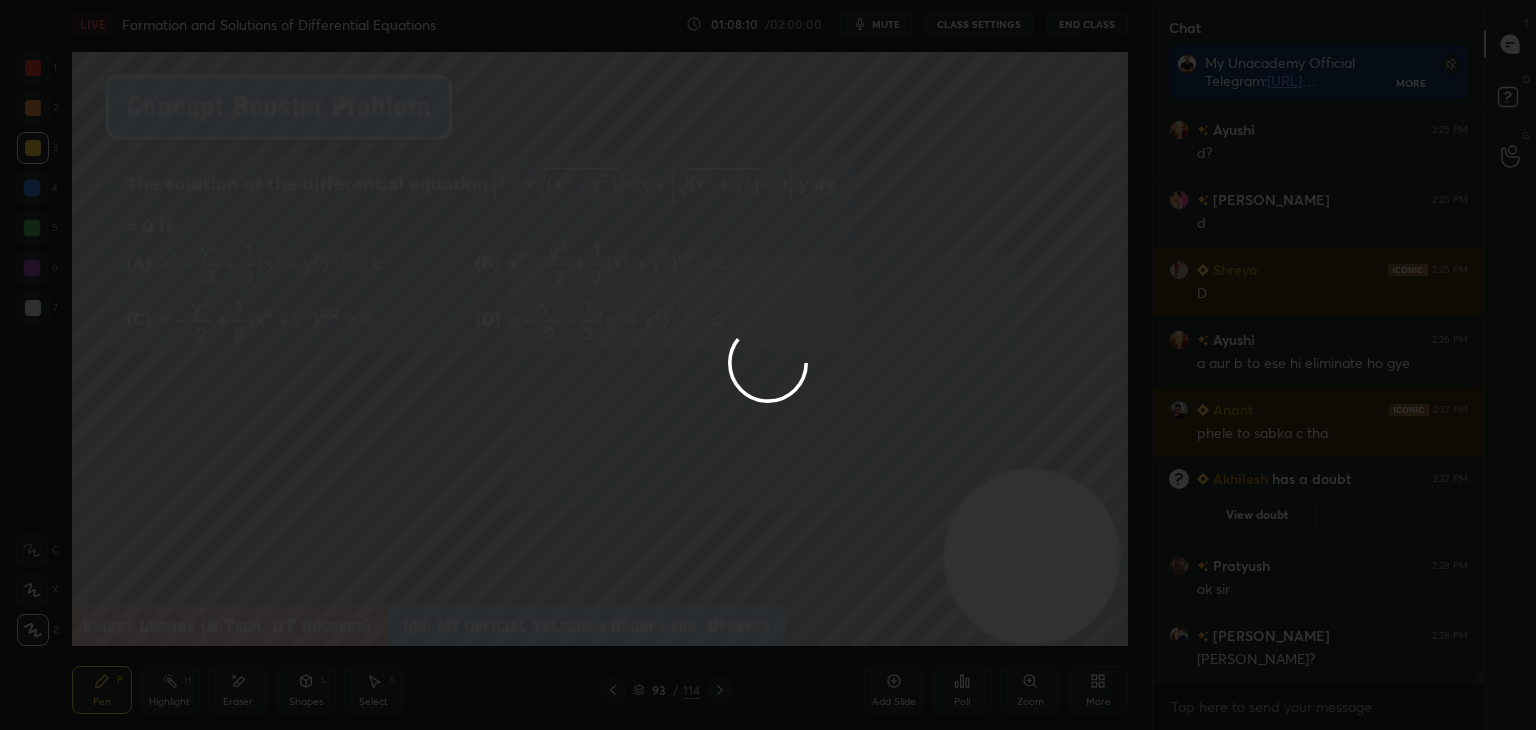
click at [1508, 44] on div at bounding box center [768, 365] width 1536 height 730
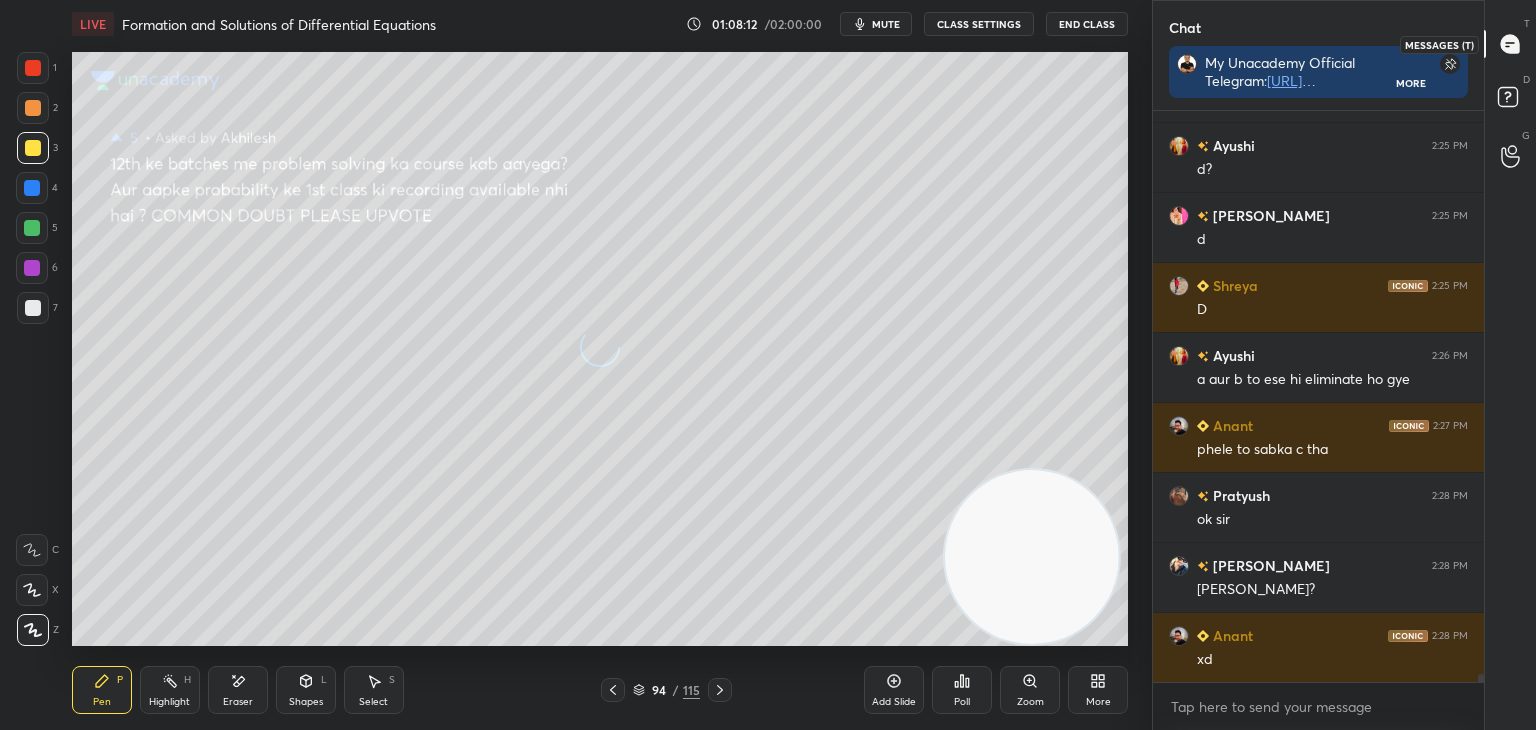
scroll to position [42252, 0]
click at [1520, 37] on icon at bounding box center [1510, 44] width 21 height 21
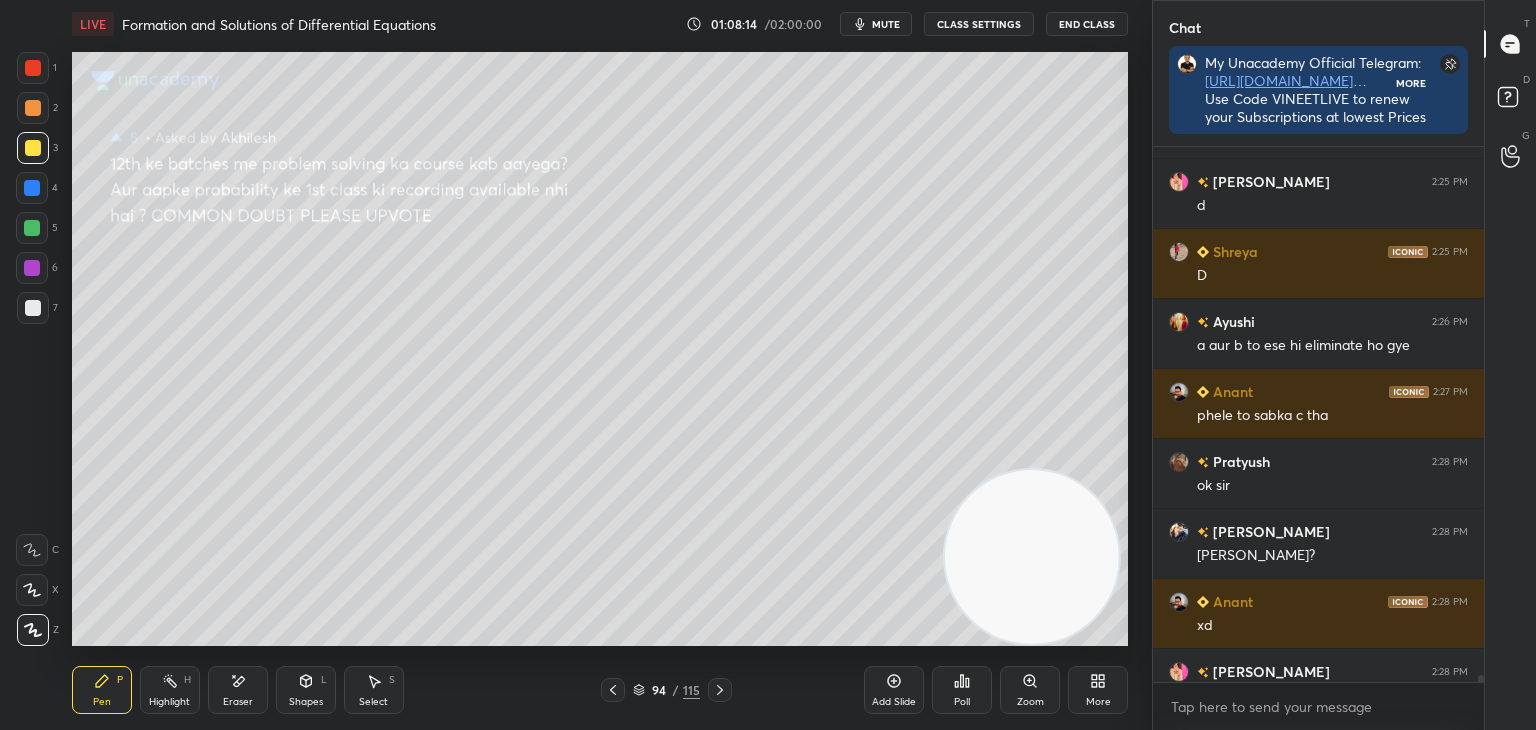
scroll to position [552, 325]
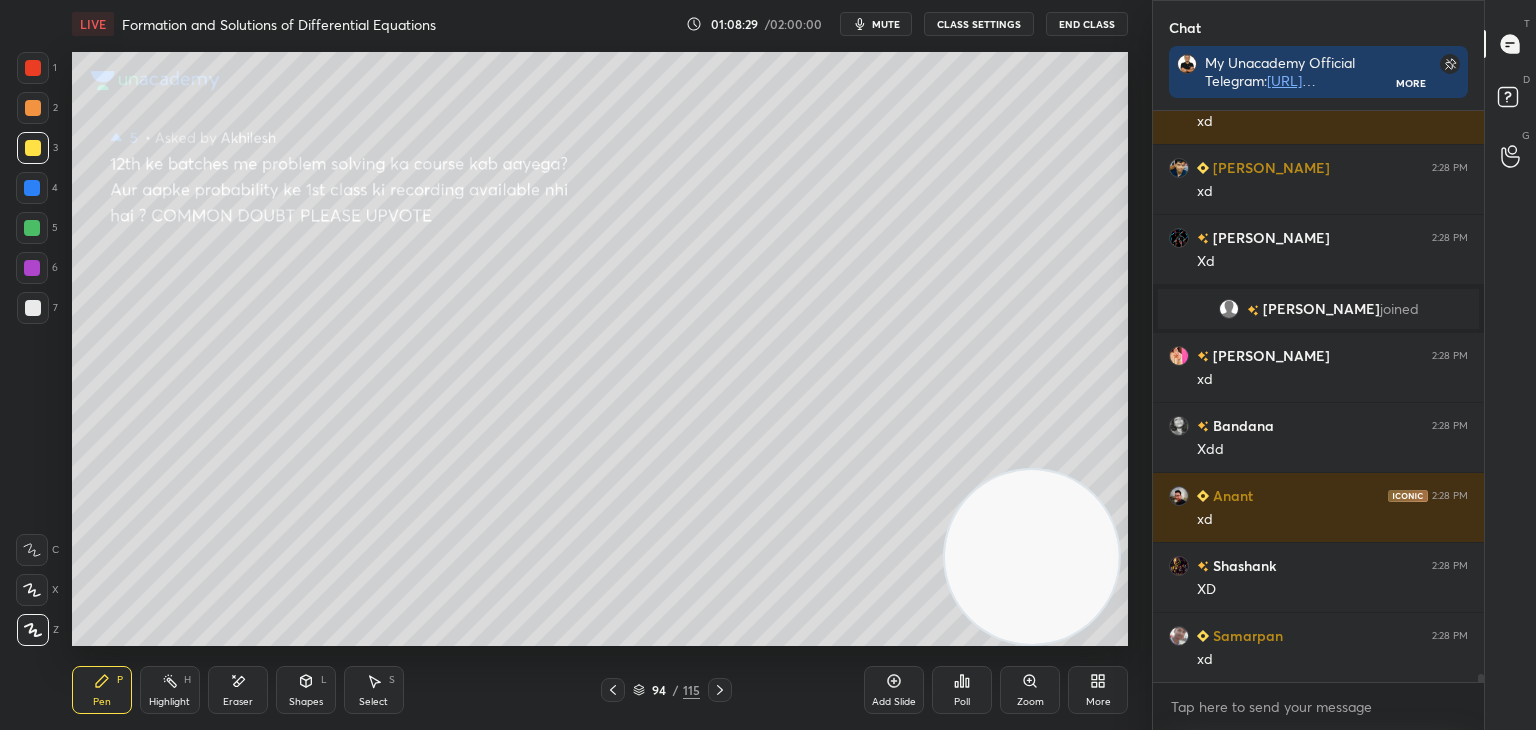
click at [714, 687] on icon at bounding box center [720, 690] width 16 height 16
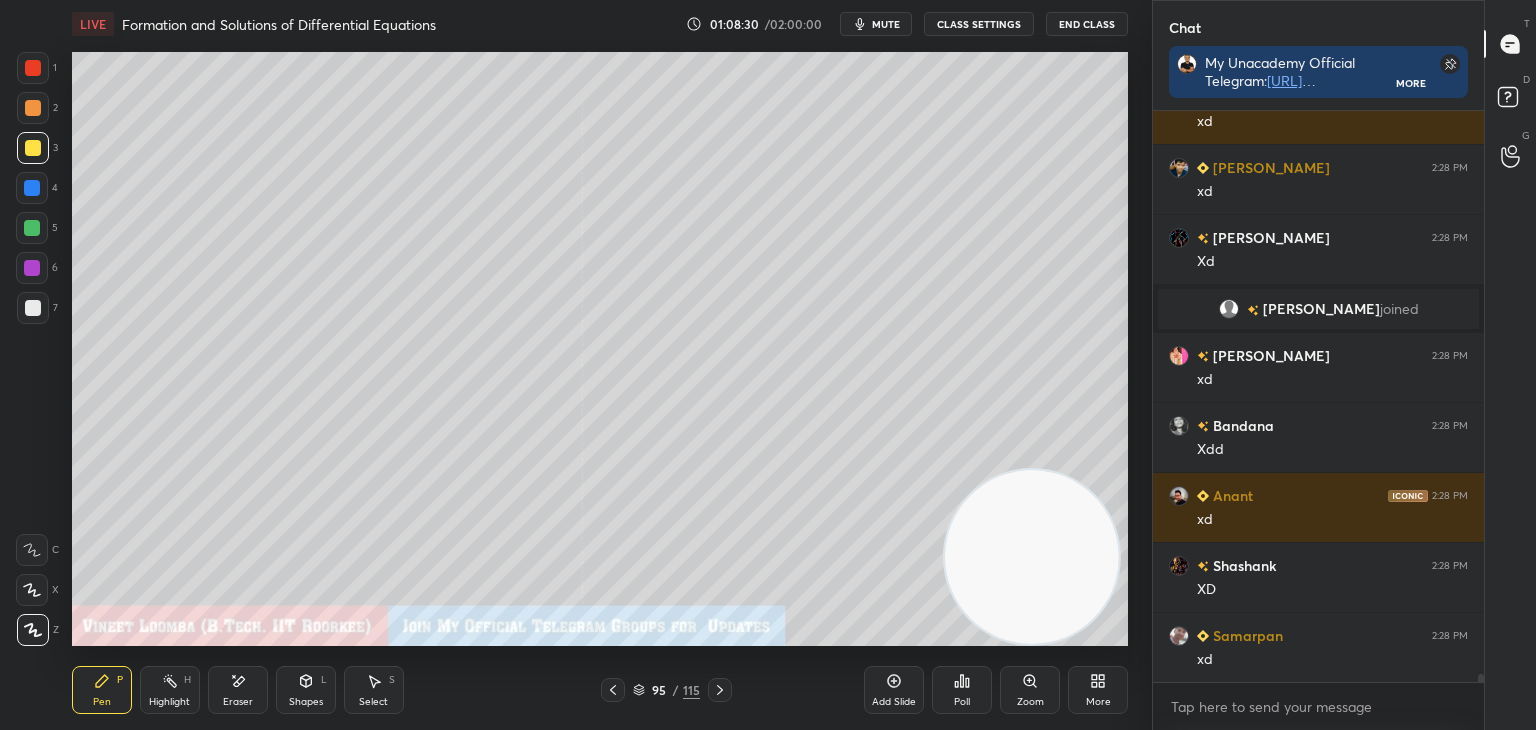
click at [720, 691] on icon at bounding box center [720, 690] width 6 height 10
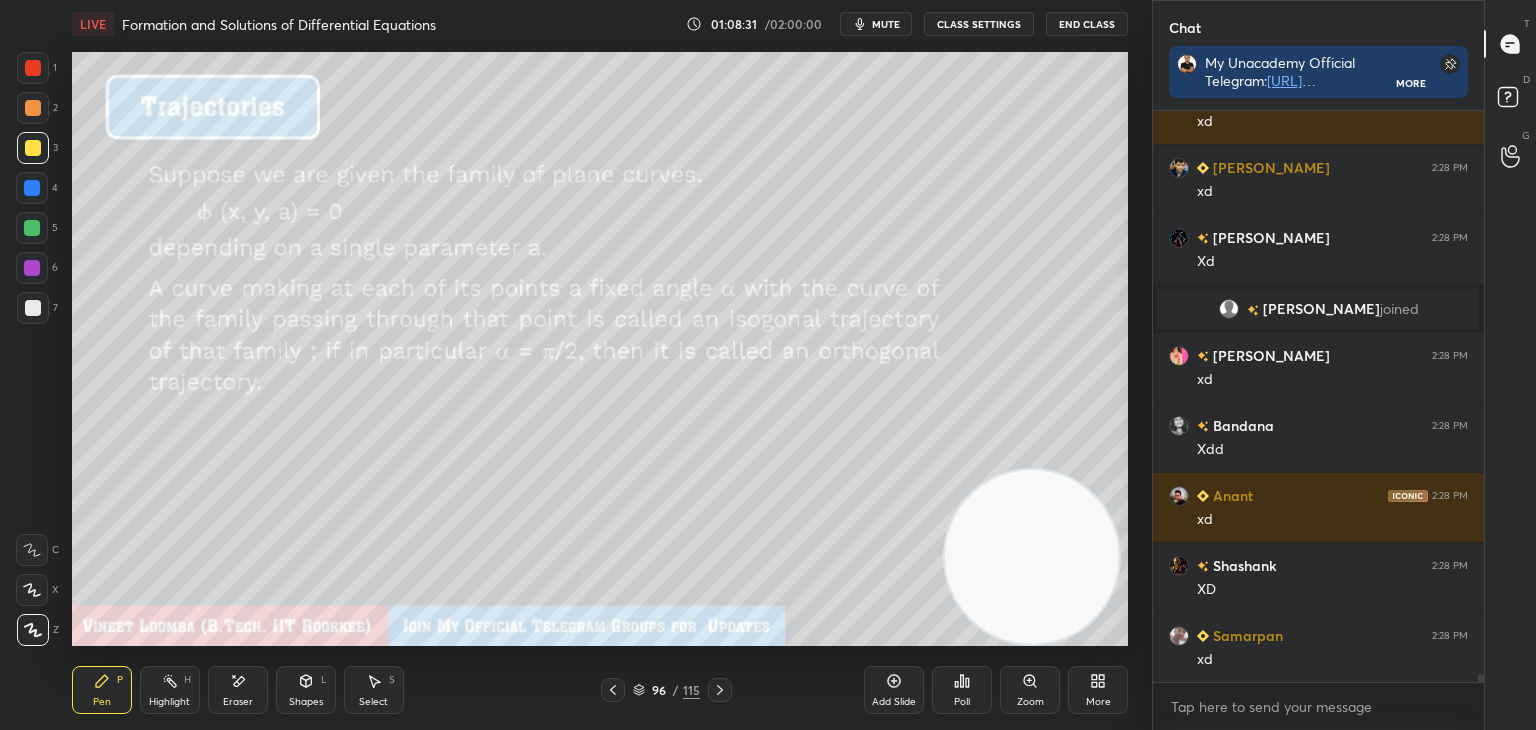
click at [618, 694] on icon at bounding box center [613, 690] width 16 height 16
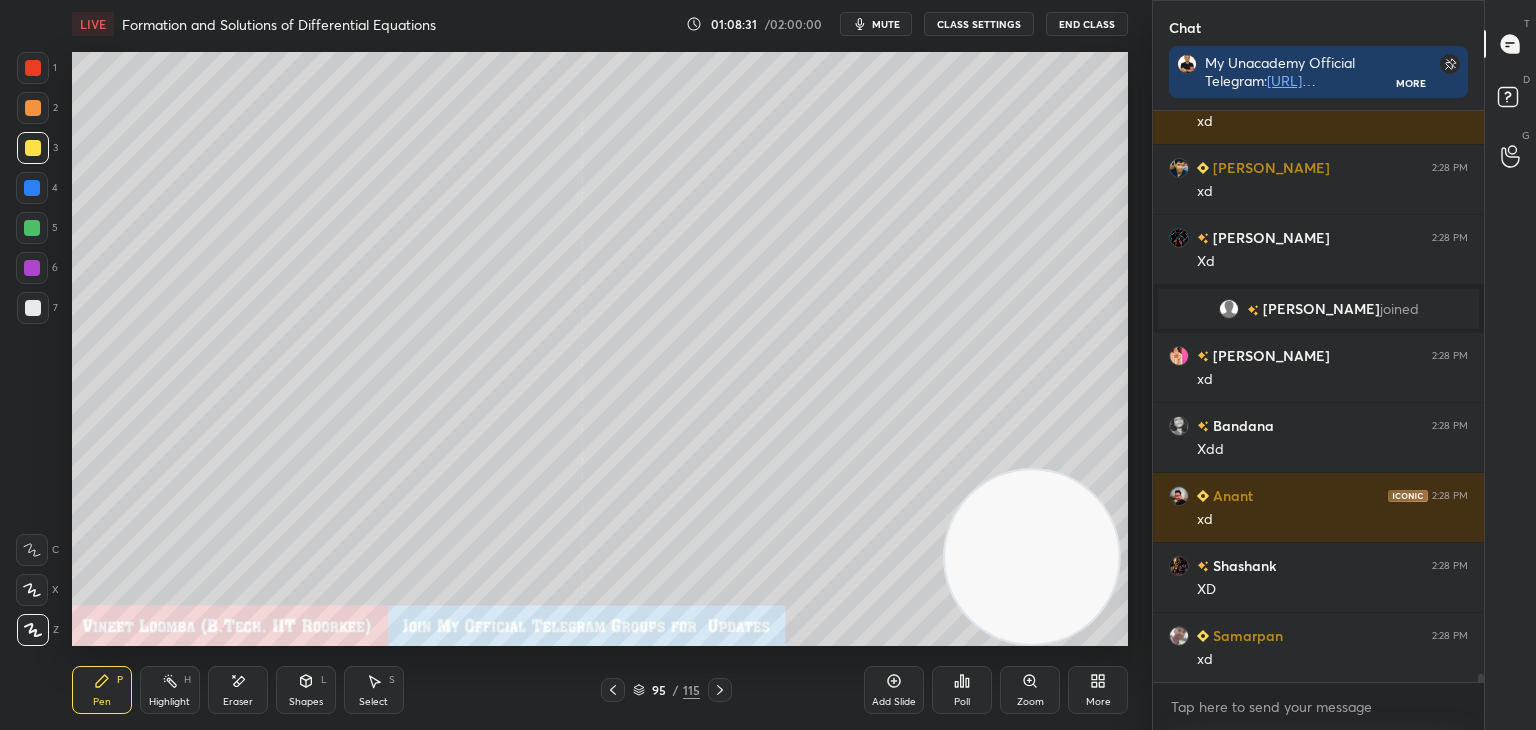
click at [612, 694] on icon at bounding box center [613, 690] width 16 height 16
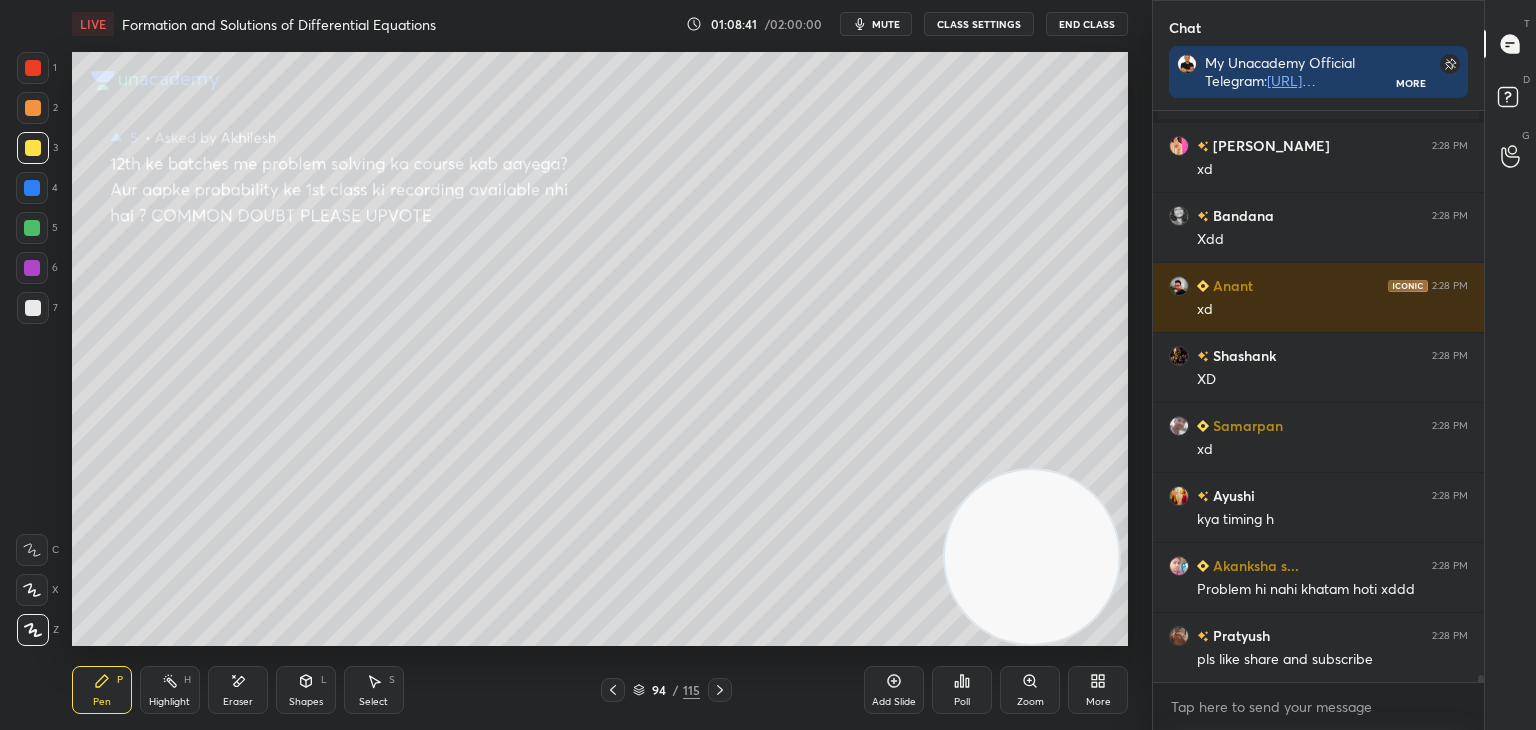
click at [719, 693] on icon at bounding box center [720, 690] width 16 height 16
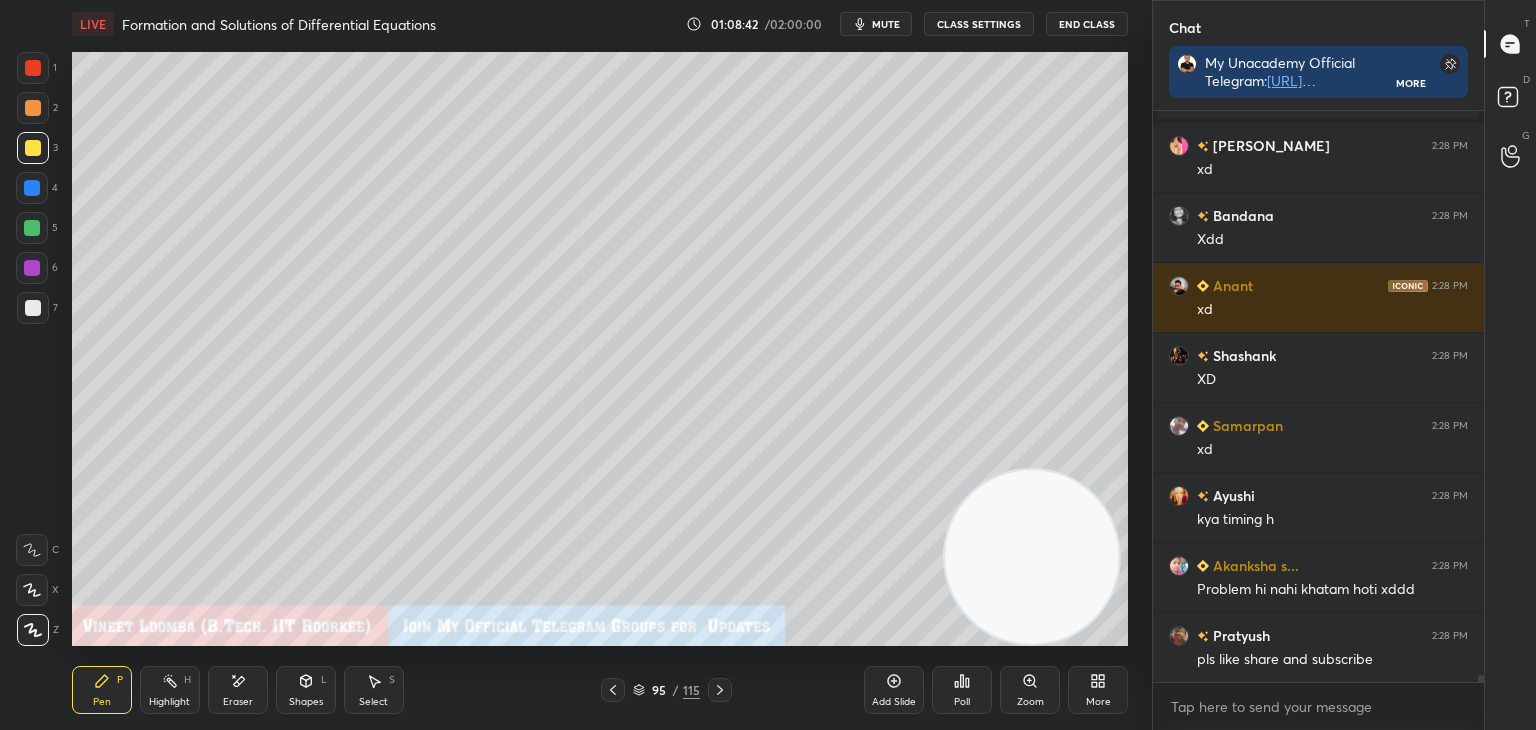
drag, startPoint x: 717, startPoint y: 689, endPoint x: 715, endPoint y: 658, distance: 31.1
click at [717, 685] on icon at bounding box center [720, 690] width 16 height 16
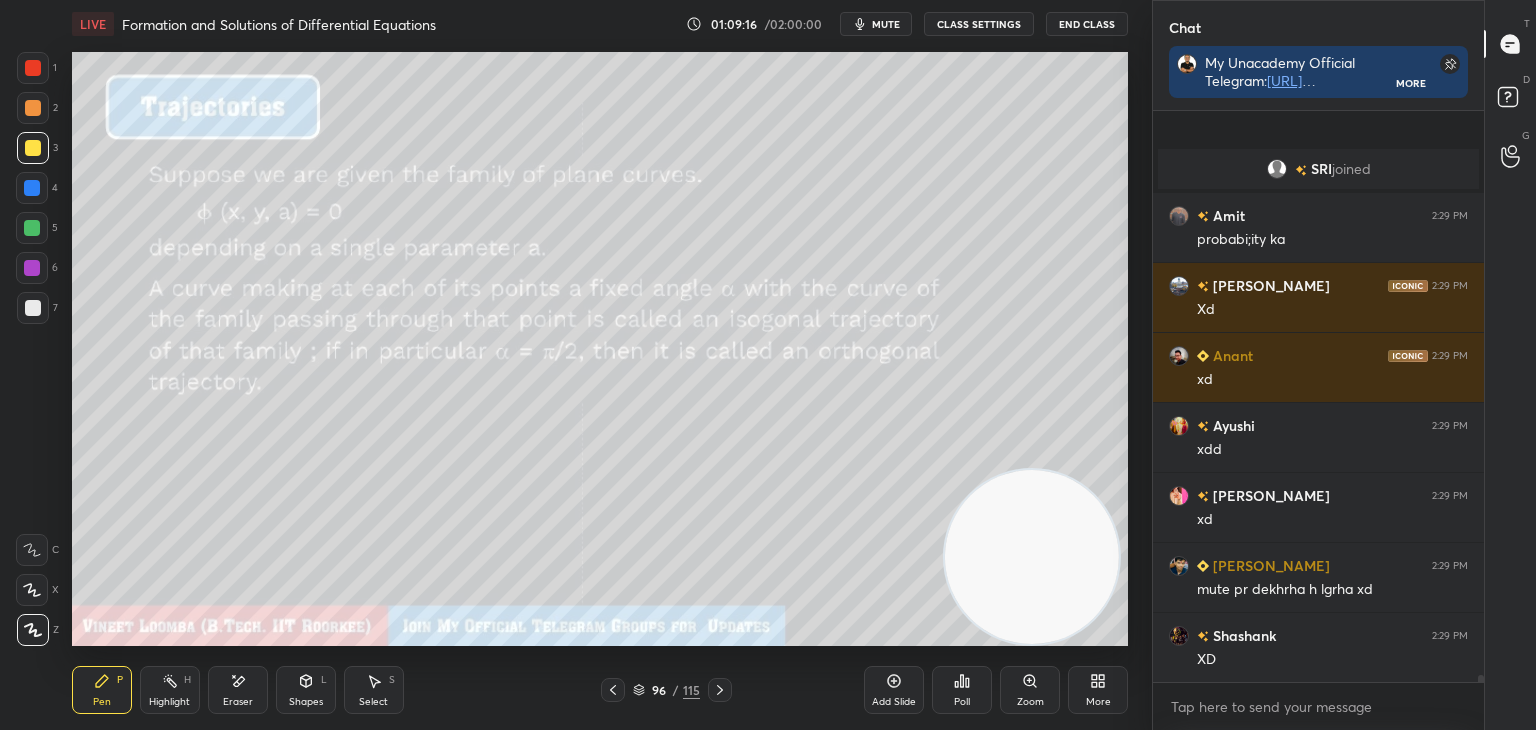
scroll to position [43628, 0]
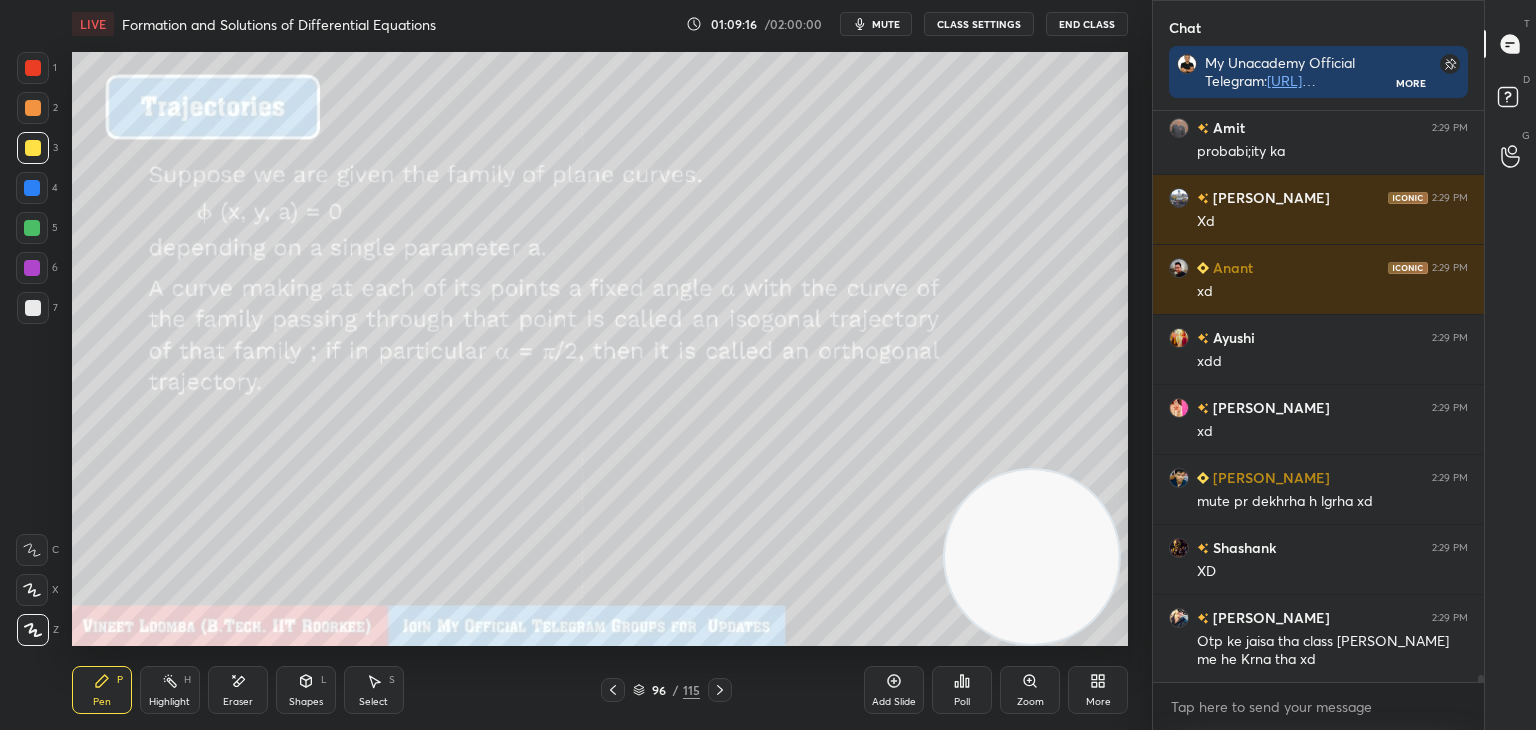
drag, startPoint x: 108, startPoint y: 677, endPoint x: 103, endPoint y: 649, distance: 28.4
click at [106, 674] on icon at bounding box center [102, 681] width 16 height 16
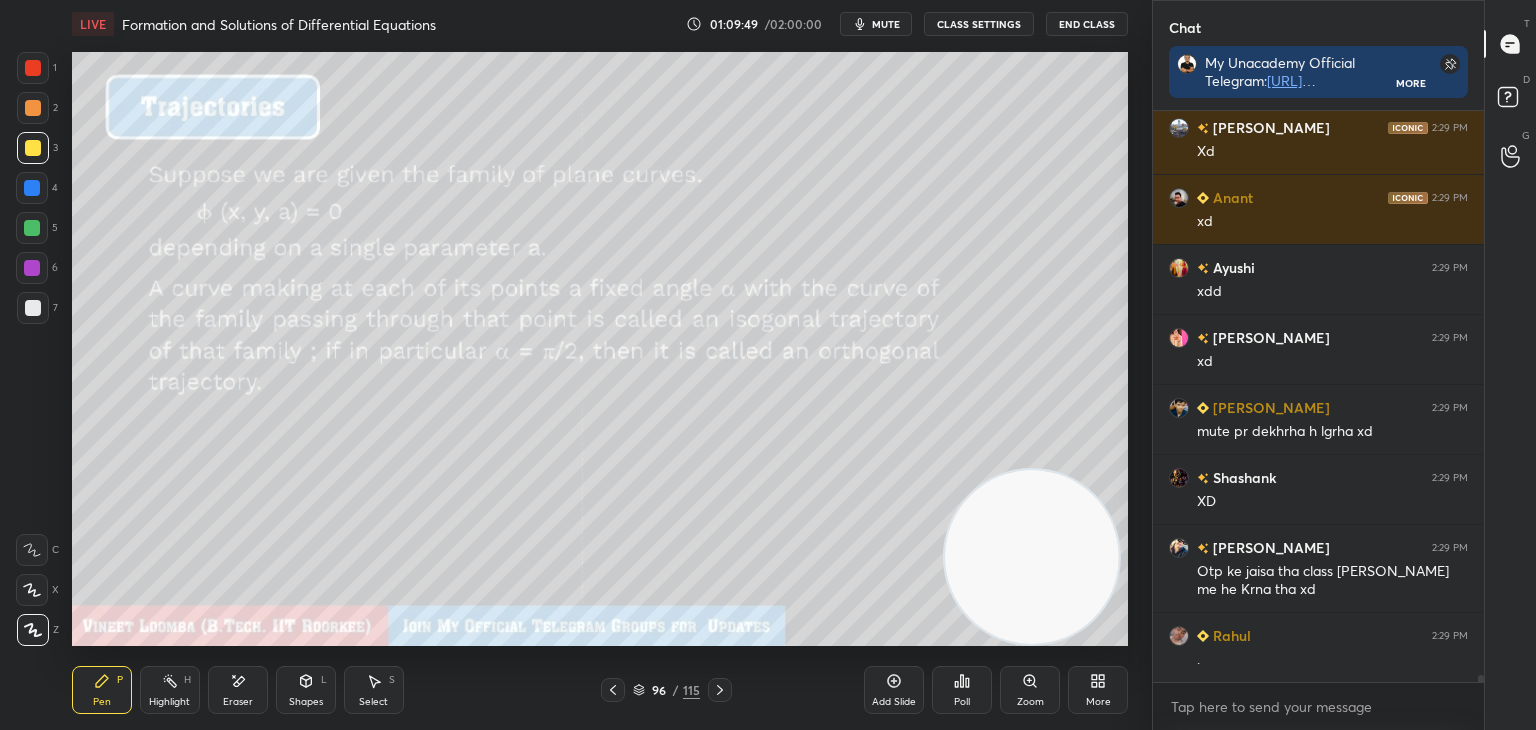
click at [239, 690] on div "Eraser" at bounding box center [238, 690] width 60 height 48
click at [35, 631] on span "Erase all" at bounding box center [32, 630] width 30 height 14
click at [93, 669] on div "Pen P" at bounding box center [102, 690] width 60 height 48
click at [718, 693] on icon at bounding box center [720, 690] width 16 height 16
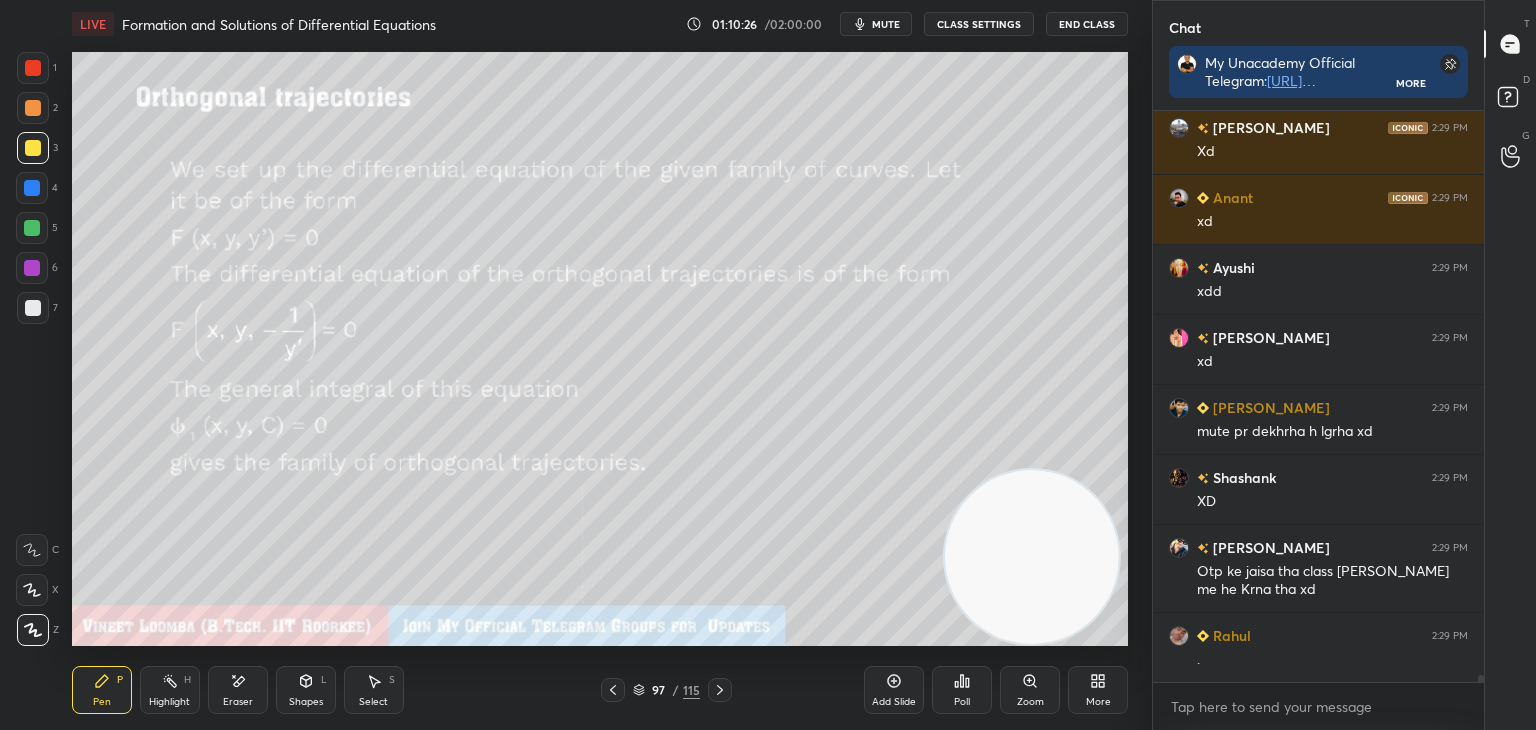
scroll to position [43768, 0]
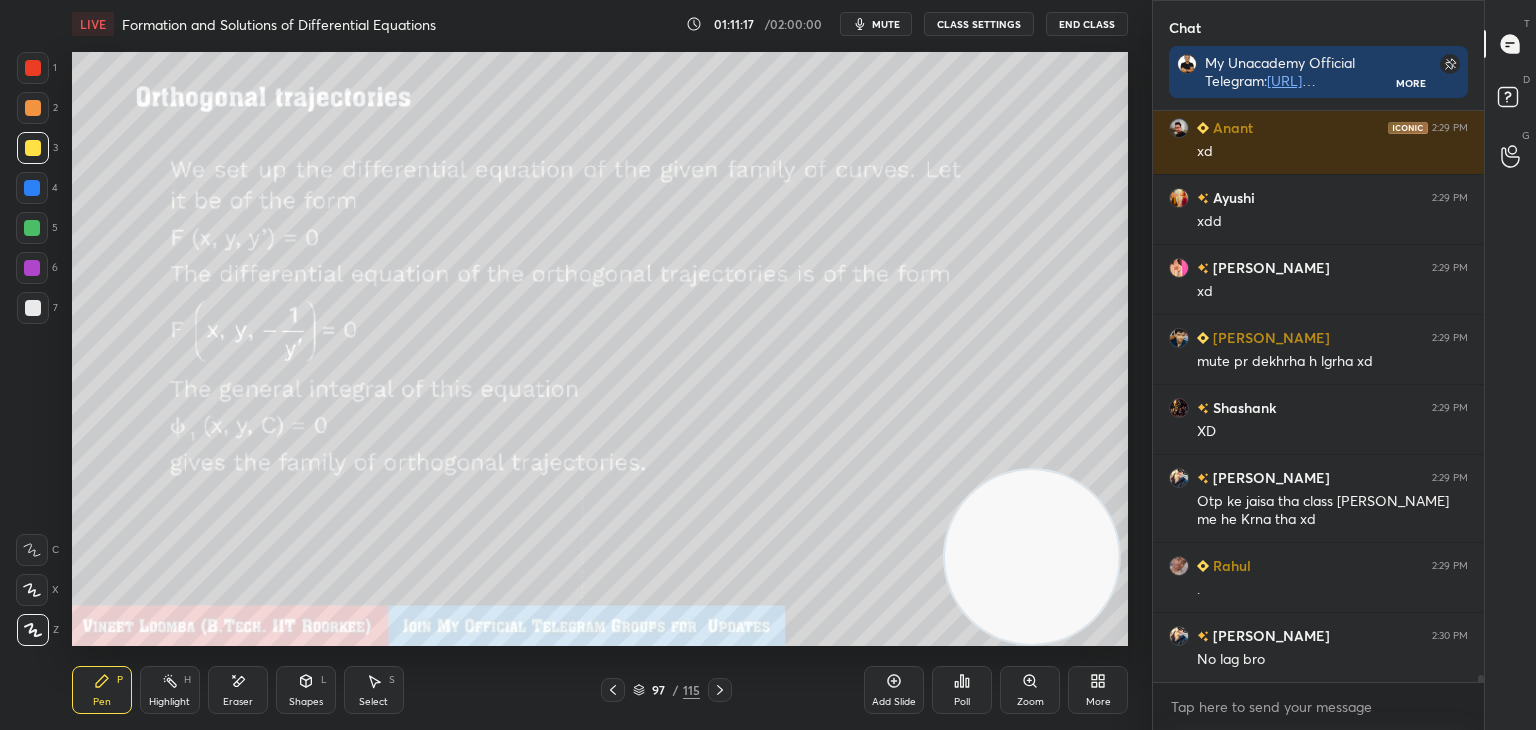
click at [714, 687] on icon at bounding box center [720, 690] width 16 height 16
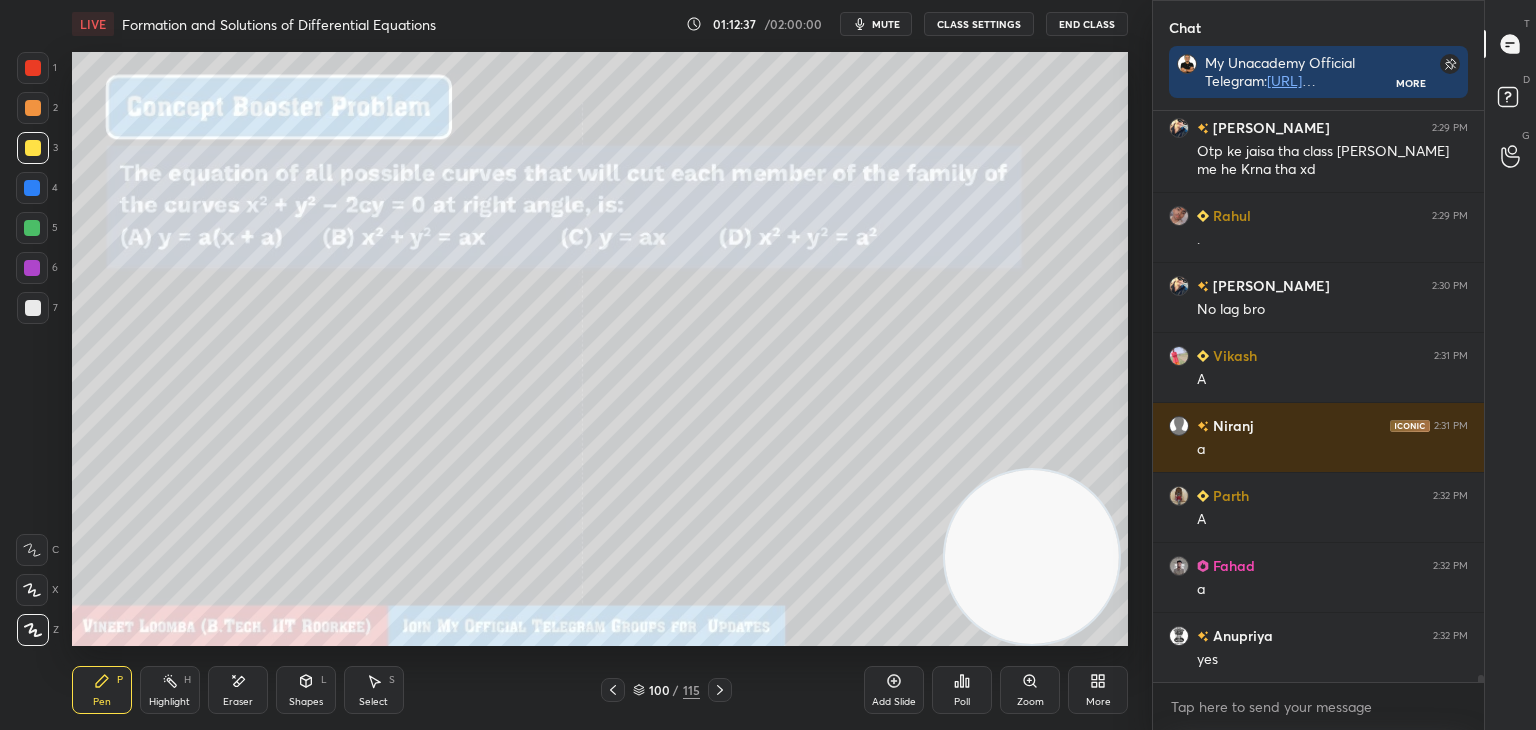
scroll to position [44188, 0]
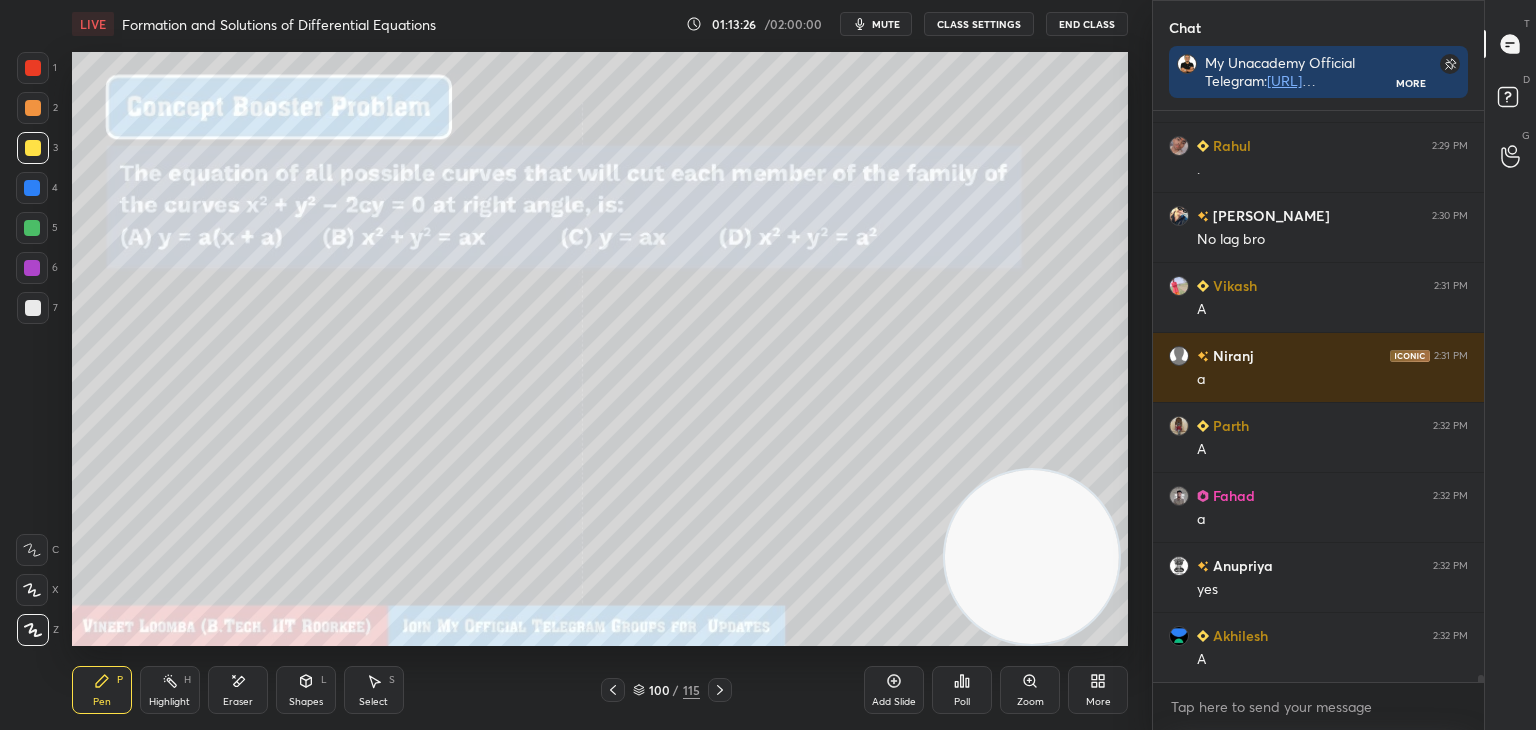
drag, startPoint x: 376, startPoint y: 687, endPoint x: 379, endPoint y: 654, distance: 33.1
click at [373, 686] on icon at bounding box center [374, 681] width 16 height 16
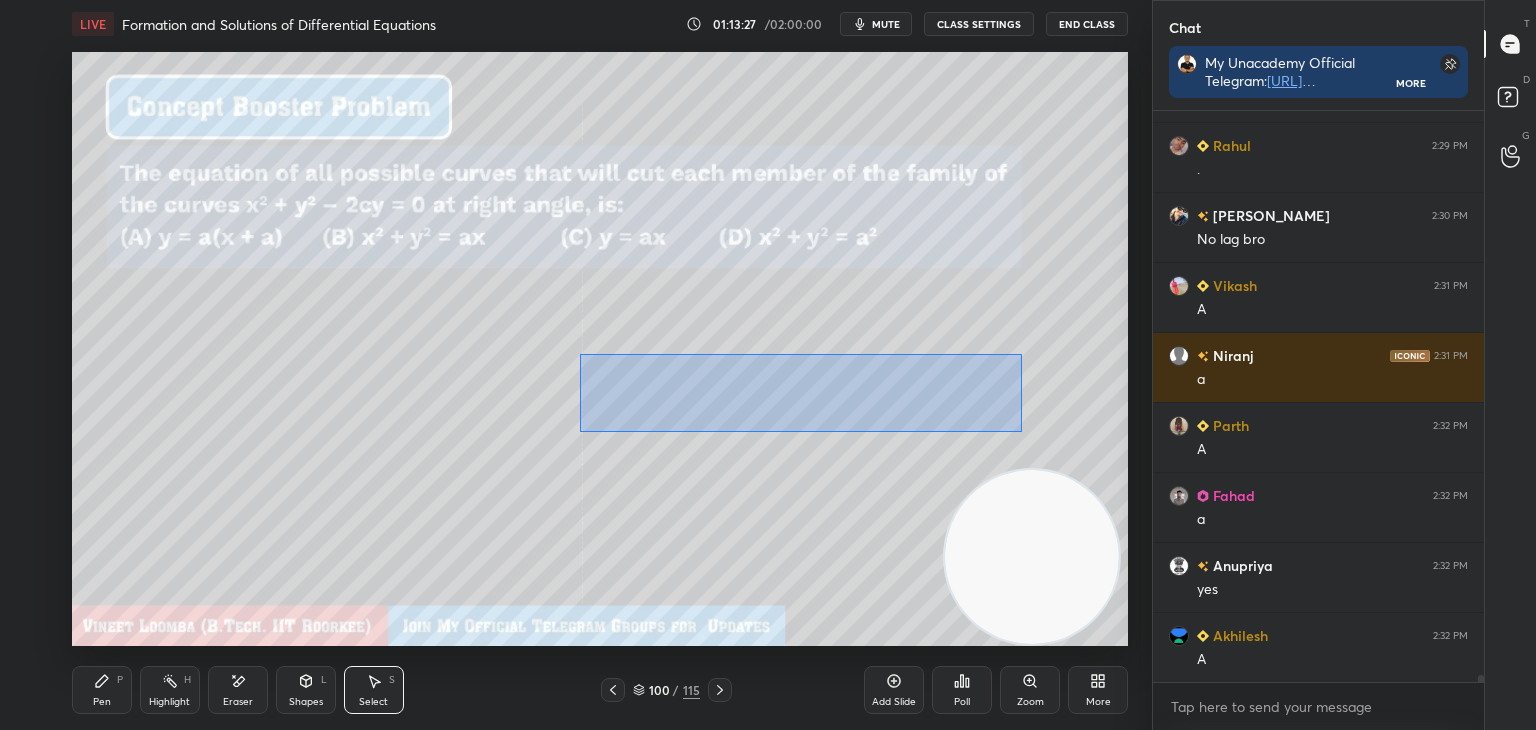
drag, startPoint x: 598, startPoint y: 366, endPoint x: 1029, endPoint y: 421, distance: 434.5
click at [1022, 428] on div "0 ° Undo Copy Duplicate Duplicate to new slide Delete" at bounding box center [600, 349] width 1056 height 594
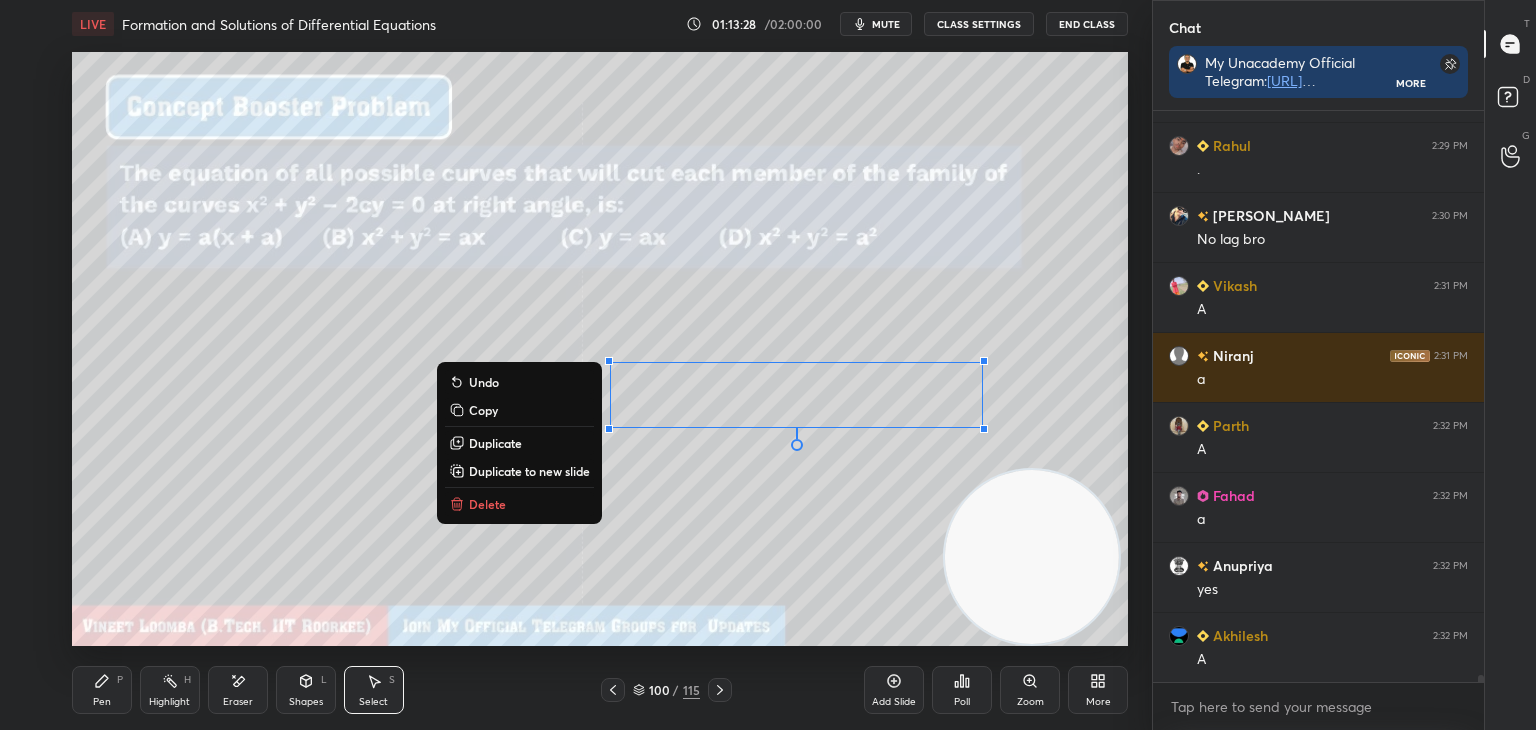
click at [588, 475] on button "Duplicate to new slide" at bounding box center [519, 471] width 149 height 24
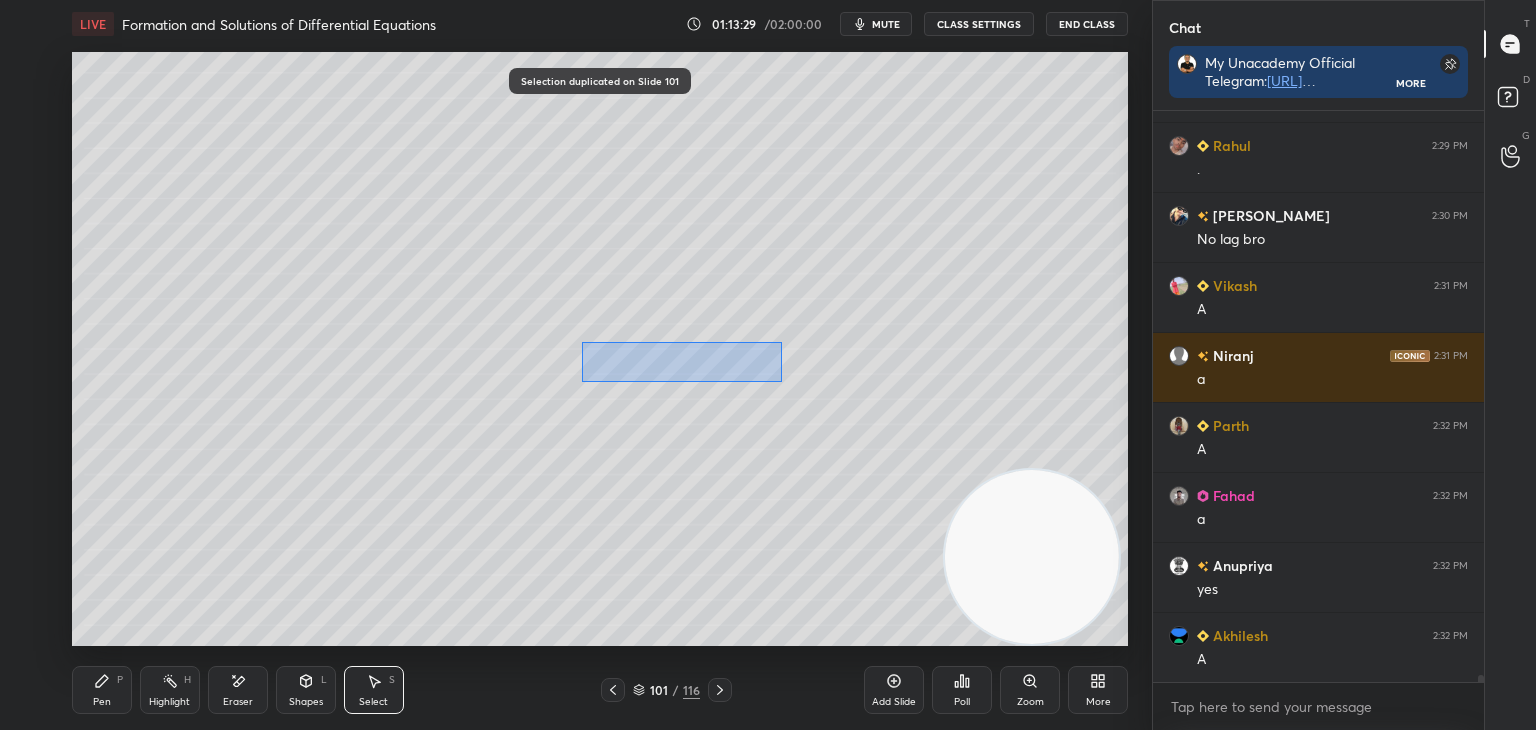
drag, startPoint x: 578, startPoint y: 334, endPoint x: 1049, endPoint y: 428, distance: 480.2
click at [1049, 428] on div "0 ° Undo Copy Duplicate Duplicate to new slide Delete" at bounding box center [600, 349] width 1056 height 594
drag, startPoint x: 826, startPoint y: 393, endPoint x: 388, endPoint y: 143, distance: 504.3
click at [388, 137] on div "0 ° Undo Copy Duplicate Duplicate to new slide Delete" at bounding box center [600, 349] width 1056 height 594
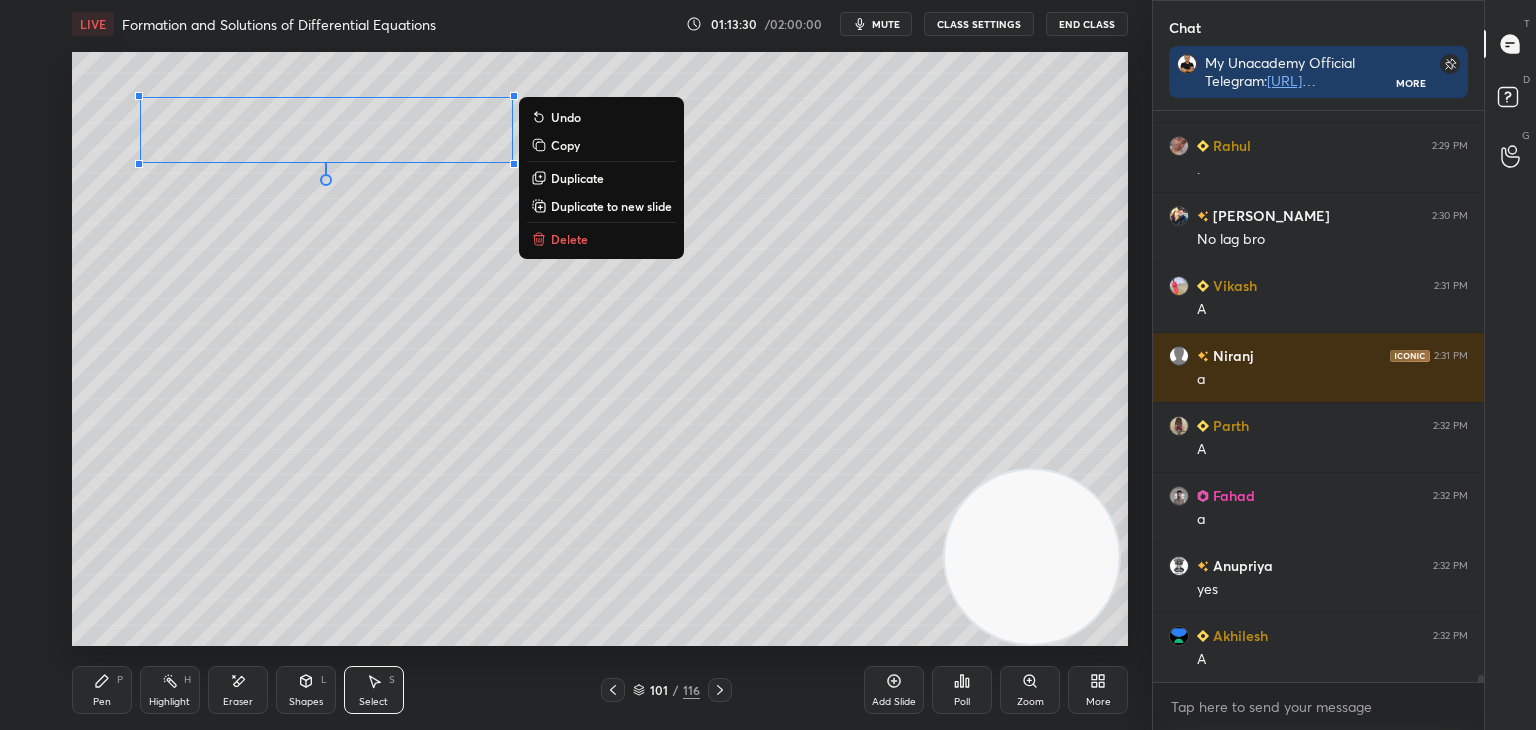
click at [89, 703] on div "Pen P" at bounding box center [102, 690] width 60 height 48
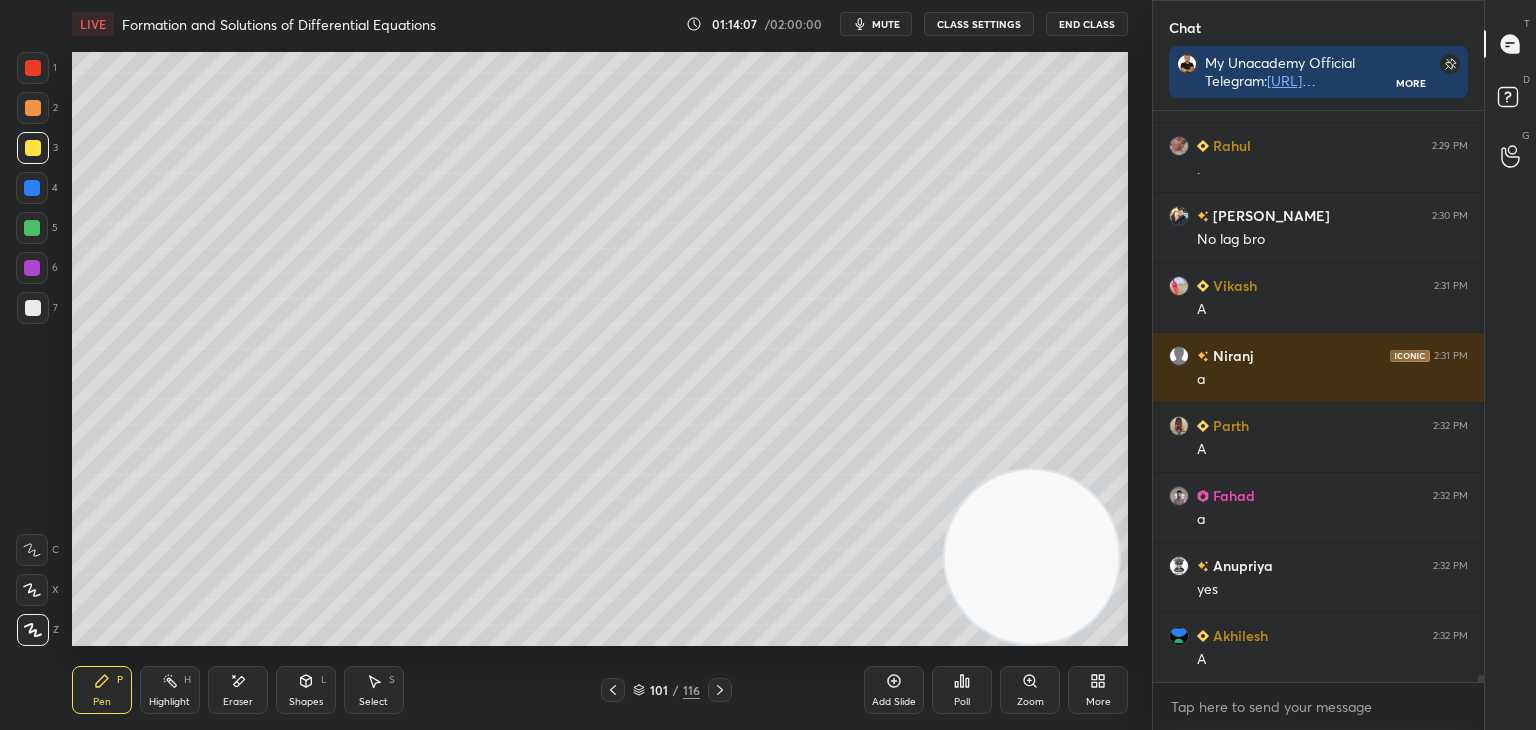
click at [251, 678] on div "Eraser" at bounding box center [238, 690] width 60 height 48
click at [96, 689] on div "Pen P" at bounding box center [102, 690] width 60 height 48
click at [390, 688] on div "Select S" at bounding box center [374, 690] width 60 height 48
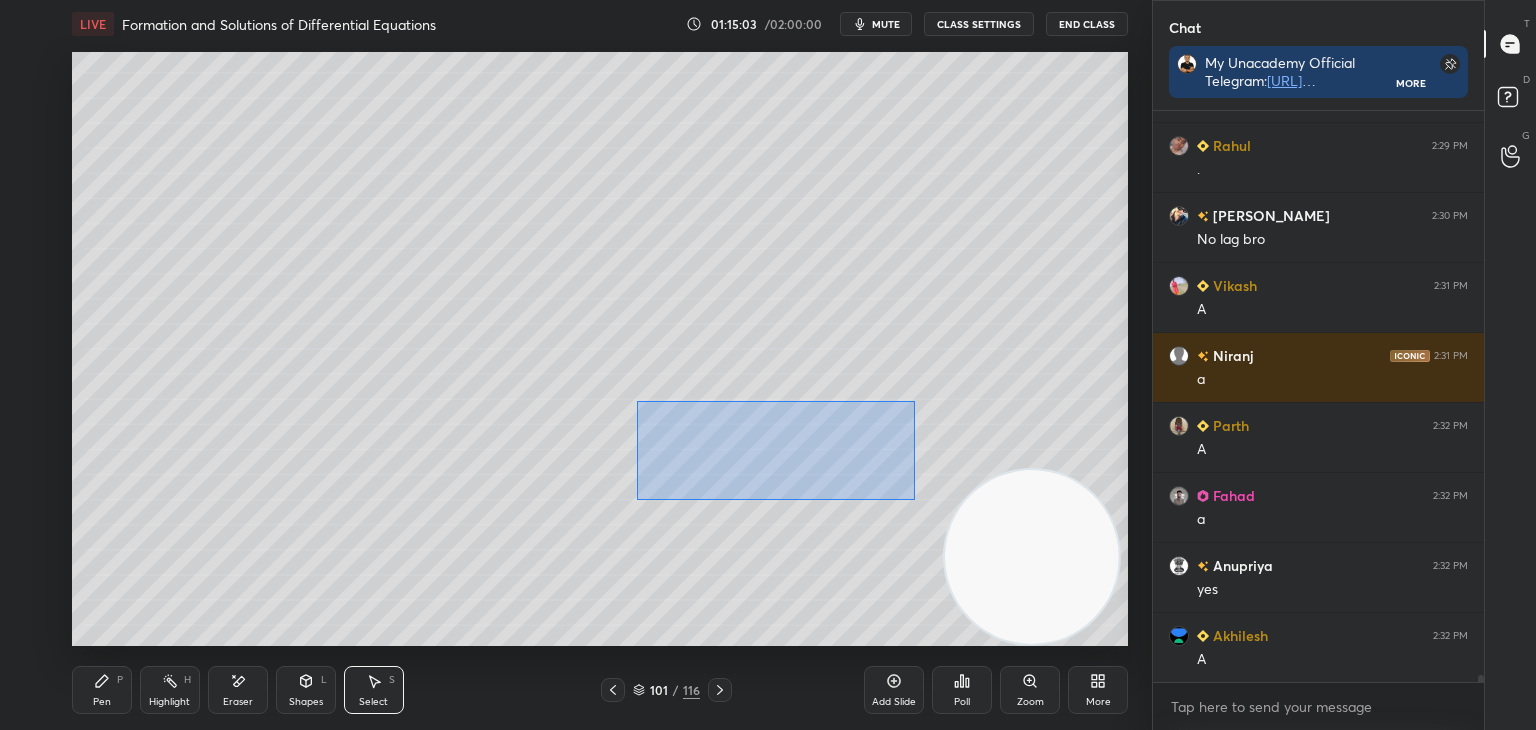
drag, startPoint x: 637, startPoint y: 401, endPoint x: 914, endPoint y: 498, distance: 293.5
click at [914, 500] on div "0 ° Undo Copy Duplicate Duplicate to new slide Delete" at bounding box center [600, 349] width 1056 height 594
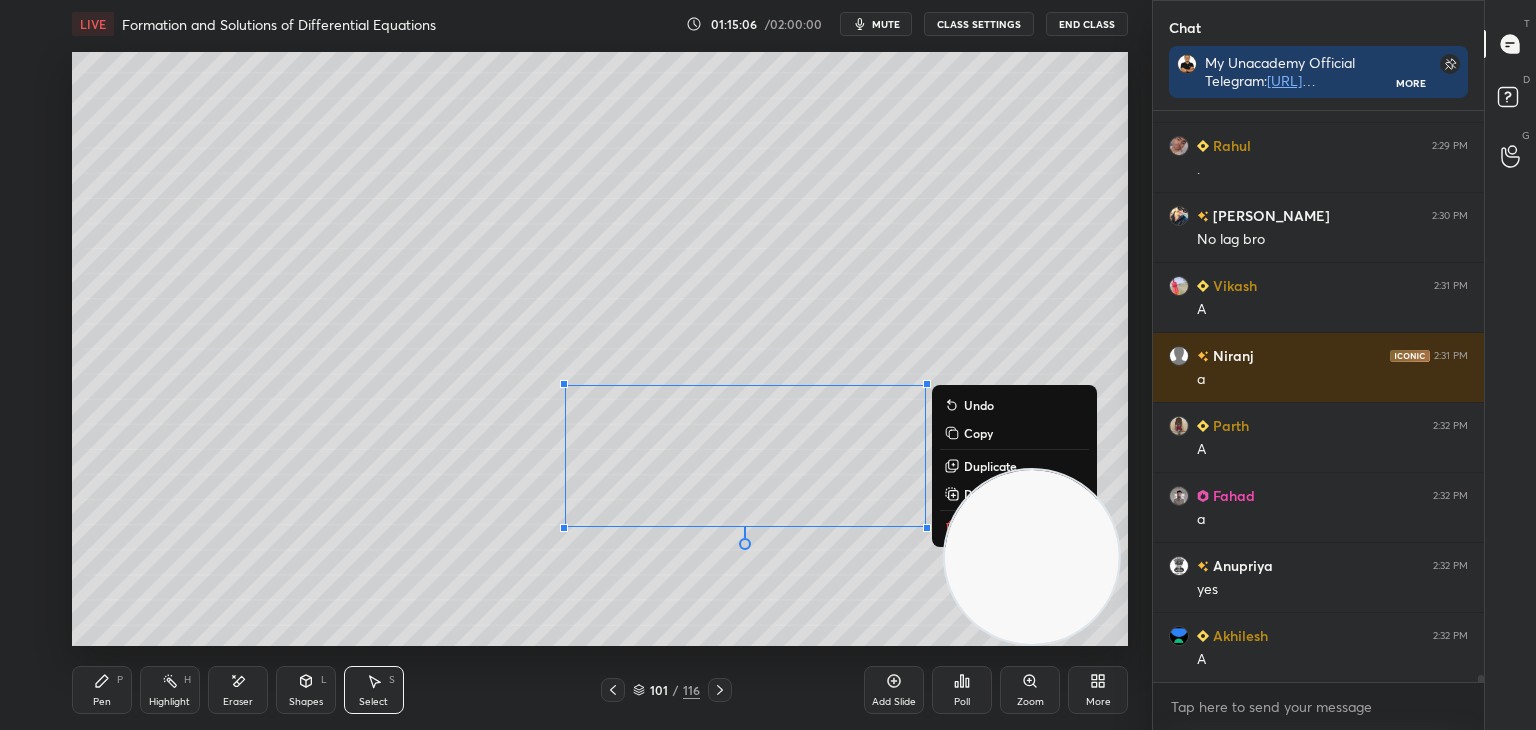
click at [940, 495] on button "Duplicate to new slide" at bounding box center [1014, 494] width 149 height 24
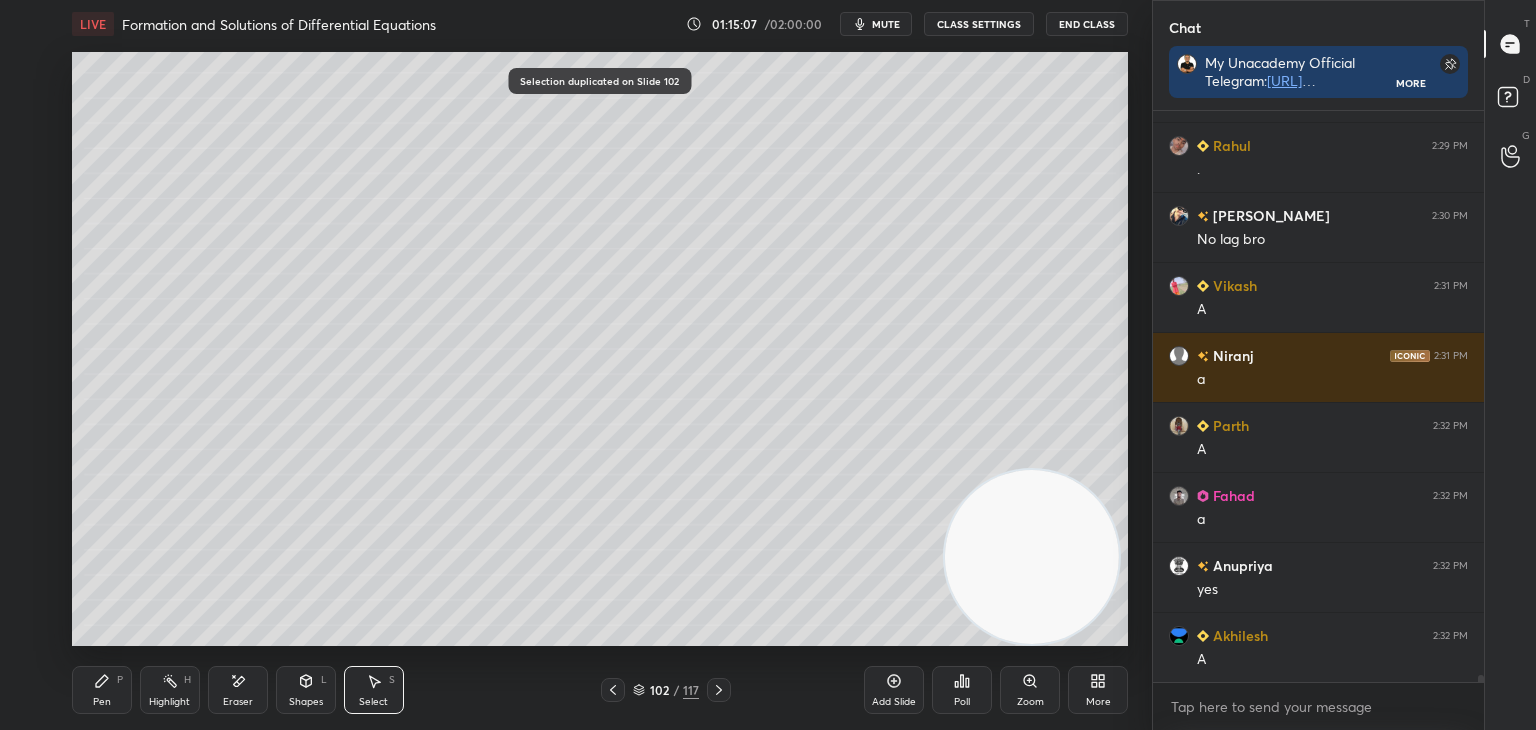
drag, startPoint x: 212, startPoint y: 701, endPoint x: 260, endPoint y: 661, distance: 62.5
click at [211, 701] on div "Eraser" at bounding box center [238, 690] width 60 height 48
click at [365, 687] on div "Select S" at bounding box center [374, 690] width 60 height 48
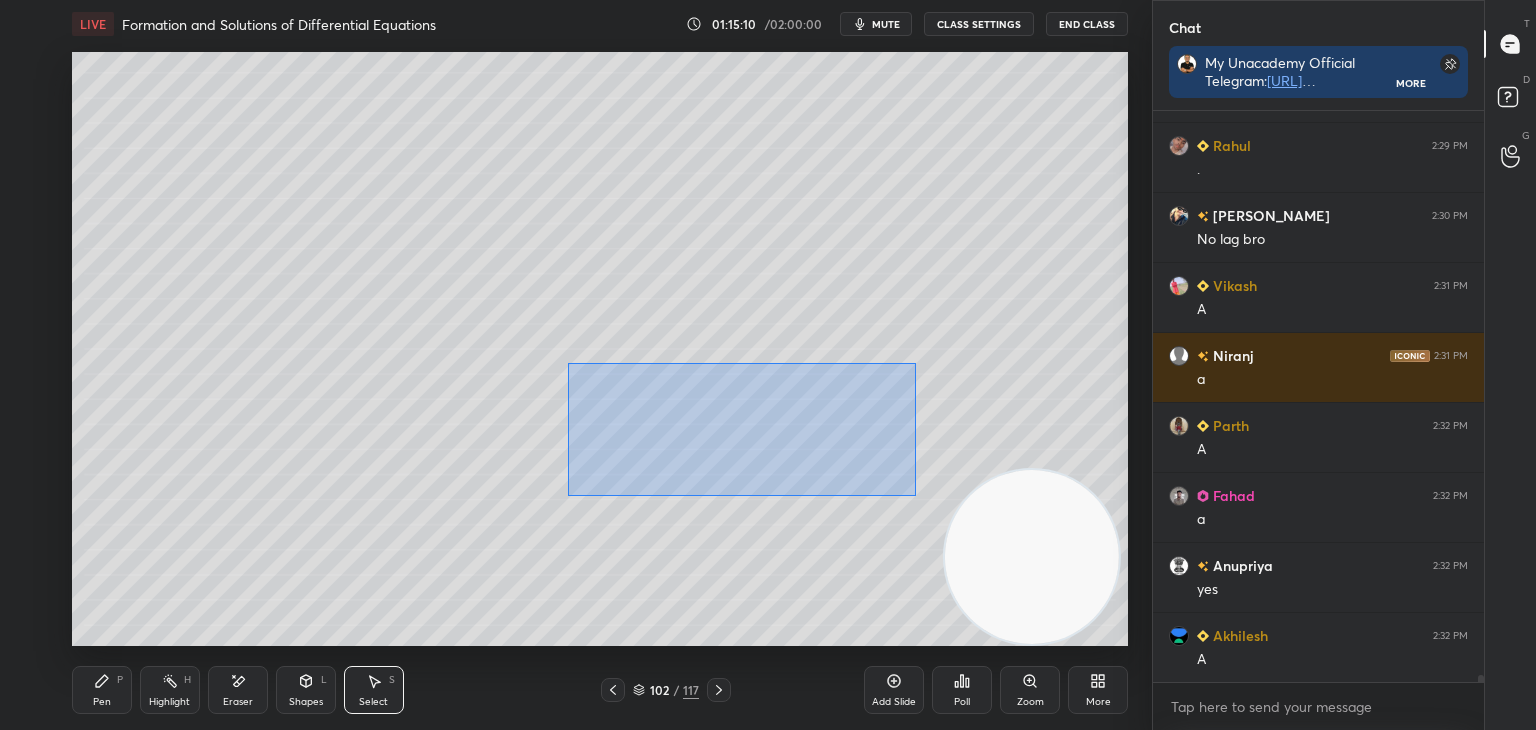
drag, startPoint x: 568, startPoint y: 363, endPoint x: 930, endPoint y: 493, distance: 384.6
click at [930, 493] on div "0 ° Undo Copy Duplicate Duplicate to new slide Delete" at bounding box center [600, 349] width 1056 height 594
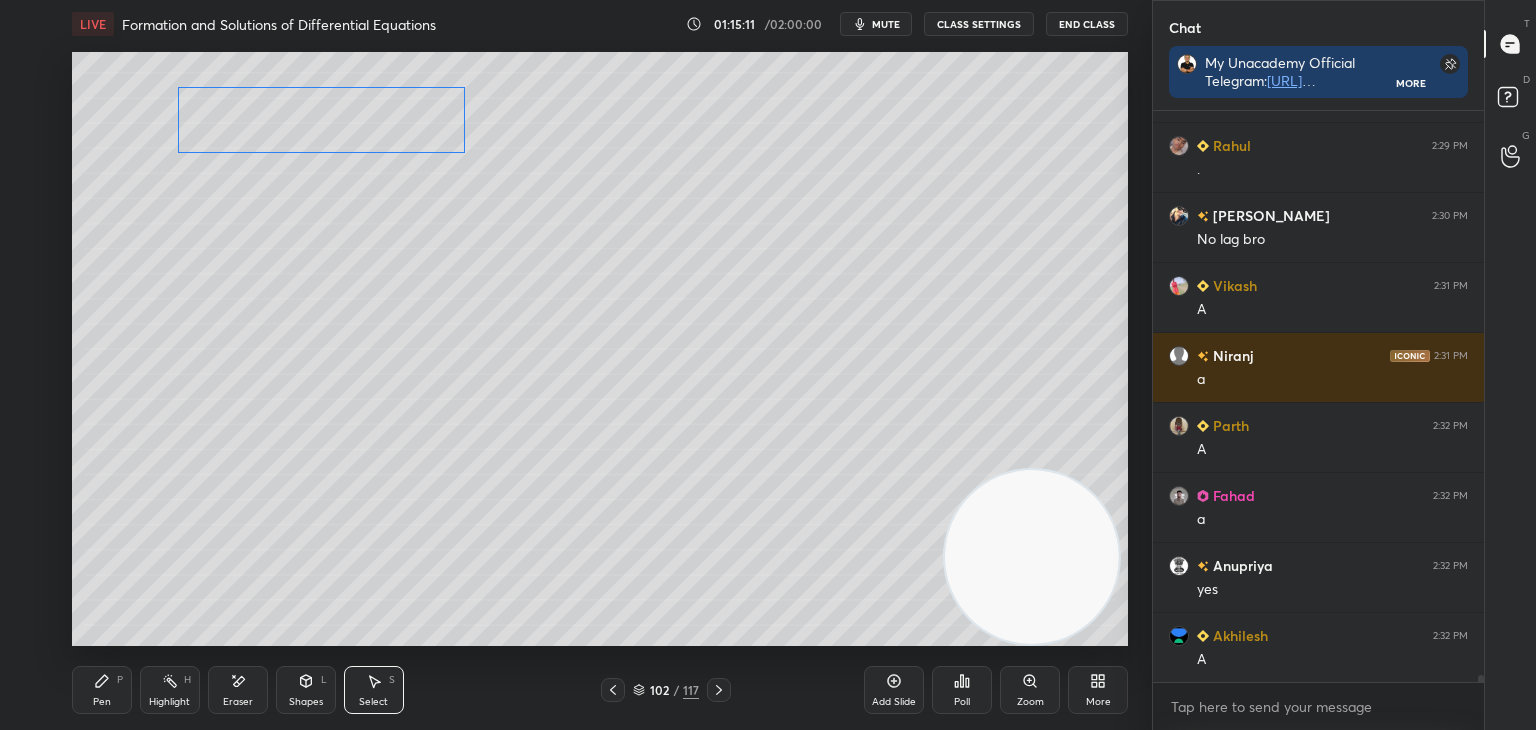
drag, startPoint x: 771, startPoint y: 425, endPoint x: 355, endPoint y: 133, distance: 508.2
click at [382, 127] on div "0 ° Undo Copy Duplicate Duplicate to new slide Delete" at bounding box center [600, 349] width 1056 height 594
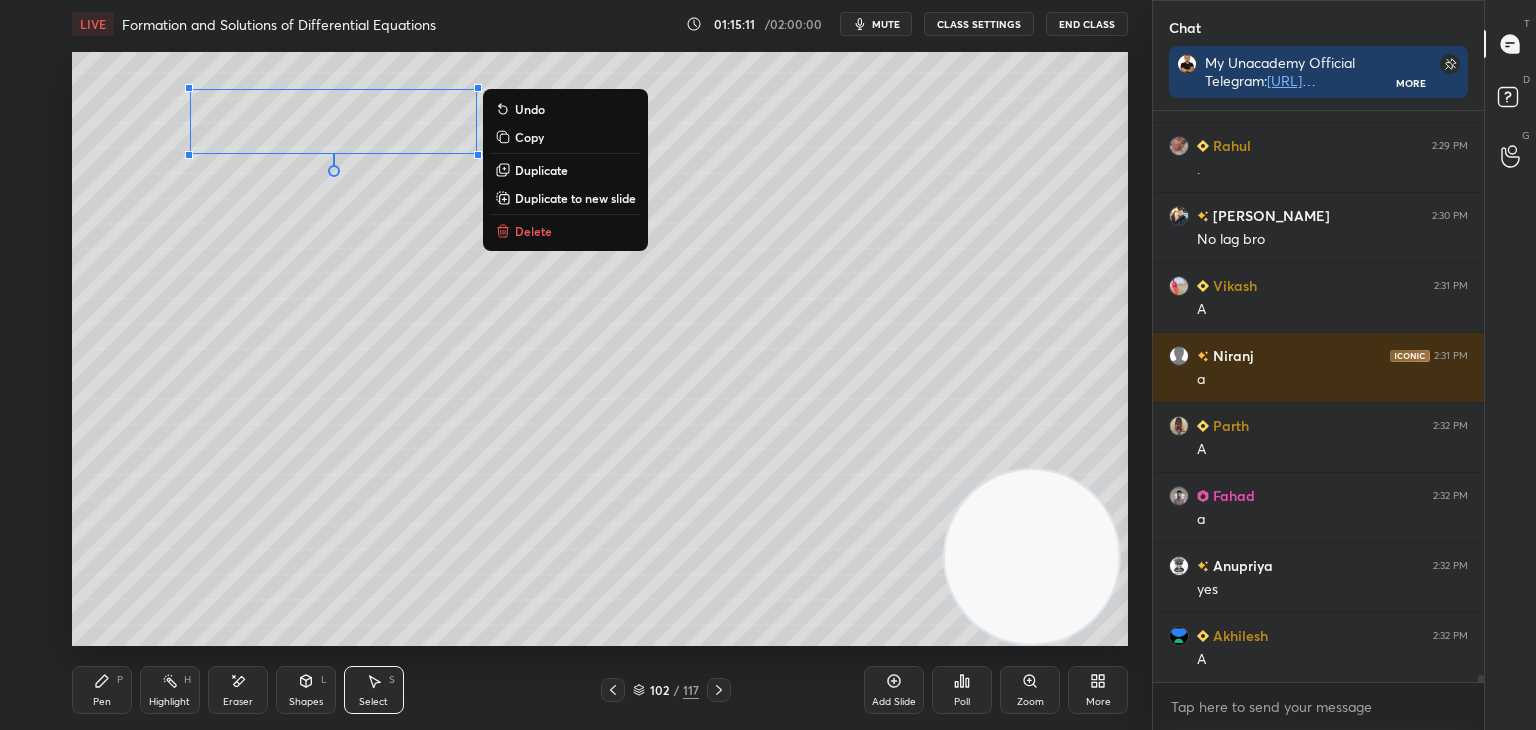
drag, startPoint x: 79, startPoint y: 691, endPoint x: 58, endPoint y: 624, distance: 70.2
click at [77, 688] on div "Pen P" at bounding box center [102, 690] width 60 height 48
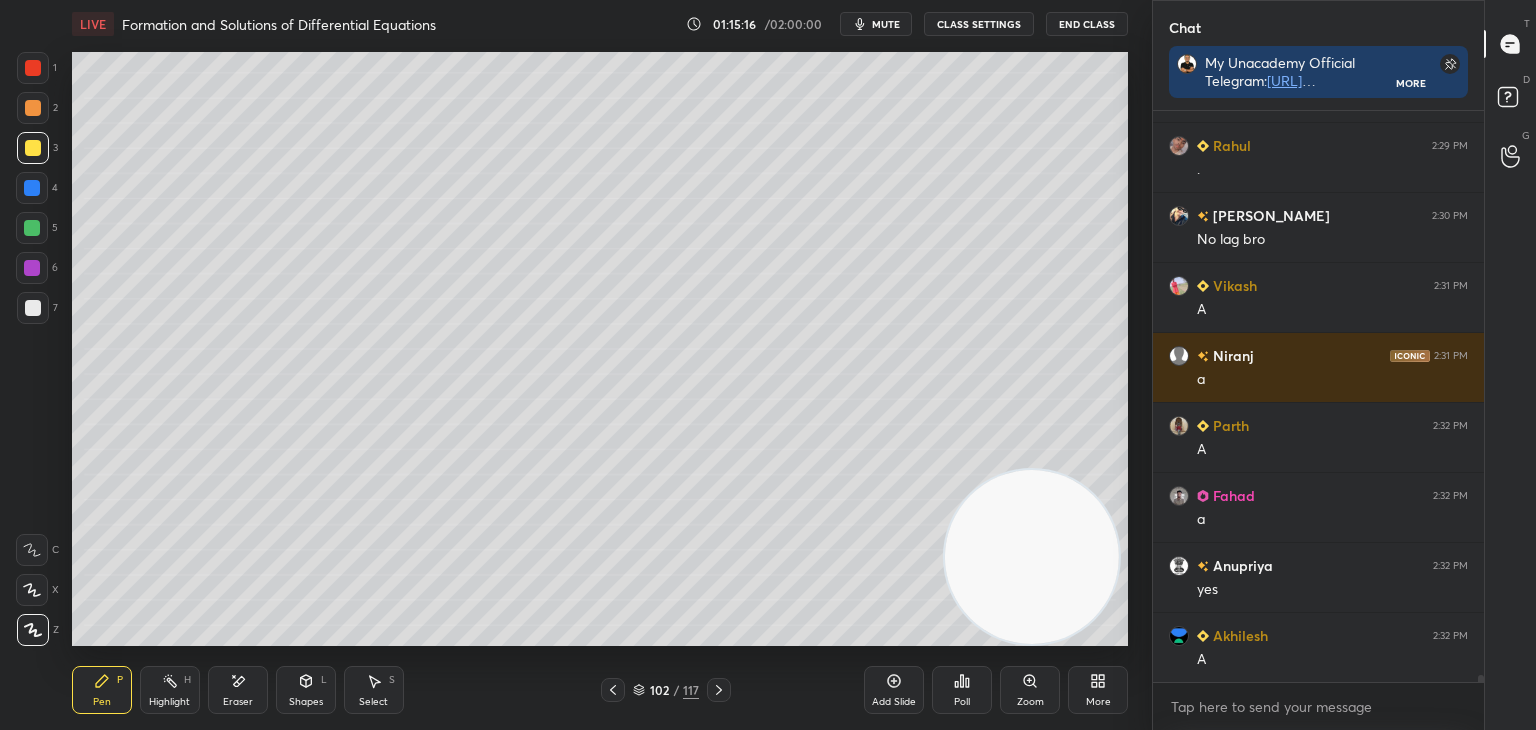
click at [625, 689] on div "102 / 117" at bounding box center [666, 690] width 130 height 24
click at [617, 689] on icon at bounding box center [613, 690] width 16 height 16
click at [716, 685] on icon at bounding box center [719, 690] width 16 height 16
click at [611, 692] on icon at bounding box center [613, 690] width 16 height 16
click at [724, 688] on icon at bounding box center [719, 690] width 16 height 16
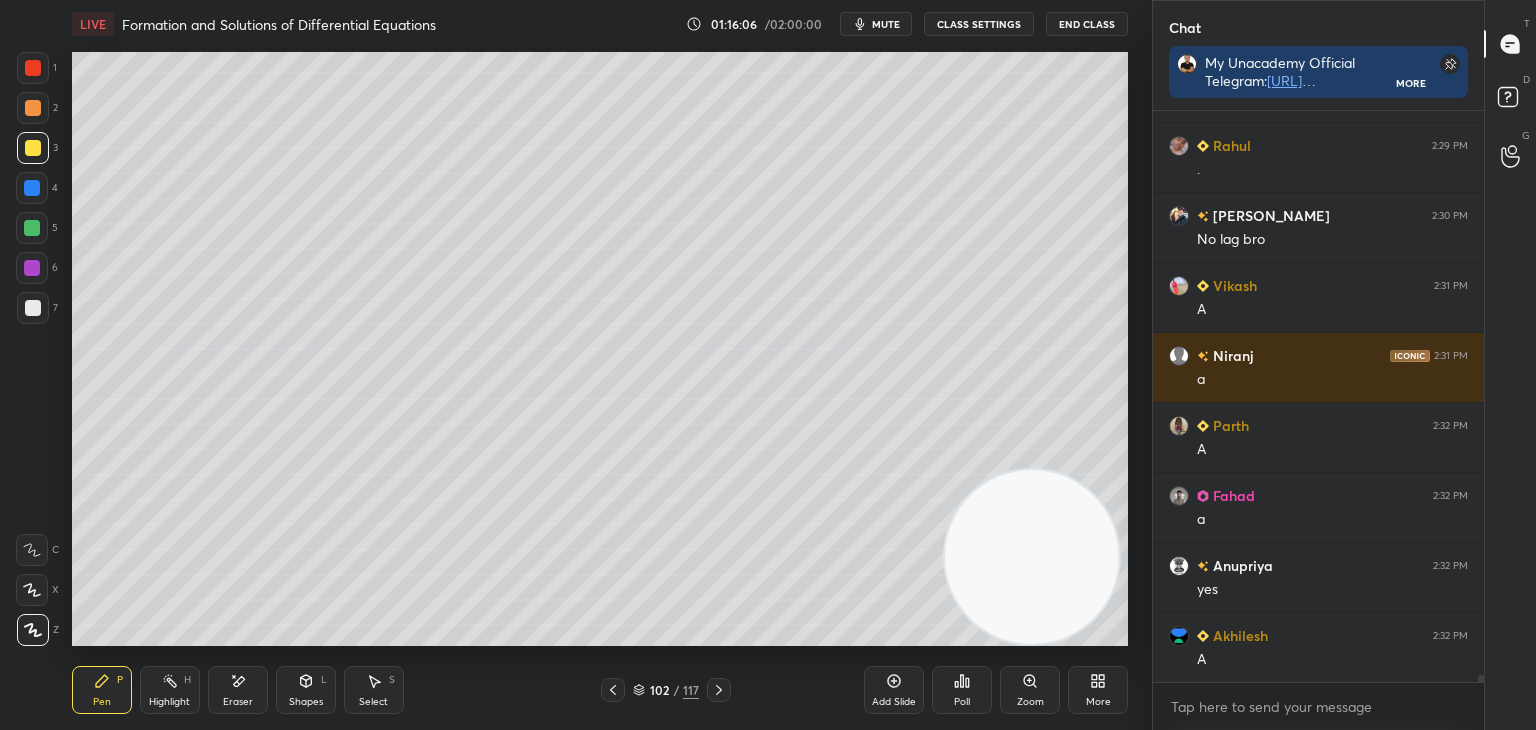
click at [607, 679] on div at bounding box center [613, 690] width 24 height 24
click at [612, 685] on icon at bounding box center [613, 690] width 16 height 16
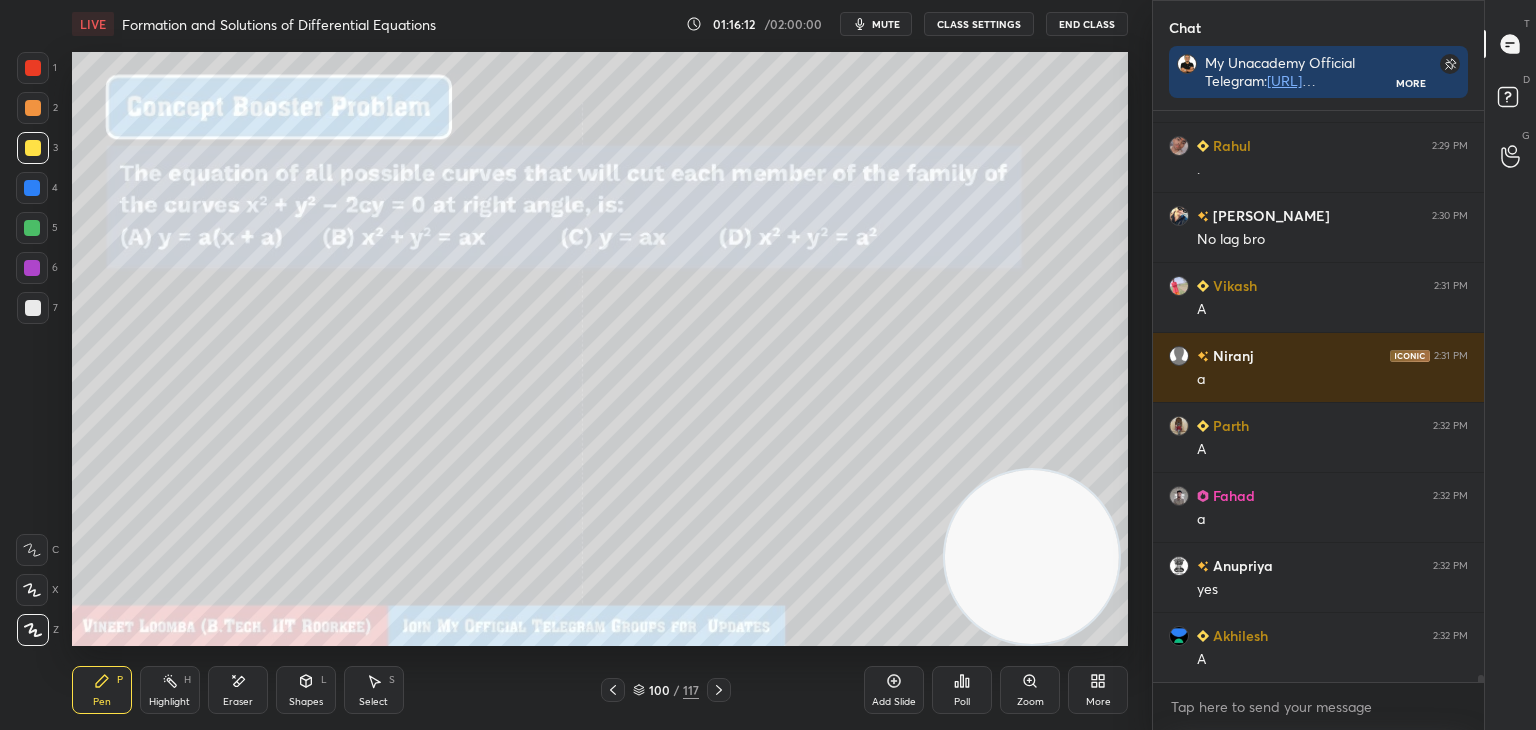
click at [721, 695] on icon at bounding box center [719, 690] width 16 height 16
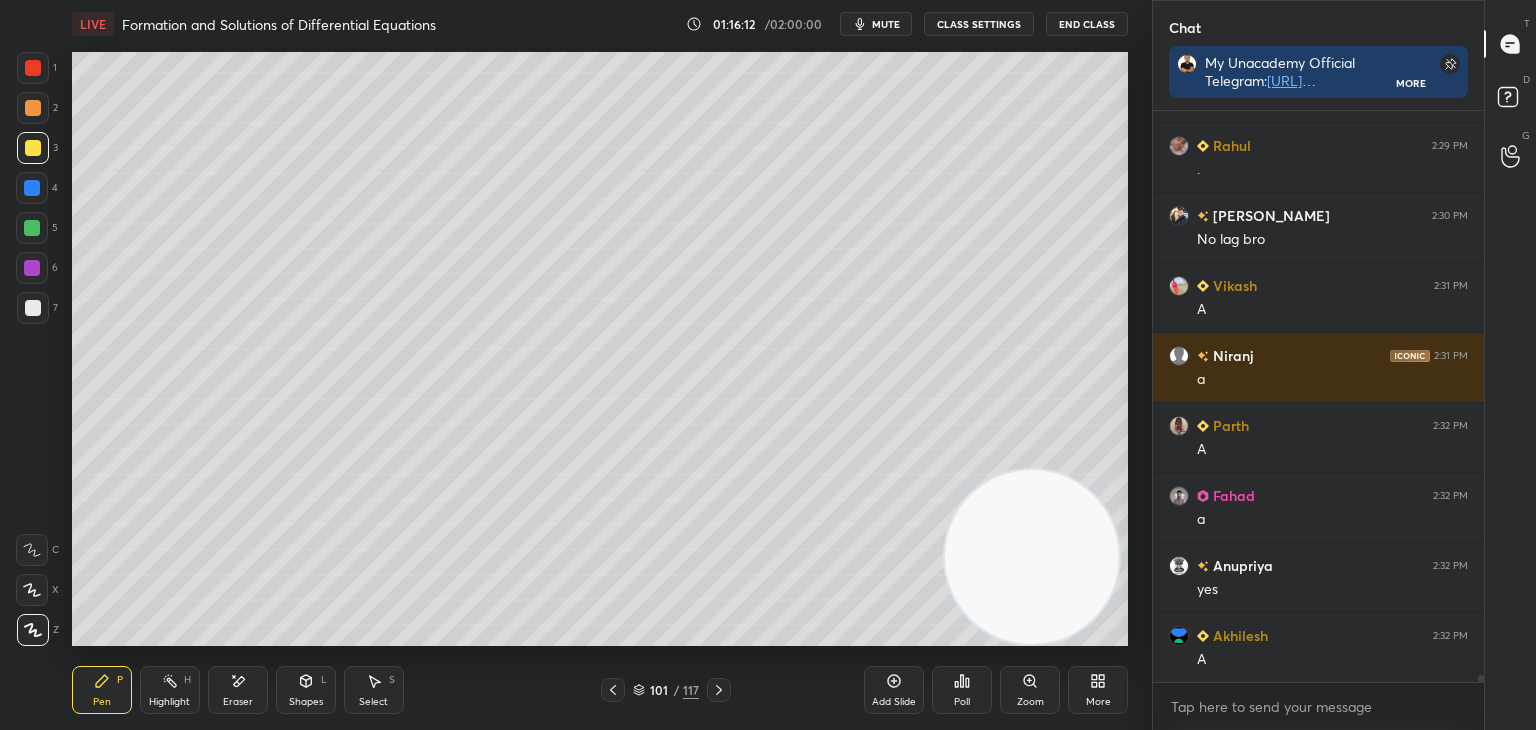
click at [721, 693] on icon at bounding box center [719, 690] width 16 height 16
click at [614, 688] on icon at bounding box center [613, 690] width 6 height 10
click at [611, 689] on icon at bounding box center [613, 690] width 6 height 10
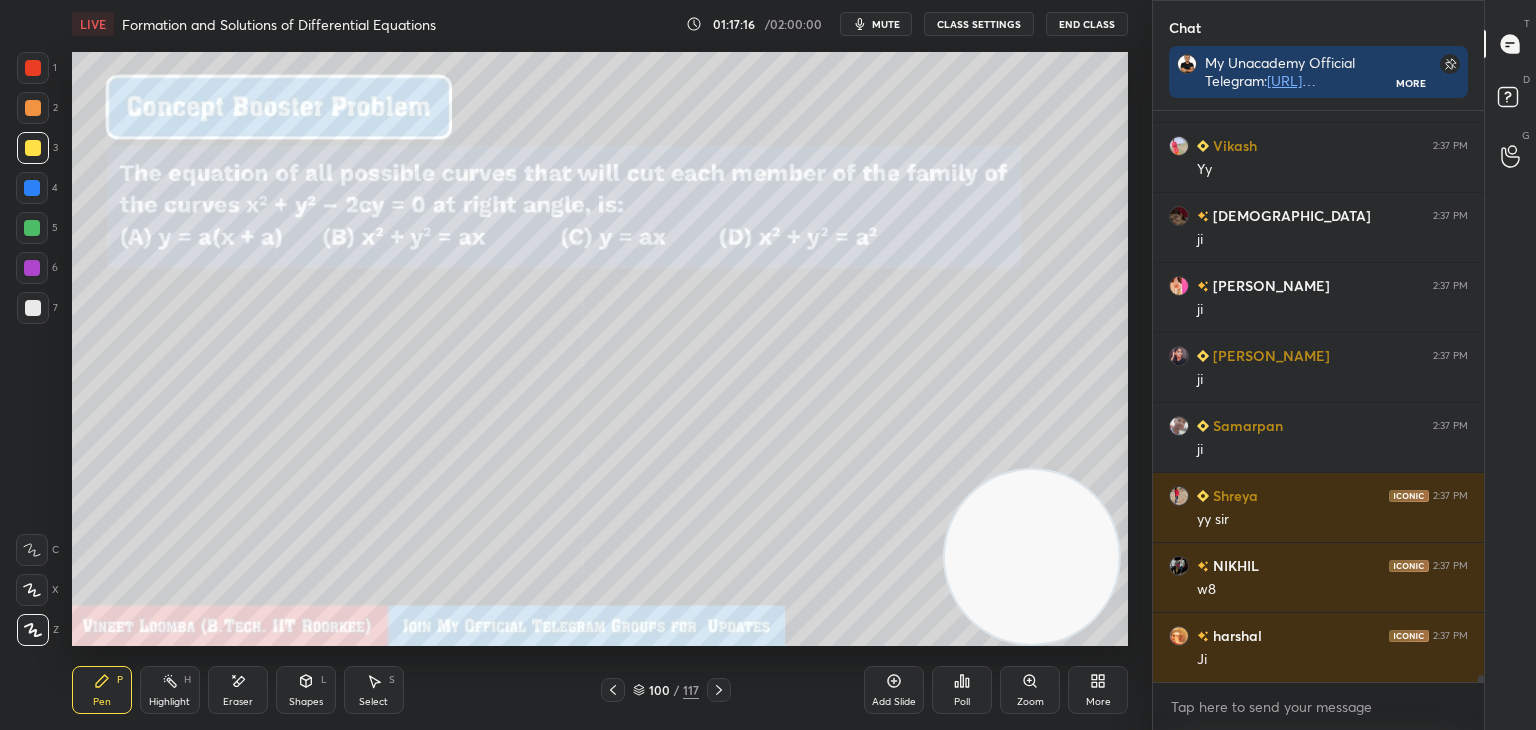
scroll to position [46078, 0]
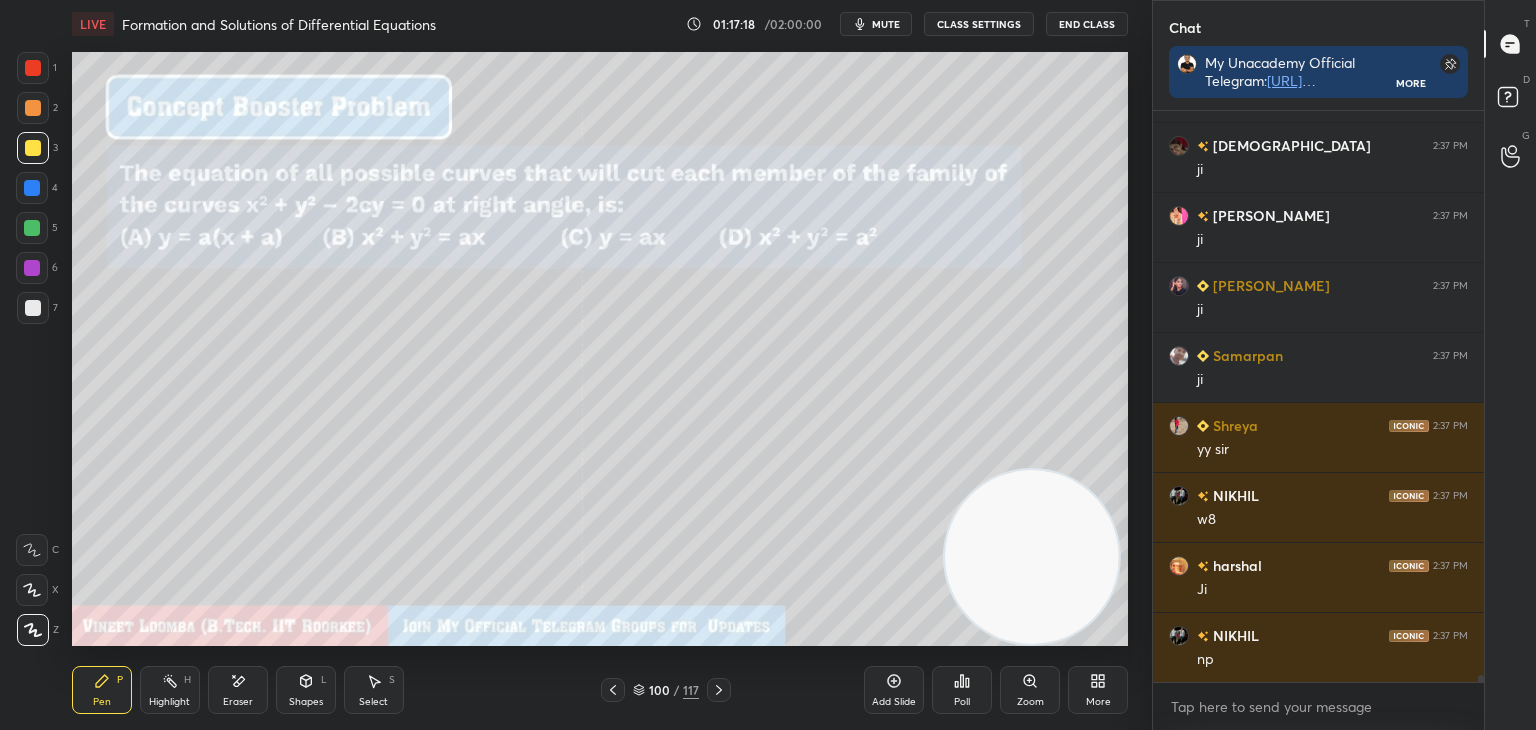
click at [718, 691] on icon at bounding box center [719, 690] width 16 height 16
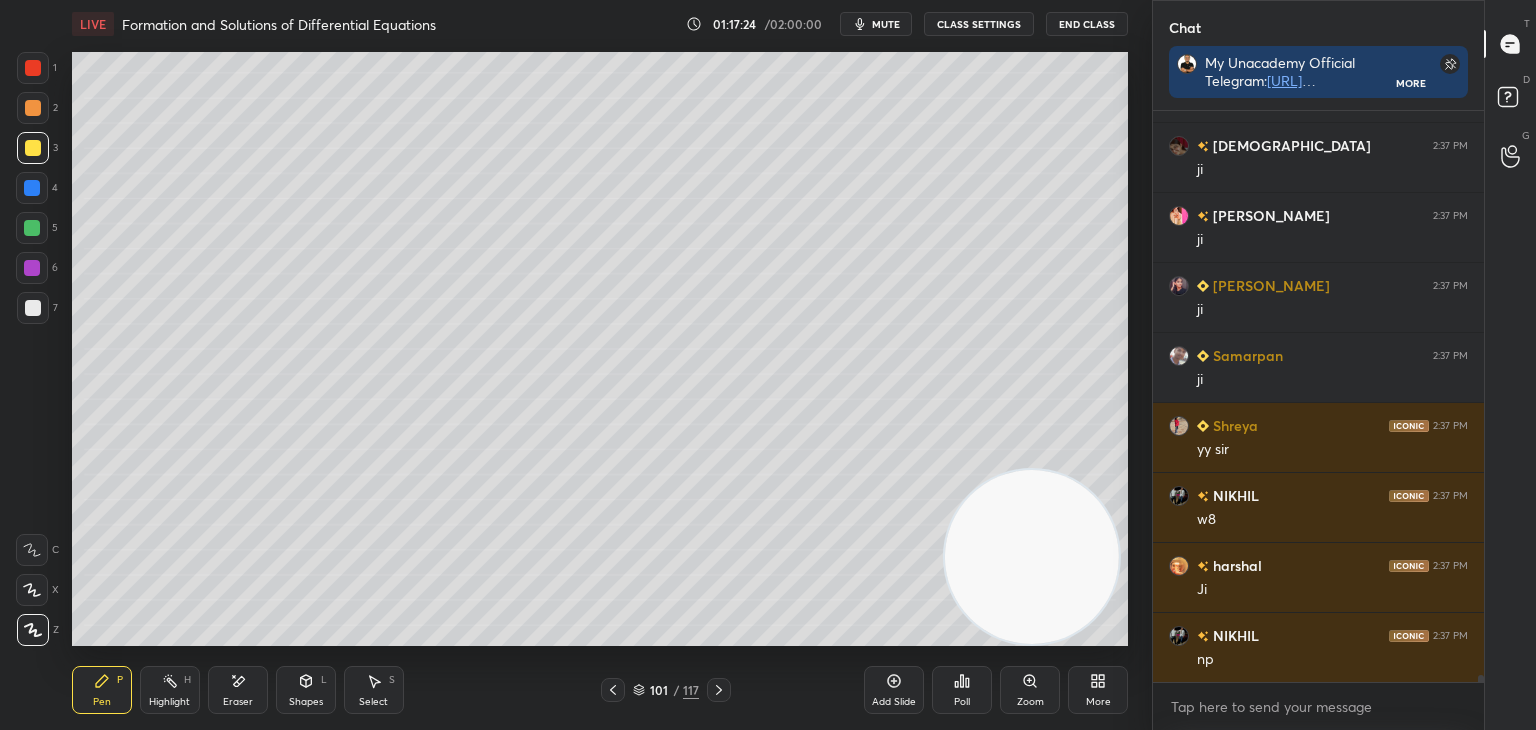
drag, startPoint x: 718, startPoint y: 693, endPoint x: 703, endPoint y: 685, distance: 17.0
click at [719, 693] on icon at bounding box center [719, 690] width 16 height 16
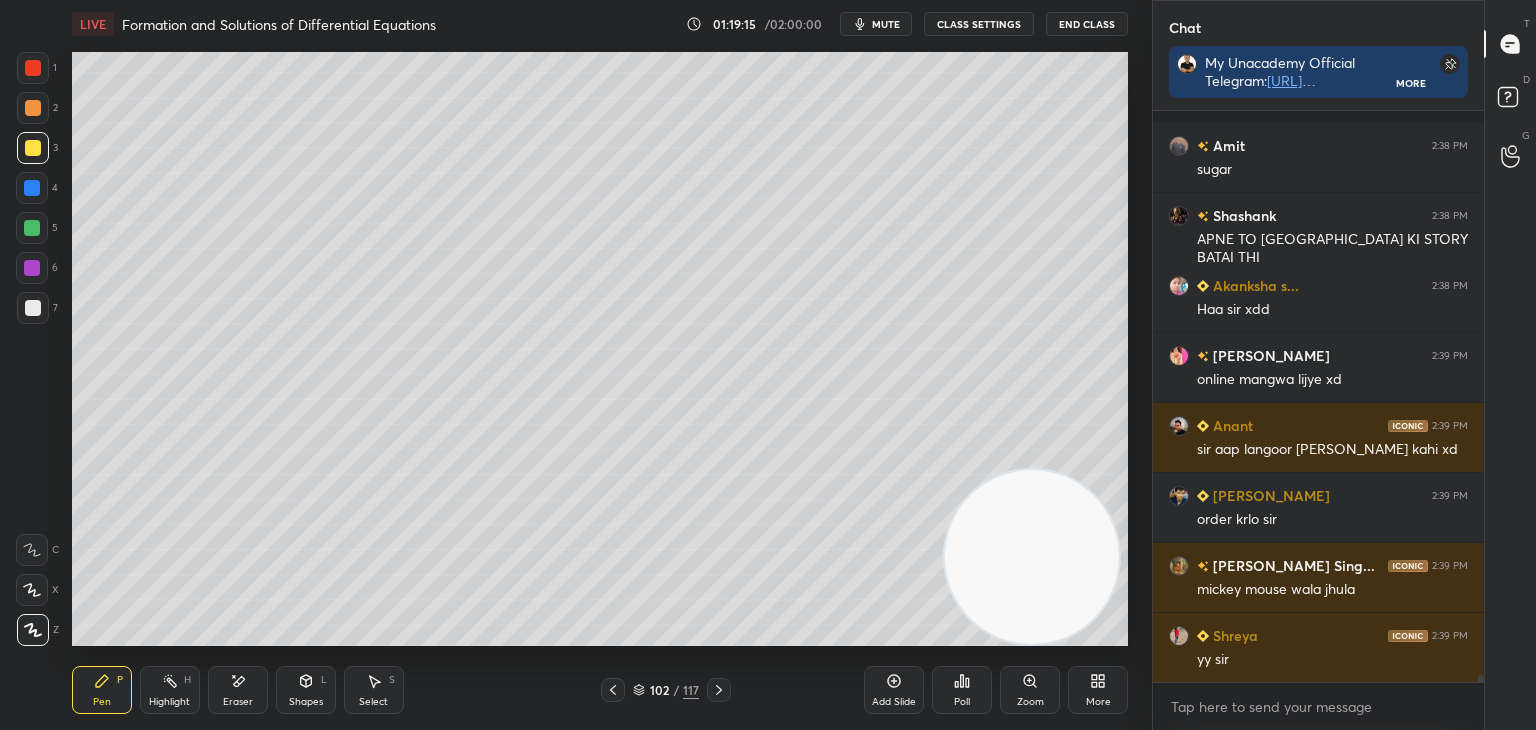
scroll to position [47796, 0]
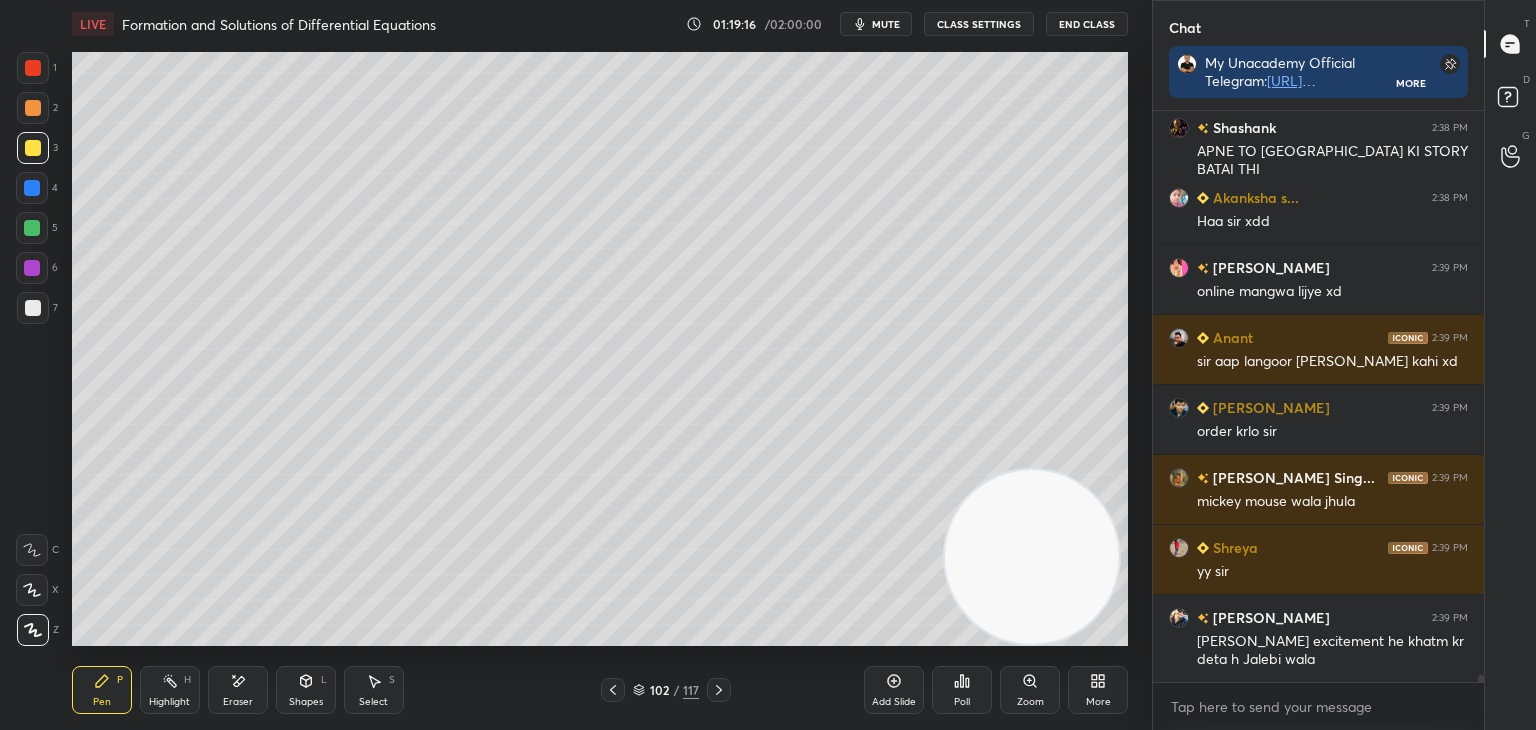
click at [719, 690] on icon at bounding box center [719, 690] width 16 height 16
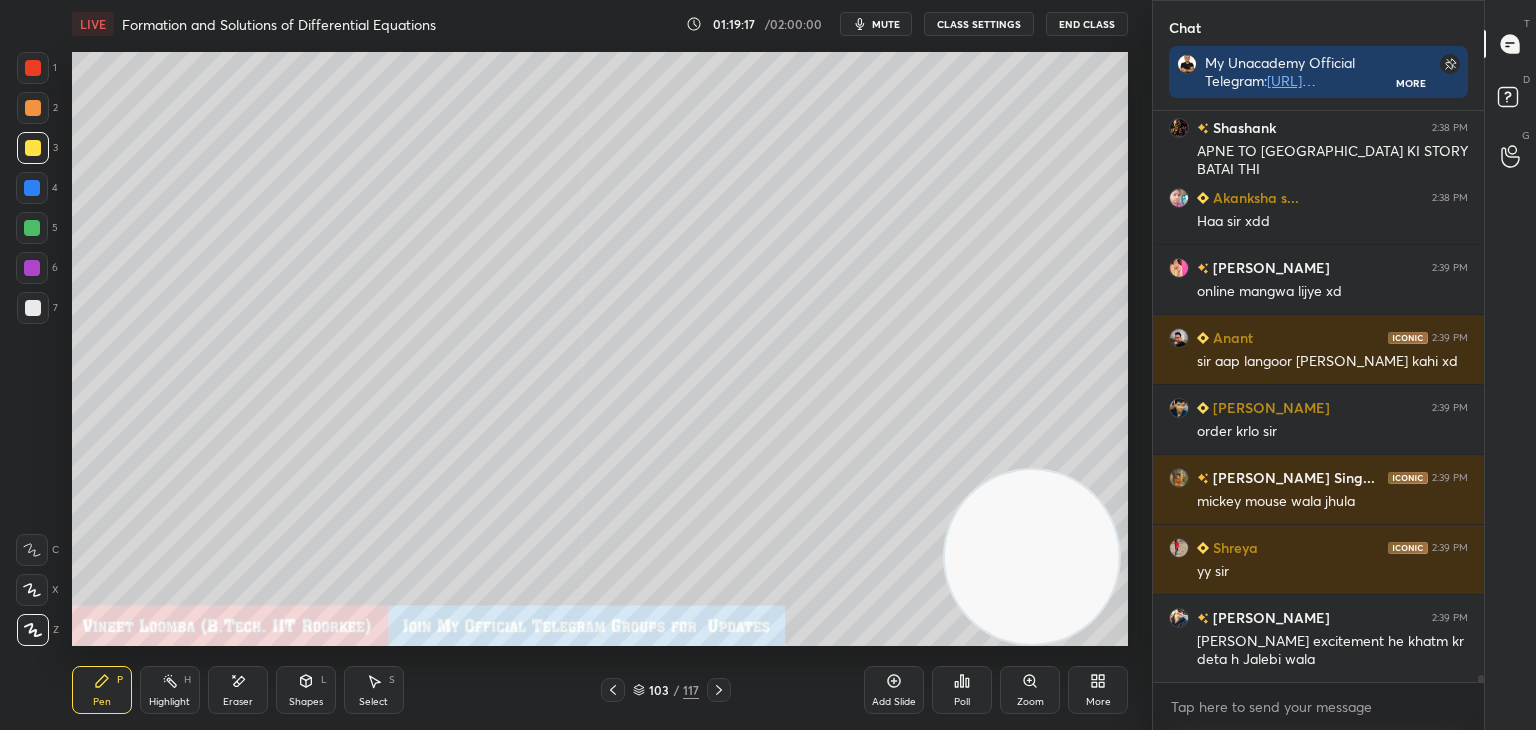
click at [720, 689] on icon at bounding box center [719, 690] width 6 height 10
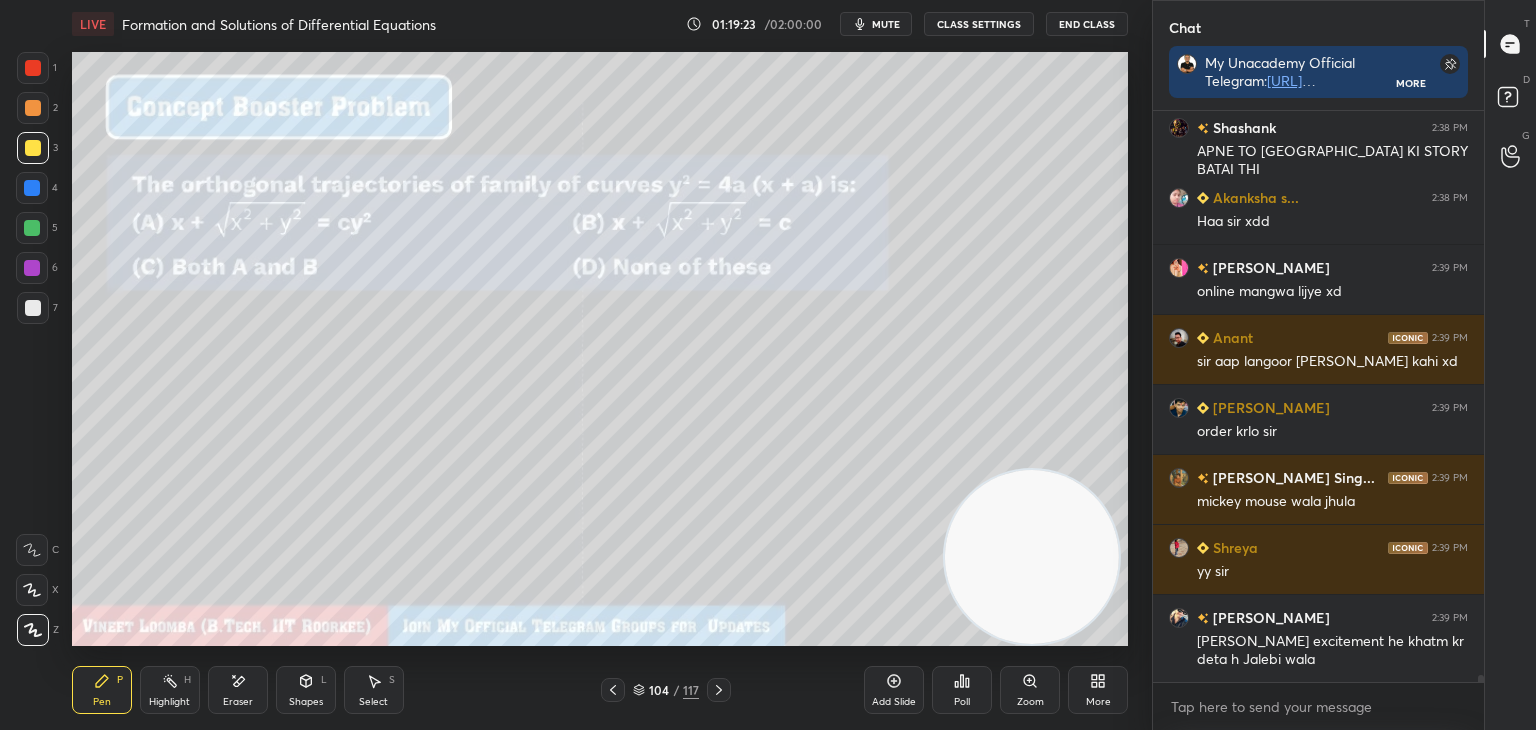
scroll to position [47866, 0]
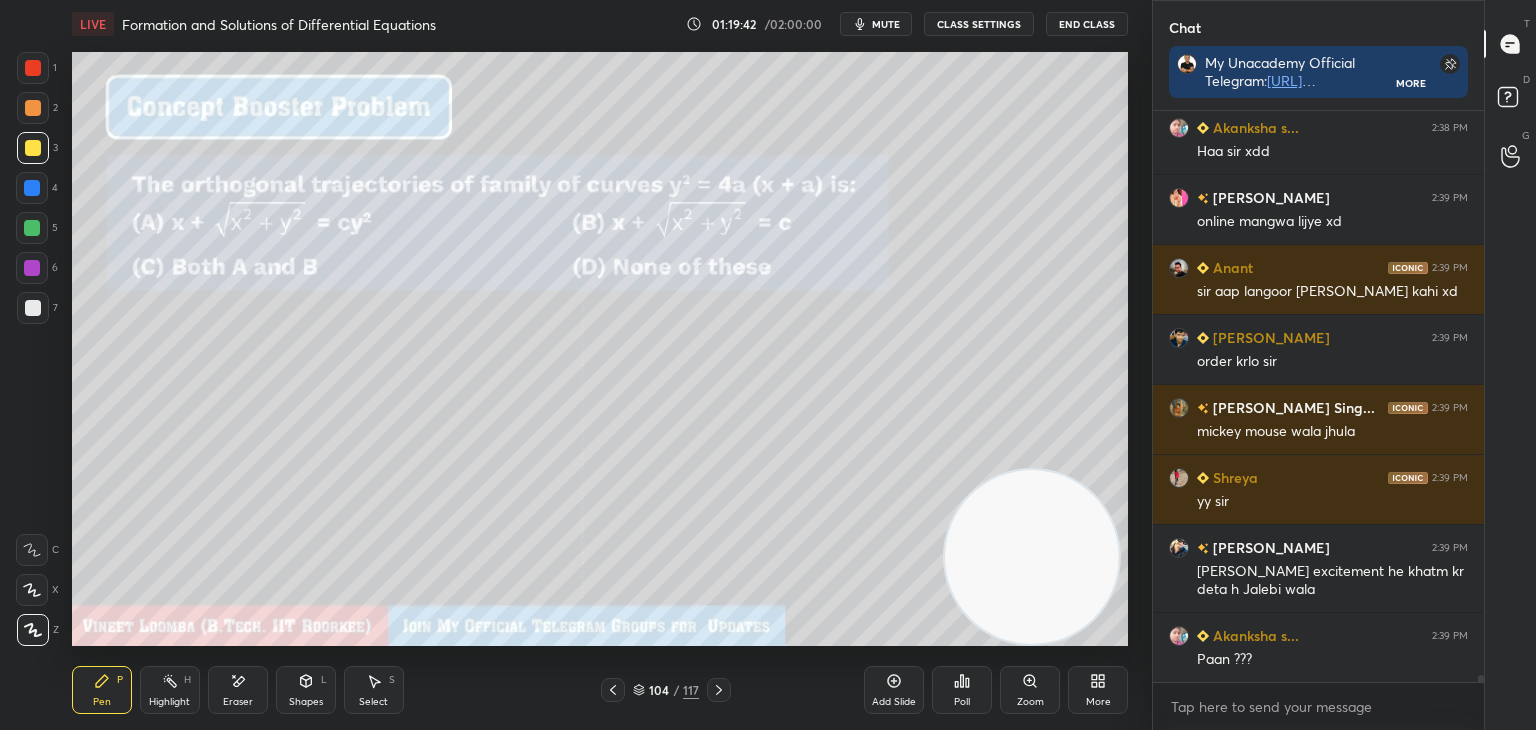
click at [97, 694] on div "Pen P" at bounding box center [102, 690] width 60 height 48
drag, startPoint x: 33, startPoint y: 307, endPoint x: 21, endPoint y: 337, distance: 32.3
click at [32, 307] on div at bounding box center [33, 308] width 16 height 16
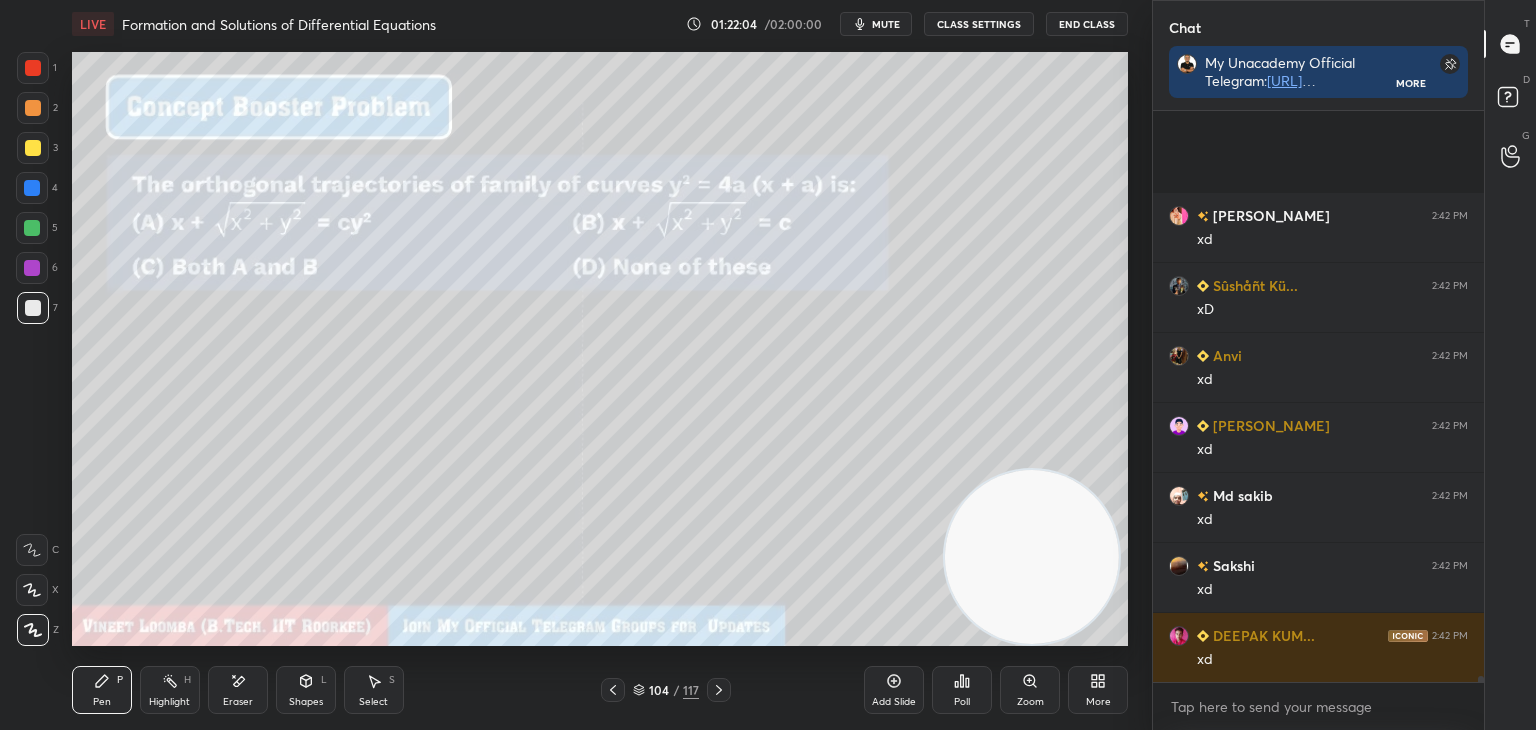
scroll to position [52451, 0]
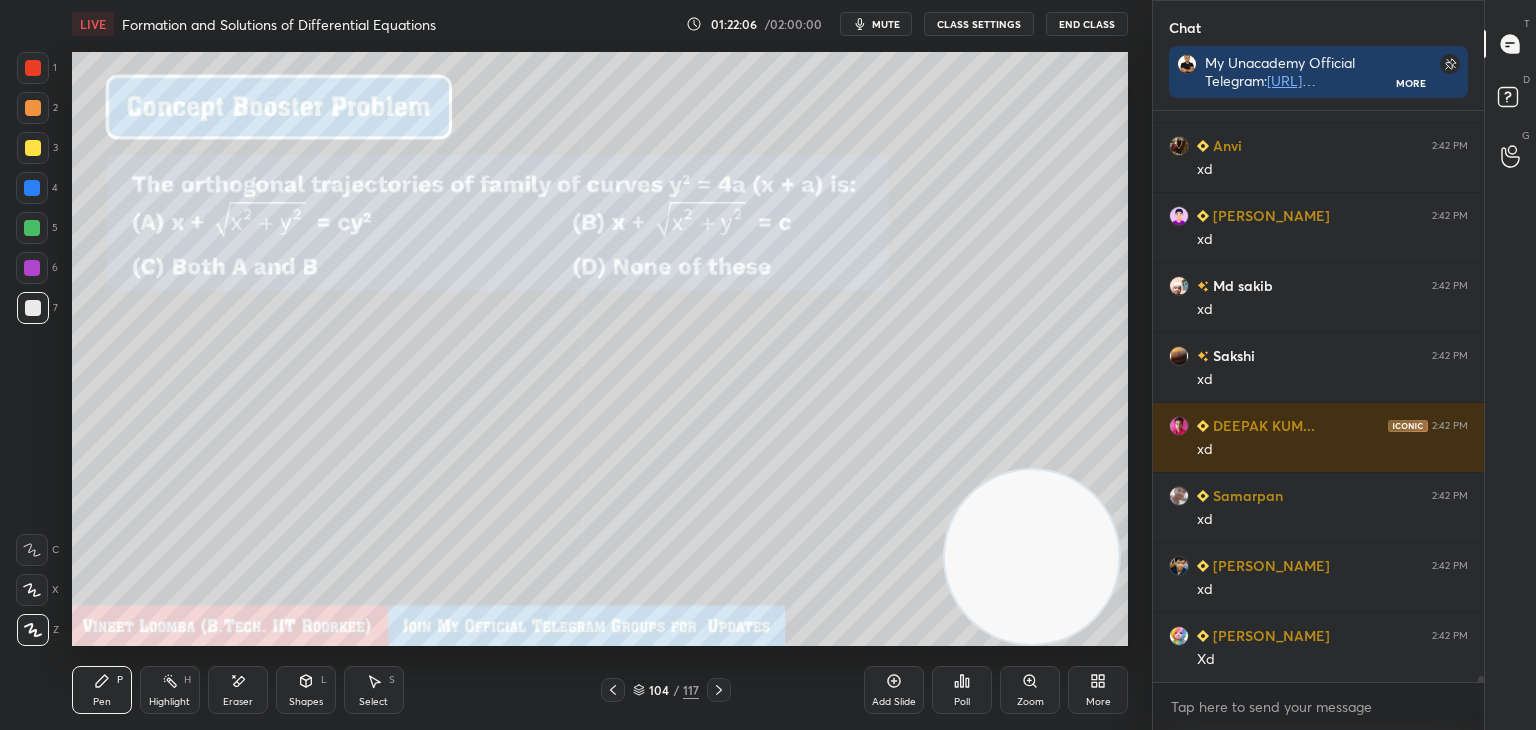
click at [366, 686] on div "Select S" at bounding box center [374, 690] width 60 height 48
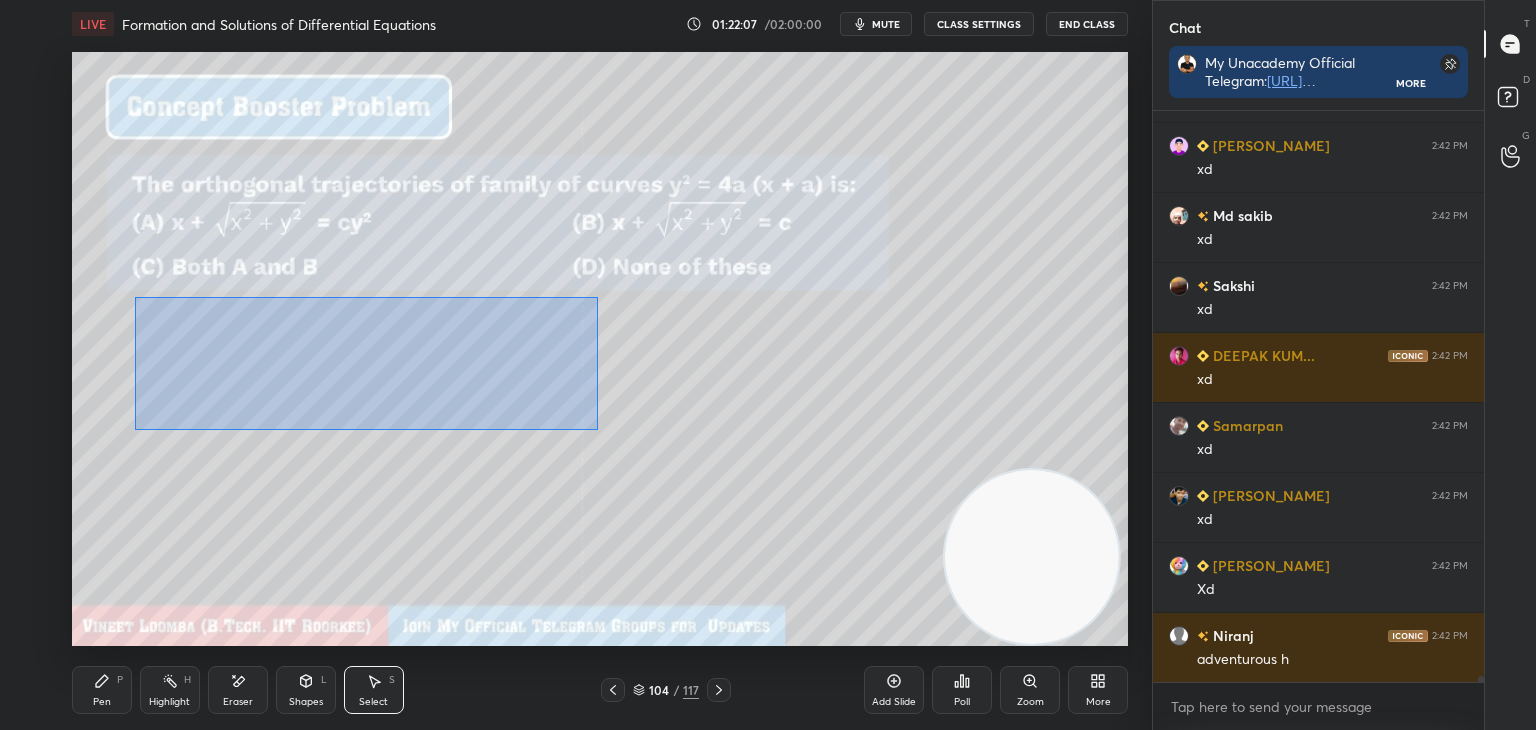
drag, startPoint x: 131, startPoint y: 290, endPoint x: 574, endPoint y: 407, distance: 458.1
click at [588, 420] on div "0 ° Undo Copy Duplicate Duplicate to new slide Delete" at bounding box center [600, 349] width 1056 height 594
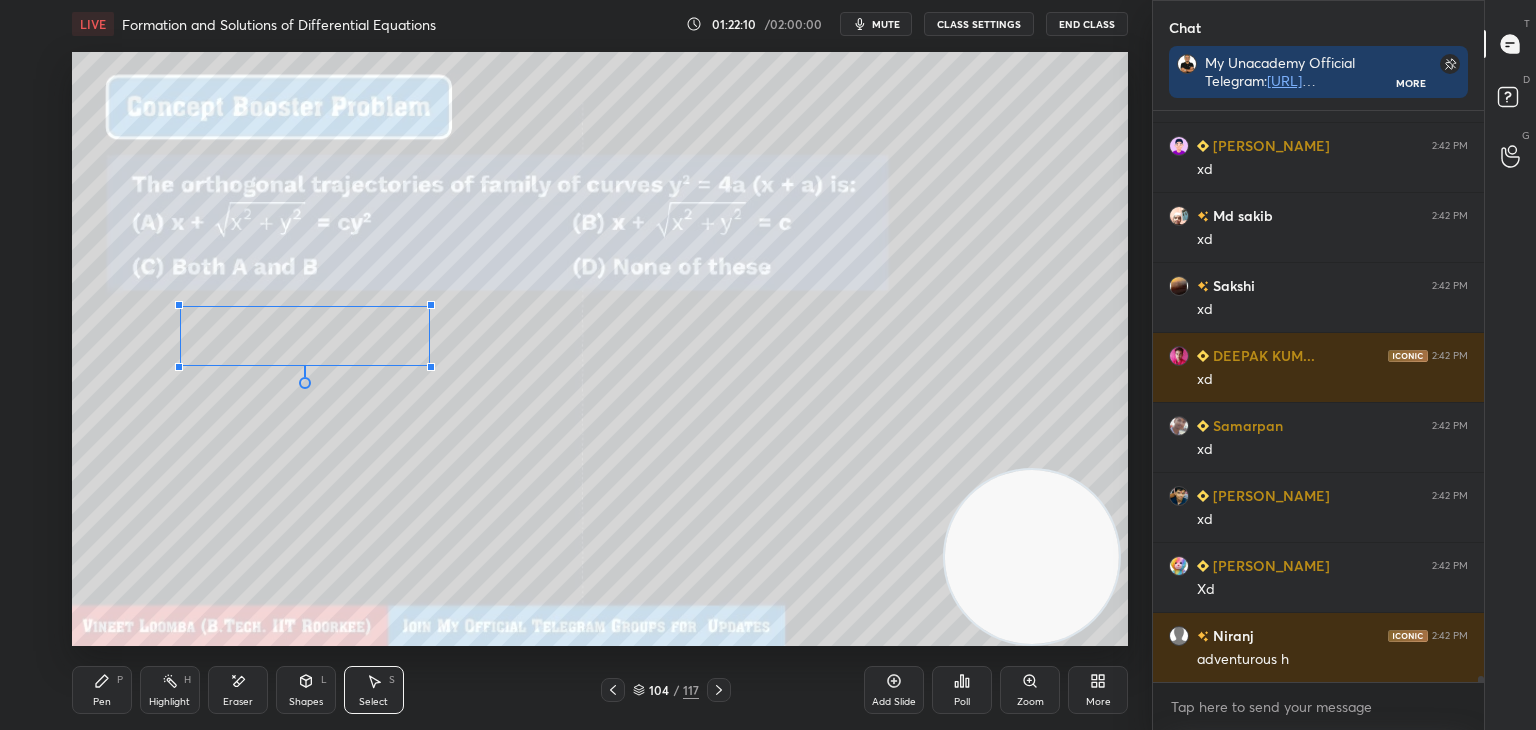
drag, startPoint x: 454, startPoint y: 366, endPoint x: 370, endPoint y: 351, distance: 85.3
click at [427, 364] on div at bounding box center [431, 367] width 8 height 8
drag, startPoint x: 342, startPoint y: 344, endPoint x: 325, endPoint y: 339, distance: 17.7
click at [325, 339] on div "0 ° Undo Copy Duplicate Duplicate to new slide Delete" at bounding box center [600, 349] width 1056 height 594
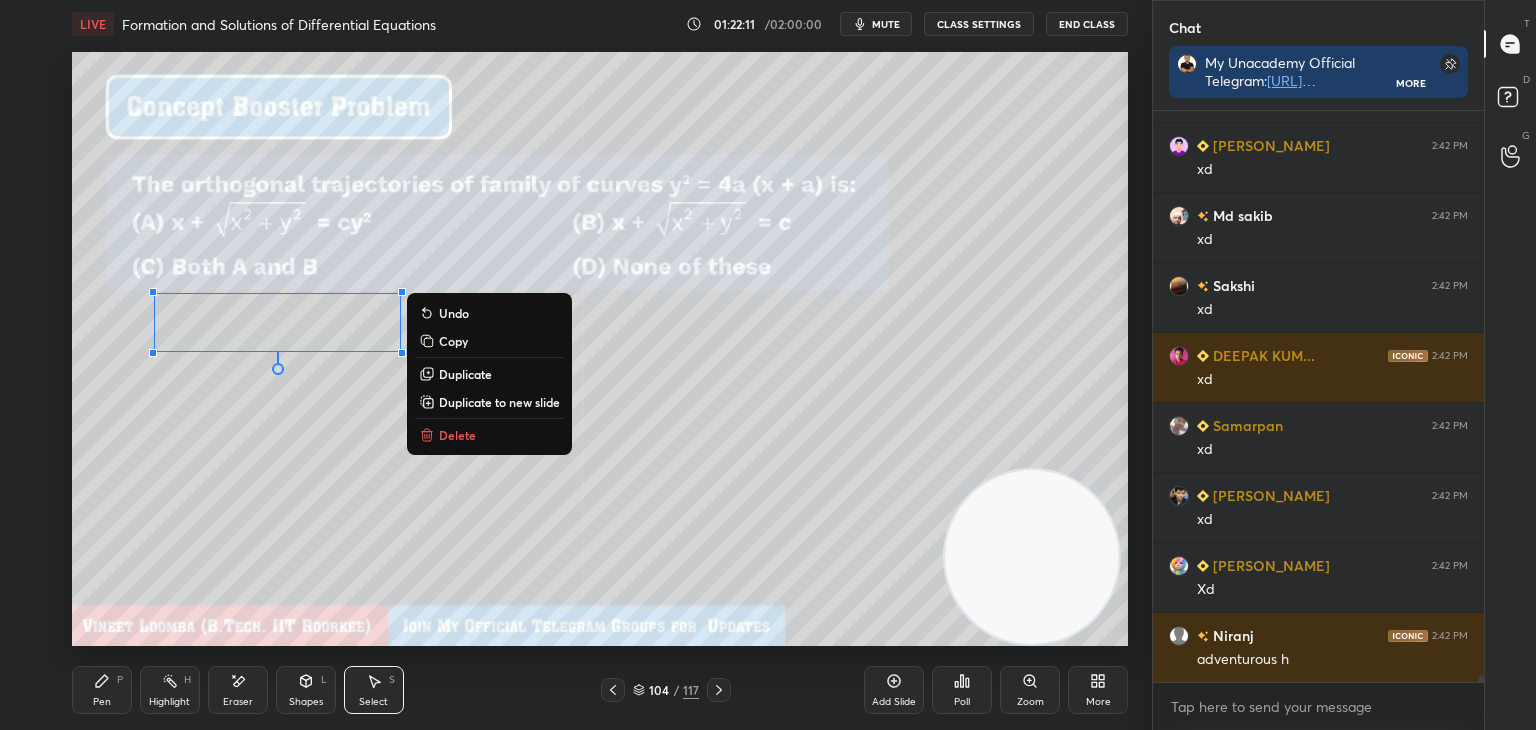
drag, startPoint x: 289, startPoint y: 414, endPoint x: 290, endPoint y: 437, distance: 23.0
click at [290, 412] on div "0 ° Undo Copy Duplicate Duplicate to new slide Delete" at bounding box center [600, 349] width 1056 height 594
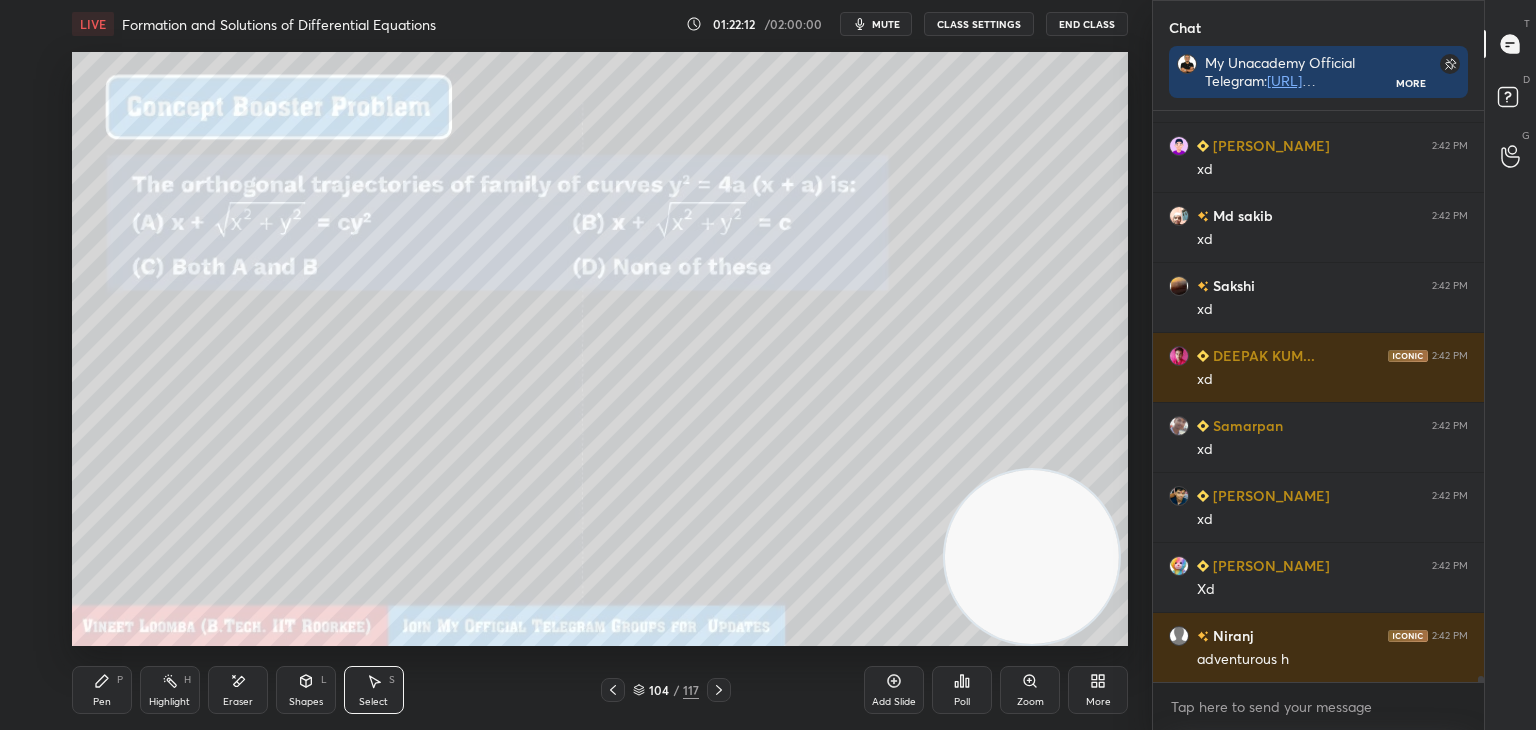
click at [100, 701] on div "Pen" at bounding box center [102, 702] width 18 height 10
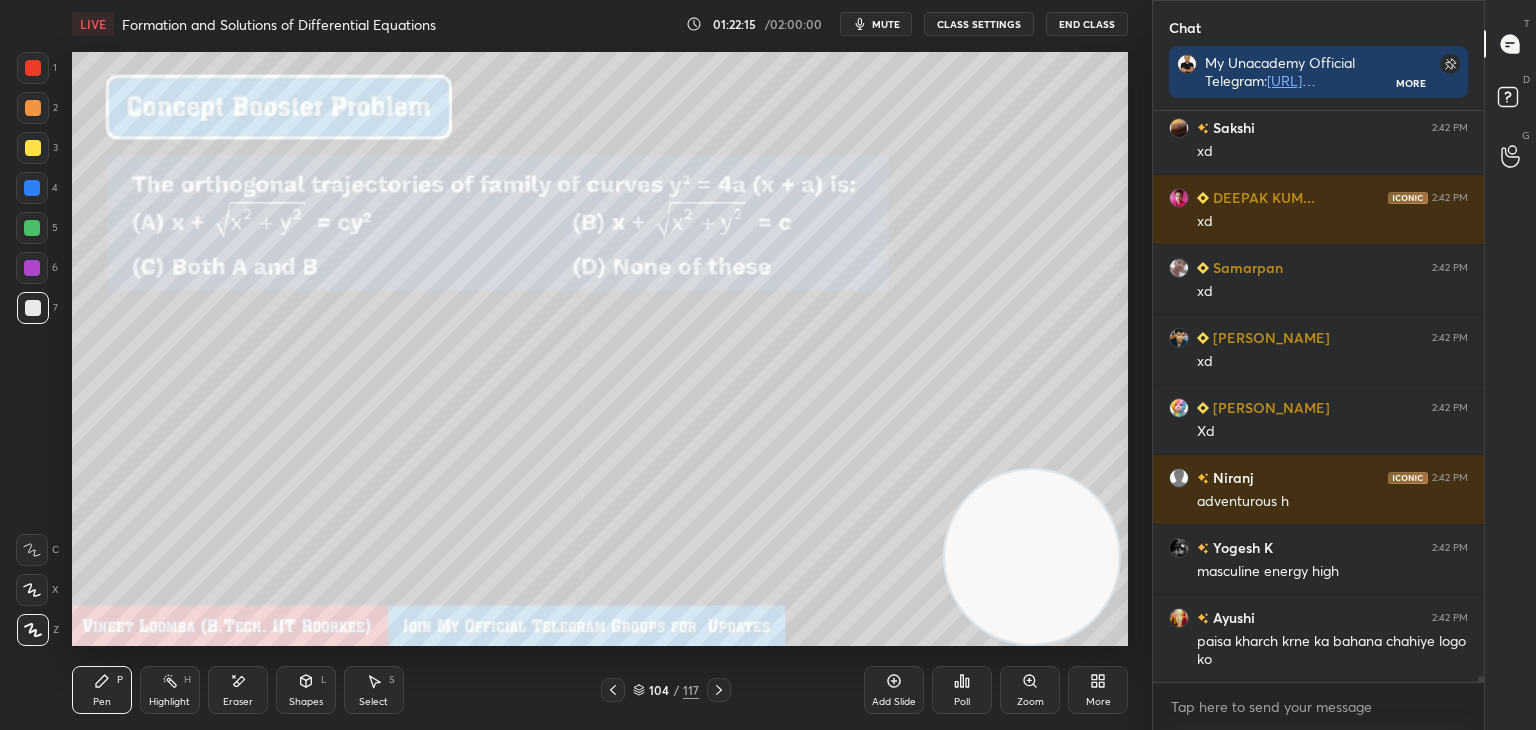
scroll to position [52749, 0]
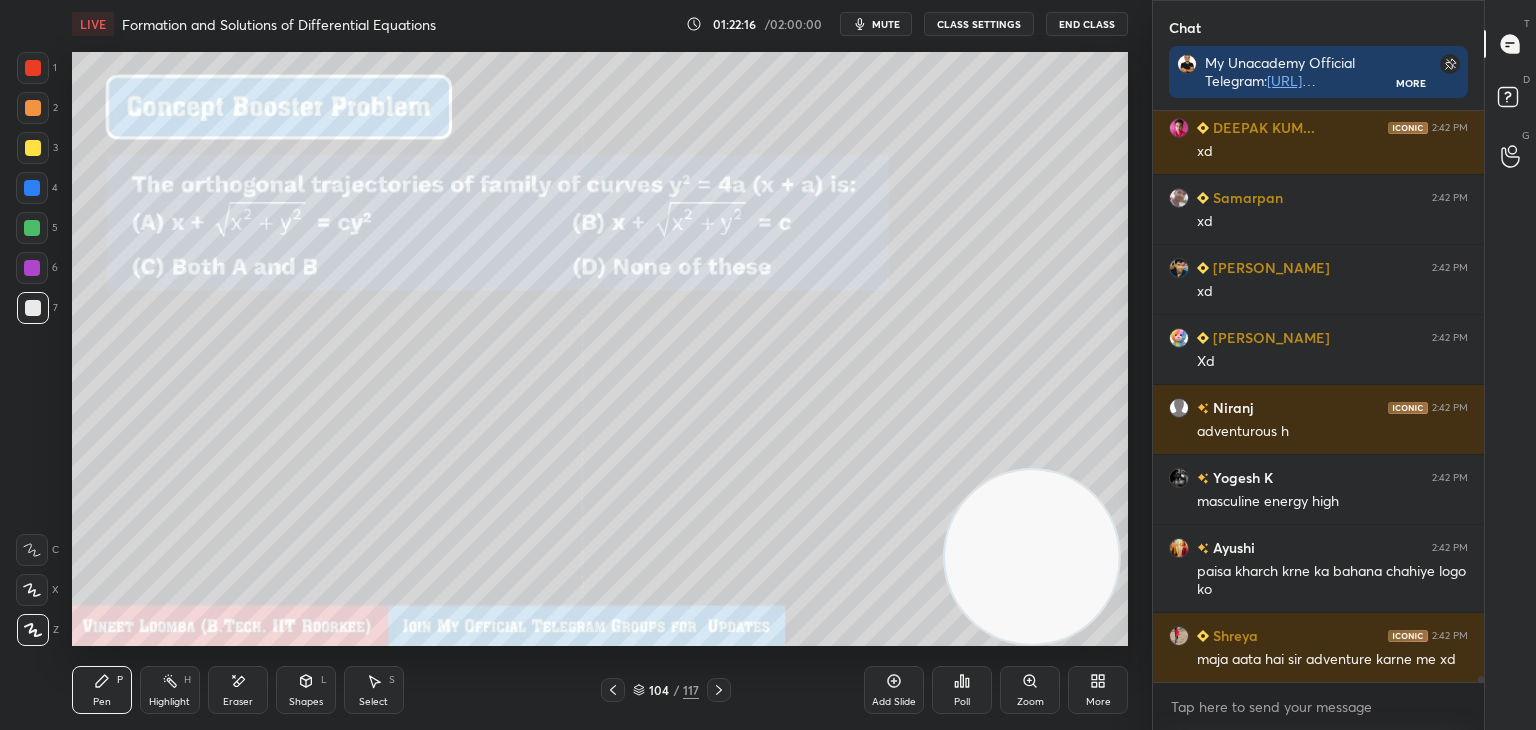
click at [37, 145] on div at bounding box center [33, 148] width 16 height 16
click at [36, 109] on div at bounding box center [33, 108] width 16 height 16
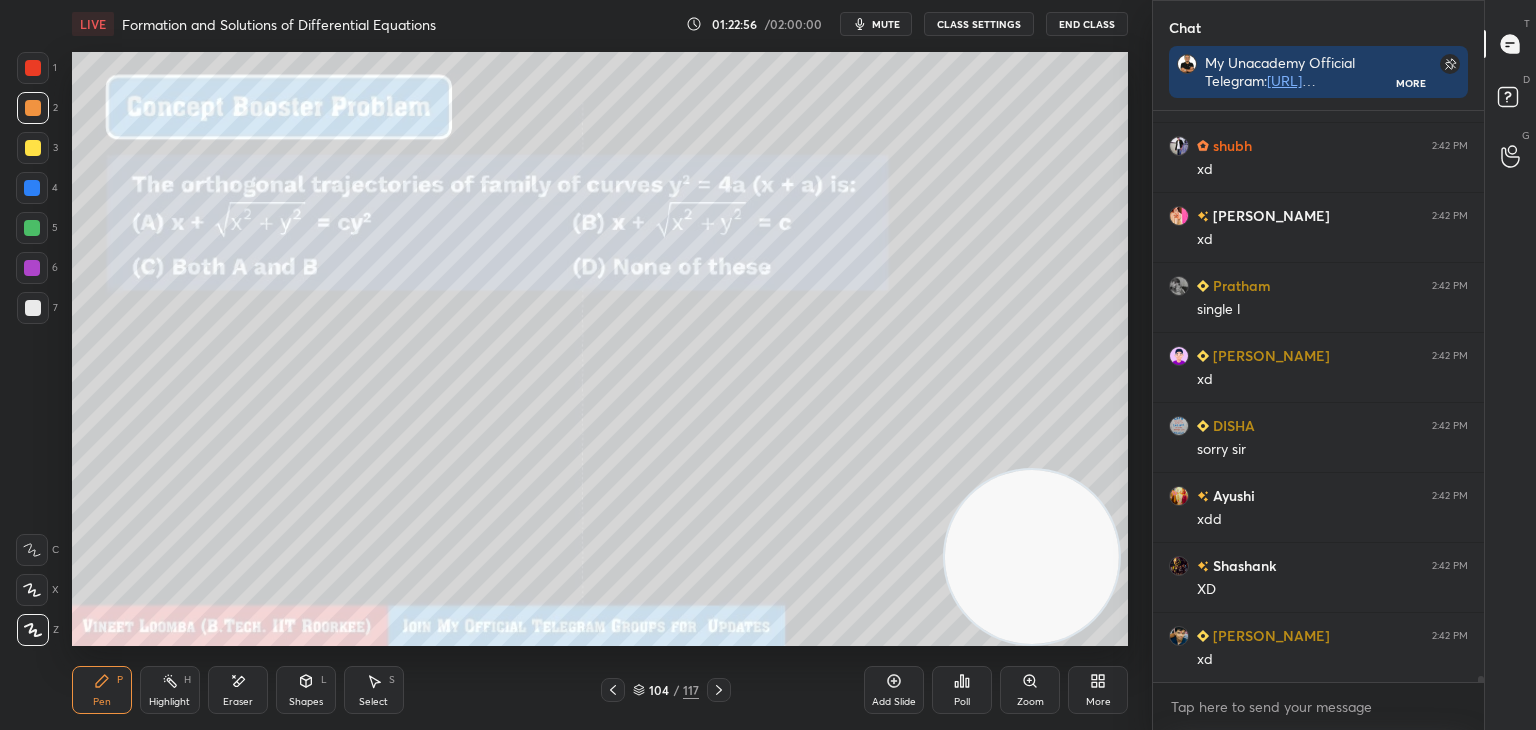
scroll to position [53817, 0]
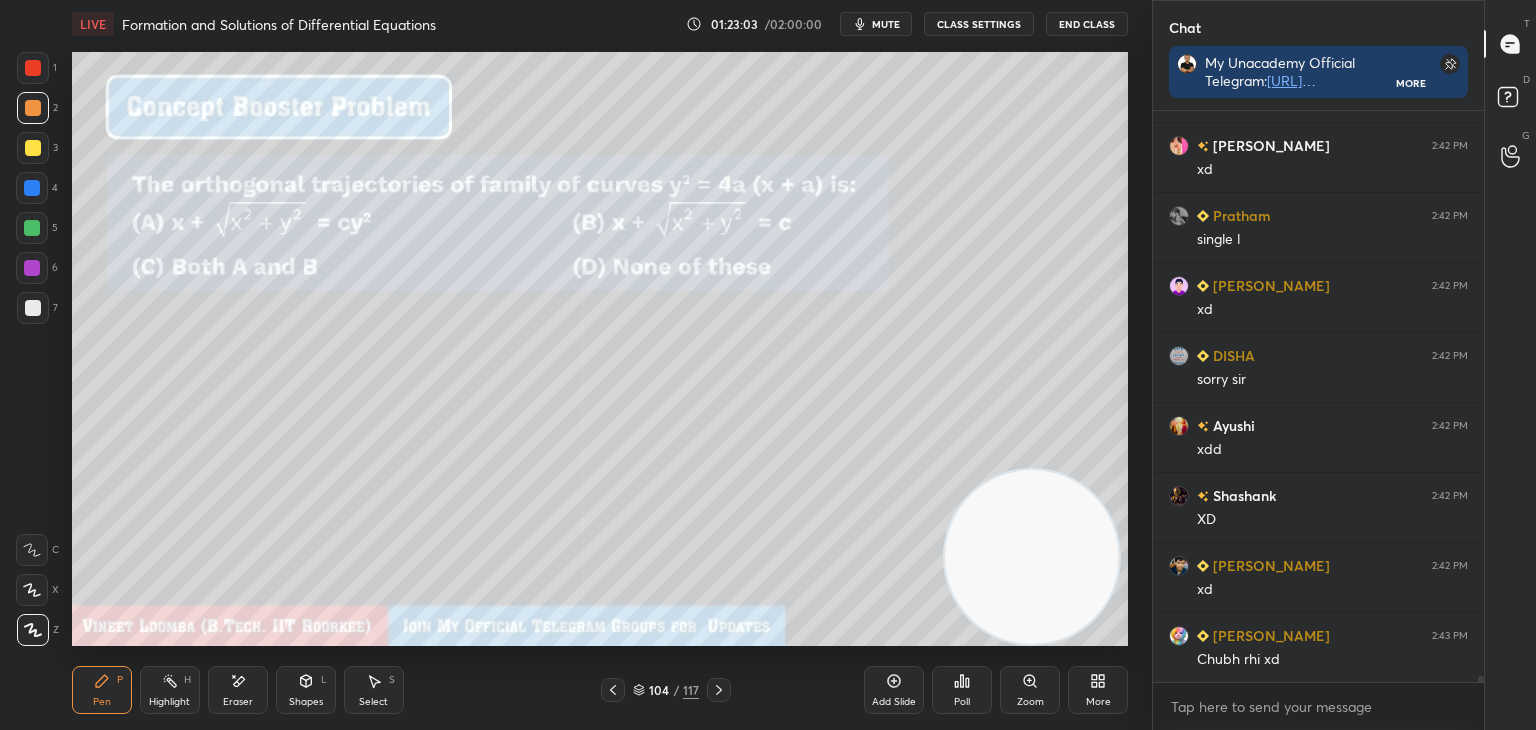
click at [56, 549] on div "C" at bounding box center [37, 550] width 43 height 32
click at [55, 550] on div "C" at bounding box center [37, 550] width 43 height 32
click at [56, 551] on div "C" at bounding box center [37, 550] width 43 height 32
drag, startPoint x: 22, startPoint y: 626, endPoint x: 45, endPoint y: 587, distance: 45.3
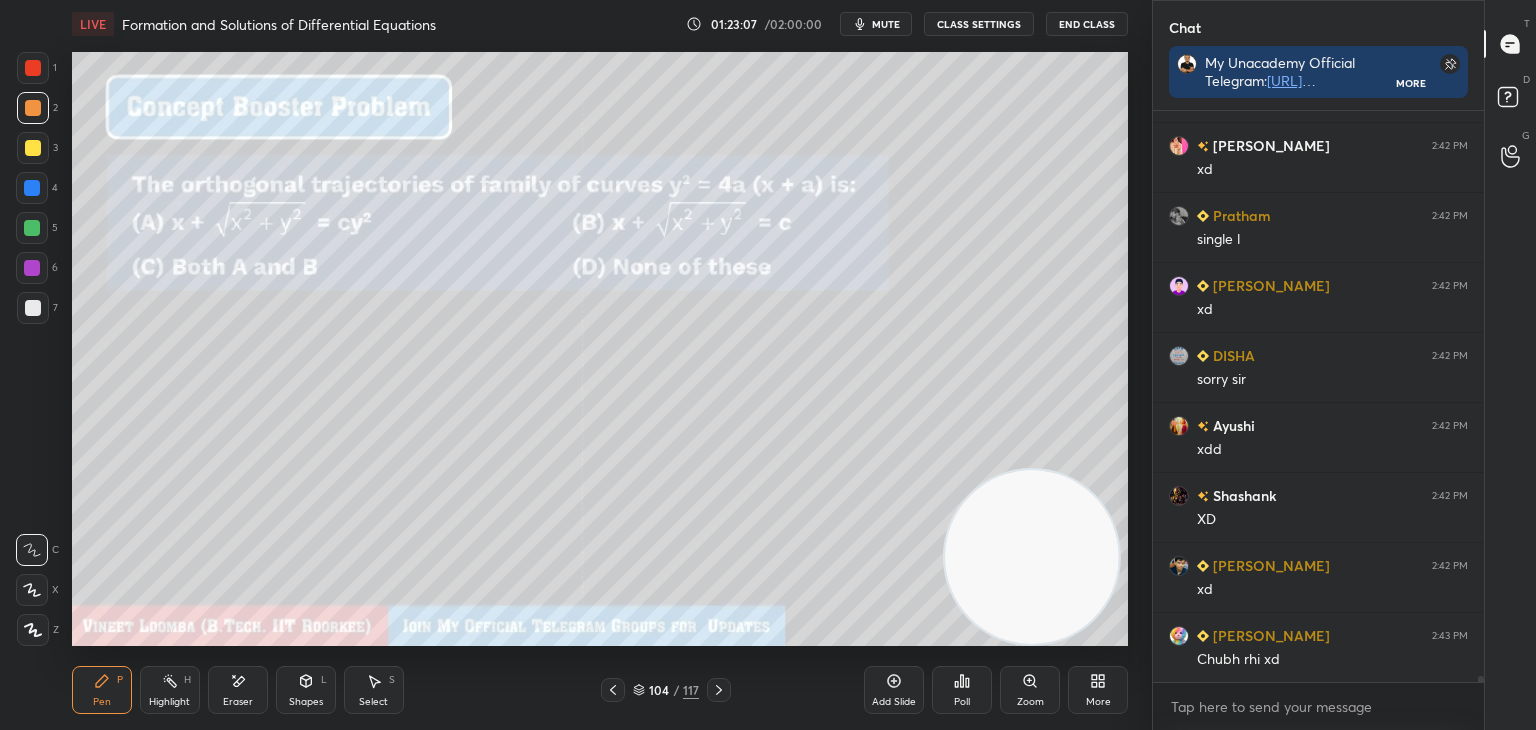
click at [23, 625] on div at bounding box center [33, 630] width 32 height 32
drag, startPoint x: 225, startPoint y: 682, endPoint x: 235, endPoint y: 650, distance: 33.5
click at [225, 675] on div "Eraser" at bounding box center [238, 690] width 60 height 48
click at [92, 696] on div "Pen P" at bounding box center [102, 690] width 60 height 48
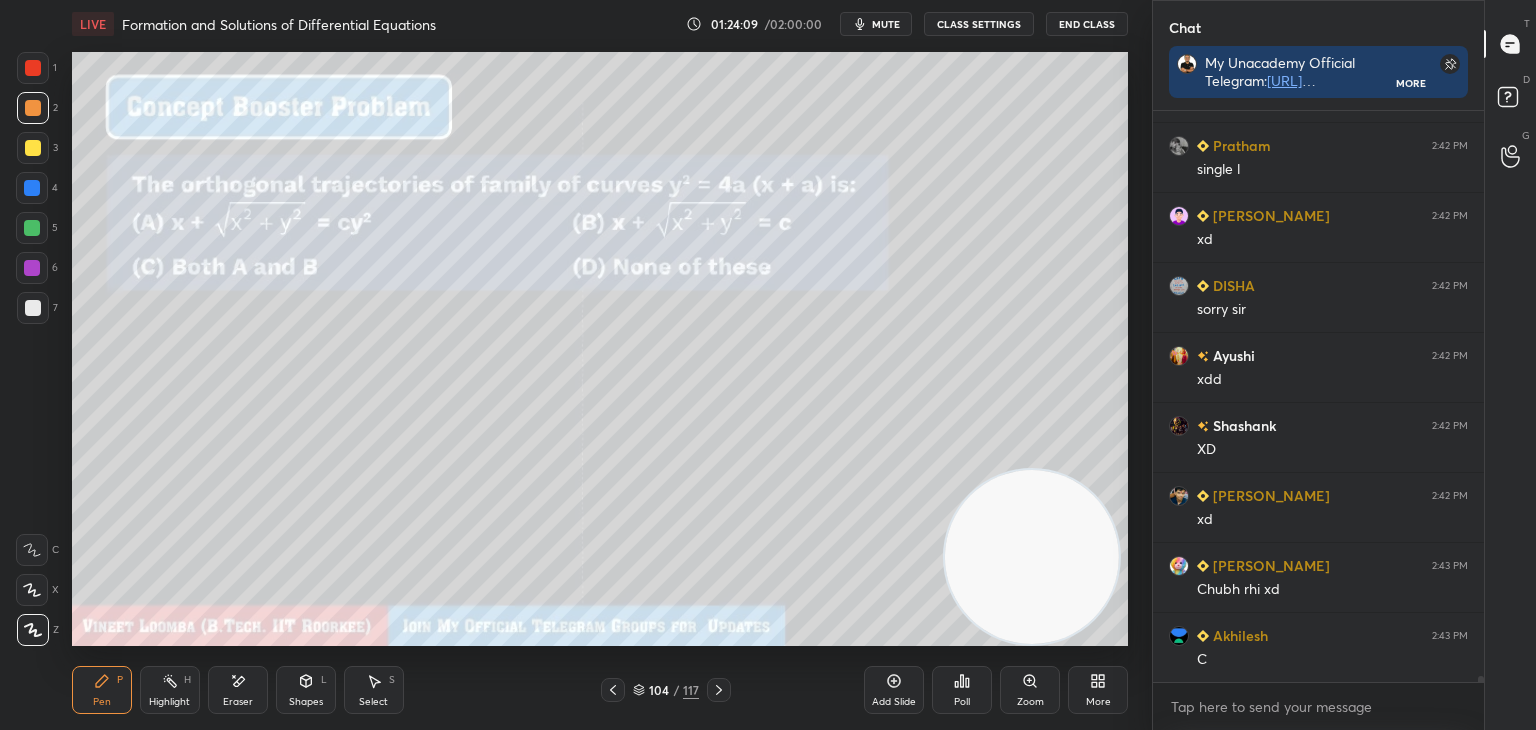
drag, startPoint x: 378, startPoint y: 692, endPoint x: 416, endPoint y: 646, distance: 59.7
click at [381, 687] on div "Select S" at bounding box center [374, 690] width 60 height 48
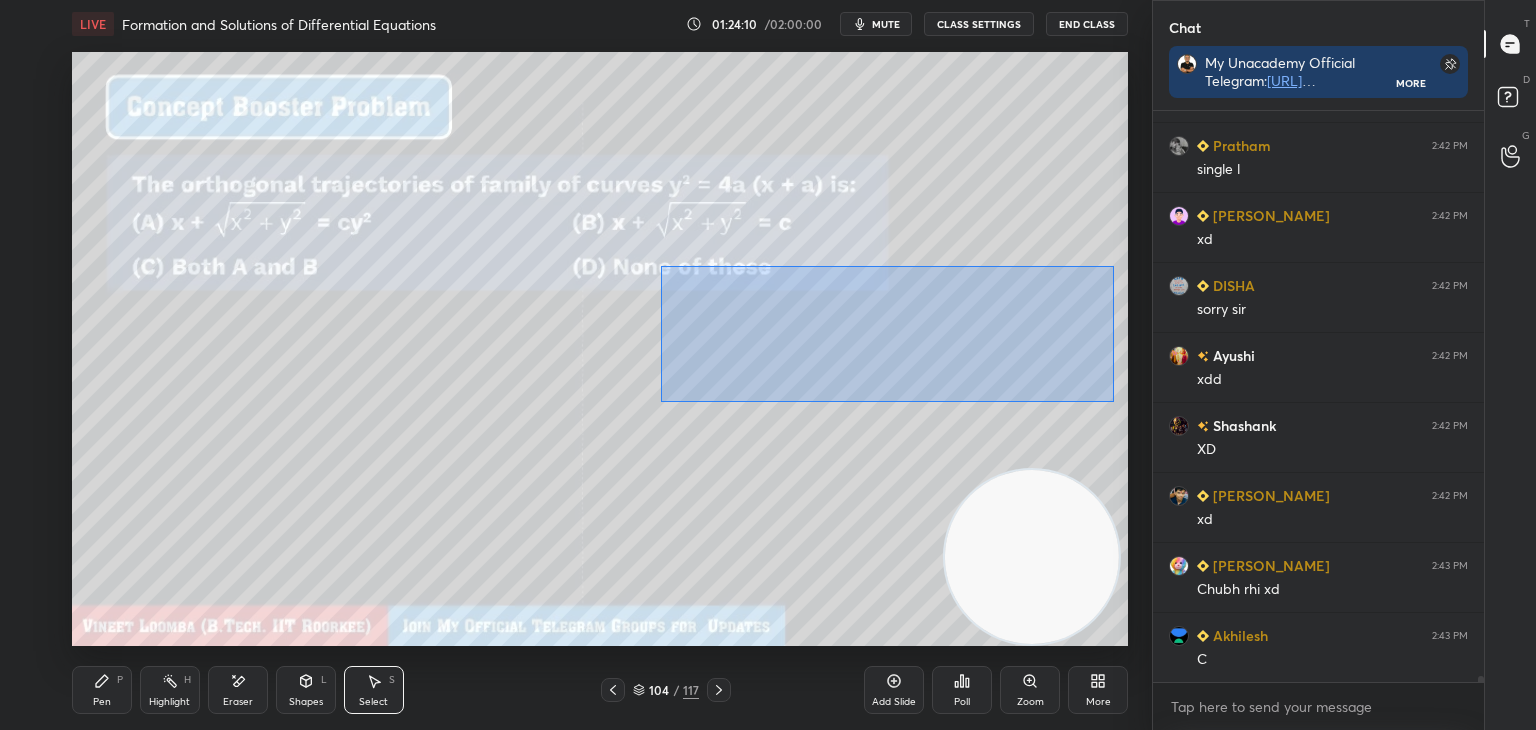
drag, startPoint x: 660, startPoint y: 266, endPoint x: 1108, endPoint y: 395, distance: 466.2
click at [1111, 397] on div "0 ° Undo Copy Duplicate Duplicate to new slide Delete" at bounding box center [600, 349] width 1056 height 594
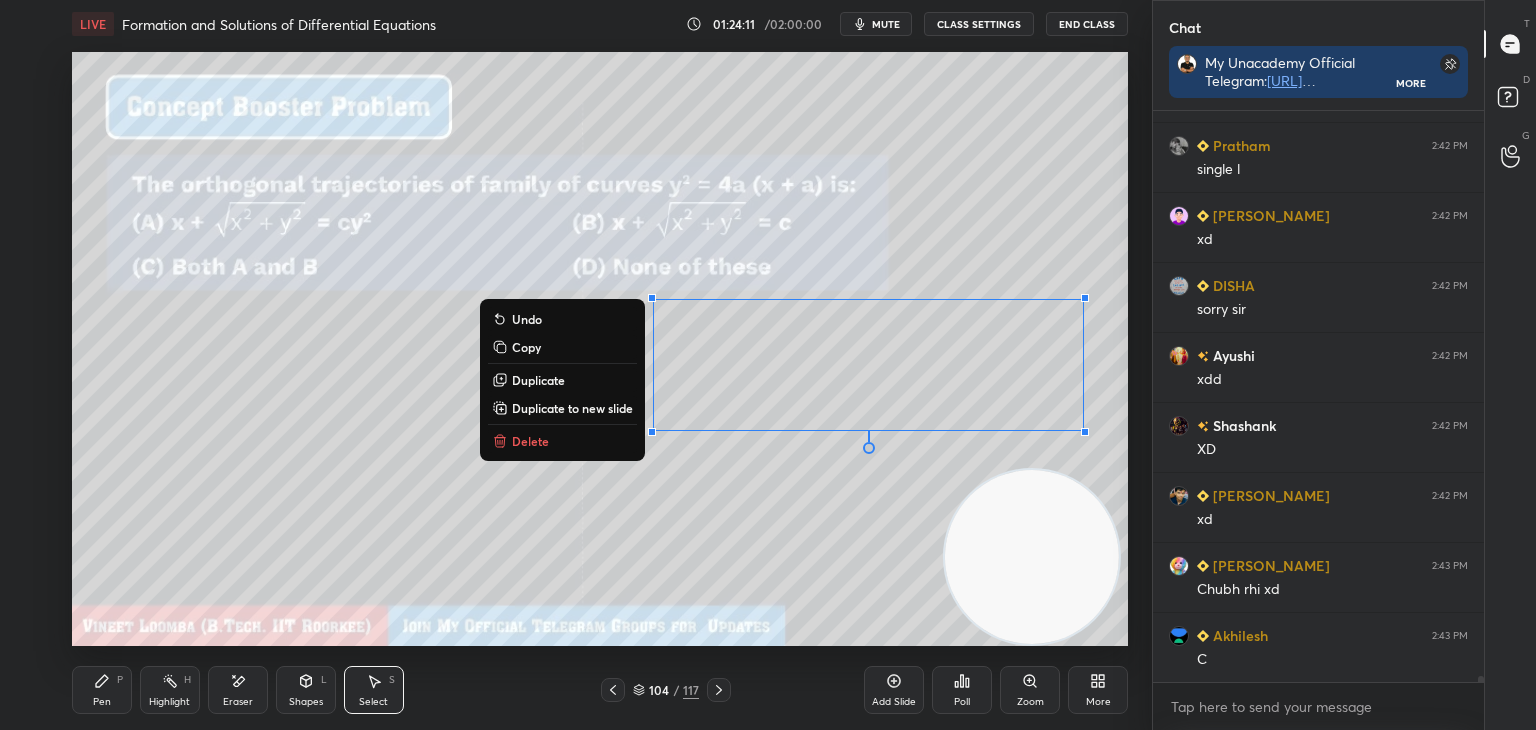
click at [612, 404] on p "Duplicate to new slide" at bounding box center [572, 408] width 121 height 16
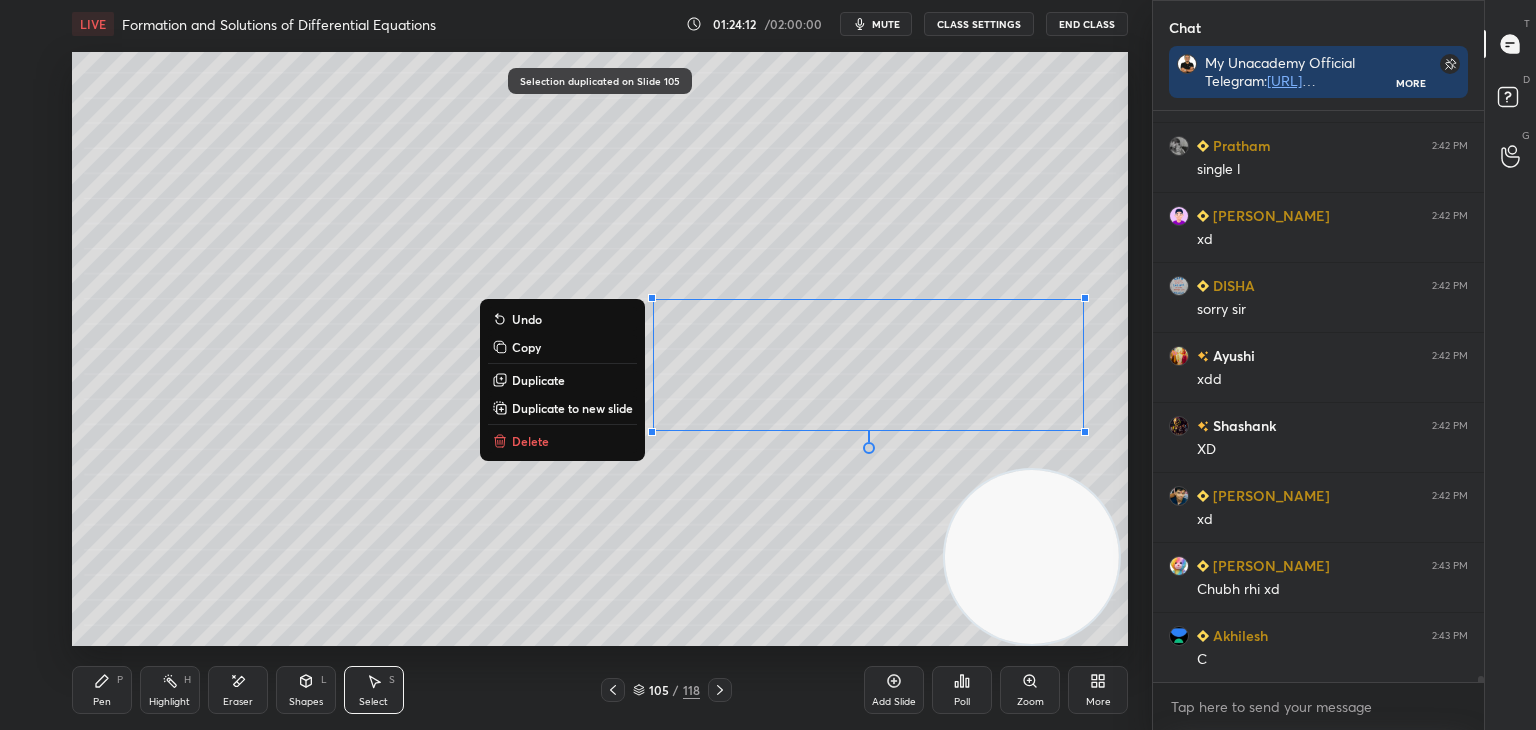
drag, startPoint x: 638, startPoint y: 257, endPoint x: 1076, endPoint y: 372, distance: 452.8
click at [1151, 409] on div "1 2 3 4 5 6 7 C X Z E E Erase all H H LIVE Formation and Solutions of Different…" at bounding box center [576, 365] width 1152 height 730
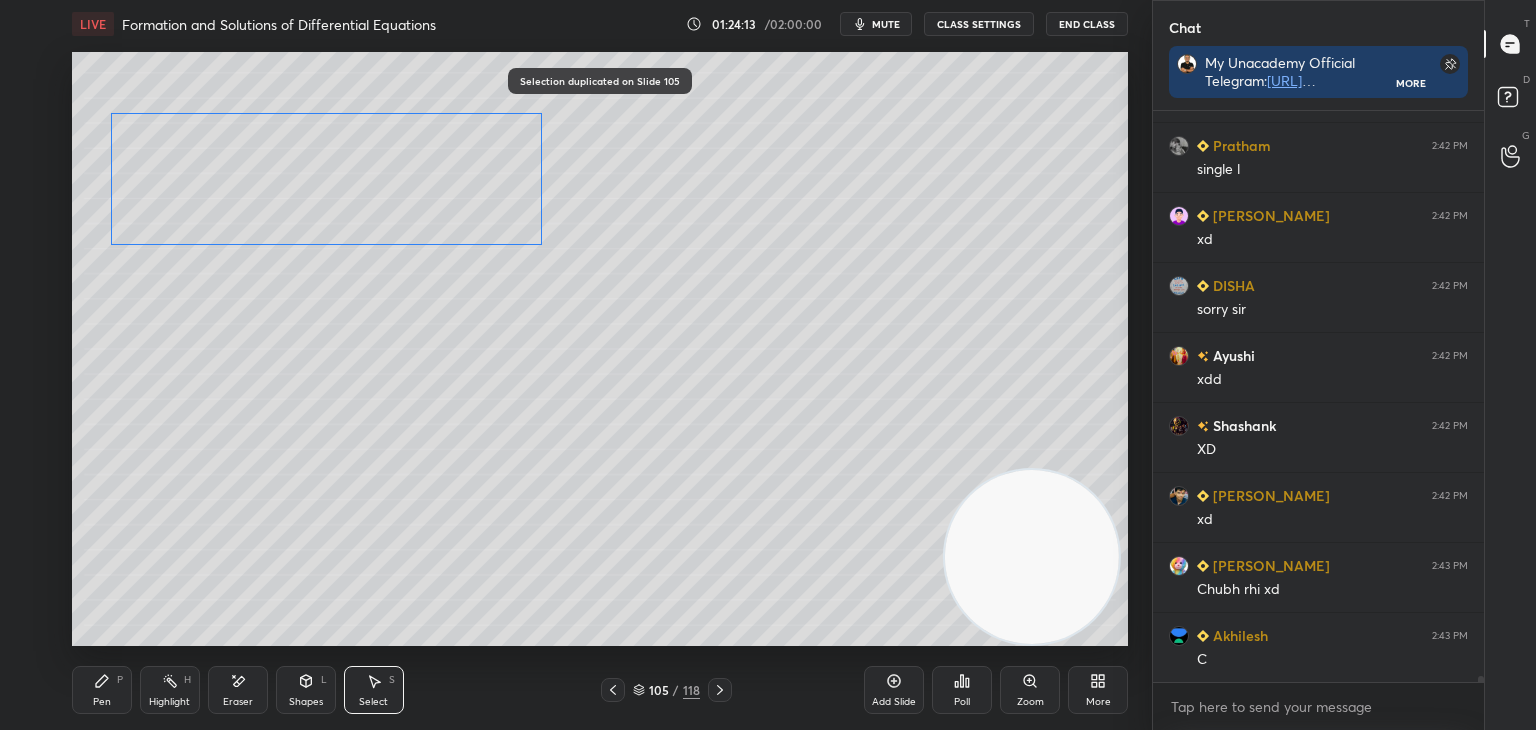
drag, startPoint x: 918, startPoint y: 328, endPoint x: 429, endPoint y: 216, distance: 501.6
click at [437, 156] on div "0 ° Undo Copy Duplicate Duplicate to new slide Delete" at bounding box center [600, 349] width 1056 height 594
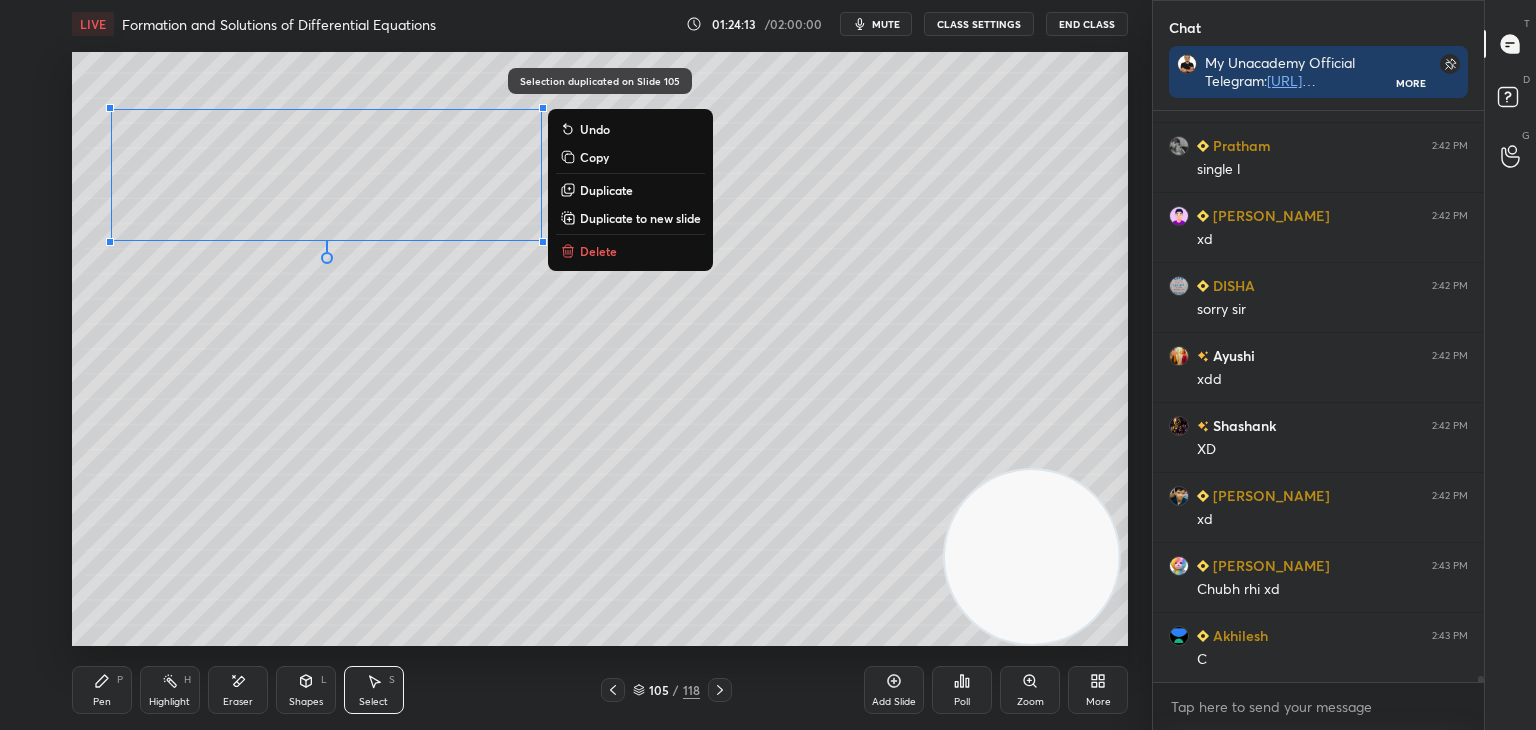
click at [415, 337] on div "0 ° Undo Copy Duplicate Duplicate to new slide Delete" at bounding box center [600, 349] width 1056 height 594
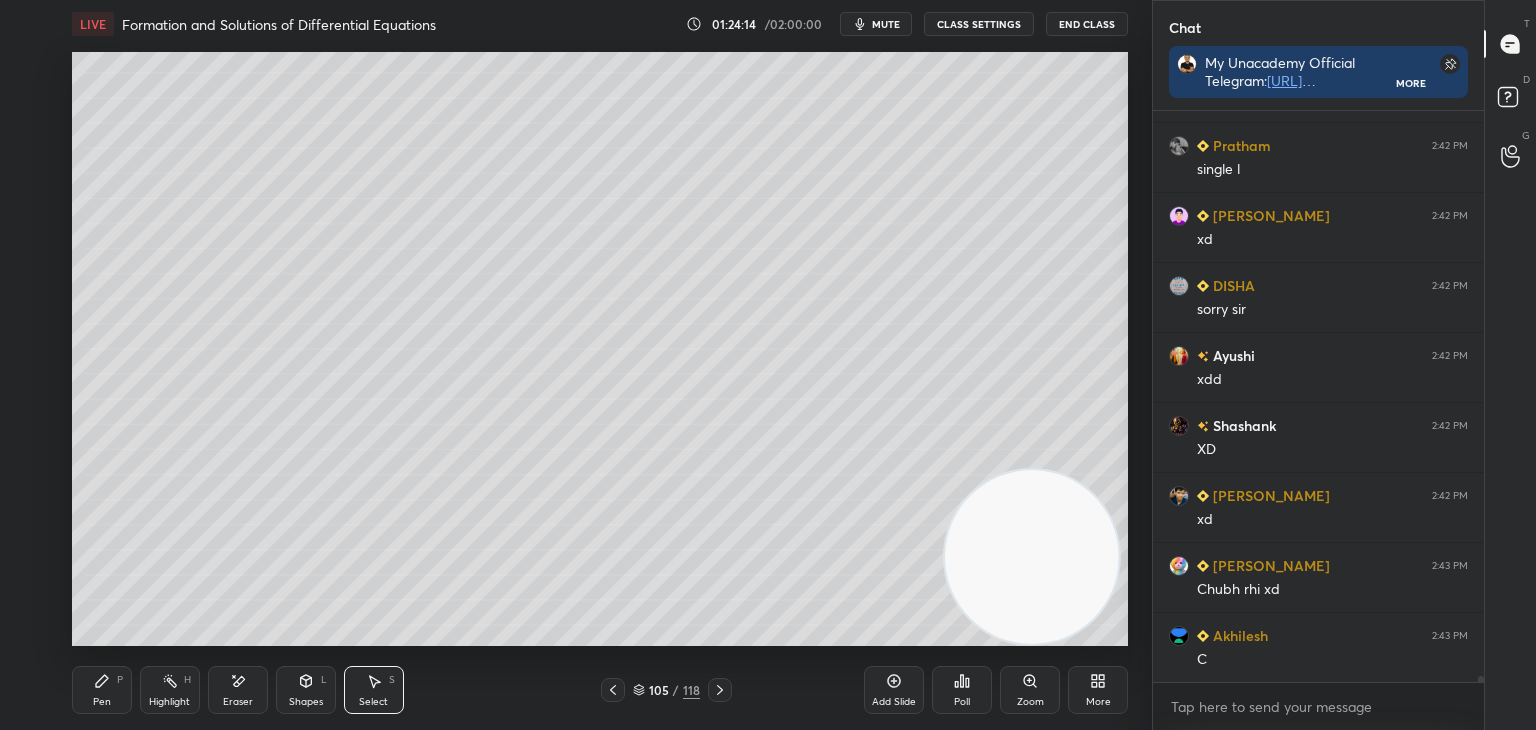
click at [112, 687] on div "Pen P" at bounding box center [102, 690] width 60 height 48
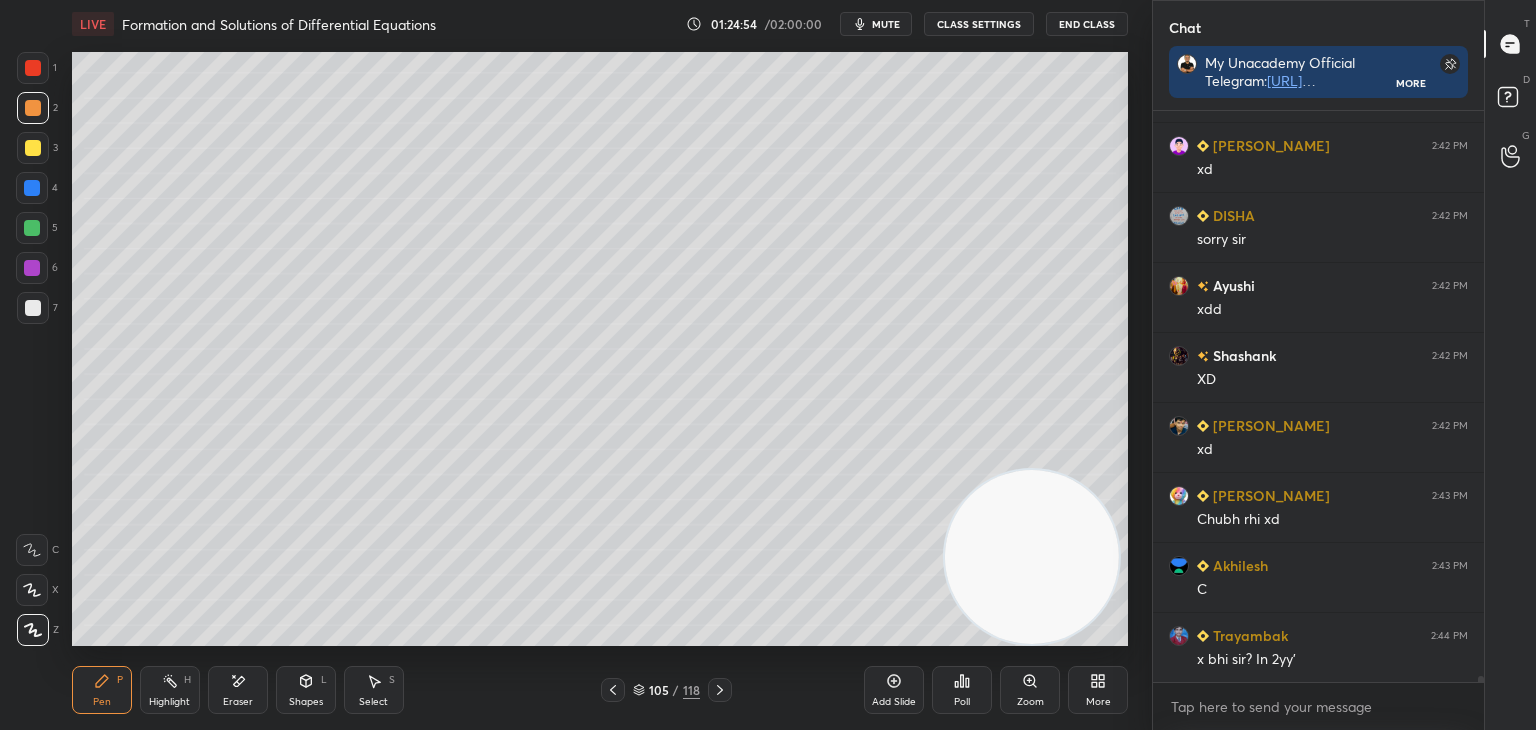
scroll to position [54027, 0]
click at [612, 693] on icon at bounding box center [613, 690] width 16 height 16
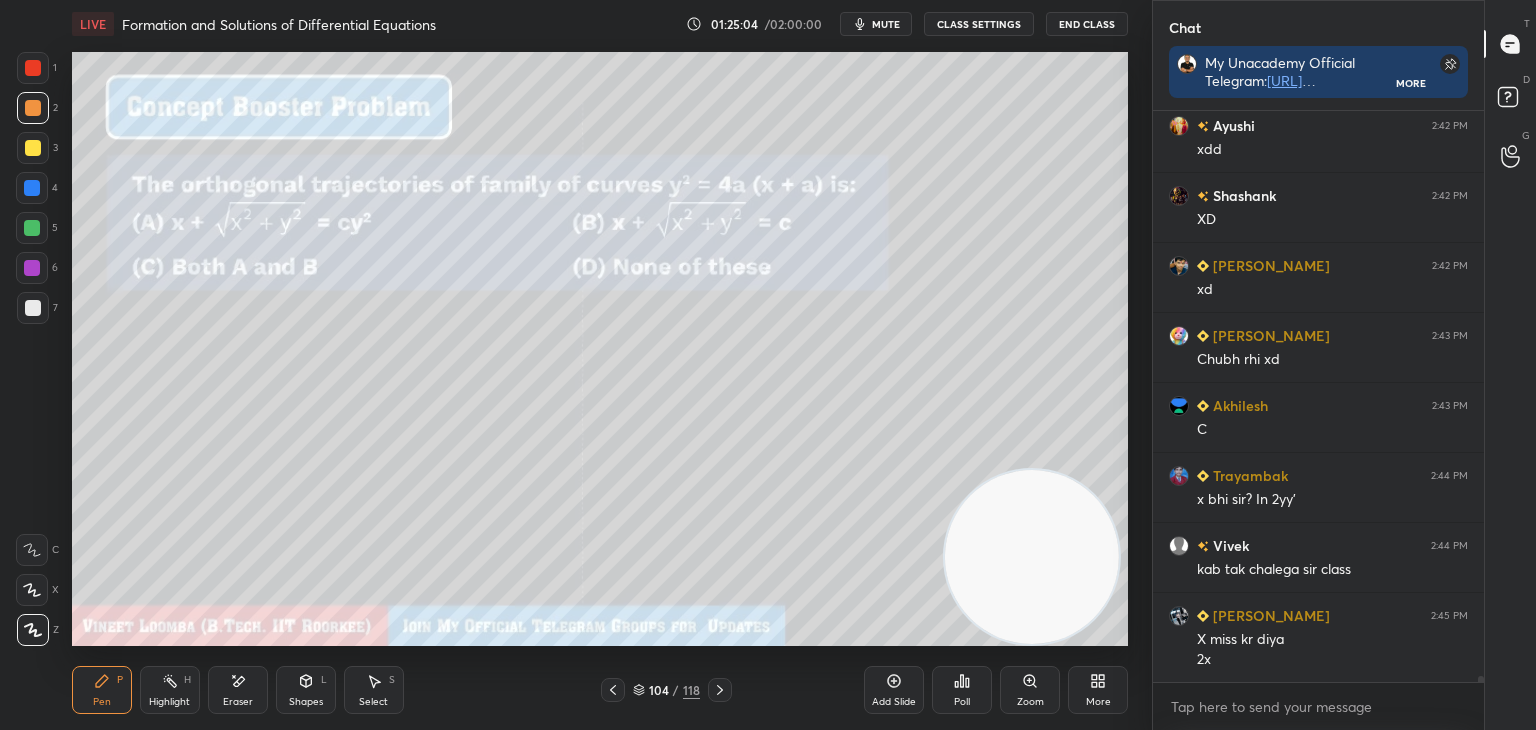
scroll to position [54187, 0]
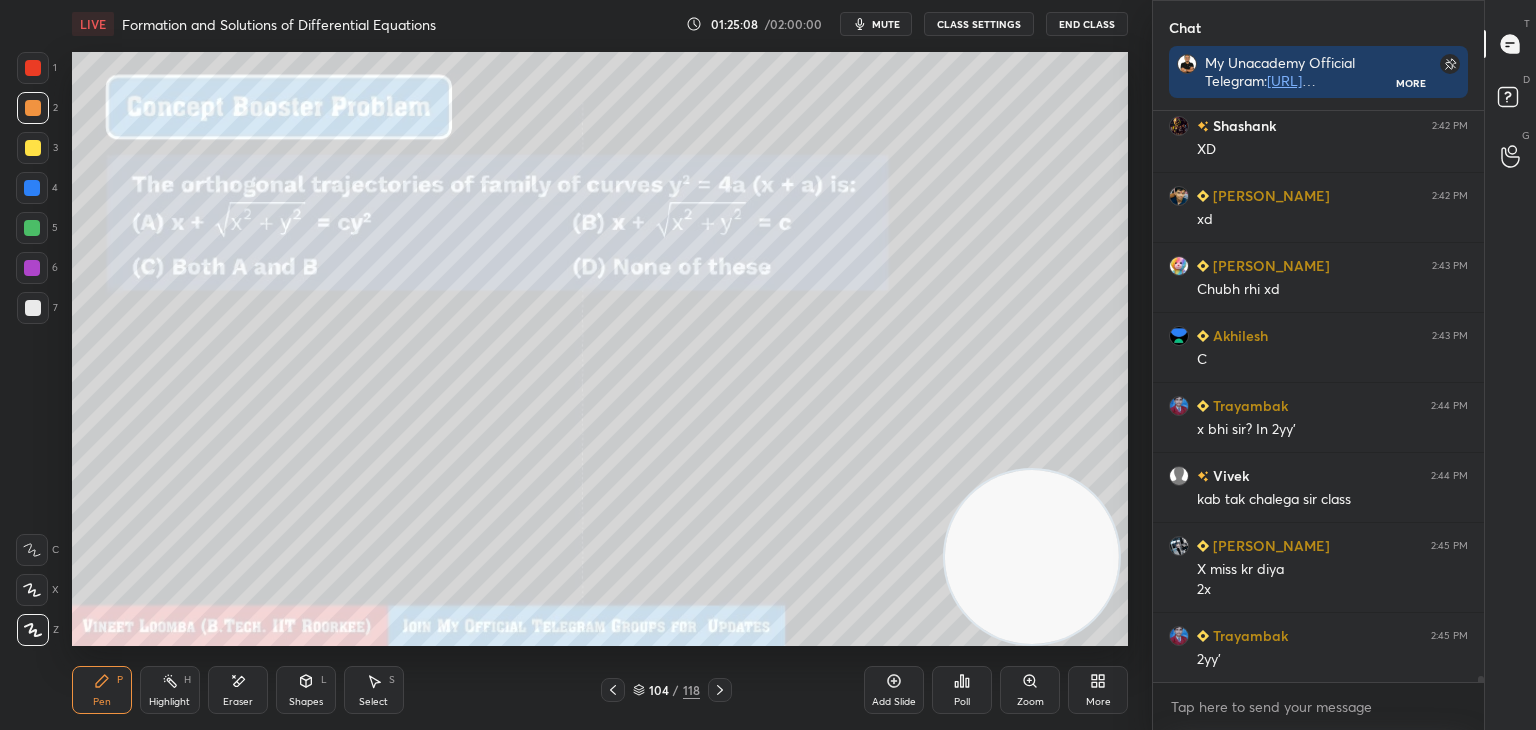
click at [716, 690] on icon at bounding box center [720, 690] width 16 height 16
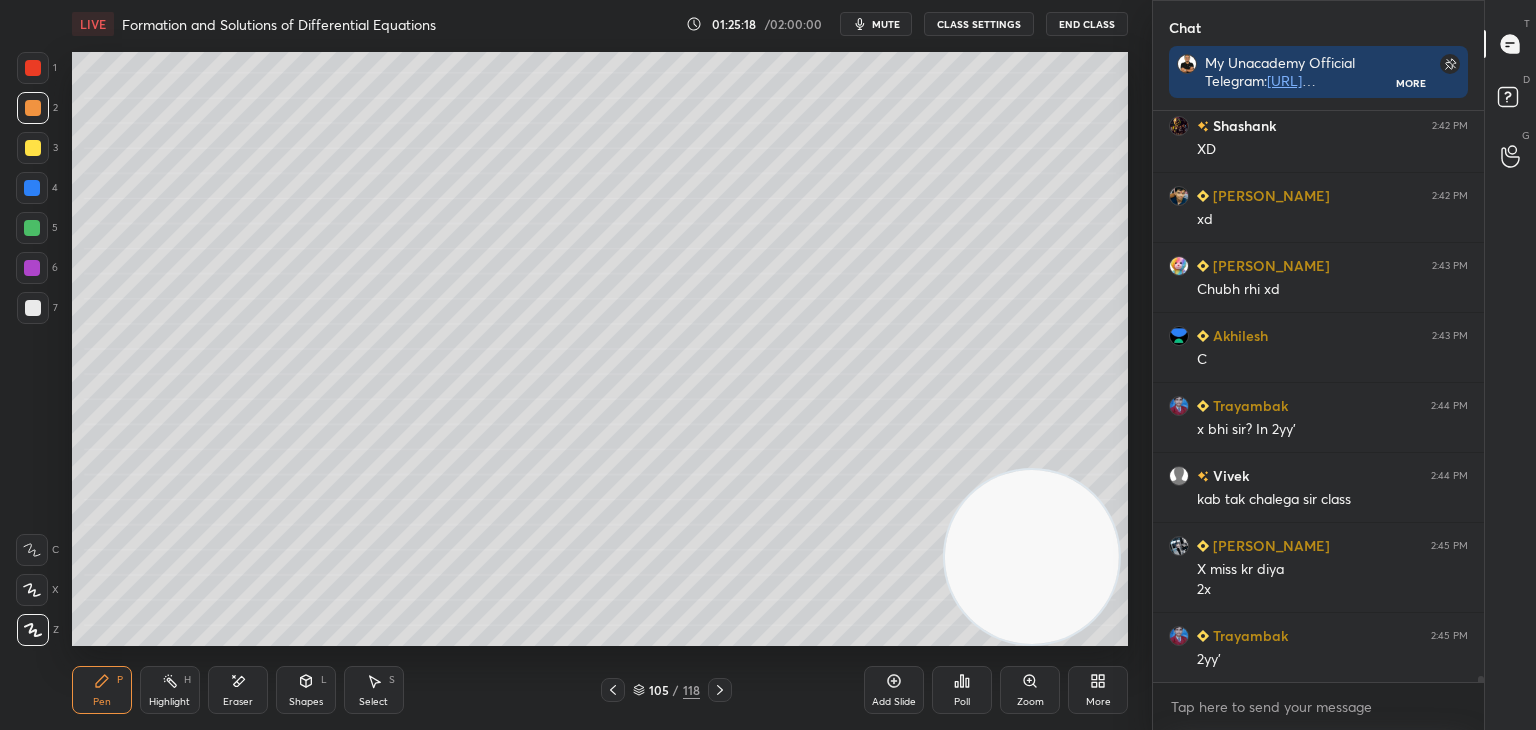
drag, startPoint x: 234, startPoint y: 693, endPoint x: 250, endPoint y: 653, distance: 43.1
click at [232, 690] on div "Eraser" at bounding box center [238, 690] width 60 height 48
click at [100, 687] on icon at bounding box center [102, 681] width 16 height 16
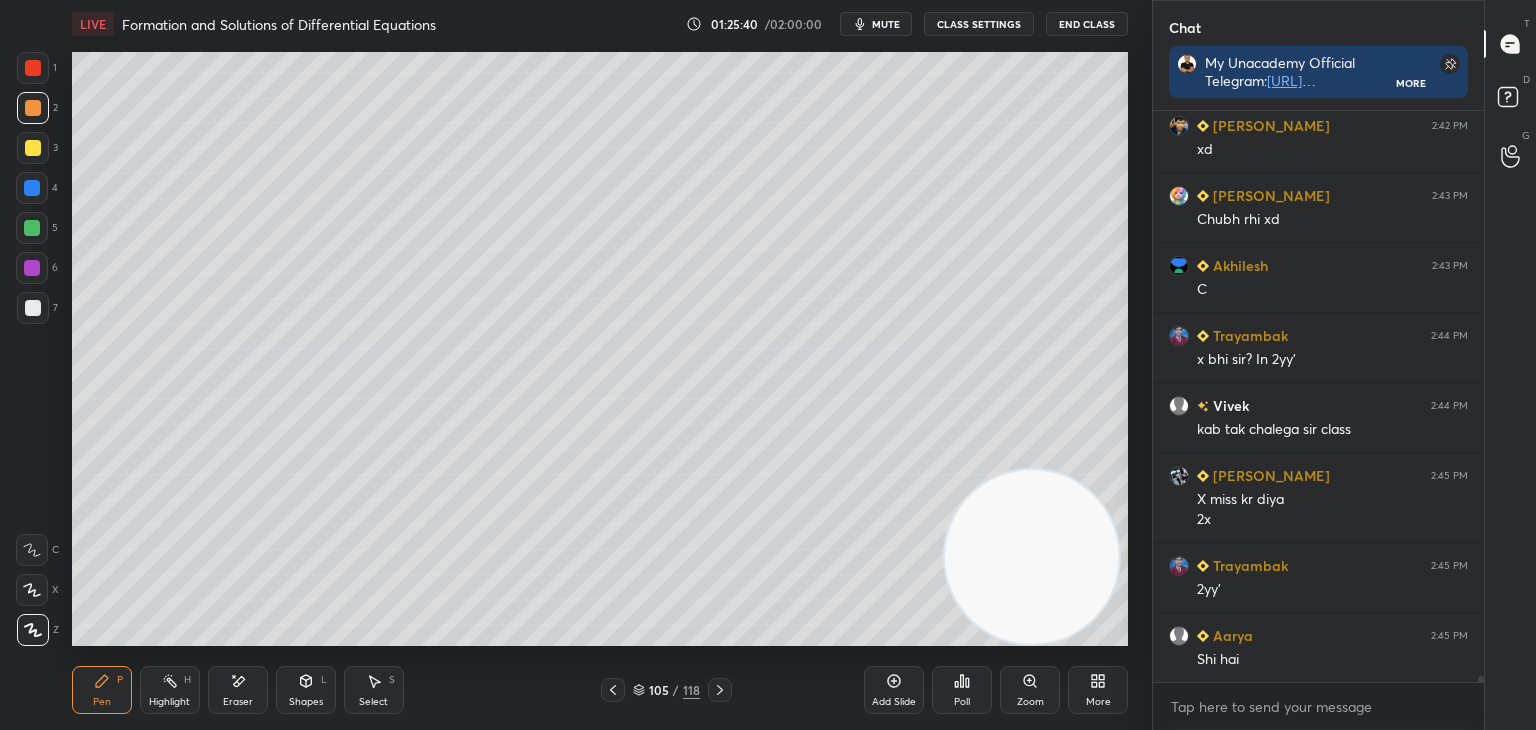
click at [612, 690] on icon at bounding box center [613, 690] width 16 height 16
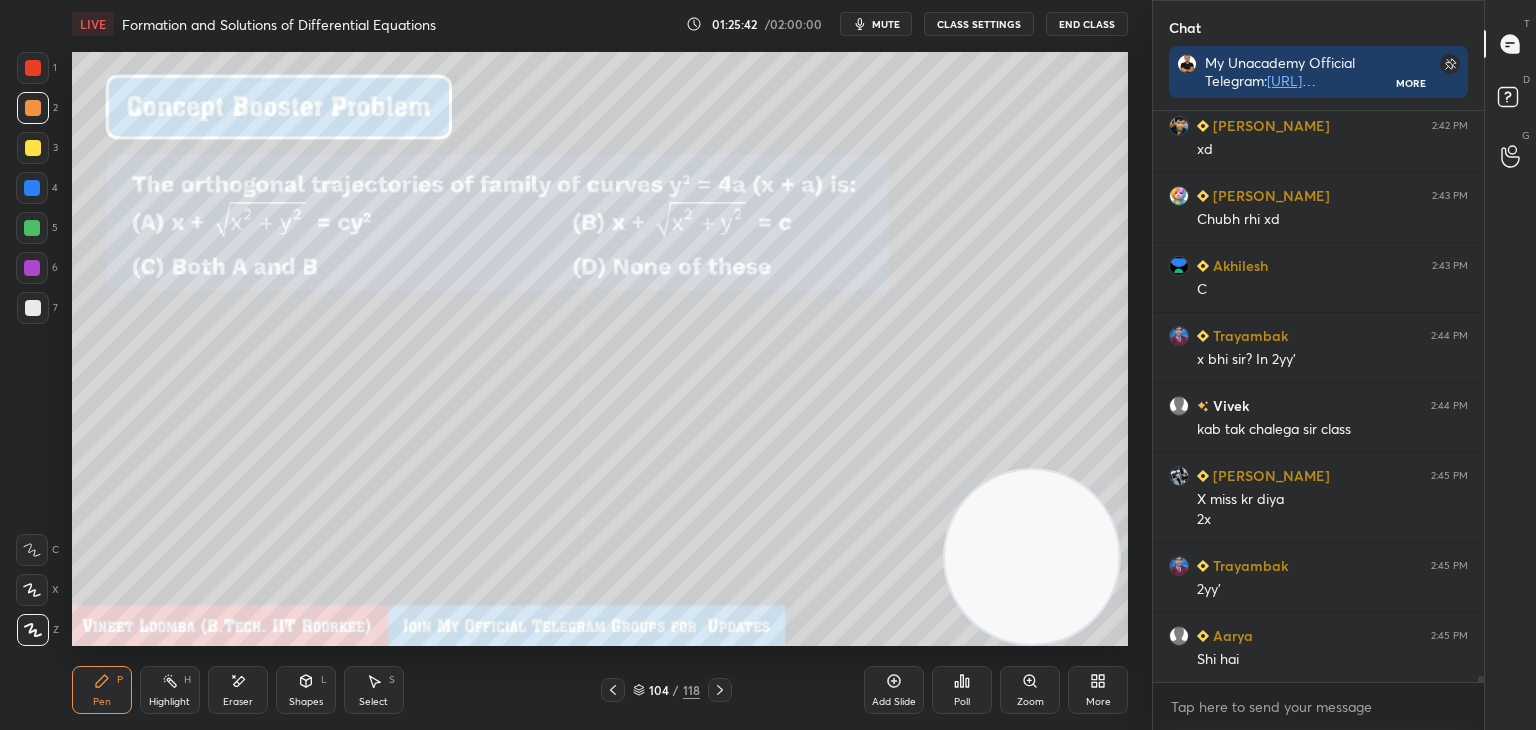
click at [724, 687] on icon at bounding box center [720, 690] width 16 height 16
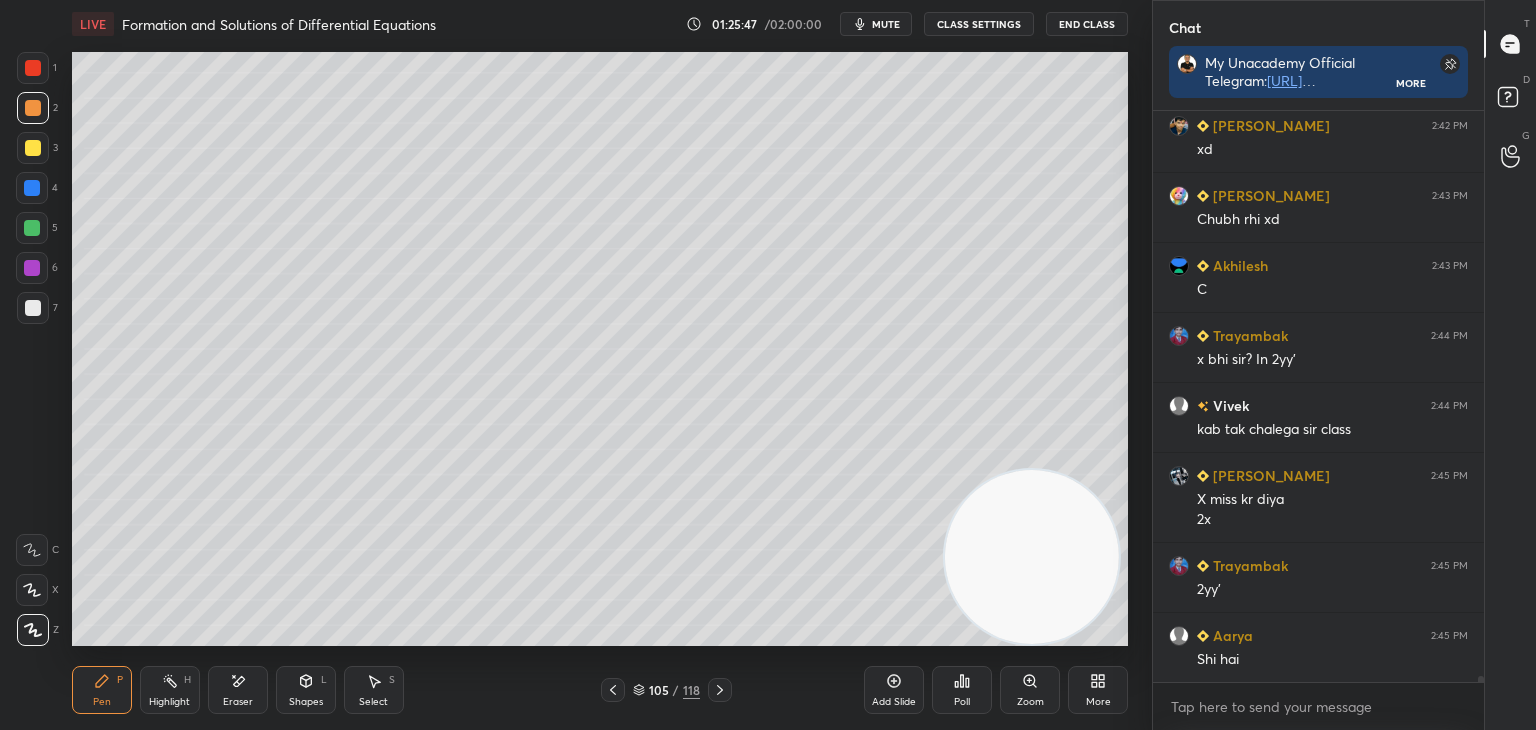
scroll to position [54327, 0]
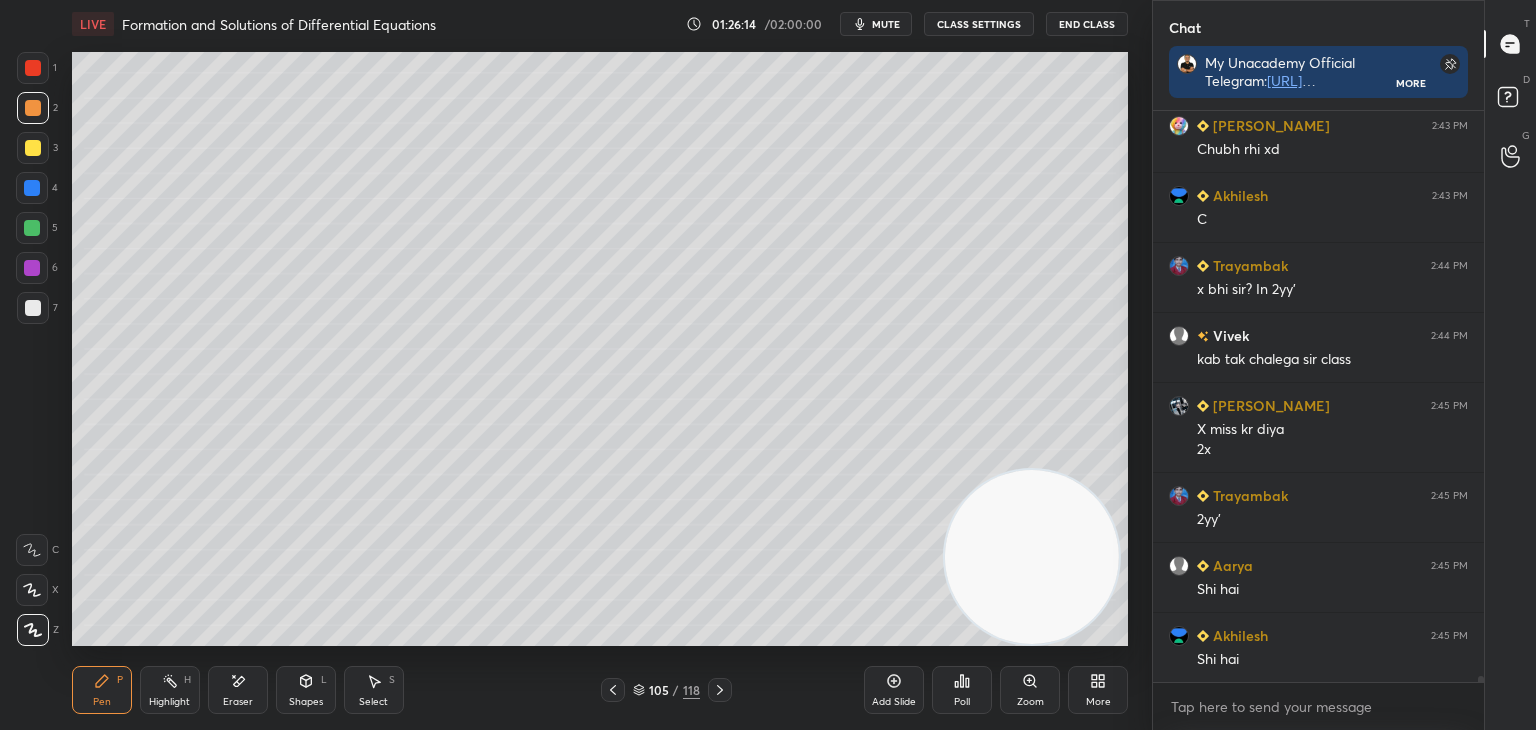
click at [248, 683] on div "Eraser" at bounding box center [238, 690] width 60 height 48
drag, startPoint x: 610, startPoint y: 690, endPoint x: 617, endPoint y: 654, distance: 36.7
click at [608, 691] on icon at bounding box center [613, 690] width 16 height 16
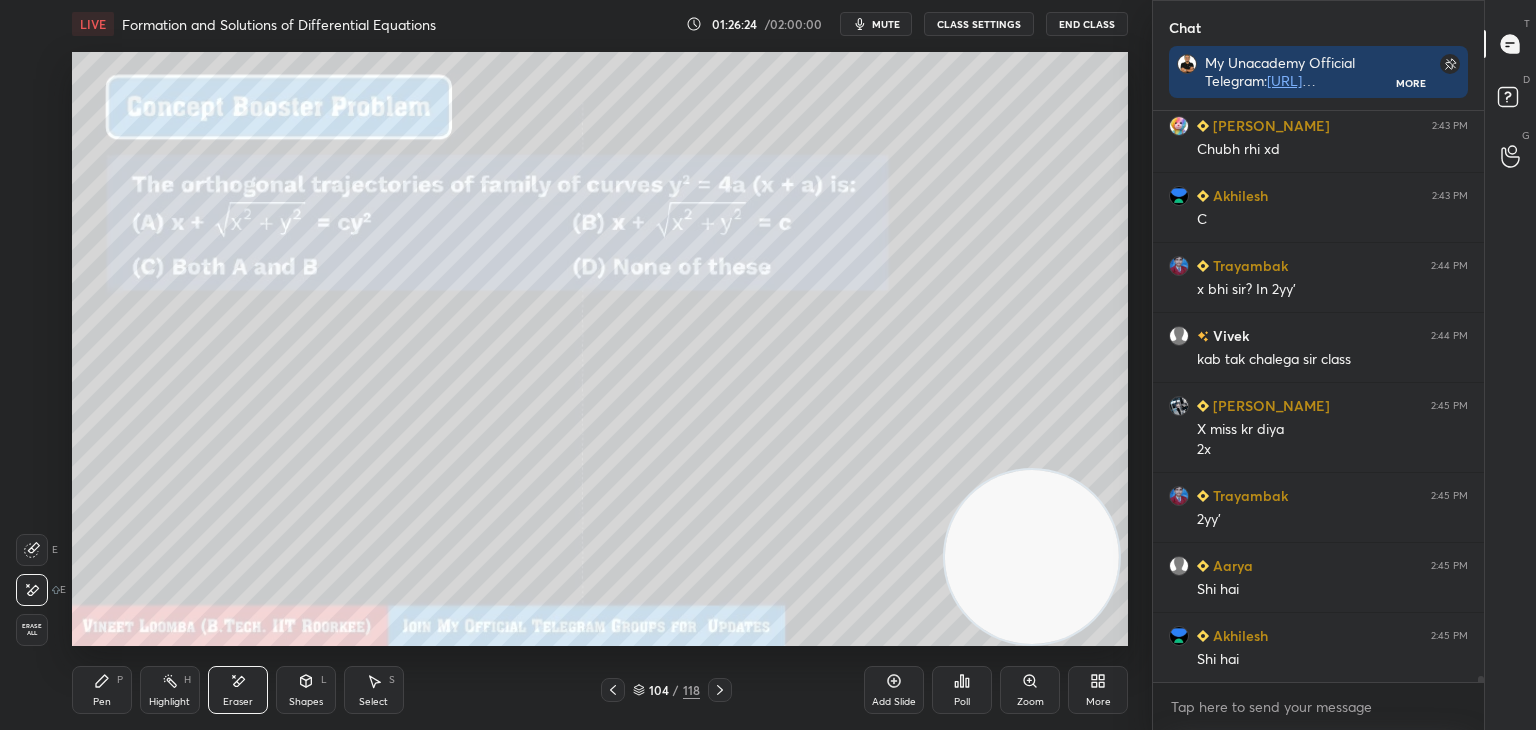
drag, startPoint x: 712, startPoint y: 695, endPoint x: 686, endPoint y: 709, distance: 29.5
click at [712, 695] on icon at bounding box center [720, 690] width 16 height 16
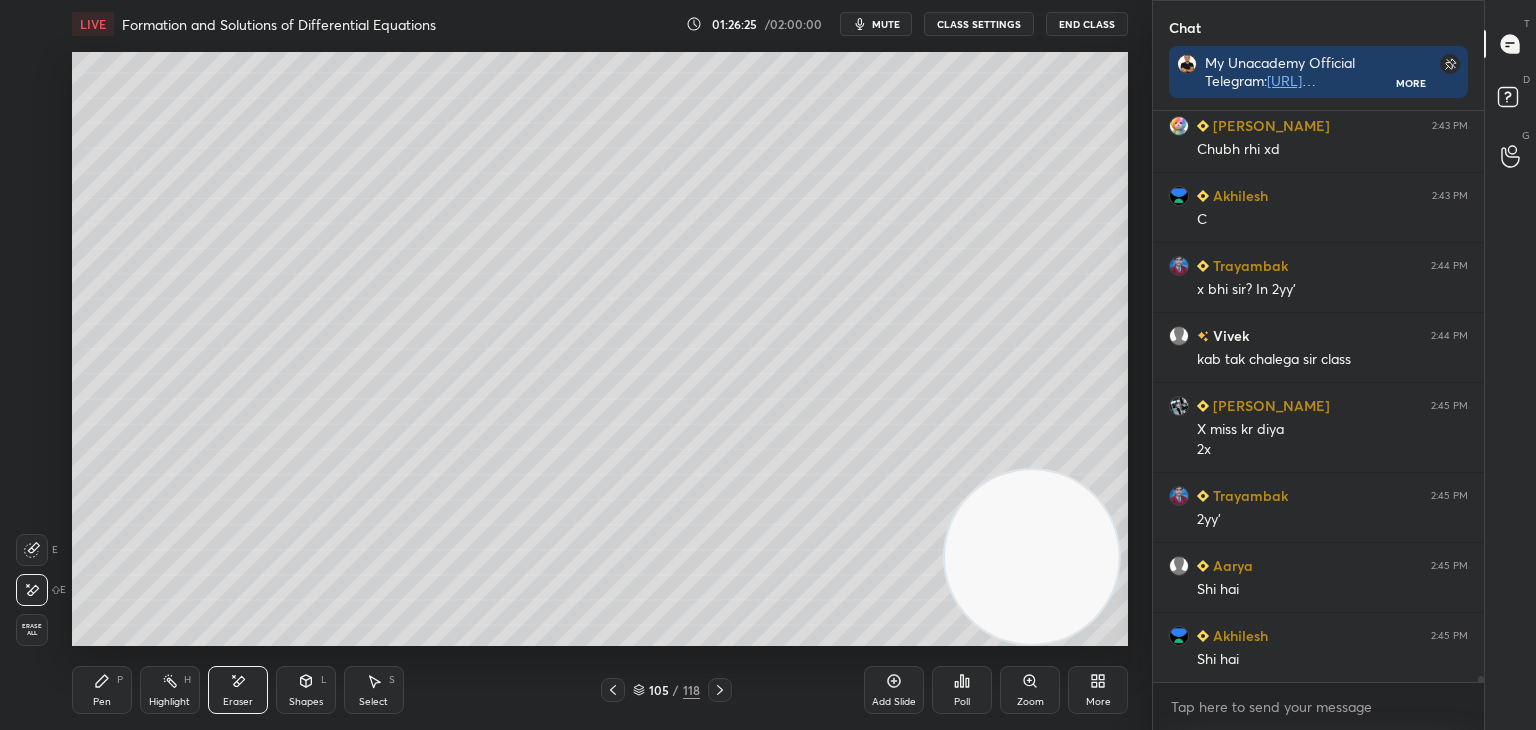
click at [100, 686] on icon at bounding box center [102, 681] width 12 height 12
click at [244, 709] on div "Pen P Highlight H Eraser Shapes L Select S 105 / 118 Add Slide Poll Zoom More" at bounding box center [600, 690] width 1056 height 80
click at [253, 693] on div "Eraser" at bounding box center [238, 690] width 60 height 48
click at [104, 689] on div "Pen P" at bounding box center [102, 690] width 60 height 48
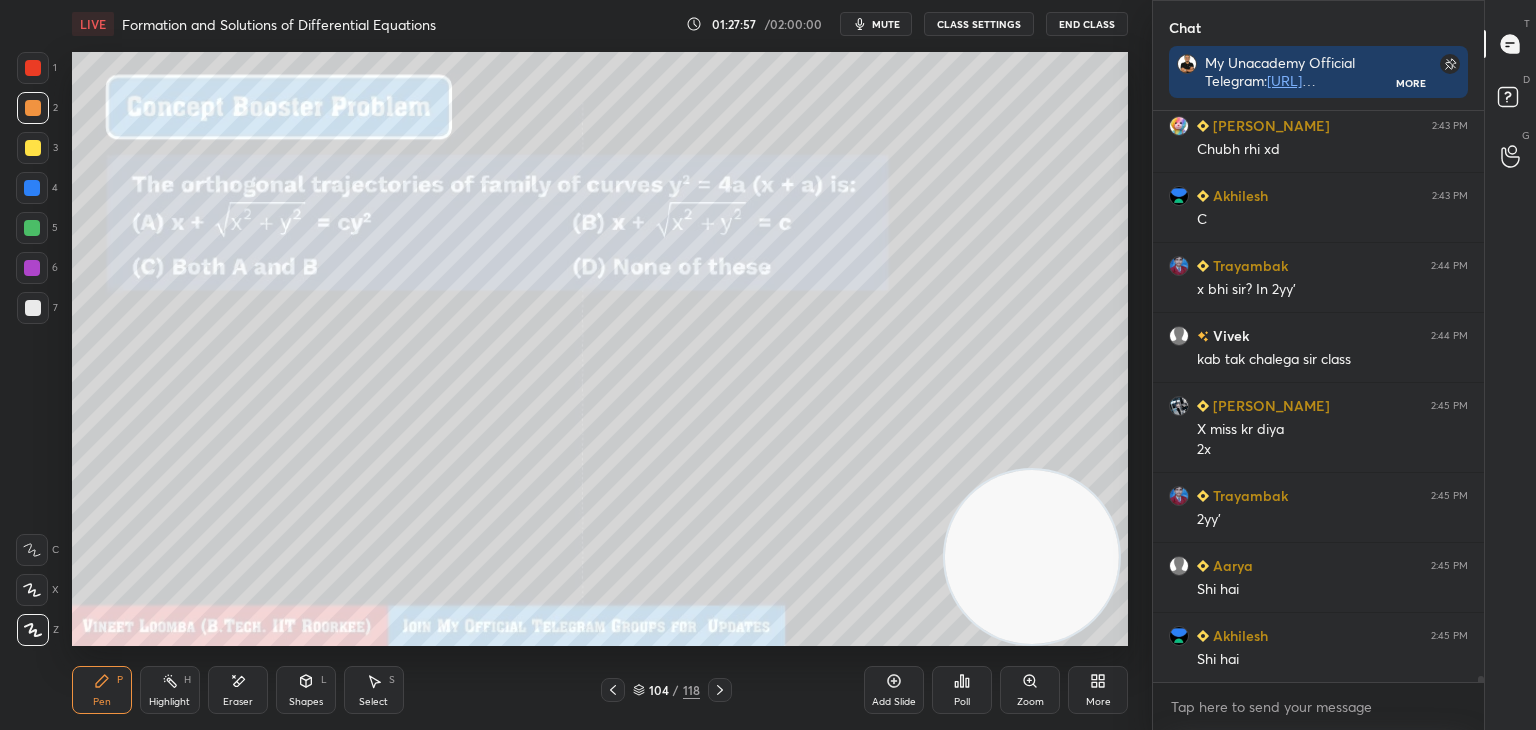
click at [247, 674] on div "Eraser" at bounding box center [238, 690] width 60 height 48
drag, startPoint x: 718, startPoint y: 695, endPoint x: 655, endPoint y: 707, distance: 64.1
click at [717, 693] on icon at bounding box center [720, 690] width 16 height 16
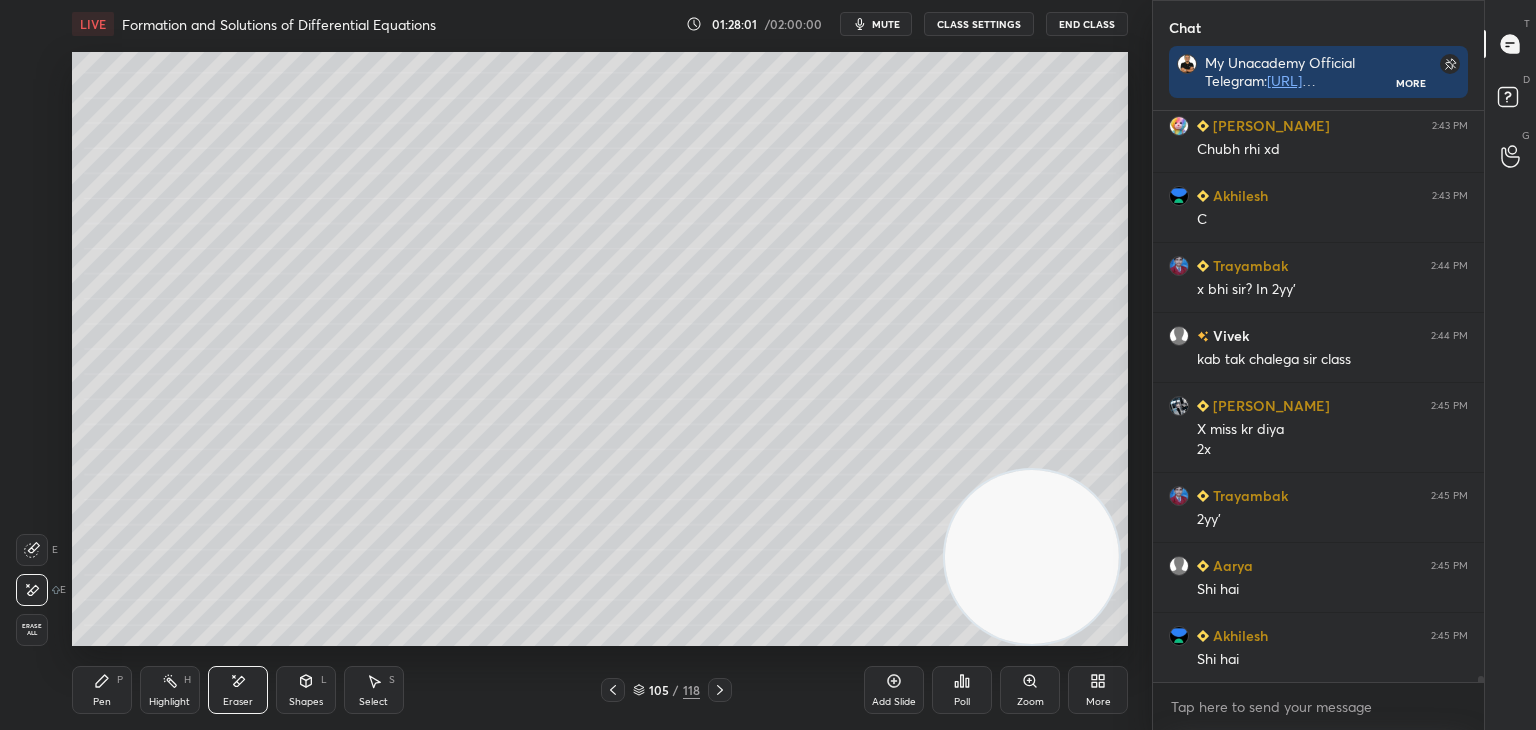
click at [108, 697] on div "Pen" at bounding box center [102, 702] width 18 height 10
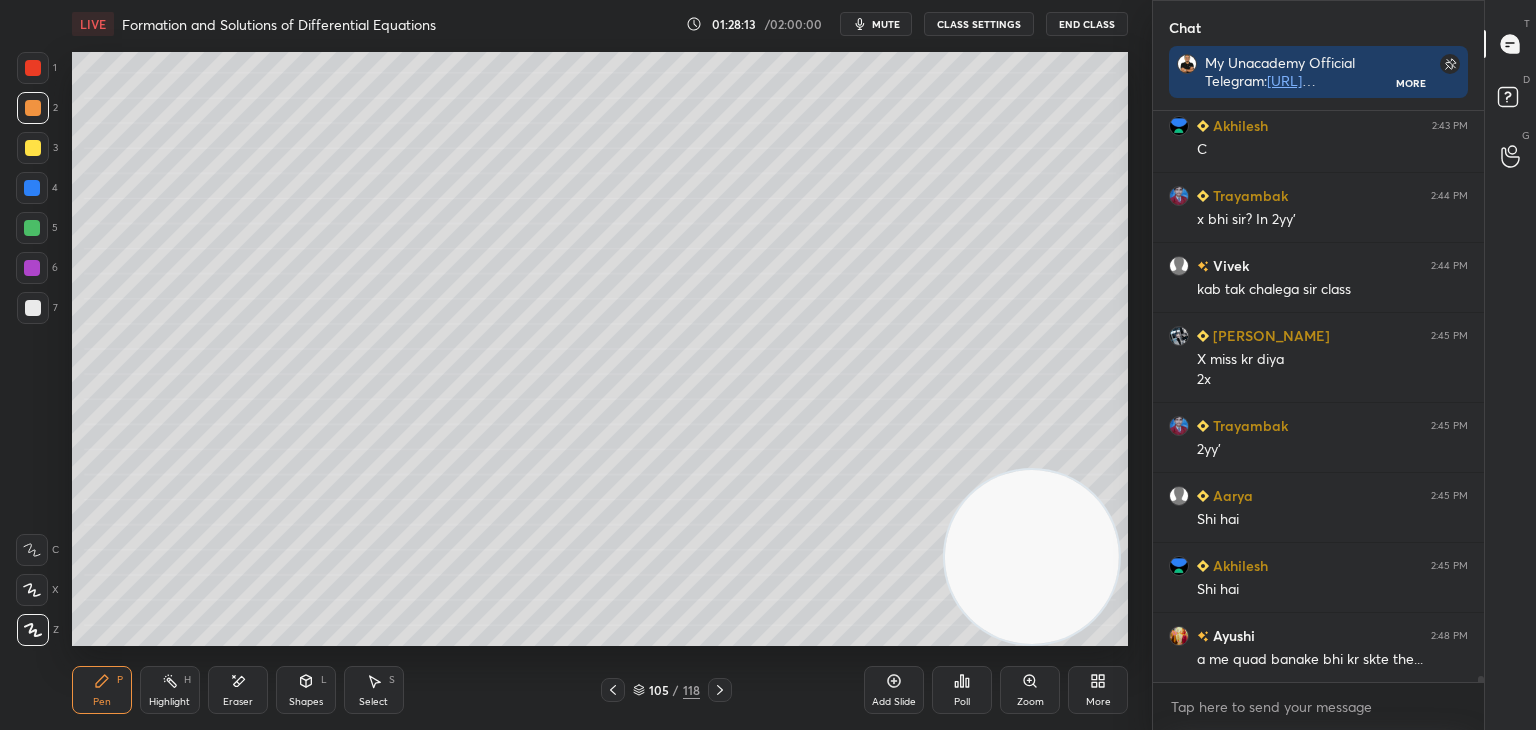
drag, startPoint x: 617, startPoint y: 682, endPoint x: 601, endPoint y: 672, distance: 18.9
click at [617, 682] on icon at bounding box center [613, 690] width 16 height 16
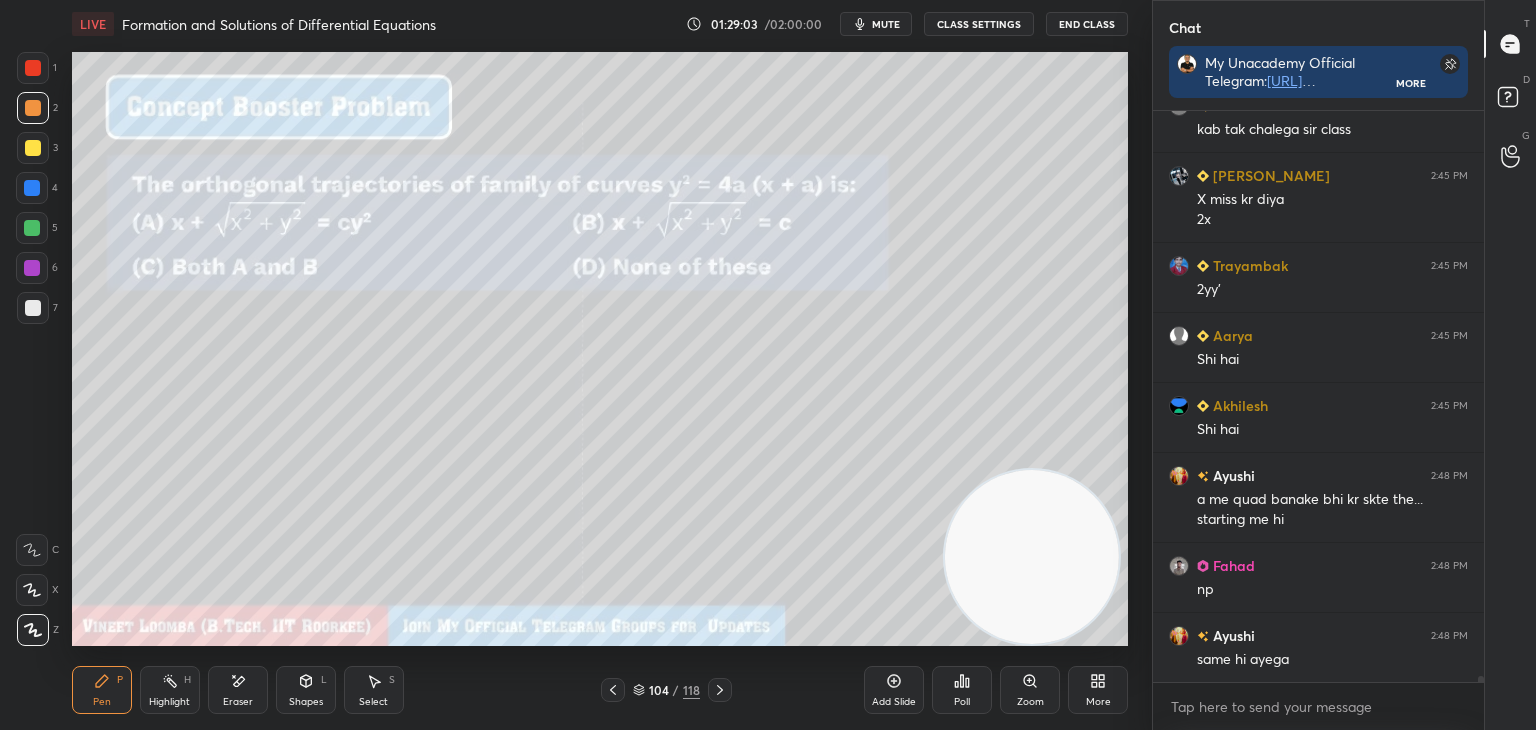
scroll to position [54627, 0]
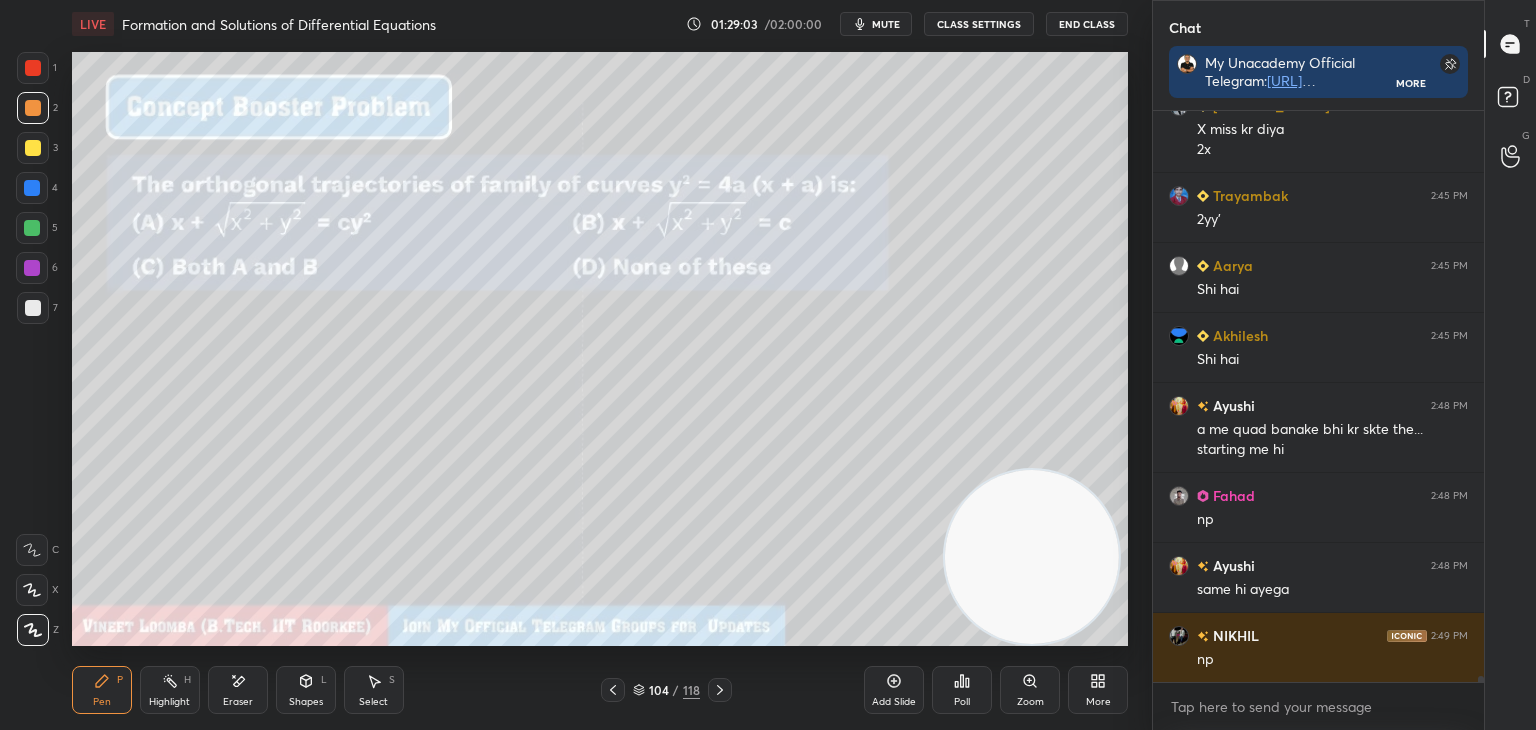
click at [724, 693] on icon at bounding box center [720, 690] width 16 height 16
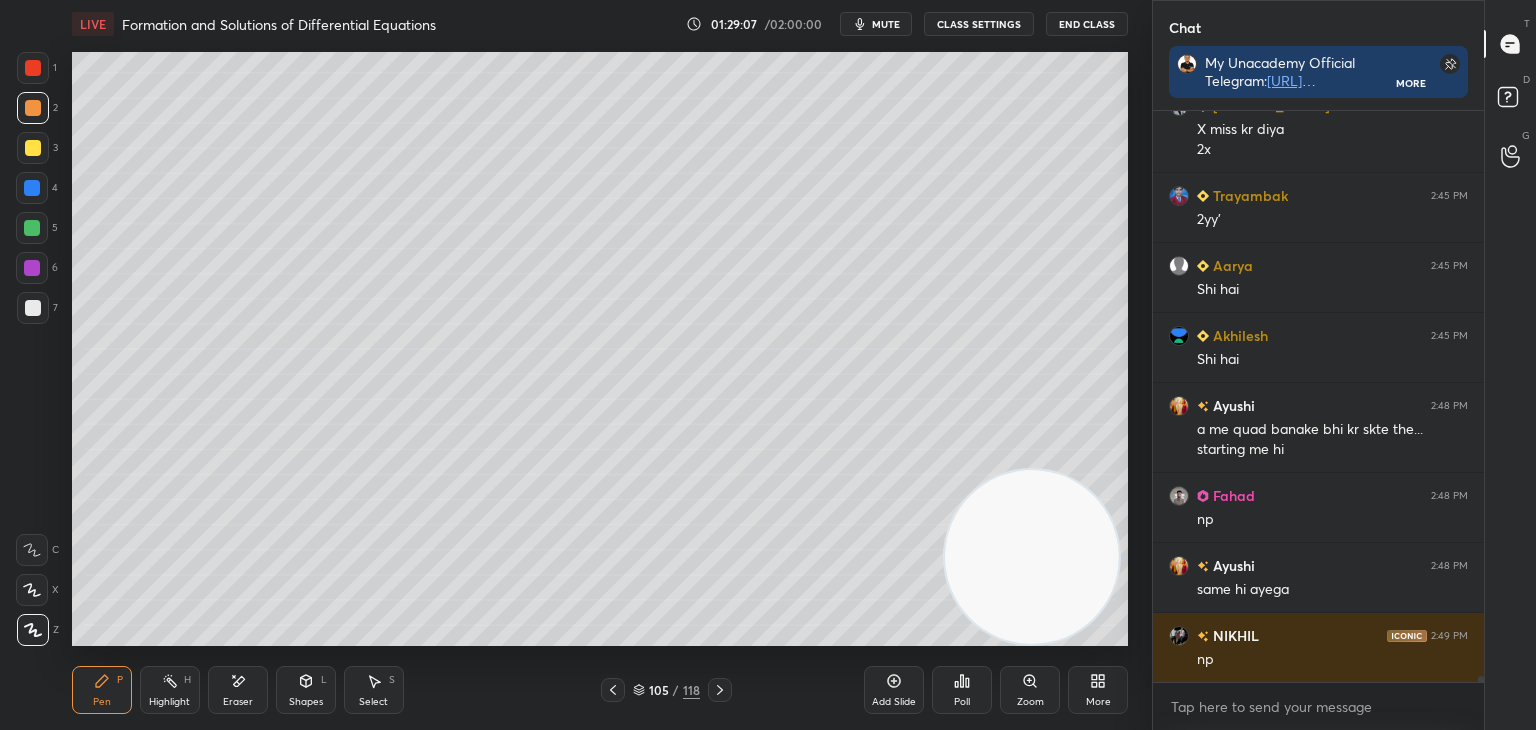
scroll to position [54697, 0]
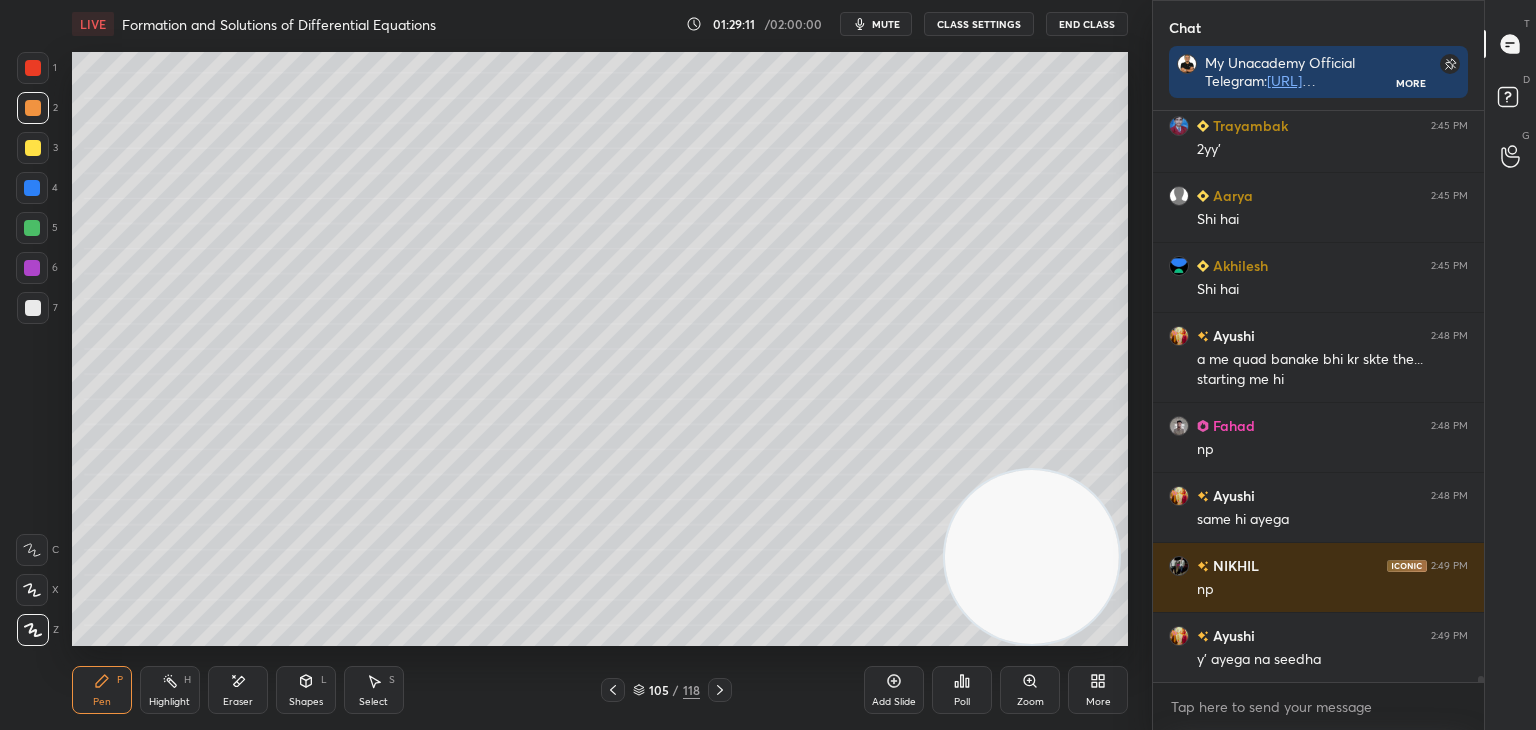
click at [619, 690] on icon at bounding box center [613, 690] width 16 height 16
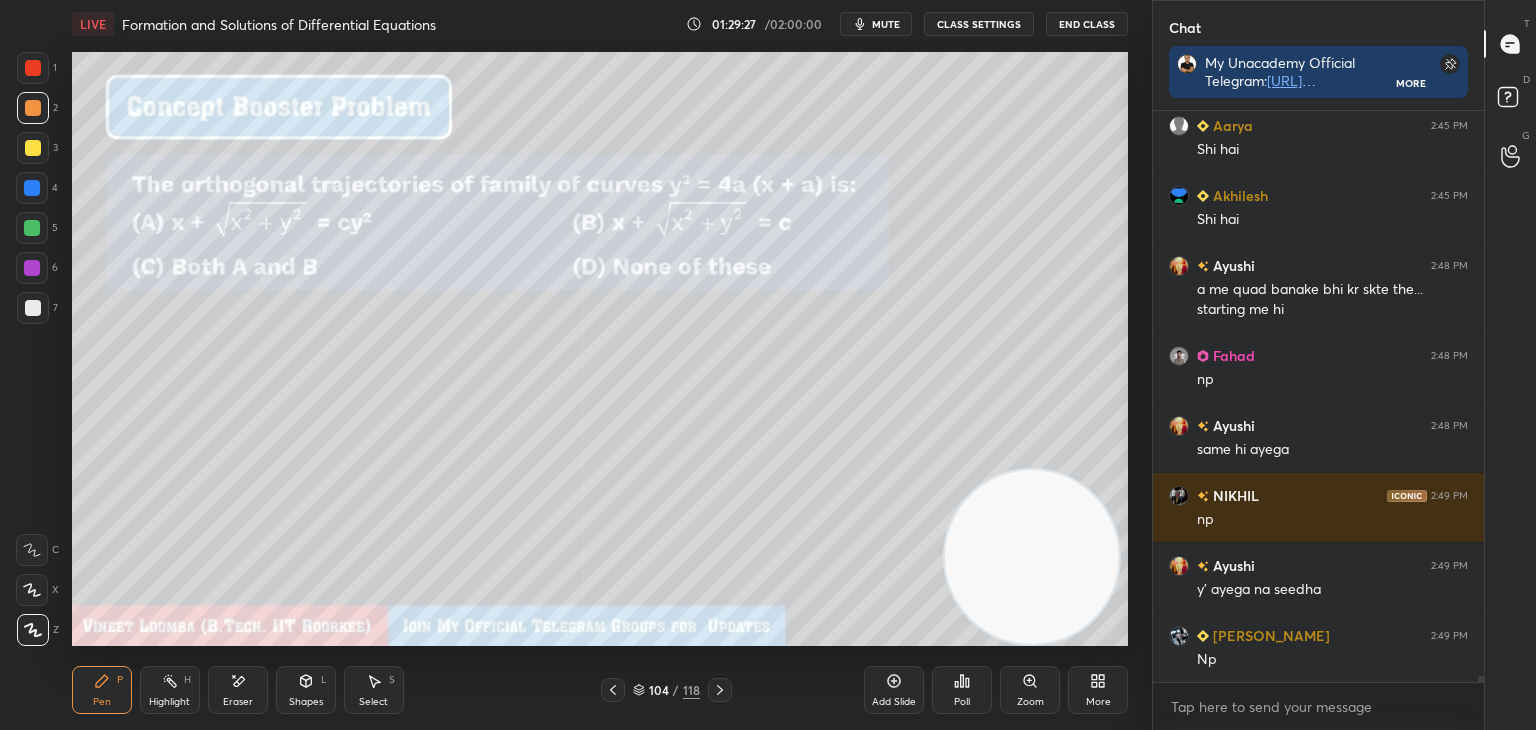
scroll to position [54815, 0]
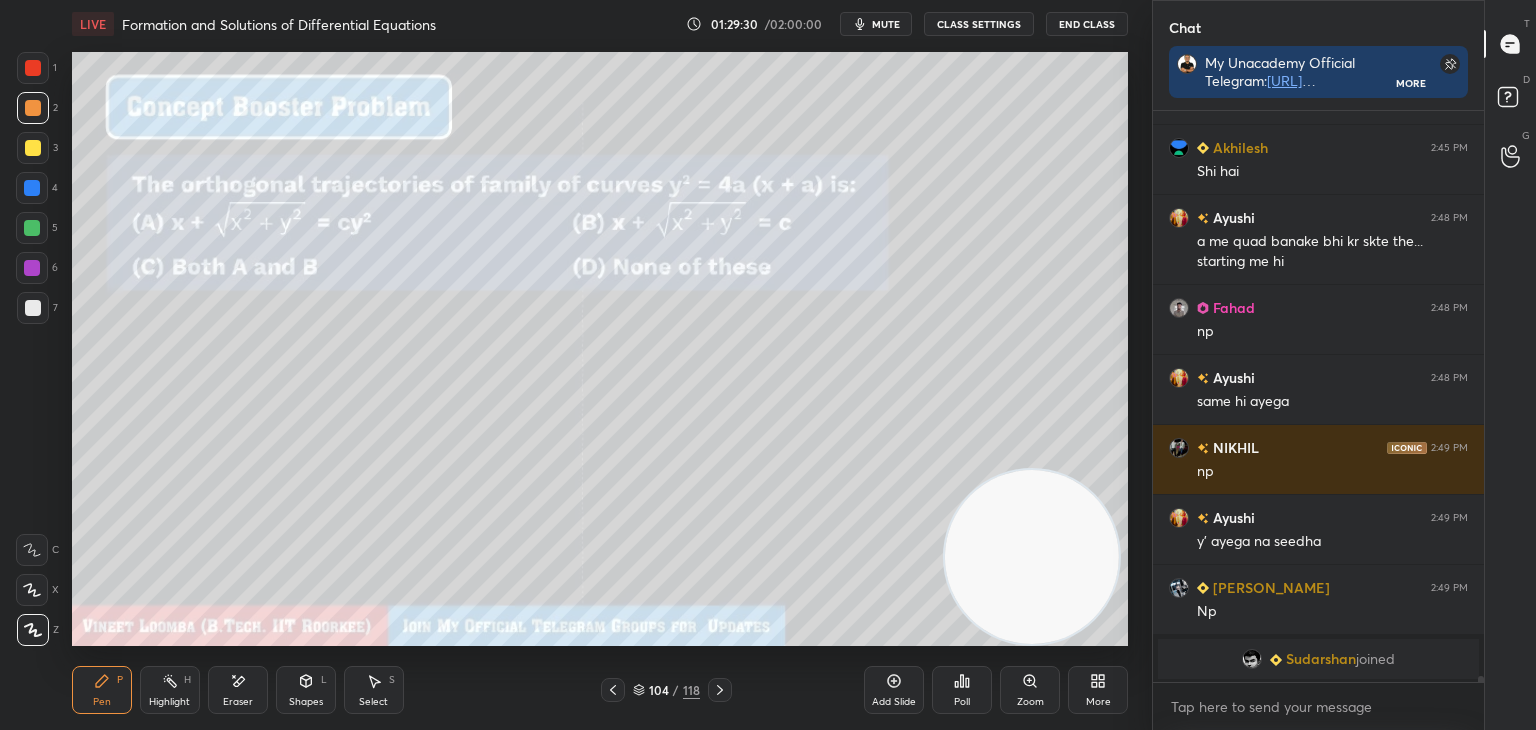
click at [712, 686] on icon at bounding box center [720, 690] width 16 height 16
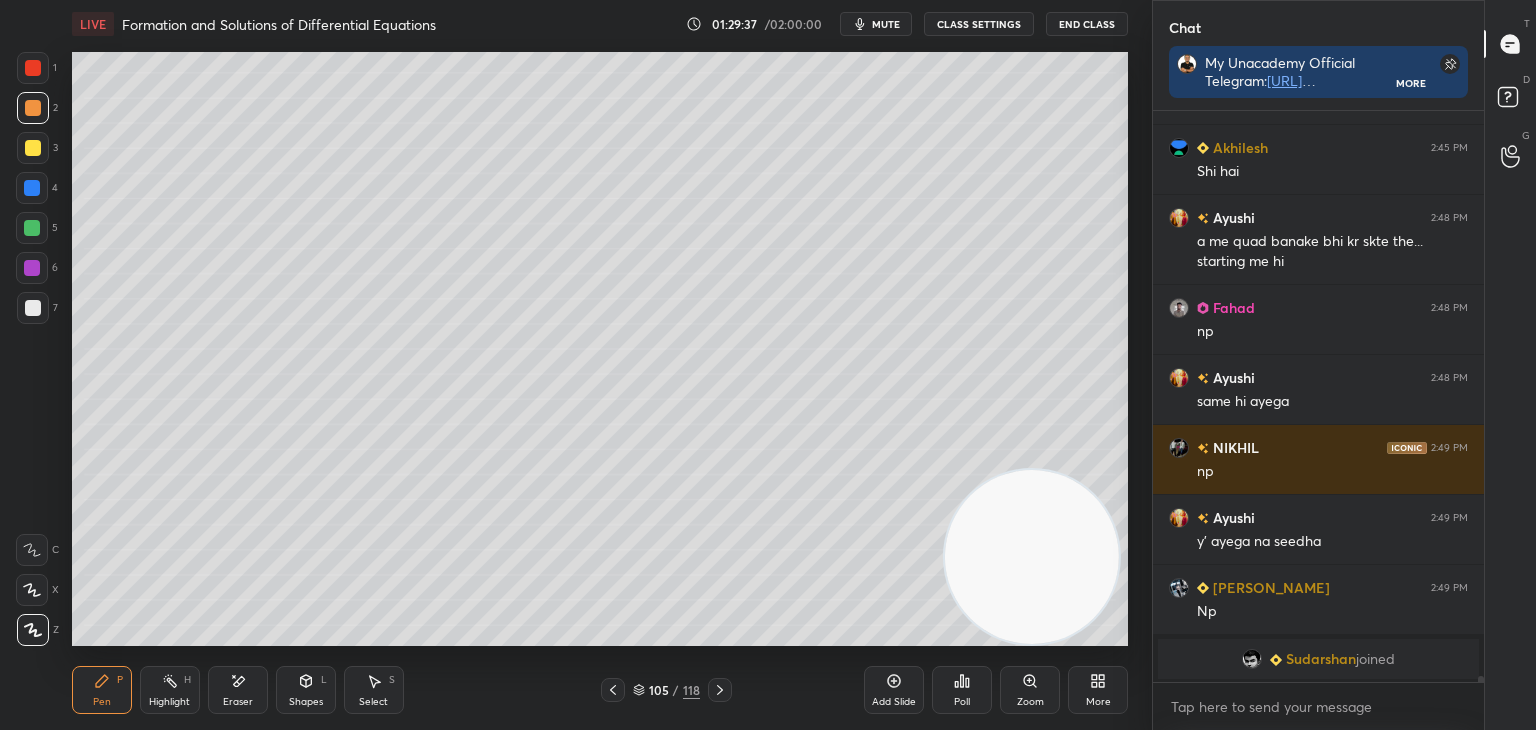
click at [1311, 662] on span "Sudarshan" at bounding box center [1321, 659] width 70 height 16
click at [1330, 654] on span "Sudarshan" at bounding box center [1321, 659] width 70 height 16
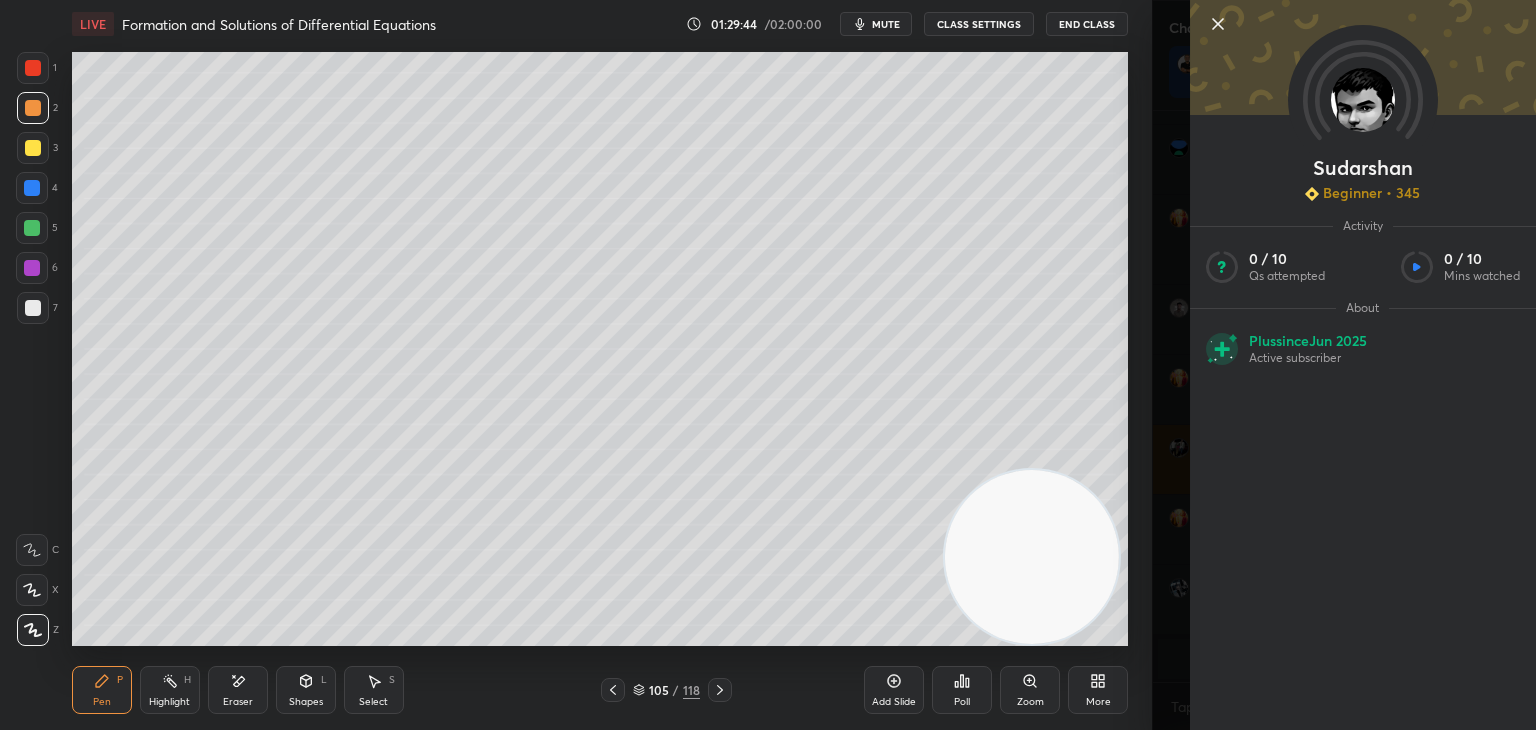
drag, startPoint x: 1530, startPoint y: 501, endPoint x: 1503, endPoint y: 695, distance: 195.9
click at [1520, 685] on div "Sudarshan Beginner • 345 Activity 0 / 10 Qs attempted 0 / 10 Mins watched About…" at bounding box center [1363, 365] width 346 height 730
click at [1440, 706] on div "Sudarshan Beginner • 345 Activity 0 / 10 Qs attempted 0 / 10 Mins watched About…" at bounding box center [1363, 365] width 346 height 730
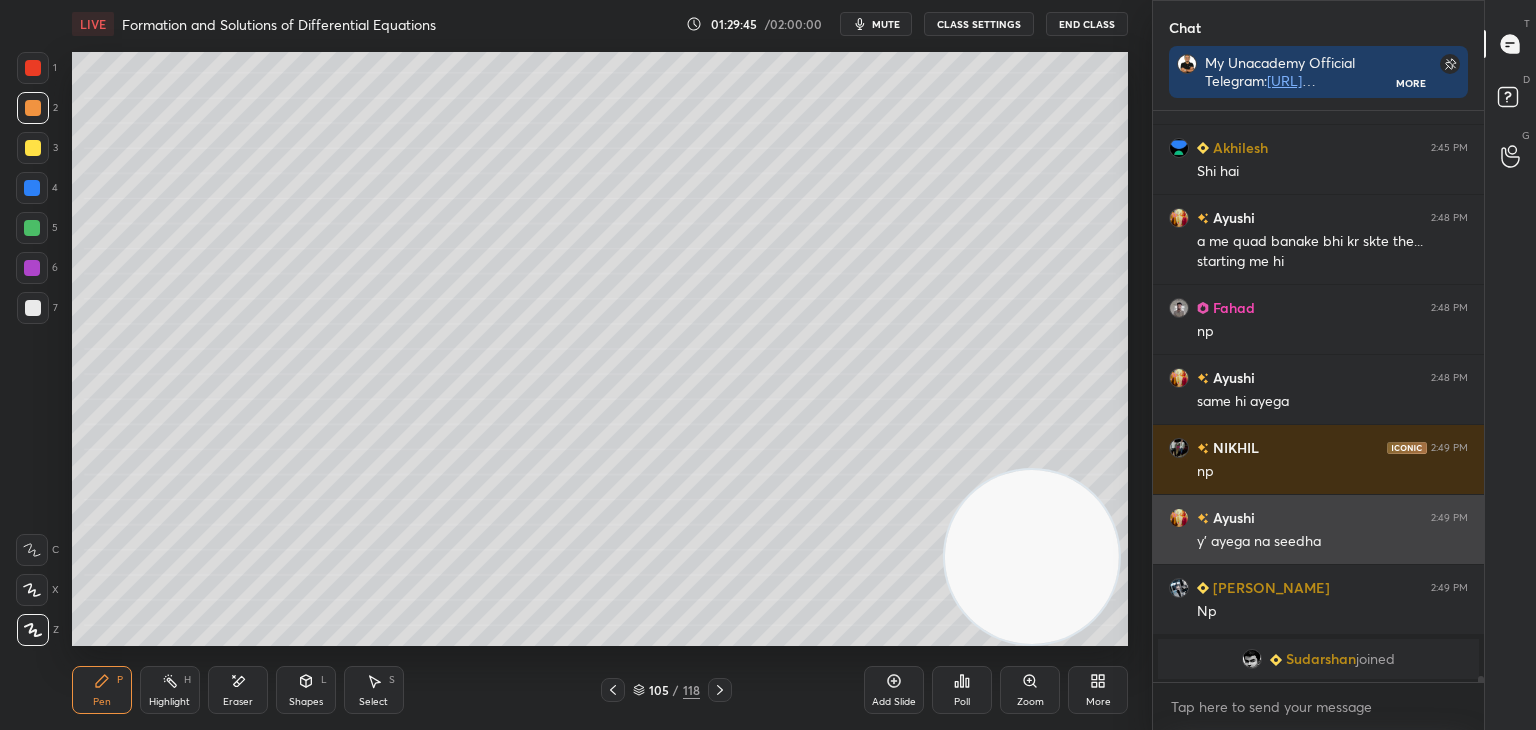
click at [1245, 515] on h6 "Ayushi" at bounding box center [1232, 517] width 46 height 21
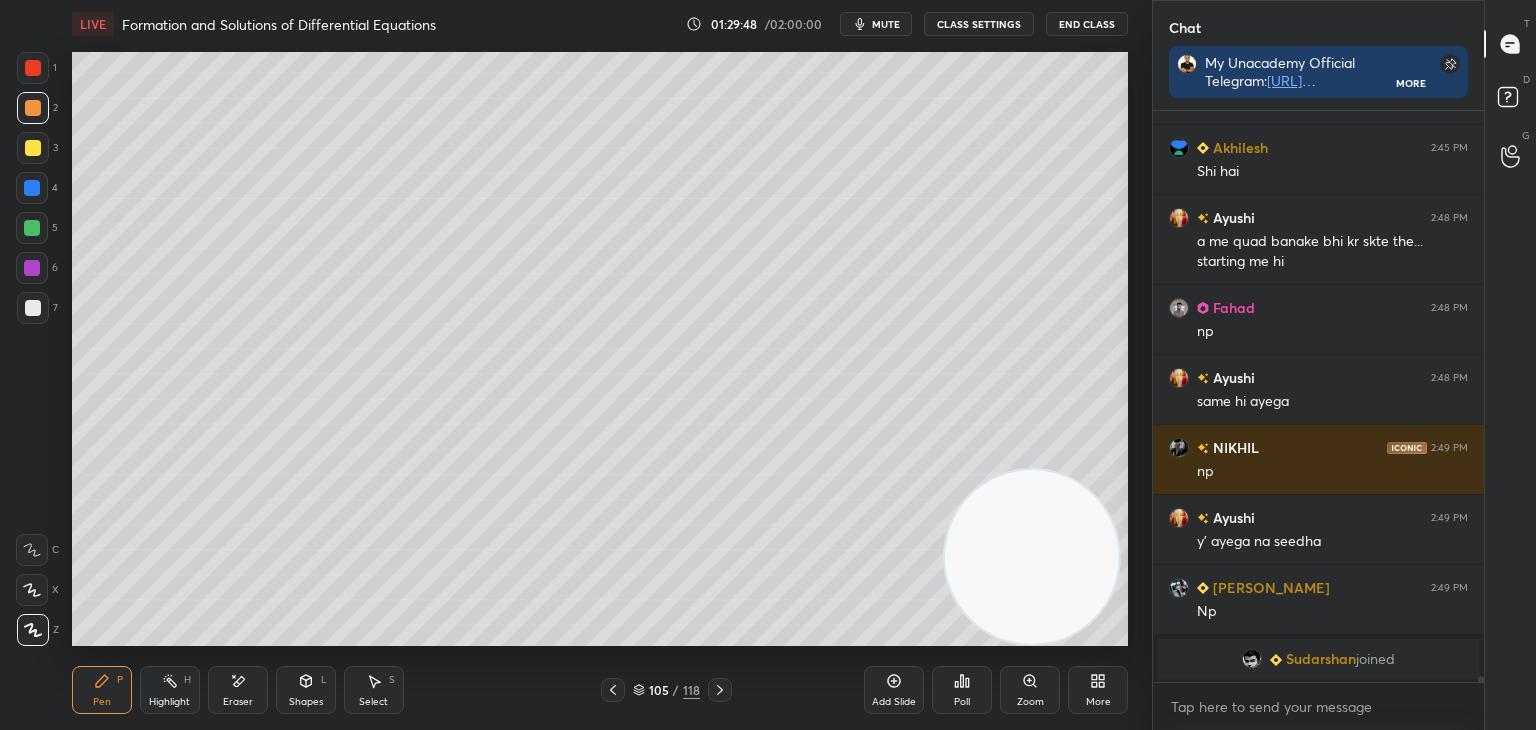
click at [1270, 652] on div "grid" at bounding box center [1278, 659] width 16 height 21
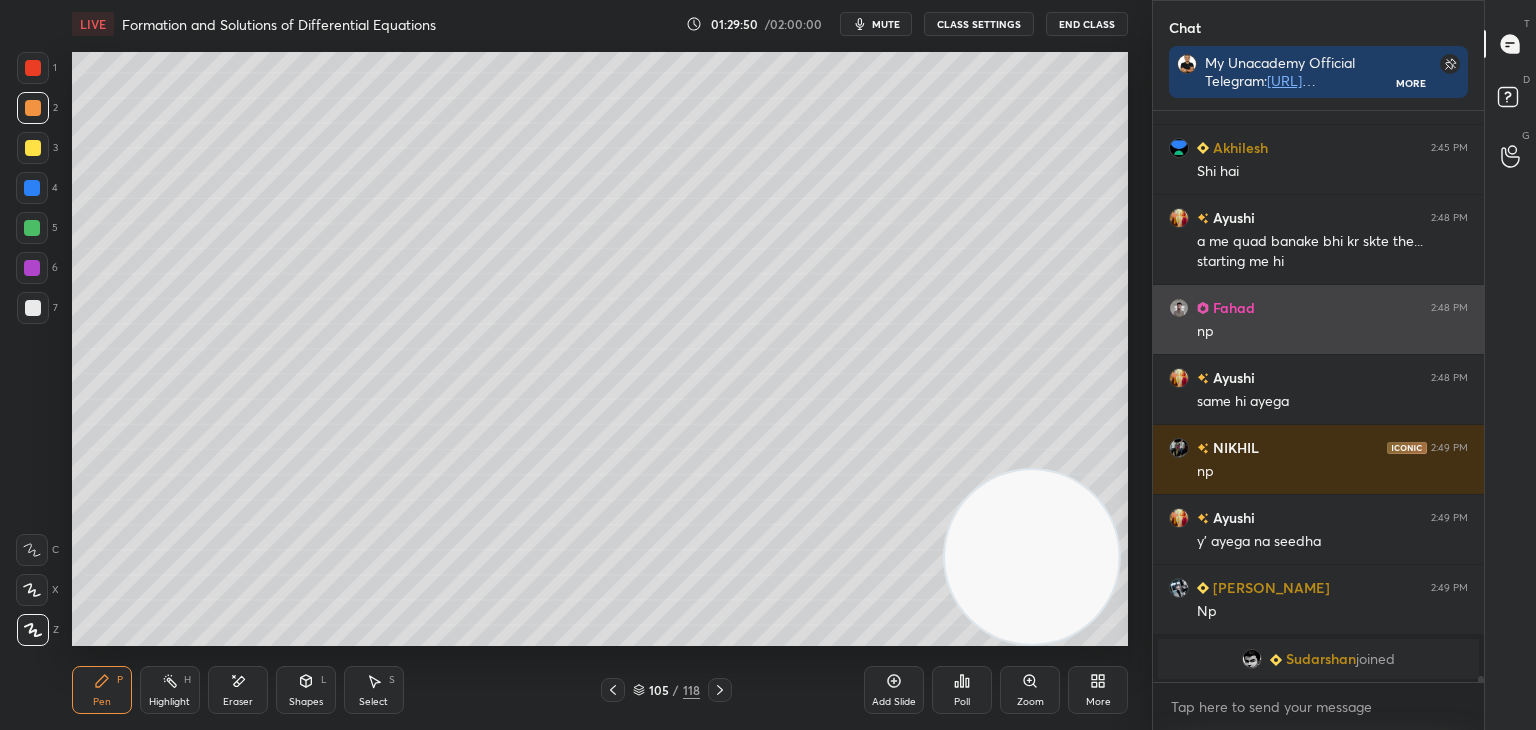
click at [1180, 305] on img "grid" at bounding box center [1179, 308] width 20 height 20
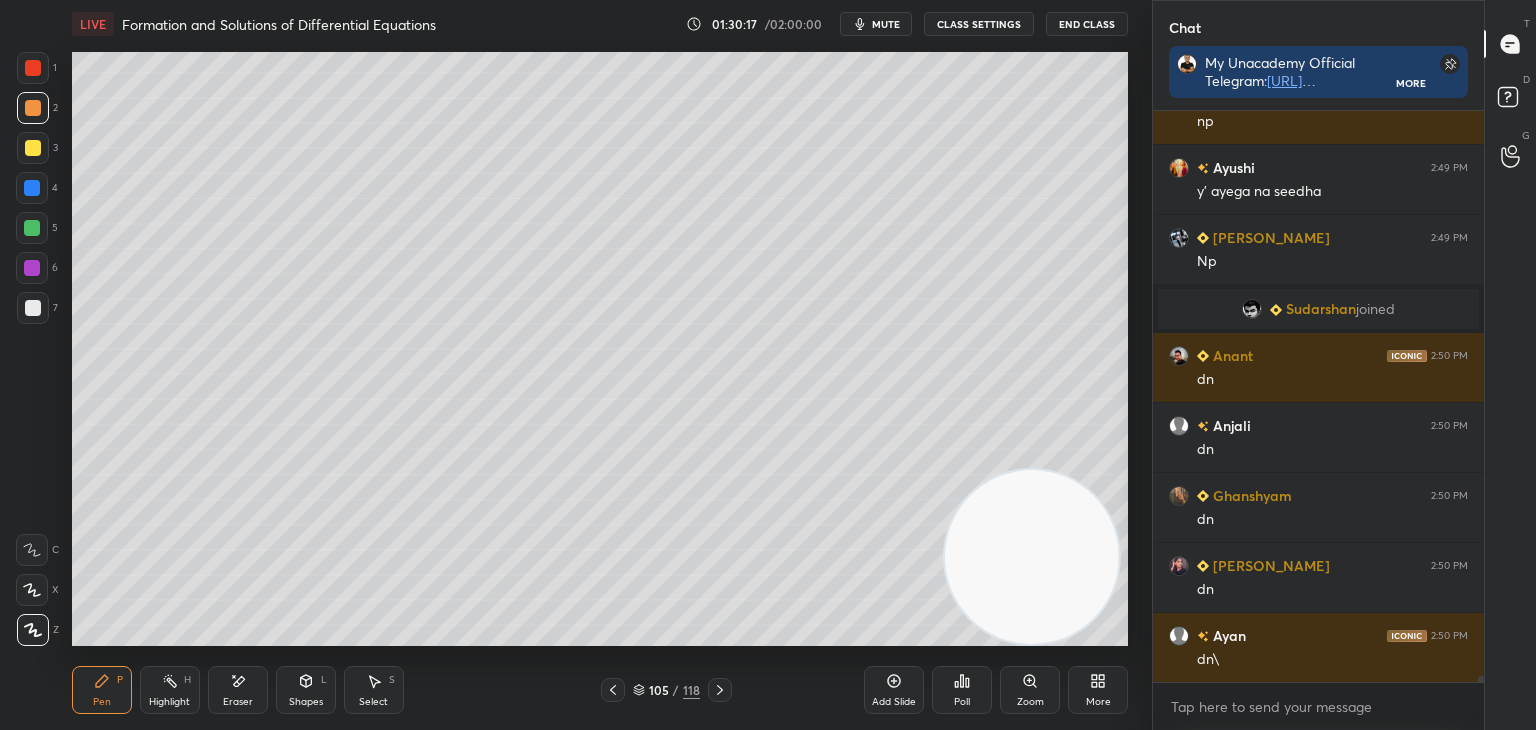
scroll to position [51831, 0]
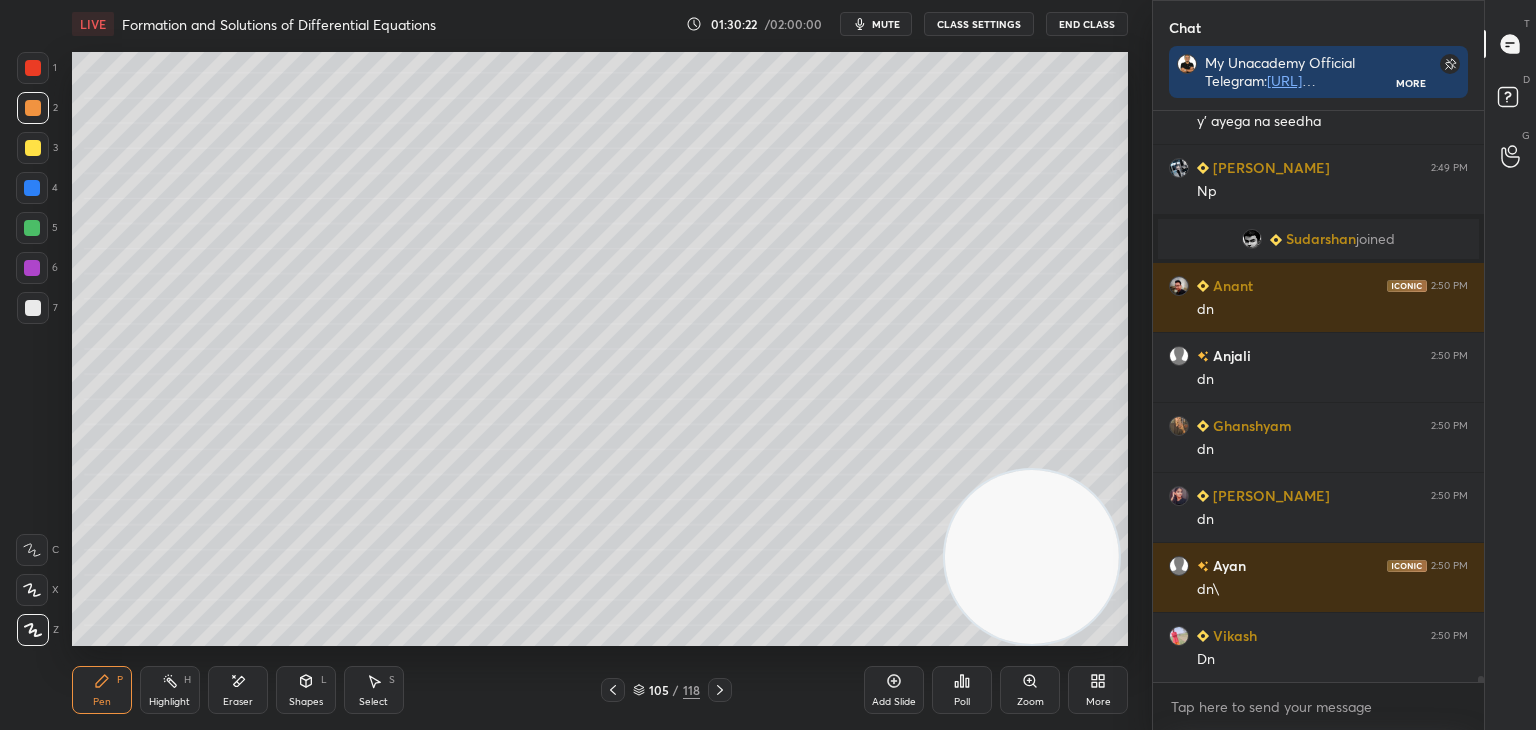
click at [720, 689] on icon at bounding box center [720, 690] width 16 height 16
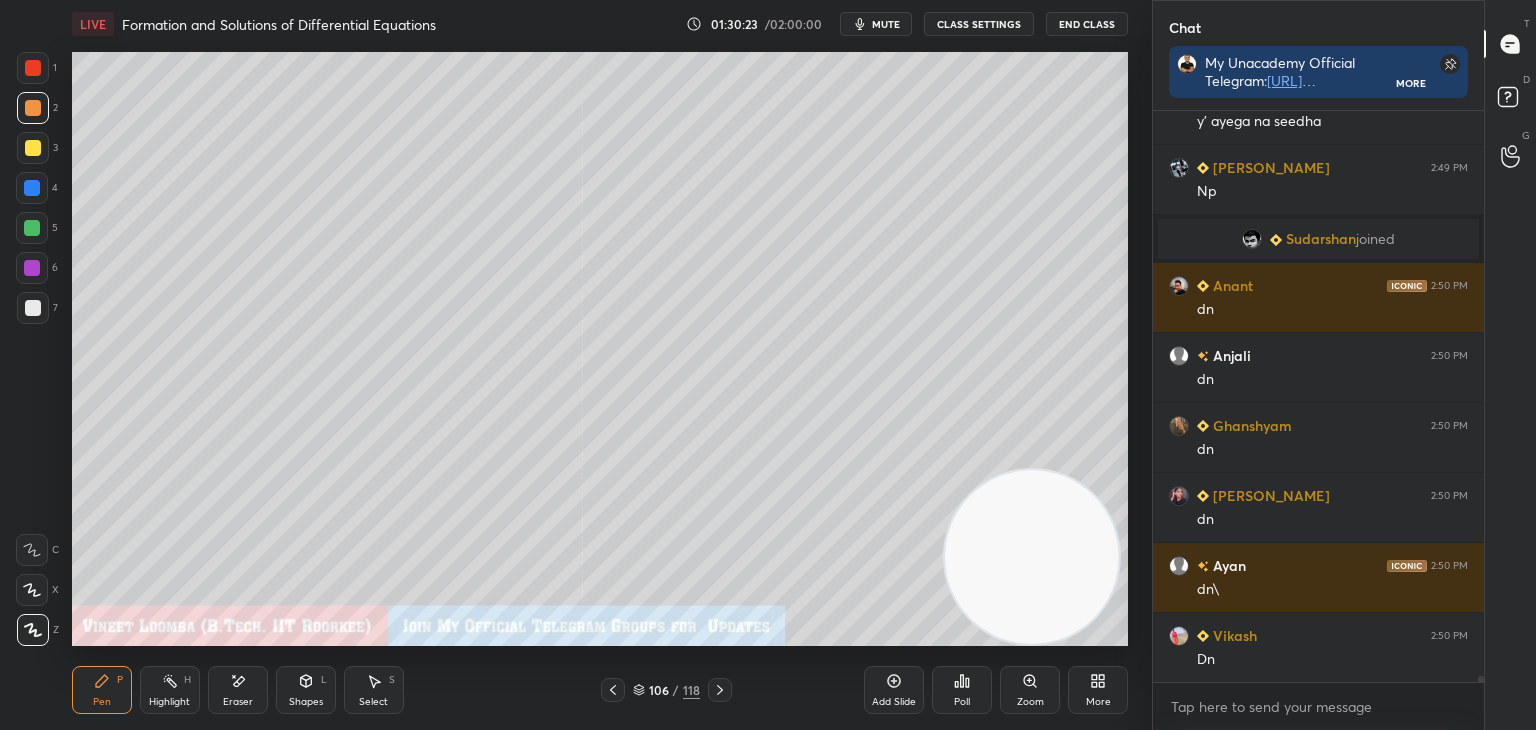
click at [720, 690] on icon at bounding box center [720, 690] width 16 height 16
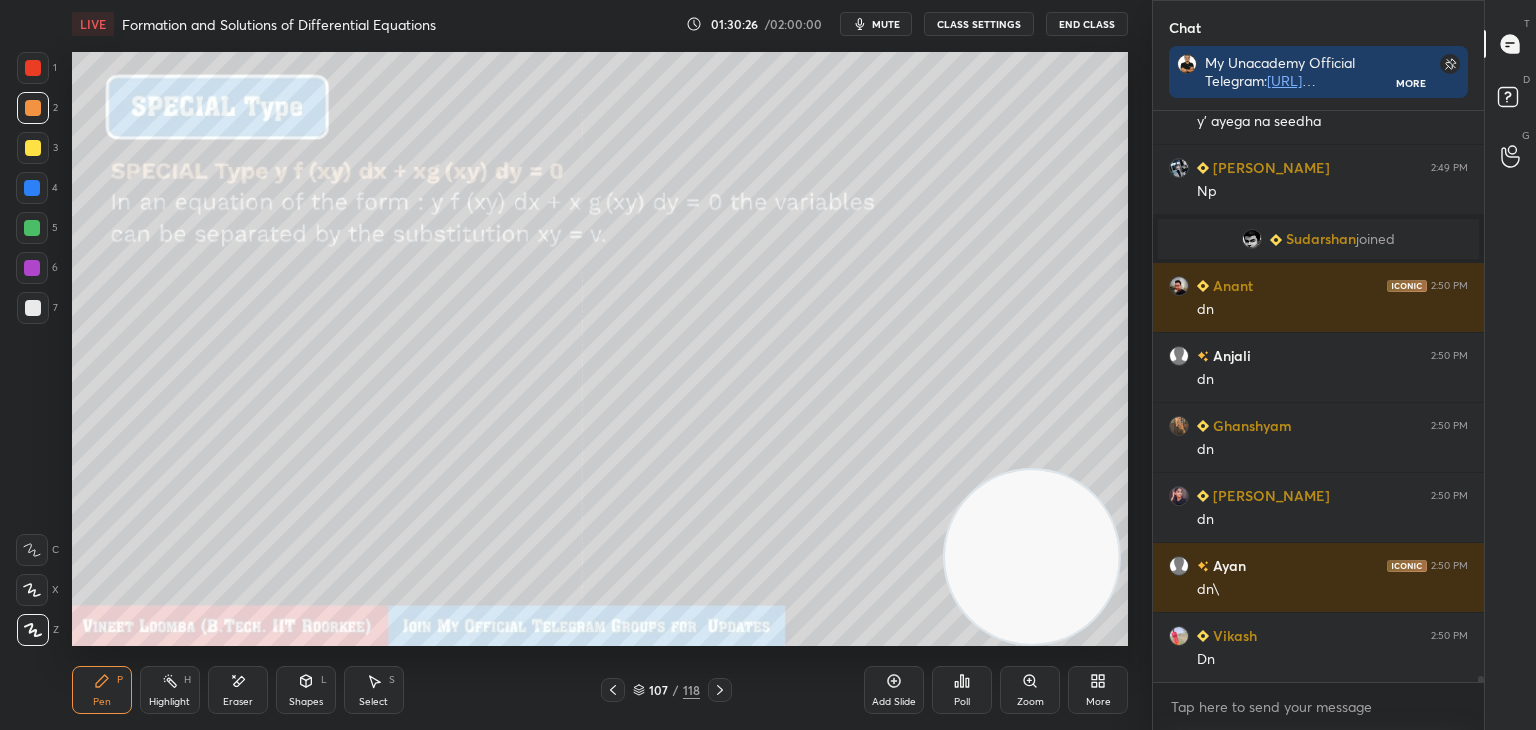
click at [180, 702] on div "Highlight" at bounding box center [169, 702] width 41 height 10
click at [723, 682] on icon at bounding box center [720, 690] width 16 height 16
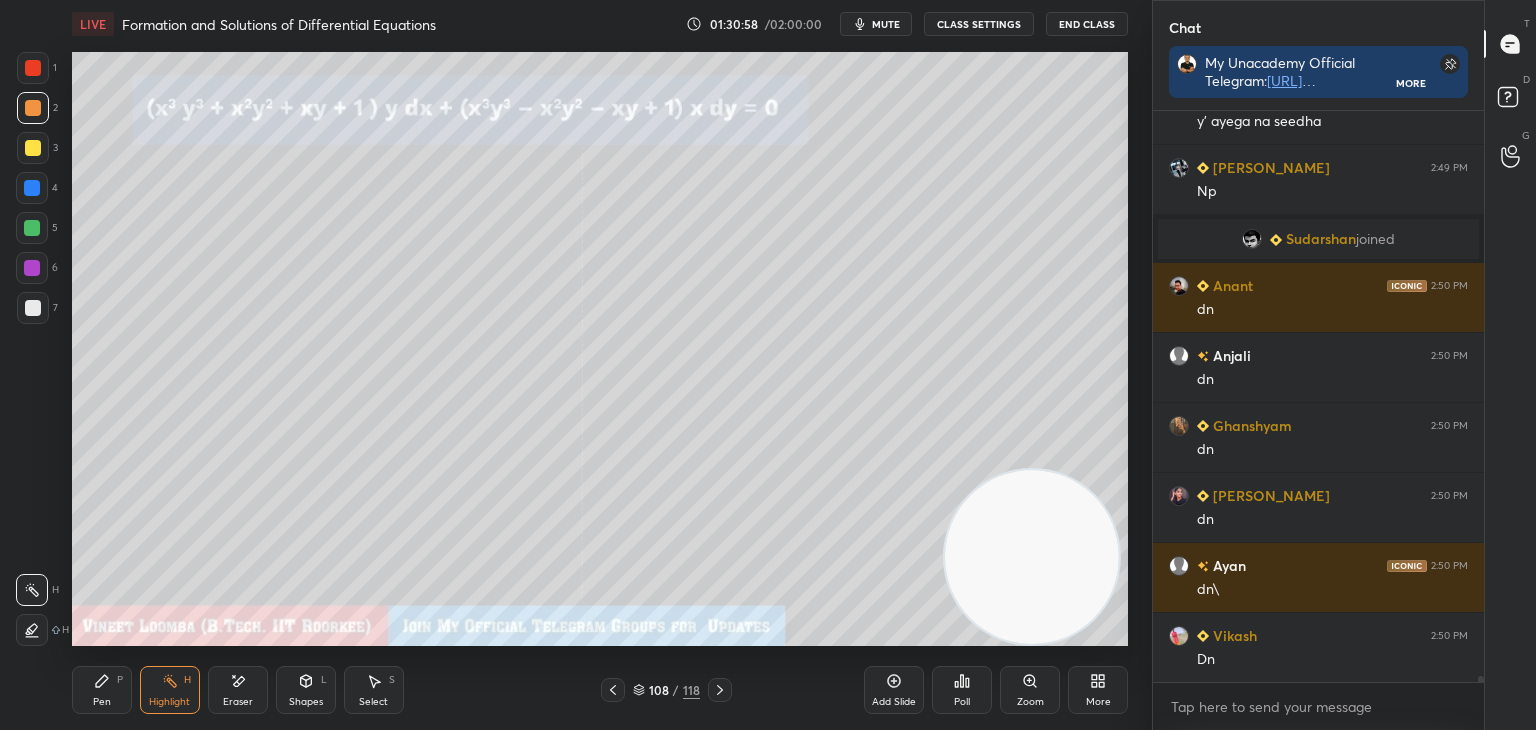
drag, startPoint x: 115, startPoint y: 705, endPoint x: 87, endPoint y: 667, distance: 47.2
click at [106, 705] on div "Pen P" at bounding box center [102, 690] width 60 height 48
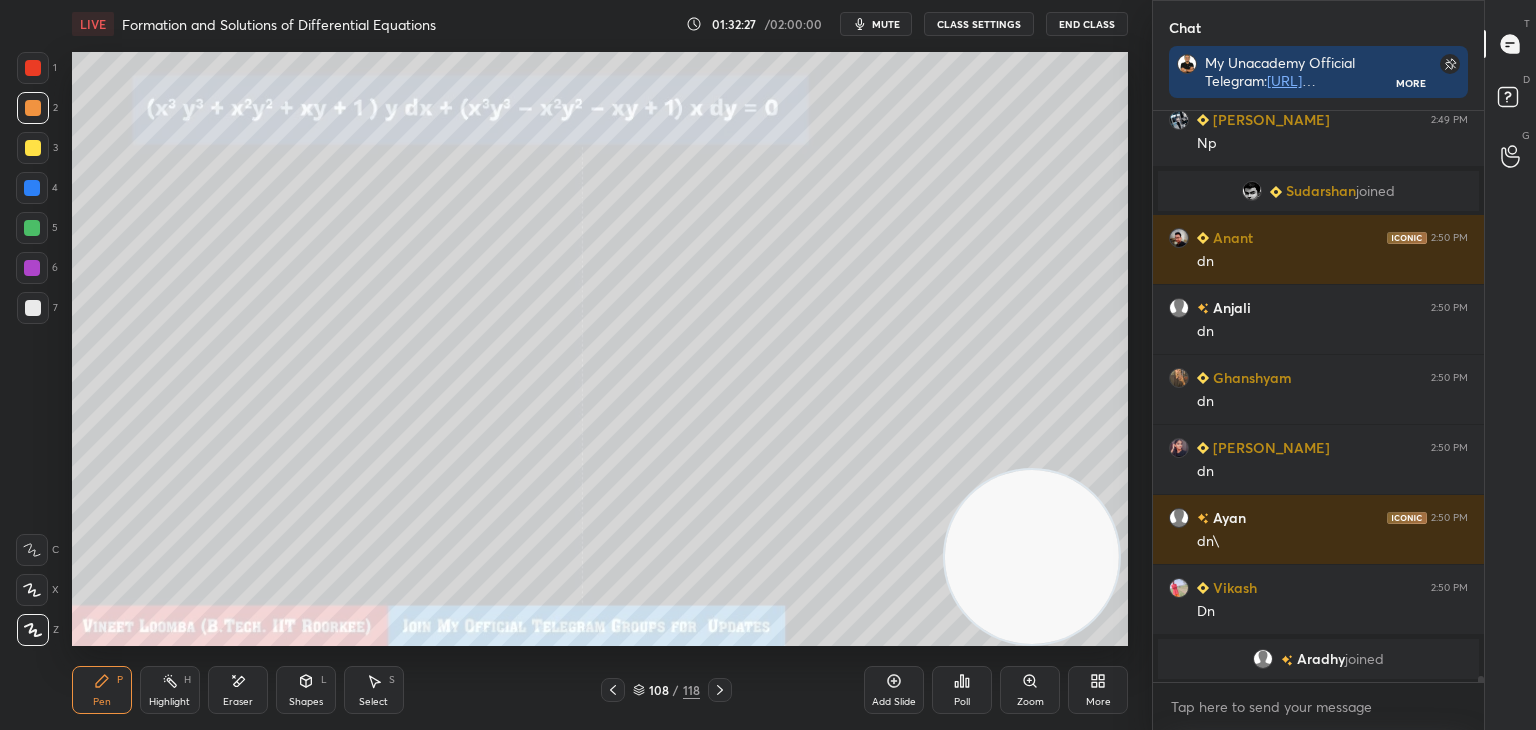
click at [30, 151] on div at bounding box center [33, 148] width 16 height 16
click at [378, 691] on div "Select S" at bounding box center [374, 690] width 60 height 48
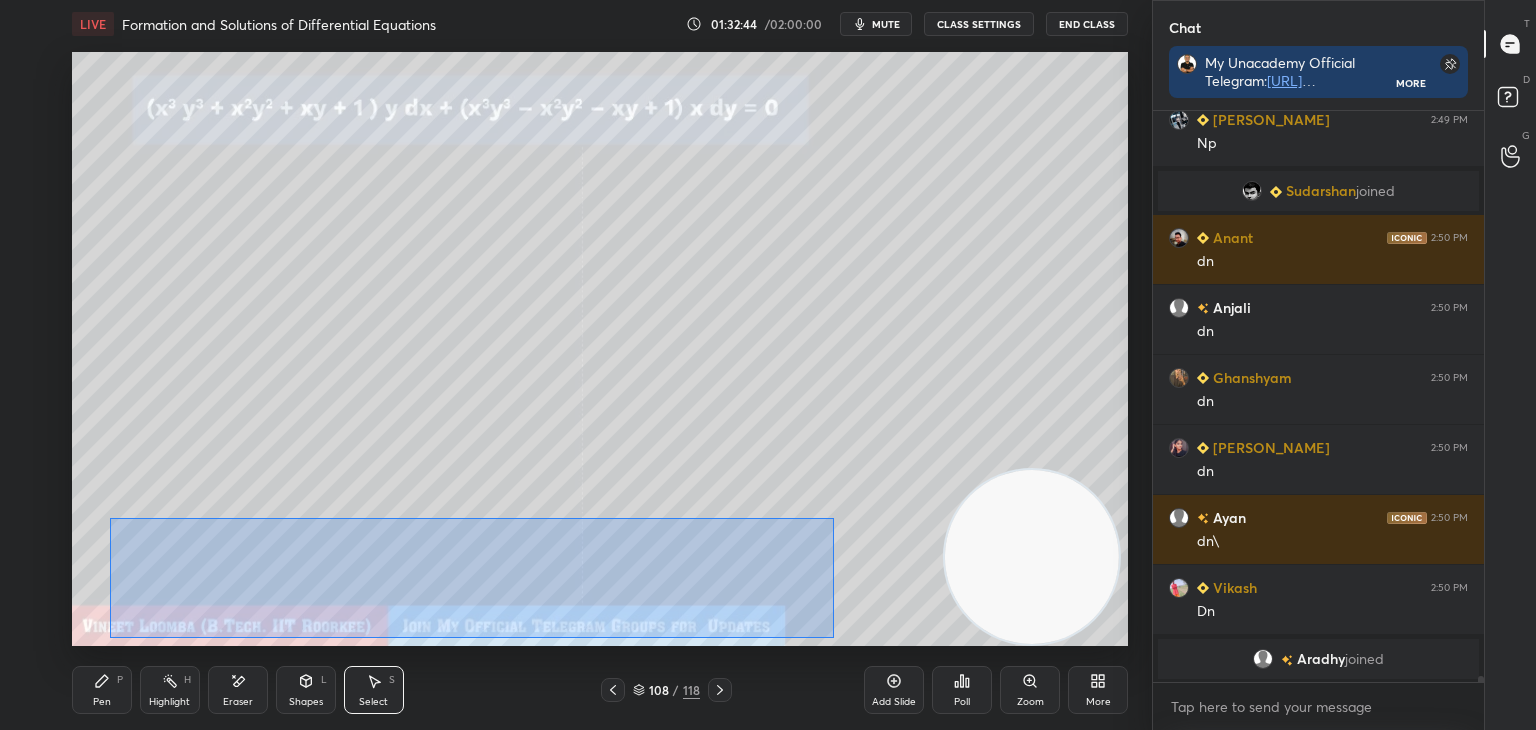
drag, startPoint x: 110, startPoint y: 518, endPoint x: 857, endPoint y: 605, distance: 752.0
click at [830, 633] on div "0 ° Undo Copy Duplicate Duplicate to new slide Delete" at bounding box center [600, 349] width 1056 height 594
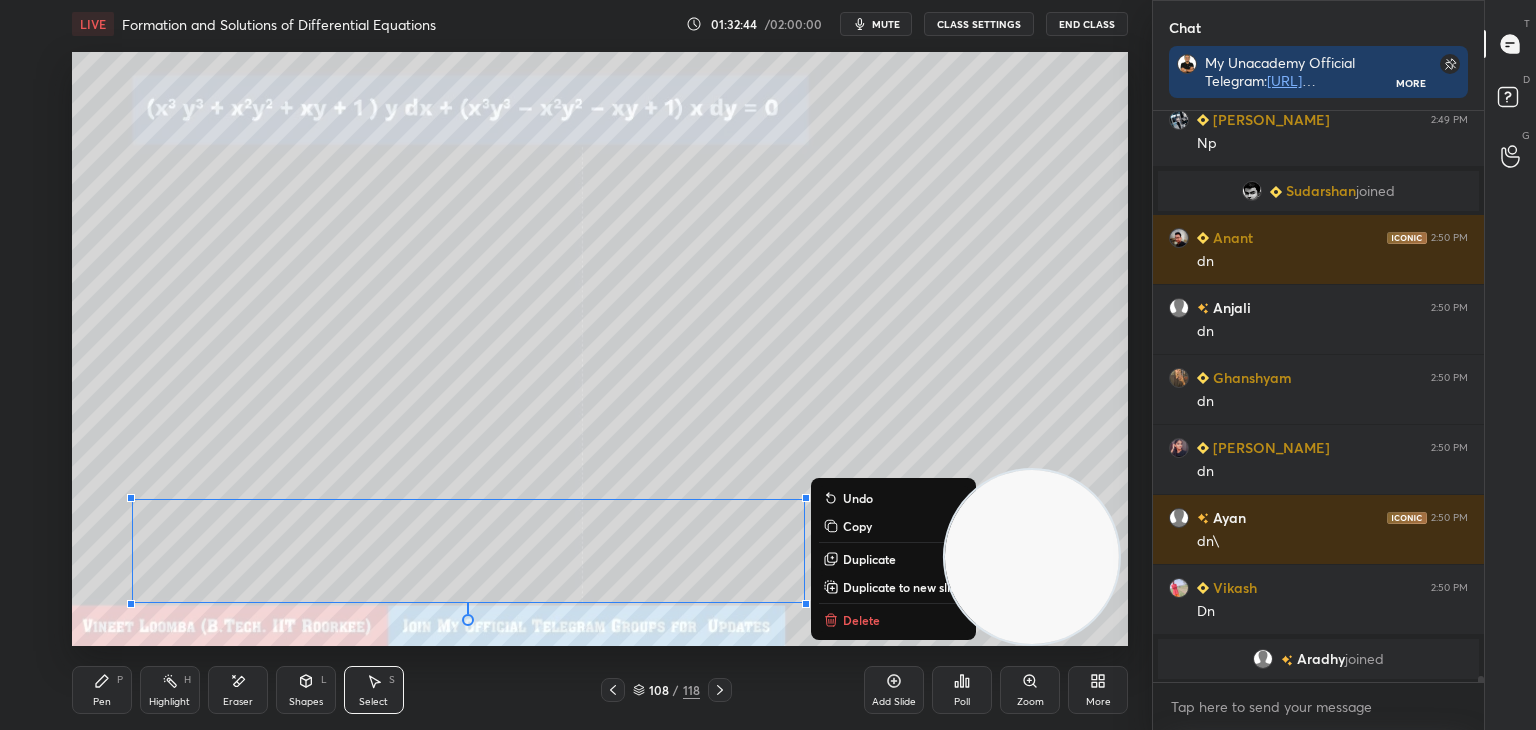
click at [872, 587] on p "Duplicate to new slide" at bounding box center [903, 587] width 121 height 16
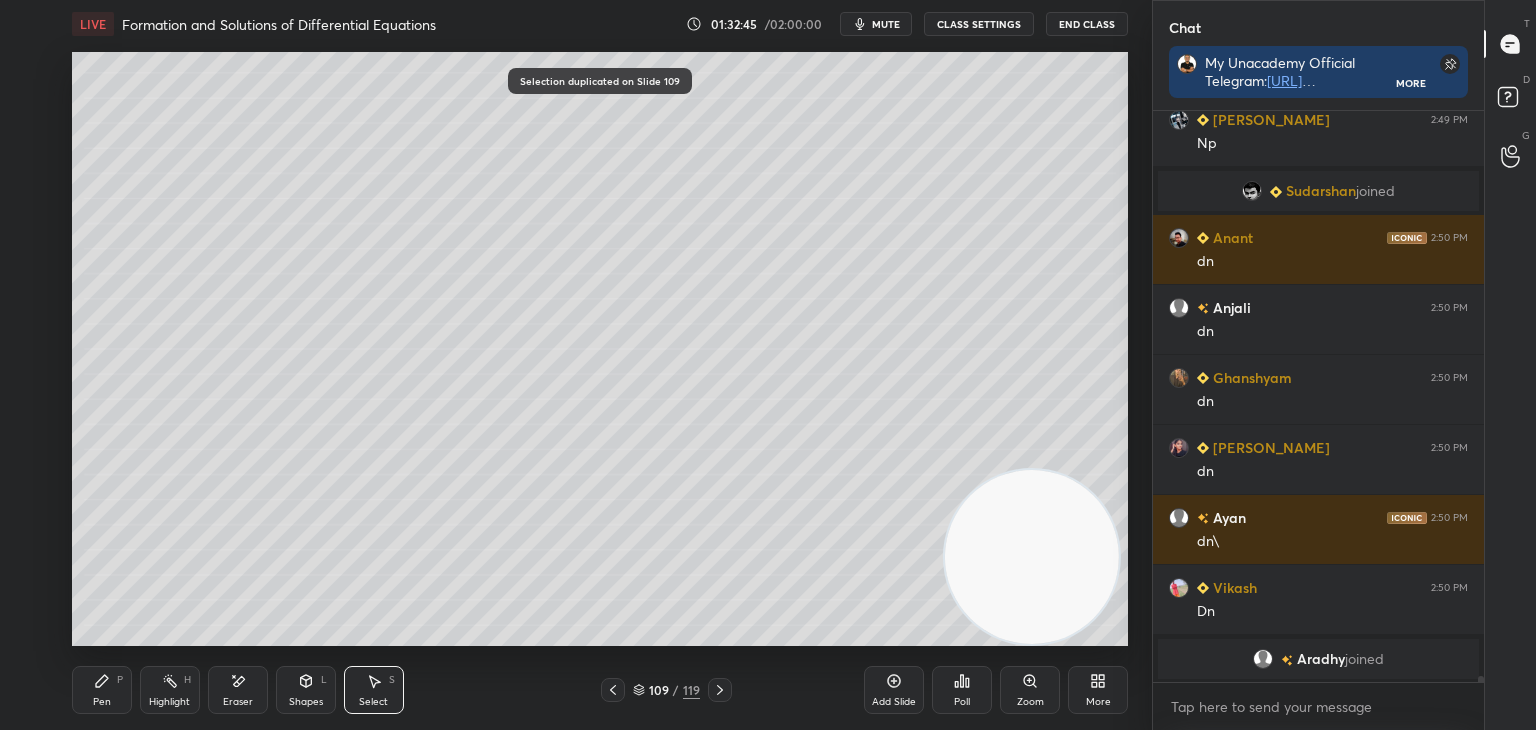
drag, startPoint x: 230, startPoint y: 690, endPoint x: 244, endPoint y: 674, distance: 21.3
click at [232, 689] on div "Eraser" at bounding box center [238, 690] width 60 height 48
click at [374, 691] on div "Select S" at bounding box center [374, 690] width 60 height 48
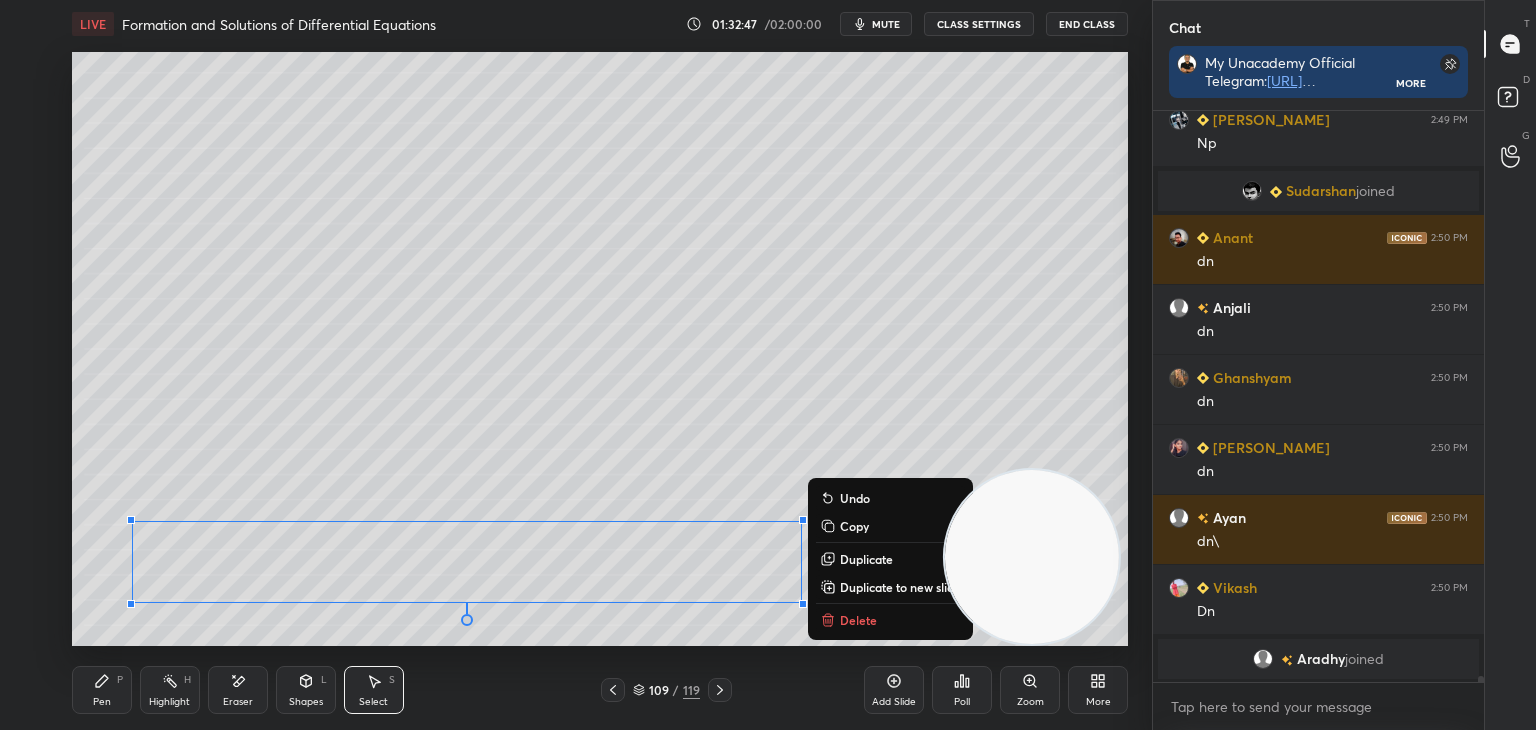
drag, startPoint x: 91, startPoint y: 479, endPoint x: 823, endPoint y: 622, distance: 745.8
click at [903, 652] on div "LIVE Formation and Solutions of Differential Equations 01:32:47 / 02:00:00 mute…" at bounding box center [600, 365] width 1072 height 730
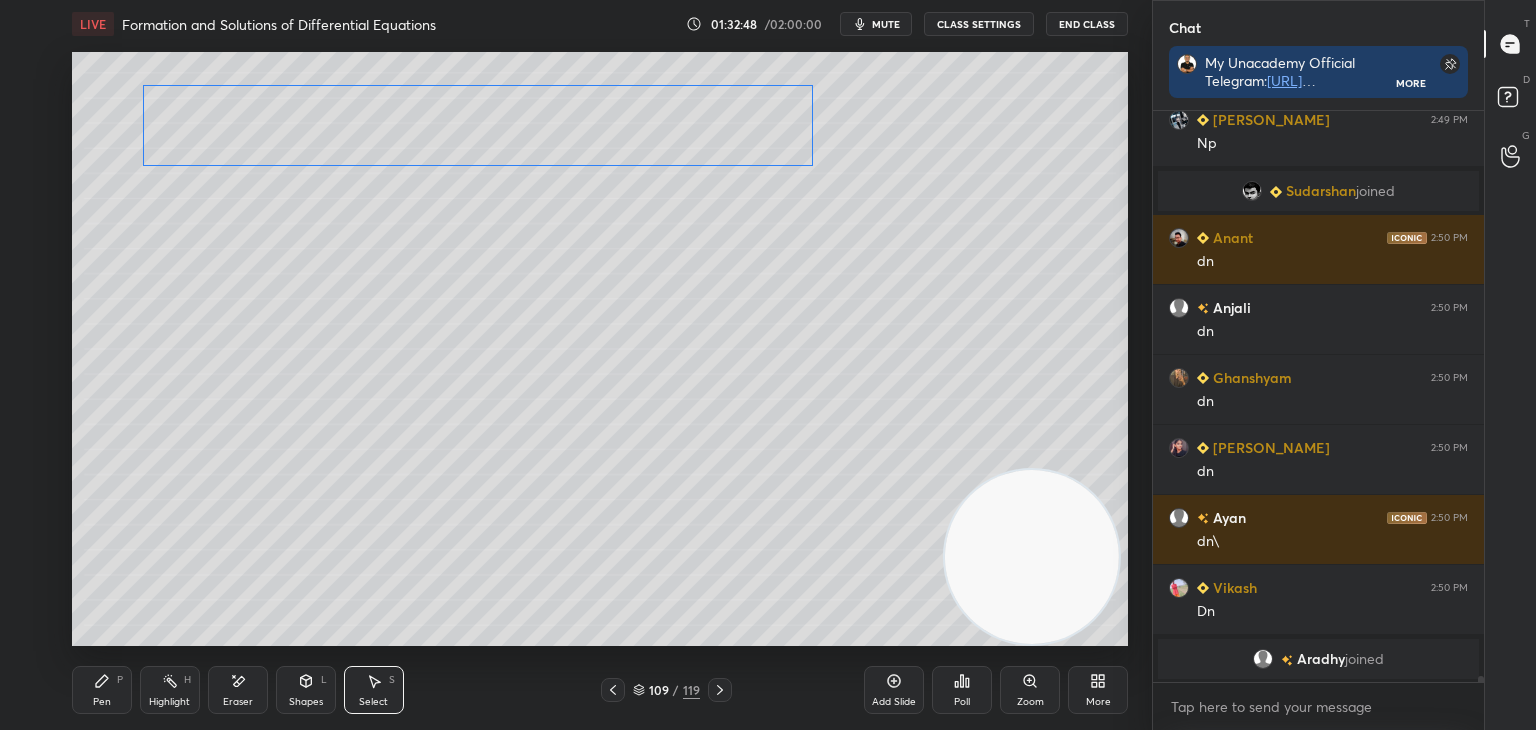
drag, startPoint x: 620, startPoint y: 513, endPoint x: 640, endPoint y: 140, distance: 373.5
click at [656, 117] on div "0 ° Undo Copy Duplicate Duplicate to new slide Delete" at bounding box center [600, 349] width 1056 height 594
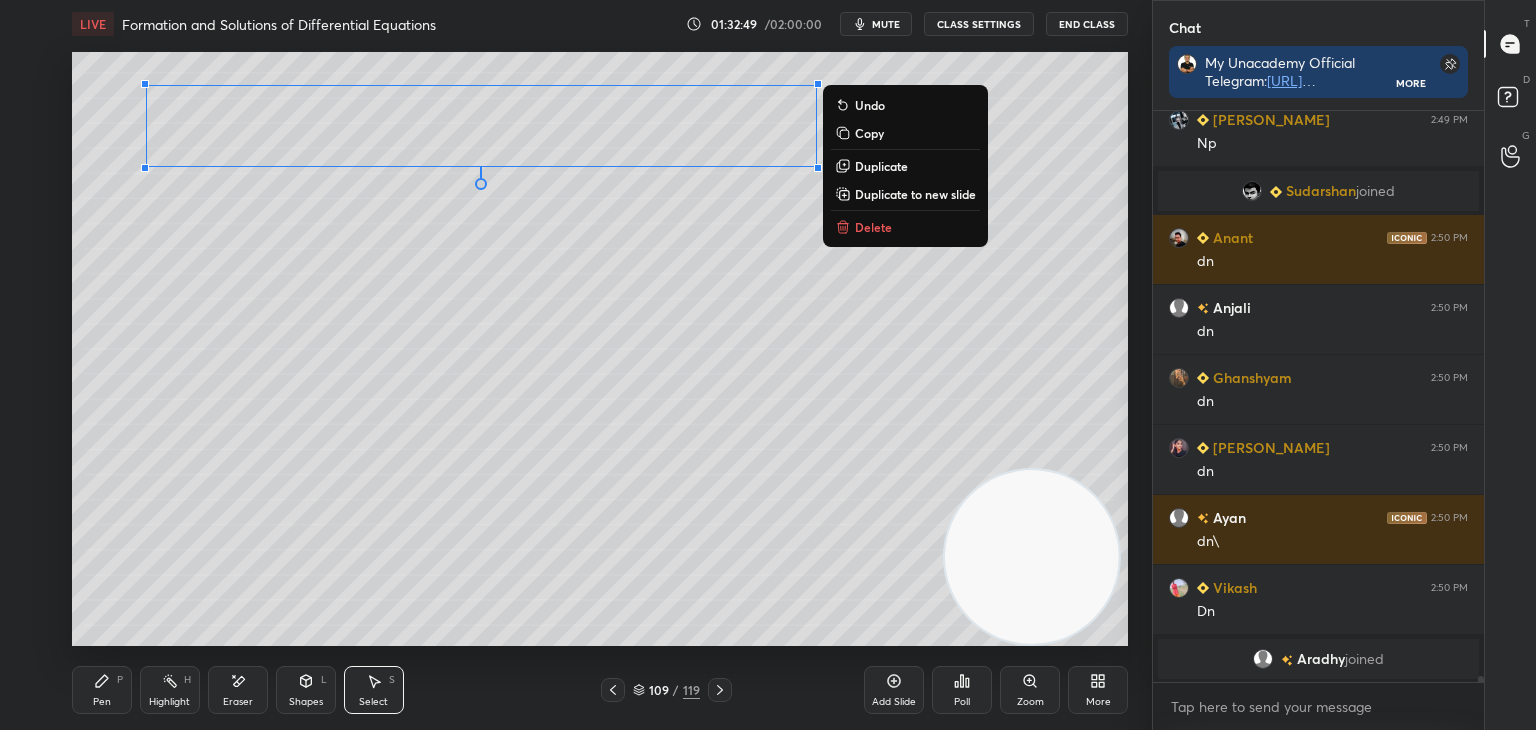
click at [510, 315] on div "0 ° Undo Copy Duplicate Duplicate to new slide Delete" at bounding box center [600, 349] width 1056 height 594
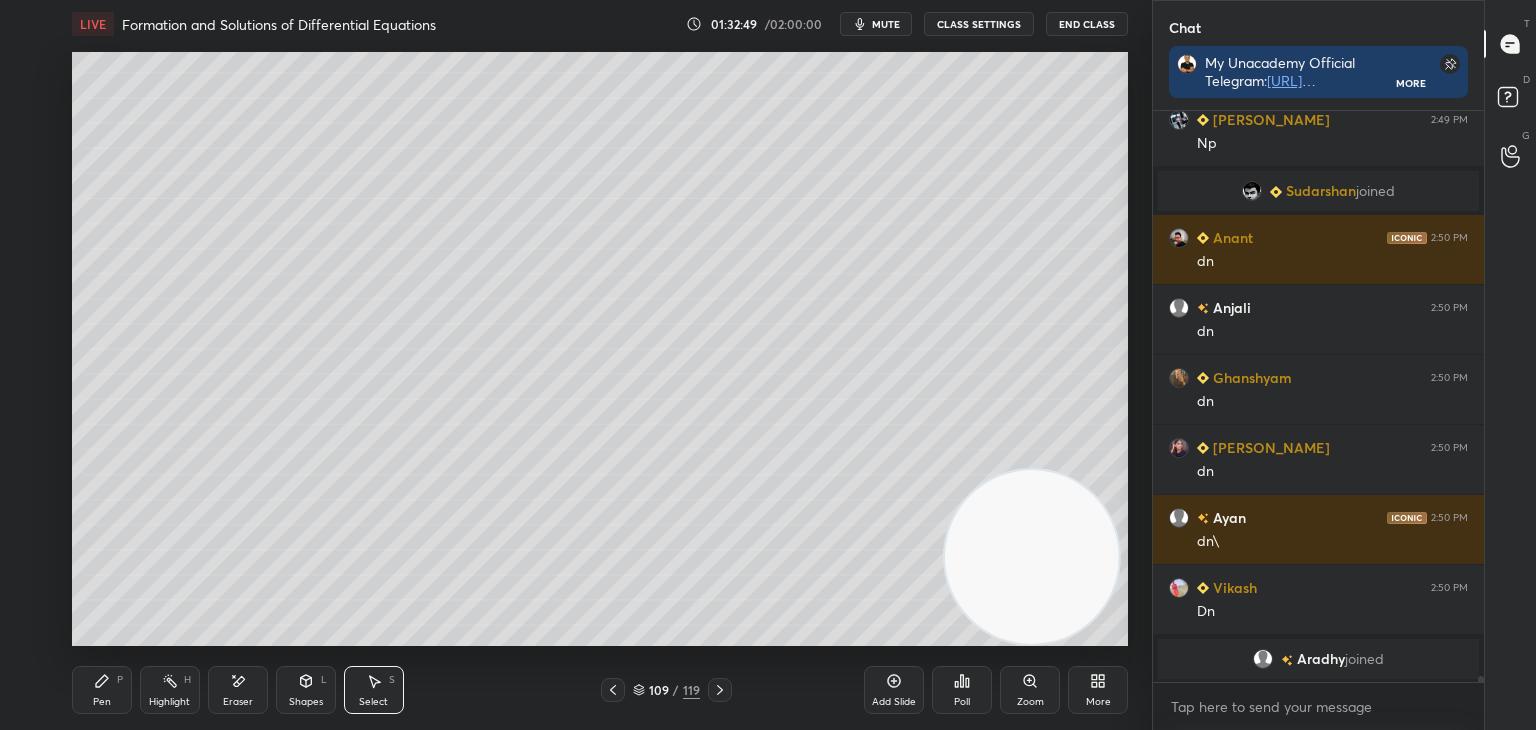
drag, startPoint x: 75, startPoint y: 693, endPoint x: 78, endPoint y: 661, distance: 32.1
click at [75, 688] on div "Pen P" at bounding box center [102, 690] width 60 height 48
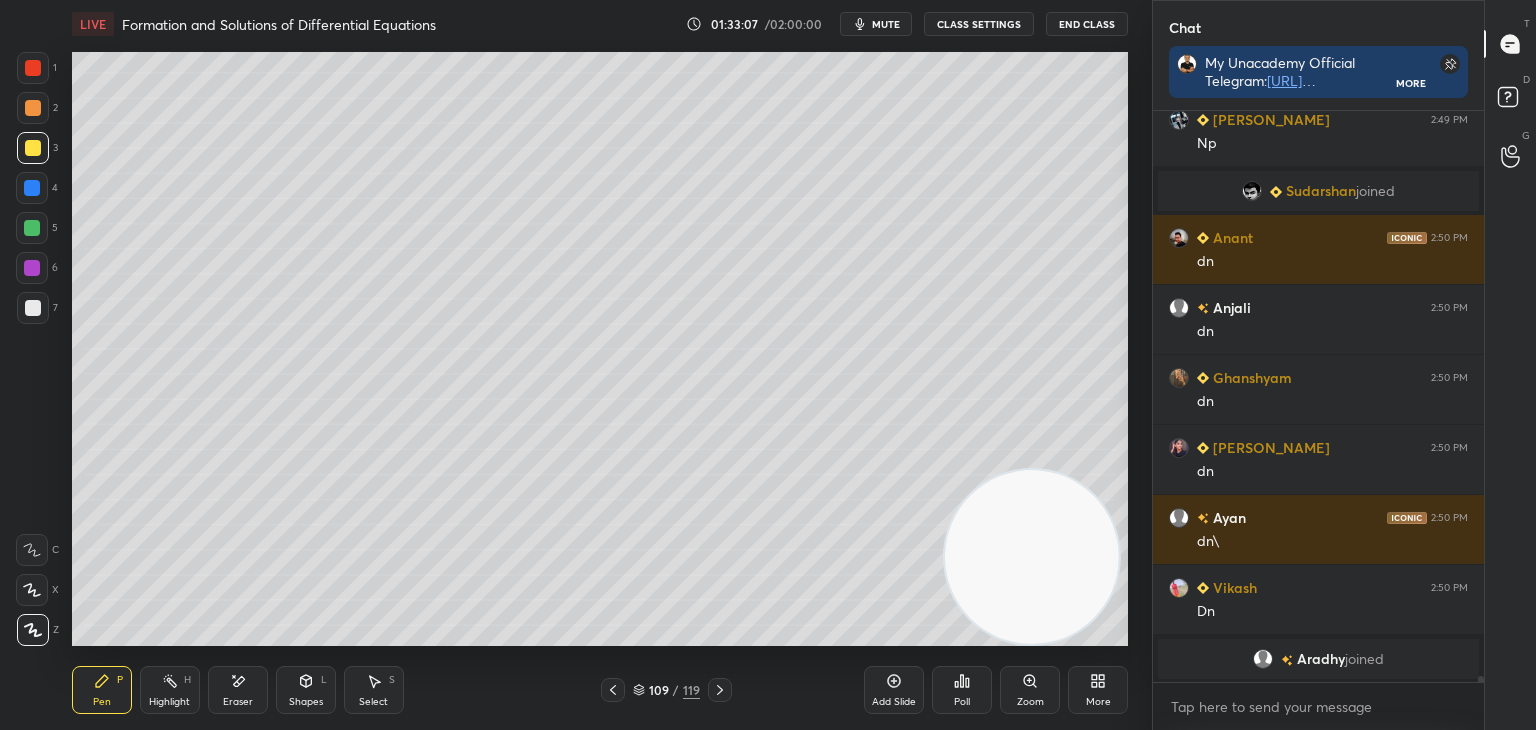
click at [226, 699] on div "Eraser" at bounding box center [238, 702] width 30 height 10
click at [95, 685] on div "Pen P" at bounding box center [102, 690] width 60 height 48
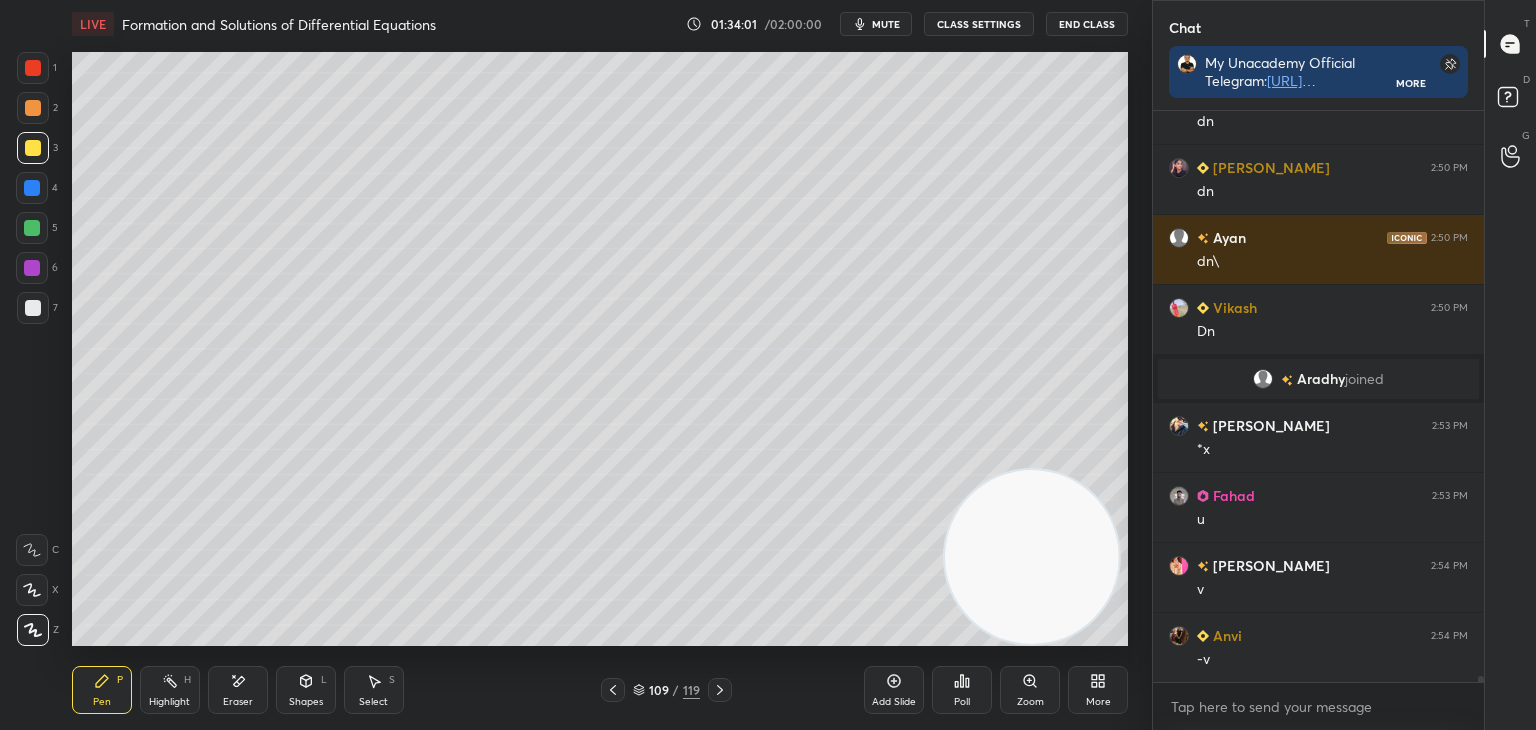
scroll to position [52109, 0]
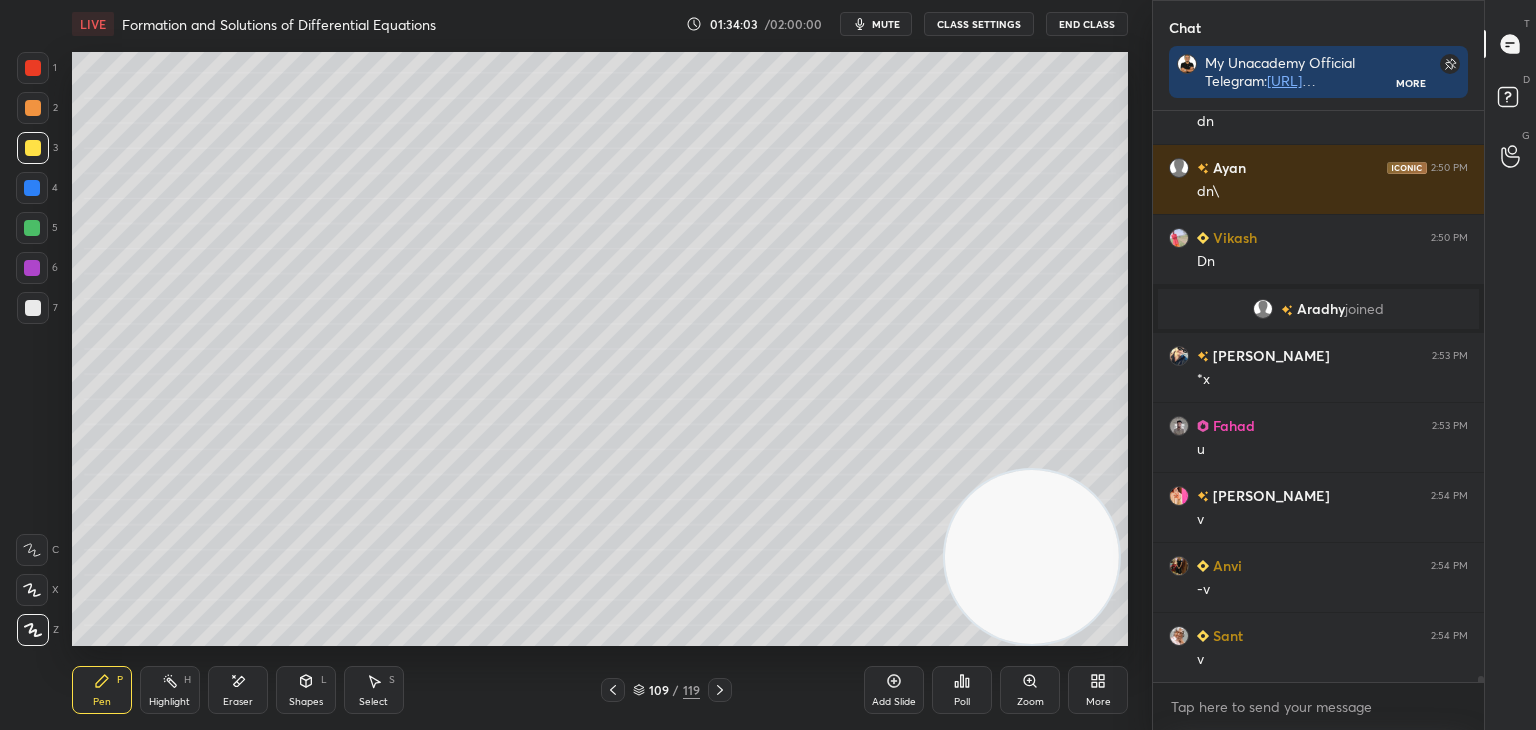
drag, startPoint x: 232, startPoint y: 685, endPoint x: 245, endPoint y: 653, distance: 34.5
click at [233, 678] on icon at bounding box center [238, 681] width 16 height 17
drag, startPoint x: 93, startPoint y: 702, endPoint x: 118, endPoint y: 681, distance: 32.6
click at [99, 701] on div "Pen" at bounding box center [102, 702] width 18 height 10
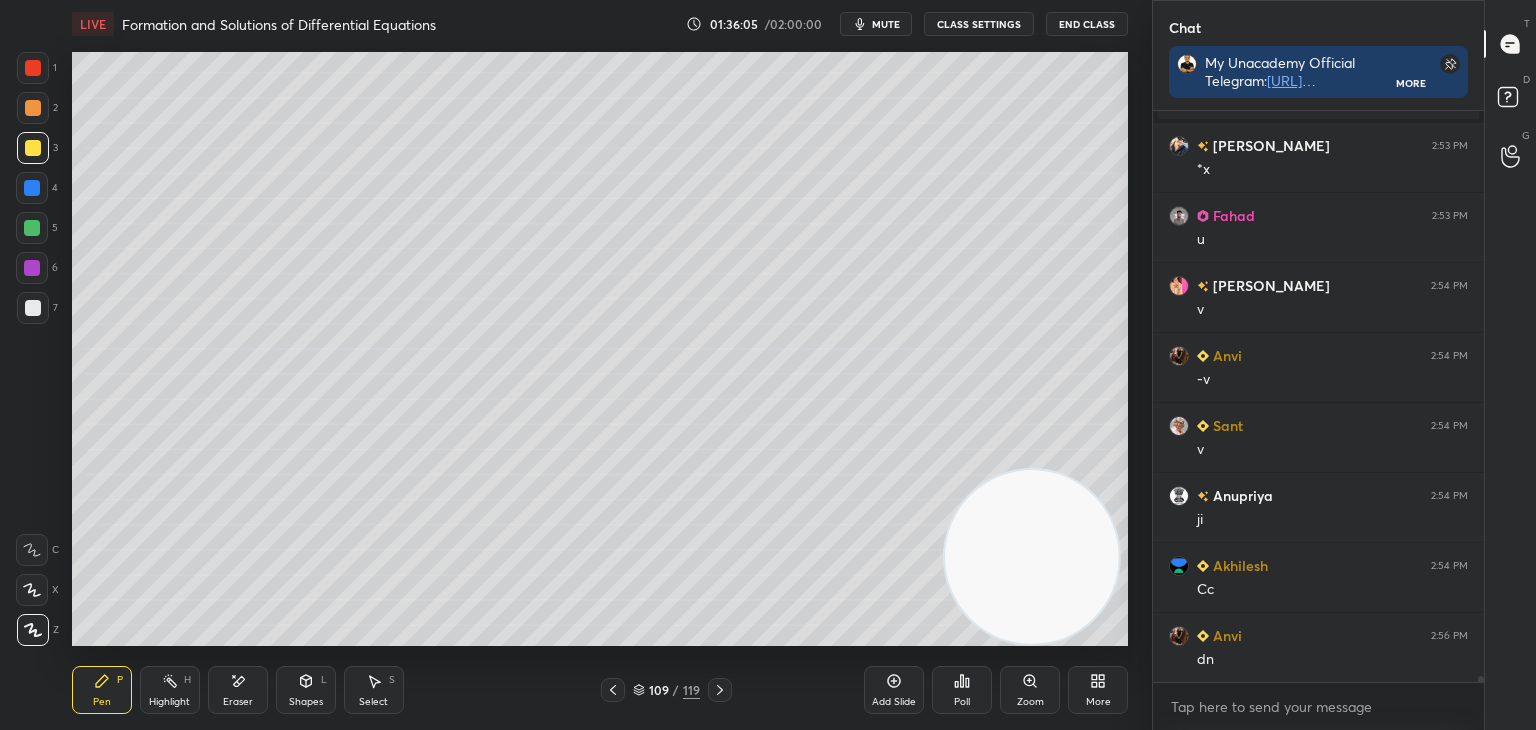
scroll to position [52389, 0]
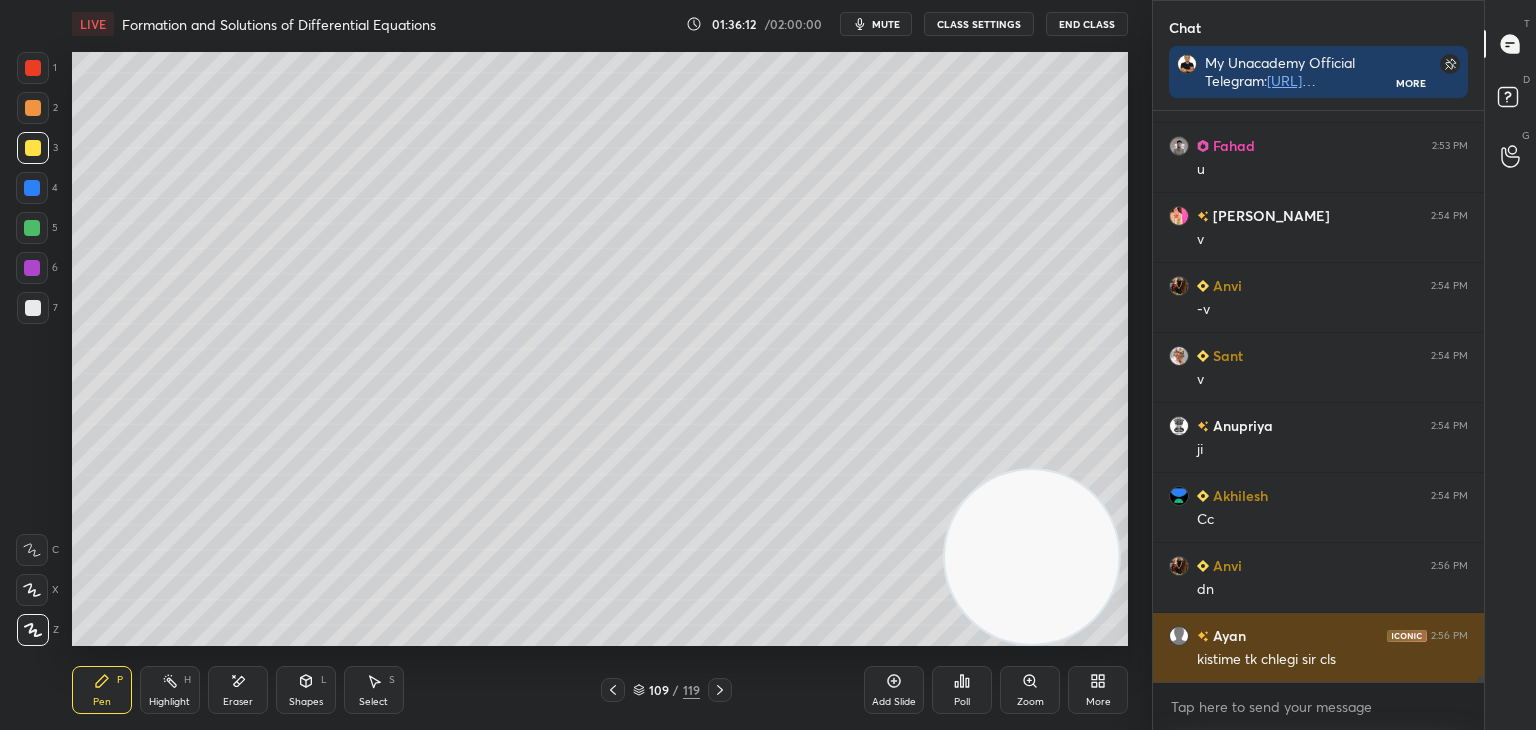
click at [1469, 652] on div "[PERSON_NAME] 2:56 PM kistime tk chlegi sir cls" at bounding box center [1318, 647] width 331 height 69
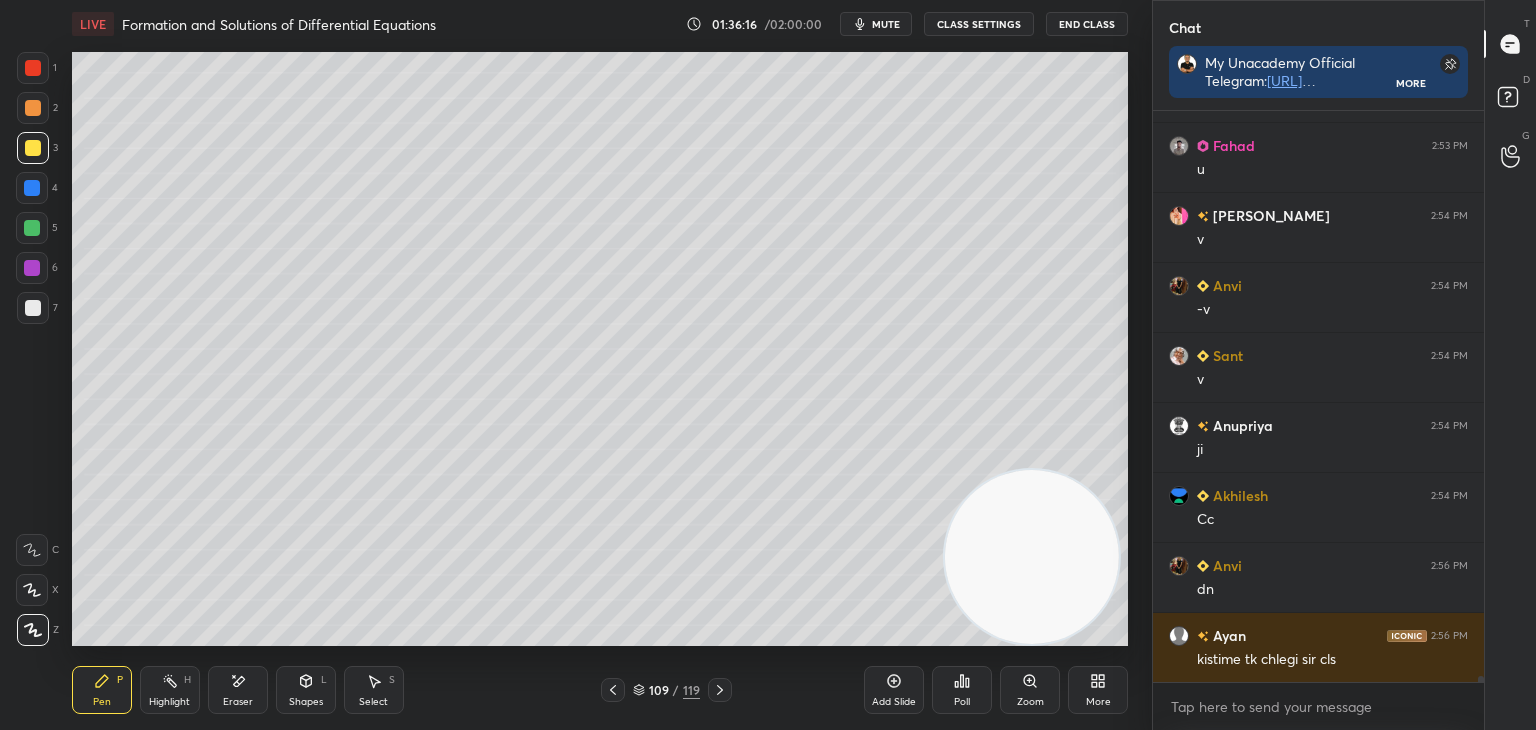
click at [1481, 665] on div at bounding box center [1478, 396] width 12 height 571
drag, startPoint x: 1476, startPoint y: 677, endPoint x: 1473, endPoint y: 665, distance: 12.4
click at [1473, 665] on div at bounding box center [1478, 396] width 12 height 571
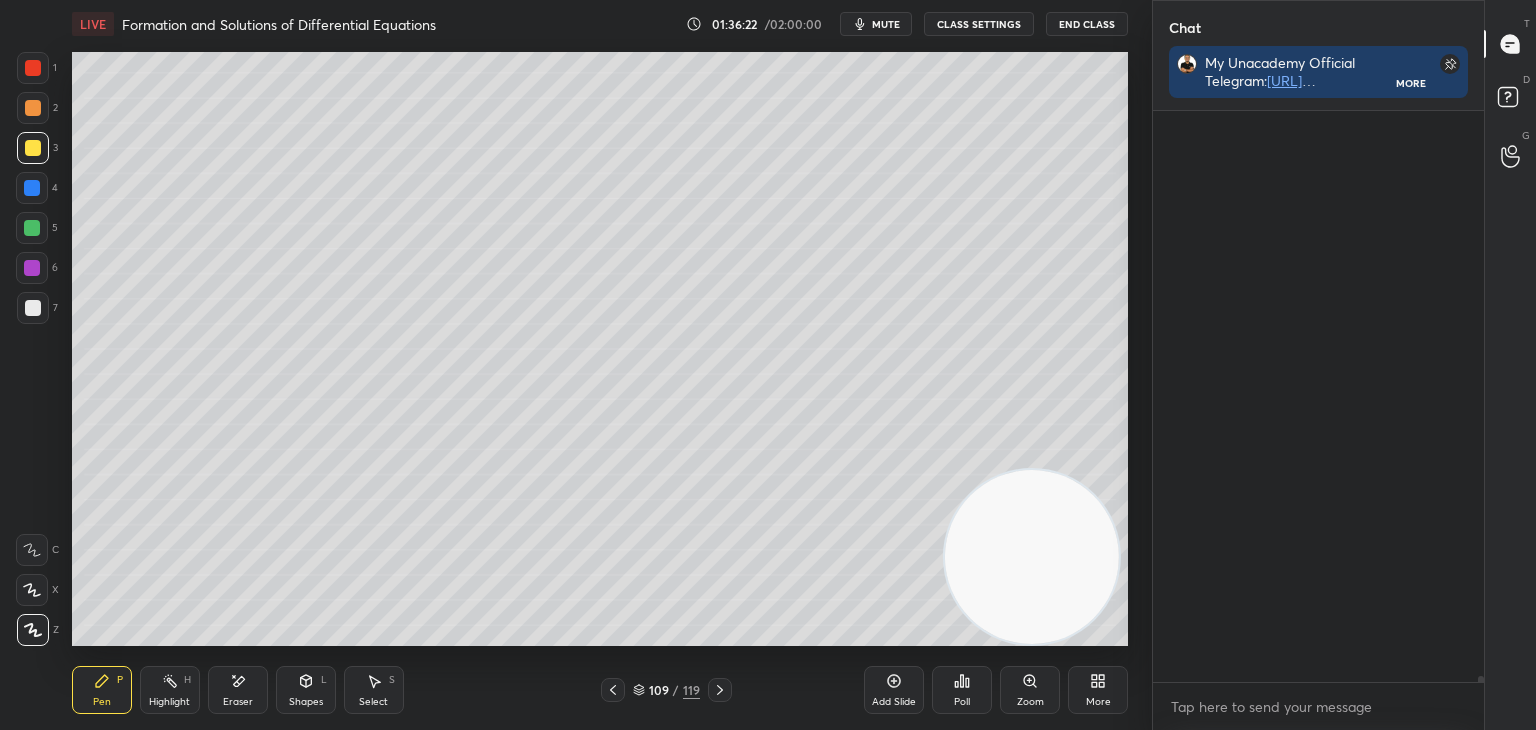
scroll to position [53205, 0]
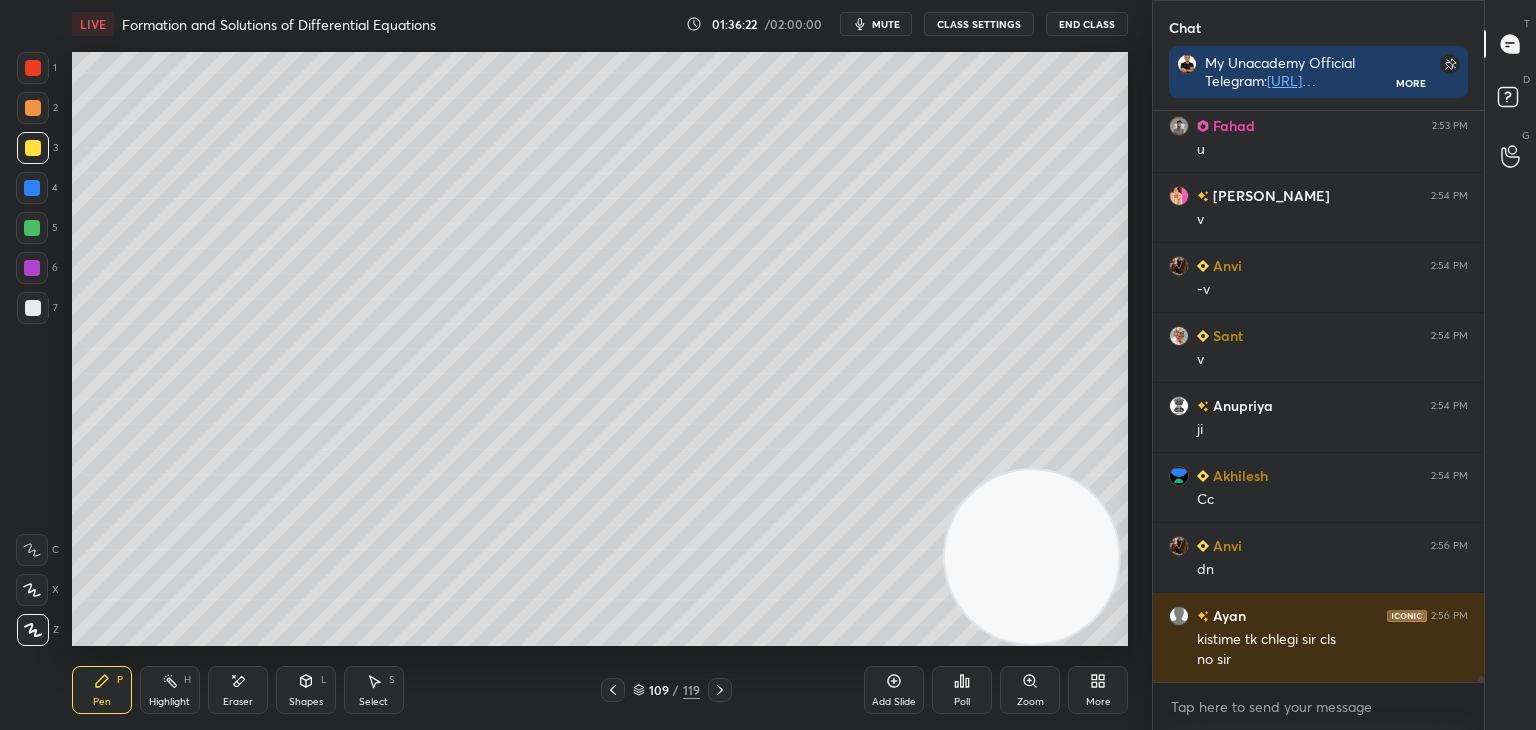
drag, startPoint x: 1479, startPoint y: 673, endPoint x: 1478, endPoint y: 728, distance: 55.0
click at [1478, 728] on div "[PERSON_NAME] 2:53 PM *x Fahad 2:53 PM u [PERSON_NAME] 2:54 PM v Anvi 2:54 PM -…" at bounding box center [1318, 420] width 331 height 619
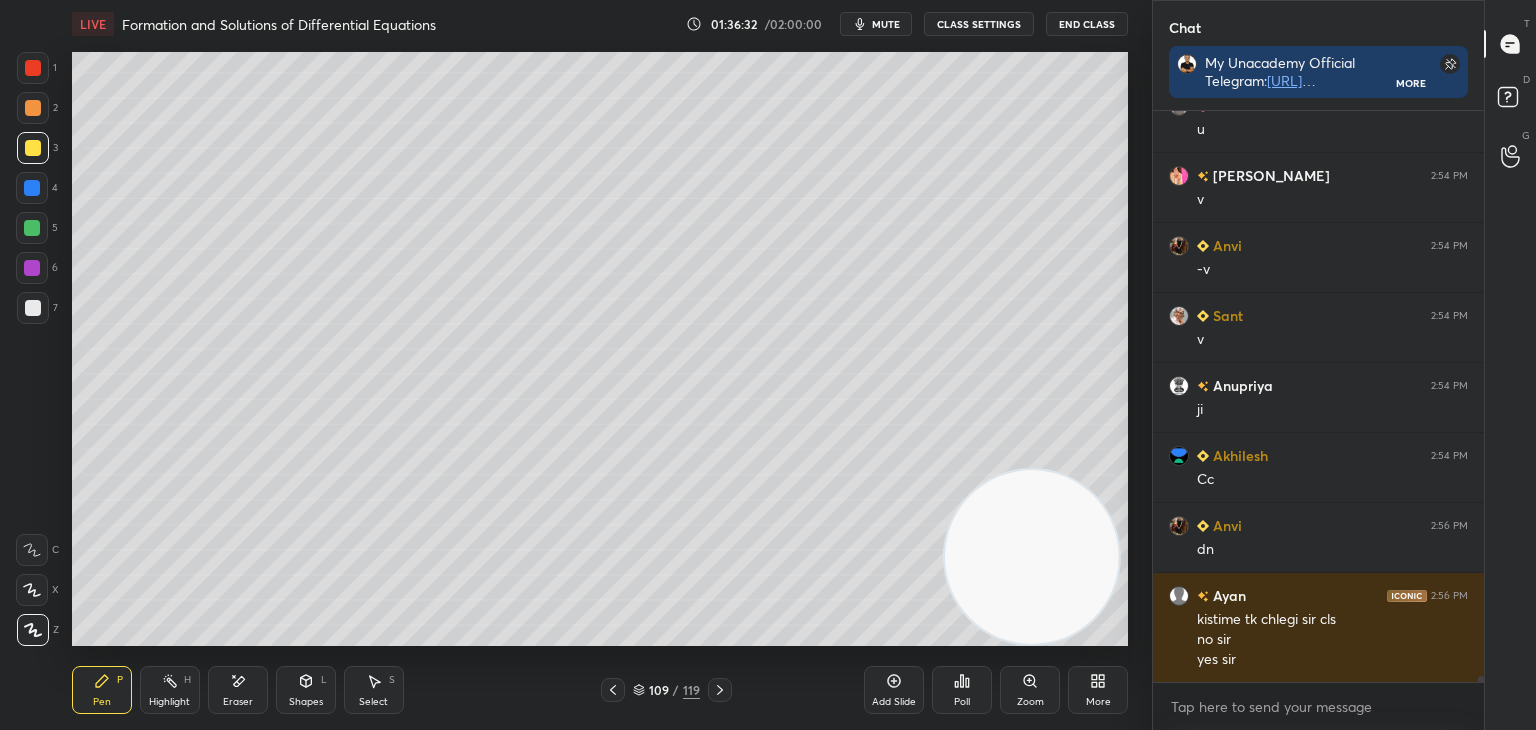
scroll to position [53295, 0]
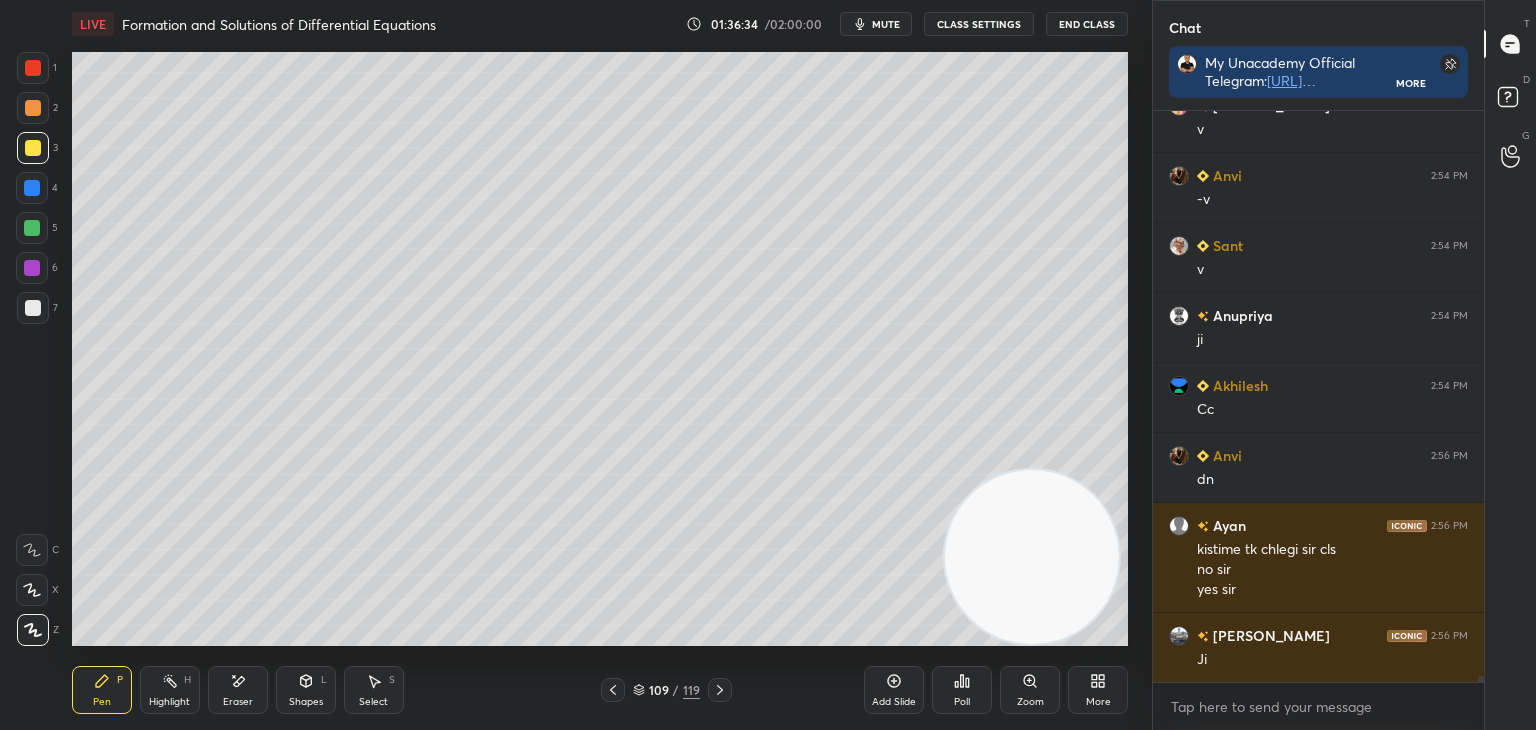
click at [224, 708] on div "Eraser" at bounding box center [238, 690] width 60 height 48
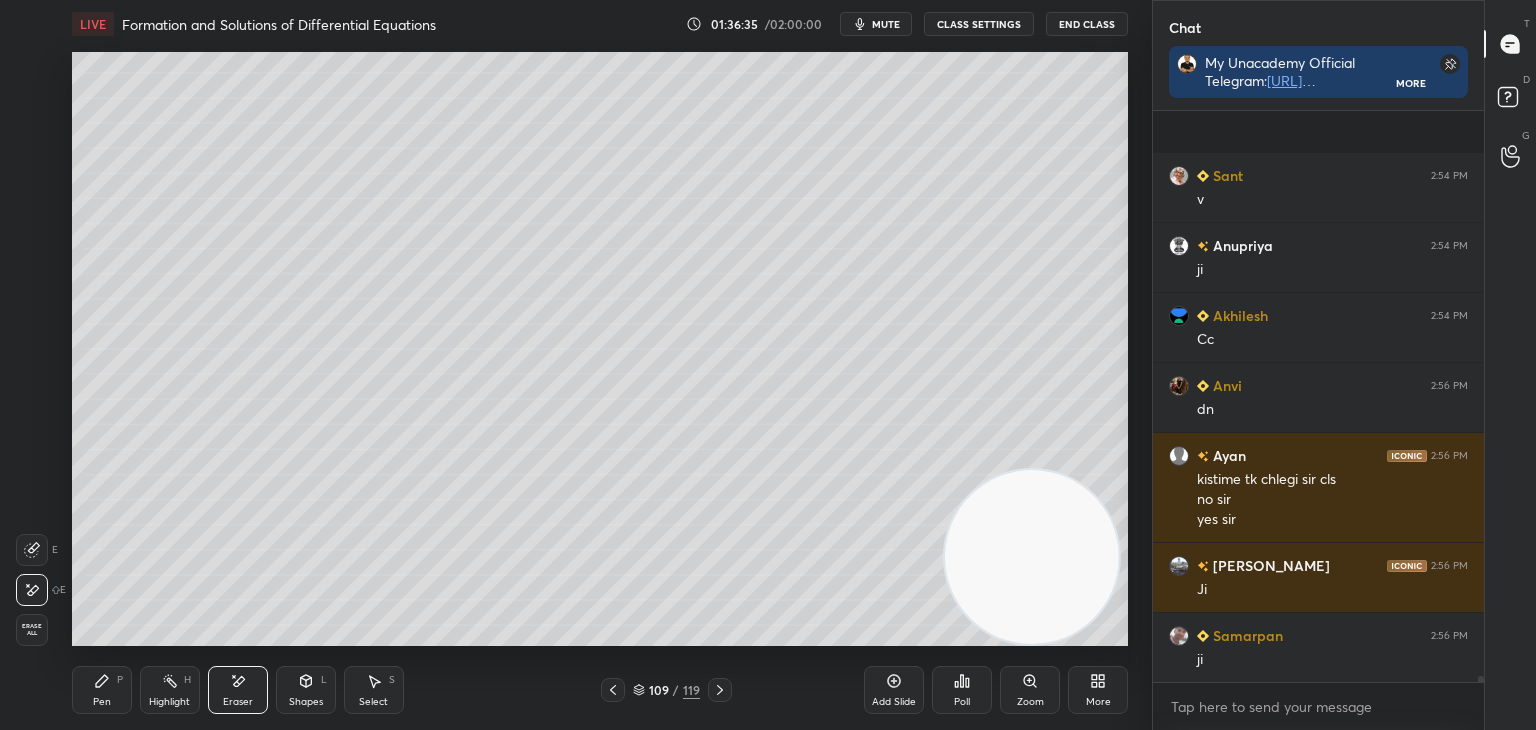
scroll to position [53505, 0]
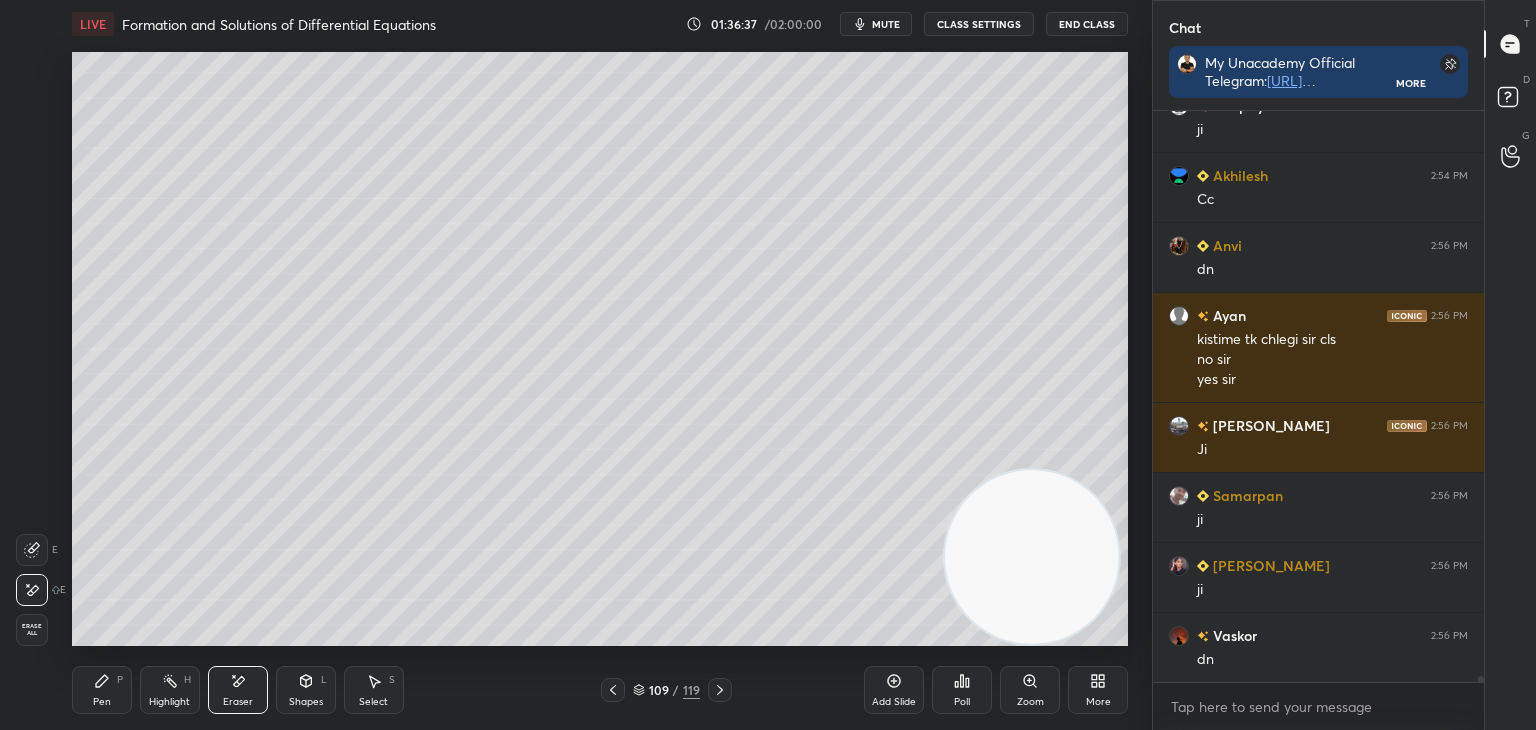
drag, startPoint x: 85, startPoint y: 691, endPoint x: 100, endPoint y: 688, distance: 15.3
click at [86, 689] on div "Pen P" at bounding box center [102, 690] width 60 height 48
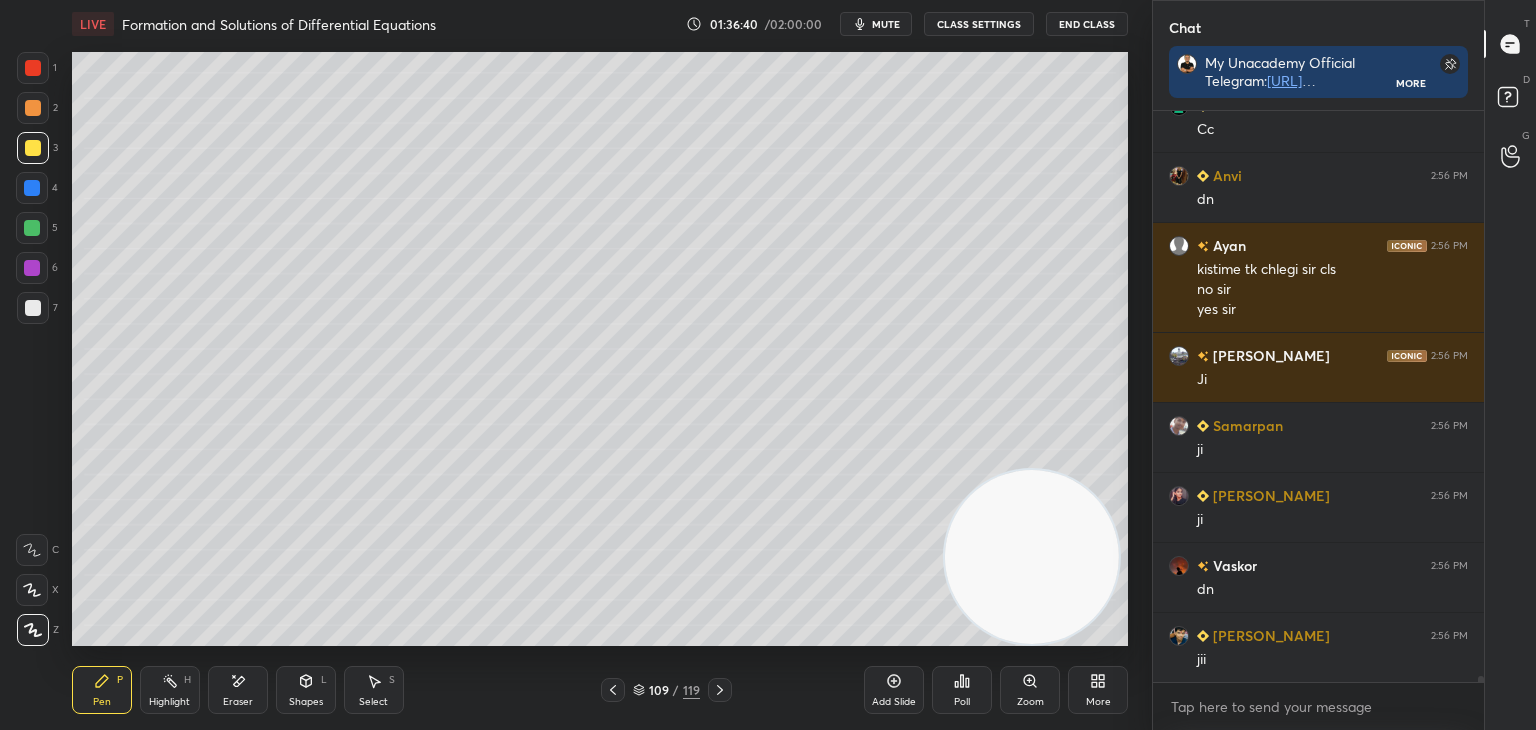
scroll to position [53645, 0]
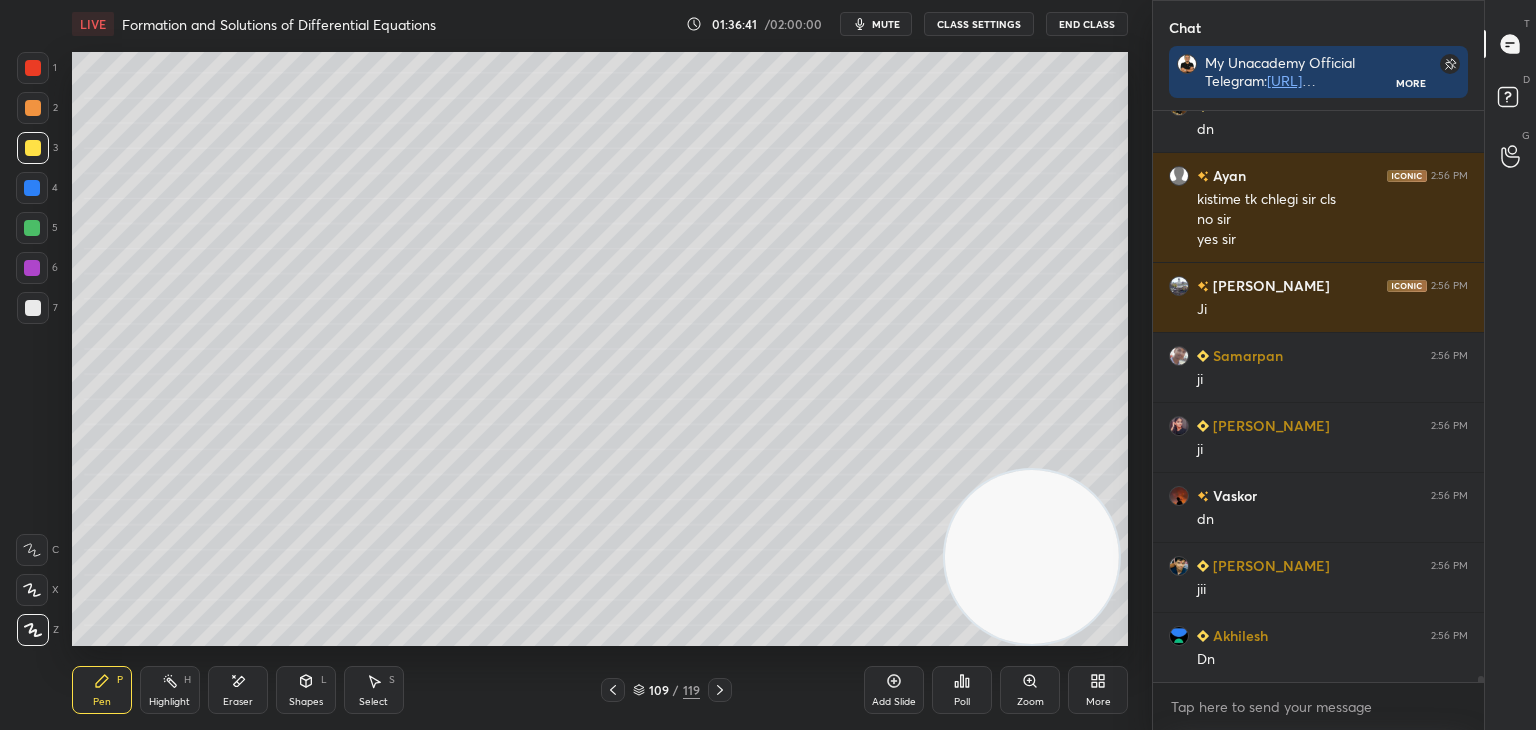
click at [723, 685] on icon at bounding box center [720, 690] width 16 height 16
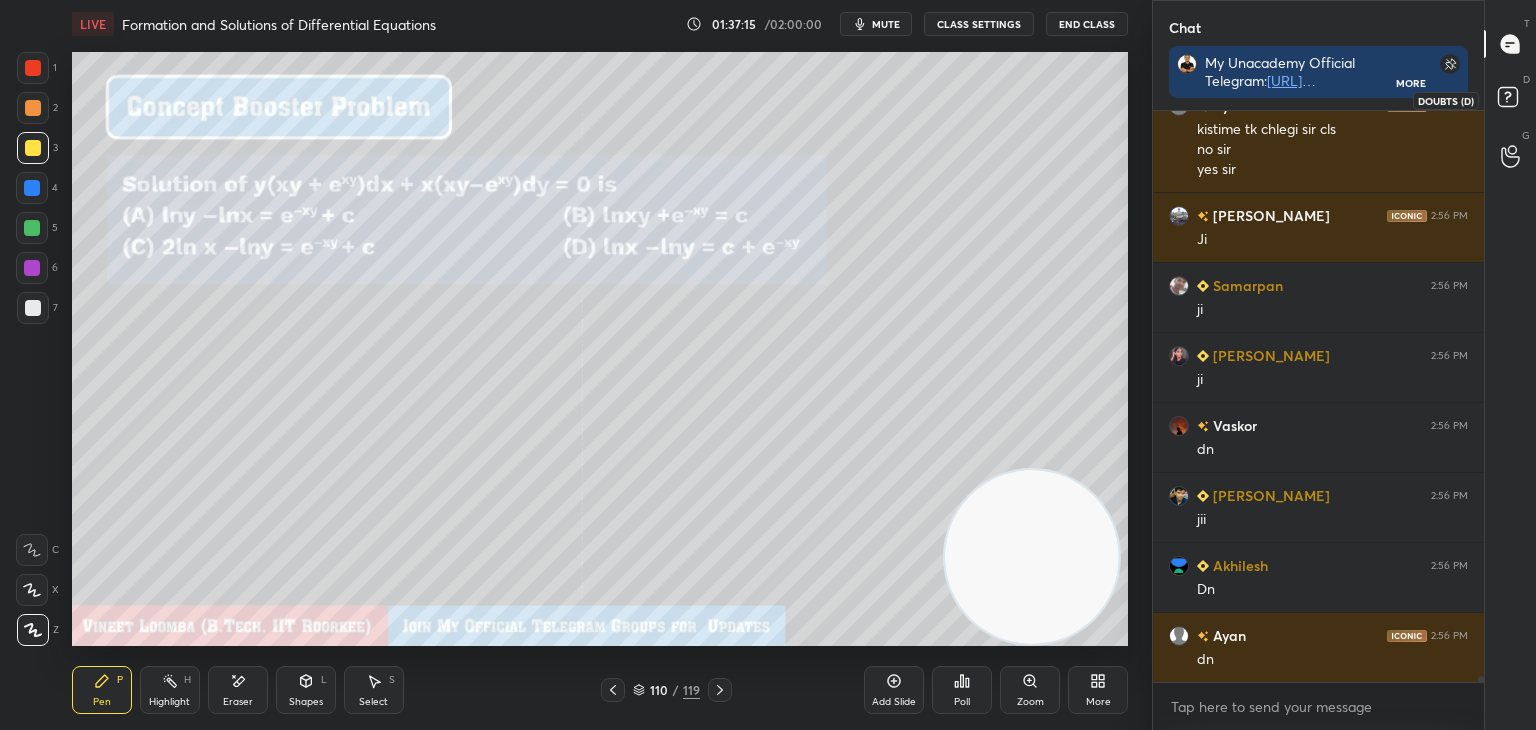
click at [1508, 88] on rect at bounding box center [1507, 97] width 19 height 19
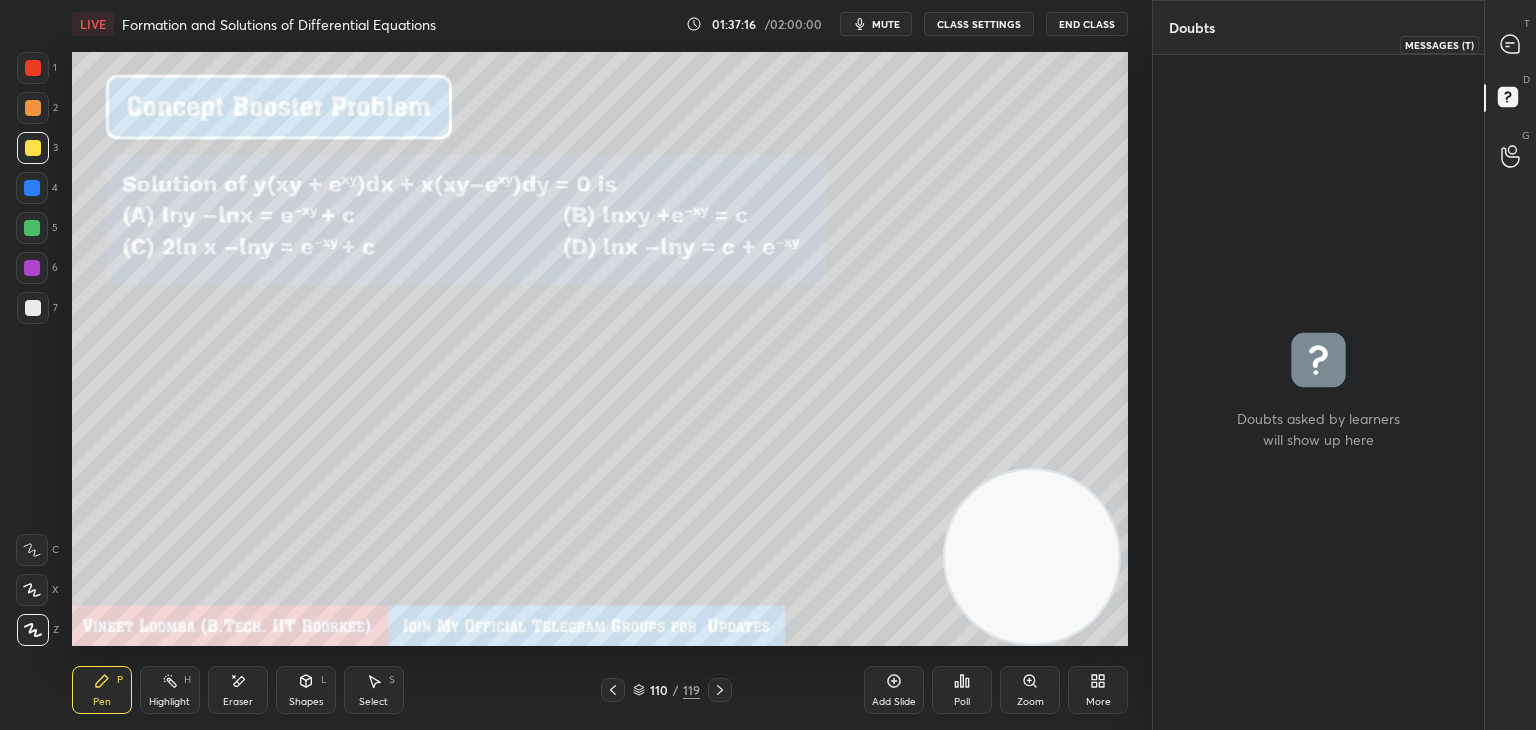
click at [1512, 49] on icon at bounding box center [1510, 44] width 18 height 18
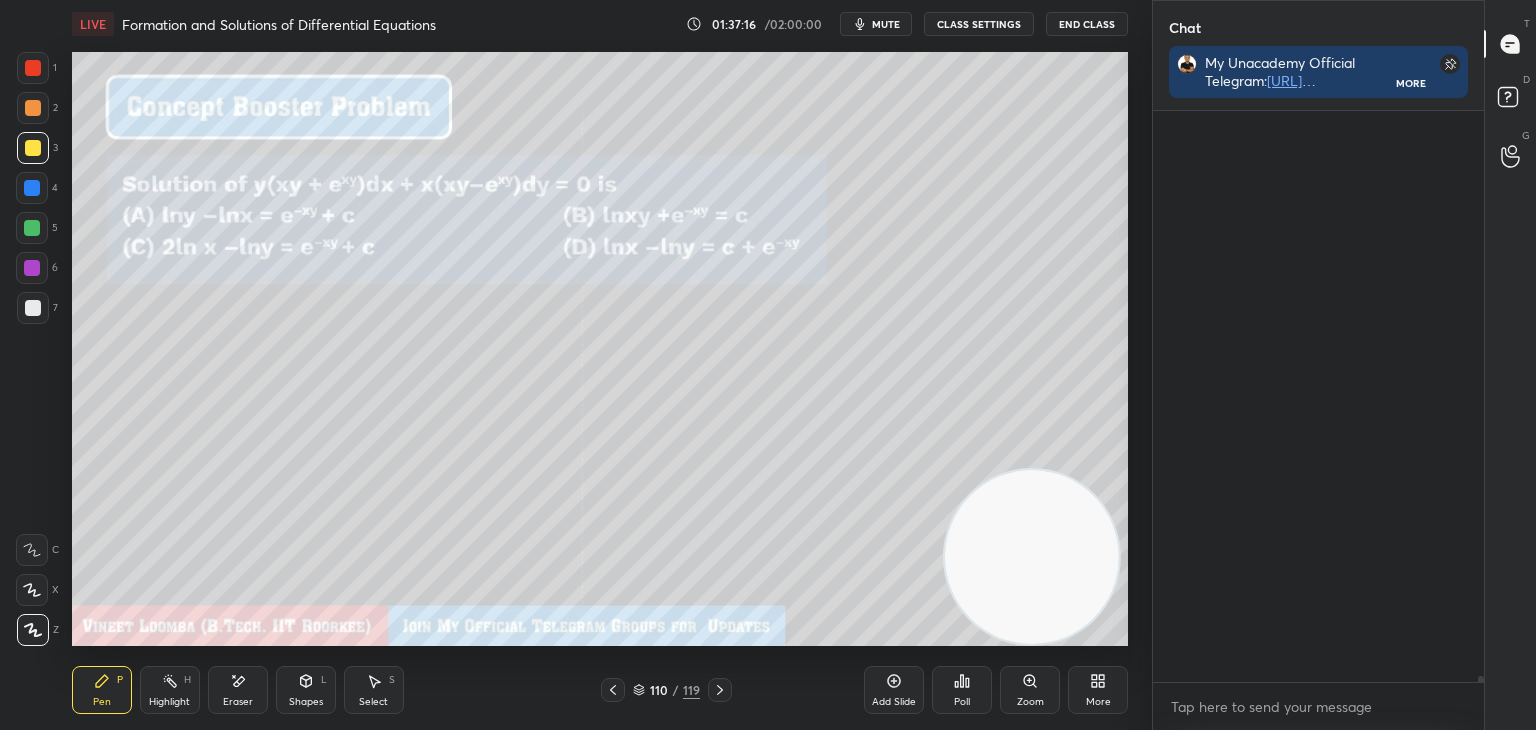
scroll to position [565, 325]
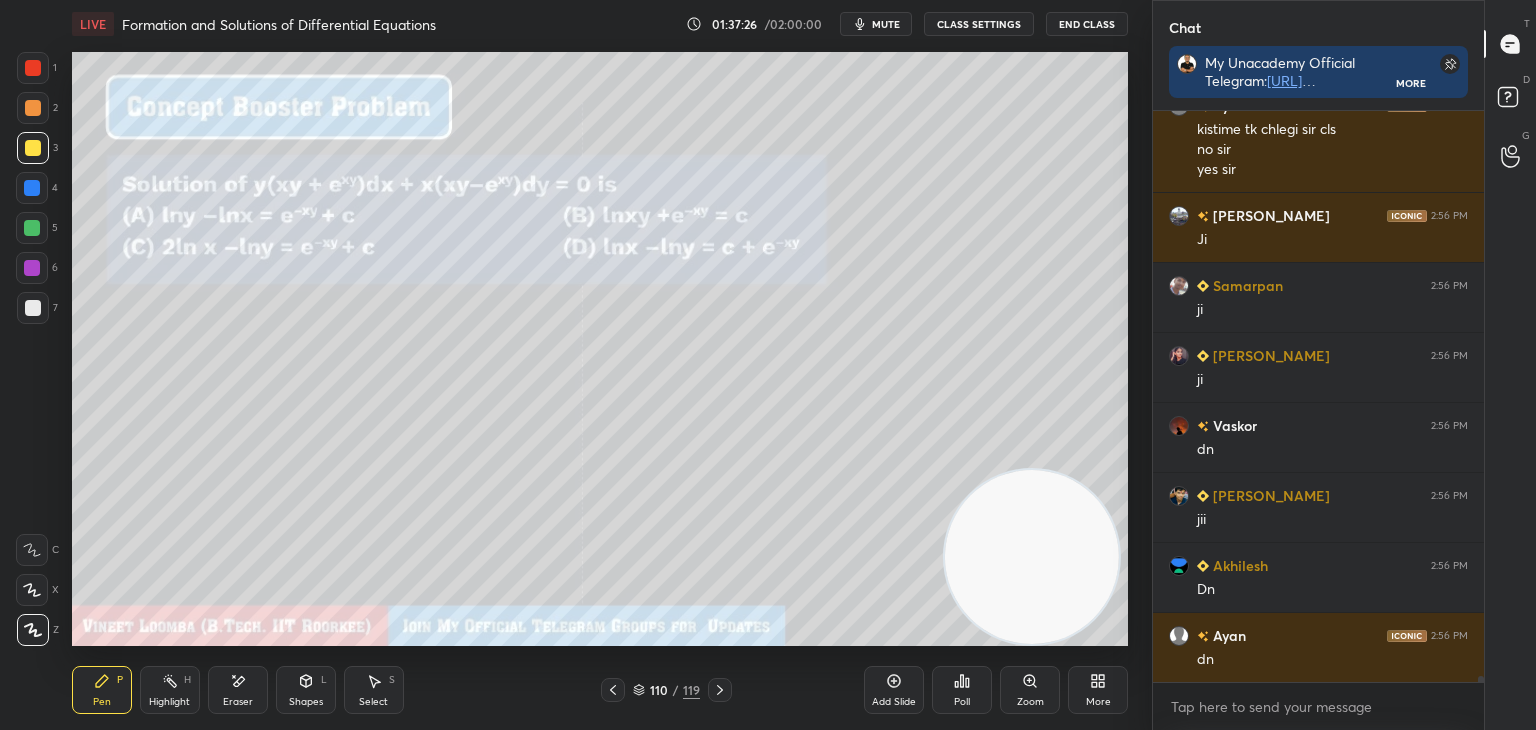
drag, startPoint x: 228, startPoint y: 685, endPoint x: 224, endPoint y: 674, distance: 11.7
click at [229, 684] on div "Eraser" at bounding box center [238, 690] width 60 height 48
click at [104, 697] on div "Pen" at bounding box center [102, 702] width 18 height 10
click at [240, 681] on div "Eraser" at bounding box center [238, 690] width 60 height 48
click at [110, 675] on div "Pen P" at bounding box center [102, 690] width 60 height 48
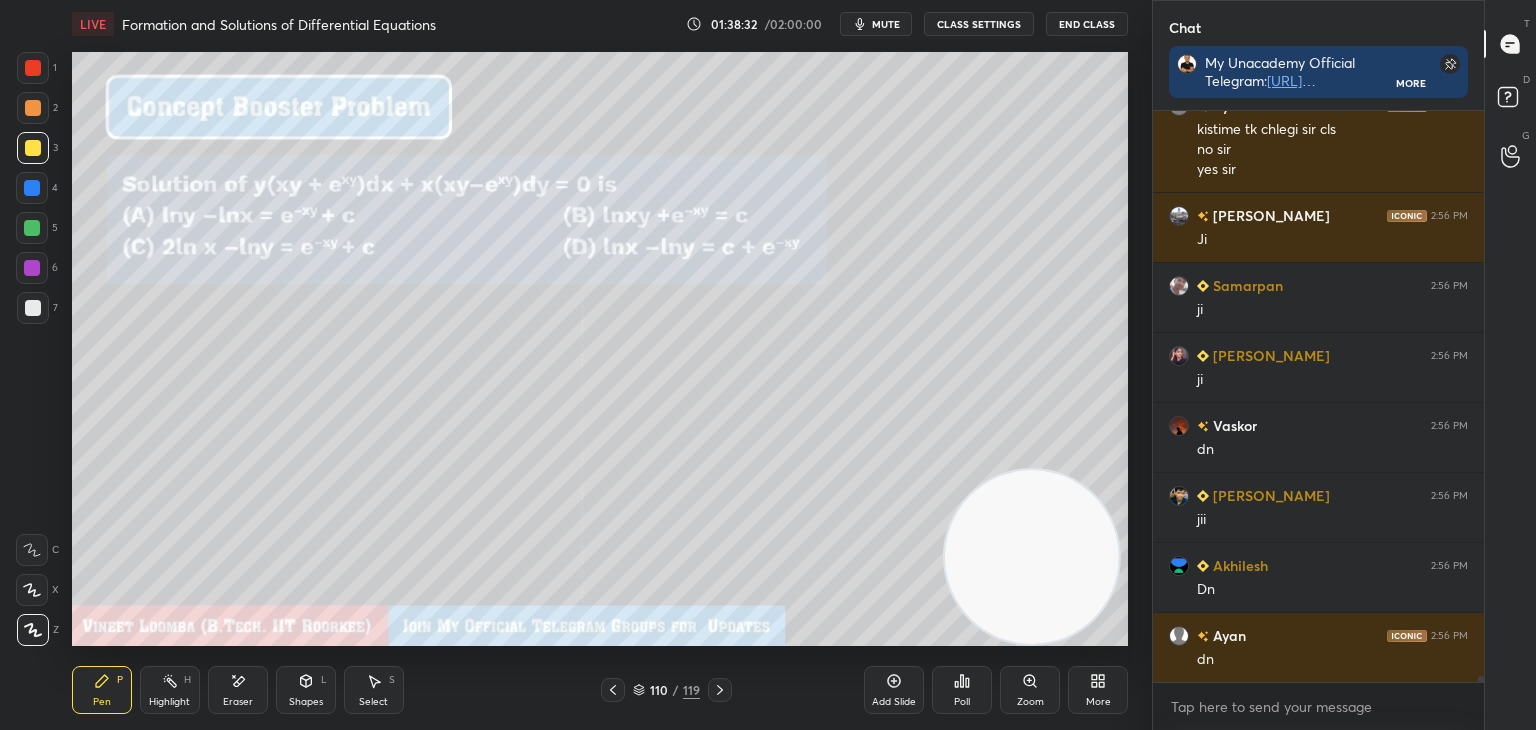
drag, startPoint x: 245, startPoint y: 697, endPoint x: 285, endPoint y: 652, distance: 60.2
click at [263, 675] on div "Eraser" at bounding box center [238, 690] width 60 height 48
drag, startPoint x: 89, startPoint y: 708, endPoint x: 133, endPoint y: 654, distance: 69.7
click at [92, 701] on div "Pen P" at bounding box center [102, 690] width 60 height 48
click at [384, 690] on div "Select S" at bounding box center [374, 690] width 60 height 48
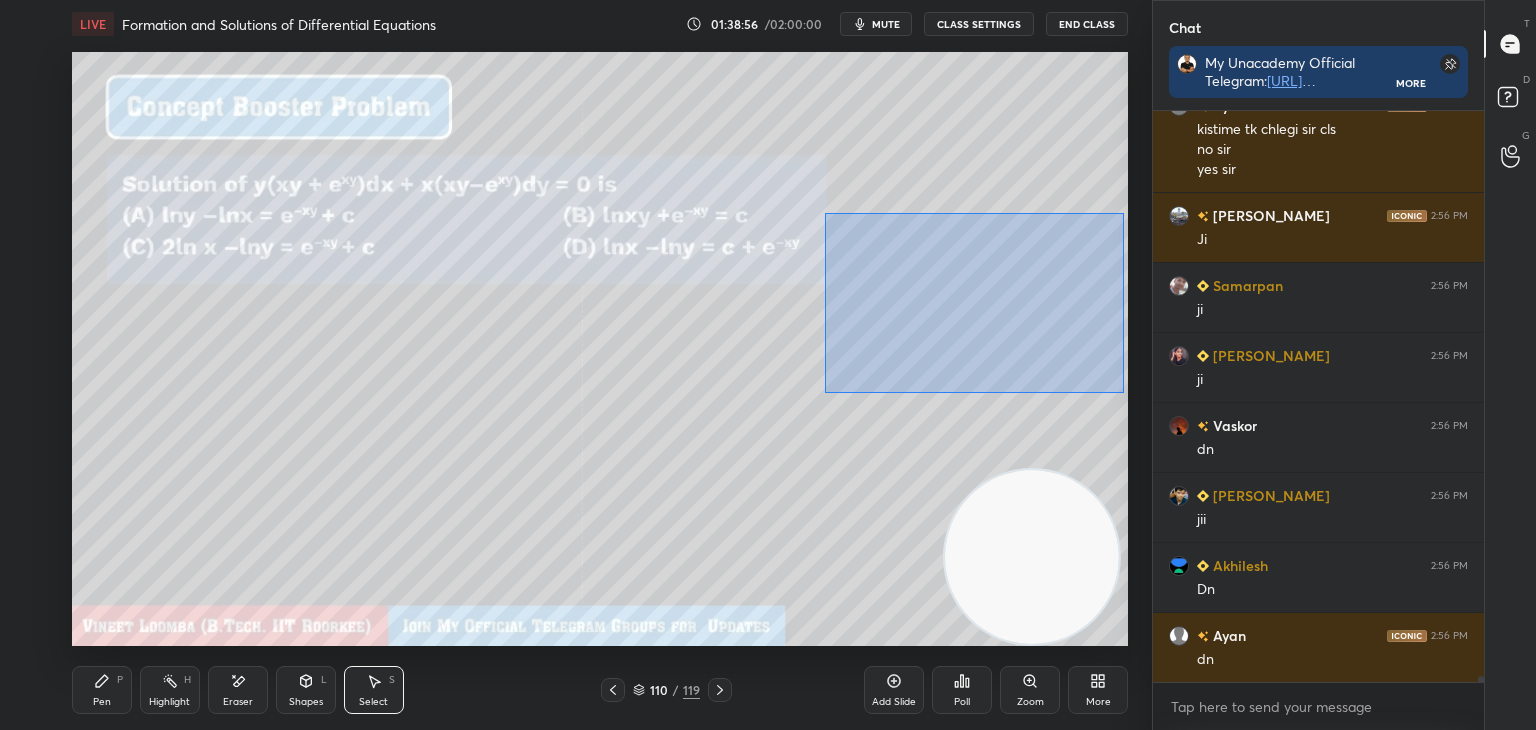
drag, startPoint x: 833, startPoint y: 215, endPoint x: 1126, endPoint y: 392, distance: 342.3
click at [1126, 392] on div "0 ° Undo Copy Duplicate Duplicate to new slide Delete" at bounding box center [600, 349] width 1056 height 594
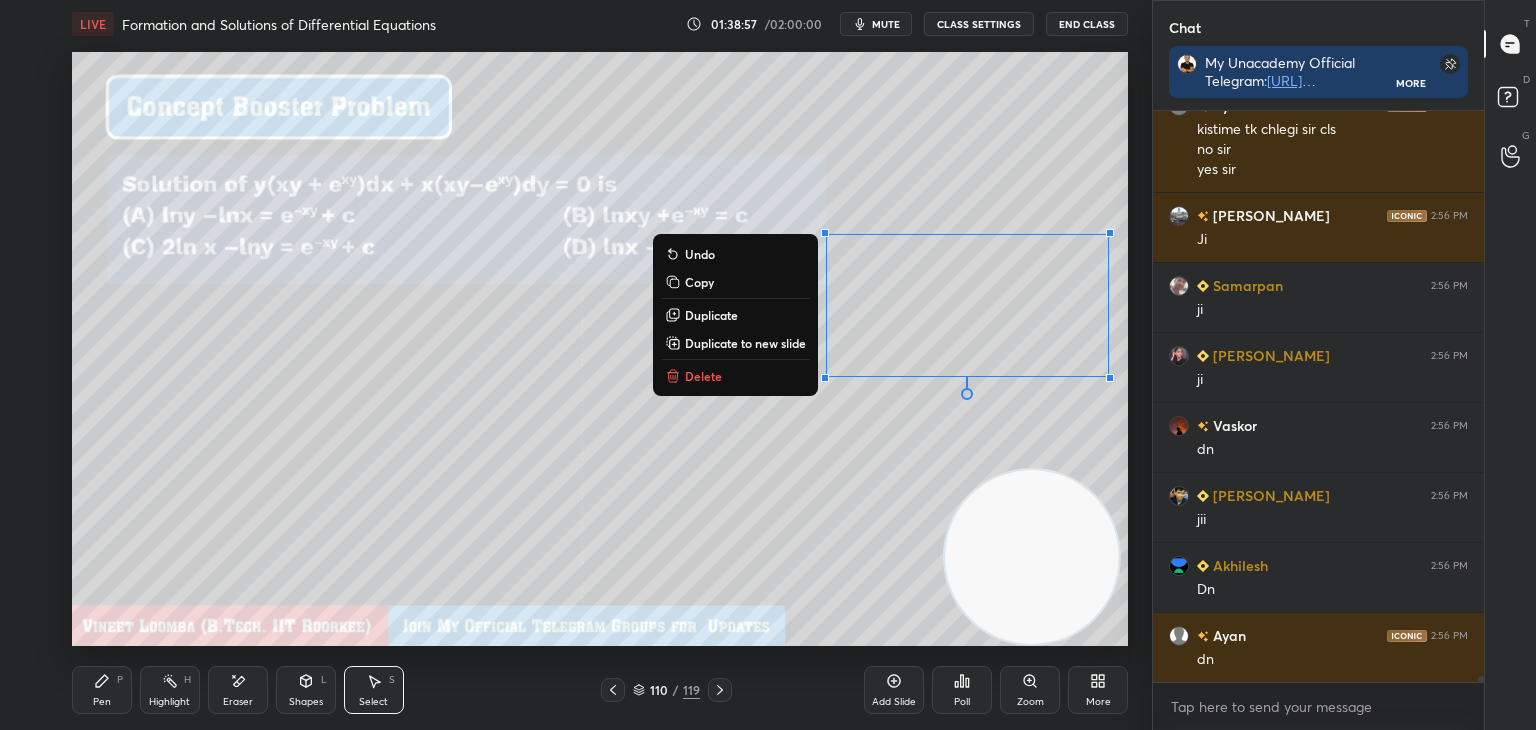
drag, startPoint x: 743, startPoint y: 342, endPoint x: 756, endPoint y: 325, distance: 21.4
click at [744, 343] on p "Duplicate to new slide" at bounding box center [745, 343] width 121 height 16
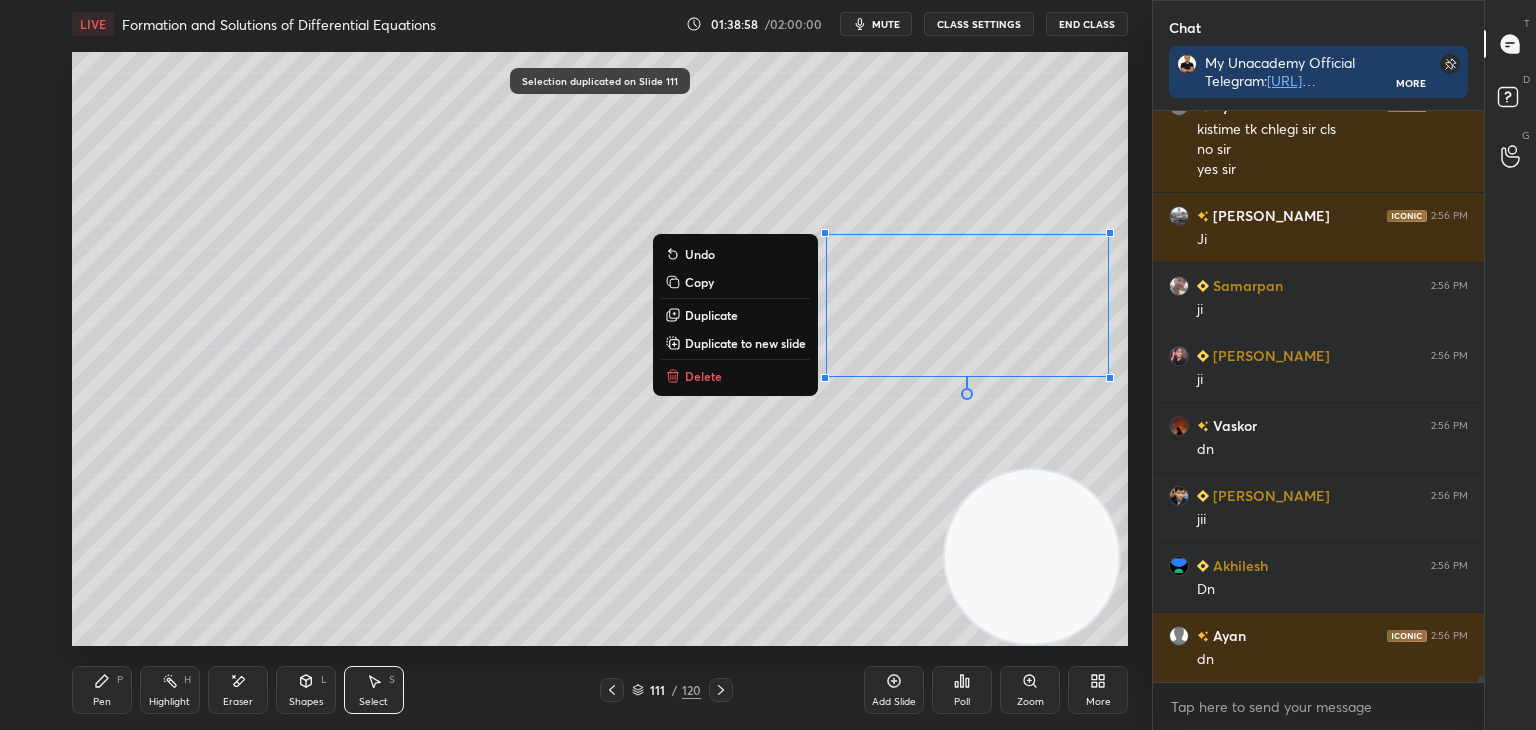
drag, startPoint x: 792, startPoint y: 198, endPoint x: 1122, endPoint y: 355, distance: 365.4
click at [1162, 376] on div "1 2 3 4 5 6 7 C X Z E E Erase all H H LIVE Formation and Solutions of Different…" at bounding box center [768, 365] width 1536 height 730
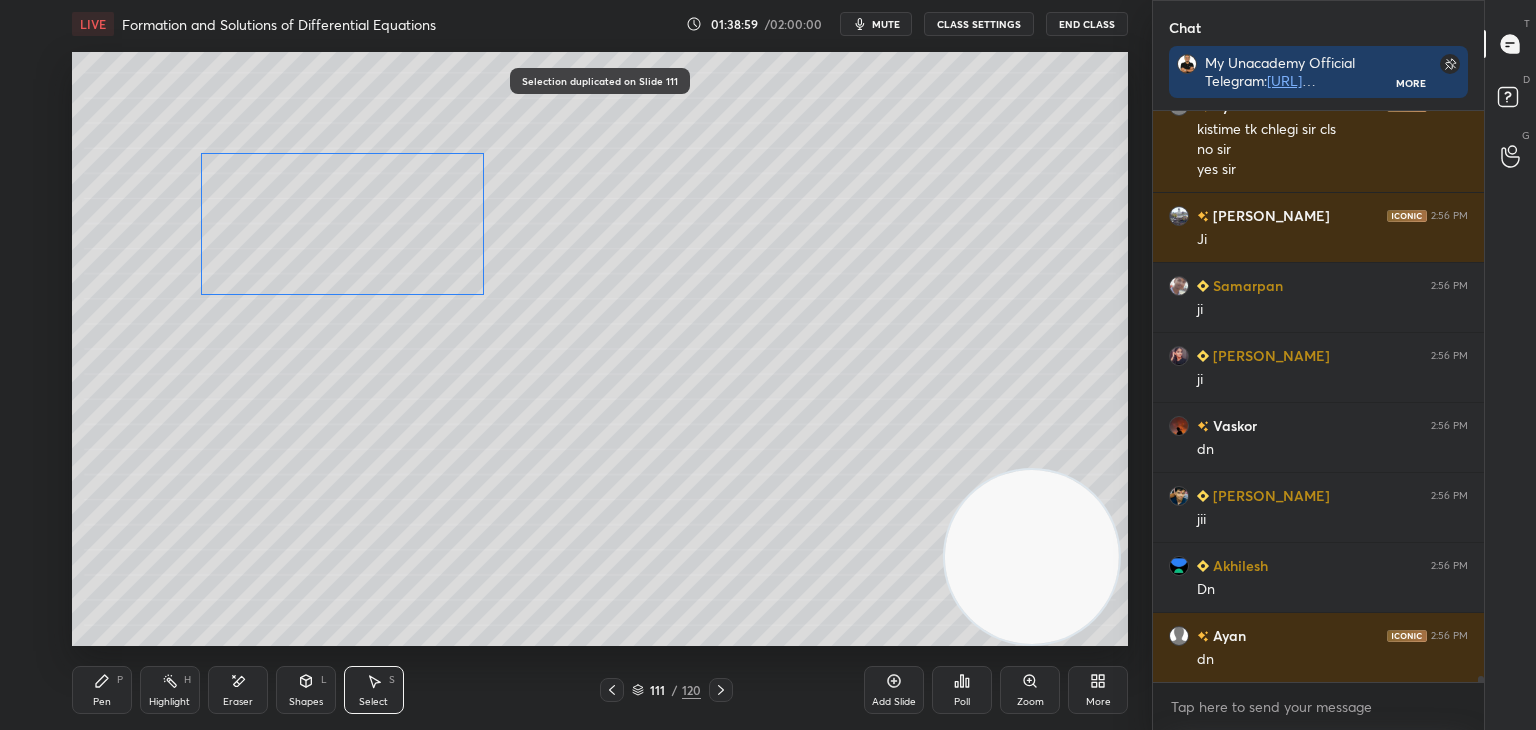
drag, startPoint x: 984, startPoint y: 324, endPoint x: 372, endPoint y: 253, distance: 616.0
click at [376, 241] on div "0 ° Undo Copy Duplicate Duplicate to new slide Delete" at bounding box center [600, 349] width 1056 height 594
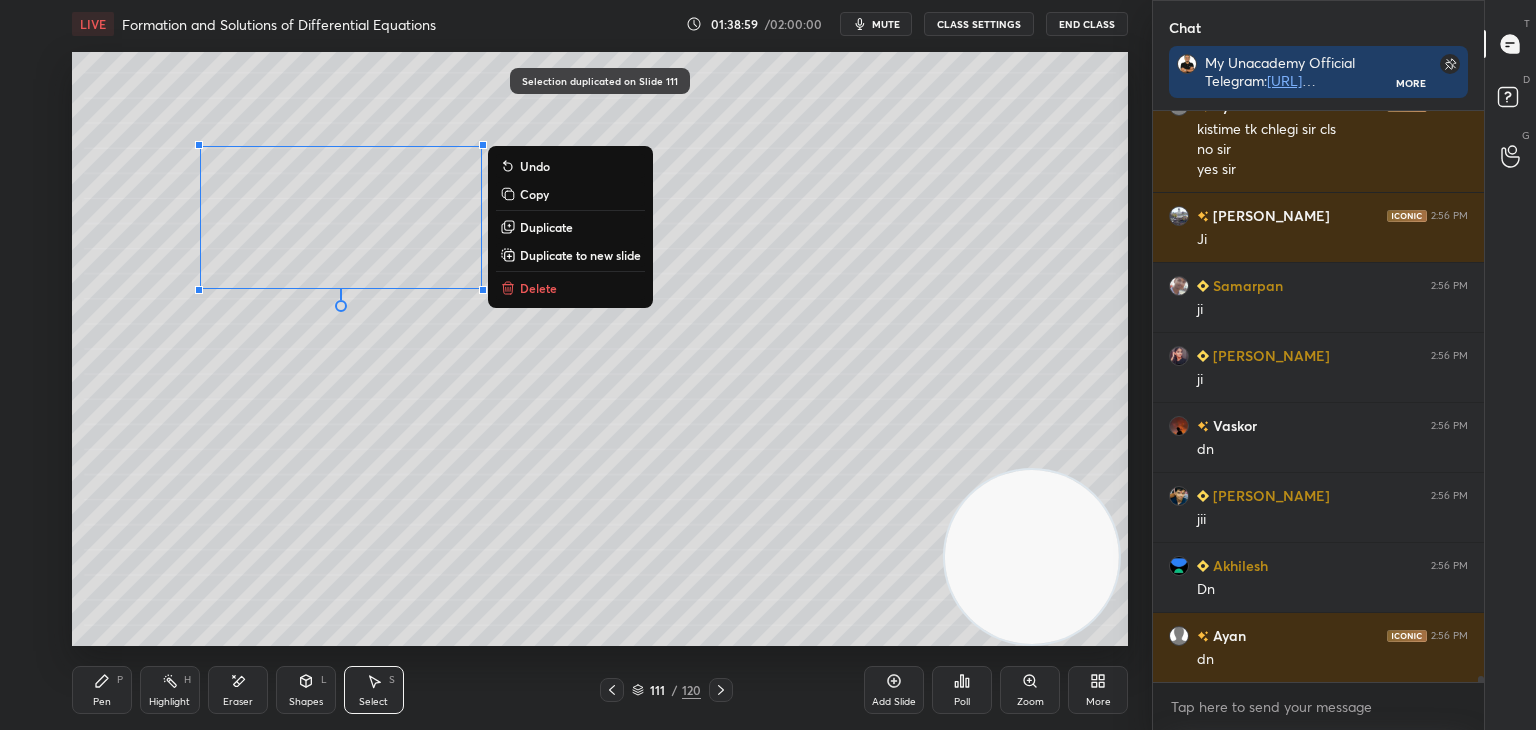
click at [360, 399] on div "0 ° Undo Copy Duplicate Duplicate to new slide Delete" at bounding box center [600, 349] width 1056 height 594
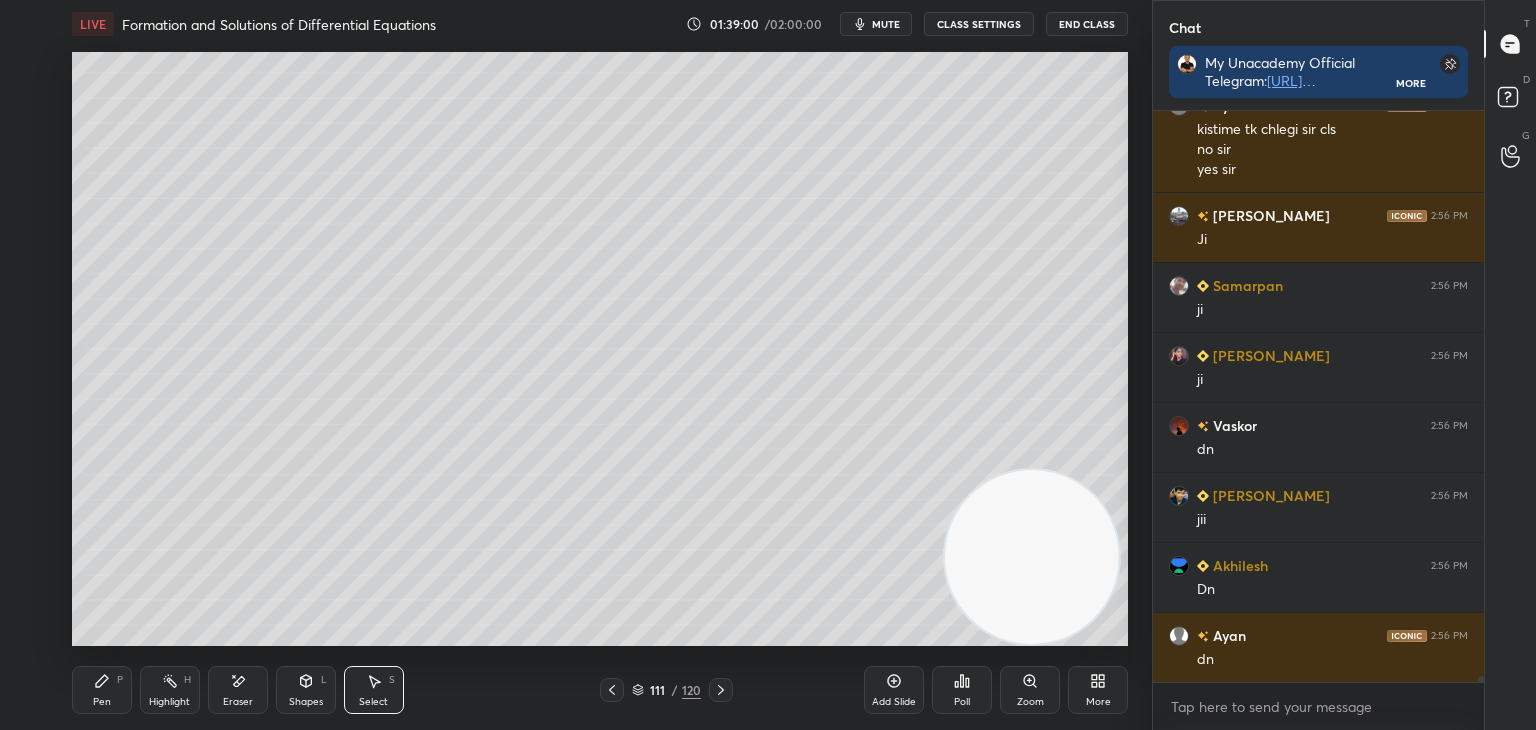
click at [96, 689] on div "Pen P" at bounding box center [102, 690] width 60 height 48
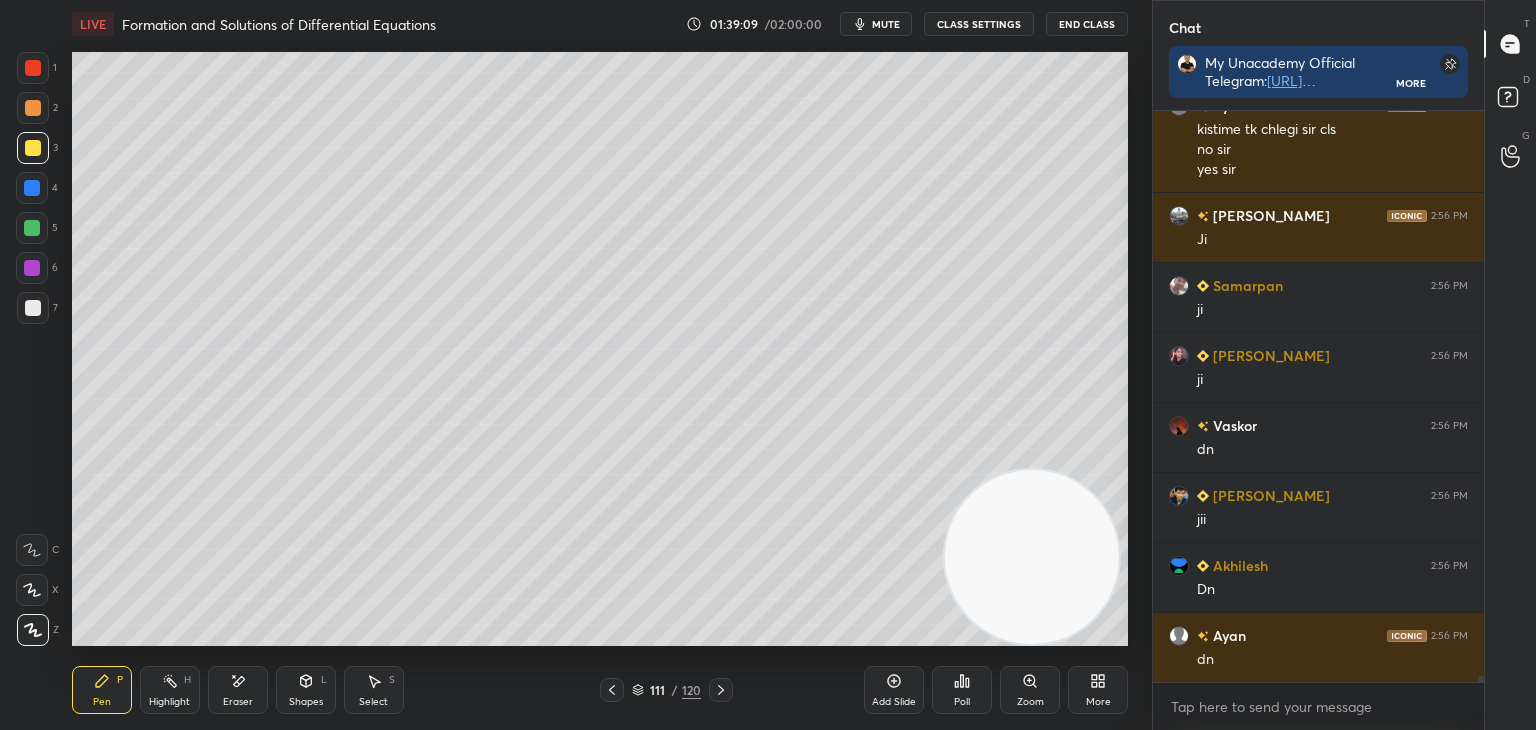
drag, startPoint x: 603, startPoint y: 689, endPoint x: 633, endPoint y: 689, distance: 30.0
click at [605, 690] on div at bounding box center [612, 690] width 24 height 24
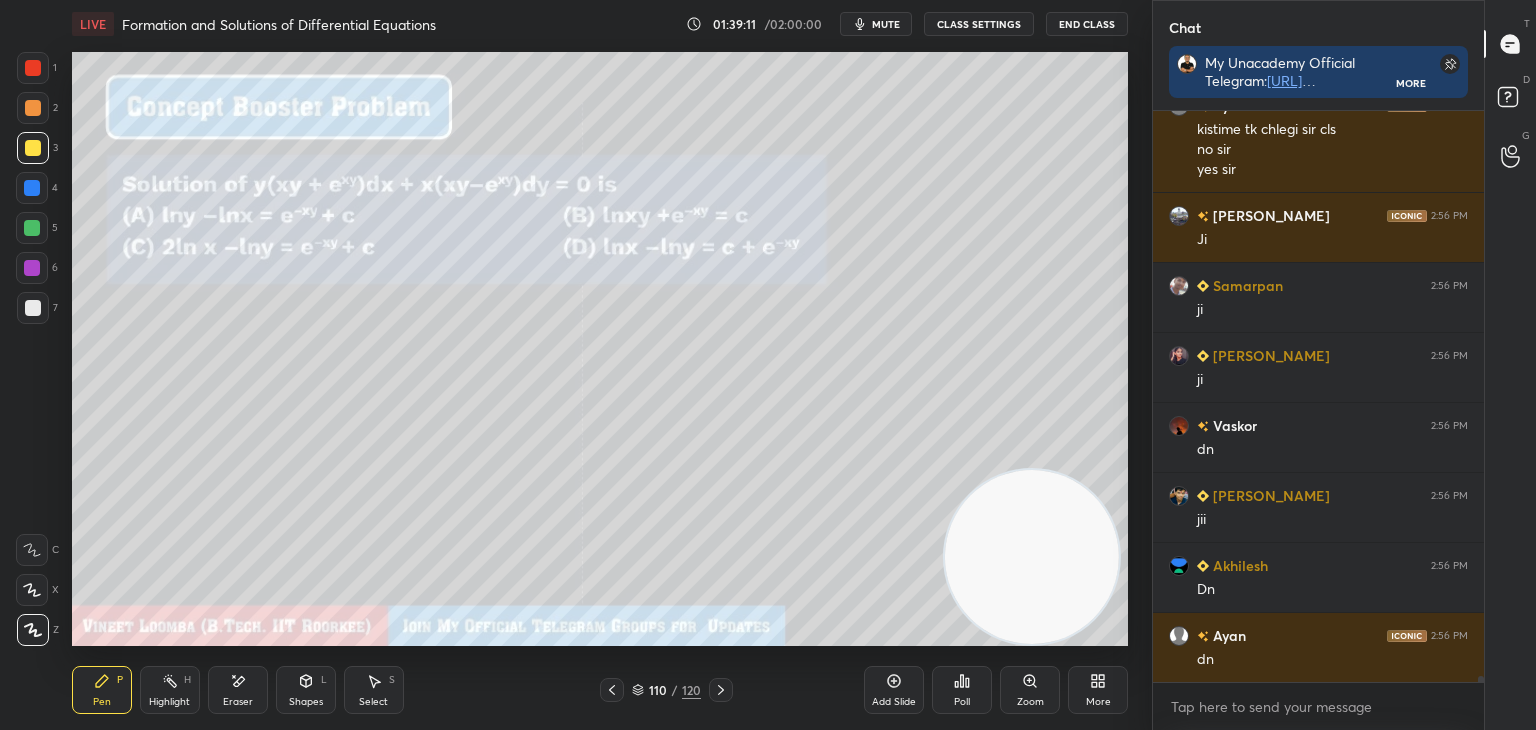
click at [720, 688] on icon at bounding box center [721, 690] width 6 height 10
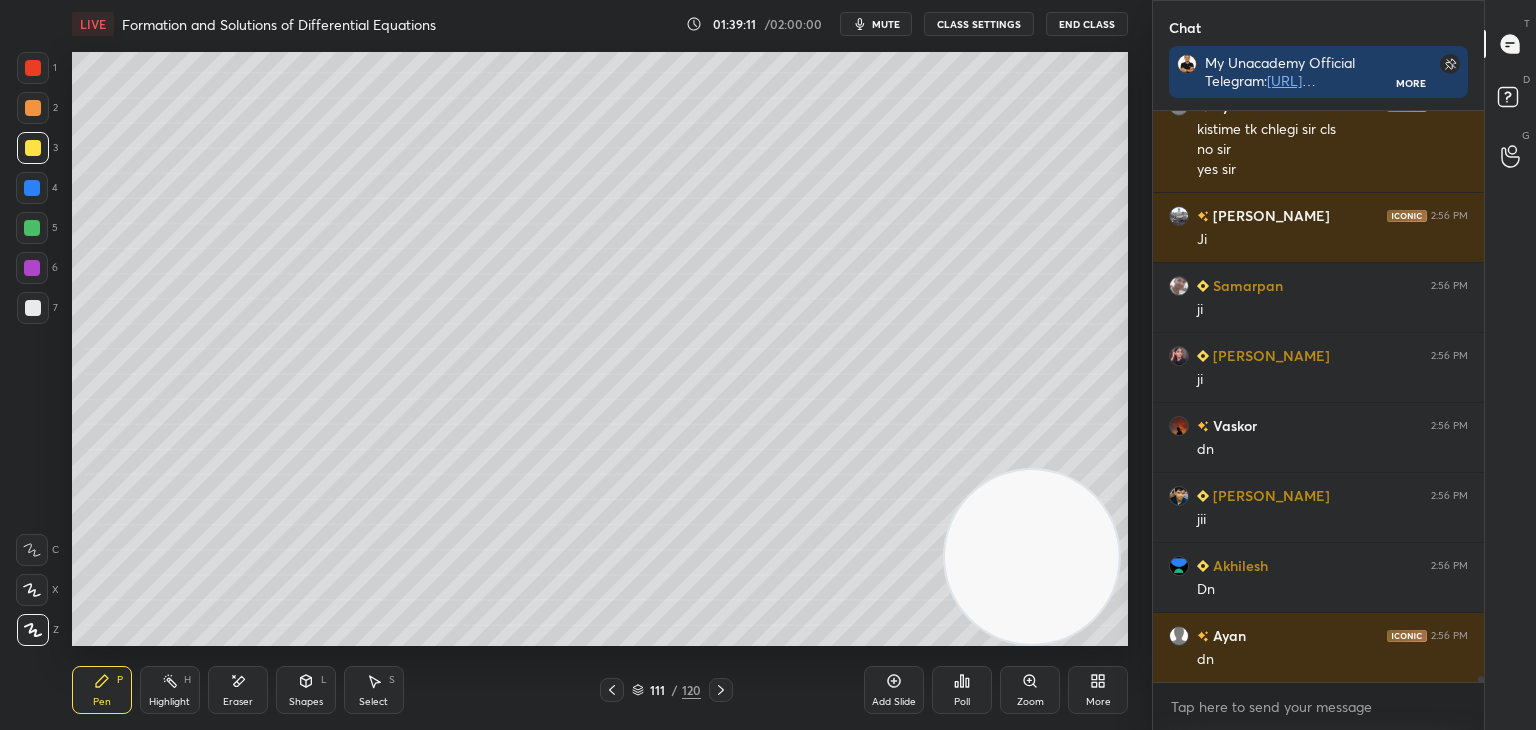
click at [240, 683] on div "Eraser" at bounding box center [238, 690] width 60 height 48
click at [106, 697] on div "Pen" at bounding box center [102, 702] width 18 height 10
click at [613, 682] on icon at bounding box center [612, 690] width 16 height 16
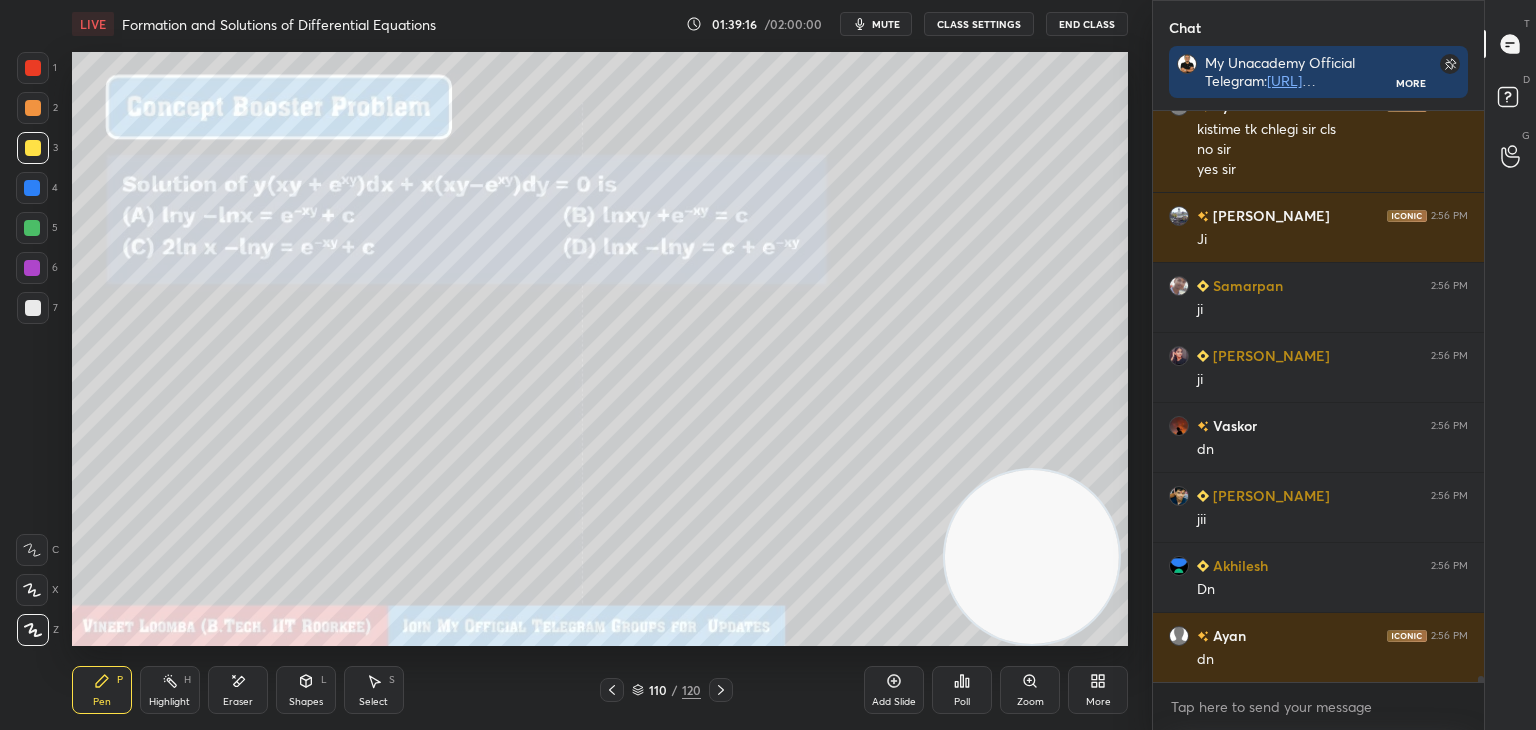
click at [722, 679] on div at bounding box center [721, 690] width 24 height 24
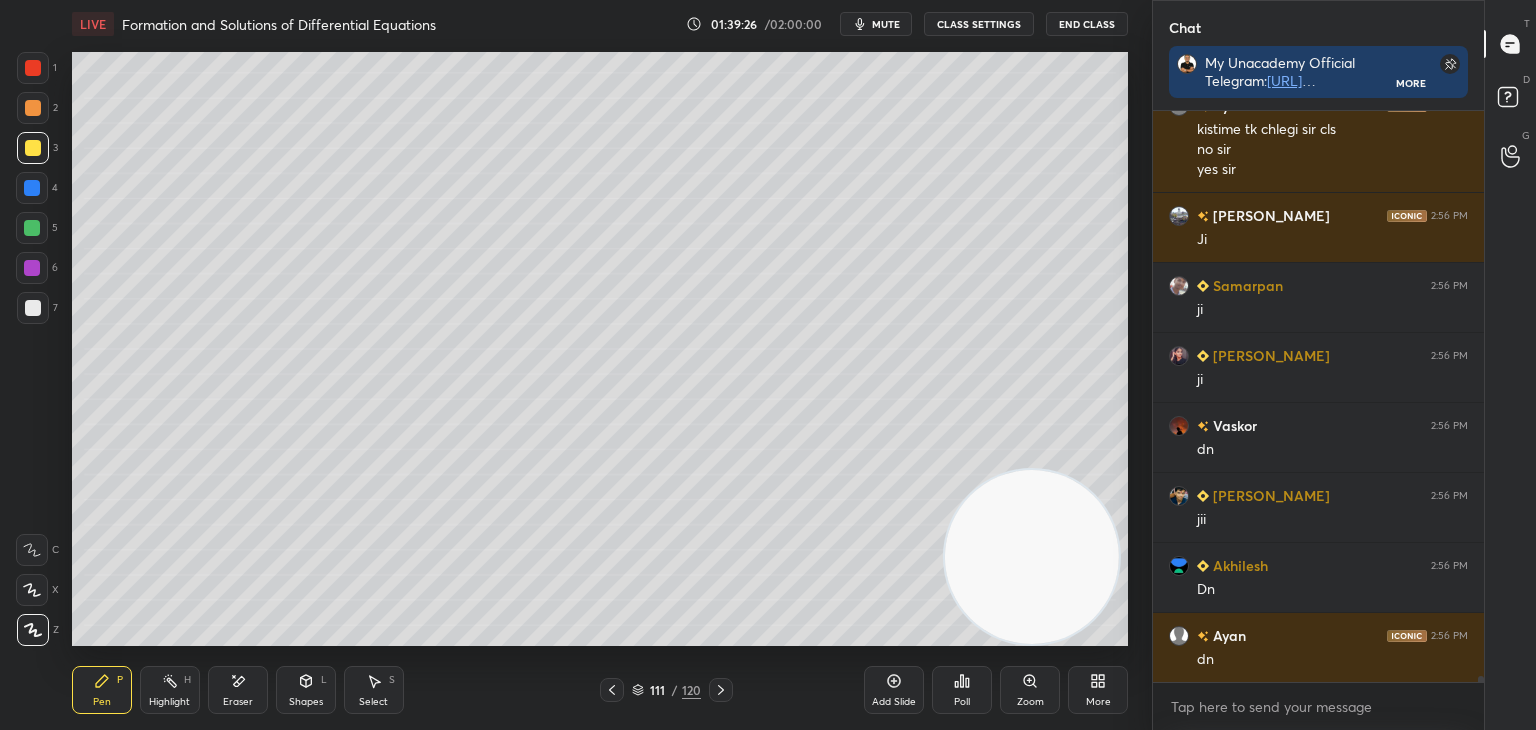
click at [614, 690] on icon at bounding box center [612, 690] width 16 height 16
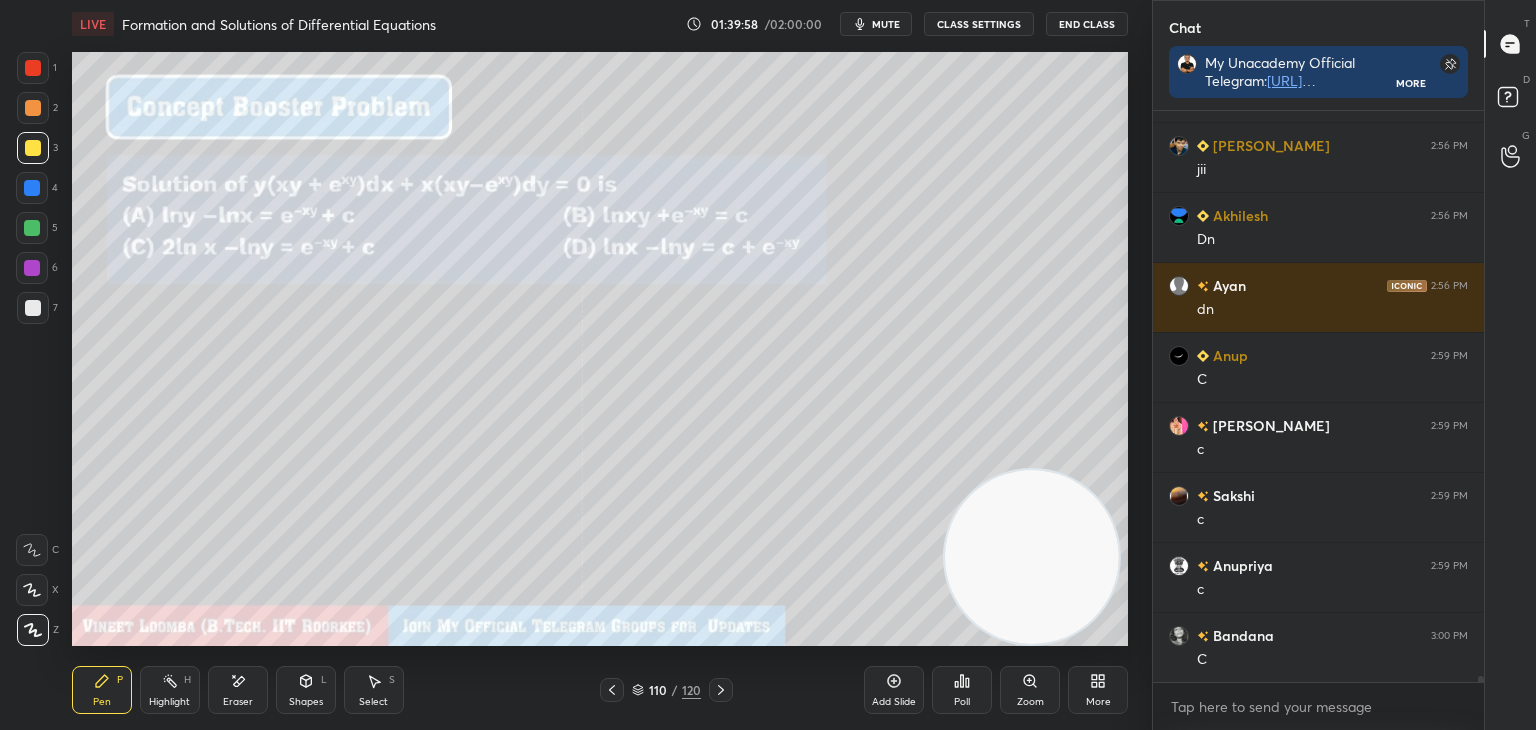
scroll to position [54635, 0]
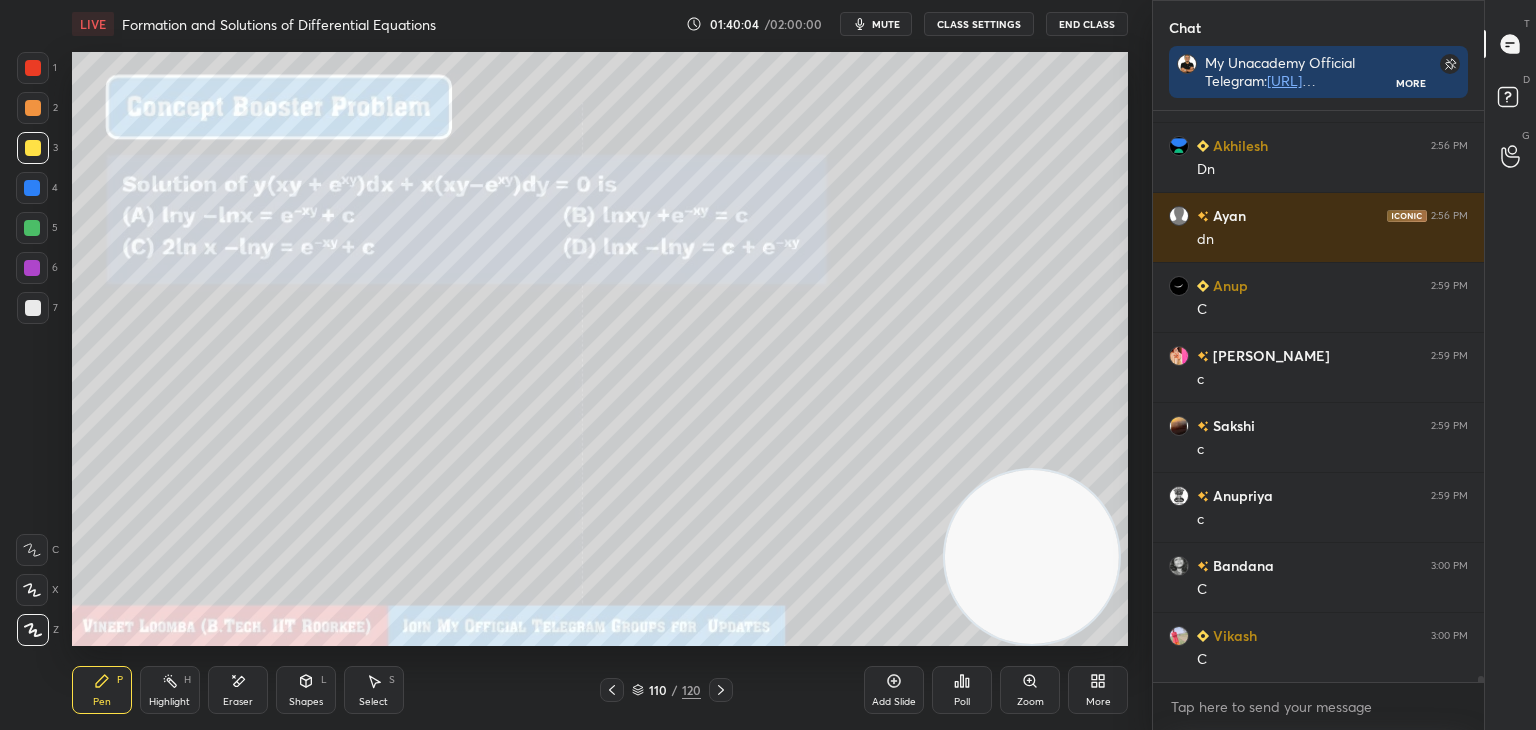
click at [730, 686] on div at bounding box center [721, 690] width 24 height 24
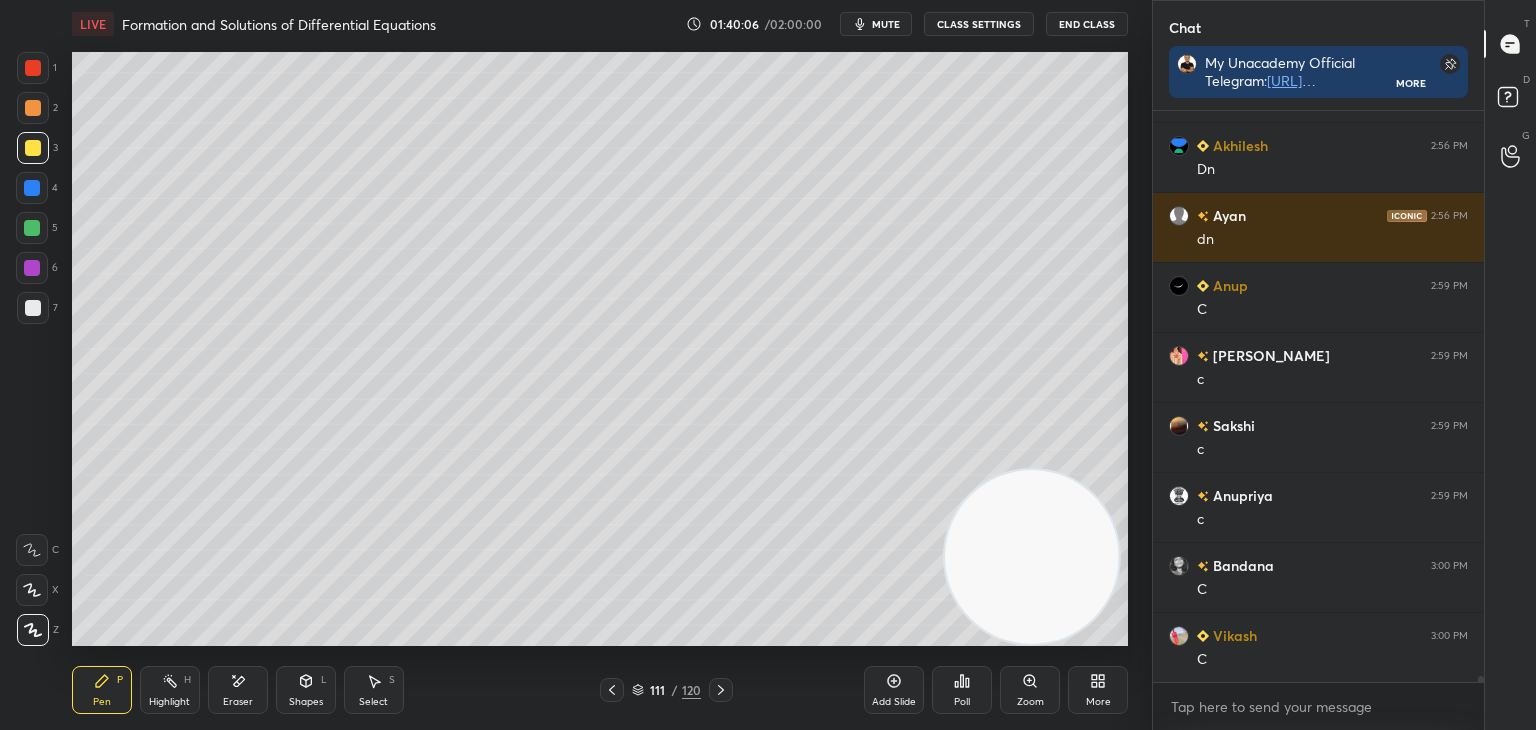
click at [250, 689] on div "Eraser" at bounding box center [238, 690] width 60 height 48
drag, startPoint x: 120, startPoint y: 677, endPoint x: 126, endPoint y: 650, distance: 27.7
click at [120, 672] on div "Pen P" at bounding box center [102, 690] width 60 height 48
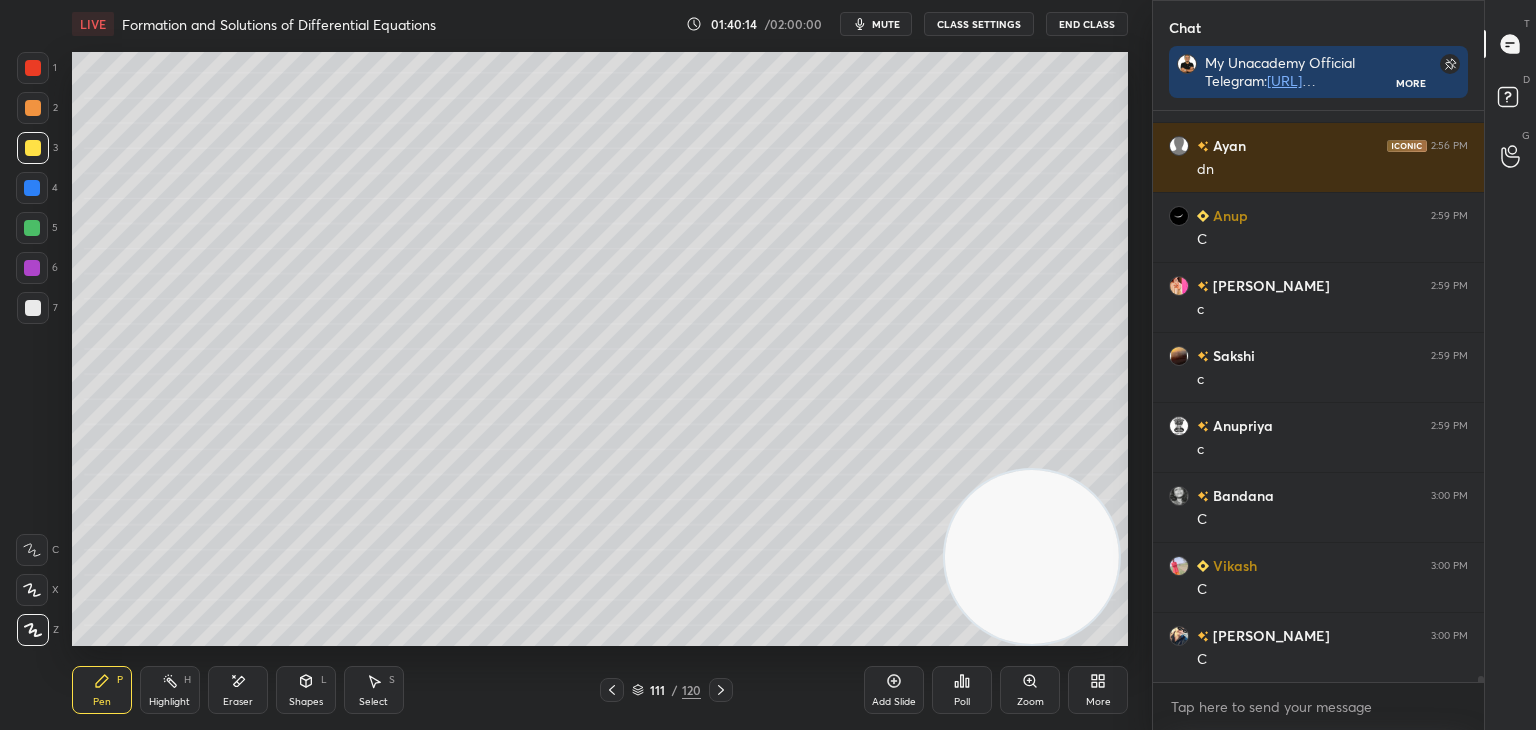
click at [295, 694] on div "Shapes L" at bounding box center [306, 690] width 60 height 48
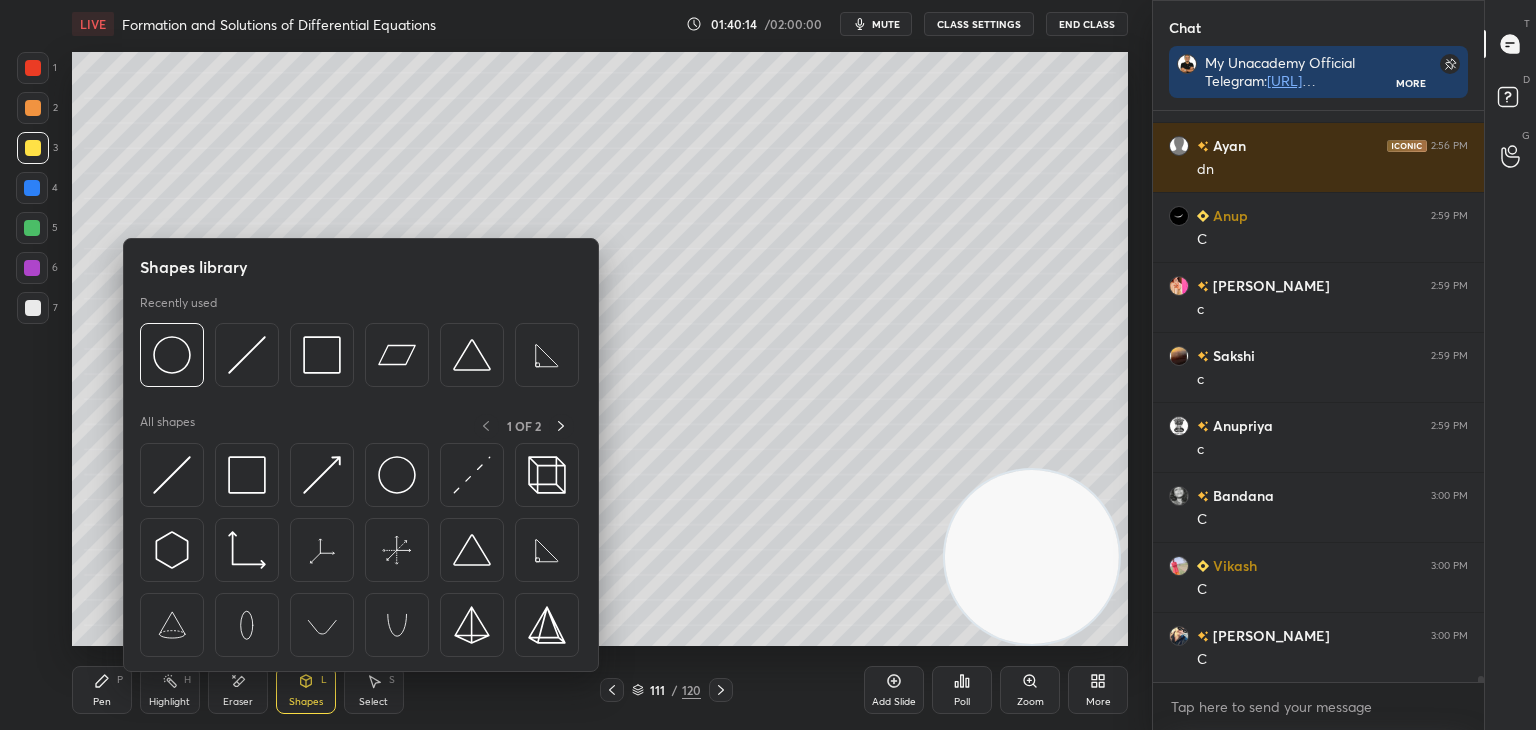
click at [252, 694] on div "Eraser" at bounding box center [238, 690] width 60 height 48
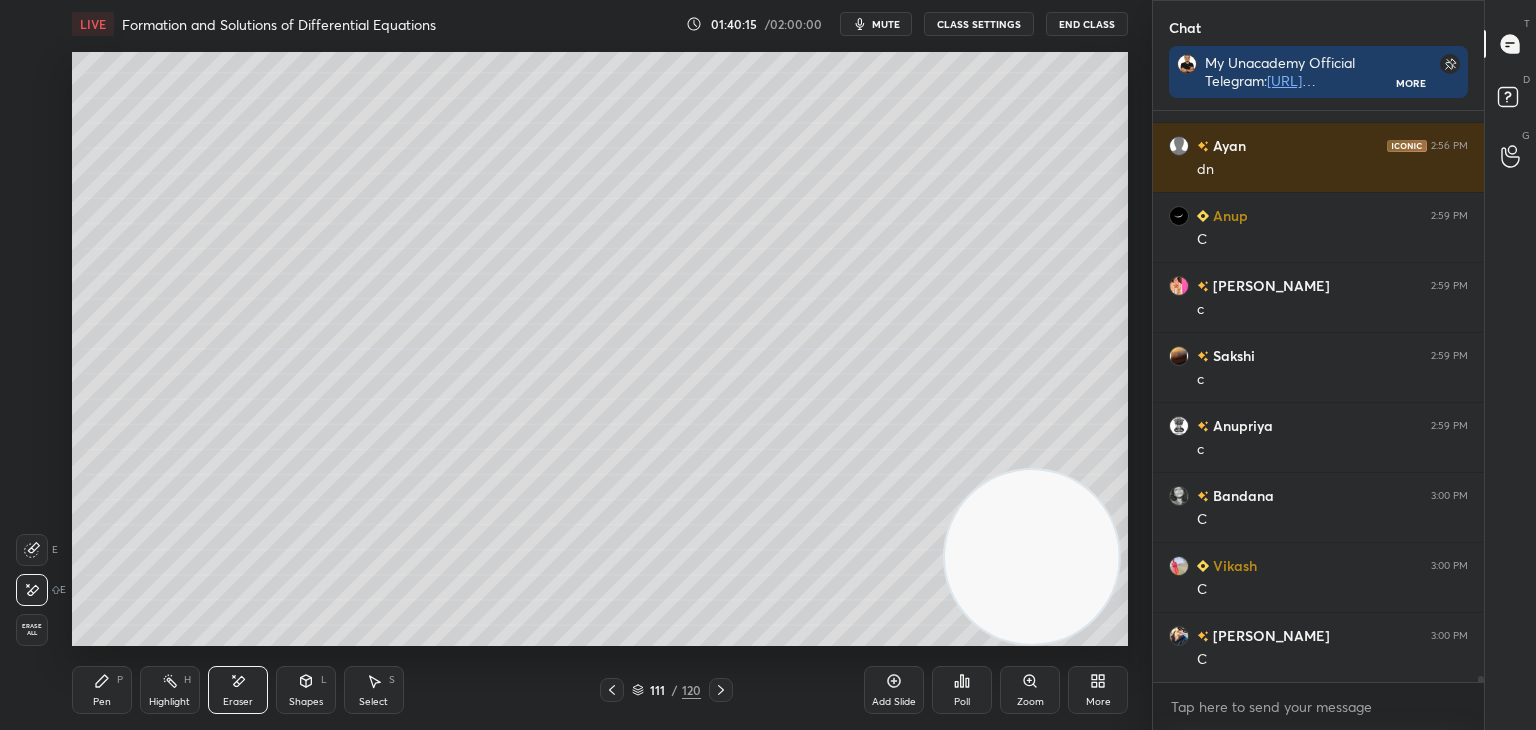
click at [104, 686] on div "Pen P" at bounding box center [102, 690] width 60 height 48
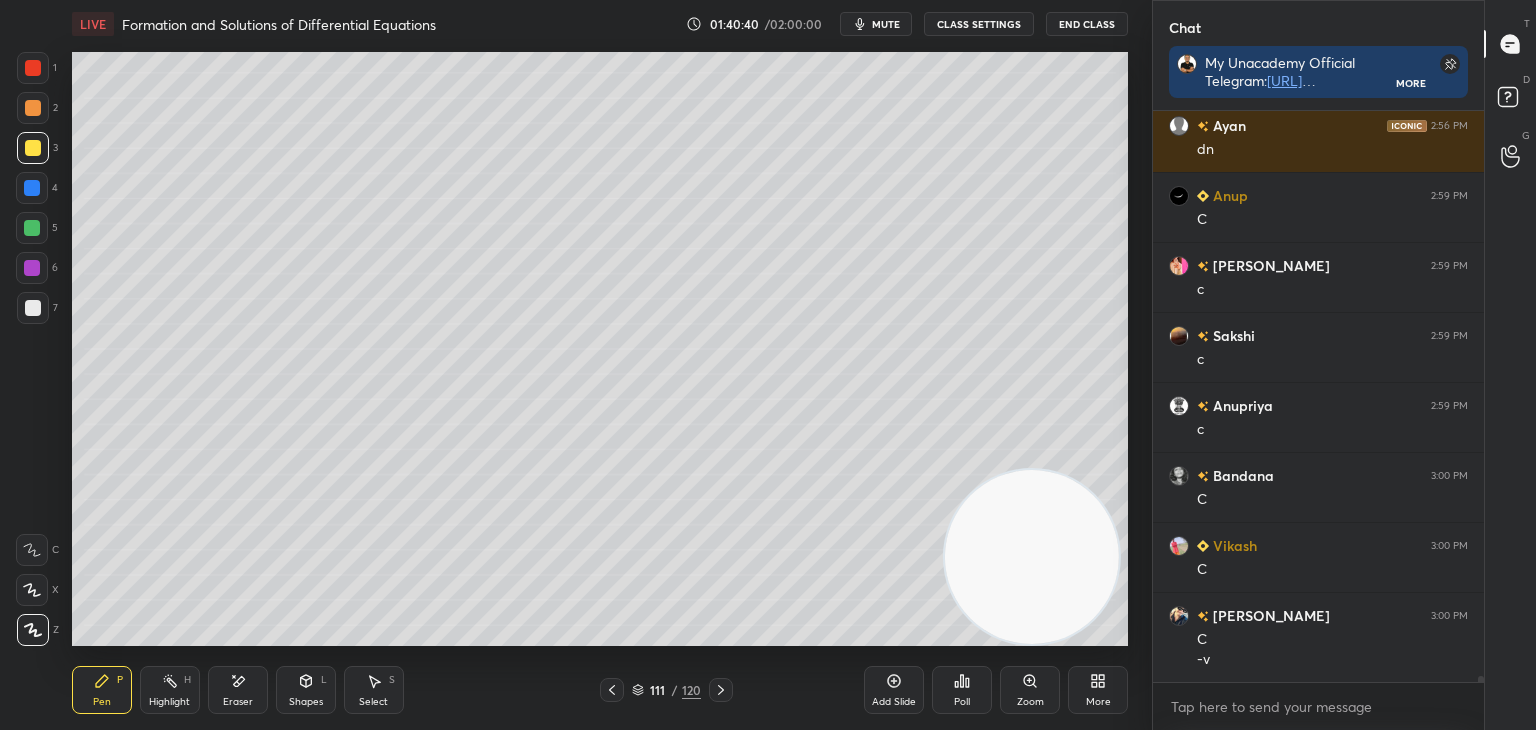
scroll to position [54795, 0]
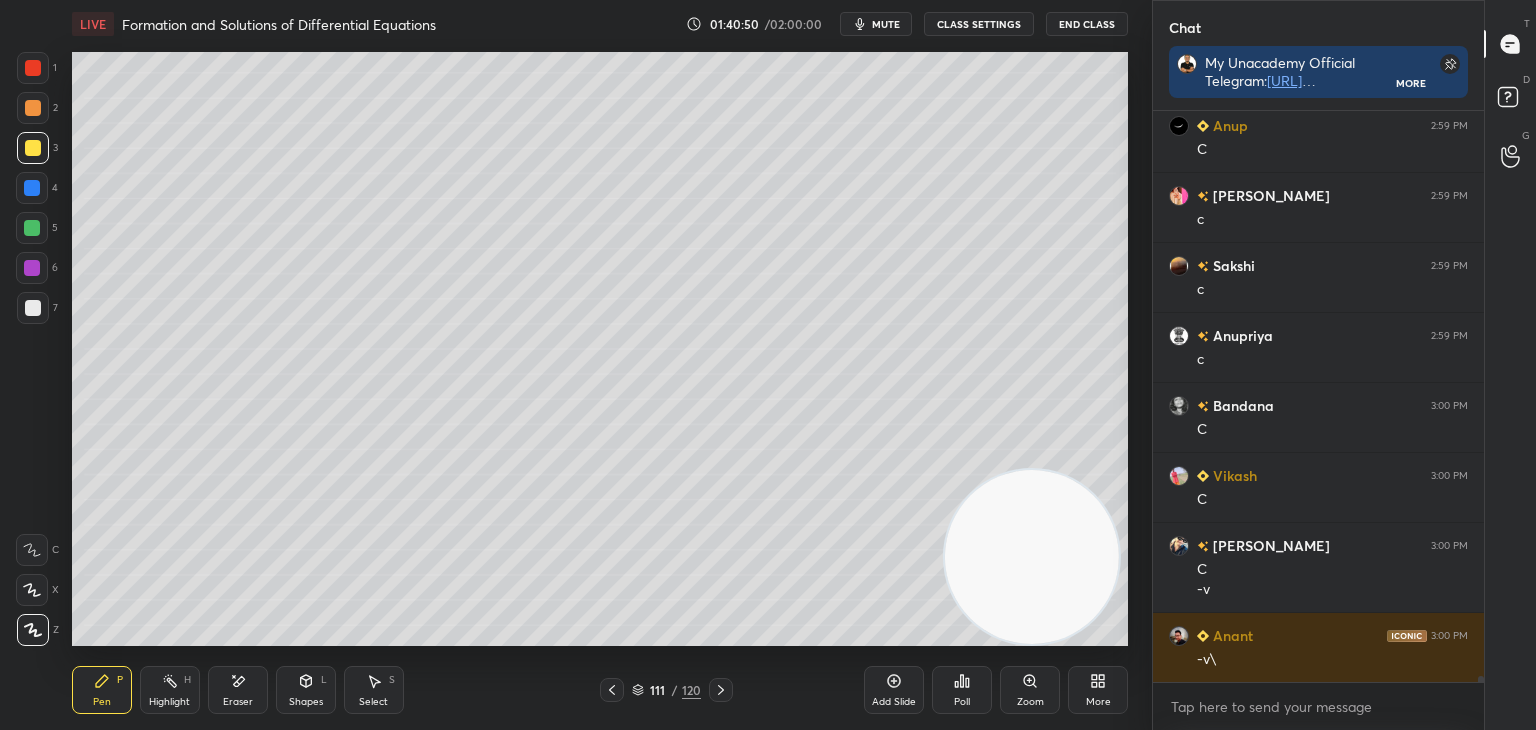
click at [608, 689] on icon at bounding box center [612, 690] width 16 height 16
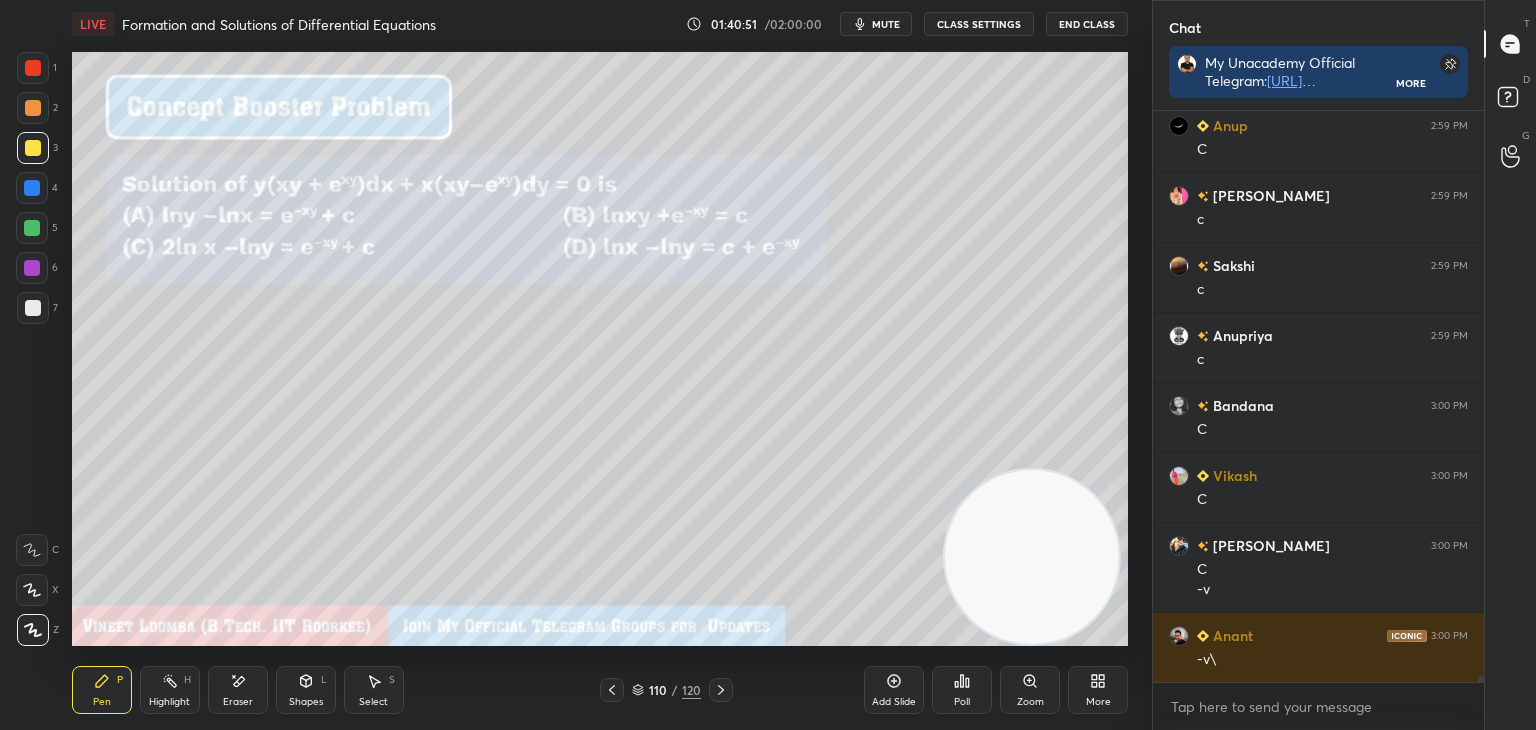
click at [716, 690] on icon at bounding box center [721, 690] width 16 height 16
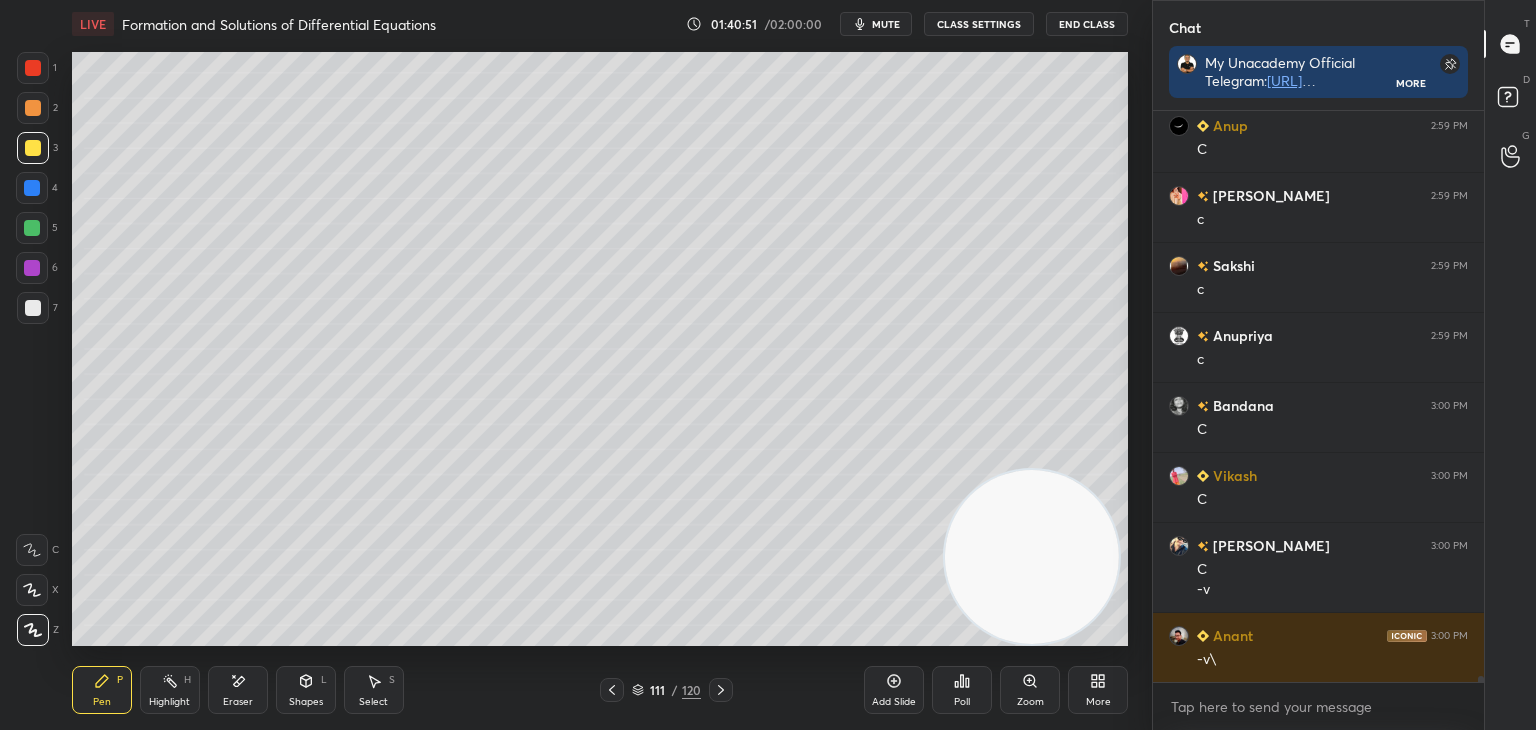
scroll to position [54865, 0]
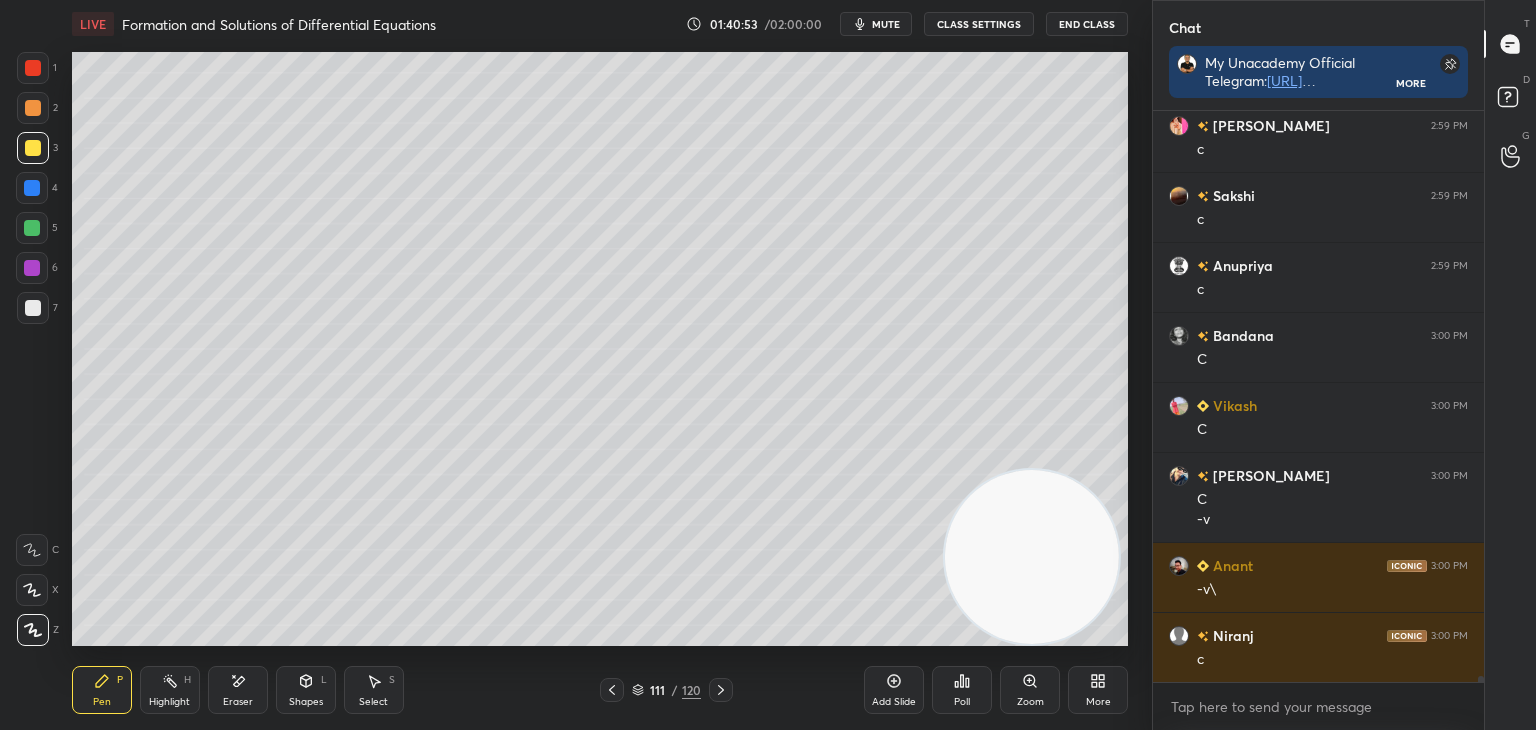
drag, startPoint x: 606, startPoint y: 693, endPoint x: 679, endPoint y: 688, distance: 73.2
click at [608, 693] on icon at bounding box center [612, 690] width 16 height 16
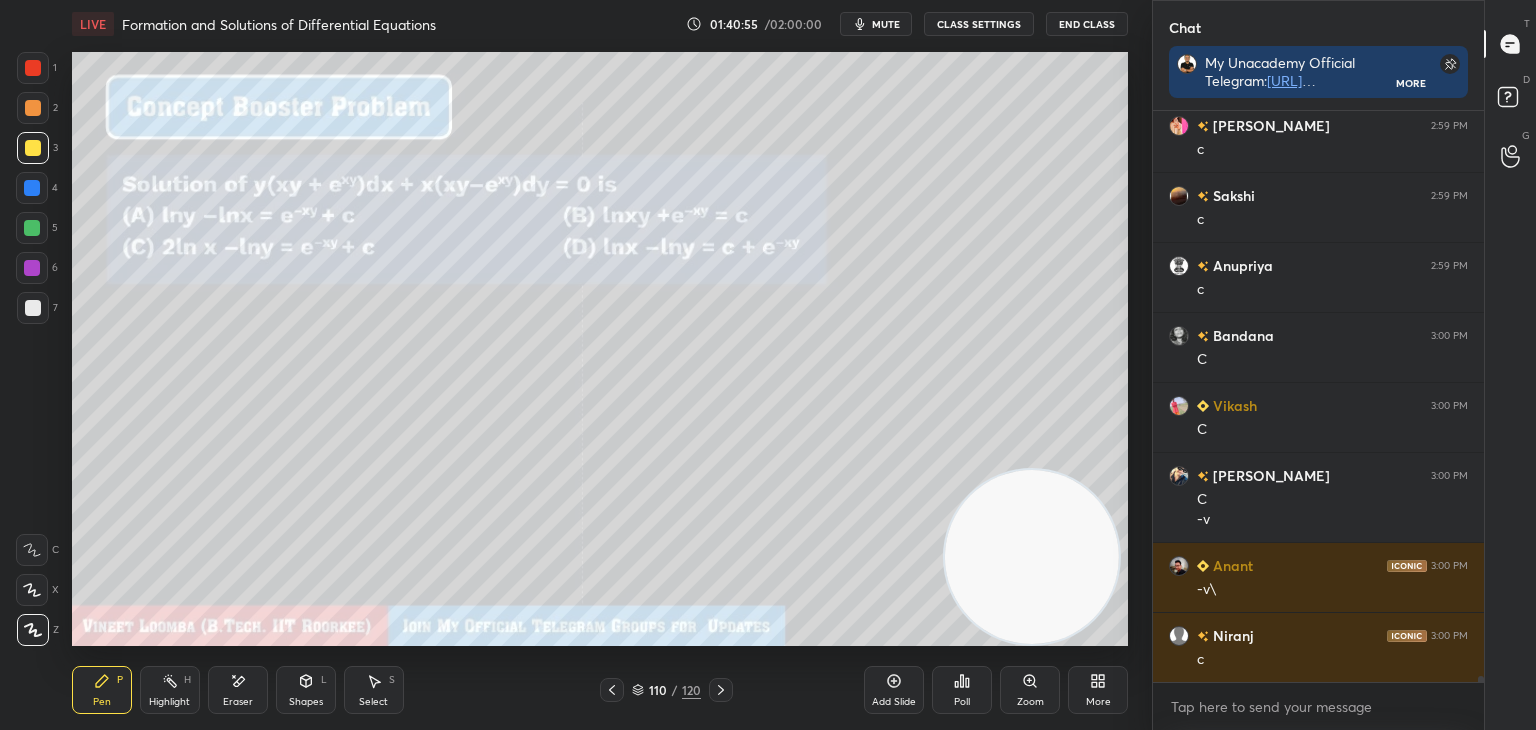
drag, startPoint x: 724, startPoint y: 692, endPoint x: 724, endPoint y: 648, distance: 44.0
click at [724, 691] on icon at bounding box center [721, 690] width 16 height 16
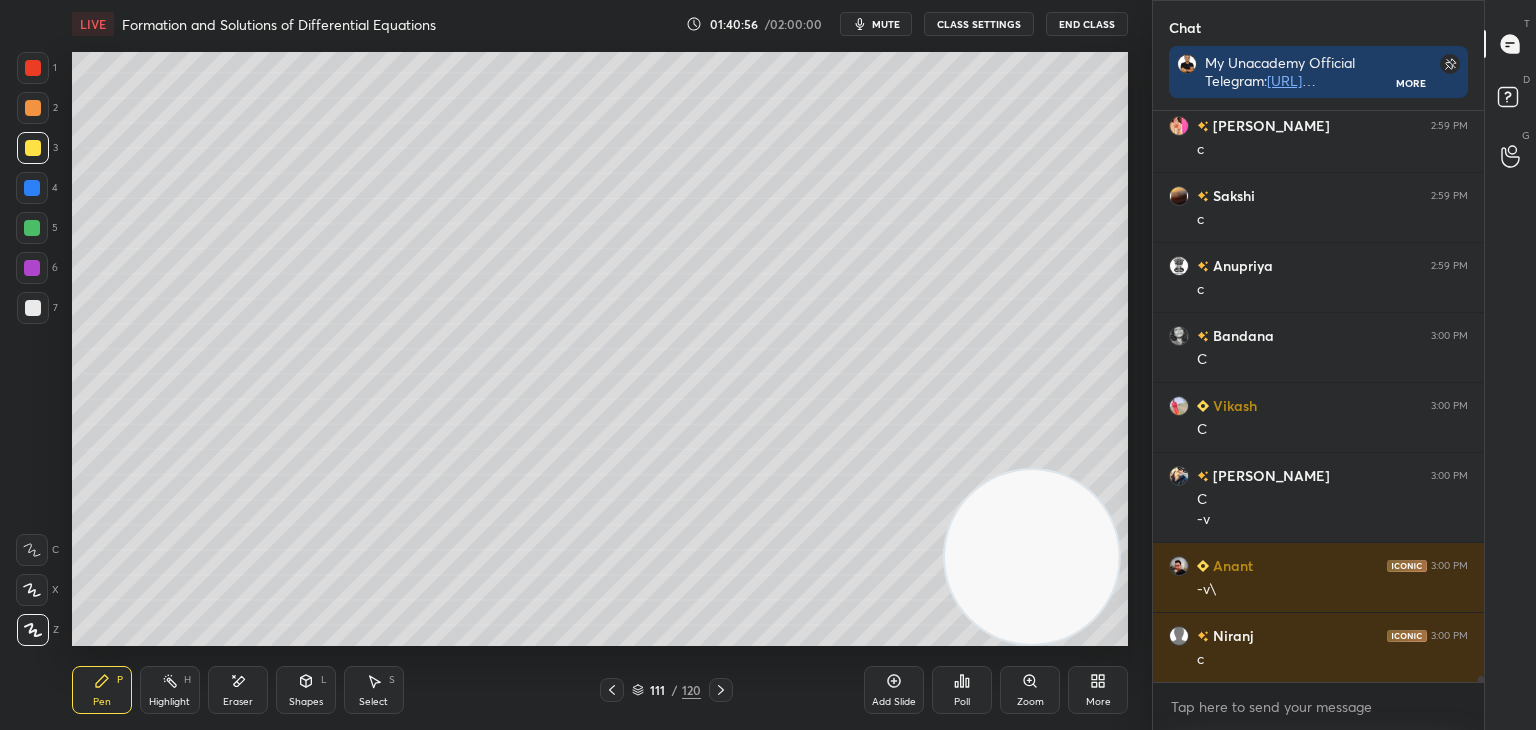
click at [243, 697] on div "Eraser" at bounding box center [238, 702] width 30 height 10
click at [126, 685] on div "Pen P" at bounding box center [102, 690] width 60 height 48
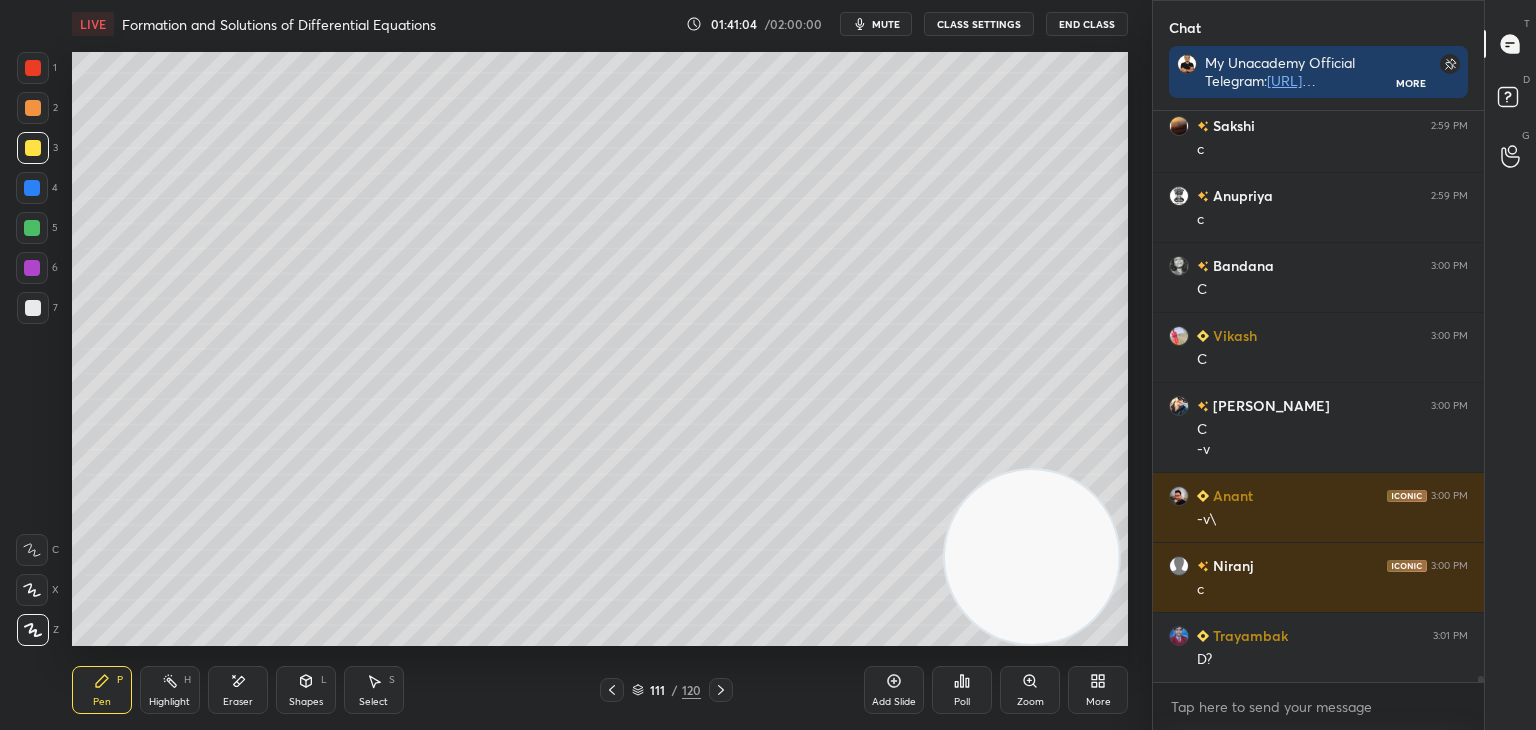
drag, startPoint x: 606, startPoint y: 689, endPoint x: 656, endPoint y: 688, distance: 50.0
click at [607, 689] on icon at bounding box center [612, 690] width 16 height 16
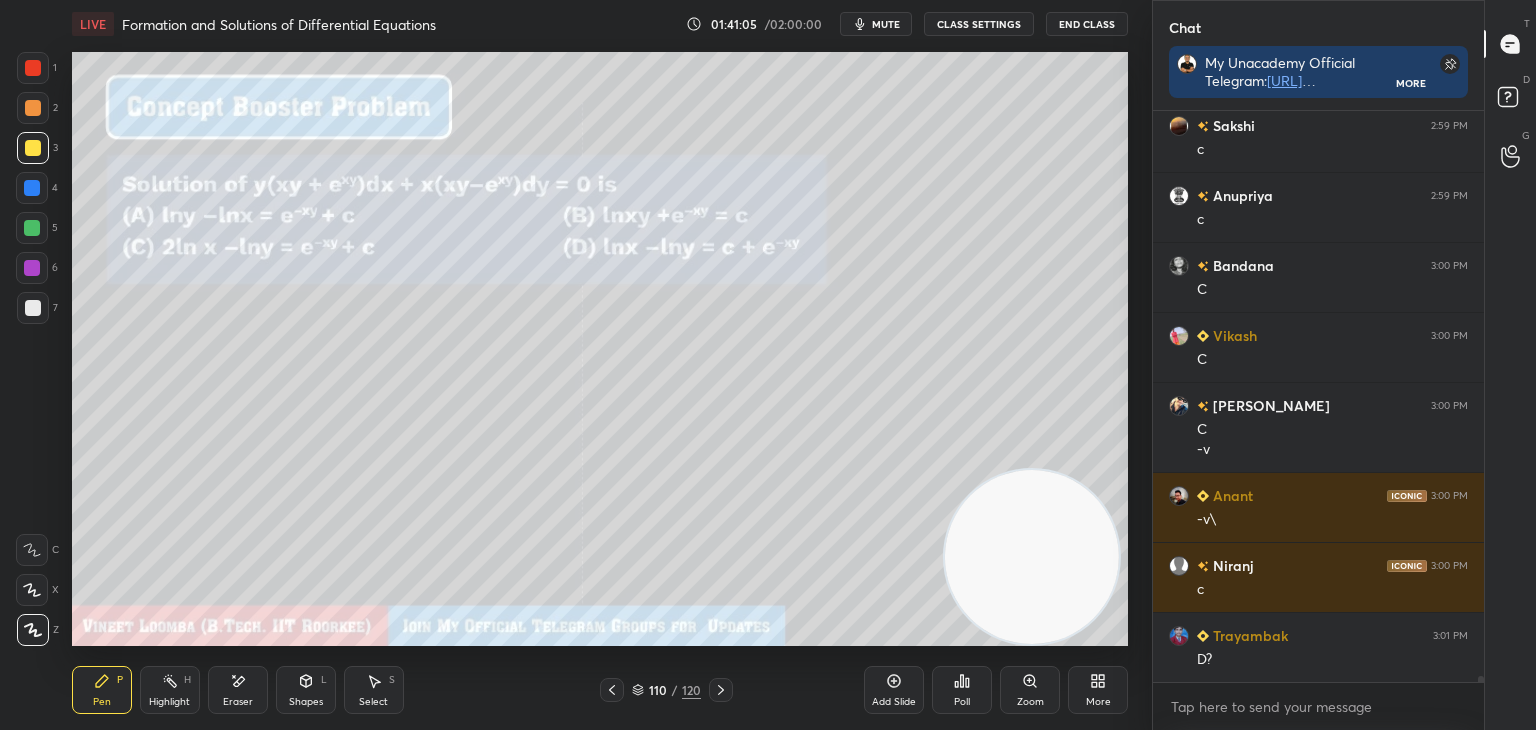
click at [715, 683] on icon at bounding box center [721, 690] width 16 height 16
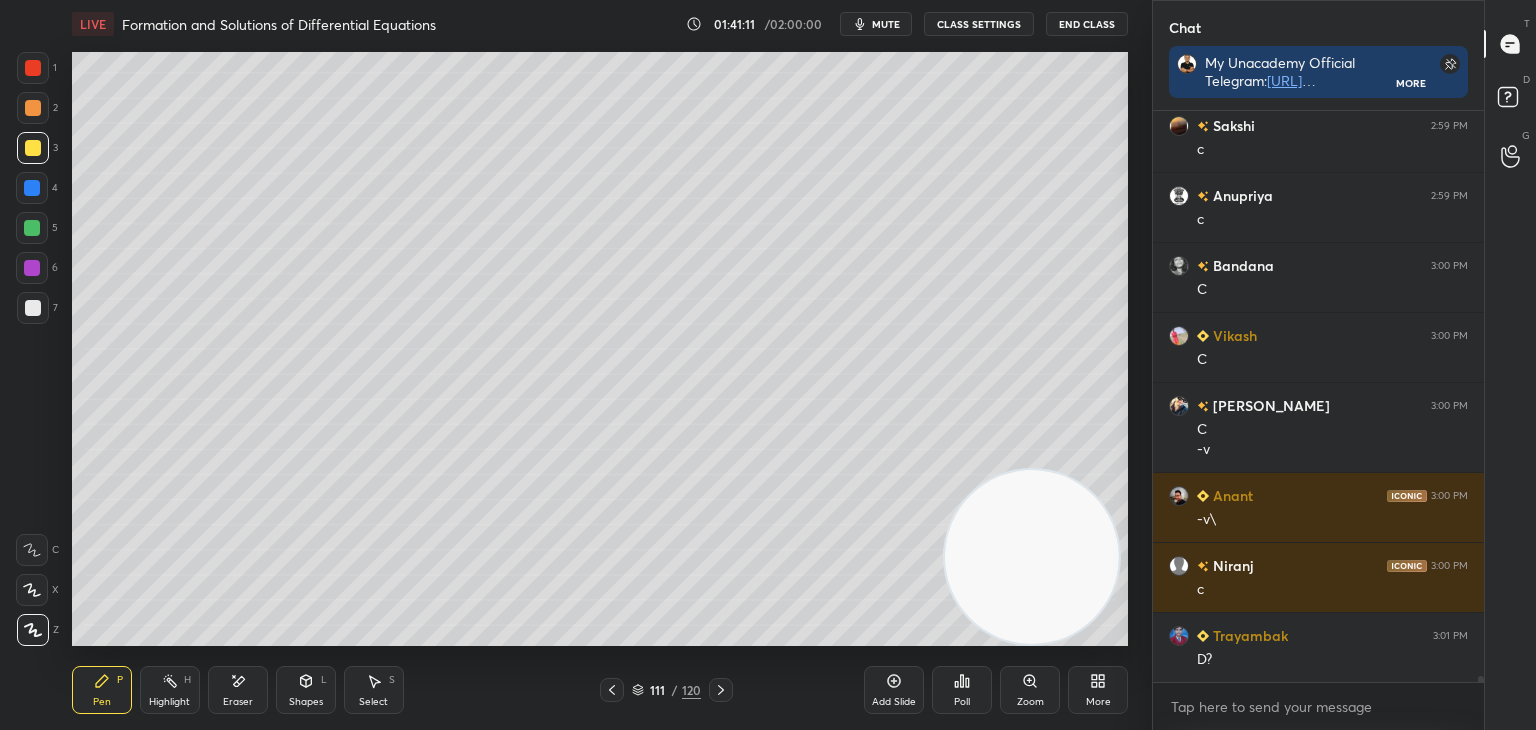
scroll to position [55005, 0]
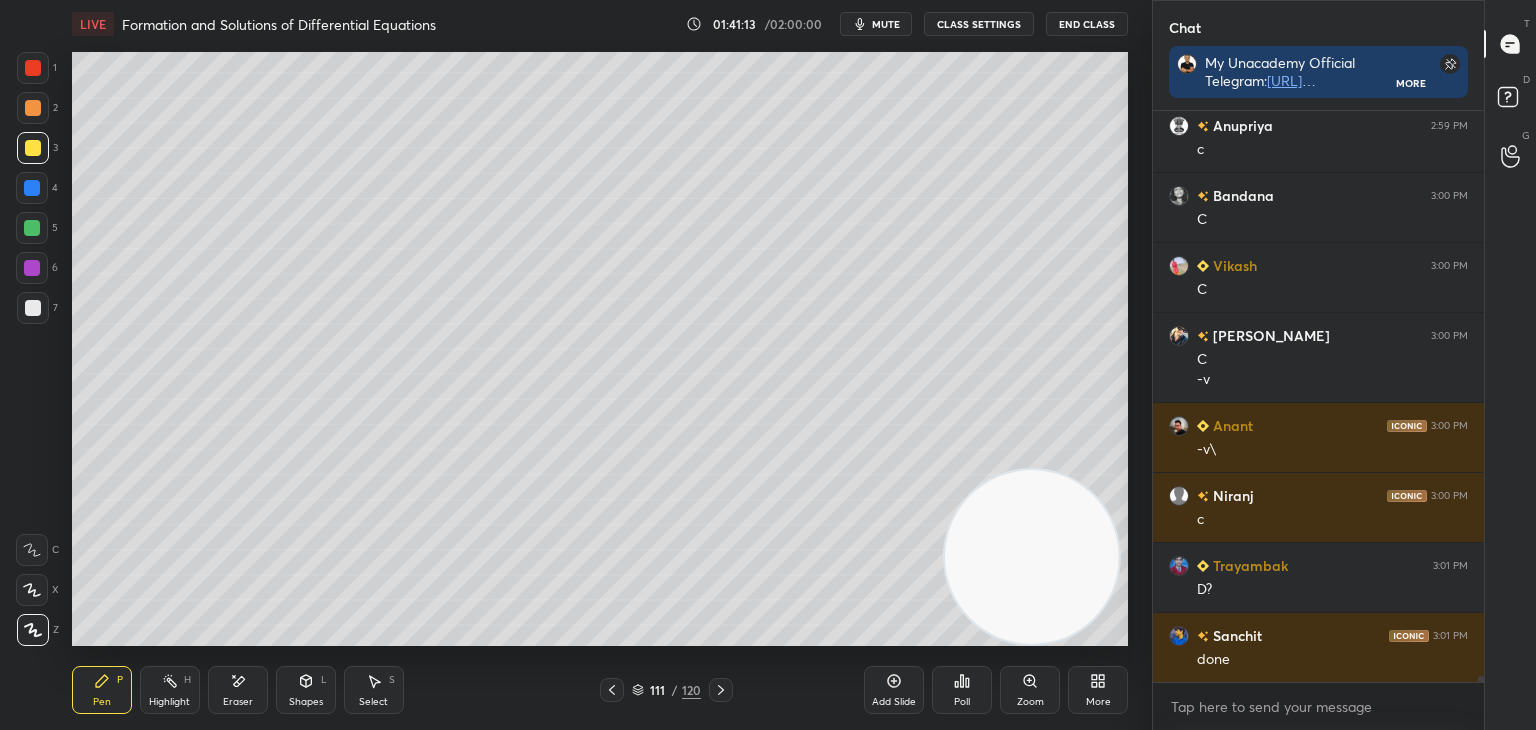
drag, startPoint x: 238, startPoint y: 701, endPoint x: 247, endPoint y: 694, distance: 11.4
click at [240, 698] on div "Eraser" at bounding box center [238, 702] width 30 height 10
click at [94, 693] on div "Pen P" at bounding box center [102, 690] width 60 height 48
drag, startPoint x: 613, startPoint y: 694, endPoint x: 608, endPoint y: 649, distance: 45.3
click at [612, 693] on icon at bounding box center [612, 690] width 16 height 16
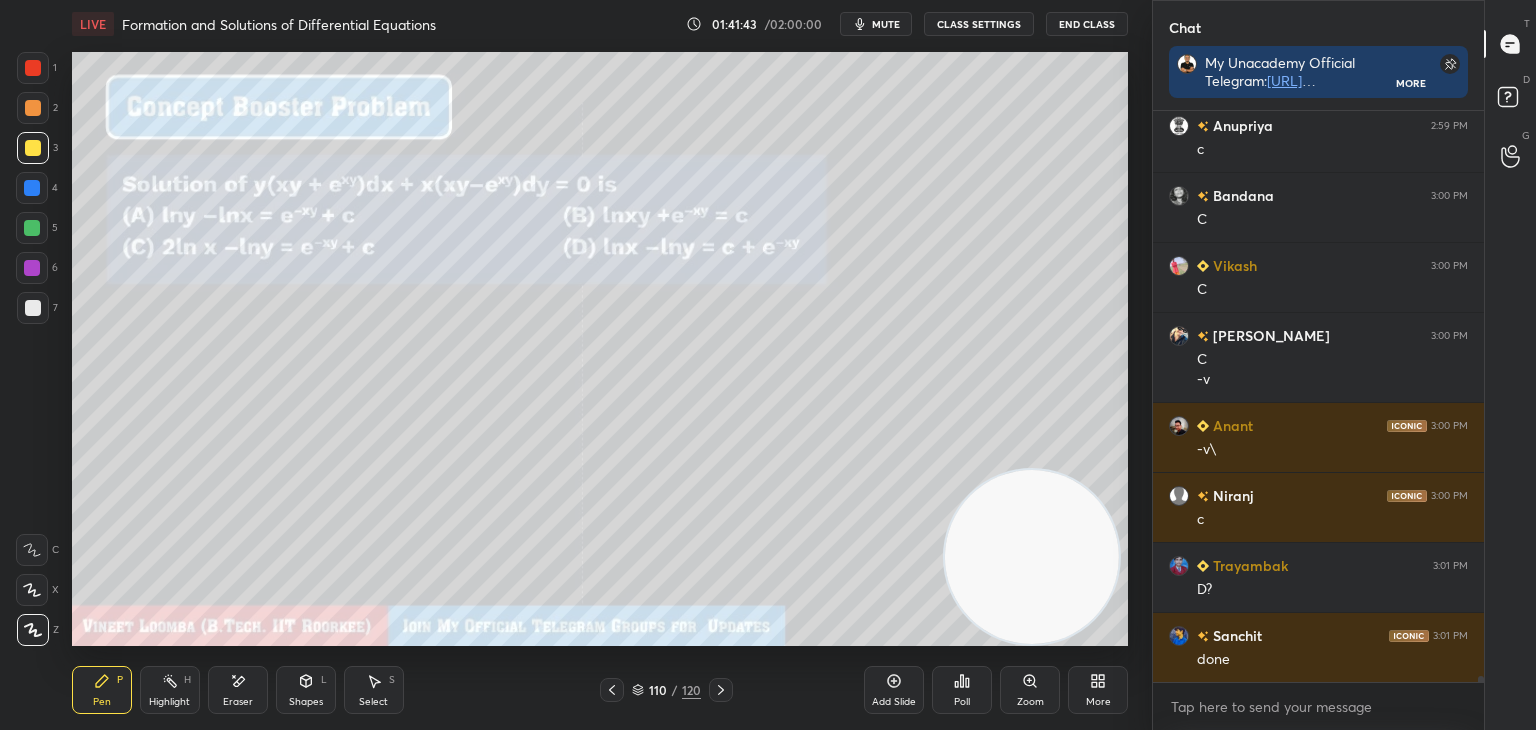
scroll to position [55075, 0]
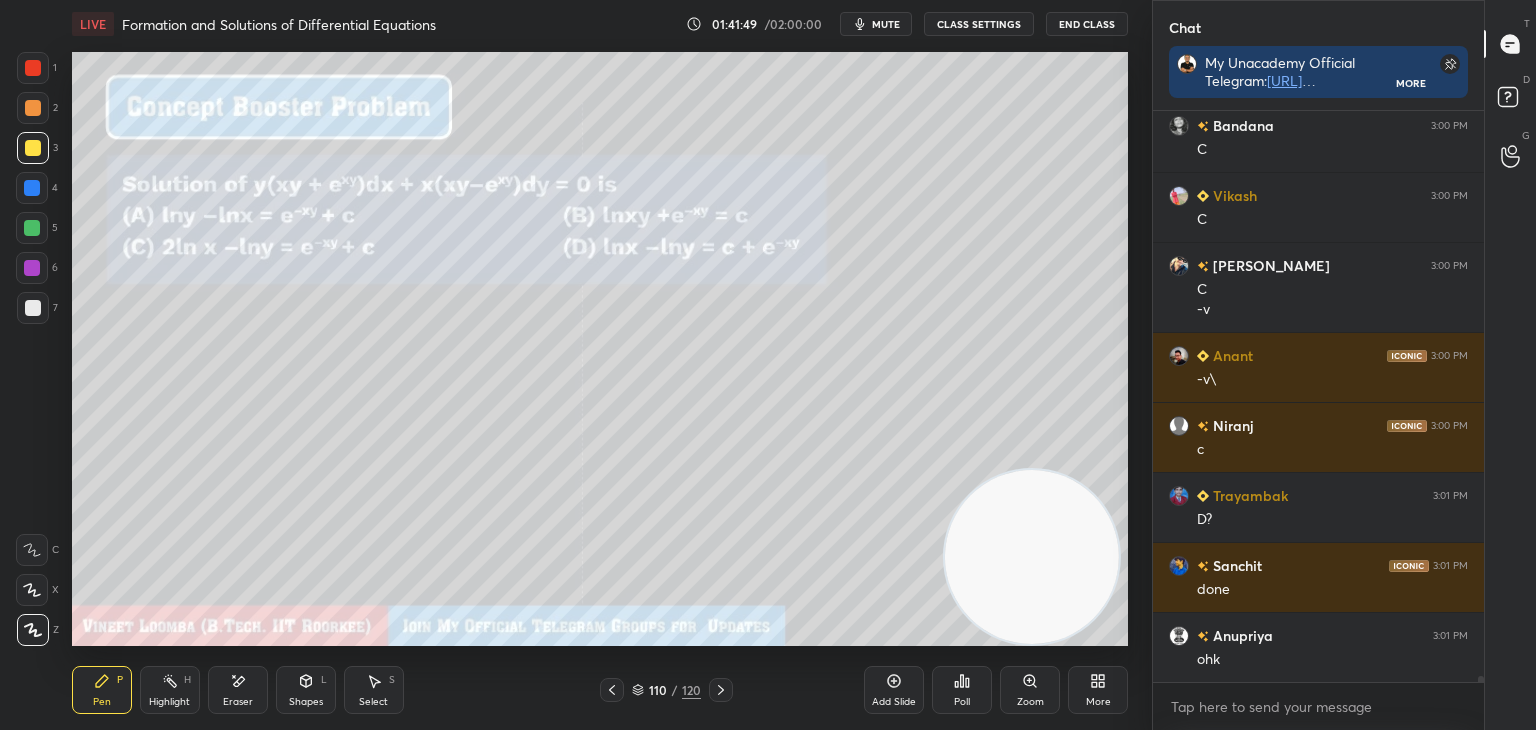
click at [713, 697] on icon at bounding box center [721, 690] width 16 height 16
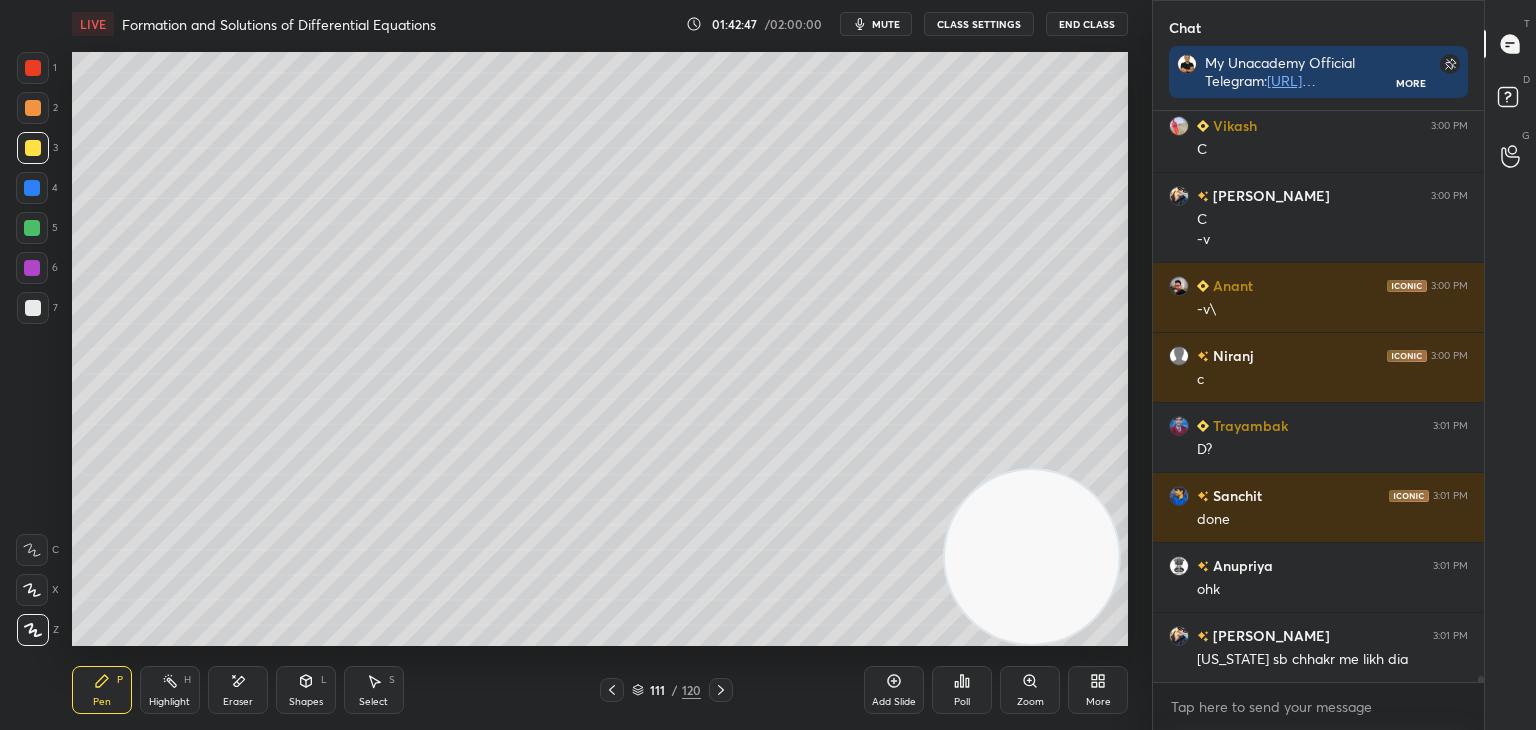
scroll to position [55215, 0]
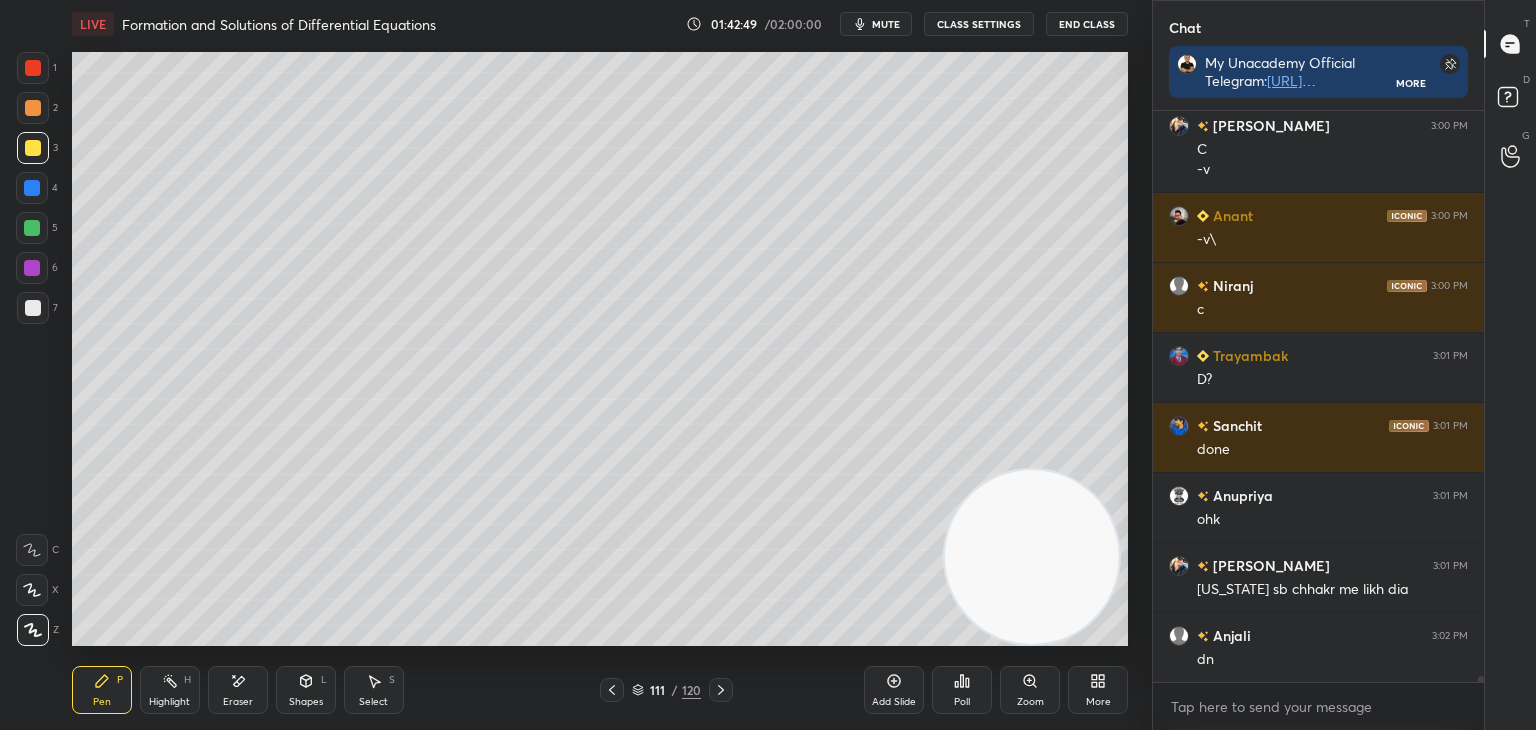
click at [720, 682] on icon at bounding box center [721, 690] width 16 height 16
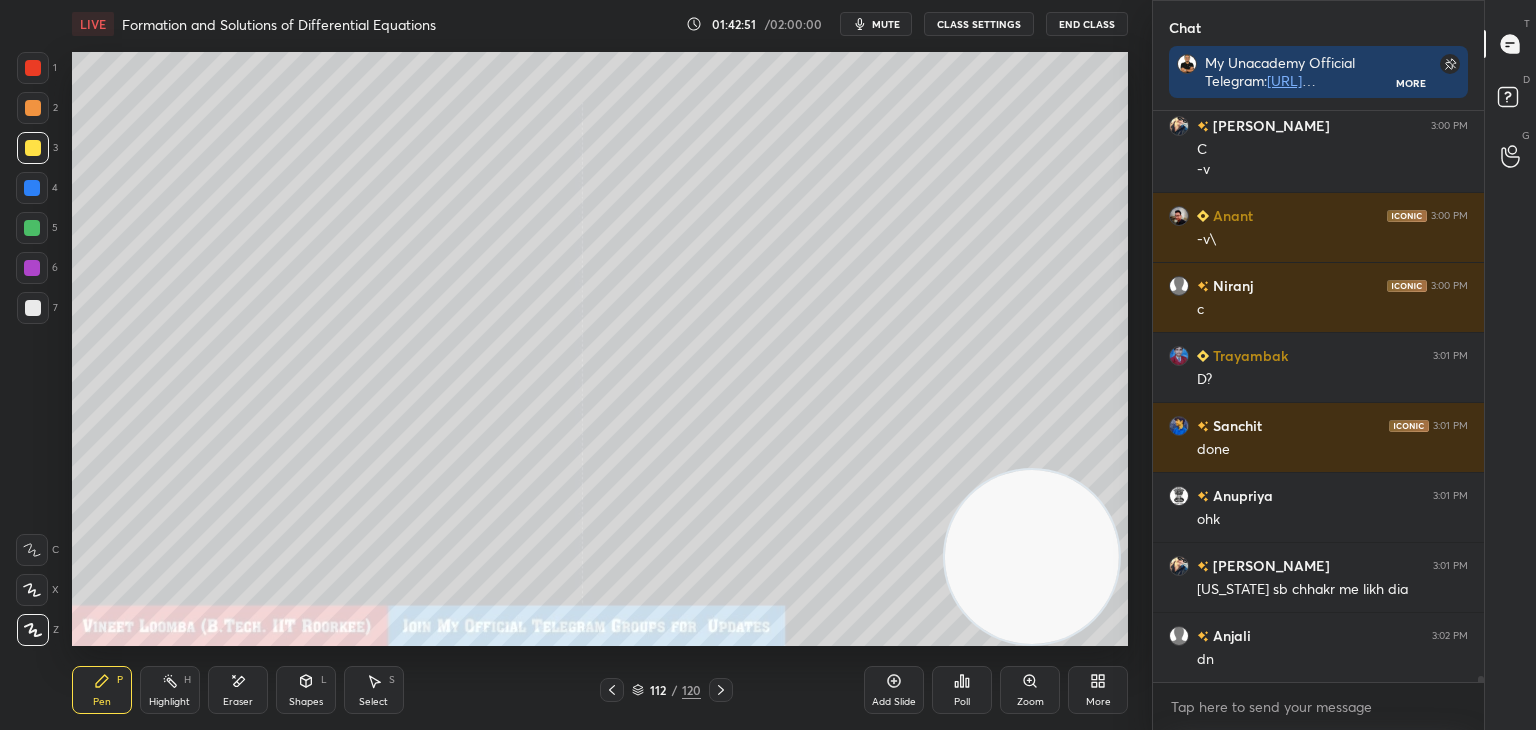
click at [717, 691] on icon at bounding box center [721, 690] width 16 height 16
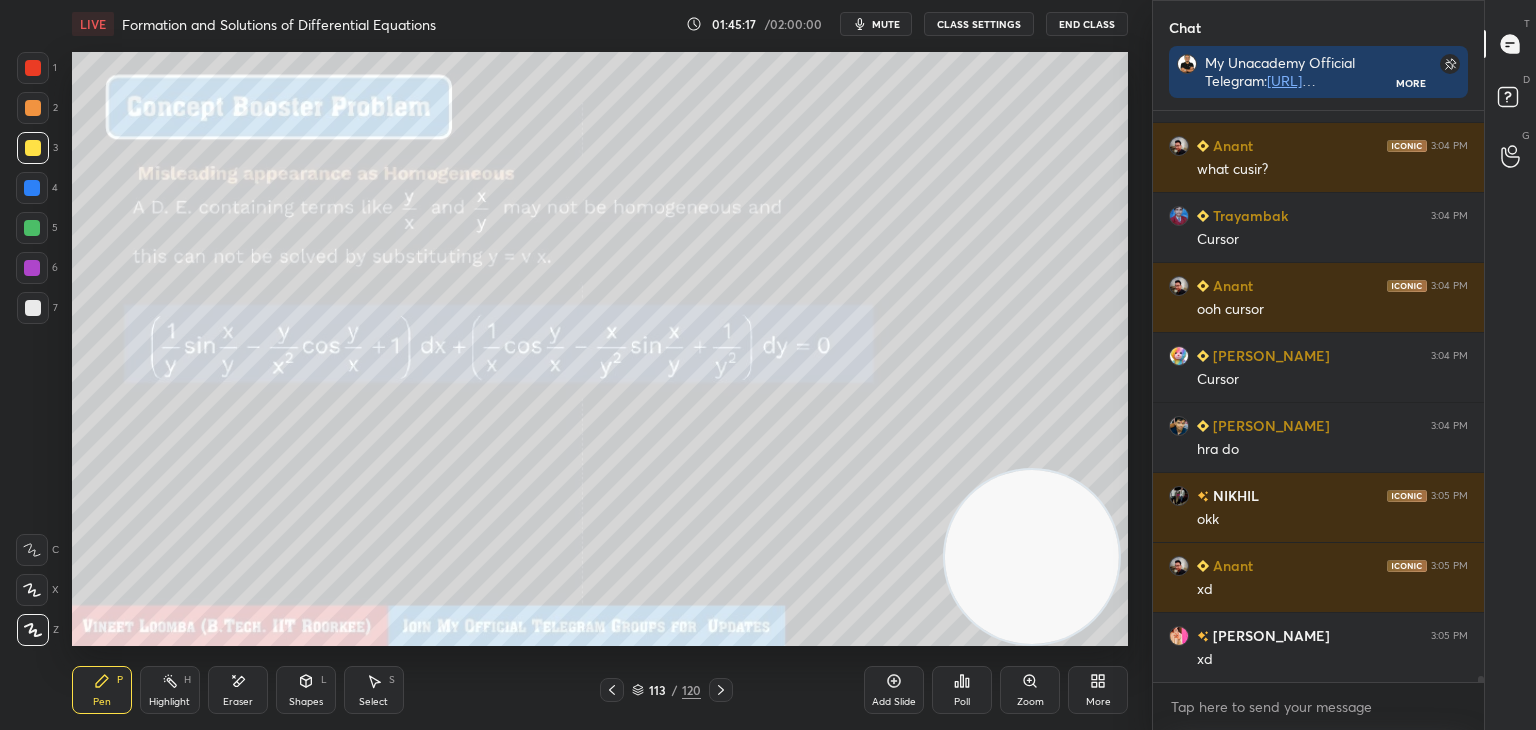
scroll to position [56335, 0]
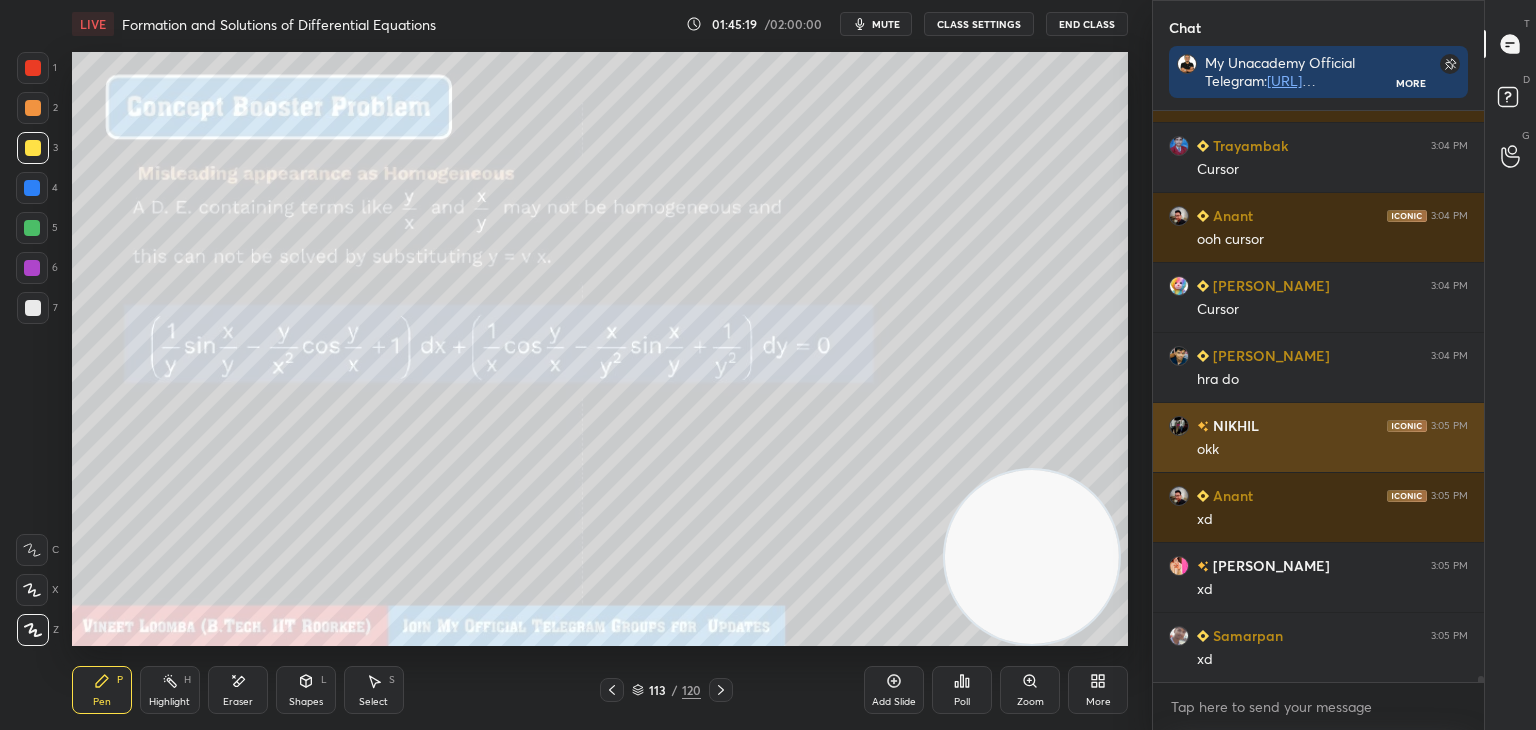
click at [1200, 447] on div "okk" at bounding box center [1332, 450] width 271 height 20
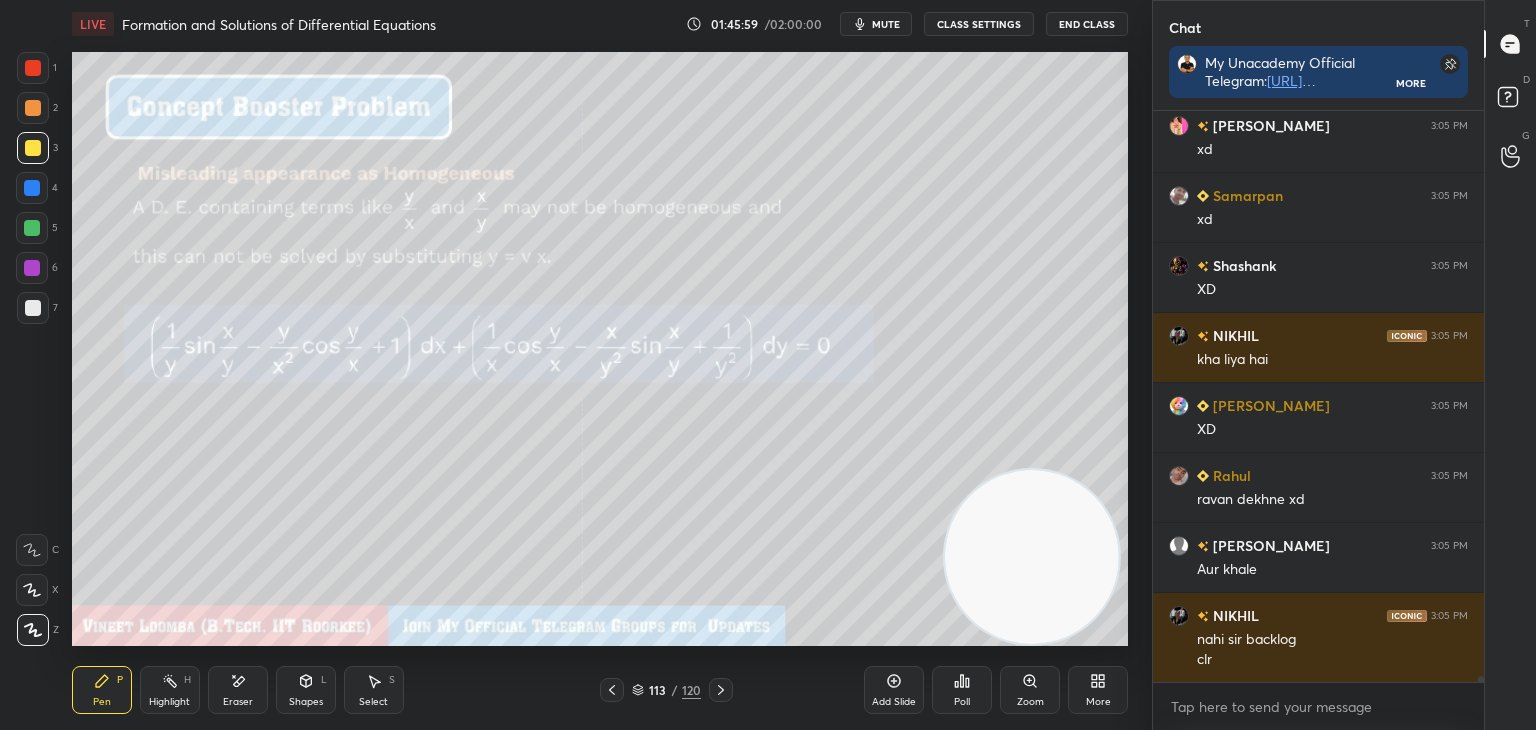
scroll to position [56863, 0]
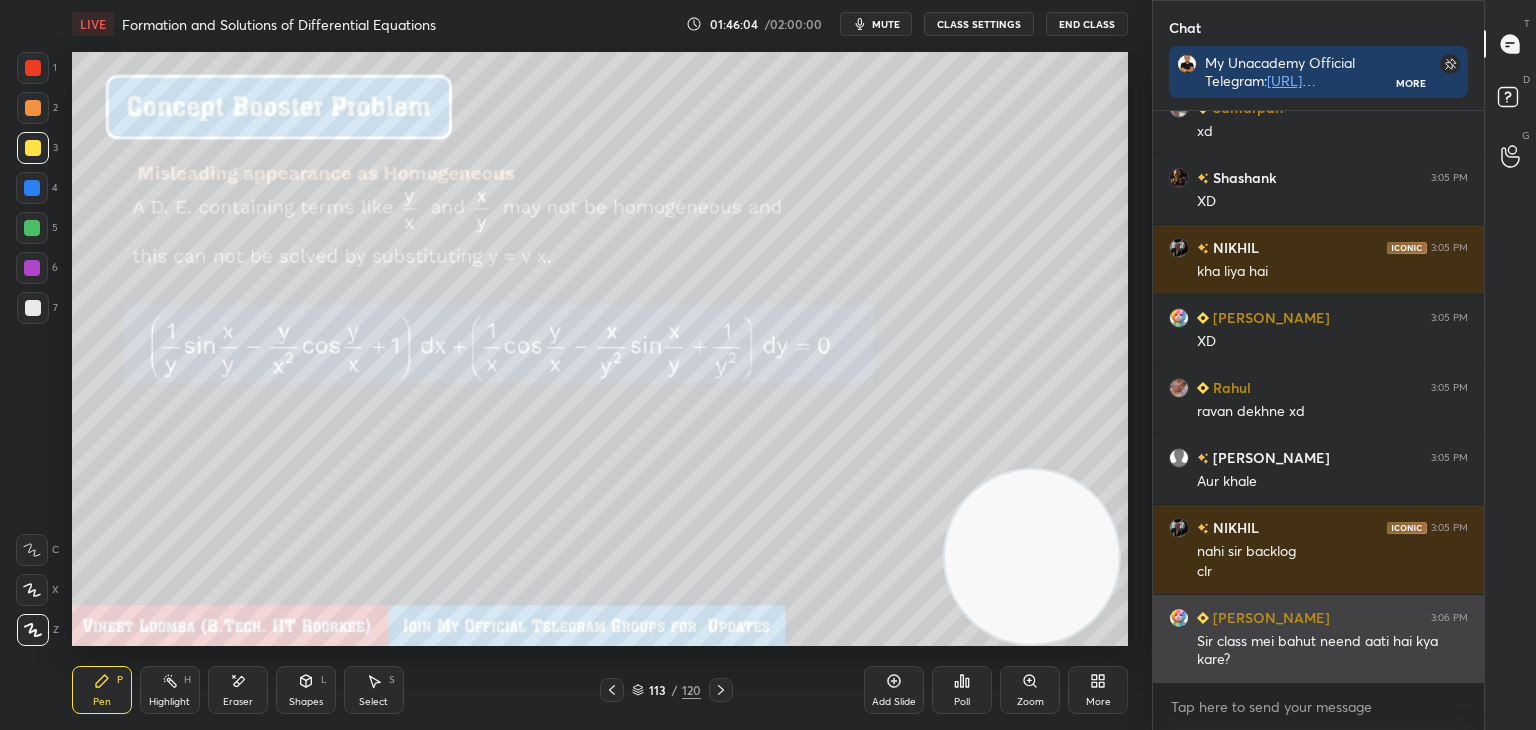
click at [1324, 651] on div "Sir class mei bahut neend aati hai kya kare?" at bounding box center [1332, 651] width 271 height 38
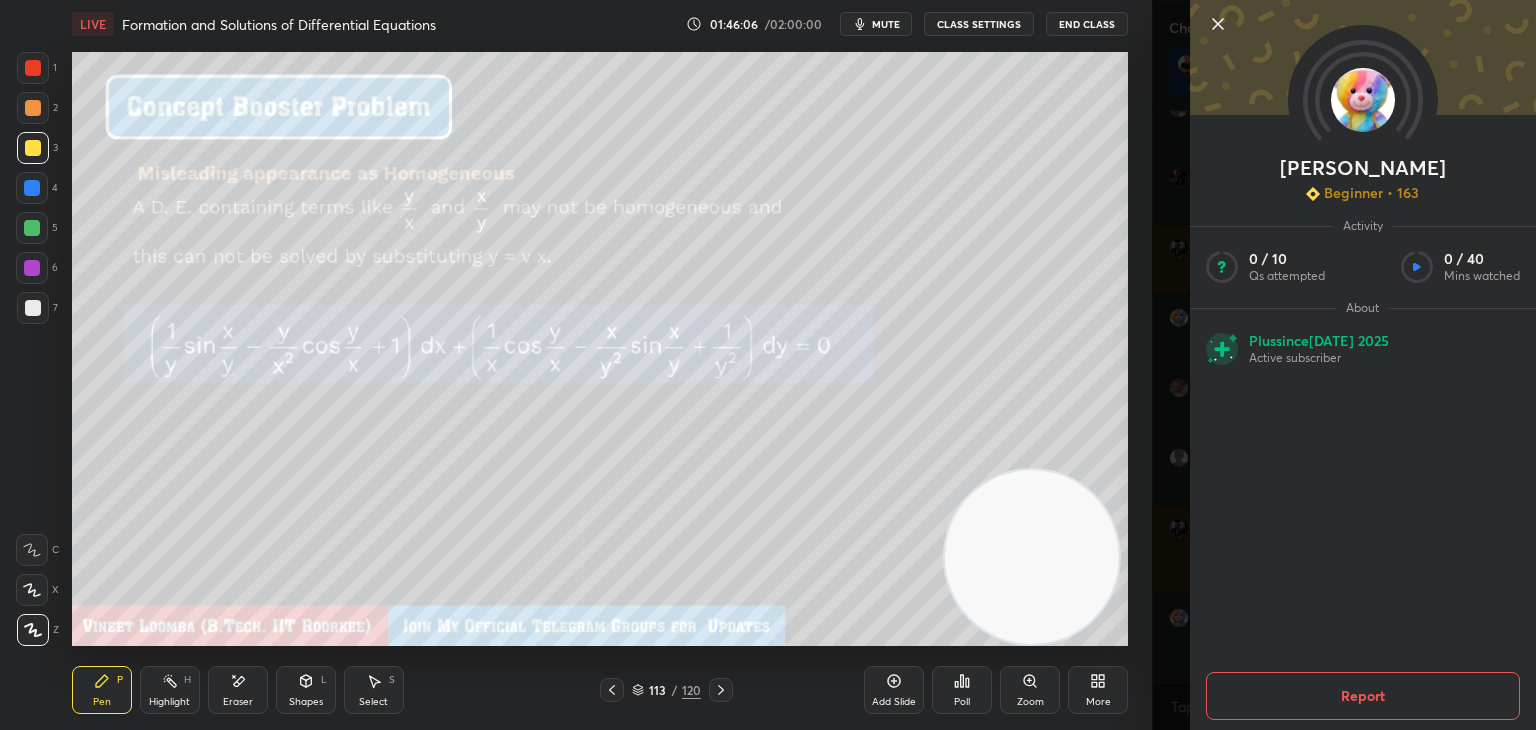
click at [1344, 692] on button "Report" at bounding box center [1363, 696] width 314 height 48
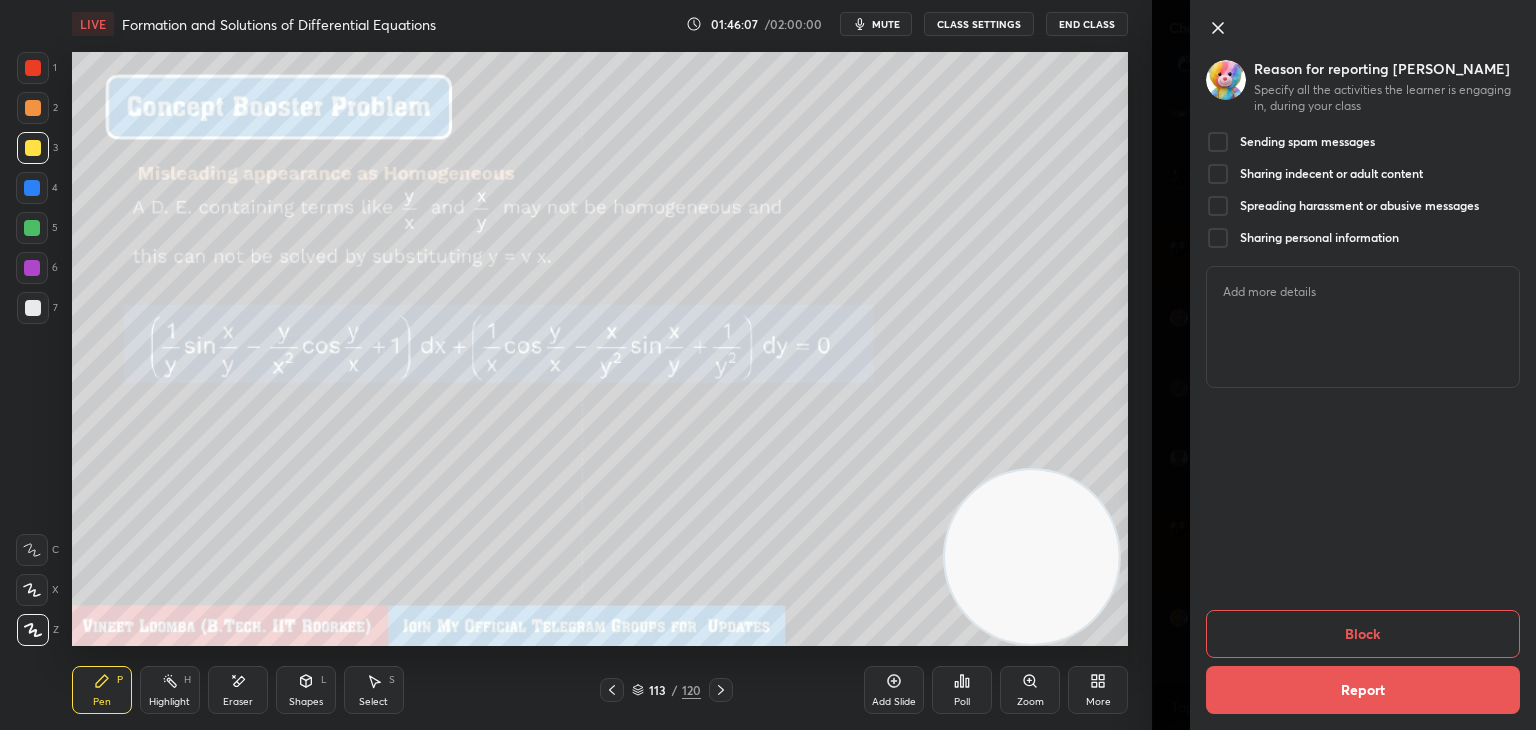
click at [1210, 139] on div at bounding box center [1218, 142] width 24 height 24
click at [1370, 629] on button "Block" at bounding box center [1363, 634] width 314 height 48
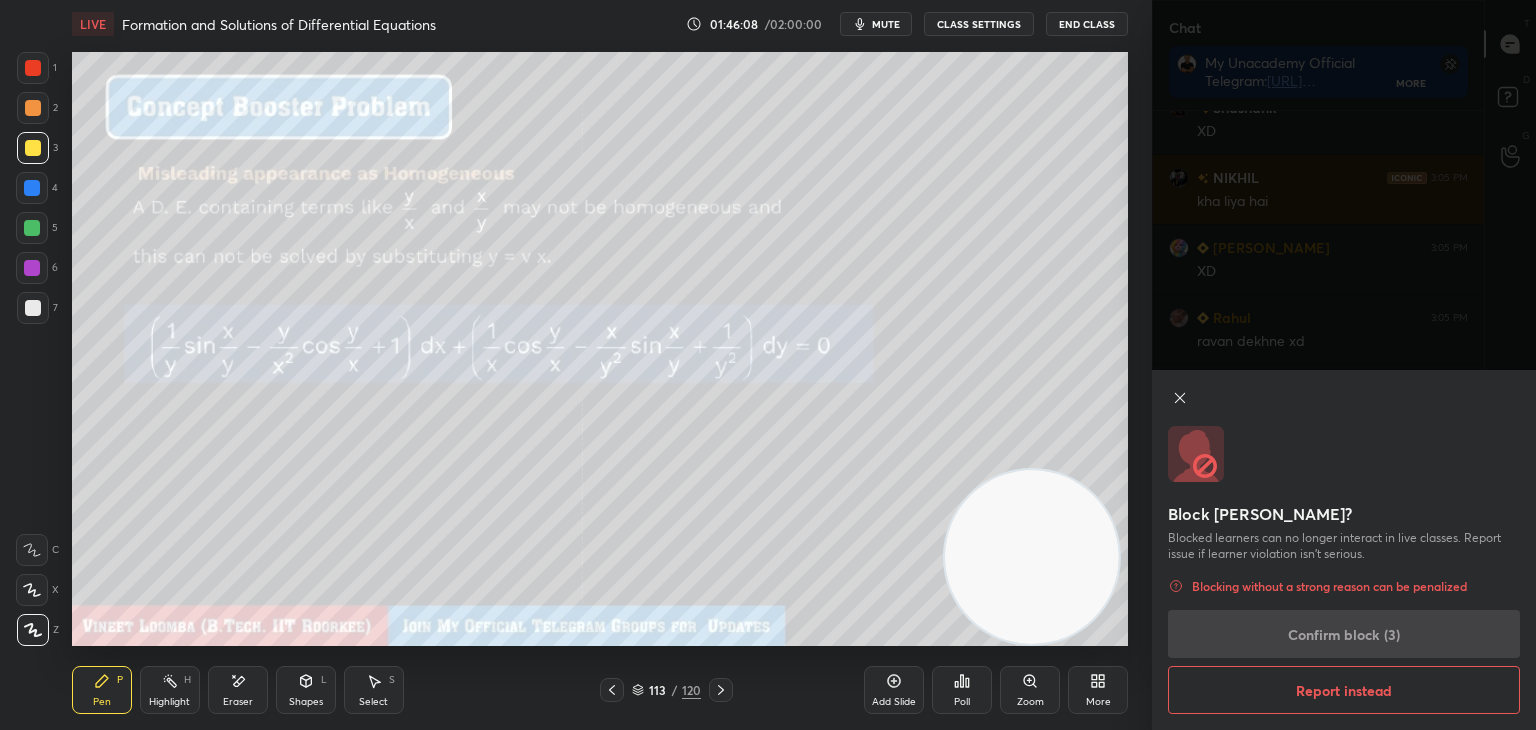
click at [1364, 657] on div "Block [PERSON_NAME]? Blocked learners can no longer interact in live classes. R…" at bounding box center [1344, 550] width 384 height 360
click at [1360, 651] on div "Block [PERSON_NAME]? Blocked learners can no longer interact in live classes. R…" at bounding box center [1344, 550] width 384 height 360
click at [1325, 633] on div "Block [PERSON_NAME]? Blocked learners can no longer interact in live classes. R…" at bounding box center [1344, 550] width 384 height 360
click at [1331, 633] on div "Block [PERSON_NAME]? Blocked learners can no longer interact in live classes. R…" at bounding box center [1344, 550] width 384 height 360
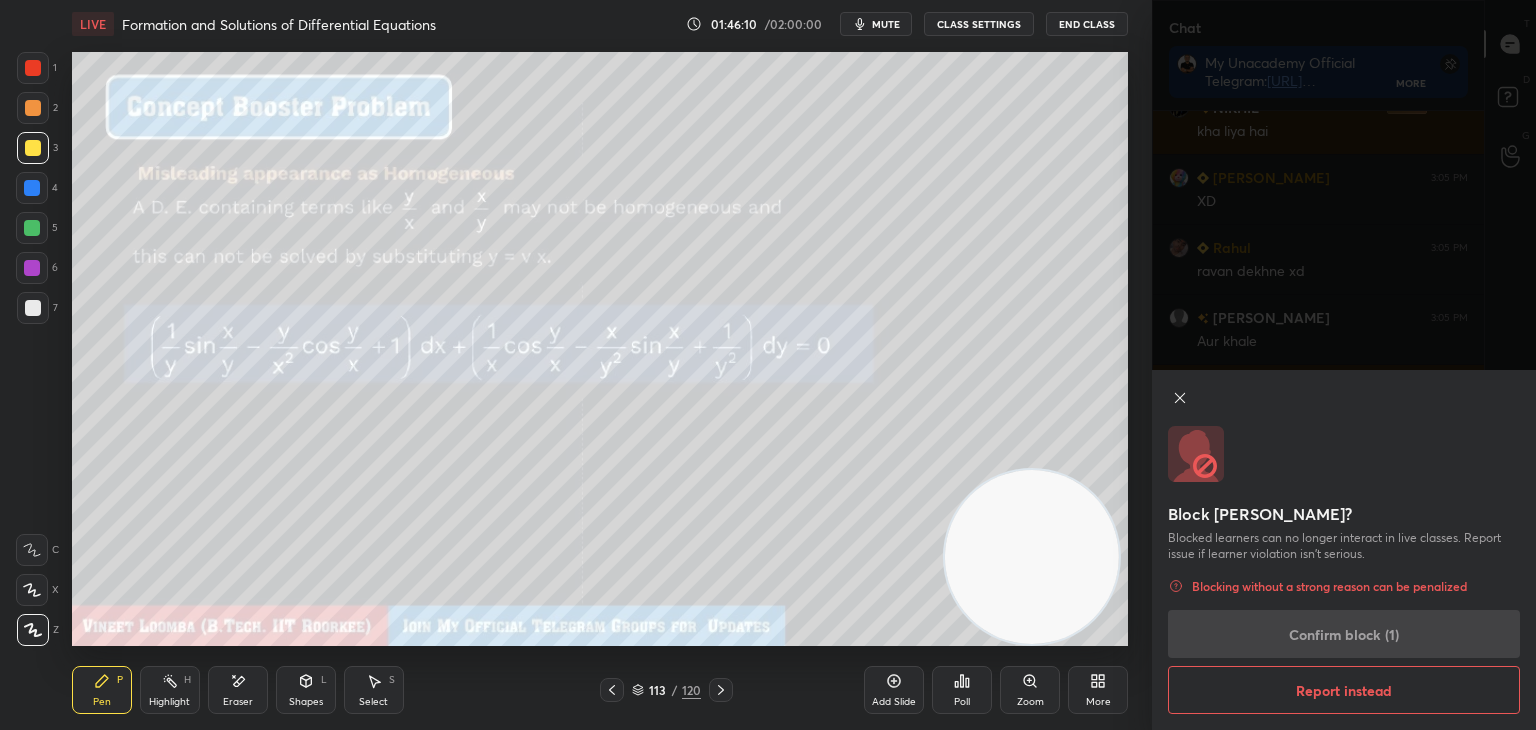
scroll to position [57073, 0]
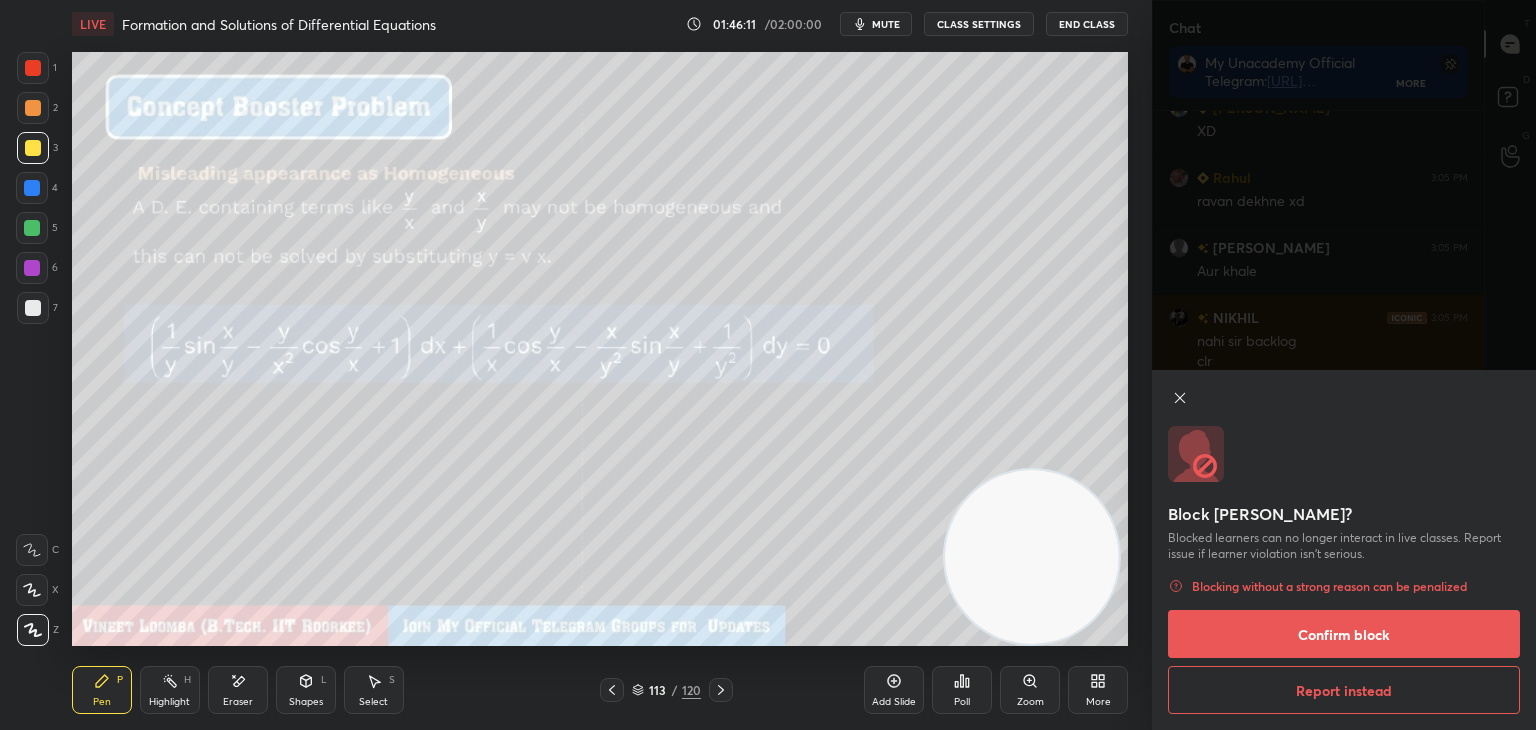
click at [1323, 633] on button "Confirm block" at bounding box center [1344, 634] width 352 height 48
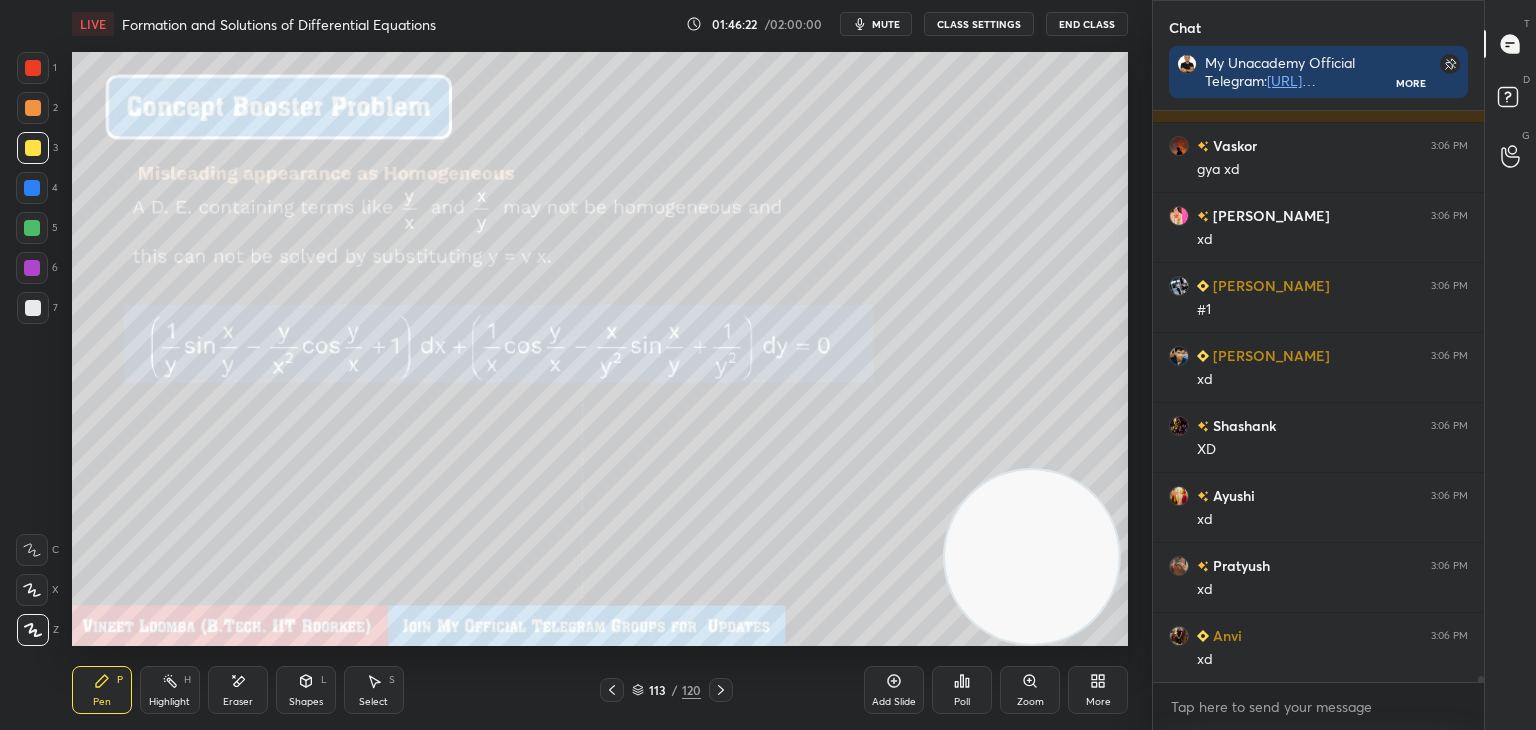
scroll to position [54753, 0]
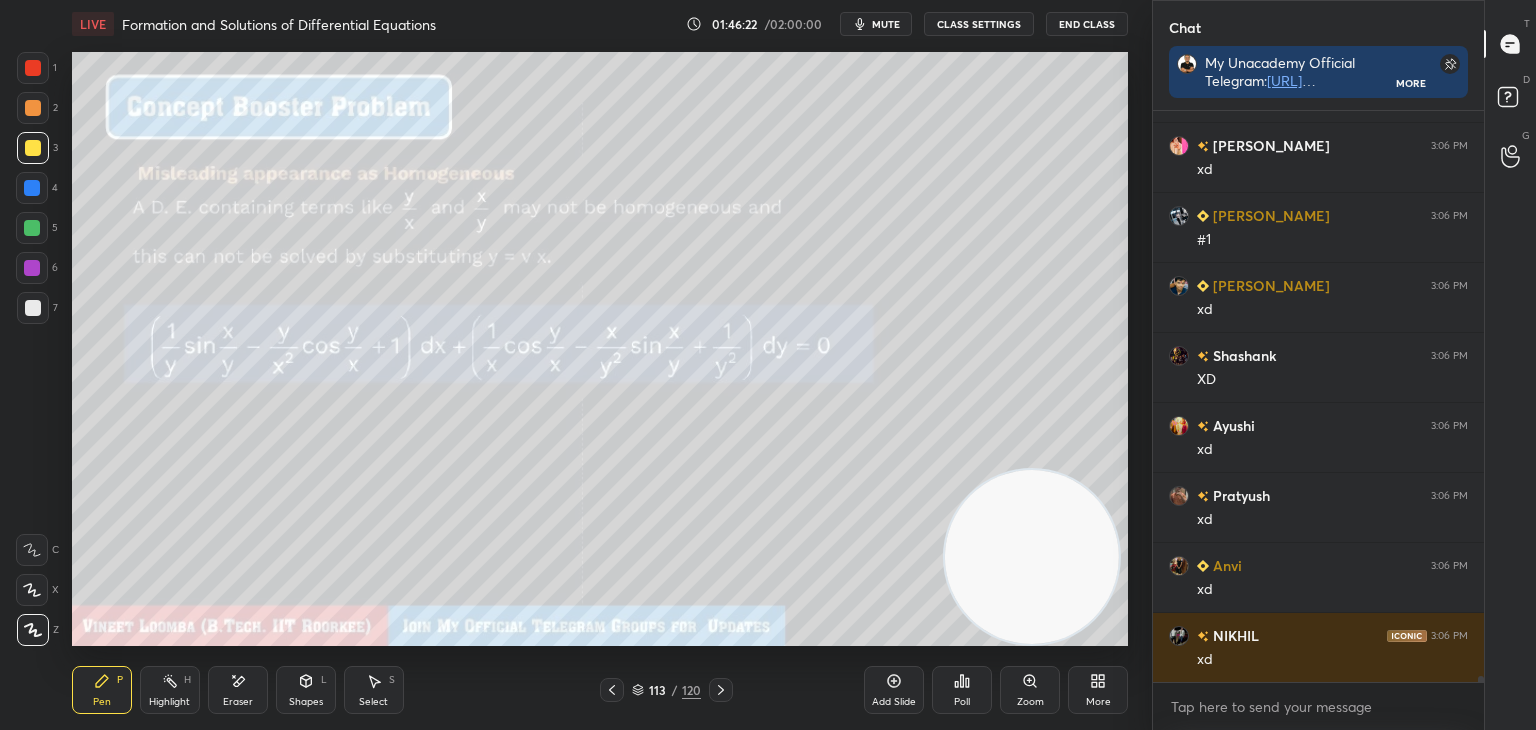
click at [91, 674] on div "Pen P" at bounding box center [102, 690] width 60 height 48
drag, startPoint x: 46, startPoint y: 305, endPoint x: 28, endPoint y: 312, distance: 19.3
click at [45, 305] on div at bounding box center [33, 308] width 32 height 32
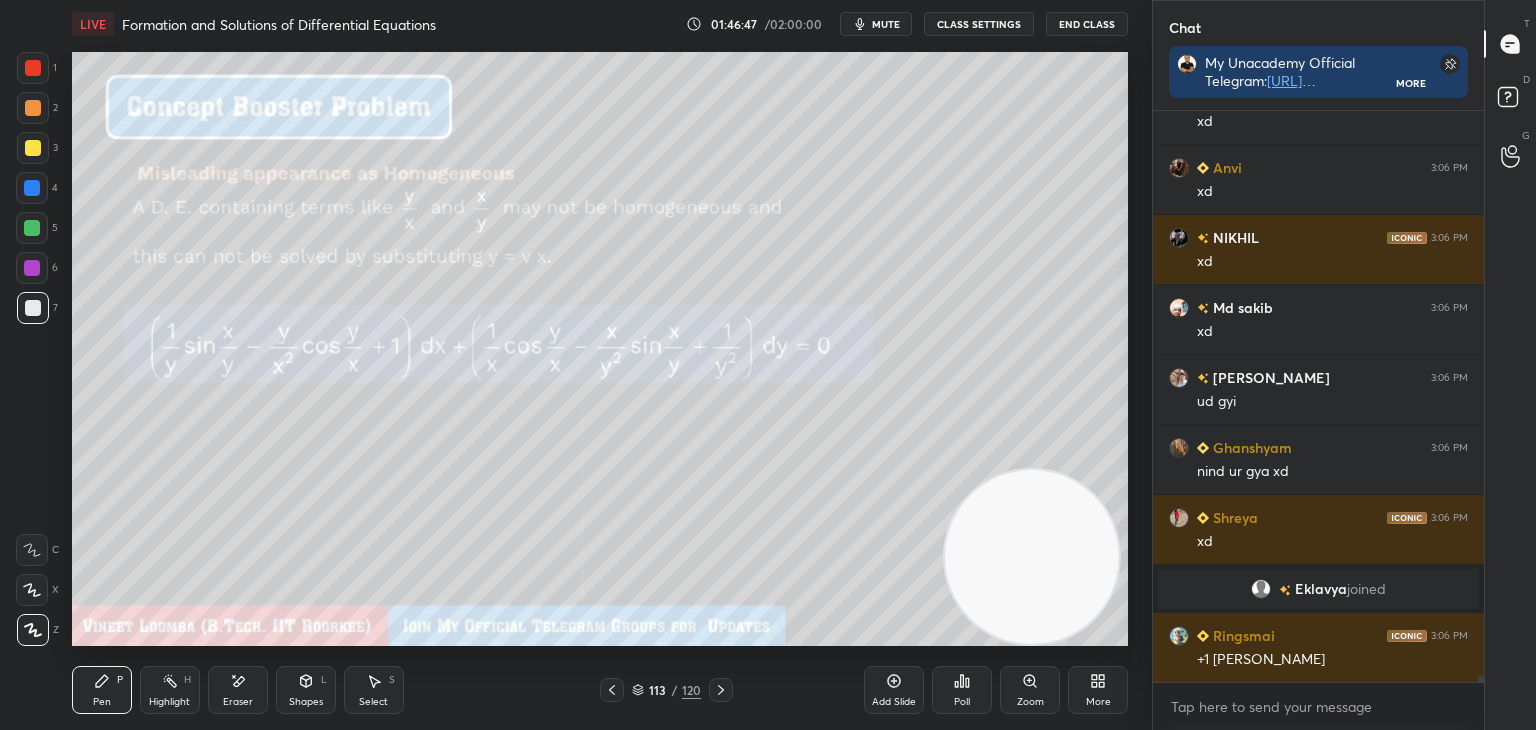
scroll to position [54741, 0]
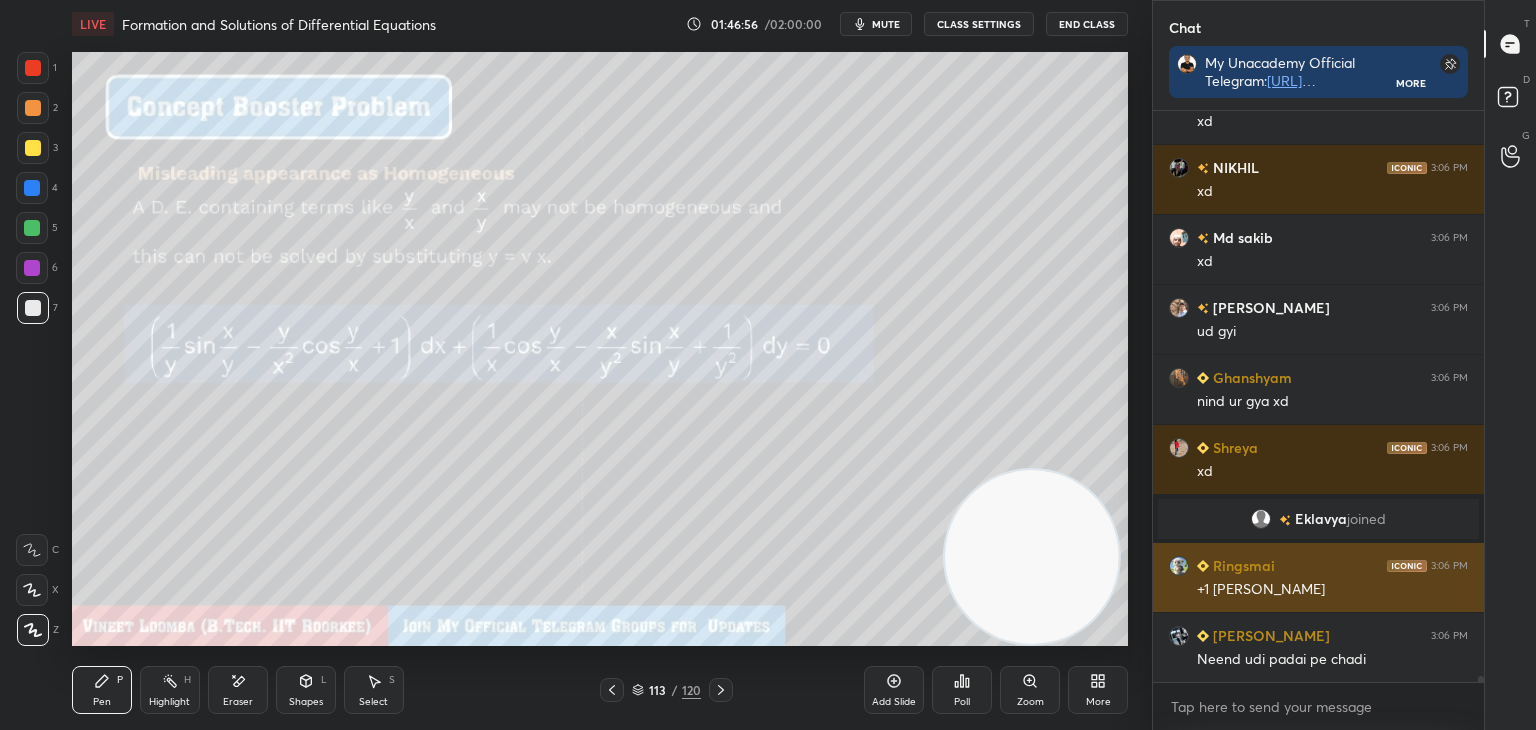
click at [1268, 580] on div "+1 [PERSON_NAME]" at bounding box center [1332, 590] width 271 height 20
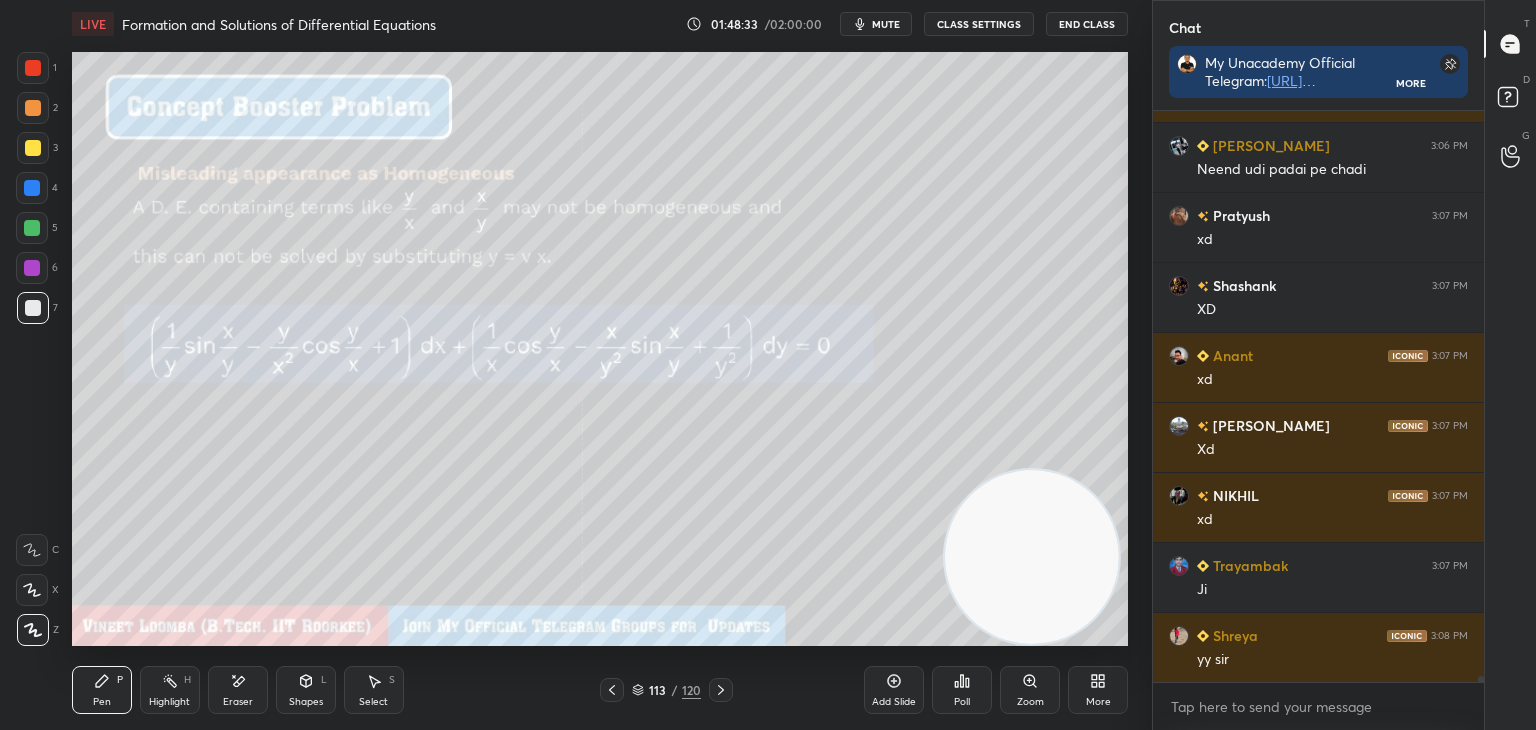
scroll to position [55301, 0]
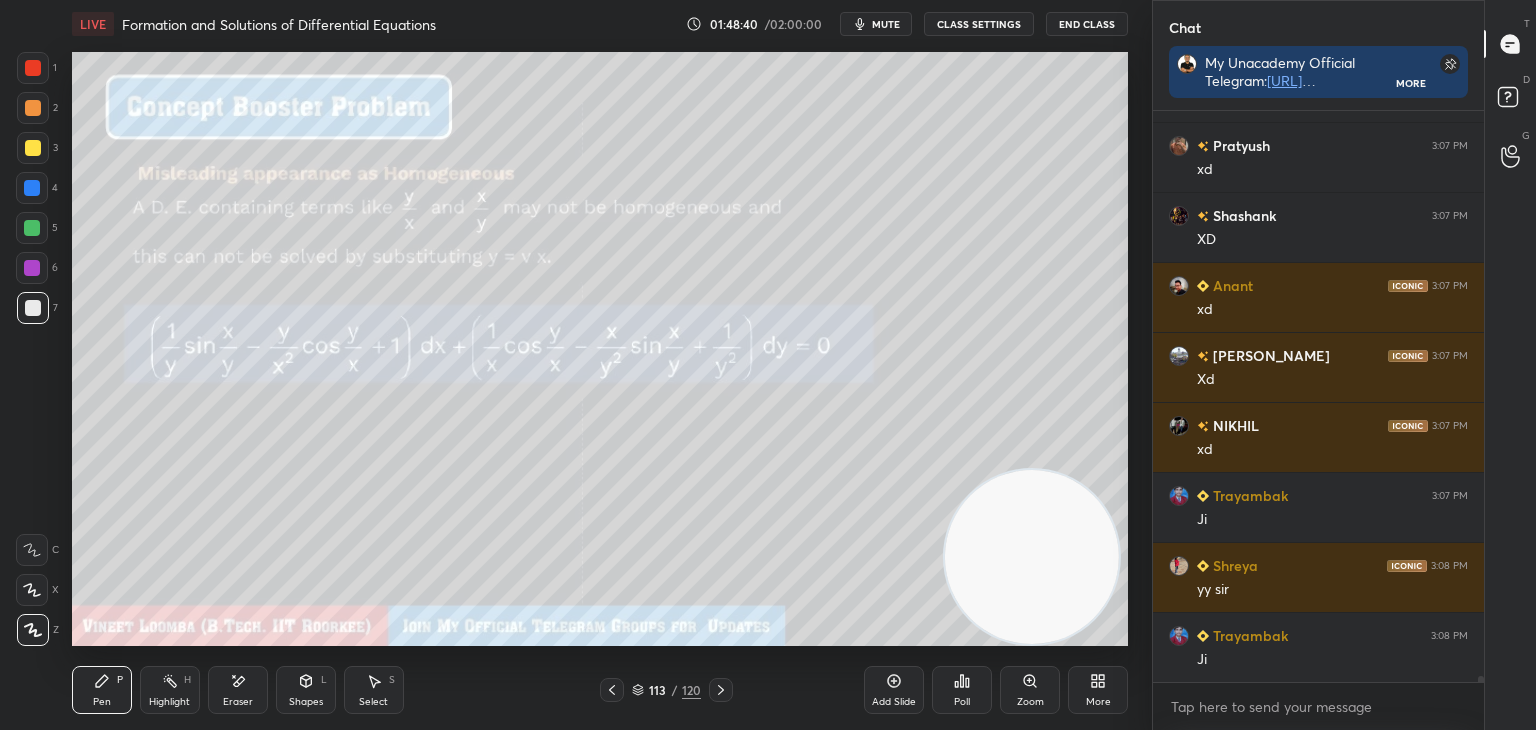
click at [67, 579] on div "Setting up your live class Poll for secs No correct answer Start poll" at bounding box center [600, 349] width 1072 height 602
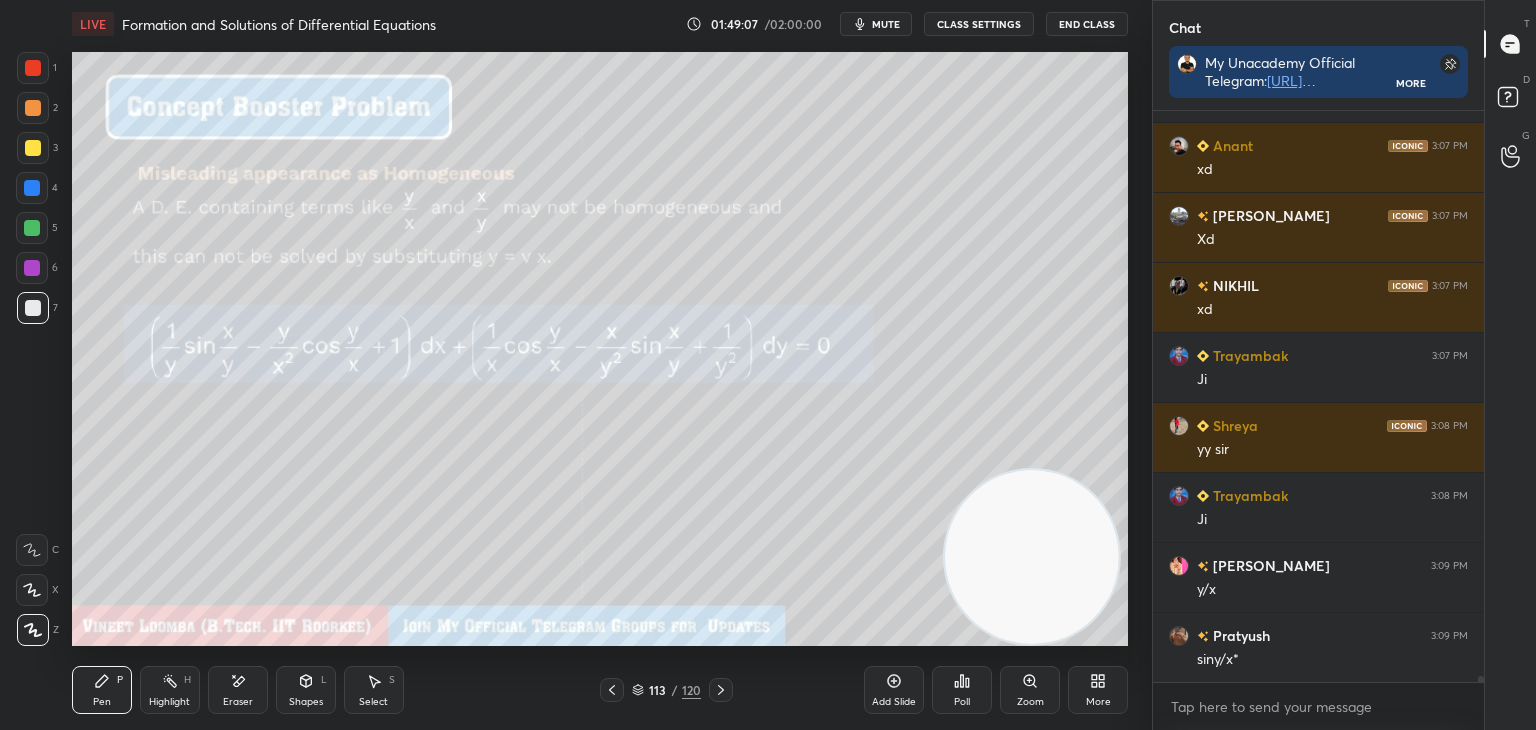
scroll to position [55511, 0]
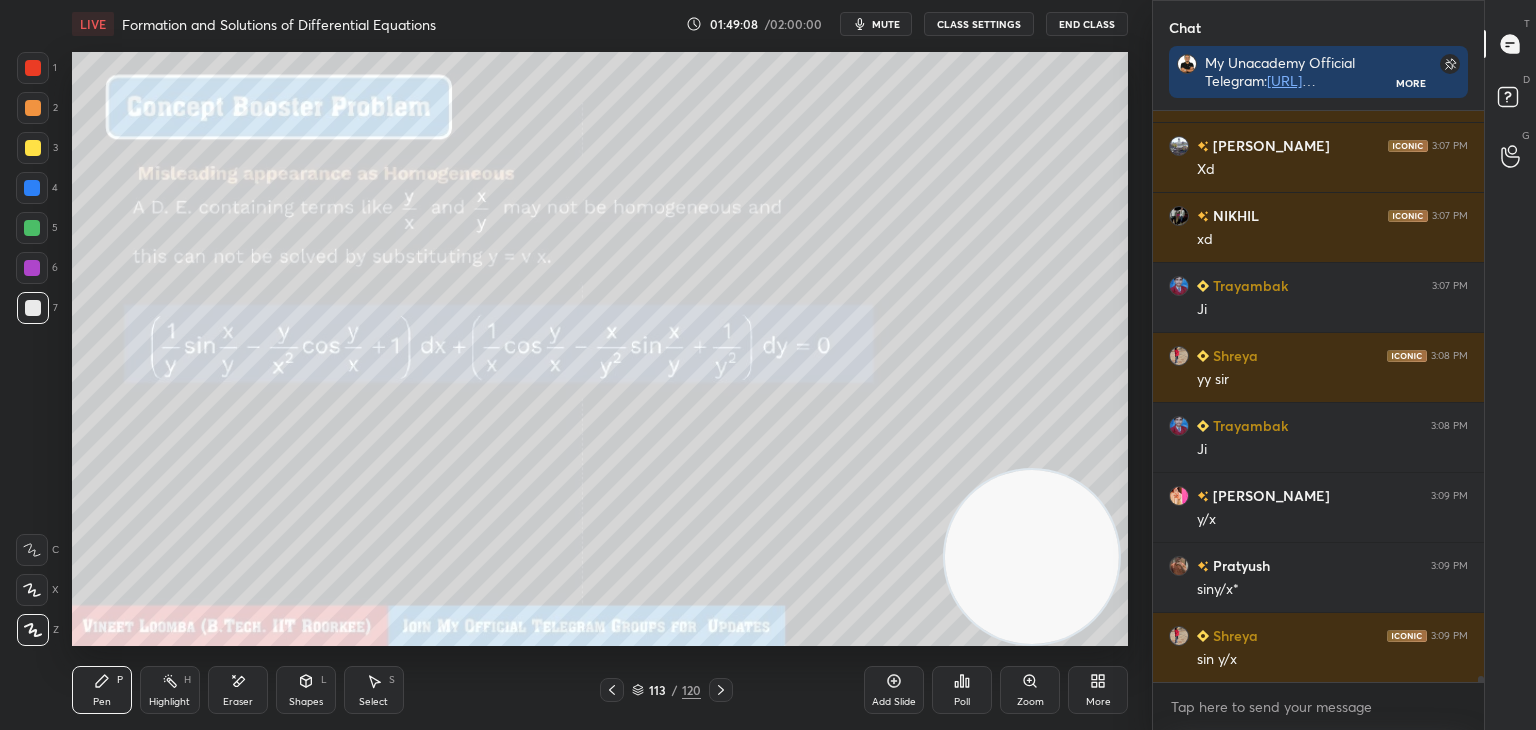
drag, startPoint x: 232, startPoint y: 690, endPoint x: 244, endPoint y: 653, distance: 38.9
click at [231, 684] on div "Eraser" at bounding box center [238, 690] width 60 height 48
click at [108, 705] on div "Pen P" at bounding box center [102, 690] width 60 height 48
click at [716, 686] on icon at bounding box center [721, 690] width 16 height 16
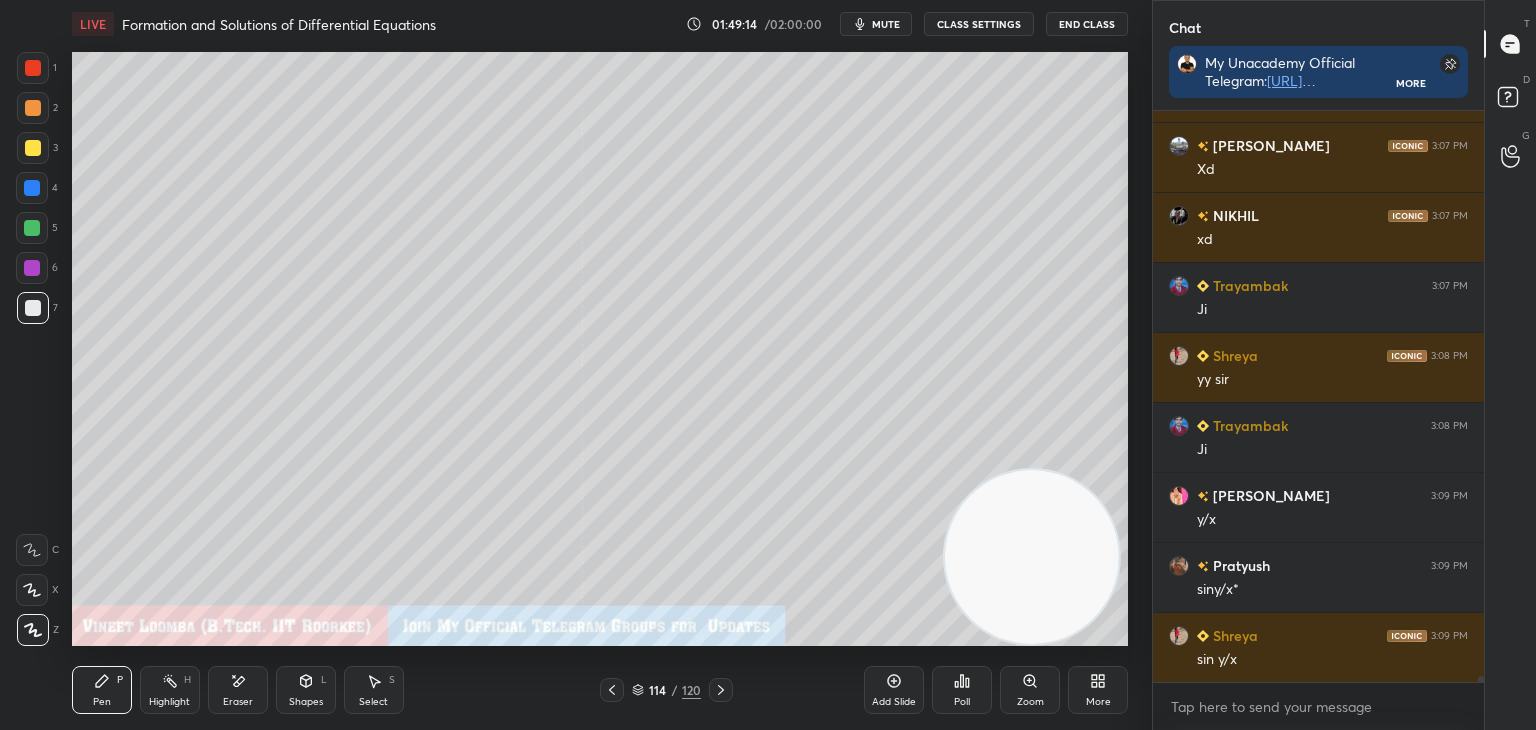
click at [722, 688] on icon at bounding box center [721, 690] width 16 height 16
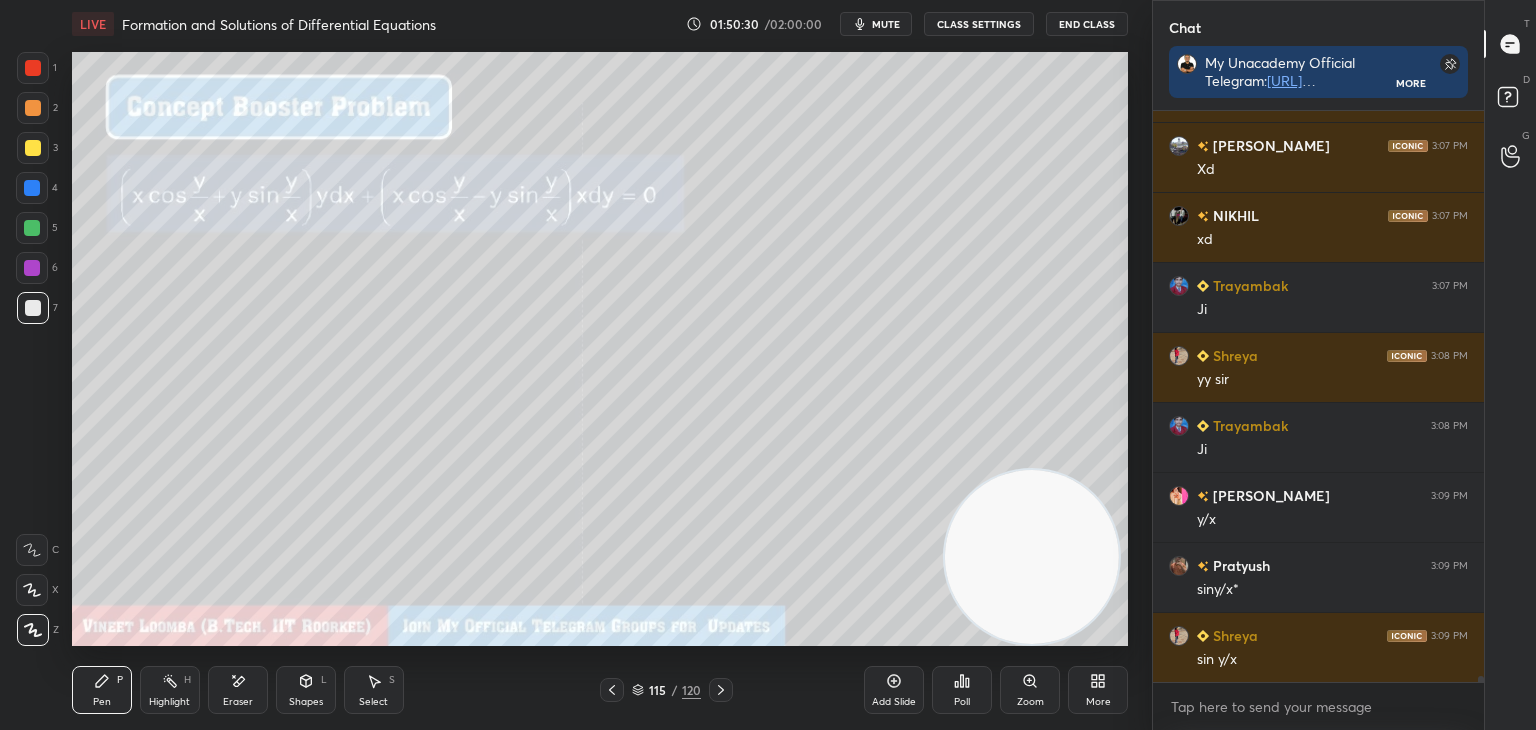
click at [236, 687] on div "Eraser" at bounding box center [238, 690] width 60 height 48
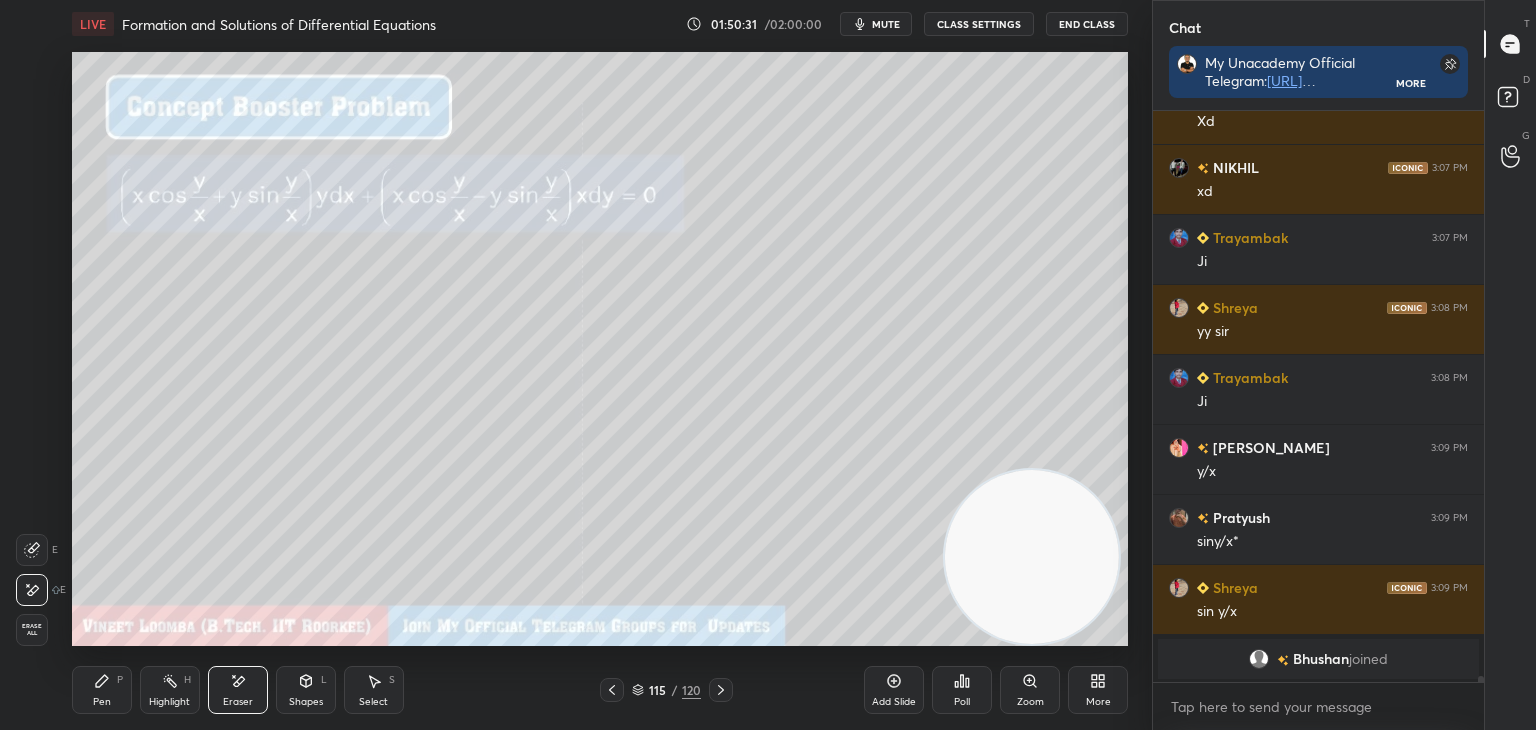
click at [104, 698] on div "Pen" at bounding box center [102, 702] width 18 height 10
click at [722, 691] on icon at bounding box center [721, 690] width 16 height 16
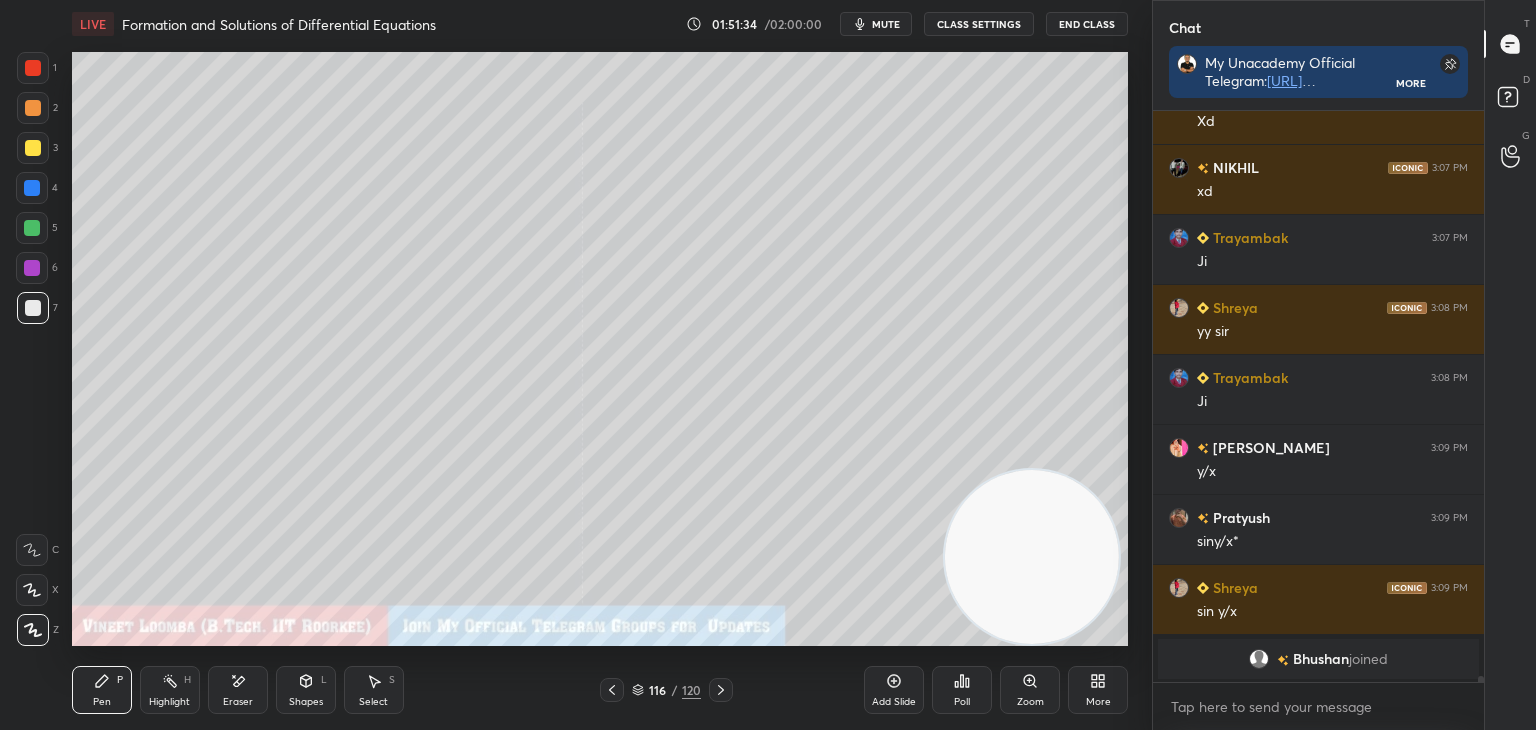
click at [720, 690] on icon at bounding box center [721, 690] width 16 height 16
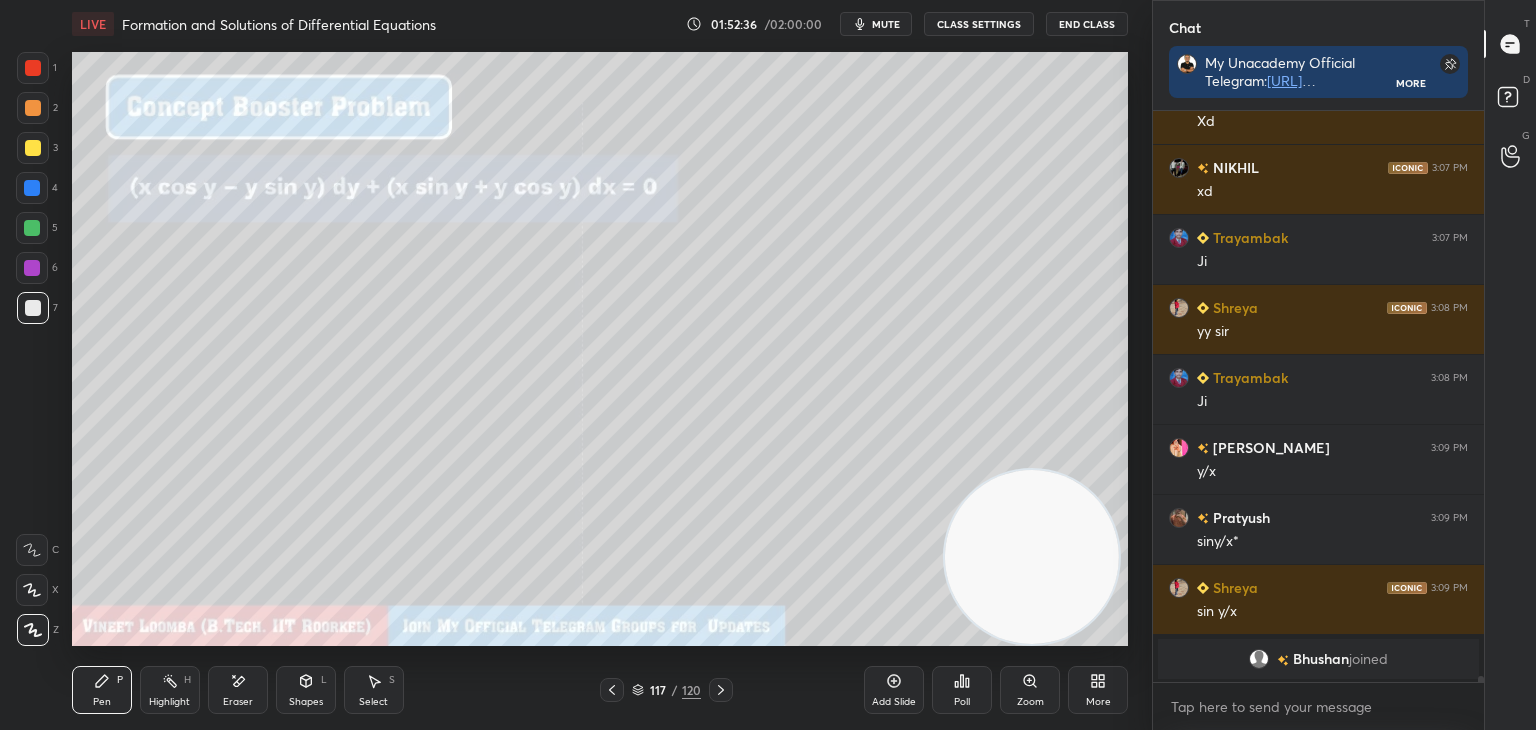
click at [108, 705] on div "Pen P" at bounding box center [102, 690] width 60 height 48
click at [38, 145] on div at bounding box center [33, 148] width 16 height 16
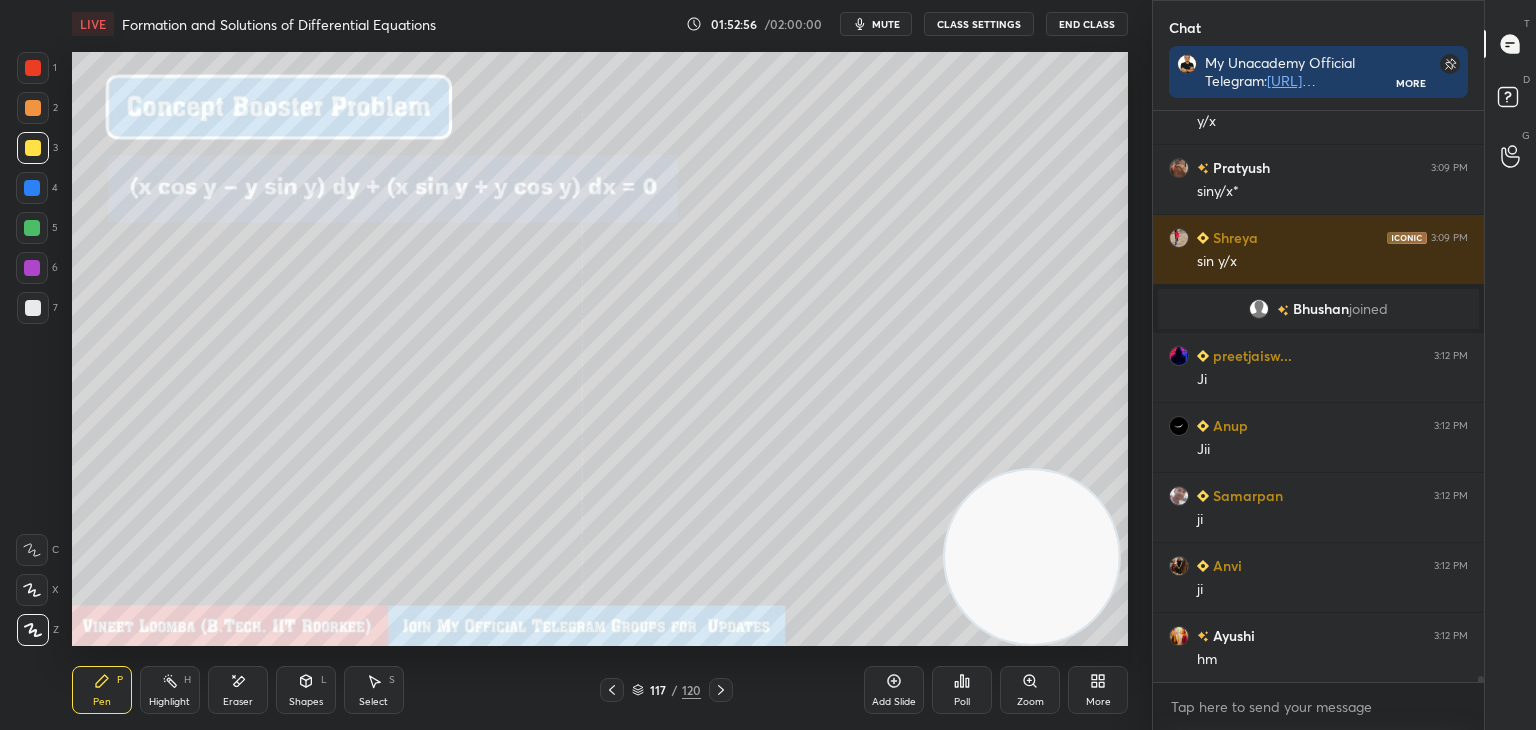
scroll to position [55699, 0]
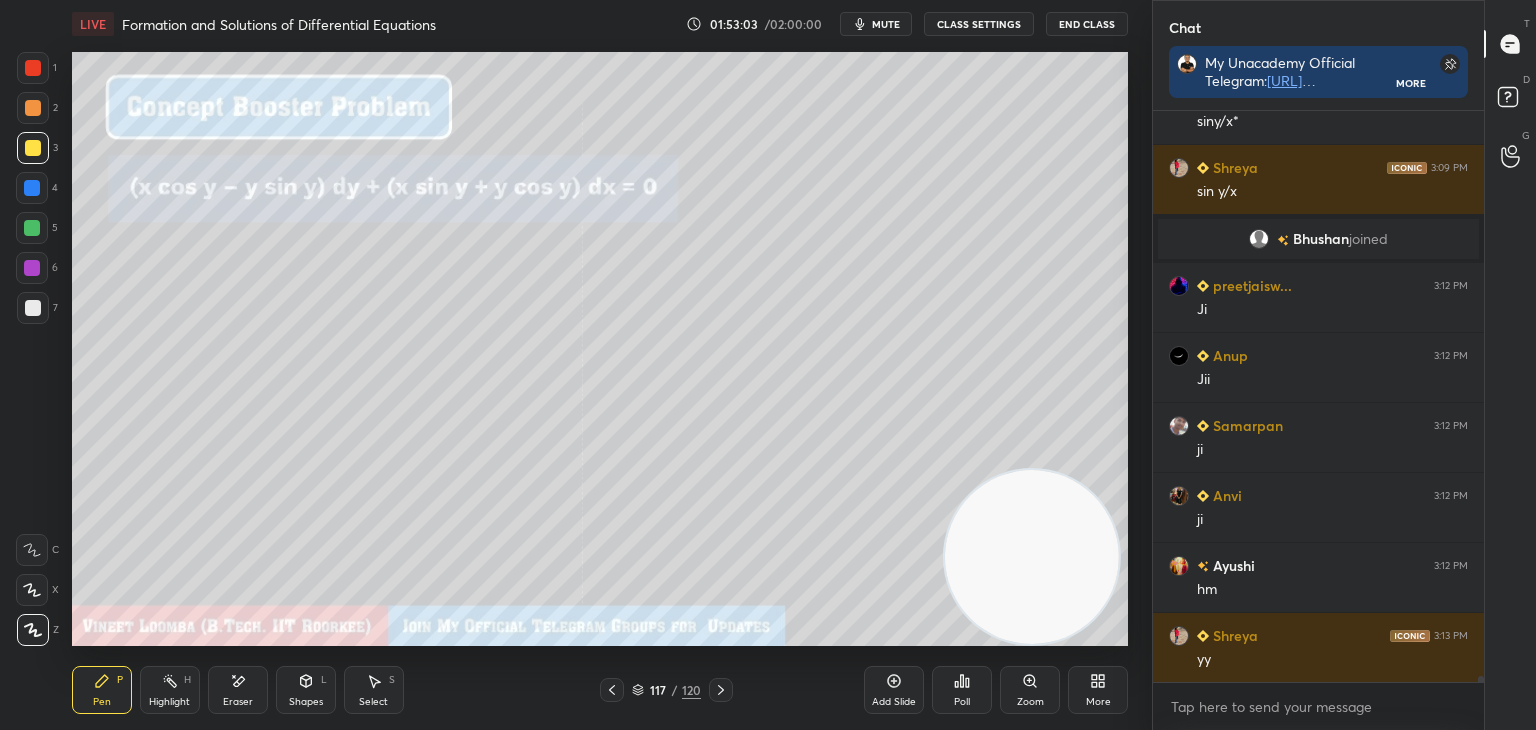
click at [254, 685] on div "Eraser" at bounding box center [238, 690] width 60 height 48
click at [121, 696] on div "Pen P" at bounding box center [102, 690] width 60 height 48
click at [32, 306] on div at bounding box center [33, 308] width 16 height 16
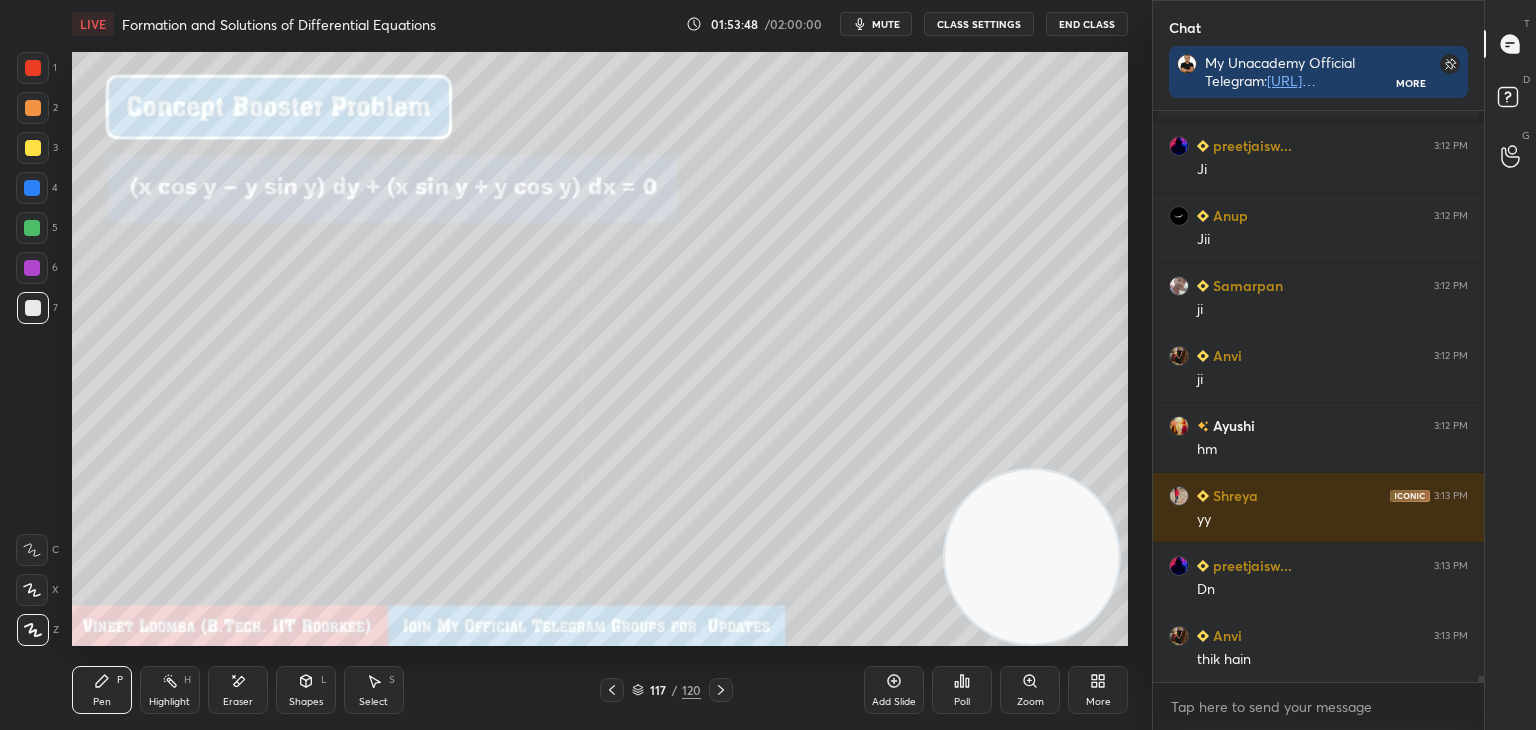
scroll to position [55909, 0]
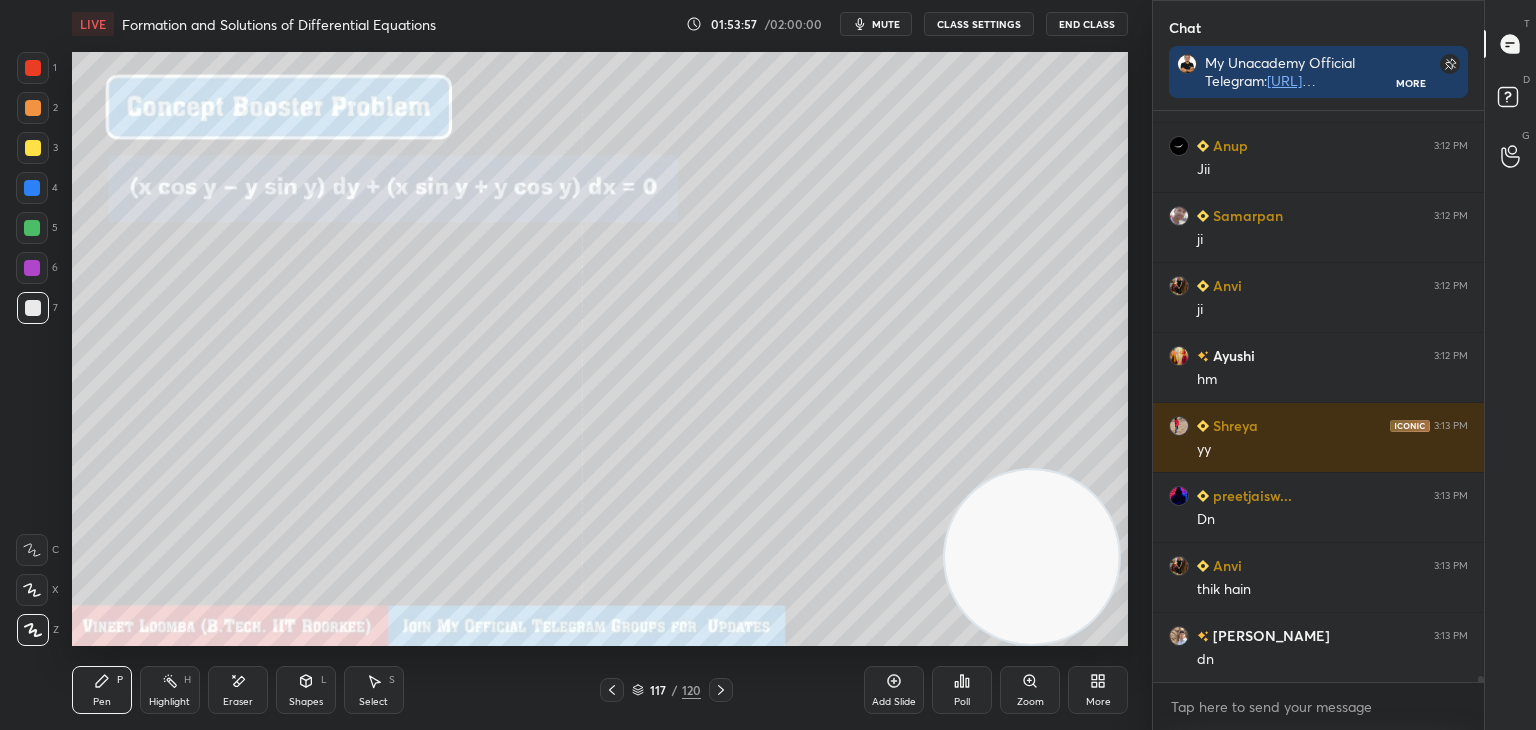
drag, startPoint x: 218, startPoint y: 698, endPoint x: 226, endPoint y: 652, distance: 46.7
click at [218, 690] on div "Eraser" at bounding box center [238, 690] width 60 height 48
click at [105, 705] on div "Pen P" at bounding box center [102, 690] width 60 height 48
drag, startPoint x: 244, startPoint y: 694, endPoint x: 266, endPoint y: 646, distance: 52.8
click at [246, 689] on div "Eraser" at bounding box center [238, 690] width 60 height 48
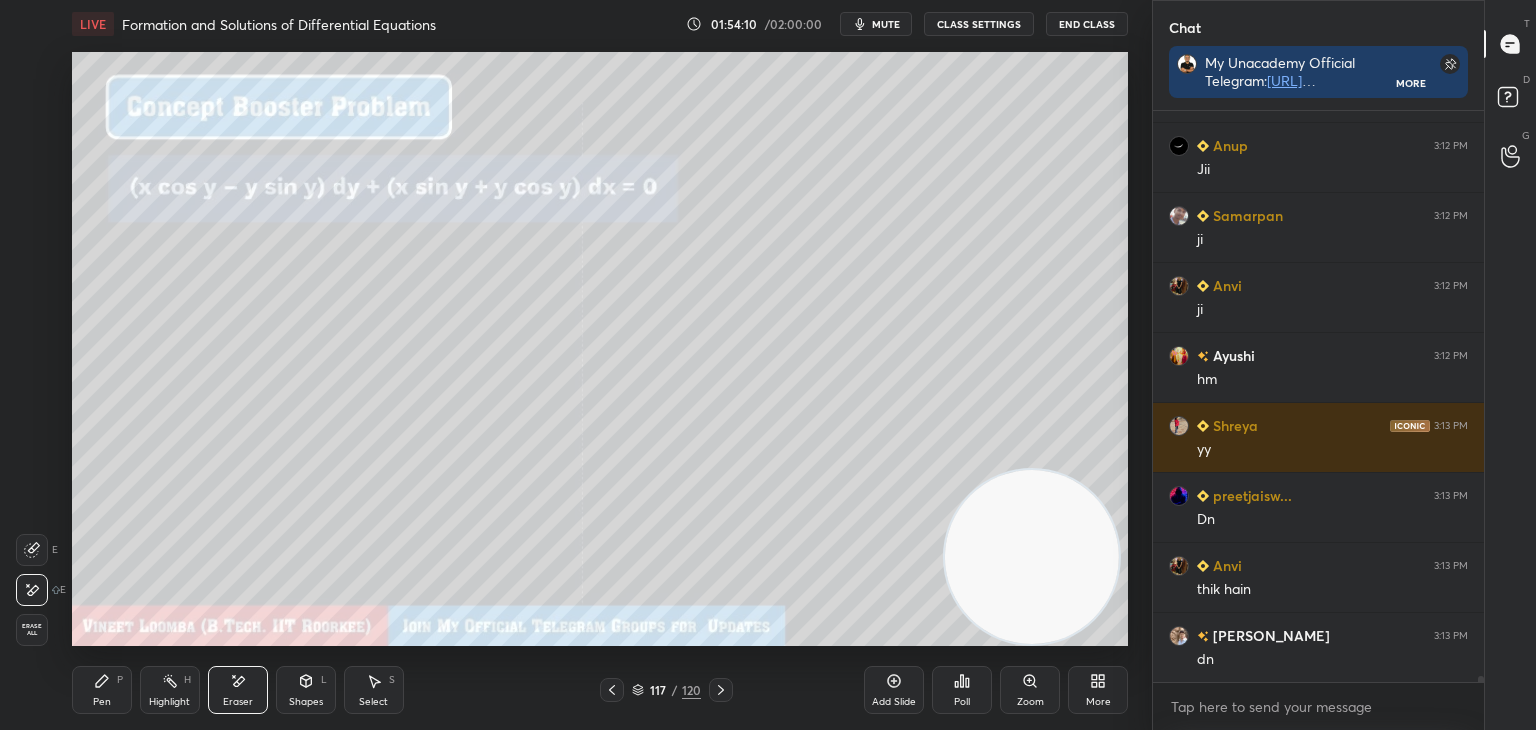
click at [101, 697] on div "Pen" at bounding box center [102, 702] width 18 height 10
click at [946, 495] on div "Setting up your live class Poll for secs No correct answer Start poll" at bounding box center [600, 349] width 1056 height 594
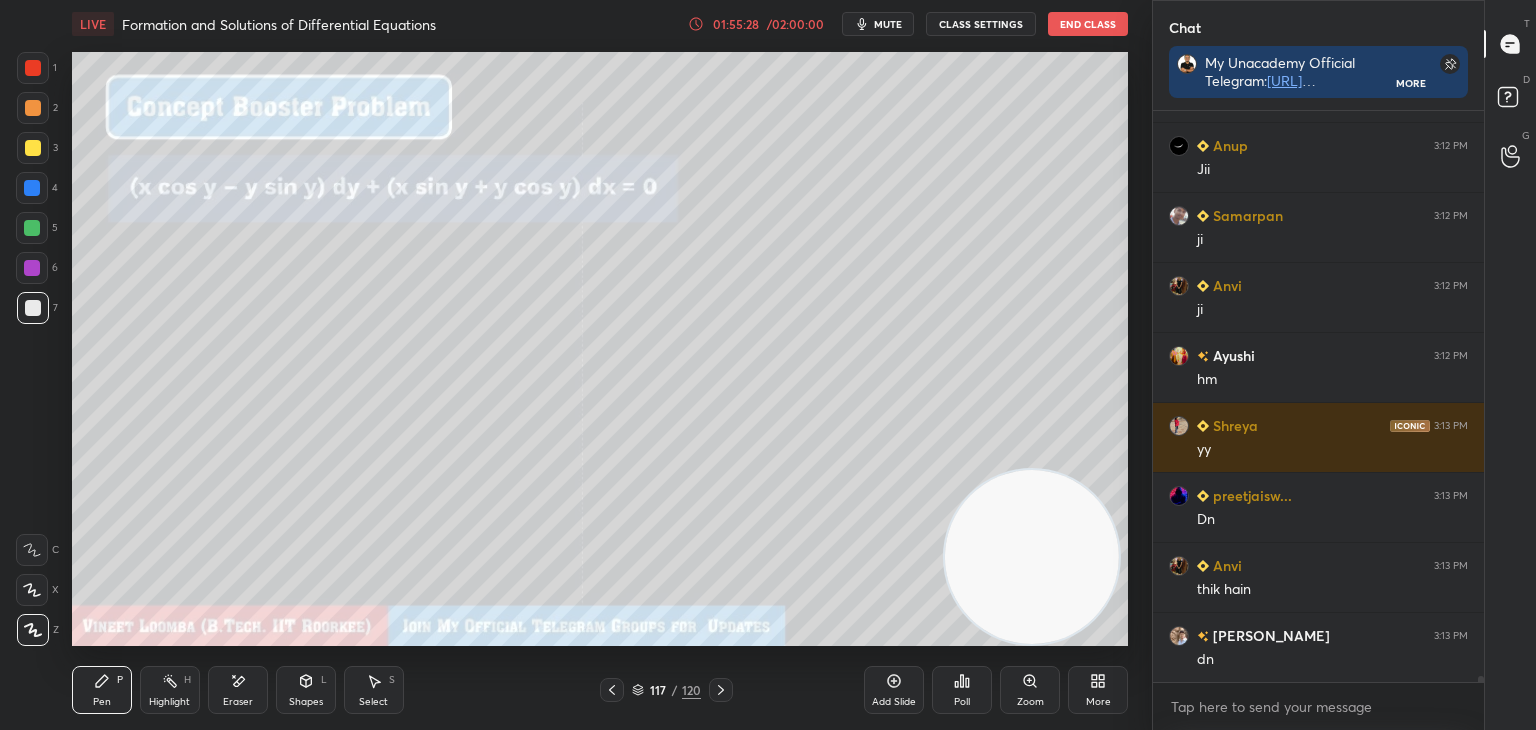
scroll to position [55979, 0]
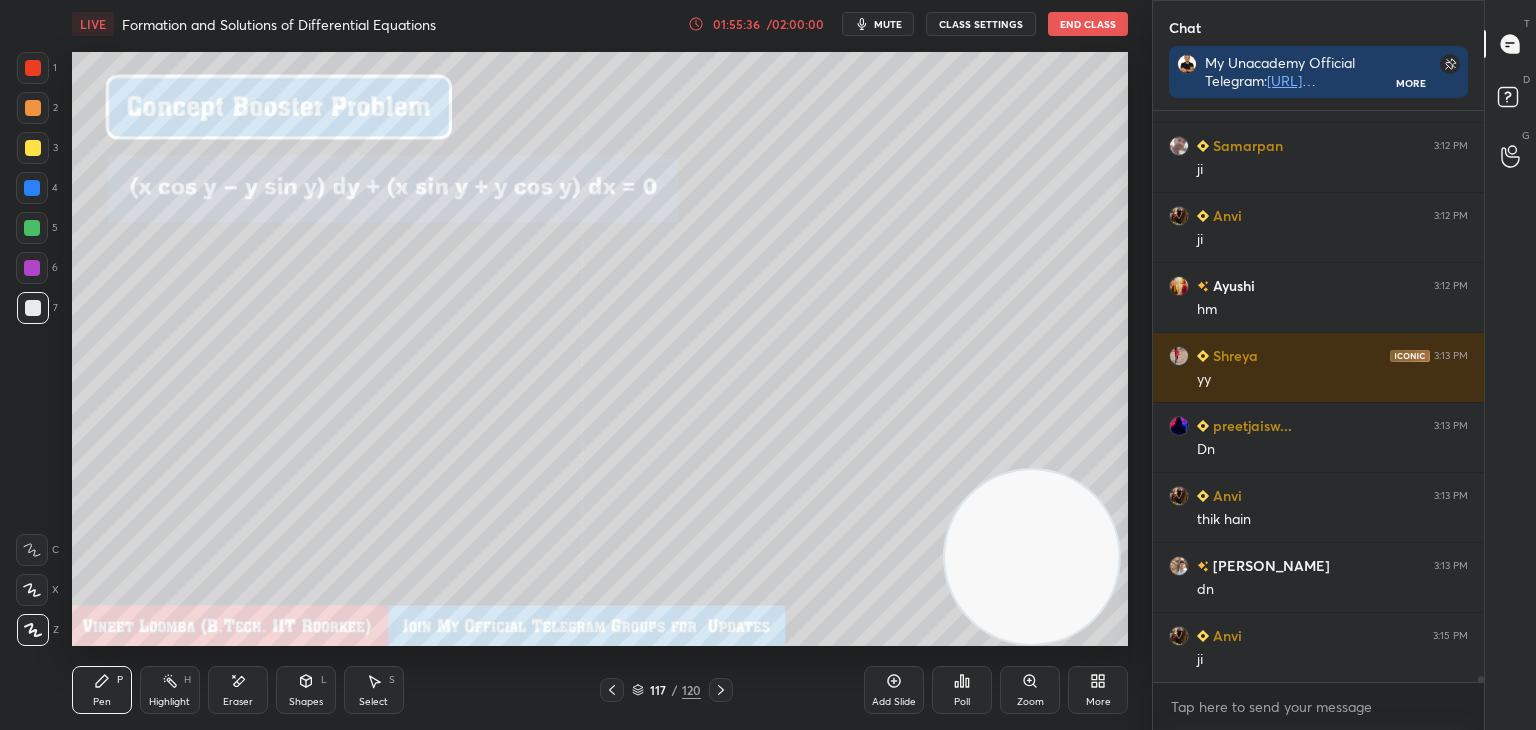
click at [318, 692] on div "Shapes L" at bounding box center [306, 690] width 60 height 48
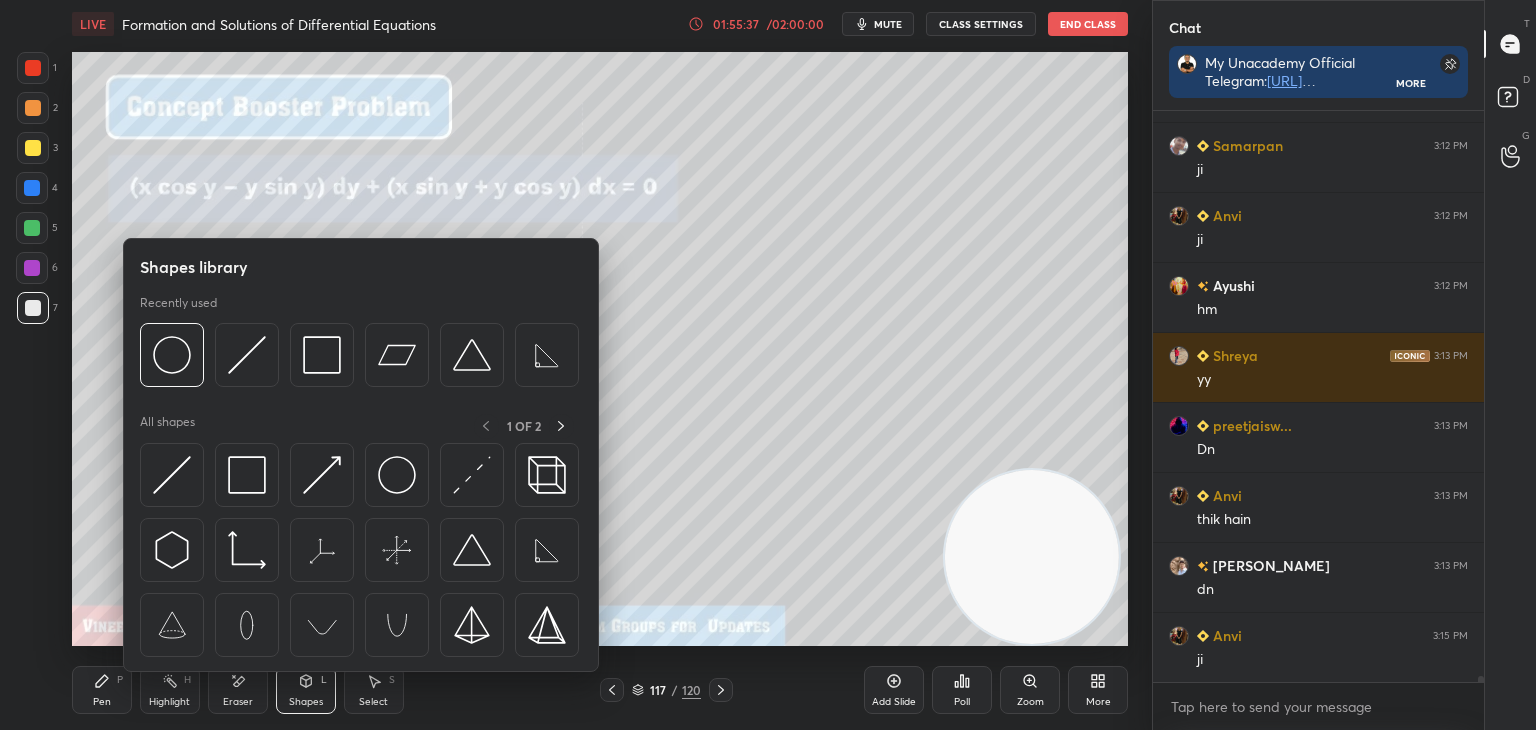
click at [224, 700] on div "Eraser" at bounding box center [238, 702] width 30 height 10
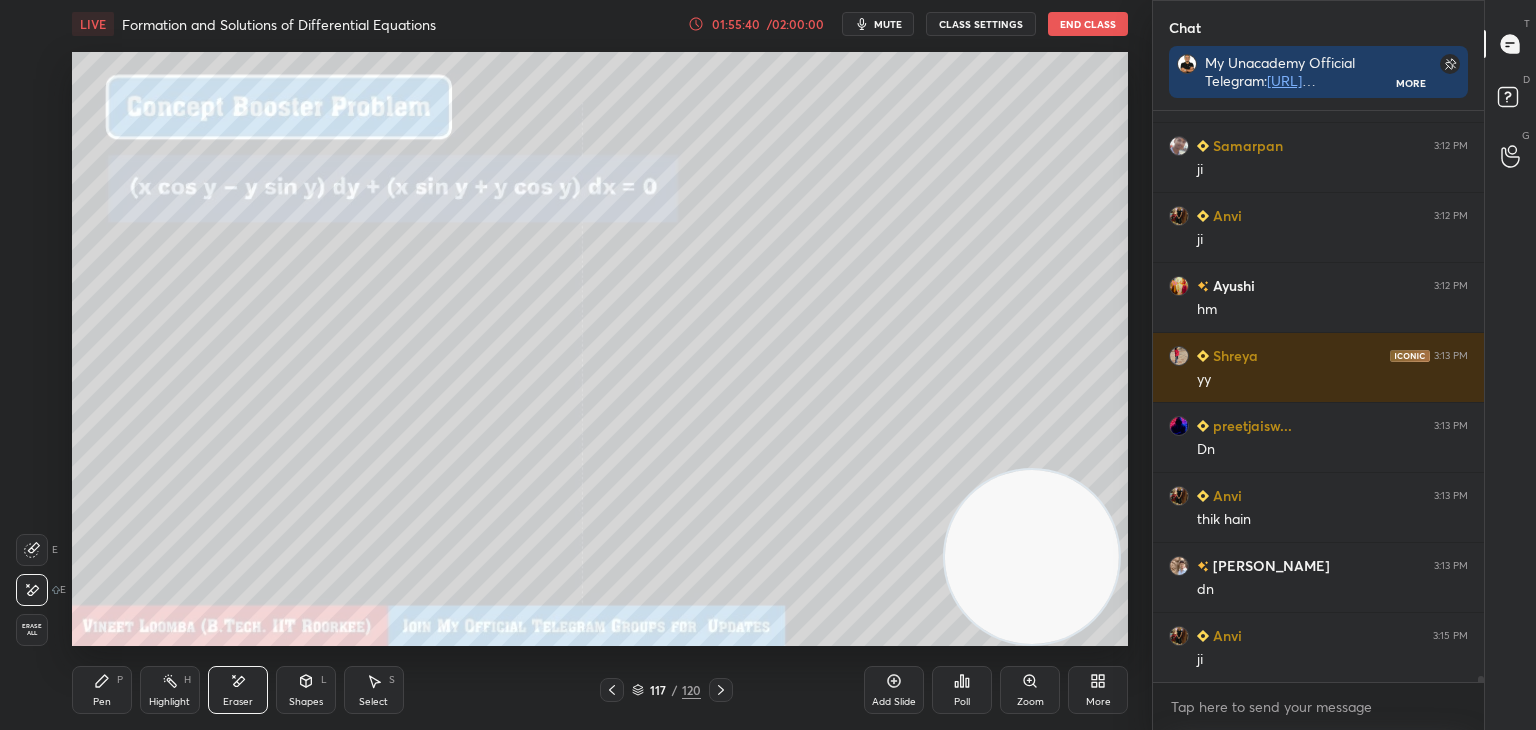
drag, startPoint x: 100, startPoint y: 678, endPoint x: 137, endPoint y: 654, distance: 44.1
click at [104, 674] on icon at bounding box center [102, 681] width 16 height 16
click at [719, 685] on icon at bounding box center [721, 690] width 16 height 16
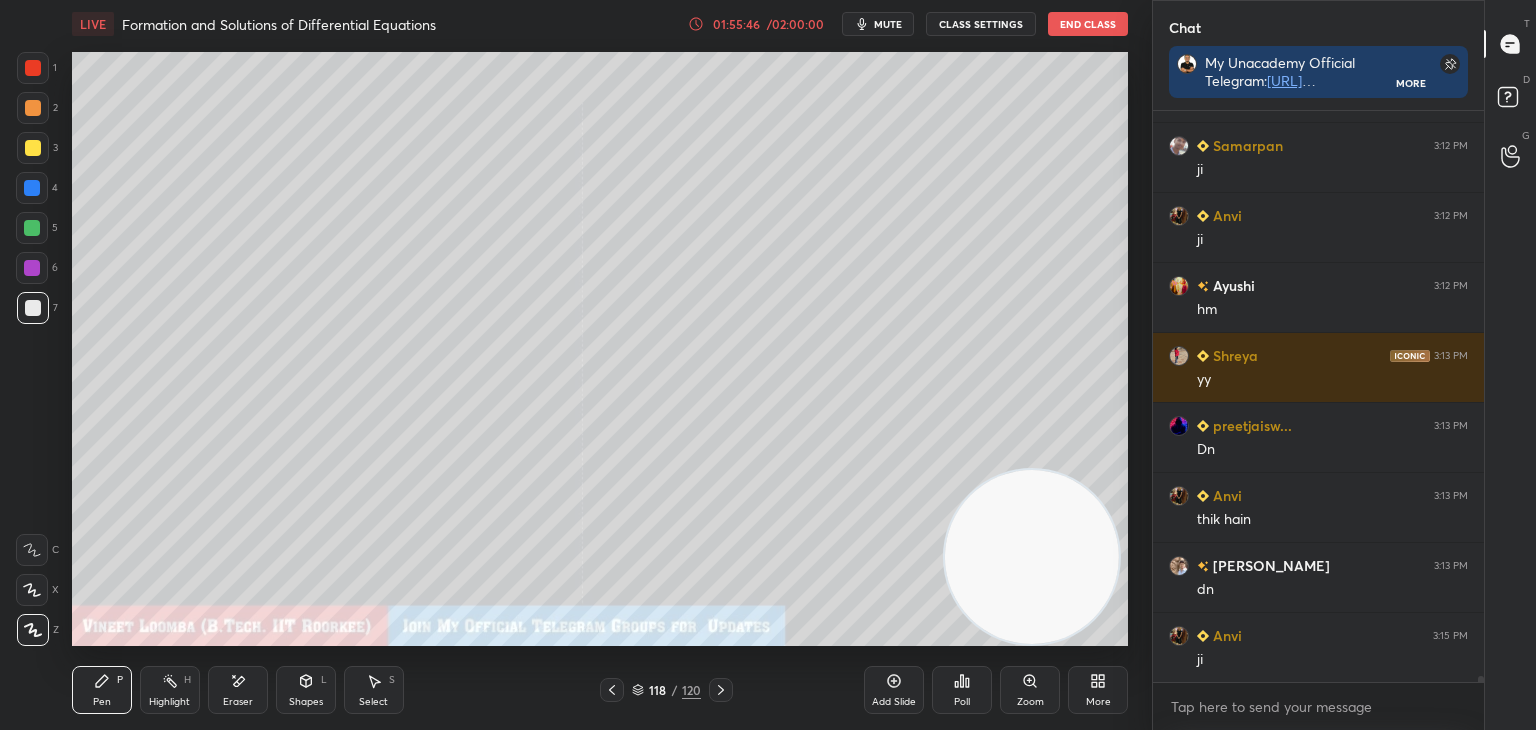
click at [615, 688] on icon at bounding box center [612, 690] width 16 height 16
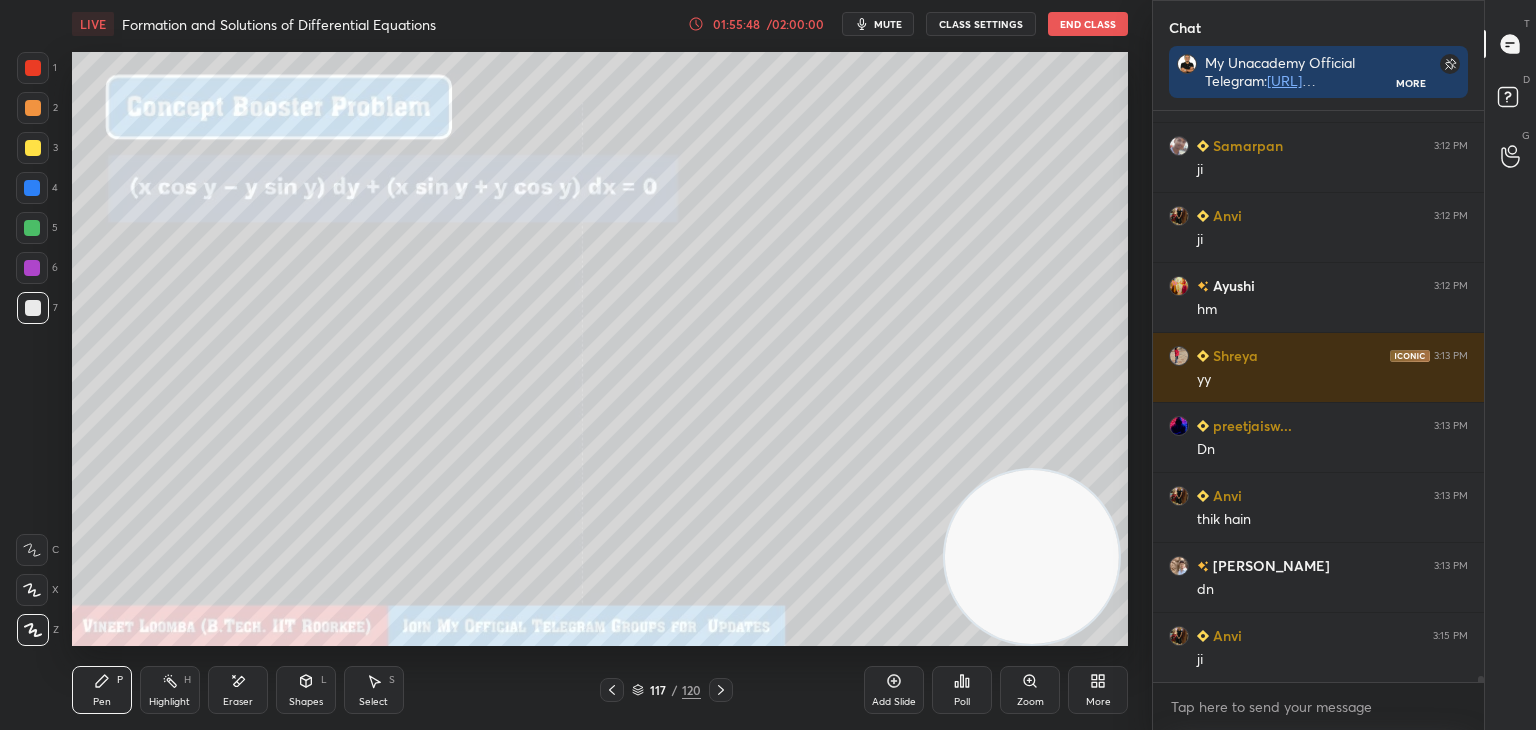
click at [720, 696] on icon at bounding box center [721, 690] width 16 height 16
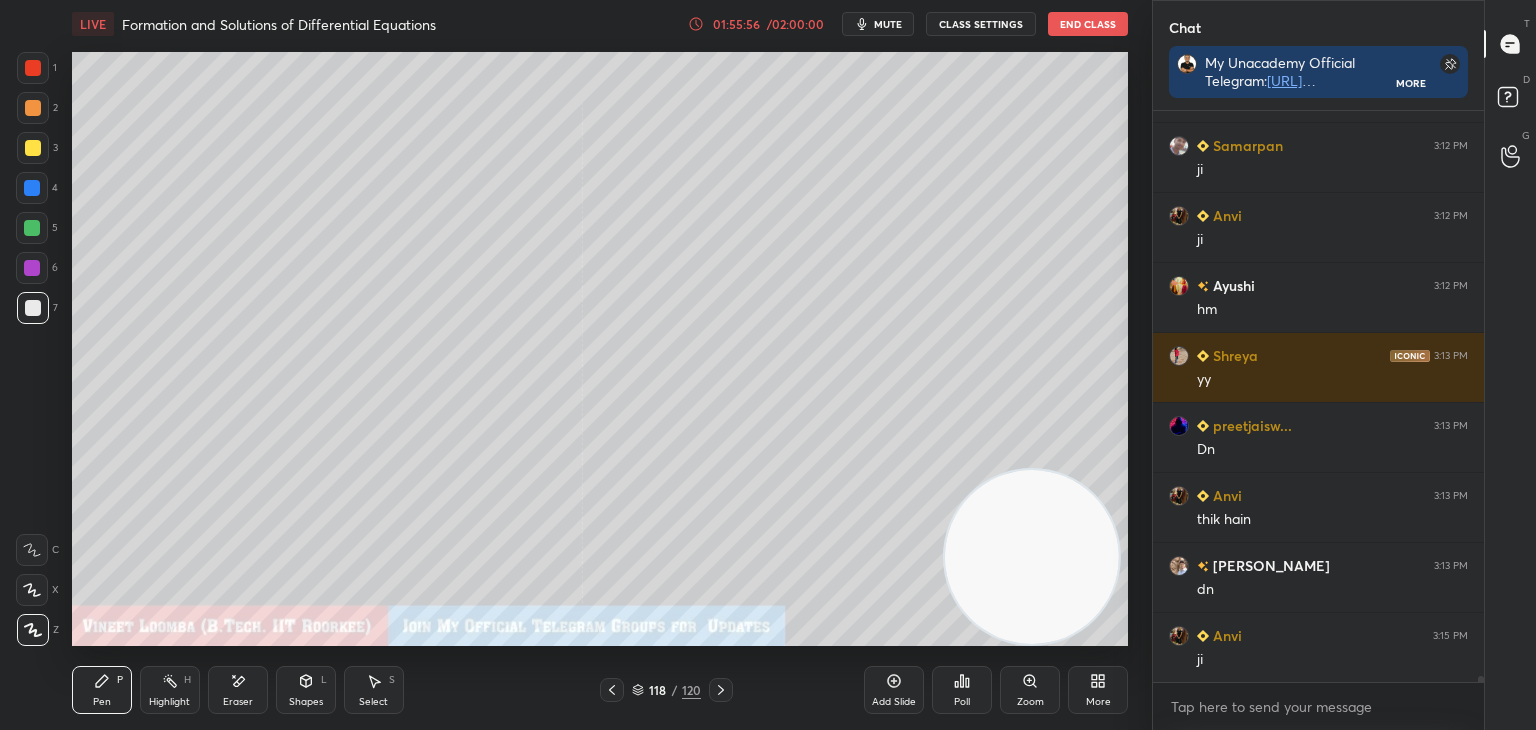
click at [611, 682] on icon at bounding box center [612, 690] width 16 height 16
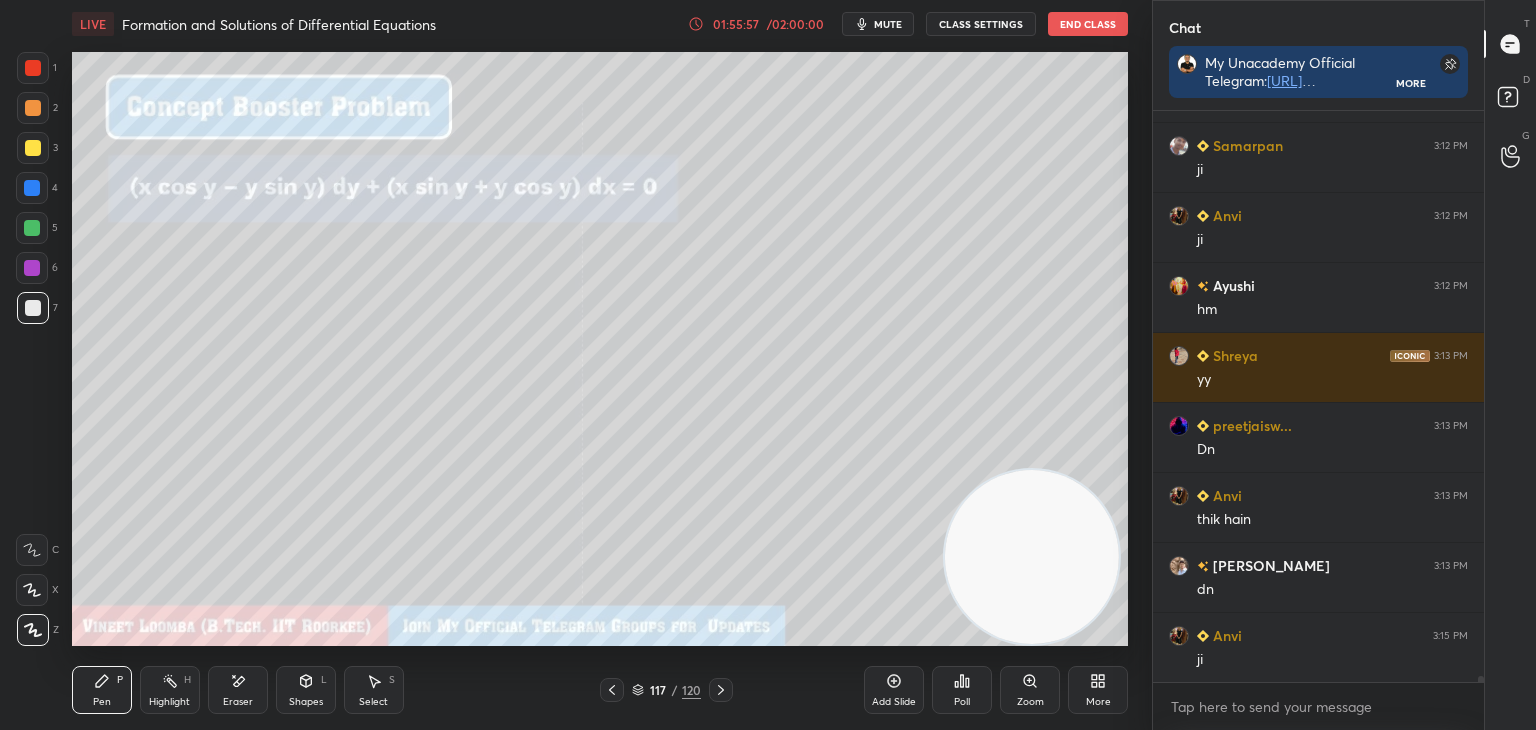
click at [720, 689] on icon at bounding box center [721, 690] width 16 height 16
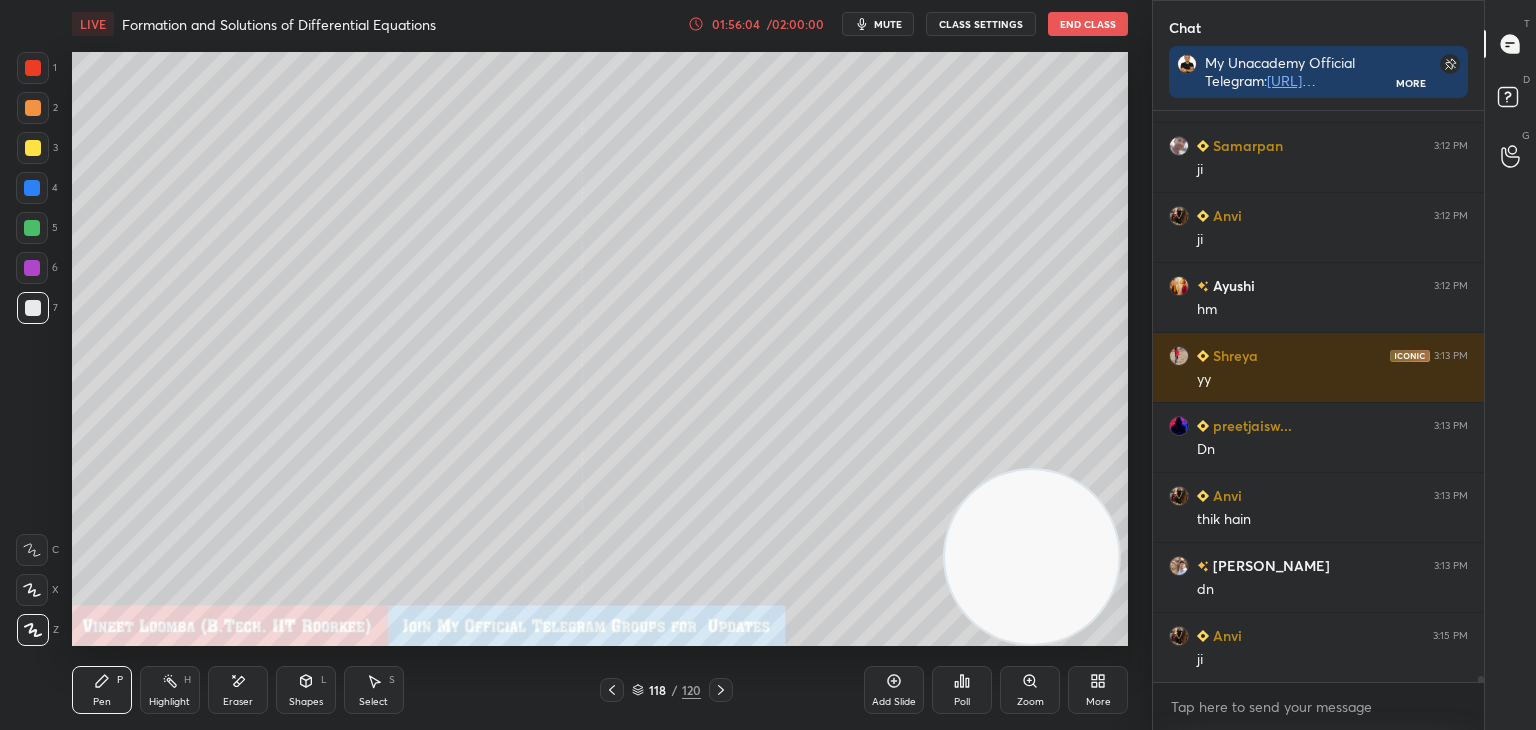
click at [36, 148] on div at bounding box center [33, 148] width 16 height 16
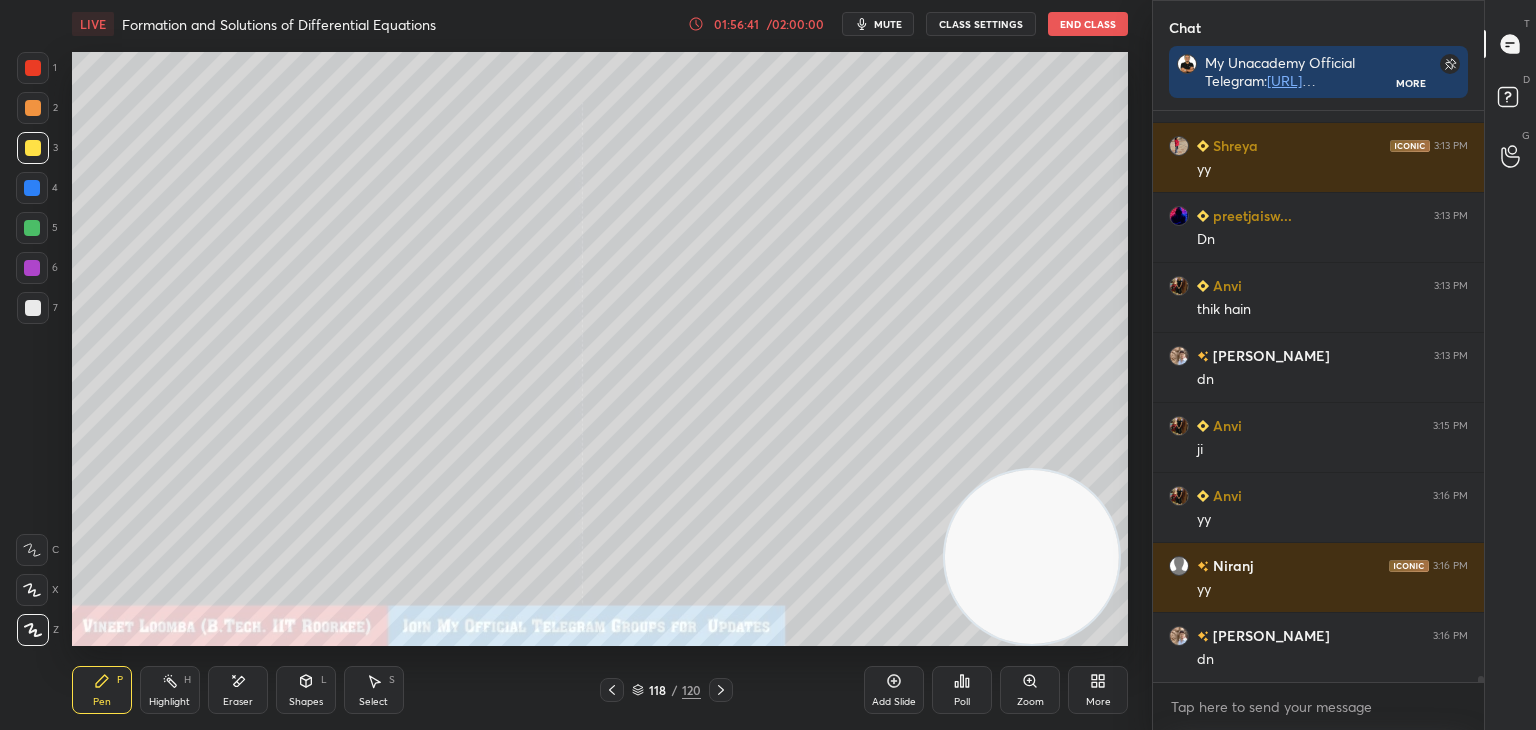
scroll to position [56259, 0]
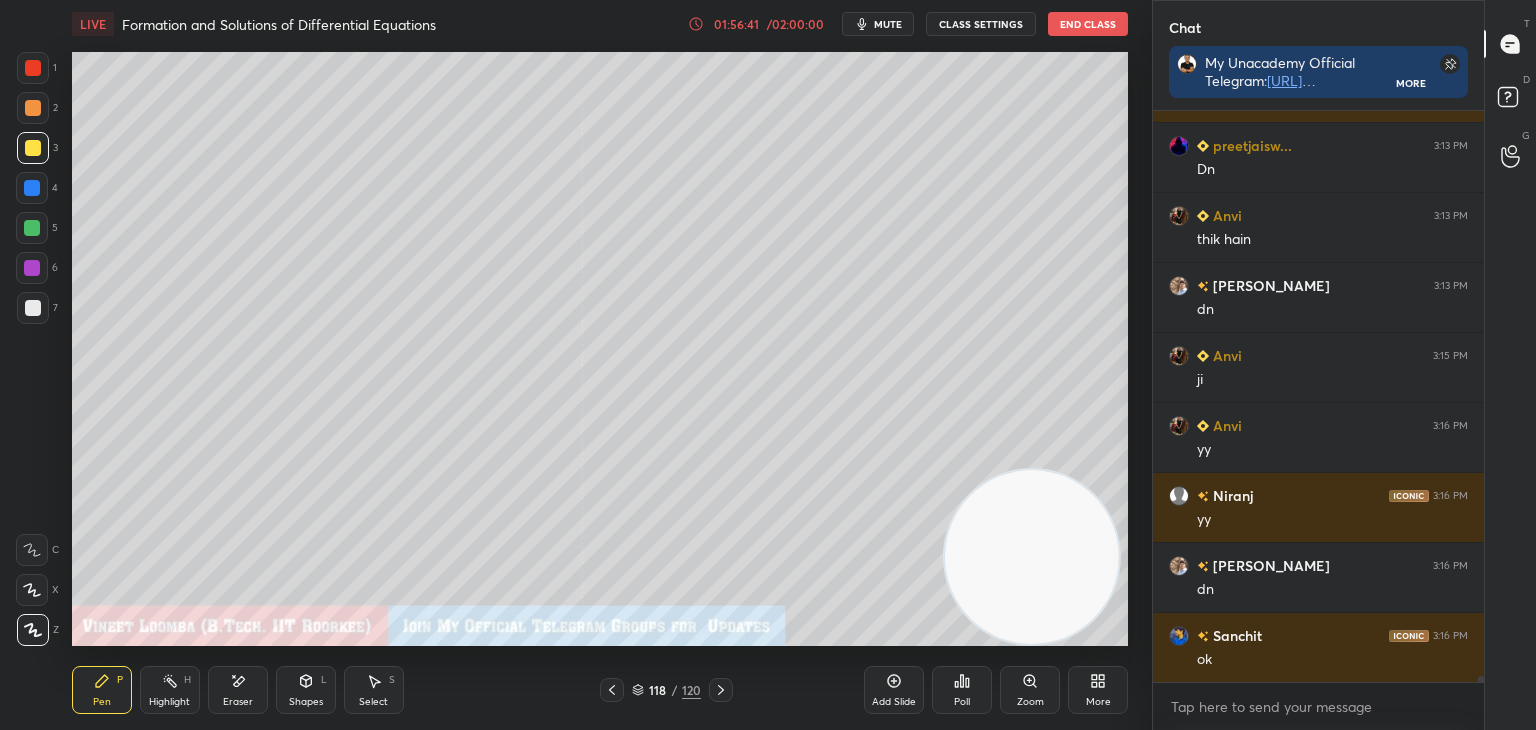
drag, startPoint x: 367, startPoint y: 690, endPoint x: 384, endPoint y: 647, distance: 46.2
click at [376, 671] on div "Select S" at bounding box center [374, 690] width 60 height 48
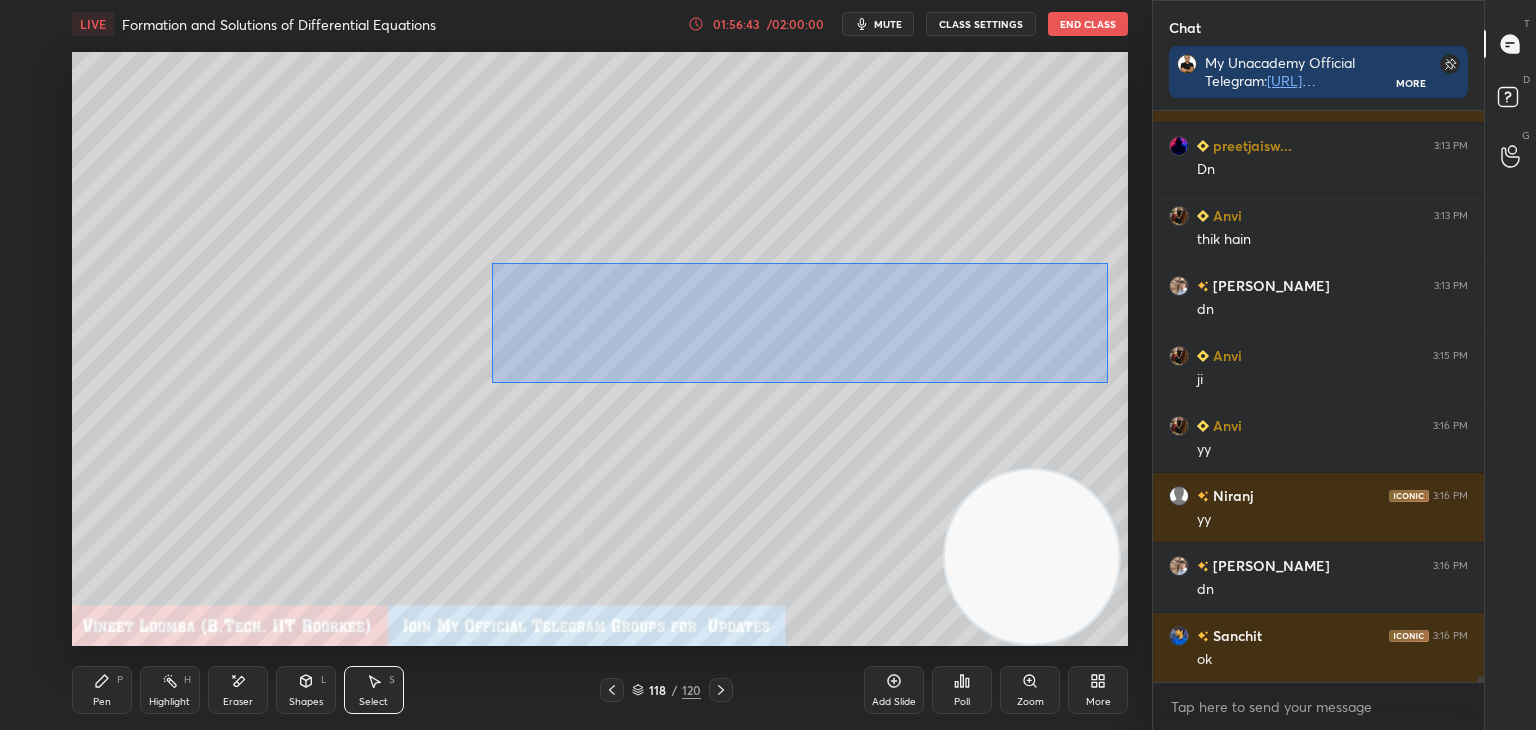
scroll to position [56329, 0]
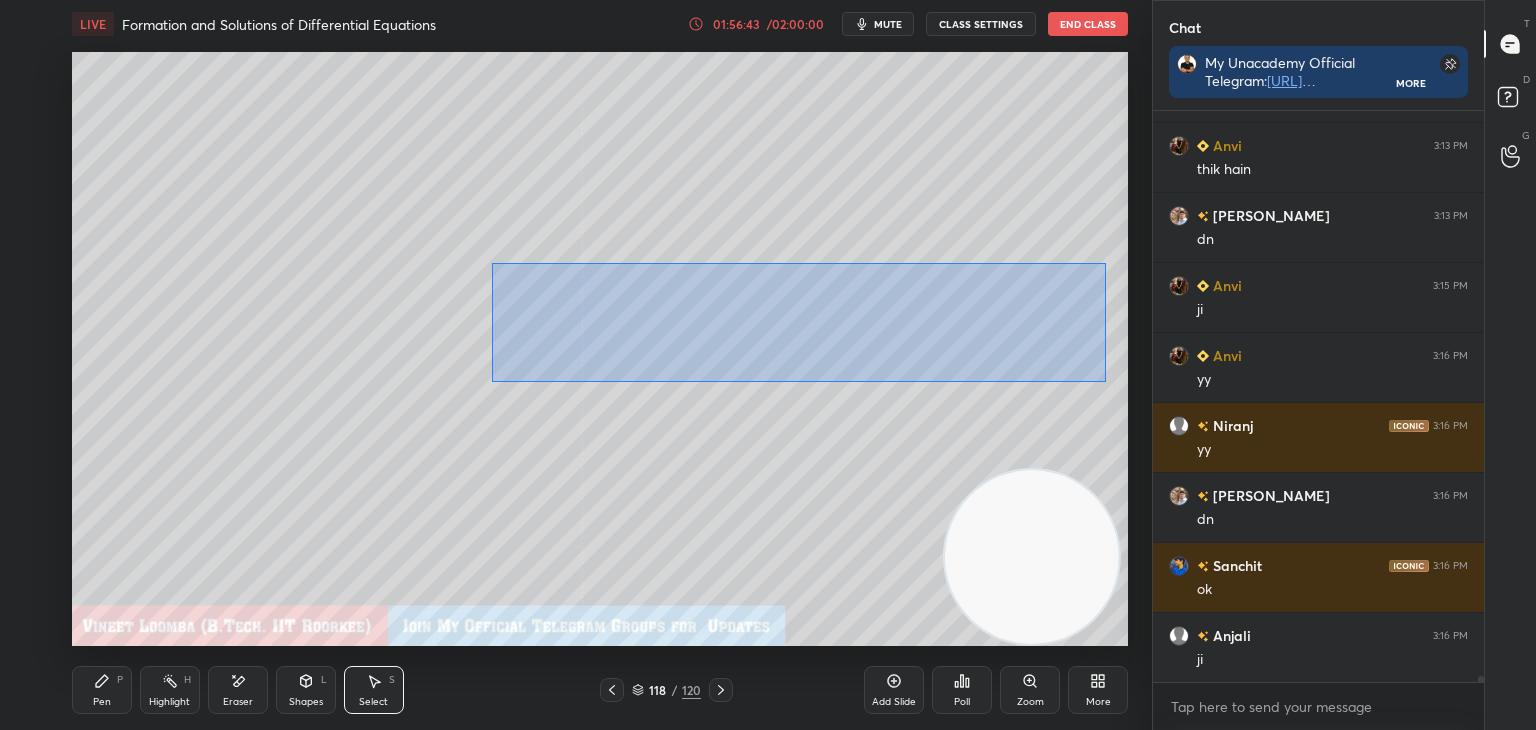
drag, startPoint x: 556, startPoint y: 288, endPoint x: 1067, endPoint y: 370, distance: 517.5
click at [1103, 379] on div "0 ° Undo Copy Duplicate Duplicate to new slide Delete" at bounding box center [600, 349] width 1056 height 594
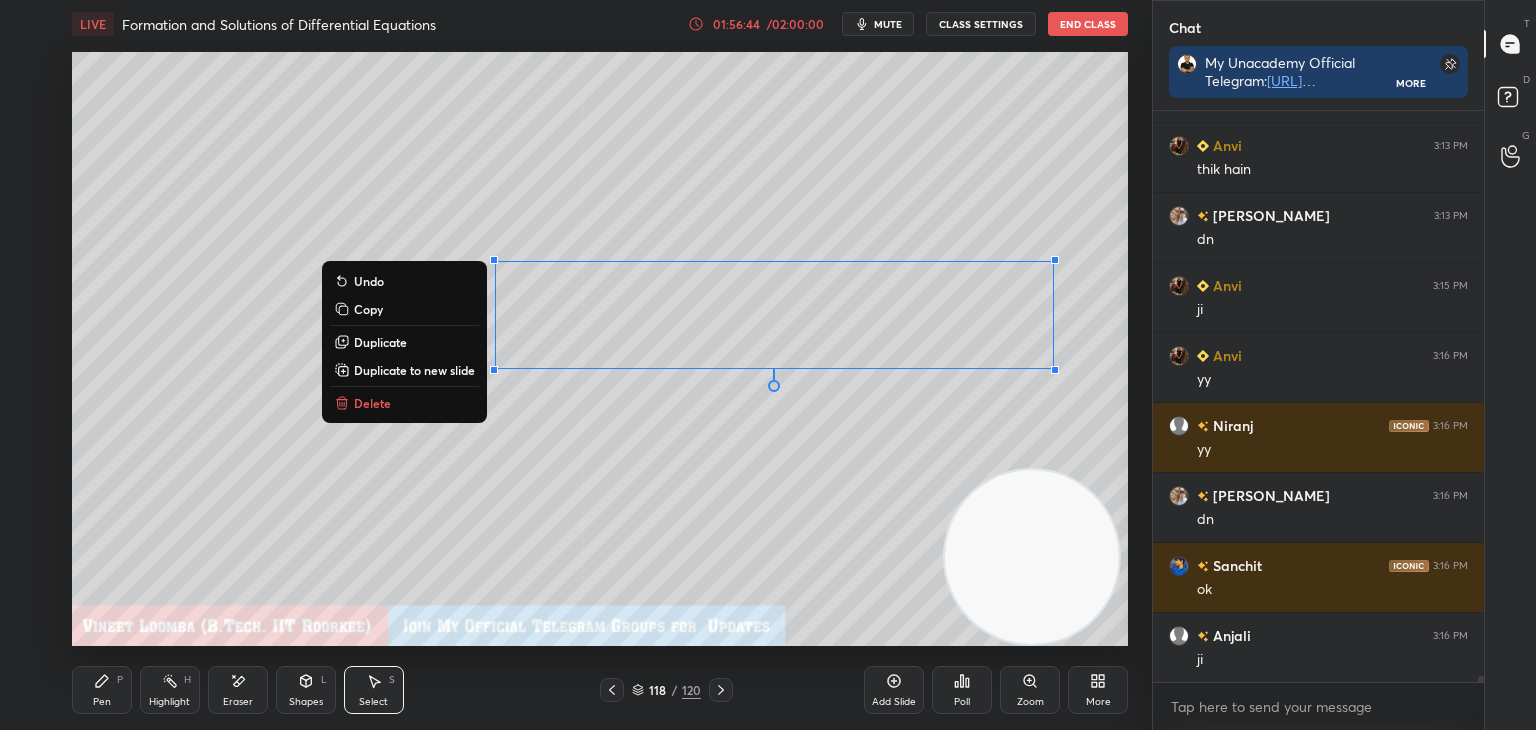
drag, startPoint x: 422, startPoint y: 365, endPoint x: 439, endPoint y: 341, distance: 29.4
click at [424, 363] on p "Duplicate to new slide" at bounding box center [414, 370] width 121 height 16
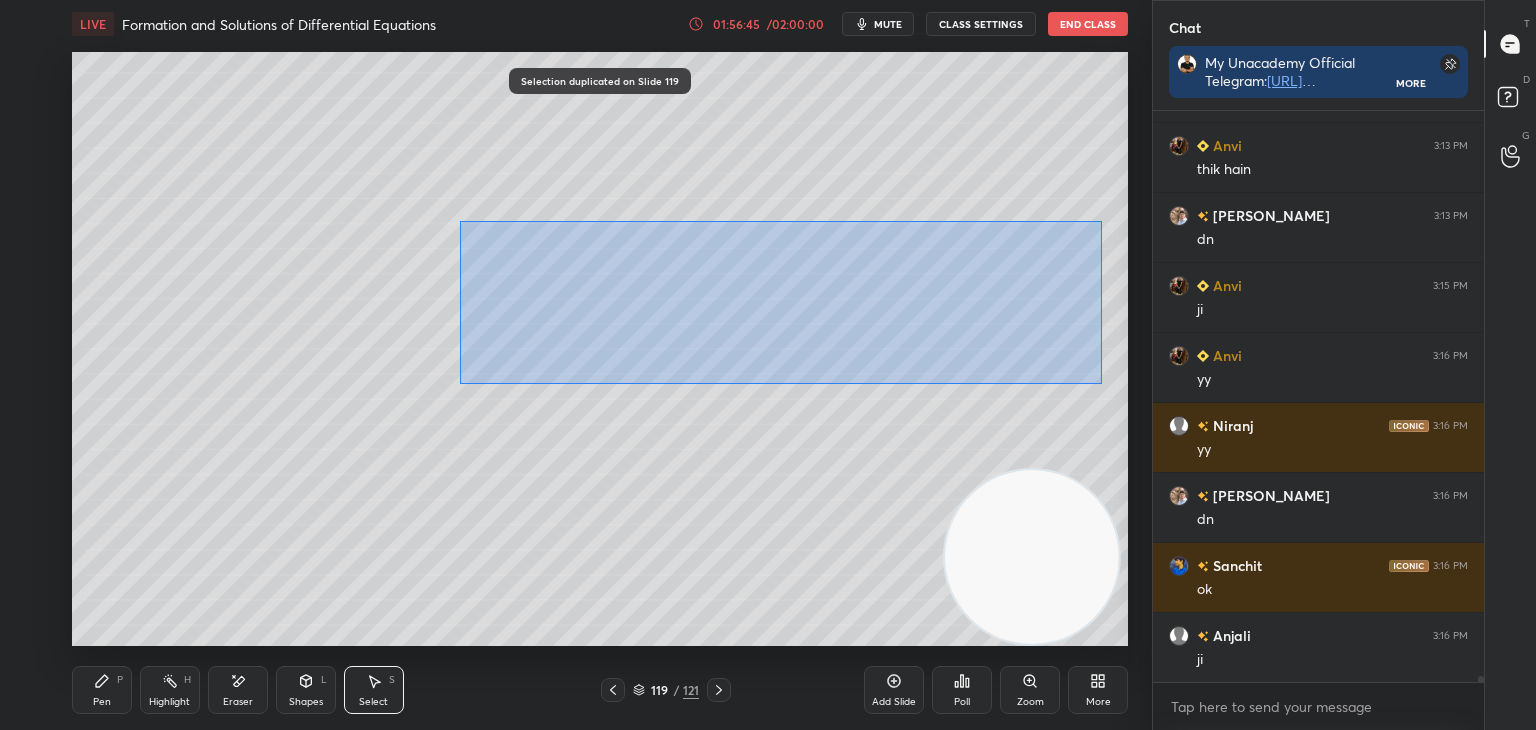
drag, startPoint x: 467, startPoint y: 221, endPoint x: 1140, endPoint y: 396, distance: 695.3
click at [1140, 396] on div "1 2 3 4 5 6 7 C X Z E E Erase all H H LIVE Formation and Solutions of Different…" at bounding box center [576, 365] width 1152 height 730
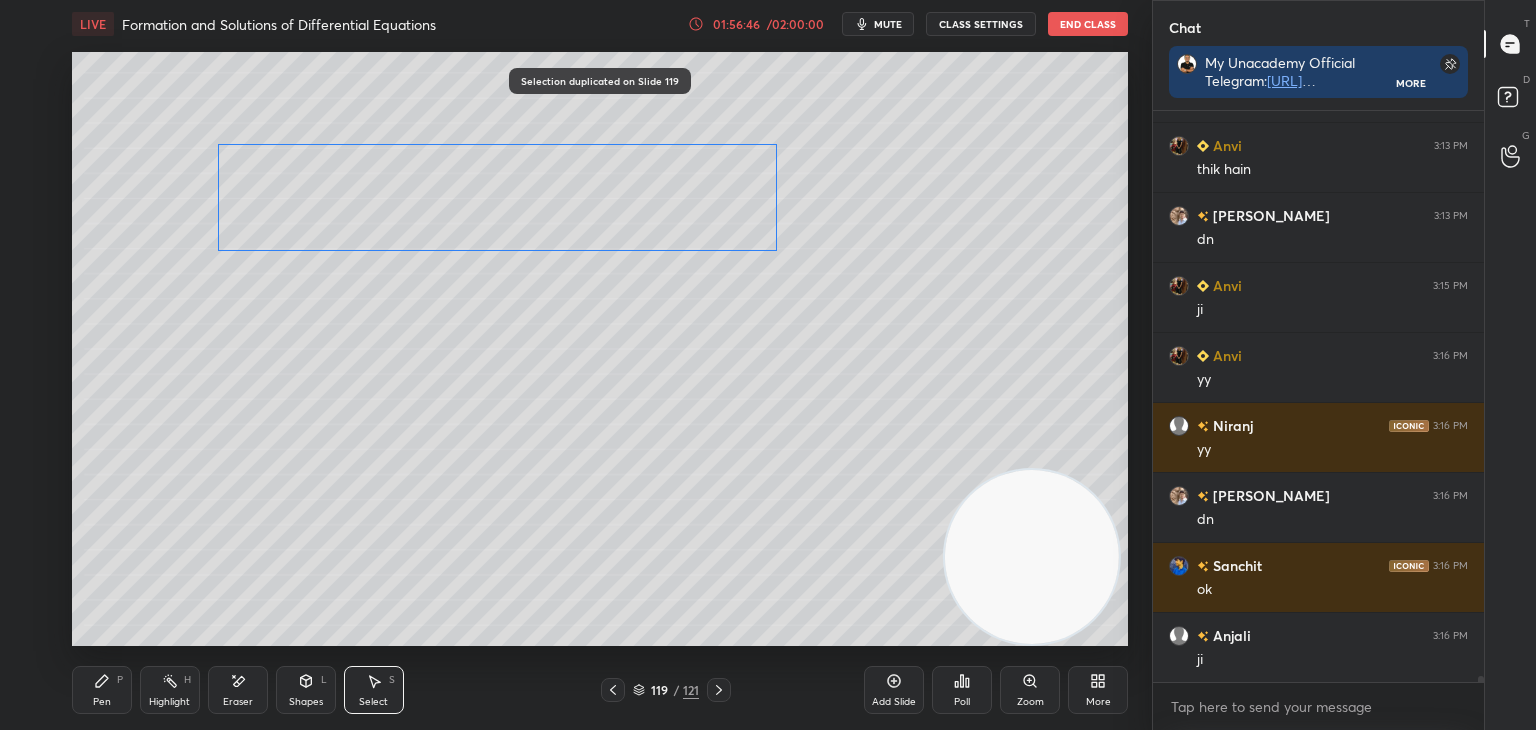
drag, startPoint x: 702, startPoint y: 284, endPoint x: 473, endPoint y: 304, distance: 229.9
click at [524, 205] on div "0 ° Undo Copy Duplicate Duplicate to new slide Delete" at bounding box center [600, 349] width 1056 height 594
click at [451, 333] on div "0 ° Undo Copy Duplicate Duplicate to new slide Delete" at bounding box center [600, 349] width 1056 height 594
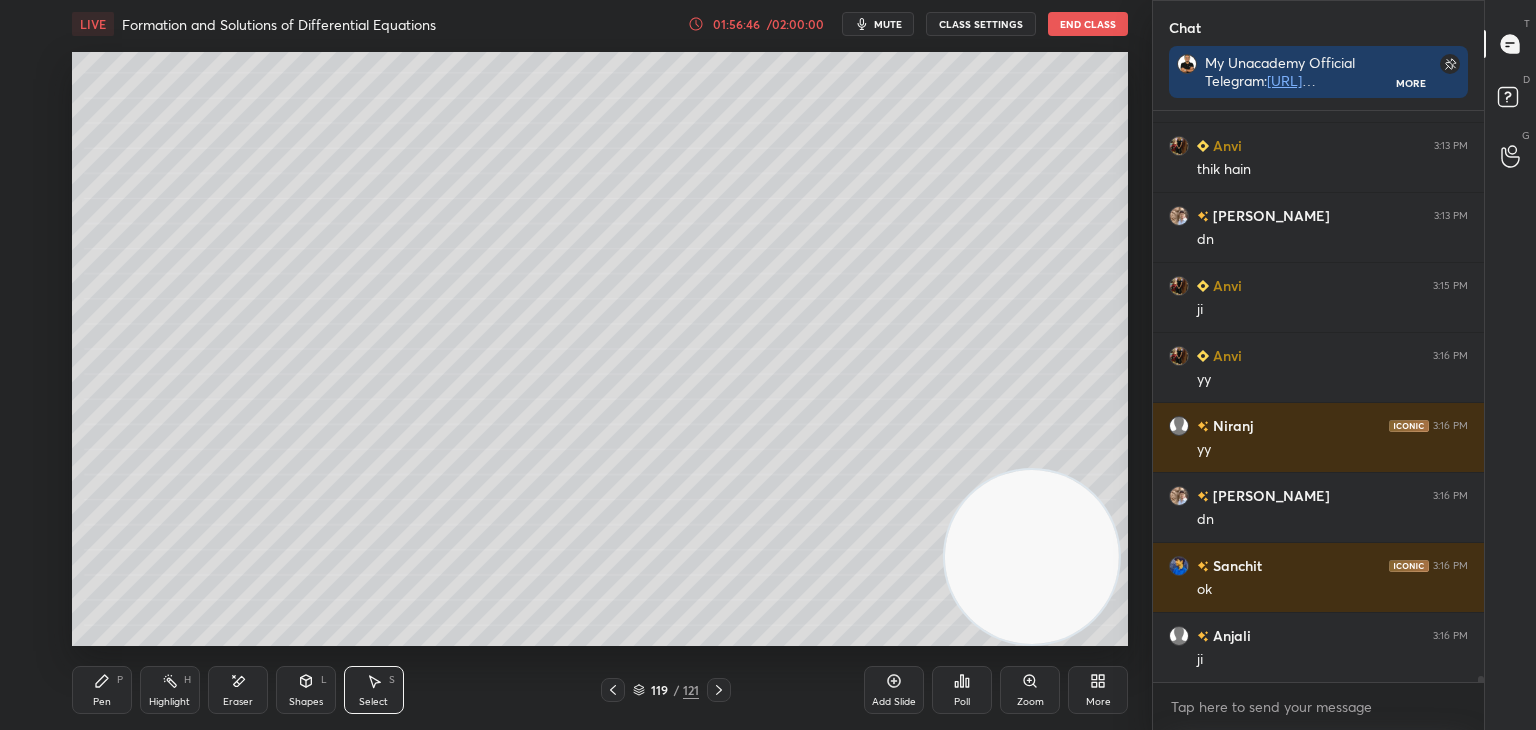
drag, startPoint x: 85, startPoint y: 680, endPoint x: 86, endPoint y: 657, distance: 23.0
click at [86, 679] on div "Pen P" at bounding box center [102, 690] width 60 height 48
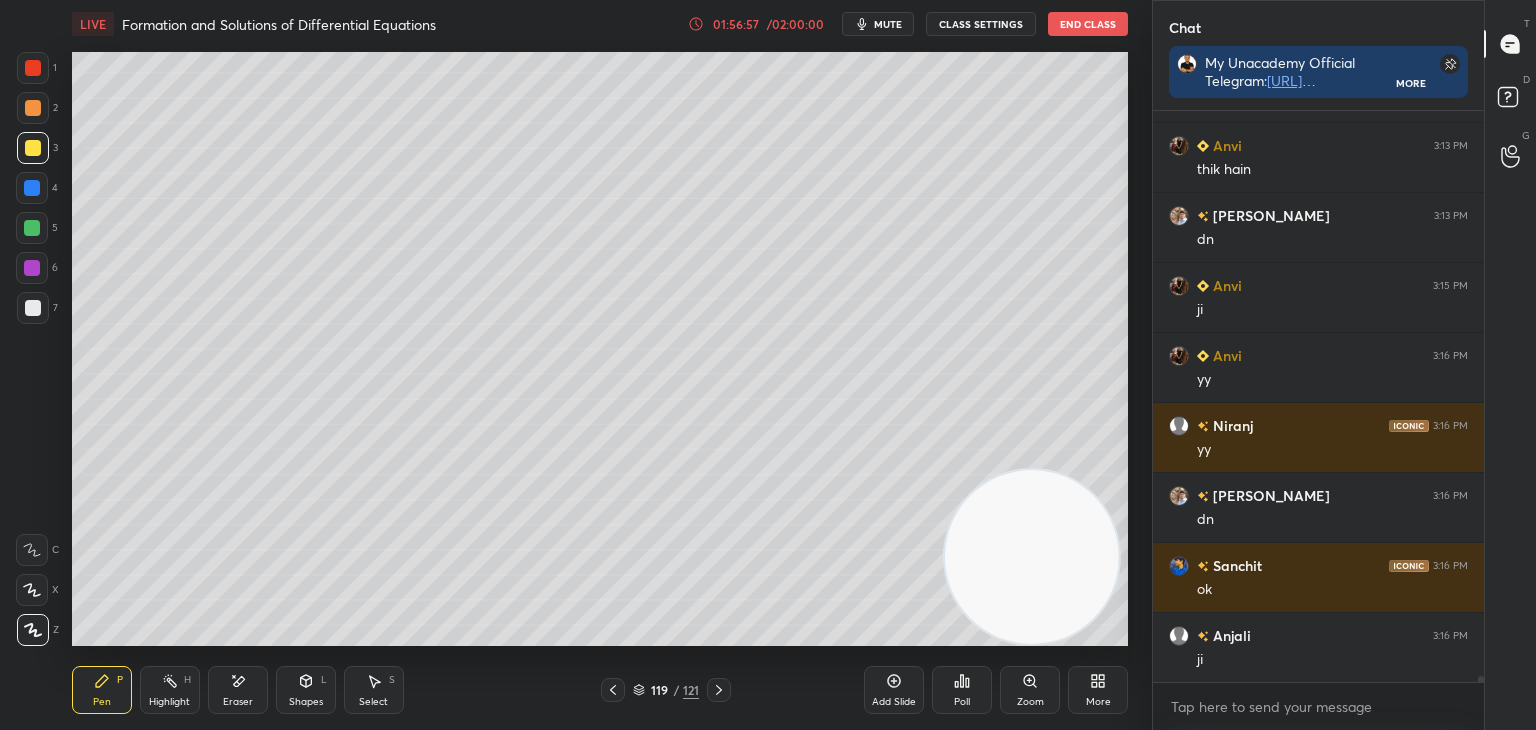
drag, startPoint x: 251, startPoint y: 696, endPoint x: 240, endPoint y: 657, distance: 40.5
click at [244, 689] on div "Eraser" at bounding box center [238, 690] width 60 height 48
click at [82, 707] on div "Pen P" at bounding box center [102, 690] width 60 height 48
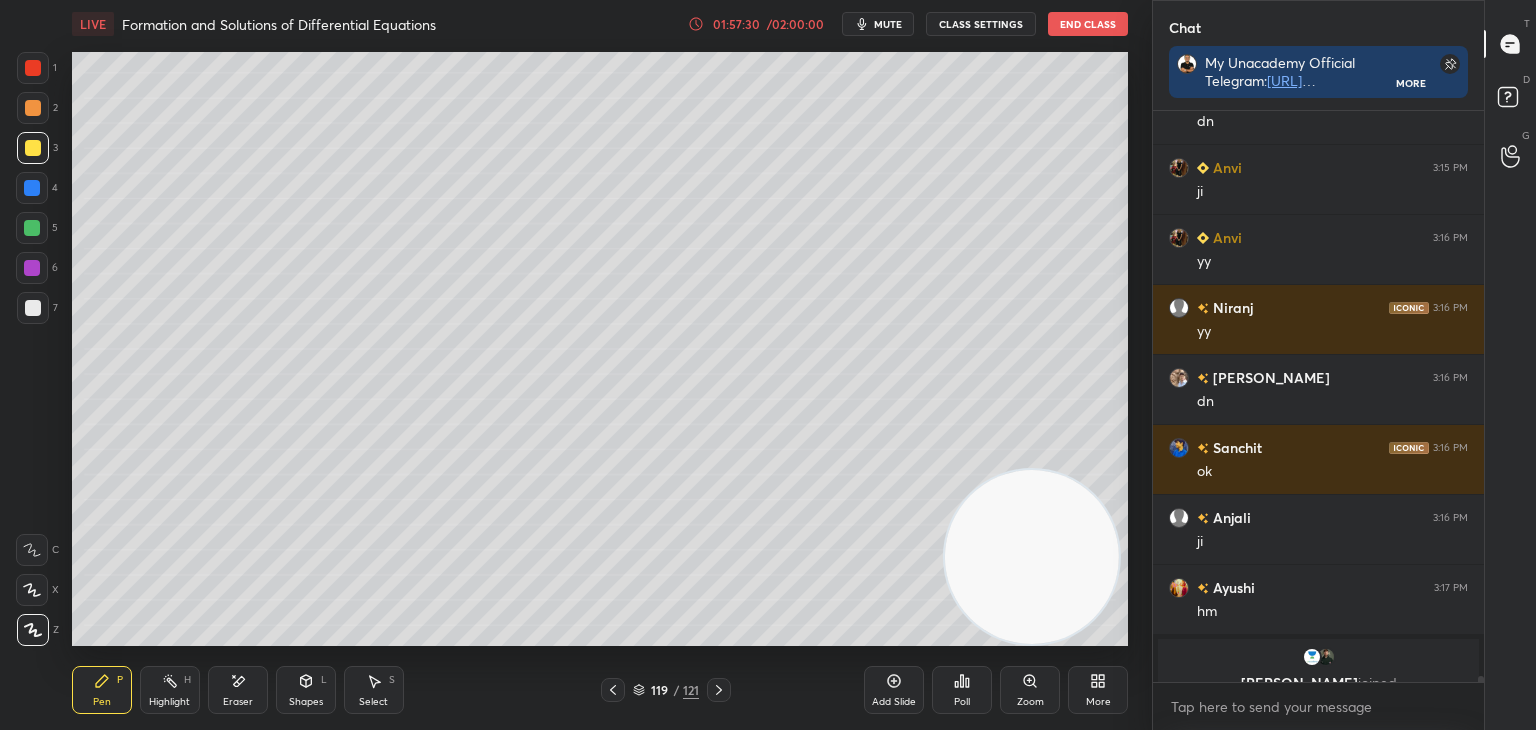
scroll to position [56471, 0]
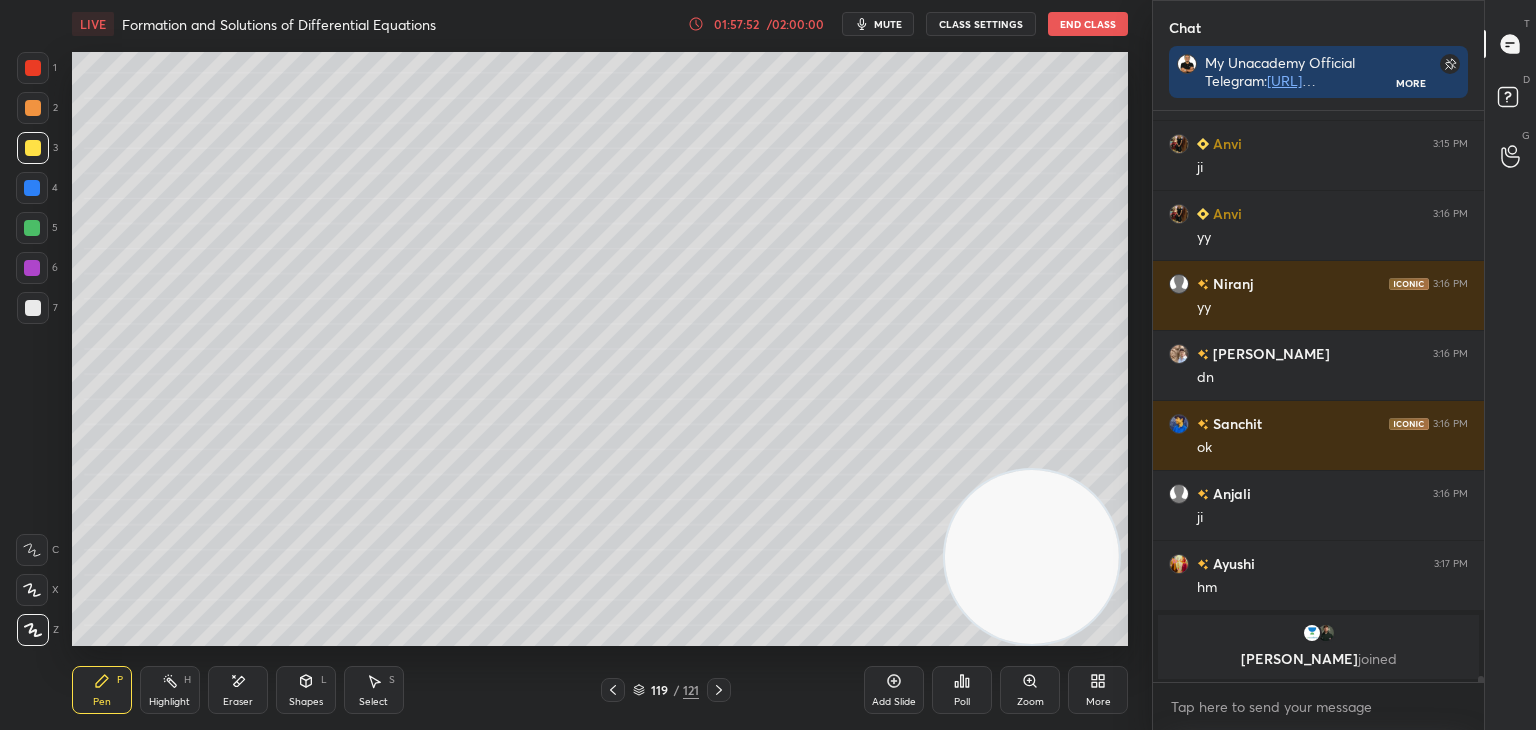
drag, startPoint x: 179, startPoint y: 683, endPoint x: 193, endPoint y: 673, distance: 17.2
click at [180, 679] on div "Highlight H" at bounding box center [170, 690] width 60 height 48
click at [608, 692] on icon at bounding box center [613, 690] width 16 height 16
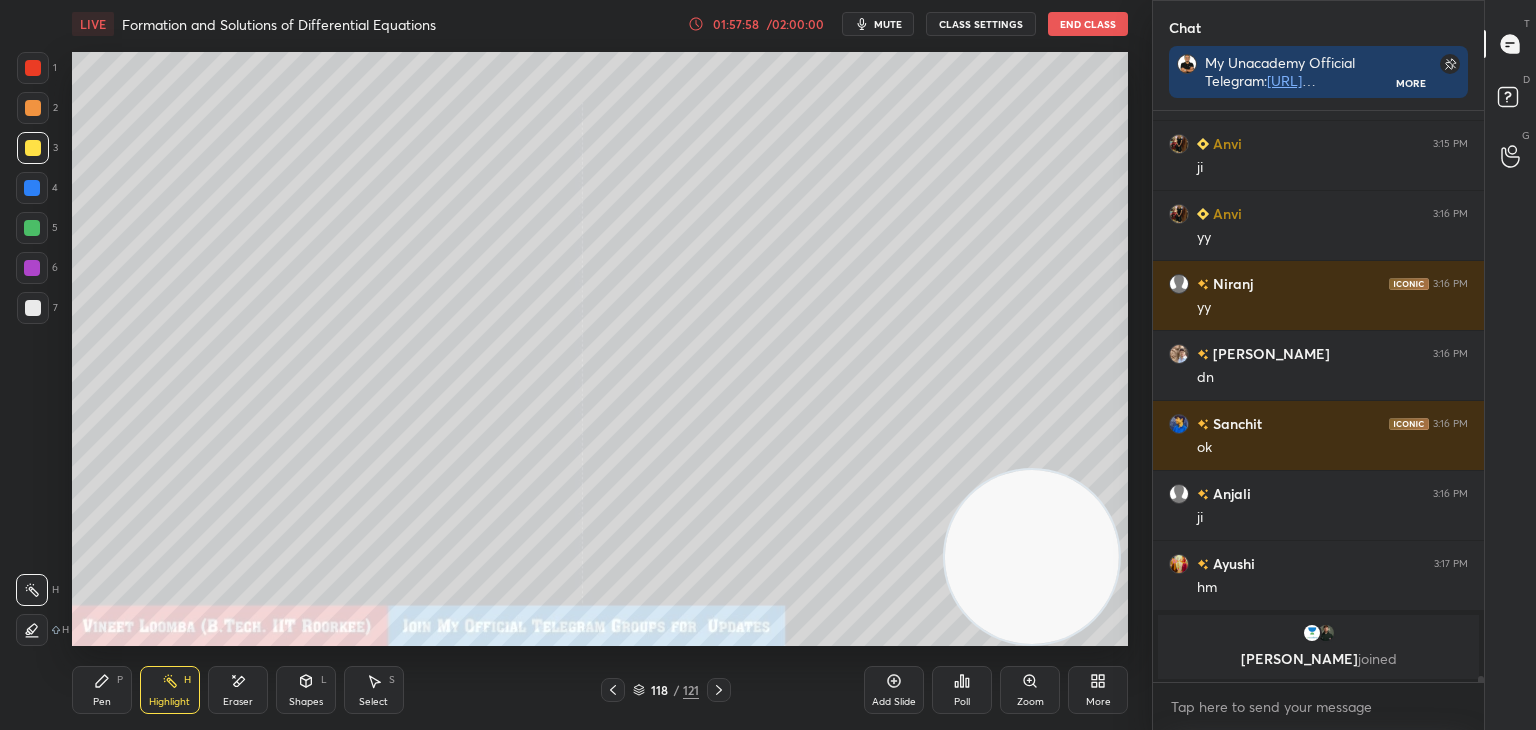
click at [612, 682] on icon at bounding box center [613, 690] width 16 height 16
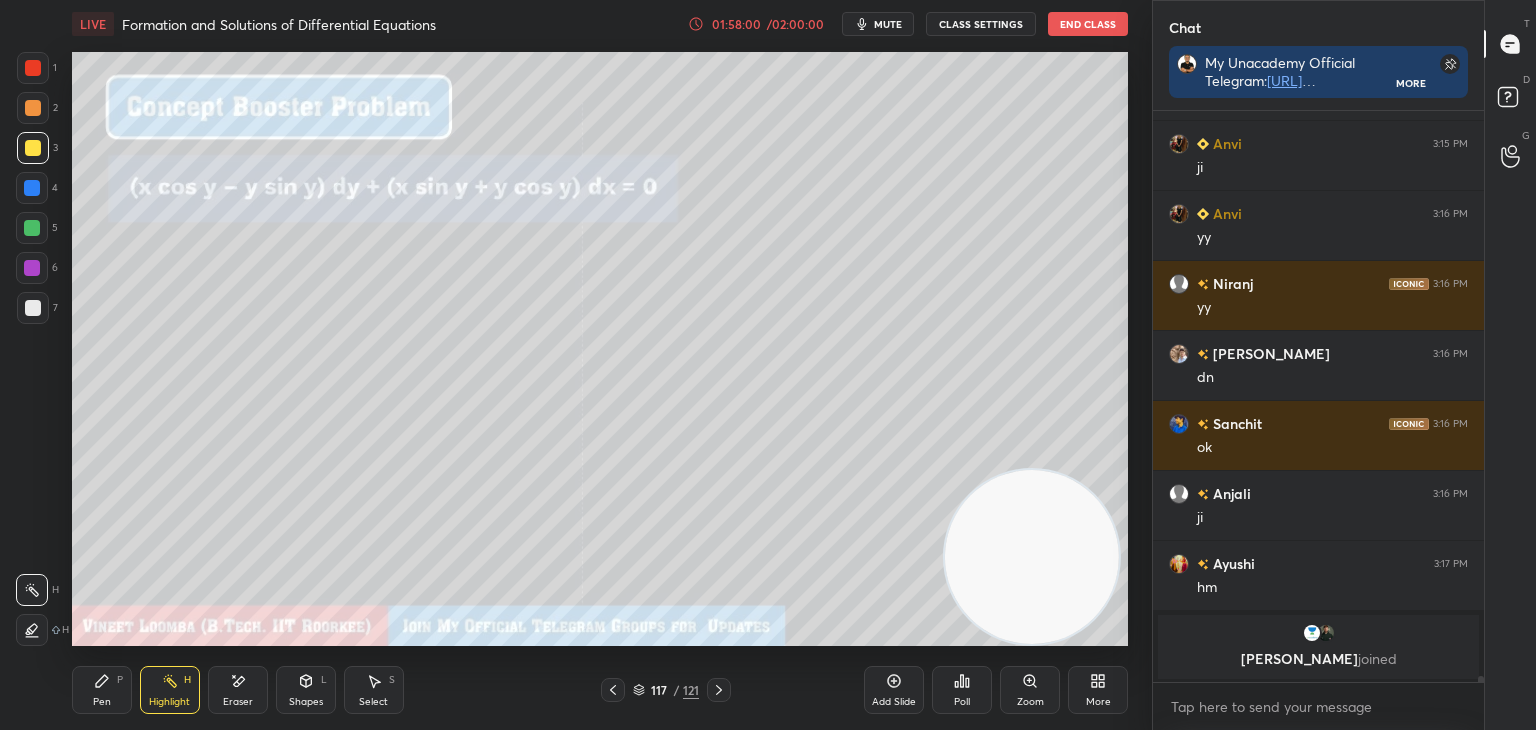
click at [716, 685] on icon at bounding box center [719, 690] width 16 height 16
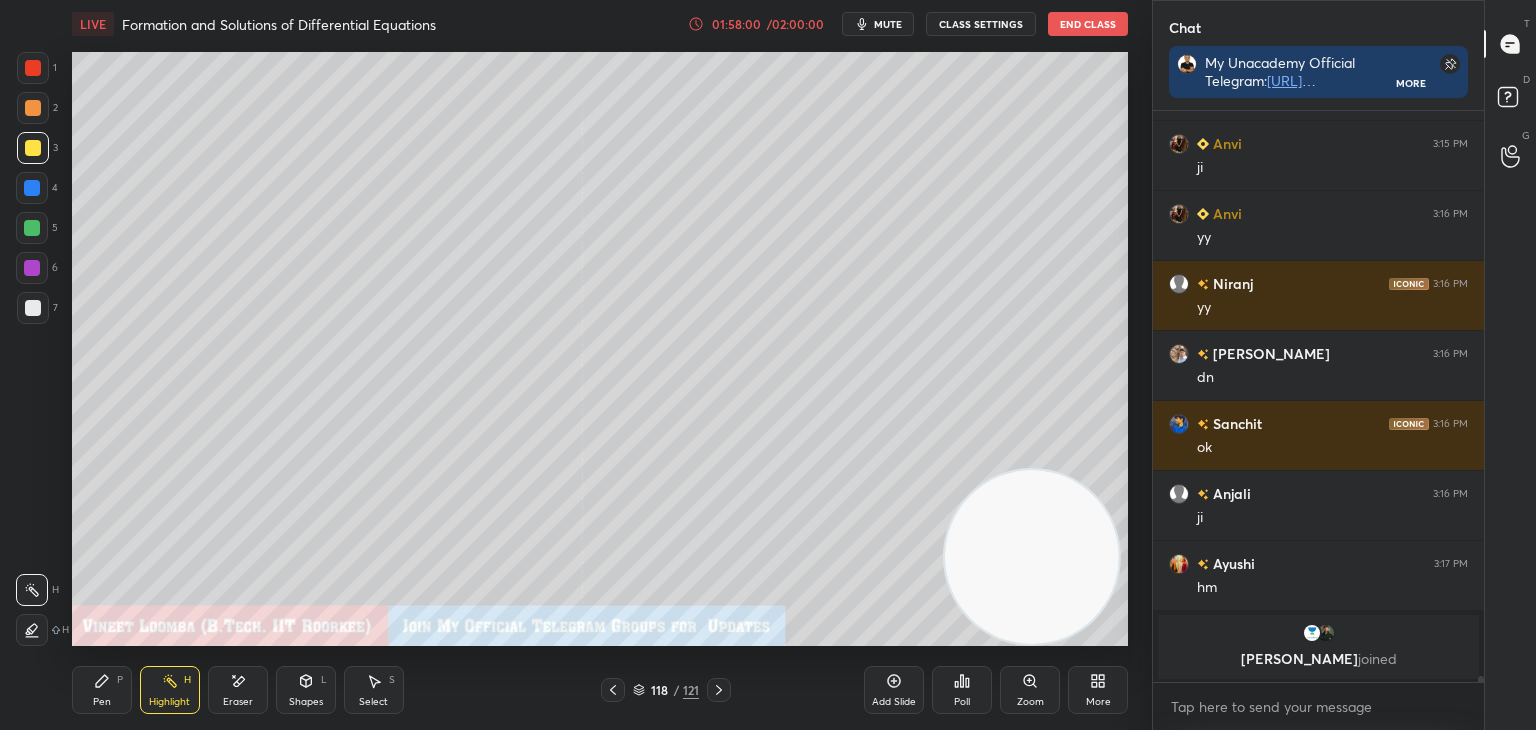
click at [715, 690] on icon at bounding box center [719, 690] width 16 height 16
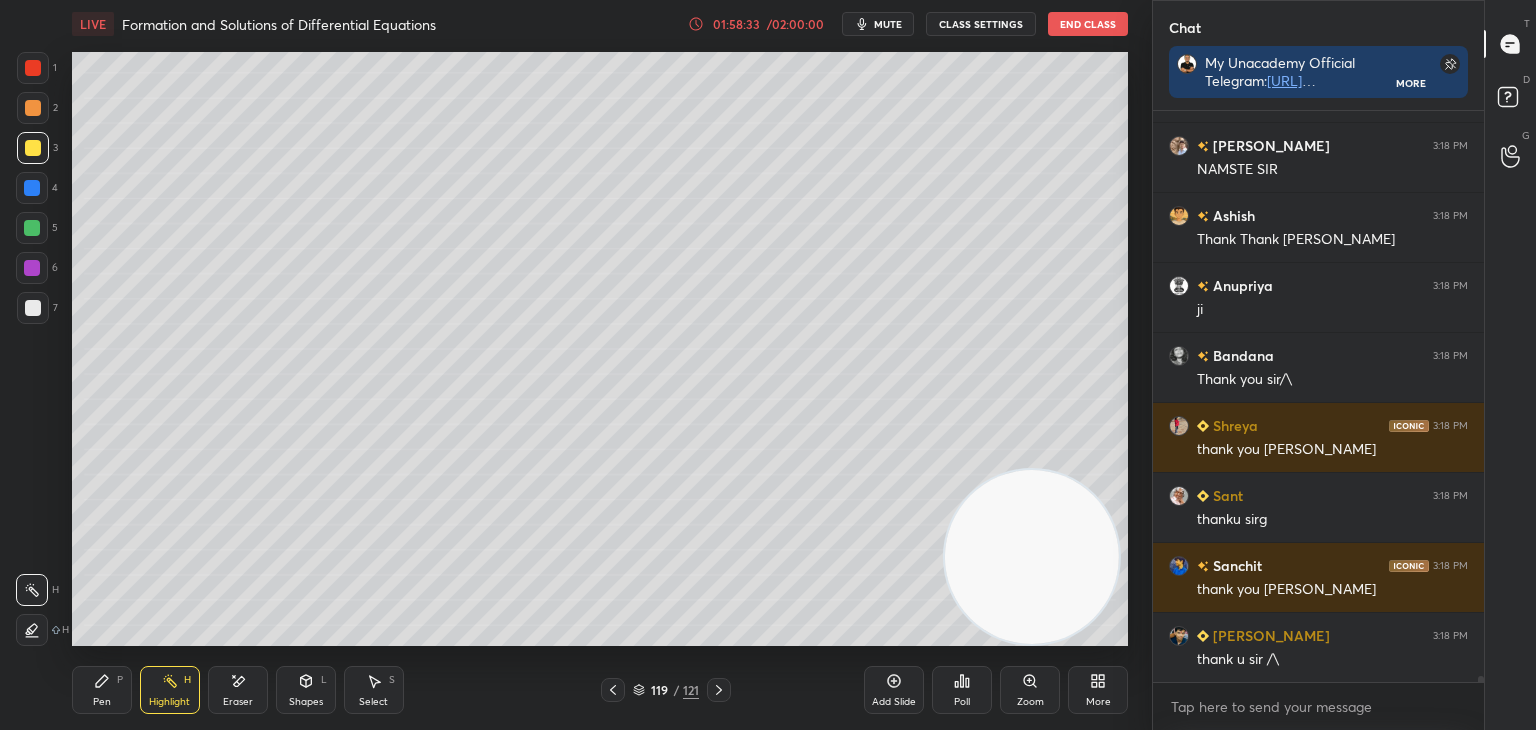
scroll to position [57993, 0]
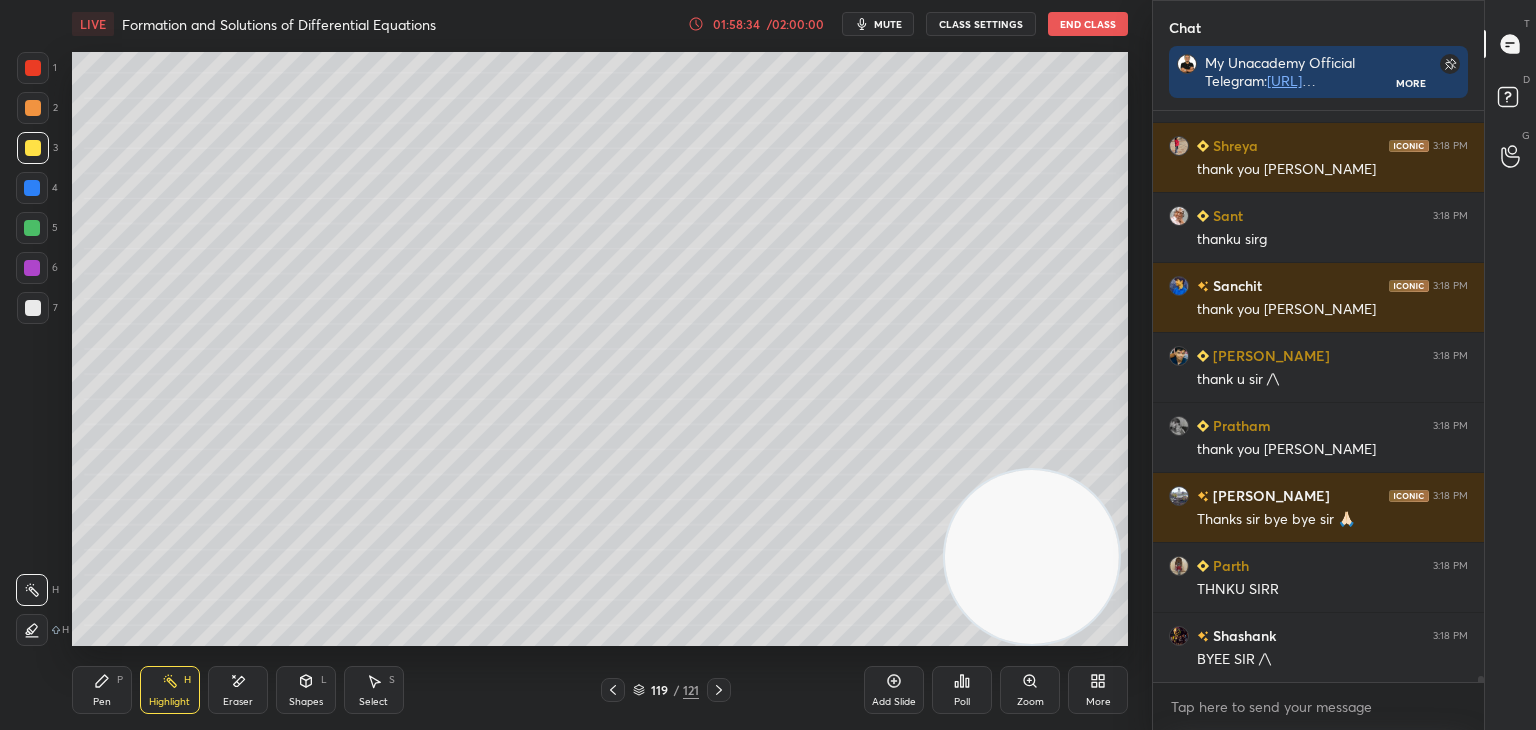
click at [984, 29] on button "CLASS SETTINGS" at bounding box center [981, 24] width 110 height 24
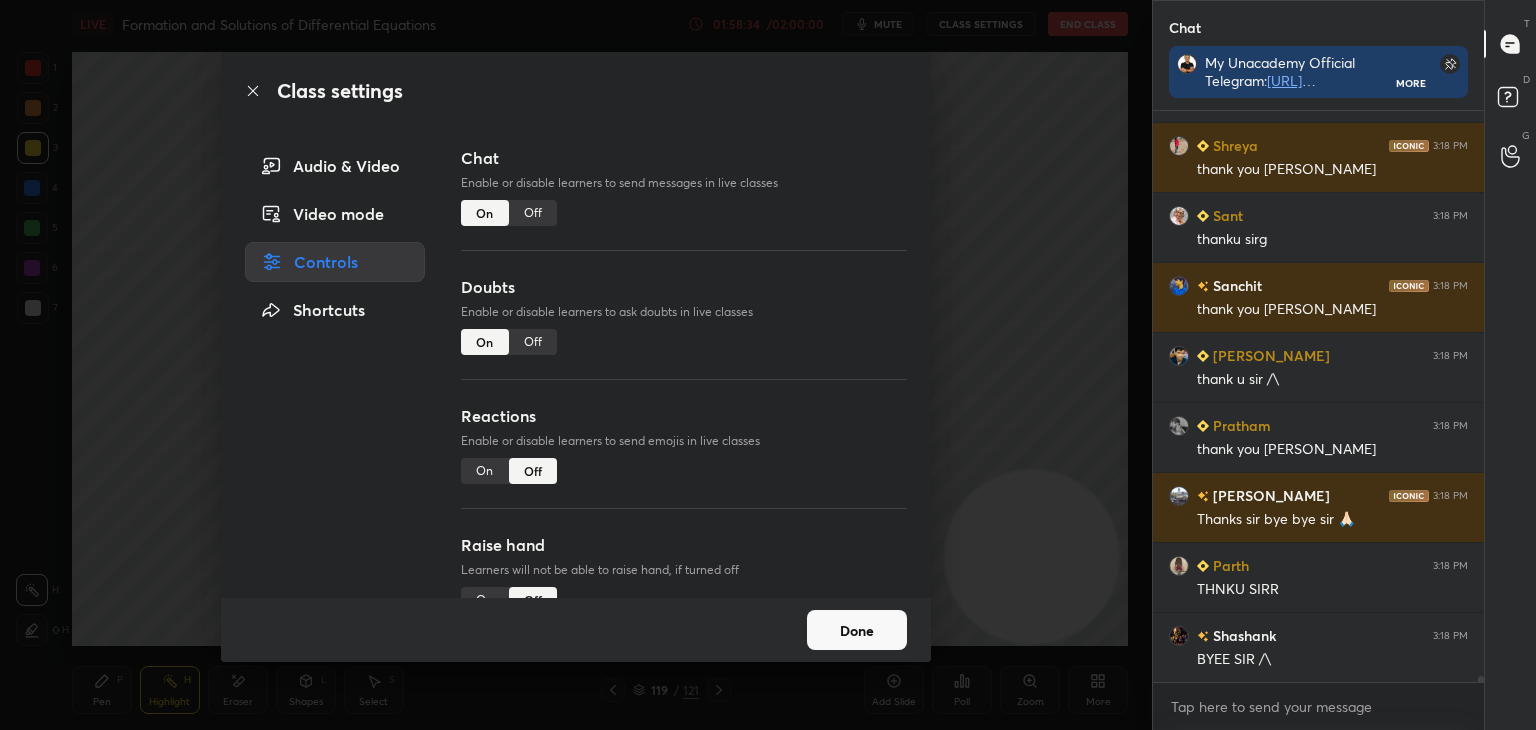
scroll to position [58483, 0]
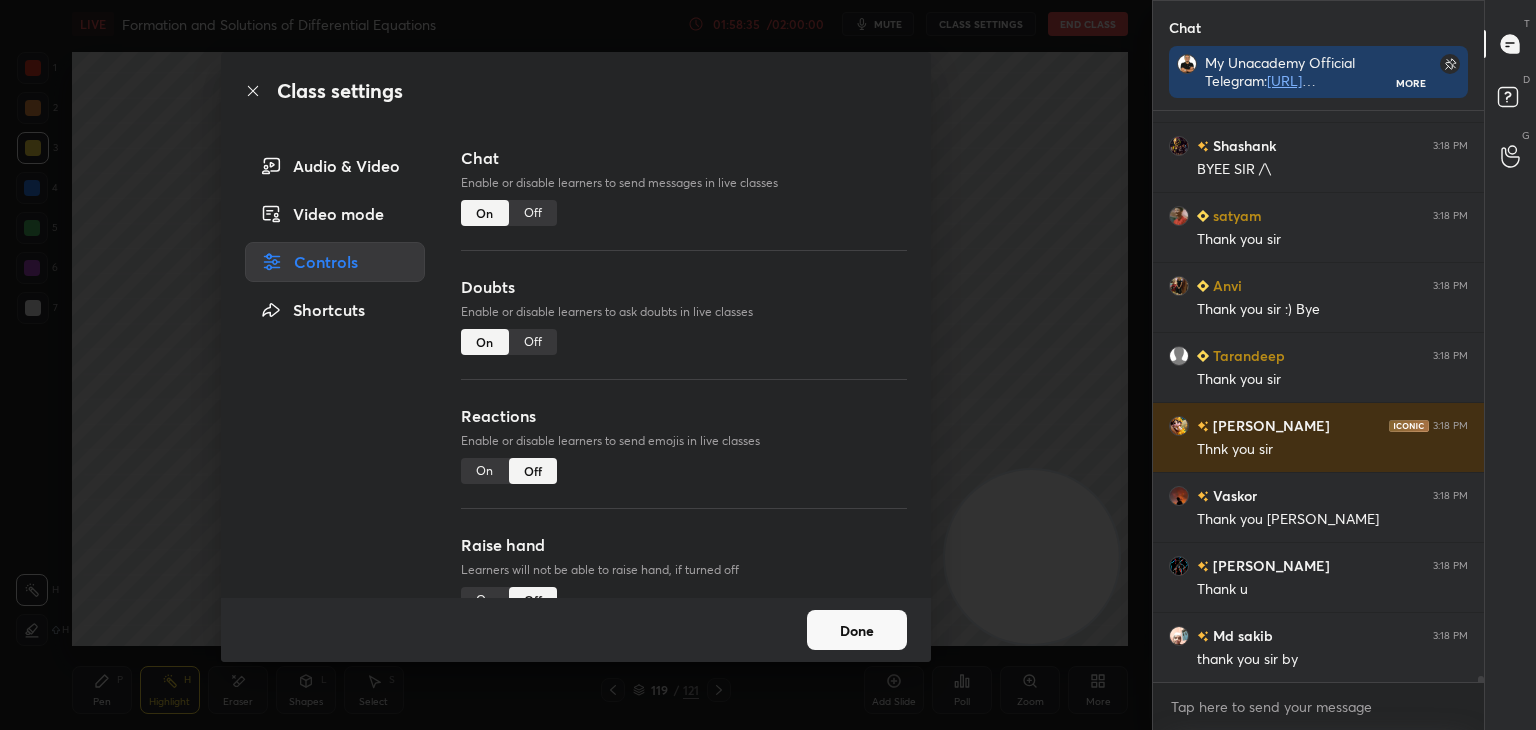
click at [534, 335] on div "Off" at bounding box center [533, 342] width 48 height 26
type textarea "x"
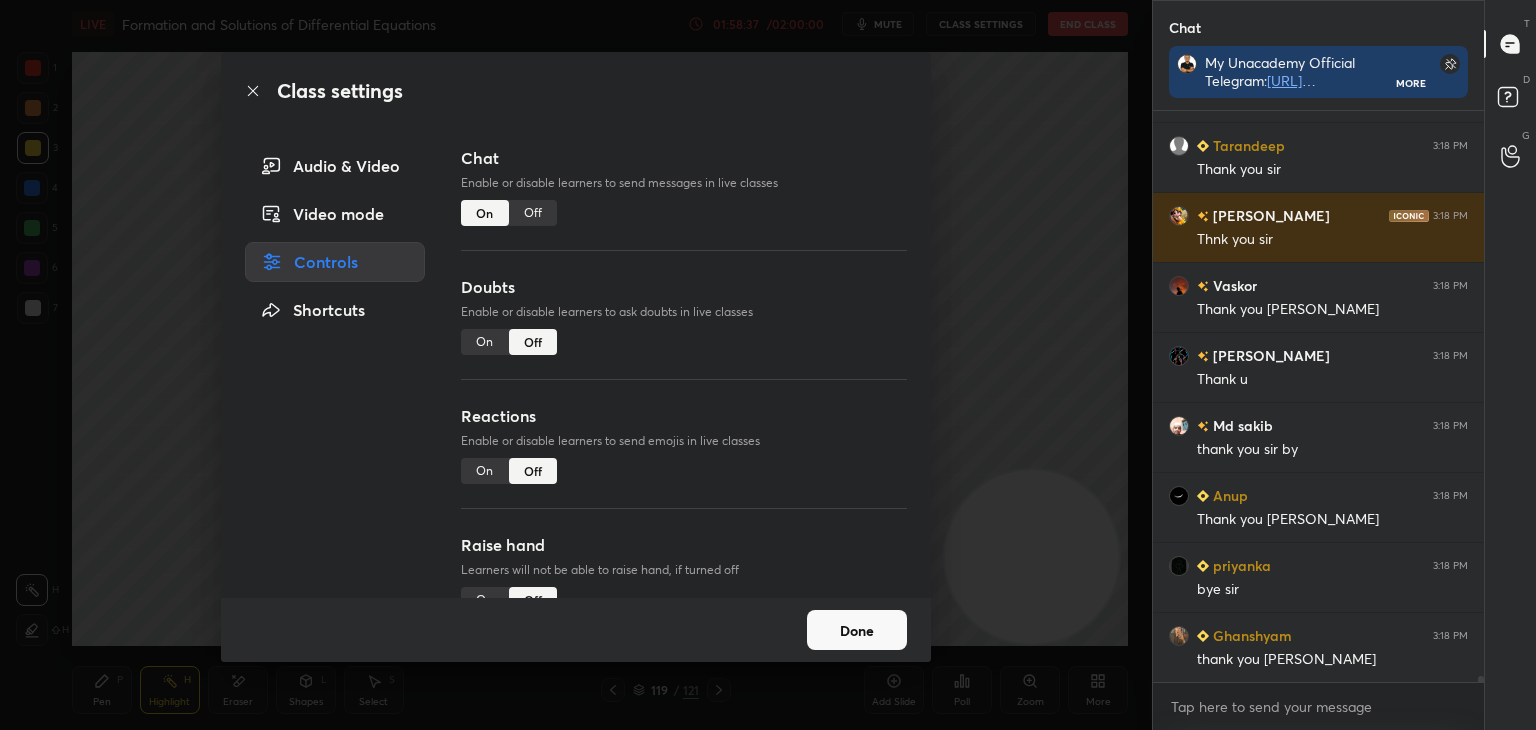
drag, startPoint x: 519, startPoint y: 229, endPoint x: 529, endPoint y: 221, distance: 12.8
click at [529, 221] on div "Chat Enable or disable learners to send messages in live classes On Off" at bounding box center [684, 210] width 446 height 129
click at [529, 221] on div "Off" at bounding box center [533, 213] width 48 height 26
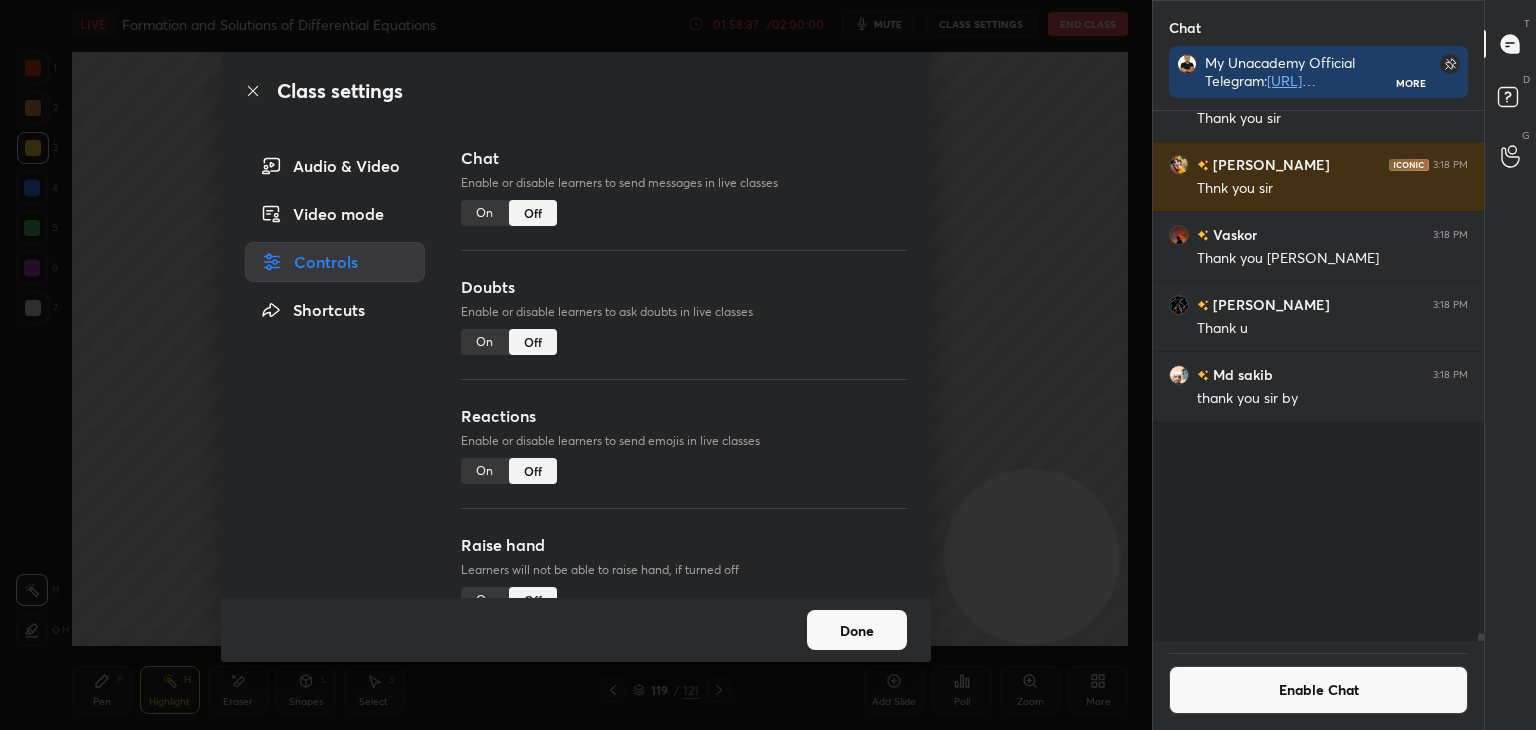
scroll to position [7, 6]
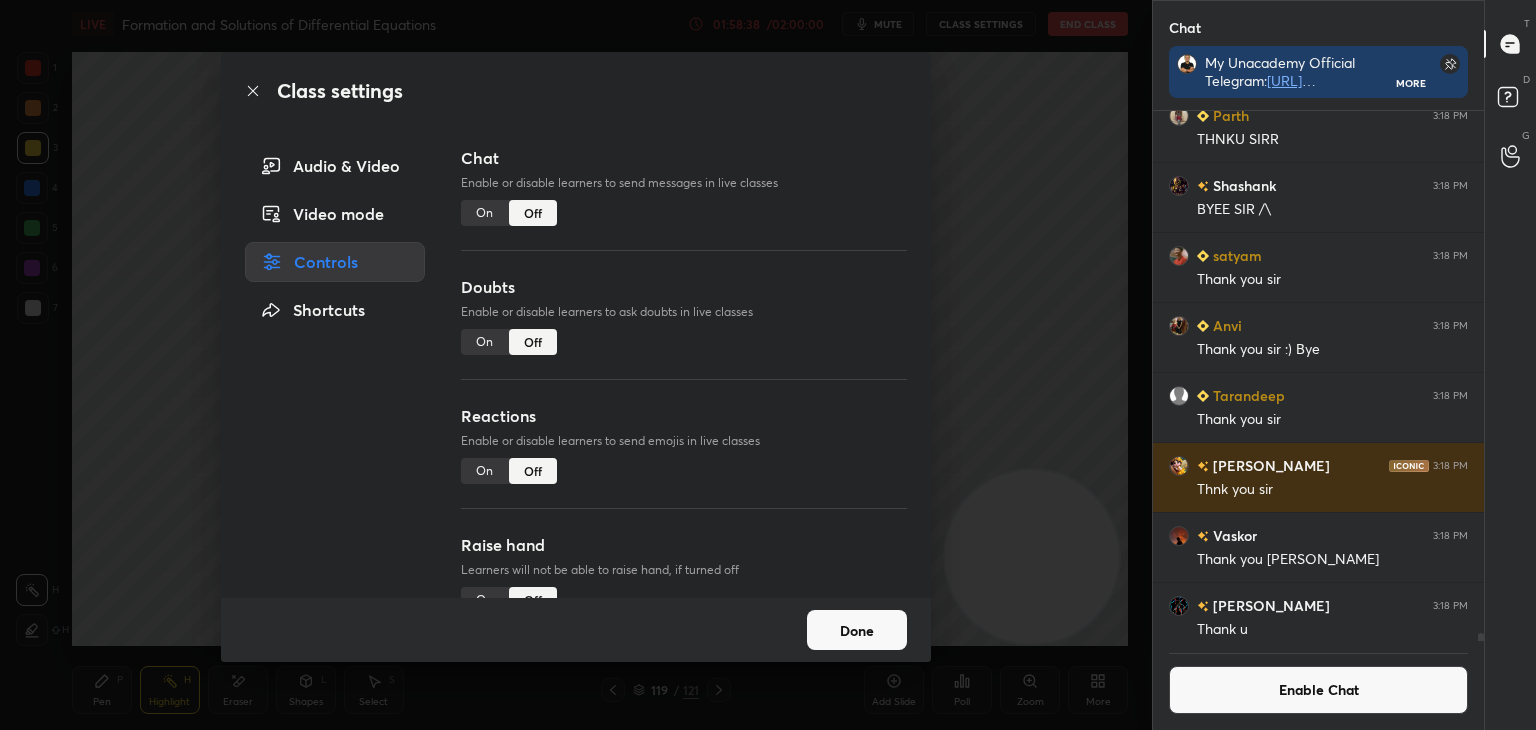
click at [859, 615] on button "Done" at bounding box center [857, 630] width 100 height 40
